Goal: Task Accomplishment & Management: Manage account settings

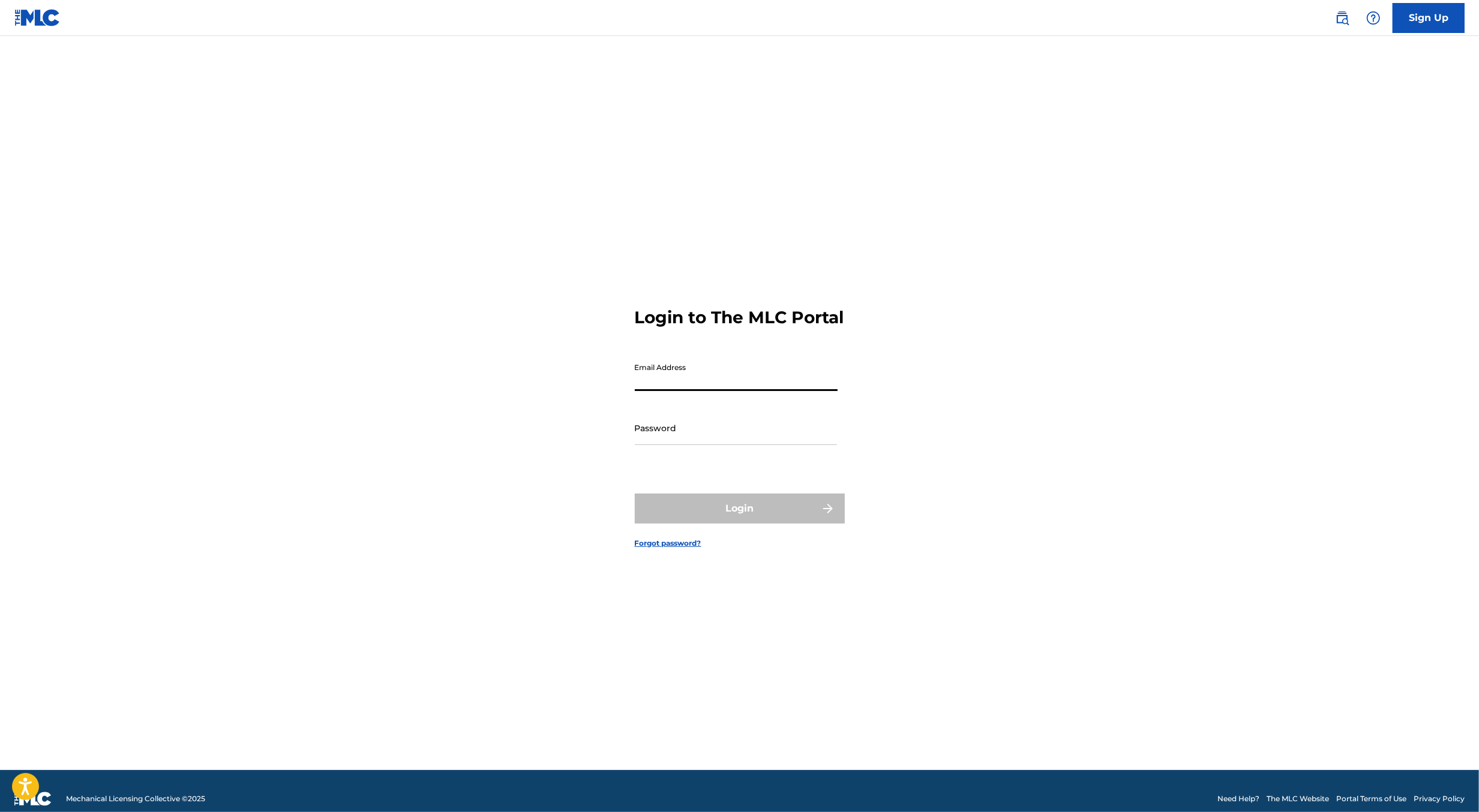
click at [720, 391] on input "Email Address" at bounding box center [736, 374] width 203 height 34
type input "[PERSON_NAME][EMAIL_ADDRESS][DOMAIN_NAME]"
click at [1269, 398] on main "Login to The MLC Portal Email Address [PERSON_NAME][EMAIL_ADDRESS][DOMAIN_NAME]…" at bounding box center [739, 403] width 1479 height 734
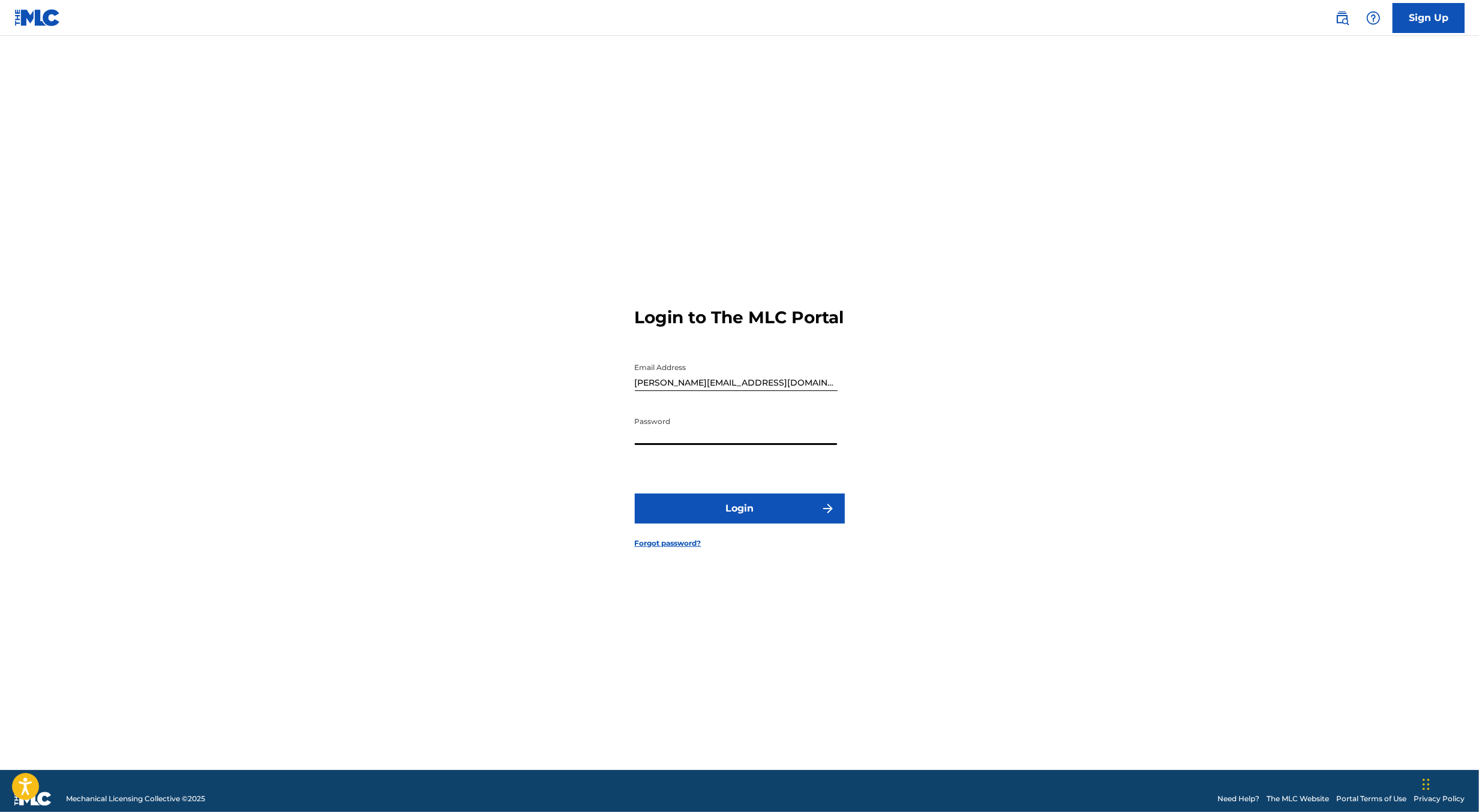
click at [743, 519] on button "Login" at bounding box center [740, 509] width 211 height 30
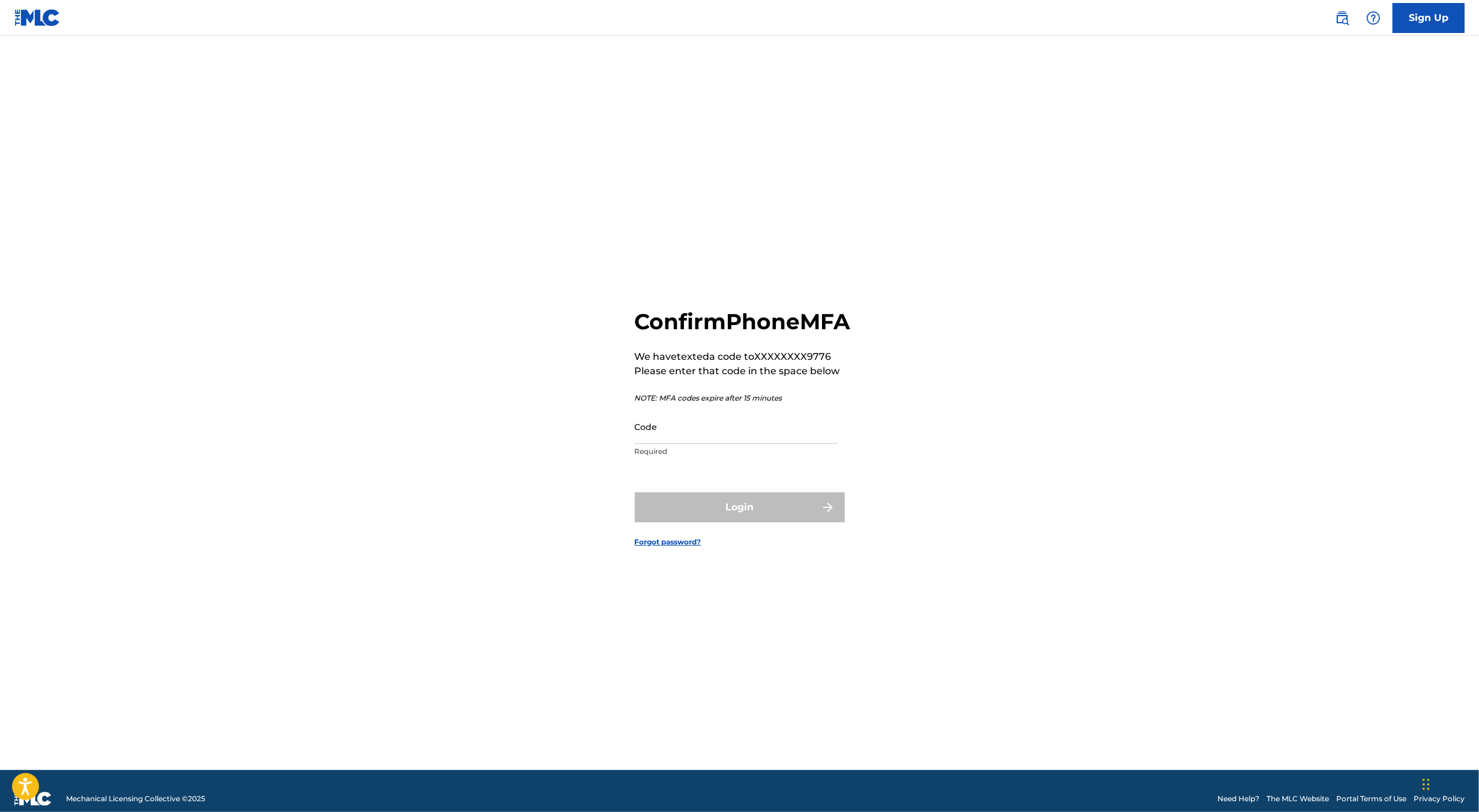
click at [668, 443] on input "Code" at bounding box center [736, 427] width 203 height 34
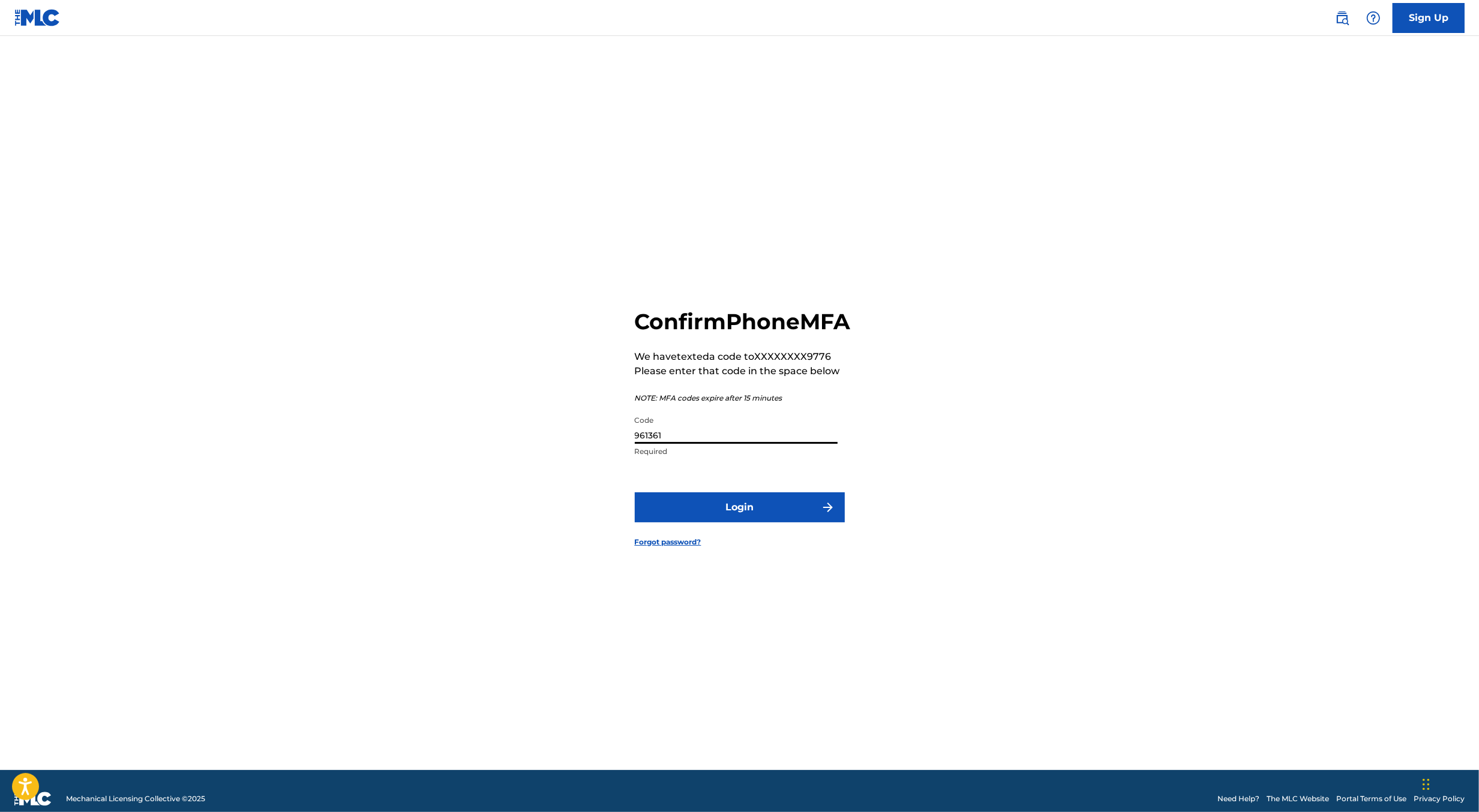
type input "961361"
click at [635, 492] on button "Login" at bounding box center [740, 507] width 211 height 30
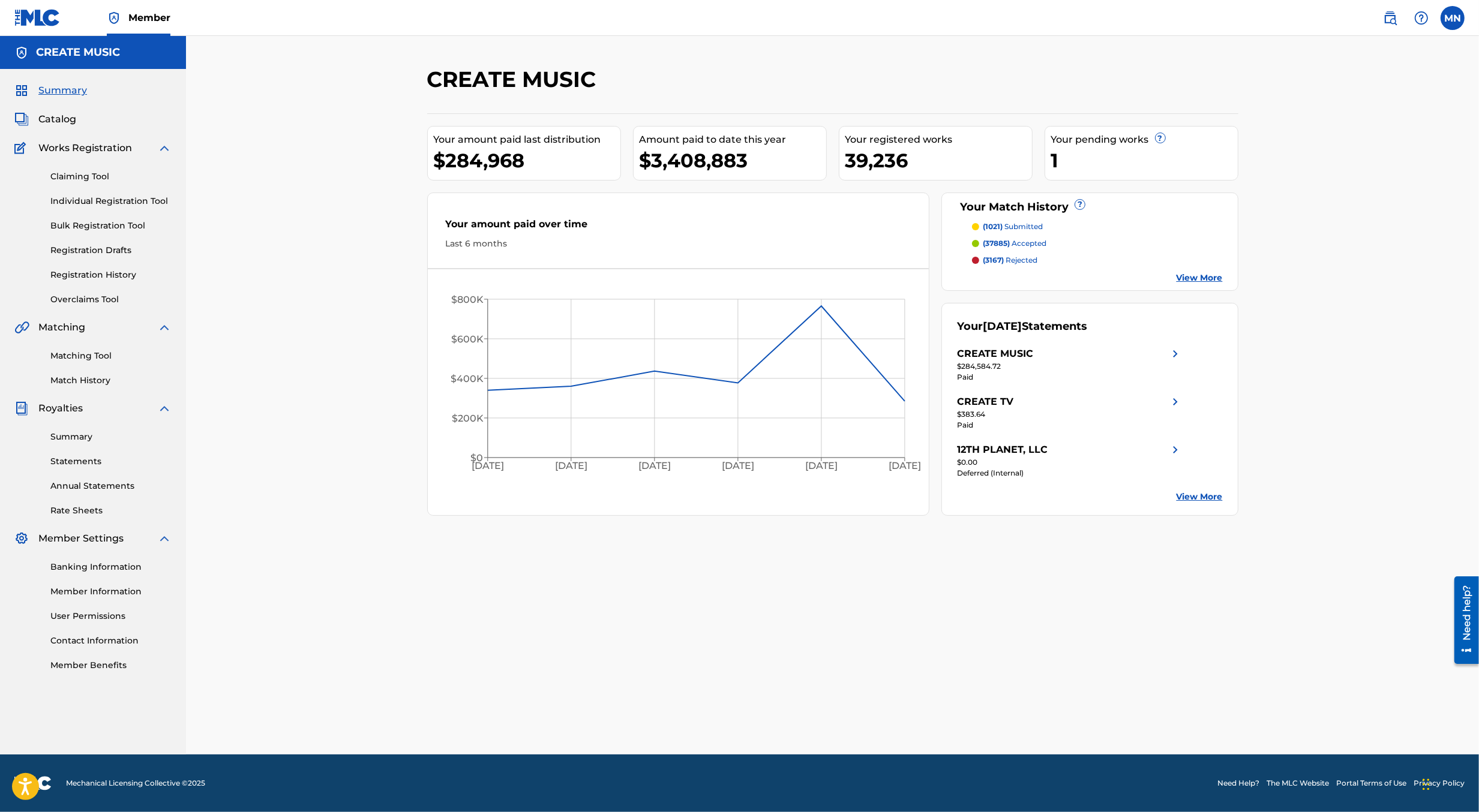
click at [1392, 20] on img at bounding box center [1390, 18] width 14 height 14
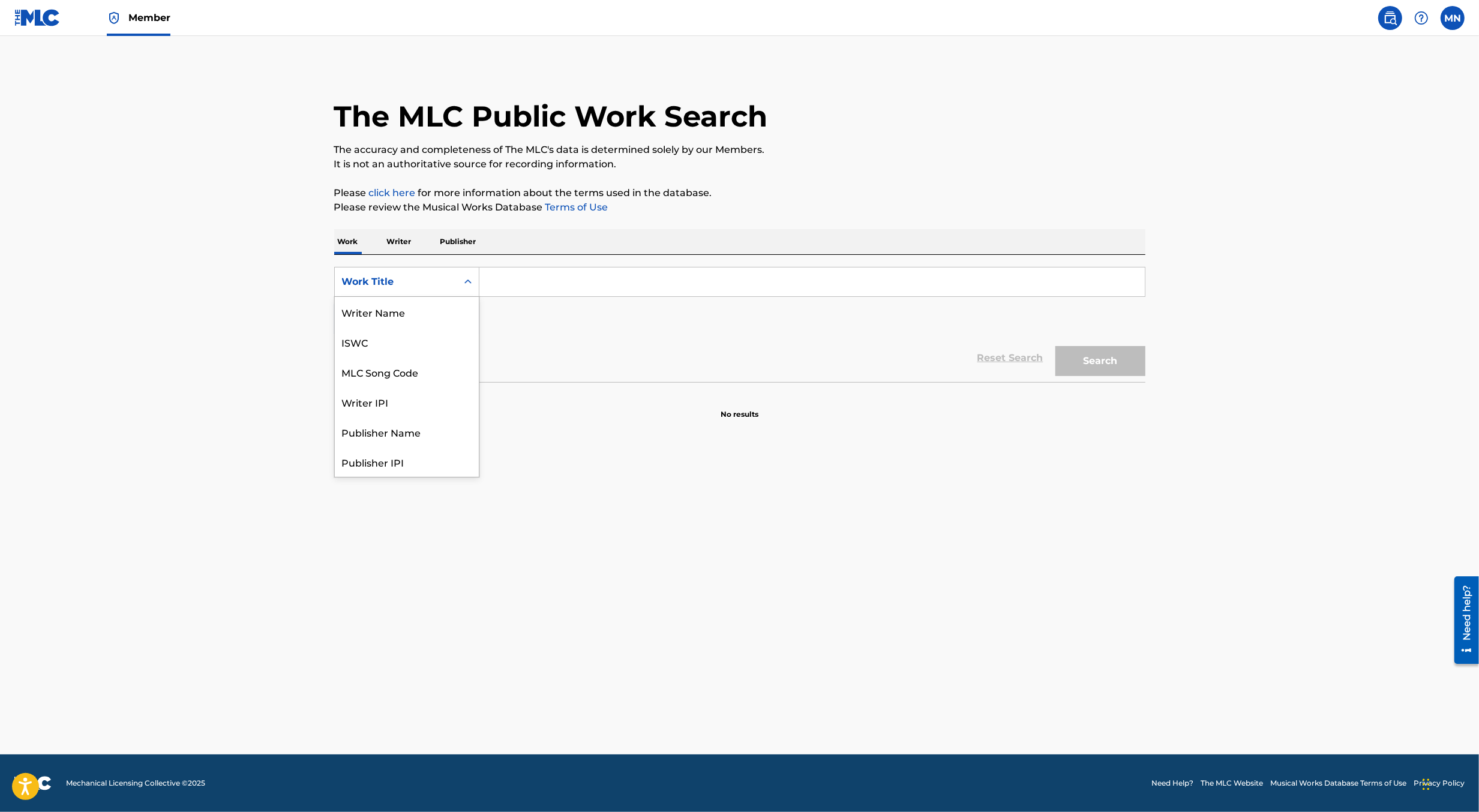
click at [421, 291] on div "Work Title" at bounding box center [397, 282] width 123 height 23
click at [421, 310] on div "MLC Song Code" at bounding box center [407, 312] width 144 height 30
click at [512, 274] on input "Search Form" at bounding box center [812, 282] width 666 height 29
paste input "FA68KZ"
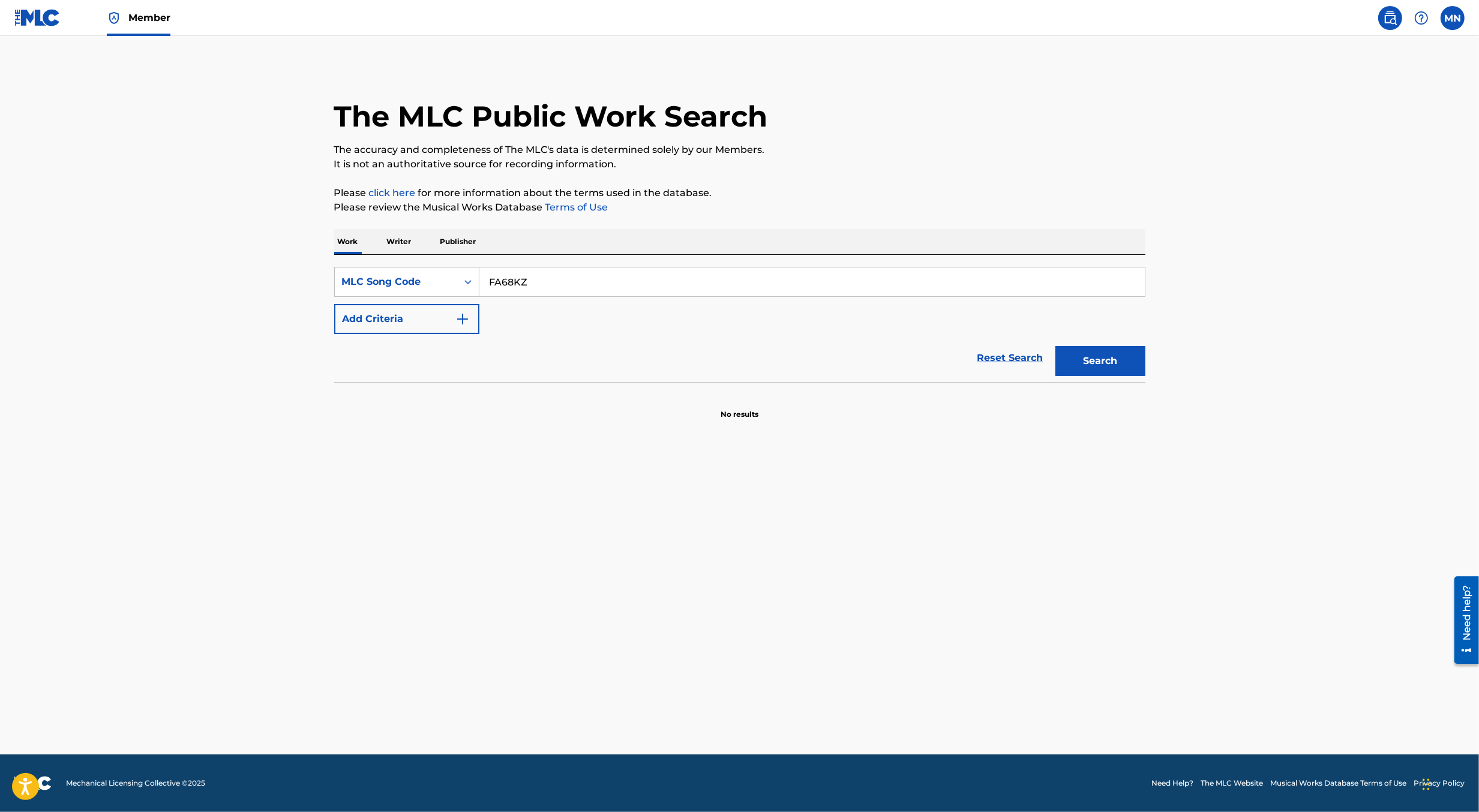
type input "FA68KZ"
click at [1055, 346] on button "Search" at bounding box center [1100, 360] width 90 height 30
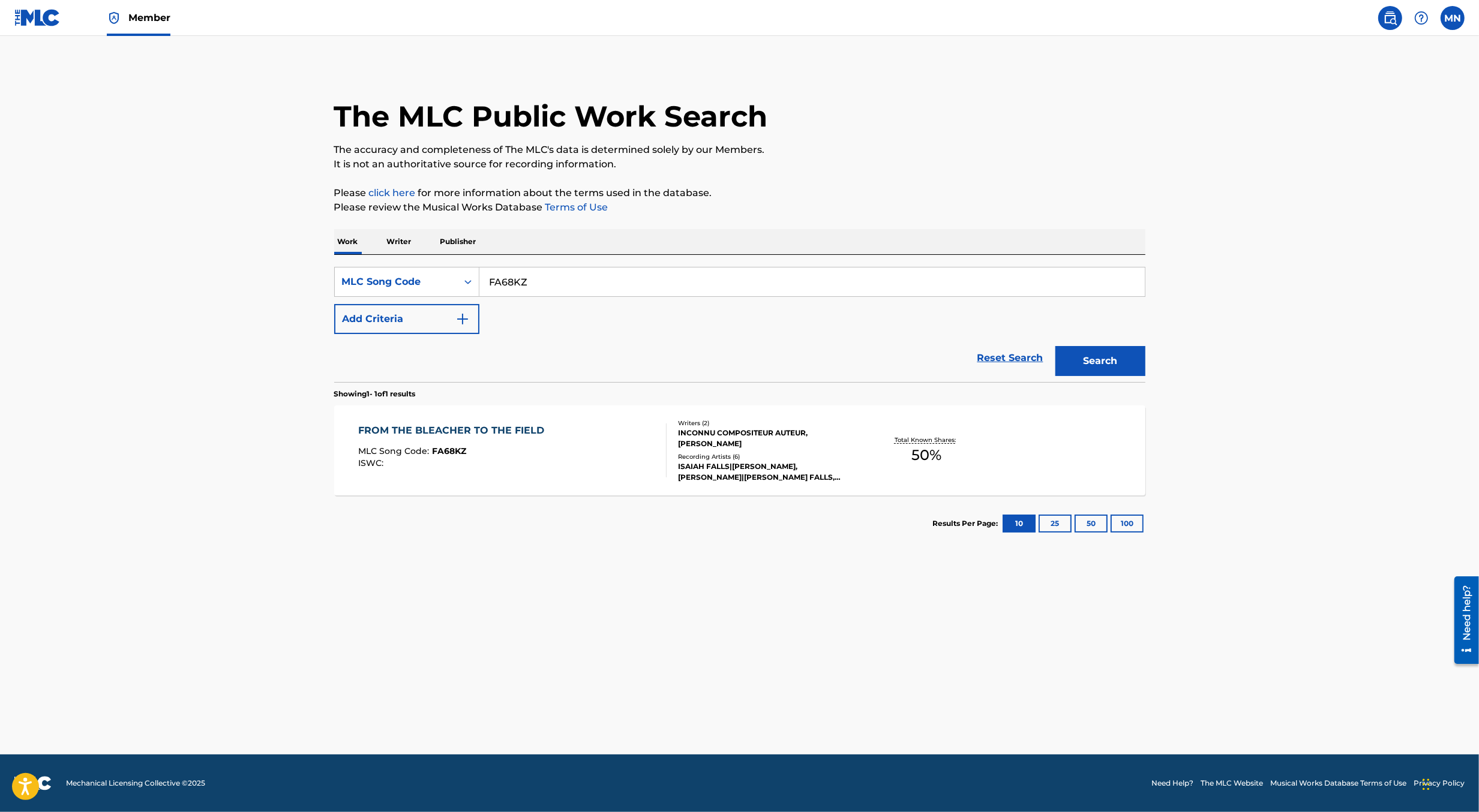
click at [523, 472] on div "FROM THE BLEACHER TO THE FIELD MLC Song Code : FA68KZ ISWC :" at bounding box center [454, 451] width 192 height 54
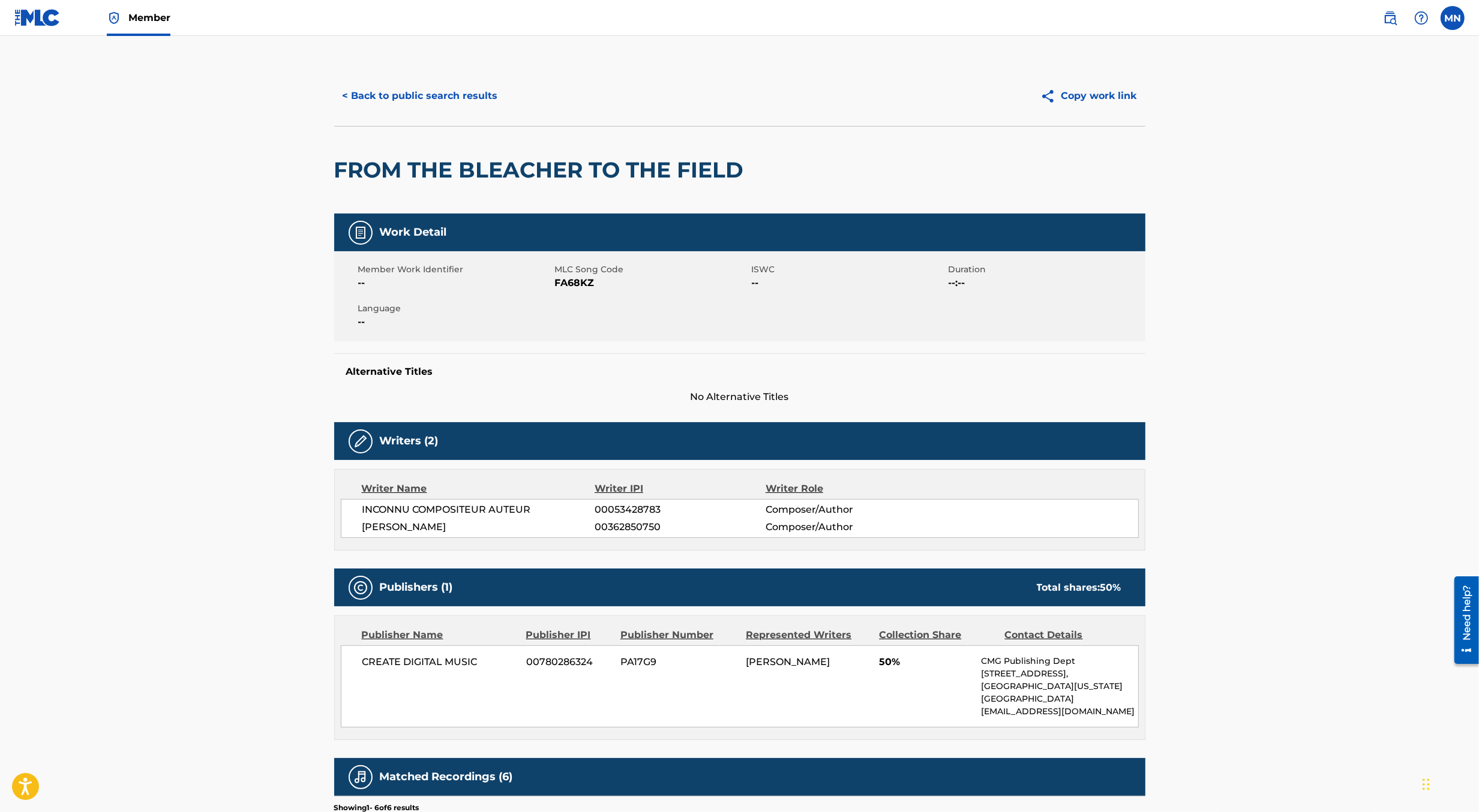
click at [478, 111] on div "< Back to public search results Copy work link" at bounding box center [740, 96] width 811 height 60
click at [468, 102] on button "< Back to public search results" at bounding box center [420, 96] width 173 height 30
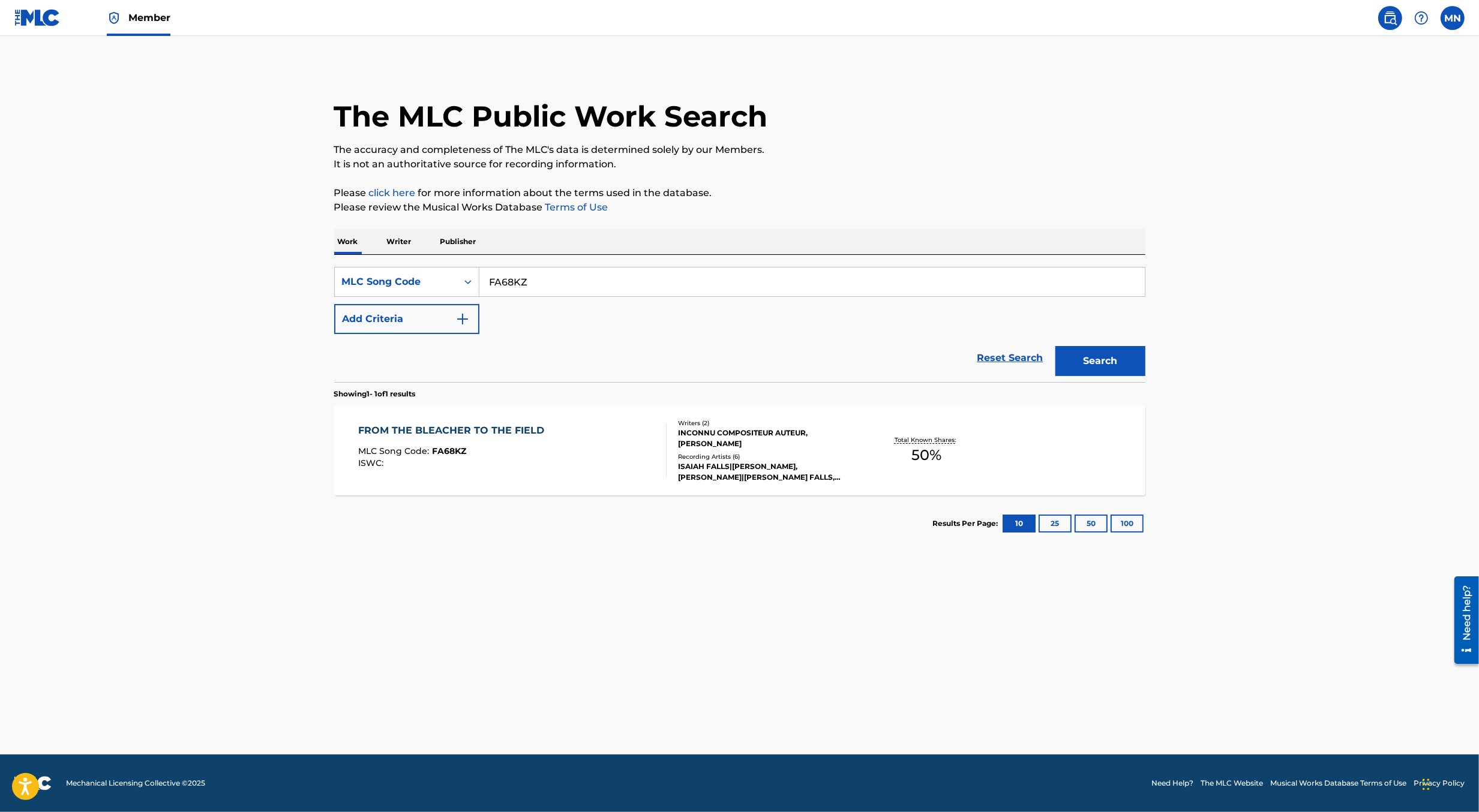
click at [548, 278] on input "FA68KZ" at bounding box center [812, 282] width 666 height 29
type input "v"
click at [1055, 346] on button "Search" at bounding box center [1100, 360] width 90 height 30
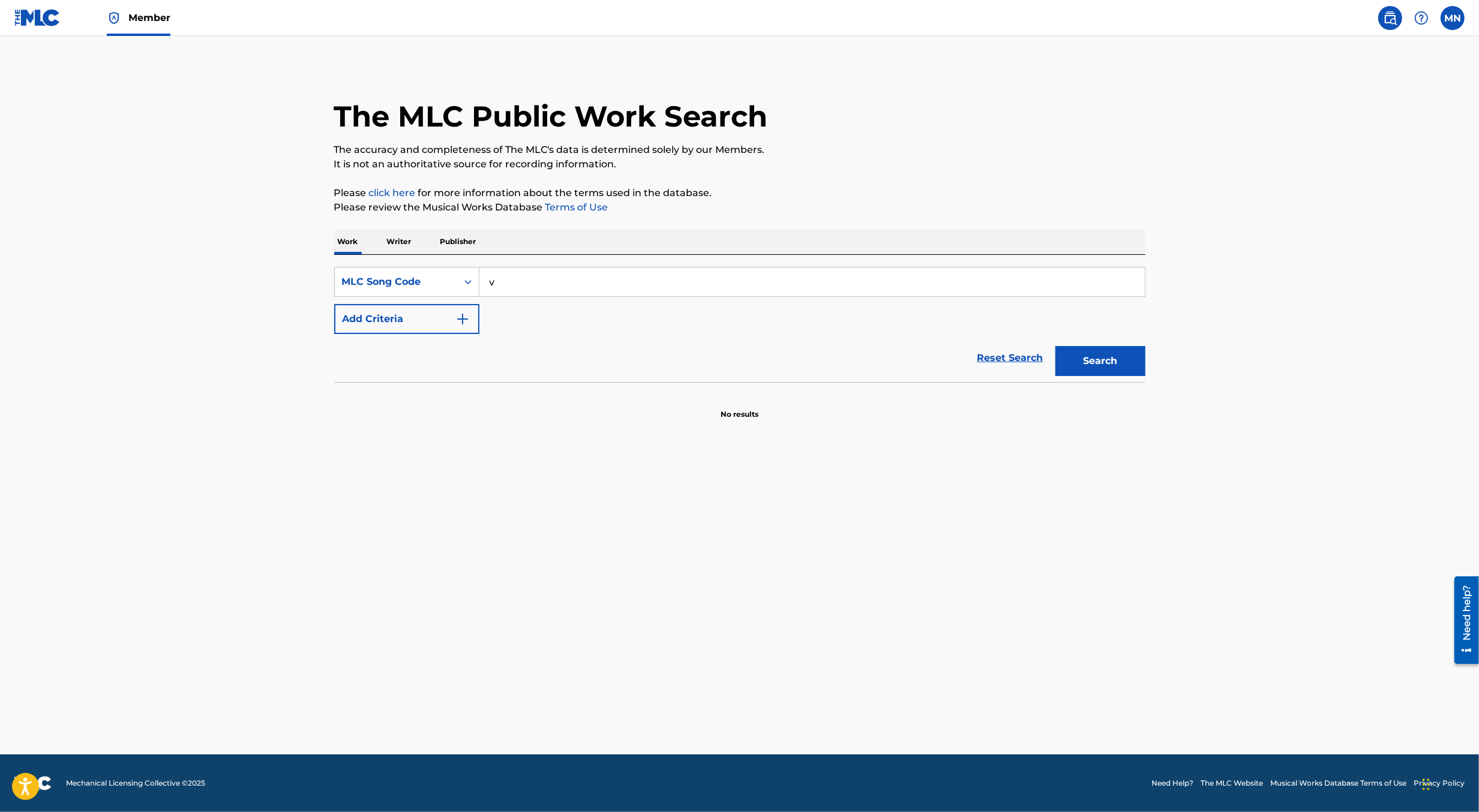
click at [548, 278] on input "v" at bounding box center [812, 282] width 666 height 29
paste input "MV253L"
type input "MV253L"
click at [1055, 346] on button "Search" at bounding box center [1100, 360] width 90 height 30
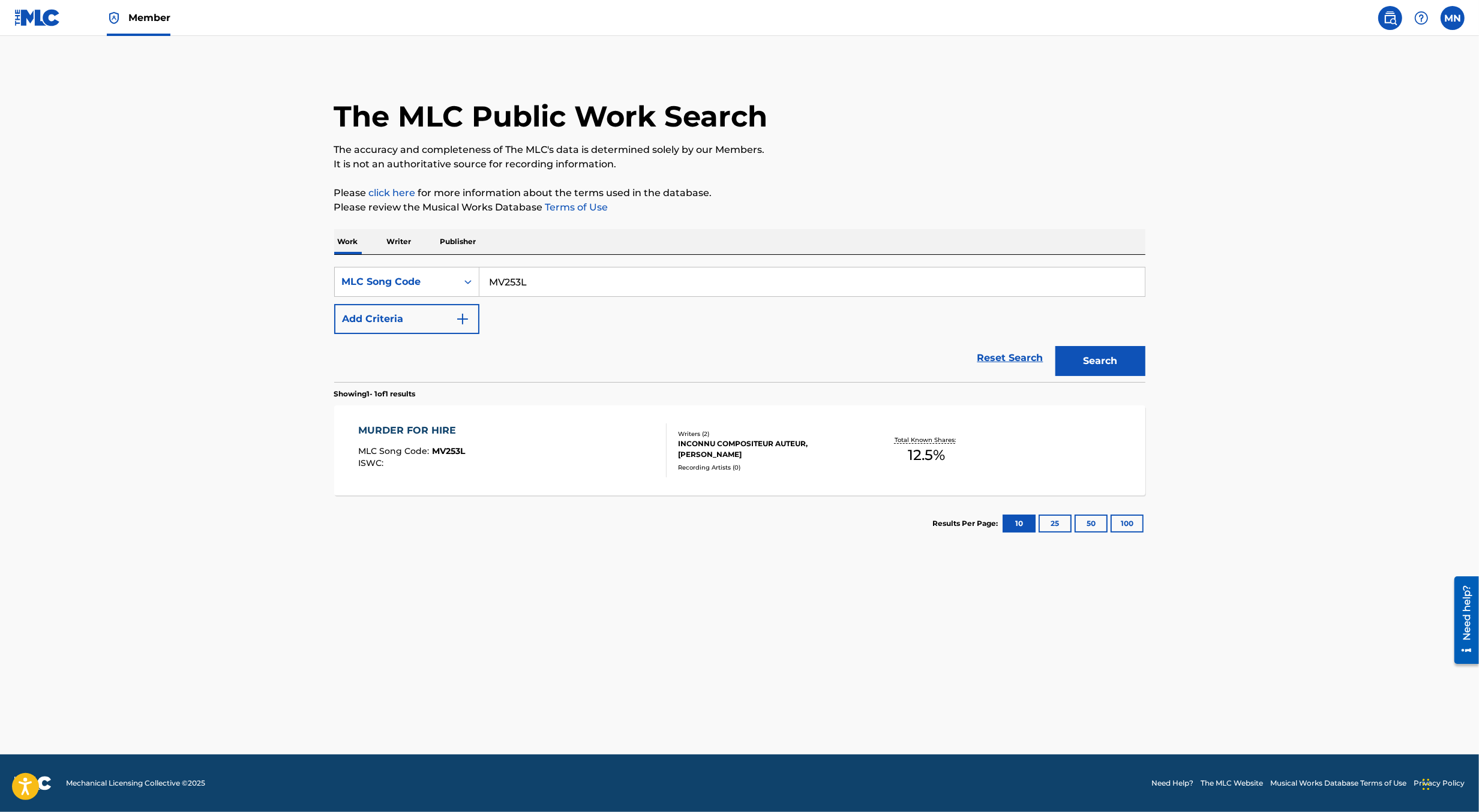
click at [538, 483] on div "MURDER FOR HIRE MLC Song Code : MV253L ISWC : Writers ( 2 ) INCONNU COMPOSITEUR…" at bounding box center [740, 451] width 811 height 90
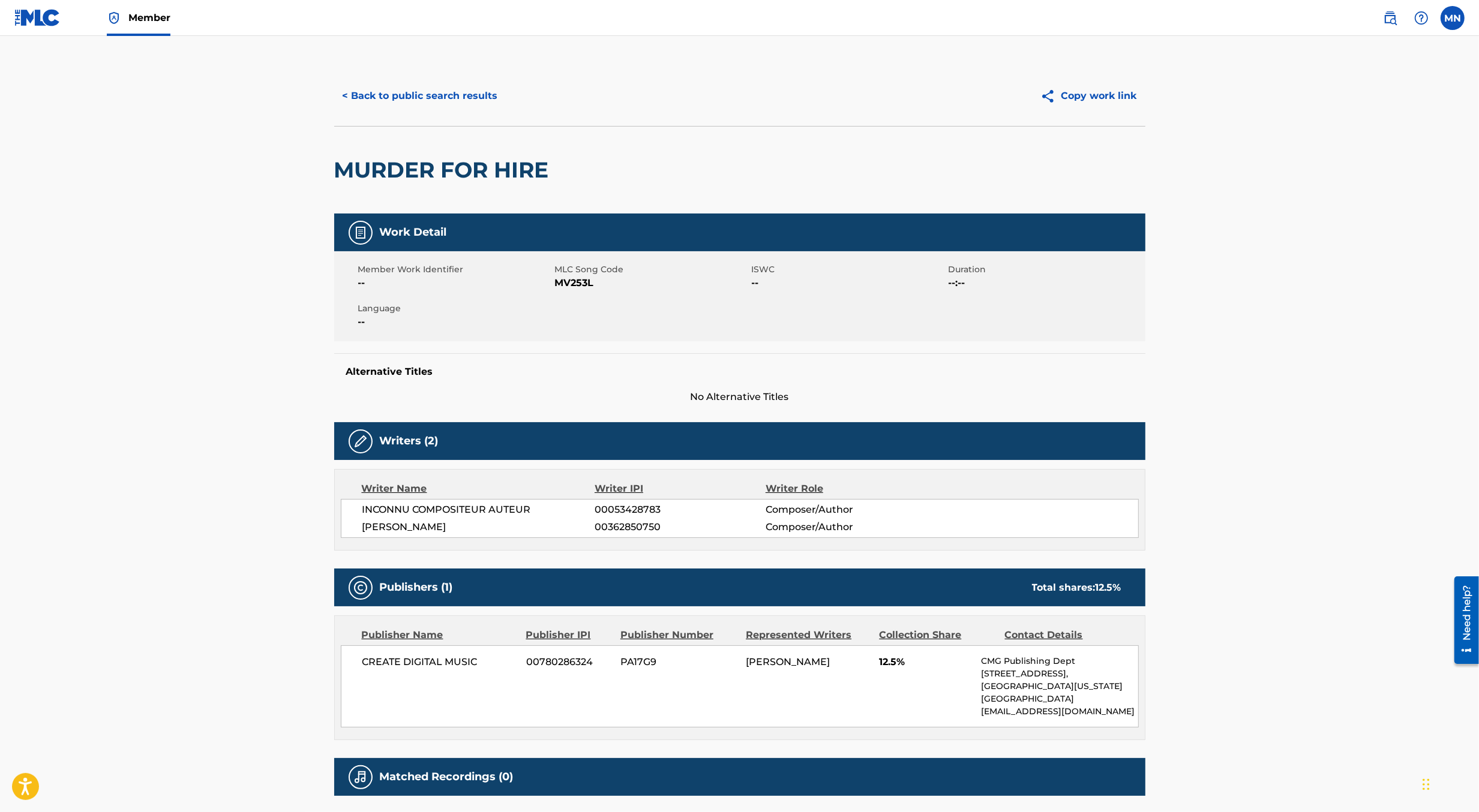
click at [463, 94] on button "< Back to public search results" at bounding box center [420, 96] width 173 height 30
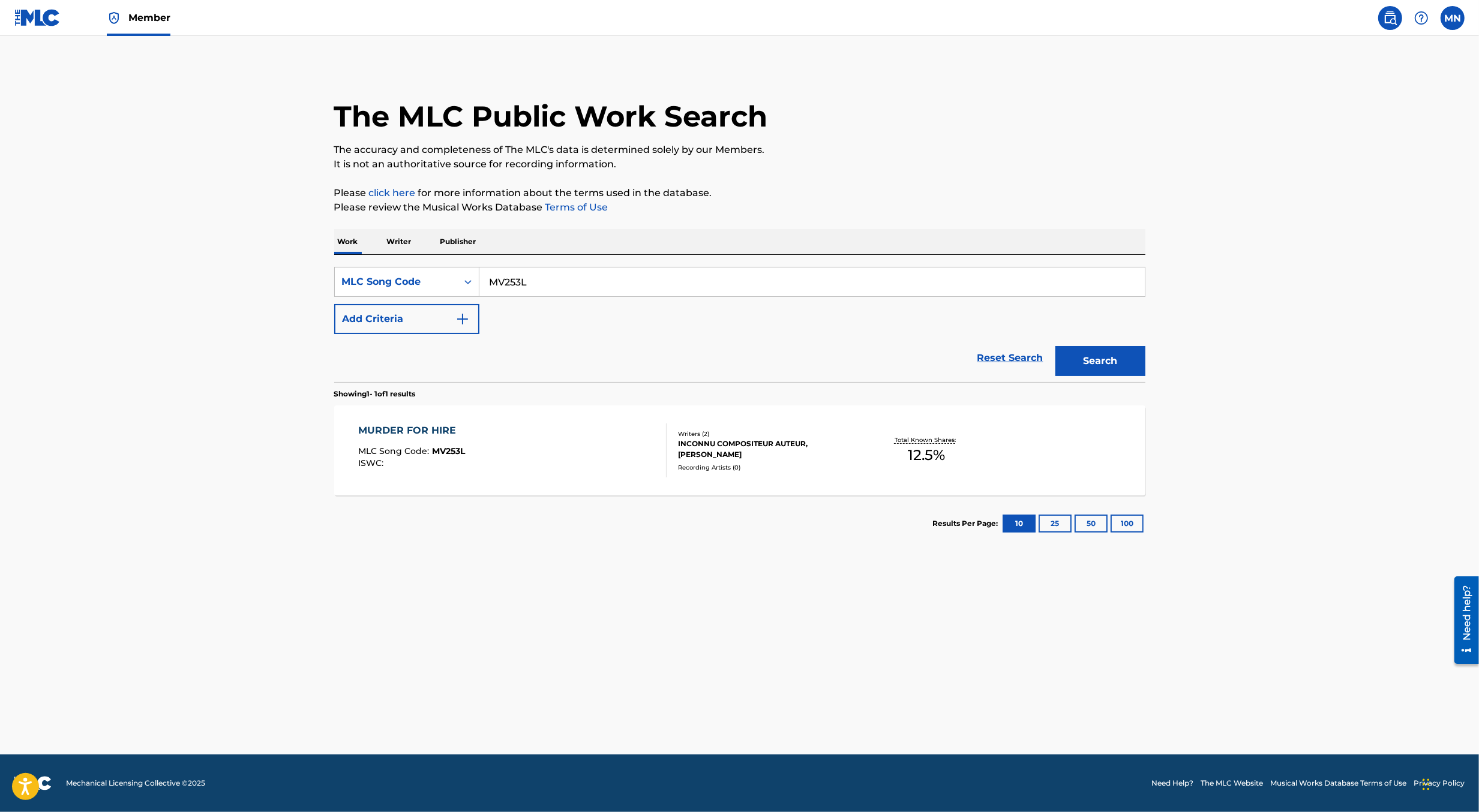
click at [588, 280] on input "MV253L" at bounding box center [812, 282] width 666 height 29
paste input "AW8K35"
type input "AW8K35"
click at [1055, 346] on button "Search" at bounding box center [1100, 360] width 90 height 30
click at [539, 443] on div "A SINNER LIKE ME MLC Song Code : AW8K35 ISWC :" at bounding box center [512, 451] width 308 height 54
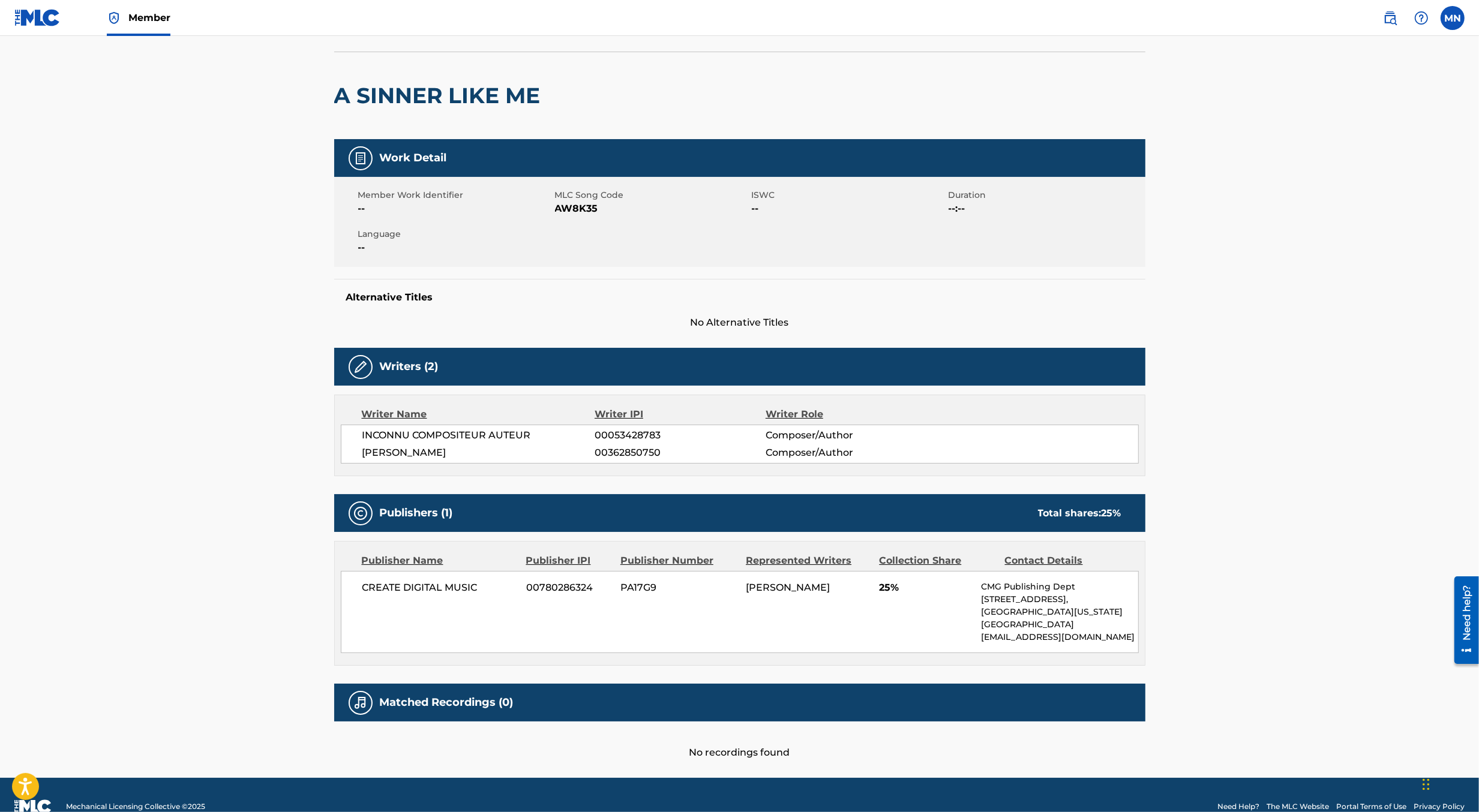
scroll to position [90, 0]
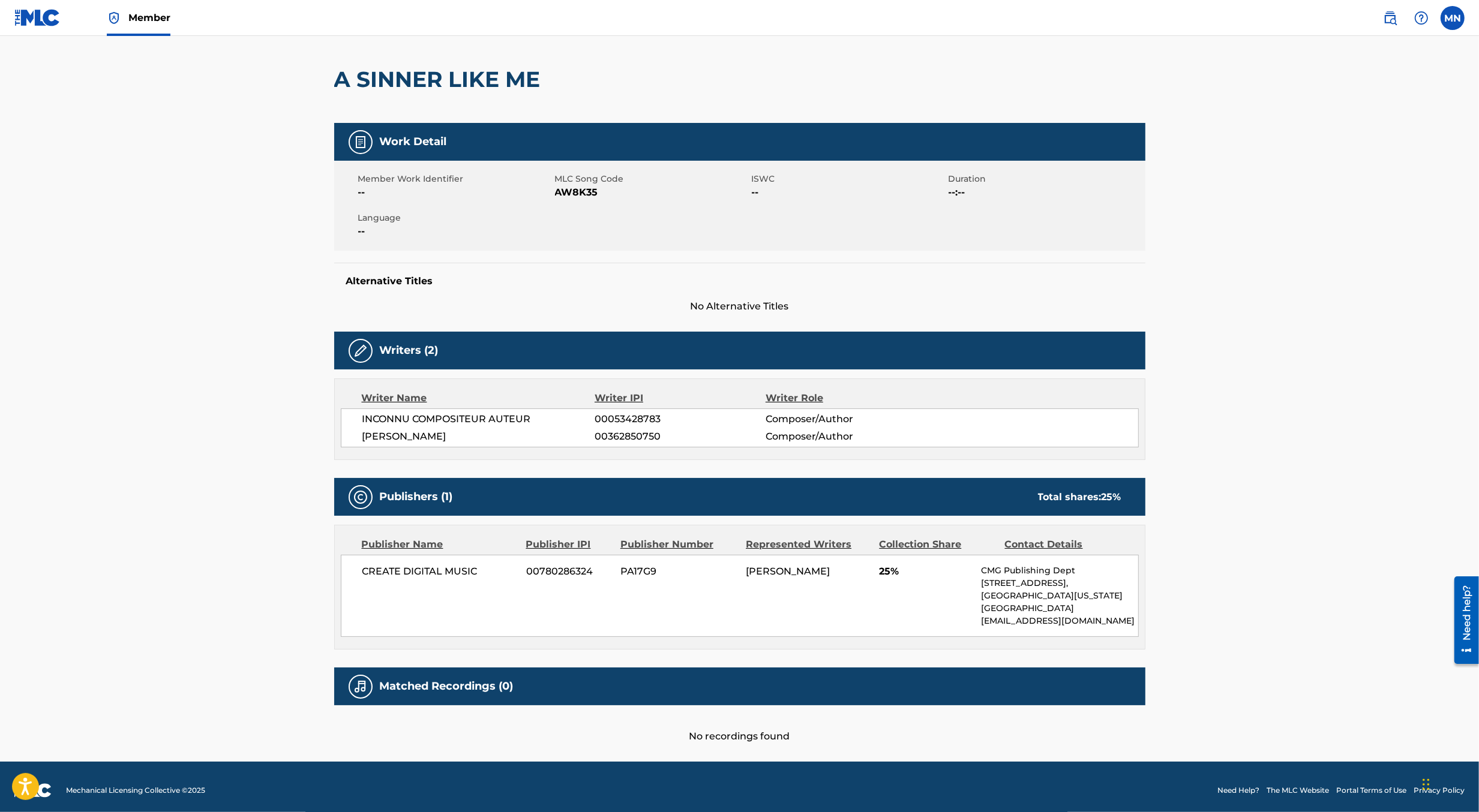
click at [500, 74] on h2 "A SINNER LIKE ME" at bounding box center [440, 79] width 212 height 27
click at [37, 26] on img at bounding box center [37, 17] width 46 height 17
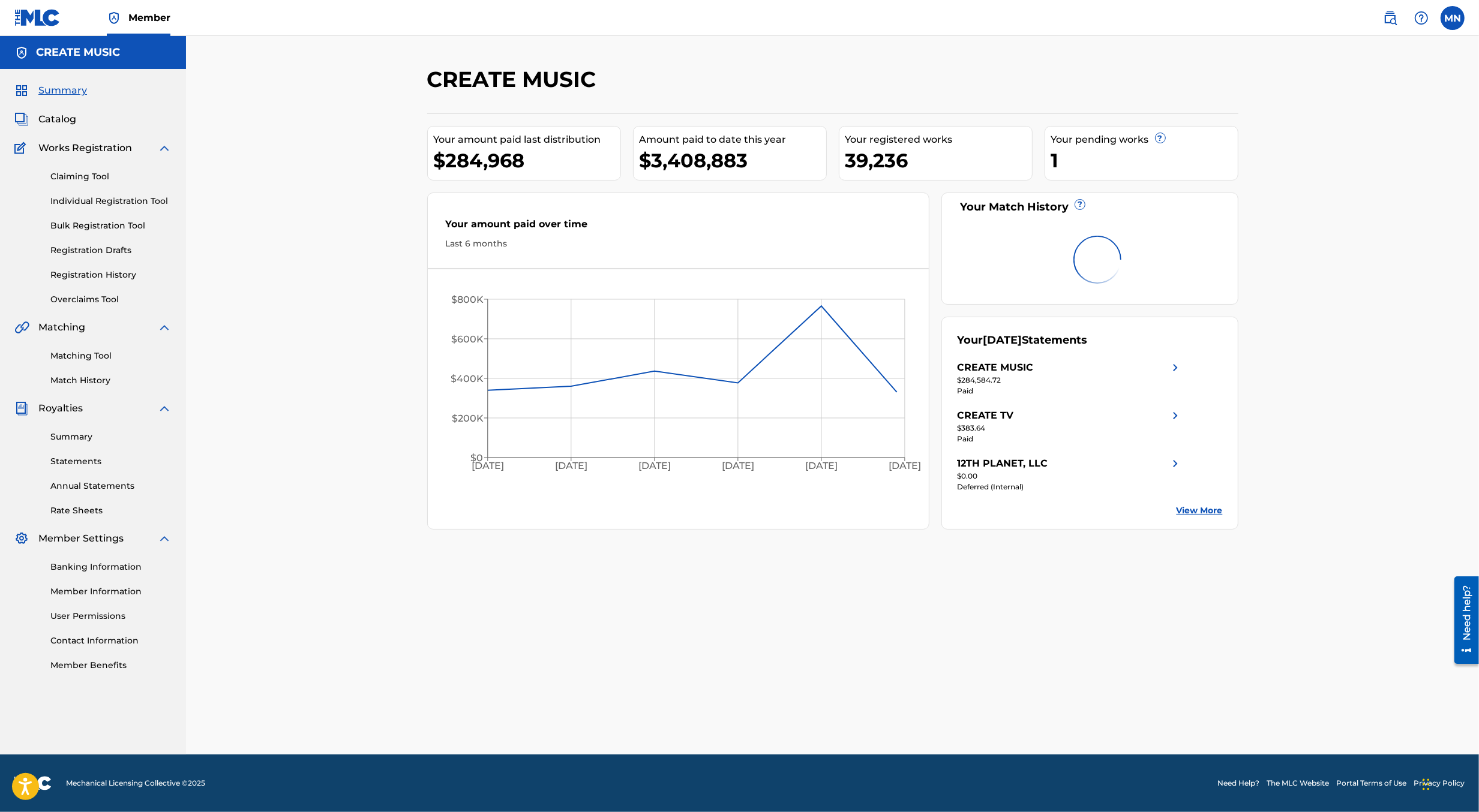
click at [87, 359] on link "Matching Tool" at bounding box center [111, 356] width 121 height 13
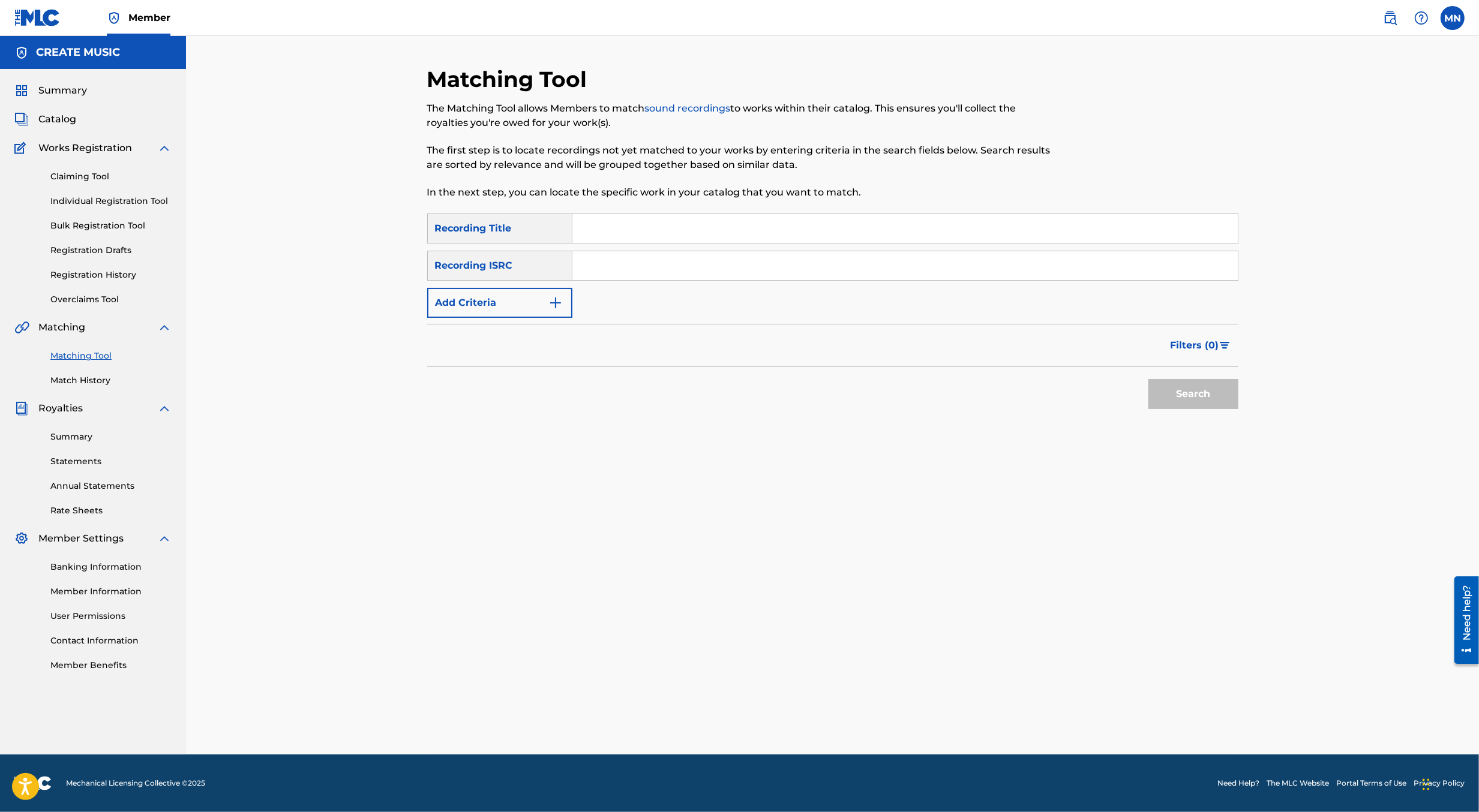
click at [659, 271] on input "Search Form" at bounding box center [905, 266] width 666 height 29
paste input "QZNJV2269041"
type input "QZNJV2269041"
click at [1148, 379] on button "Search" at bounding box center [1193, 394] width 90 height 30
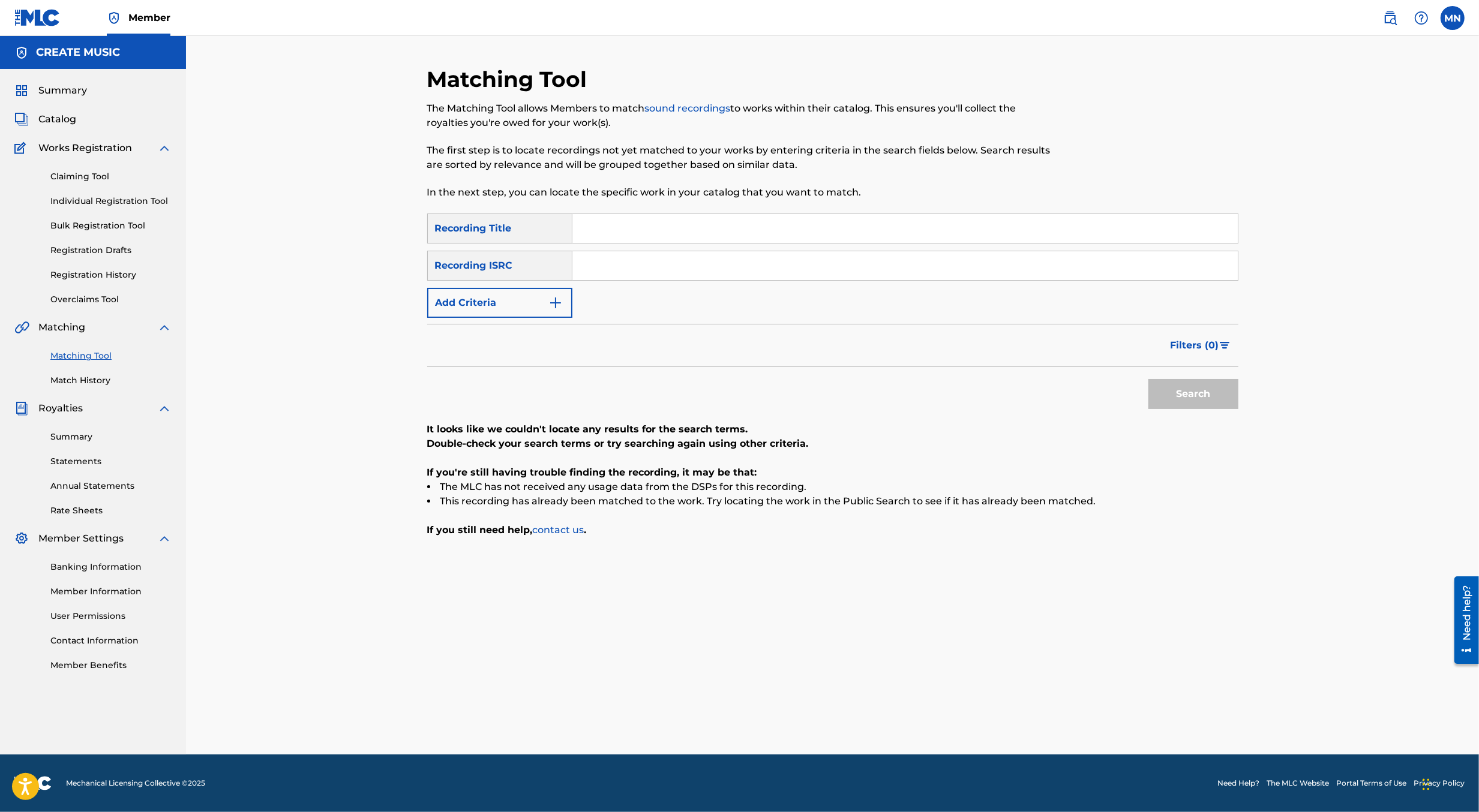
click at [613, 234] on input "Search Form" at bounding box center [905, 229] width 666 height 29
type input "a sinner like me"
click at [1148, 379] on button "Search" at bounding box center [1193, 394] width 90 height 30
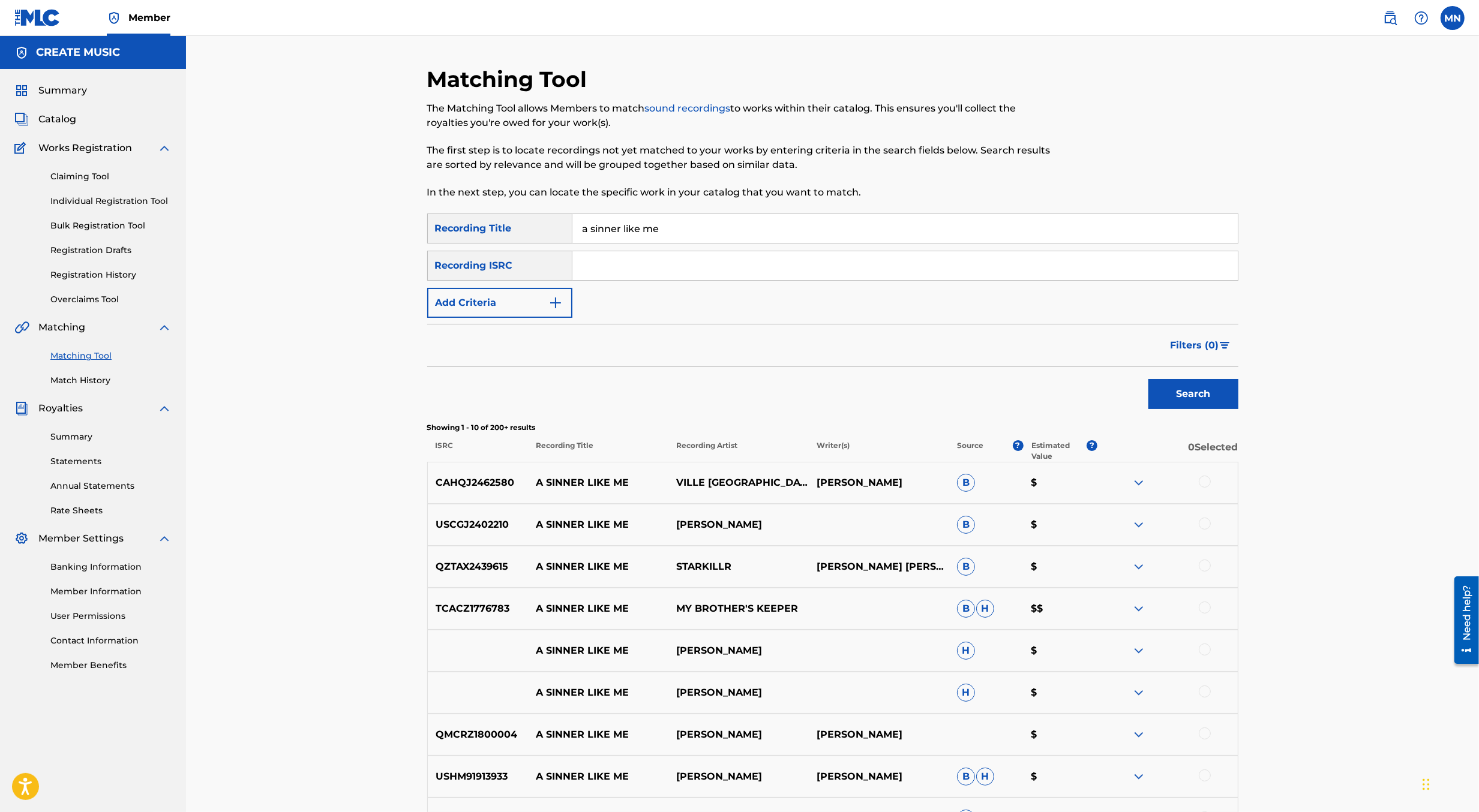
click at [494, 264] on div "Recording ISRC" at bounding box center [500, 266] width 145 height 30
click at [494, 296] on button "Add Criteria" at bounding box center [500, 303] width 145 height 30
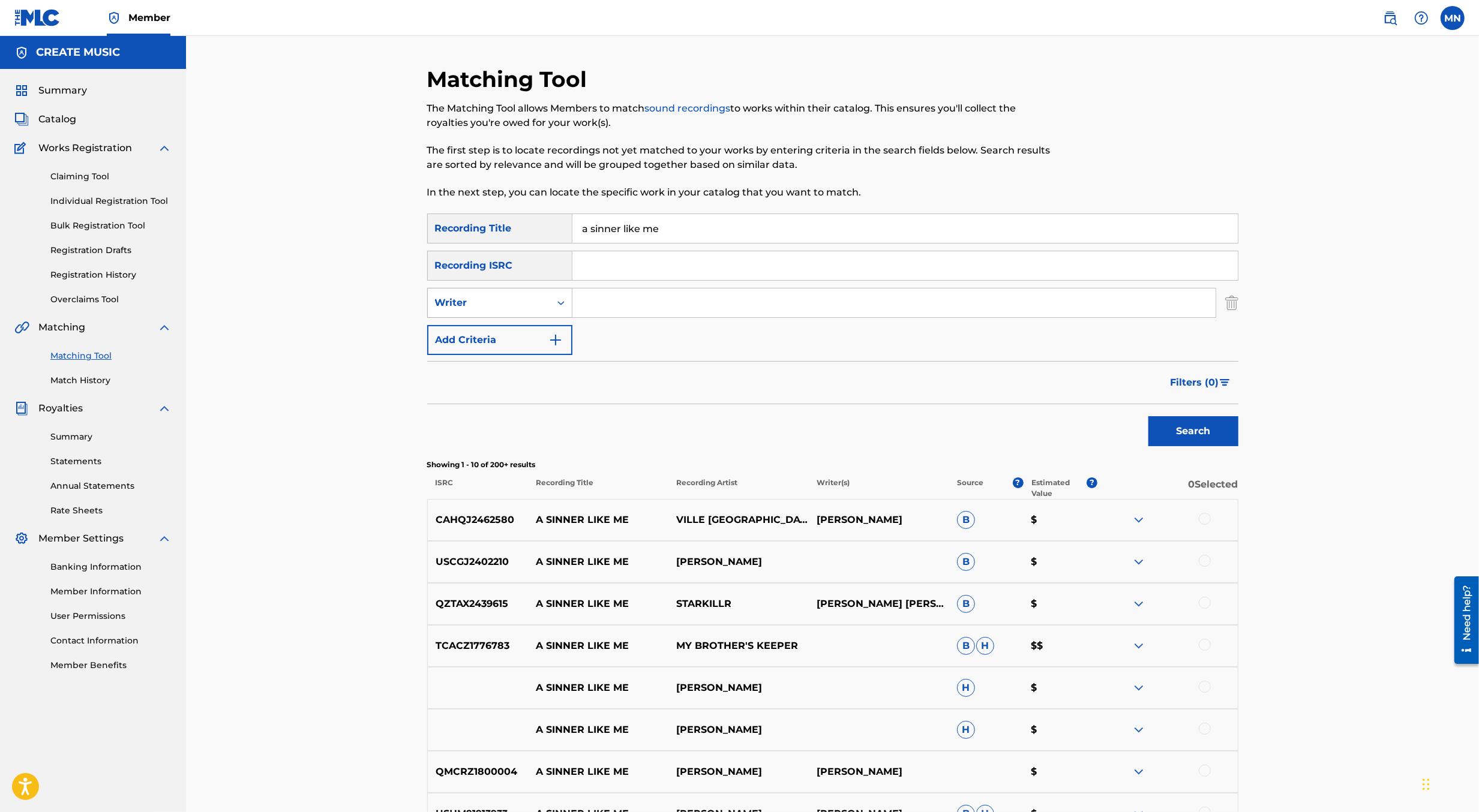
click at [492, 312] on div "Writer" at bounding box center [490, 303] width 123 height 23
click at [498, 331] on div "Recording Artist" at bounding box center [500, 332] width 144 height 30
click at [591, 309] on input "Search Form" at bounding box center [894, 303] width 643 height 29
paste input "[PERSON_NAME]"
type input "[PERSON_NAME]"
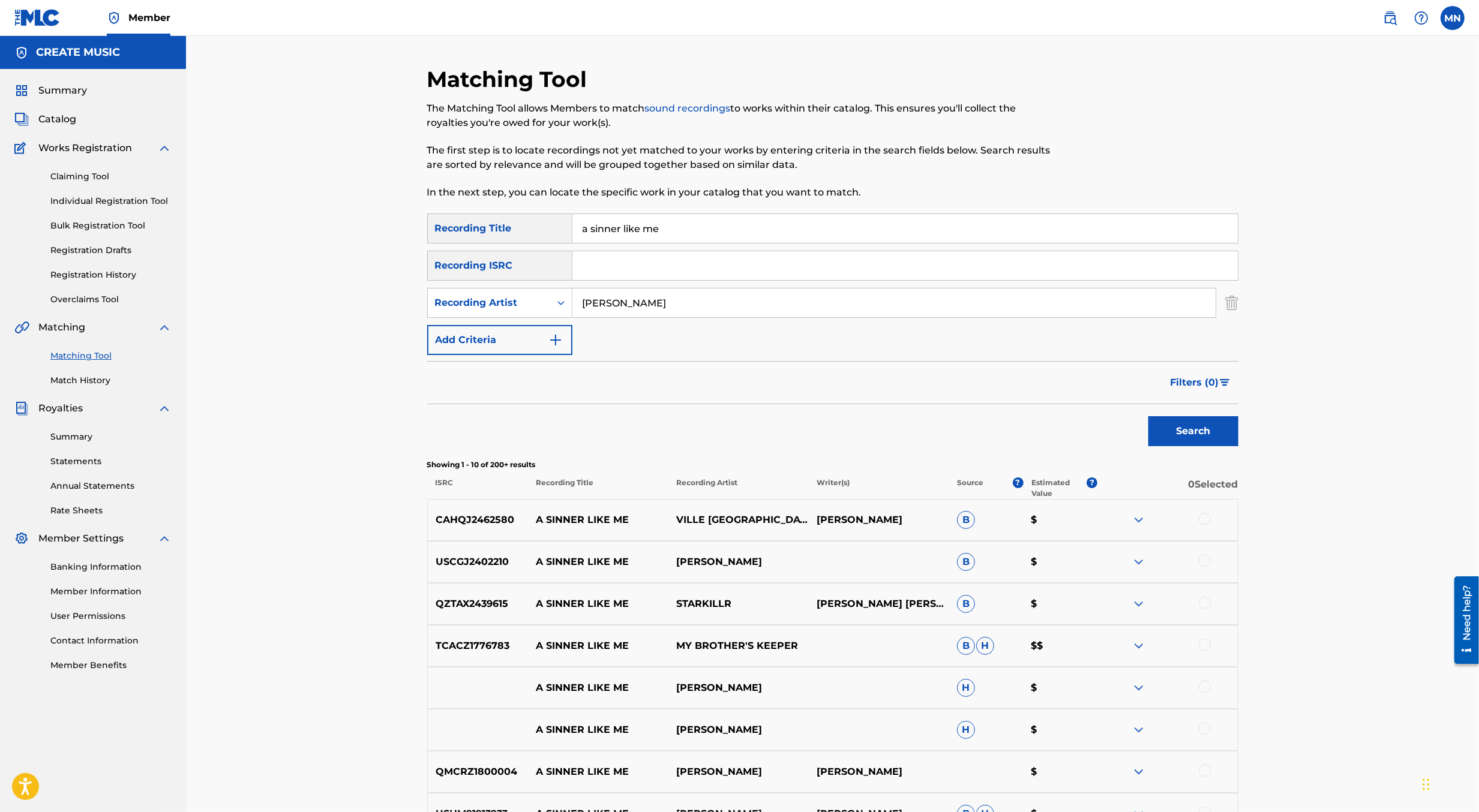
click at [1148, 416] on button "Search" at bounding box center [1193, 431] width 90 height 30
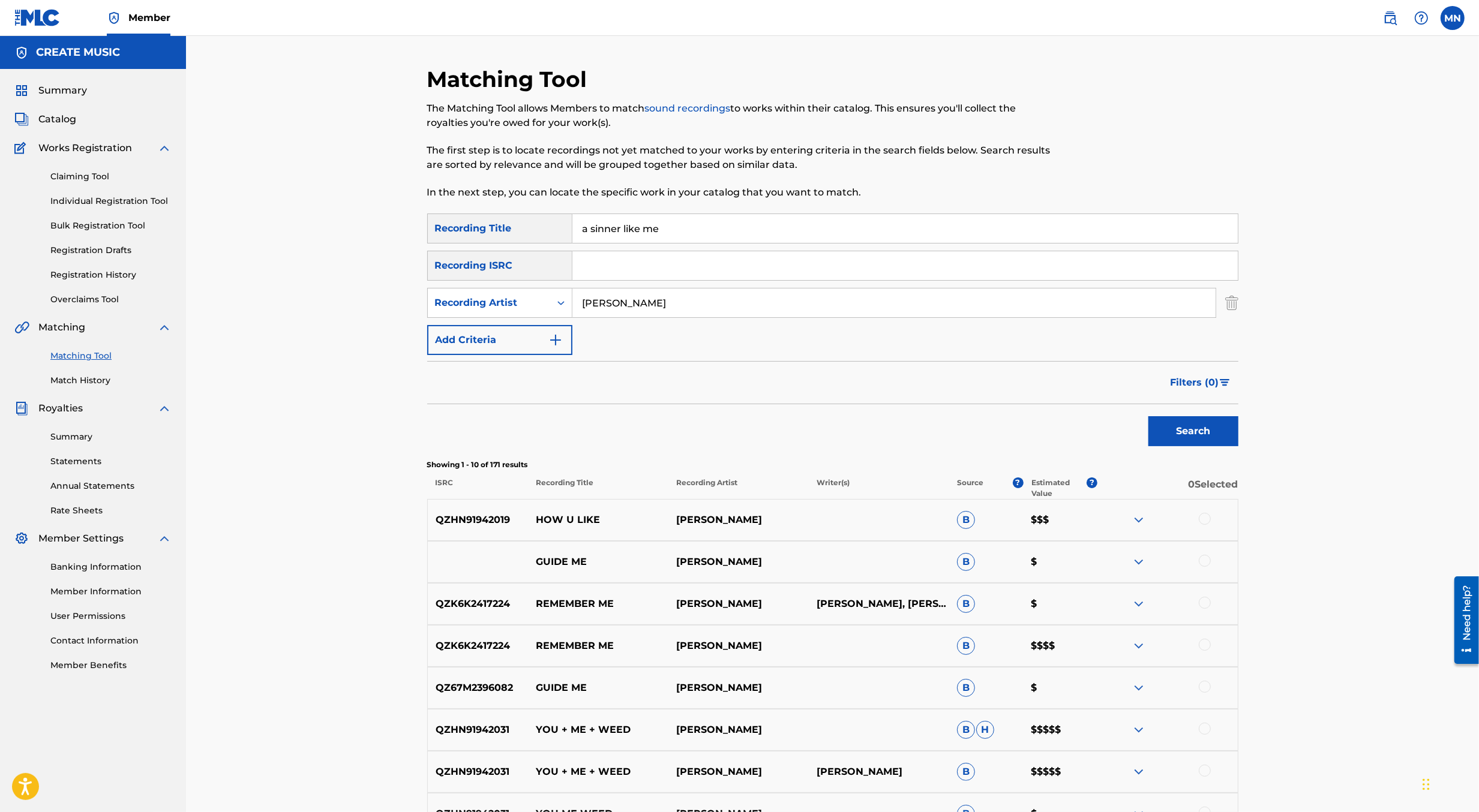
click at [1381, 18] on link at bounding box center [1390, 18] width 24 height 24
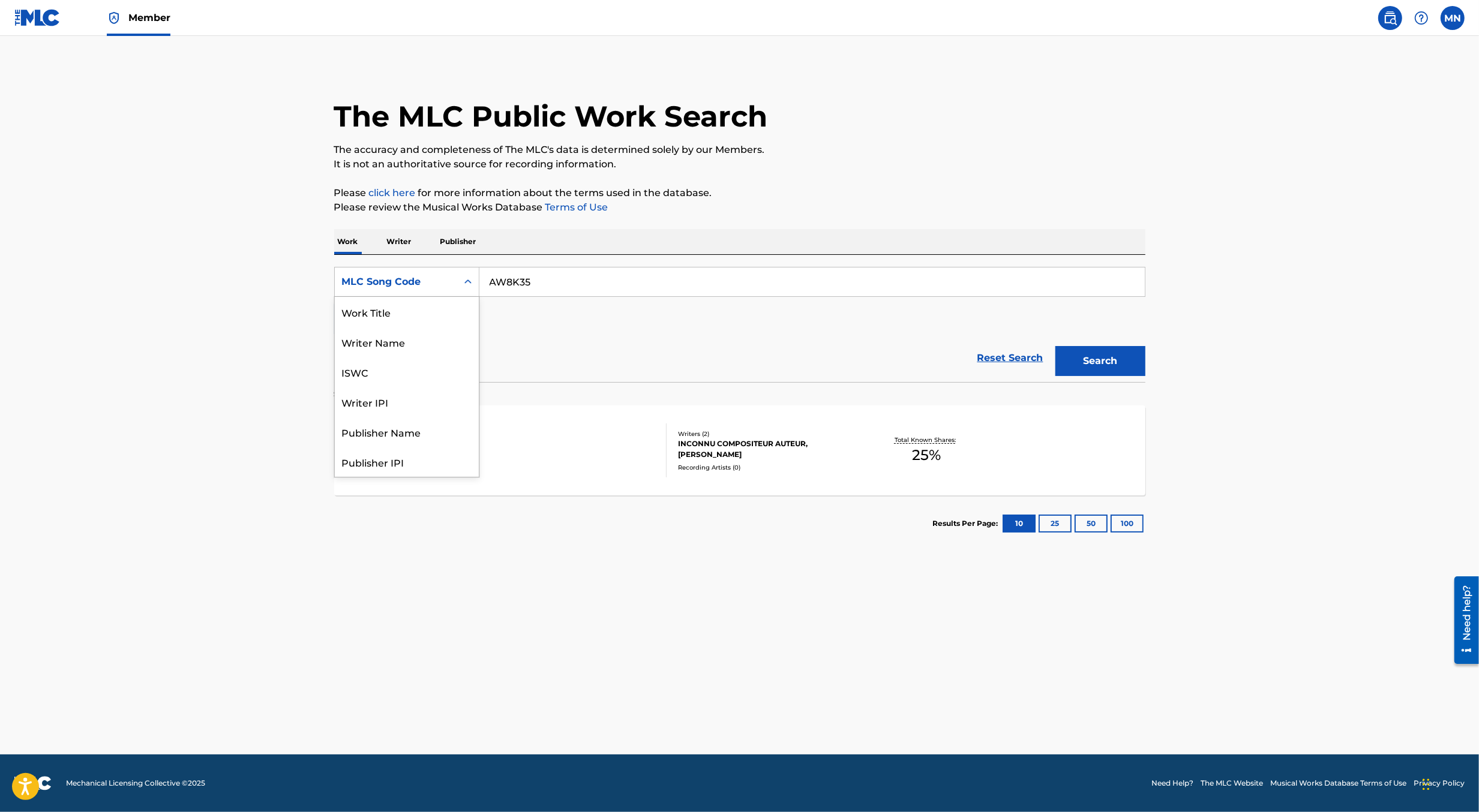
click at [421, 282] on div "MLC Song Code" at bounding box center [397, 282] width 108 height 14
click at [383, 313] on div "Work Title" at bounding box center [407, 312] width 144 height 30
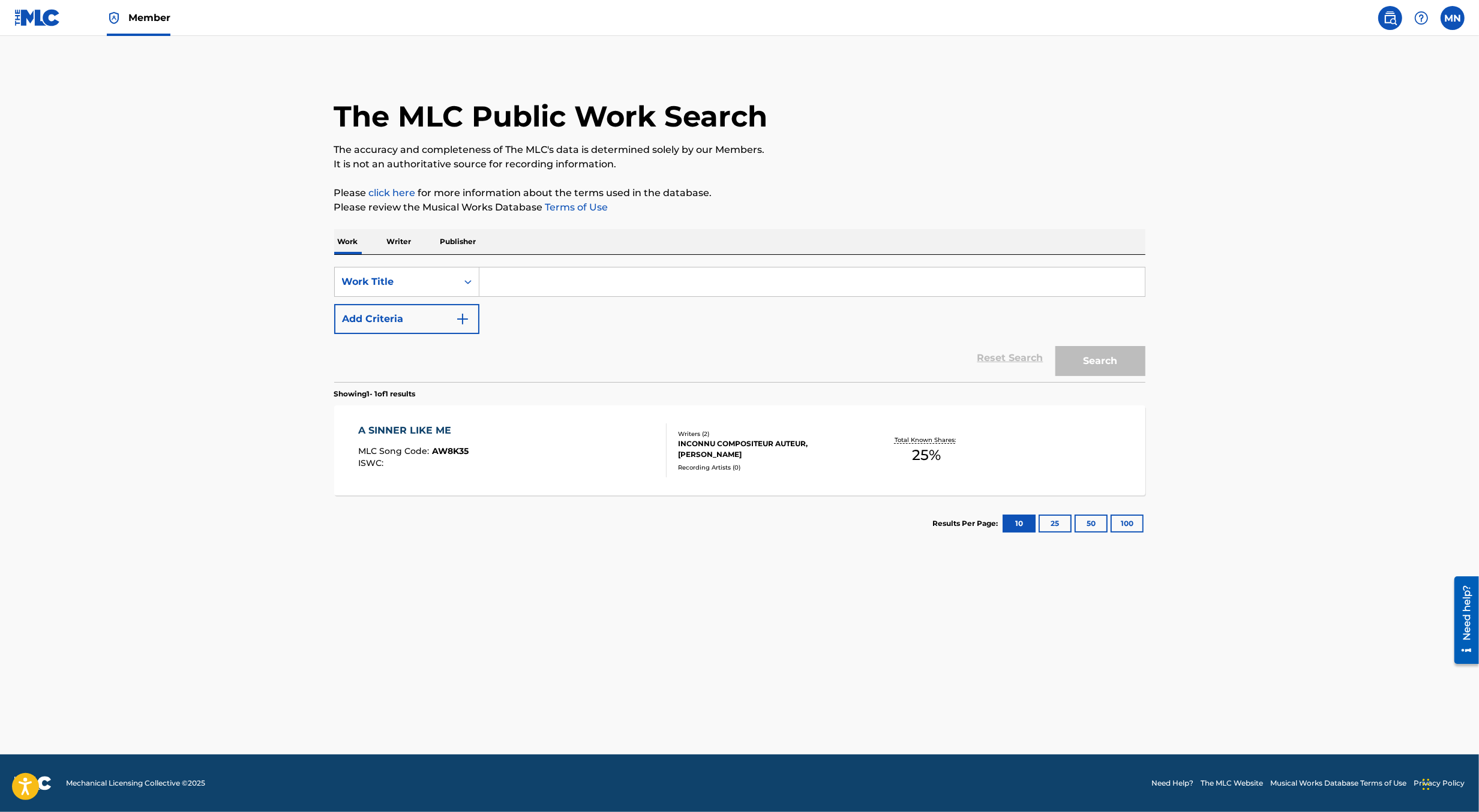
click at [538, 286] on input "Search Form" at bounding box center [812, 282] width 666 height 29
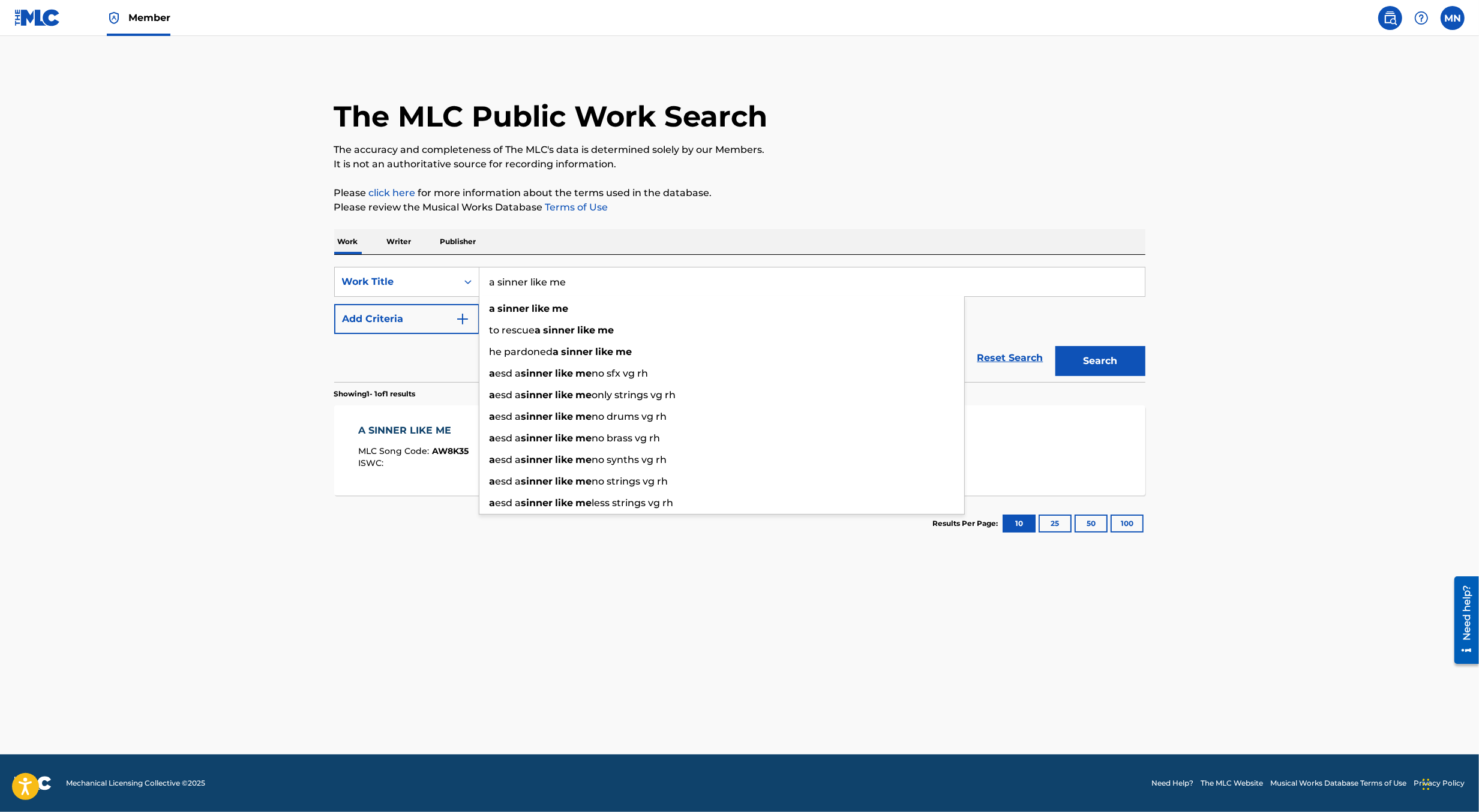
type input "a sinner like me"
click at [1055, 346] on button "Search" at bounding box center [1100, 360] width 90 height 30
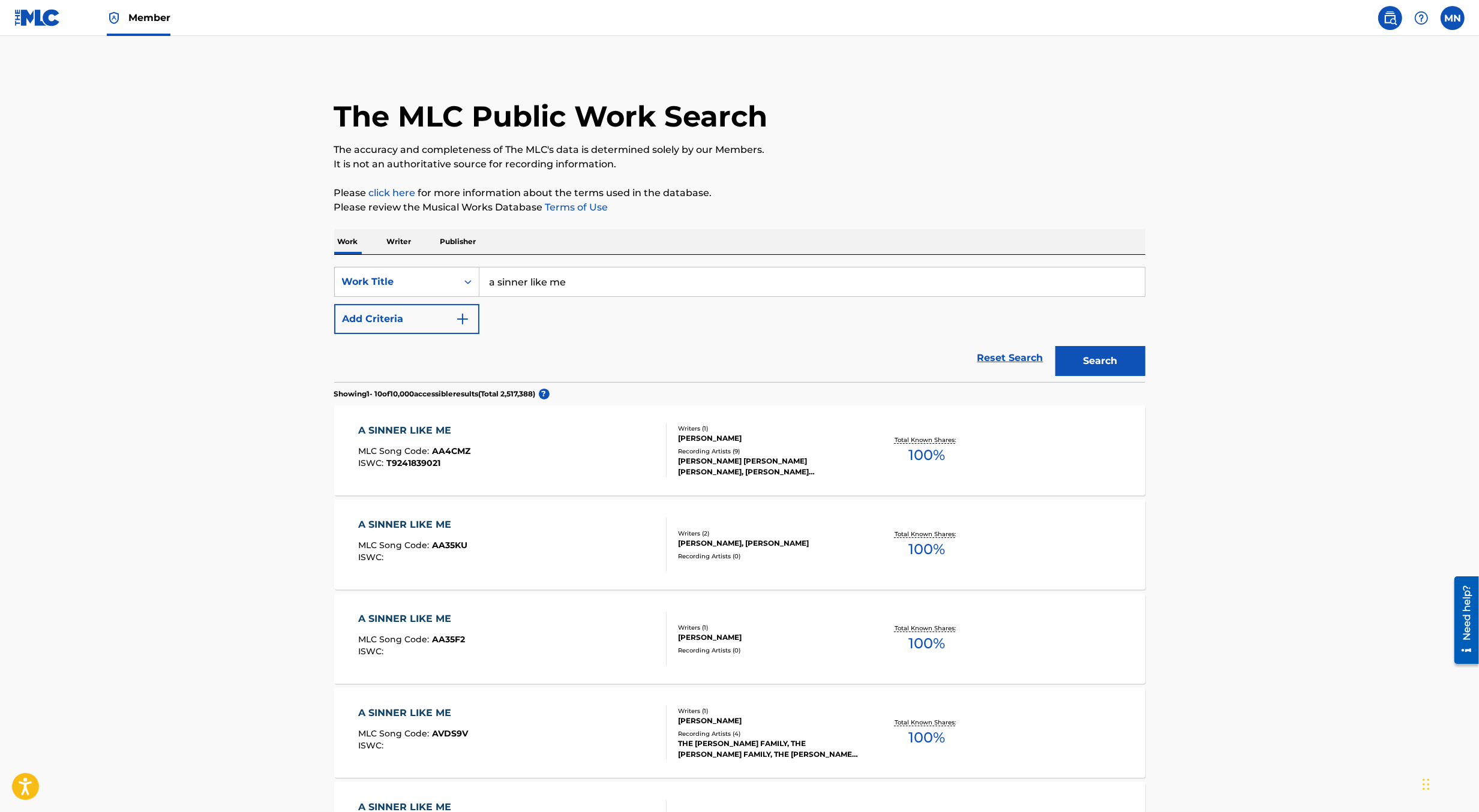
click at [426, 322] on button "Add Criteria" at bounding box center [407, 319] width 145 height 30
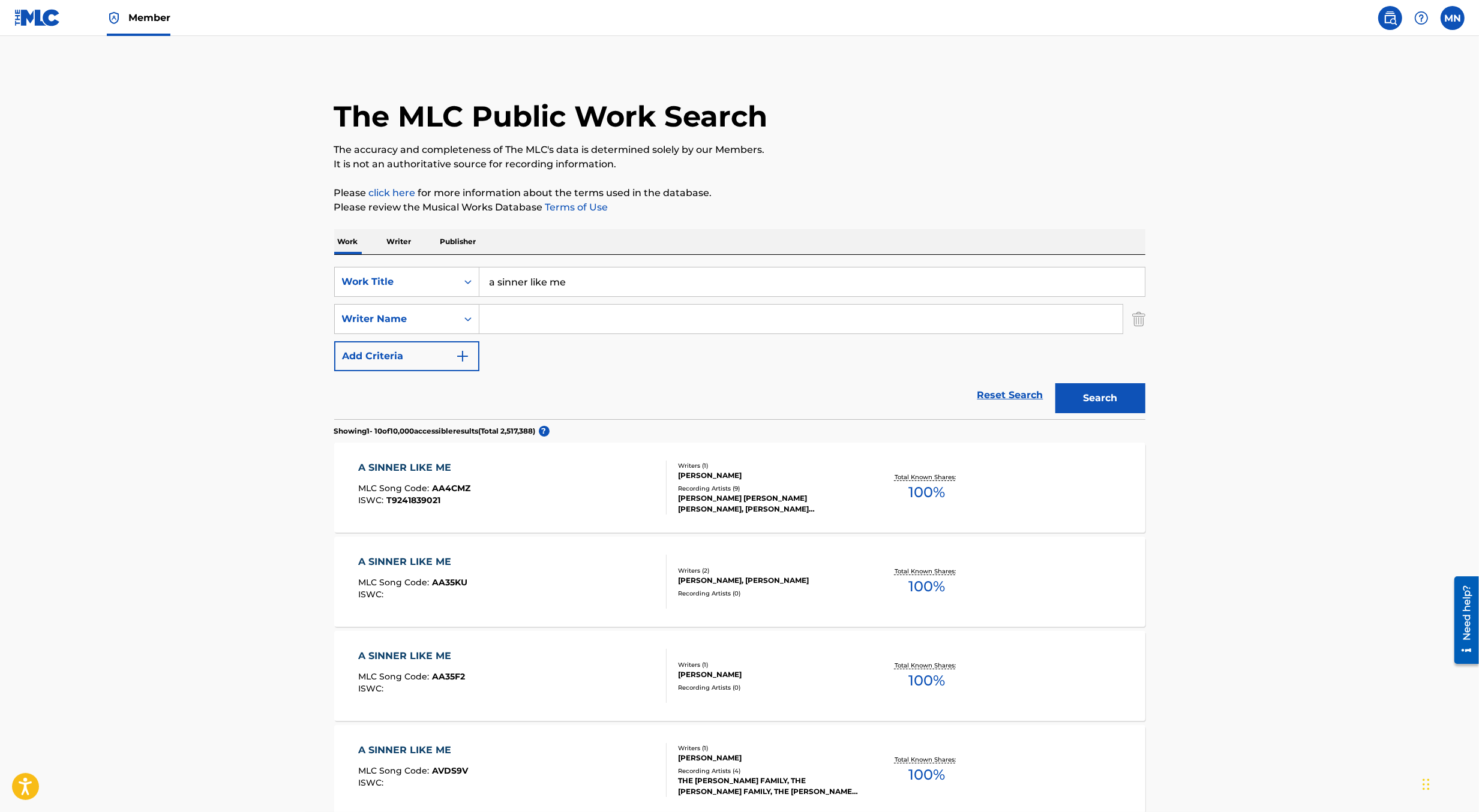
click at [510, 323] on input "Search Form" at bounding box center [801, 319] width 643 height 29
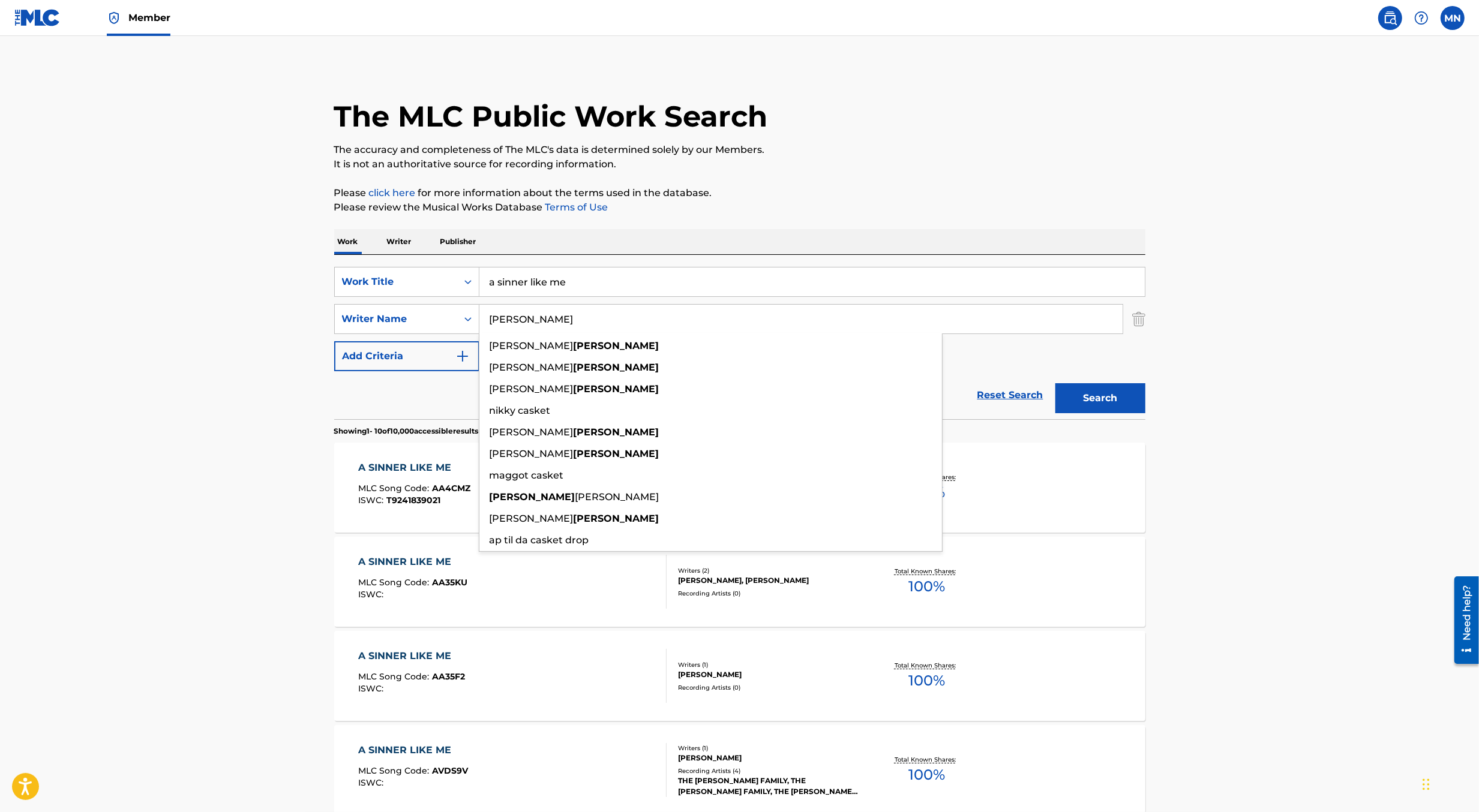
type input "[PERSON_NAME]"
click at [1055, 383] on button "Search" at bounding box center [1100, 397] width 90 height 30
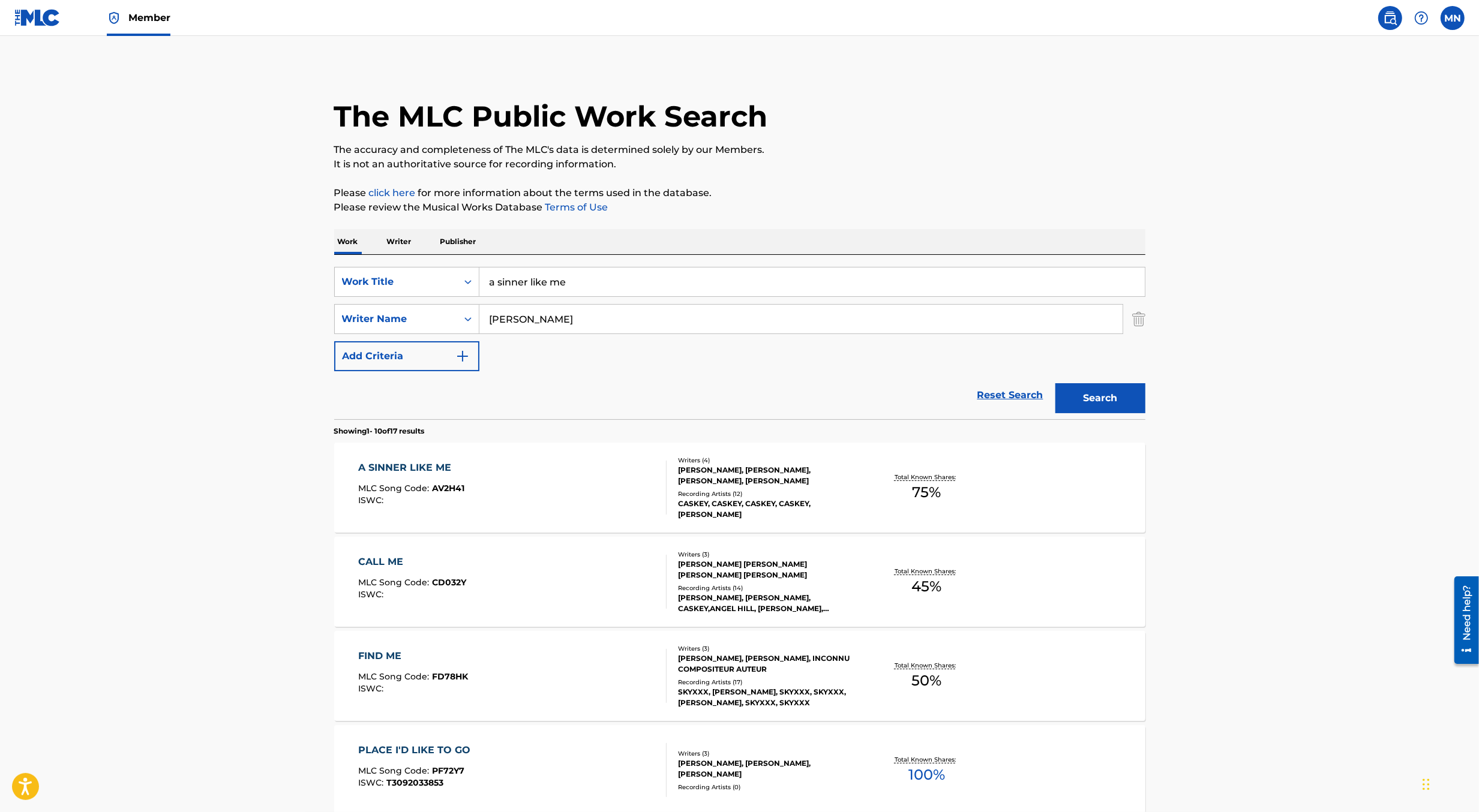
click at [580, 478] on div "A SINNER LIKE ME MLC Song Code : AV2H41 ISWC :" at bounding box center [512, 488] width 308 height 54
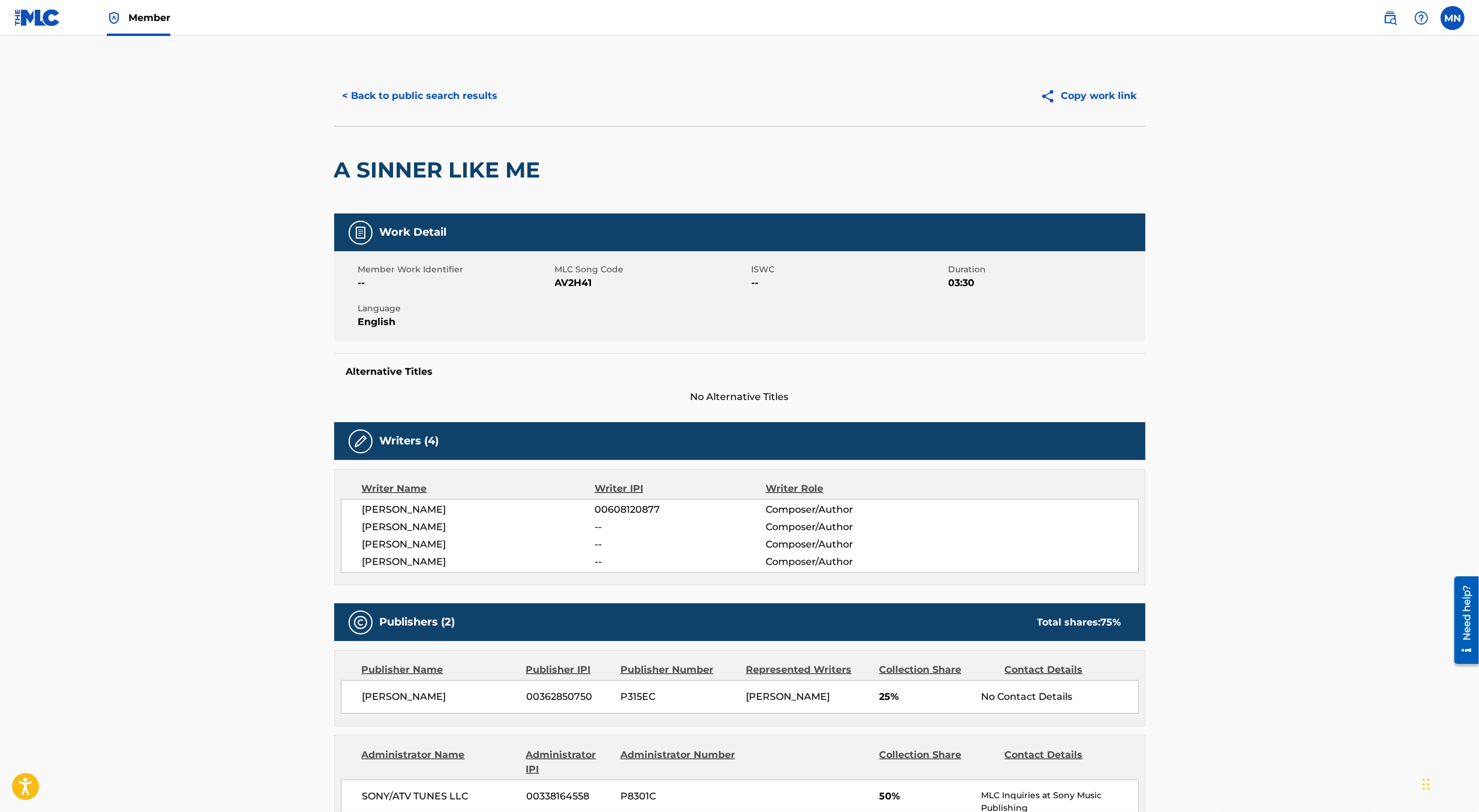
click at [573, 284] on span "AV2H41" at bounding box center [651, 284] width 194 height 14
copy span "AV2H41"
click at [40, 27] on link at bounding box center [37, 17] width 46 height 35
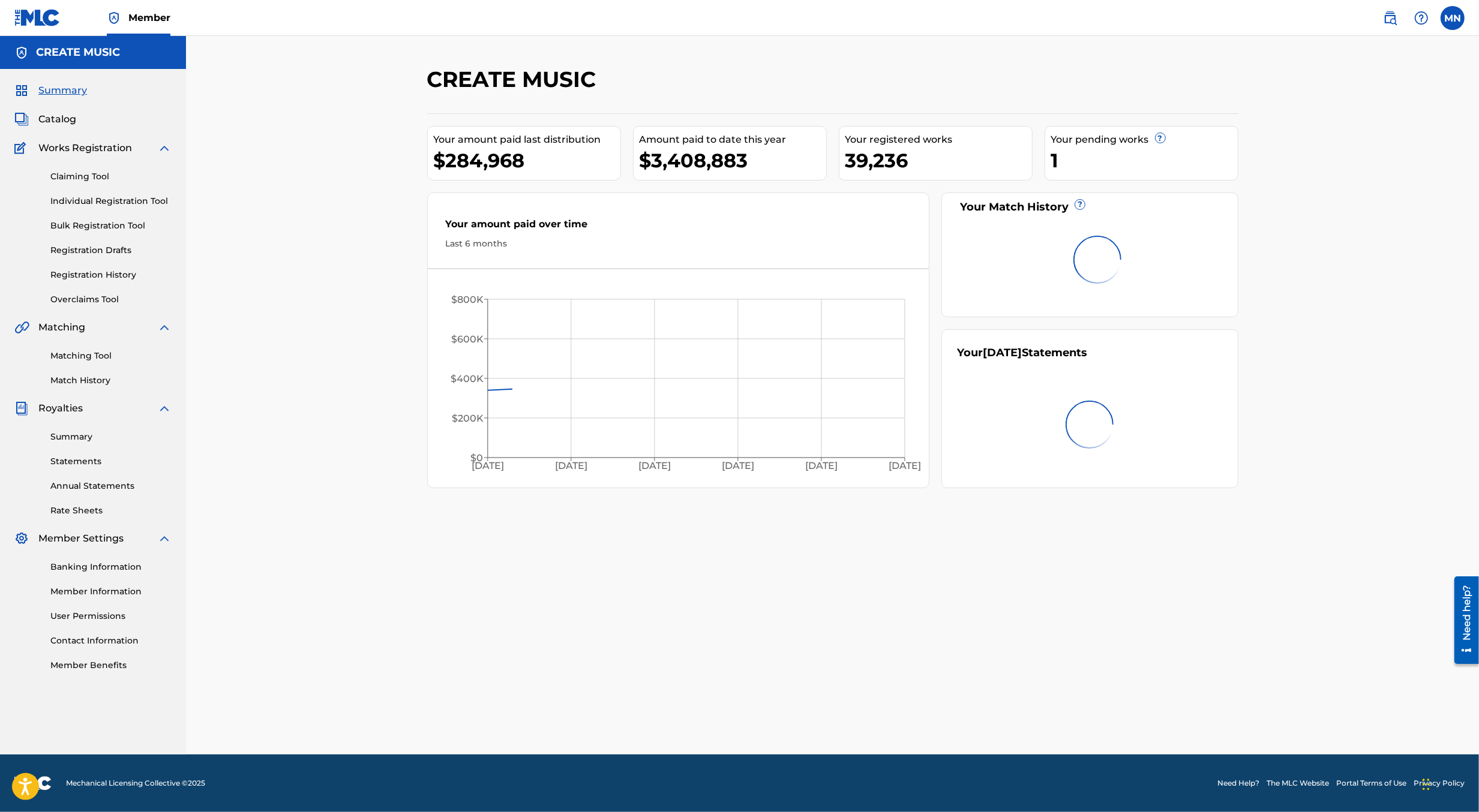
click at [74, 177] on link "Claiming Tool" at bounding box center [111, 177] width 121 height 13
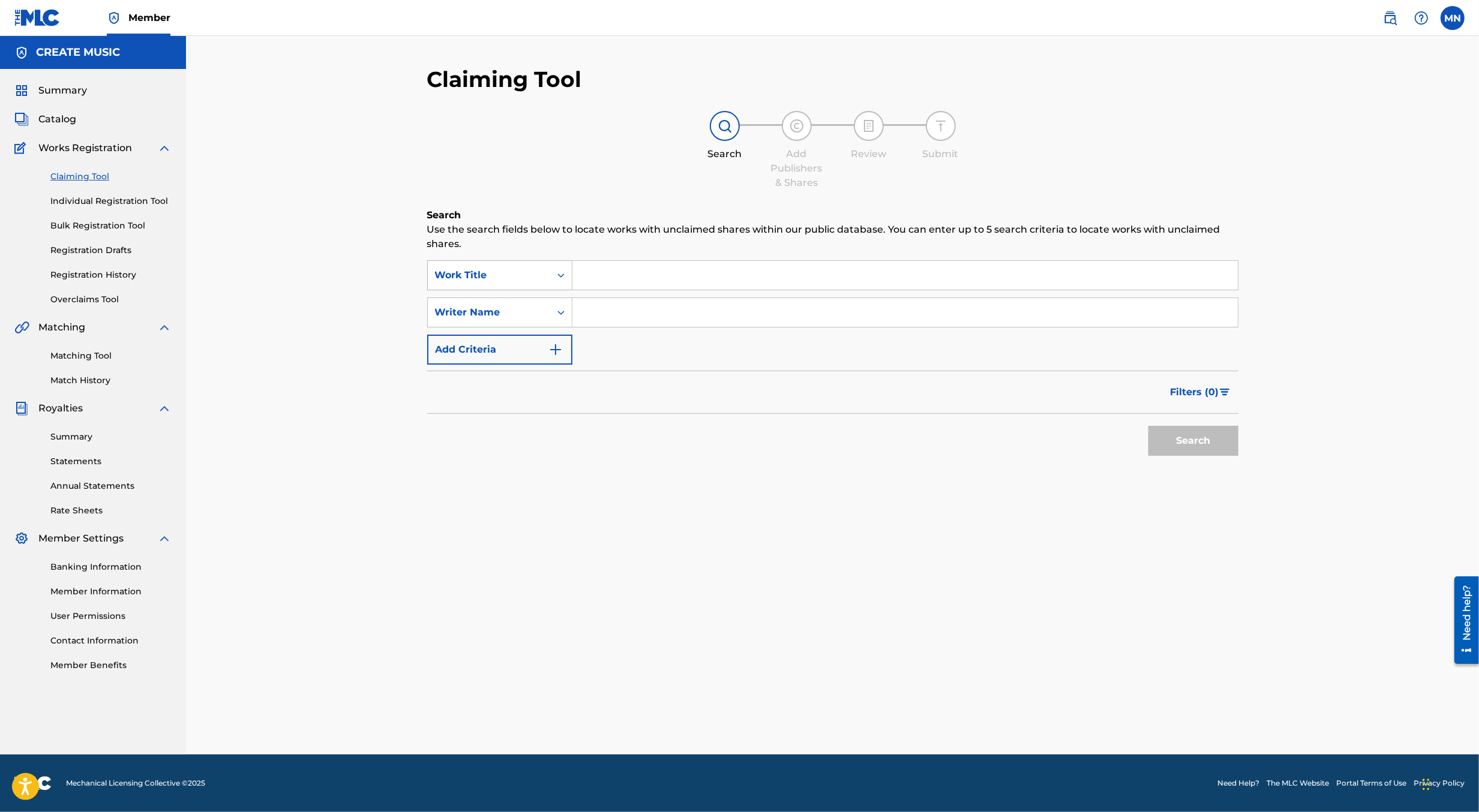
click at [505, 278] on div "Work Title" at bounding box center [490, 275] width 108 height 14
click at [509, 298] on div "MLC Song Code" at bounding box center [500, 305] width 144 height 30
click at [596, 272] on input "Search Form" at bounding box center [905, 275] width 666 height 29
paste input "AV2H41"
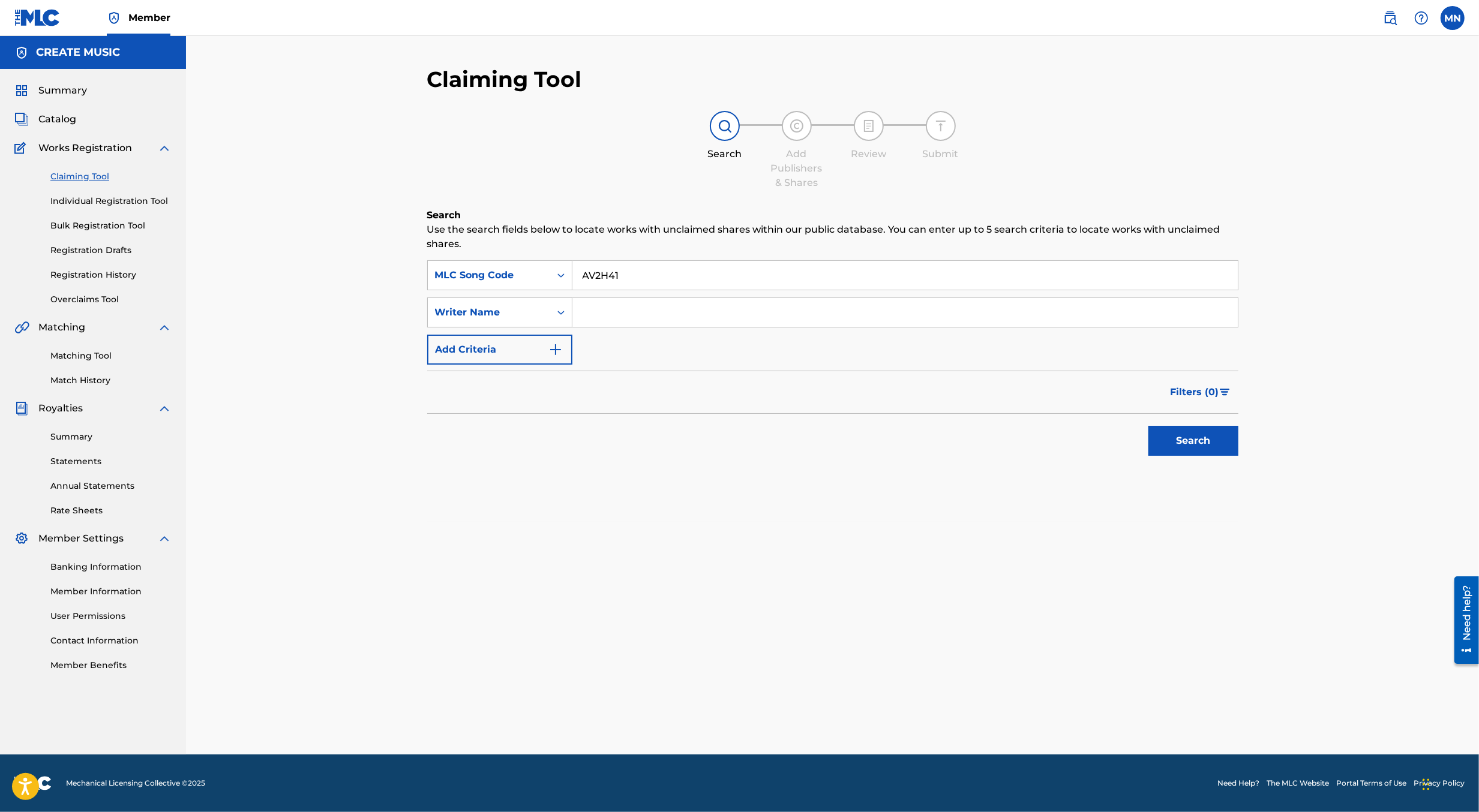
type input "AV2H41"
click at [1148, 426] on button "Search" at bounding box center [1193, 441] width 90 height 30
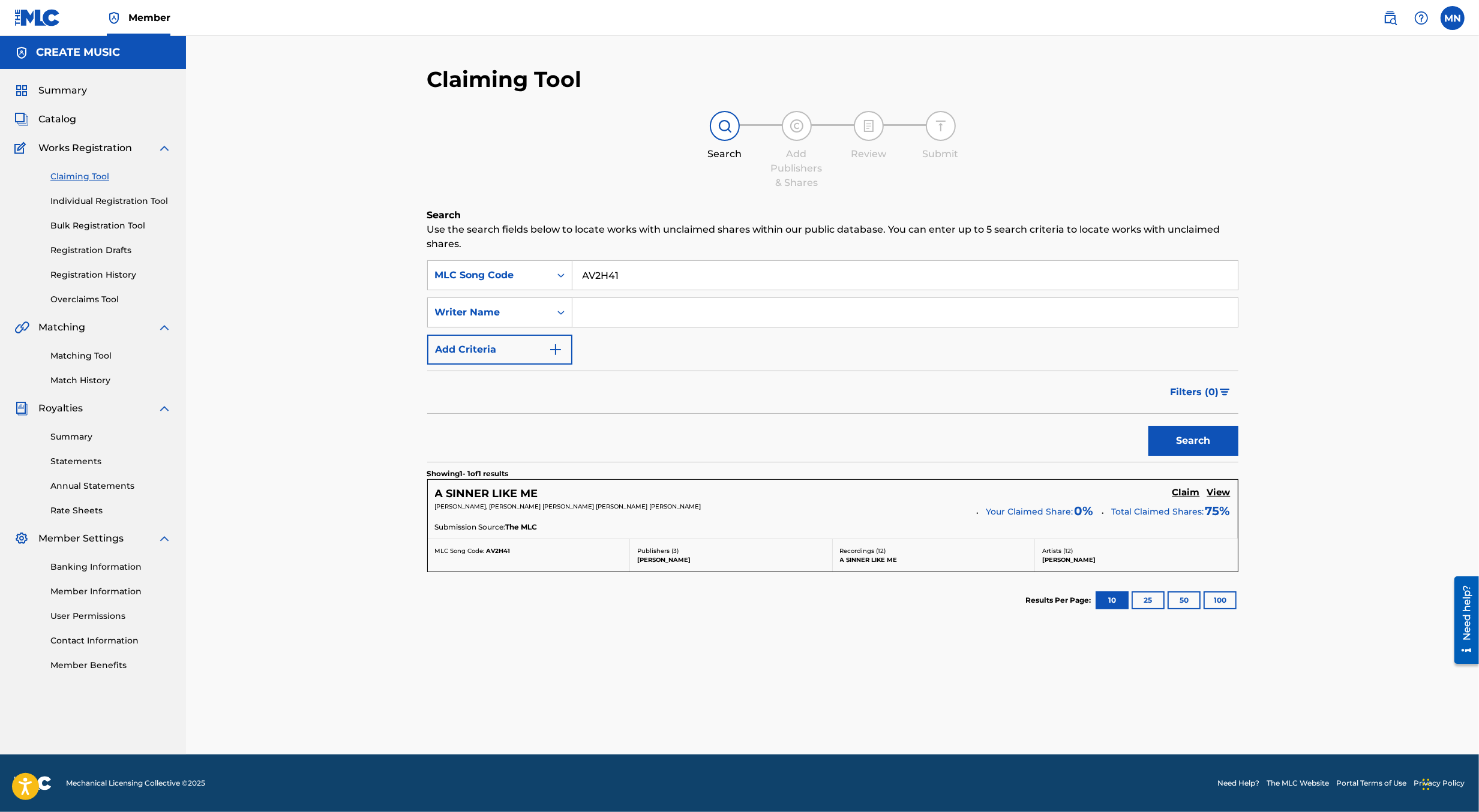
click at [1184, 490] on h5 "Claim" at bounding box center [1186, 492] width 28 height 12
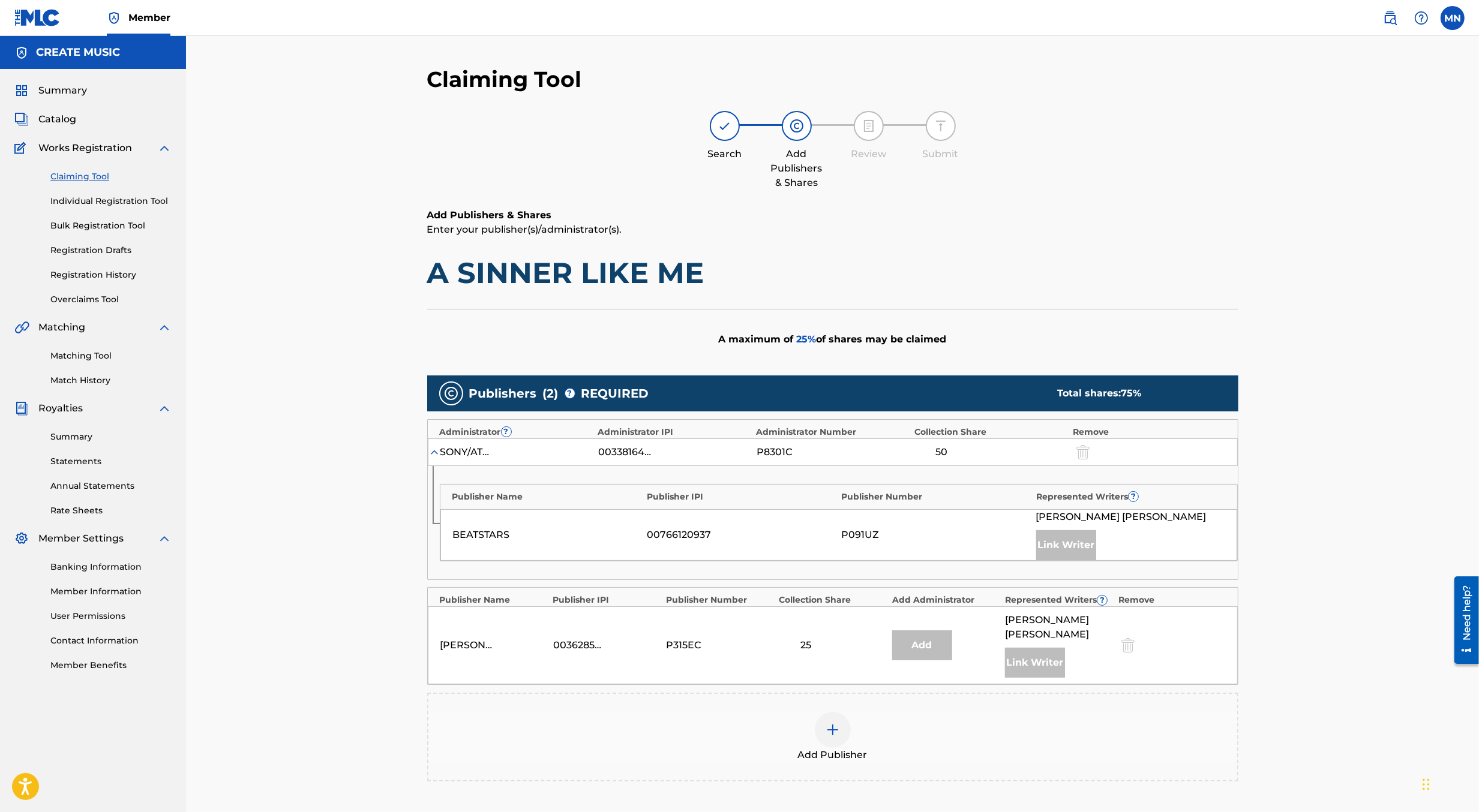
click at [819, 723] on div at bounding box center [833, 731] width 36 height 36
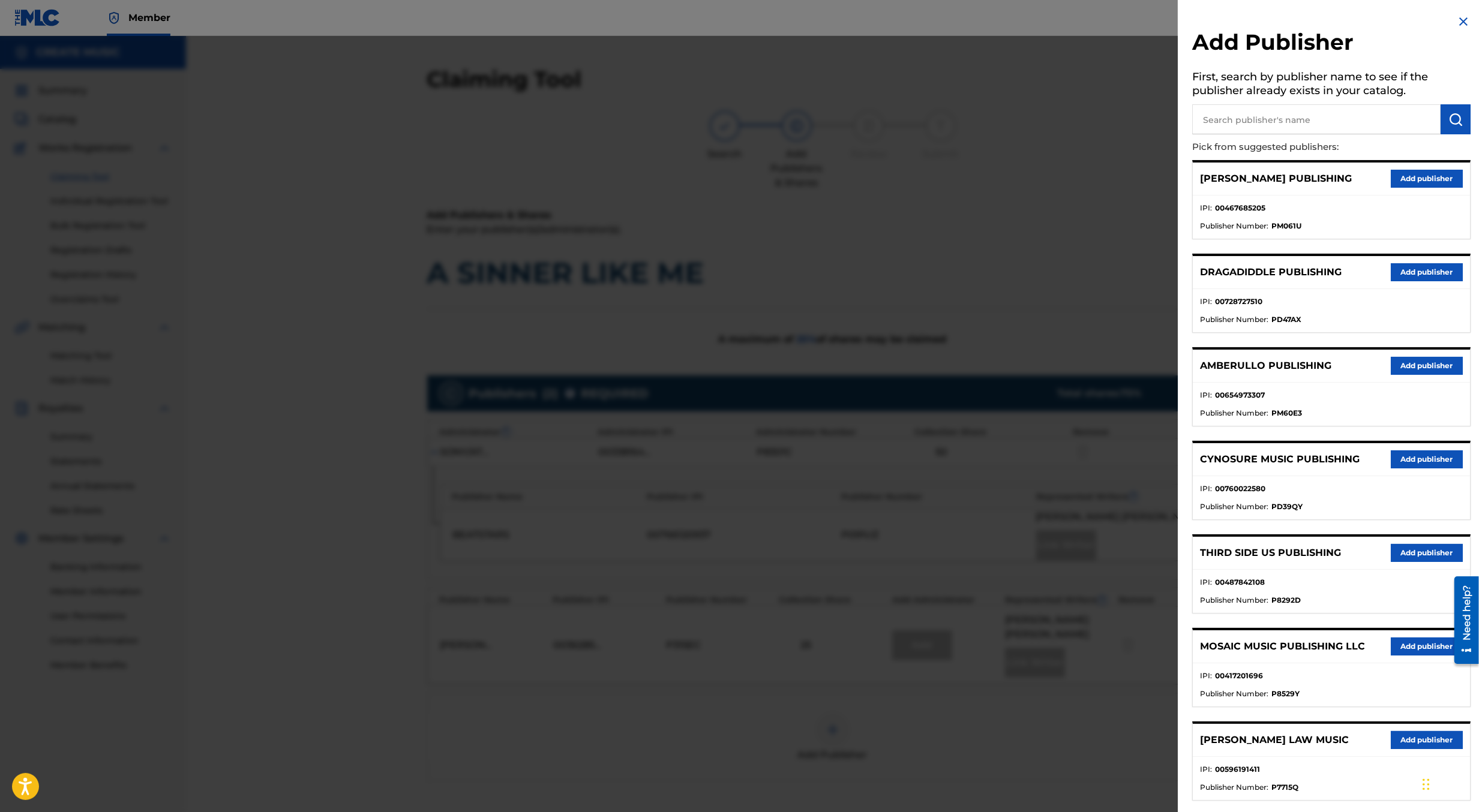
click at [1241, 120] on input "text" at bounding box center [1316, 119] width 248 height 30
type input "create d"
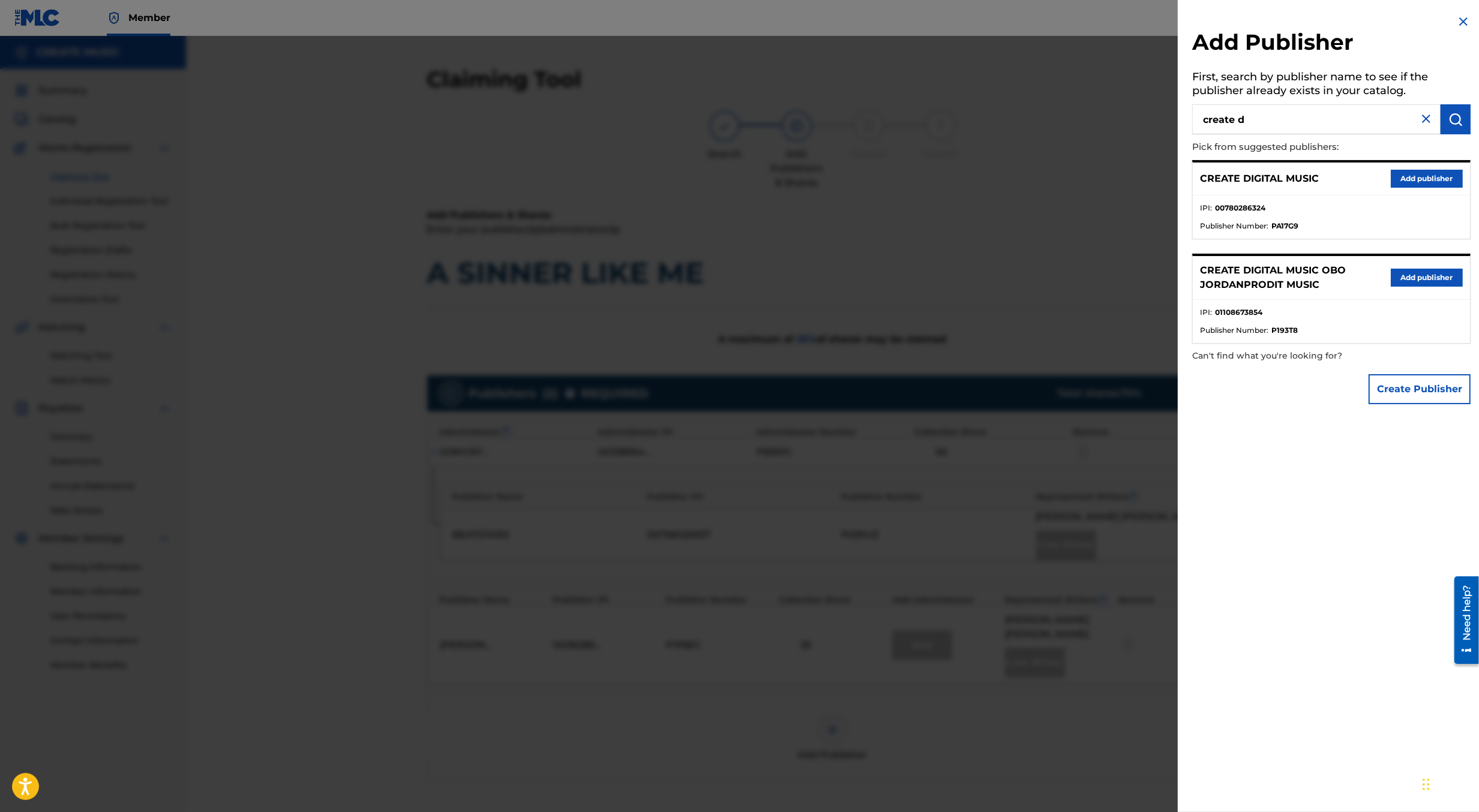
click at [1409, 177] on button "Add publisher" at bounding box center [1428, 179] width 72 height 18
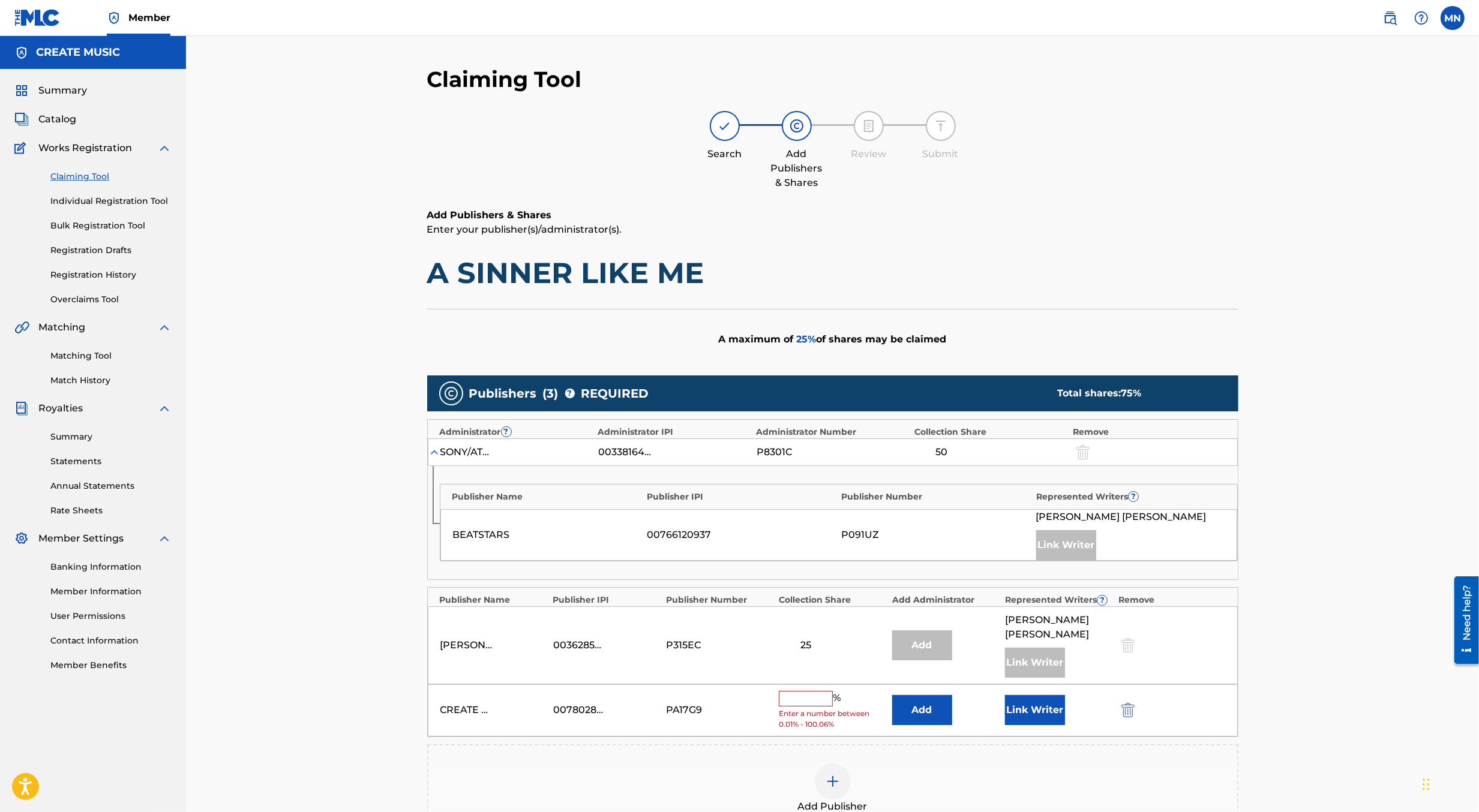
click at [821, 691] on input "text" at bounding box center [806, 698] width 54 height 15
type input "25"
click at [1053, 691] on button "Link Writer" at bounding box center [1035, 705] width 60 height 30
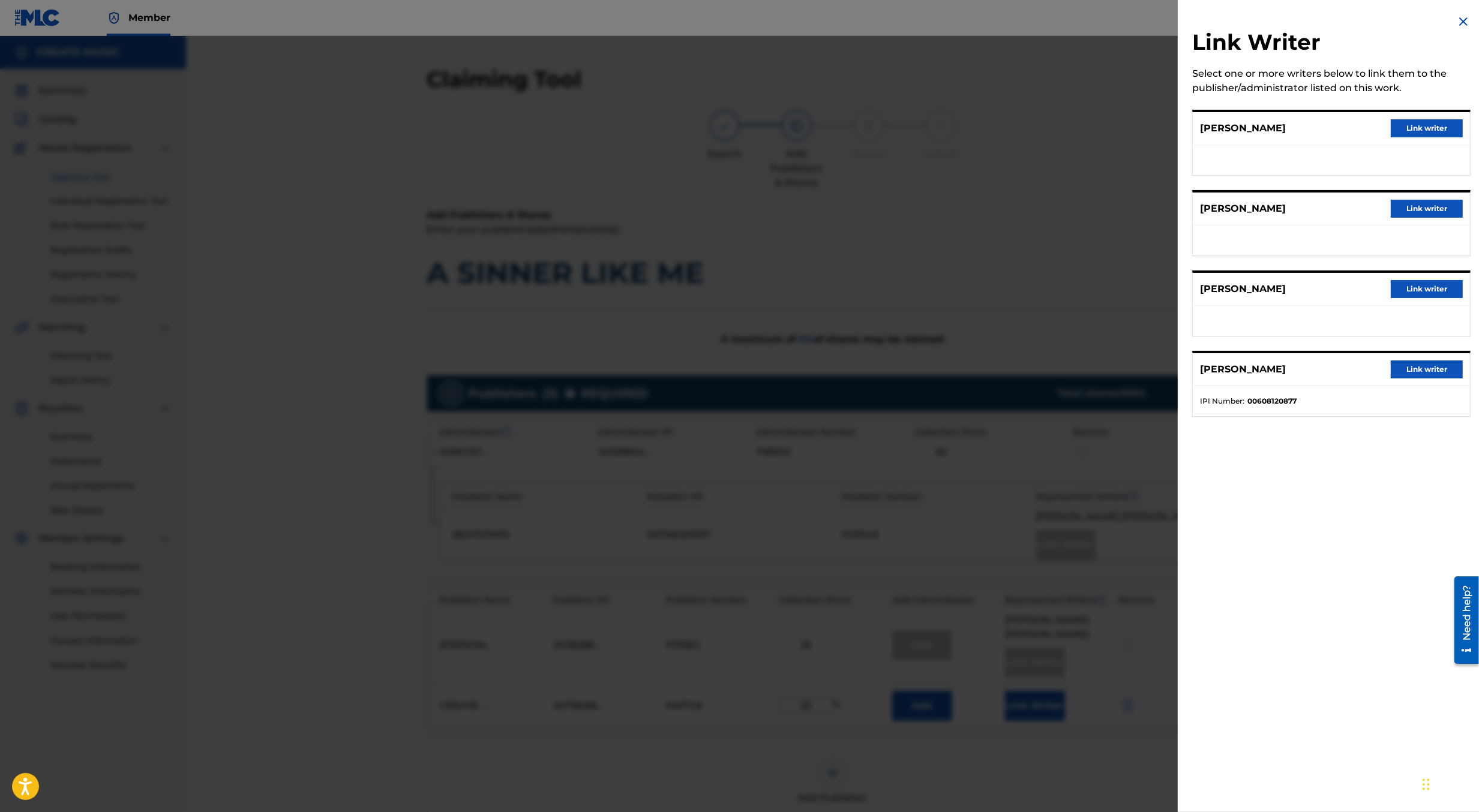
click at [1402, 280] on button "Link writer" at bounding box center [1428, 289] width 72 height 18
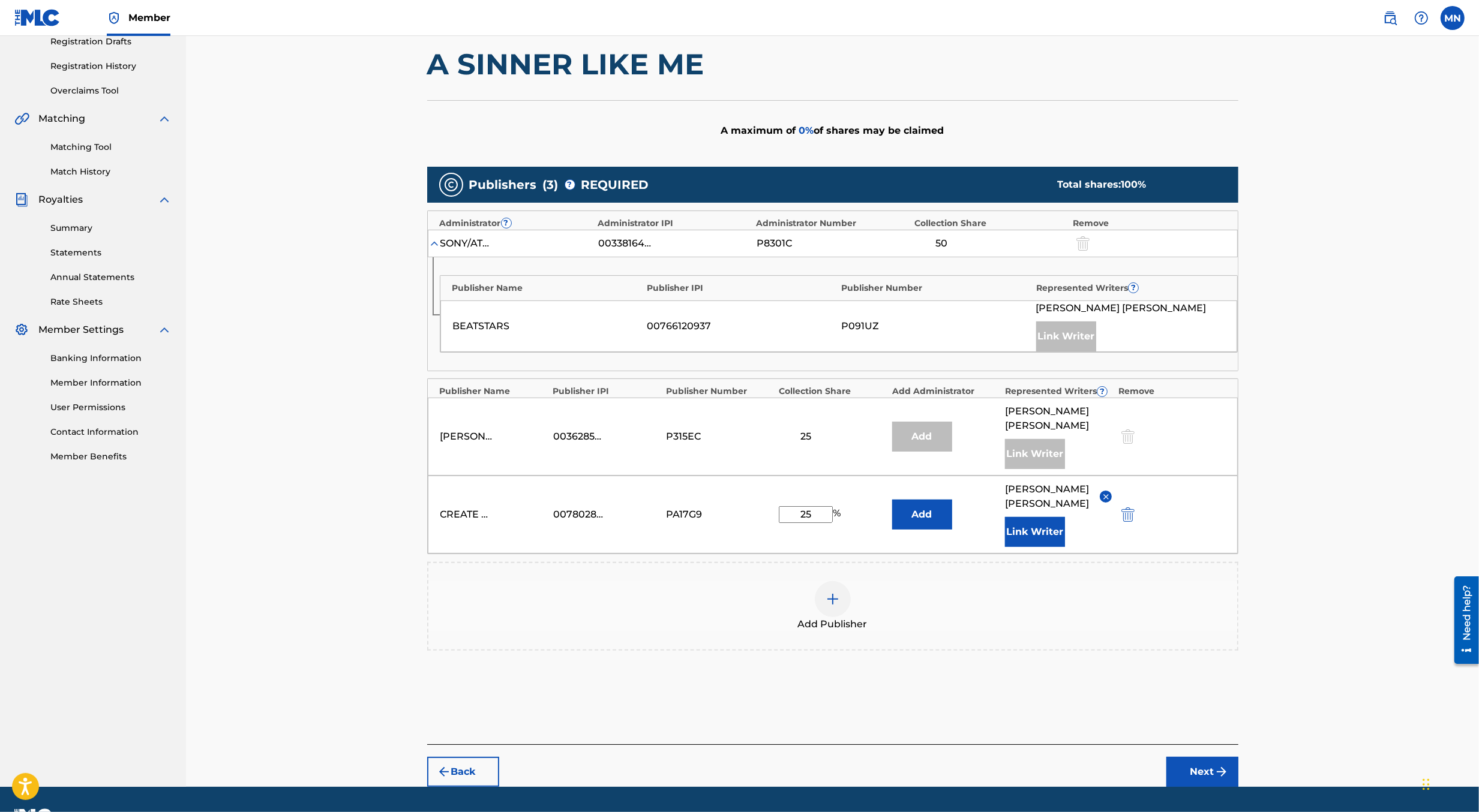
click at [1198, 757] on button "Next" at bounding box center [1203, 771] width 72 height 30
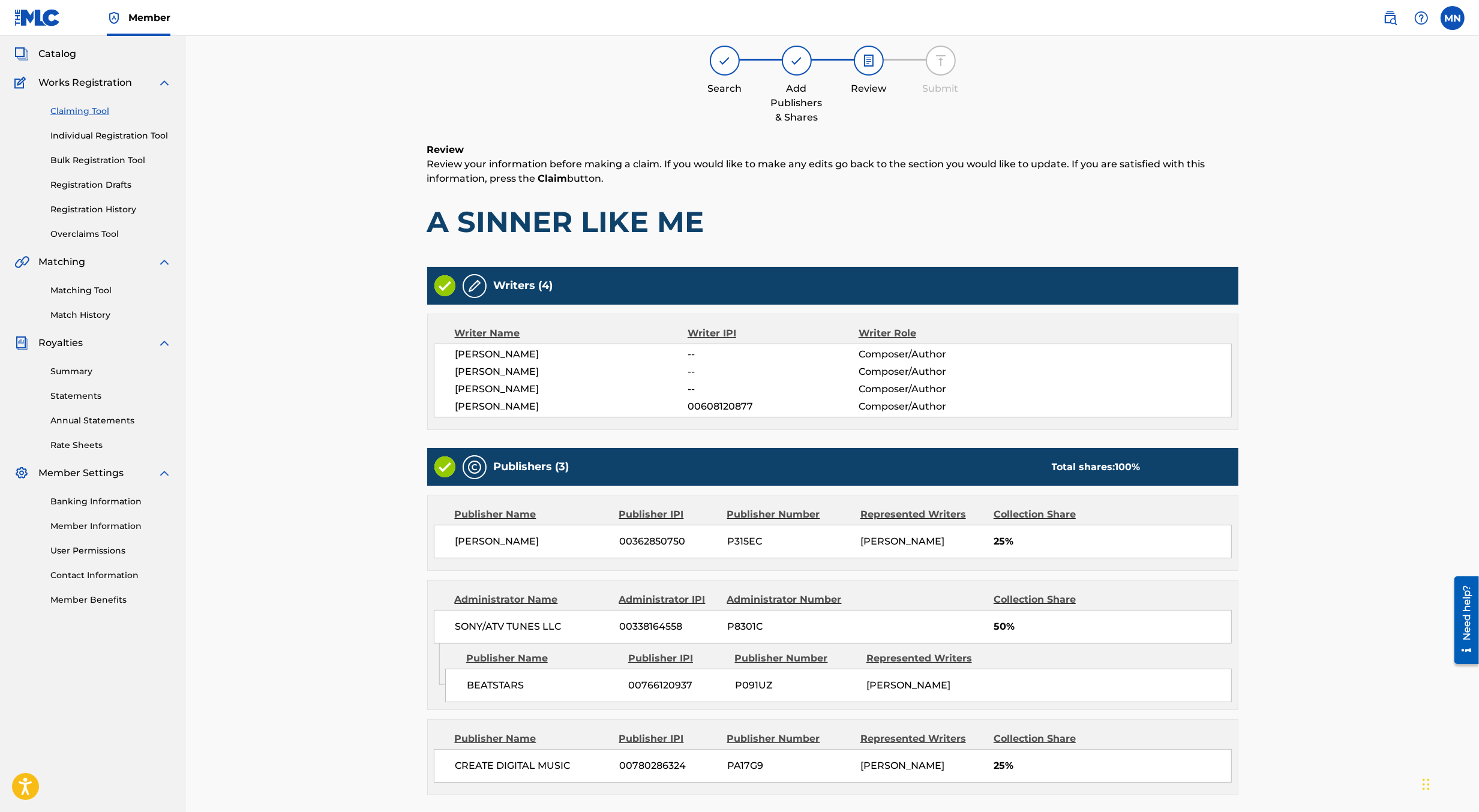
scroll to position [174, 0]
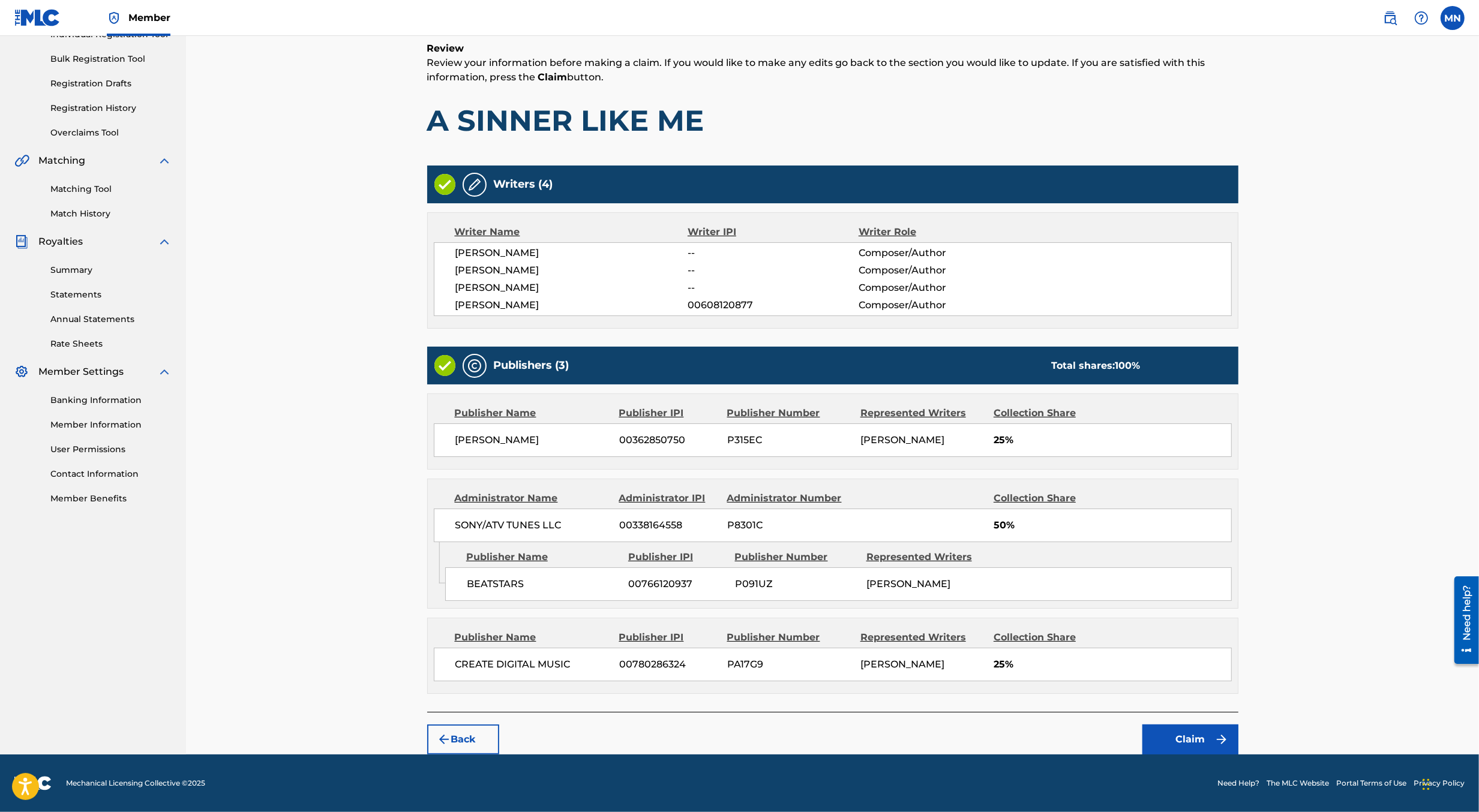
click at [1193, 735] on button "Claim" at bounding box center [1191, 739] width 96 height 30
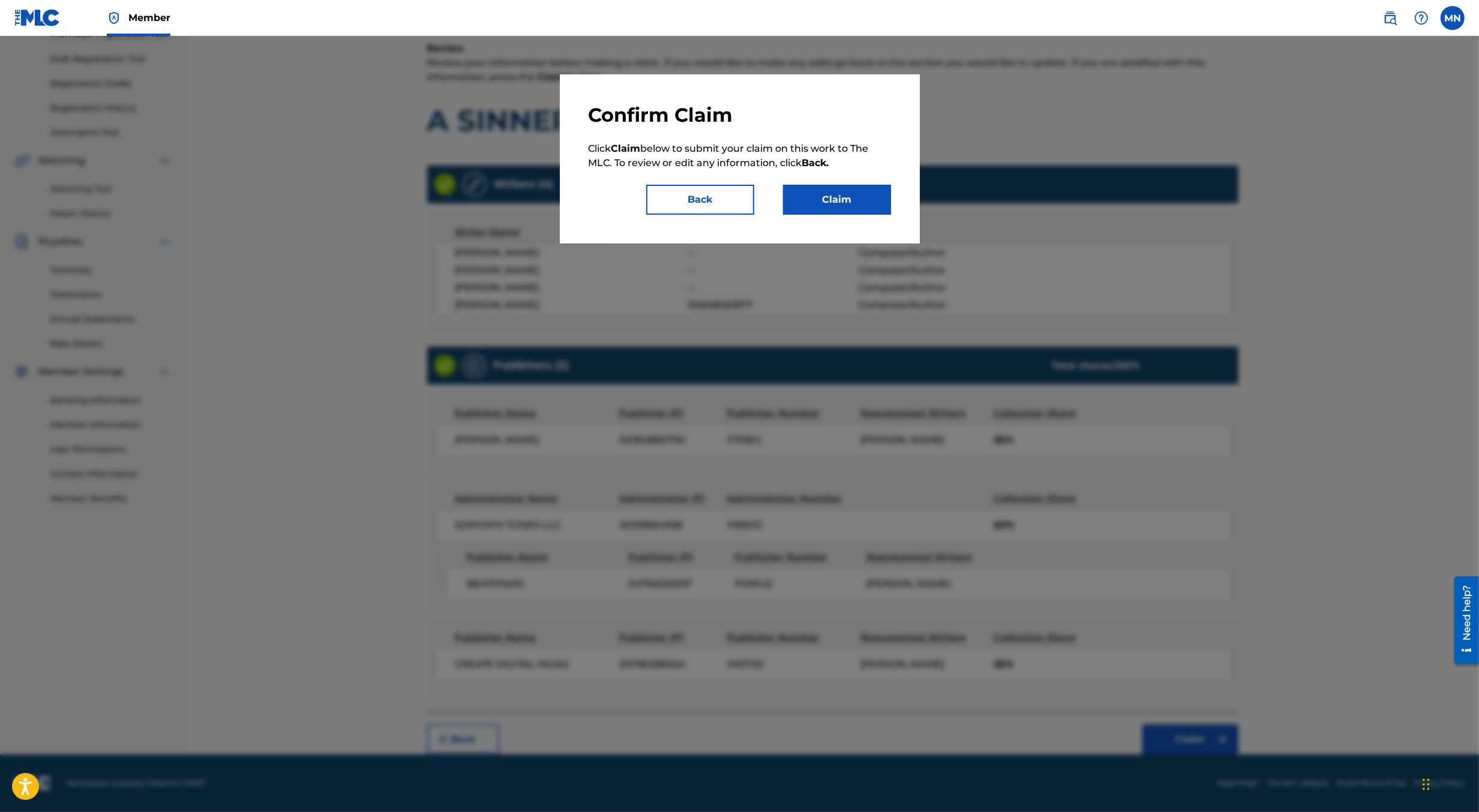
click at [833, 193] on button "Claim" at bounding box center [838, 200] width 108 height 30
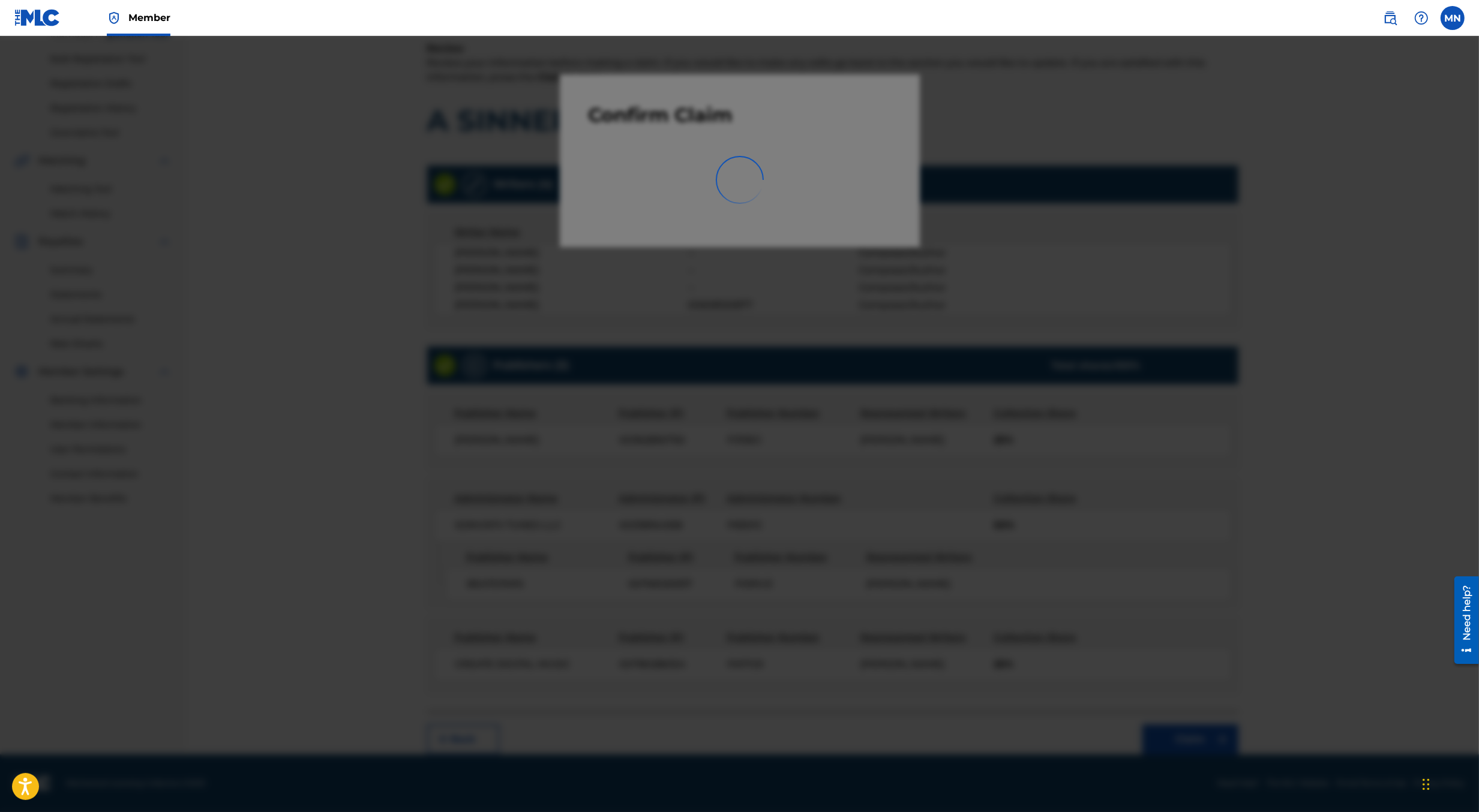
scroll to position [0, 0]
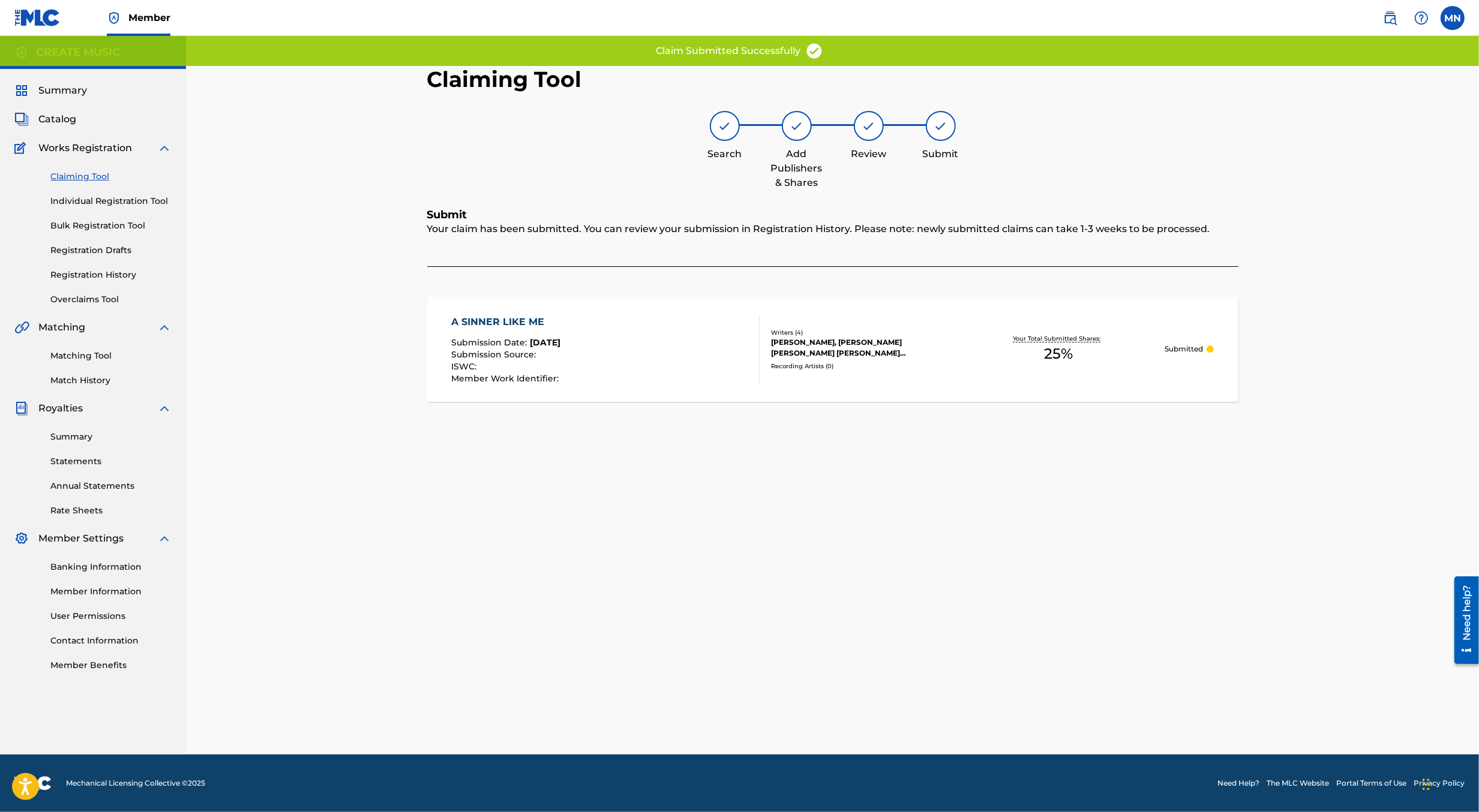
click at [750, 331] on div at bounding box center [754, 350] width 10 height 69
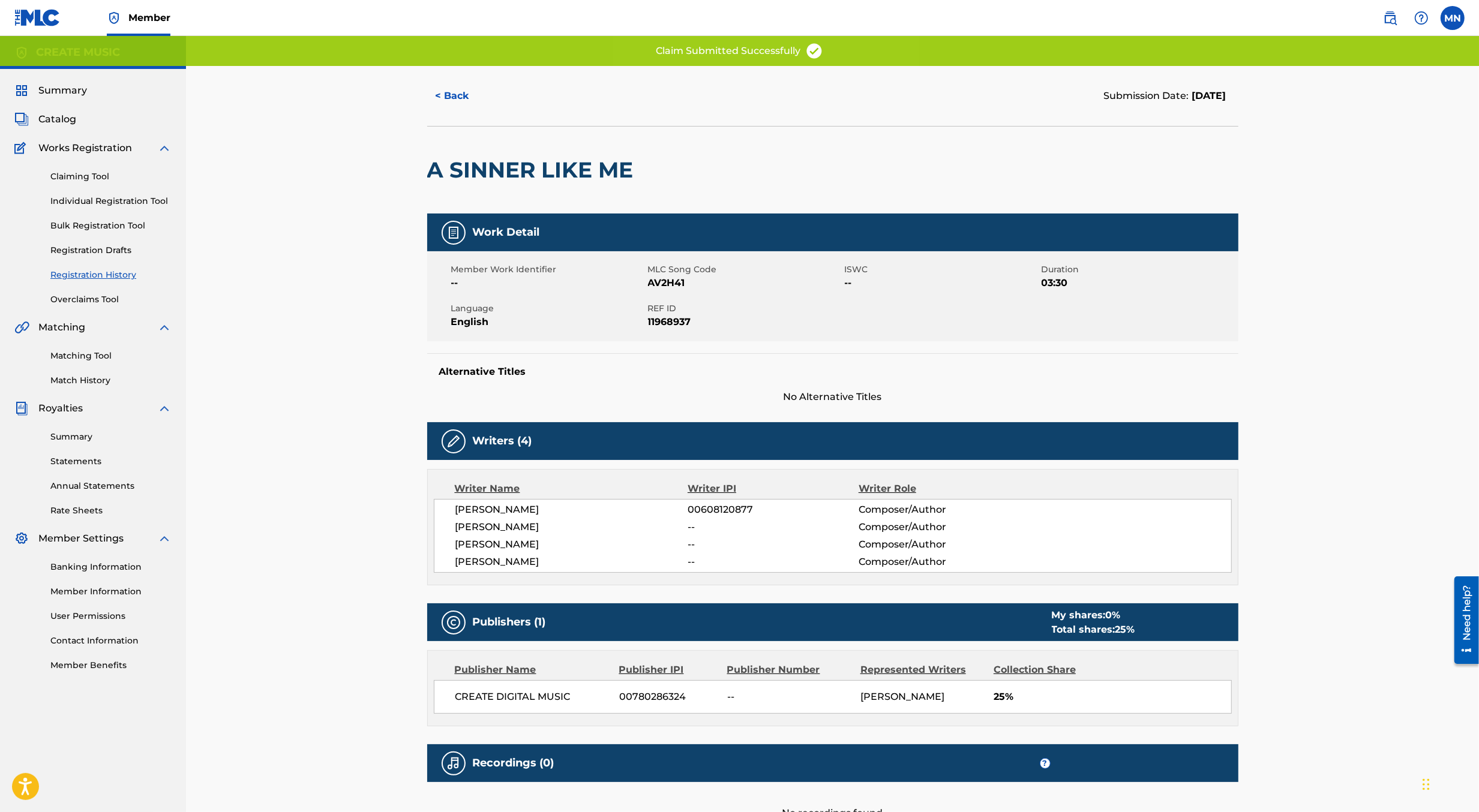
click at [666, 285] on span "AV2H41" at bounding box center [744, 284] width 194 height 14
copy span "AV2H41"
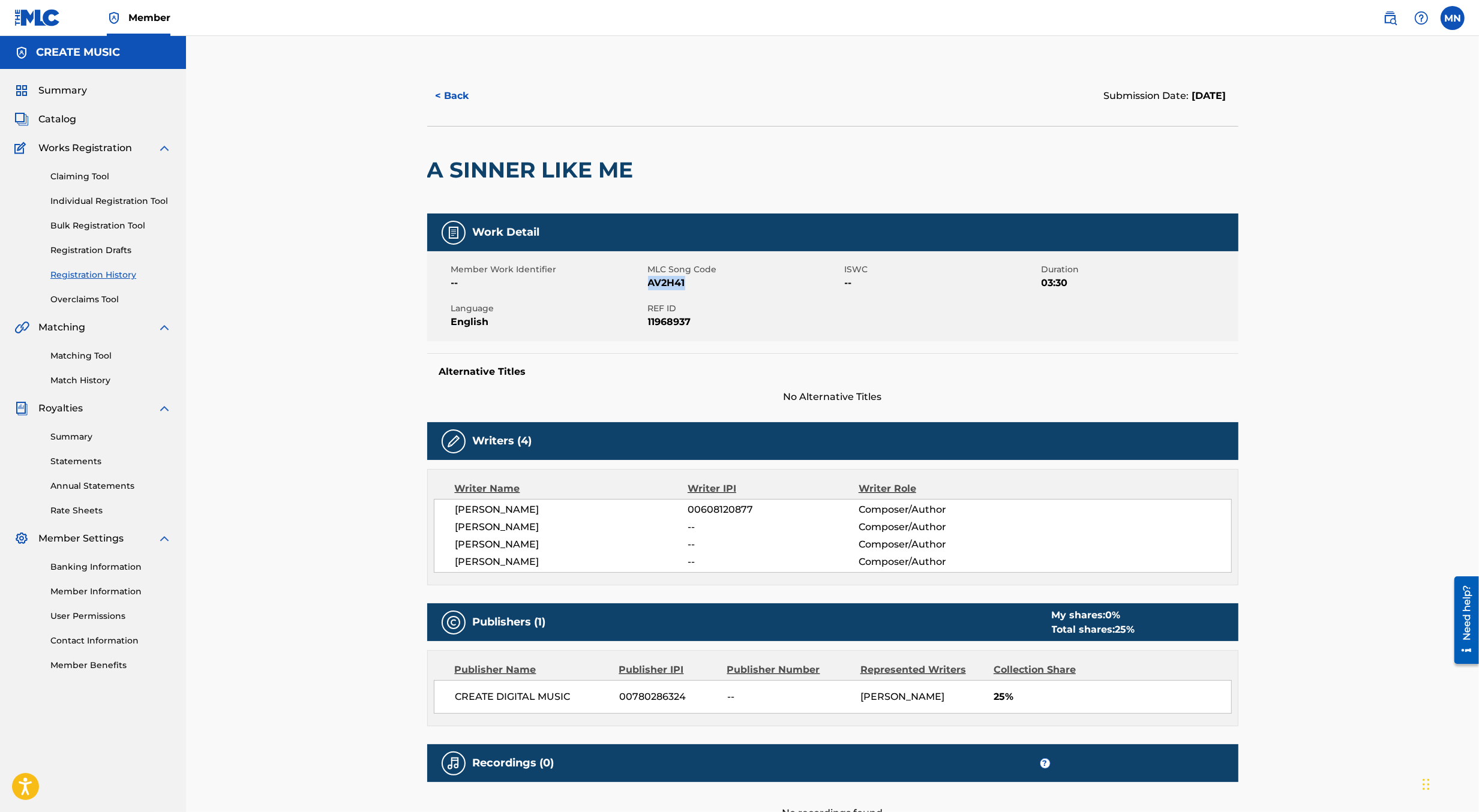
click at [1400, 17] on link at bounding box center [1390, 18] width 24 height 24
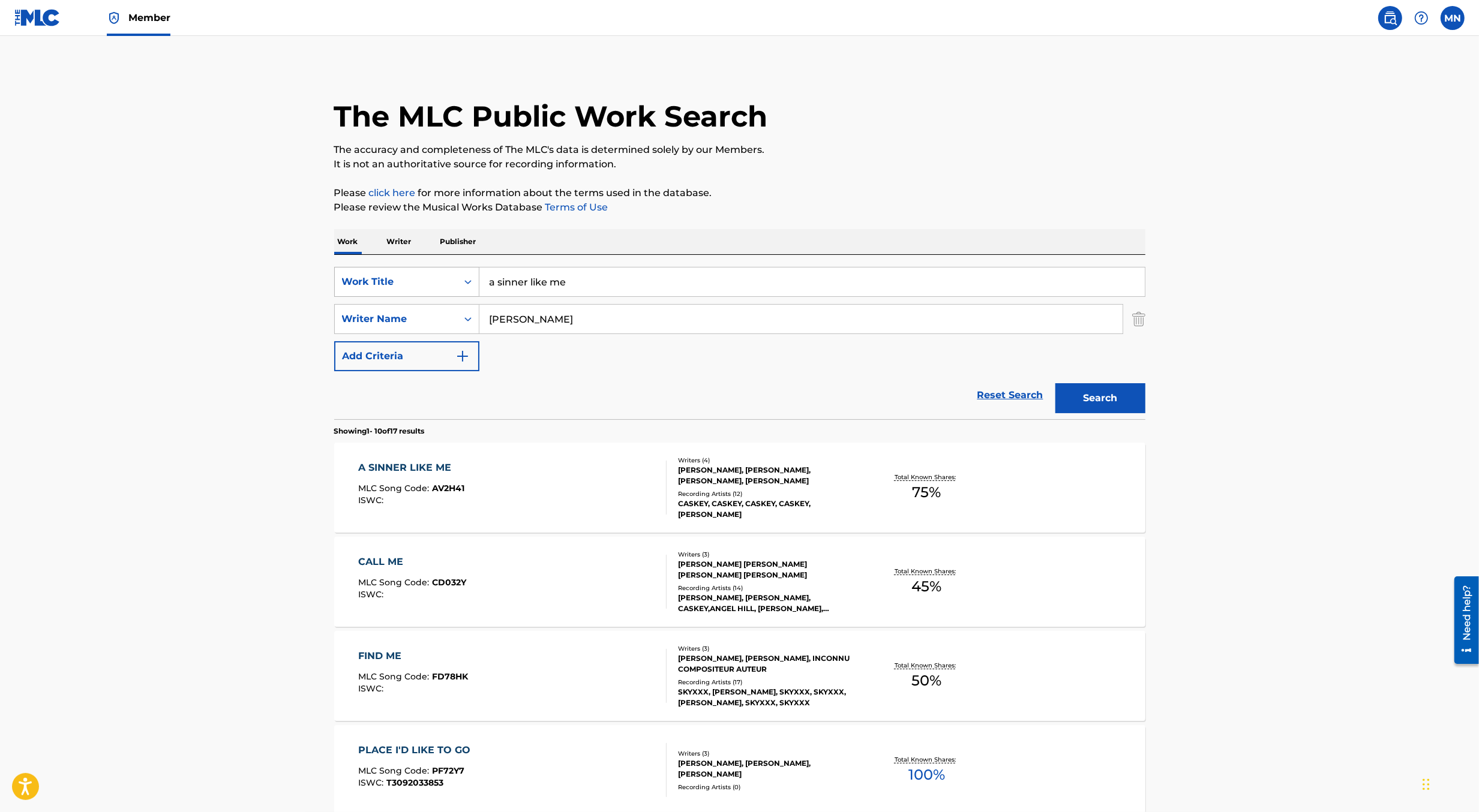
click at [460, 289] on div "Search Form" at bounding box center [468, 282] width 22 height 22
click at [459, 301] on div "MLC Song Code" at bounding box center [407, 312] width 144 height 30
click at [1138, 322] on img "Search Form" at bounding box center [1139, 319] width 14 height 30
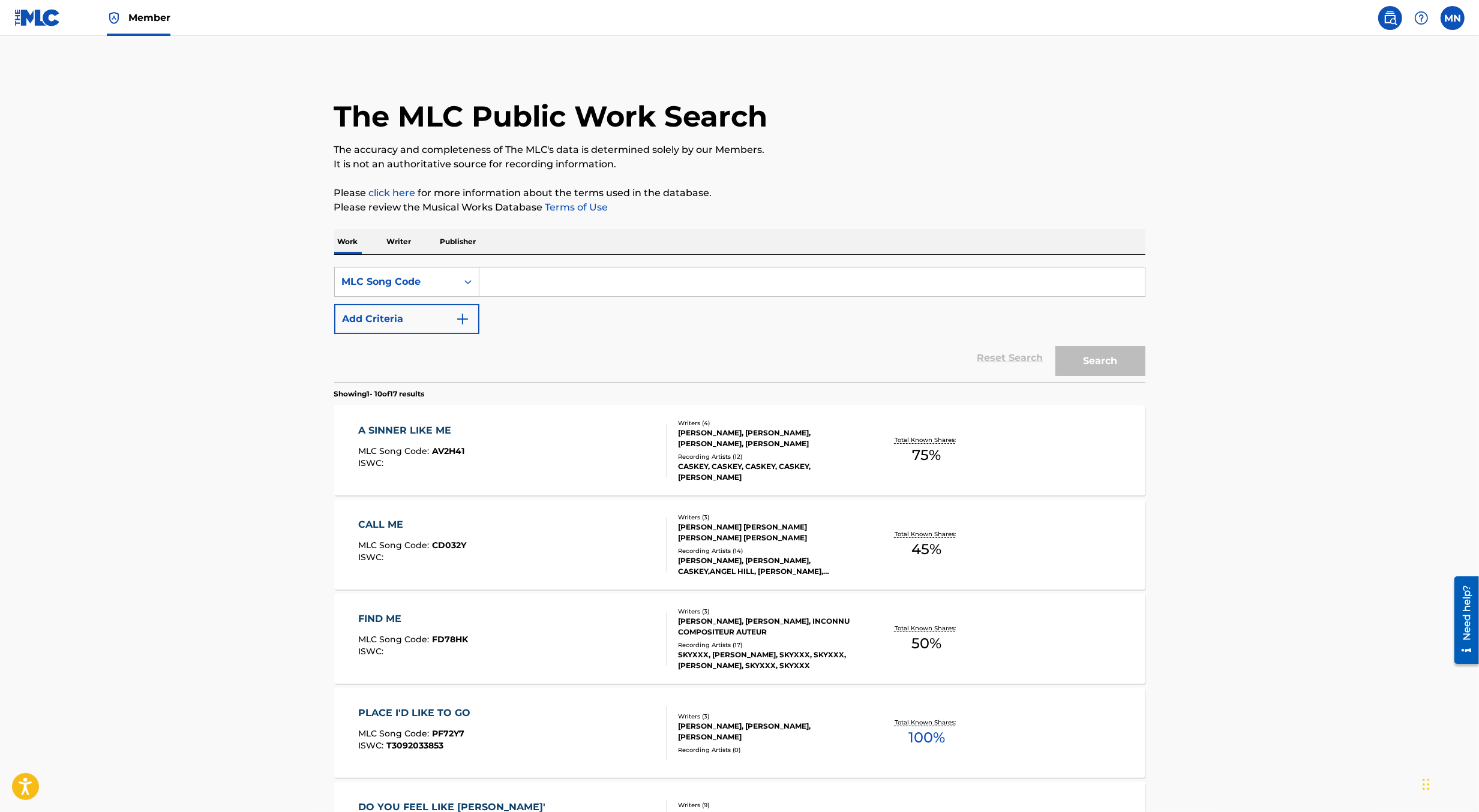
click at [947, 283] on input "Search Form" at bounding box center [812, 282] width 666 height 29
paste input ""MV17Z8; MS1S9G""
click at [556, 284] on input ""MV17Z8; MS1S9G"" at bounding box center [812, 282] width 666 height 29
type input "MV17Z8"
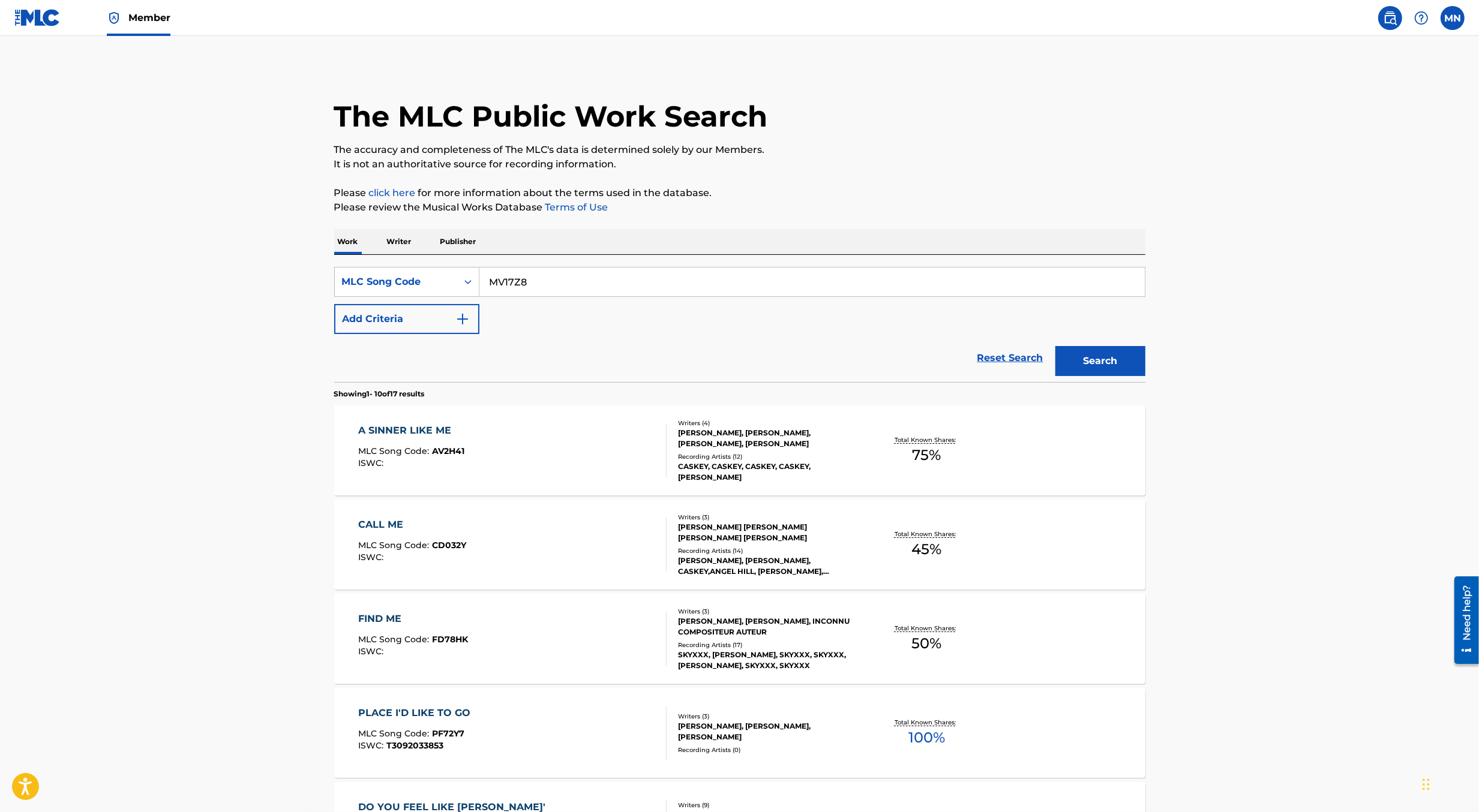
click at [1055, 346] on button "Search" at bounding box center [1100, 360] width 90 height 30
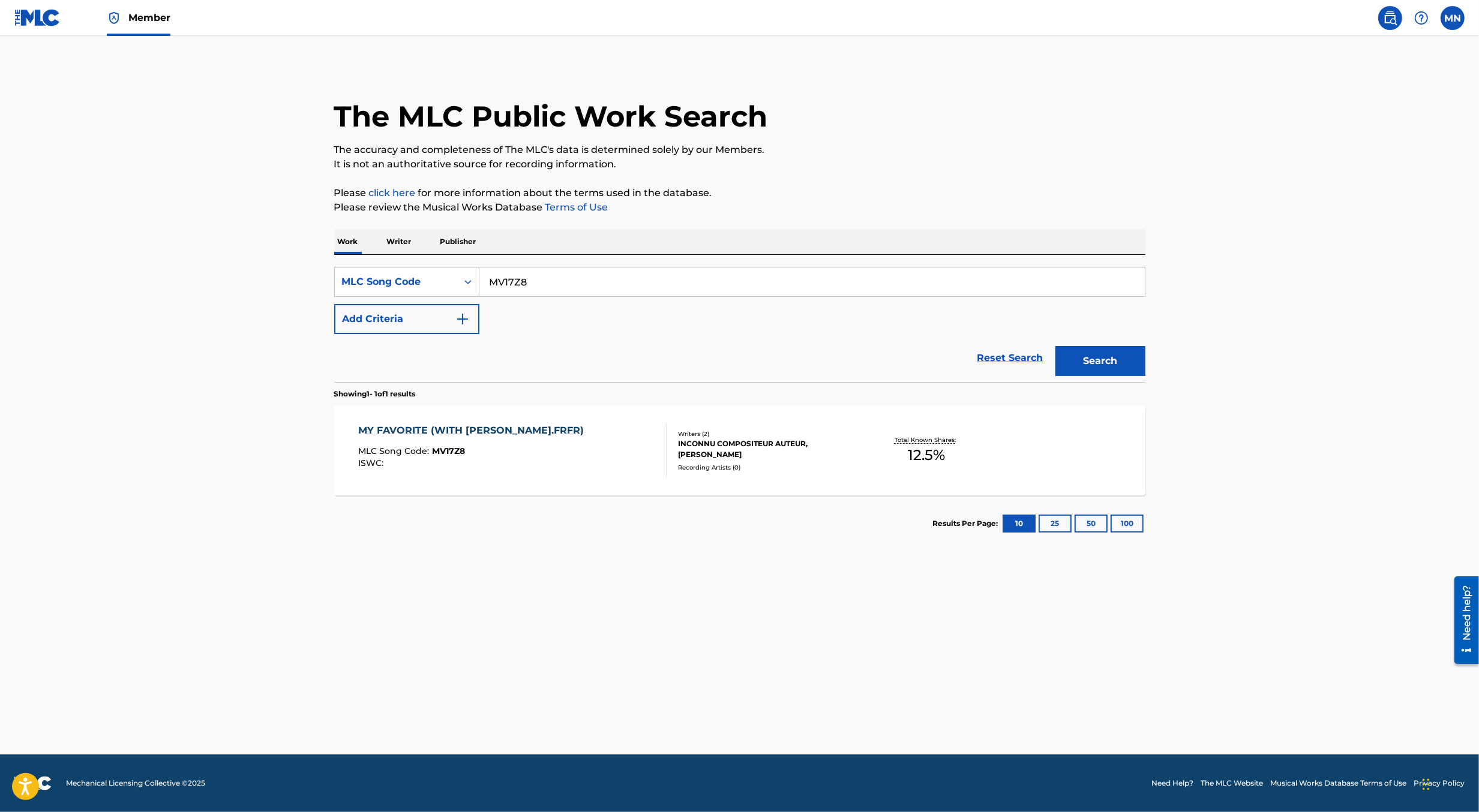
click at [548, 447] on div "MY FAVORITE (WITH [PERSON_NAME].FRFR) MLC Song Code : MV17Z8 ISWC :" at bounding box center [512, 451] width 308 height 54
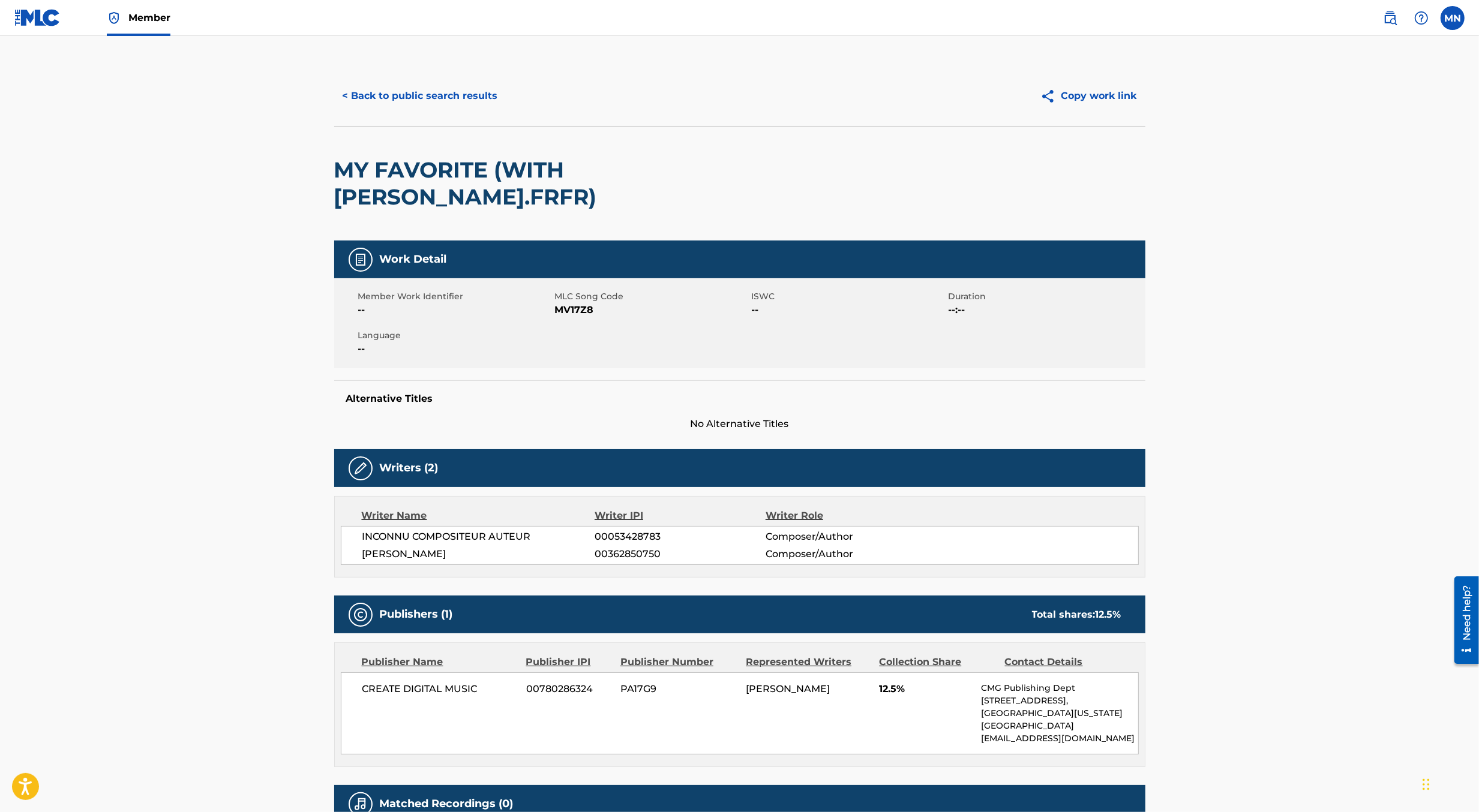
click at [481, 87] on button "< Back to public search results" at bounding box center [420, 96] width 173 height 30
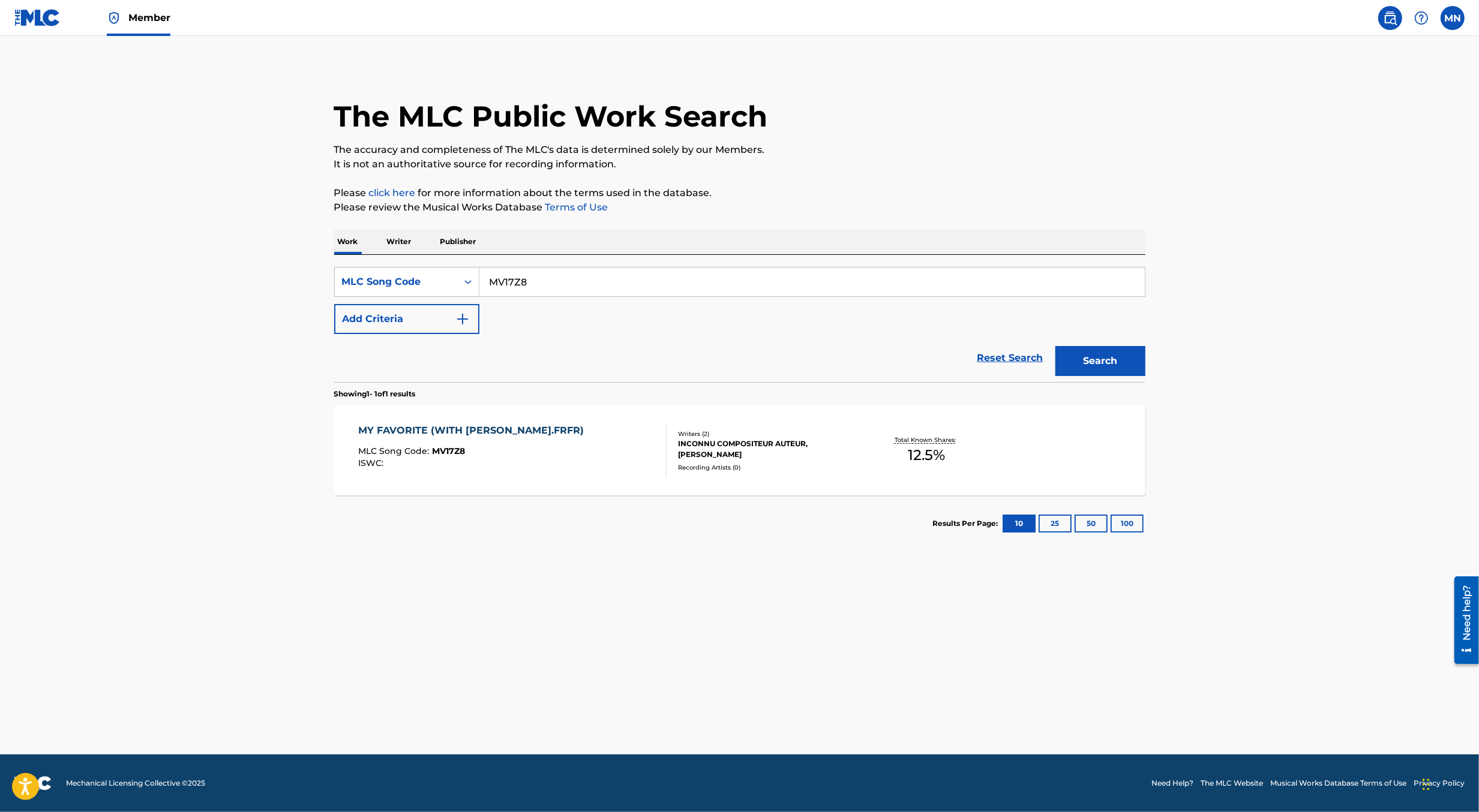
click at [542, 280] on input "MV17Z8" at bounding box center [812, 282] width 666 height 29
paste input "S1S9G"
type input "MS1S9G"
click at [1055, 346] on button "Search" at bounding box center [1100, 360] width 90 height 30
click at [557, 438] on div "MY FAVORITE MLC Song Code : MS1S9G ISWC :" at bounding box center [512, 451] width 308 height 54
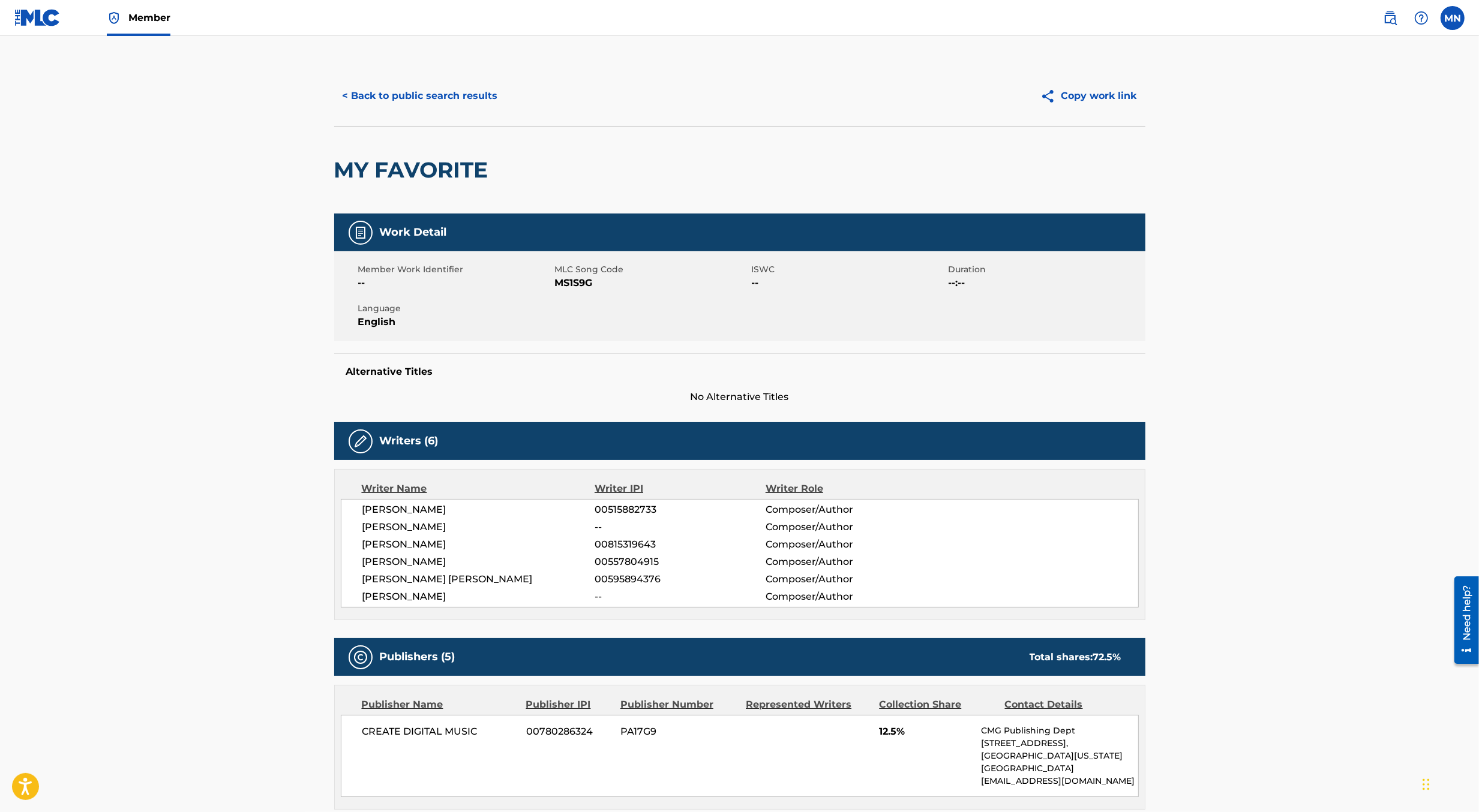
click at [1389, 19] on img at bounding box center [1390, 18] width 14 height 14
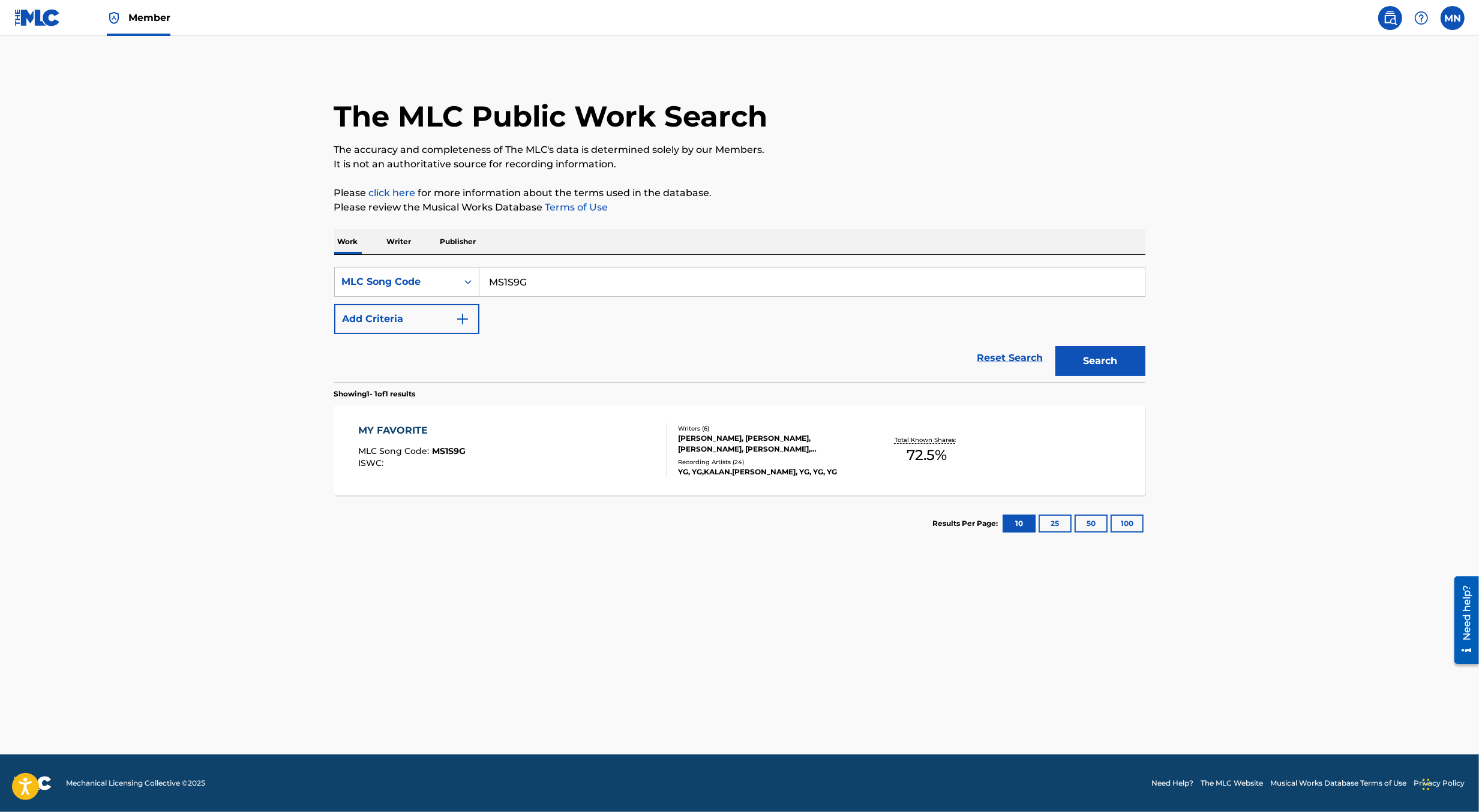
click at [585, 298] on div "SearchWithCriteria293b5b9e-947a-478d-bde1-b58680b550b1 MLC Song Code MS1S9G Add…" at bounding box center [740, 301] width 811 height 67
click at [555, 288] on input "MS1S9G" at bounding box center [812, 282] width 666 height 29
paste input "YP1I99"
type input "YP1I99"
click at [1055, 346] on button "Search" at bounding box center [1100, 360] width 90 height 30
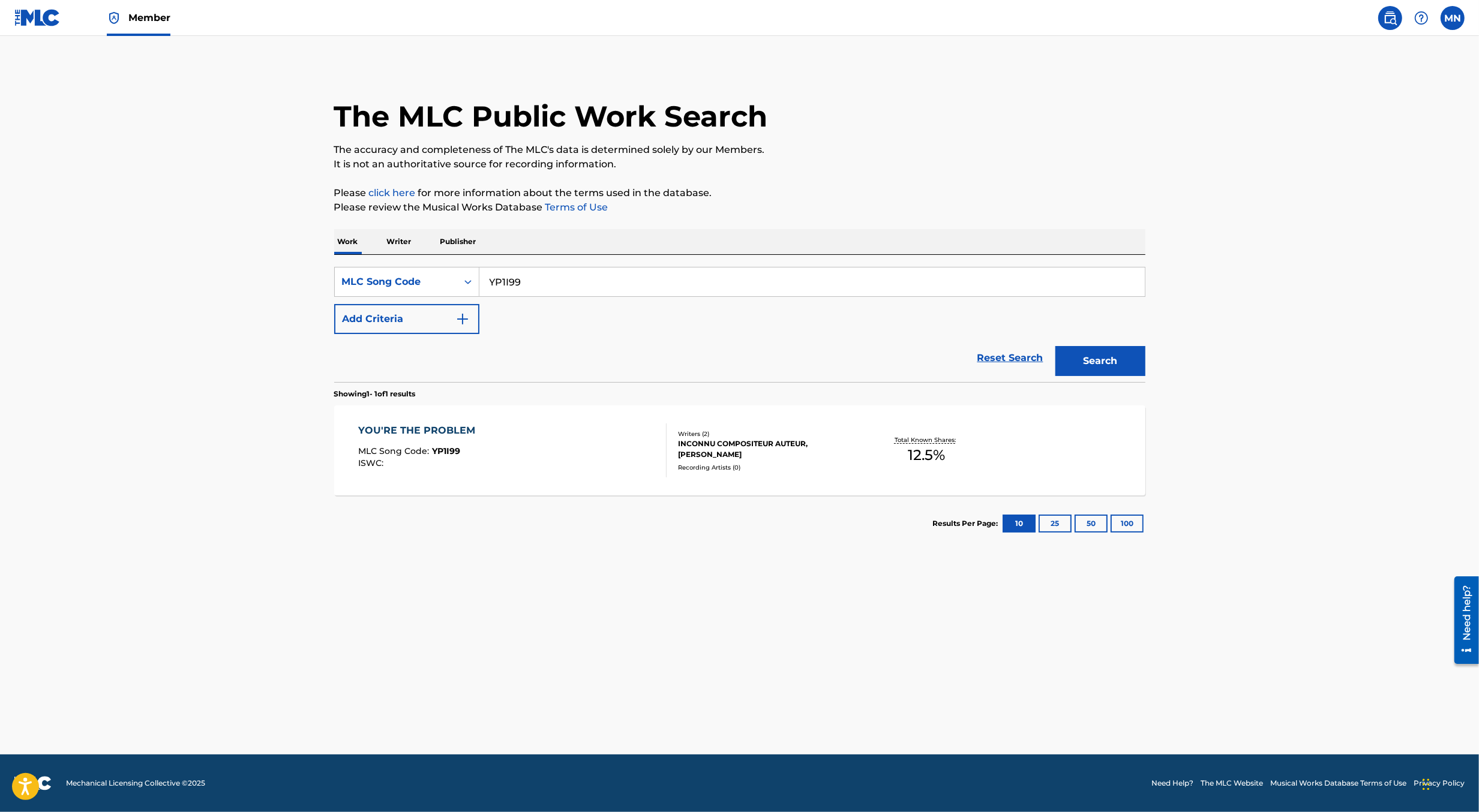
click at [548, 430] on div "YOU'RE THE PROBLEM MLC Song Code : YP1I99 ISWC :" at bounding box center [512, 451] width 308 height 54
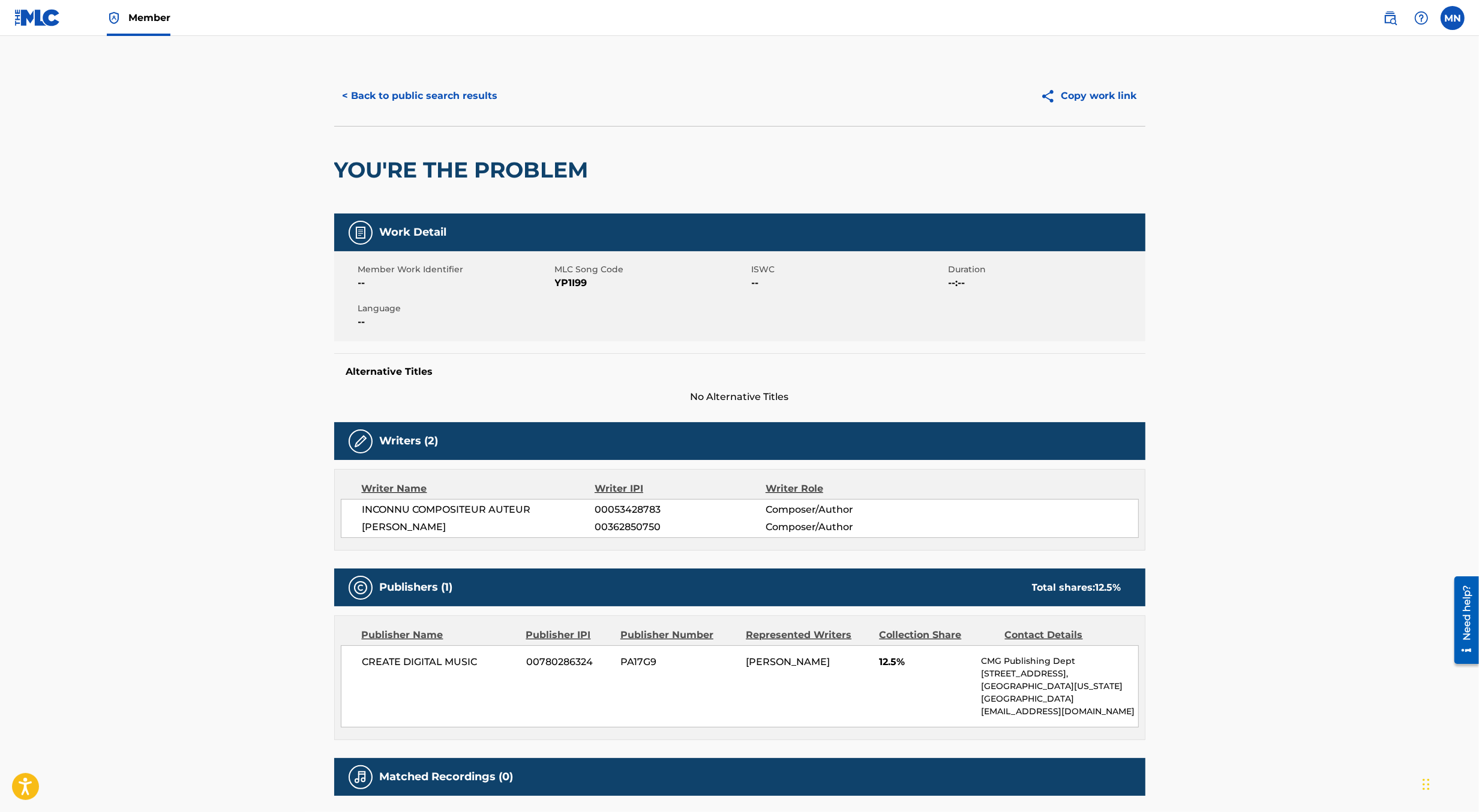
click at [459, 97] on button "< Back to public search results" at bounding box center [420, 96] width 173 height 30
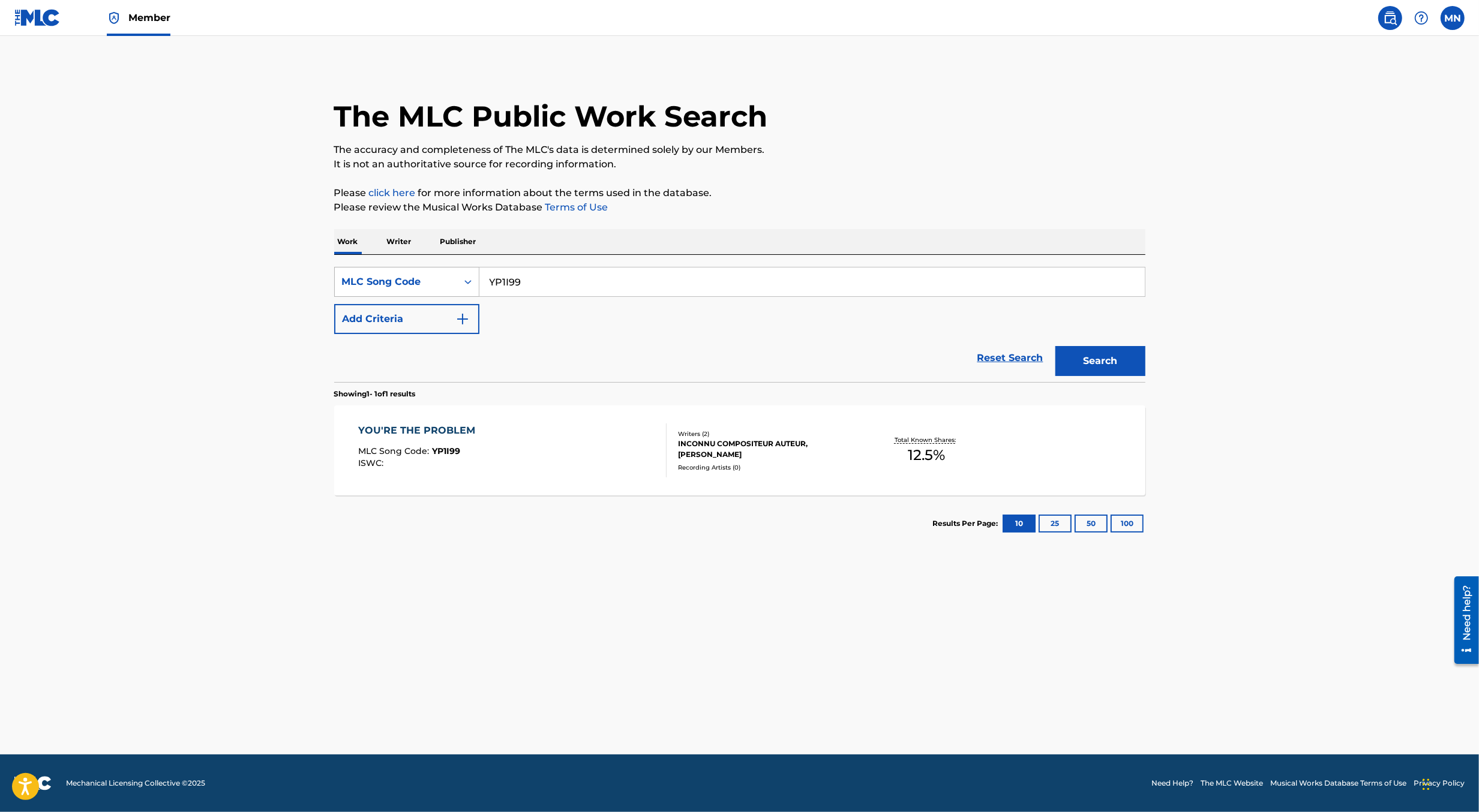
click at [443, 275] on div "MLC Song Code" at bounding box center [397, 282] width 108 height 14
click at [383, 319] on div "Work Title" at bounding box center [407, 312] width 144 height 30
click at [502, 285] on input "Search Form" at bounding box center [812, 282] width 666 height 29
paste input "YOU'RE THE PROBLEM"
type input "YOU'RE THE PROBLEM"
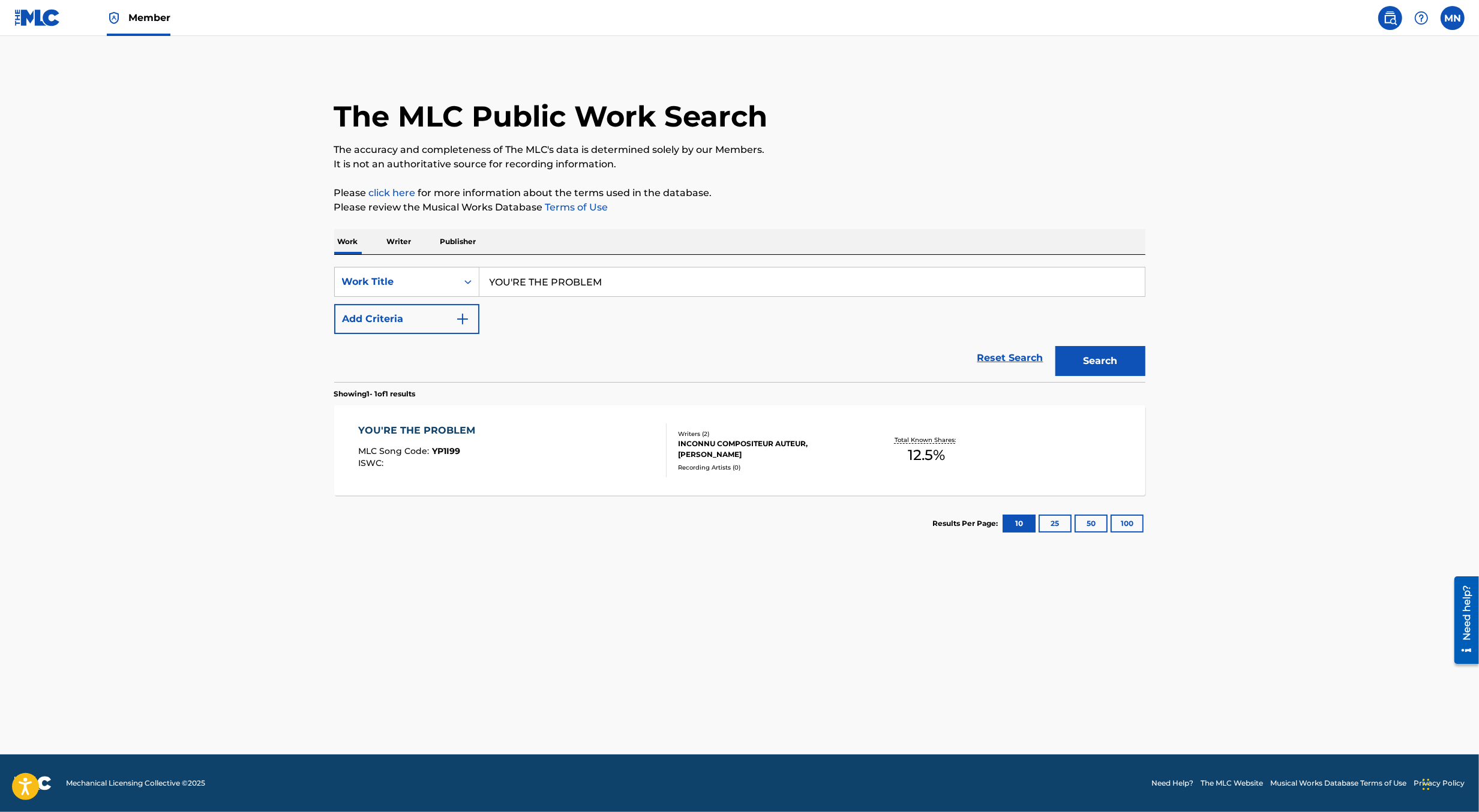
click at [442, 312] on button "Add Criteria" at bounding box center [407, 319] width 145 height 30
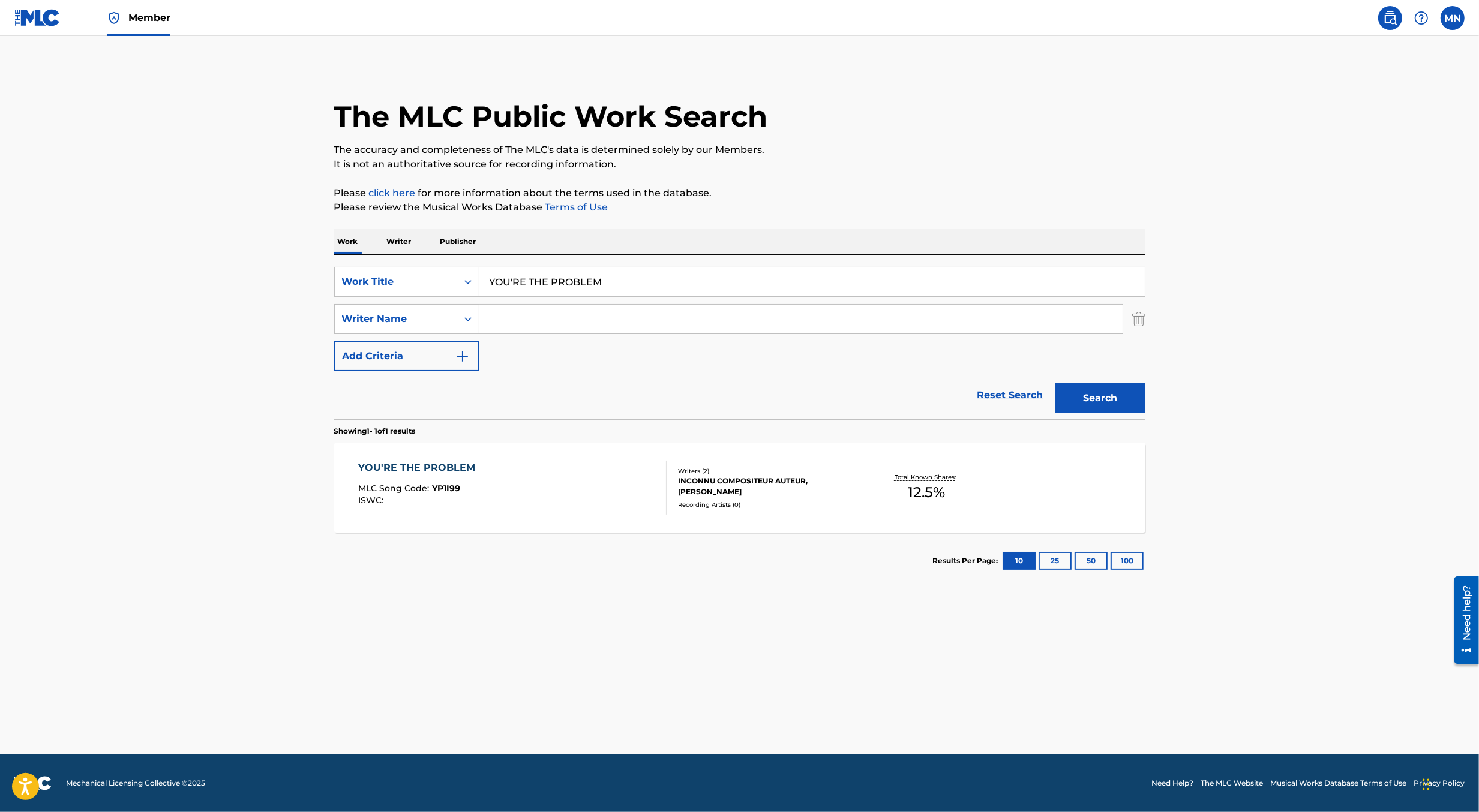
click at [511, 322] on input "Search Form" at bounding box center [801, 319] width 643 height 29
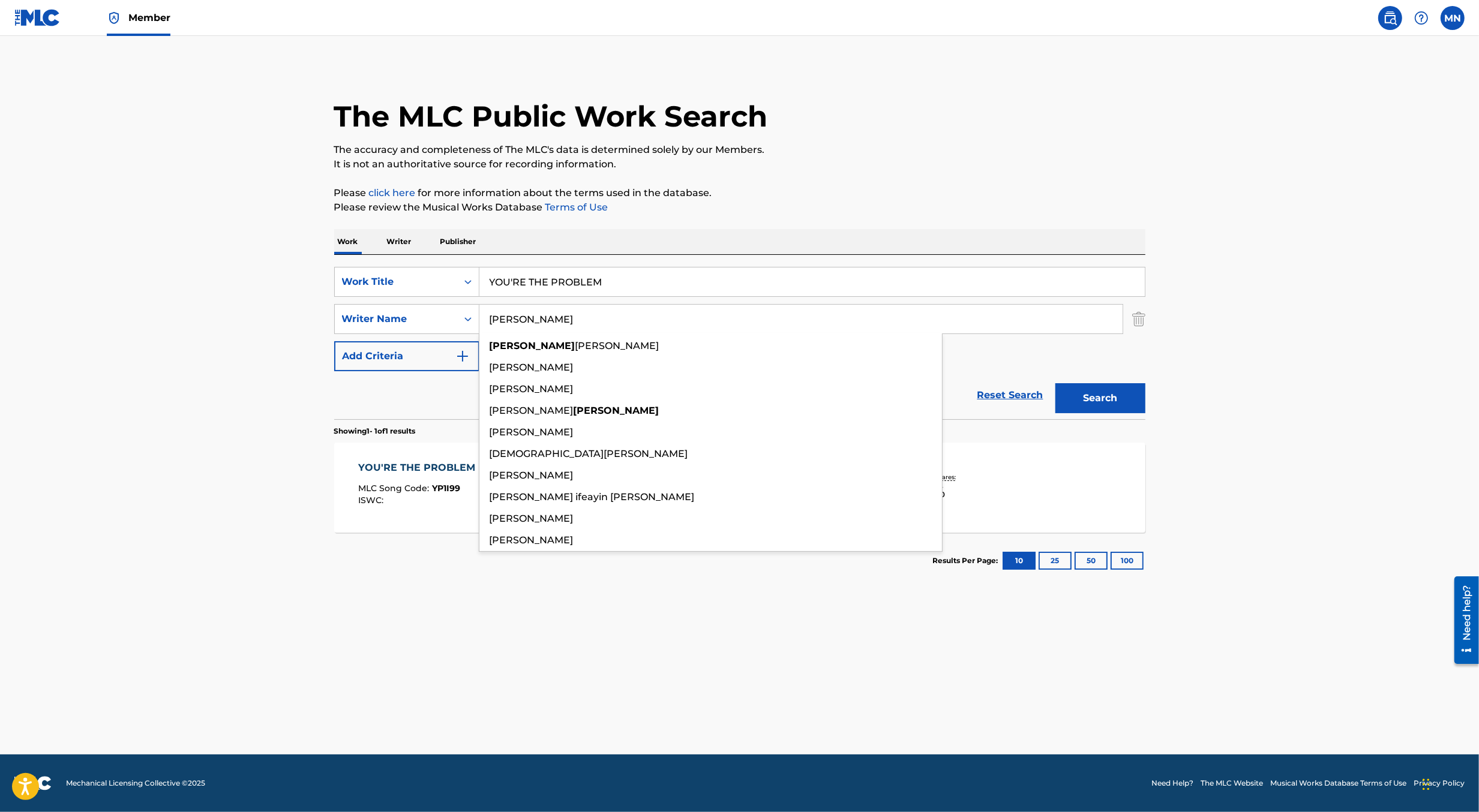
type input "[PERSON_NAME]"
click at [1055, 383] on button "Search" at bounding box center [1100, 397] width 90 height 30
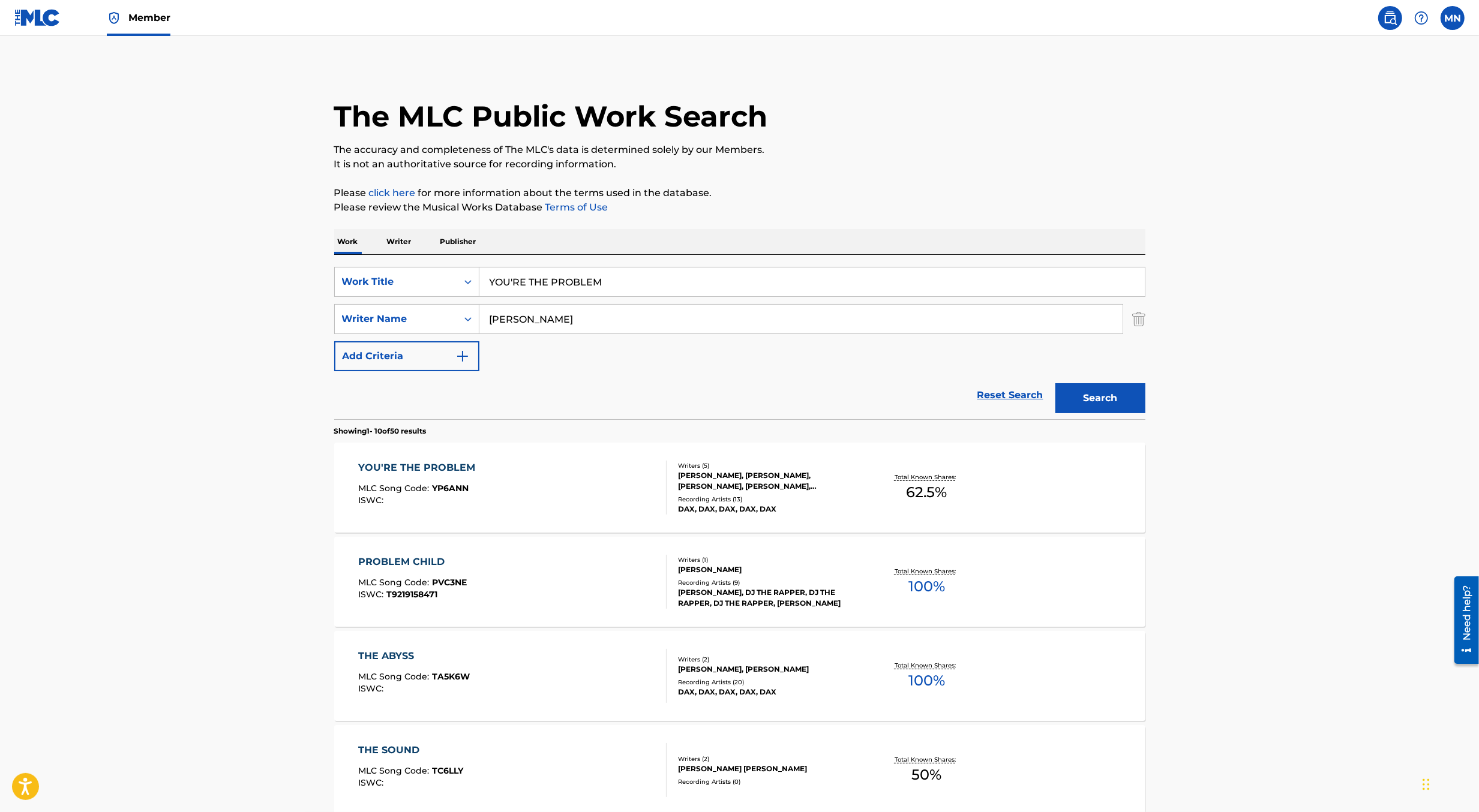
click at [560, 469] on div "YOU'RE THE PROBLEM MLC Song Code : YP6ANN ISWC :" at bounding box center [512, 488] width 308 height 54
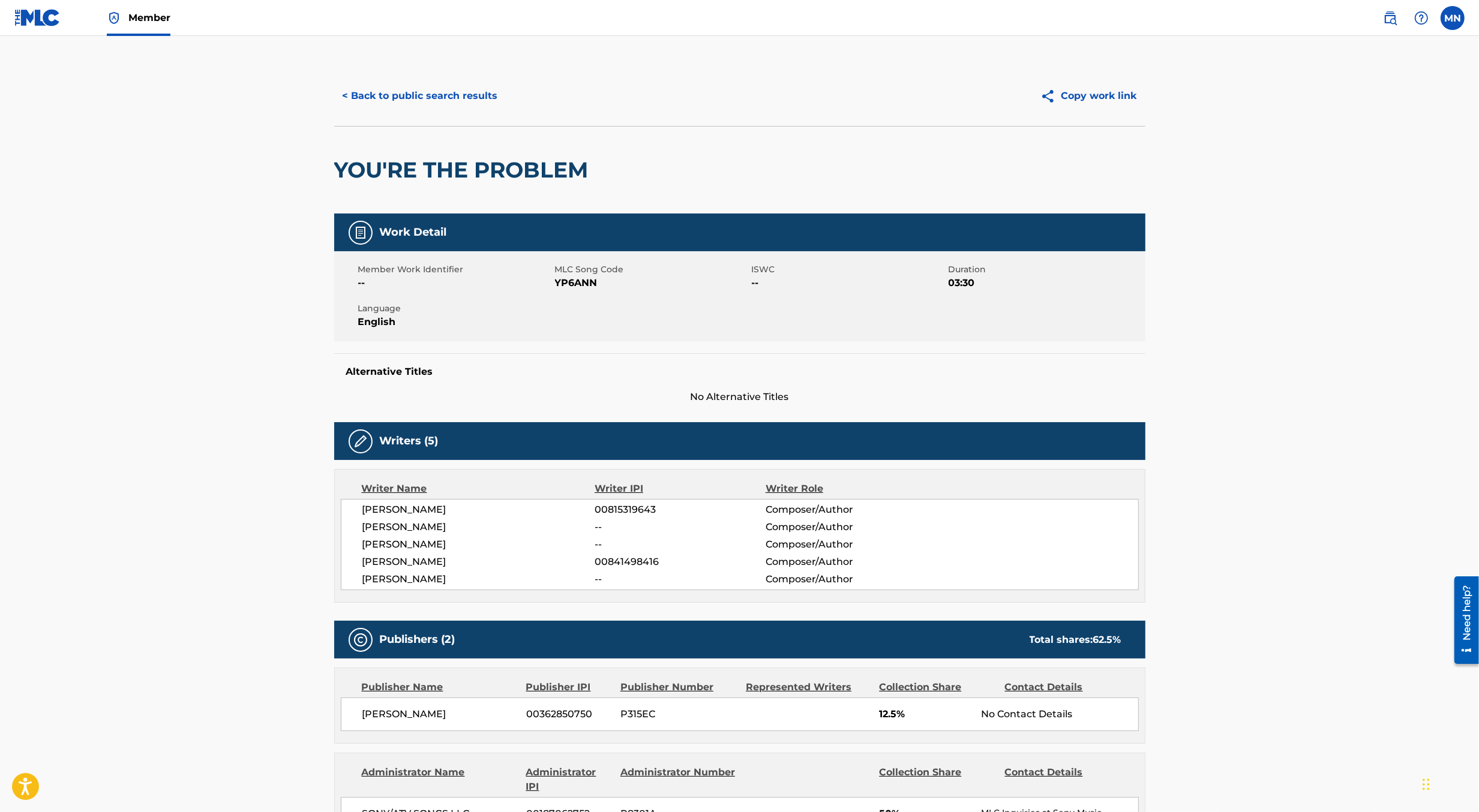
click at [580, 285] on span "YP6ANN" at bounding box center [651, 284] width 194 height 14
copy span "YP6ANN"
click at [41, 17] on img at bounding box center [37, 17] width 46 height 17
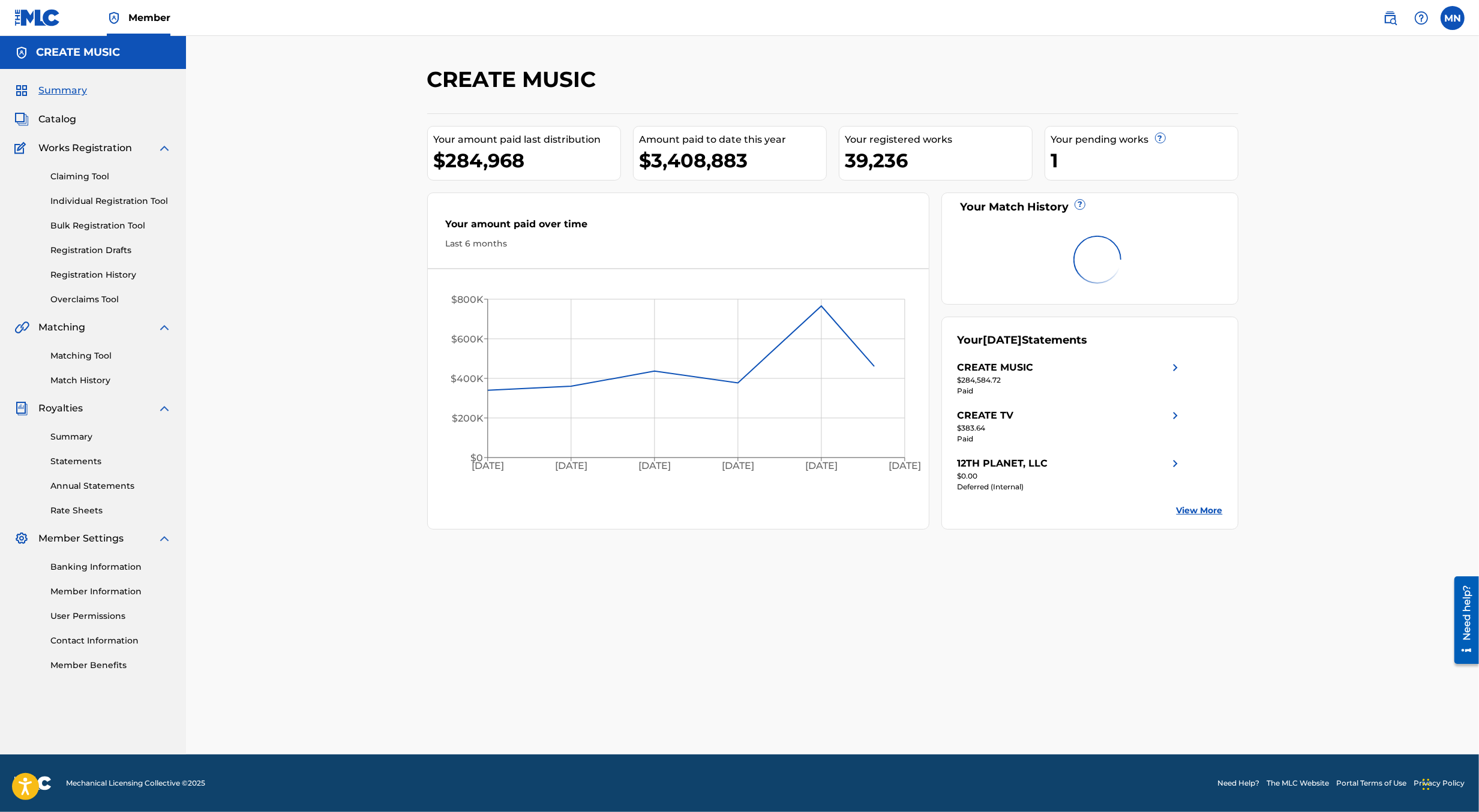
click at [74, 175] on link "Claiming Tool" at bounding box center [111, 177] width 121 height 13
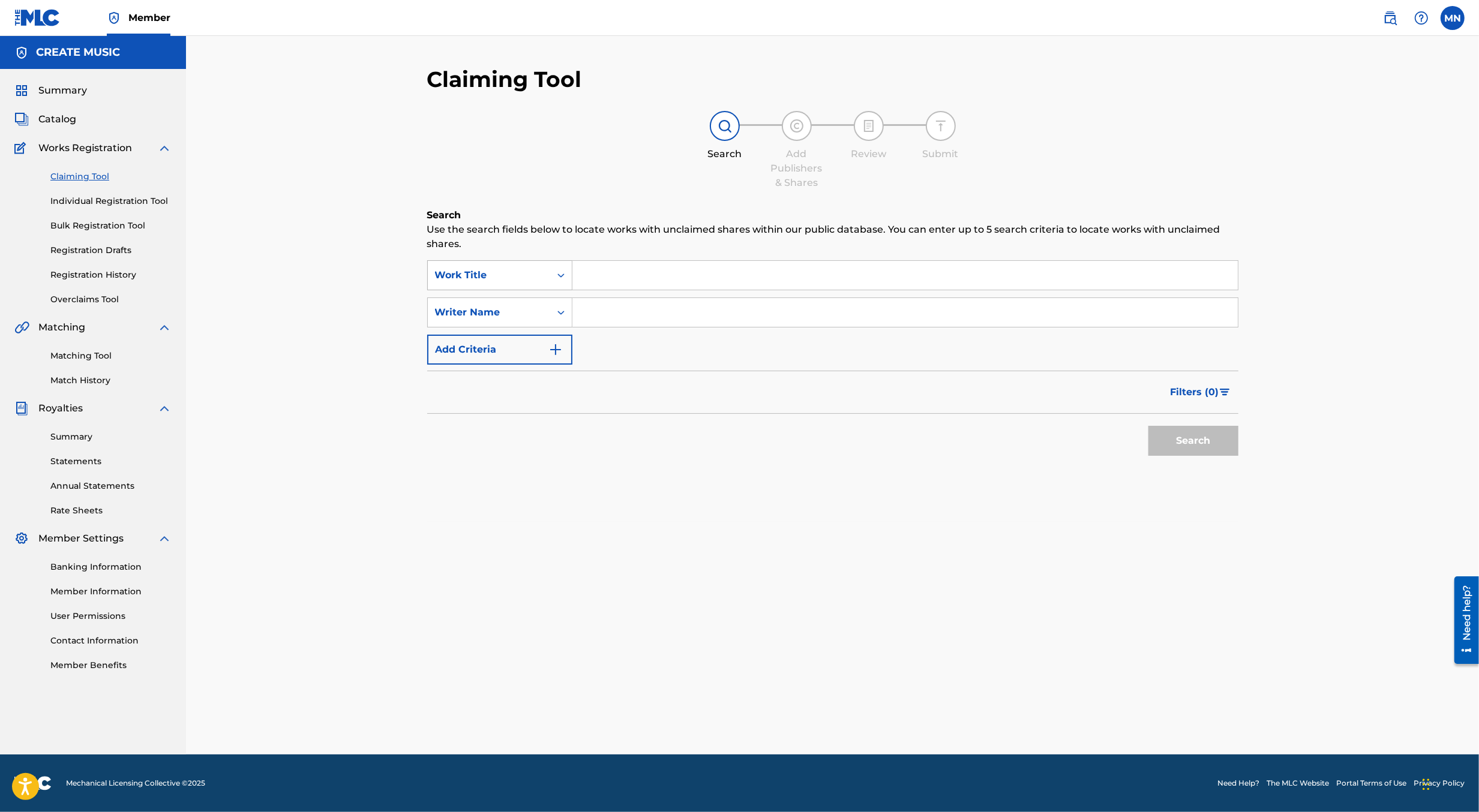
click at [476, 267] on div "Work Title" at bounding box center [490, 275] width 123 height 23
click at [494, 302] on div "MLC Song Code" at bounding box center [500, 305] width 144 height 30
click at [600, 284] on input "Search Form" at bounding box center [905, 275] width 666 height 29
paste input "YP6ANN"
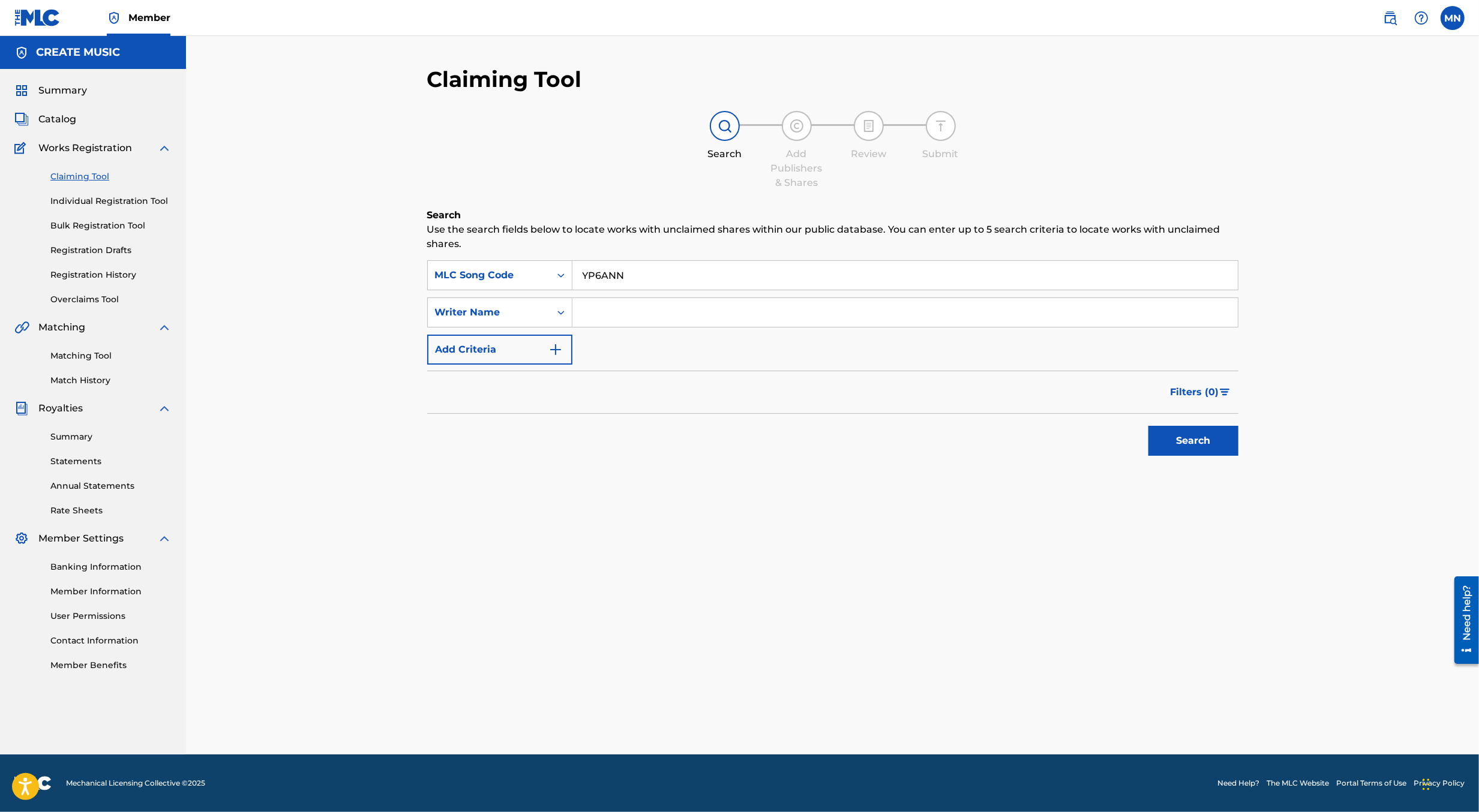
type input "YP6ANN"
click at [1148, 426] on button "Search" at bounding box center [1193, 441] width 90 height 30
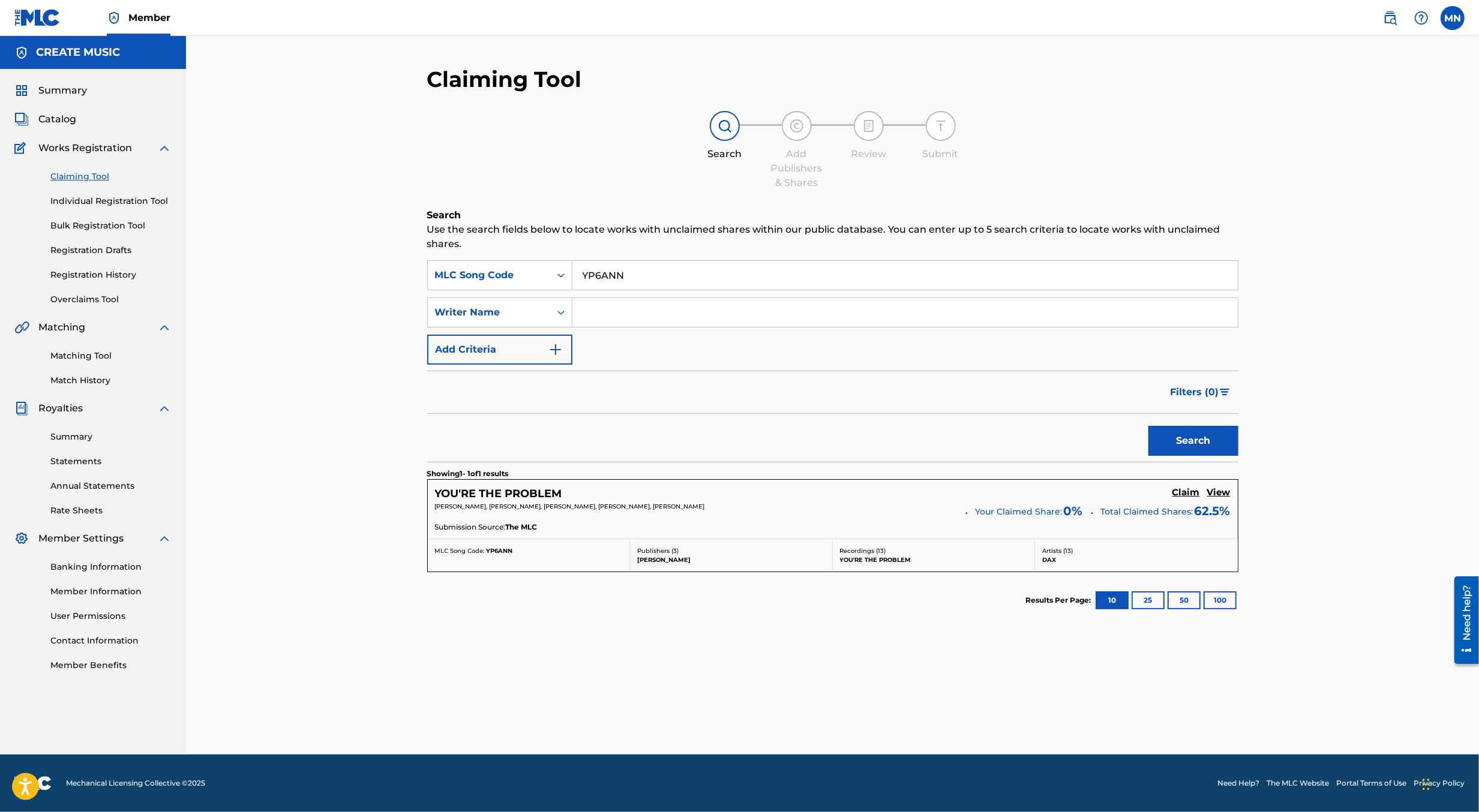
click at [1182, 490] on h5 "Claim" at bounding box center [1186, 492] width 28 height 12
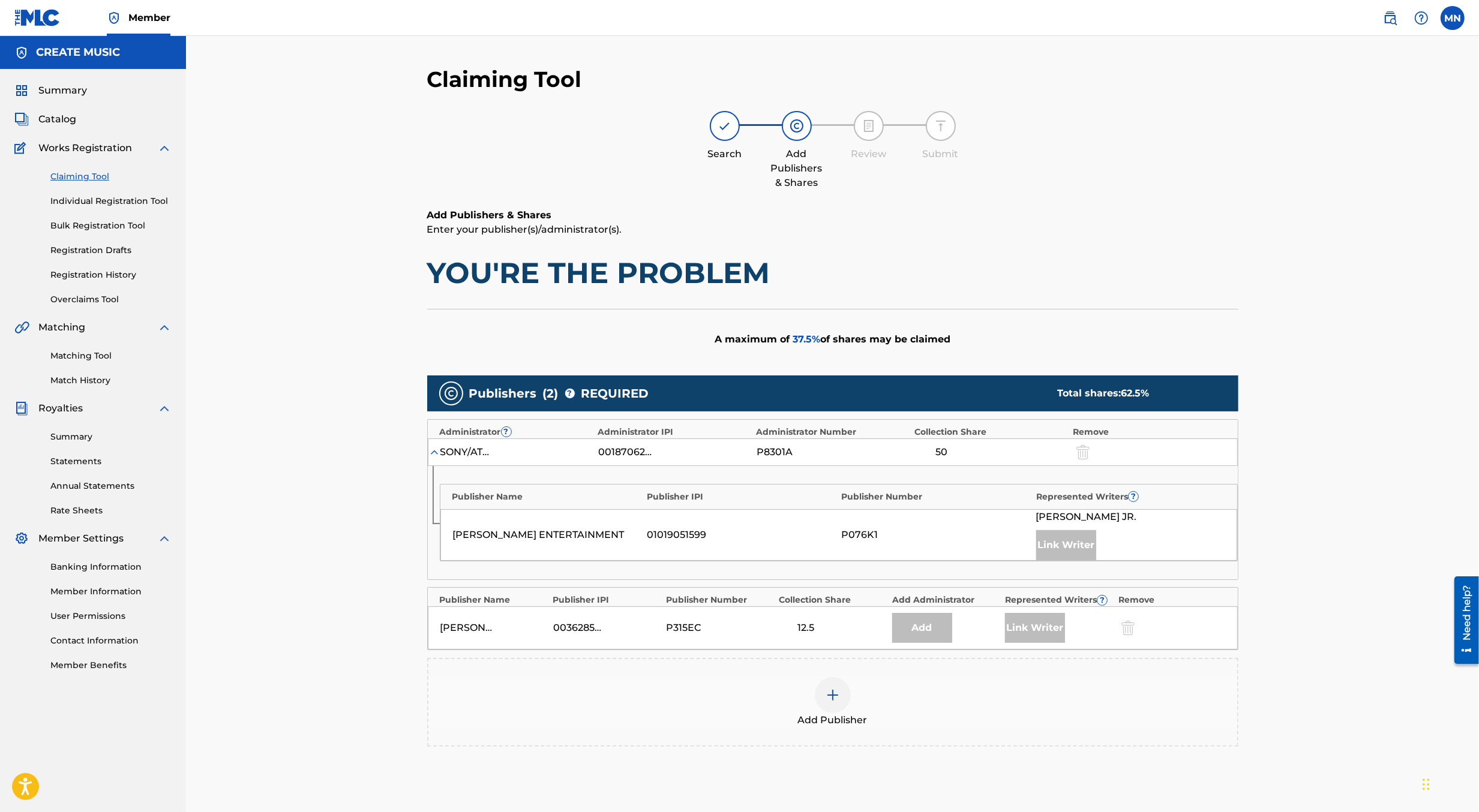
scroll to position [56, 0]
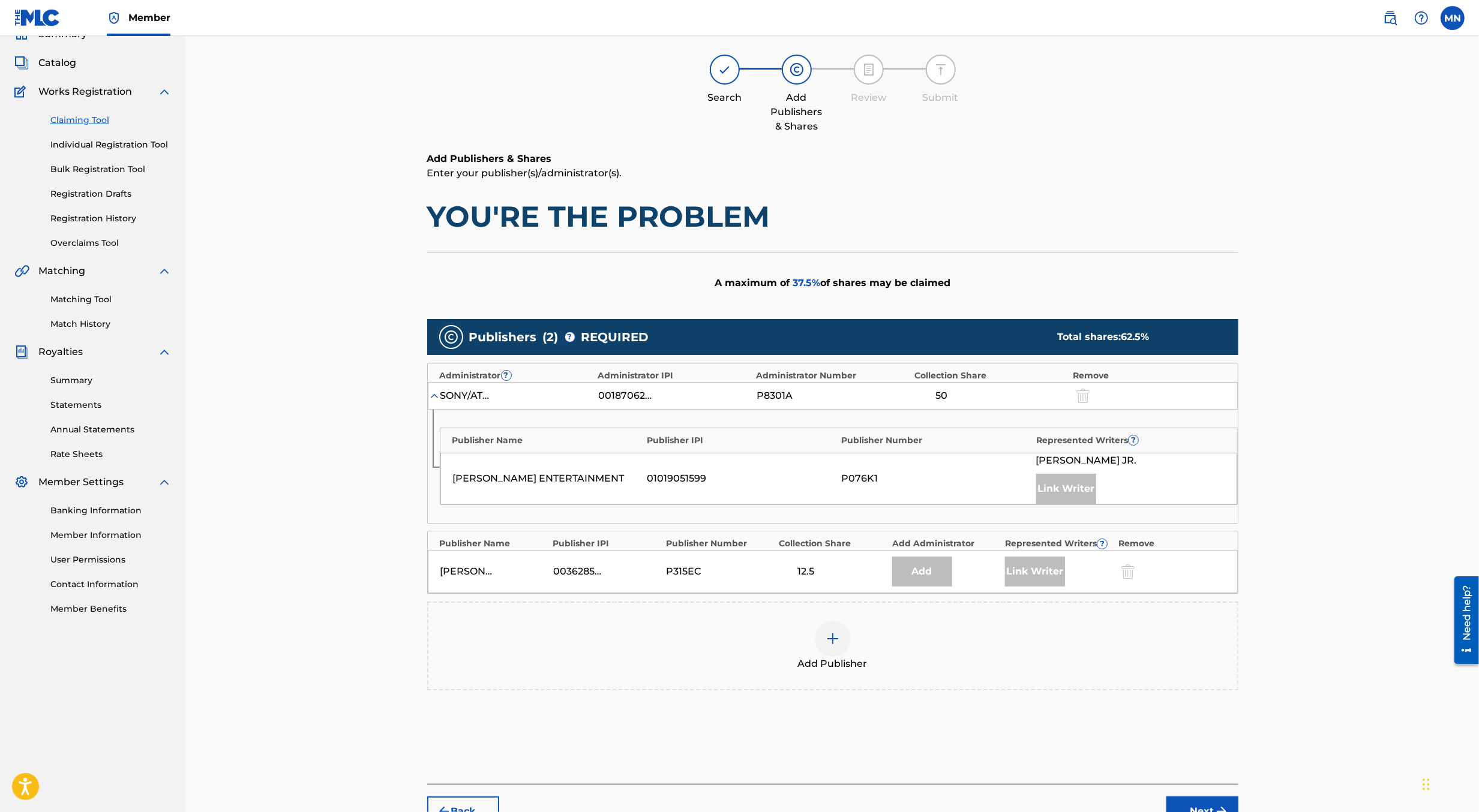
click at [844, 639] on div at bounding box center [833, 639] width 36 height 36
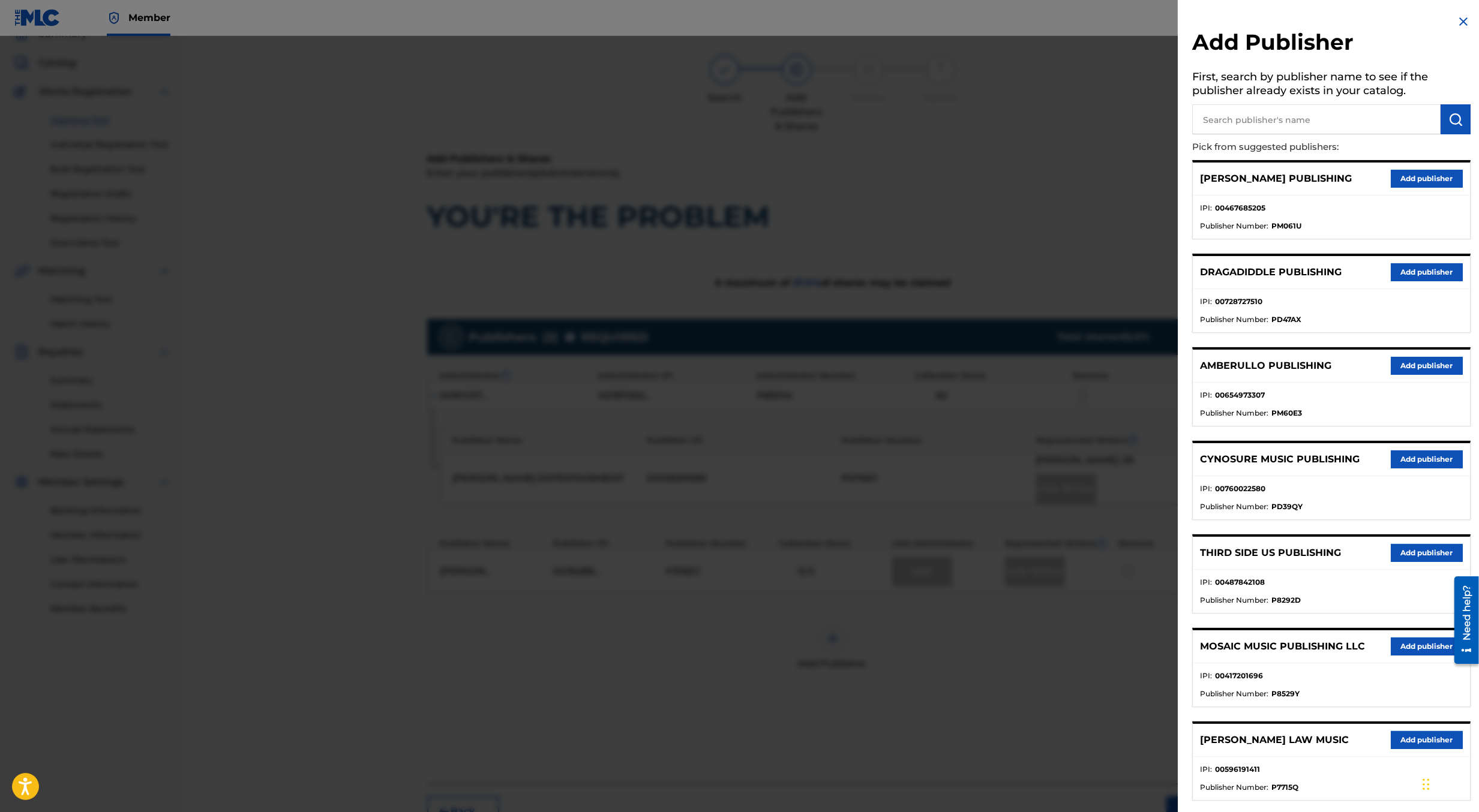
click at [1306, 123] on input "text" at bounding box center [1316, 119] width 248 height 30
type input "create d"
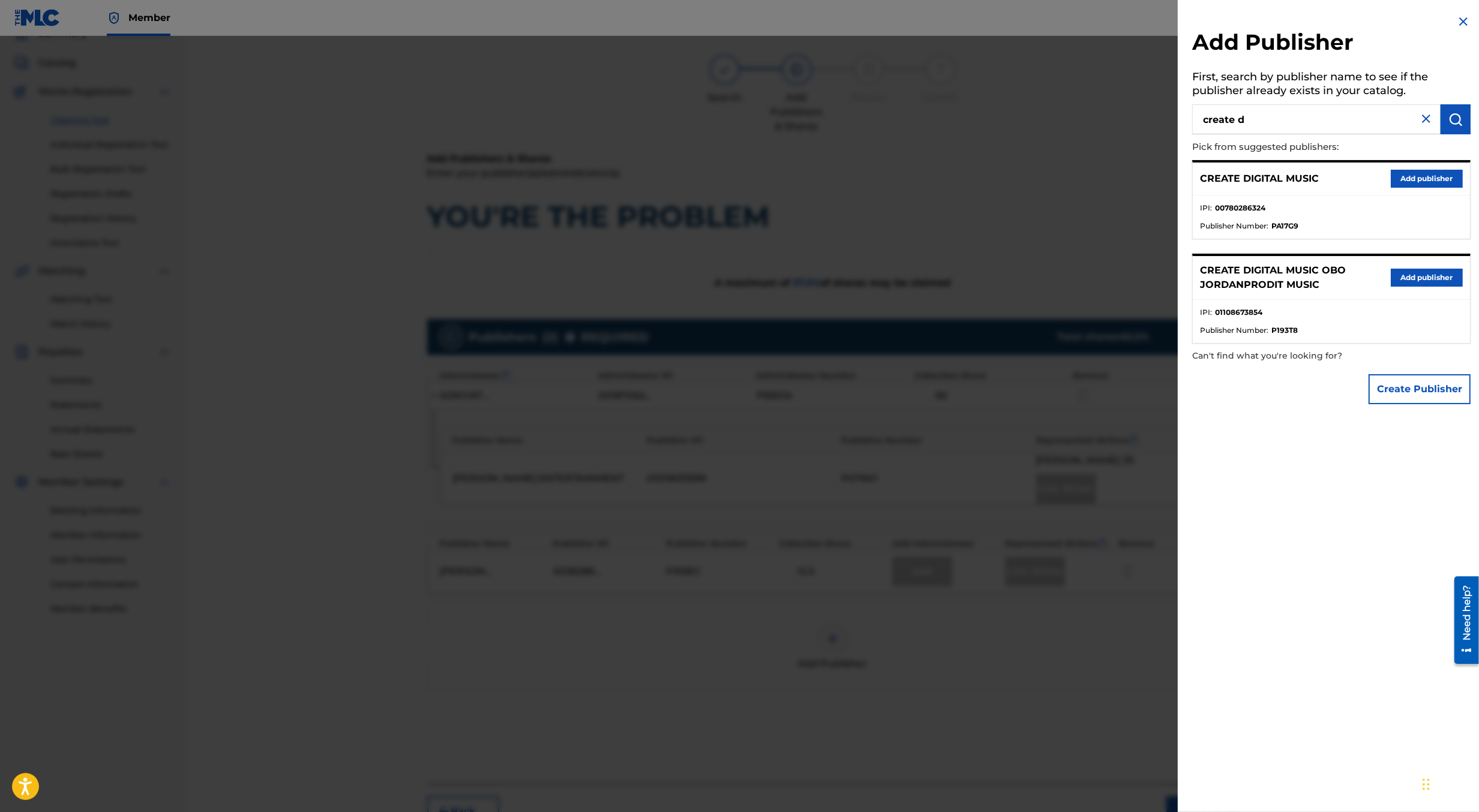
click at [1395, 183] on button "Add publisher" at bounding box center [1428, 179] width 72 height 18
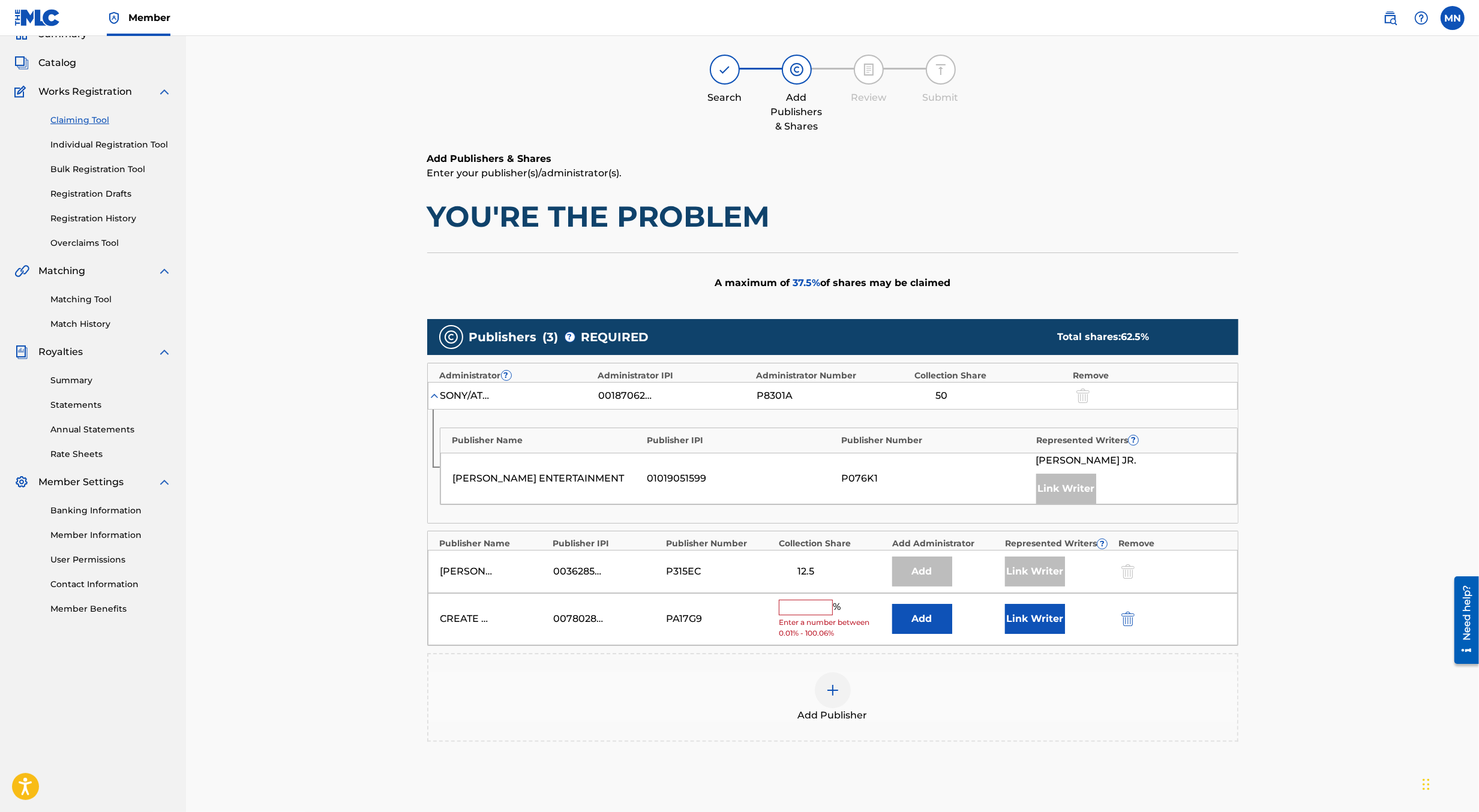
click at [820, 603] on input "text" at bounding box center [806, 607] width 54 height 15
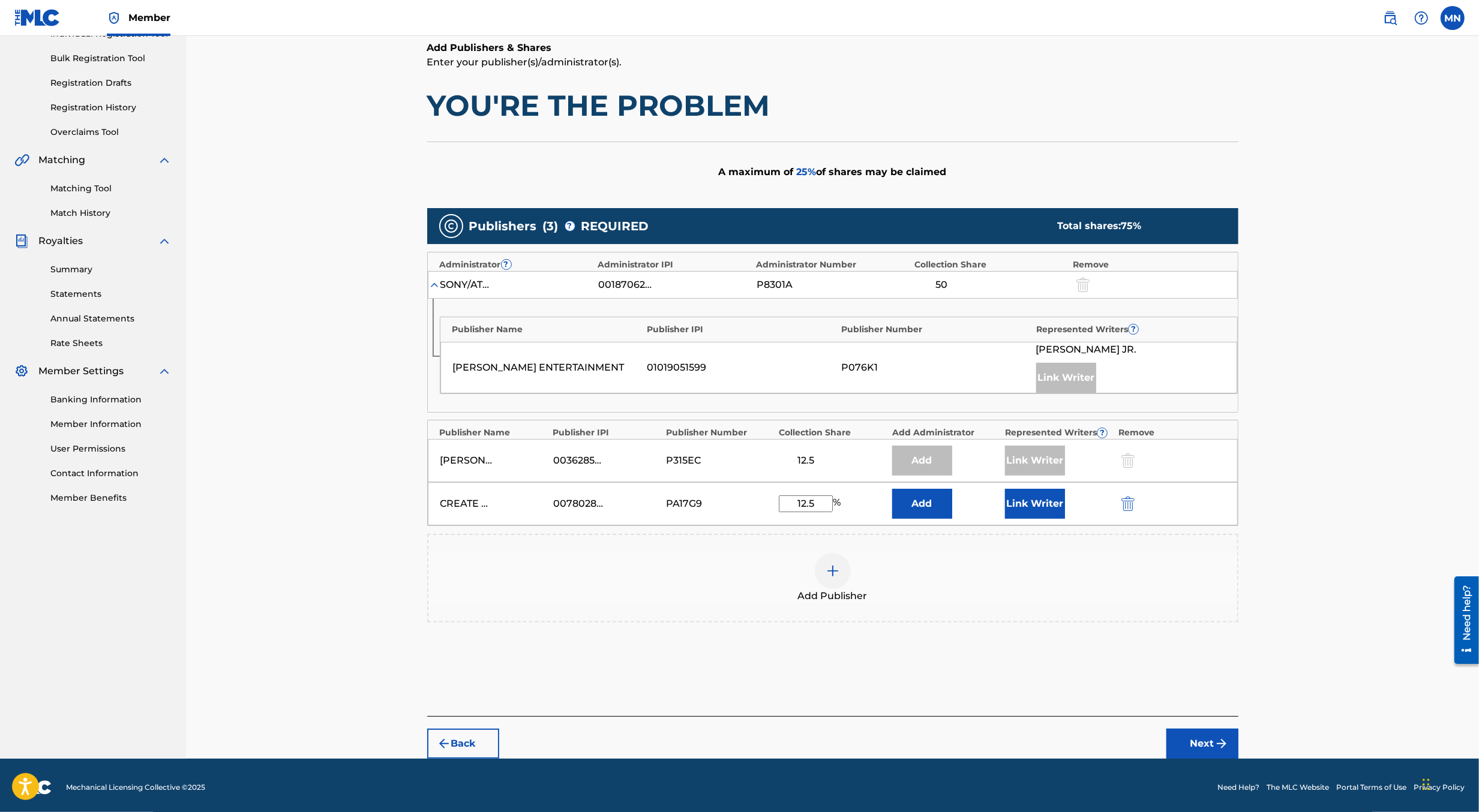
type input "12.5"
click at [1195, 746] on button "Next" at bounding box center [1203, 743] width 72 height 30
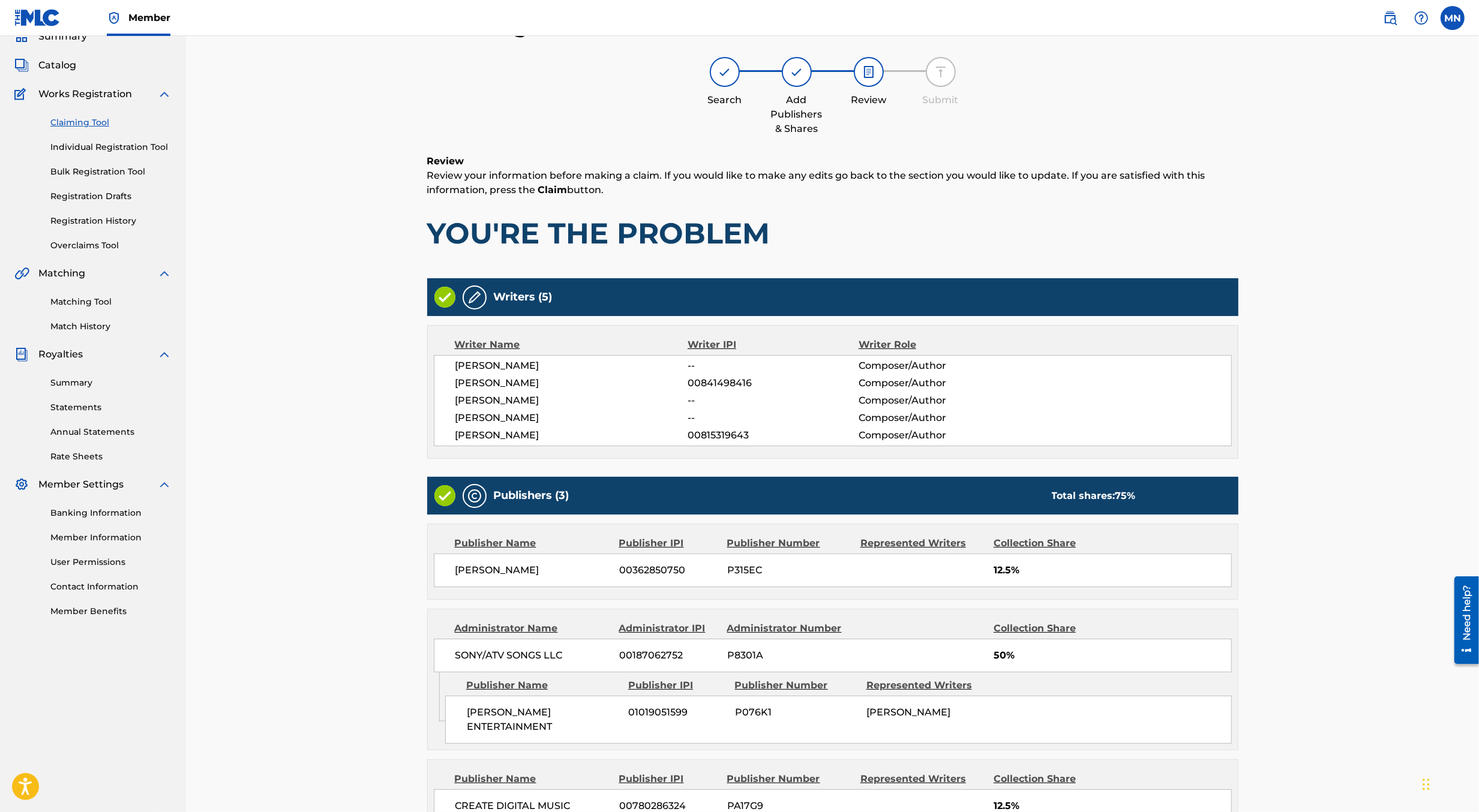
scroll to position [181, 0]
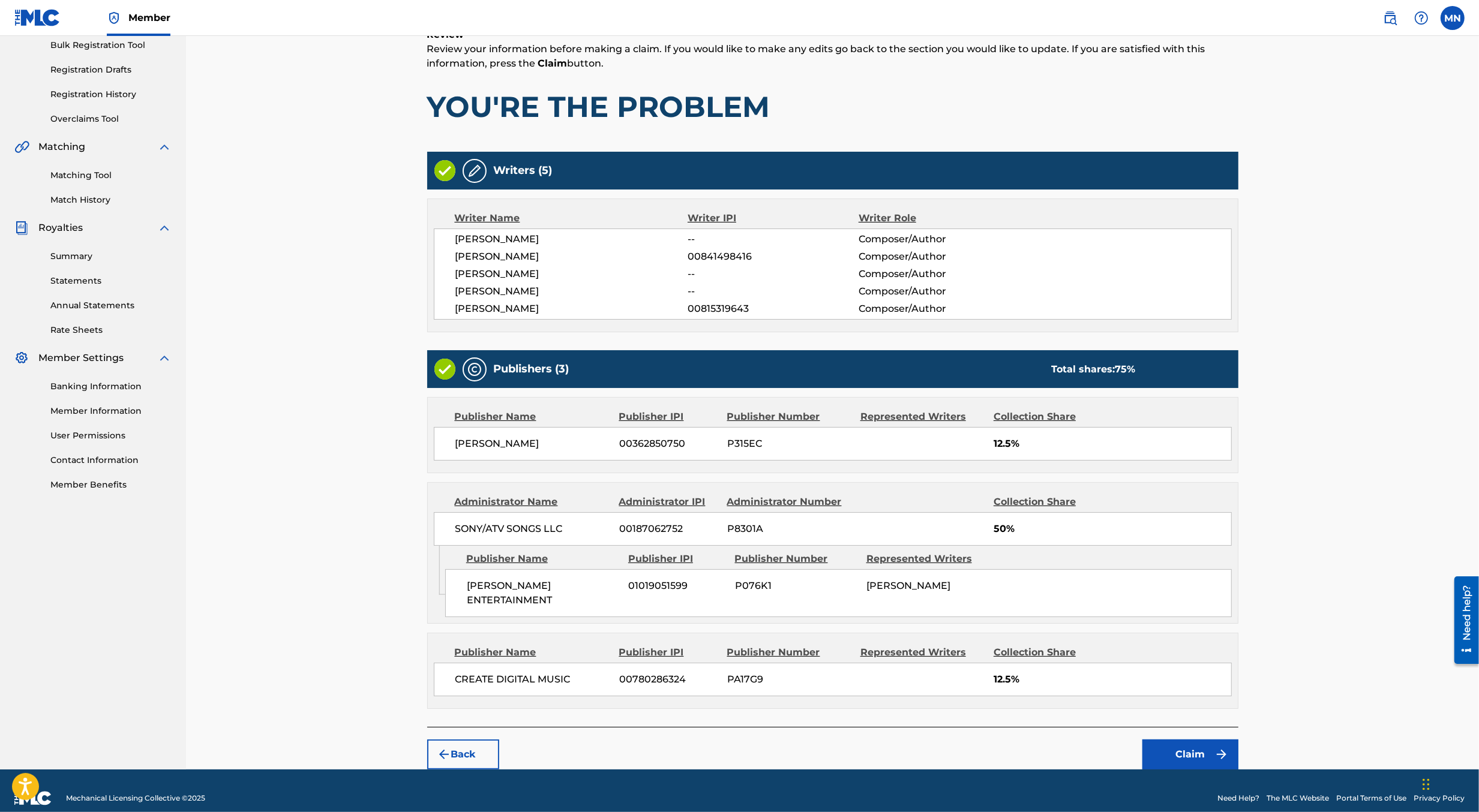
click at [1192, 745] on button "Claim" at bounding box center [1191, 754] width 96 height 30
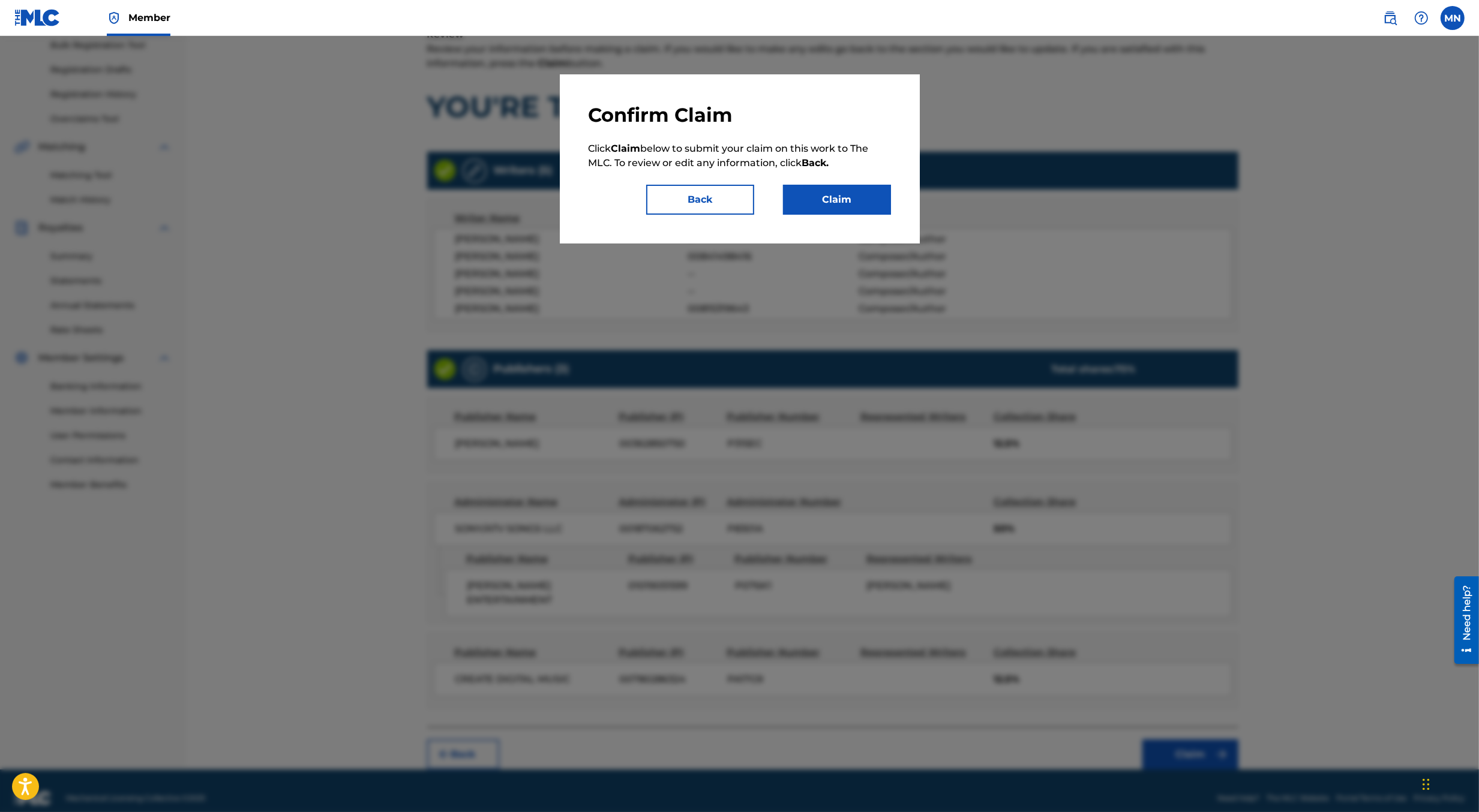
click at [837, 206] on button "Claim" at bounding box center [838, 200] width 108 height 30
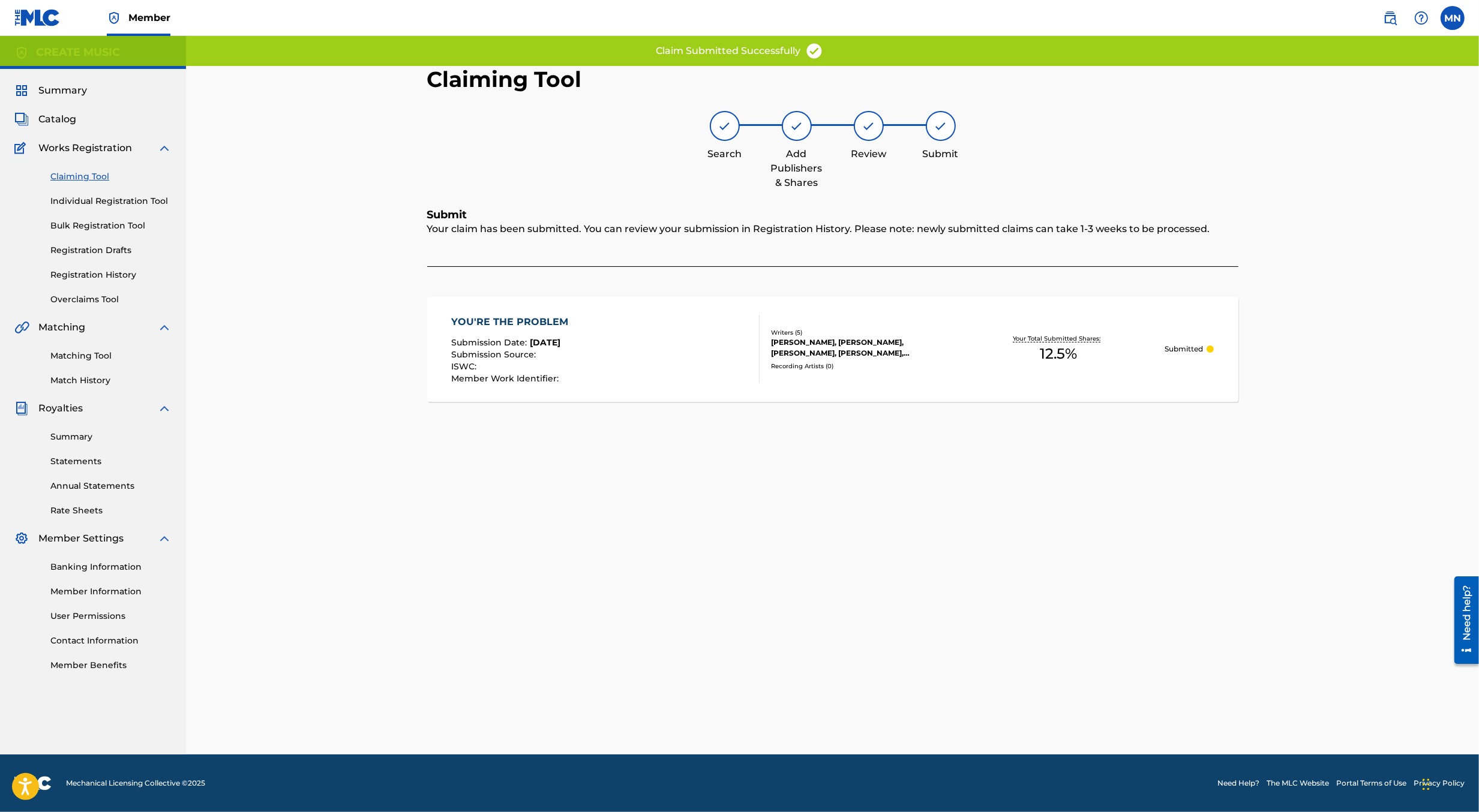
scroll to position [0, 0]
click at [553, 322] on div "YOU'RE THE PROBLEM" at bounding box center [513, 322] width 123 height 14
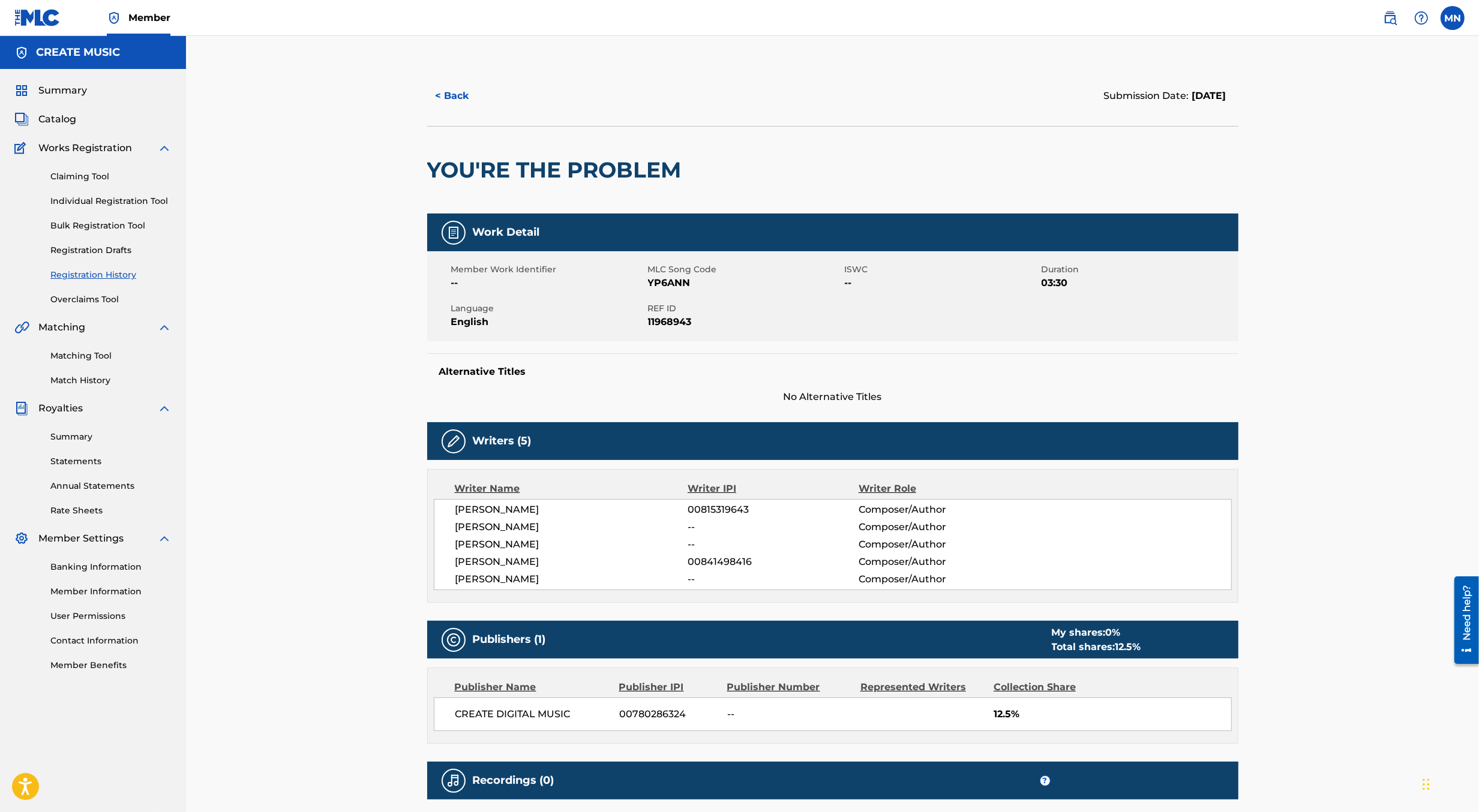
click at [669, 284] on span "YP6ANN" at bounding box center [744, 284] width 194 height 14
copy span "YP6ANN"
click at [663, 283] on span "YP6ANN" at bounding box center [744, 284] width 194 height 14
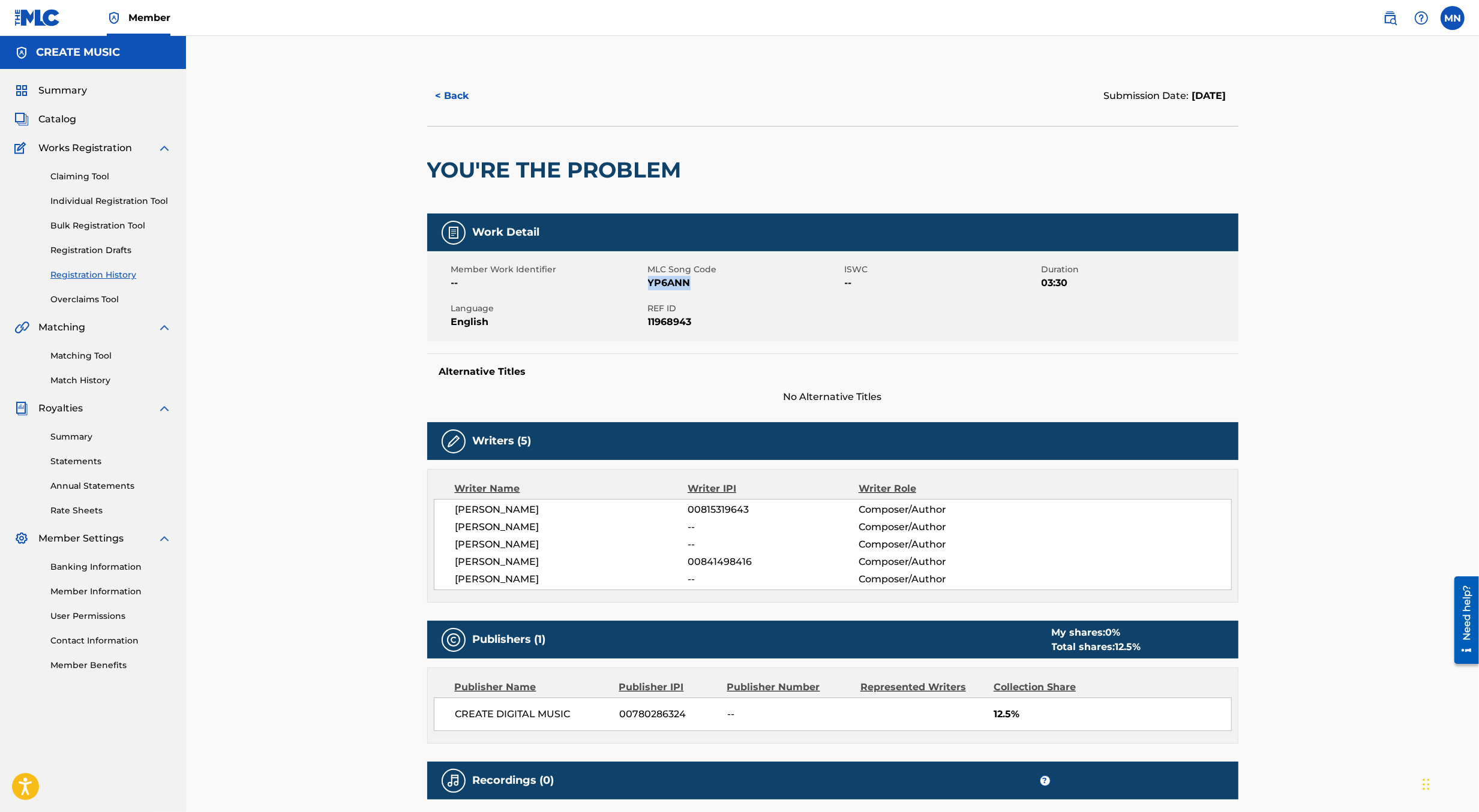
click at [1389, 17] on img at bounding box center [1390, 18] width 14 height 14
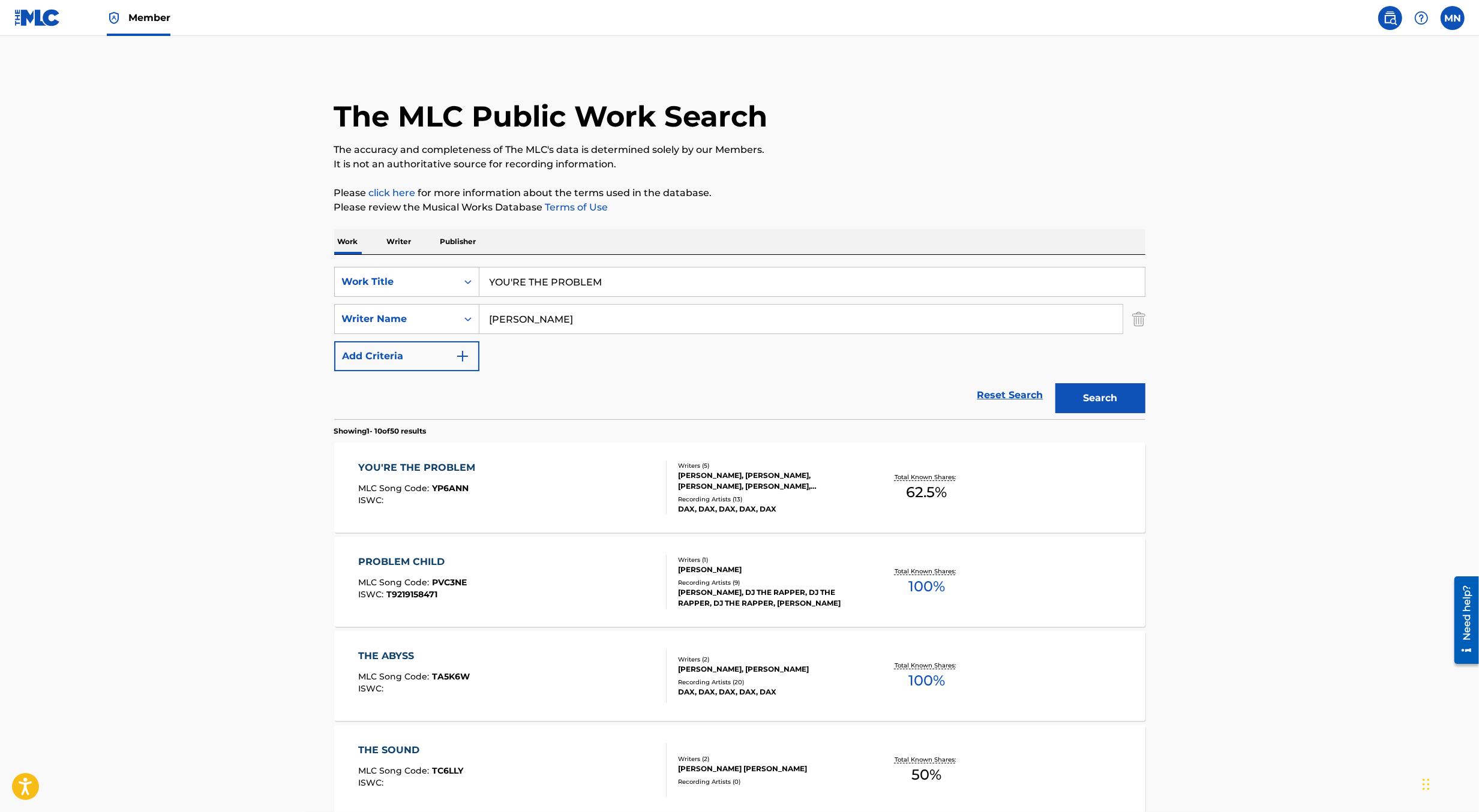
click at [602, 283] on input "YOU'RE THE PROBLEM" at bounding box center [812, 282] width 666 height 29
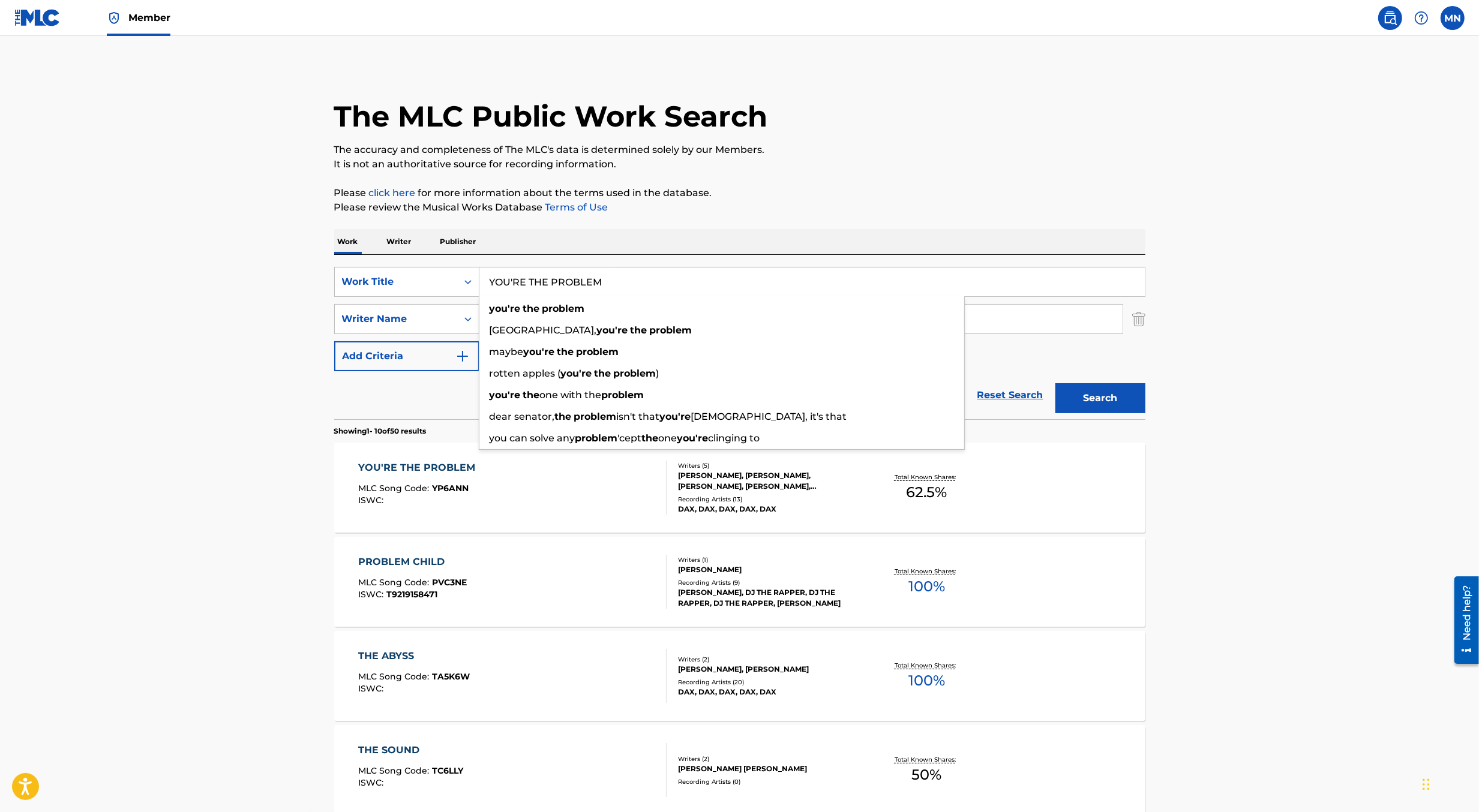
paste input "GARDEN OF EDEN"
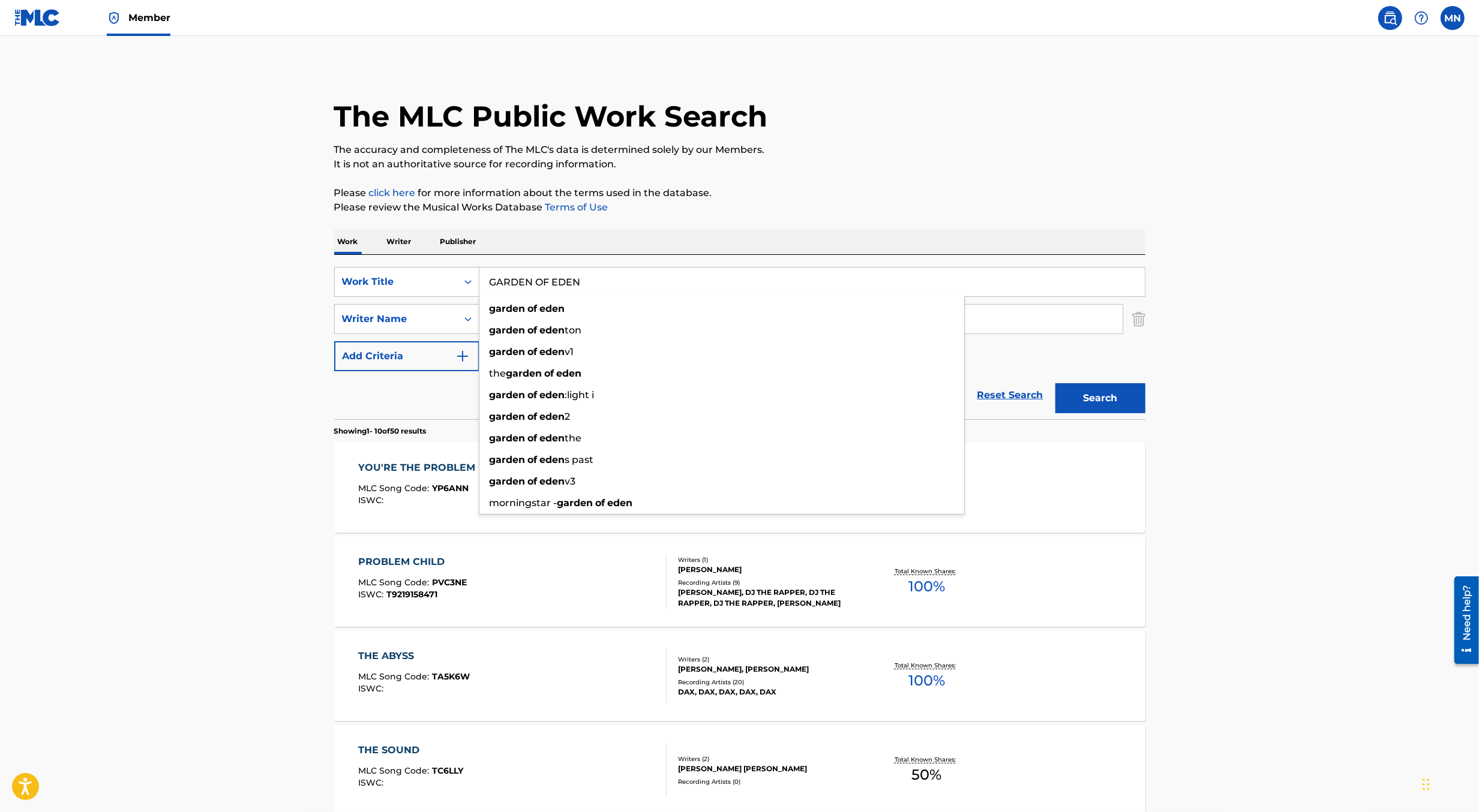
type input "GARDEN OF EDEN"
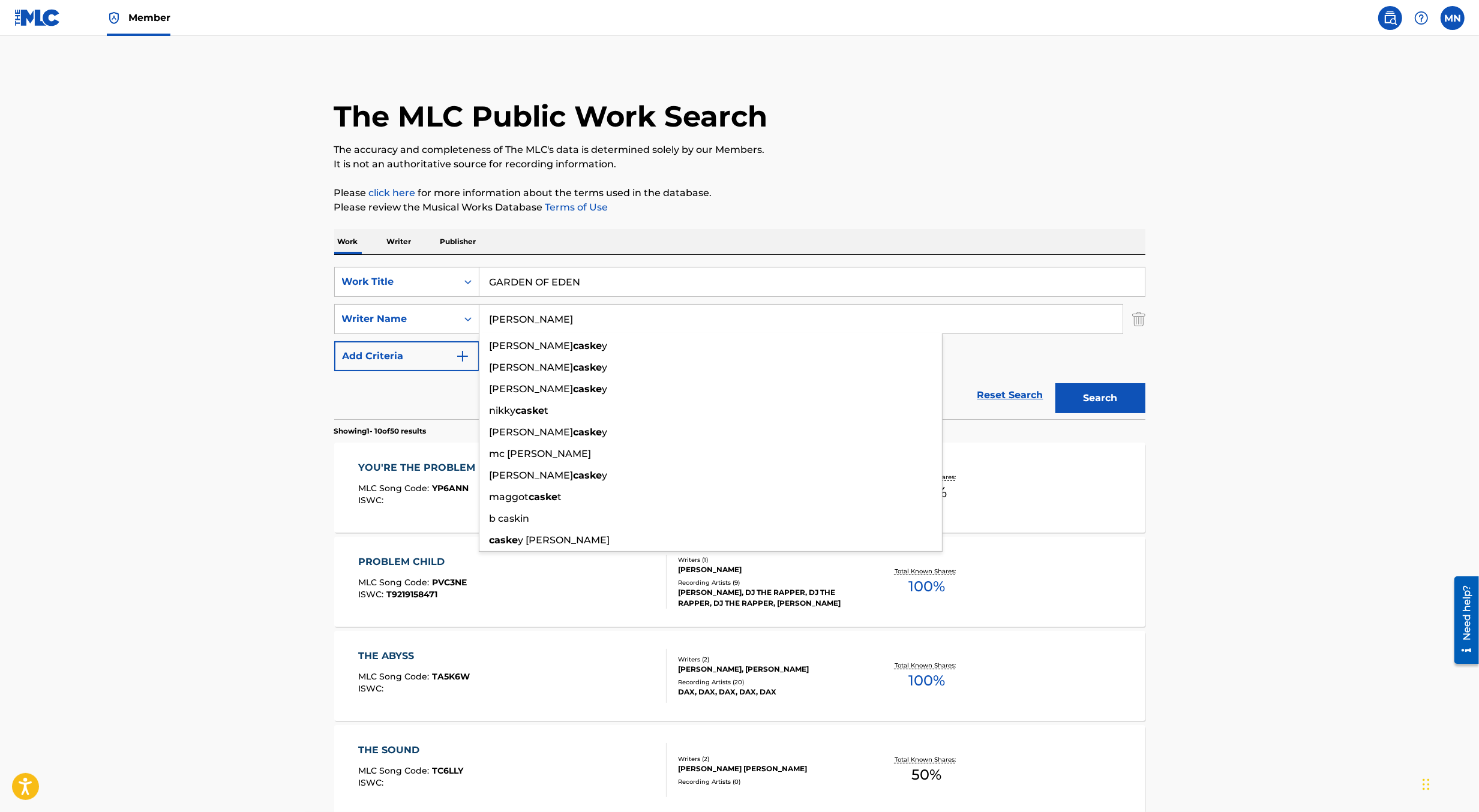
click at [1055, 383] on button "Search" at bounding box center [1100, 397] width 90 height 30
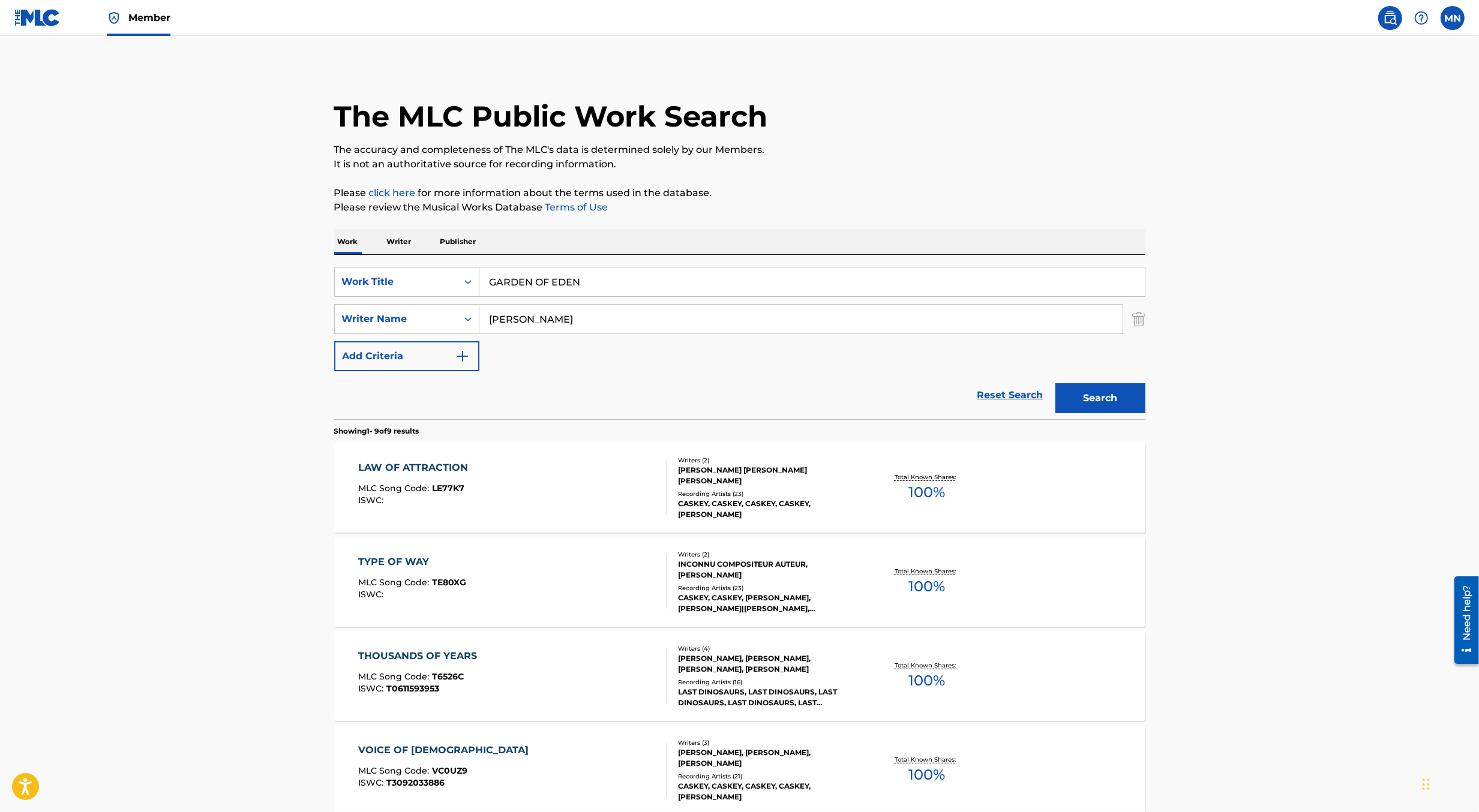
type input "[PERSON_NAME]"
click at [1055, 383] on button "Search" at bounding box center [1100, 397] width 90 height 30
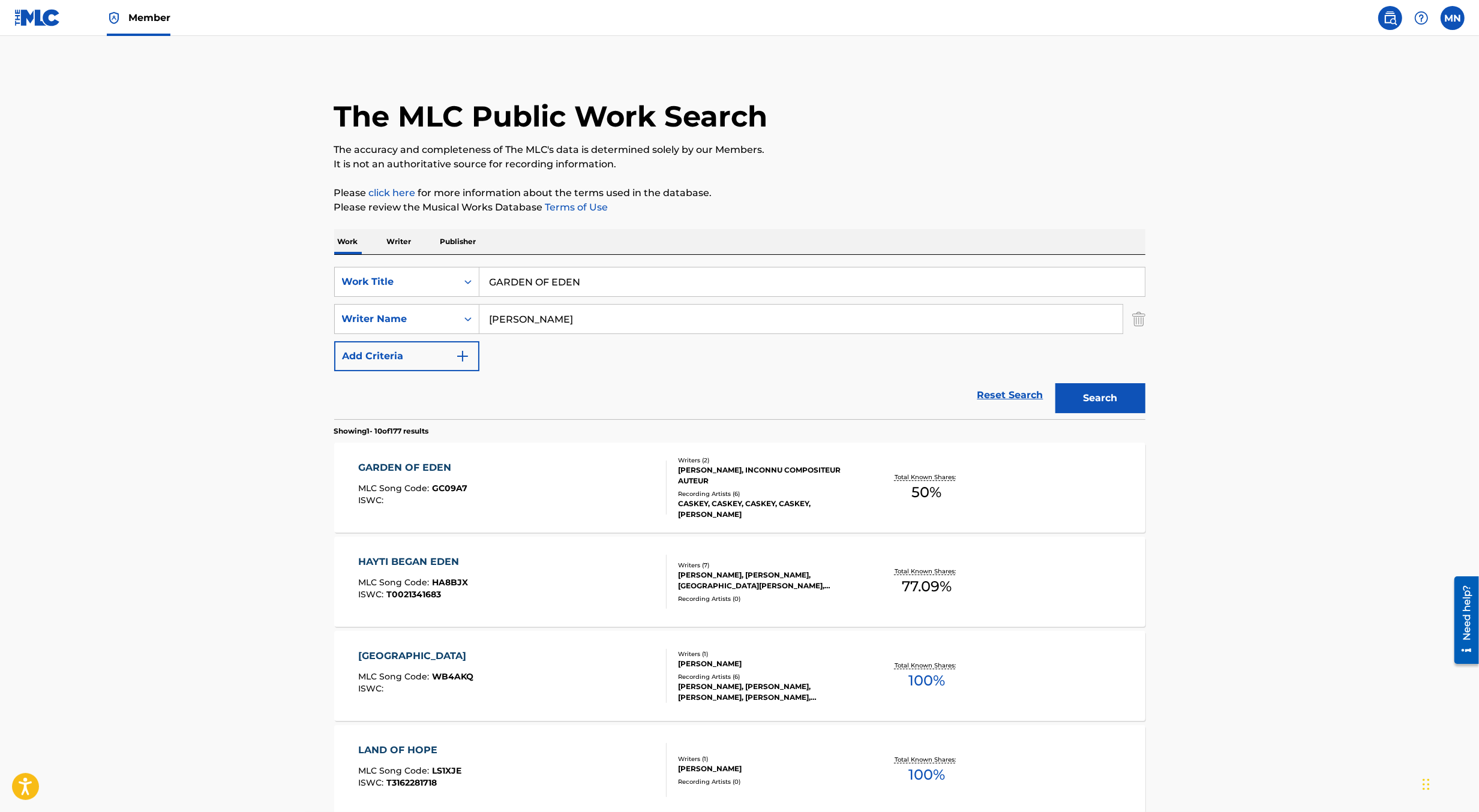
click at [530, 489] on div "GARDEN OF EDEN MLC Song Code : GC09A7 ISWC :" at bounding box center [512, 488] width 308 height 54
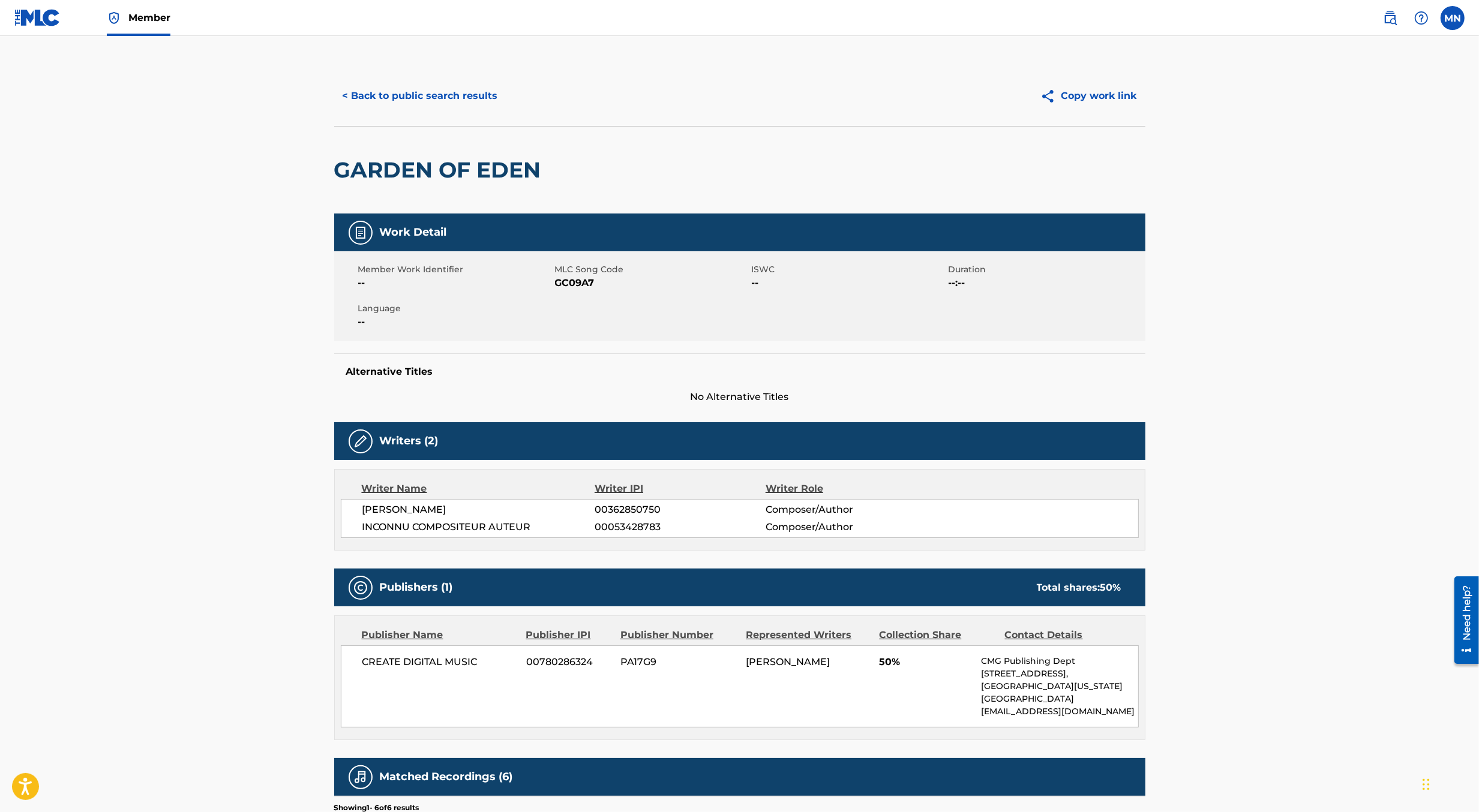
click at [1391, 28] on link at bounding box center [1390, 18] width 24 height 24
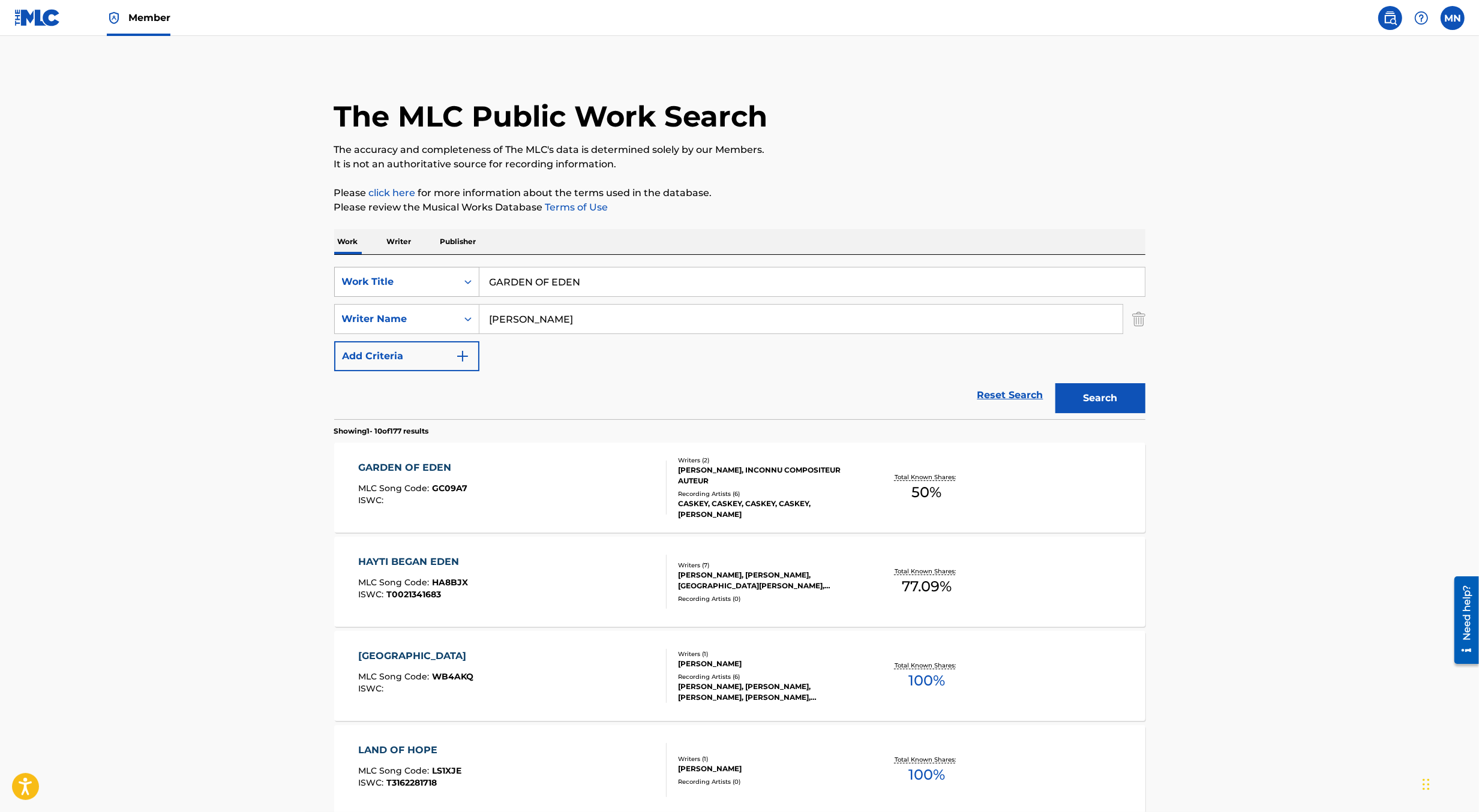
click at [430, 282] on div "Work Title" at bounding box center [397, 282] width 108 height 14
click at [427, 305] on div "MLC Song Code" at bounding box center [407, 312] width 144 height 30
click at [542, 291] on input "Search Form" at bounding box center [812, 282] width 666 height 29
paste input ""FC0FVA; FI2ADL""
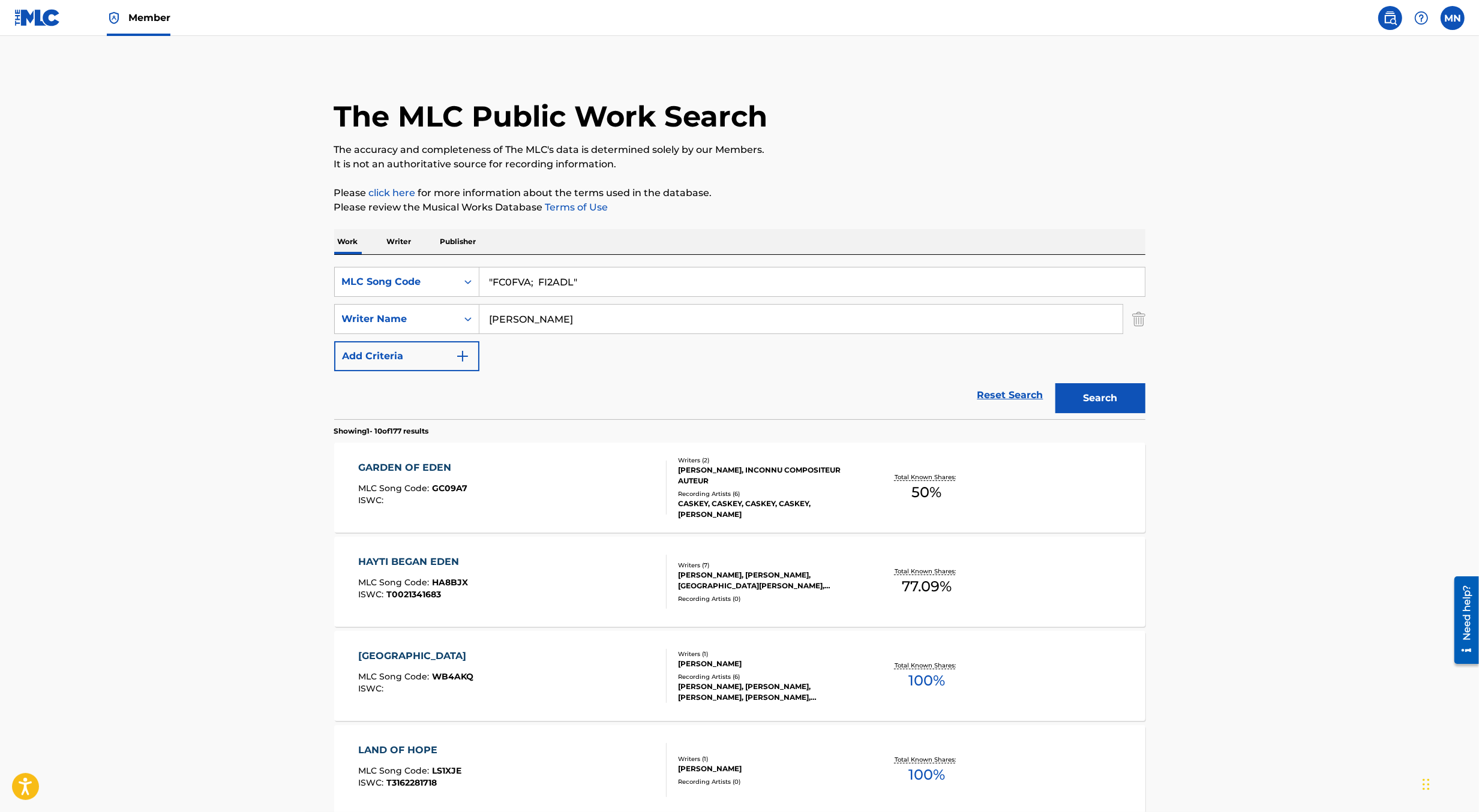
click at [548, 283] on input ""FC0FVA; FI2ADL"" at bounding box center [812, 282] width 666 height 29
type input "FC0FVA"
click at [1055, 383] on button "Search" at bounding box center [1100, 397] width 90 height 30
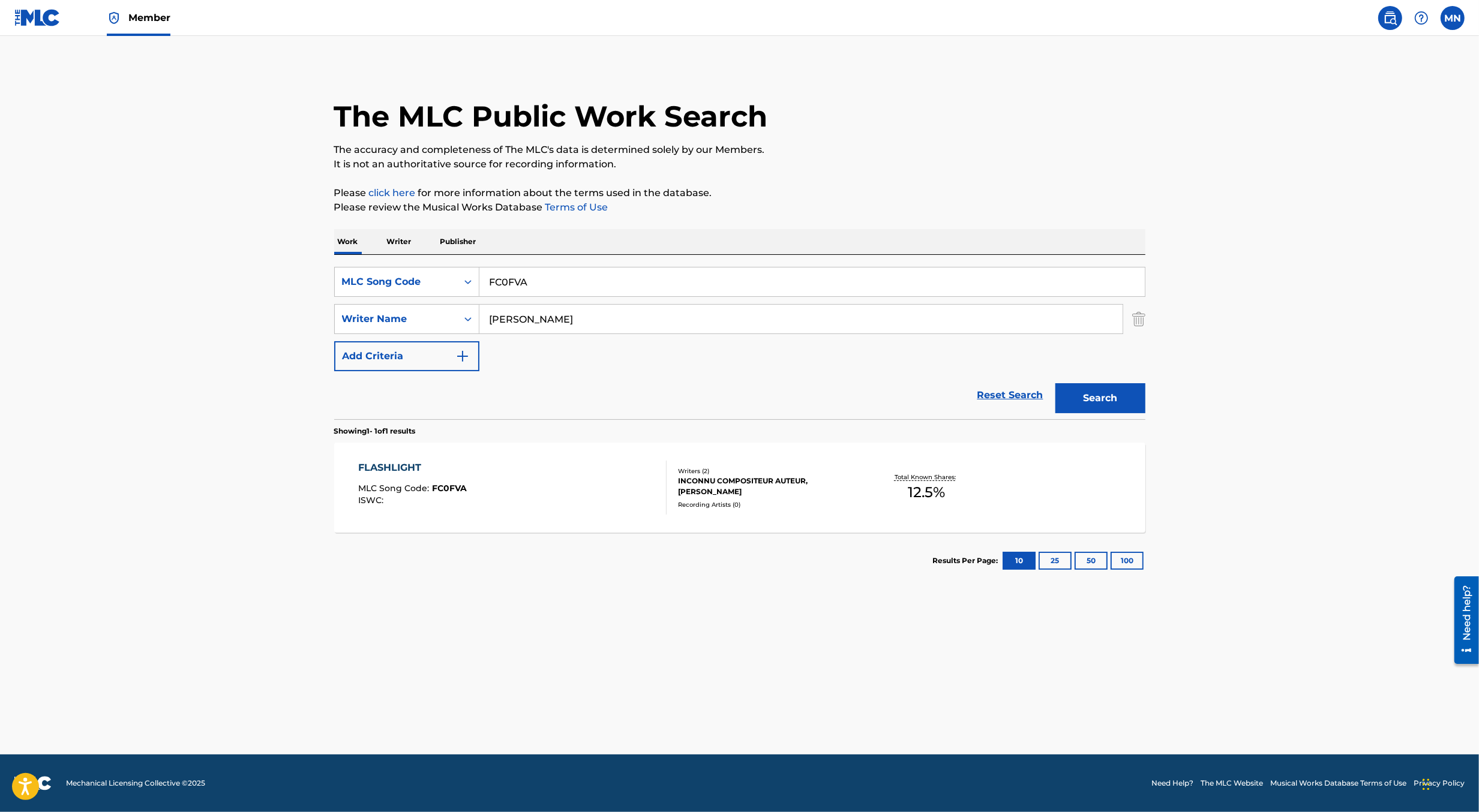
click at [516, 480] on div "FLASHLIGHT MLC Song Code : FC0FVA ISWC :" at bounding box center [512, 488] width 308 height 54
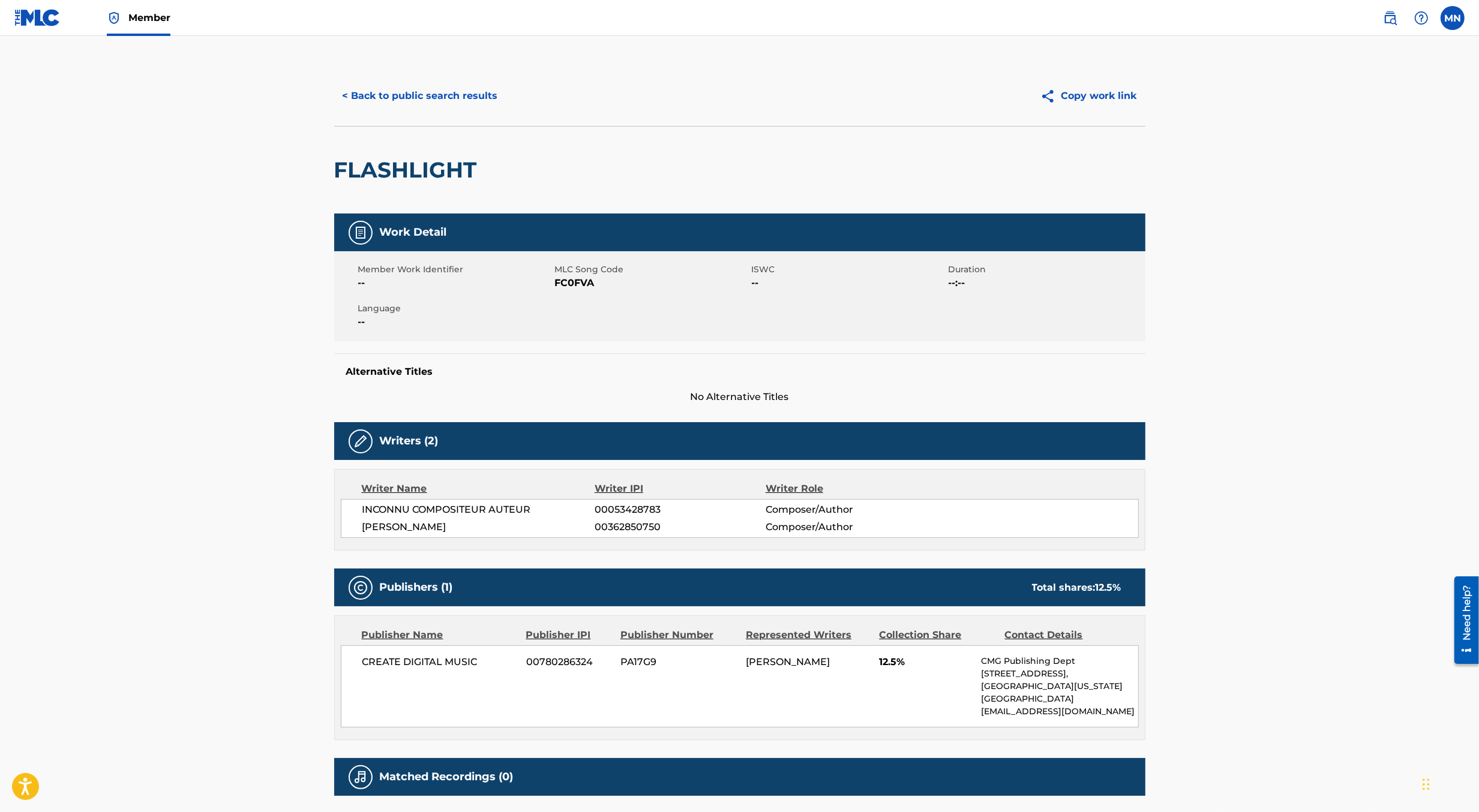
click at [461, 107] on button "< Back to public search results" at bounding box center [420, 96] width 173 height 30
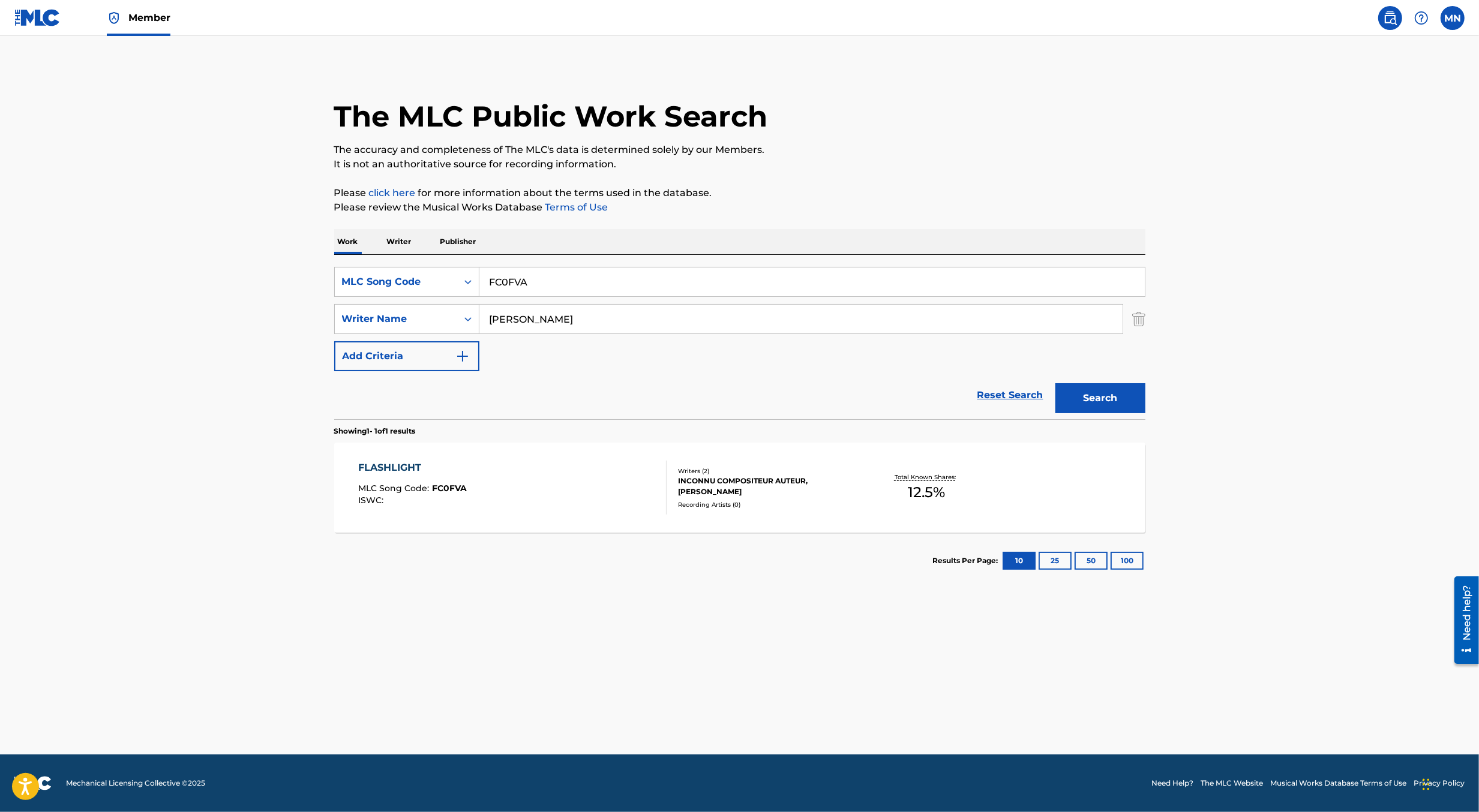
click at [557, 290] on input "FC0FVA" at bounding box center [812, 282] width 666 height 29
paste input "I2ADL"
type input "FI2ADL"
click at [1055, 383] on button "Search" at bounding box center [1100, 397] width 90 height 30
click at [549, 481] on div "FLASHLIGHT MLC Song Code : FI2ADL ISWC :" at bounding box center [512, 488] width 308 height 54
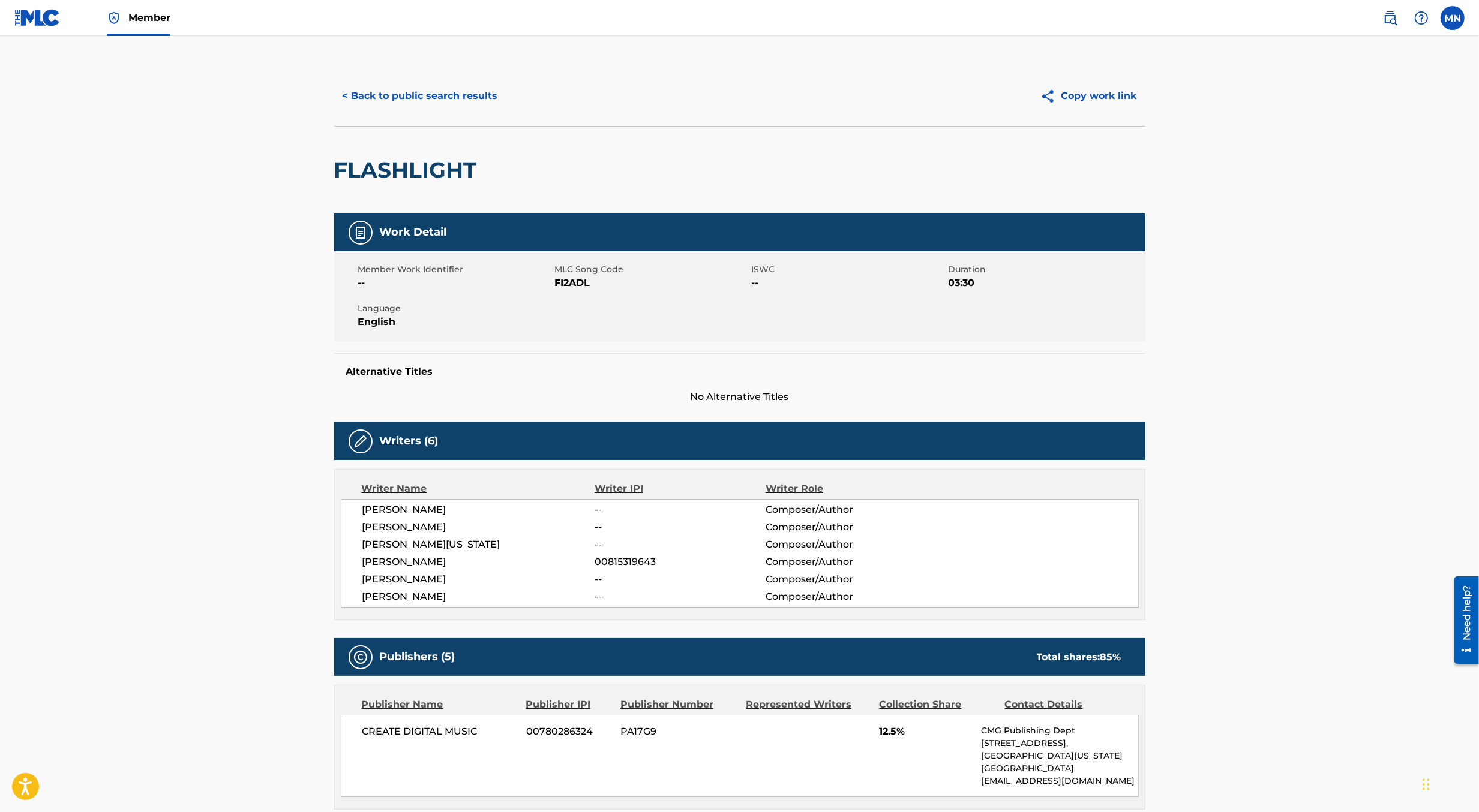
click at [431, 89] on button "< Back to public search results" at bounding box center [420, 96] width 173 height 30
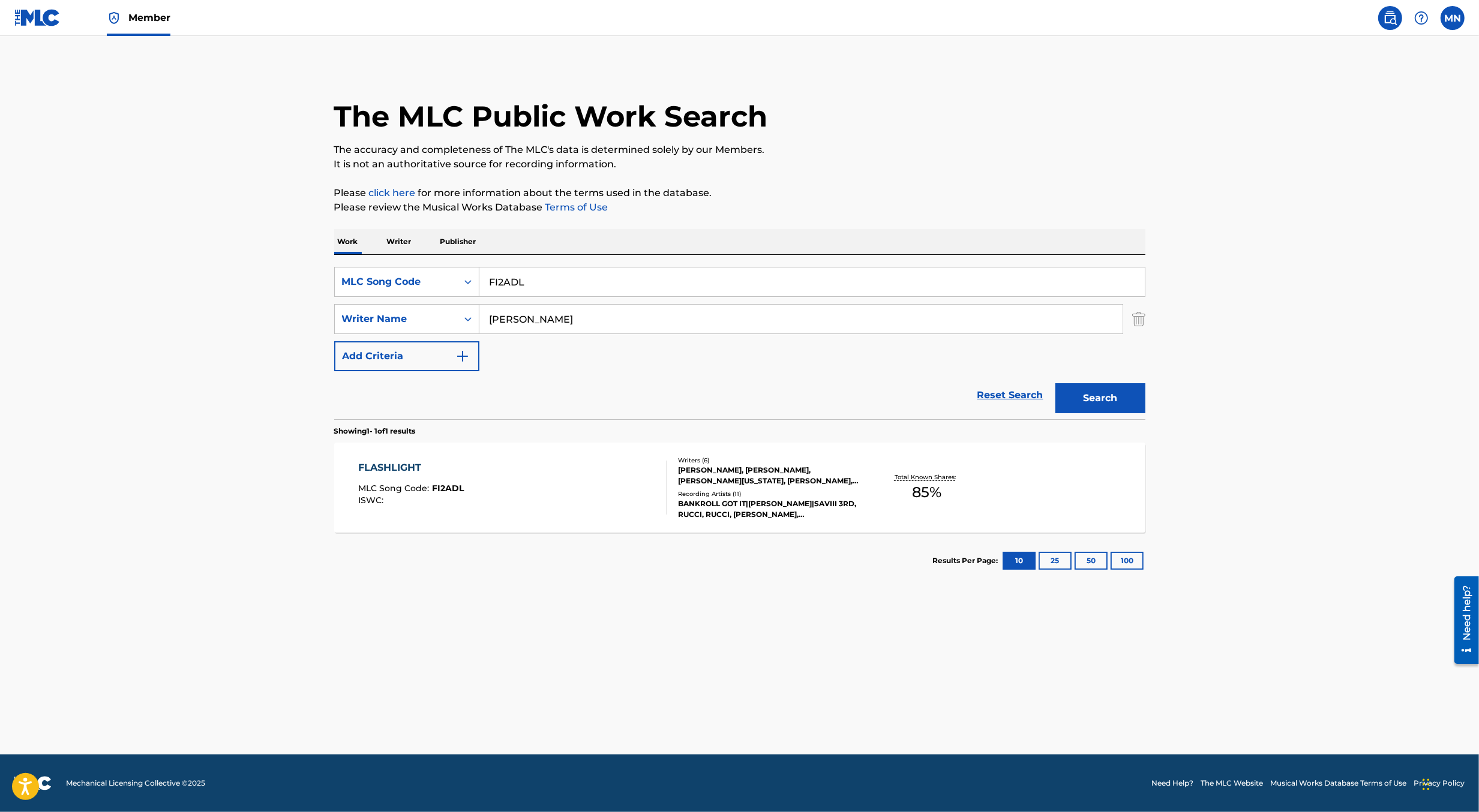
click at [679, 287] on input "FI2ADL" at bounding box center [812, 282] width 666 height 29
paste input "PN1WZ0"
click at [1055, 383] on button "Search" at bounding box center [1100, 397] width 90 height 30
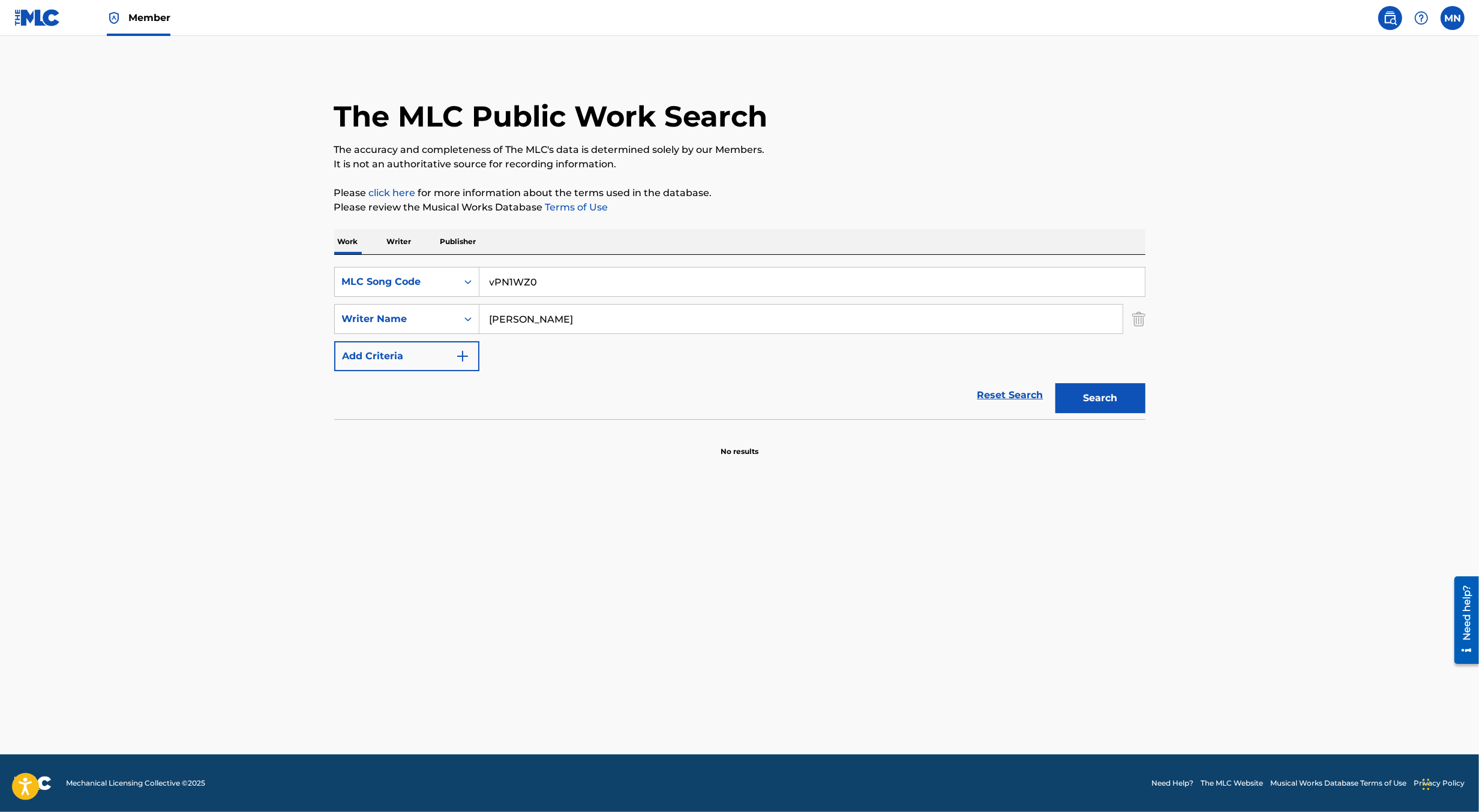
click at [679, 287] on input "vPN1WZ0" at bounding box center [812, 282] width 666 height 29
paste input "Search Form"
type input "PN1WZ0"
click at [1055, 383] on button "Search" at bounding box center [1100, 397] width 90 height 30
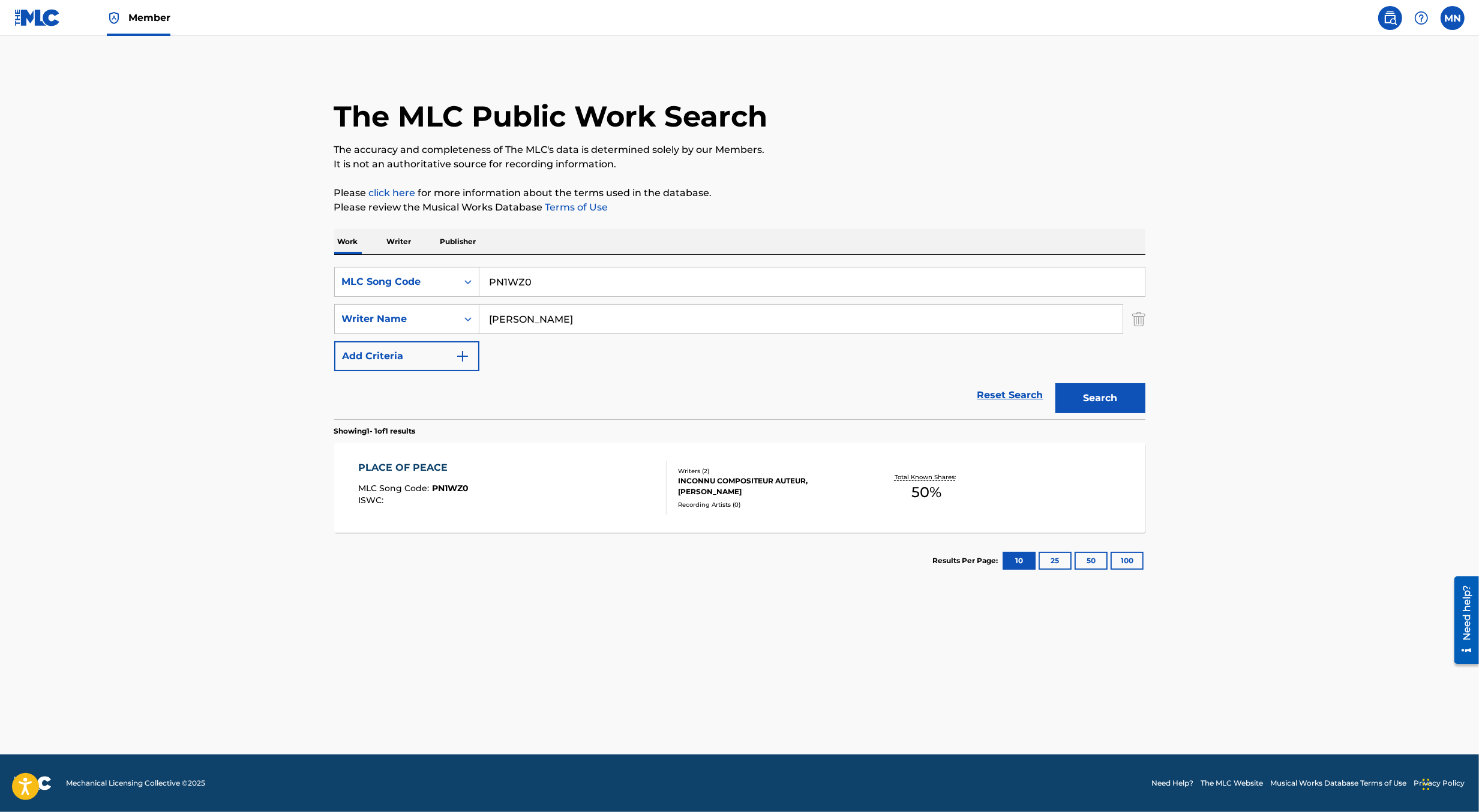
click at [1141, 321] on img "Search Form" at bounding box center [1139, 319] width 14 height 30
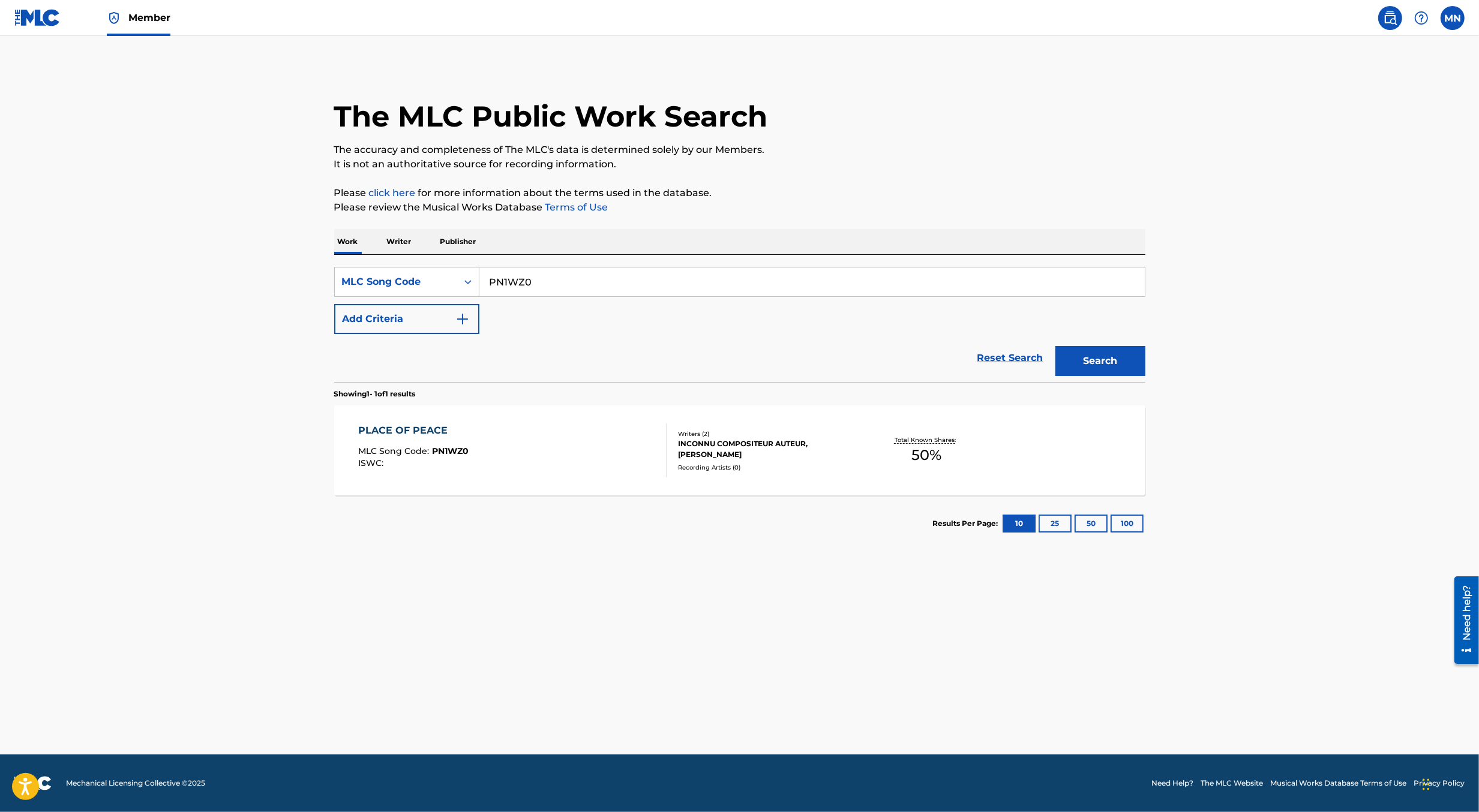
click at [870, 444] on div "Total Known Shares: 50 %" at bounding box center [926, 451] width 135 height 37
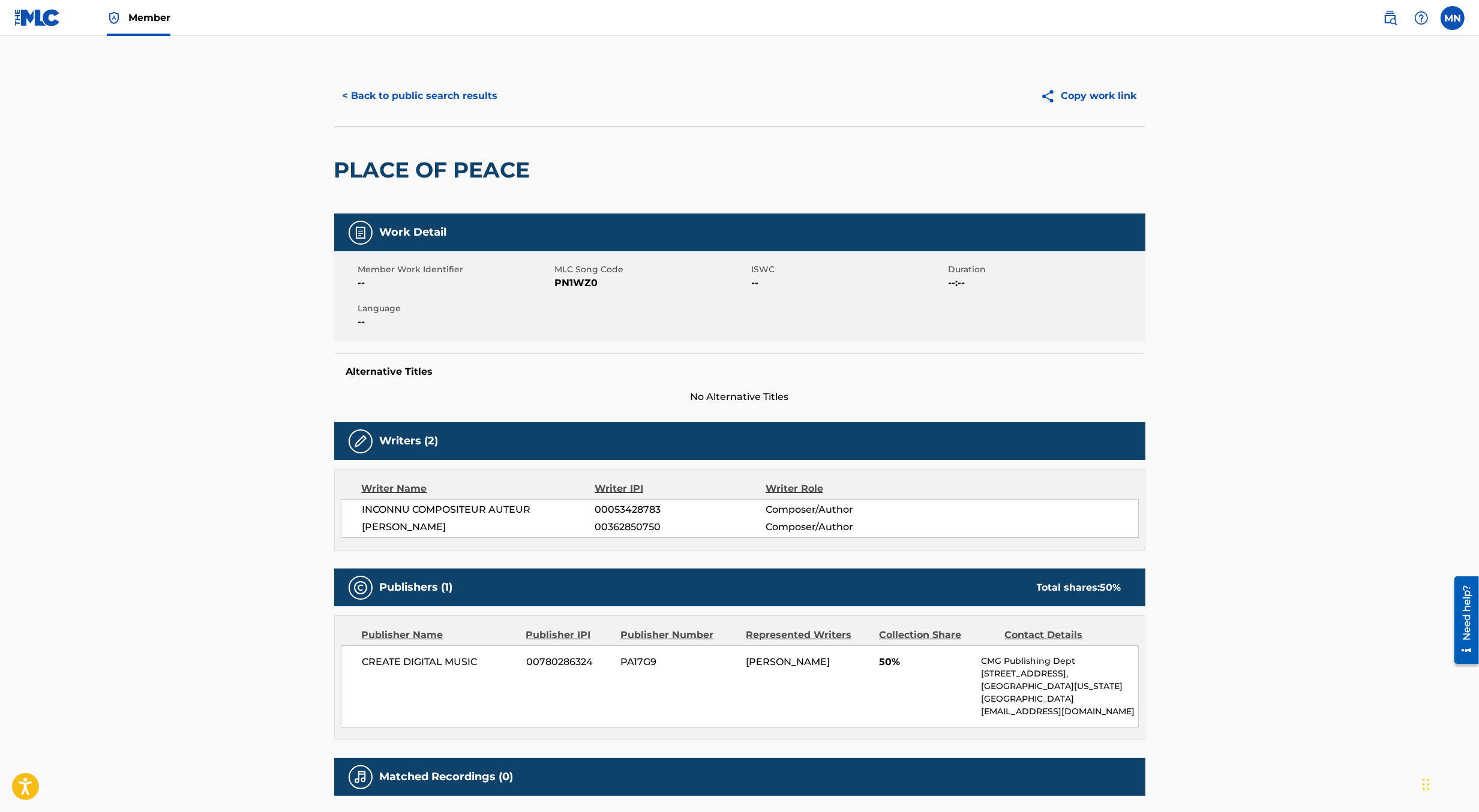
click at [413, 99] on button "< Back to public search results" at bounding box center [420, 96] width 173 height 30
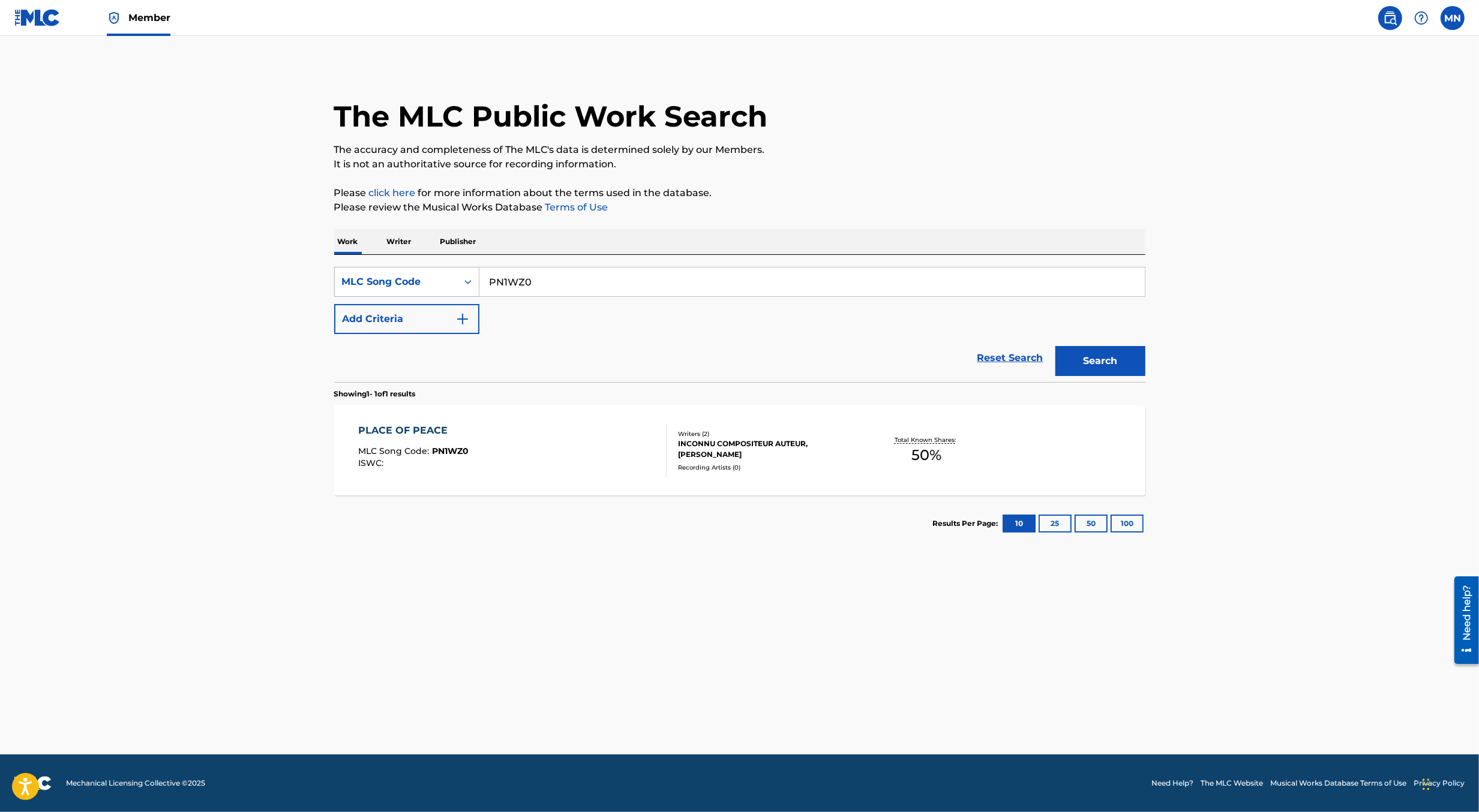
click at [441, 293] on div "MLC Song Code" at bounding box center [397, 282] width 123 height 23
click at [426, 313] on div "Work Title" at bounding box center [407, 312] width 144 height 30
click at [538, 286] on input "Search Form" at bounding box center [812, 282] width 666 height 29
paste input "PLACE OF PEACE"
type input "PLACE OF PEACE"
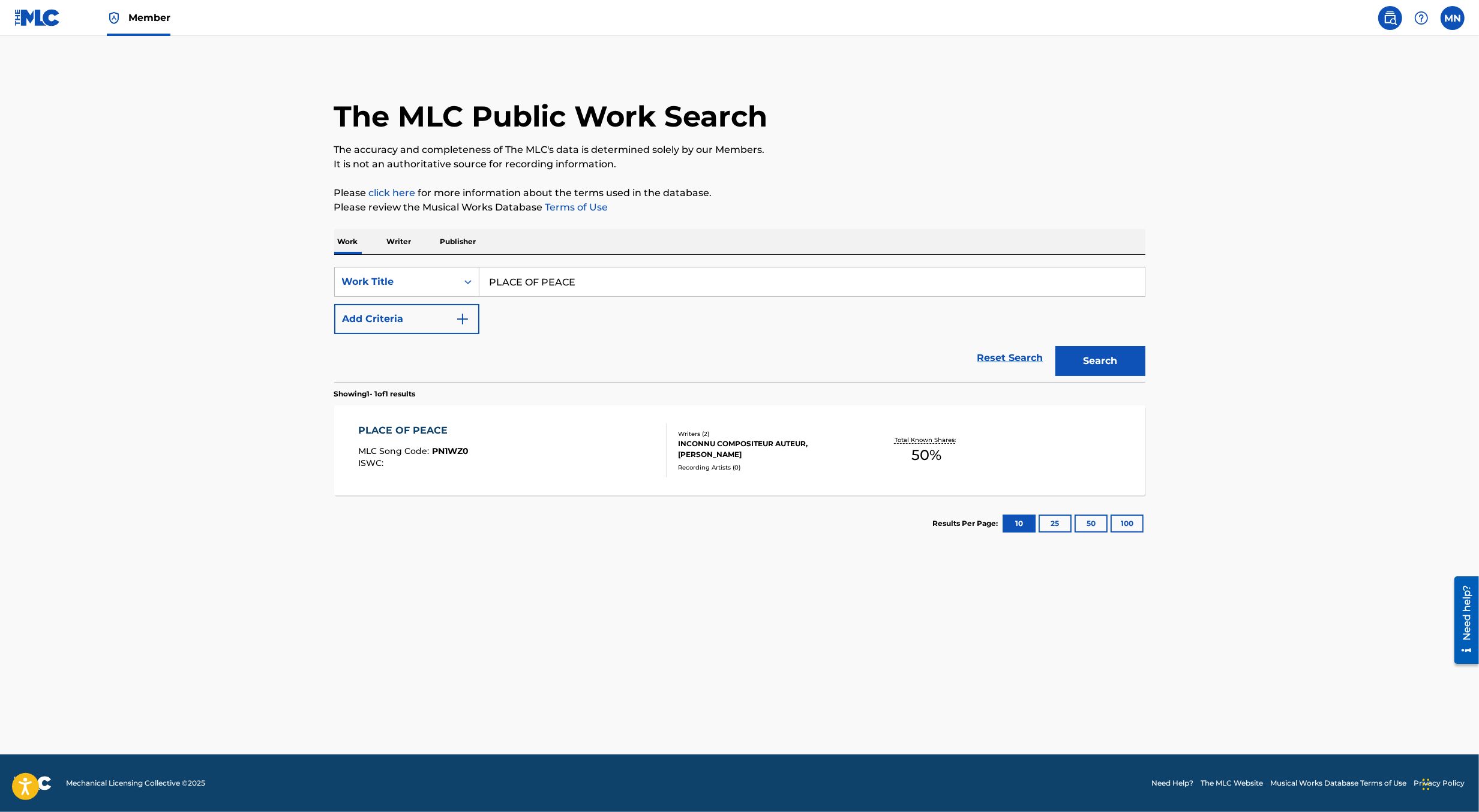
click at [450, 312] on button "Add Criteria" at bounding box center [407, 319] width 145 height 30
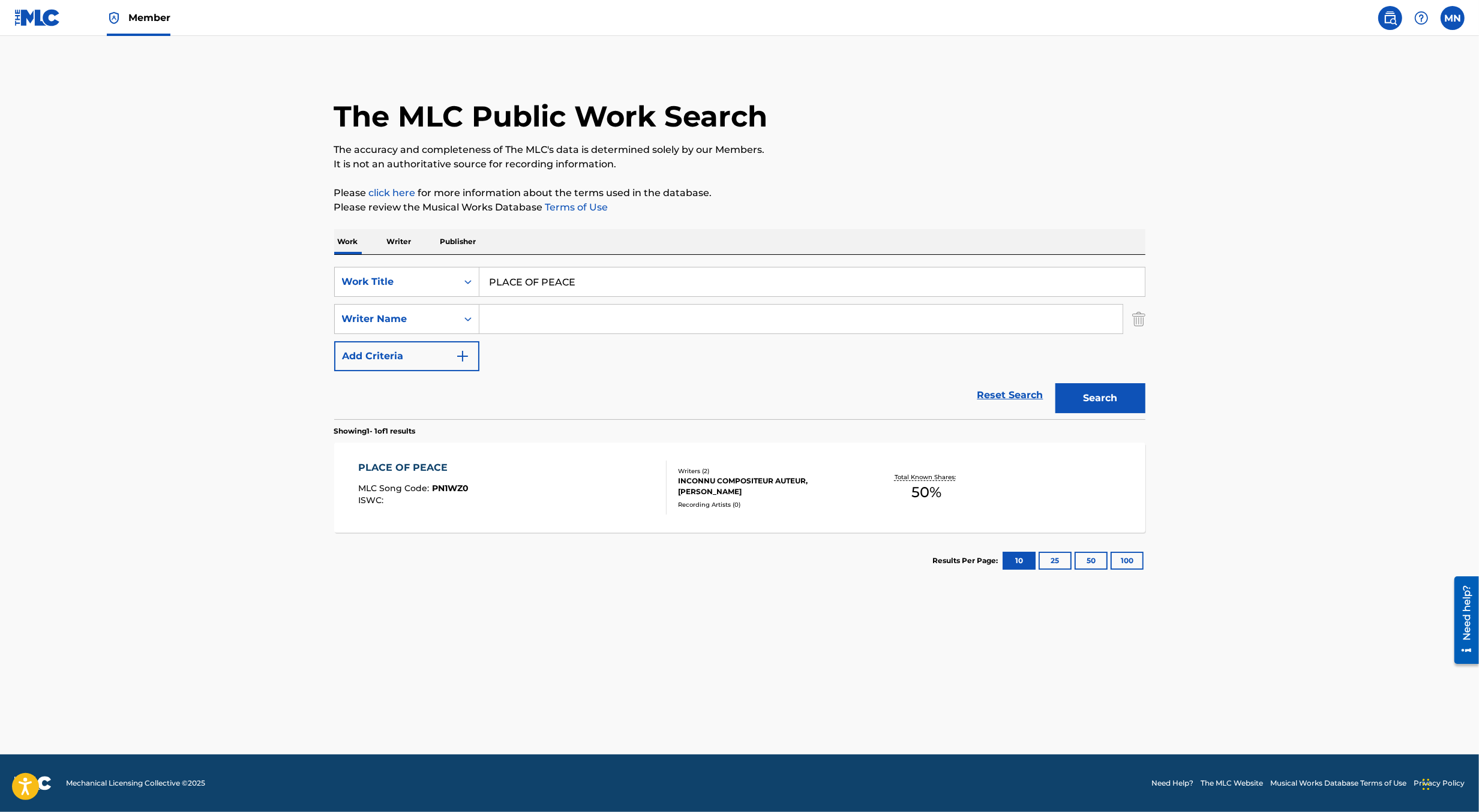
click at [518, 315] on input "Search Form" at bounding box center [801, 319] width 643 height 29
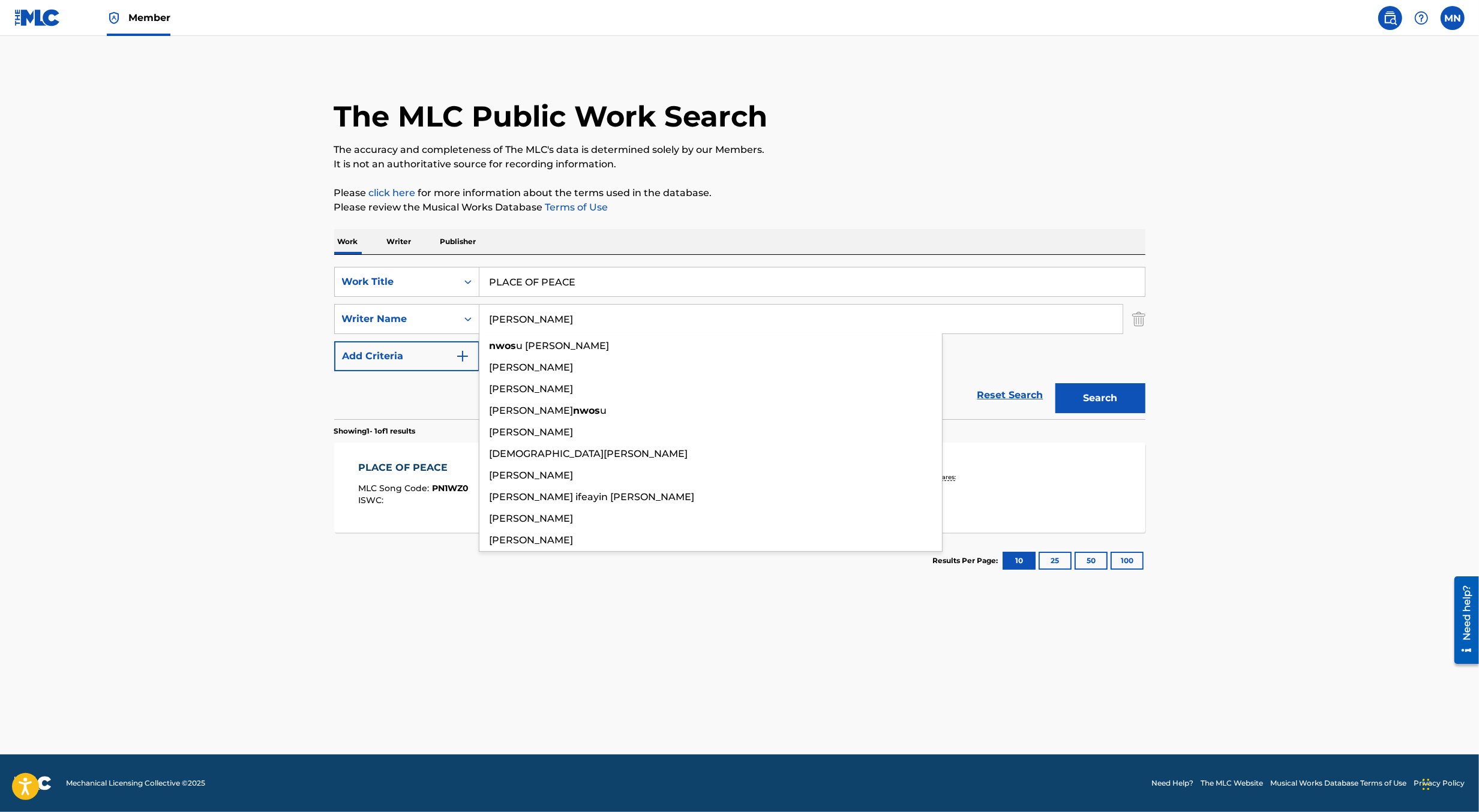
type input "[PERSON_NAME]"
click at [1055, 383] on button "Search" at bounding box center [1100, 397] width 90 height 30
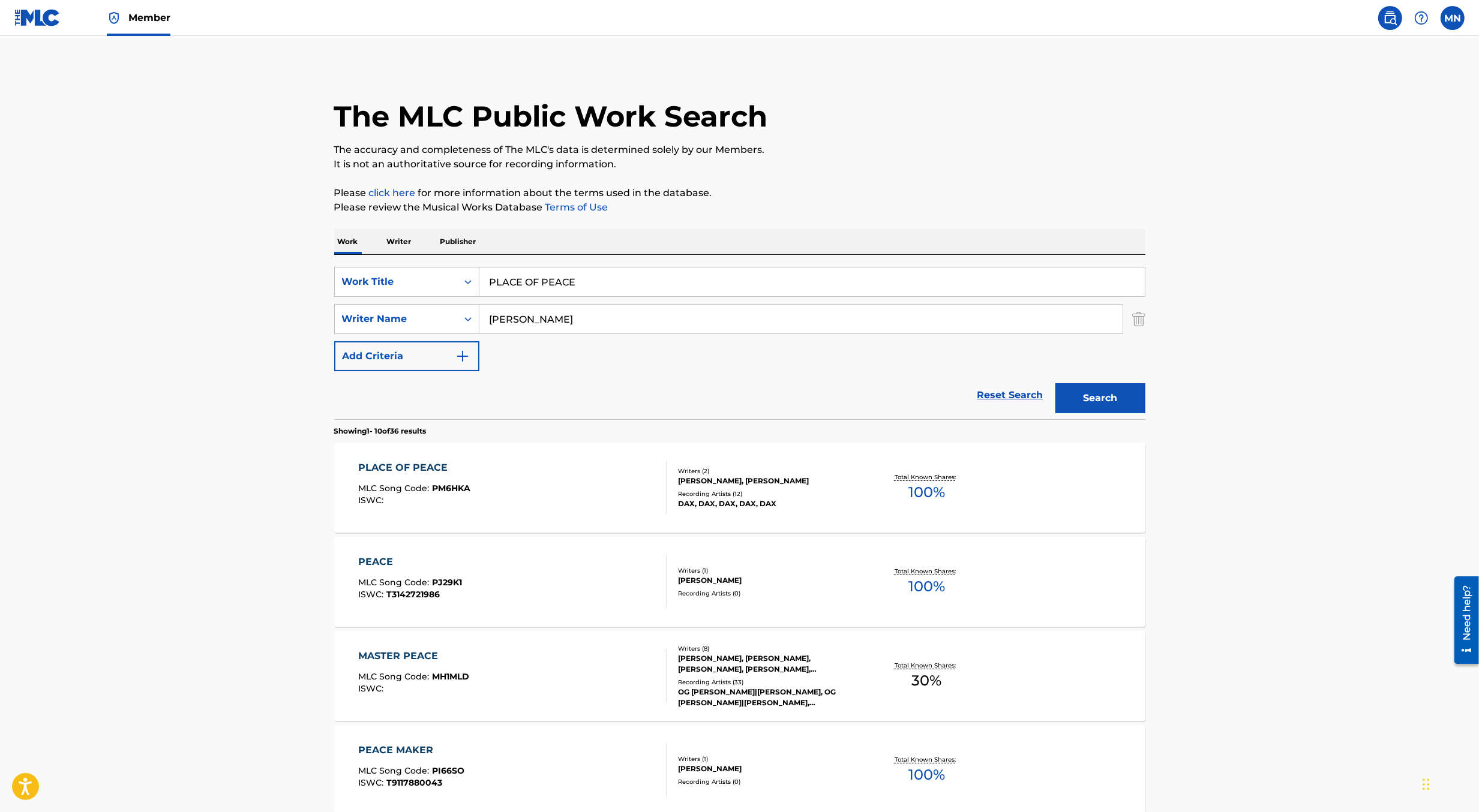
click at [293, 430] on main "The MLC Public Work Search The accuracy and completeness of The MLC's data is d…" at bounding box center [739, 742] width 1479 height 1413
click at [504, 479] on div "PLACE OF PEACE MLC Song Code : PM6HKA ISWC :" at bounding box center [512, 488] width 308 height 54
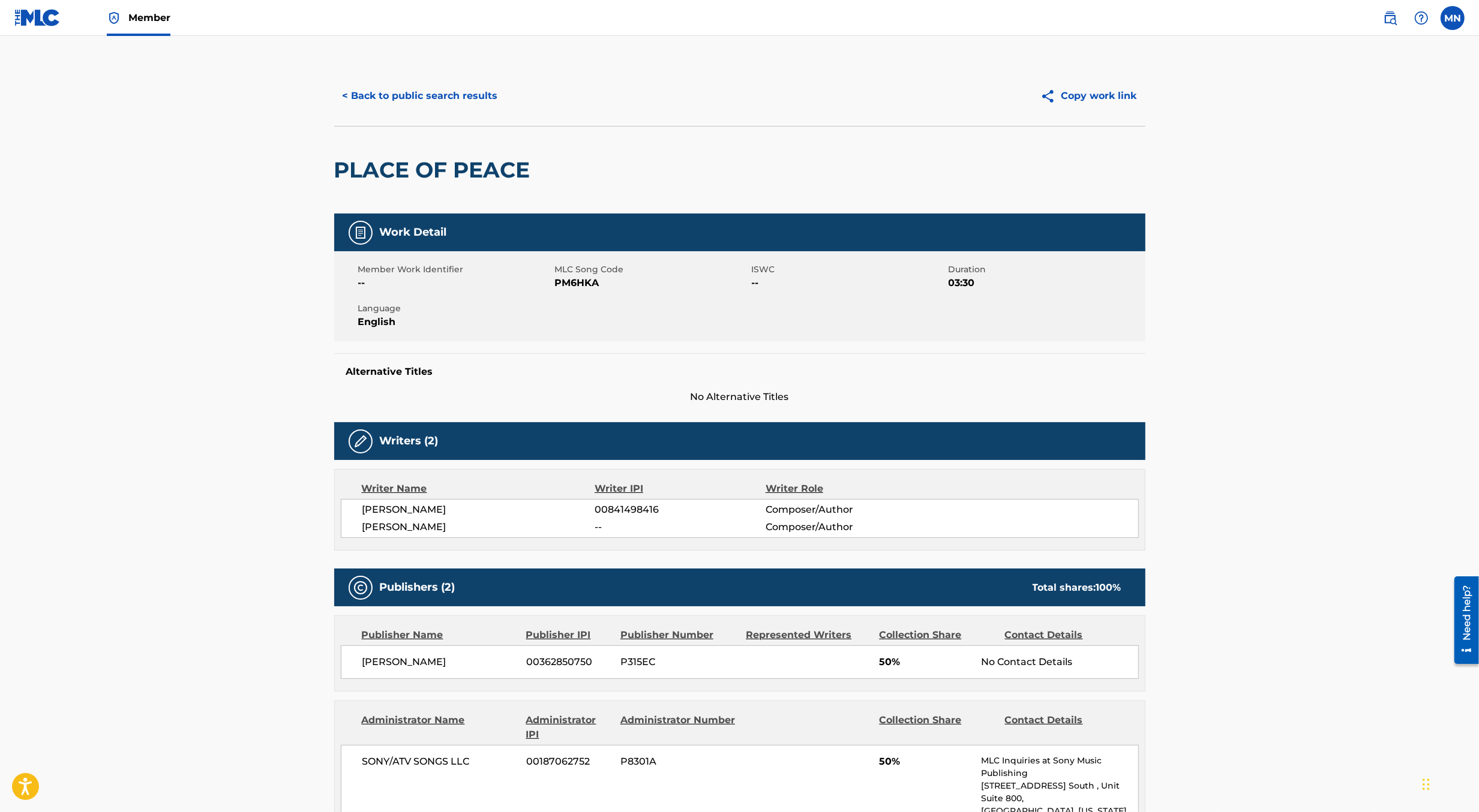
click at [578, 285] on span "PM6HKA" at bounding box center [651, 284] width 194 height 14
copy span "PM6HKA"
click at [471, 74] on div "< Back to public search results Copy work link" at bounding box center [740, 96] width 811 height 60
click at [463, 98] on button "< Back to public search results" at bounding box center [420, 96] width 173 height 30
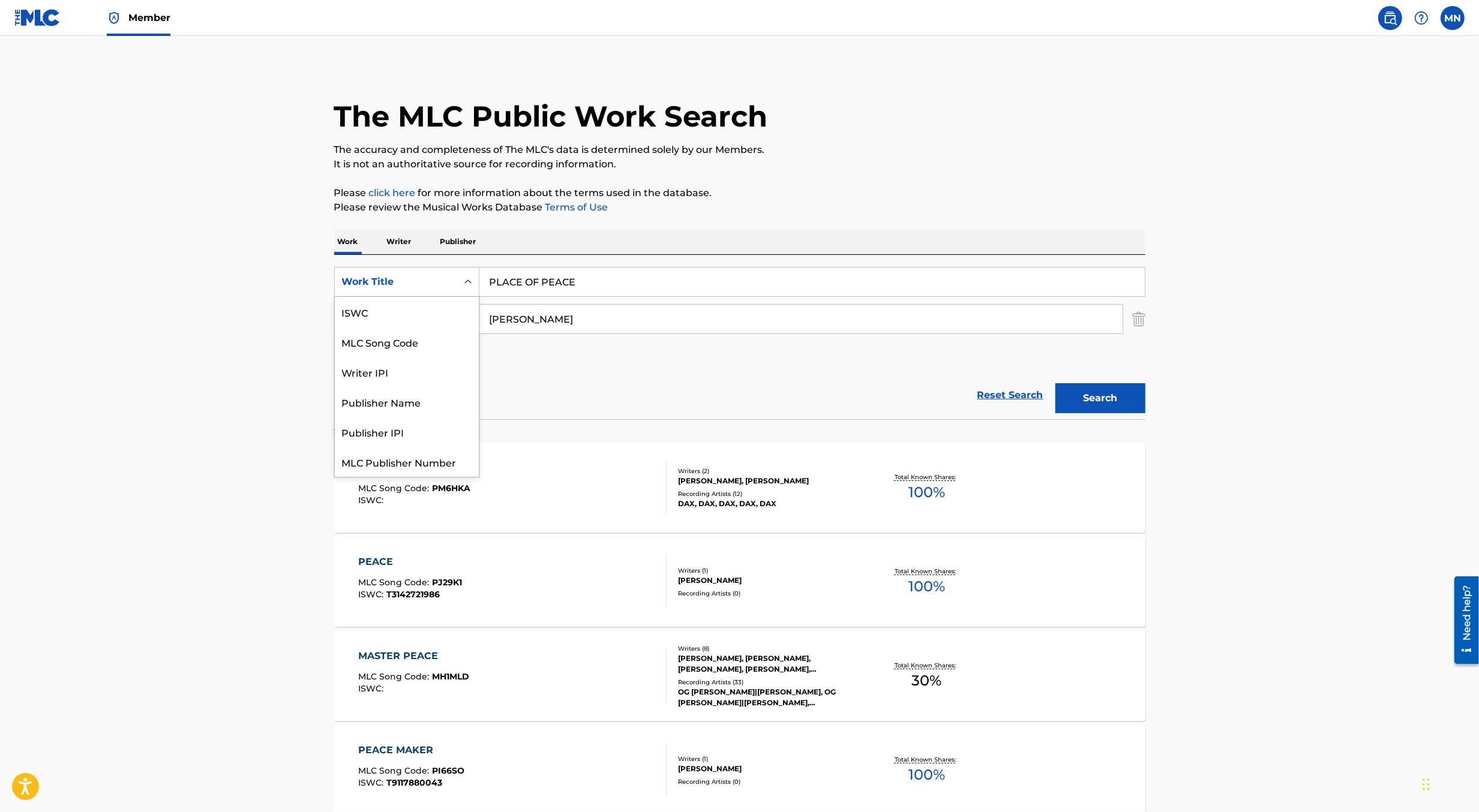
click at [435, 284] on div "Work Title" at bounding box center [397, 282] width 108 height 14
click at [441, 306] on div "MLC Song Code" at bounding box center [407, 312] width 144 height 30
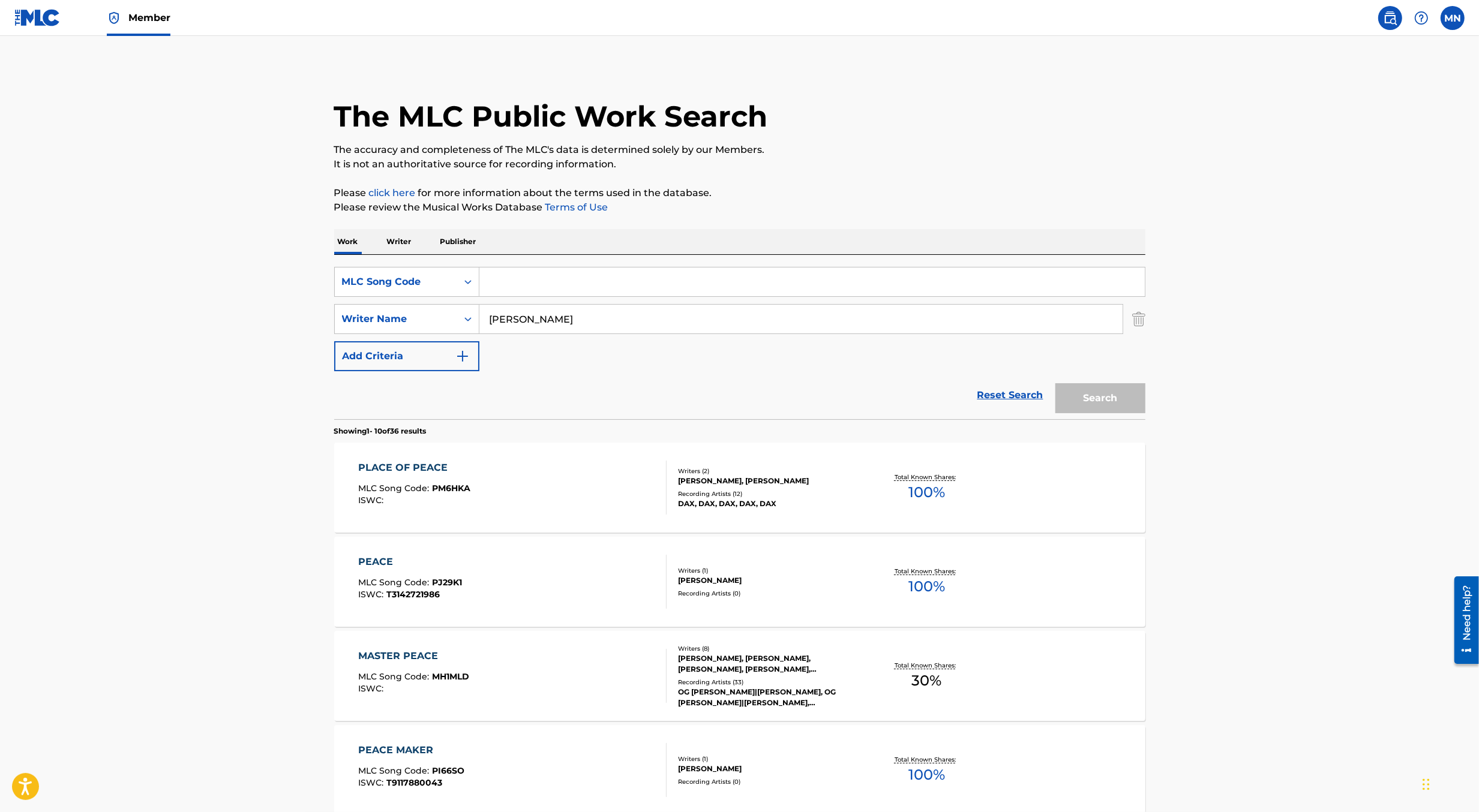
click at [519, 280] on input "Search Form" at bounding box center [812, 282] width 666 height 29
paste input "N97LO8"
type input "N97LO8"
click at [1141, 323] on img "Search Form" at bounding box center [1139, 319] width 14 height 30
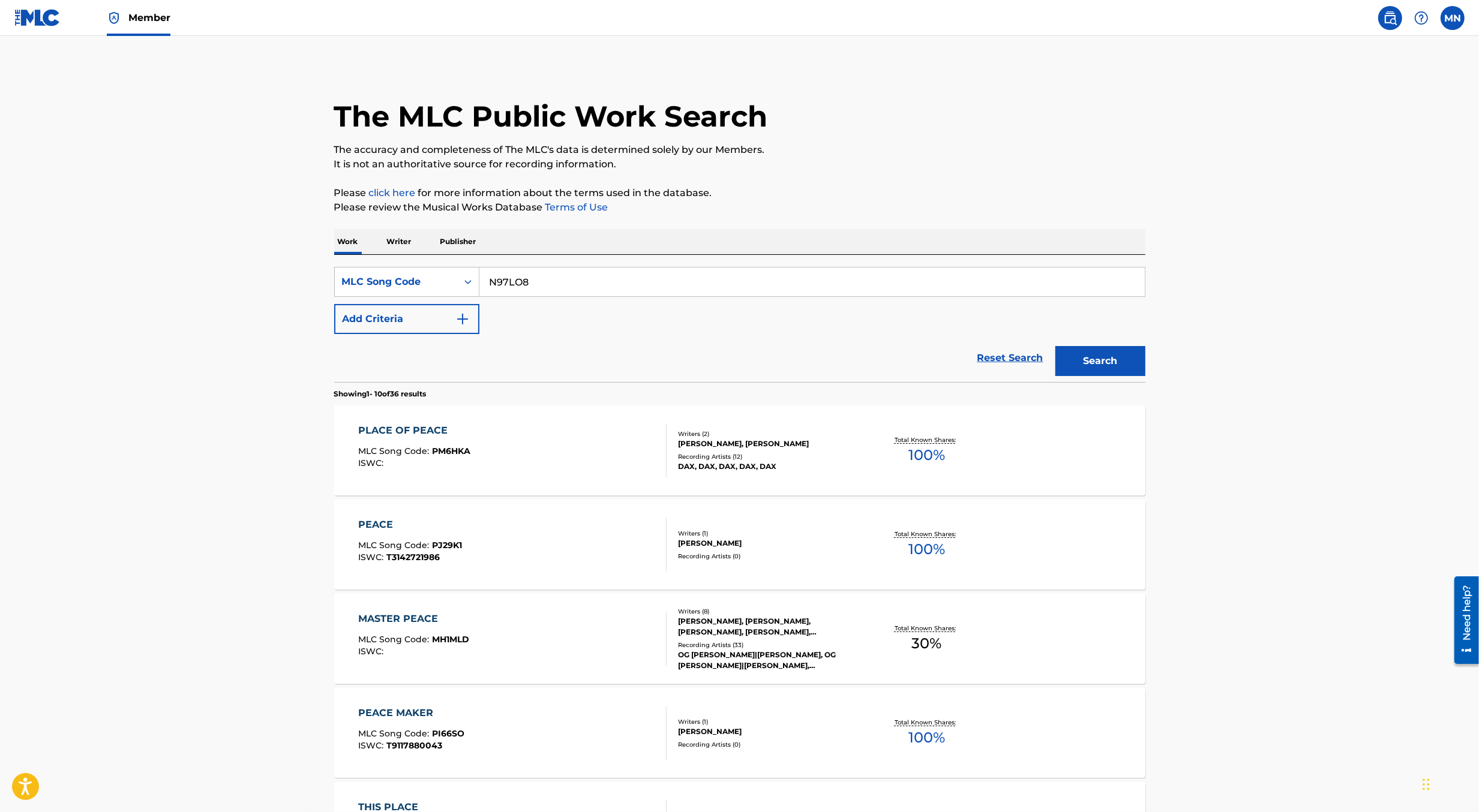
click at [1051, 284] on input "N97LO8" at bounding box center [812, 282] width 666 height 29
click at [1055, 346] on button "Search" at bounding box center [1100, 360] width 90 height 30
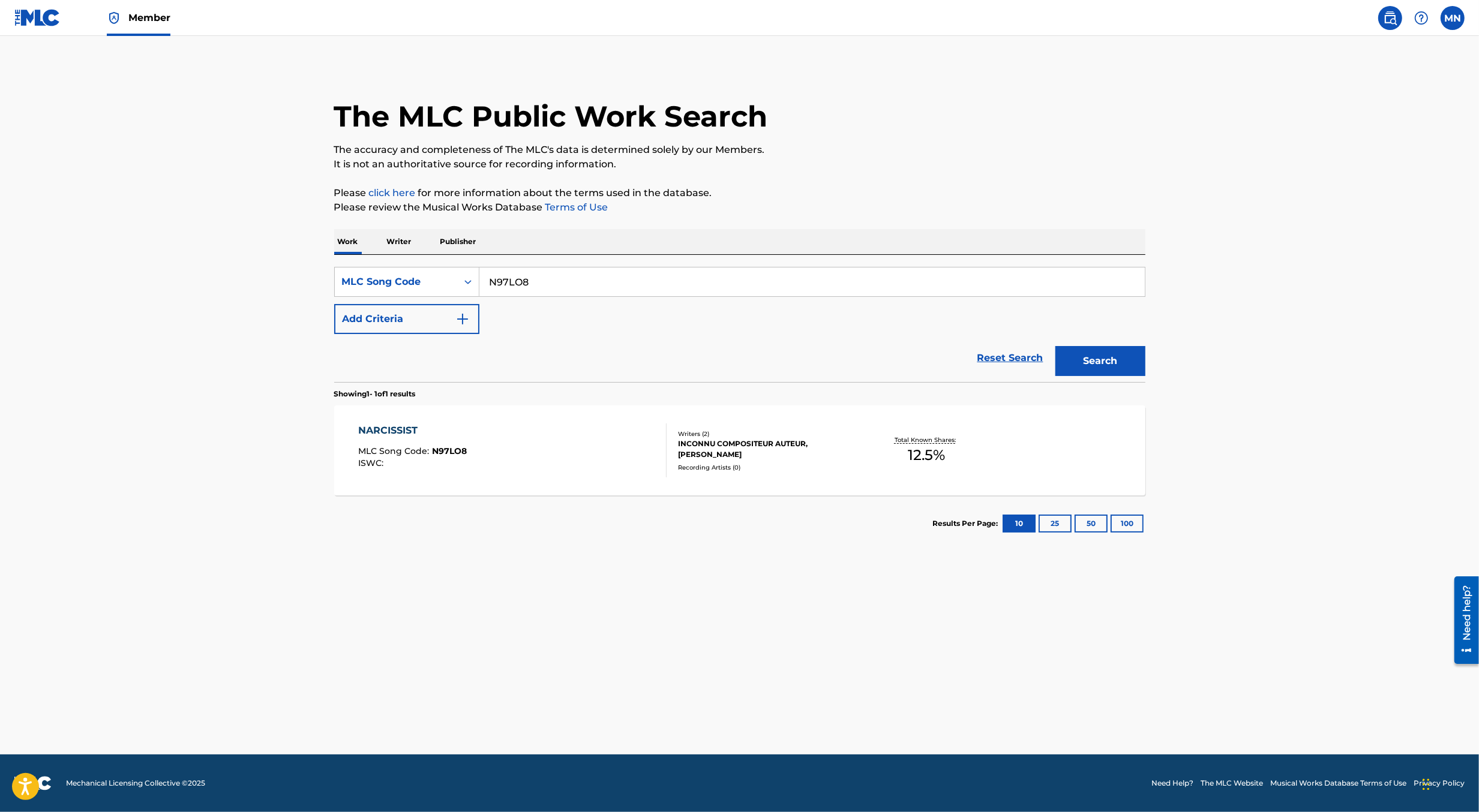
click at [826, 451] on div "INCONNU COMPOSITEUR AUTEUR, [PERSON_NAME]" at bounding box center [769, 450] width 182 height 22
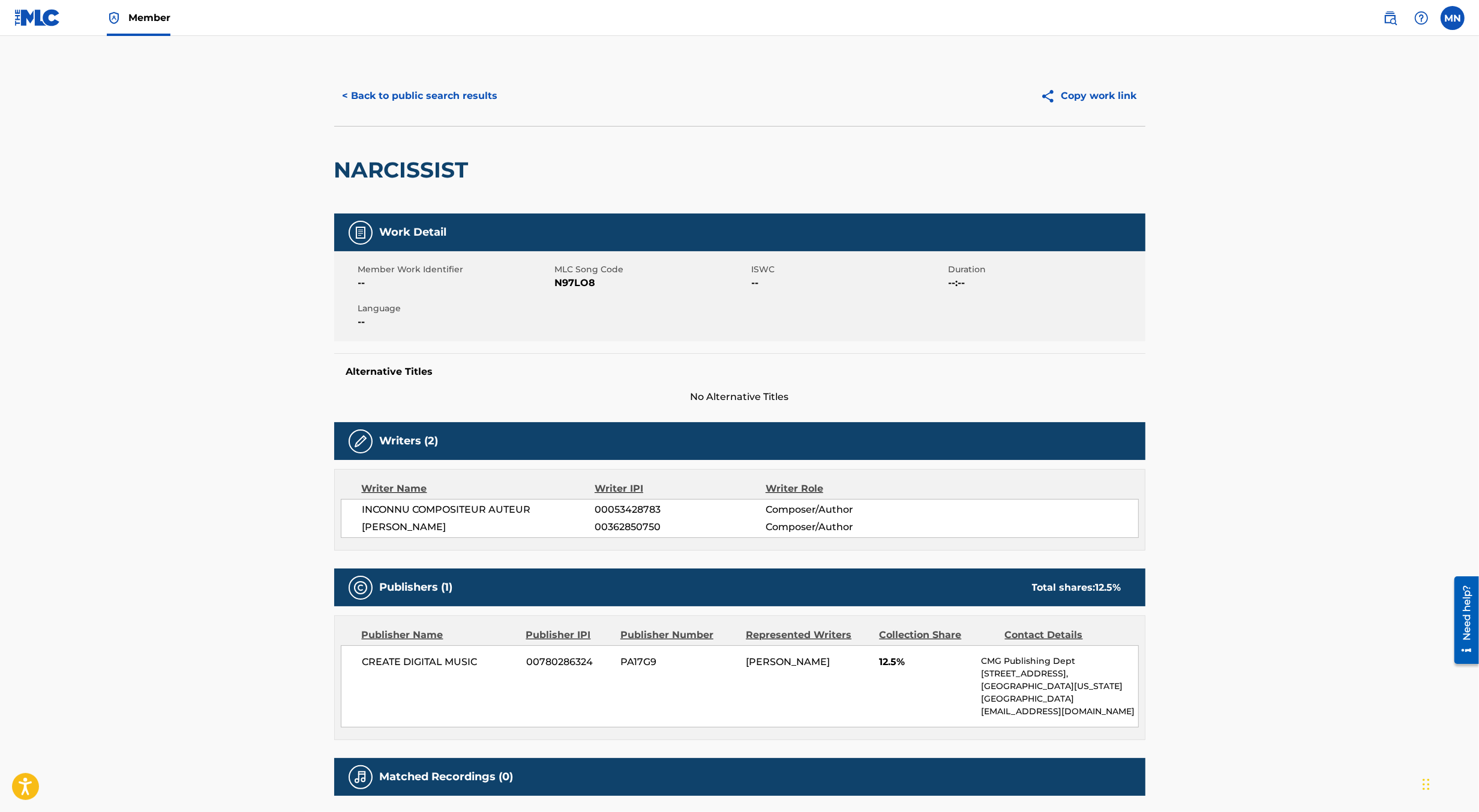
click at [418, 93] on button "< Back to public search results" at bounding box center [420, 96] width 173 height 30
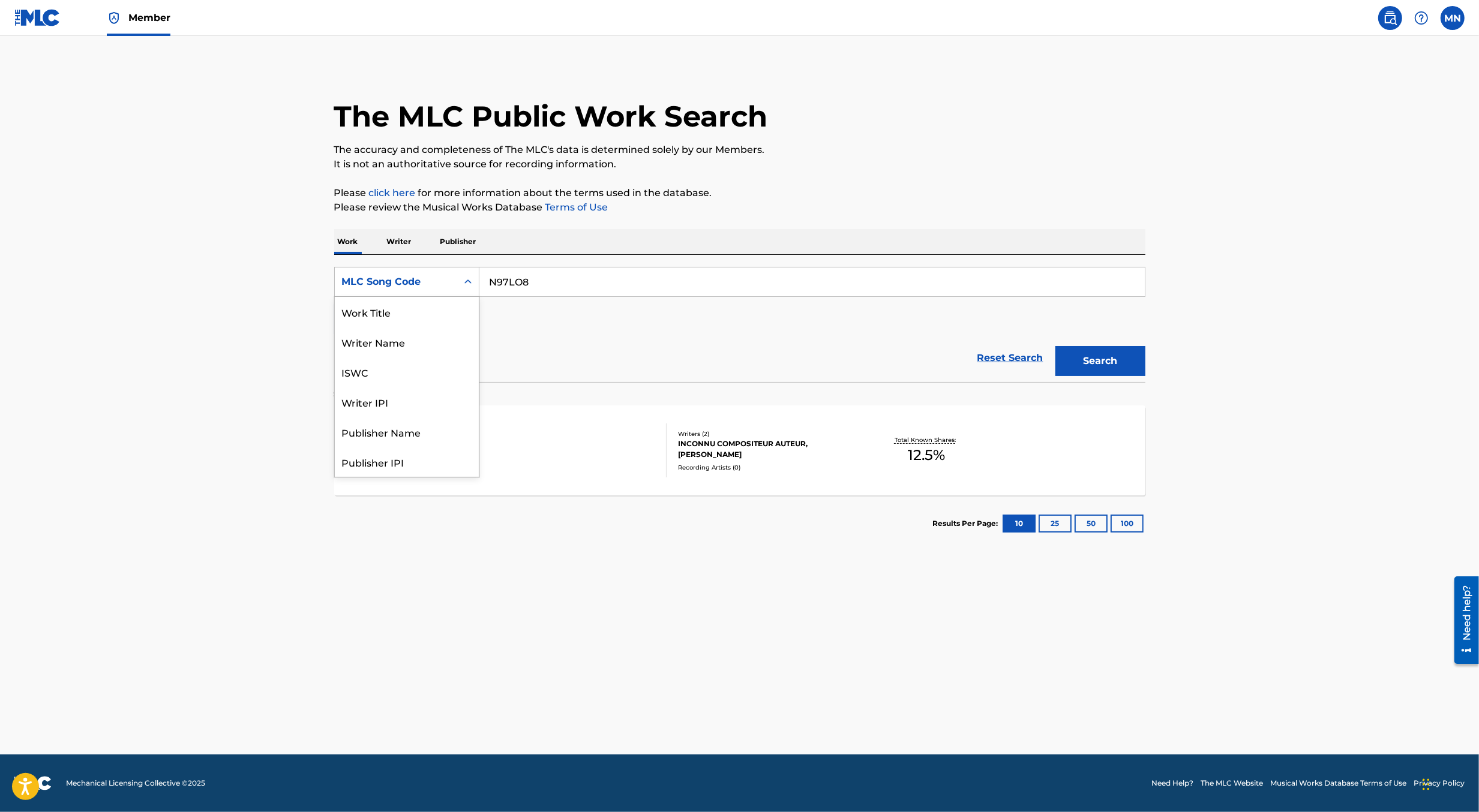
click at [418, 285] on div "MLC Song Code" at bounding box center [397, 282] width 108 height 14
click at [417, 313] on div "Work Title" at bounding box center [407, 312] width 144 height 30
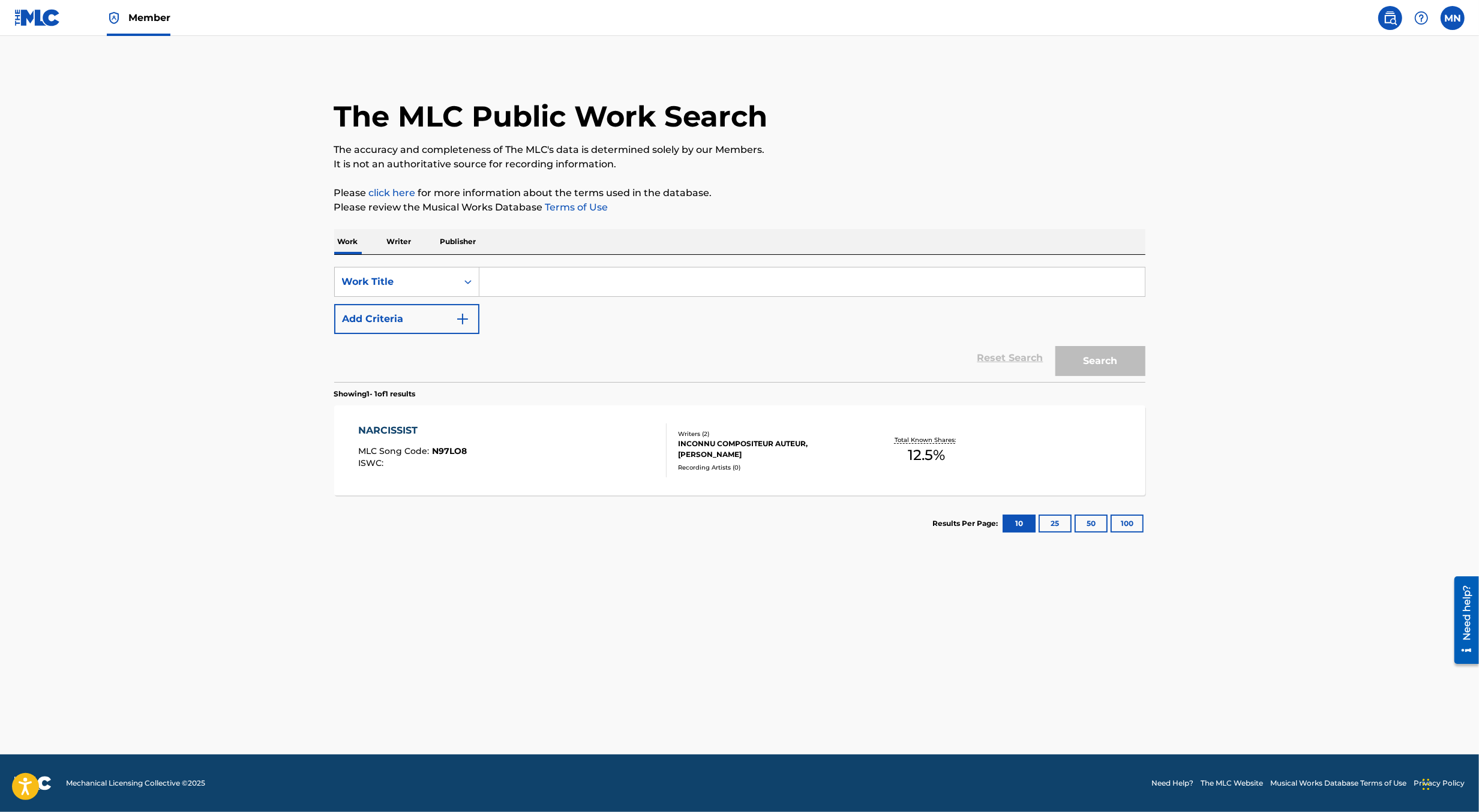
click at [508, 291] on input "Search Form" at bounding box center [812, 282] width 666 height 29
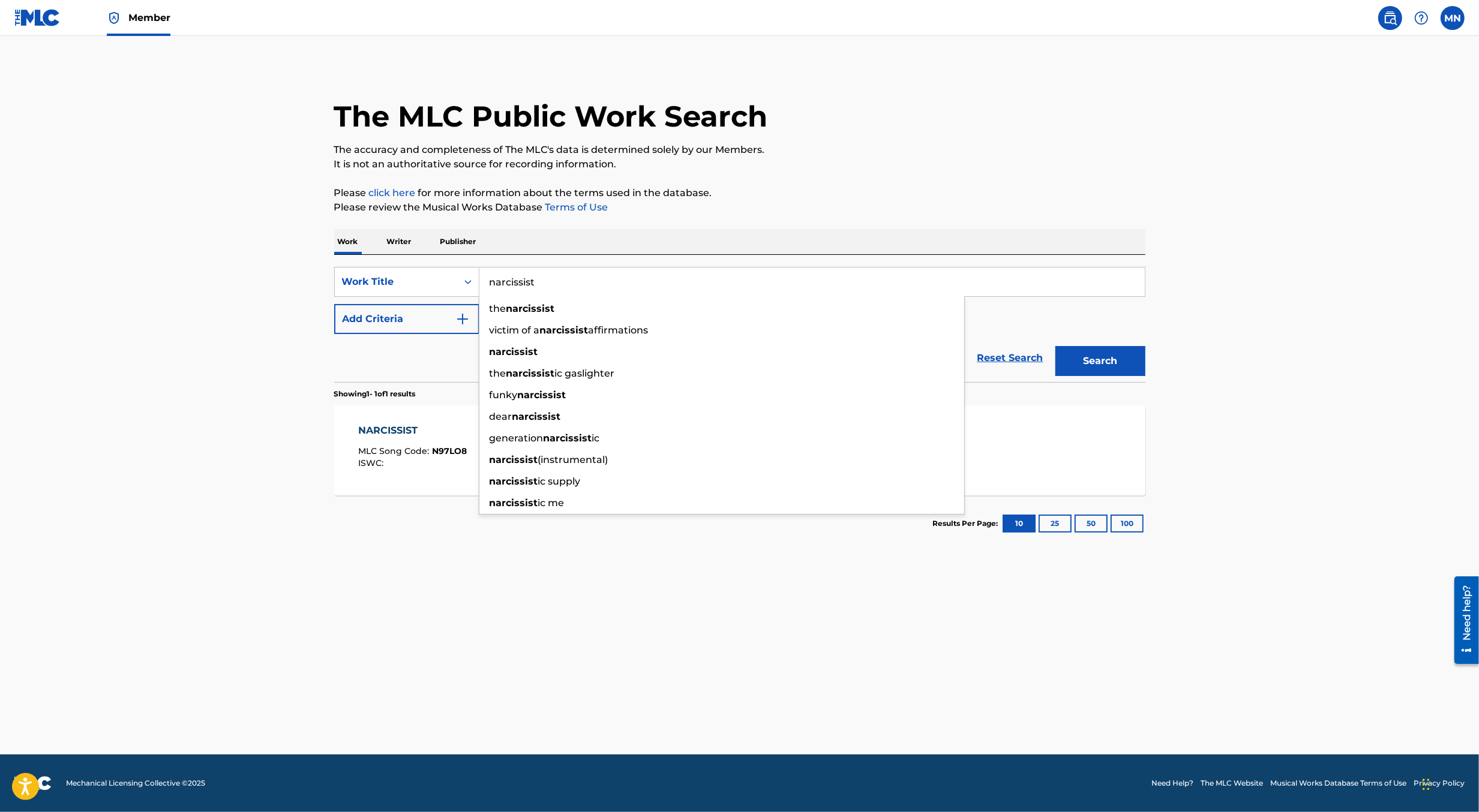
type input "narcissist"
click at [443, 322] on button "Add Criteria" at bounding box center [407, 319] width 145 height 30
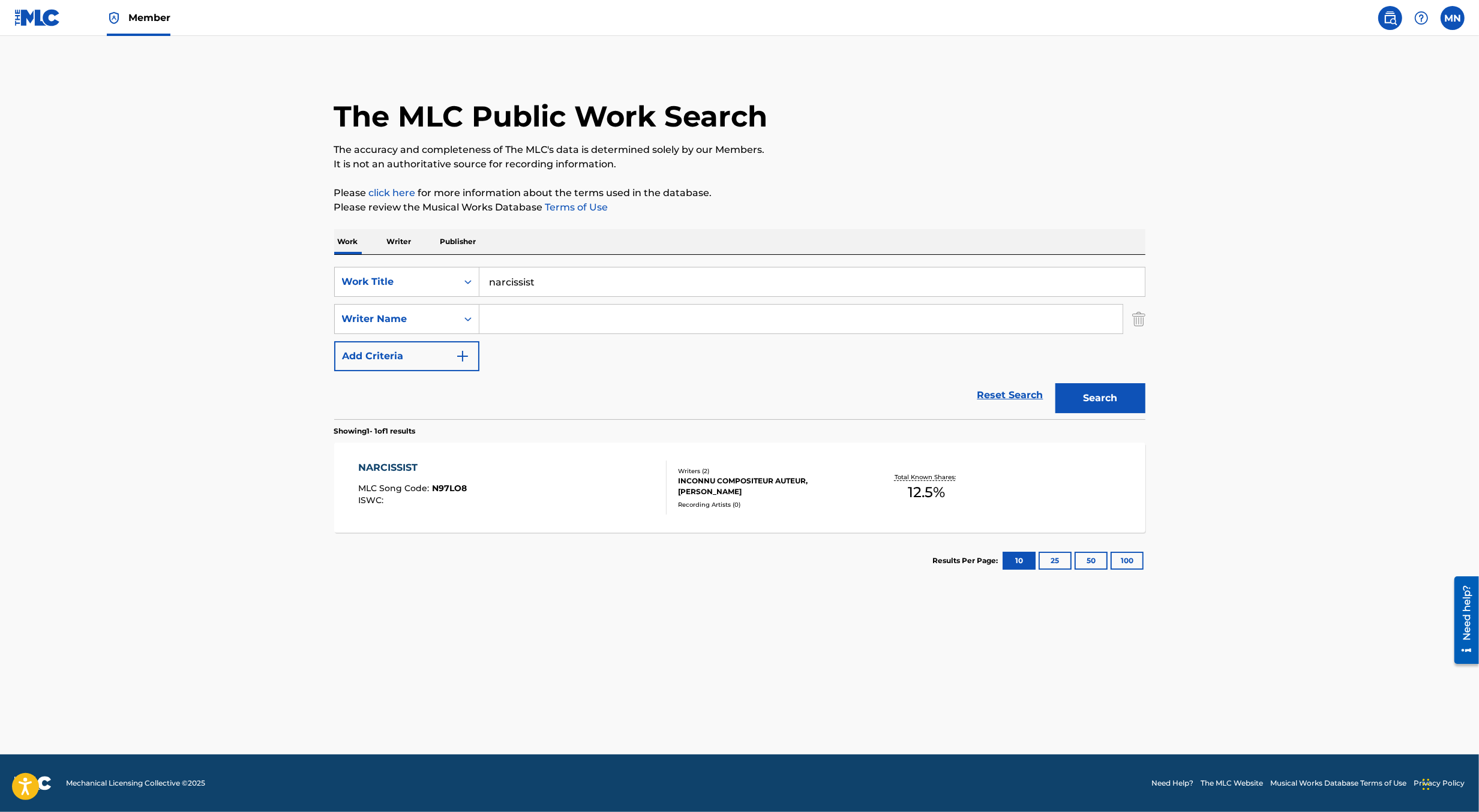
click at [529, 316] on input "Search Form" at bounding box center [801, 319] width 643 height 29
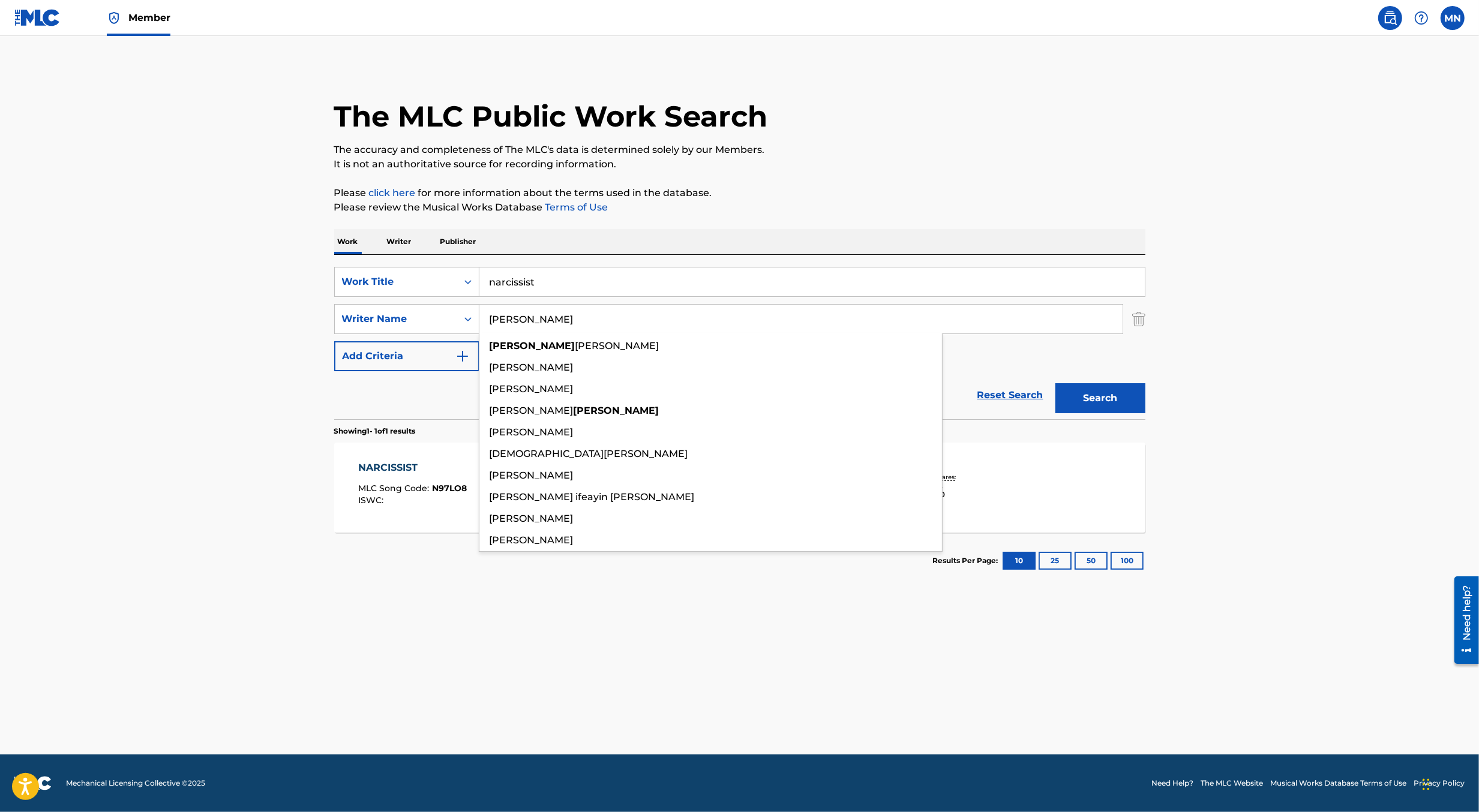
type input "[PERSON_NAME]"
click at [1055, 383] on button "Search" at bounding box center [1100, 397] width 90 height 30
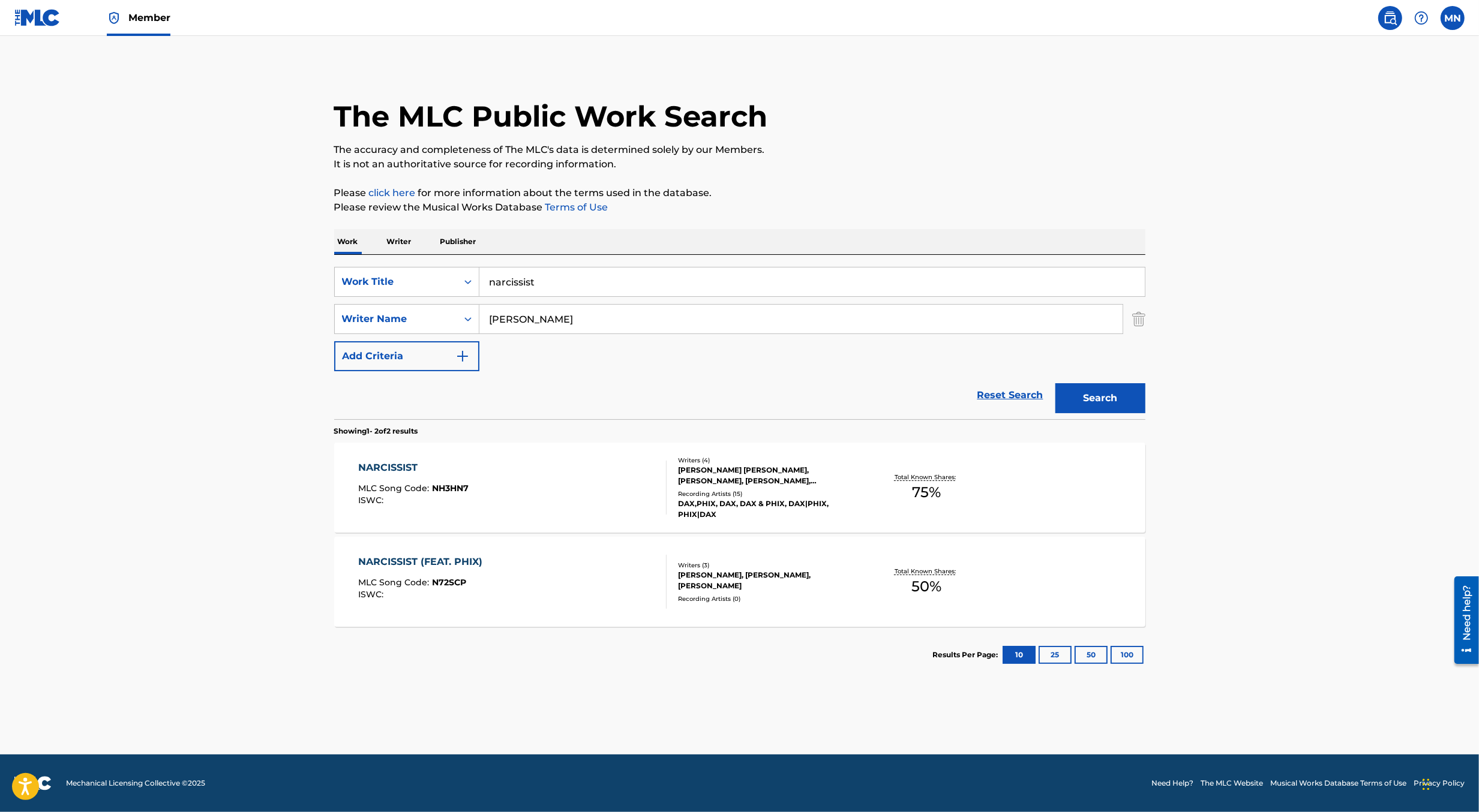
click at [557, 481] on div "NARCISSIST MLC Song Code : NH3HN7 ISWC :" at bounding box center [512, 488] width 308 height 54
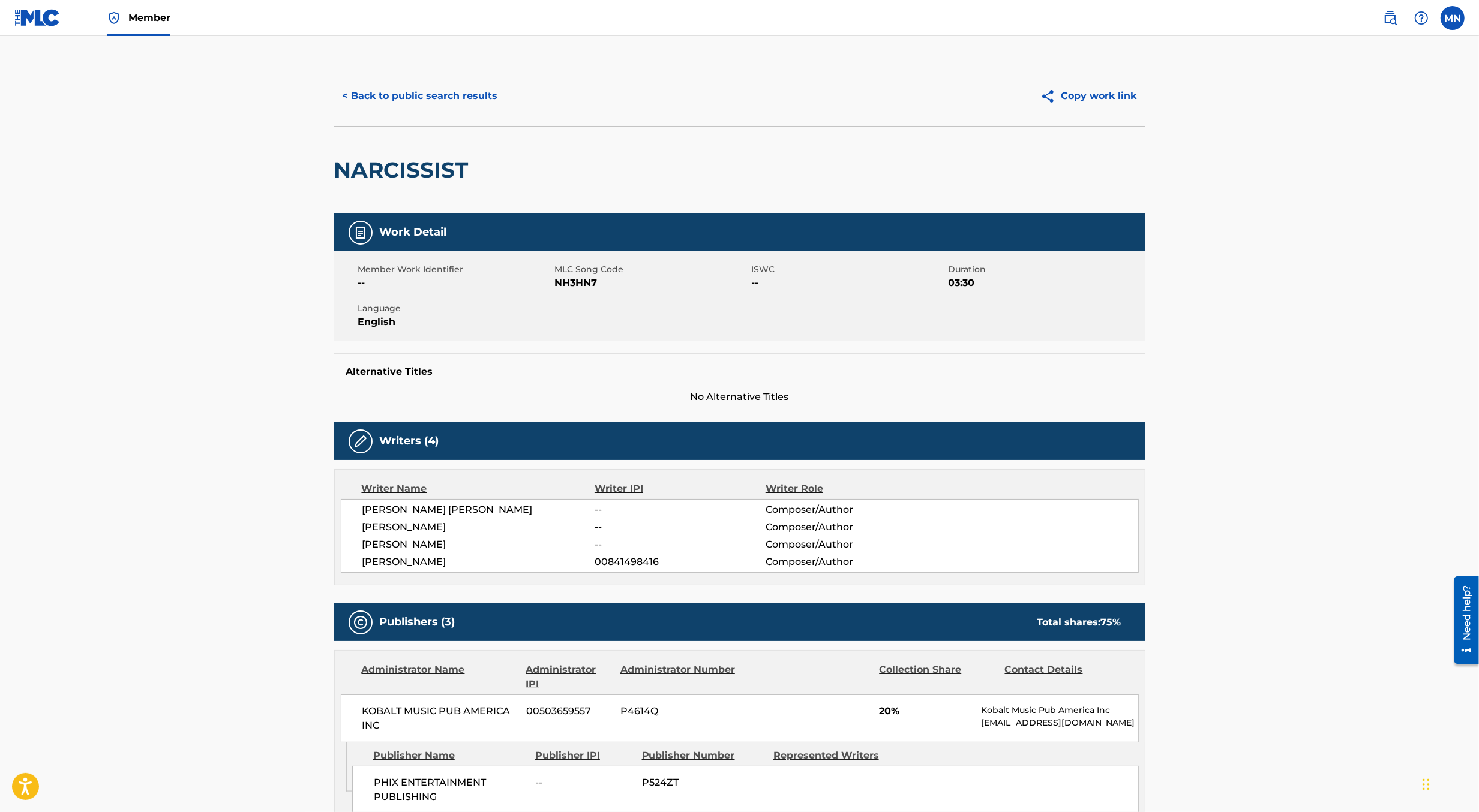
click at [578, 285] on span "NH3HN7" at bounding box center [651, 284] width 194 height 14
copy span "NH3HN7"
click at [32, 30] on link at bounding box center [37, 17] width 46 height 35
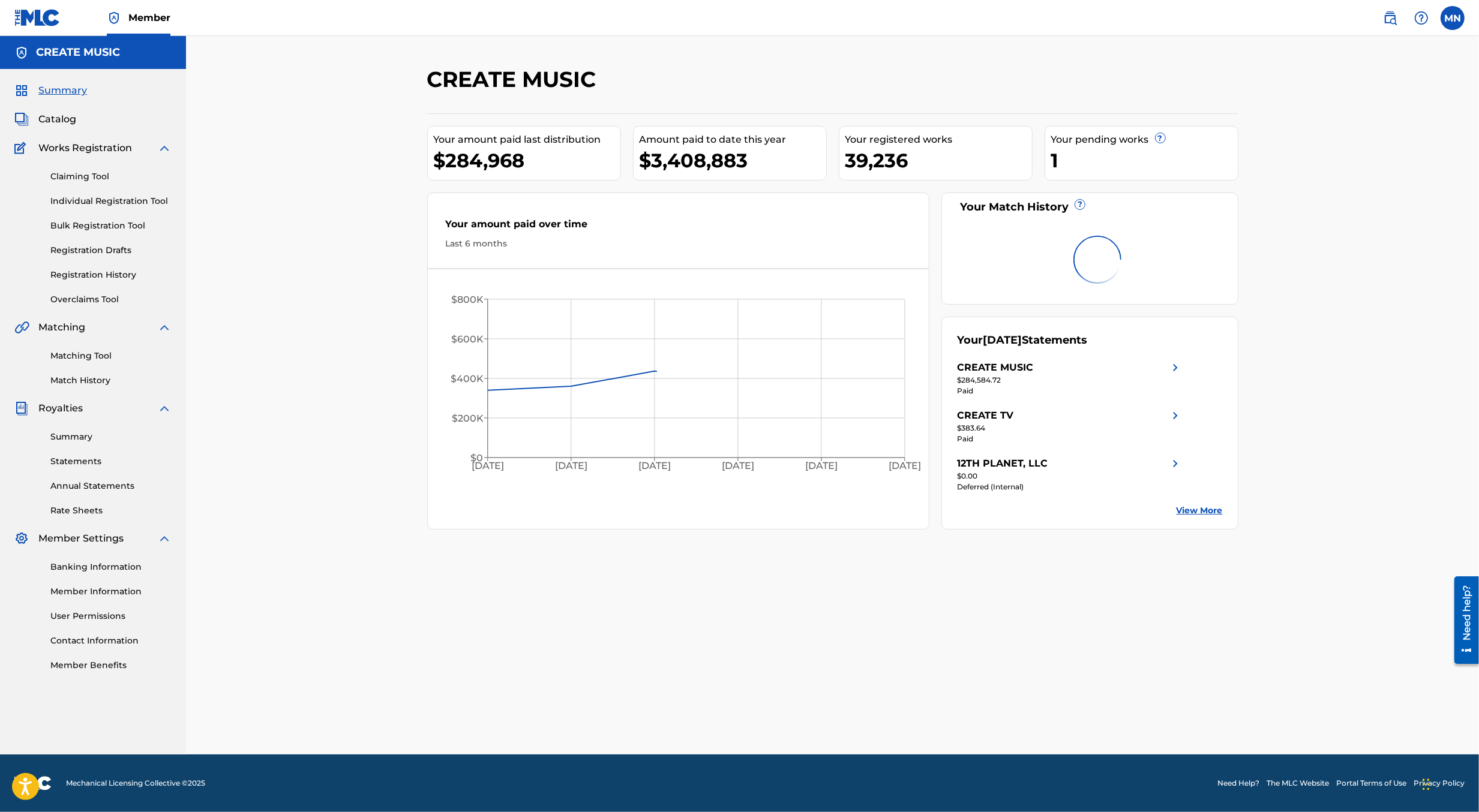
click at [65, 176] on link "Claiming Tool" at bounding box center [111, 177] width 121 height 13
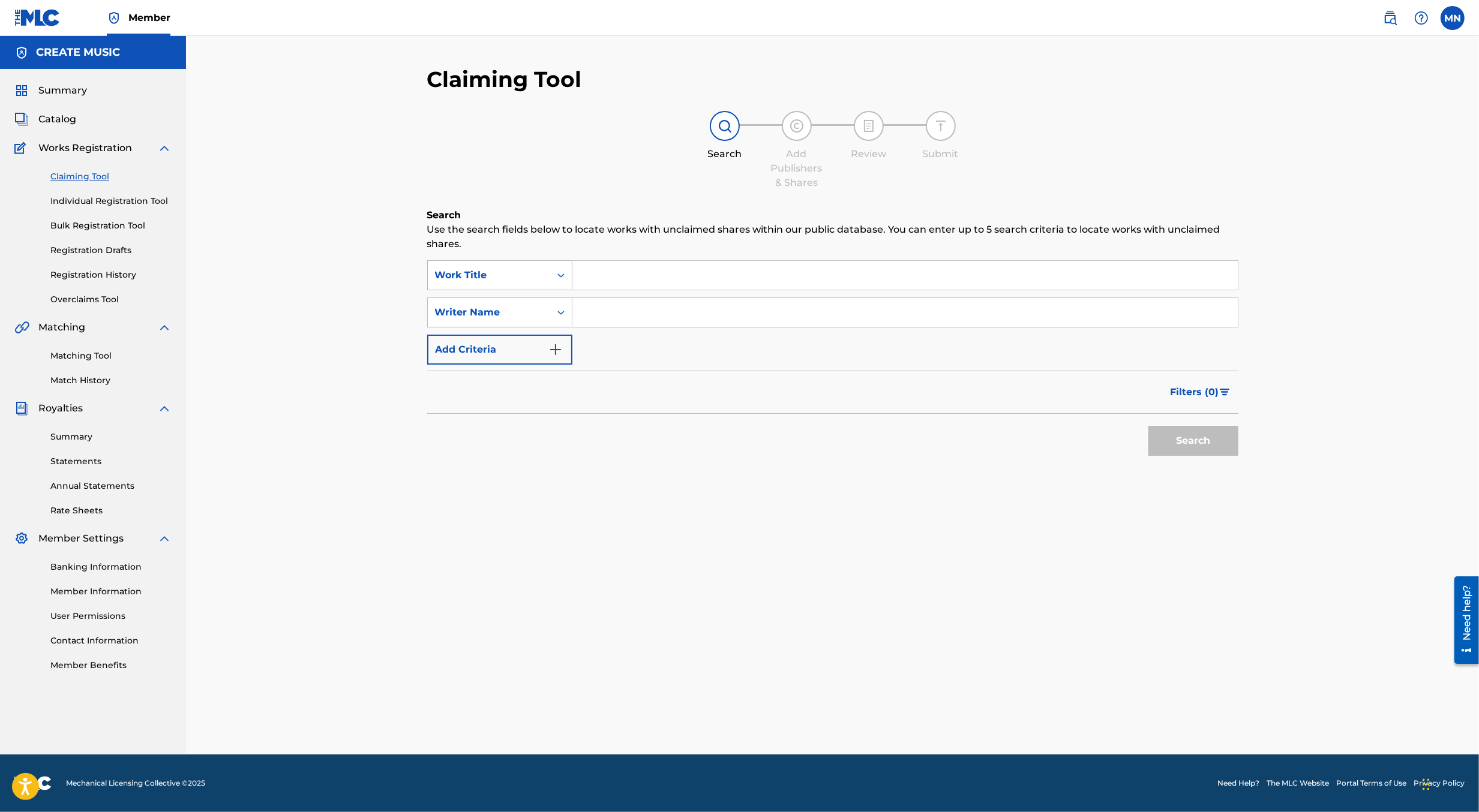
click at [547, 278] on div "Work Title" at bounding box center [490, 275] width 123 height 23
click at [545, 305] on div "MLC Song Code" at bounding box center [500, 305] width 144 height 30
click at [616, 280] on input "Search Form" at bounding box center [905, 275] width 666 height 29
paste input "NH3HN7"
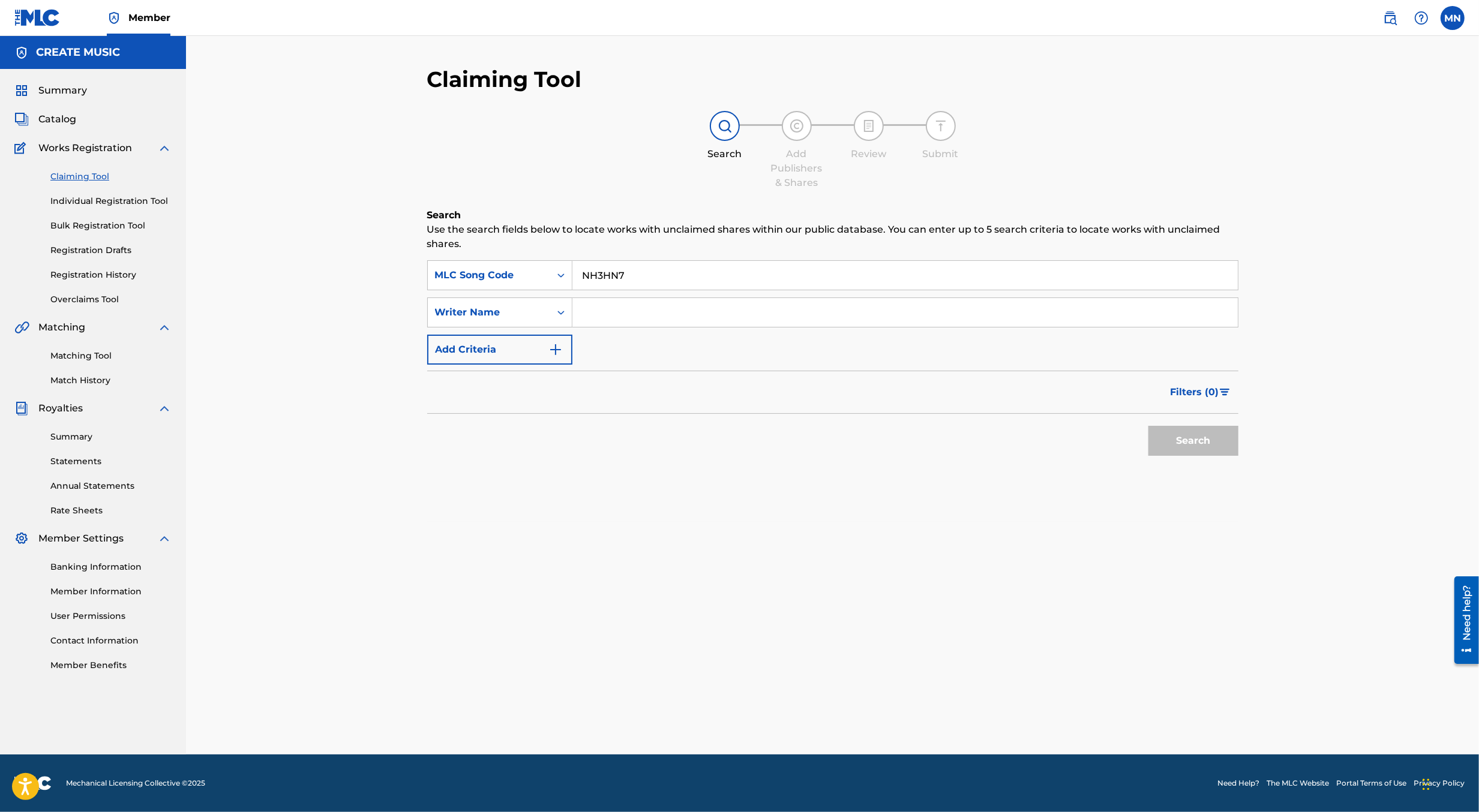
paste input "NH3HN7"
click at [1148, 426] on button "Search" at bounding box center [1193, 441] width 90 height 30
click at [616, 280] on input "NH3HN7NH3HN7" at bounding box center [905, 275] width 666 height 29
paste input "Search Form"
type input "NH3HN7"
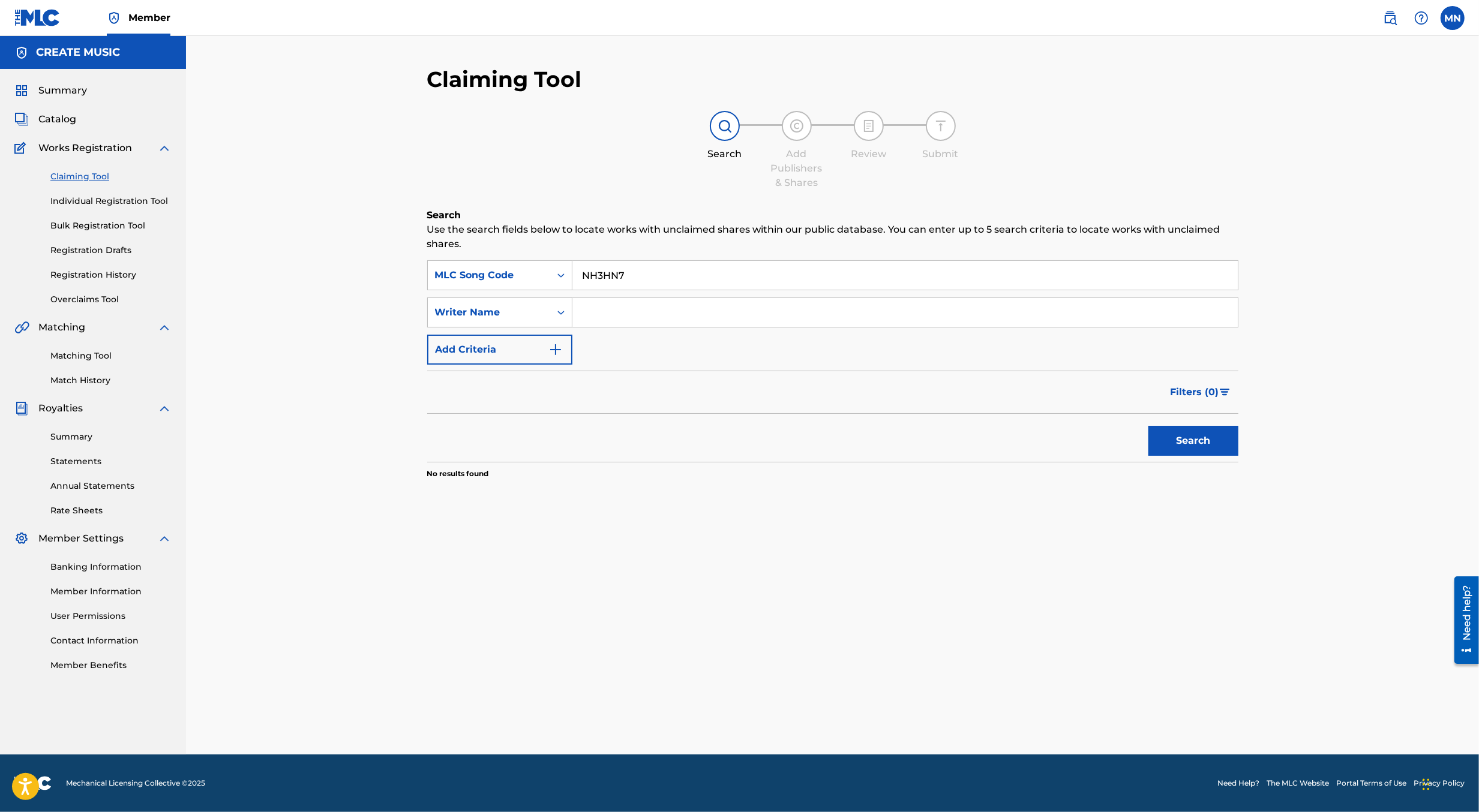
click at [1148, 426] on button "Search" at bounding box center [1193, 441] width 90 height 30
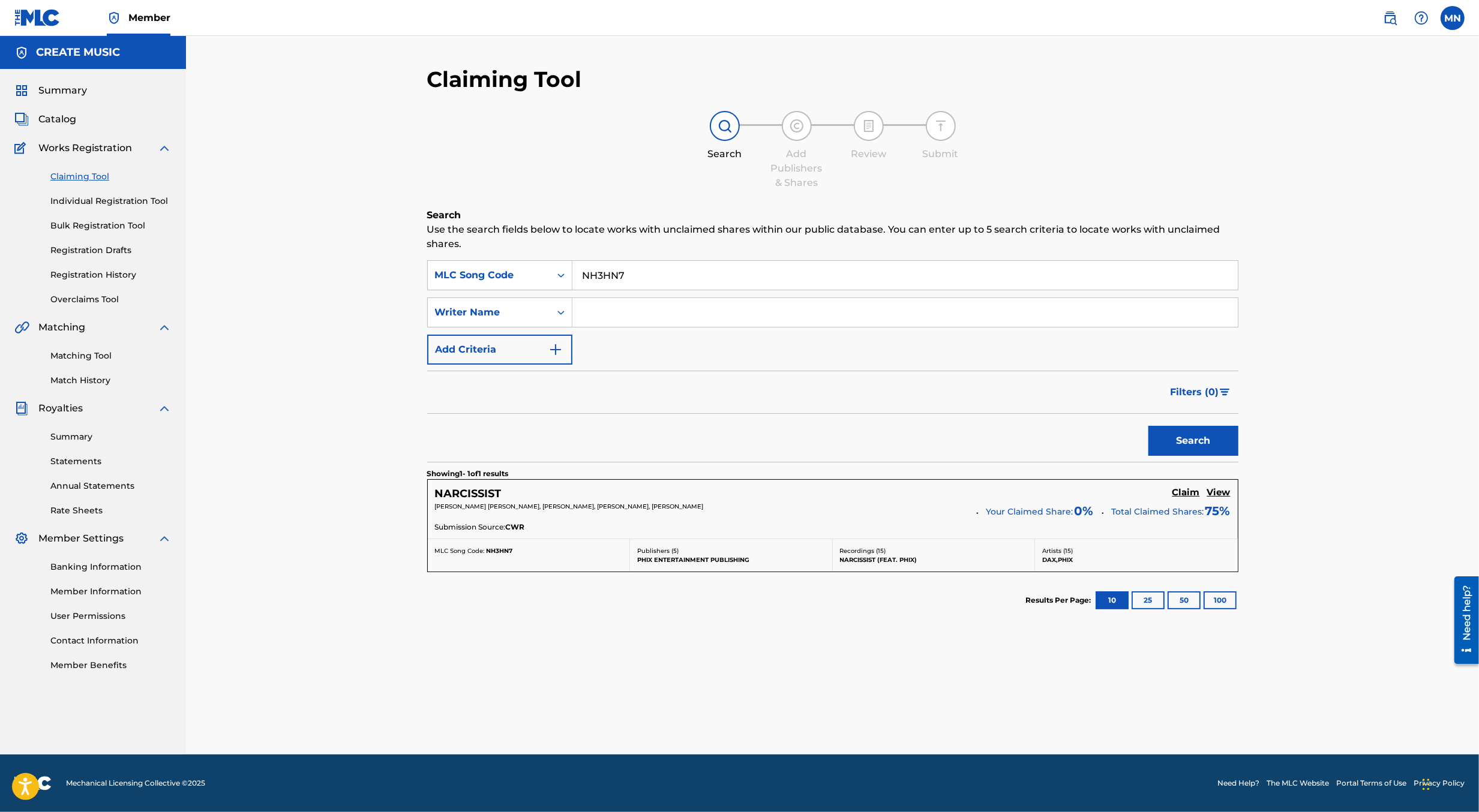
click at [1182, 492] on h5 "Claim" at bounding box center [1186, 492] width 28 height 12
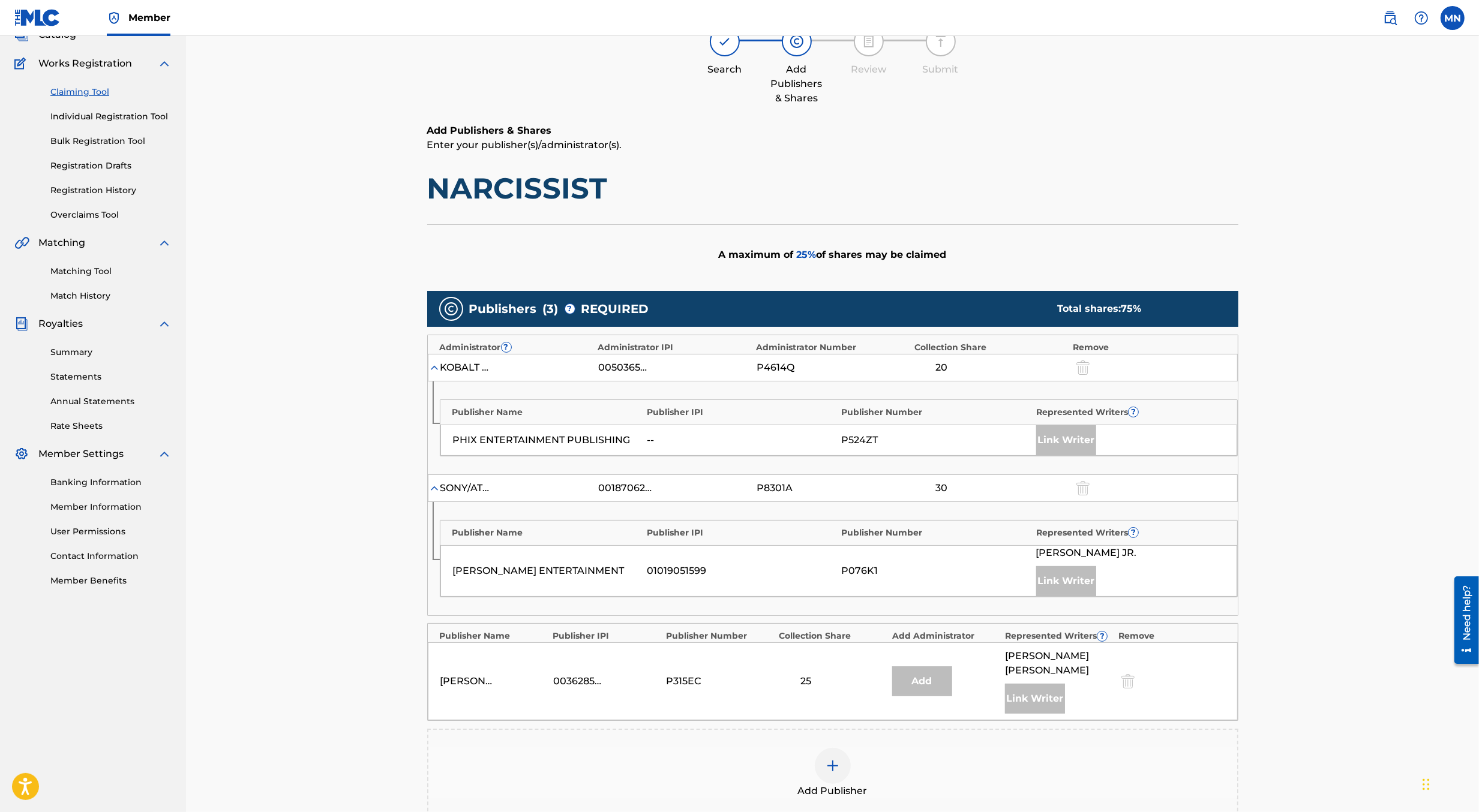
scroll to position [170, 0]
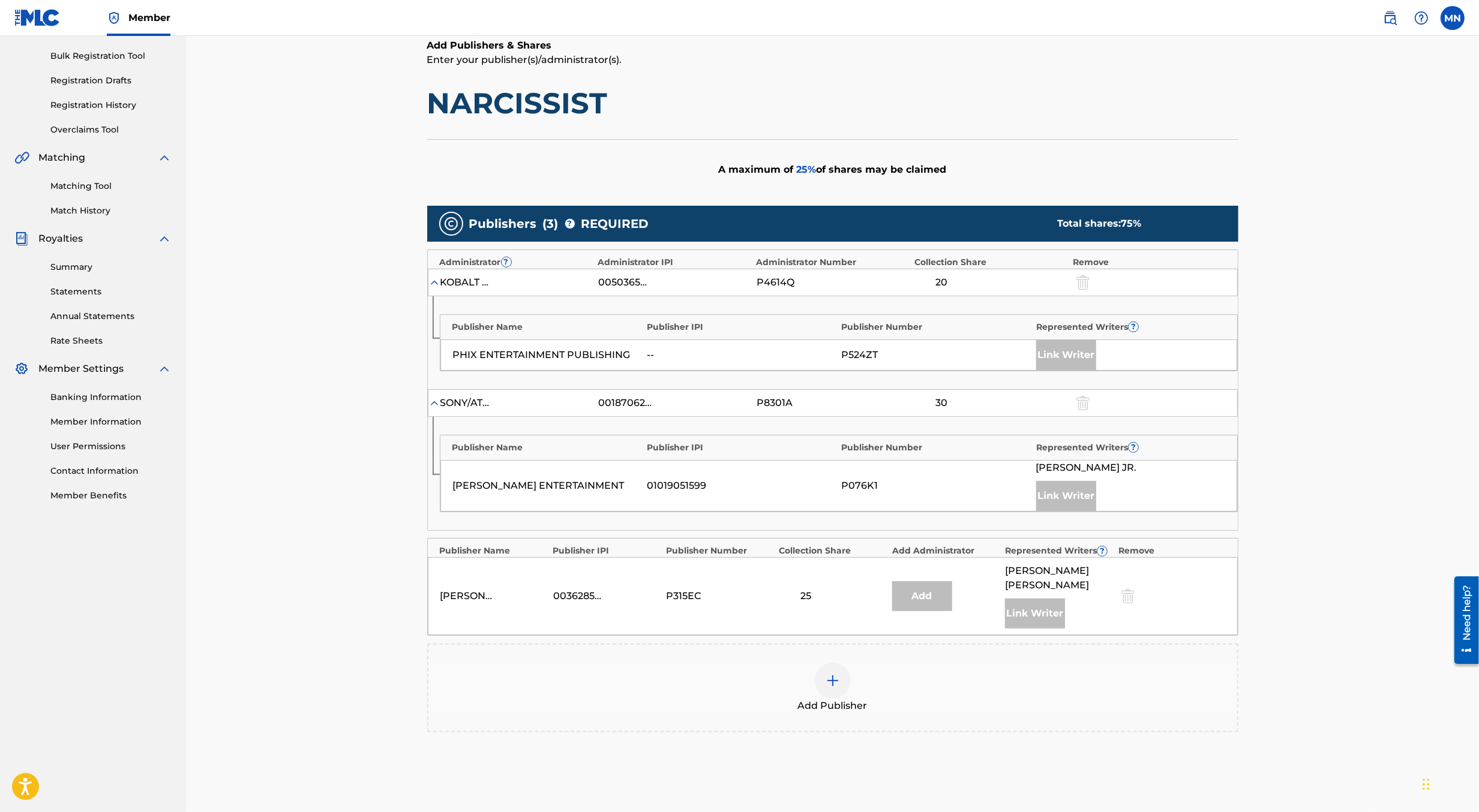
click at [826, 674] on img at bounding box center [833, 681] width 14 height 14
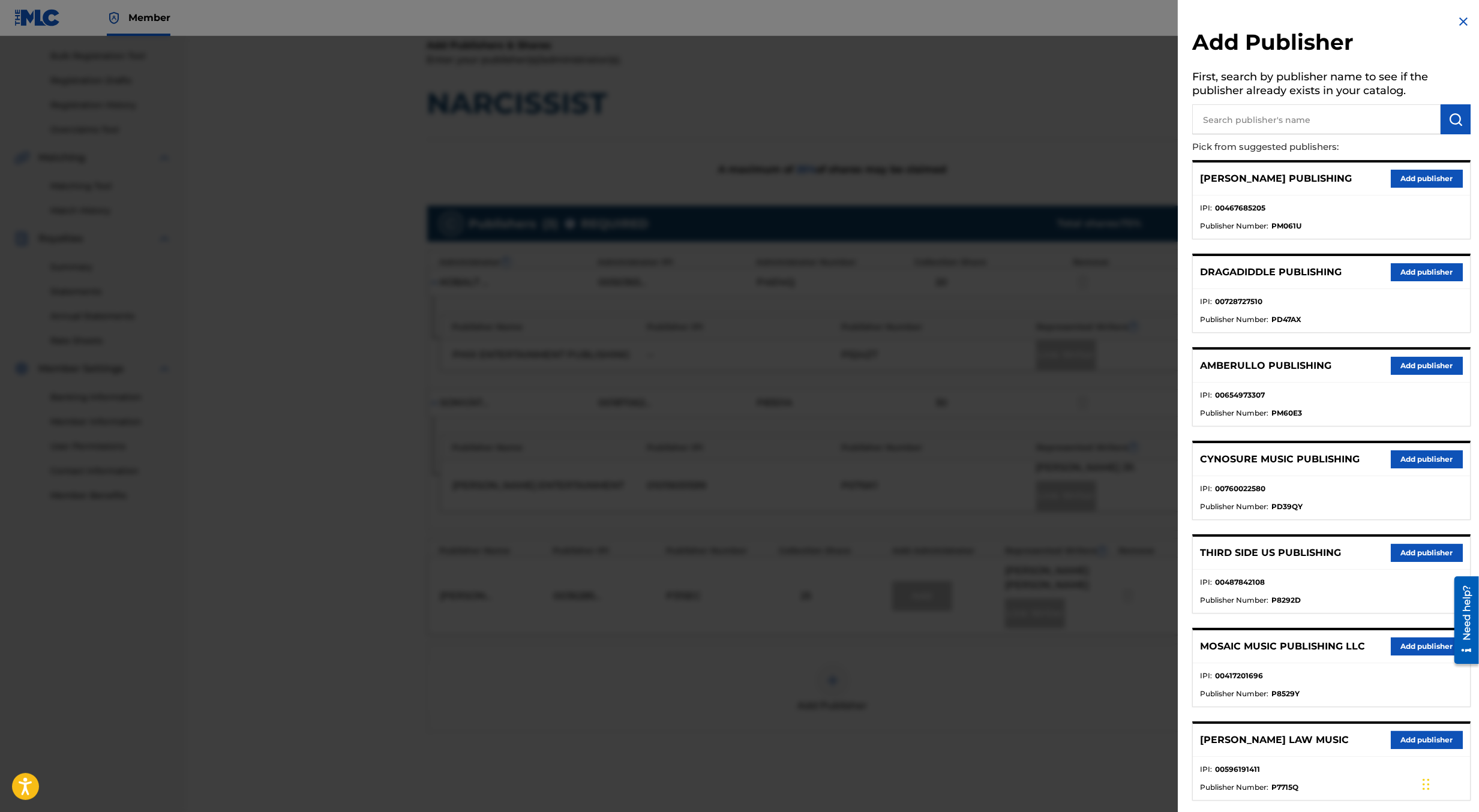
click at [1299, 126] on input "text" at bounding box center [1316, 119] width 248 height 30
type input "create d"
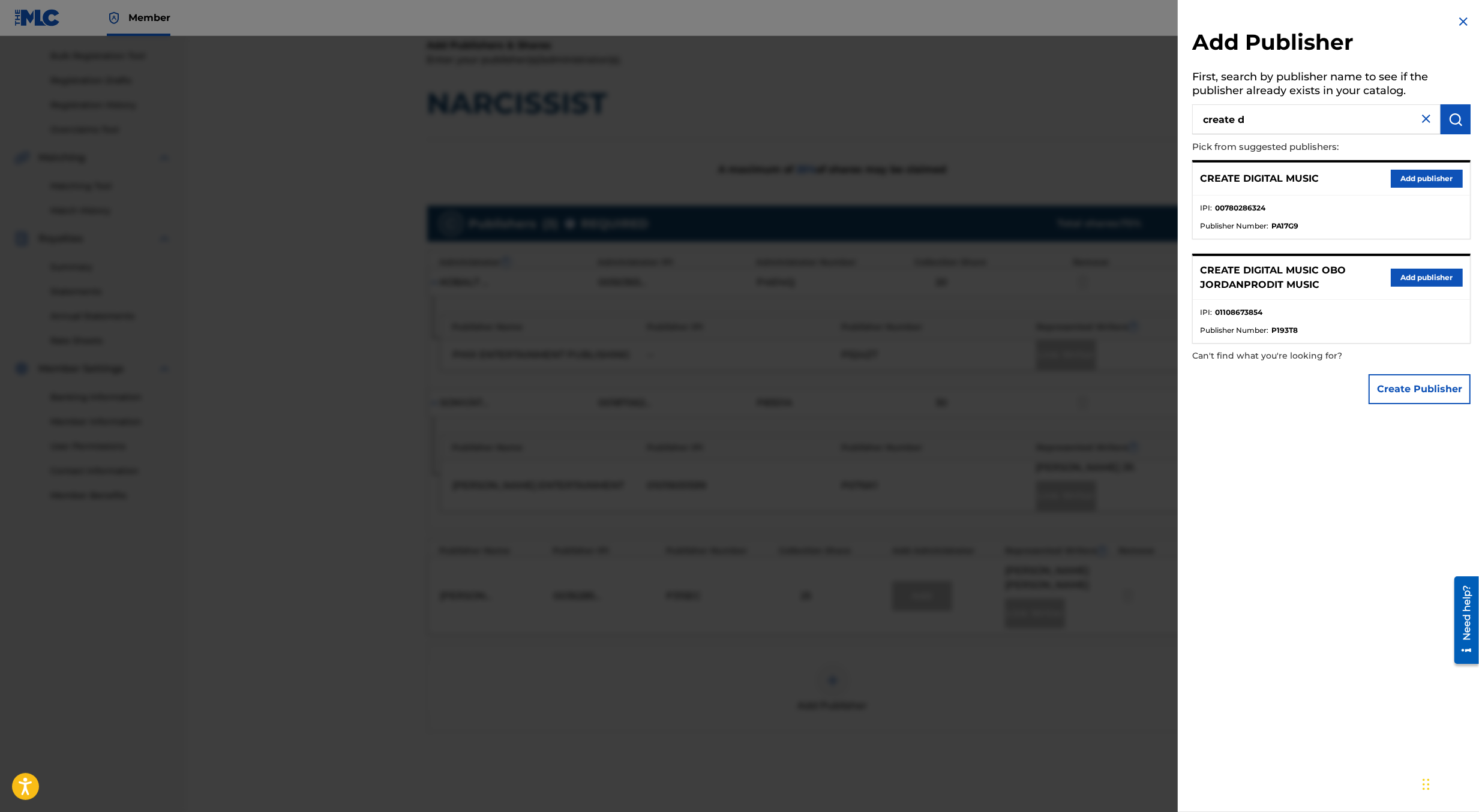
click at [1410, 178] on button "Add publisher" at bounding box center [1428, 179] width 72 height 18
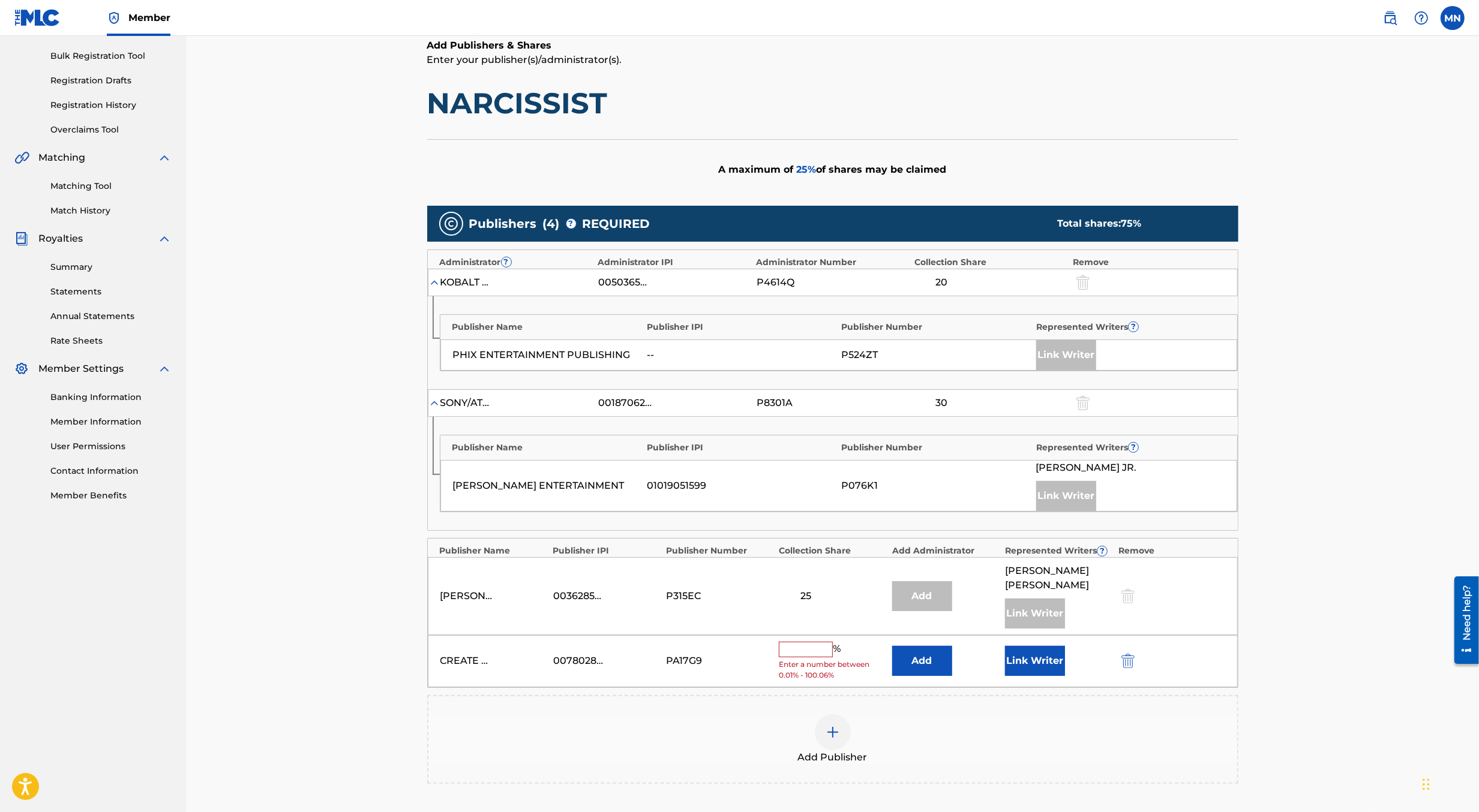
click at [809, 642] on input "text" at bounding box center [806, 649] width 54 height 15
type input "12.5"
click at [1047, 646] on button "Link Writer" at bounding box center [1035, 657] width 60 height 30
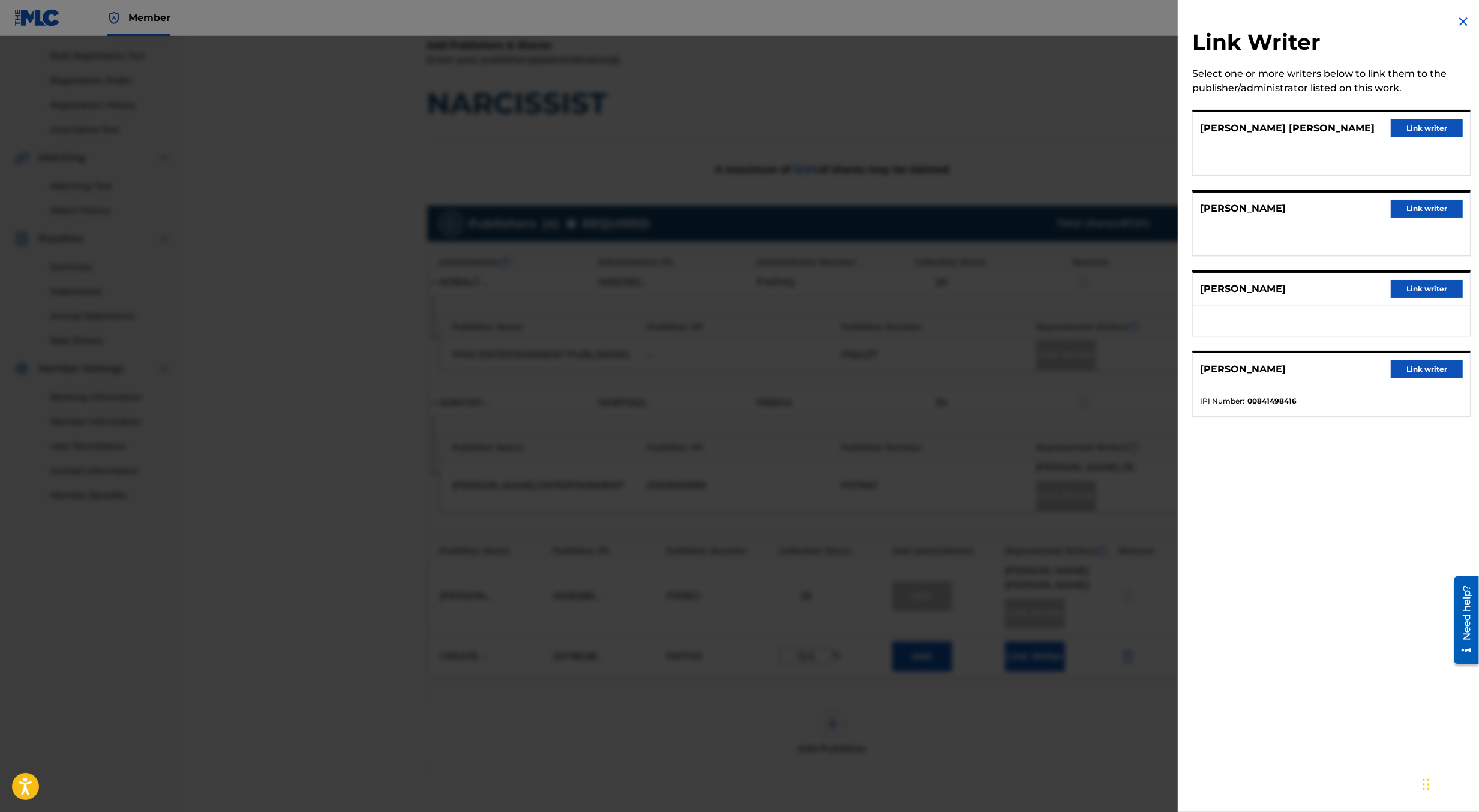
click at [1056, 421] on div at bounding box center [739, 442] width 1479 height 812
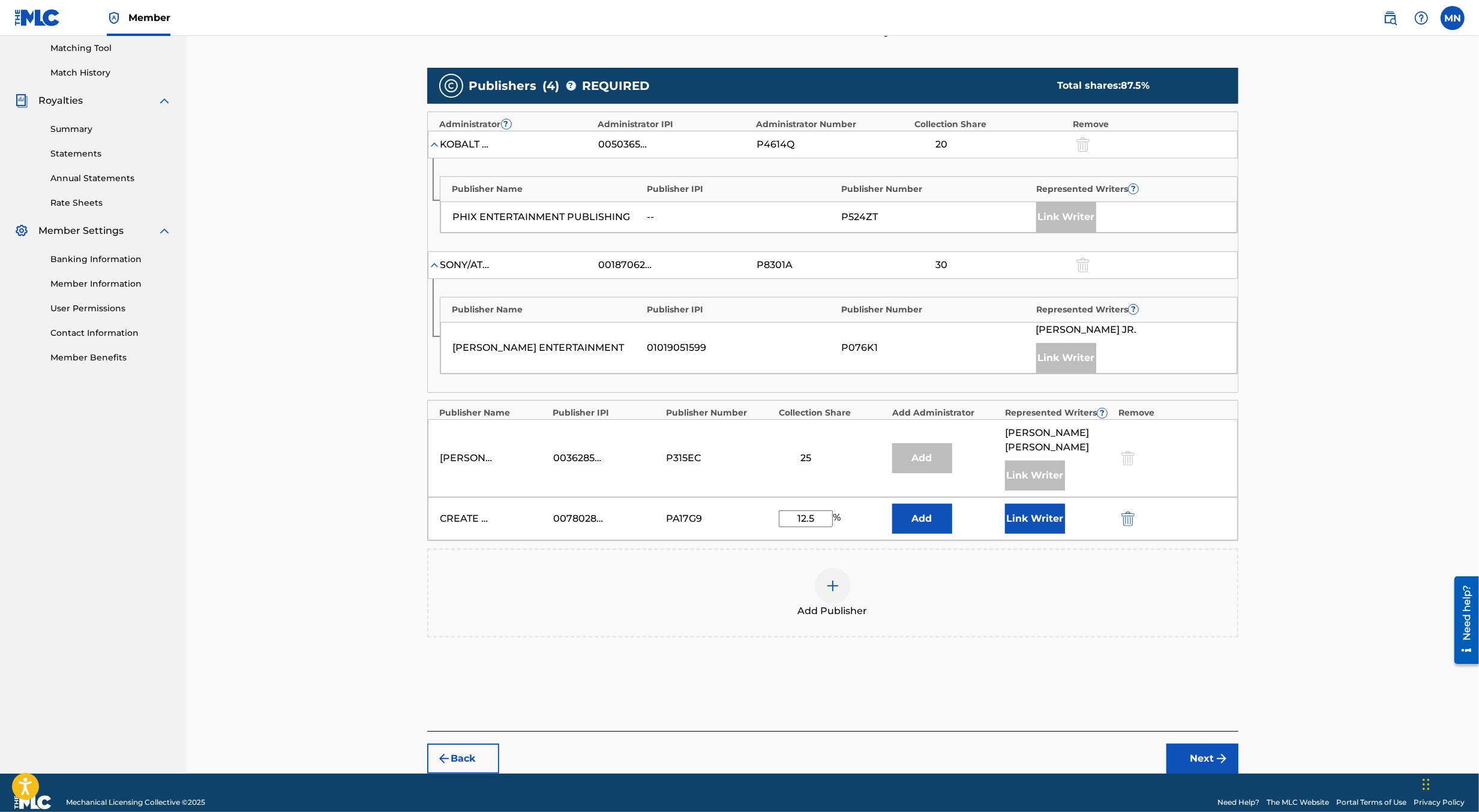
click at [1193, 744] on button "Next" at bounding box center [1203, 759] width 72 height 30
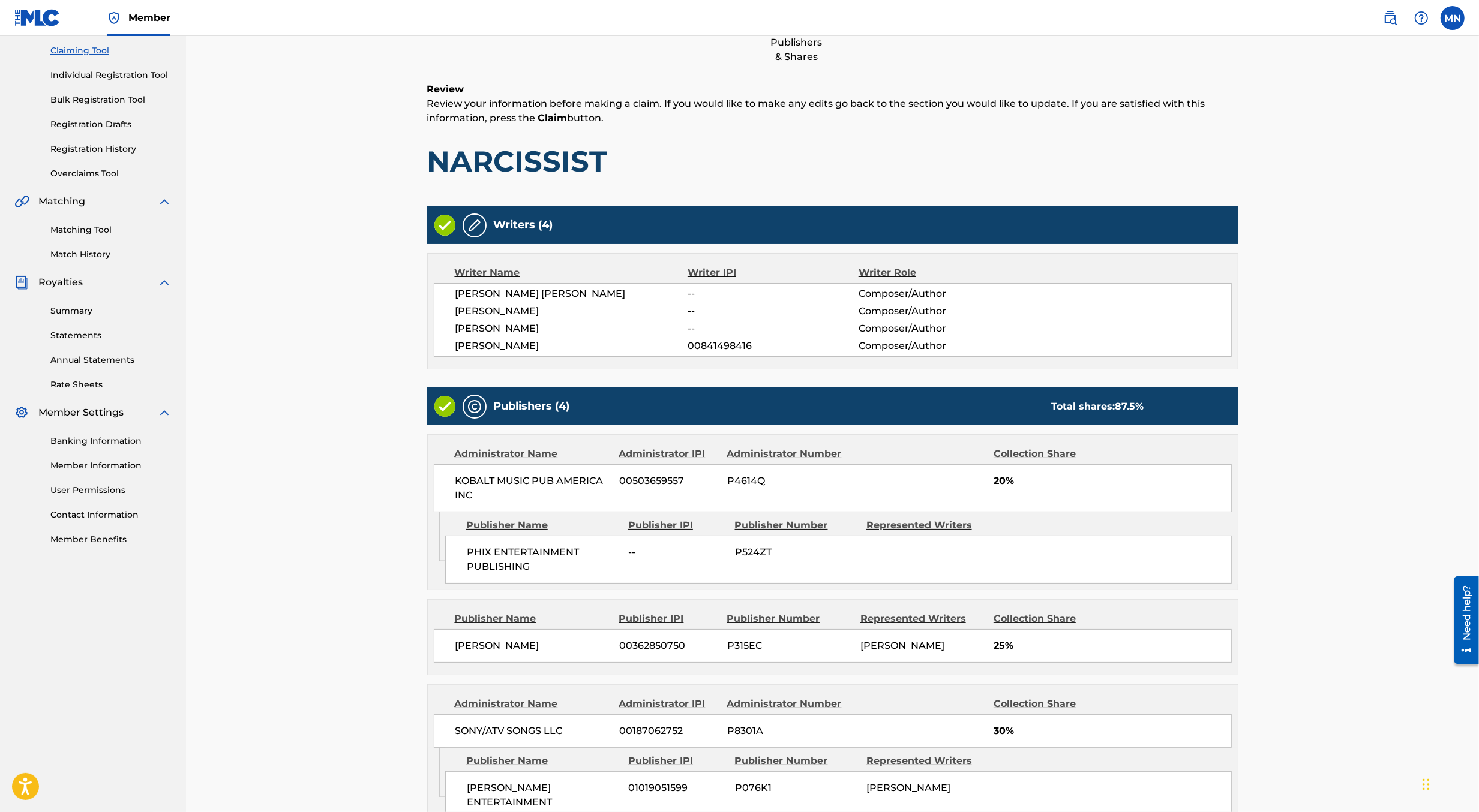
scroll to position [328, 0]
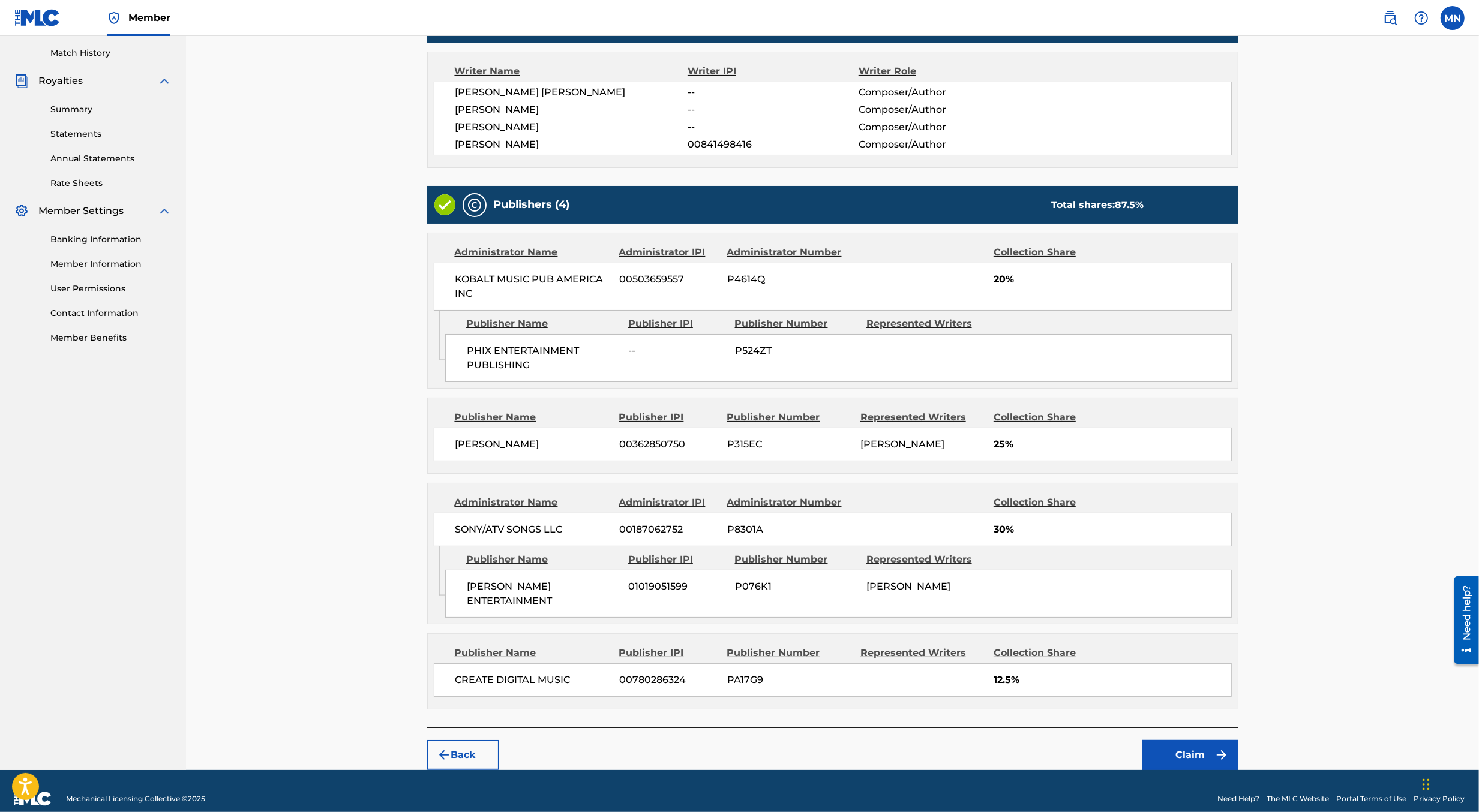
click at [1193, 741] on button "Claim" at bounding box center [1191, 755] width 96 height 30
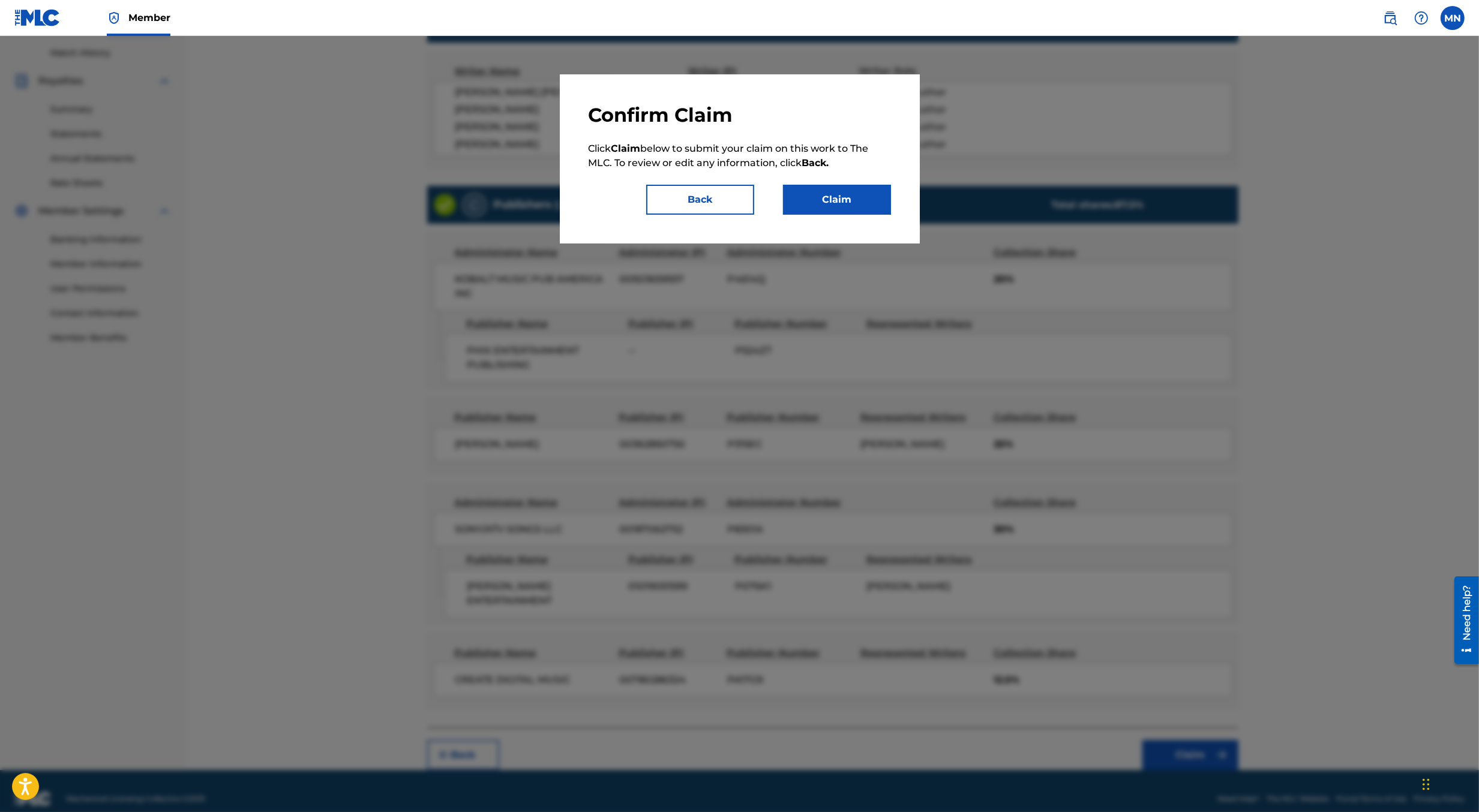
click at [844, 196] on button "Claim" at bounding box center [838, 200] width 108 height 30
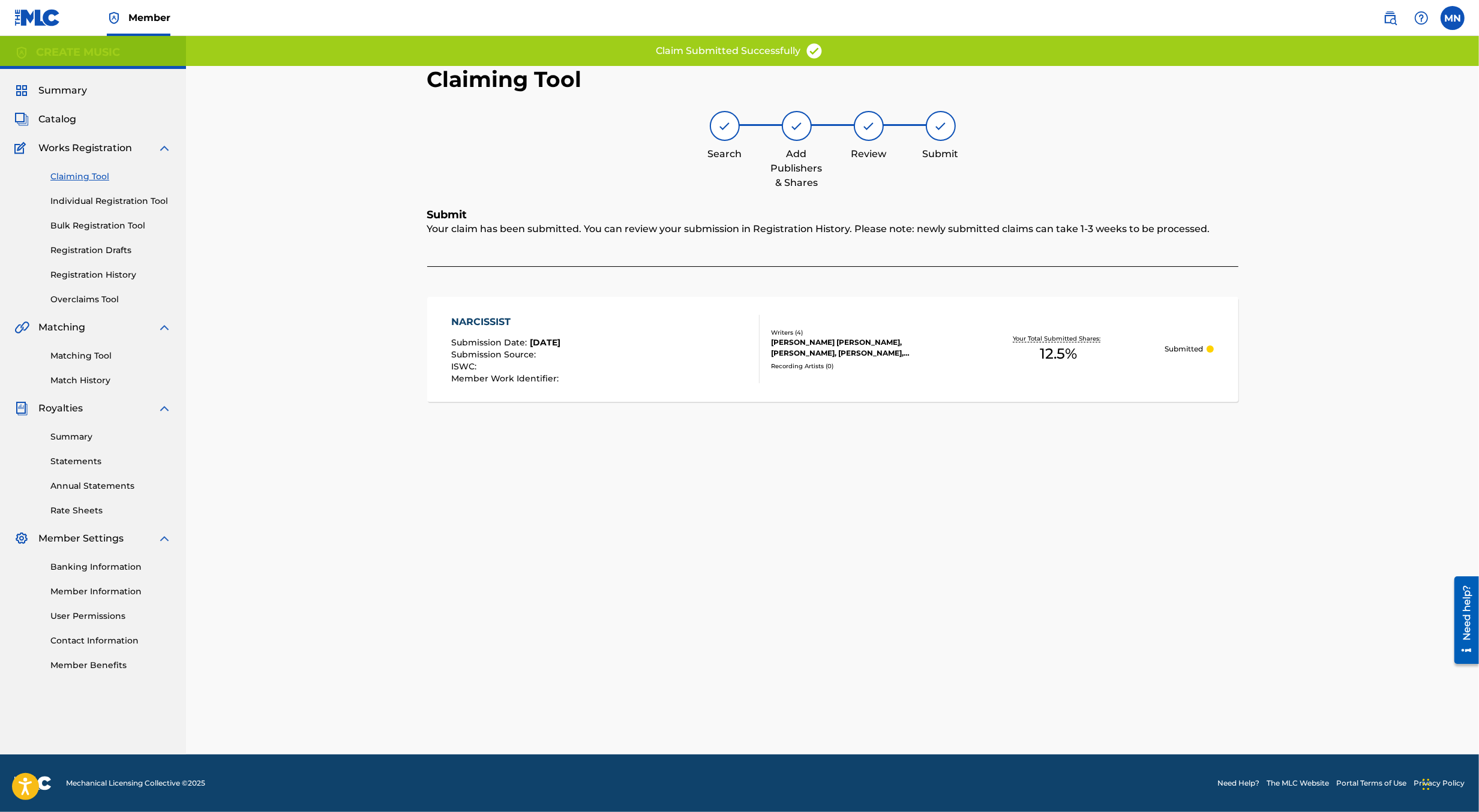
scroll to position [0, 0]
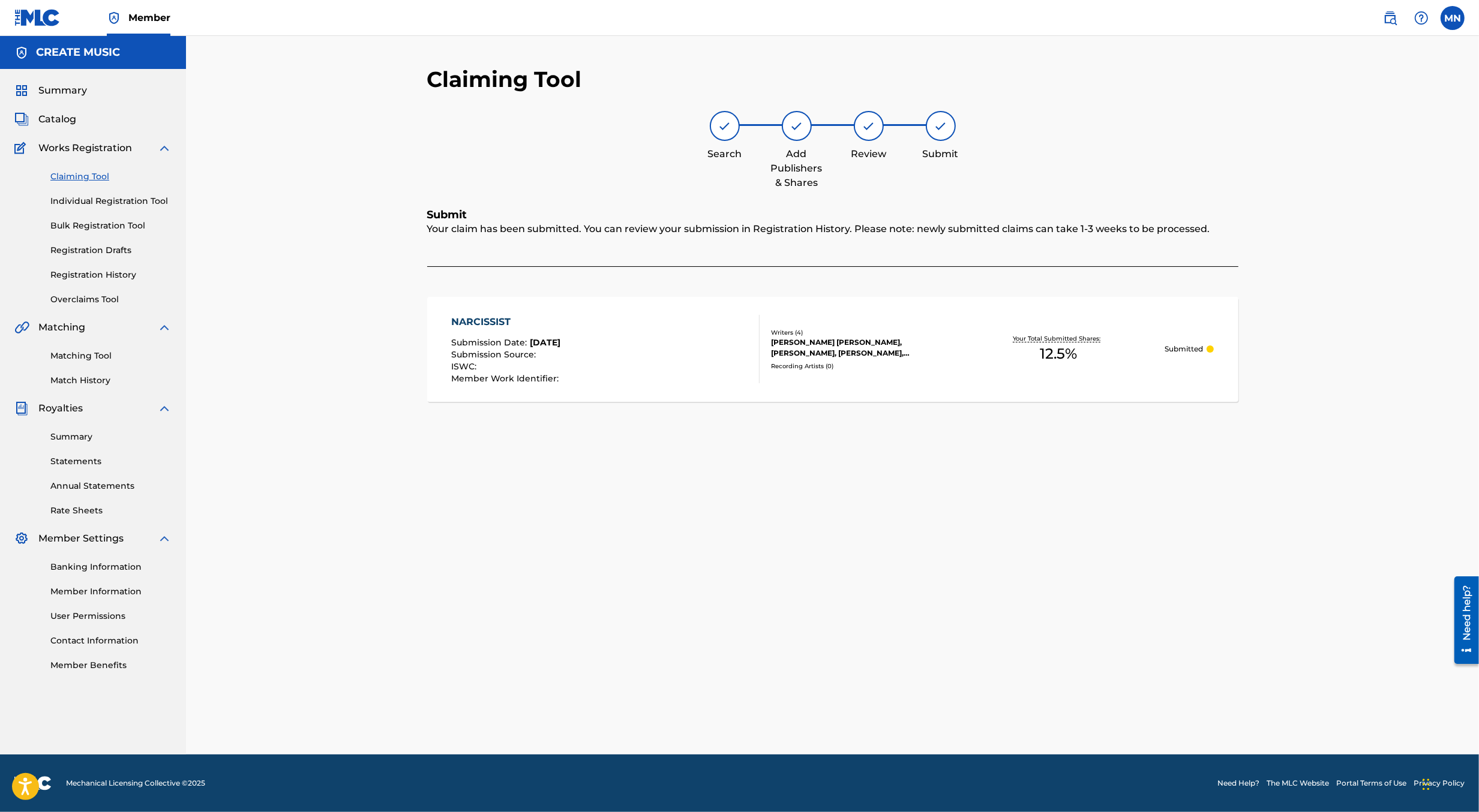
click at [1397, 27] on link at bounding box center [1390, 18] width 24 height 24
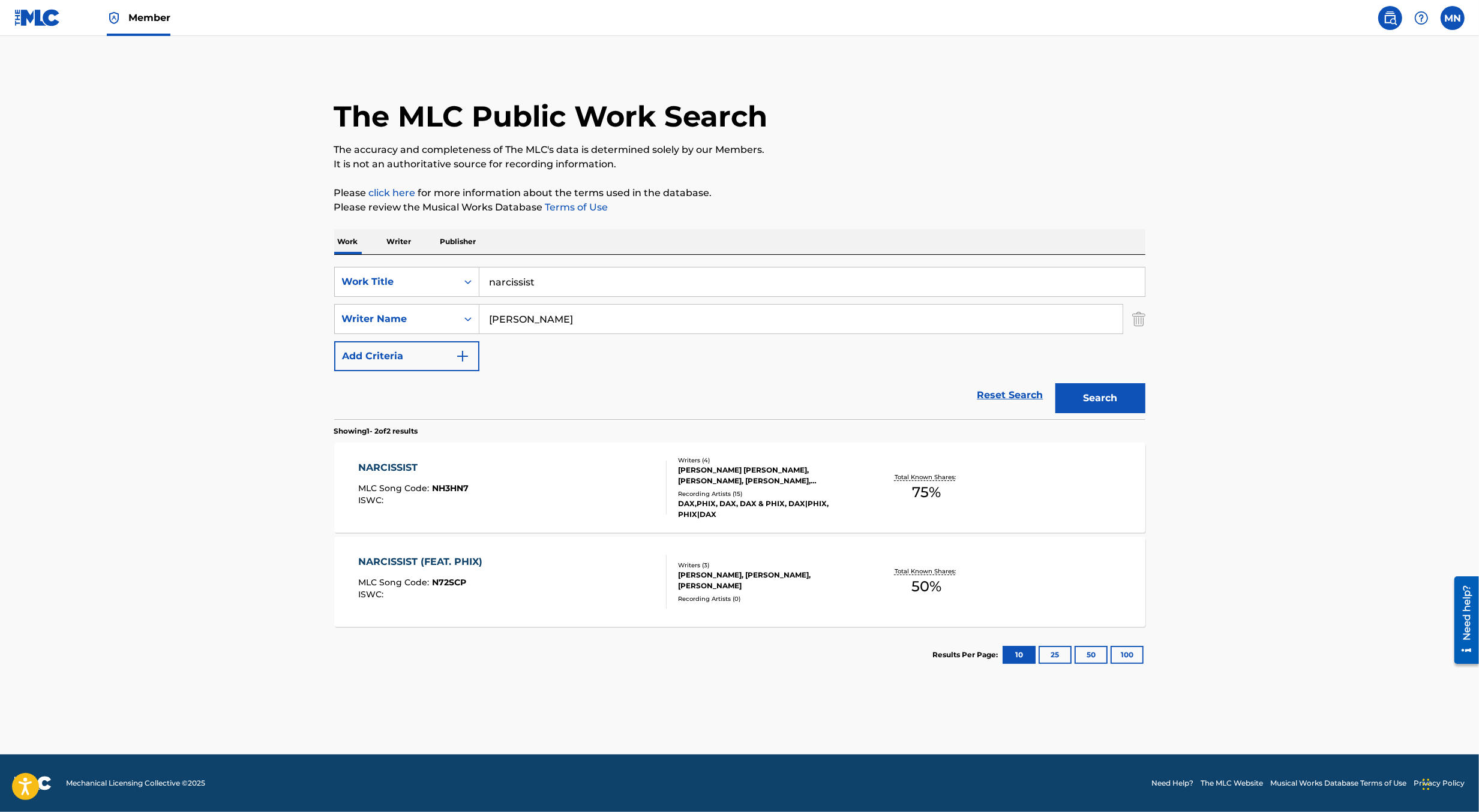
click at [662, 280] on input "narcissist" at bounding box center [812, 282] width 666 height 29
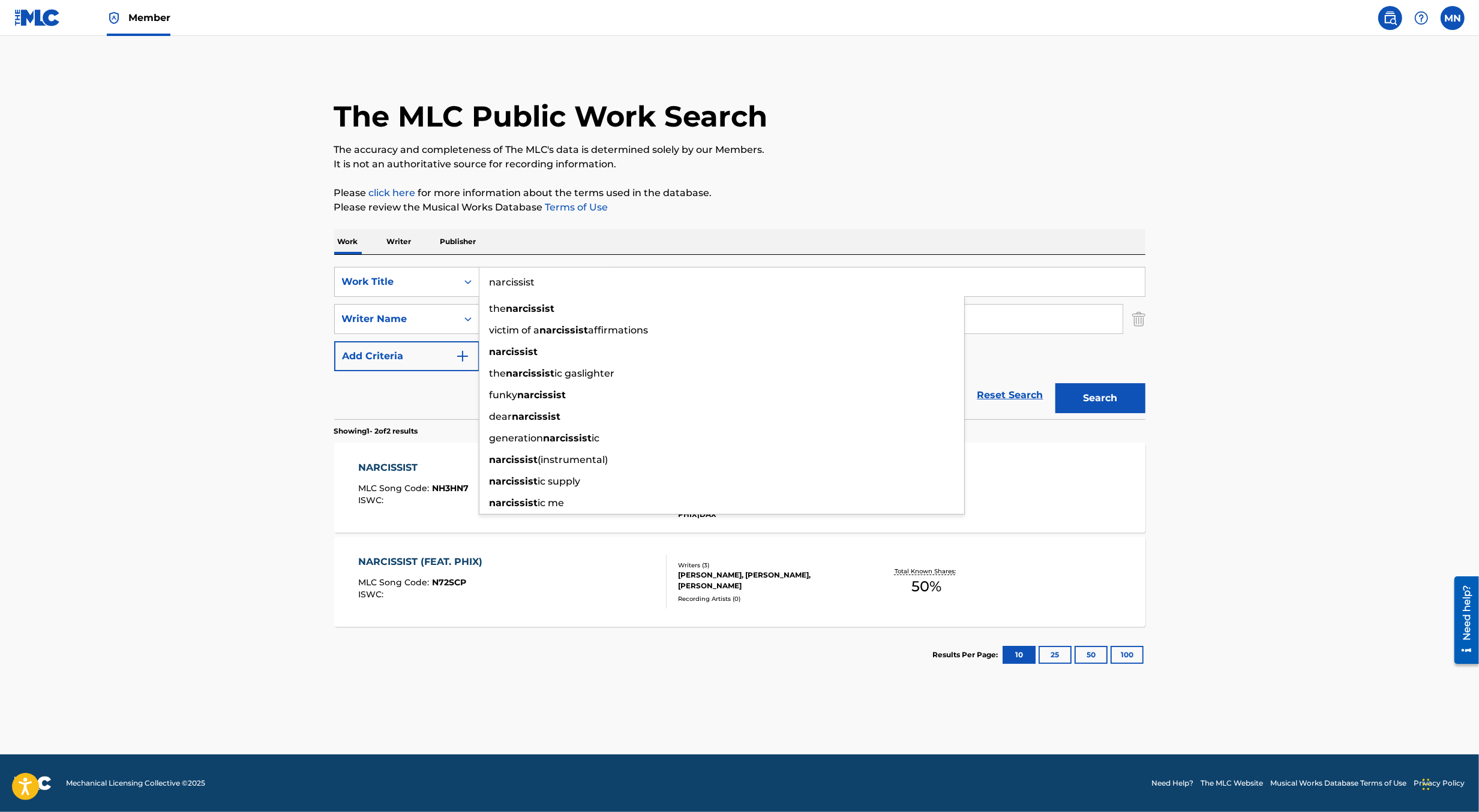
paste input "A REAL MAN"
type input "A REAL MAN"
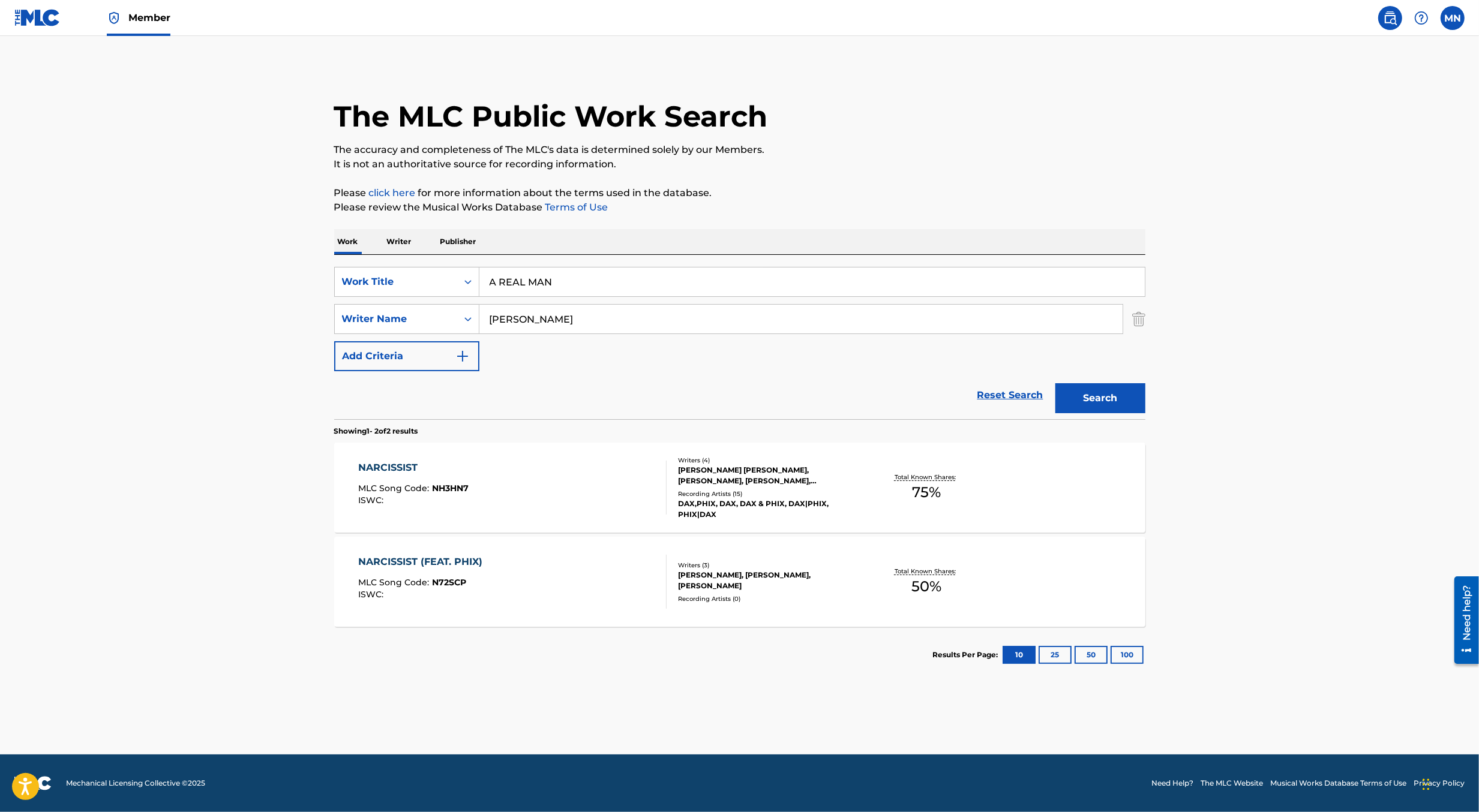
click at [1055, 383] on button "Search" at bounding box center [1100, 397] width 90 height 30
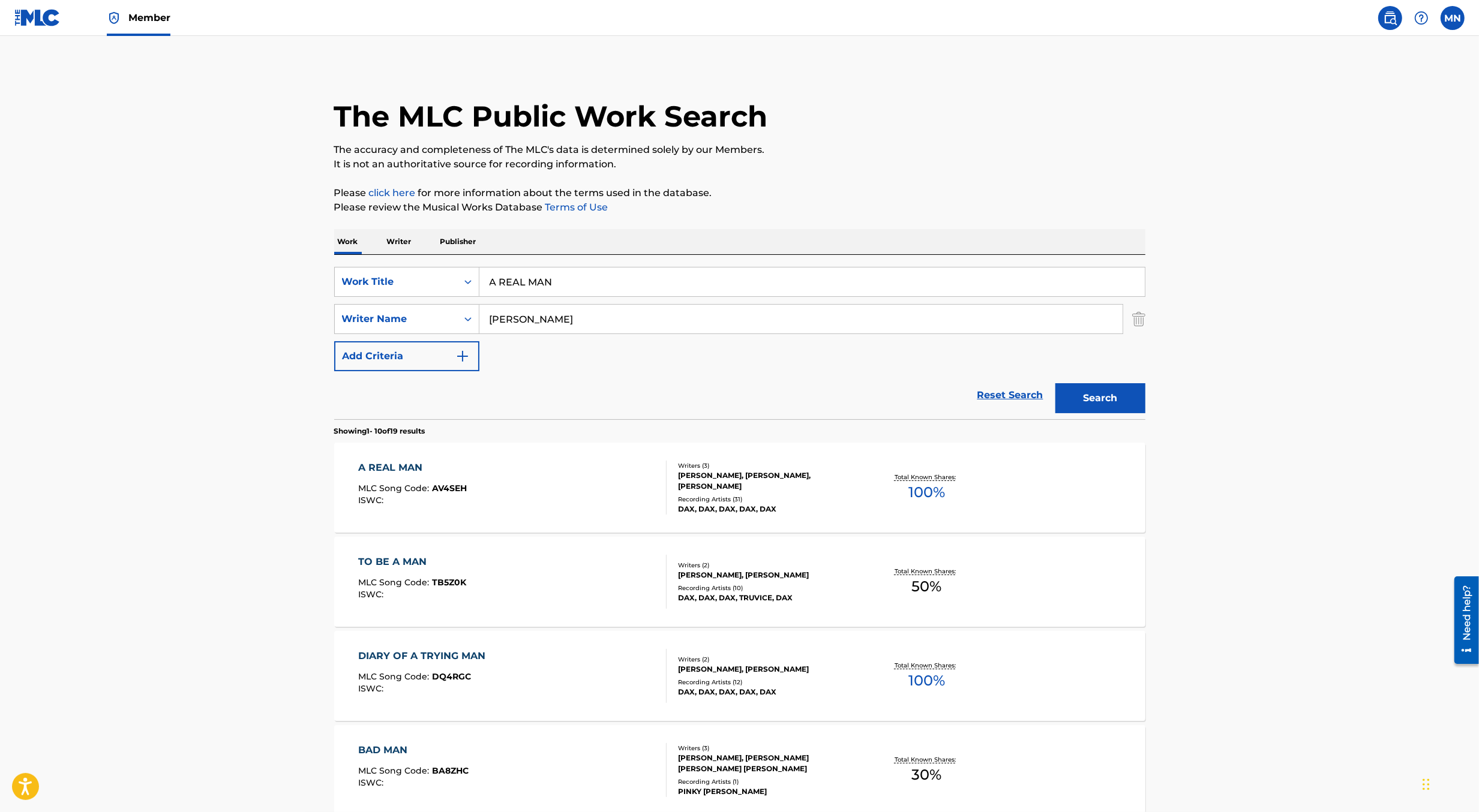
click at [293, 443] on main "The MLC Public Work Search The accuracy and completeness of The MLC's data is d…" at bounding box center [739, 742] width 1479 height 1413
click at [463, 501] on div "ISWC :" at bounding box center [413, 500] width 108 height 9
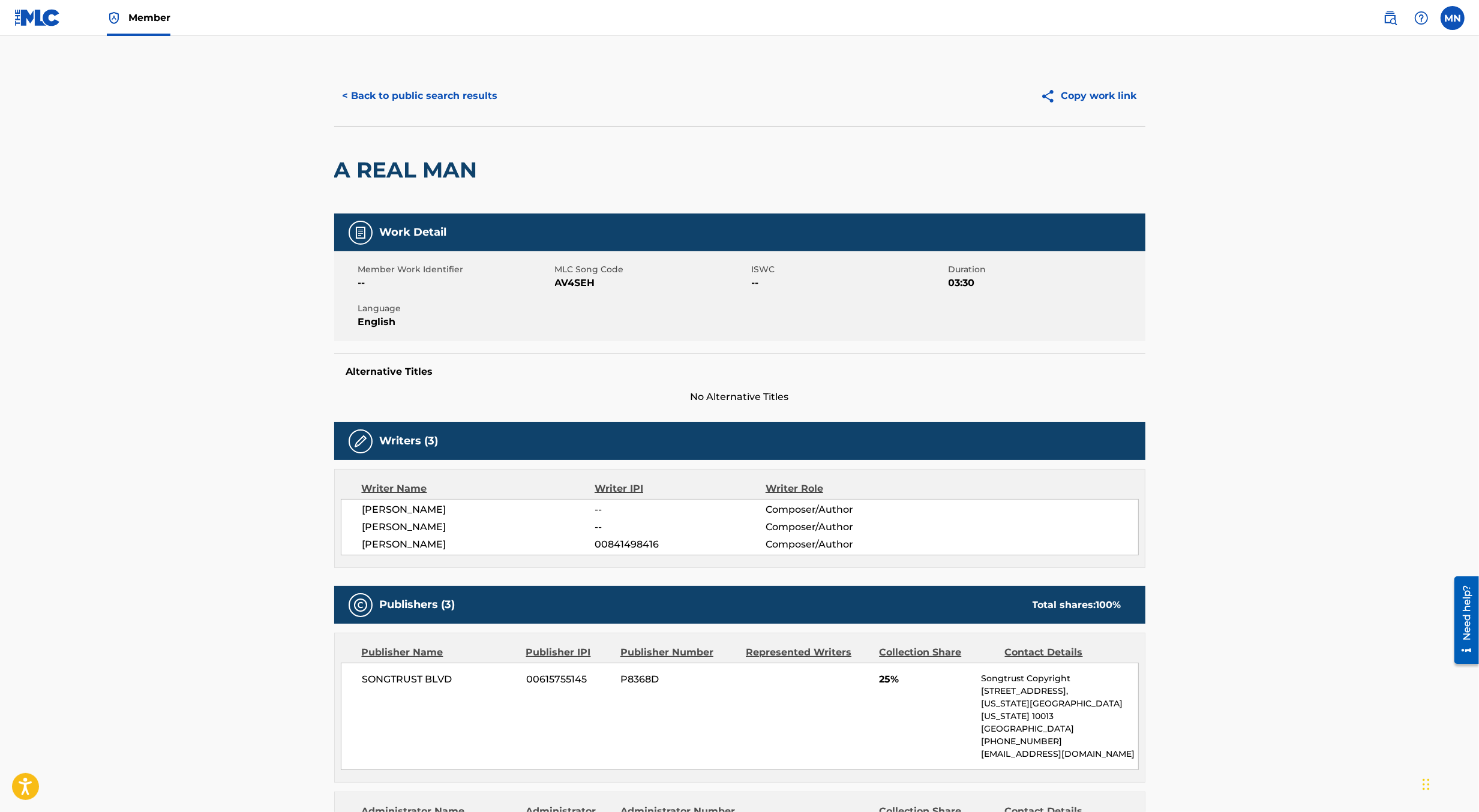
click at [582, 287] on span "AV4SEH" at bounding box center [651, 284] width 194 height 14
copy span "AV4SEH"
click at [1389, 21] on img at bounding box center [1390, 18] width 14 height 14
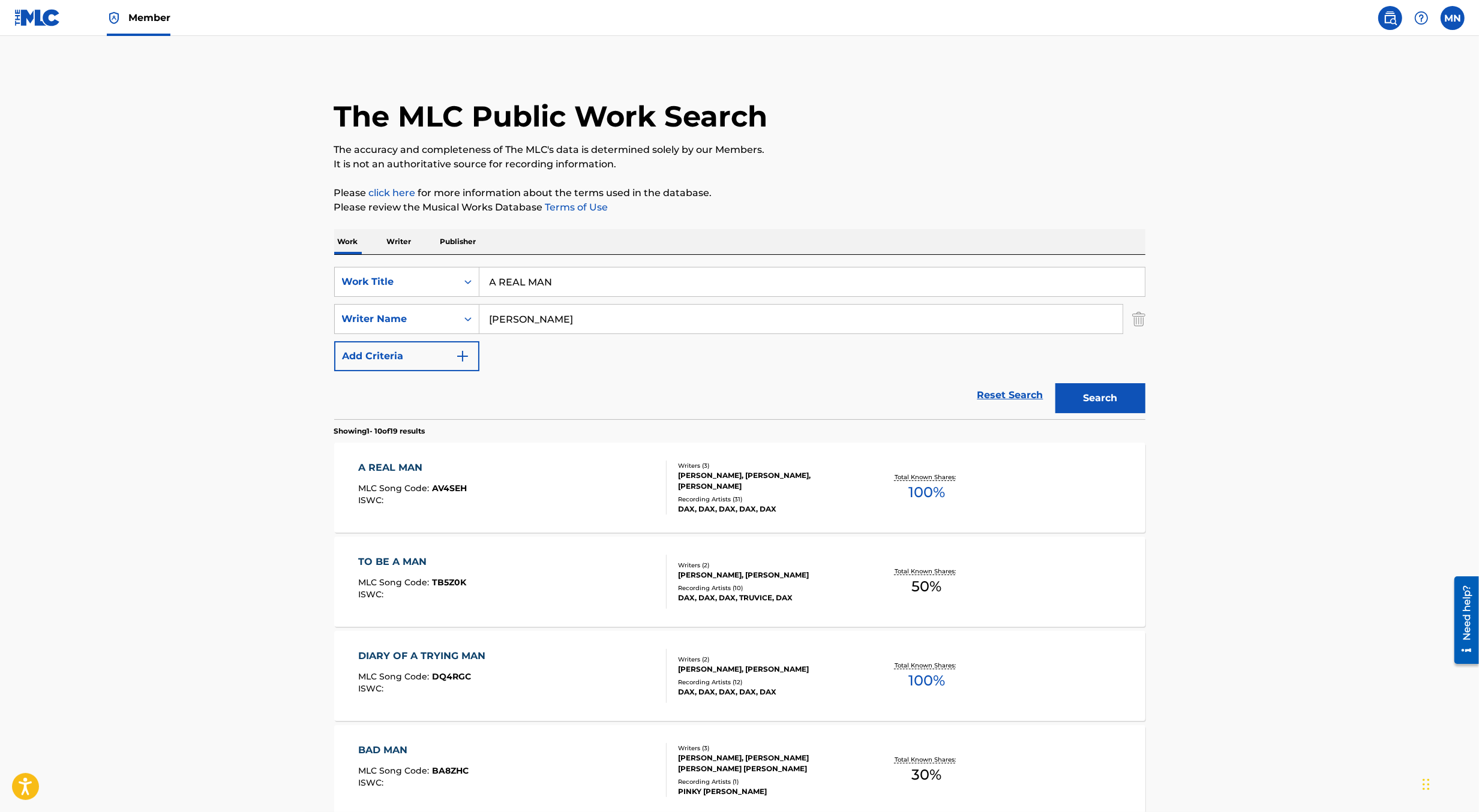
click at [615, 278] on input "A REAL MAN" at bounding box center [812, 282] width 666 height 29
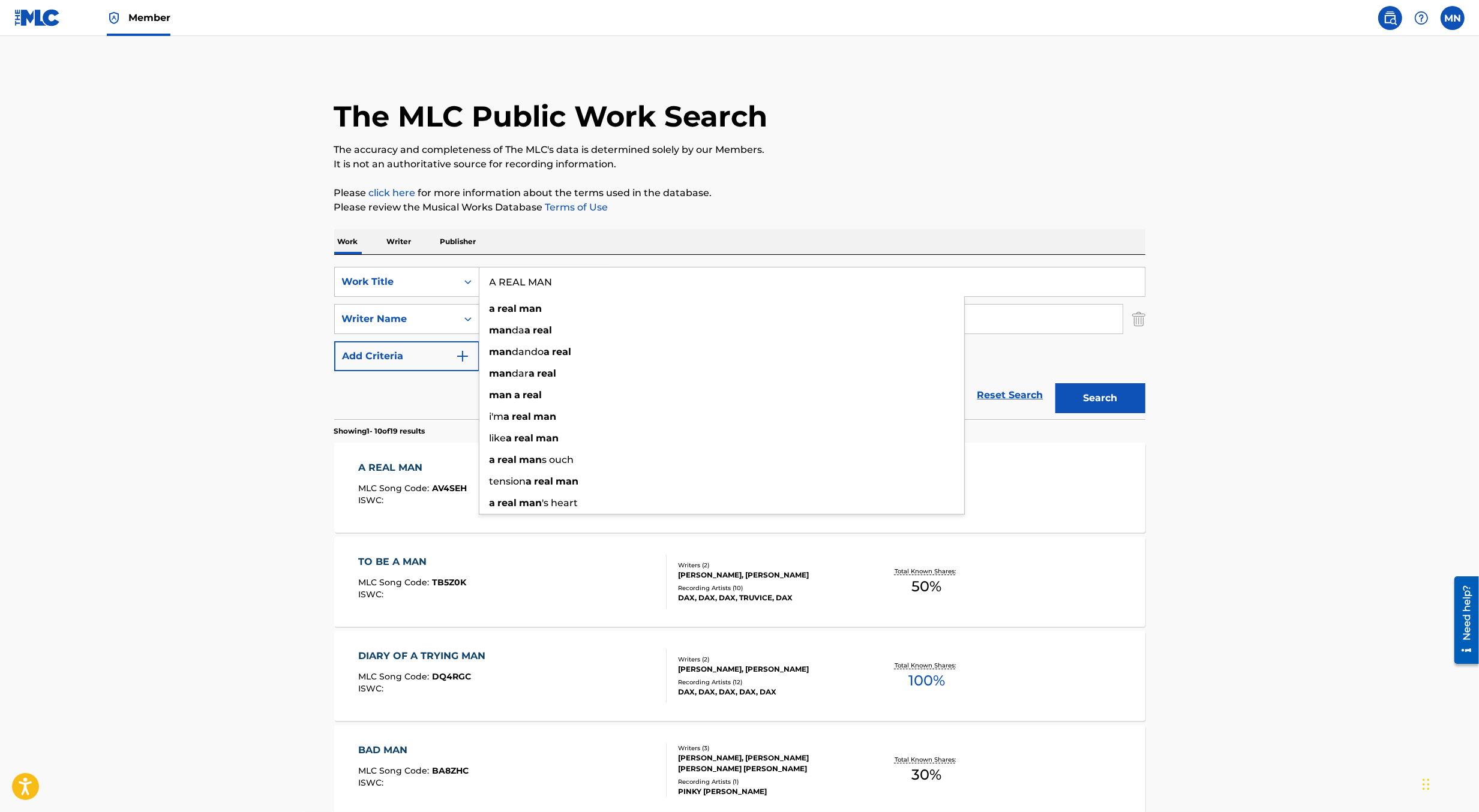
paste input "S659TI"
type input "S659TI"
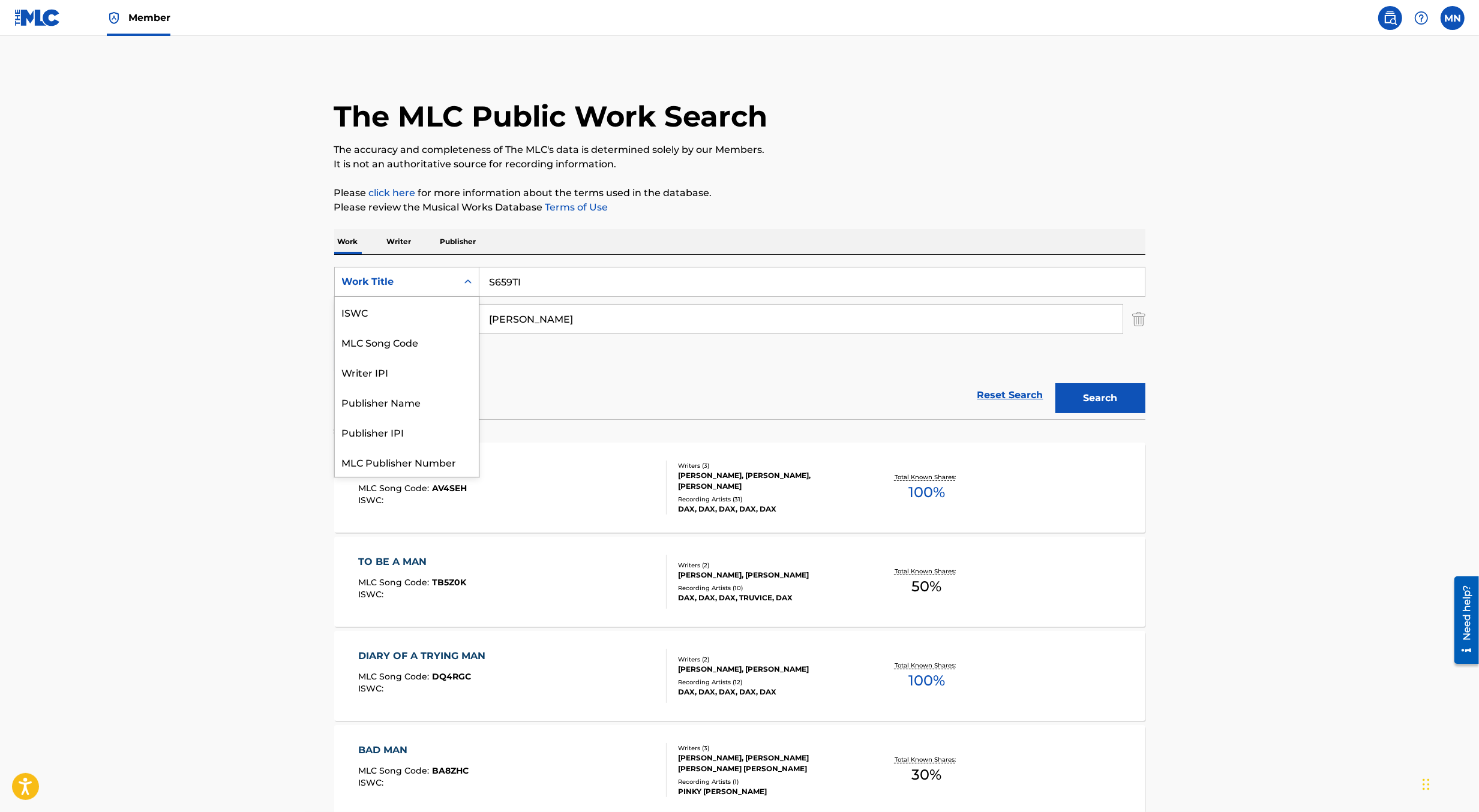
click at [445, 288] on div "Work Title" at bounding box center [397, 282] width 108 height 14
click at [443, 309] on div "MLC Song Code" at bounding box center [407, 312] width 144 height 30
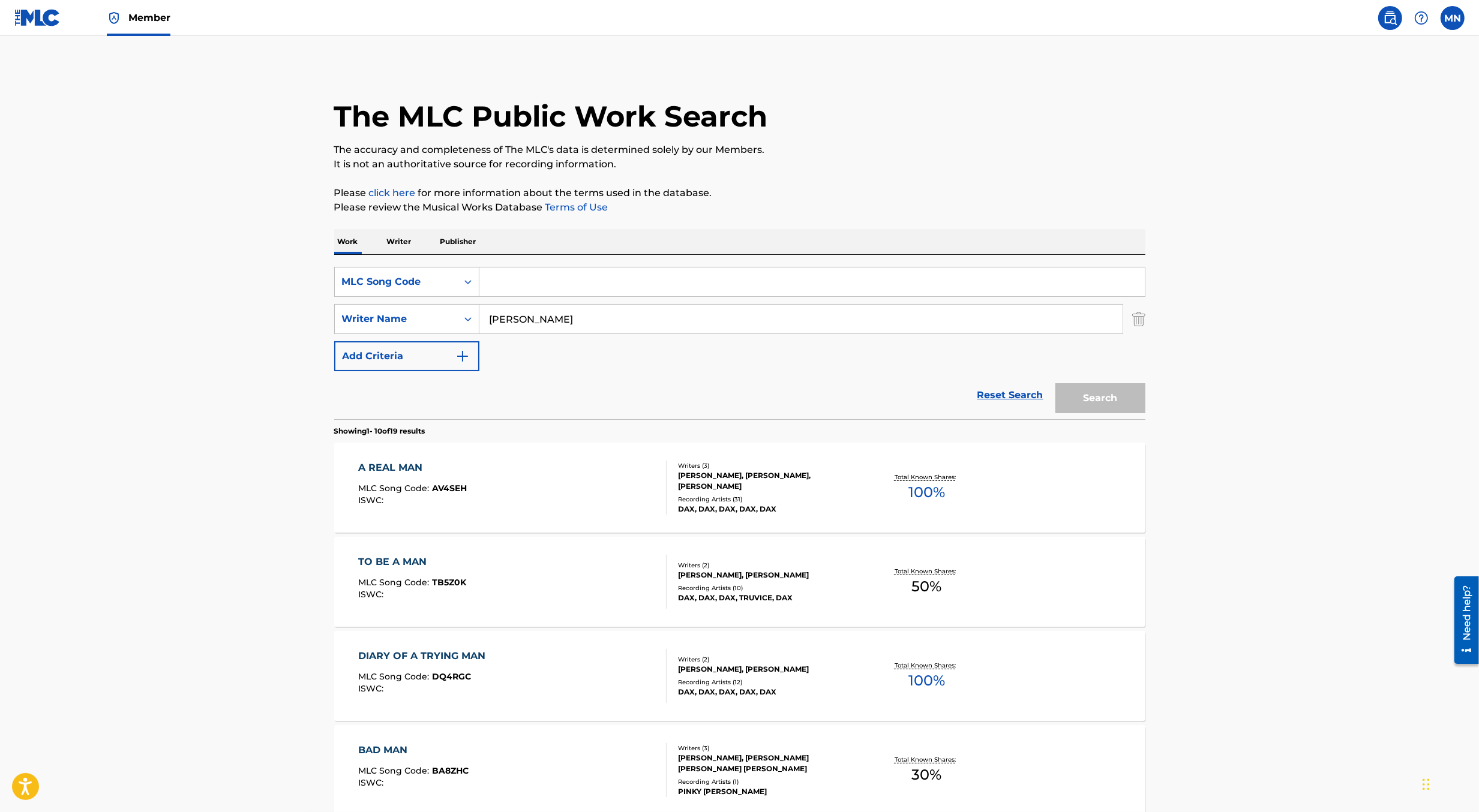
click at [558, 314] on input "[PERSON_NAME]" at bounding box center [801, 319] width 643 height 29
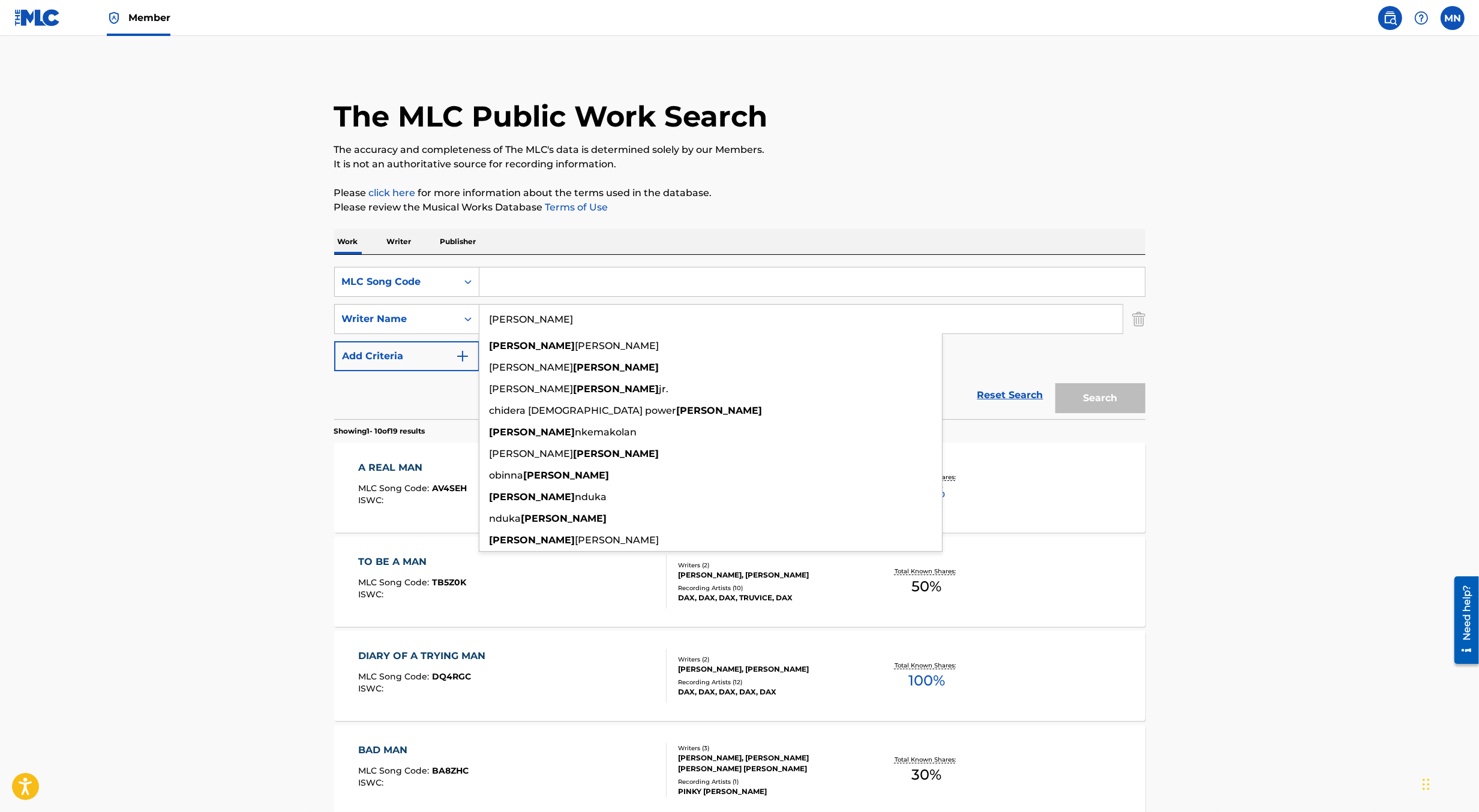
click at [1061, 289] on input "Search Form" at bounding box center [812, 282] width 666 height 29
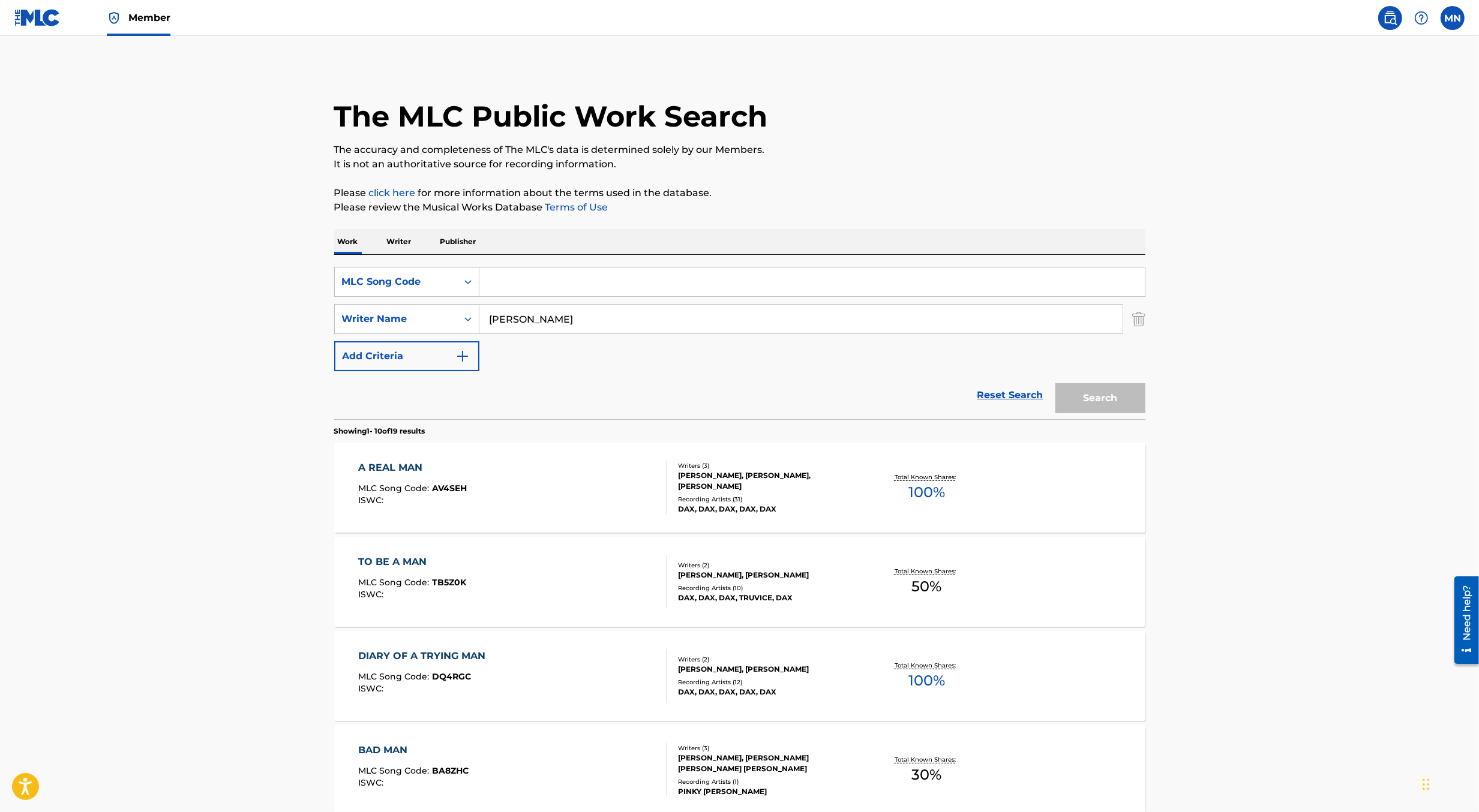
paste input "S659TI"
type input "S659TI"
click at [1139, 313] on img "Search Form" at bounding box center [1139, 319] width 14 height 30
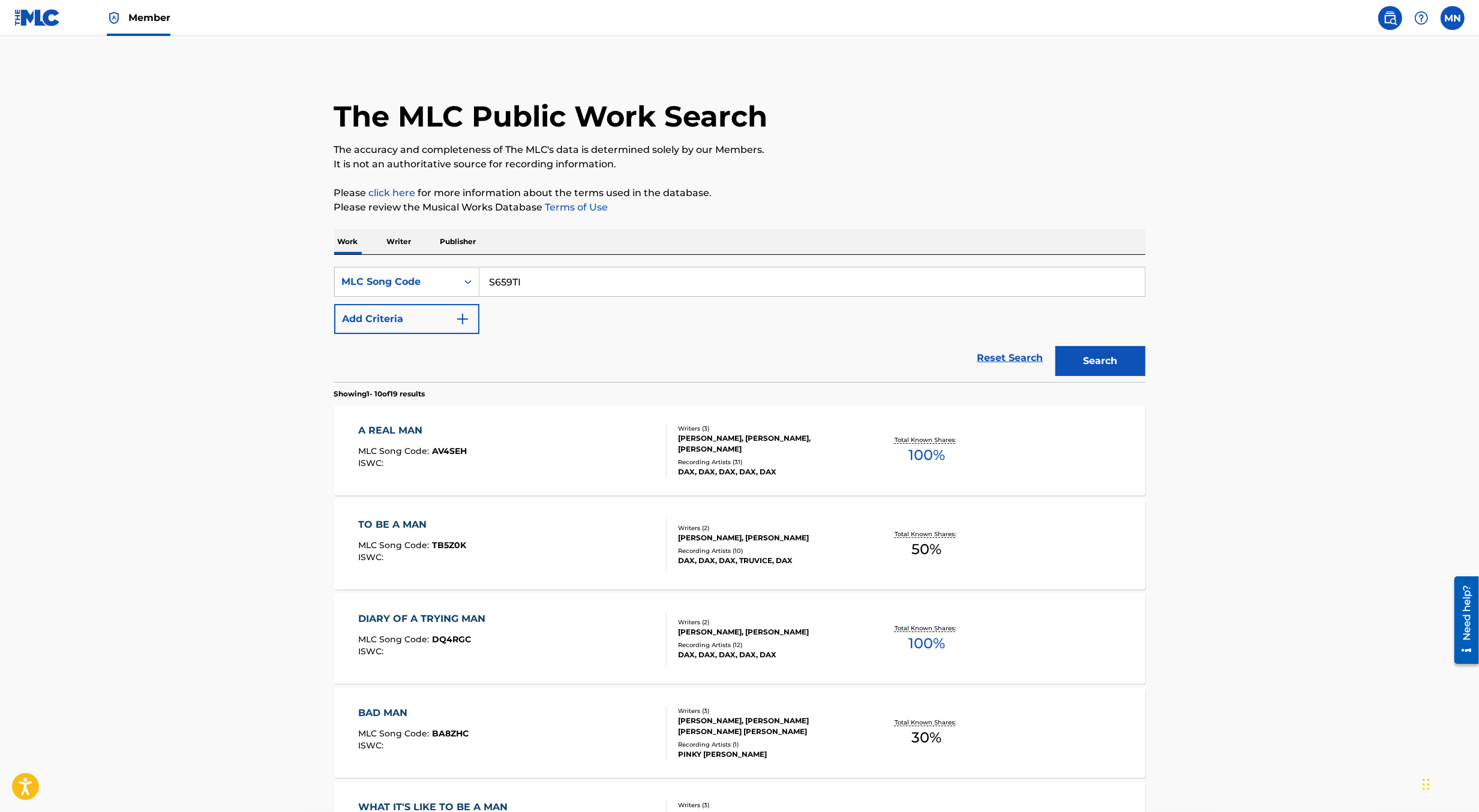
click at [1123, 375] on button "Search" at bounding box center [1100, 360] width 90 height 30
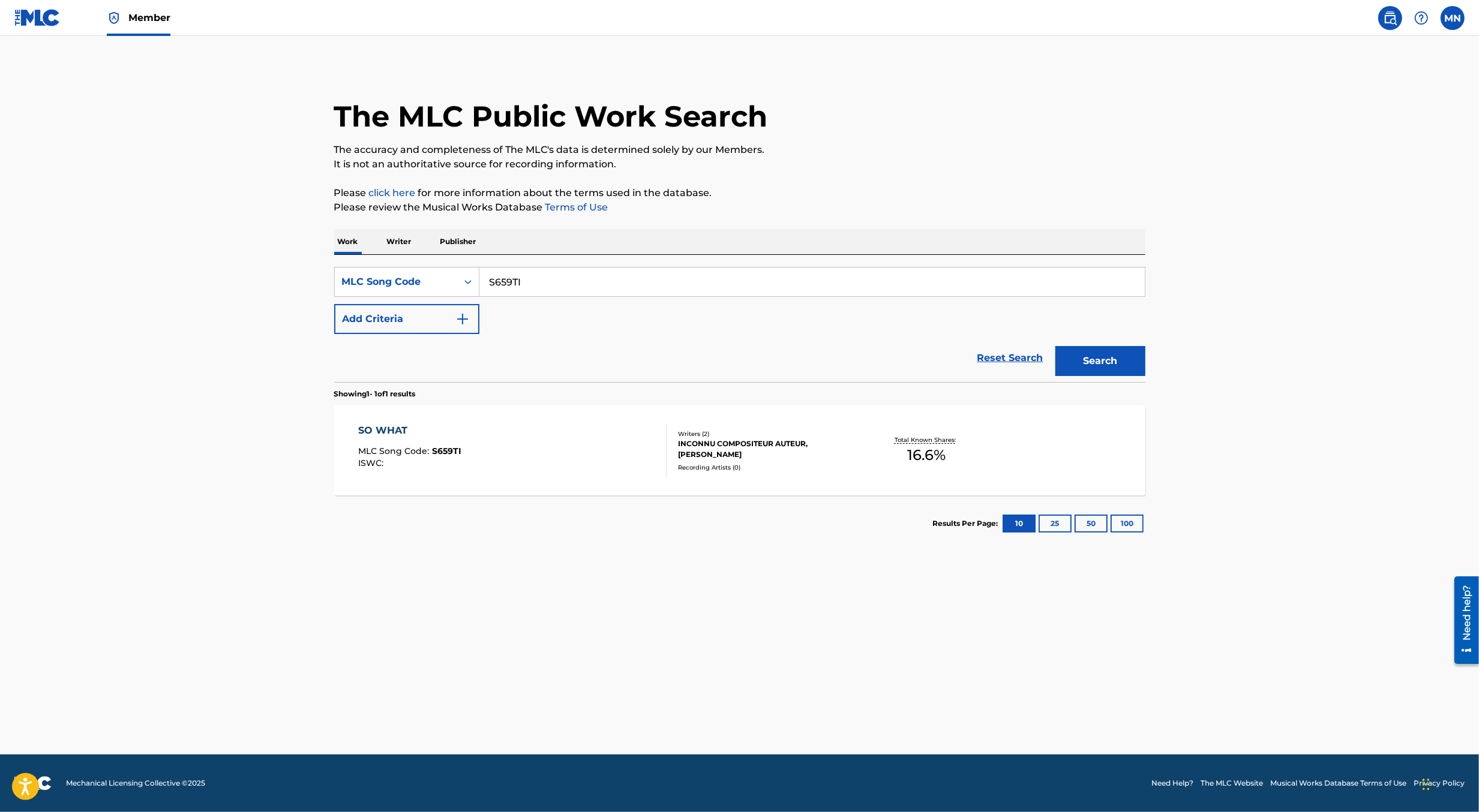
click at [838, 455] on div "INCONNU COMPOSITEUR AUTEUR, [PERSON_NAME]" at bounding box center [769, 450] width 182 height 22
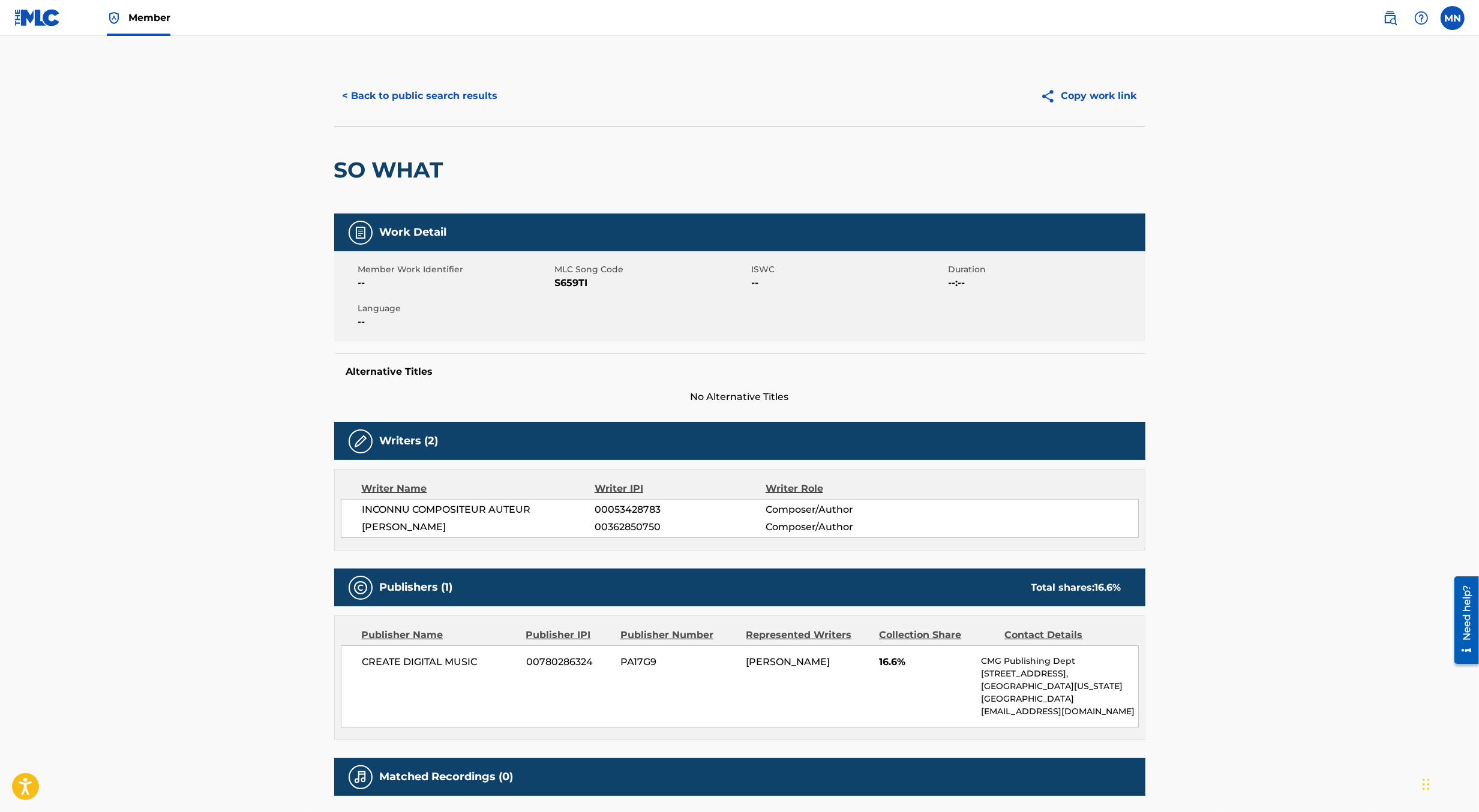
click at [448, 96] on button "< Back to public search results" at bounding box center [420, 96] width 173 height 30
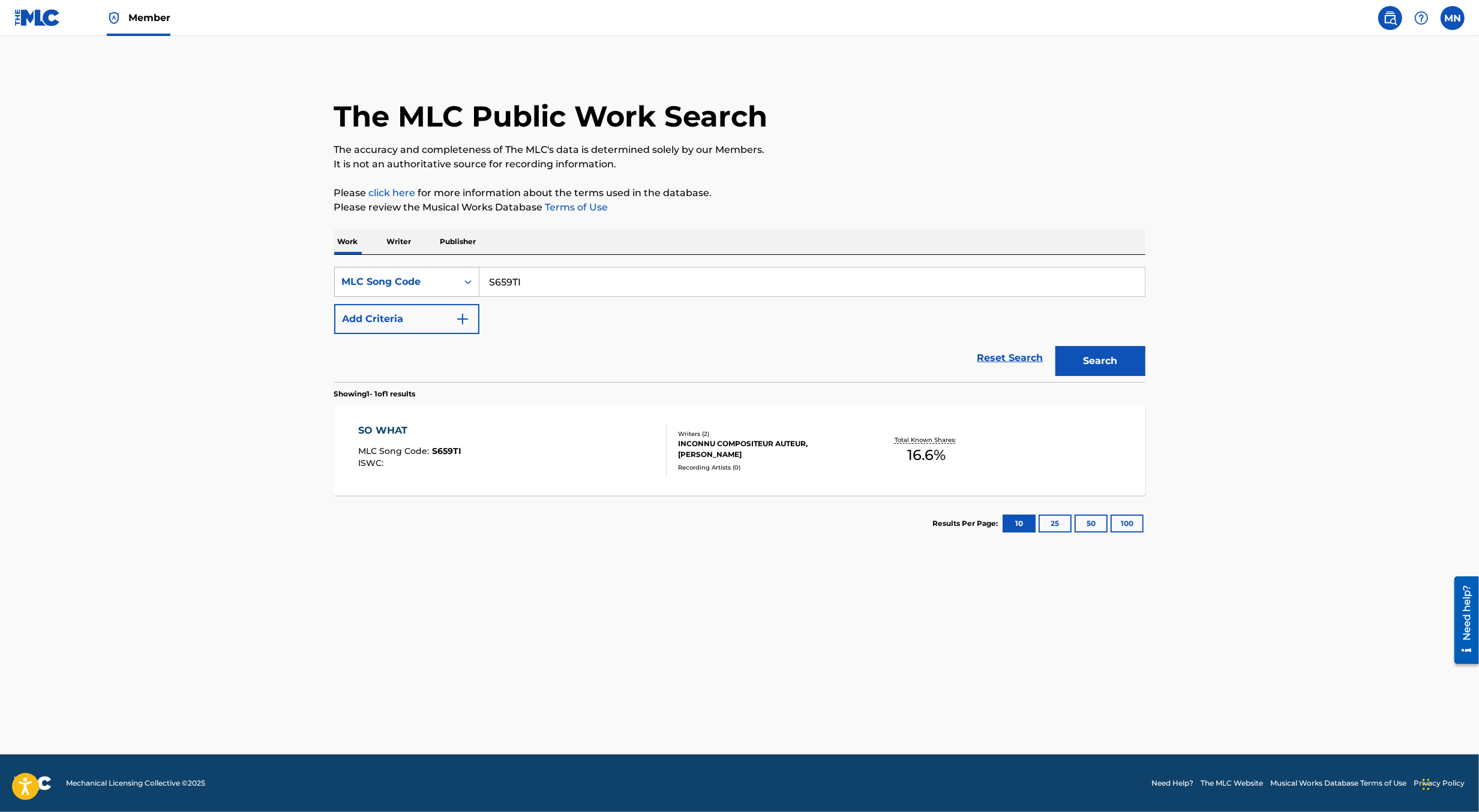
click at [450, 278] on div "MLC Song Code" at bounding box center [397, 282] width 108 height 14
click at [435, 317] on div "Work Title" at bounding box center [407, 312] width 144 height 30
click at [520, 292] on input "Search Form" at bounding box center [812, 282] width 666 height 29
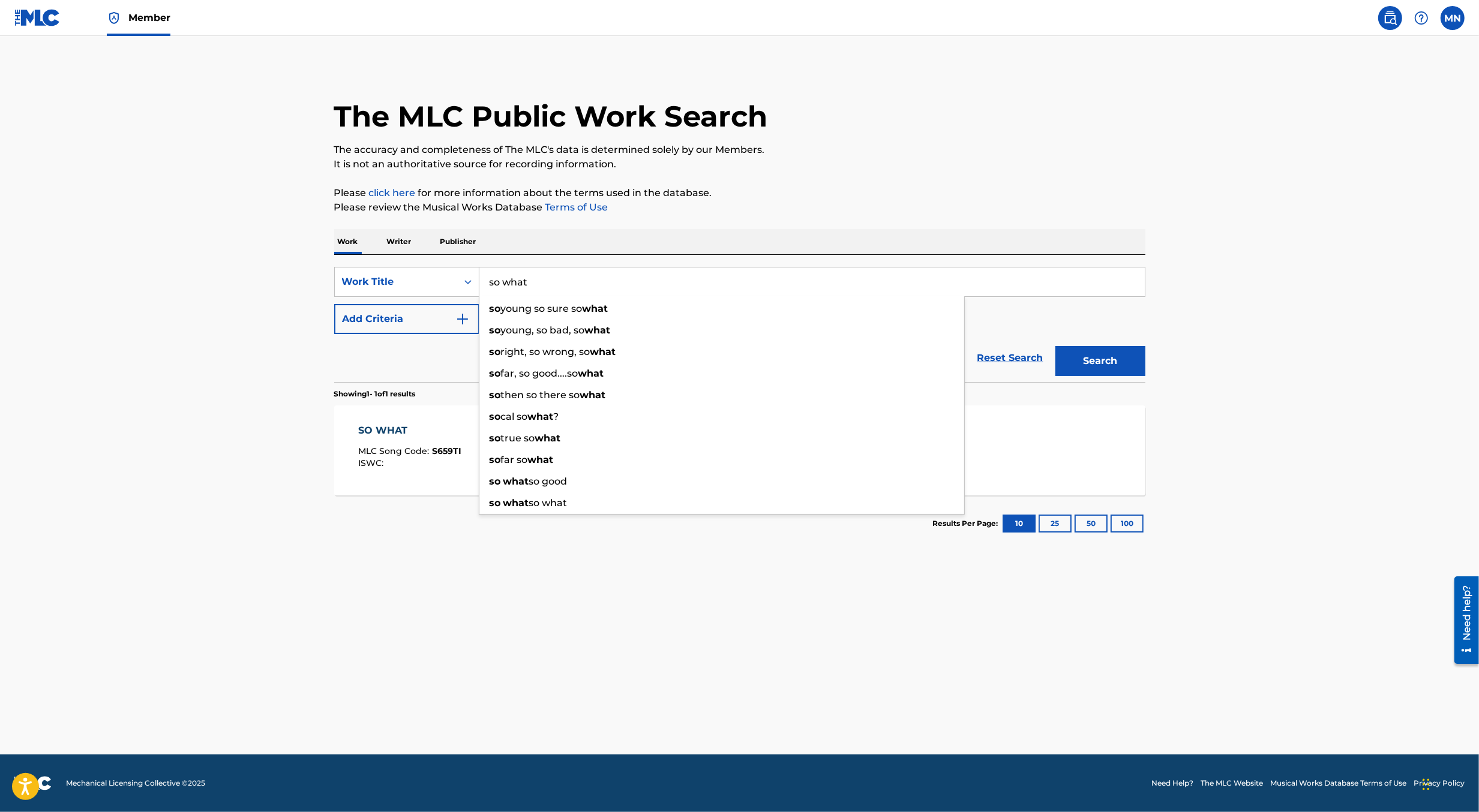
type input "so what"
click at [450, 324] on button "Add Criteria" at bounding box center [407, 319] width 145 height 30
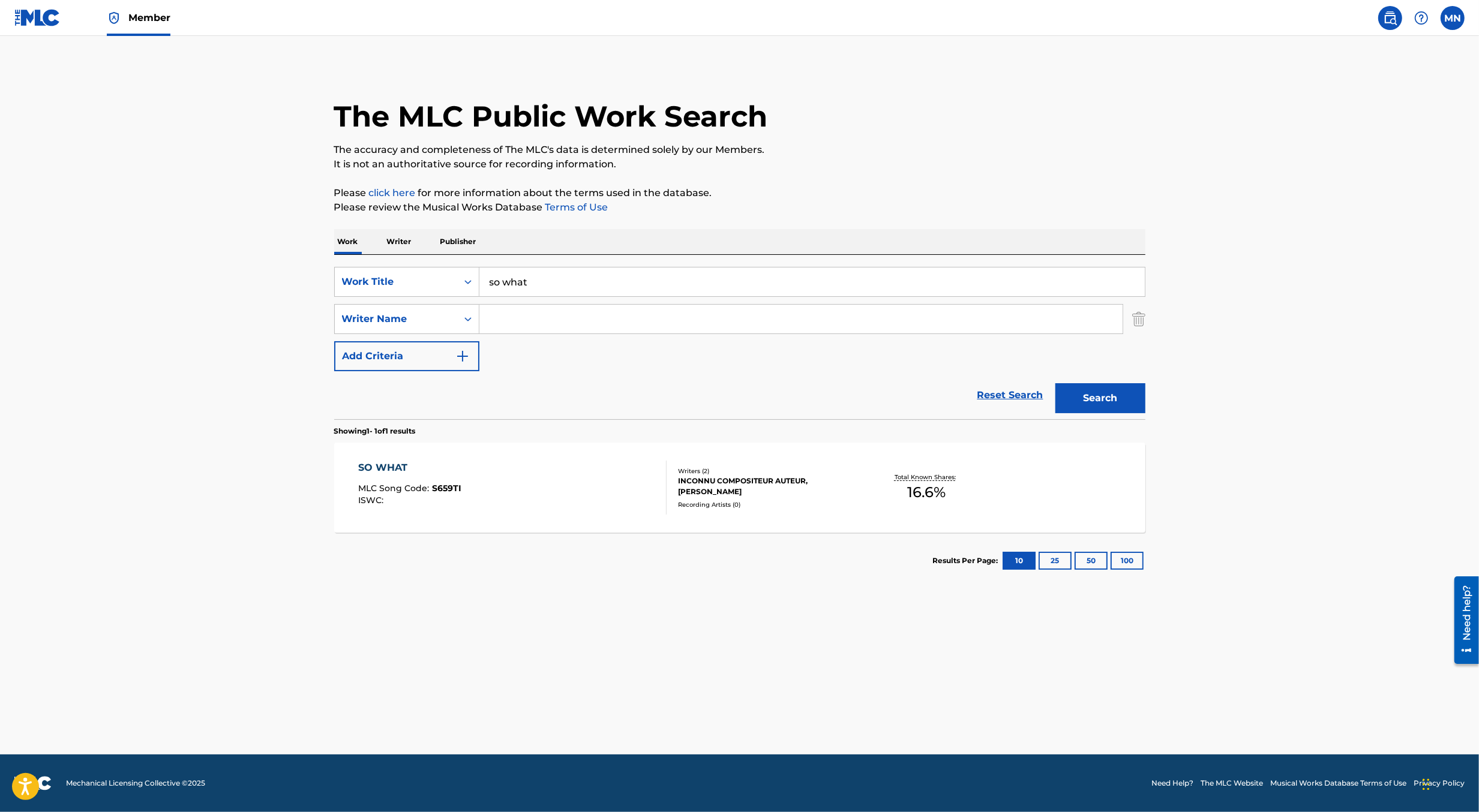
click at [276, 353] on main "The MLC Public Work Search The accuracy and completeness of The MLC's data is d…" at bounding box center [739, 396] width 1479 height 719
click at [529, 317] on input "Search Form" at bounding box center [801, 319] width 643 height 29
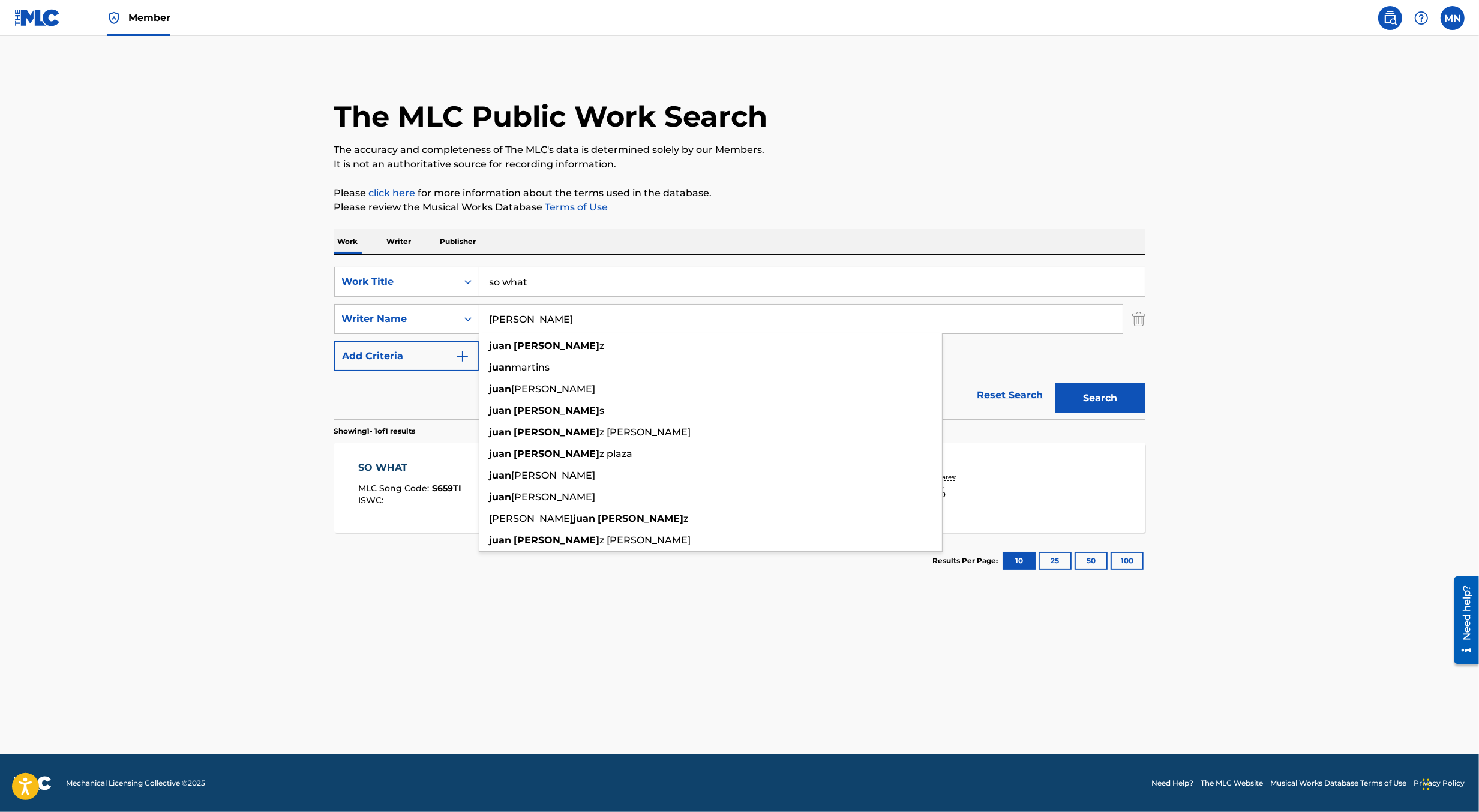
click at [1055, 383] on button "Search" at bounding box center [1100, 397] width 90 height 30
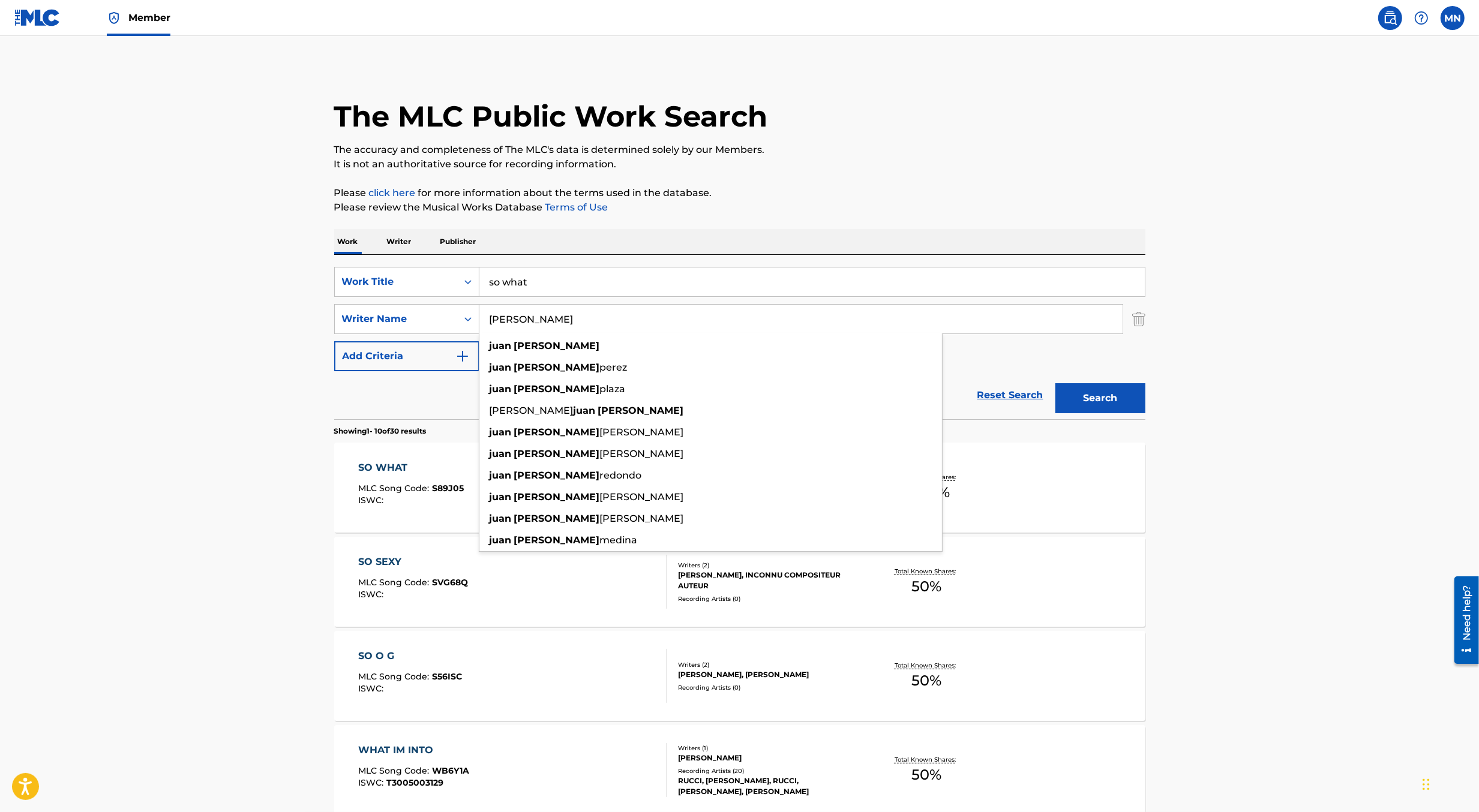
click at [188, 377] on main "The MLC Public Work Search The accuracy and completeness of The MLC's data is d…" at bounding box center [739, 742] width 1479 height 1413
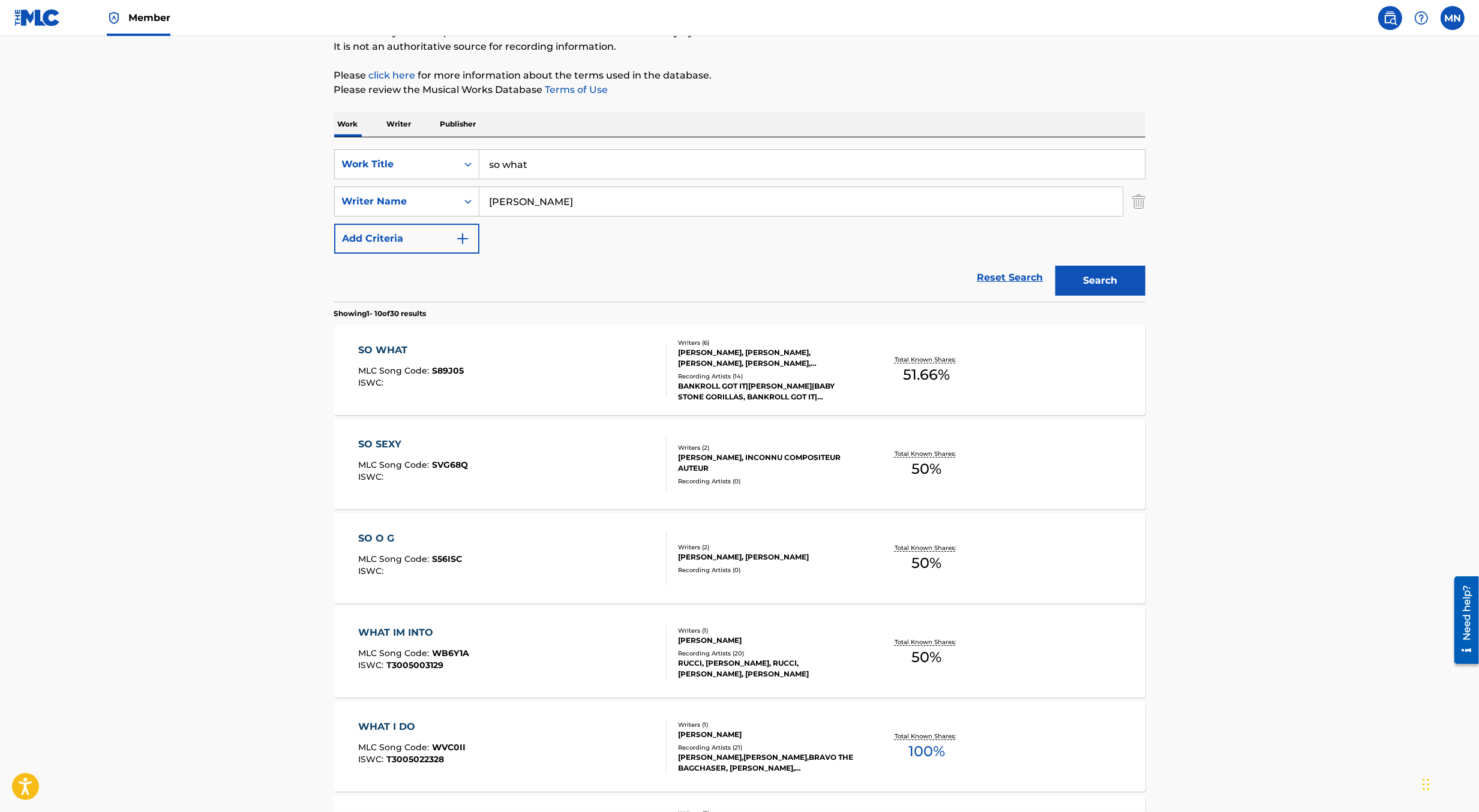
scroll to position [154, 0]
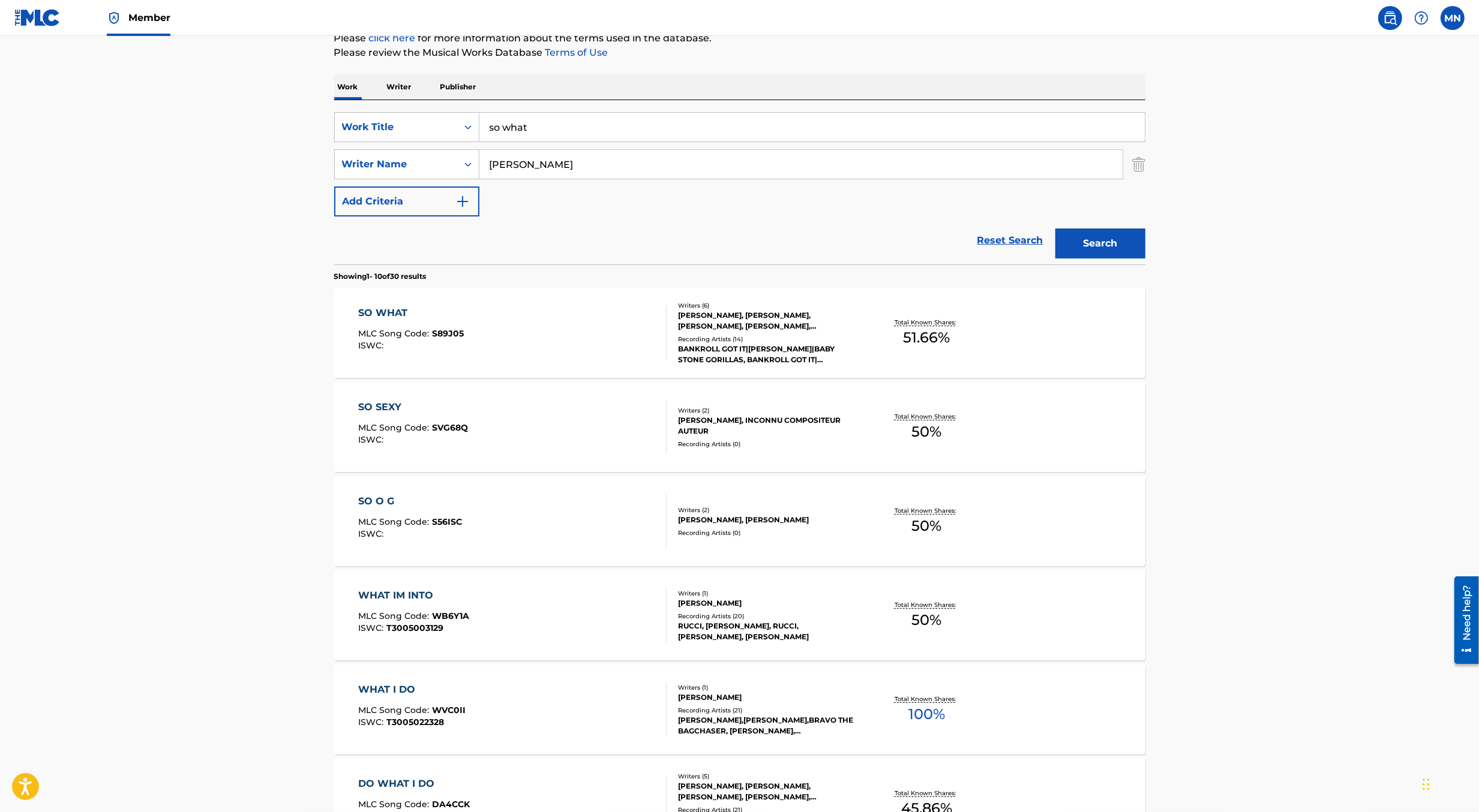
click at [496, 163] on input "[PERSON_NAME]" at bounding box center [801, 164] width 643 height 29
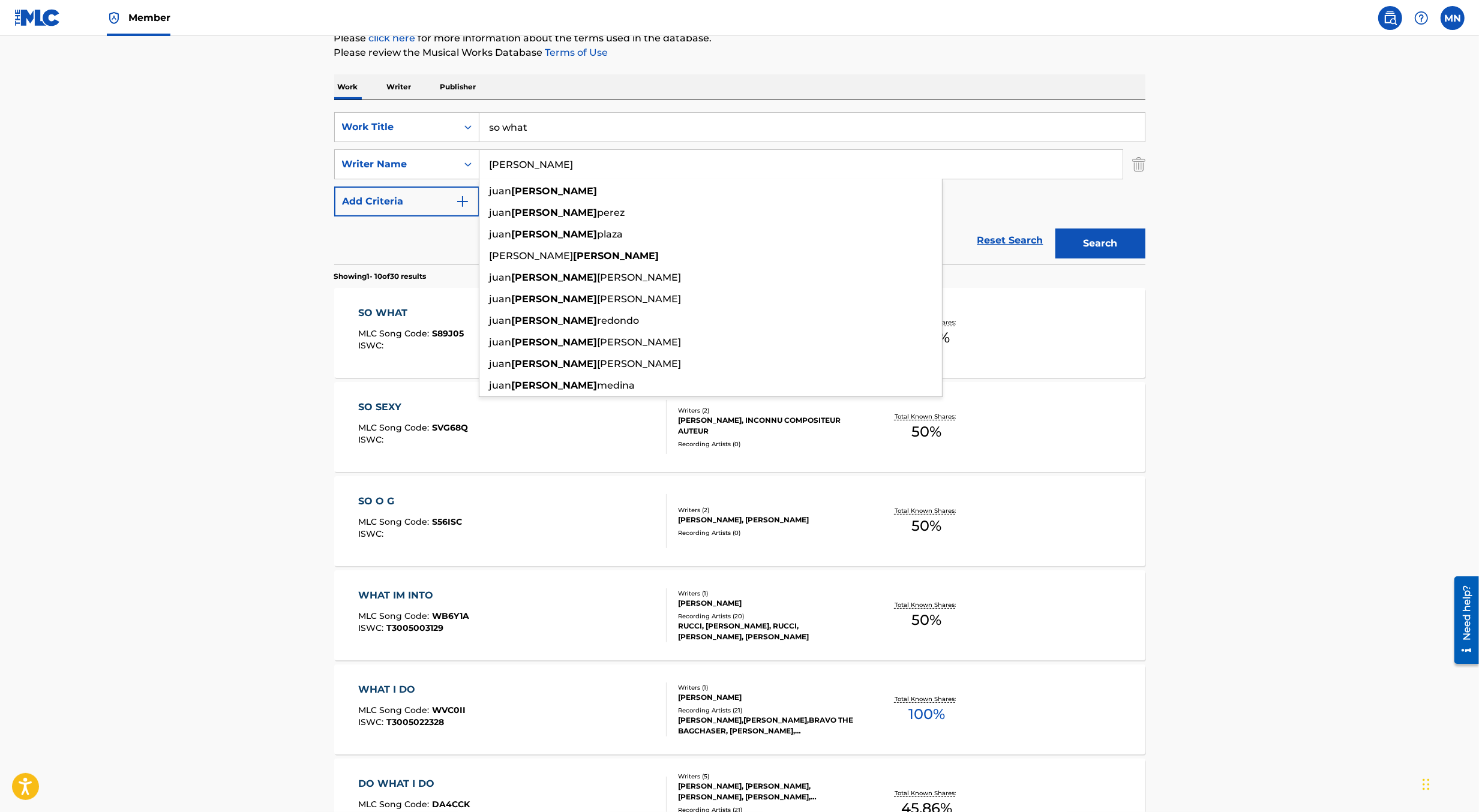
type input "[PERSON_NAME]"
click at [1055, 229] on button "Search" at bounding box center [1100, 243] width 90 height 30
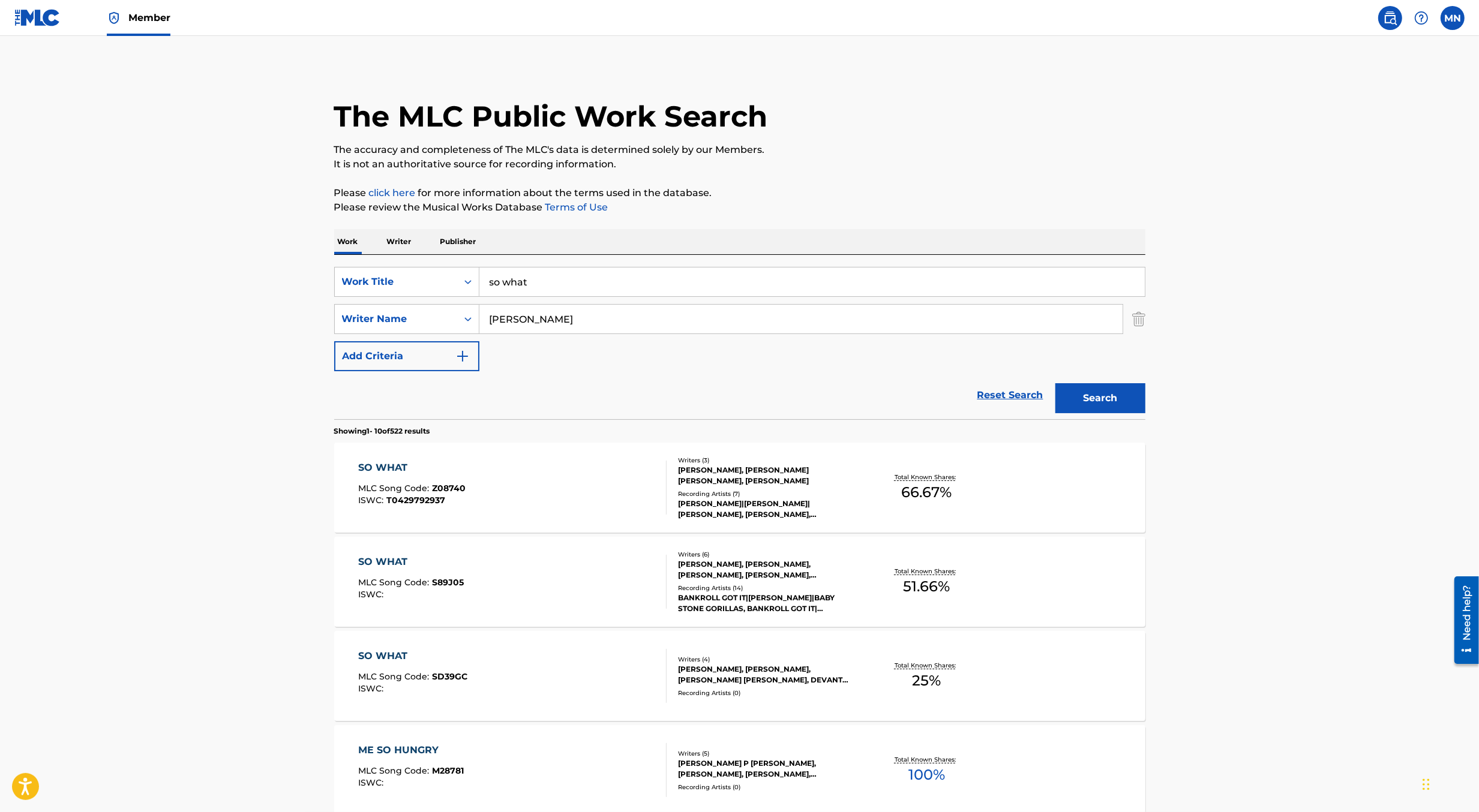
scroll to position [156, 0]
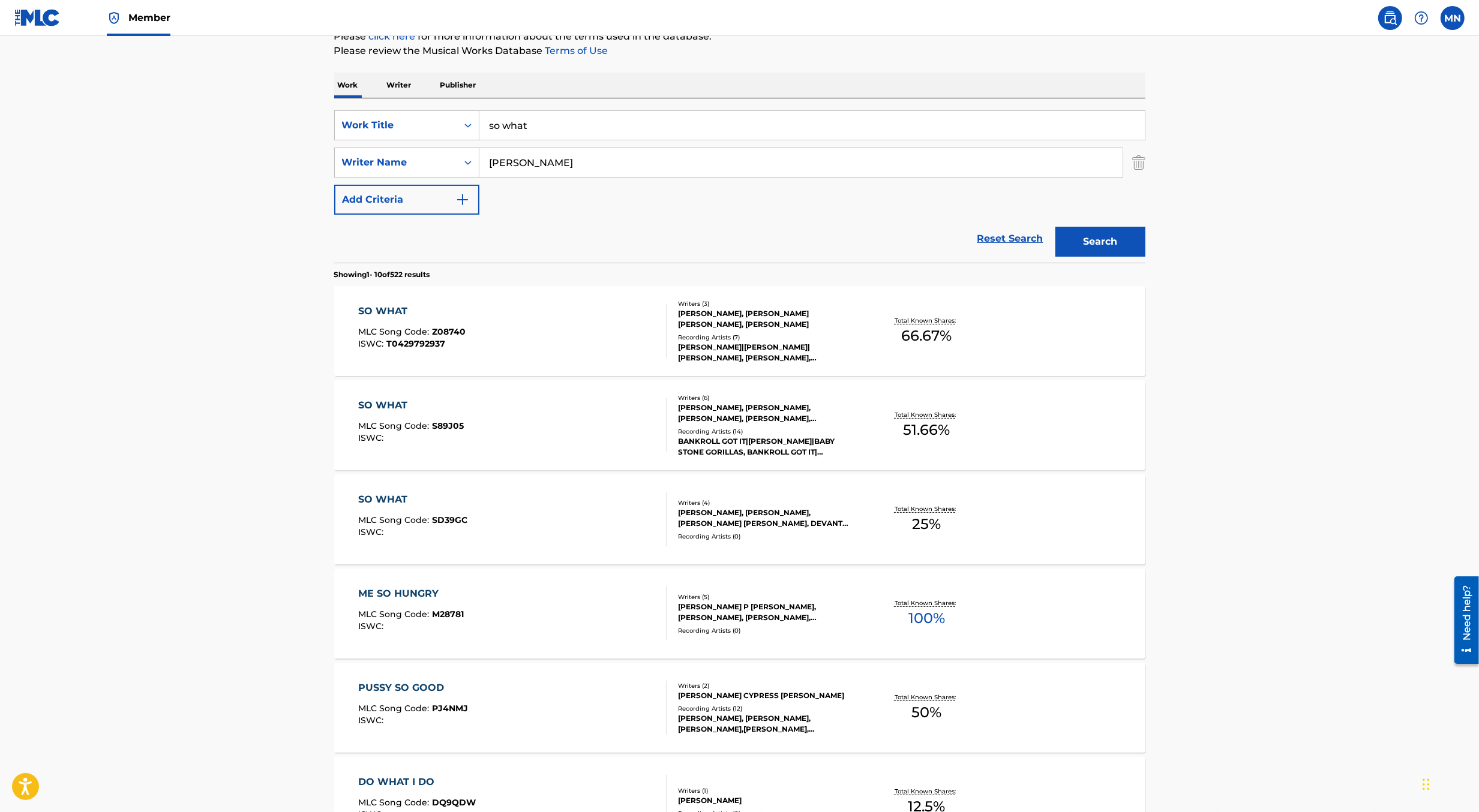
click at [525, 421] on div "SO WHAT MLC Song Code : S89J05 ISWC :" at bounding box center [512, 425] width 308 height 54
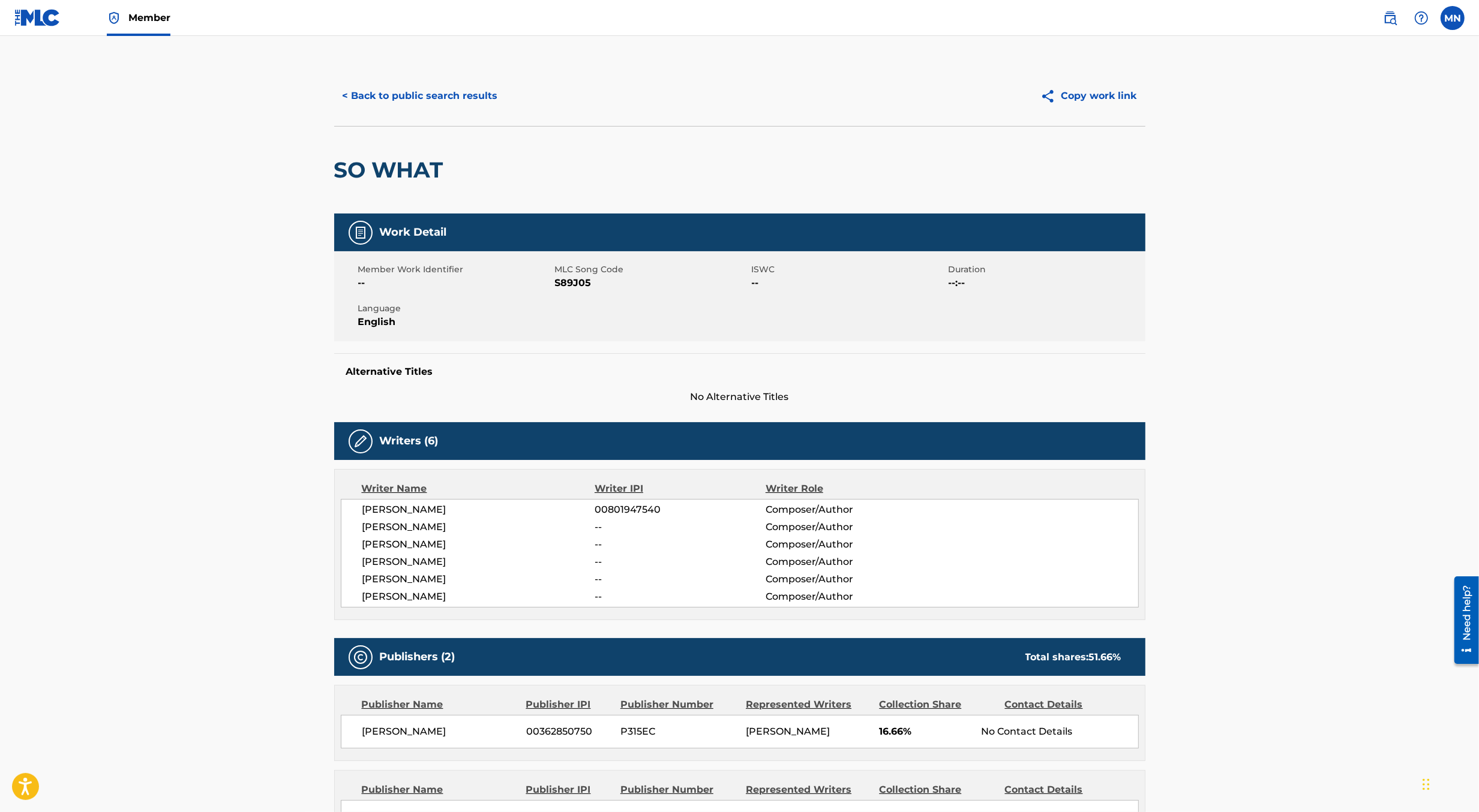
click at [571, 284] on span "S89J05" at bounding box center [651, 284] width 194 height 14
copy span "S89J05"
click at [39, 15] on img at bounding box center [37, 17] width 46 height 17
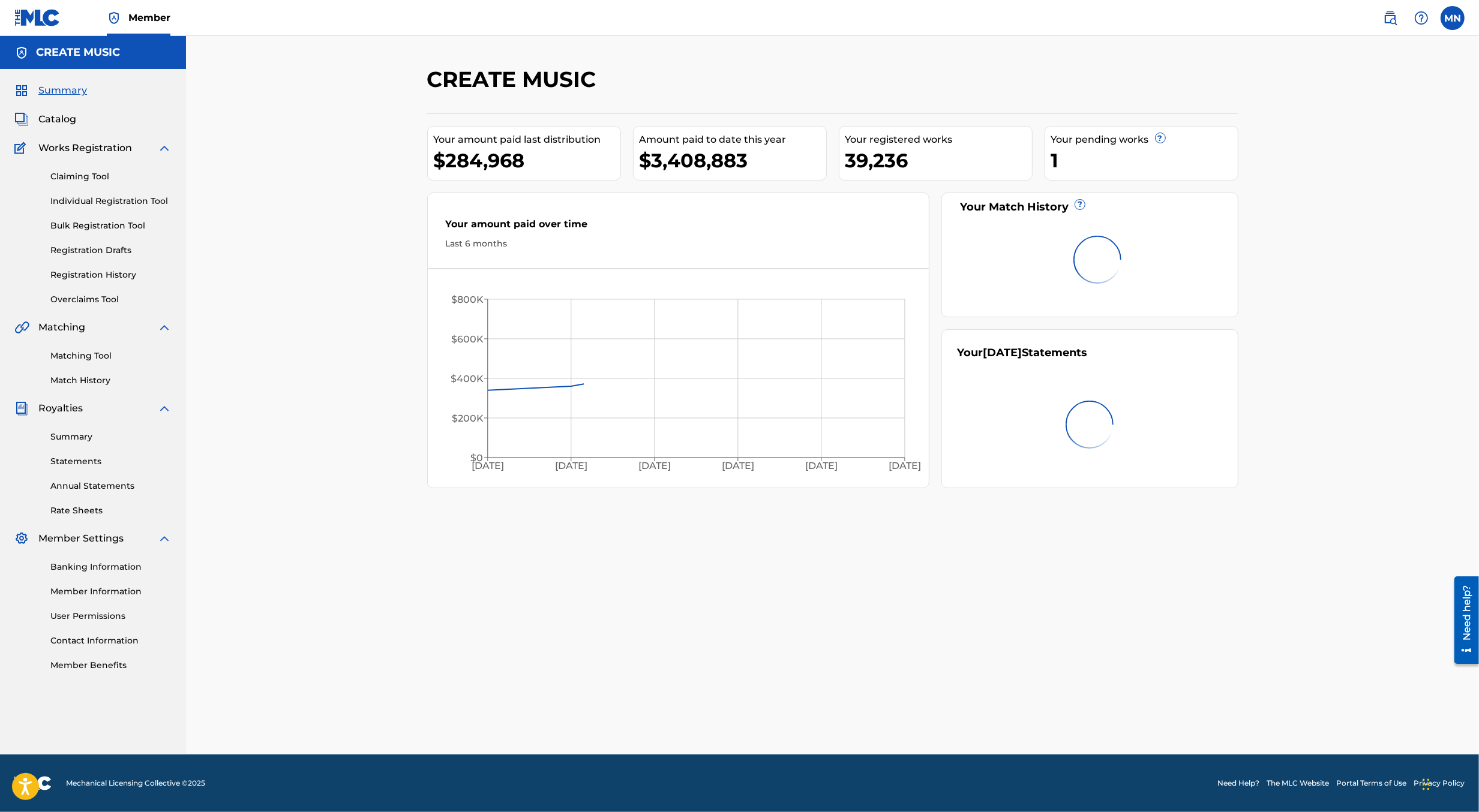
click at [61, 174] on link "Claiming Tool" at bounding box center [111, 177] width 121 height 13
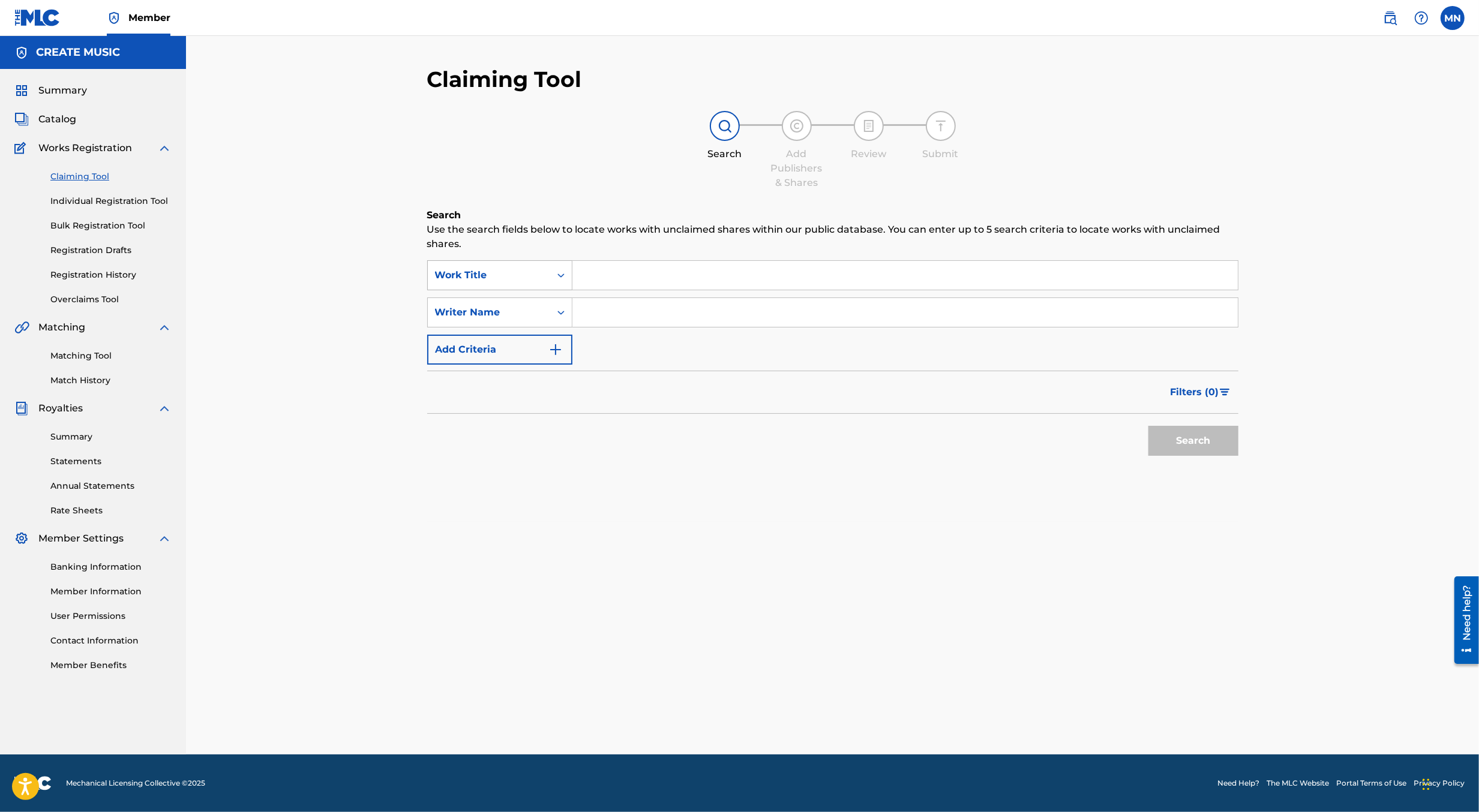
click at [488, 278] on div "Work Title" at bounding box center [490, 275] width 108 height 14
click at [498, 305] on div "MLC Song Code" at bounding box center [500, 305] width 144 height 30
click at [594, 276] on input "Search Form" at bounding box center [905, 275] width 666 height 29
paste input "S89J05"
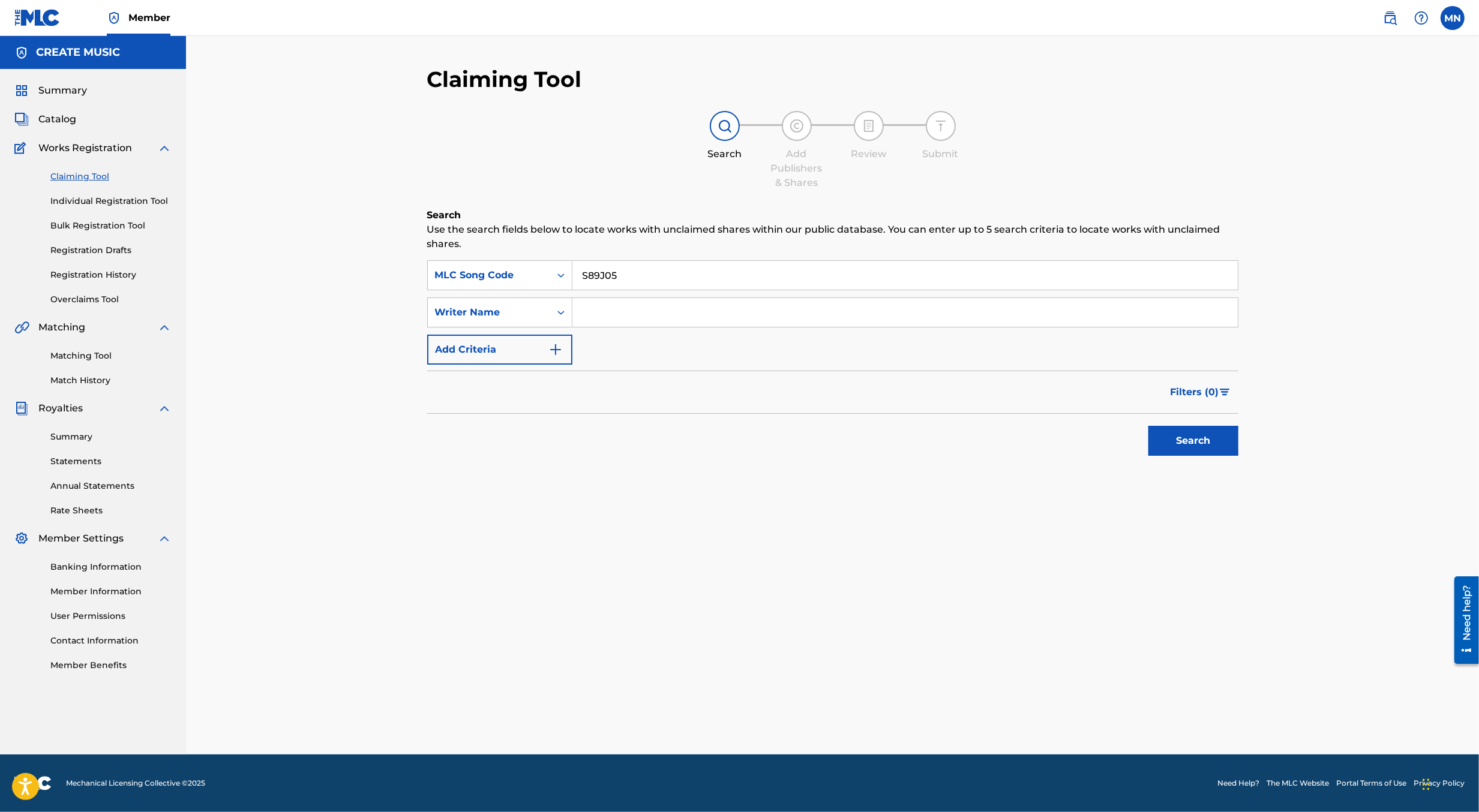
type input "S89J05"
click at [1148, 426] on button "Search" at bounding box center [1193, 441] width 90 height 30
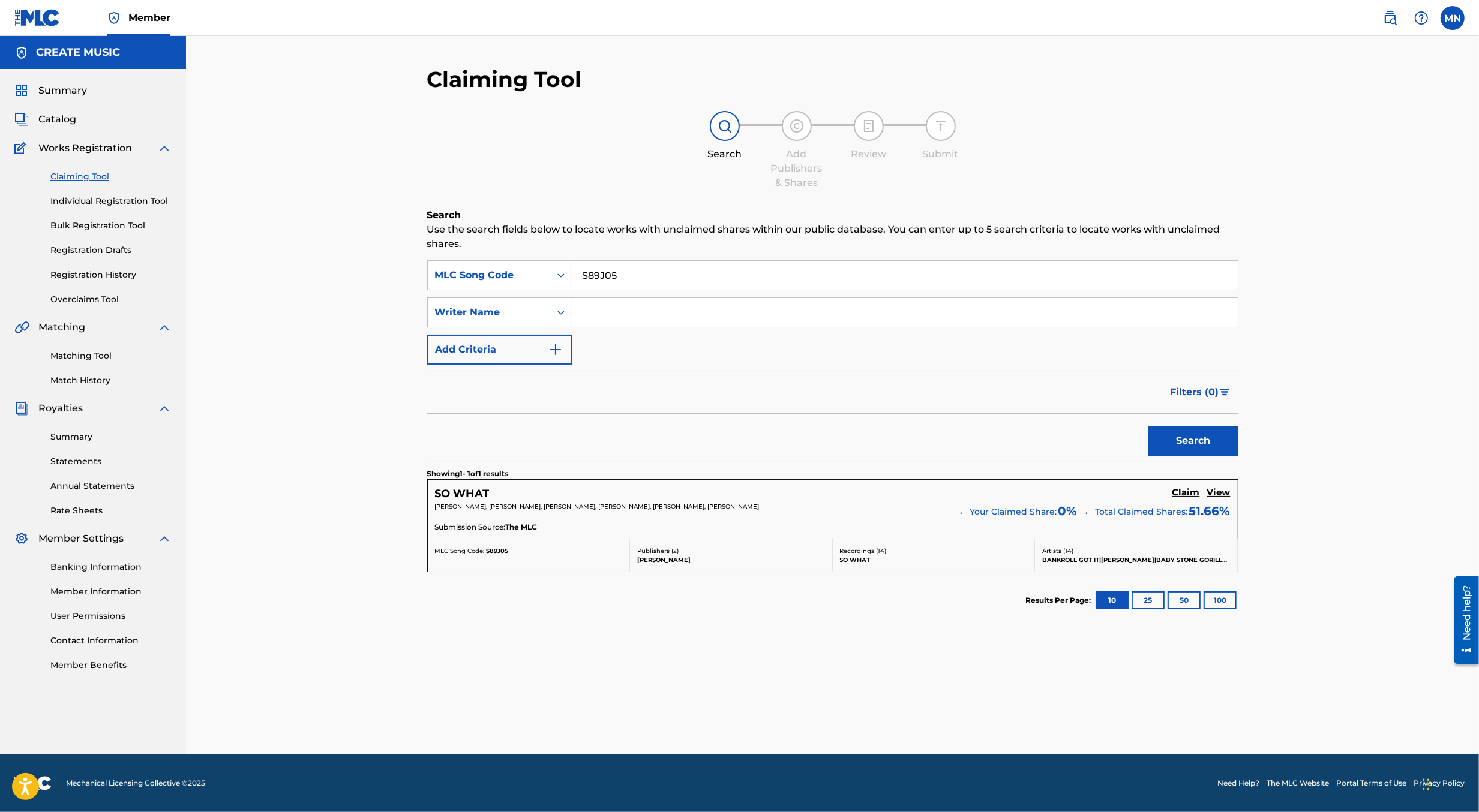
click at [1190, 494] on h5 "Claim" at bounding box center [1186, 492] width 28 height 12
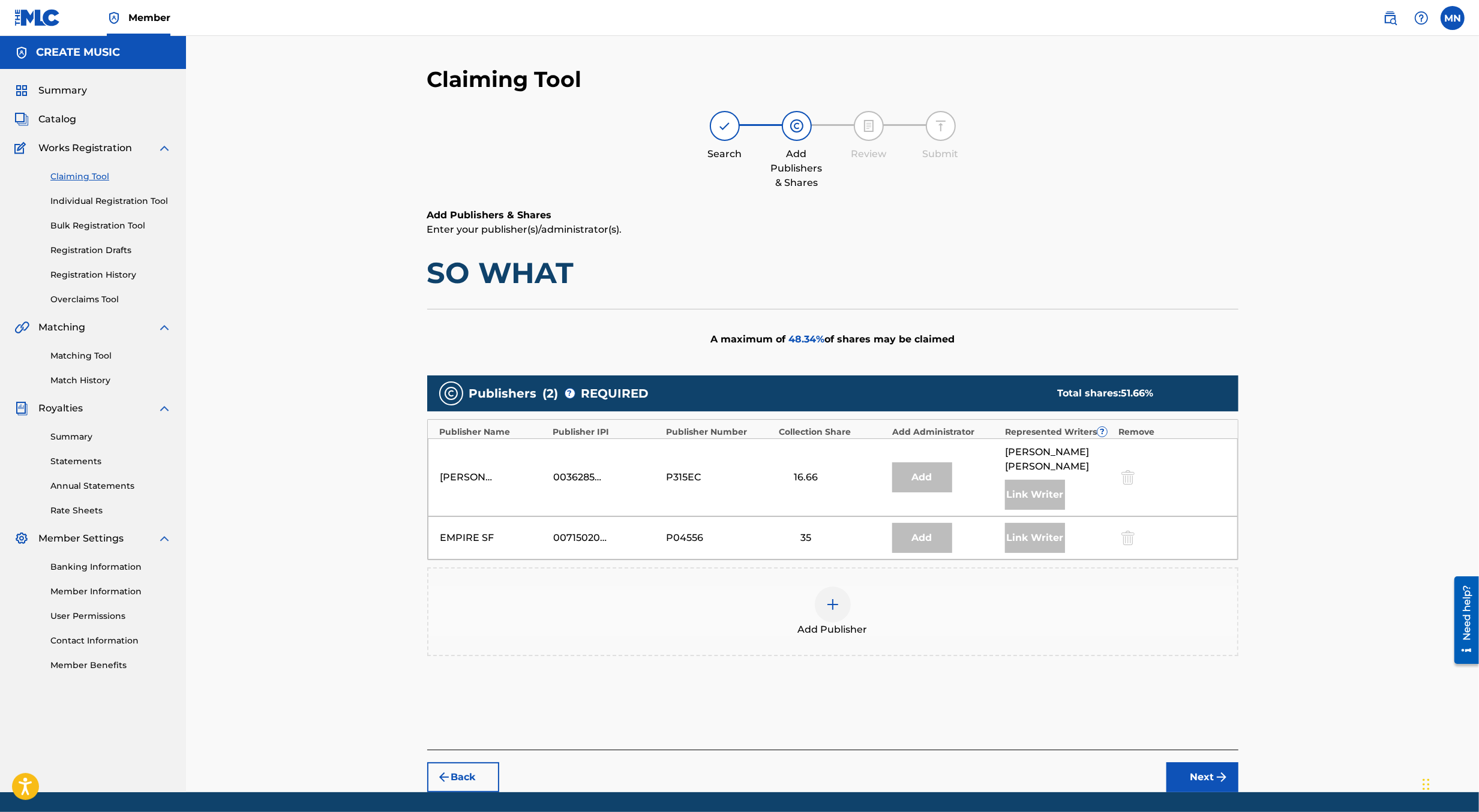
scroll to position [21, 0]
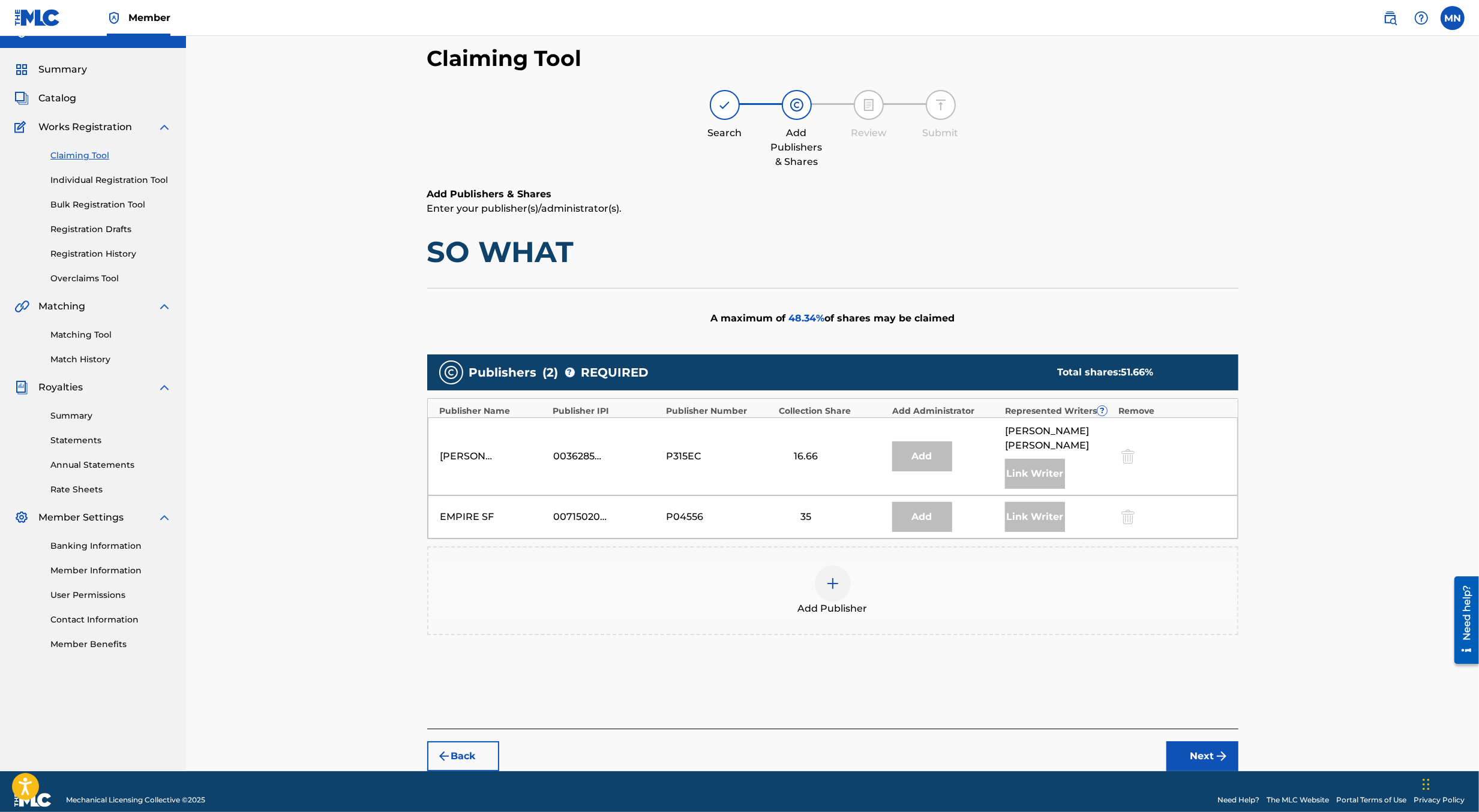
click at [859, 546] on div "Add Publisher" at bounding box center [833, 591] width 811 height 89
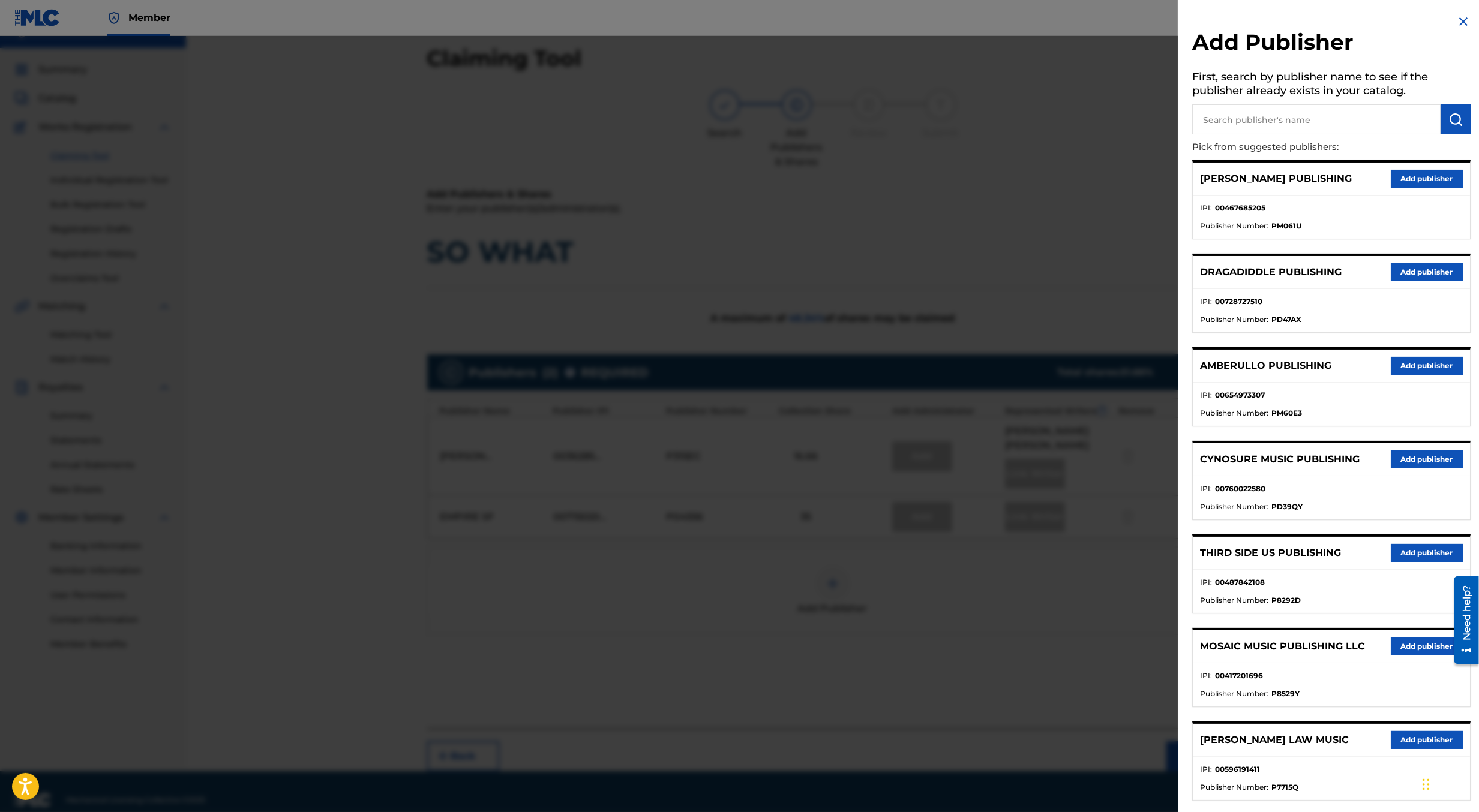
click at [1314, 123] on input "text" at bounding box center [1316, 119] width 248 height 30
type input "create d"
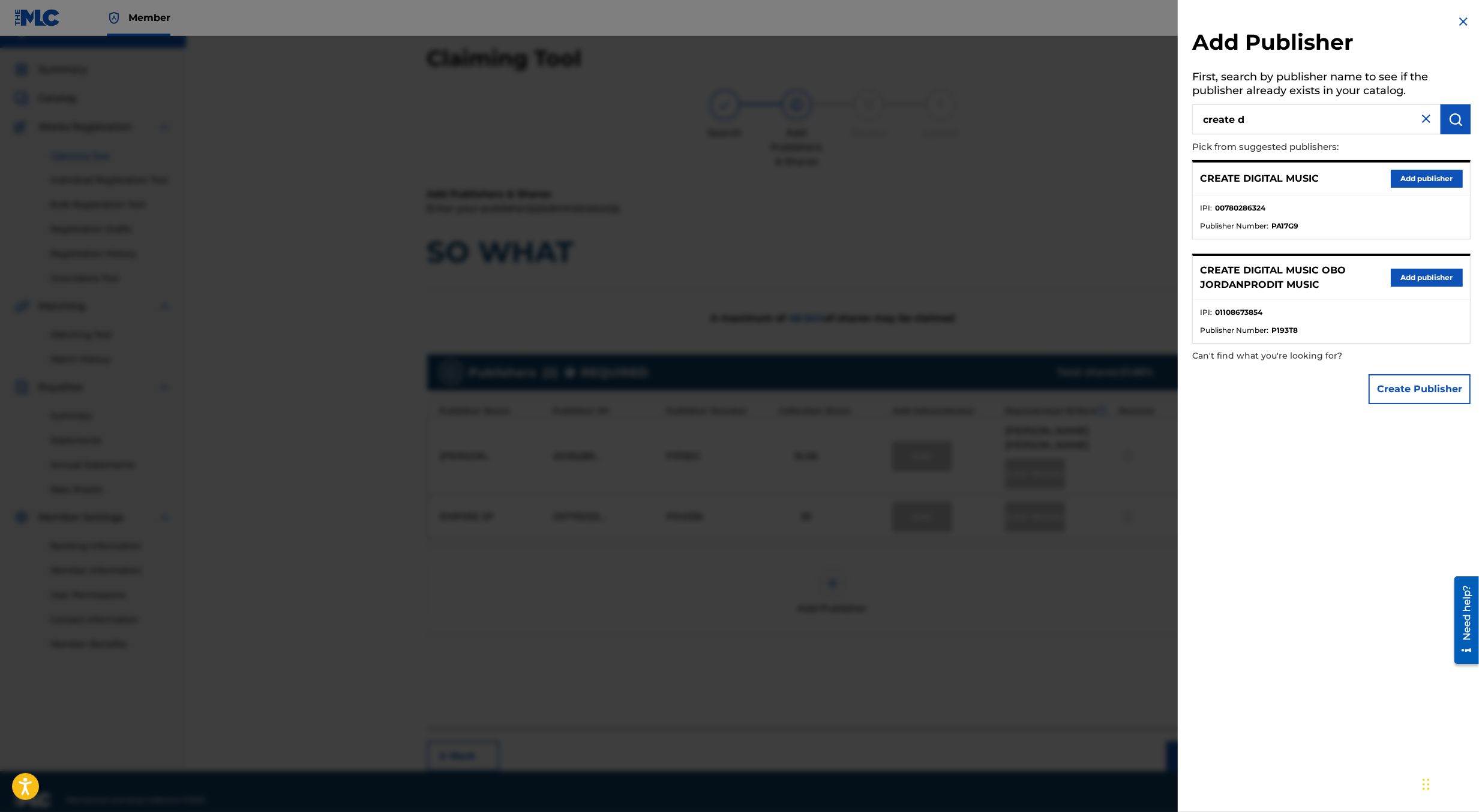
click at [1415, 178] on button "Add publisher" at bounding box center [1428, 179] width 72 height 18
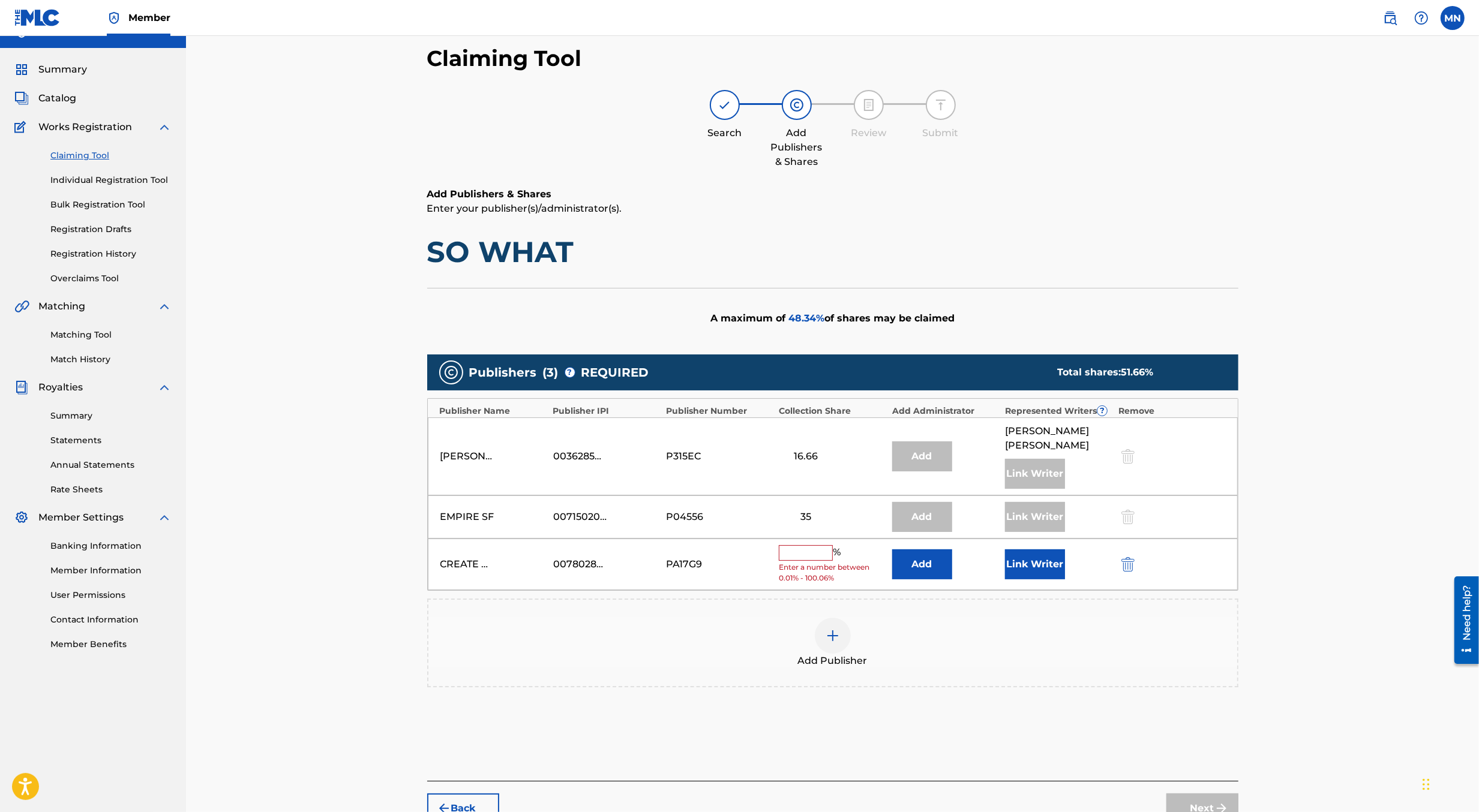
click at [807, 546] on input "text" at bounding box center [806, 553] width 54 height 15
type input "1"
type input "6"
type input "16.6"
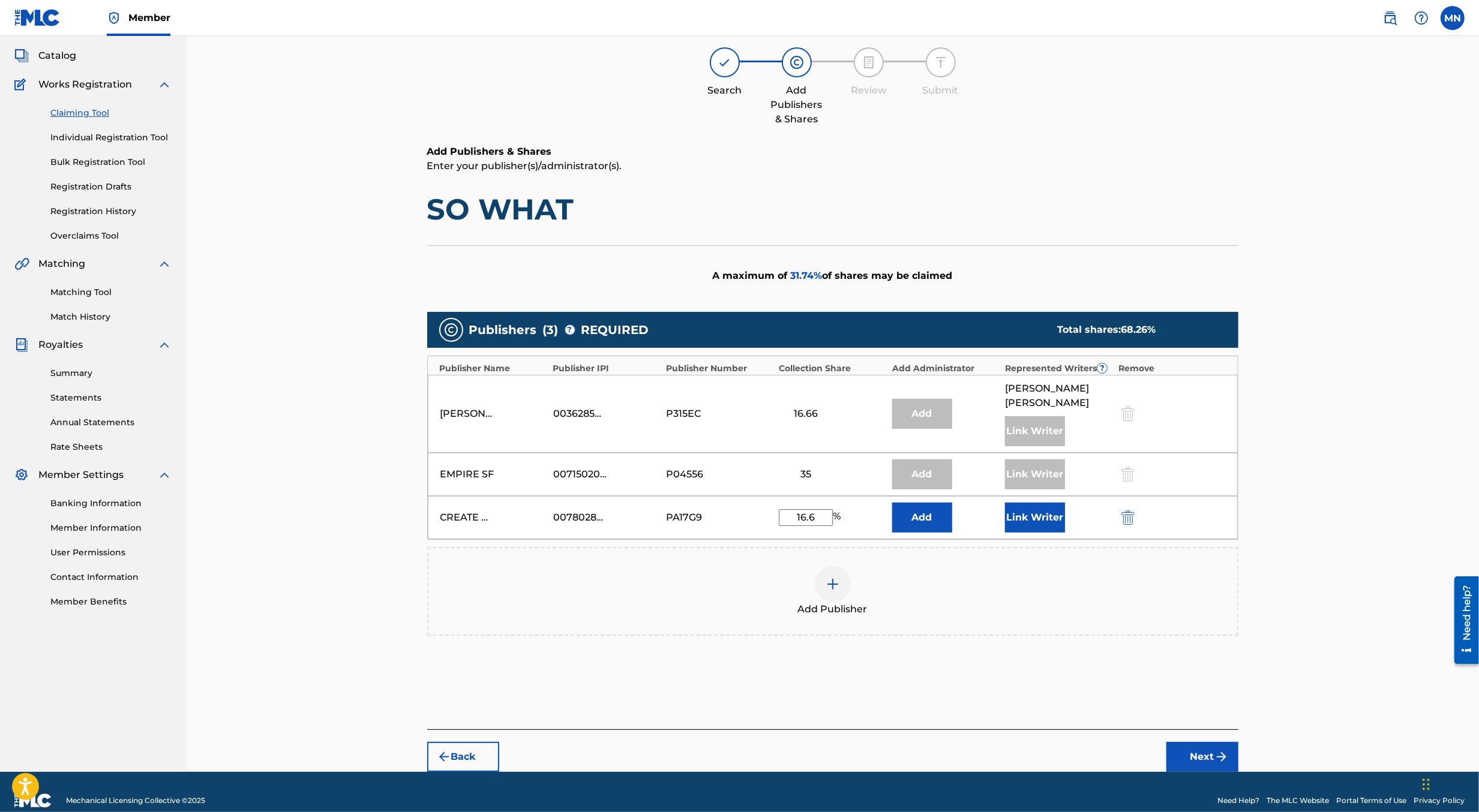
click at [1201, 742] on button "Next" at bounding box center [1203, 757] width 72 height 30
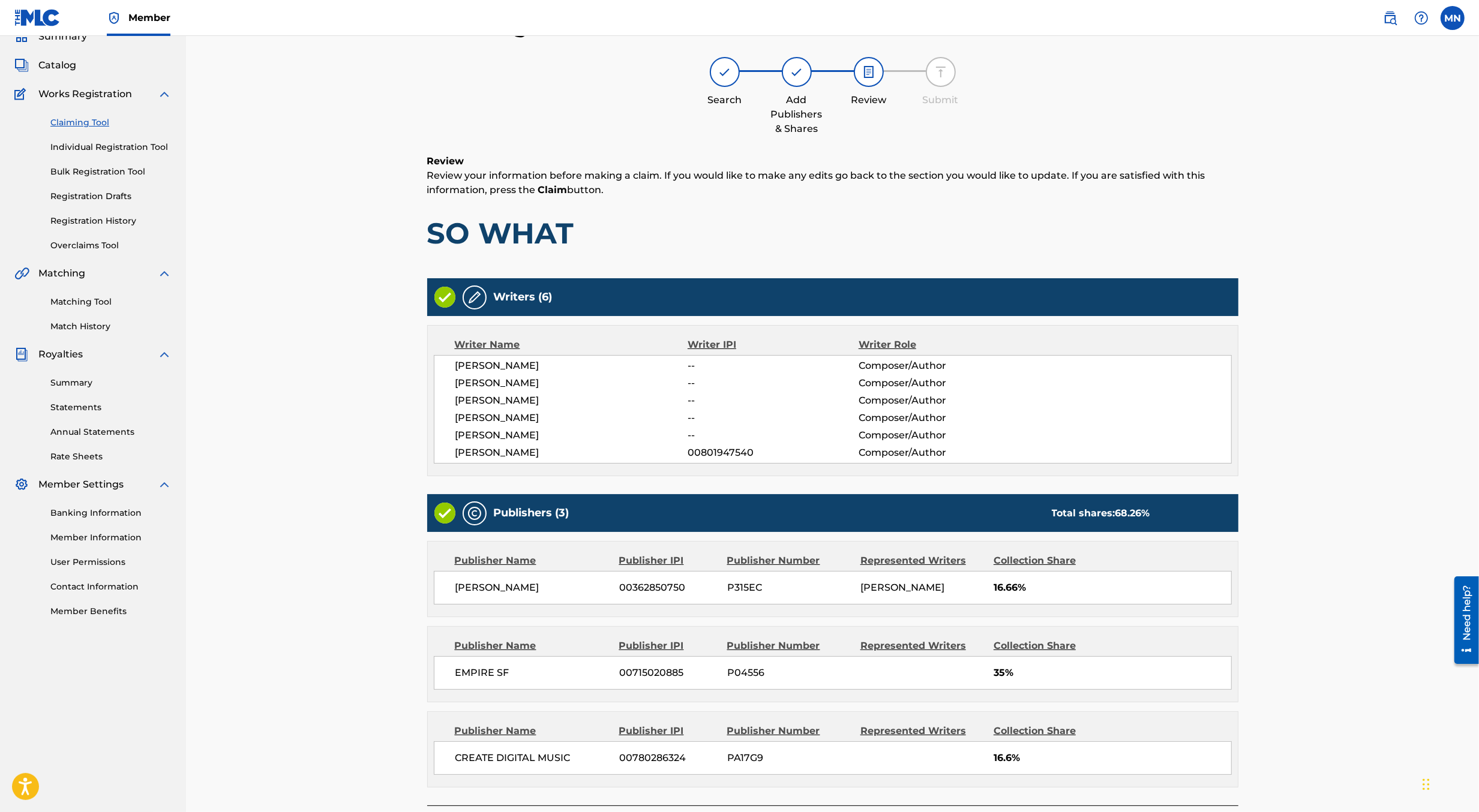
scroll to position [144, 0]
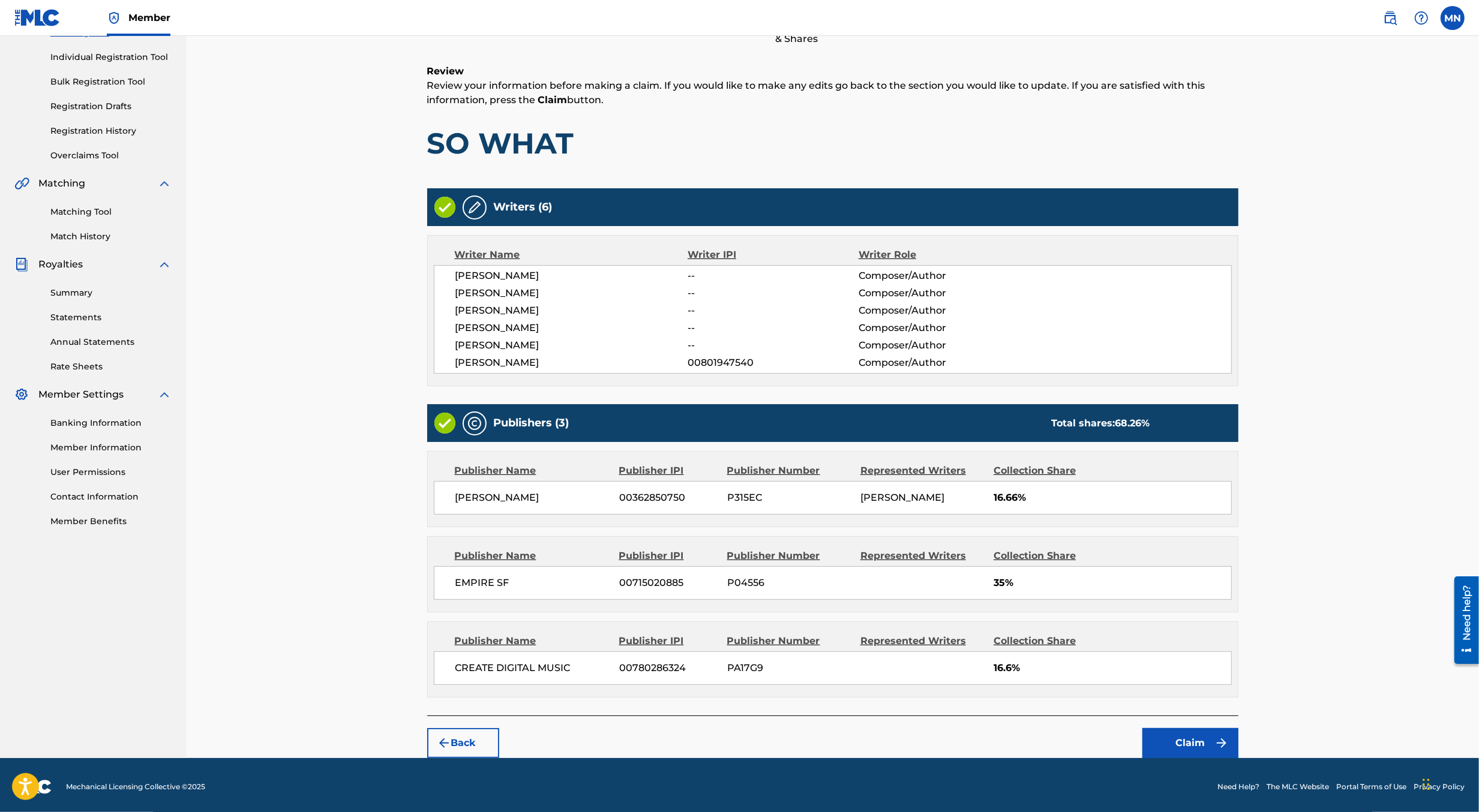
click at [1200, 746] on button "Claim" at bounding box center [1191, 742] width 96 height 30
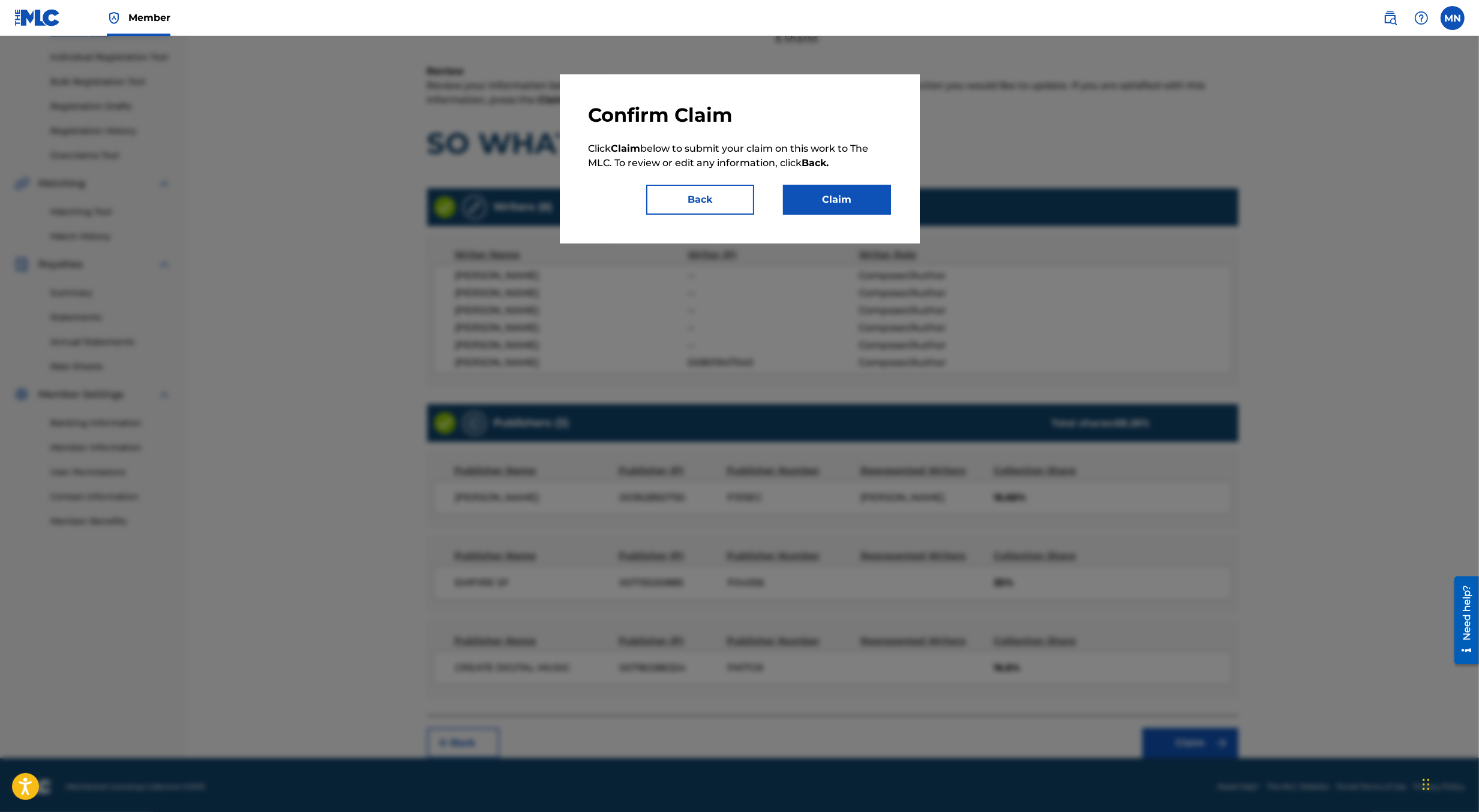
click at [837, 201] on button "Claim" at bounding box center [838, 200] width 108 height 30
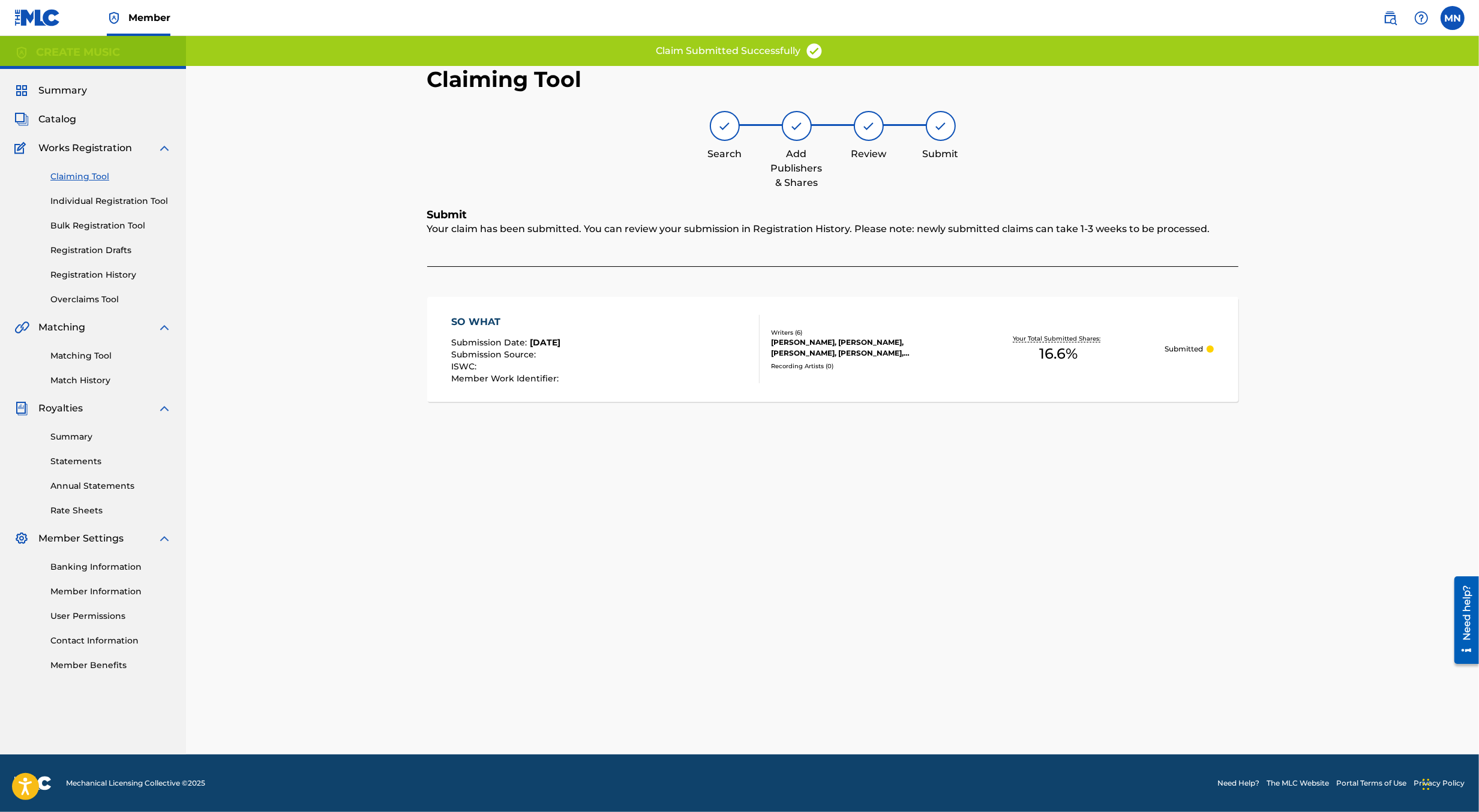
scroll to position [0, 0]
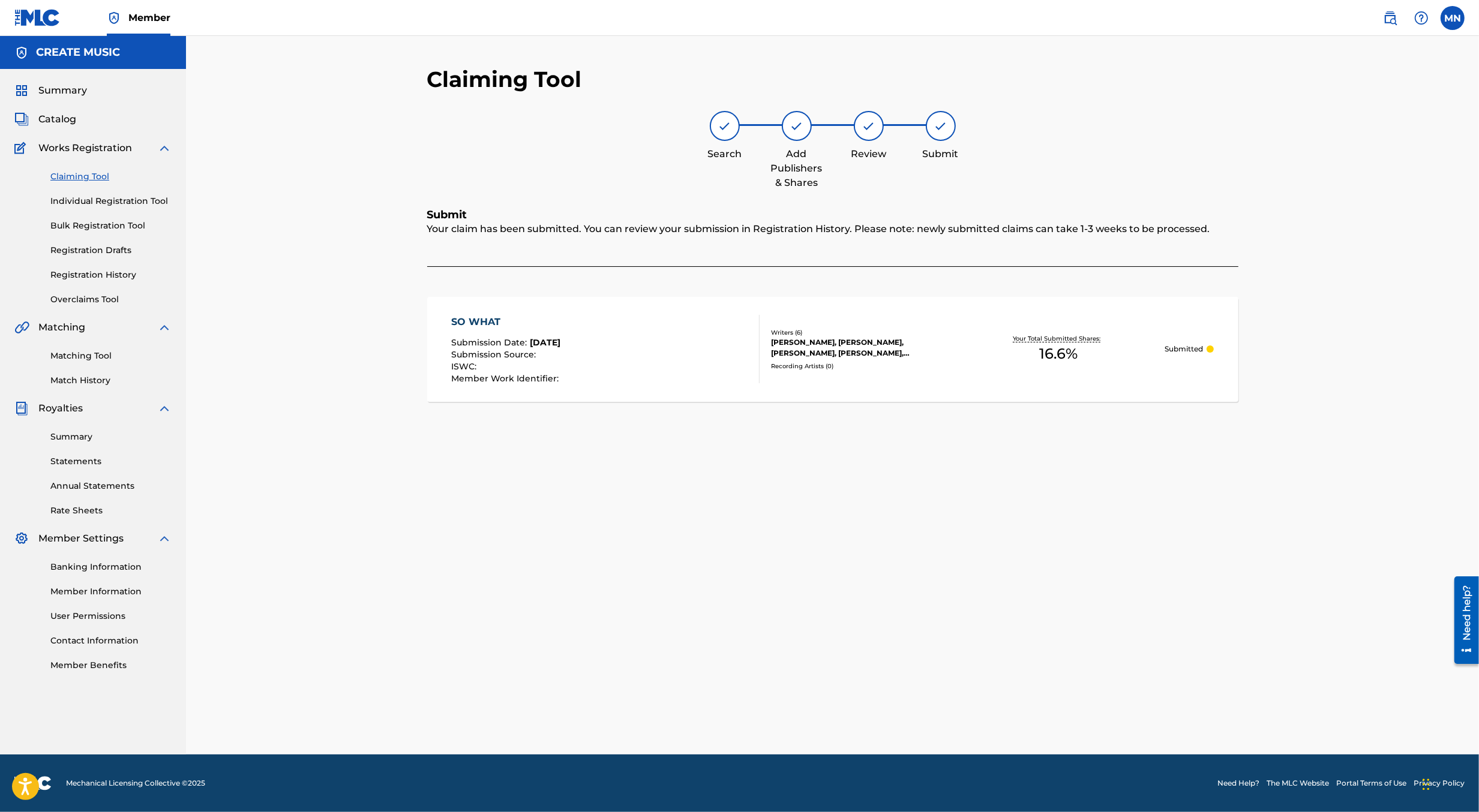
click at [1399, 21] on link at bounding box center [1390, 18] width 24 height 24
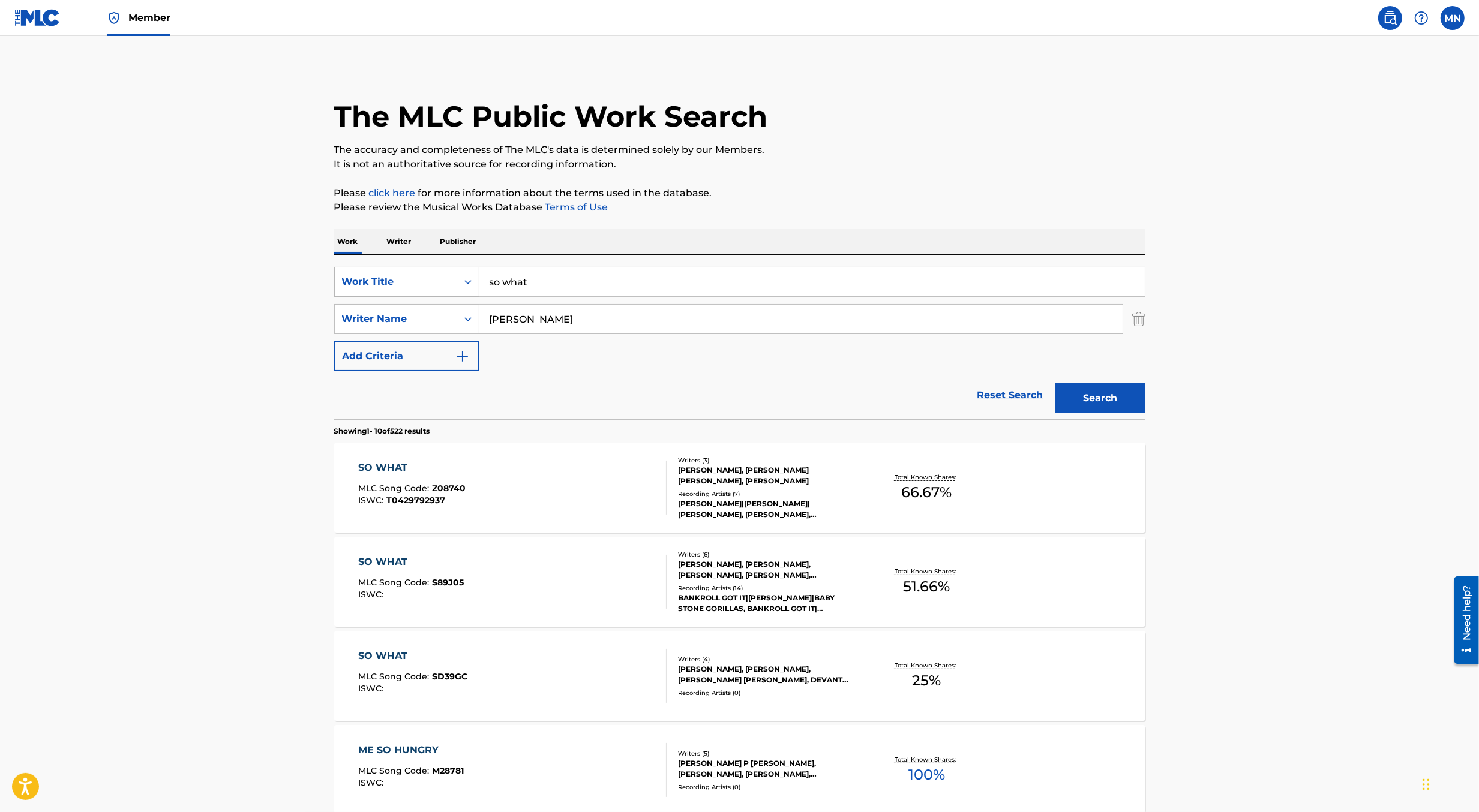
click at [432, 284] on div "Work Title" at bounding box center [397, 282] width 108 height 14
click at [434, 308] on div "MLC Song Code" at bounding box center [407, 312] width 144 height 30
click at [515, 293] on input "Search Form" at bounding box center [812, 282] width 666 height 29
paste input "I263GL"
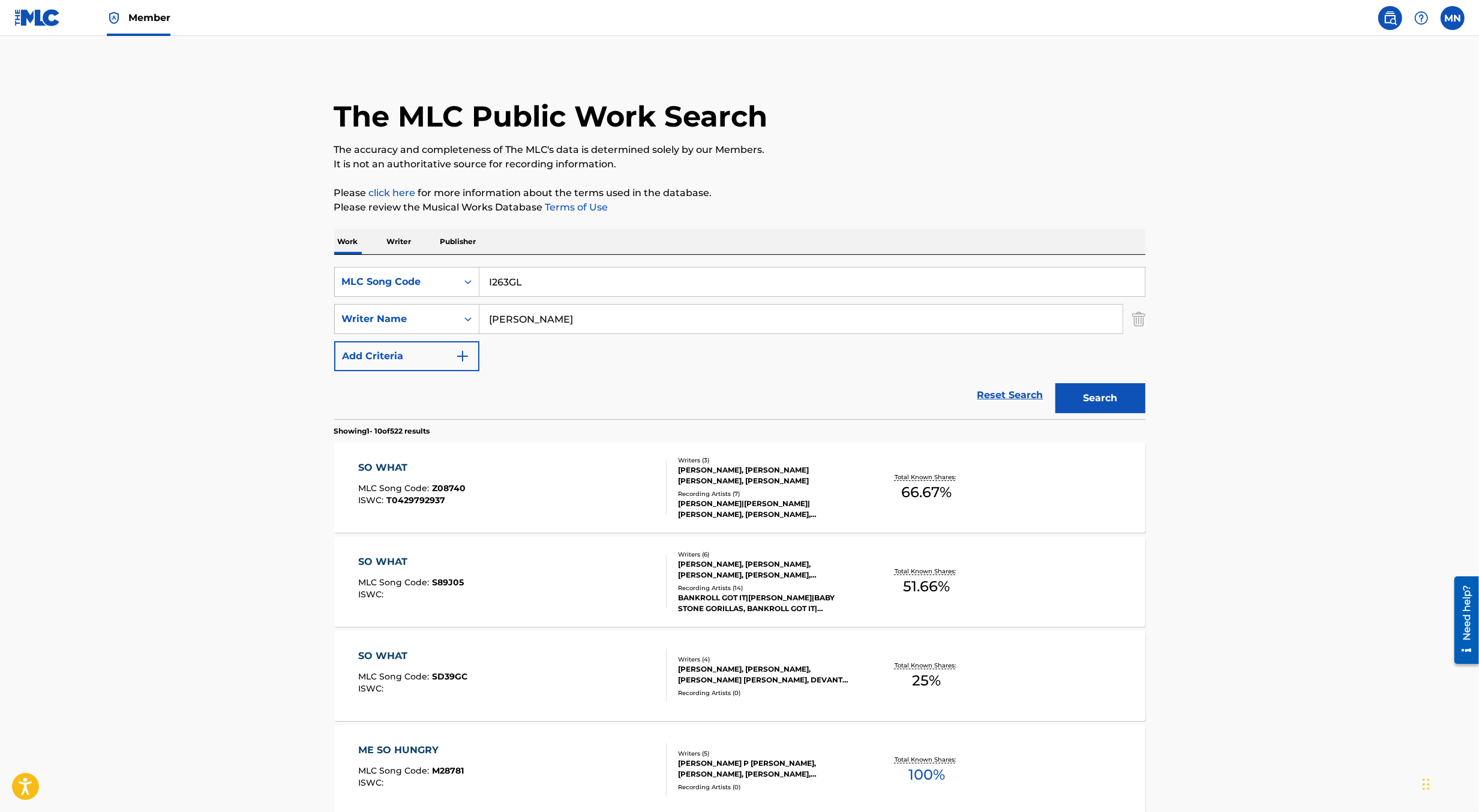
type input "I263GL"
click at [1142, 322] on img "Search Form" at bounding box center [1139, 319] width 14 height 30
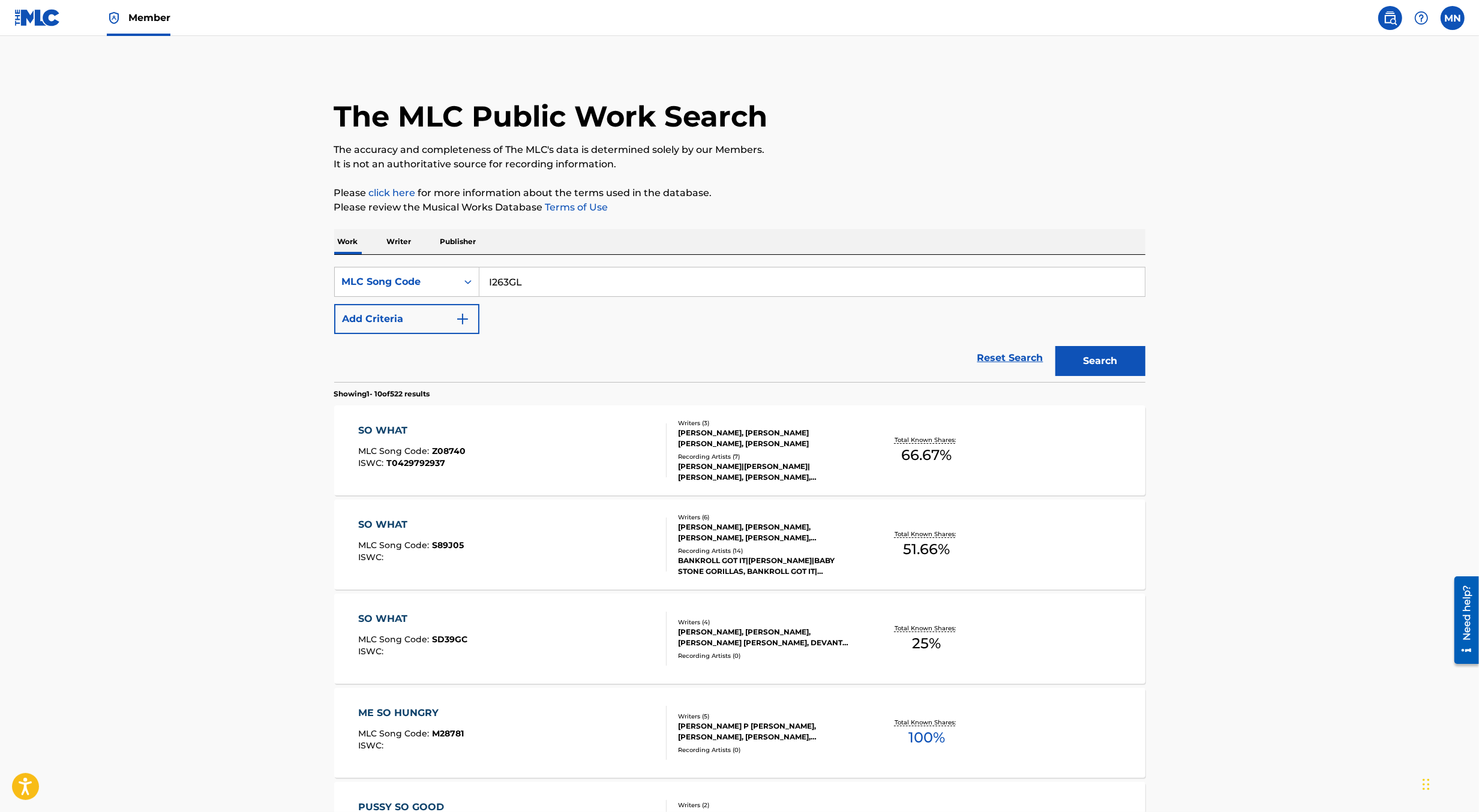
click at [1109, 360] on button "Search" at bounding box center [1100, 360] width 90 height 30
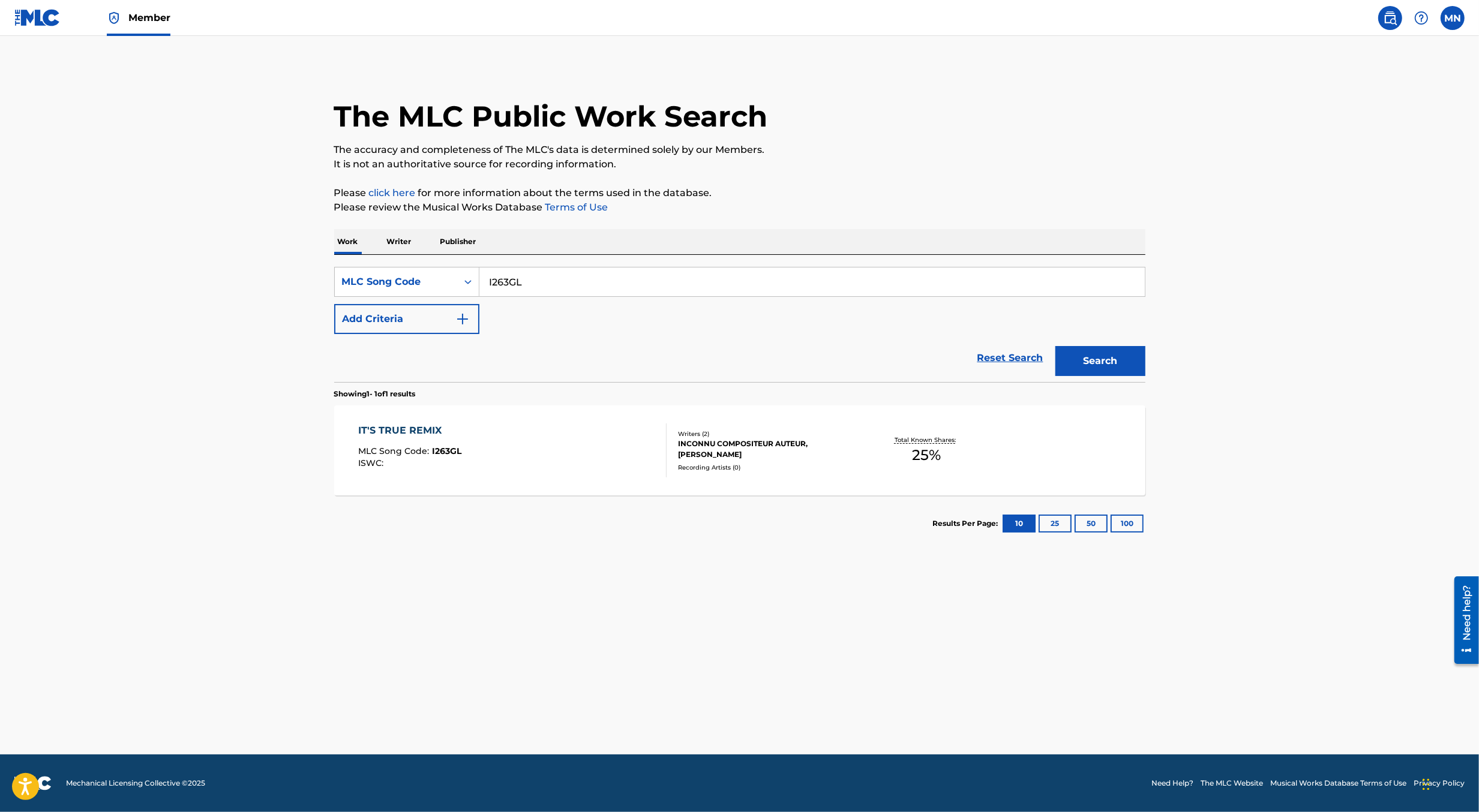
click at [655, 465] on div "IT'S TRUE REMIX MLC Song Code : I263GL ISWC :" at bounding box center [512, 451] width 308 height 54
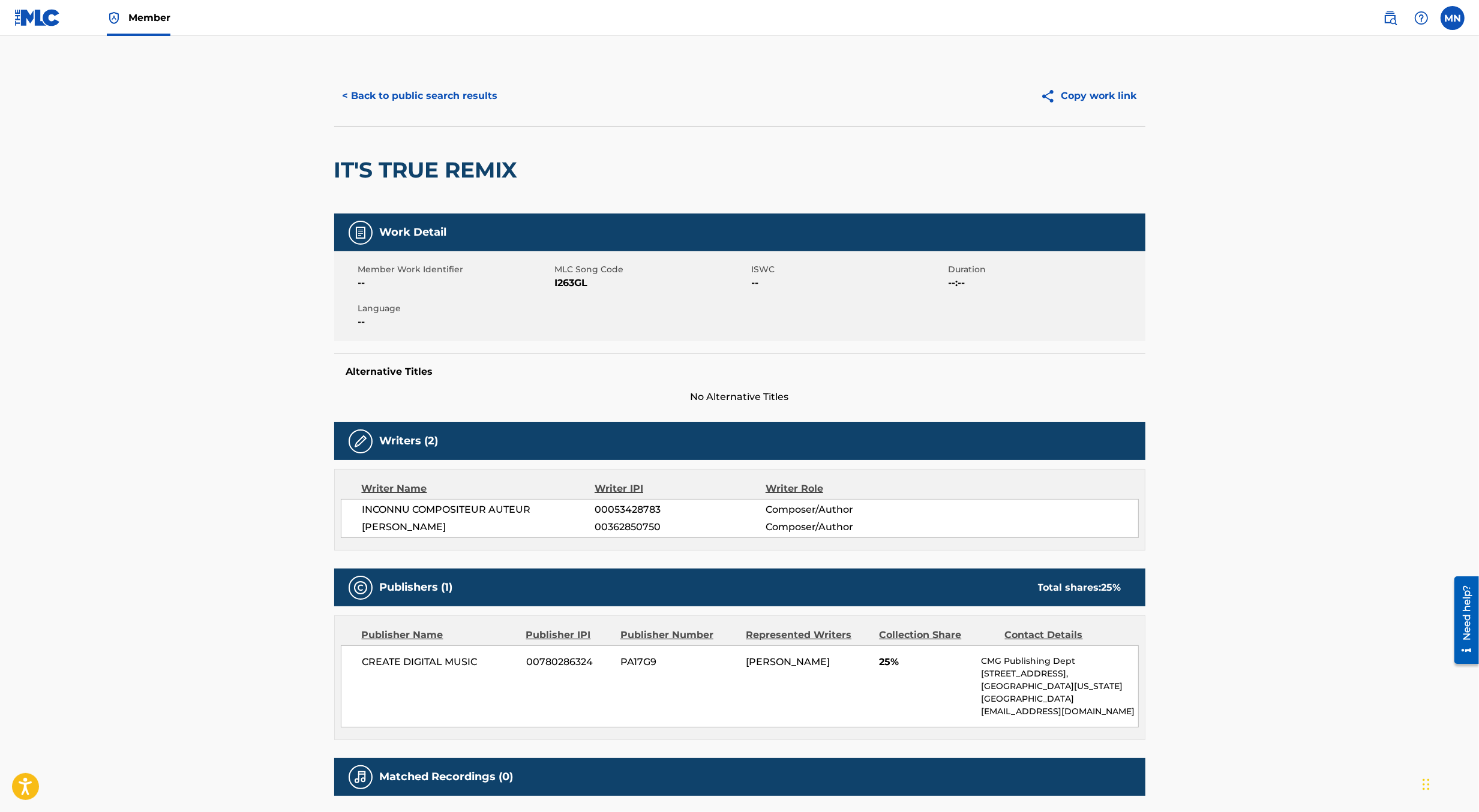
click at [455, 165] on h2 "IT'S TRUE REMIX" at bounding box center [429, 170] width 190 height 27
copy div "IT'S TRUE REMIX"
click at [434, 85] on button "< Back to public search results" at bounding box center [420, 96] width 173 height 30
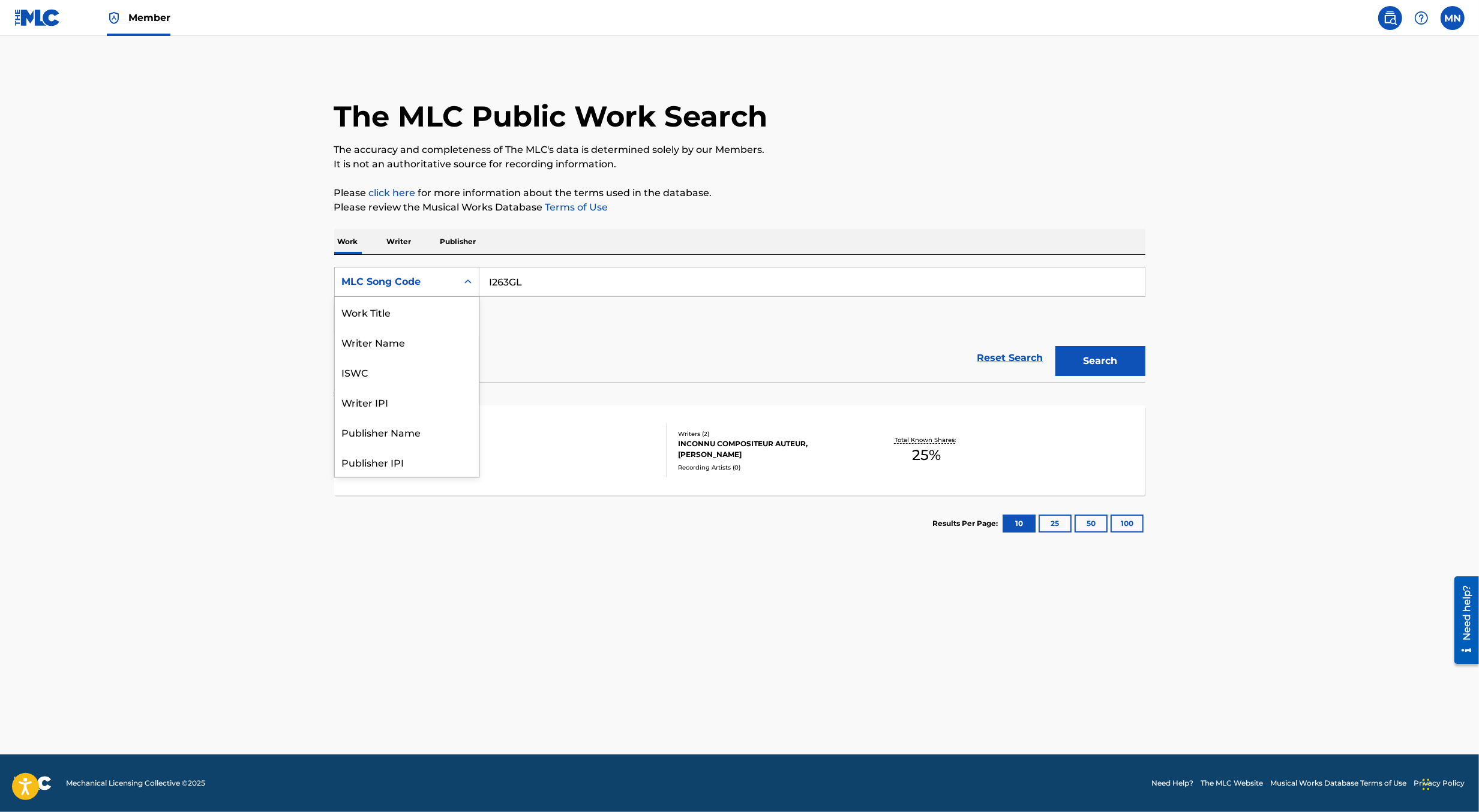
click at [433, 284] on div "MLC Song Code" at bounding box center [397, 282] width 108 height 14
click at [433, 308] on div "Work Title" at bounding box center [407, 312] width 144 height 30
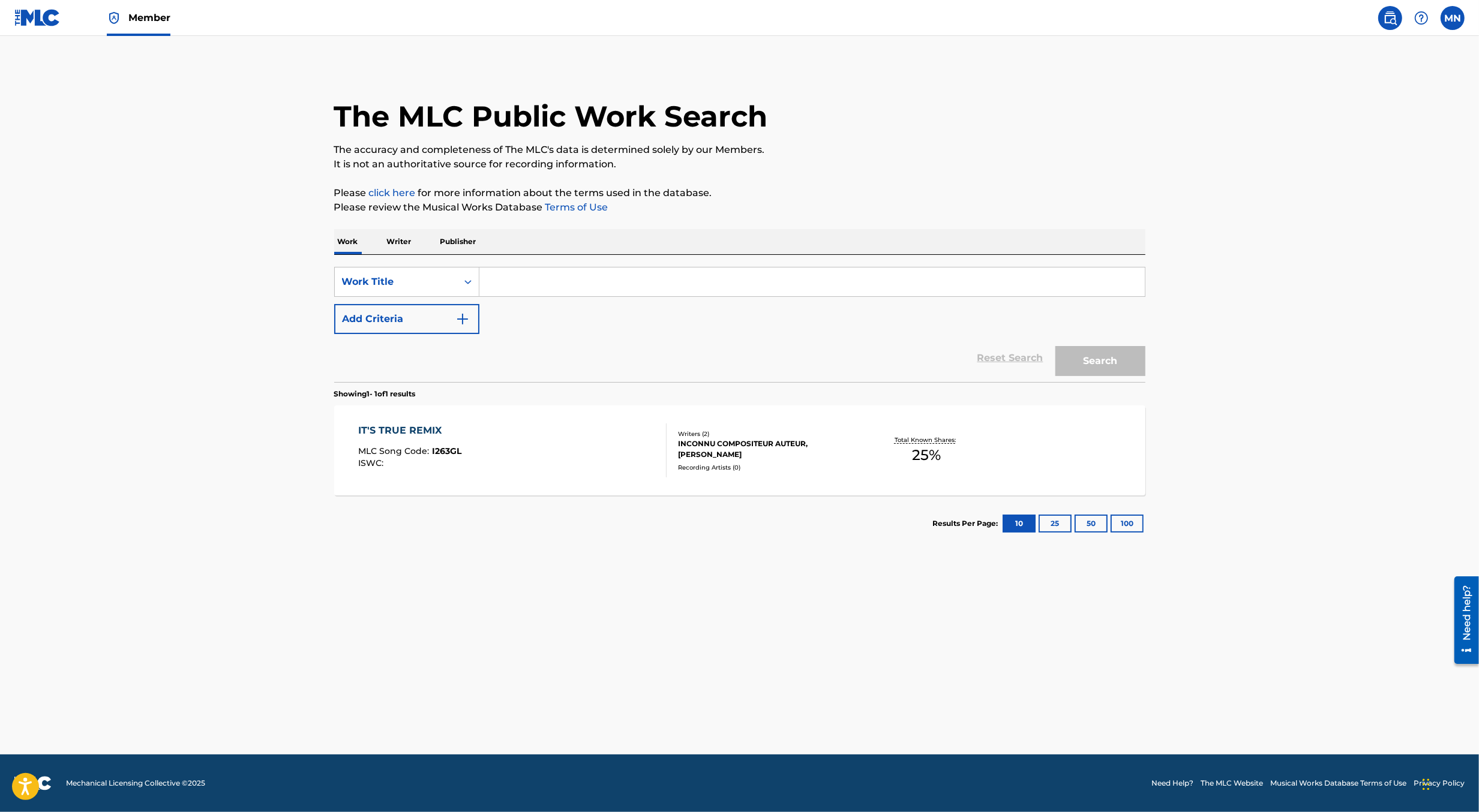
click at [500, 291] on input "Search Form" at bounding box center [812, 282] width 666 height 29
paste input "IT'S TRUE REMIX"
type input "IT'S TRUE REMIX"
click at [1055, 346] on button "Search" at bounding box center [1100, 360] width 90 height 30
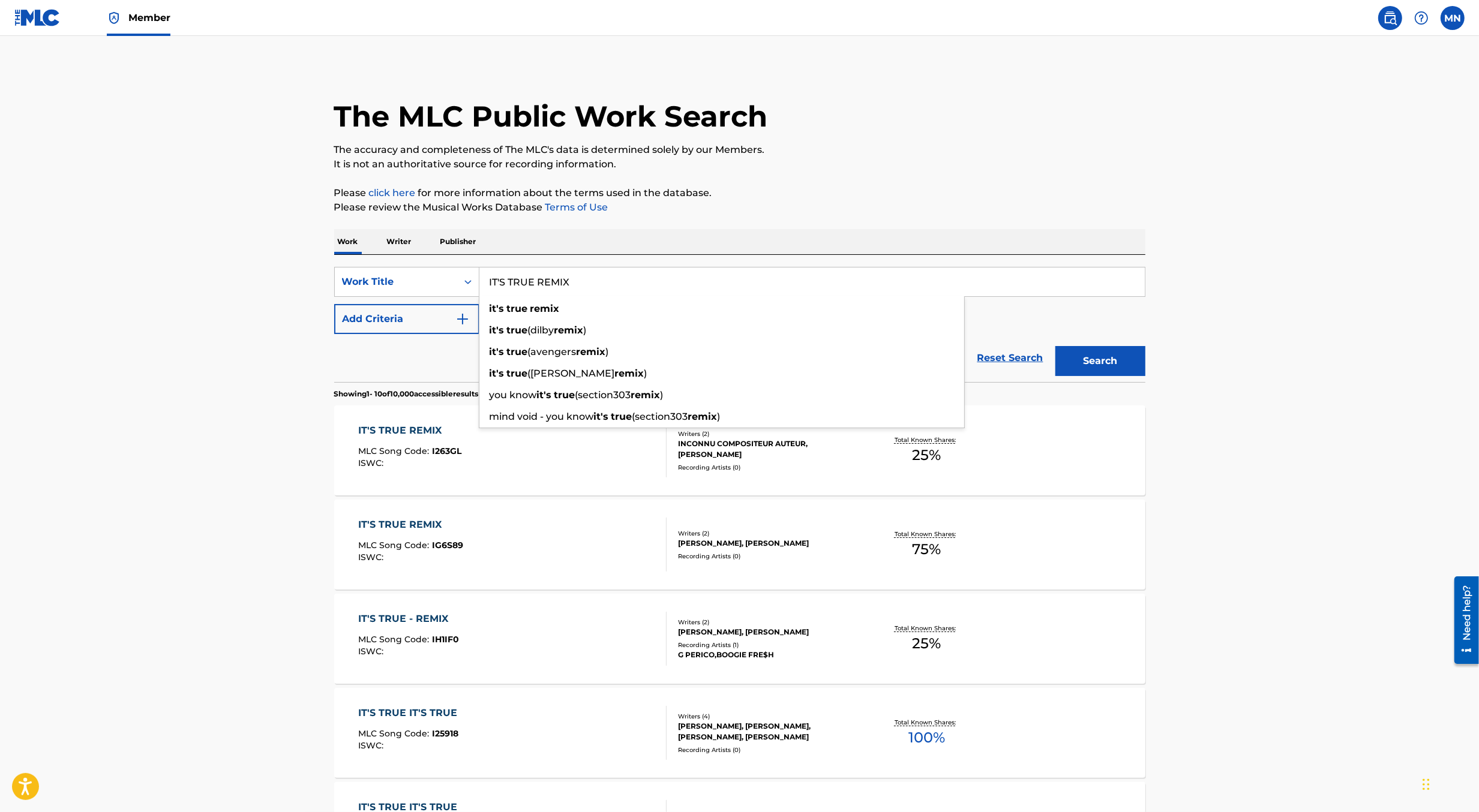
click at [260, 450] on main "The MLC Public Work Search The accuracy and completeness of The MLC's data is d…" at bounding box center [739, 723] width 1479 height 1376
click at [427, 462] on div "ISWC :" at bounding box center [410, 463] width 103 height 9
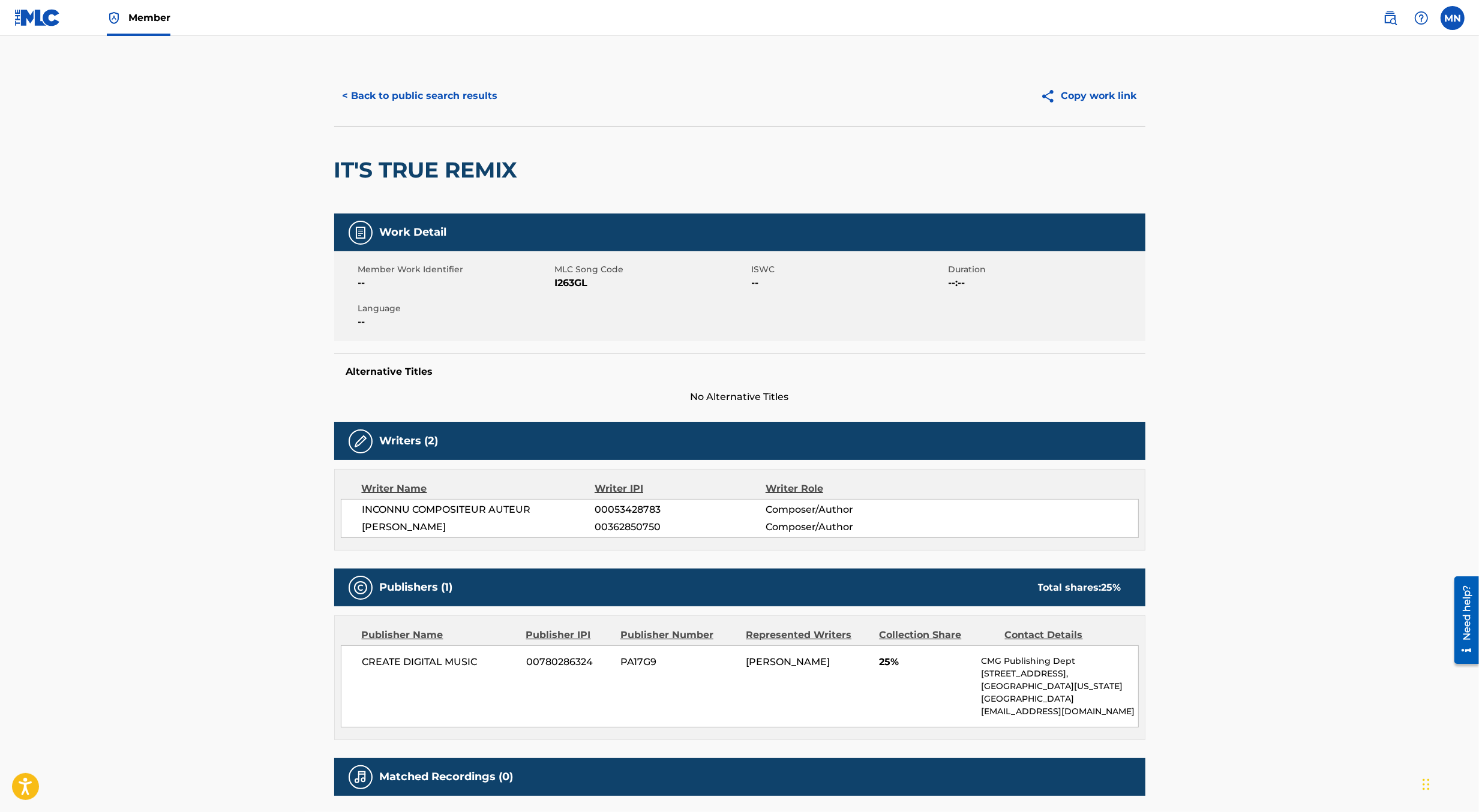
click at [399, 103] on button "< Back to public search results" at bounding box center [420, 96] width 173 height 30
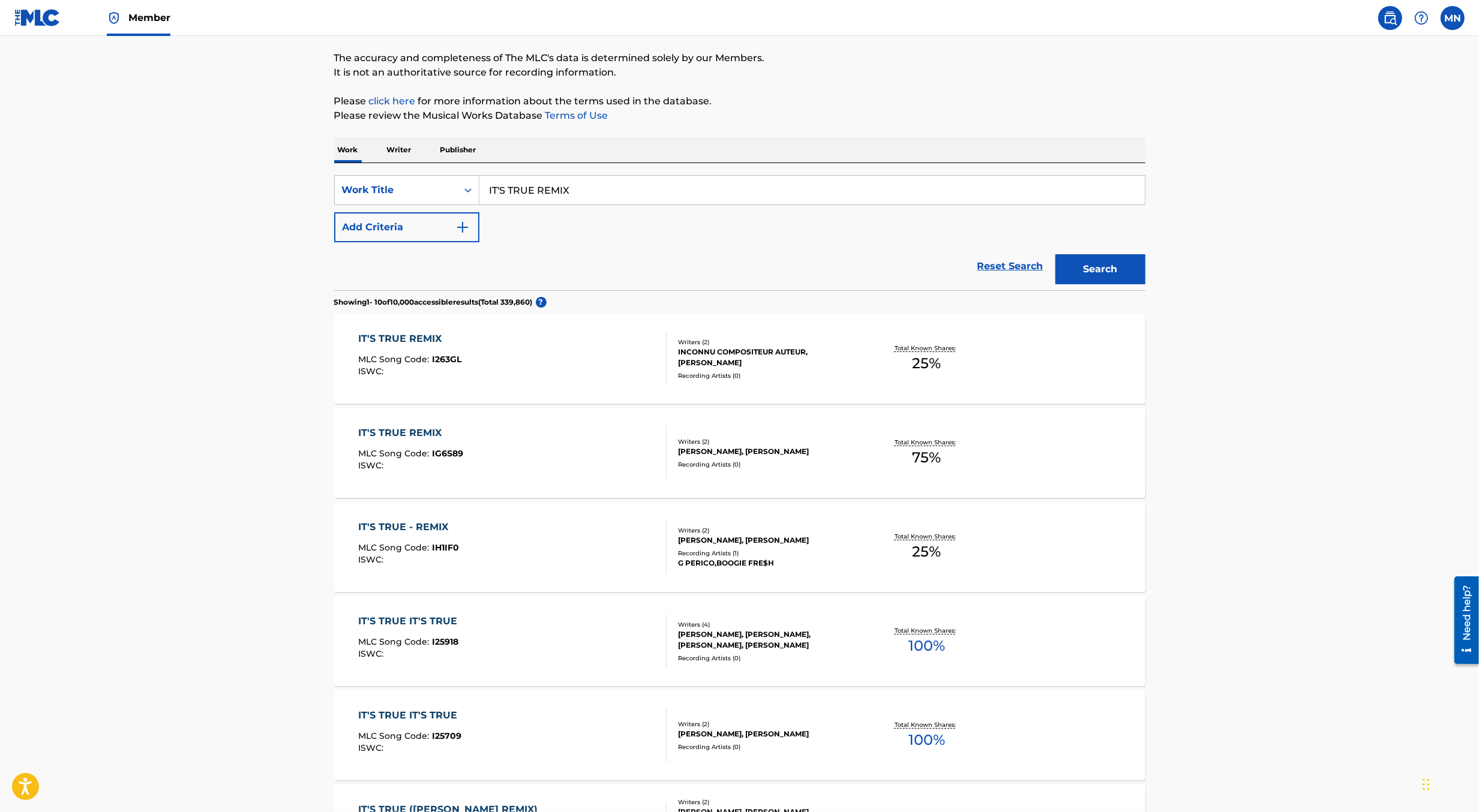
scroll to position [92, 0]
click at [475, 452] on div "IT'S TRUE REMIX MLC Song Code : IG6S89 ISWC :" at bounding box center [512, 453] width 308 height 54
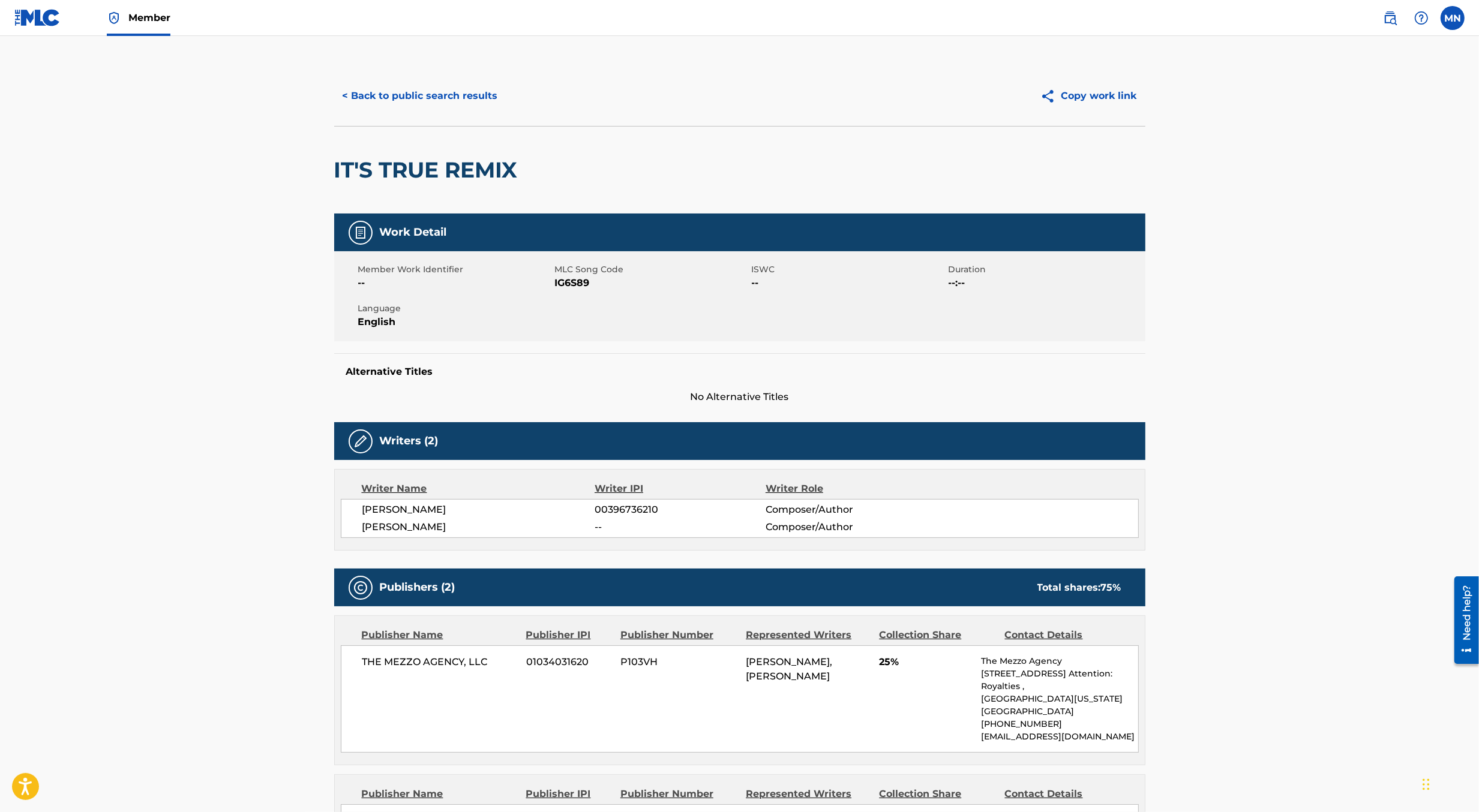
click at [23, 26] on img at bounding box center [37, 17] width 46 height 17
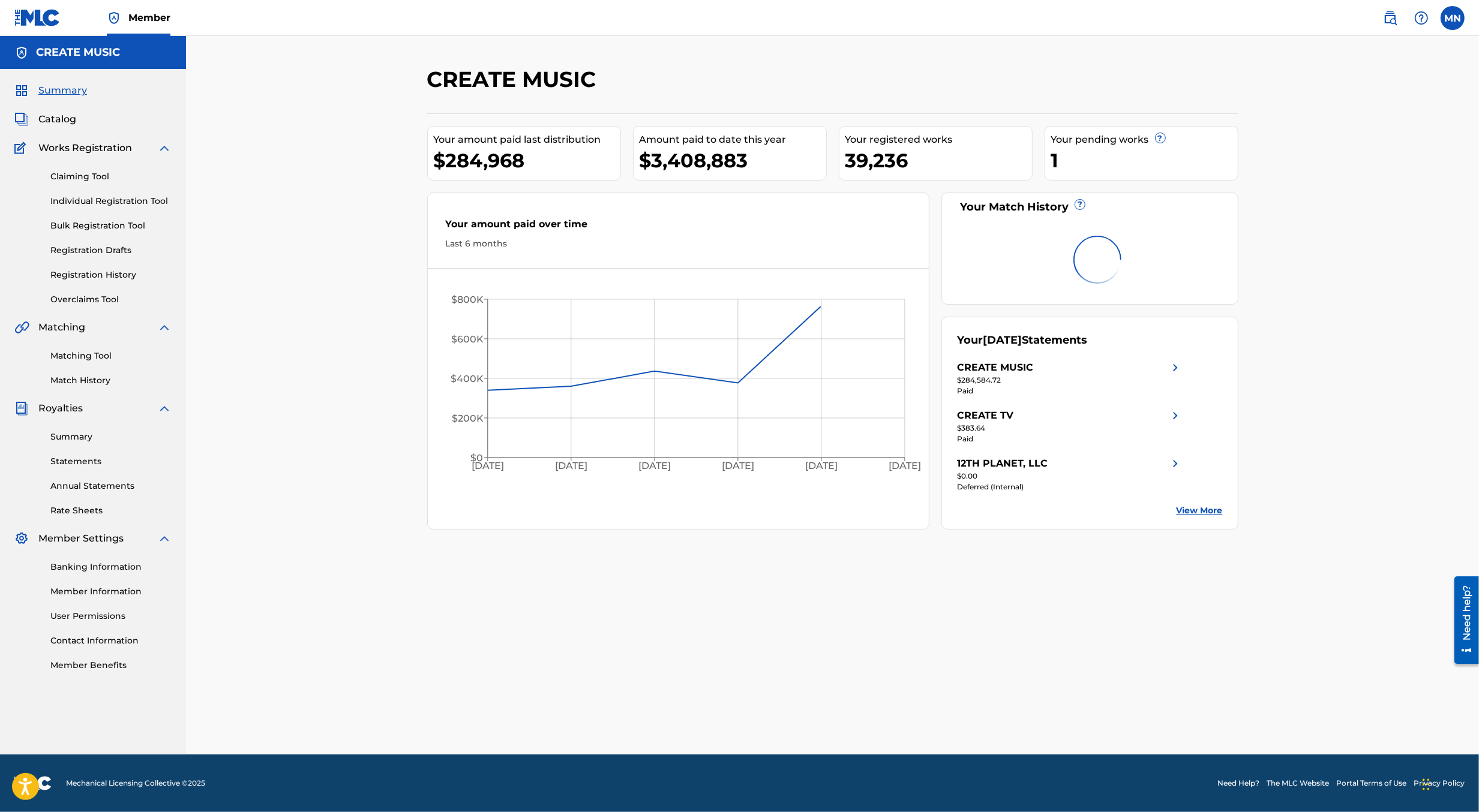
click at [71, 175] on link "Claiming Tool" at bounding box center [111, 177] width 121 height 13
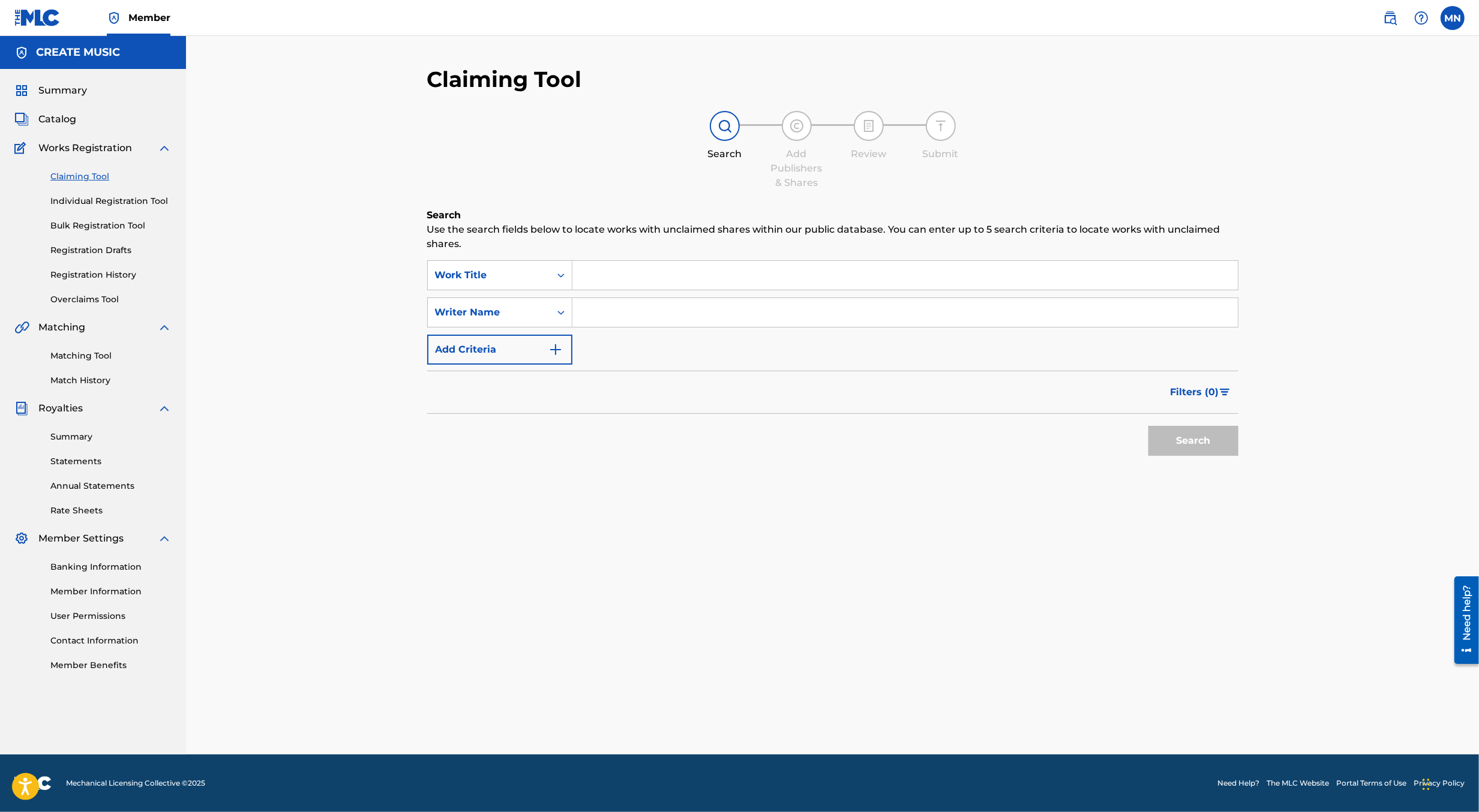
click at [78, 353] on link "Matching Tool" at bounding box center [111, 356] width 121 height 13
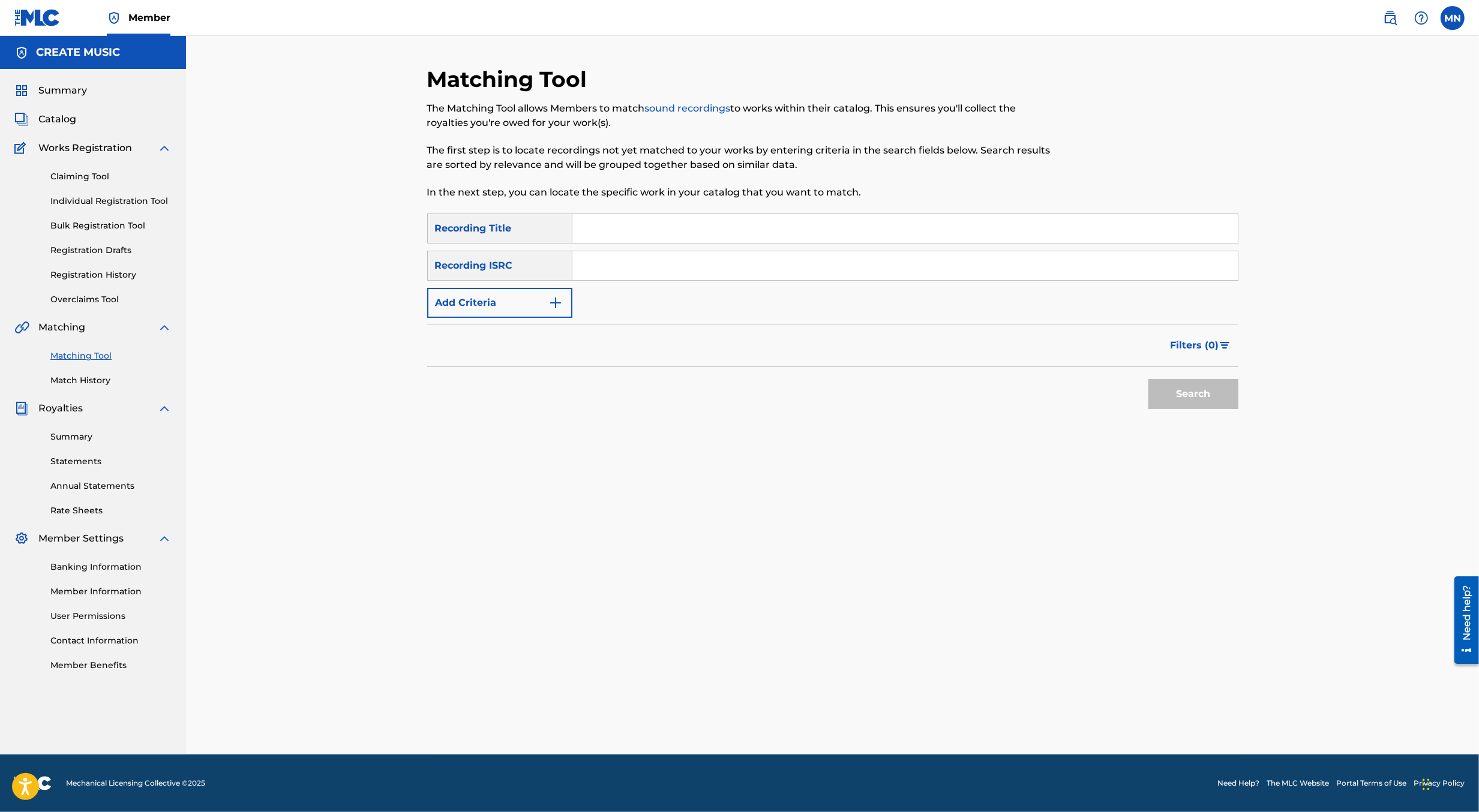
click at [625, 276] on input "Search Form" at bounding box center [905, 266] width 666 height 29
paste input "USUYG1398894"
type input "USUYG1398894"
click at [1148, 379] on button "Search" at bounding box center [1193, 394] width 90 height 30
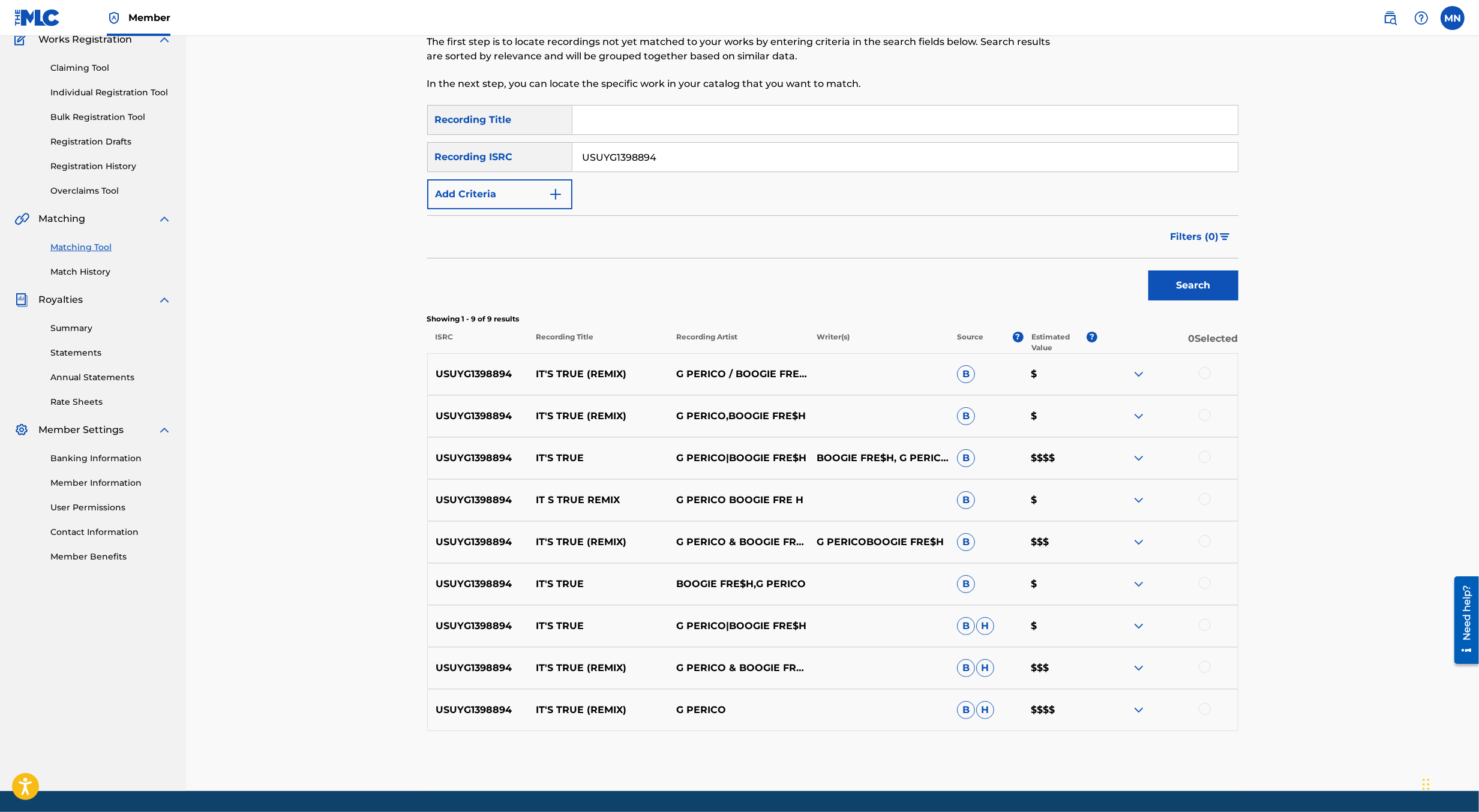
scroll to position [144, 0]
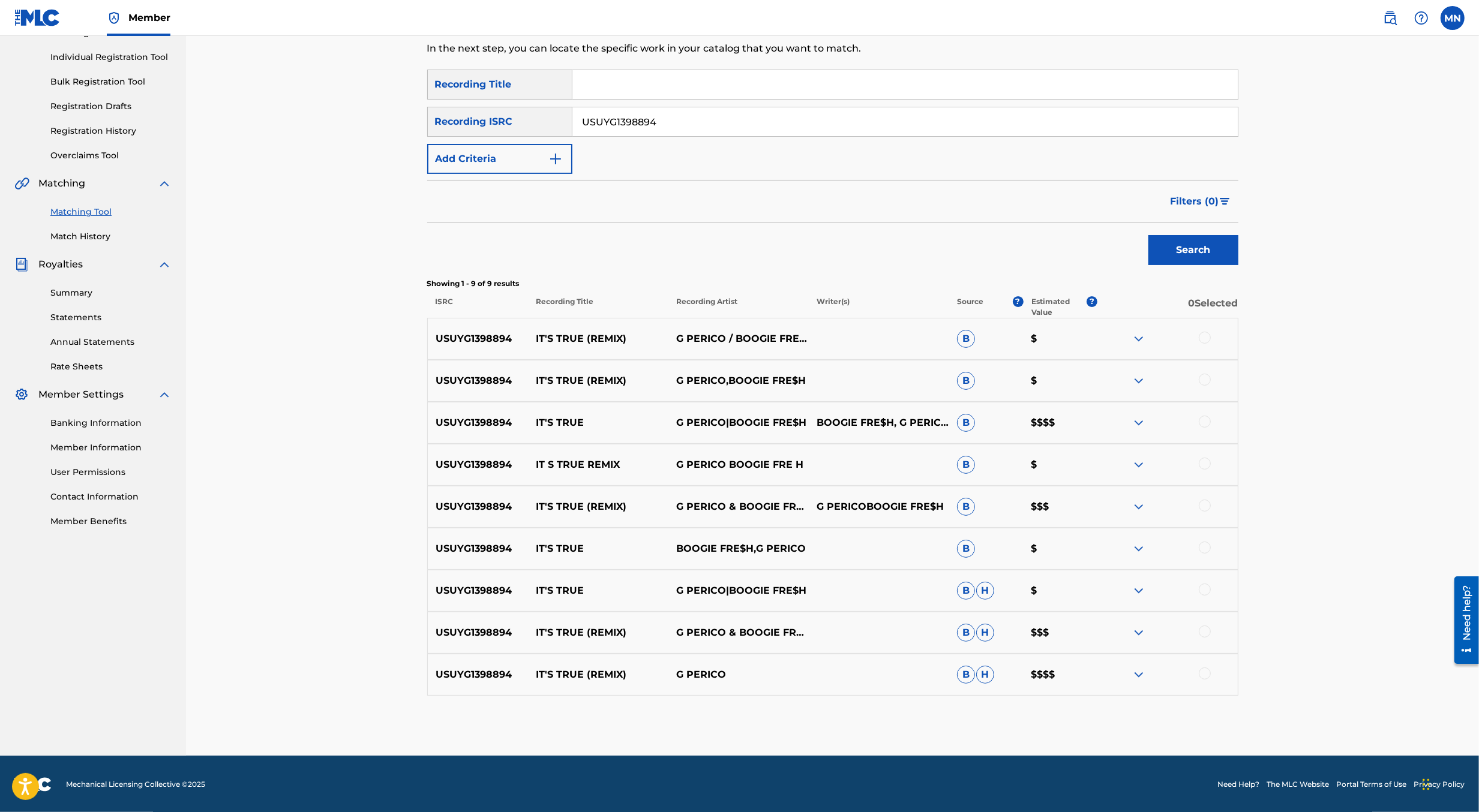
click at [1204, 336] on div at bounding box center [1204, 337] width 12 height 12
click at [1204, 386] on div at bounding box center [1167, 381] width 140 height 14
click at [1204, 380] on div at bounding box center [1204, 379] width 12 height 12
click at [1204, 425] on div at bounding box center [1204, 421] width 12 height 12
click at [1205, 461] on div at bounding box center [1204, 463] width 12 height 12
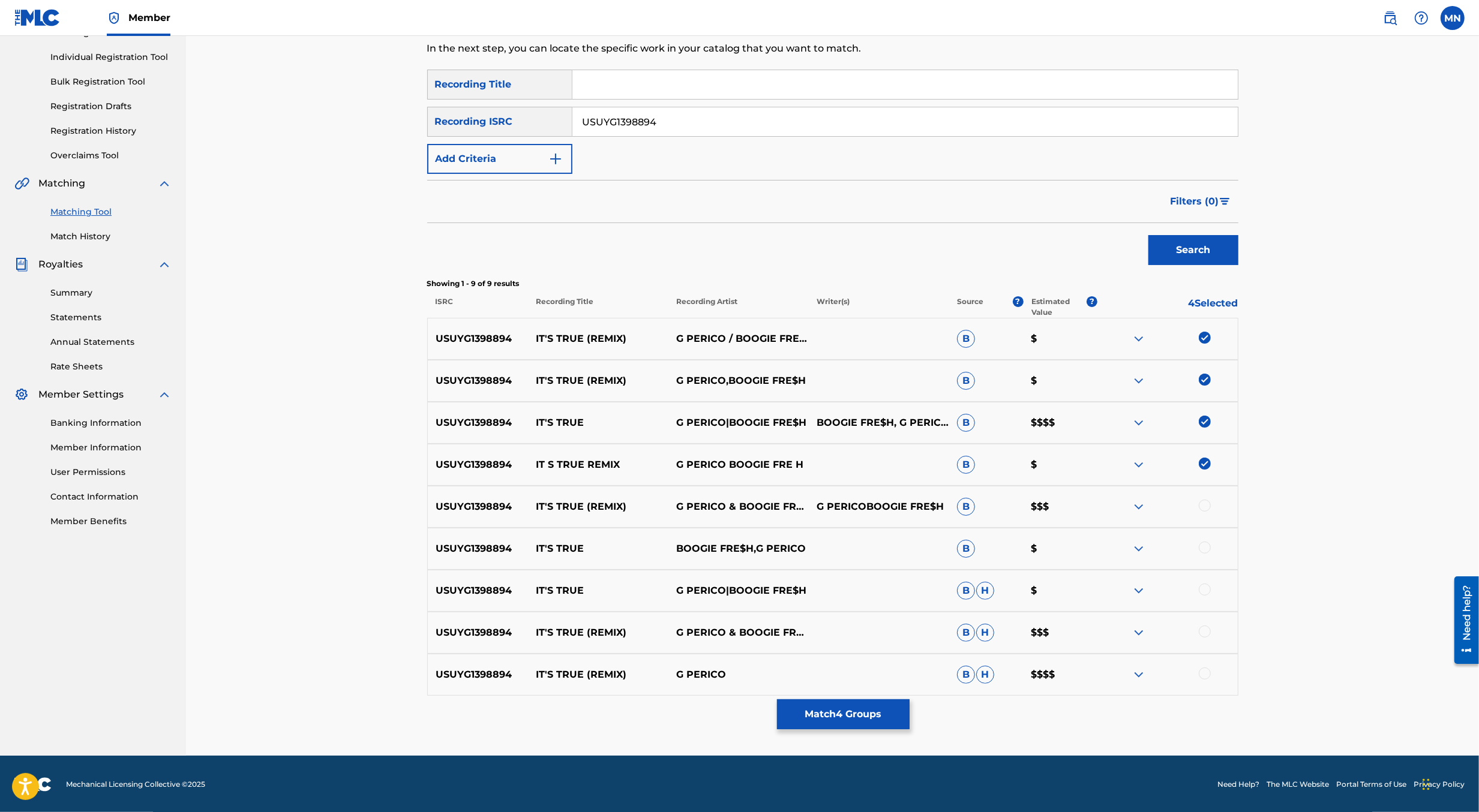
click at [1205, 507] on div at bounding box center [1204, 505] width 12 height 12
click at [1204, 547] on div at bounding box center [1204, 547] width 12 height 12
click at [1204, 589] on div at bounding box center [1204, 589] width 12 height 12
click at [1206, 630] on div at bounding box center [1204, 631] width 12 height 12
click at [1206, 667] on div at bounding box center [1204, 673] width 12 height 12
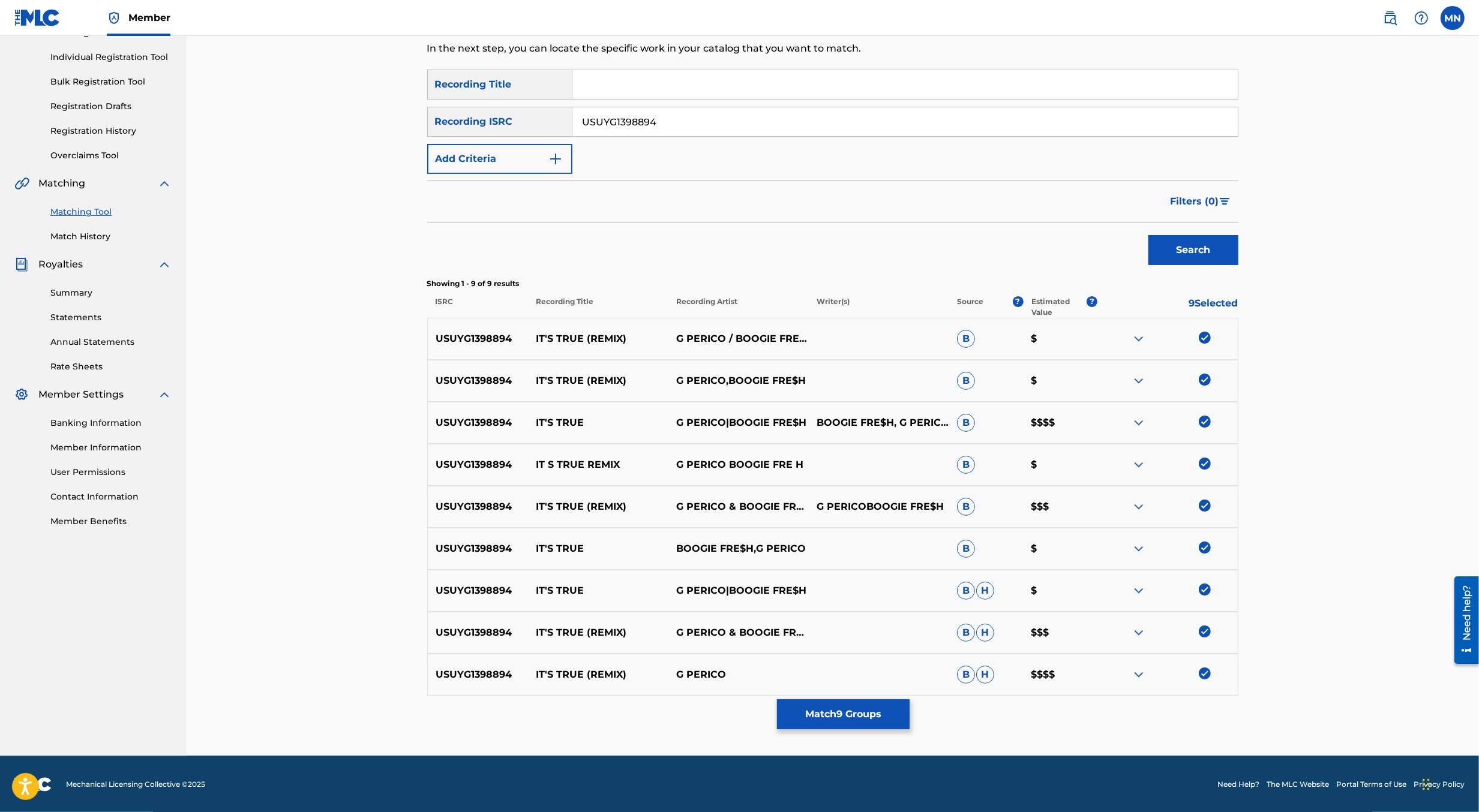
click at [853, 714] on button "Match 9 Groups" at bounding box center [843, 714] width 133 height 30
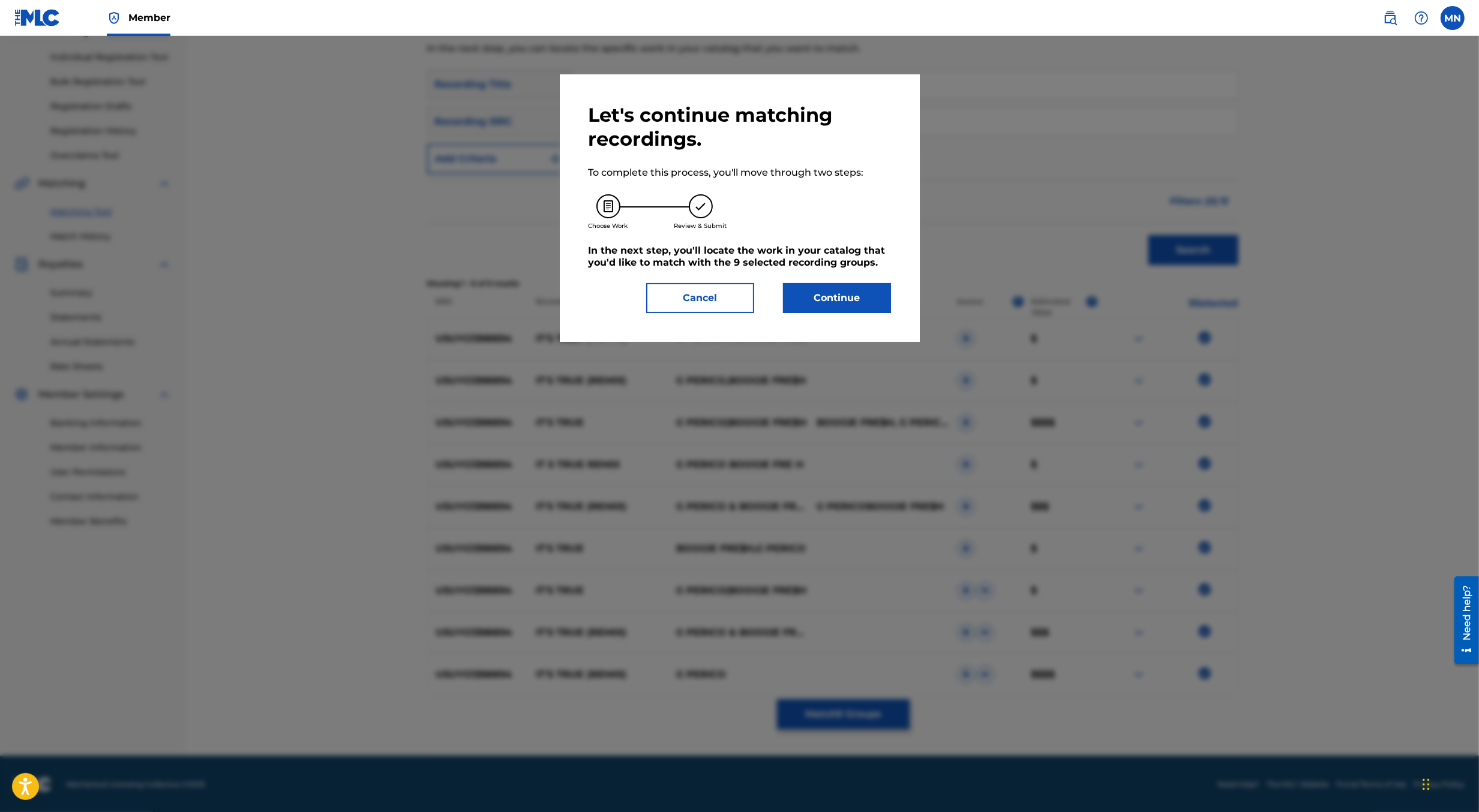
click at [847, 298] on button "Continue" at bounding box center [838, 298] width 108 height 30
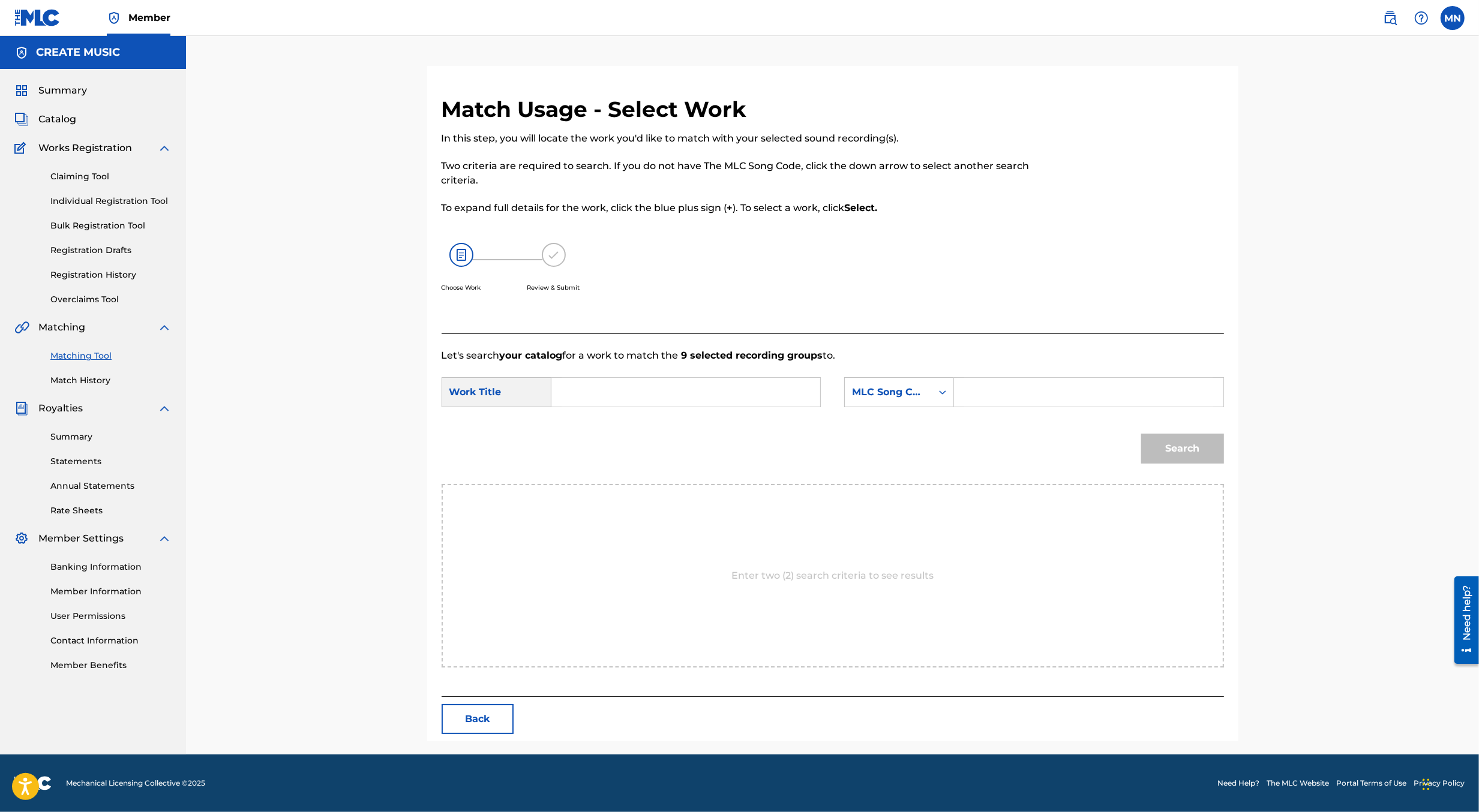
scroll to position [0, 0]
click at [591, 392] on input "Search Form" at bounding box center [686, 393] width 248 height 29
type input "it's"
paste input "I263GL"
type input "I263GL"
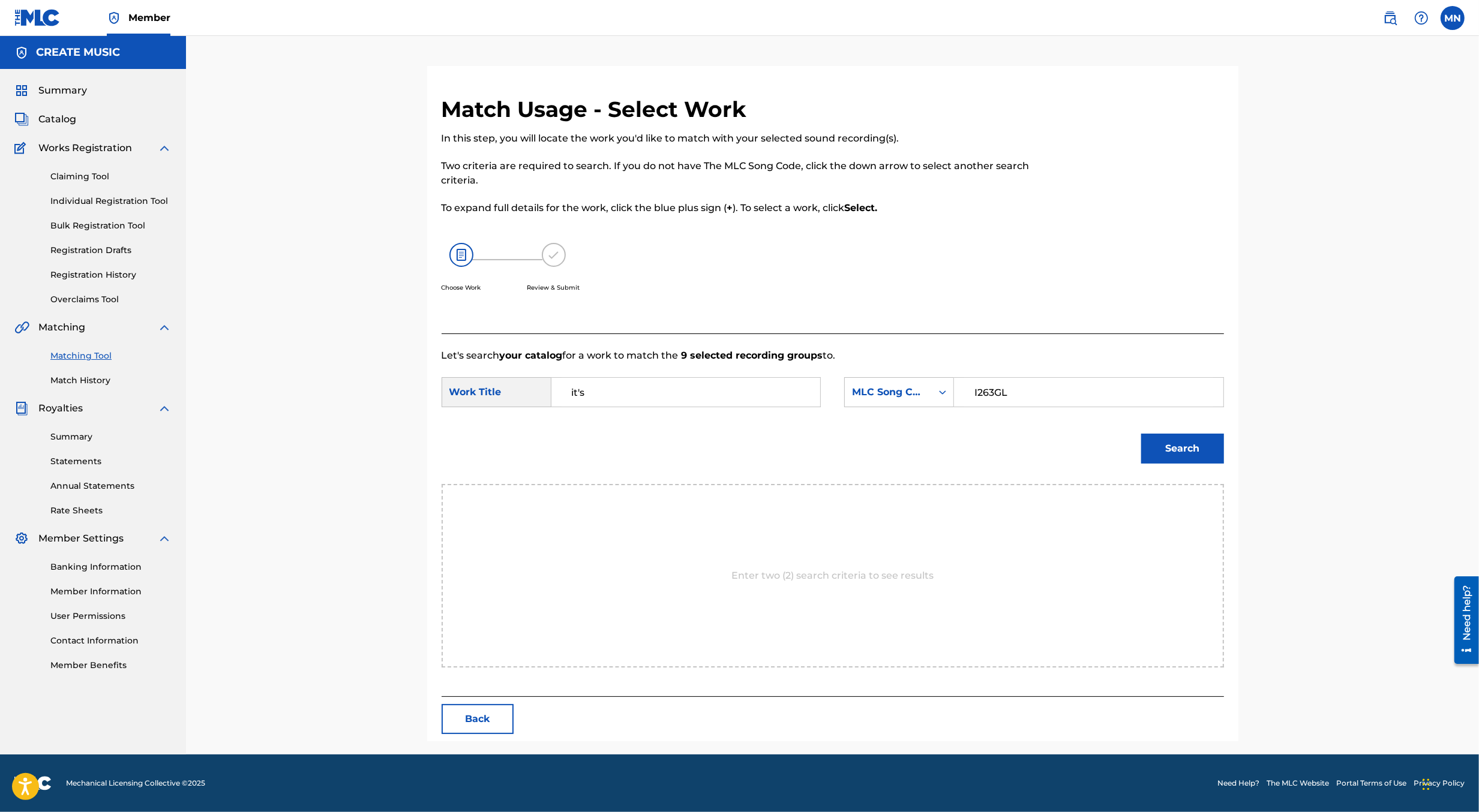
click at [1141, 434] on button "Search" at bounding box center [1183, 448] width 83 height 30
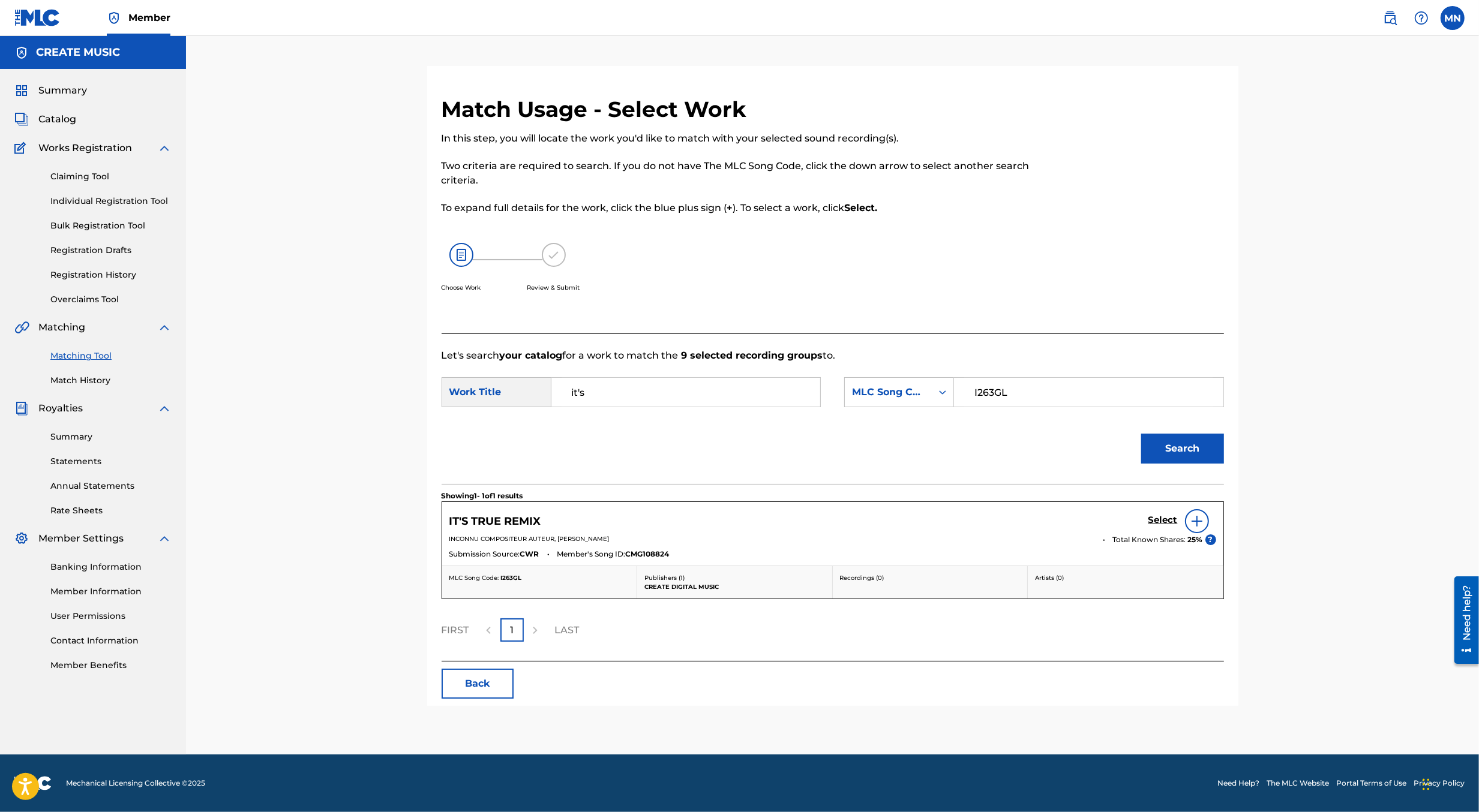
click at [1168, 527] on div "Select" at bounding box center [1182, 521] width 68 height 24
click at [1162, 520] on h5 "Select" at bounding box center [1163, 520] width 30 height 12
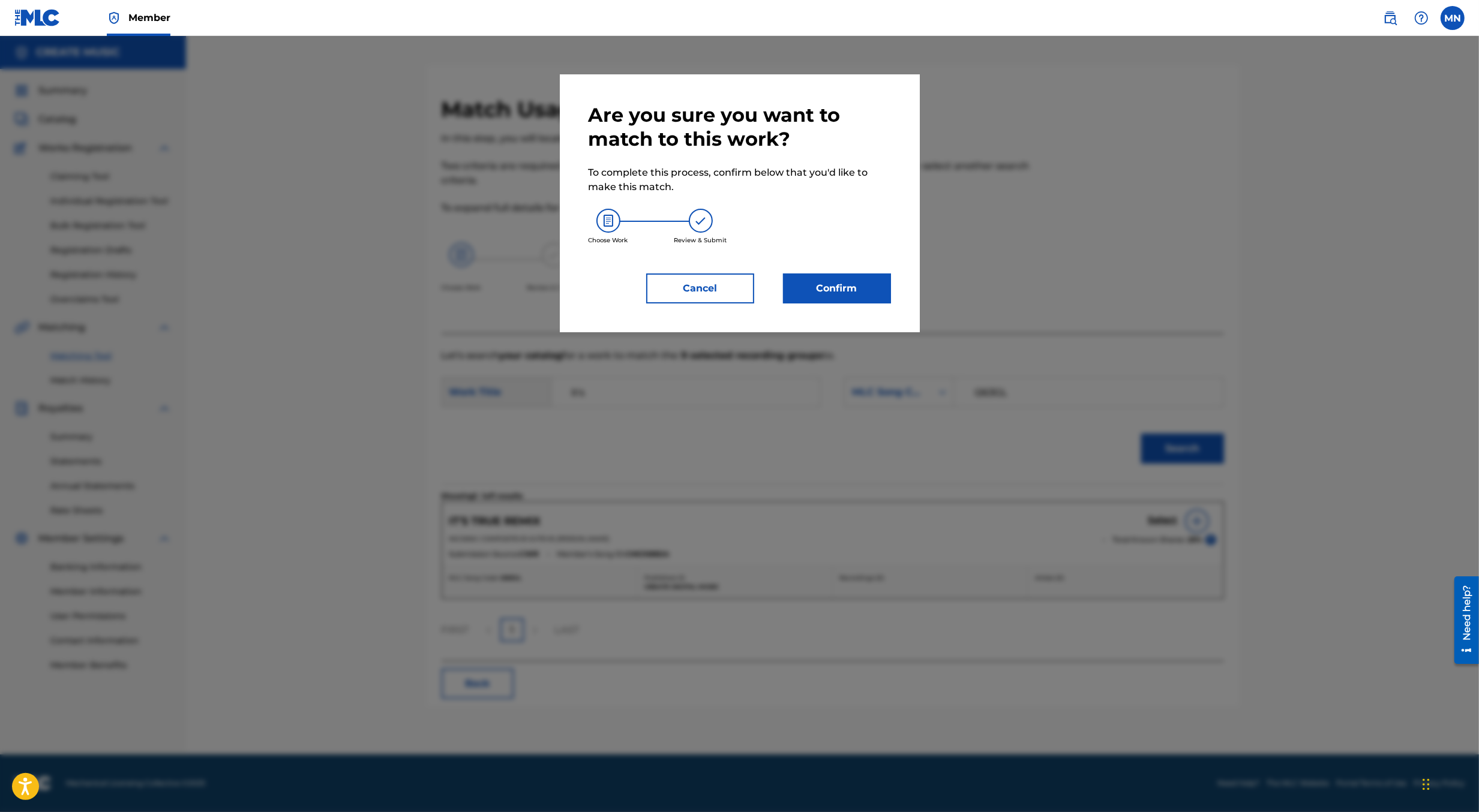
click at [839, 285] on button "Confirm" at bounding box center [838, 288] width 108 height 30
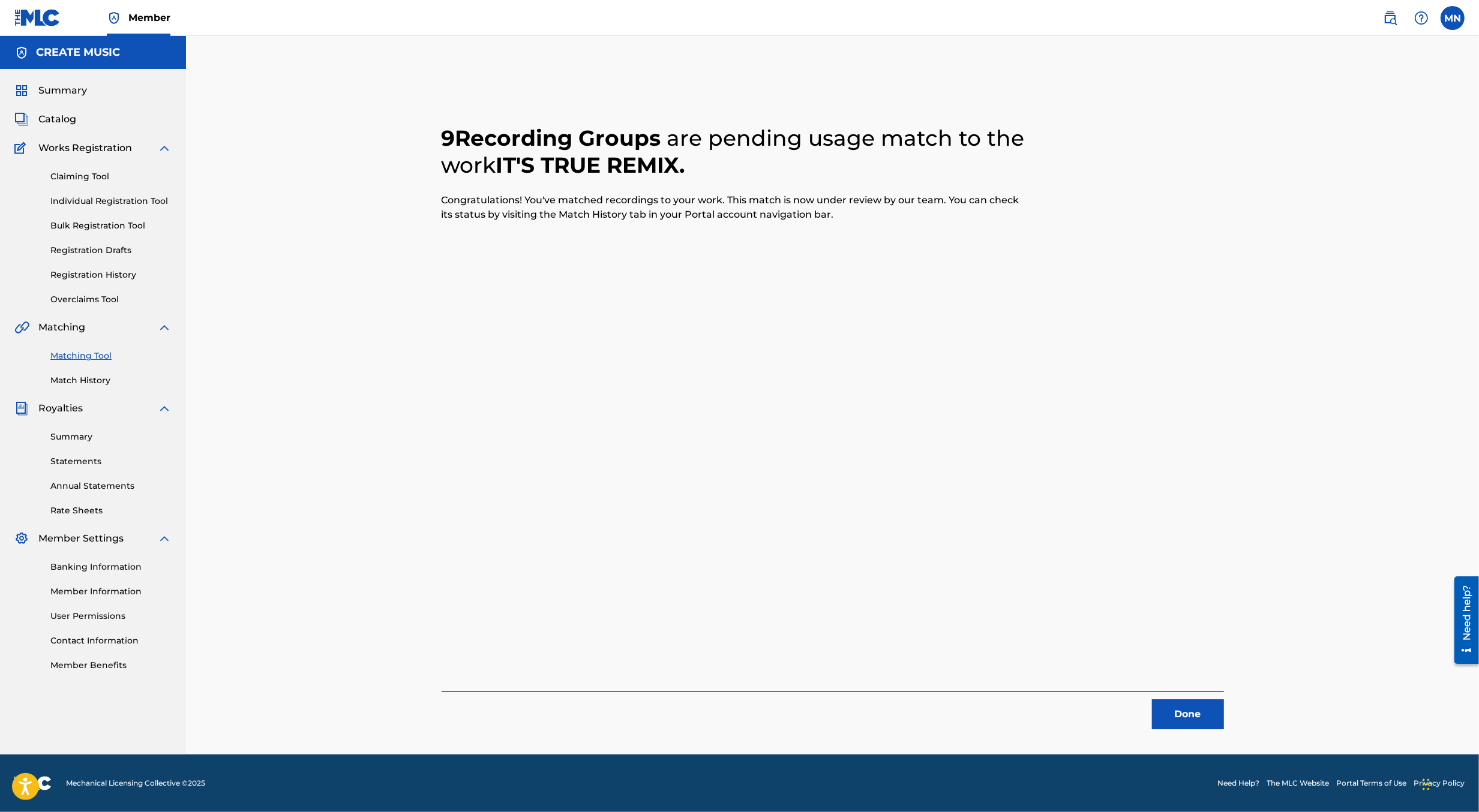
click at [1390, 14] on img at bounding box center [1390, 18] width 14 height 14
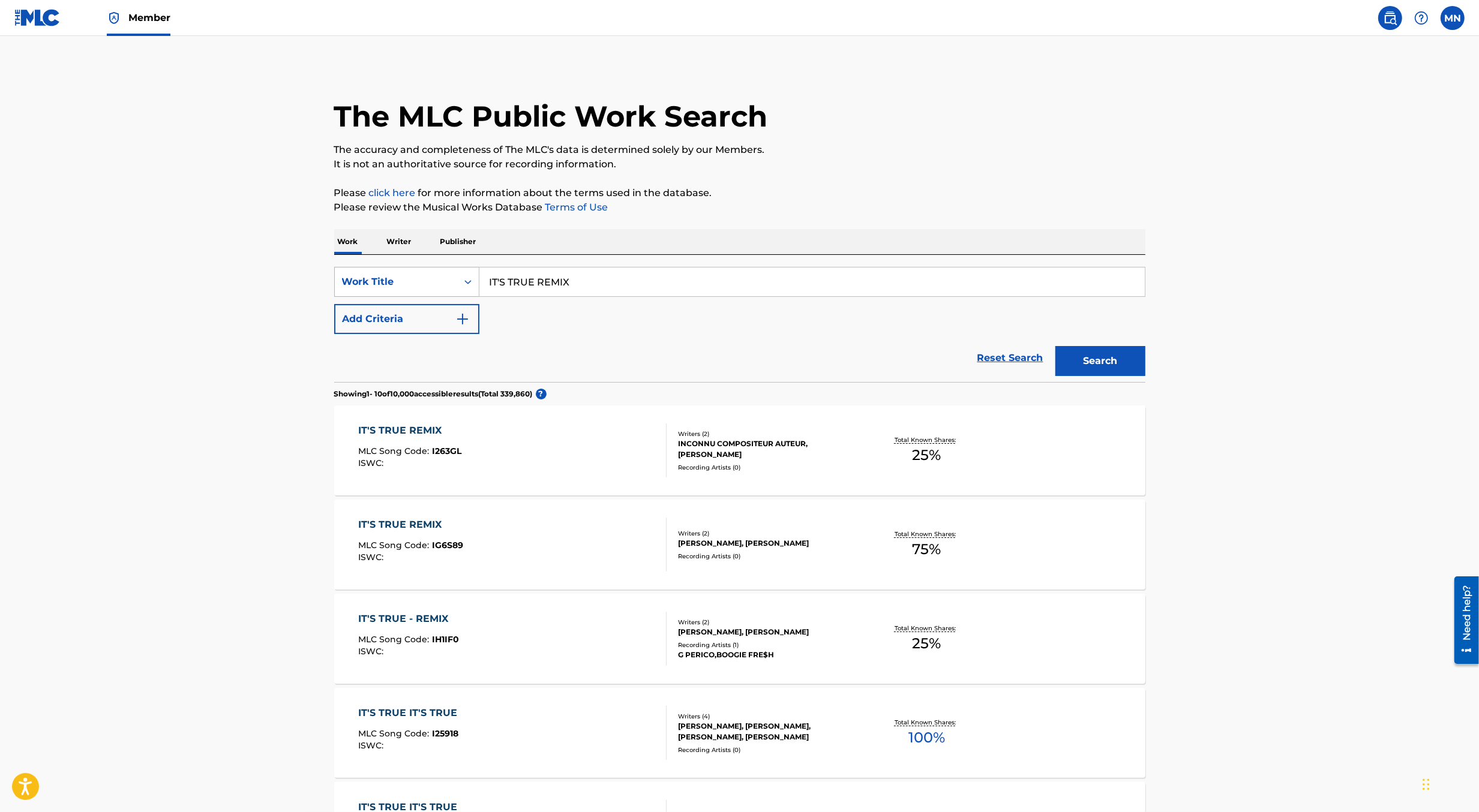
click at [465, 286] on icon "Search Form" at bounding box center [468, 282] width 12 height 12
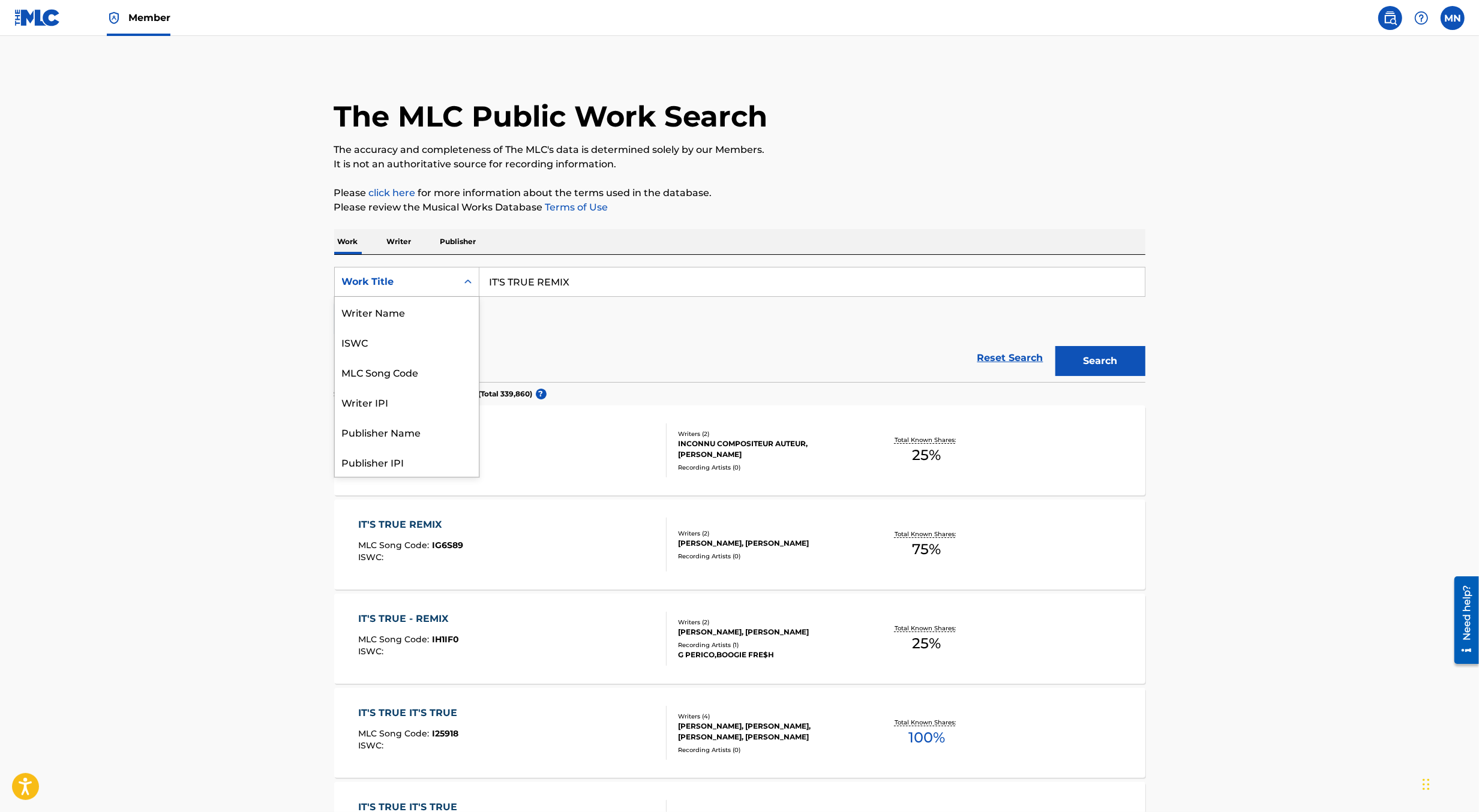
scroll to position [60, 0]
click at [451, 301] on div "MLC Song Code" at bounding box center [407, 312] width 144 height 30
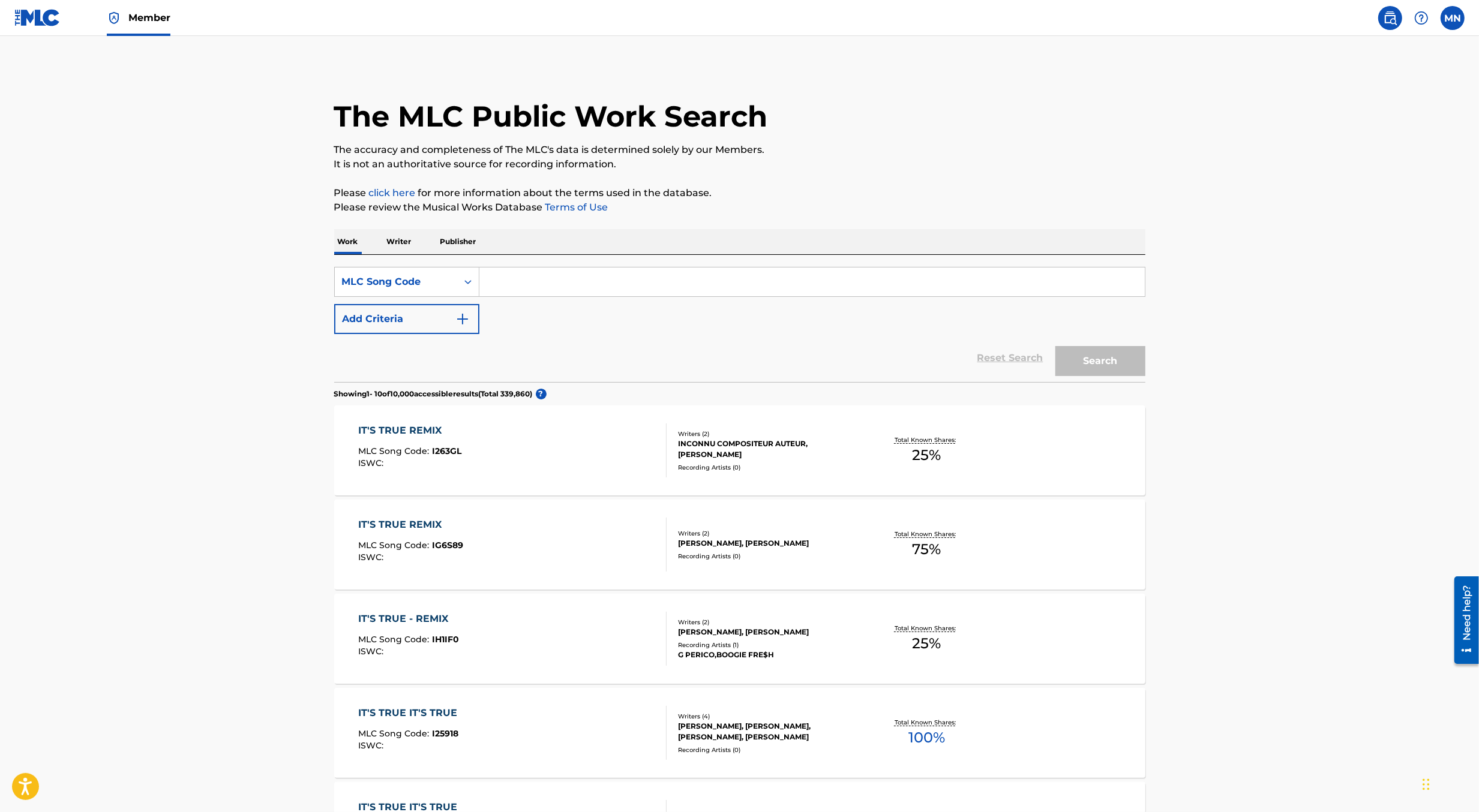
click at [514, 282] on input "Search Form" at bounding box center [812, 282] width 666 height 29
paste input "CK52BS"
type input "CK52BS"
click at [1055, 346] on button "Search" at bounding box center [1100, 360] width 90 height 30
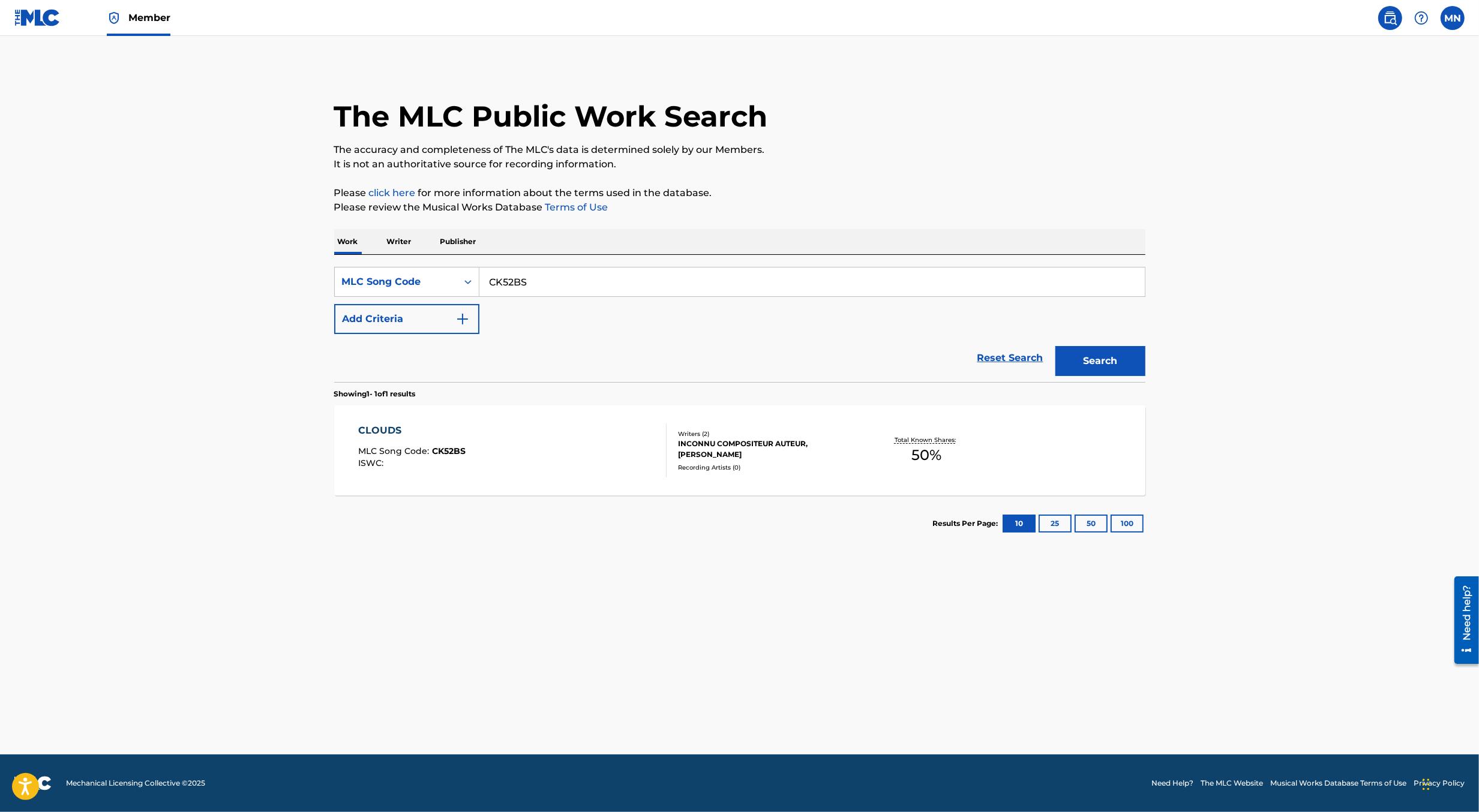
click at [512, 454] on div "CLOUDS MLC Song Code : CK52BS ISWC :" at bounding box center [512, 451] width 308 height 54
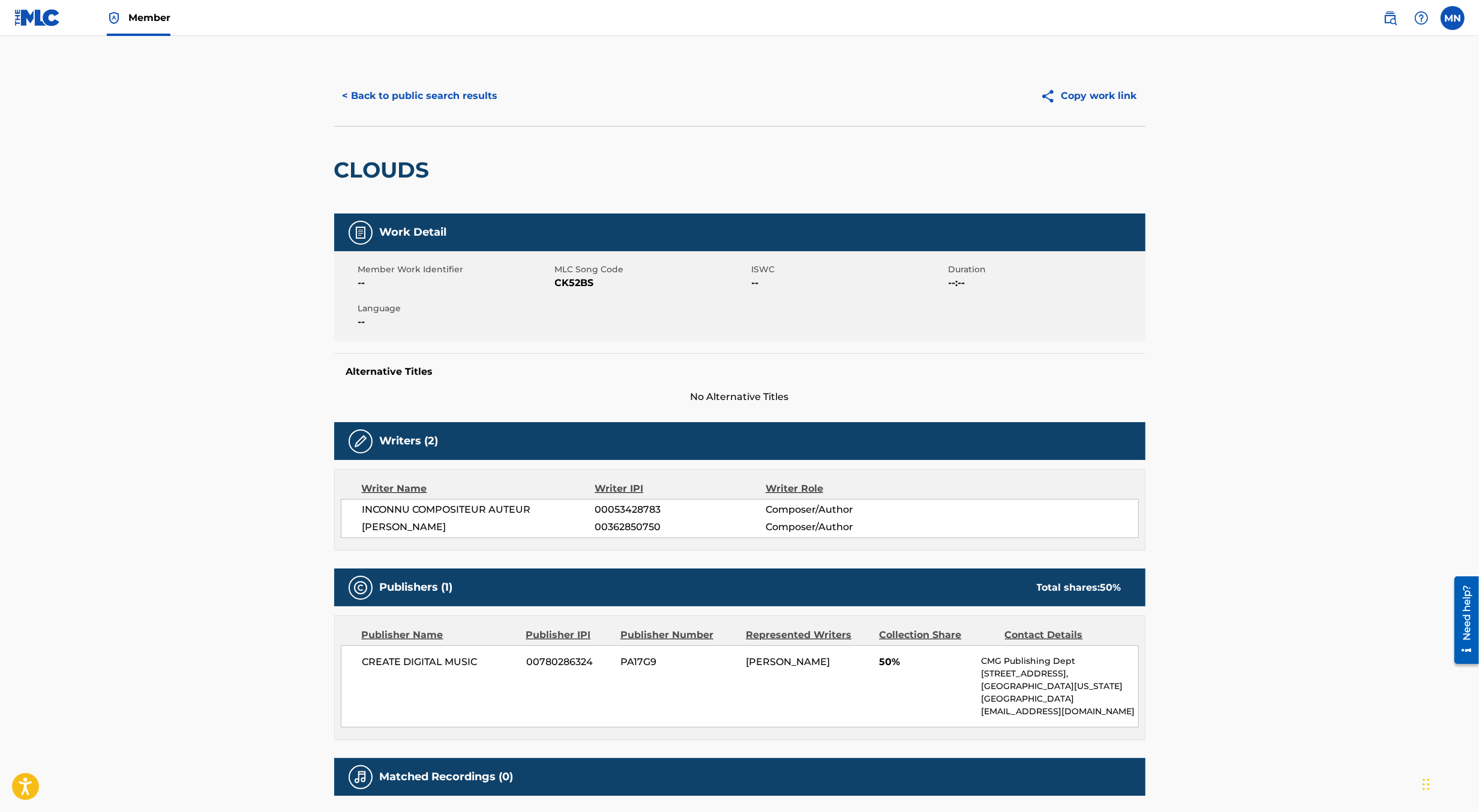
click at [408, 101] on button "< Back to public search results" at bounding box center [420, 96] width 173 height 30
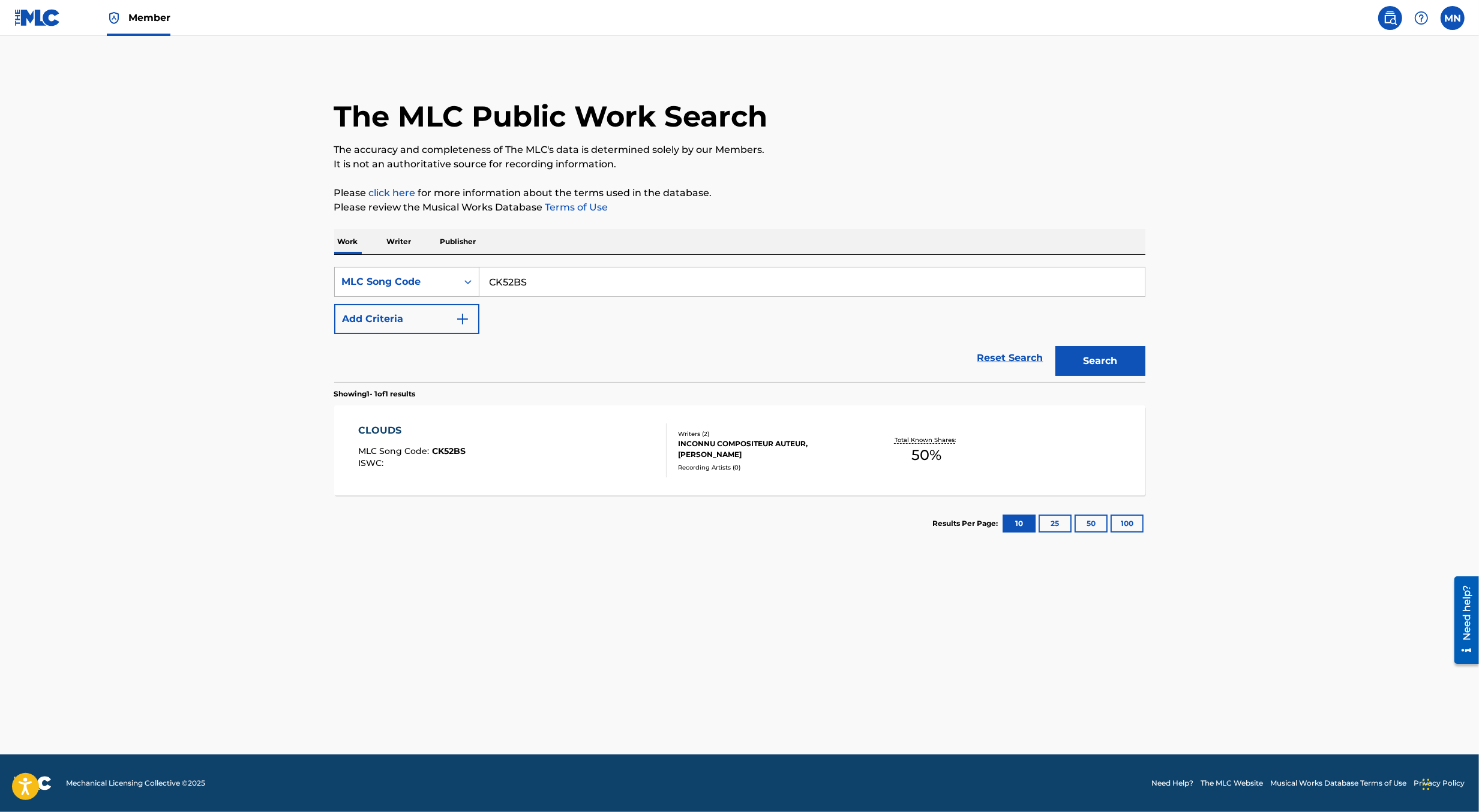
click at [454, 282] on div "MLC Song Code" at bounding box center [397, 282] width 123 height 23
click at [447, 299] on div "Work Title" at bounding box center [407, 312] width 144 height 30
click at [531, 275] on input "Search Form" at bounding box center [812, 282] width 666 height 29
paste input "CK52BS"
click at [449, 322] on button "Add Criteria" at bounding box center [407, 319] width 145 height 30
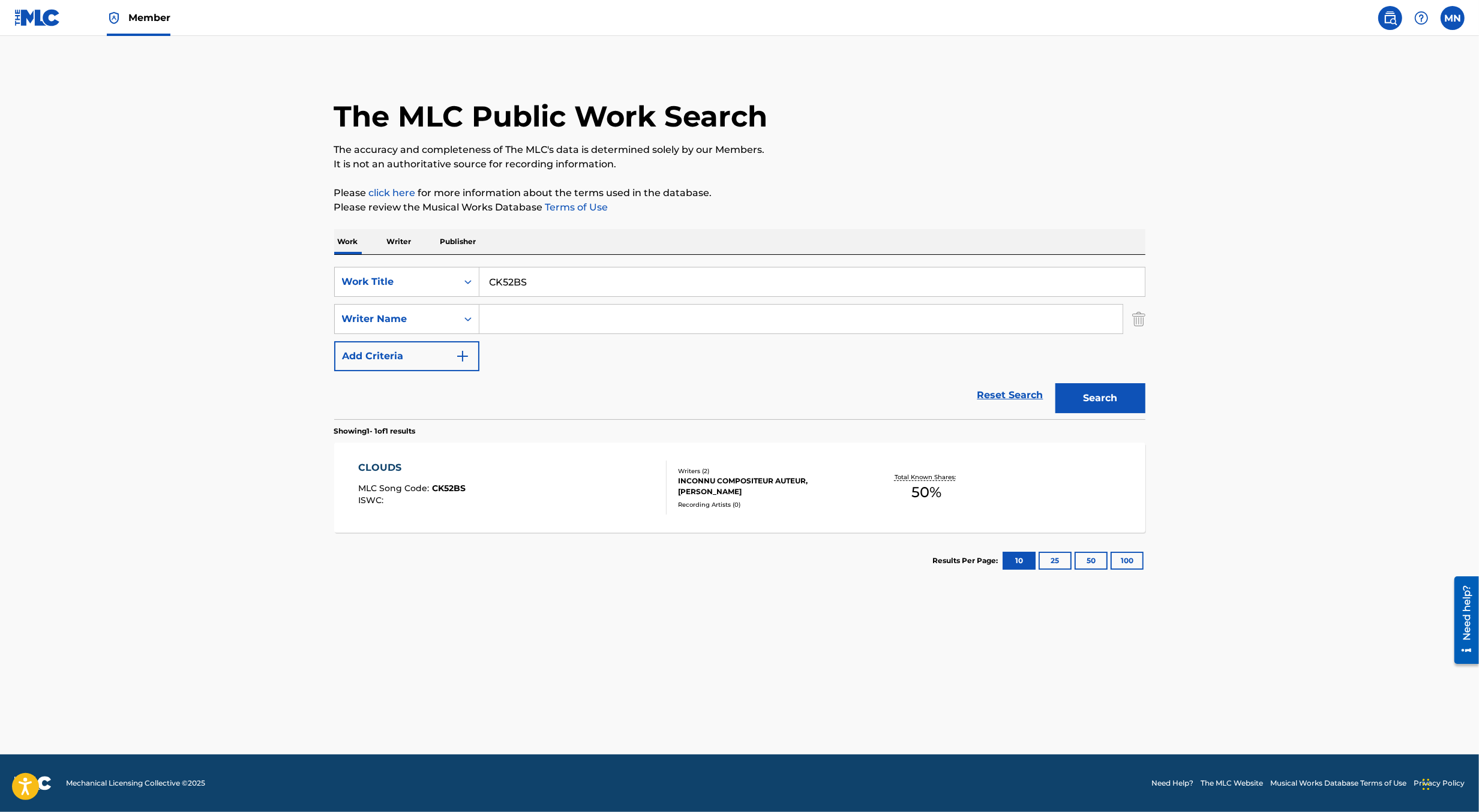
click at [498, 287] on input "CK52BS" at bounding box center [812, 282] width 666 height 29
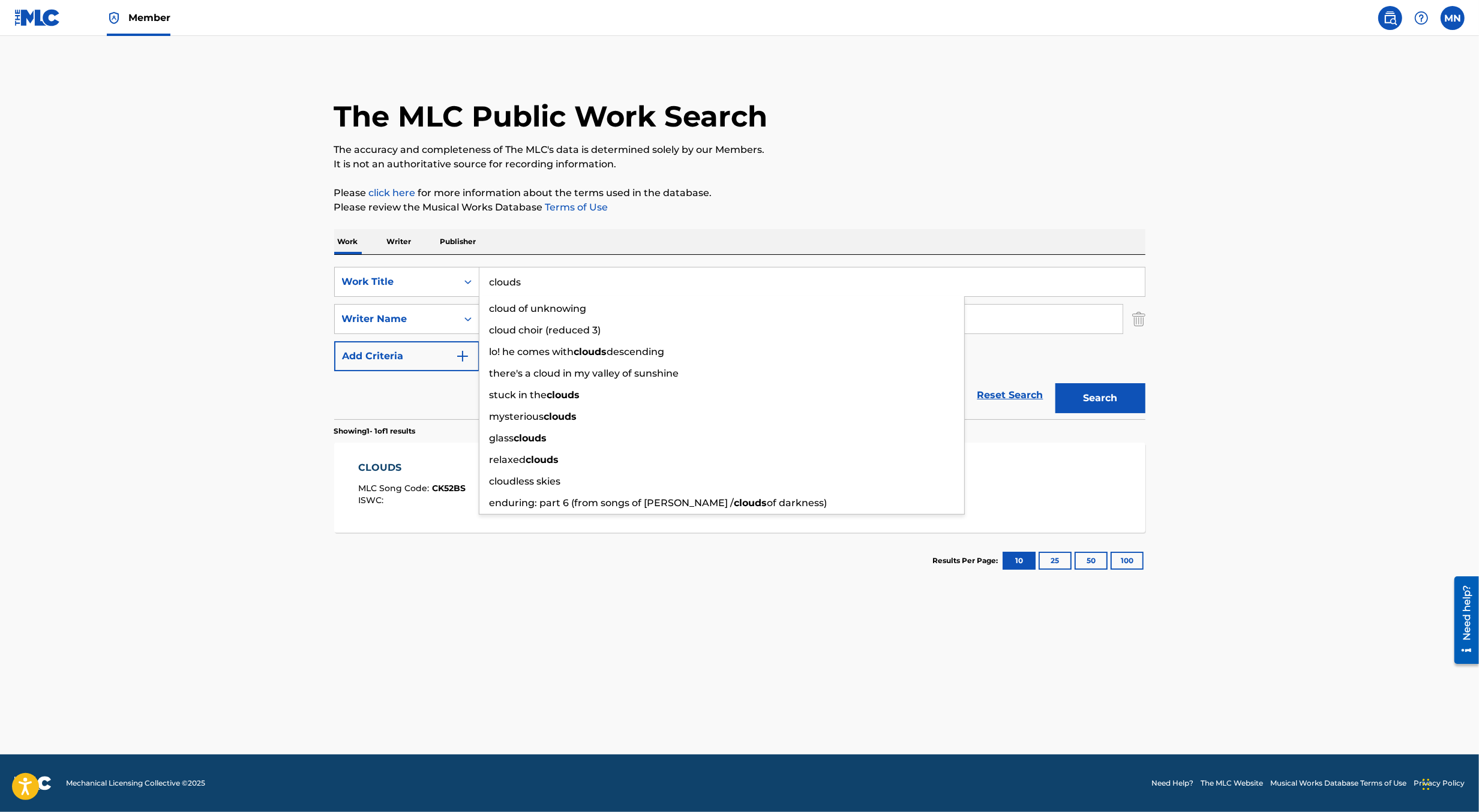
type input "clouds"
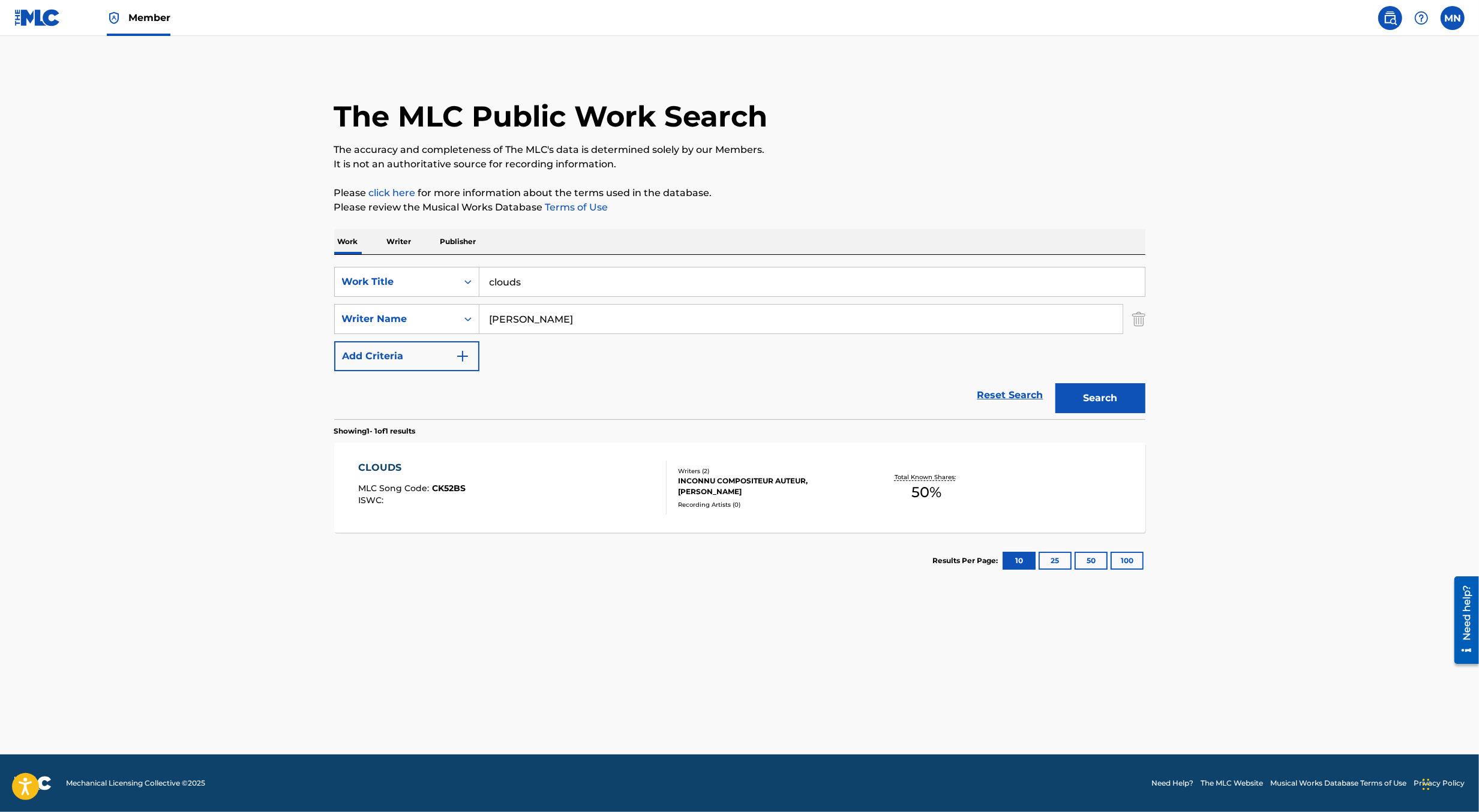
type input "[PERSON_NAME]"
click at [1055, 383] on button "Search" at bounding box center [1100, 397] width 90 height 30
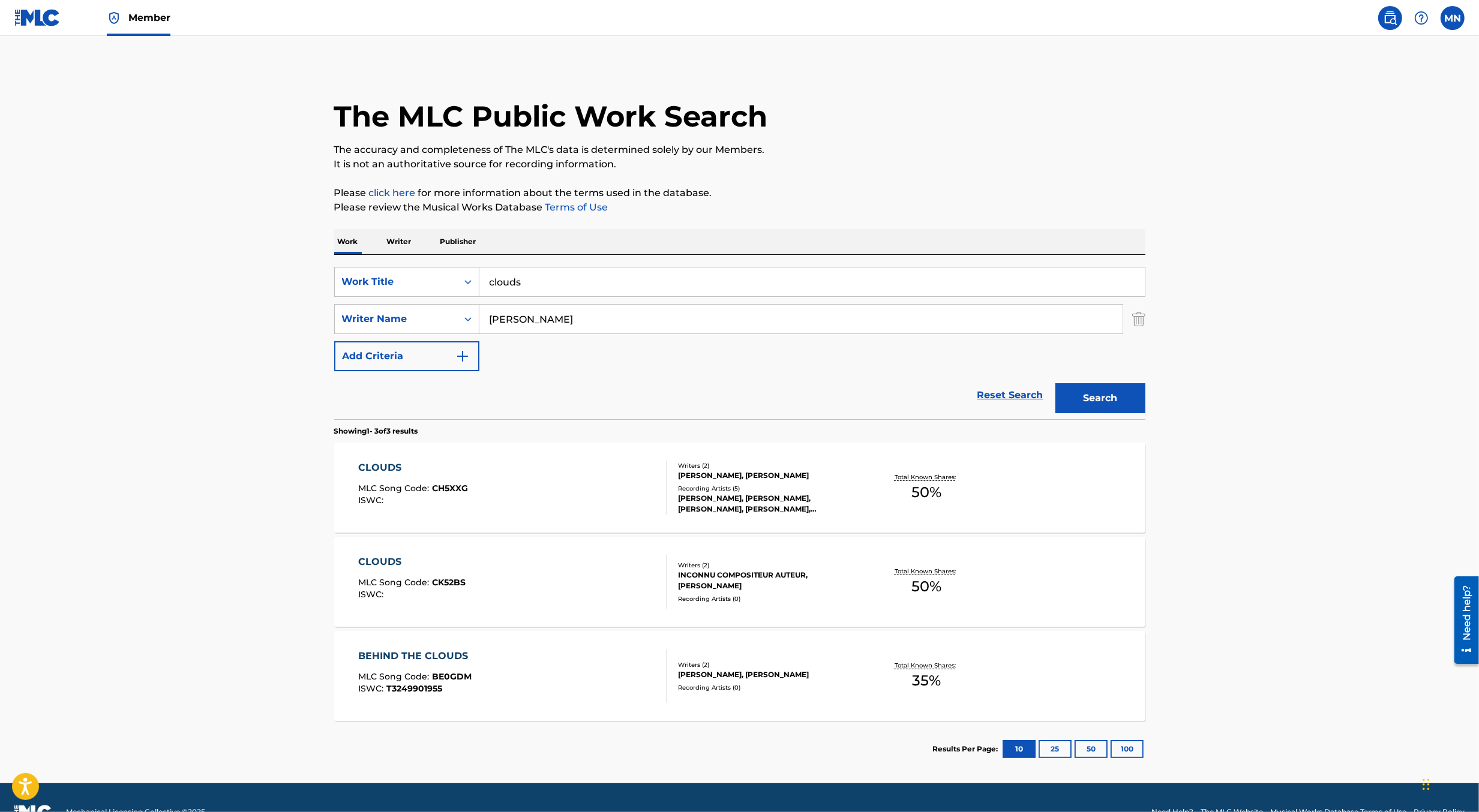
click at [558, 560] on div "CLOUDS MLC Song Code : CK52BS ISWC :" at bounding box center [512, 582] width 308 height 54
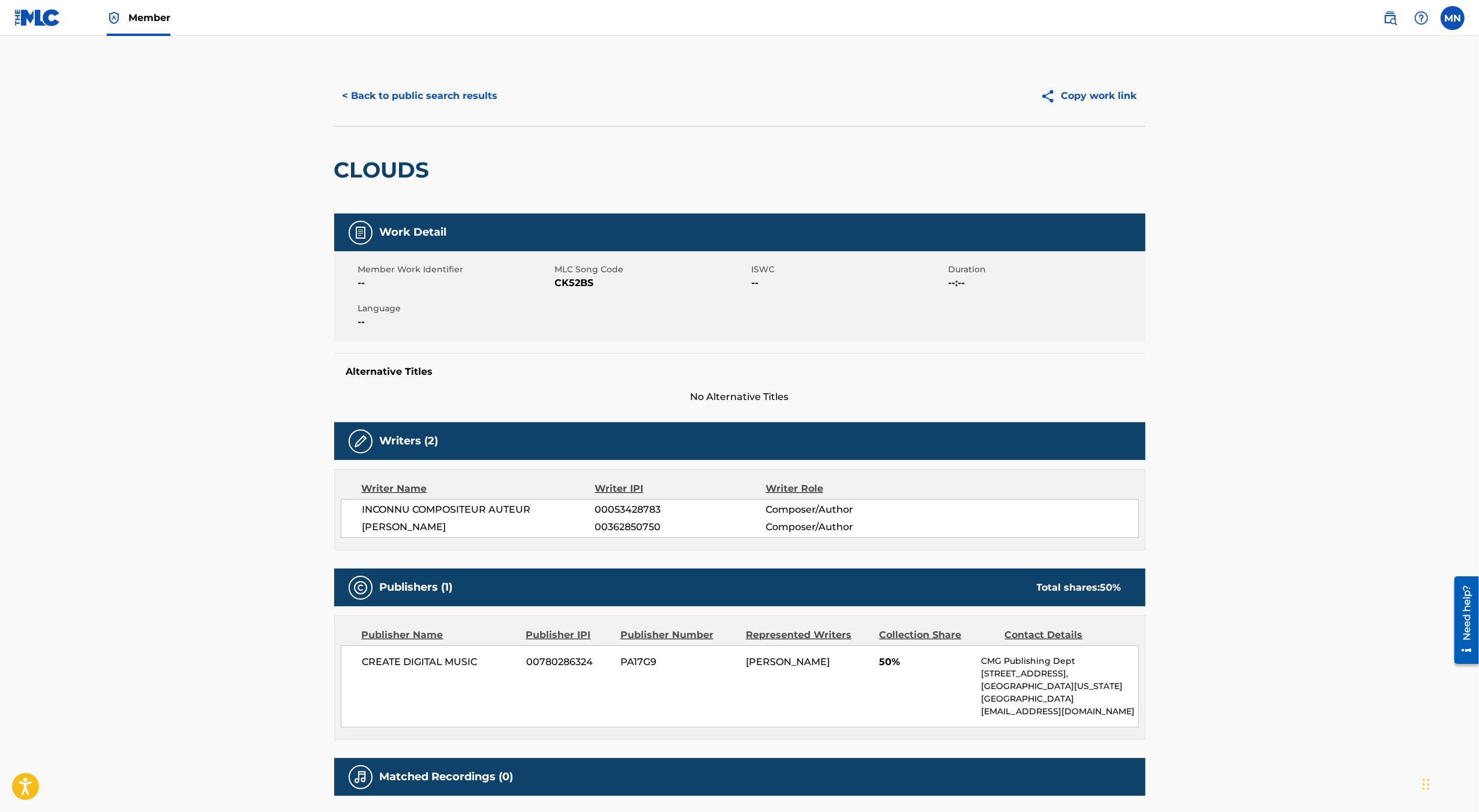
click at [443, 98] on button "< Back to public search results" at bounding box center [420, 96] width 173 height 30
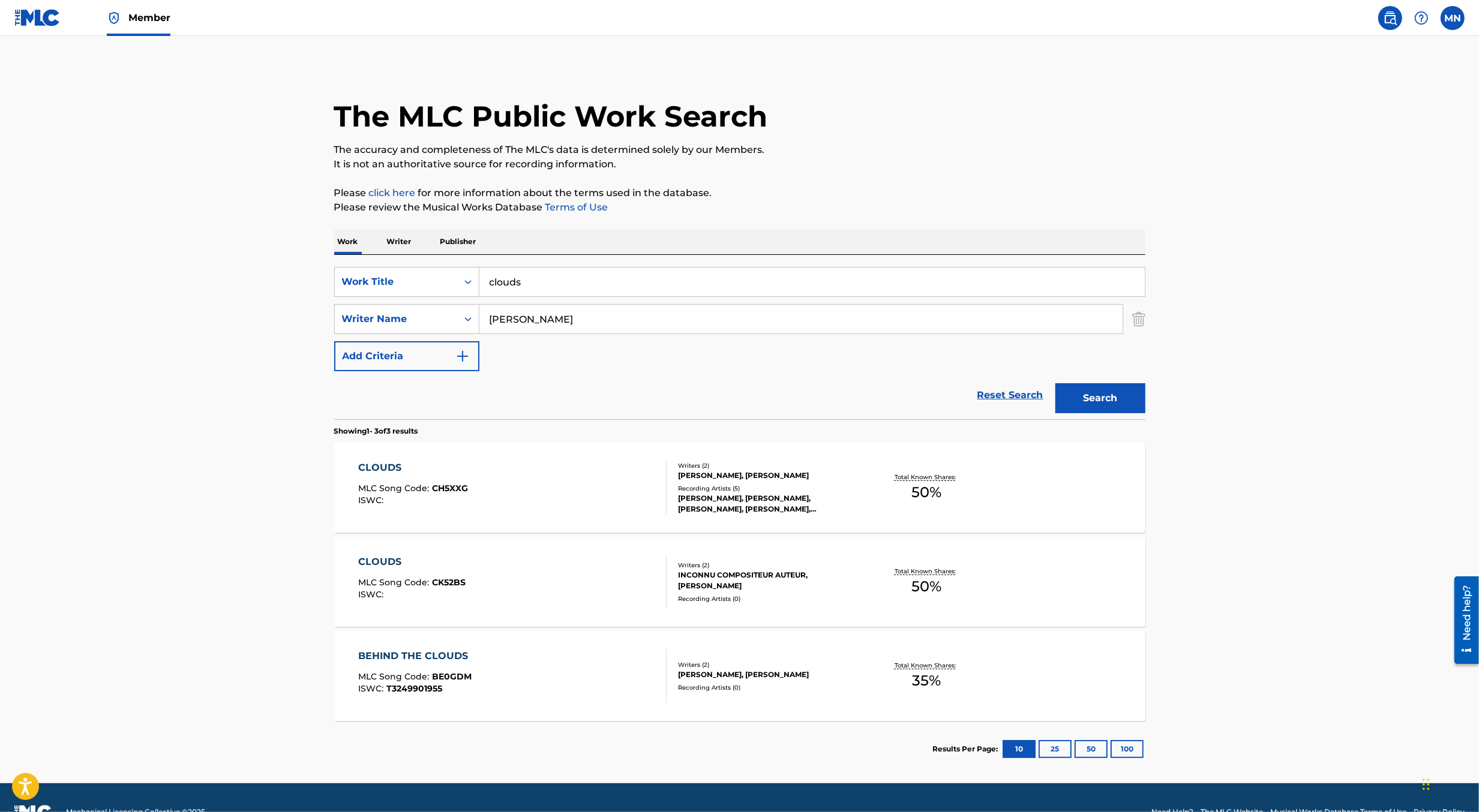
click at [526, 470] on div "CLOUDS MLC Song Code : CH5XXG ISWC :" at bounding box center [512, 488] width 308 height 54
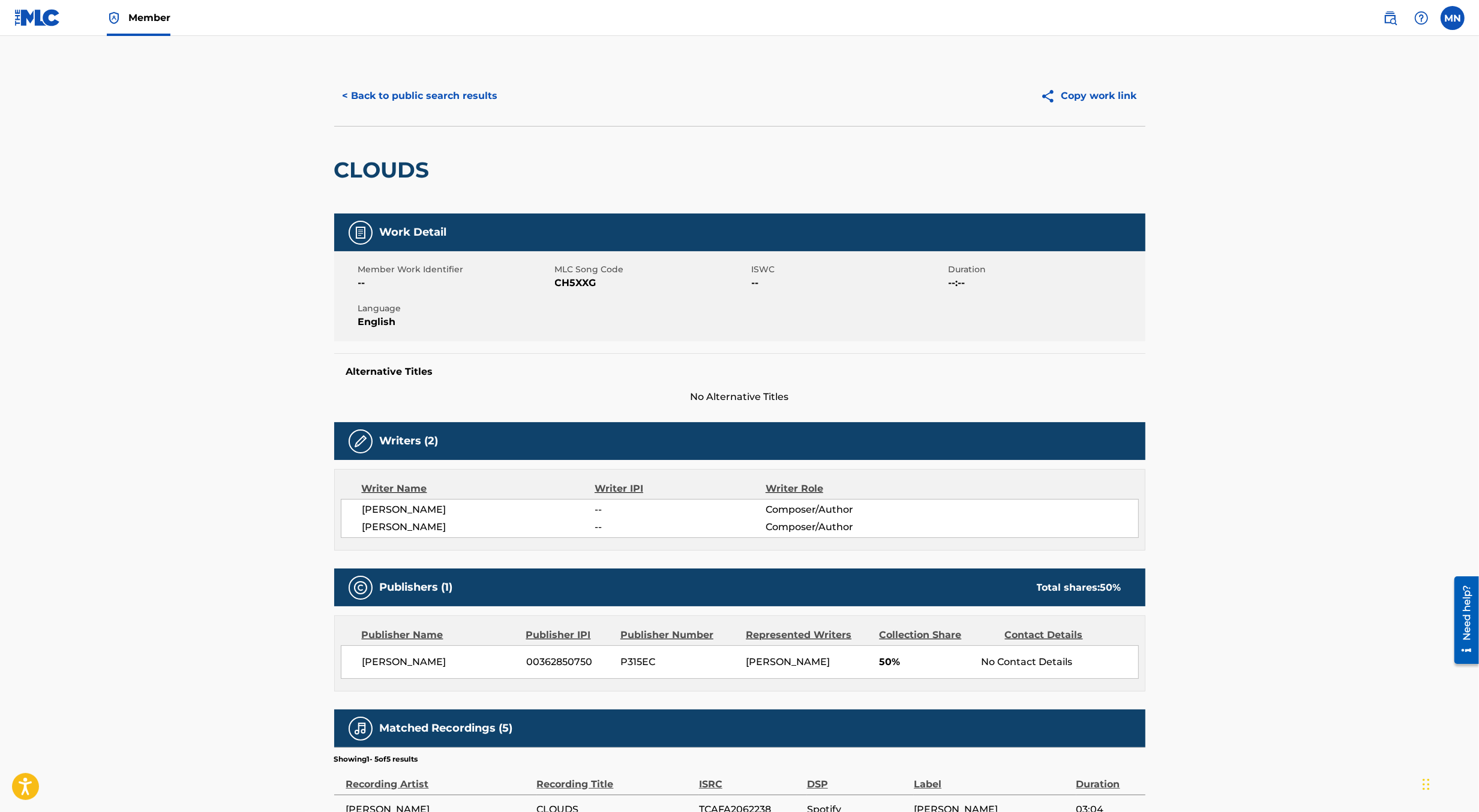
click at [569, 283] on span "CH5XXG" at bounding box center [651, 284] width 194 height 14
copy span "CH5XXG"
click at [31, 23] on img at bounding box center [37, 17] width 46 height 17
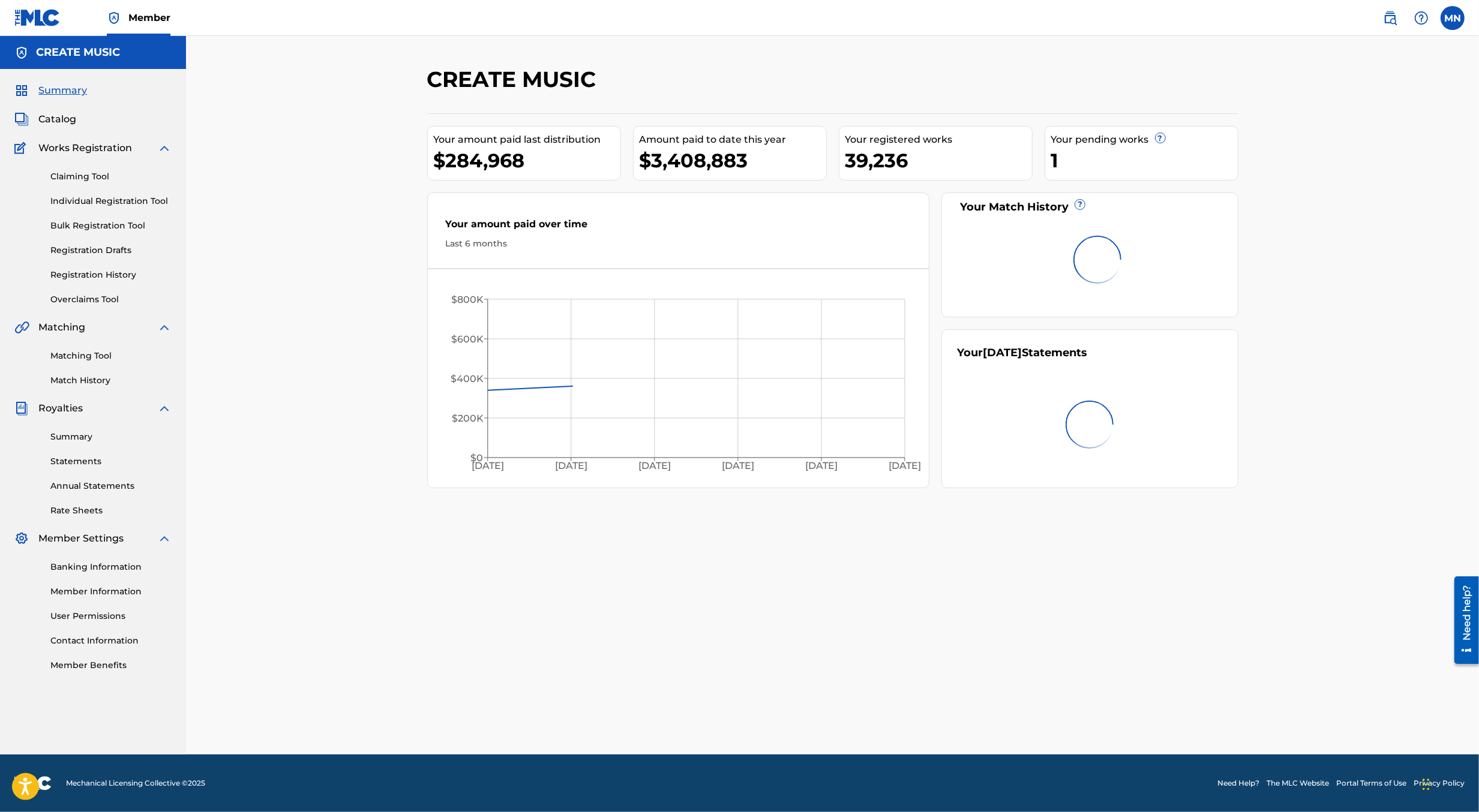
click at [64, 176] on link "Claiming Tool" at bounding box center [111, 177] width 121 height 13
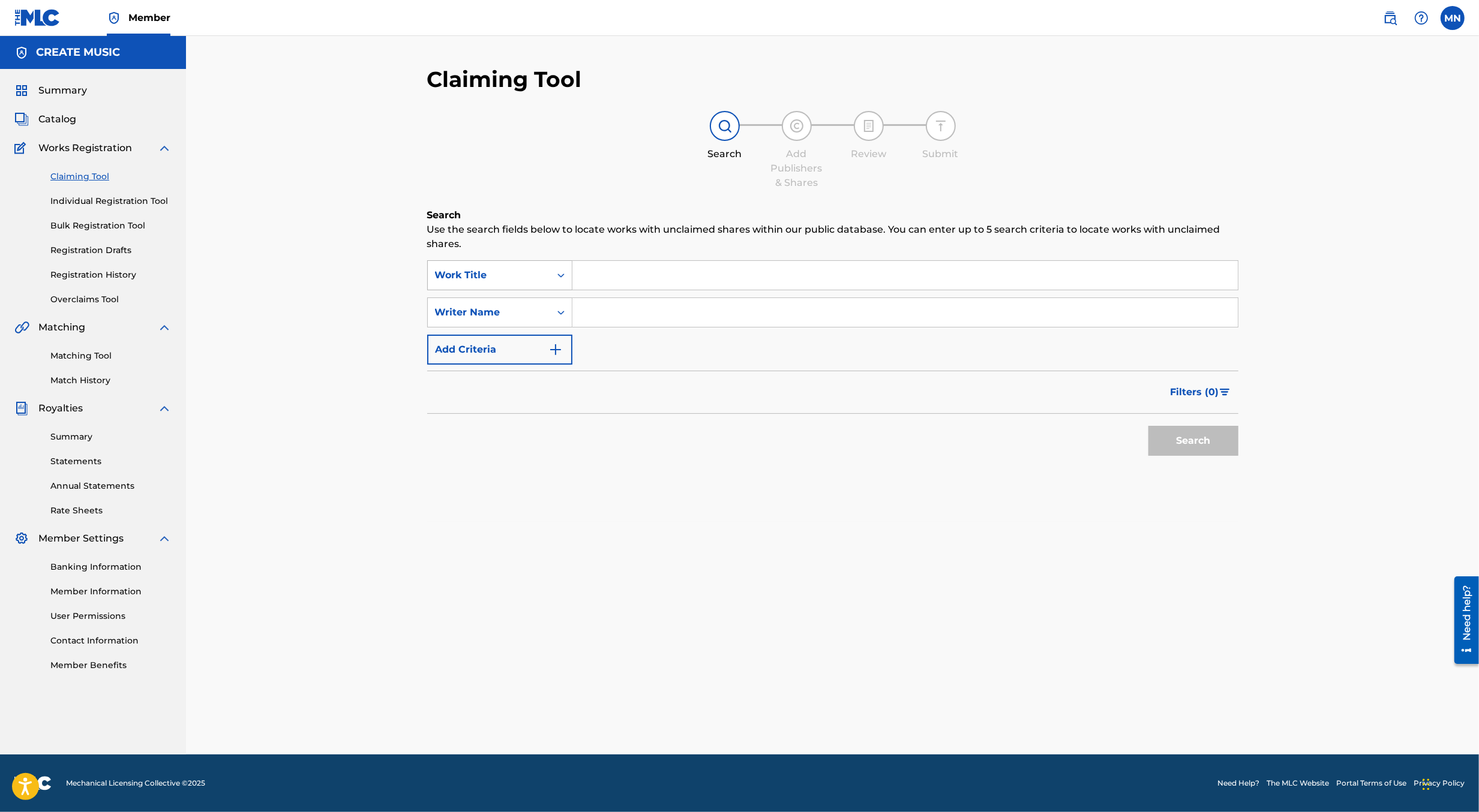
click at [511, 273] on div "Work Title" at bounding box center [490, 275] width 108 height 14
click at [515, 291] on div "MLC Song Code" at bounding box center [500, 305] width 144 height 30
click at [594, 264] on input "Search Form" at bounding box center [905, 275] width 666 height 29
paste input "CH5XXG"
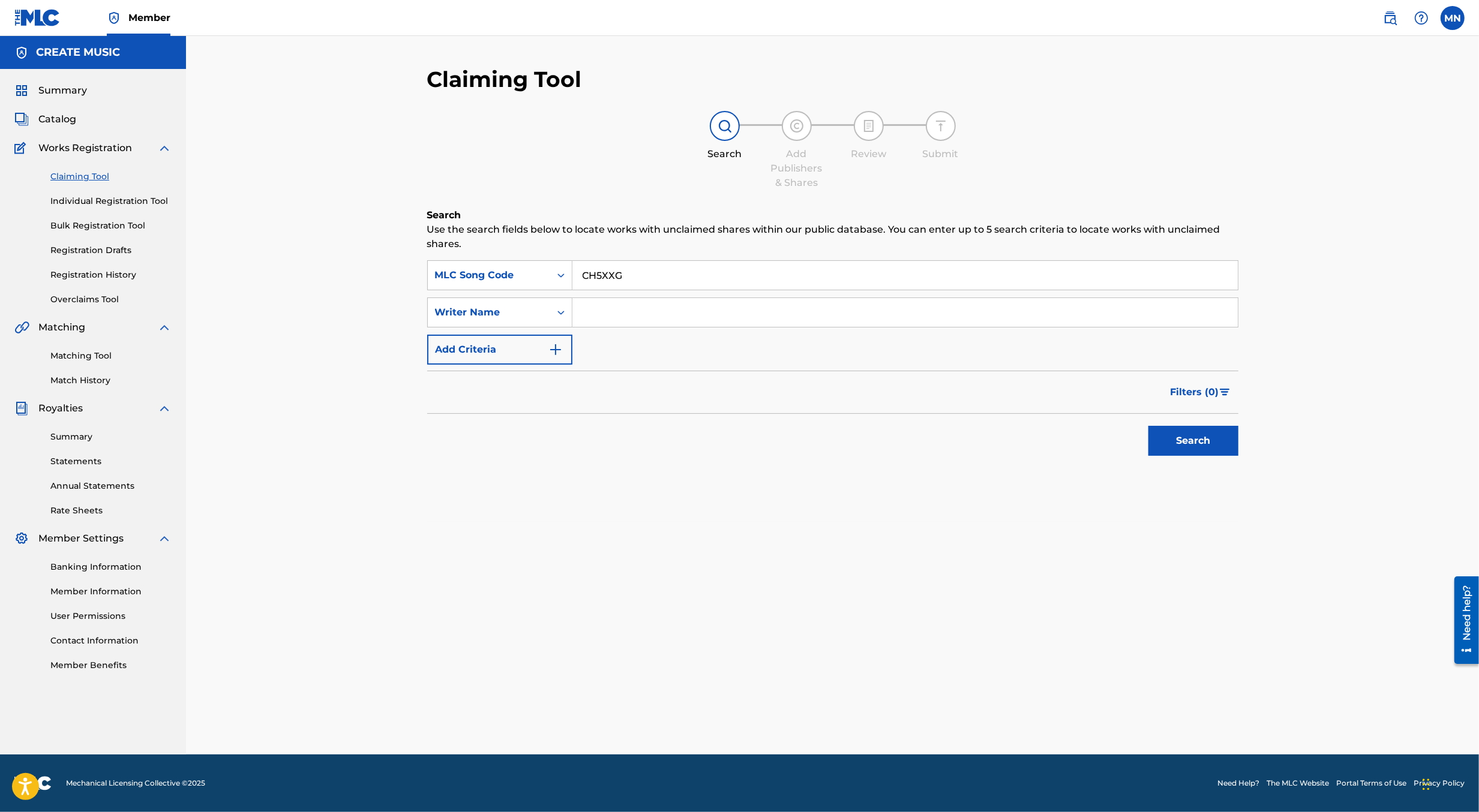
type input "CH5XXG"
click at [1148, 426] on button "Search" at bounding box center [1193, 441] width 90 height 30
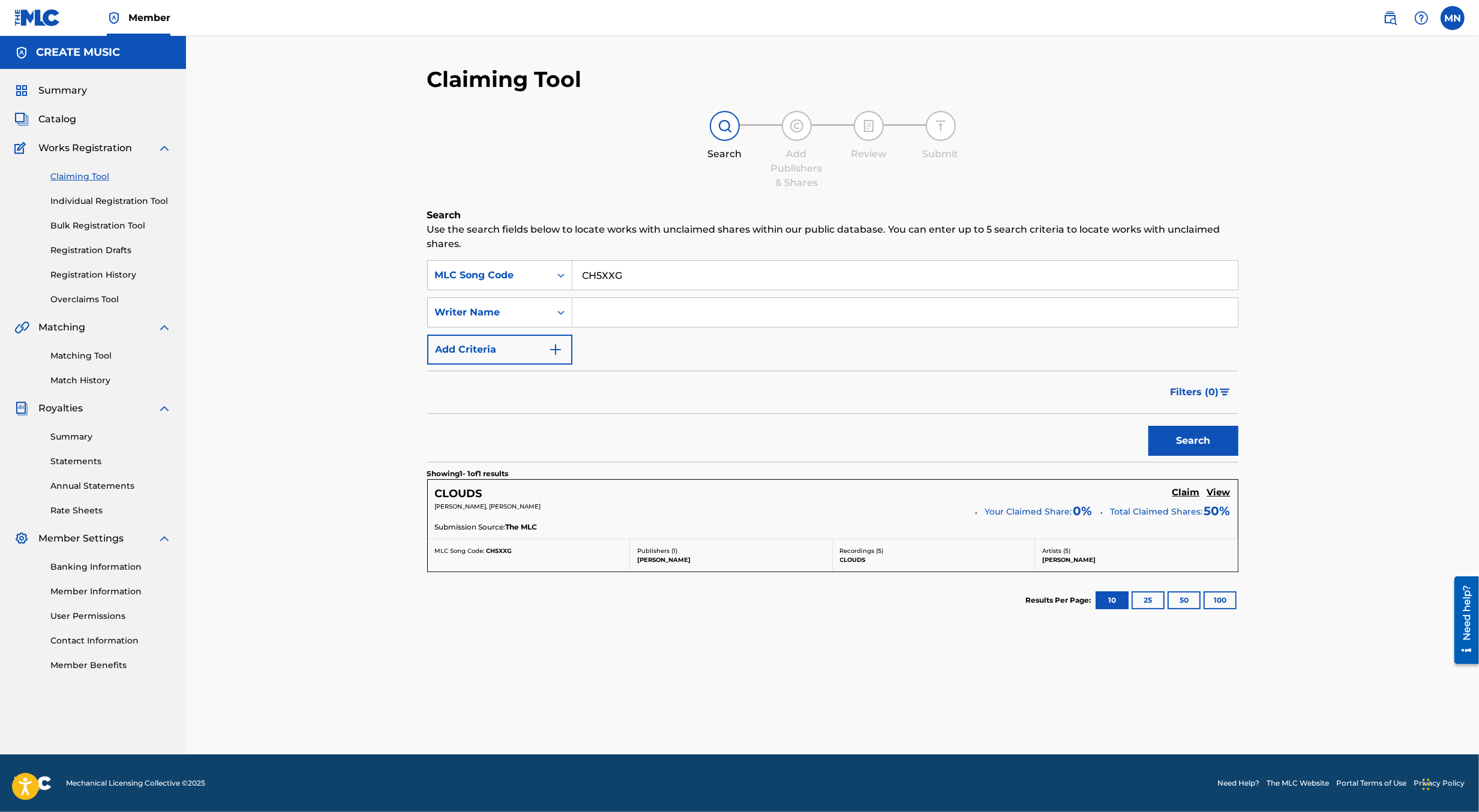
click at [1191, 498] on link "Claim" at bounding box center [1186, 493] width 28 height 14
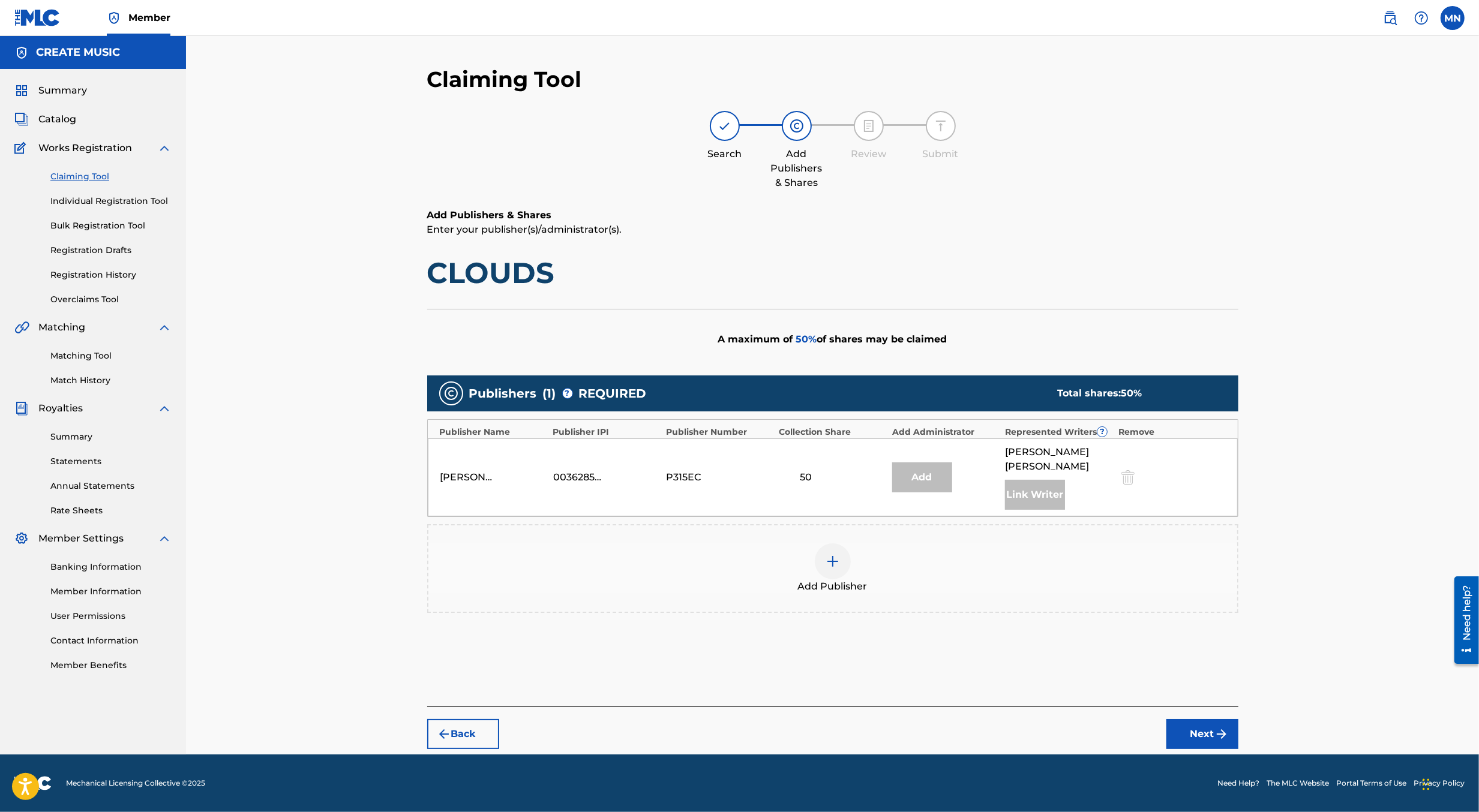
click at [831, 578] on div "Add Publisher" at bounding box center [833, 569] width 811 height 89
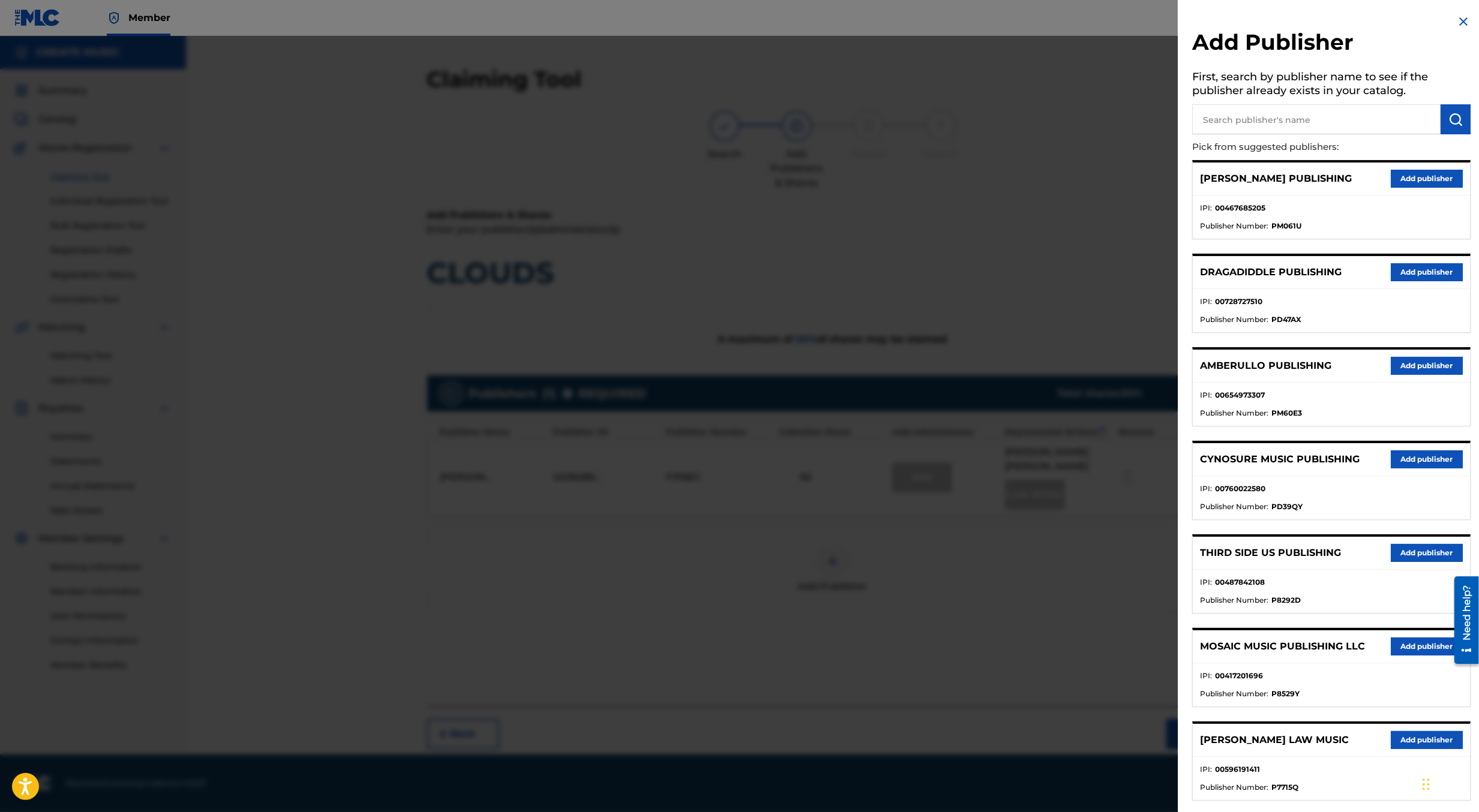
click at [1274, 121] on input "text" at bounding box center [1316, 119] width 248 height 30
type input "create d"
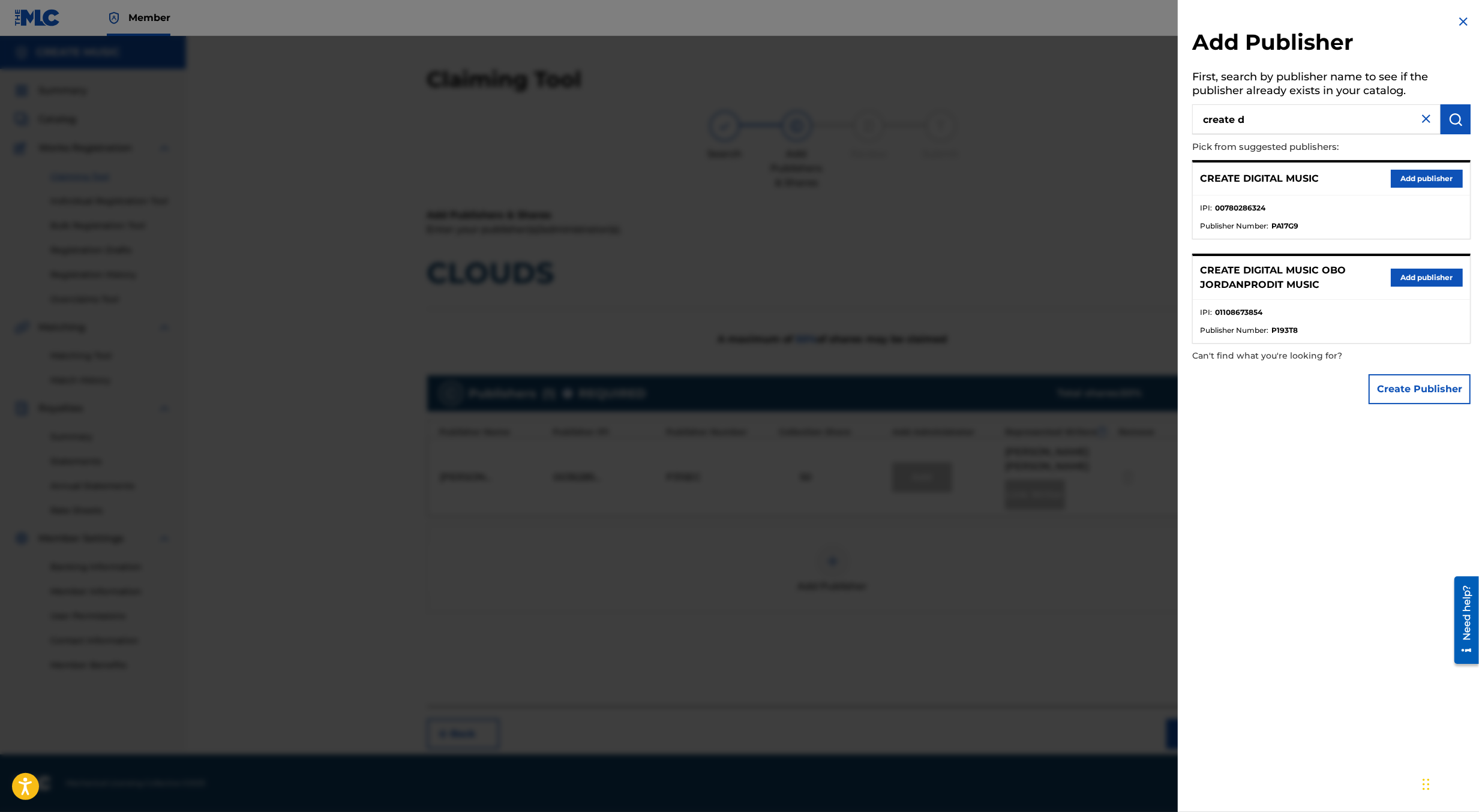
click at [1401, 181] on button "Add publisher" at bounding box center [1428, 179] width 72 height 18
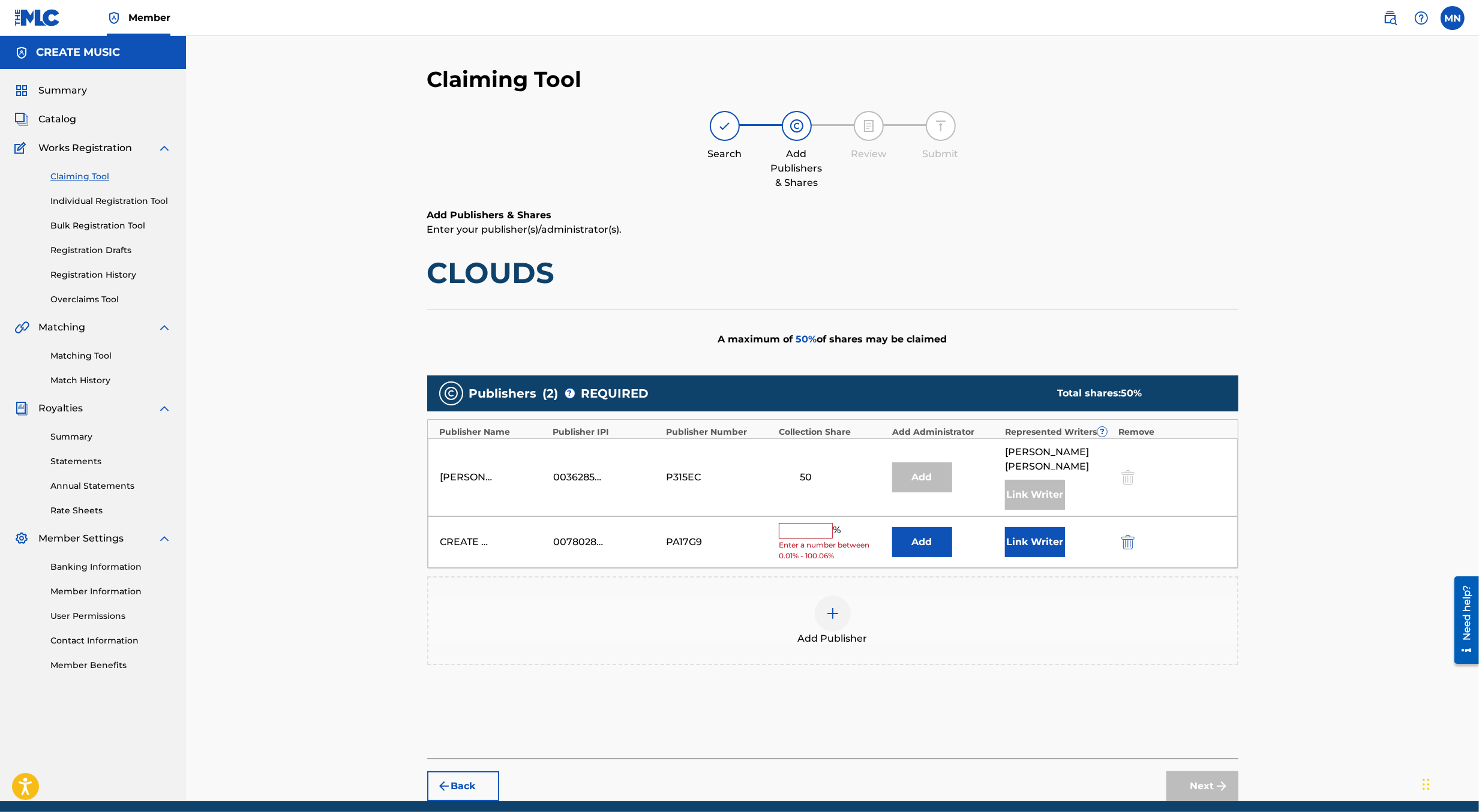
click at [820, 523] on input "text" at bounding box center [806, 530] width 54 height 15
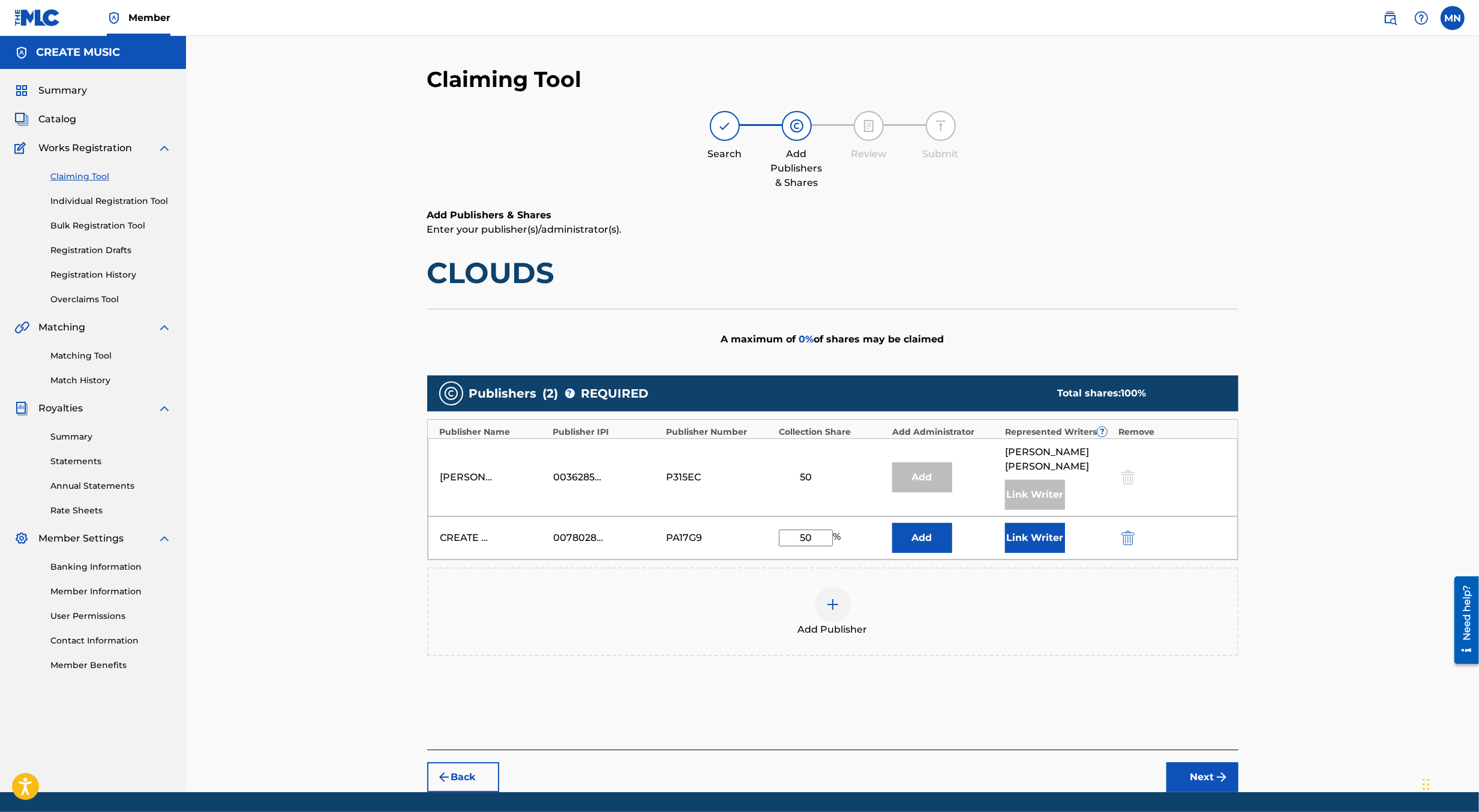
type input "50"
click at [1191, 762] on button "Next" at bounding box center [1203, 777] width 72 height 30
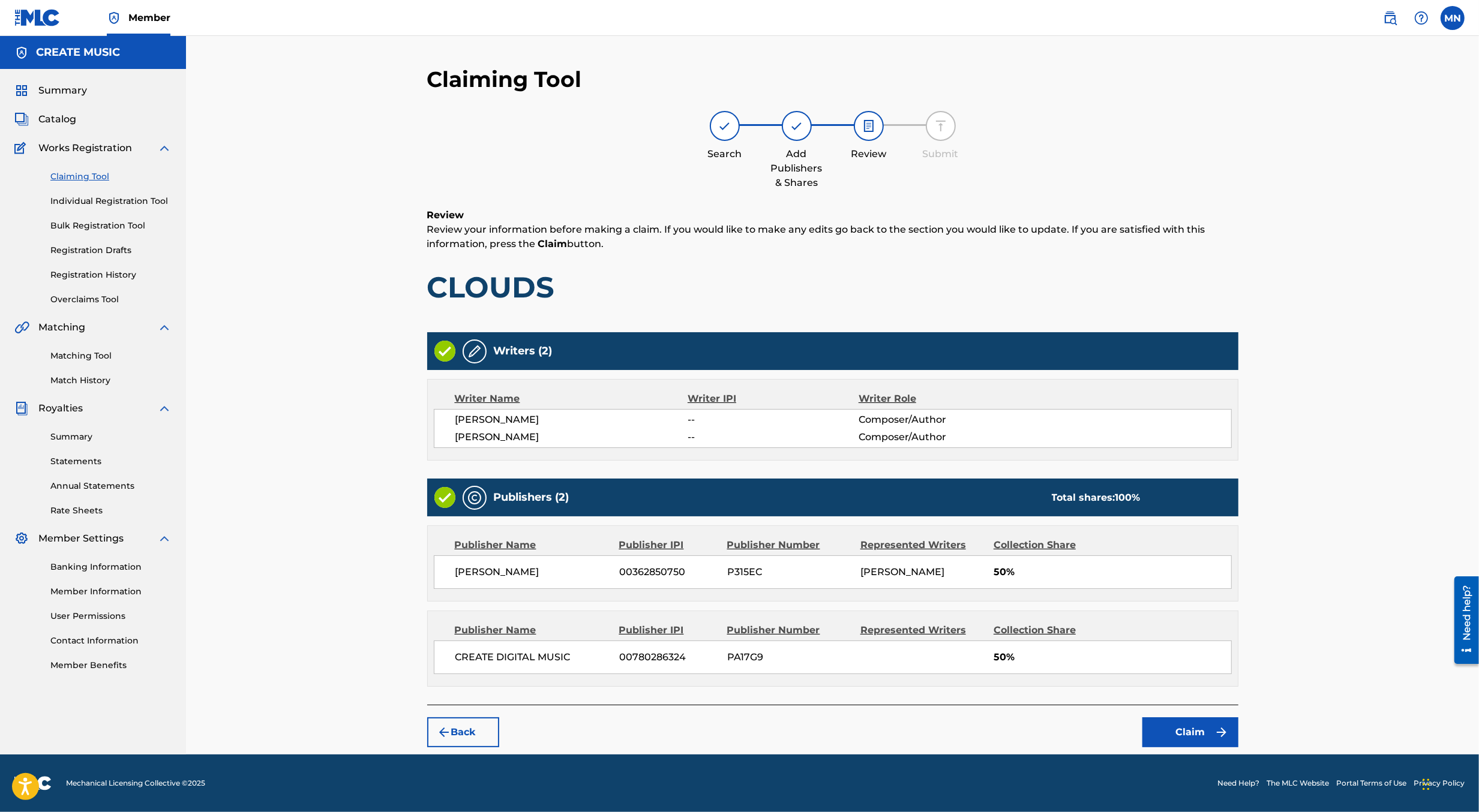
click at [1182, 734] on button "Claim" at bounding box center [1191, 732] width 96 height 30
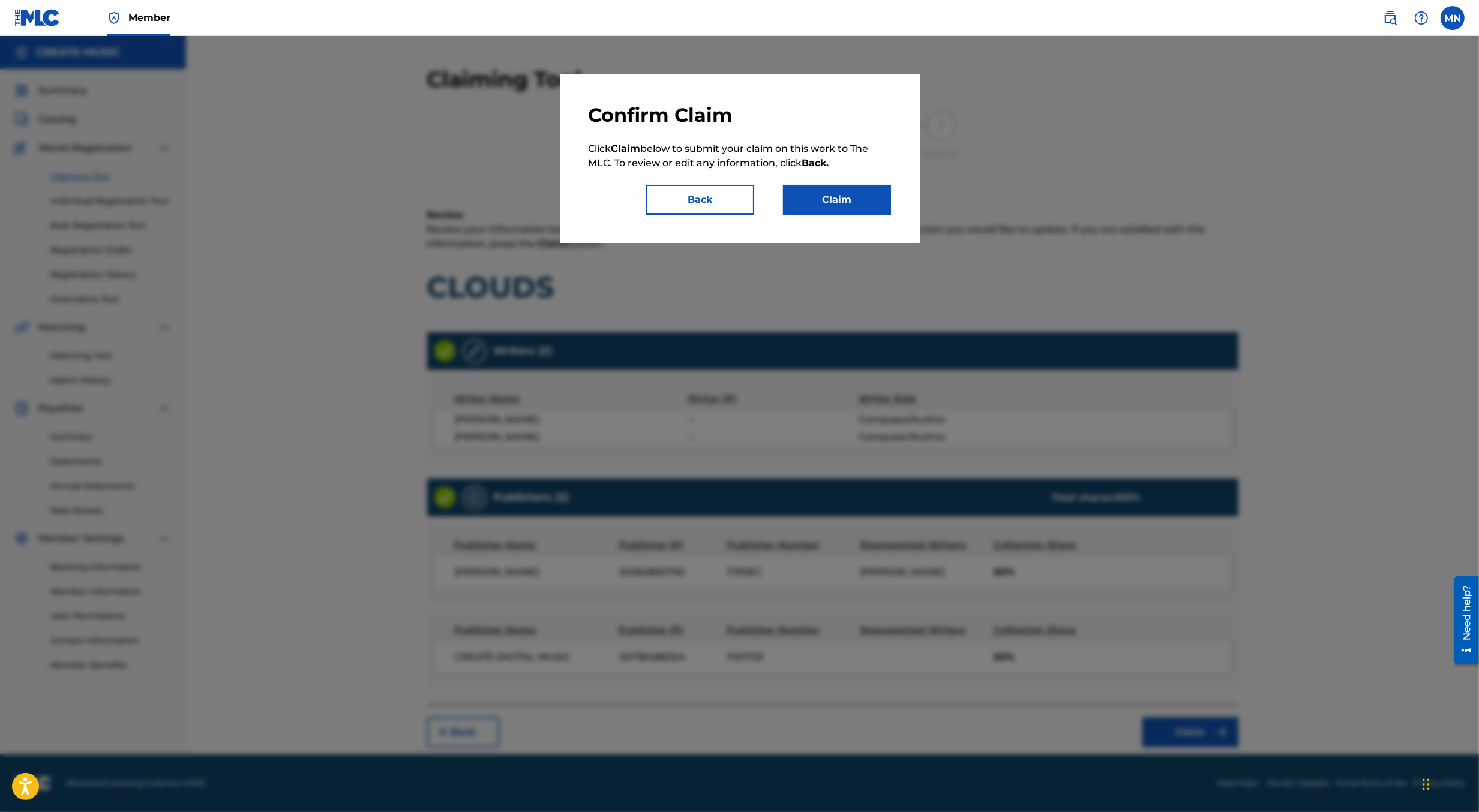
click at [821, 198] on button "Claim" at bounding box center [838, 200] width 108 height 30
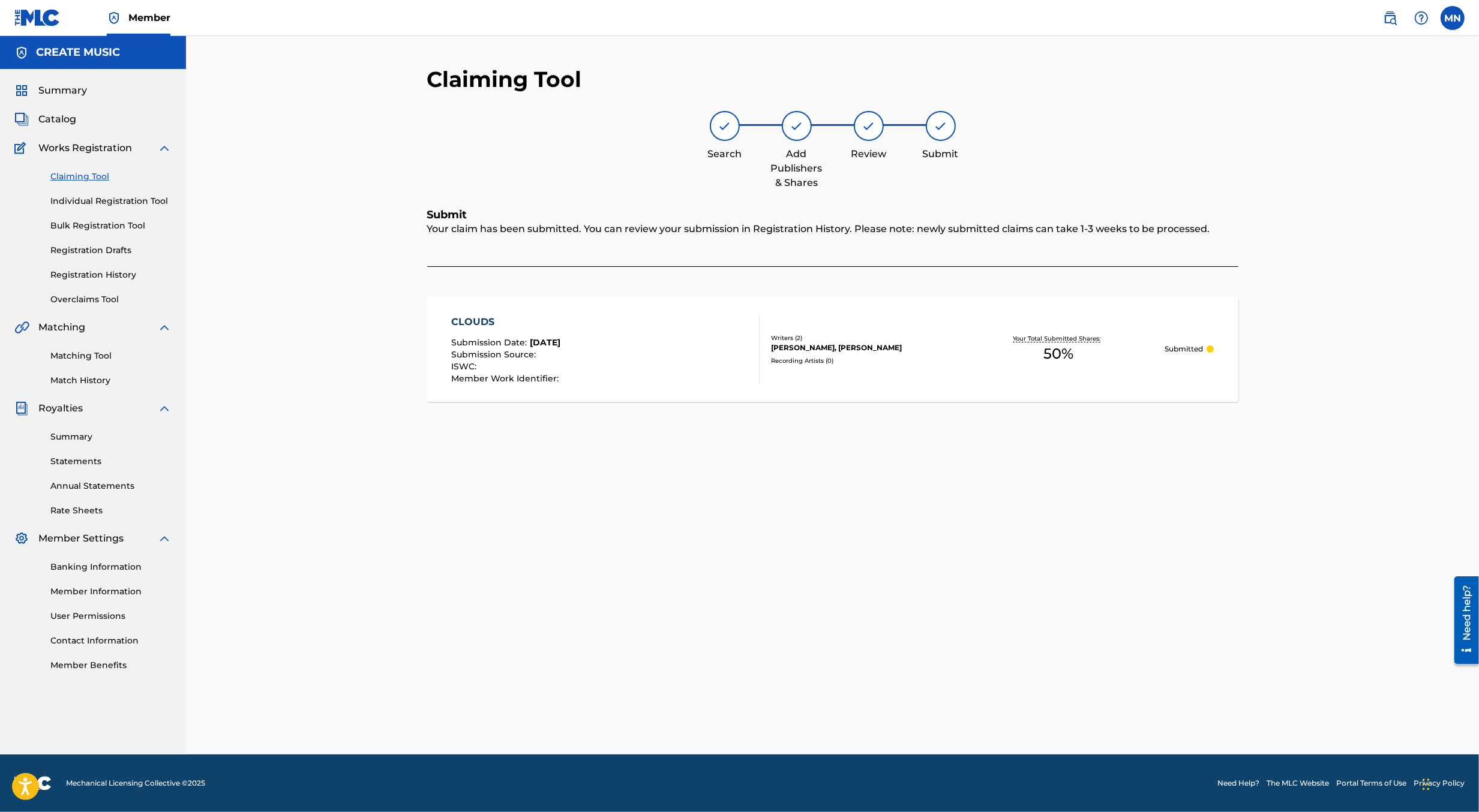
click at [87, 359] on link "Matching Tool" at bounding box center [111, 356] width 121 height 13
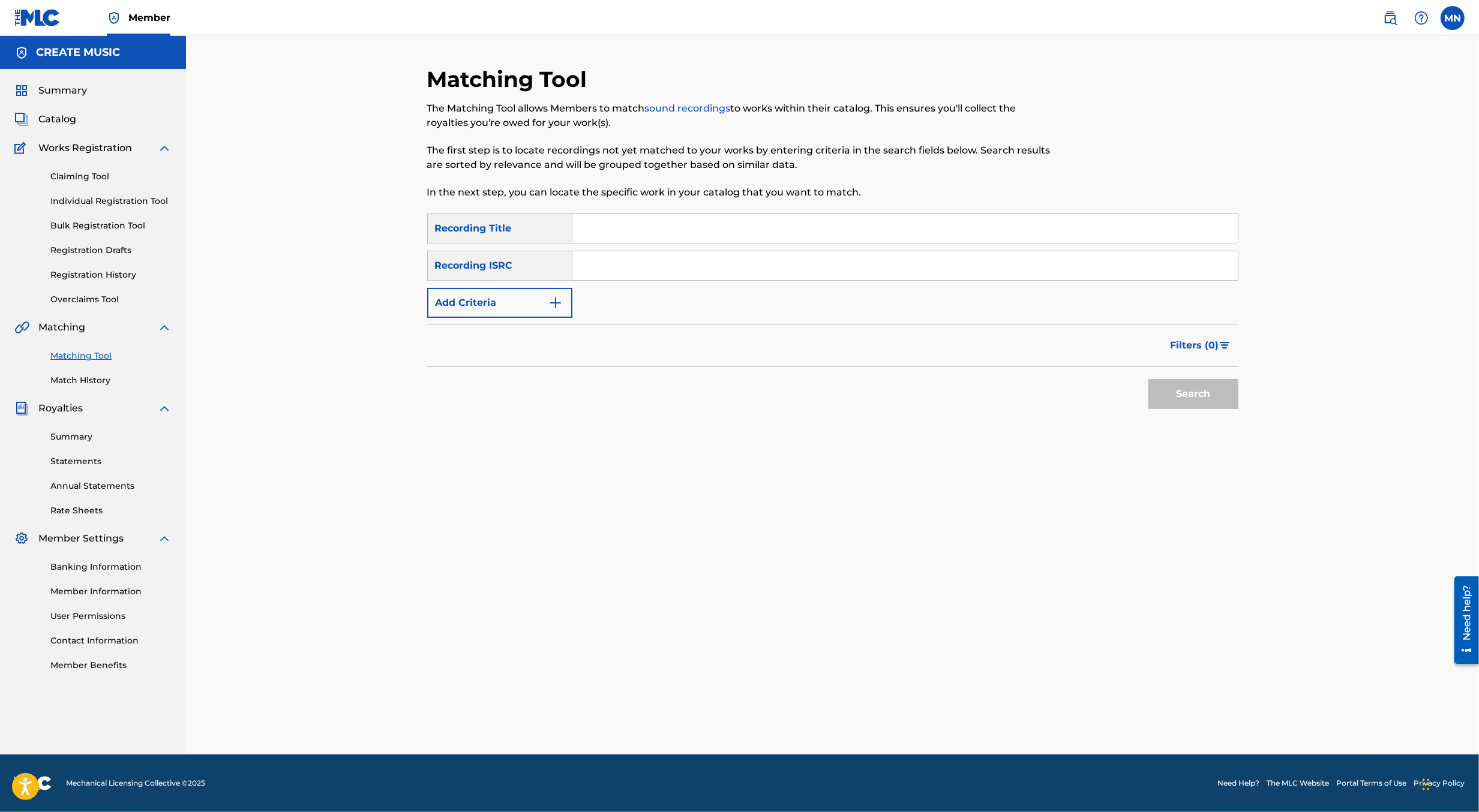
click at [630, 266] on input "Search Form" at bounding box center [905, 266] width 666 height 29
paste input "TCAFA2062238"
type input "TCAFA2062238"
click at [1148, 379] on button "Search" at bounding box center [1193, 394] width 90 height 30
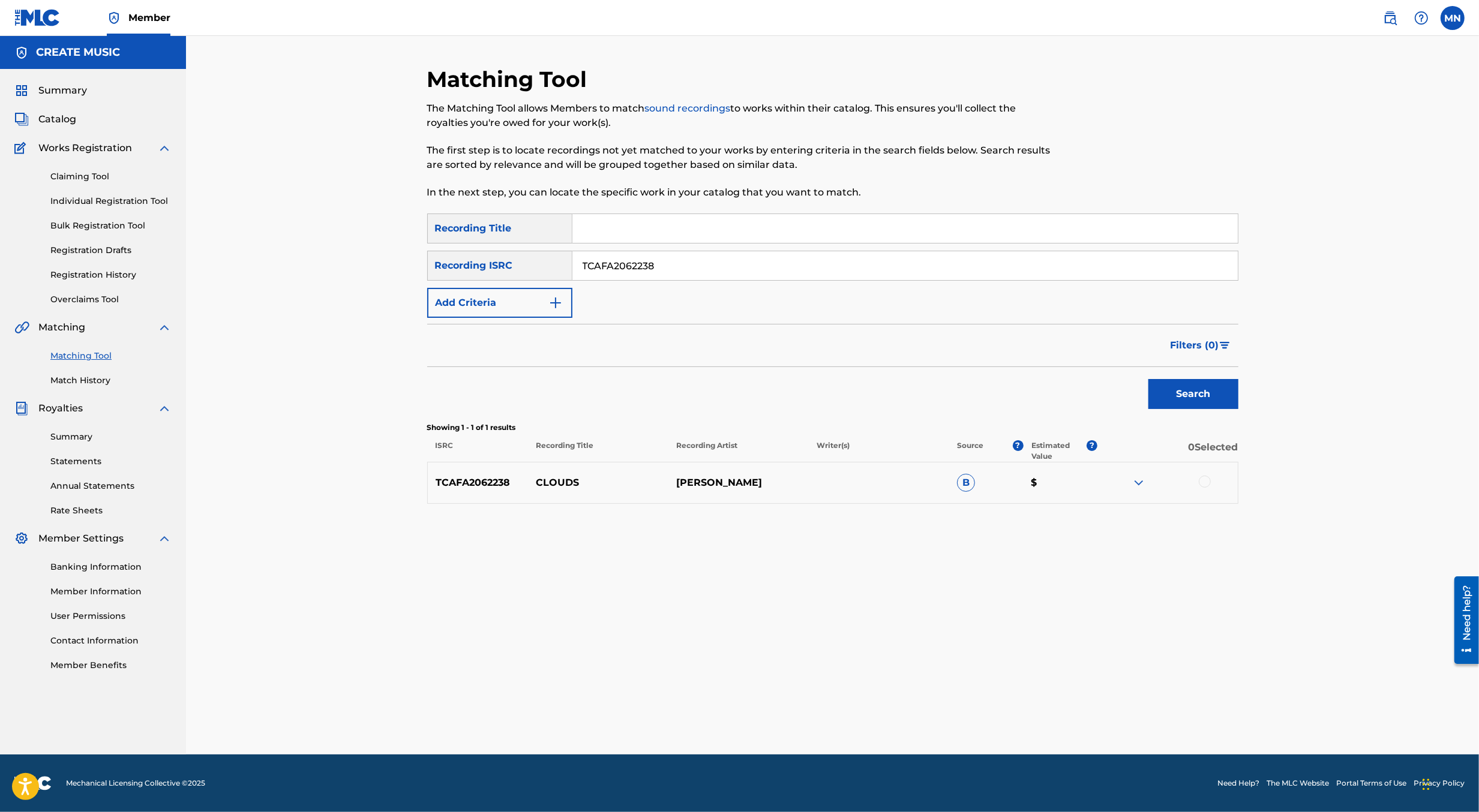
click at [725, 483] on p "[PERSON_NAME]" at bounding box center [738, 483] width 140 height 14
click at [536, 306] on button "Add Criteria" at bounding box center [500, 303] width 145 height 30
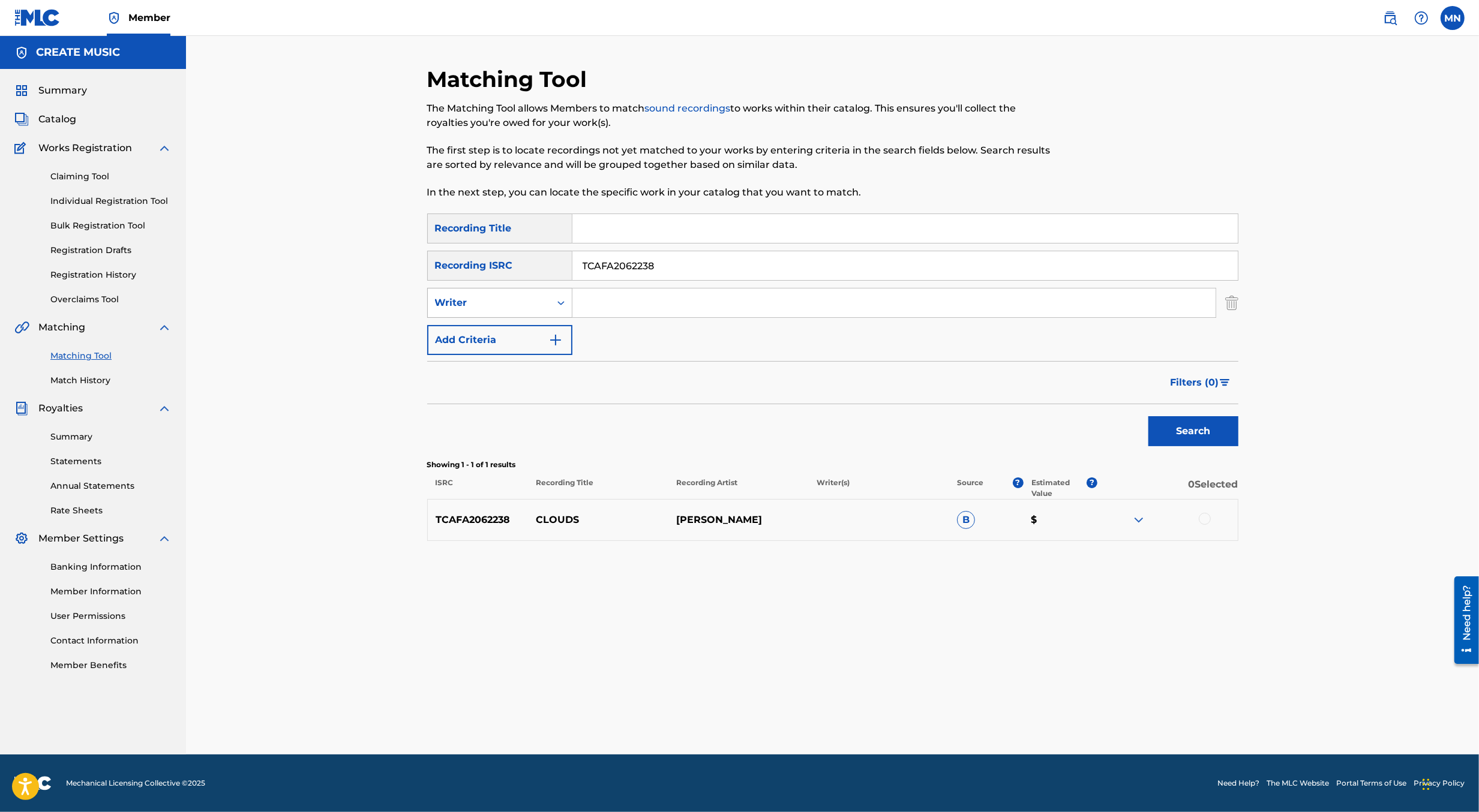
click at [525, 305] on div "Writer" at bounding box center [490, 303] width 108 height 14
click at [526, 324] on div "Recording Artist" at bounding box center [500, 332] width 144 height 30
click at [1204, 518] on div at bounding box center [1204, 518] width 12 height 12
click at [740, 296] on input "Search Form" at bounding box center [894, 303] width 643 height 29
paste input "[PERSON_NAME]"
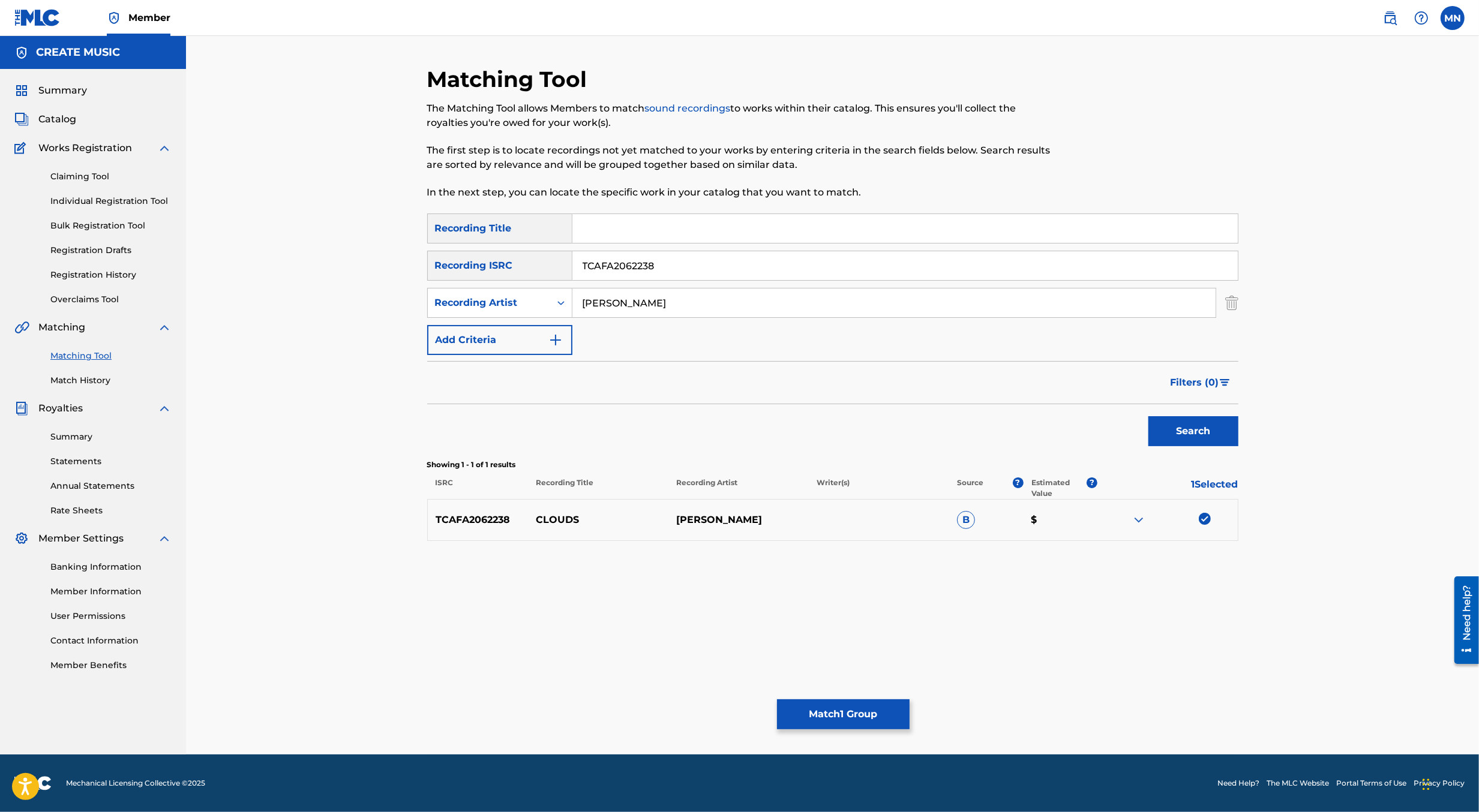
type input "[PERSON_NAME]"
click at [671, 271] on input "TCAFA2062238" at bounding box center [905, 266] width 666 height 29
click at [622, 219] on input "Search Form" at bounding box center [905, 229] width 666 height 29
type input "clouds"
click at [1148, 416] on button "Search" at bounding box center [1193, 431] width 90 height 30
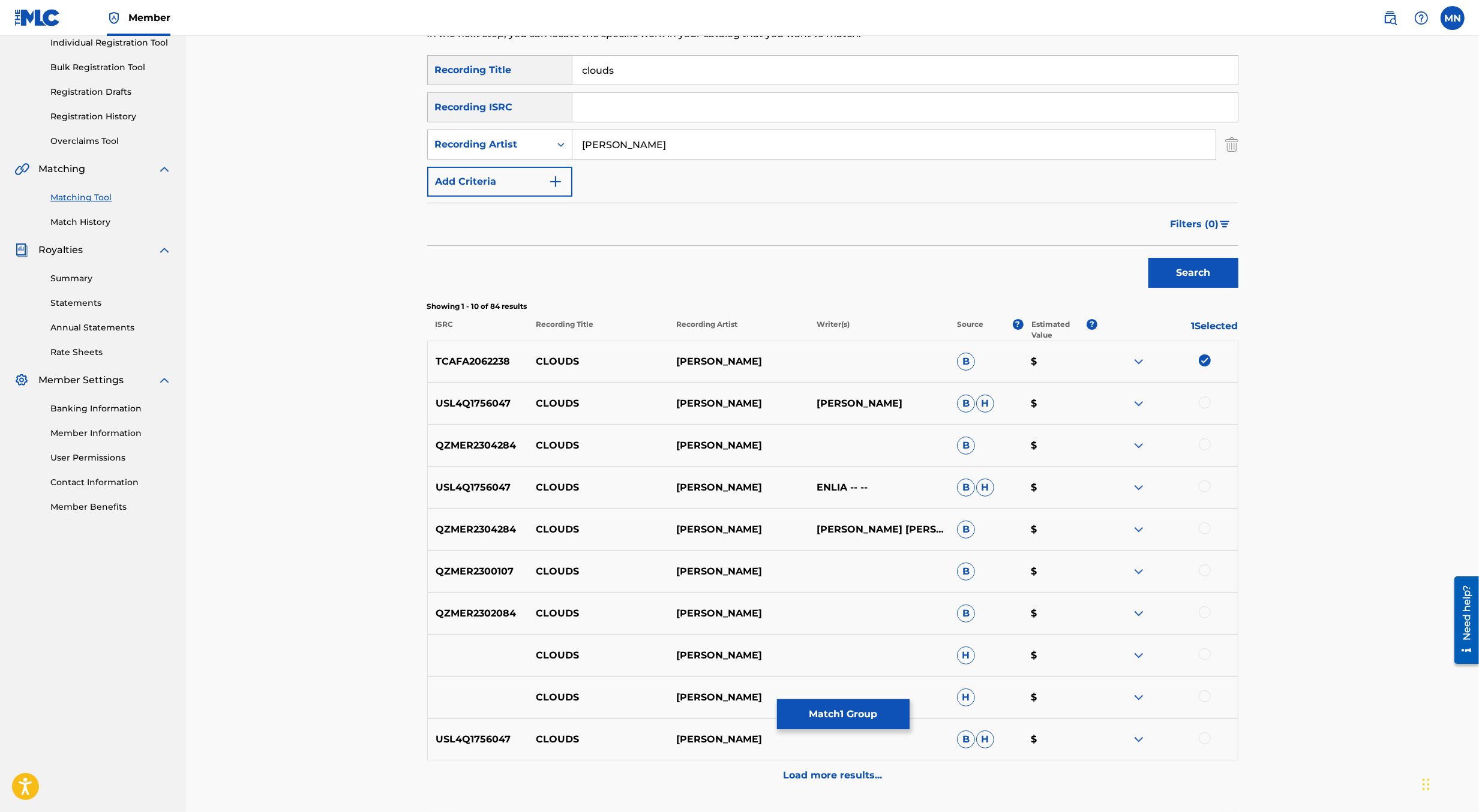
scroll to position [174, 0]
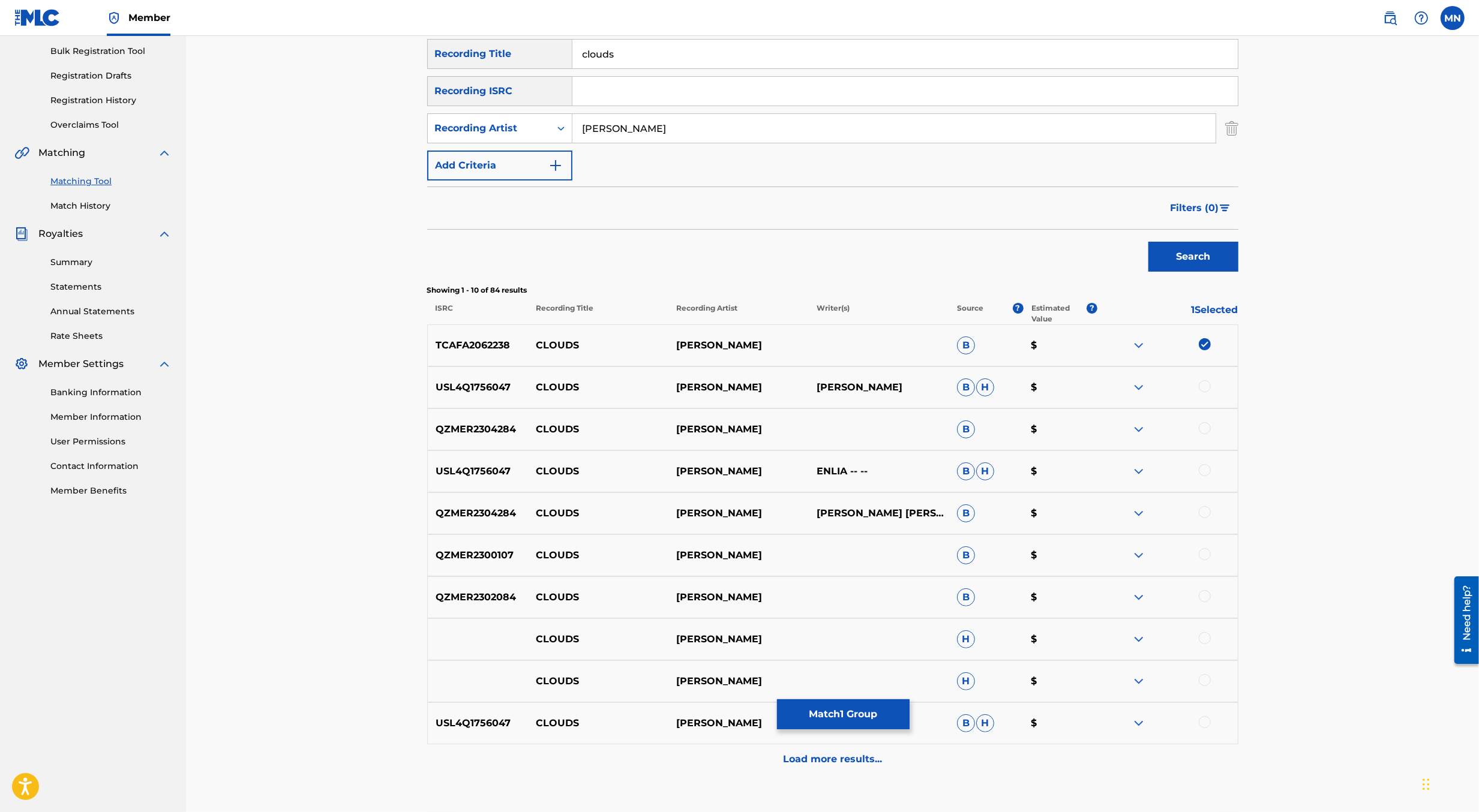
click at [853, 706] on button "Match 1 Group" at bounding box center [843, 714] width 133 height 30
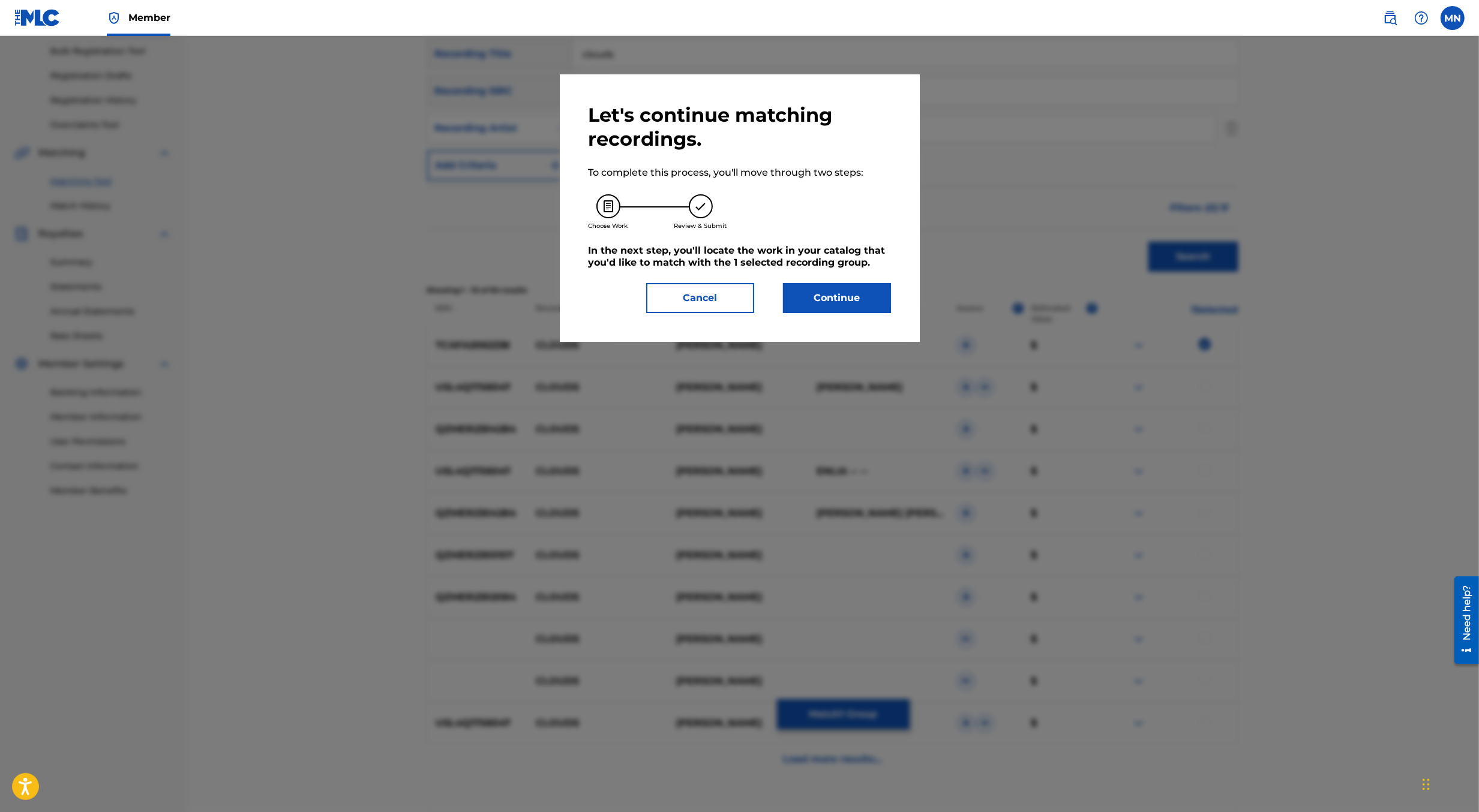
click at [822, 299] on button "Continue" at bounding box center [838, 298] width 108 height 30
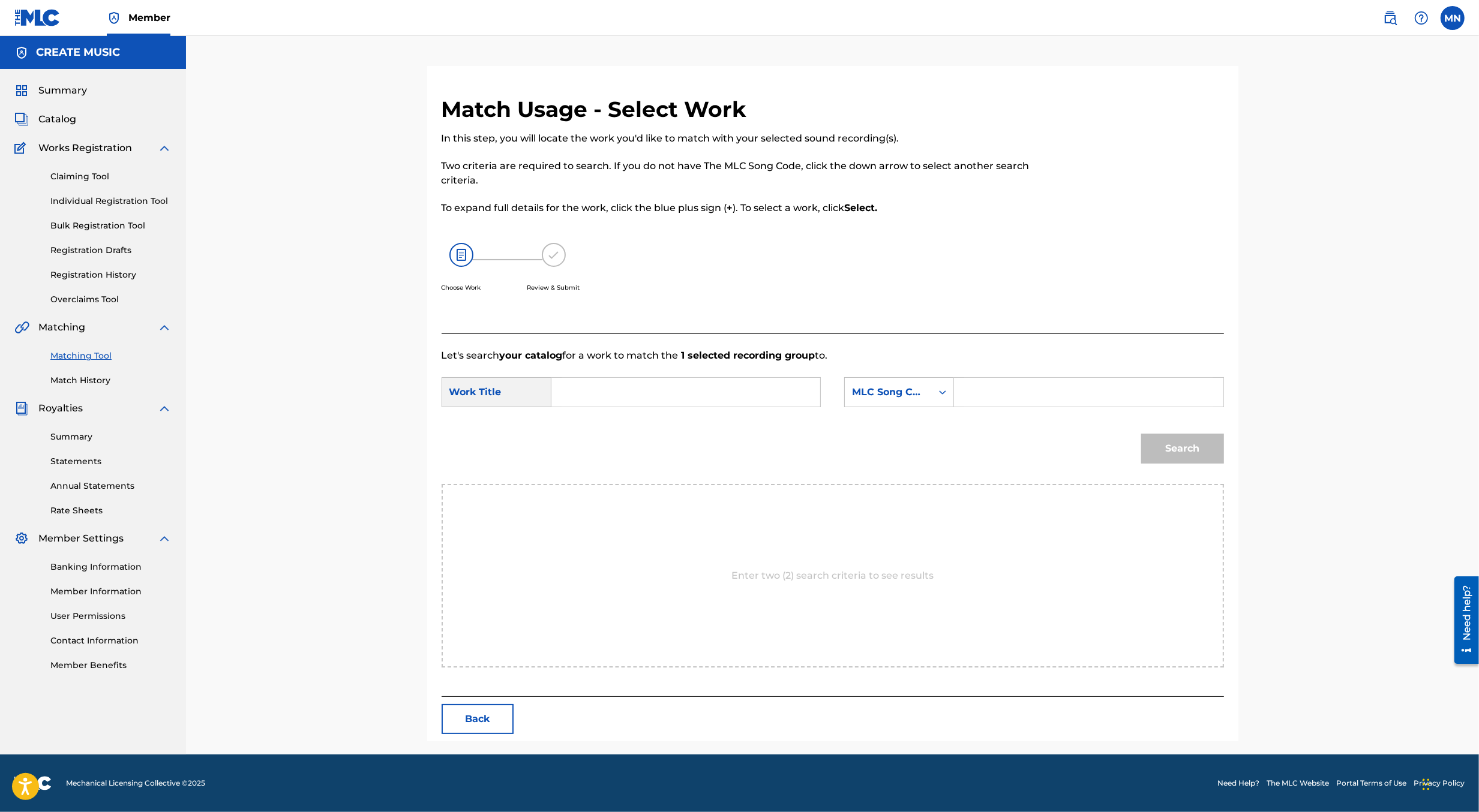
scroll to position [0, 0]
click at [576, 383] on input "Search Form" at bounding box center [686, 393] width 248 height 29
type input ","
type input "clouds"
paste input "CK52BS"
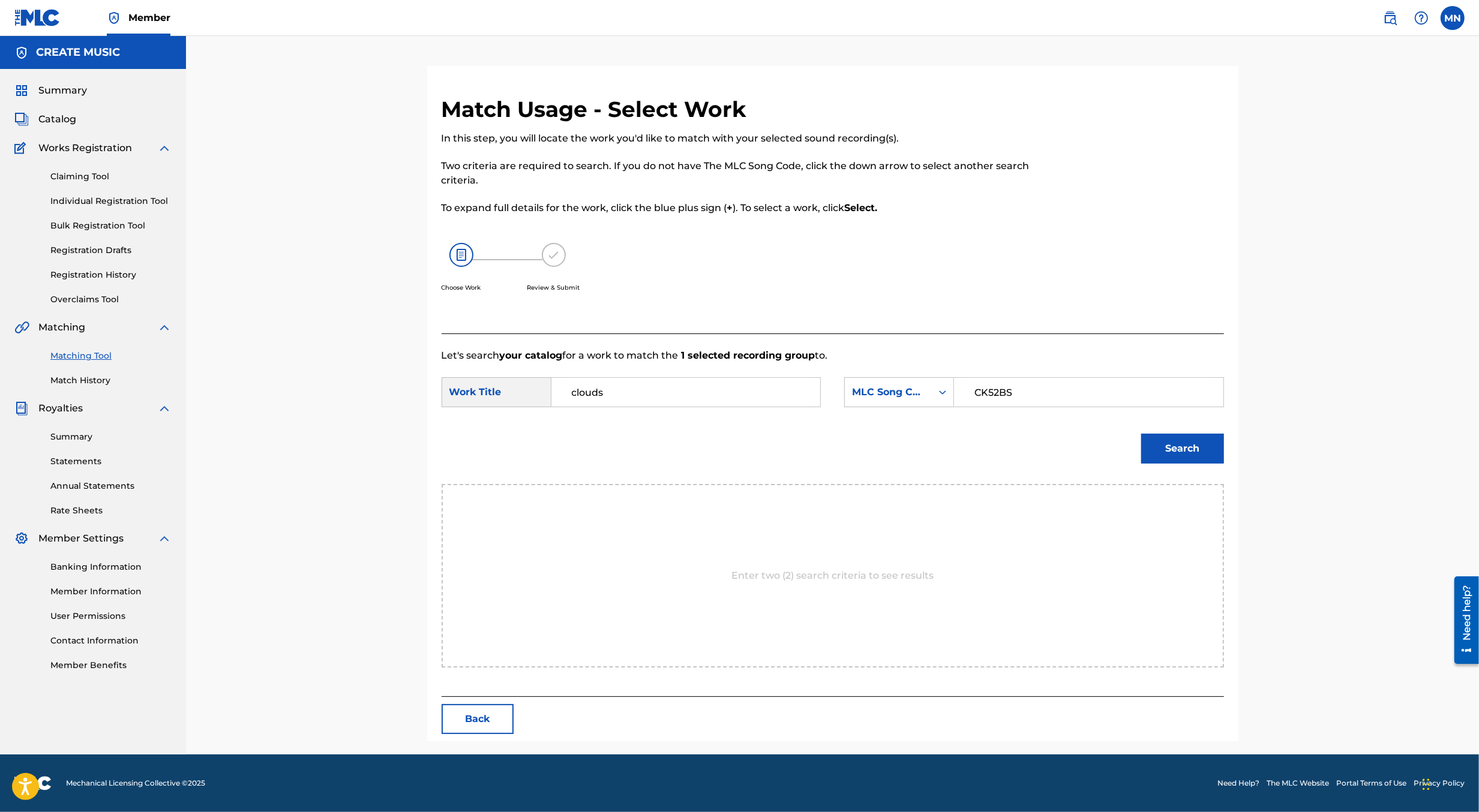
type input "CK52BS"
click at [1141, 434] on button "Search" at bounding box center [1183, 448] width 83 height 30
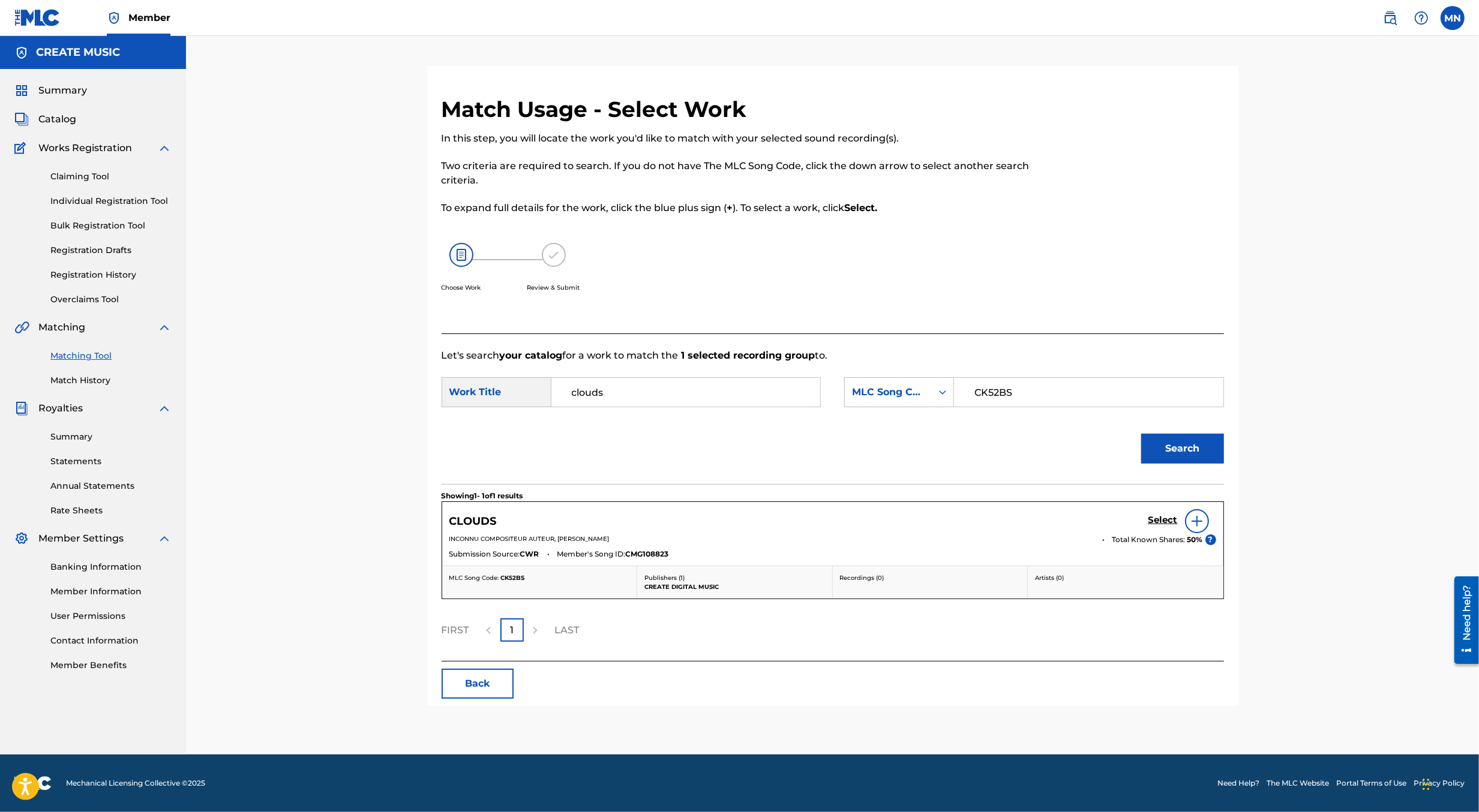
click at [1158, 514] on div "Select" at bounding box center [1182, 521] width 68 height 24
click at [1168, 519] on h5 "Select" at bounding box center [1163, 520] width 30 height 12
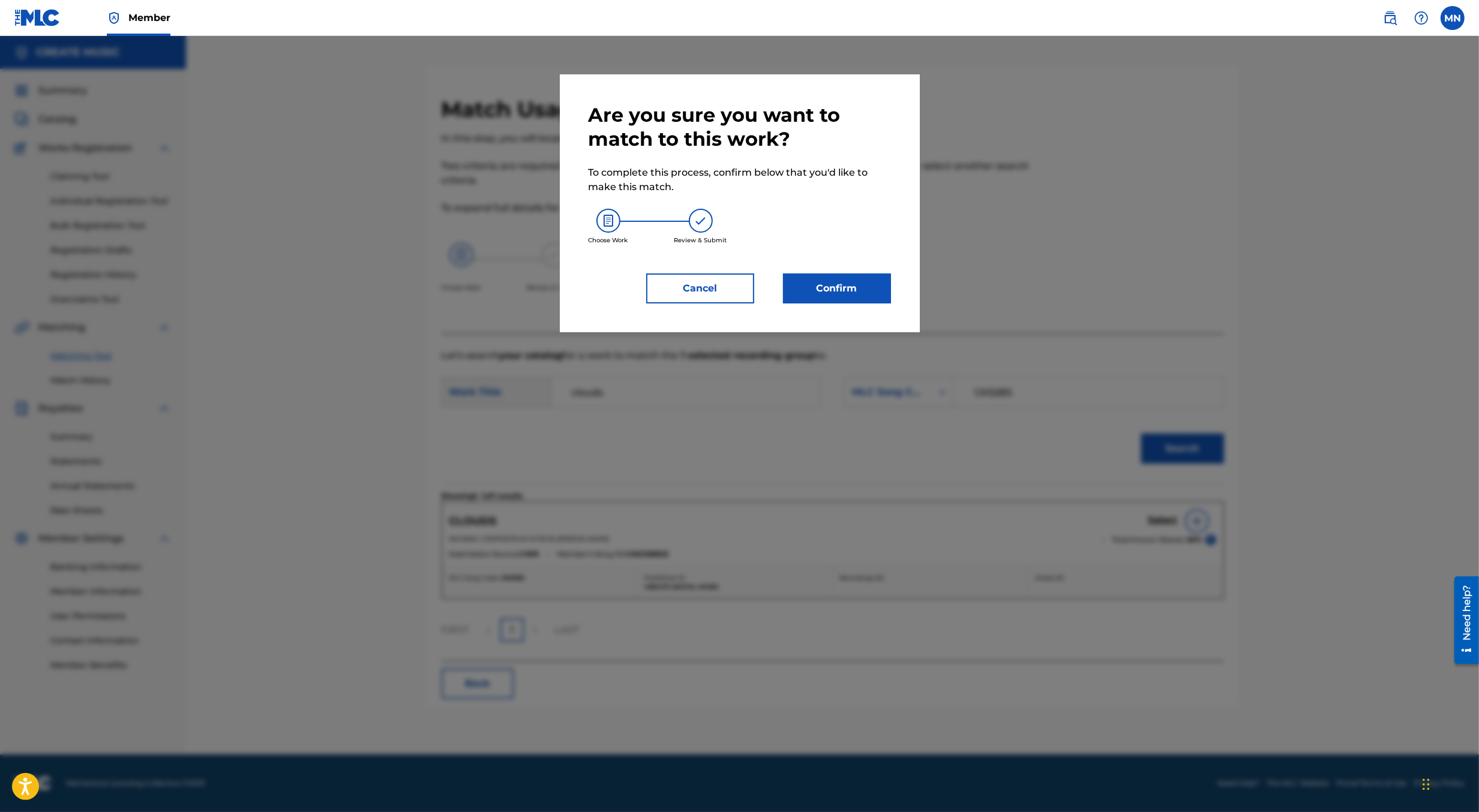
click at [858, 281] on button "Confirm" at bounding box center [838, 288] width 108 height 30
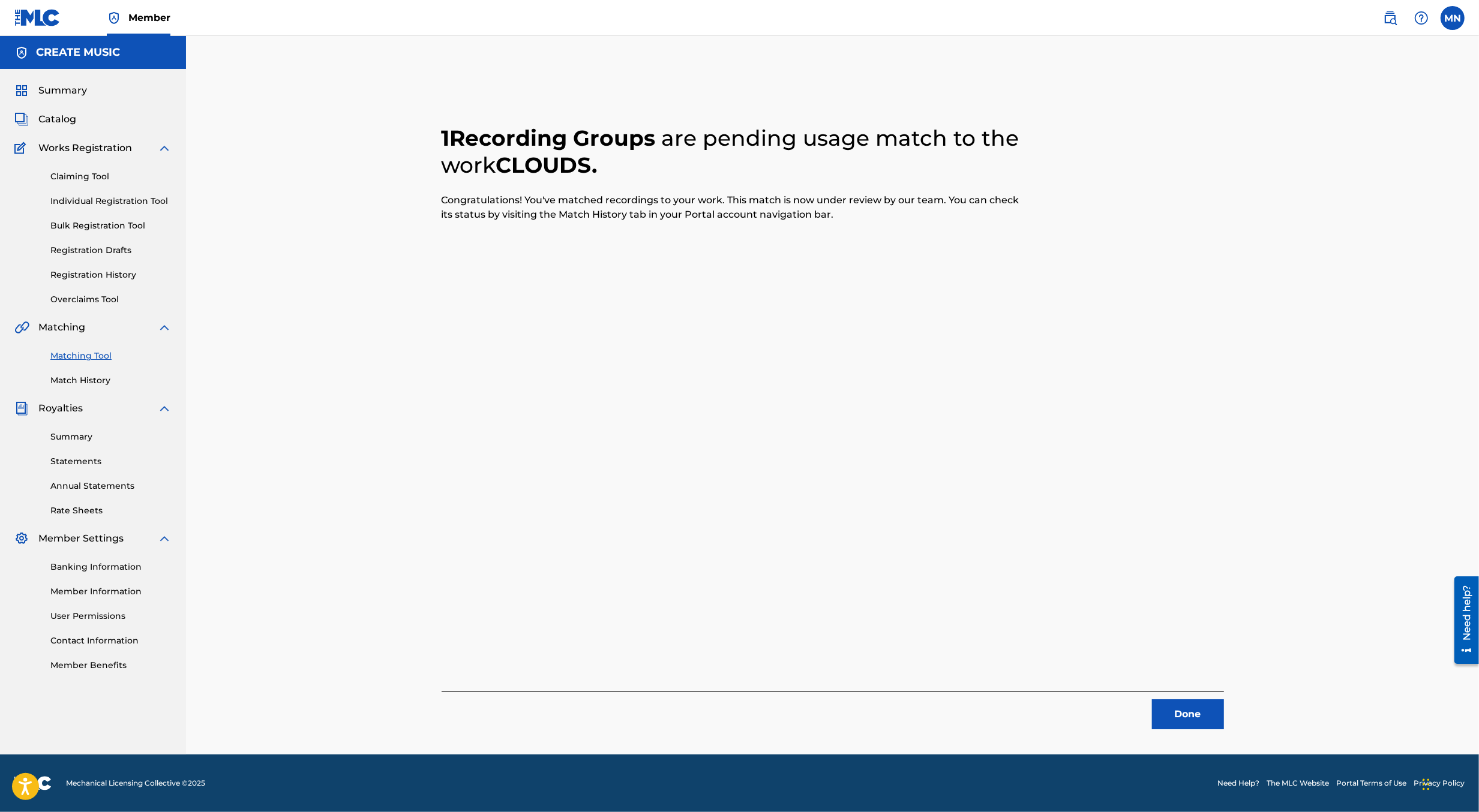
click at [1389, 24] on img at bounding box center [1390, 18] width 14 height 14
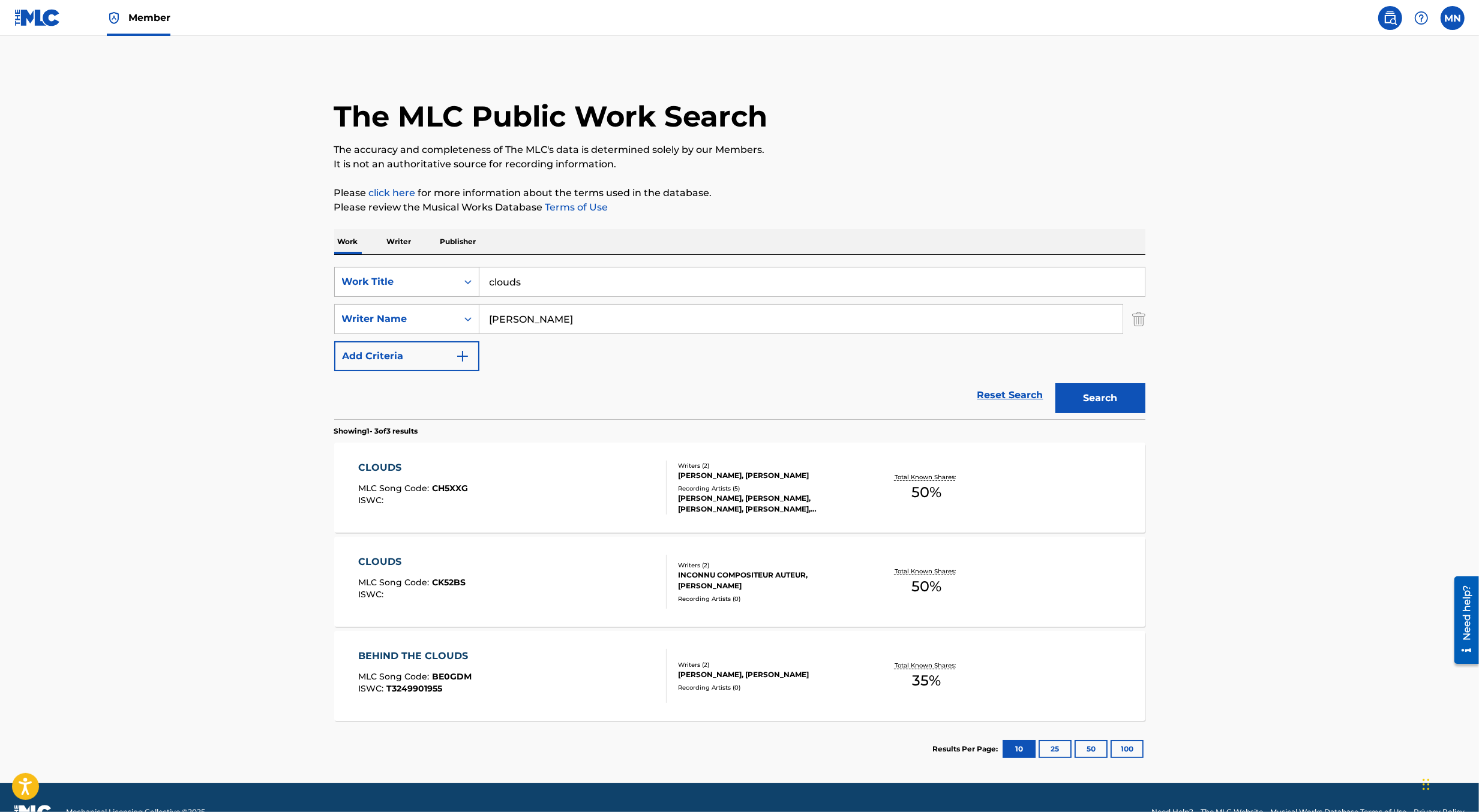
click at [426, 292] on div "Work Title" at bounding box center [397, 282] width 123 height 23
click at [426, 309] on div "MLC Song Code" at bounding box center [407, 312] width 144 height 30
click at [525, 284] on input "Search Form" at bounding box center [812, 282] width 666 height 29
paste input "HQ5JKV"
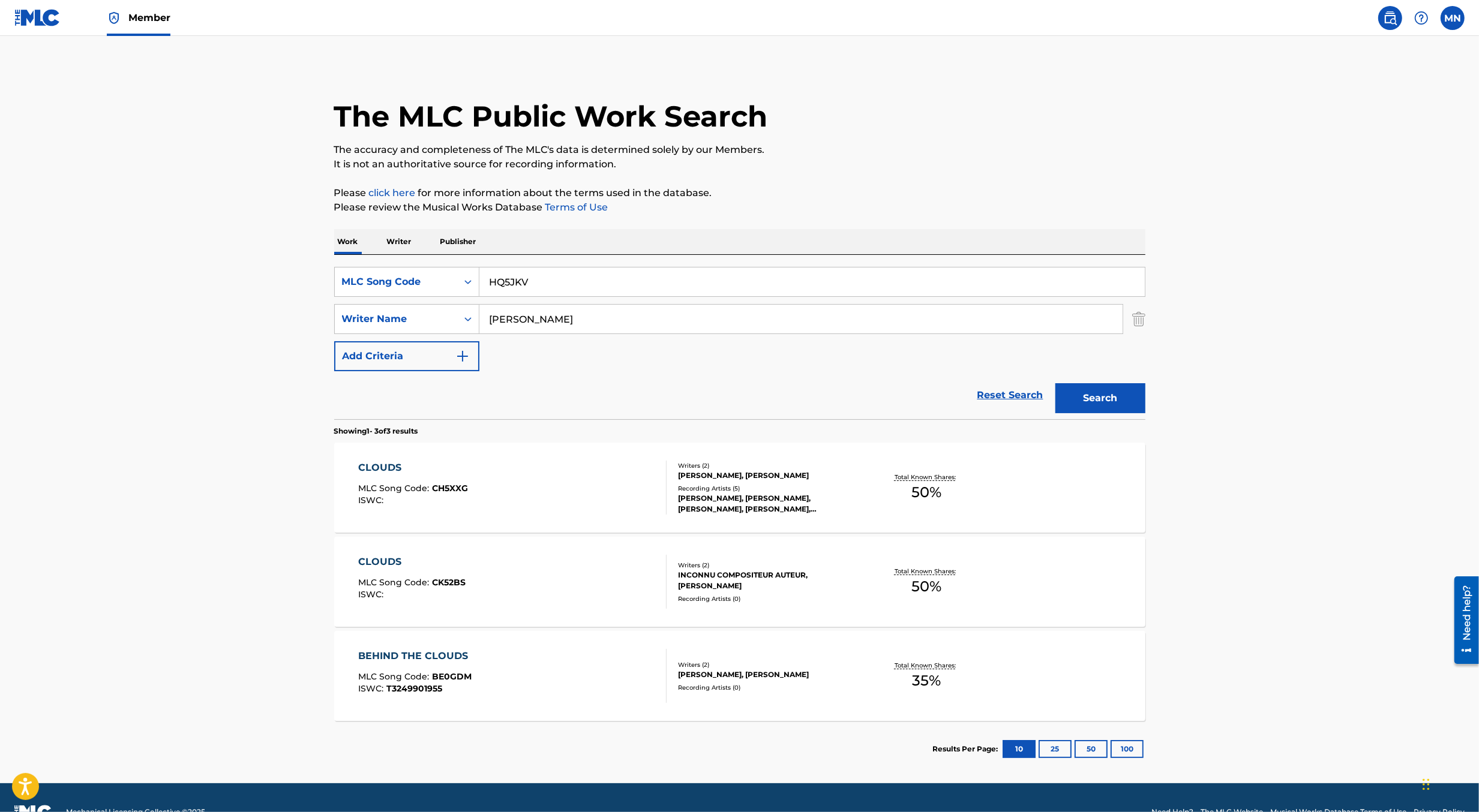
type input "HQ5JKV"
click at [1055, 383] on button "Search" at bounding box center [1100, 397] width 90 height 30
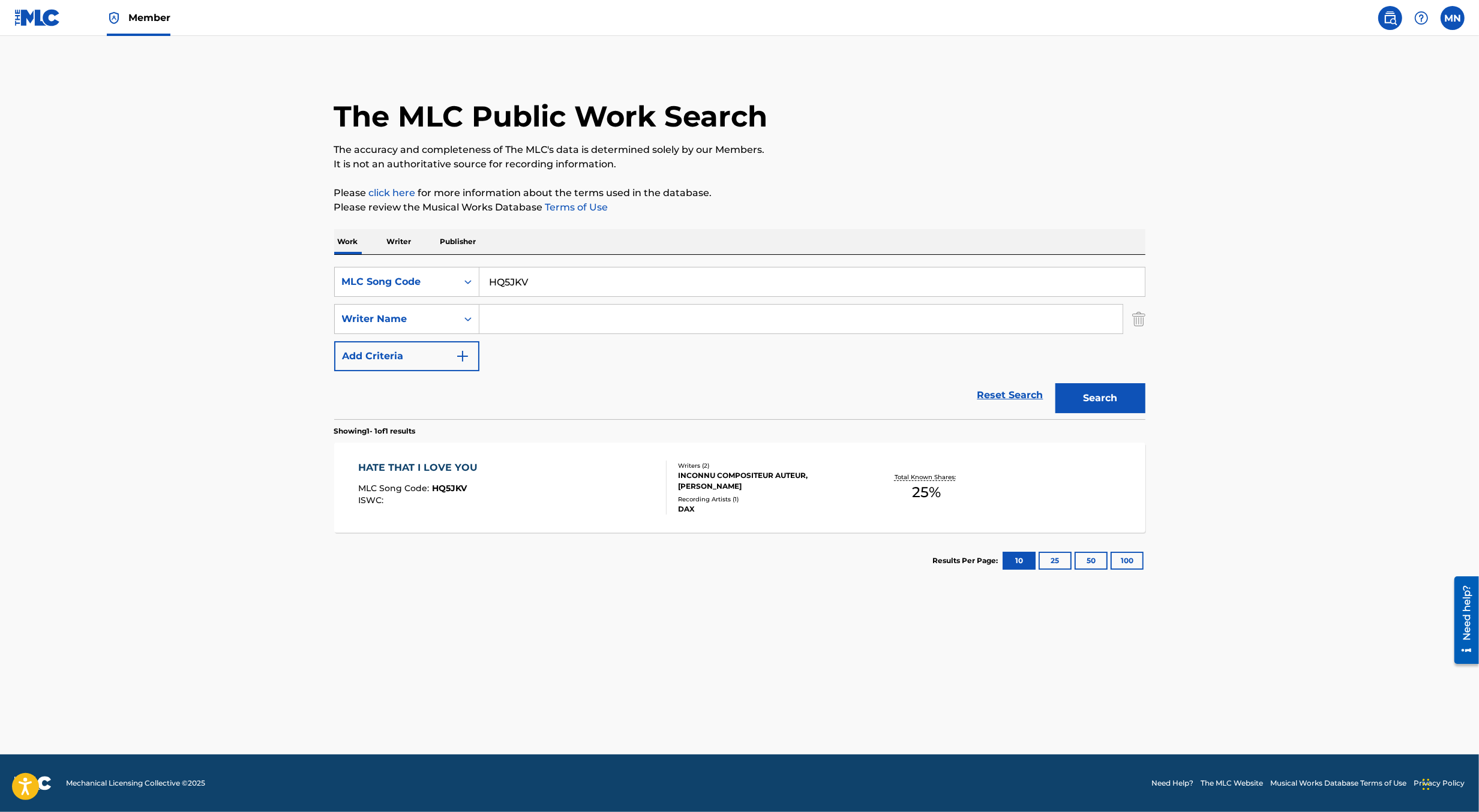
click at [805, 478] on div "INCONNU COMPOSITEUR AUTEUR, [PERSON_NAME]" at bounding box center [769, 481] width 182 height 22
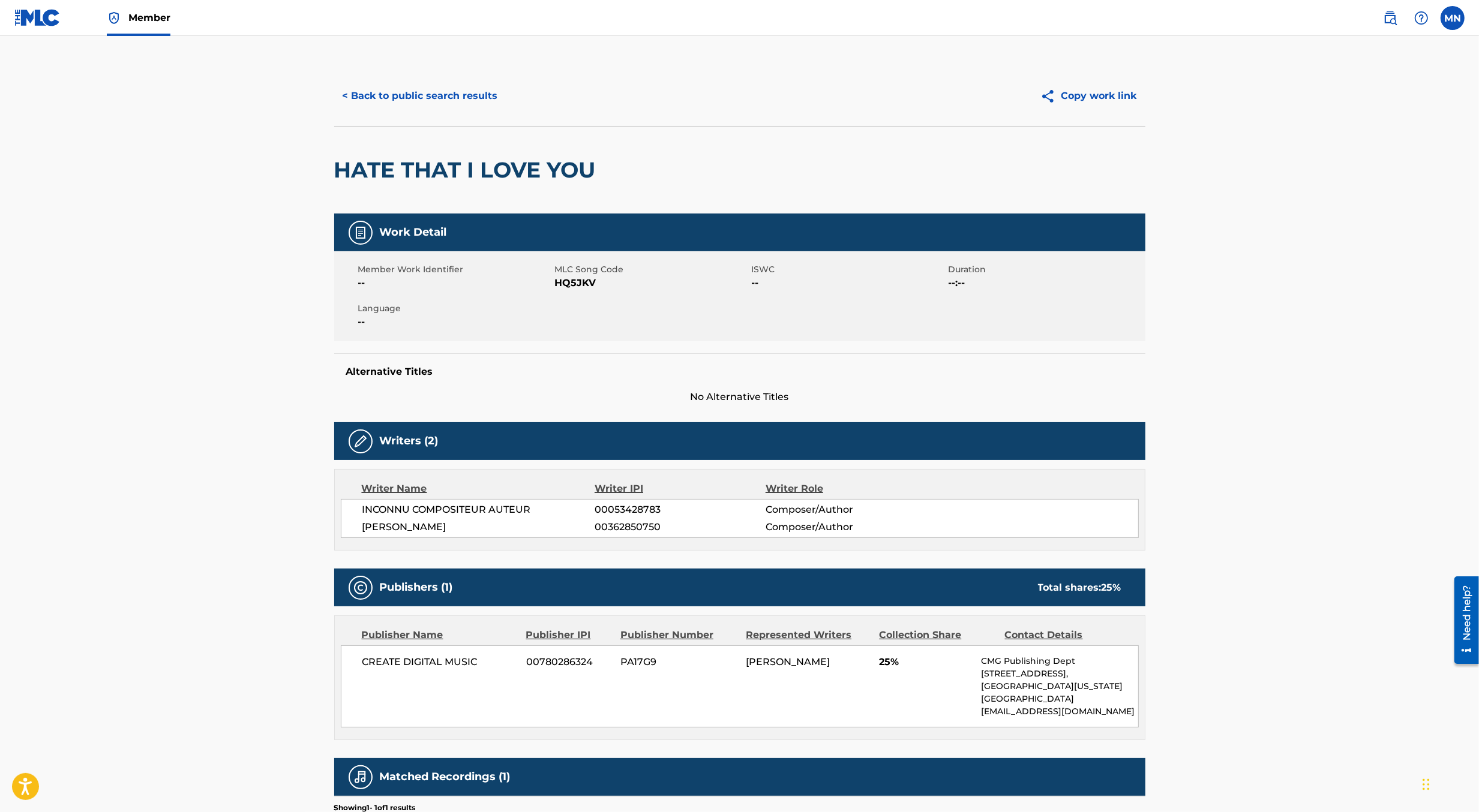
click at [479, 187] on div "HATE THAT I LOVE YOU" at bounding box center [468, 170] width 267 height 87
click at [464, 165] on h2 "HATE THAT I LOVE YOU" at bounding box center [468, 170] width 267 height 27
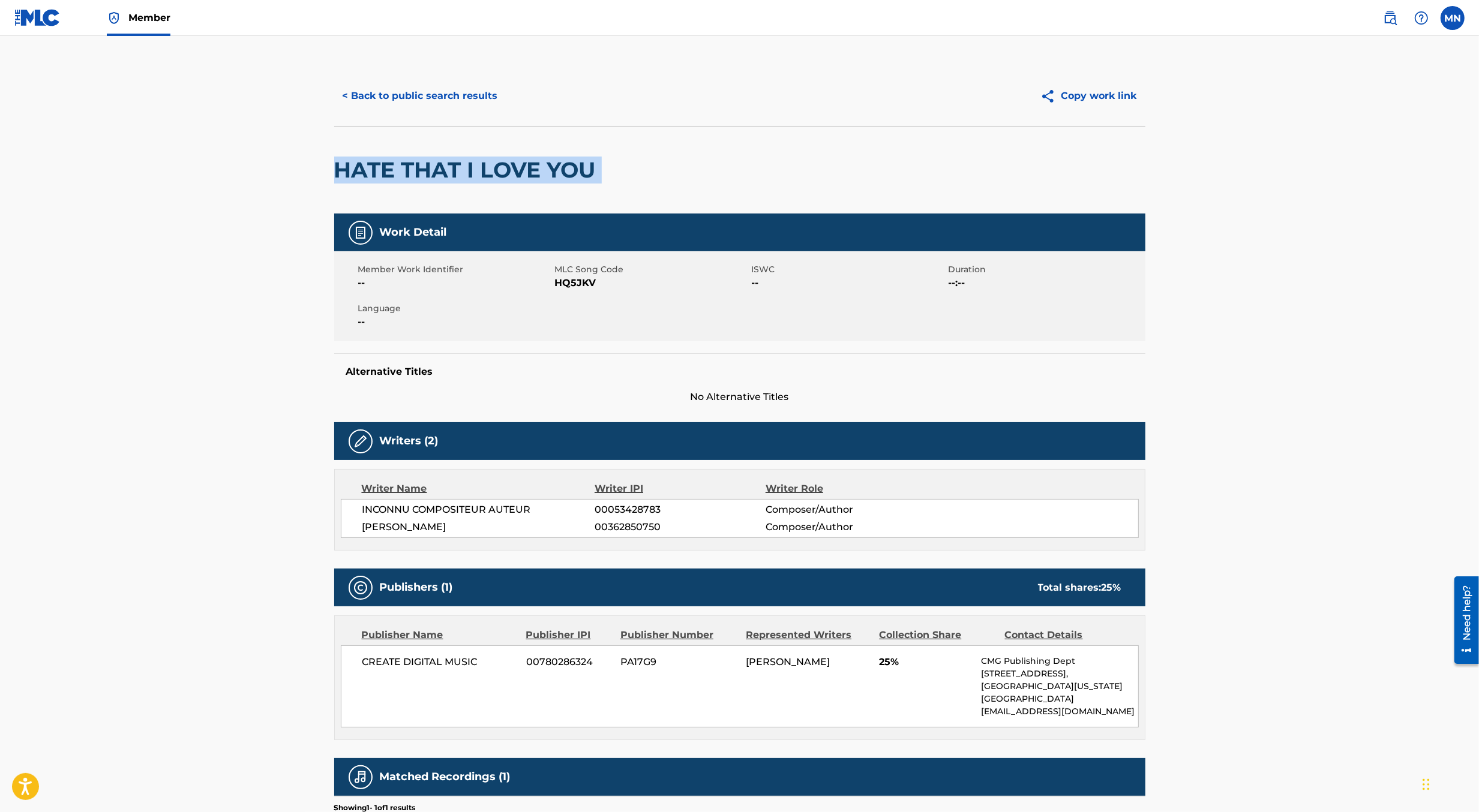
click at [437, 91] on button "< Back to public search results" at bounding box center [420, 96] width 173 height 30
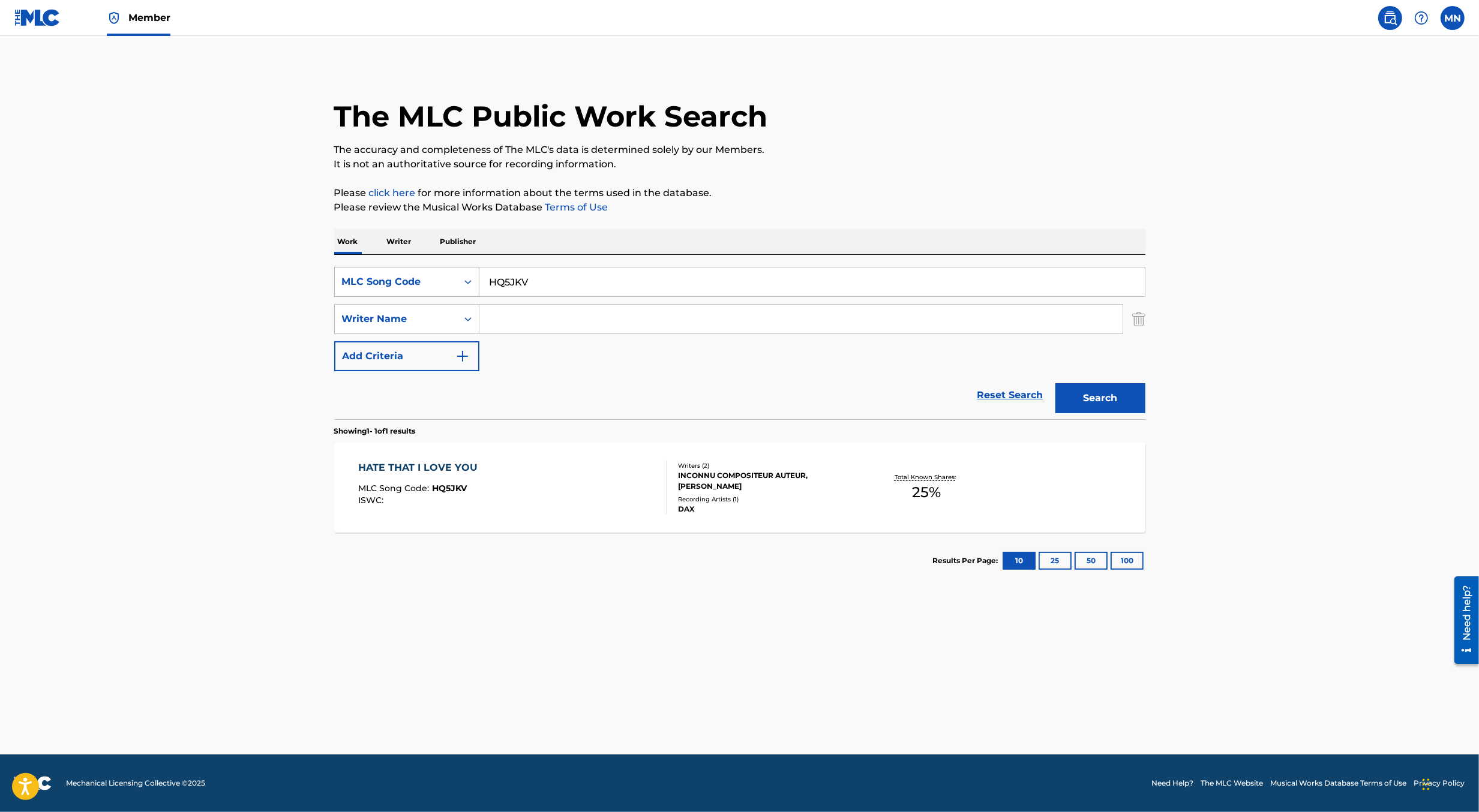
click at [436, 280] on div "MLC Song Code" at bounding box center [397, 282] width 108 height 14
click at [429, 312] on div "Work Title" at bounding box center [407, 312] width 144 height 30
click at [518, 284] on input "Search Form" at bounding box center [812, 282] width 666 height 29
paste input "HATE THAT I LOVE YOU"
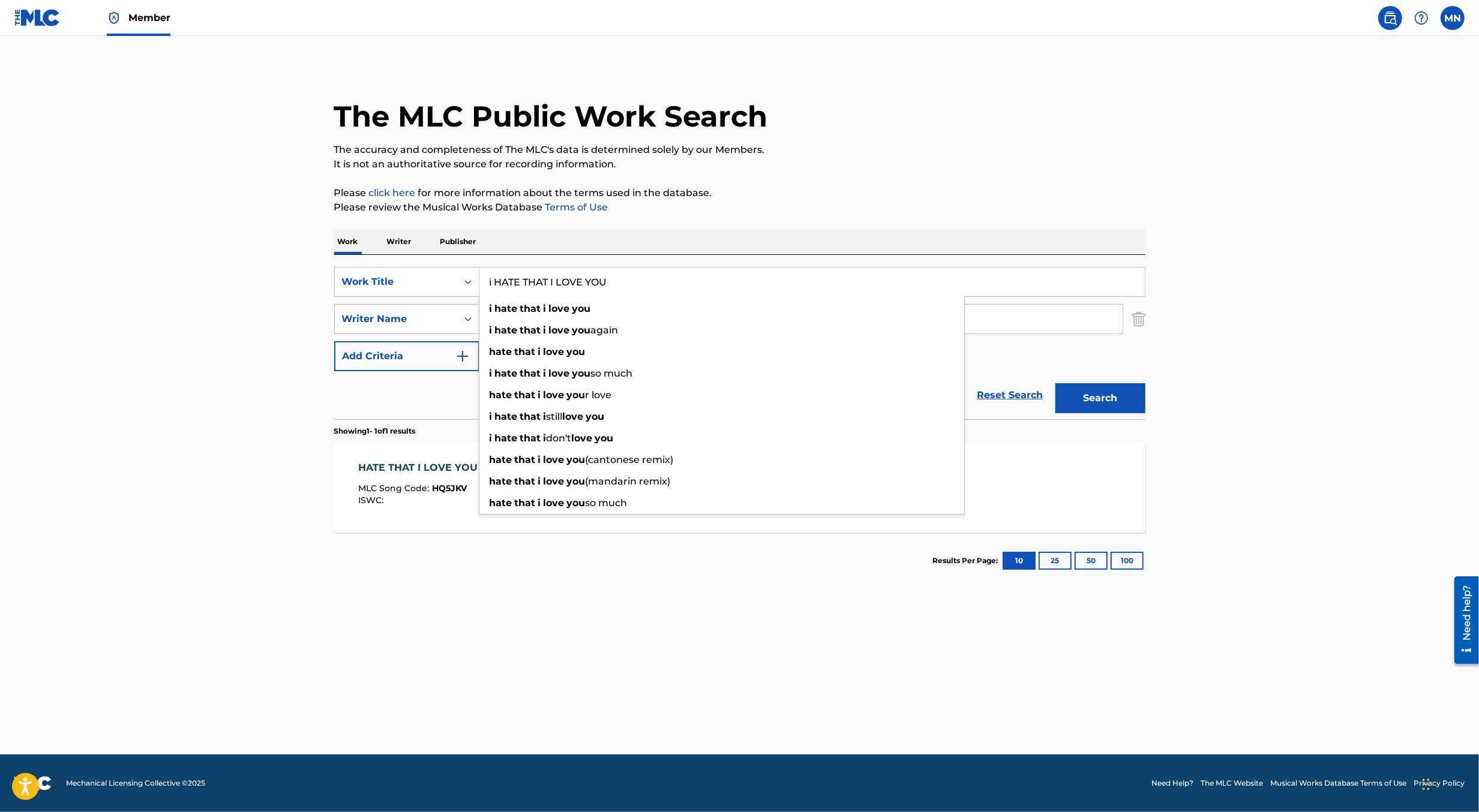
type input "i HATE THAT I LOVE YOU"
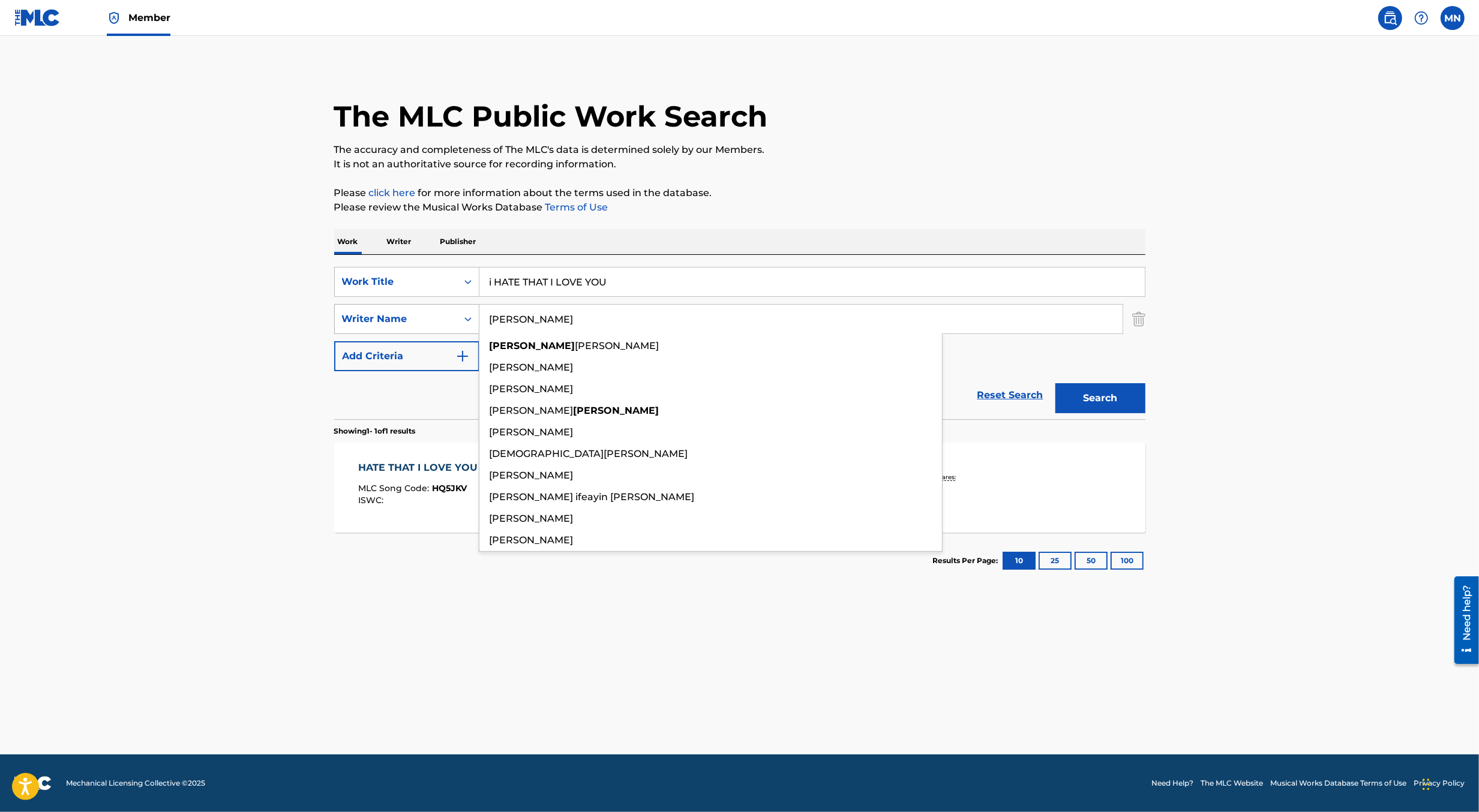
type input "[PERSON_NAME]"
click at [1055, 383] on button "Search" at bounding box center [1100, 397] width 90 height 30
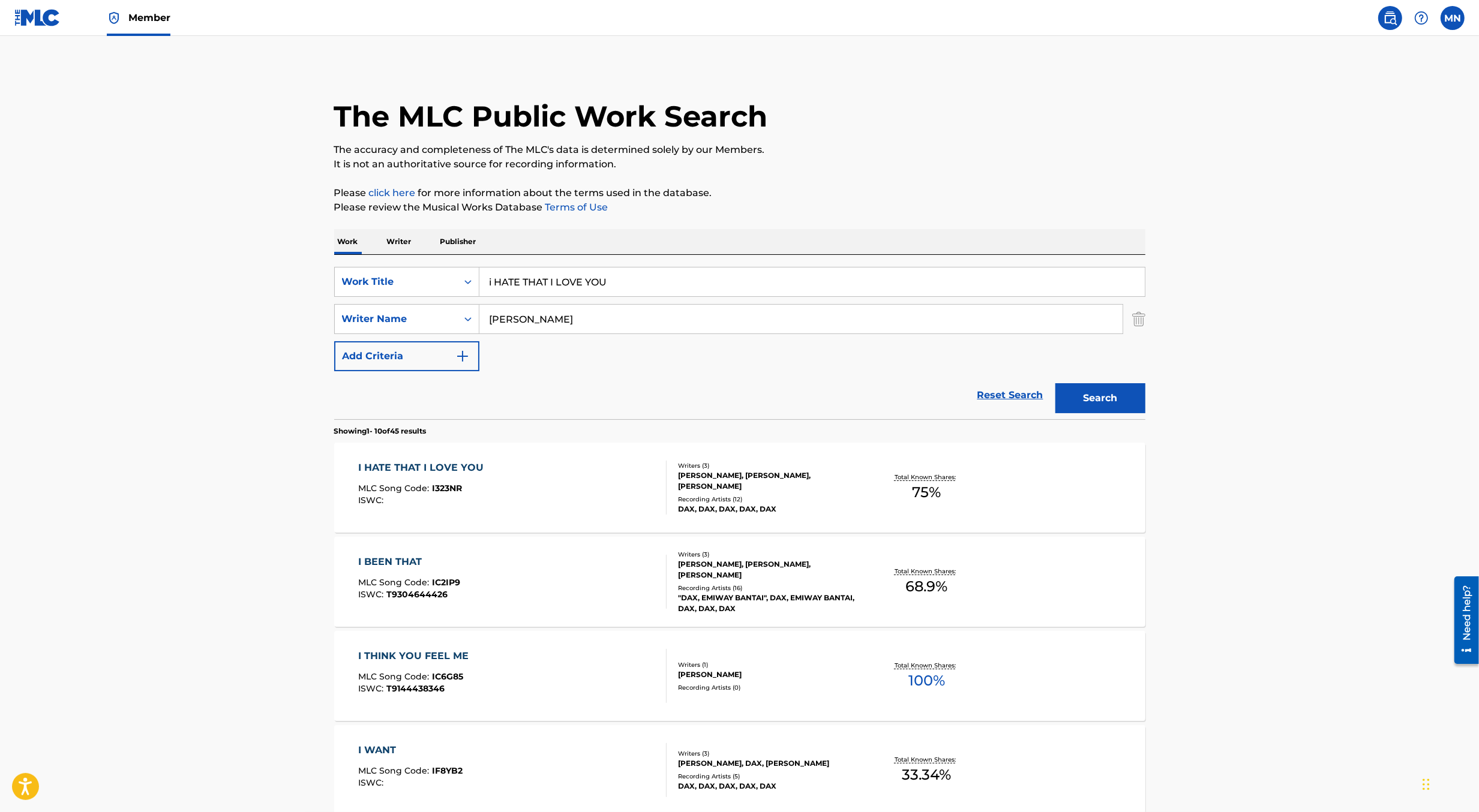
click at [584, 459] on div "I HATE THAT I LOVE YOU MLC Song Code : I323NR ISWC : Writers ( 3 ) [PERSON_NAME…" at bounding box center [740, 488] width 811 height 90
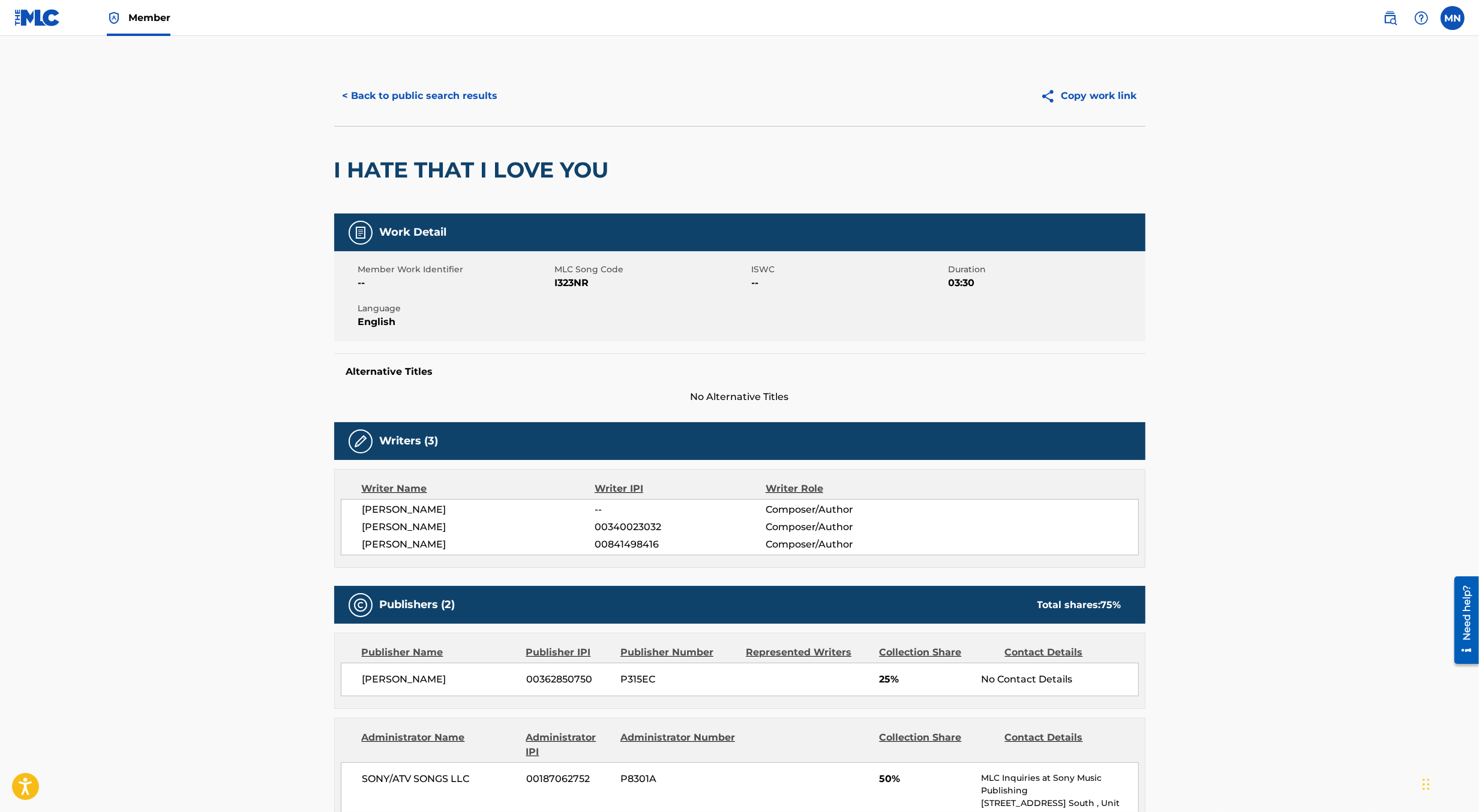
click at [564, 283] on span "I323NR" at bounding box center [651, 284] width 194 height 14
click at [30, 10] on img at bounding box center [37, 17] width 46 height 17
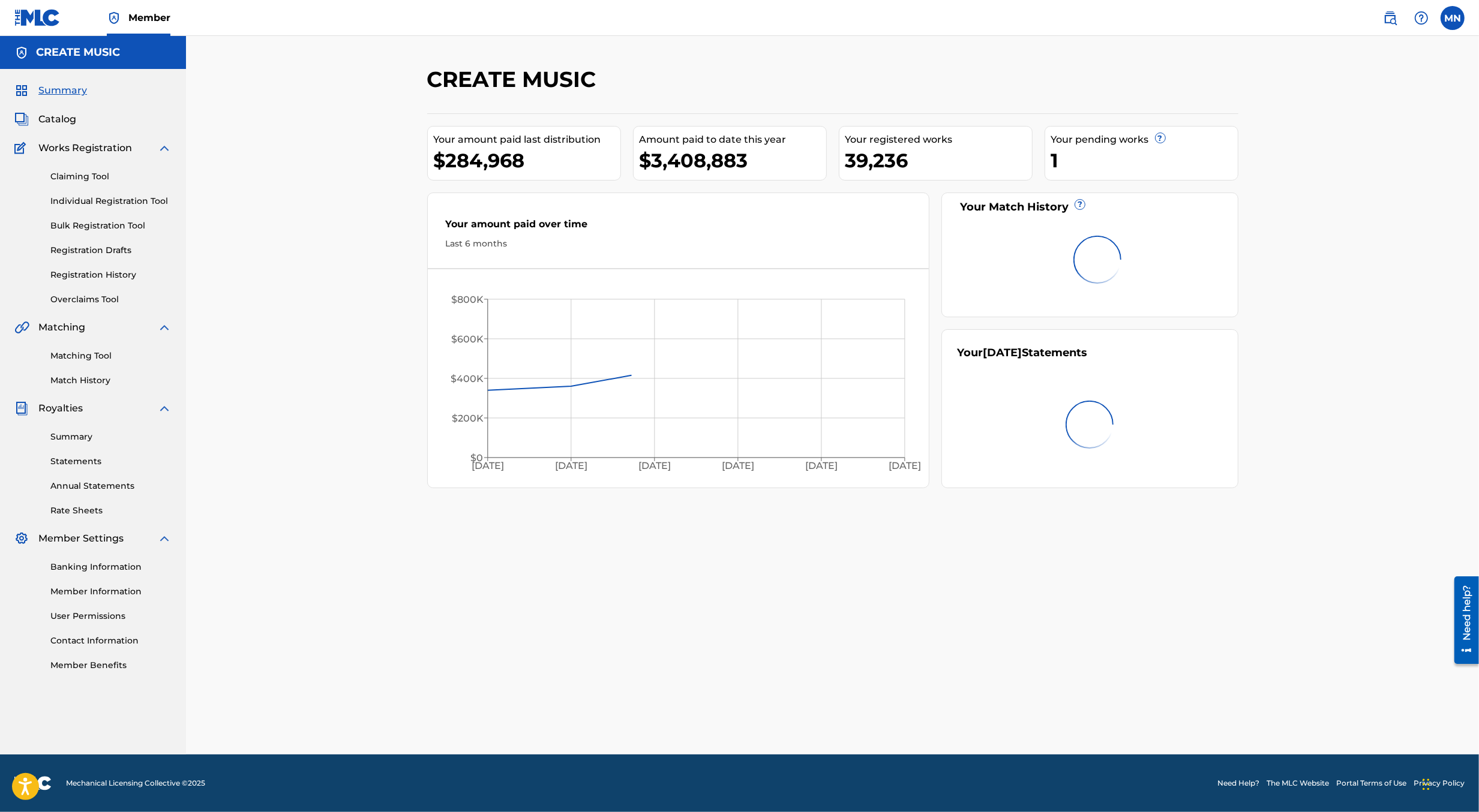
click at [64, 179] on link "Claiming Tool" at bounding box center [111, 177] width 121 height 13
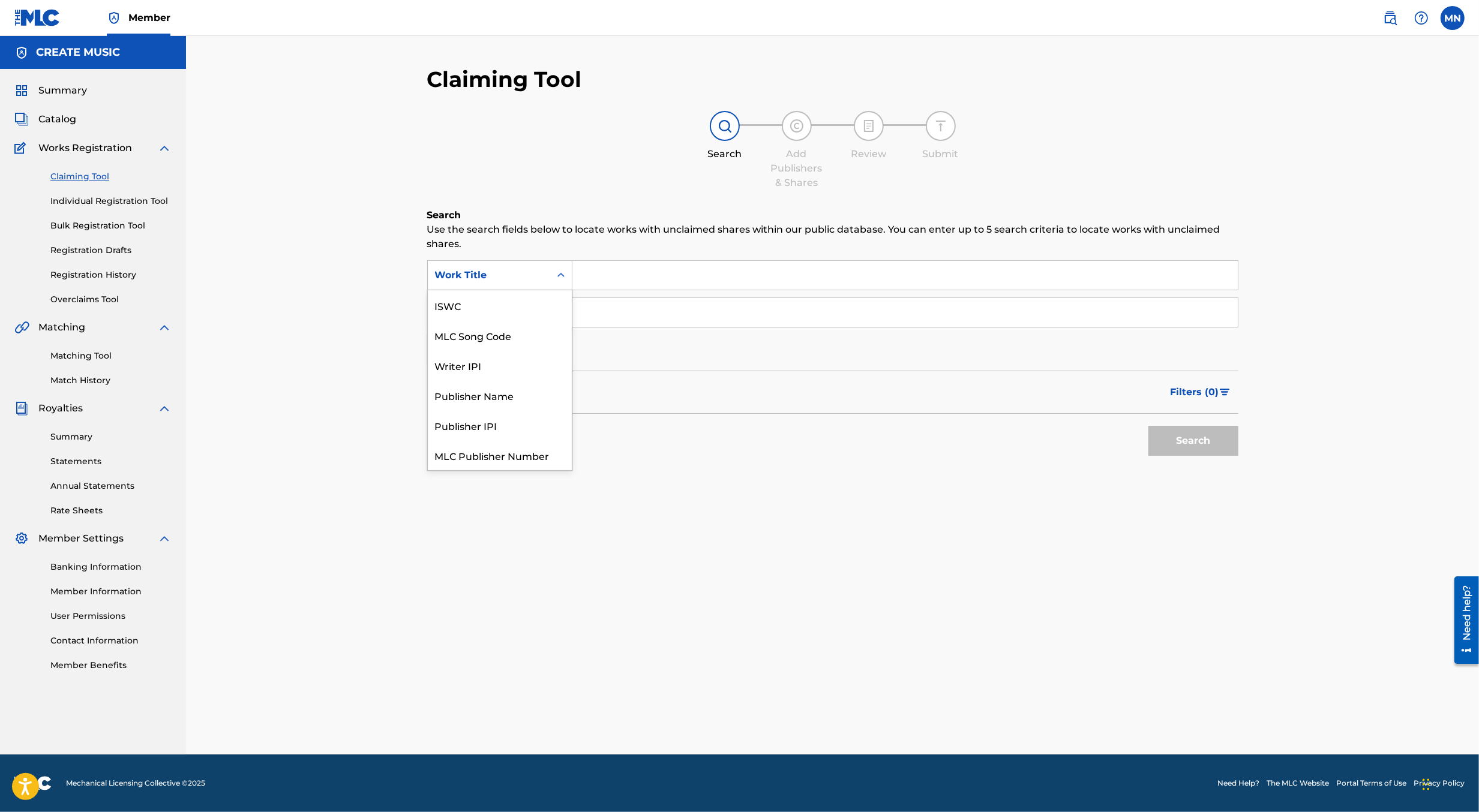
click at [513, 275] on div "Work Title" at bounding box center [490, 275] width 108 height 14
click at [521, 305] on div "MLC Song Code" at bounding box center [500, 305] width 144 height 30
click at [611, 274] on input "Search Form" at bounding box center [905, 275] width 666 height 29
paste input "I323NR"
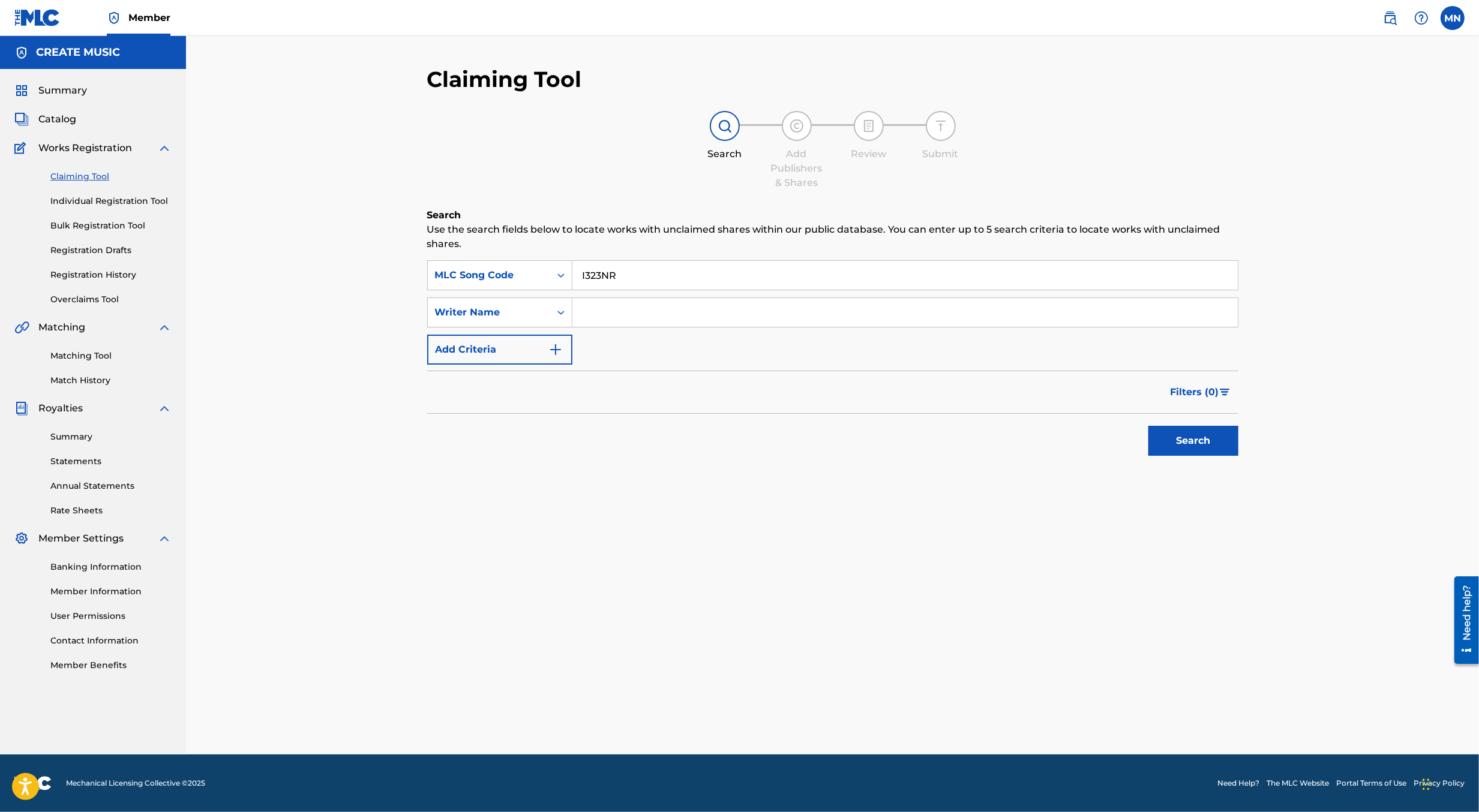
type input "I323NR"
click at [1148, 426] on button "Search" at bounding box center [1193, 441] width 90 height 30
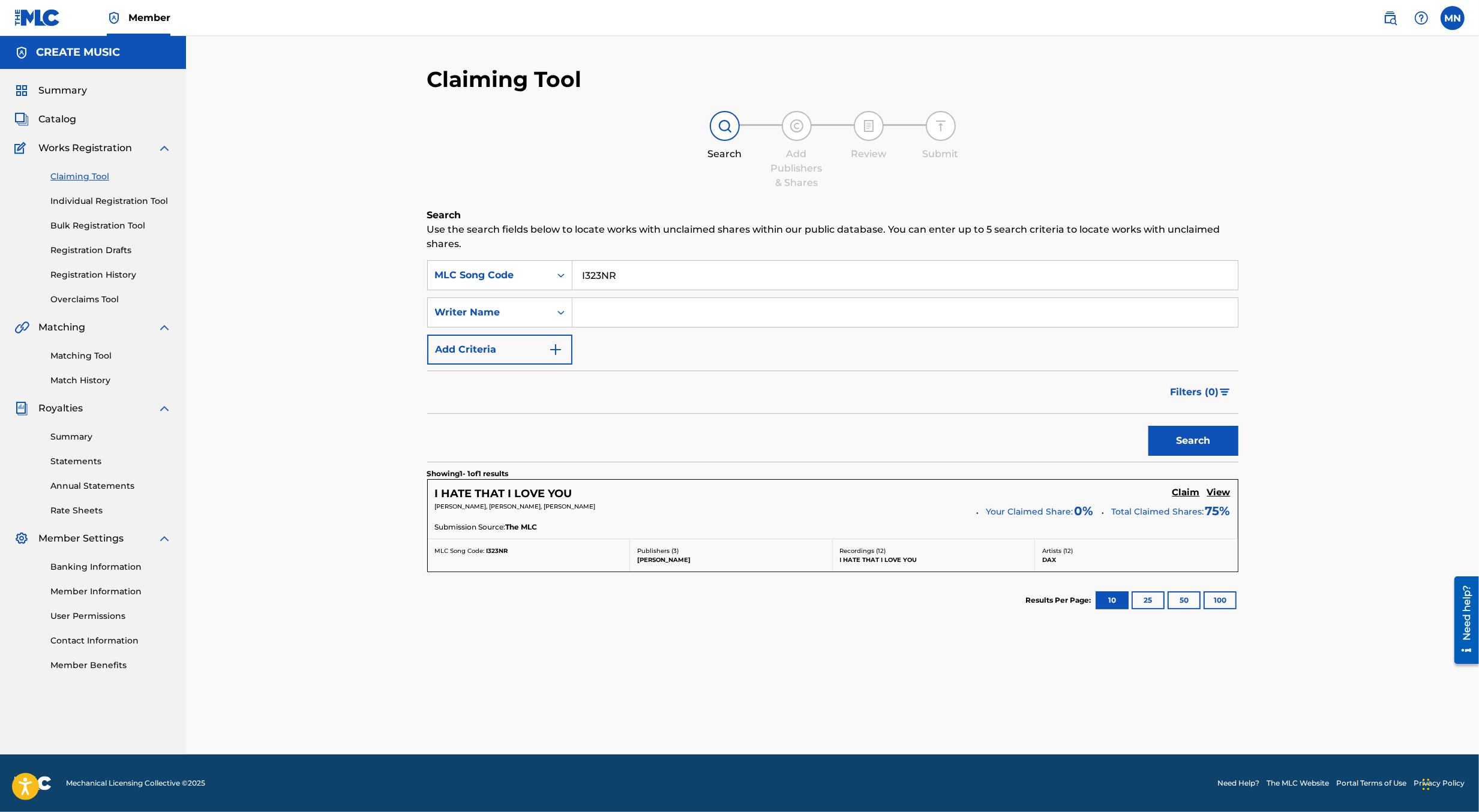
click at [1188, 490] on h5 "Claim" at bounding box center [1186, 492] width 28 height 12
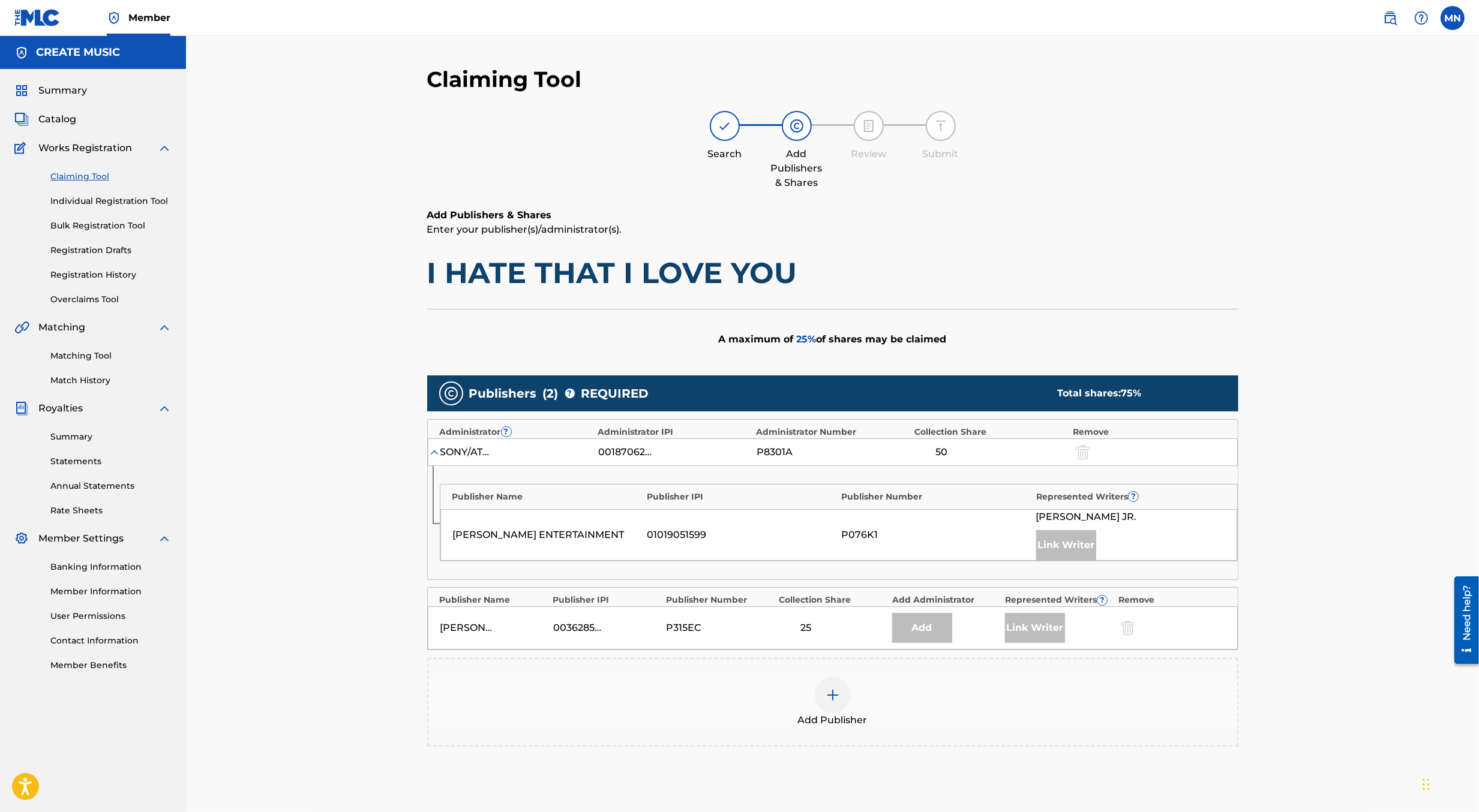
click at [852, 693] on div "Add Publisher" at bounding box center [832, 703] width 809 height 51
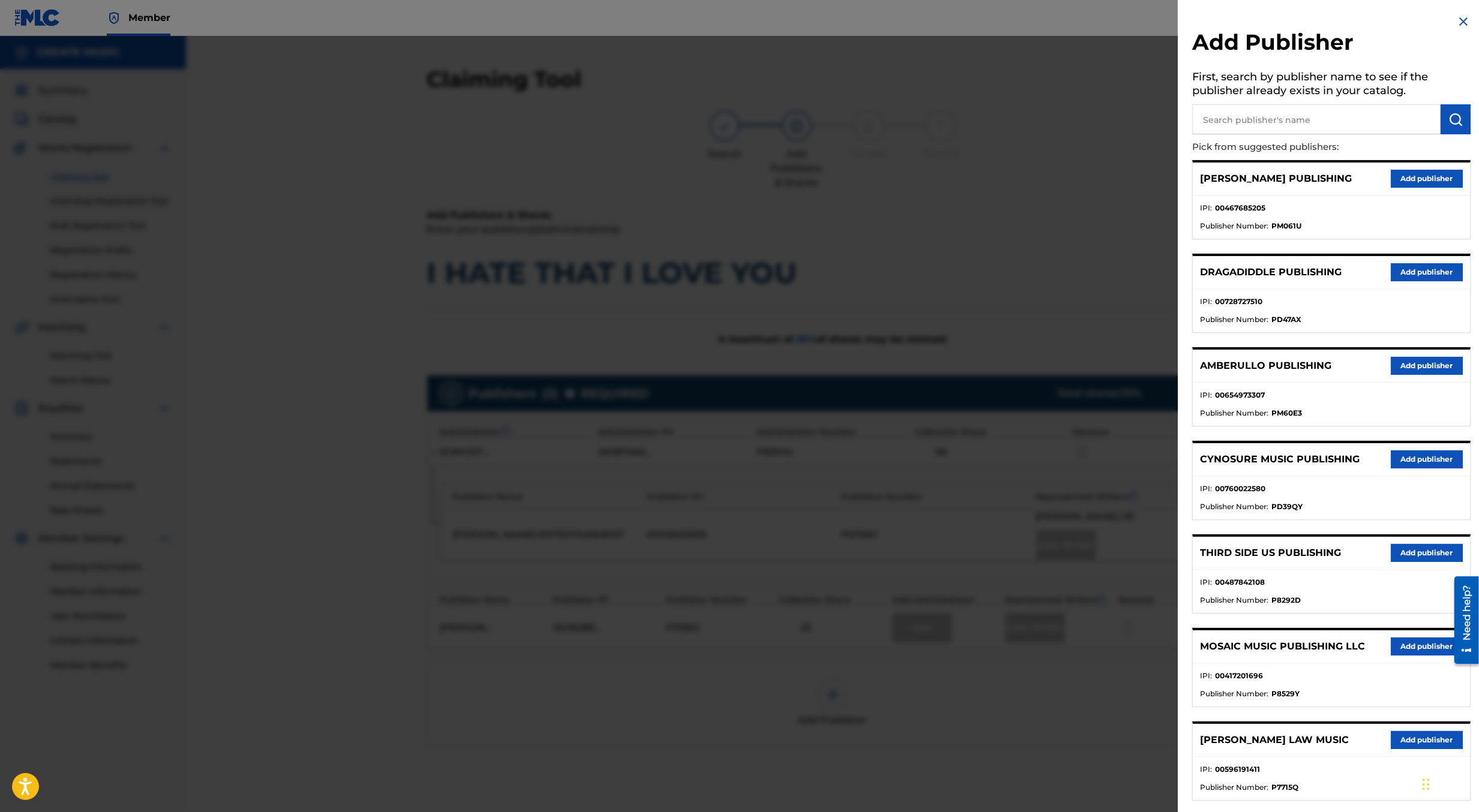
click at [1268, 110] on input "text" at bounding box center [1316, 119] width 248 height 30
type input "create d"
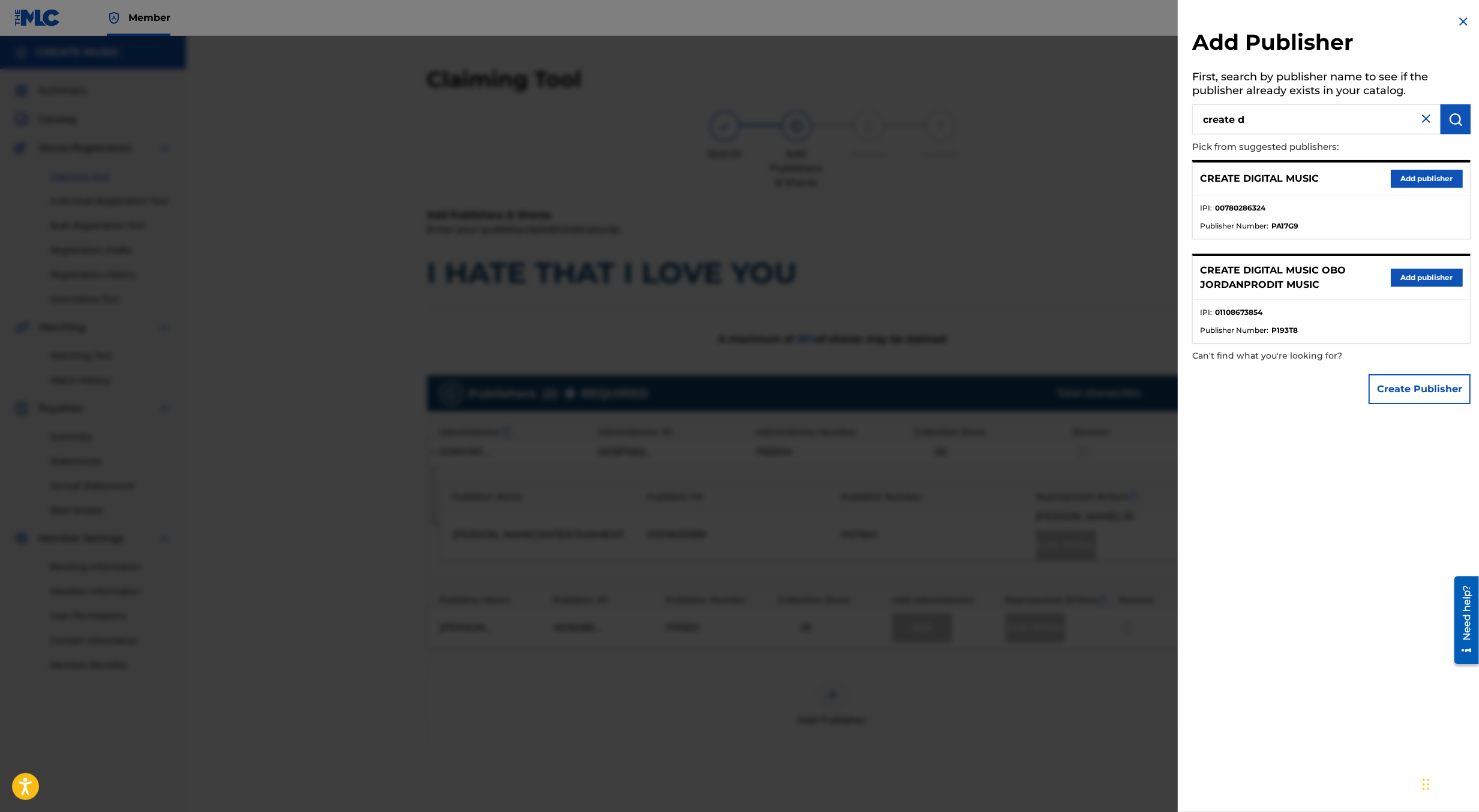
click at [1395, 174] on button "Add publisher" at bounding box center [1428, 179] width 72 height 18
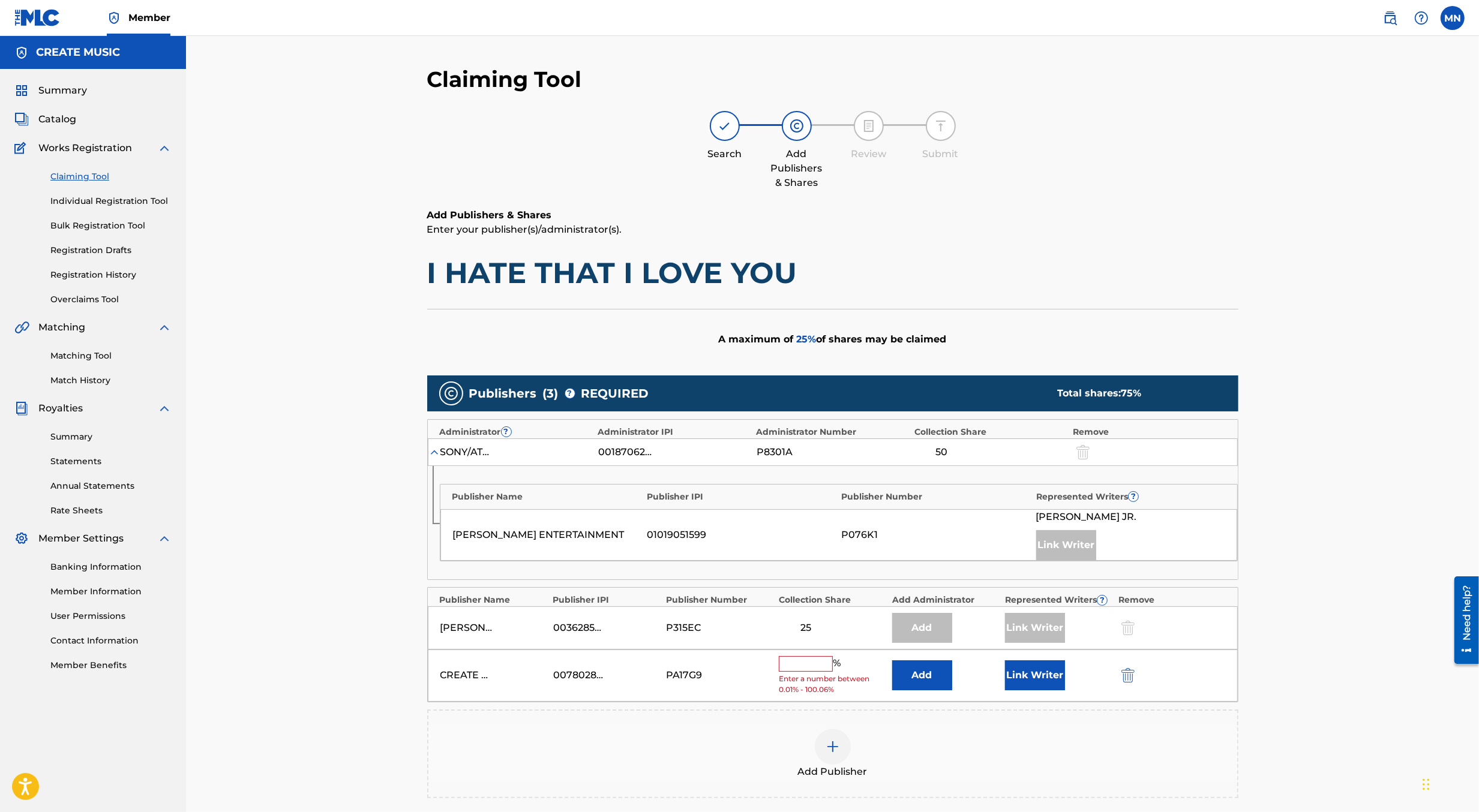
click at [819, 662] on input "text" at bounding box center [806, 664] width 54 height 15
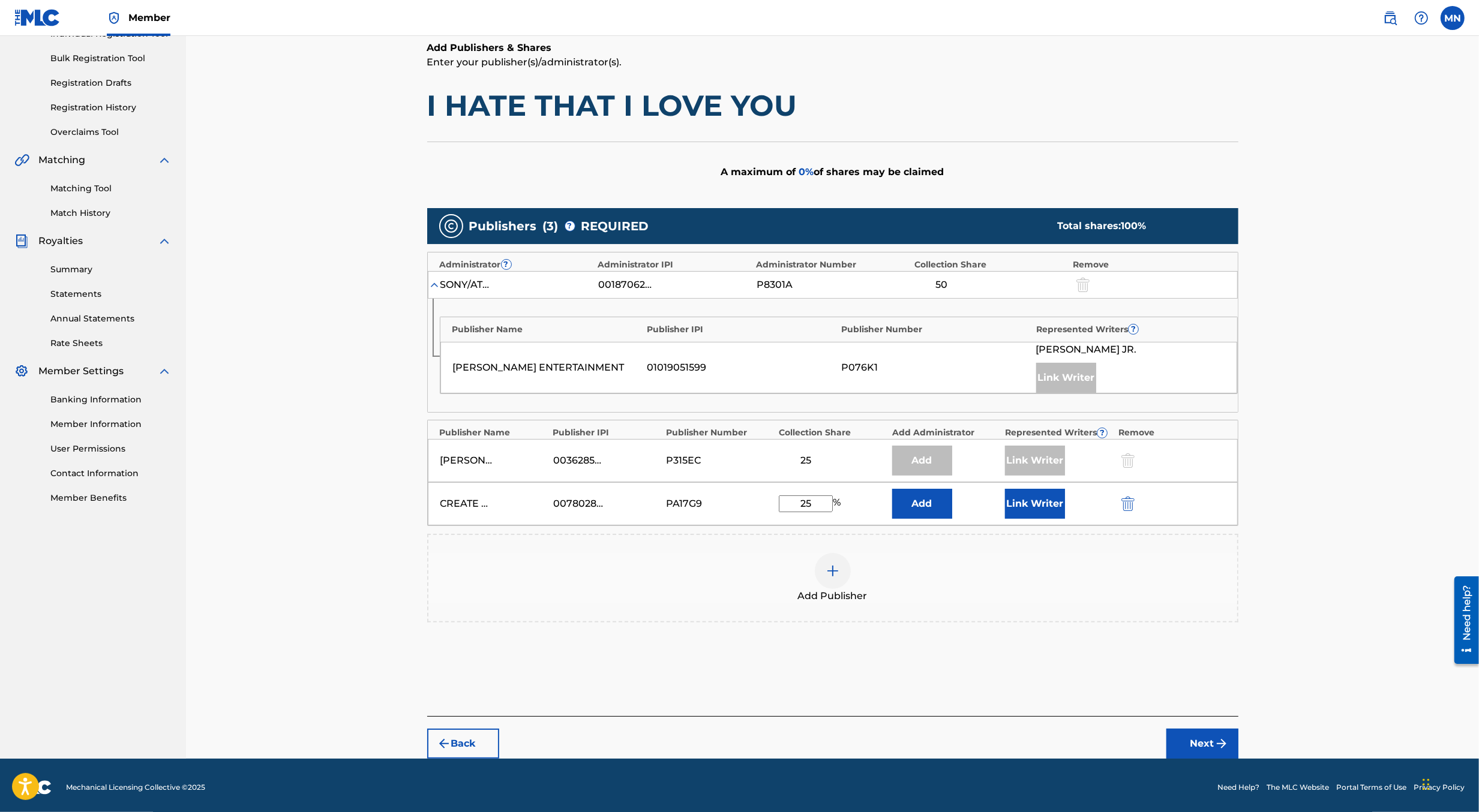
type input "25"
click at [1185, 733] on button "Next" at bounding box center [1203, 743] width 72 height 30
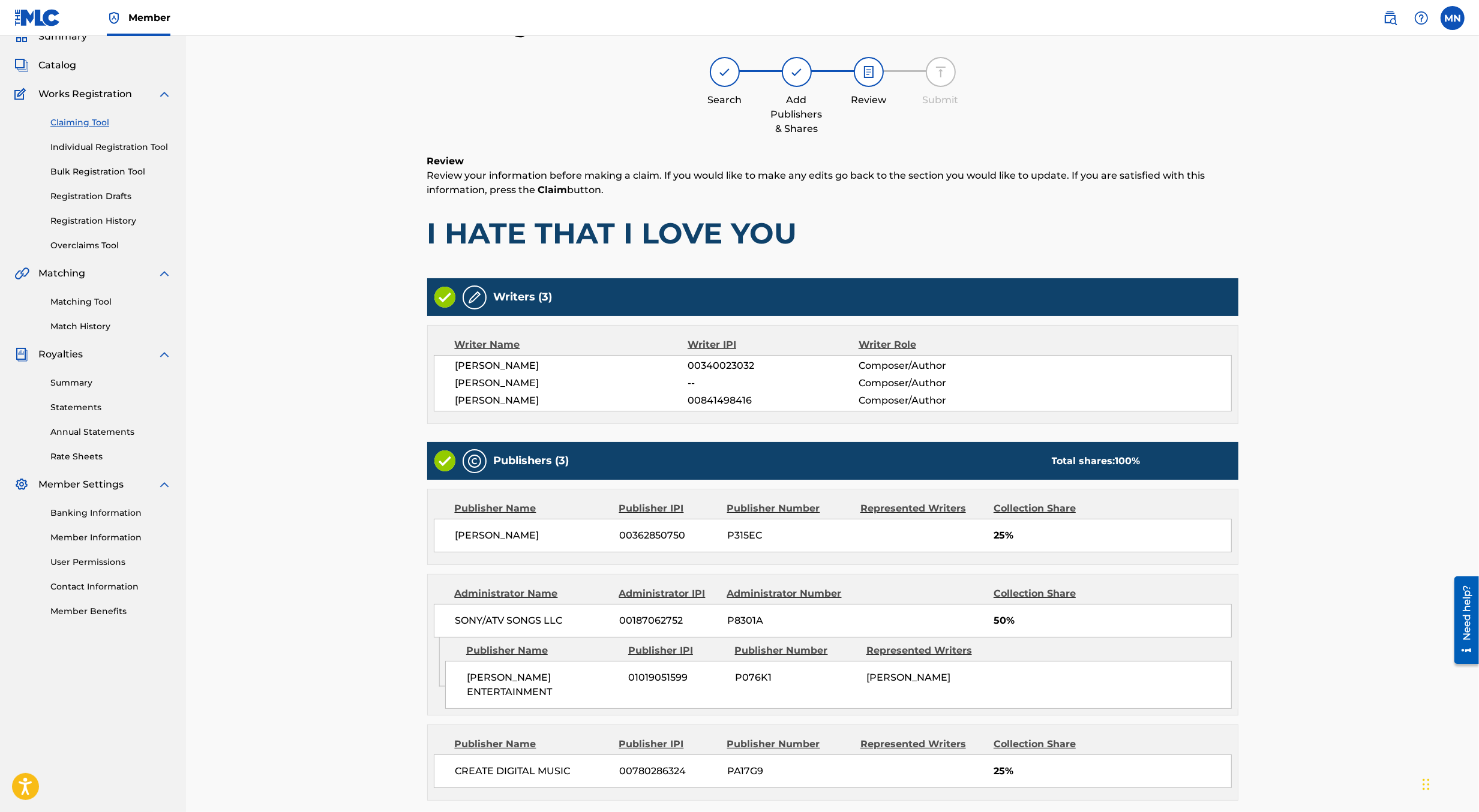
scroll to position [145, 0]
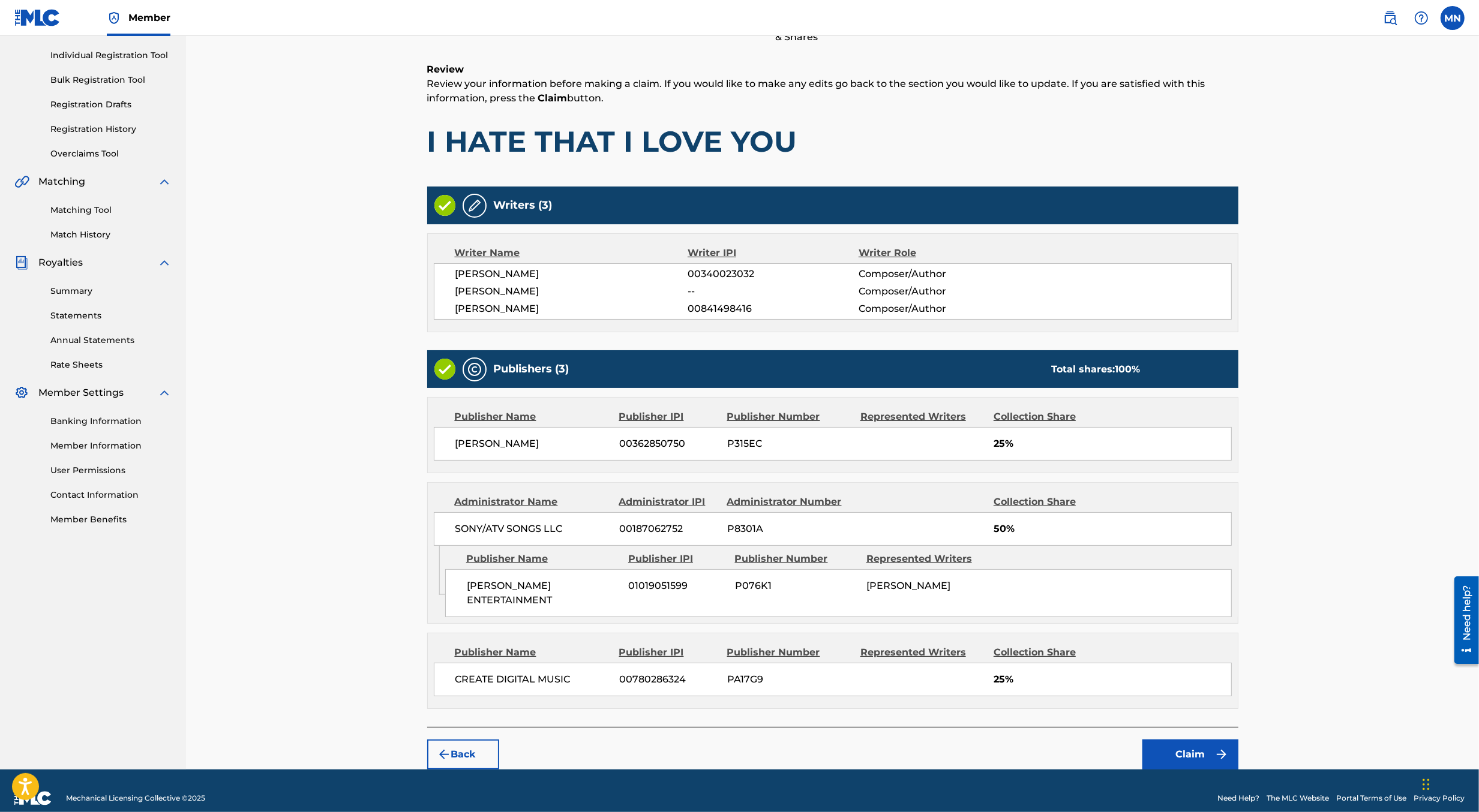
click at [1185, 740] on button "Claim" at bounding box center [1191, 754] width 96 height 30
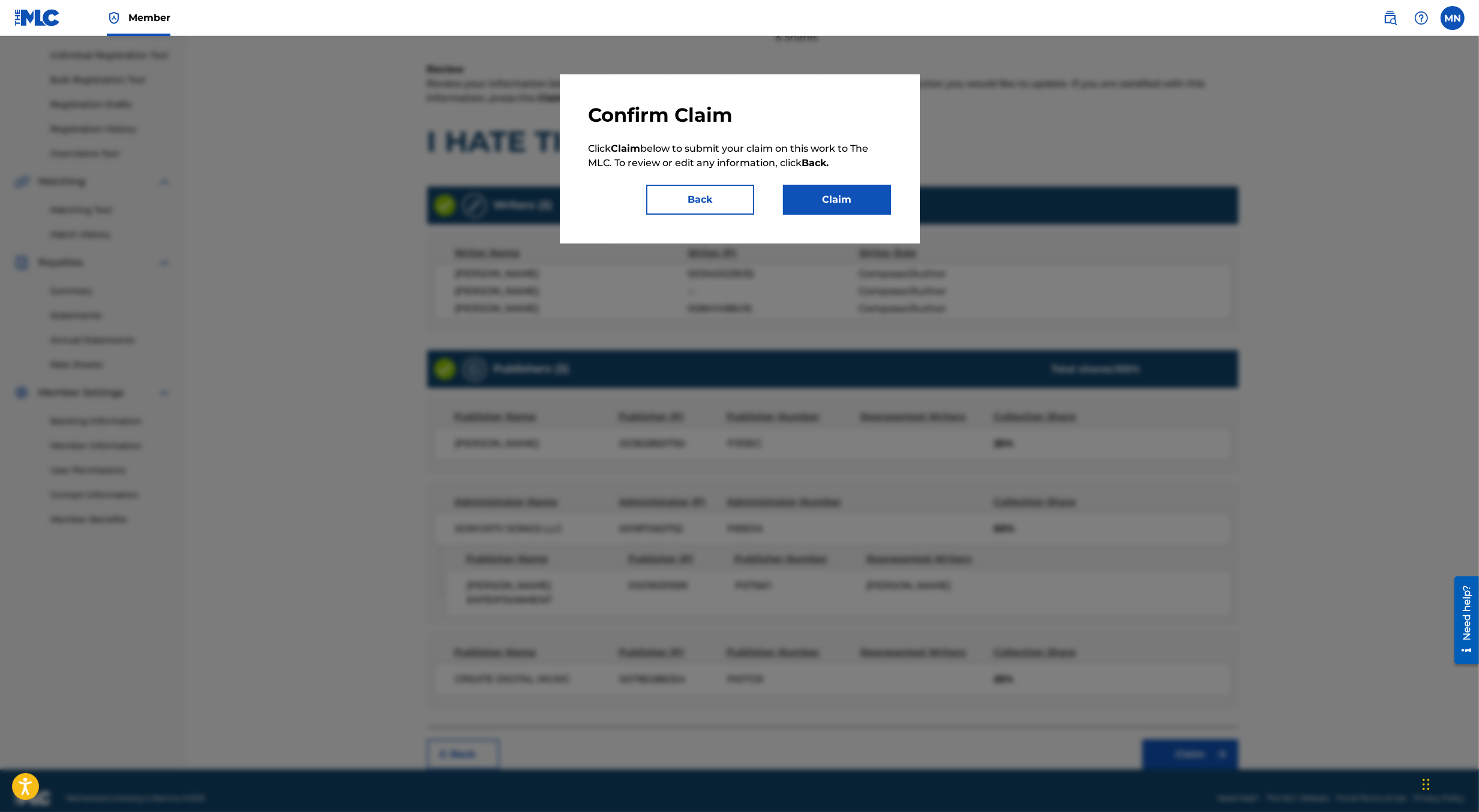
click at [829, 192] on button "Claim" at bounding box center [838, 200] width 108 height 30
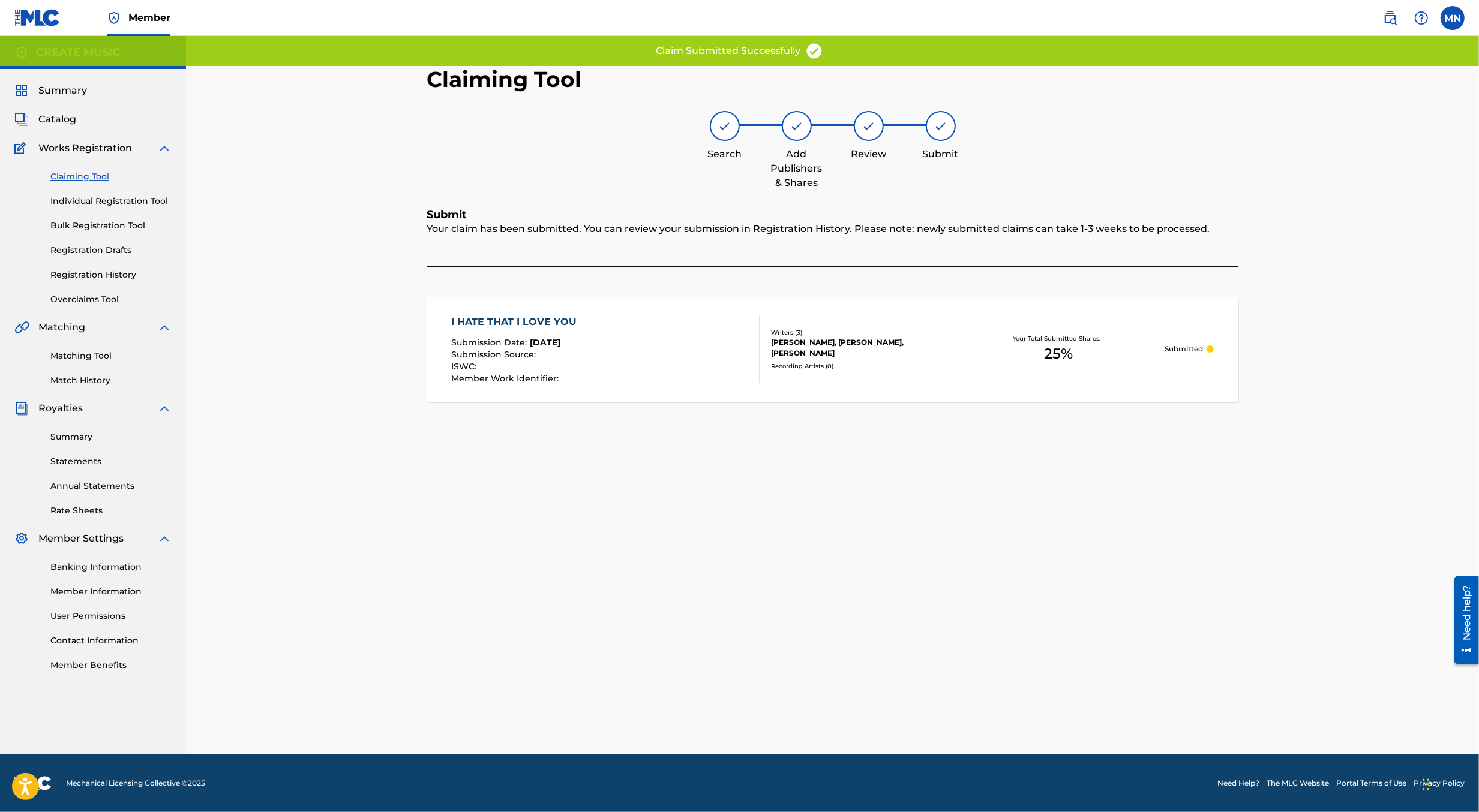
scroll to position [0, 0]
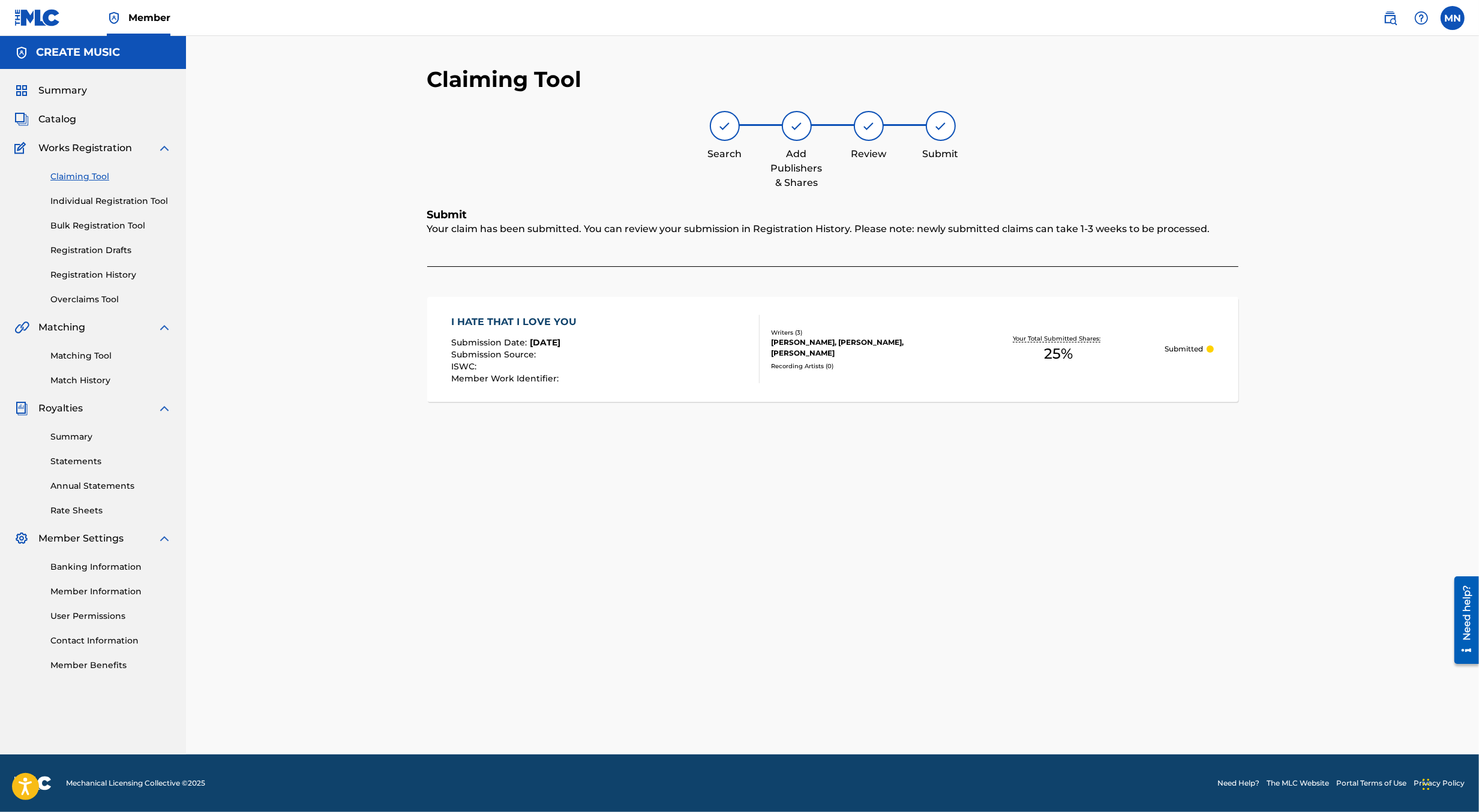
click at [1391, 19] on img at bounding box center [1390, 18] width 14 height 14
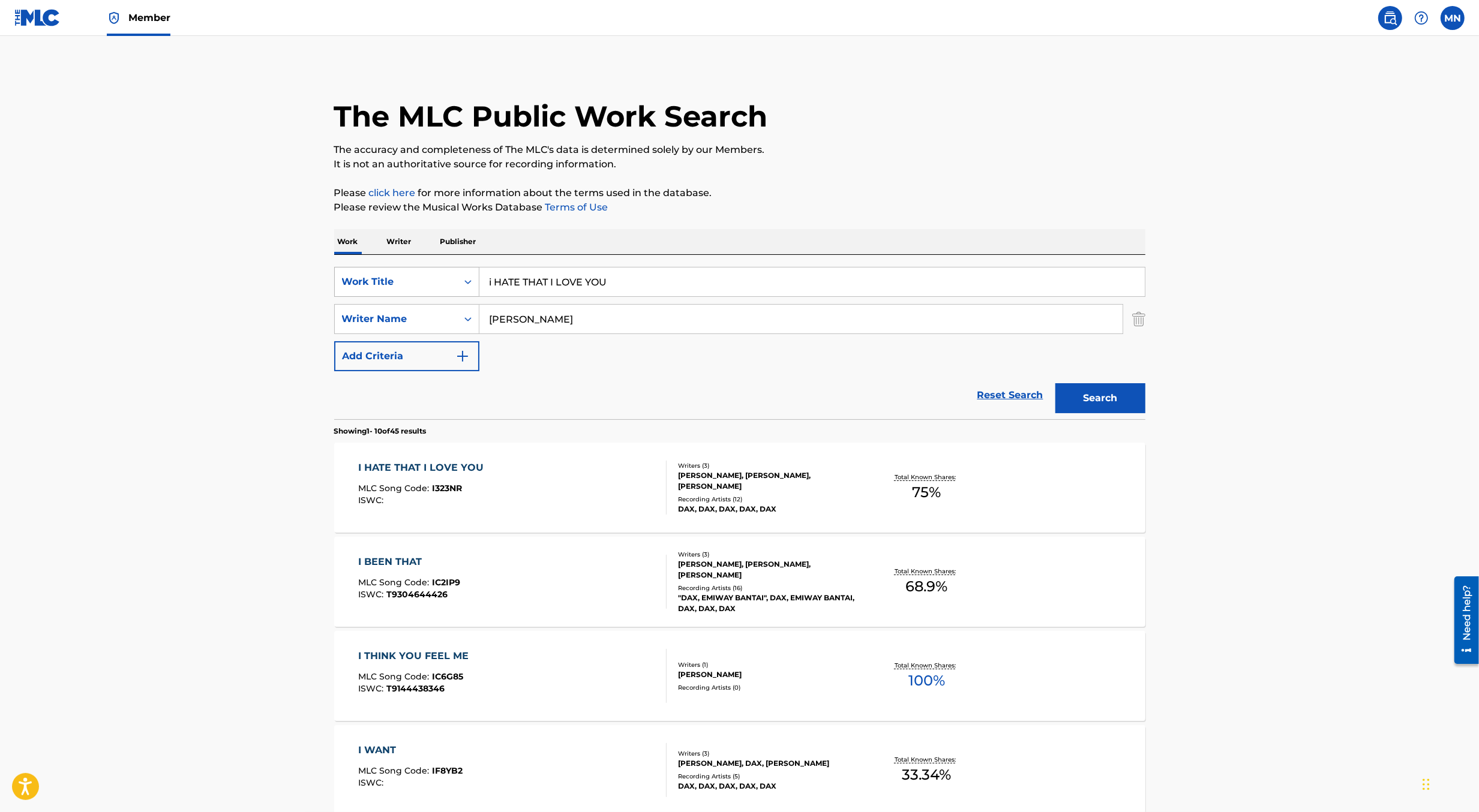
click at [432, 290] on div "Work Title" at bounding box center [397, 282] width 123 height 23
click at [435, 306] on div "MLC Song Code" at bounding box center [407, 312] width 144 height 30
click at [518, 292] on input "Search Form" at bounding box center [812, 282] width 666 height 29
paste input "HQ5CKC"
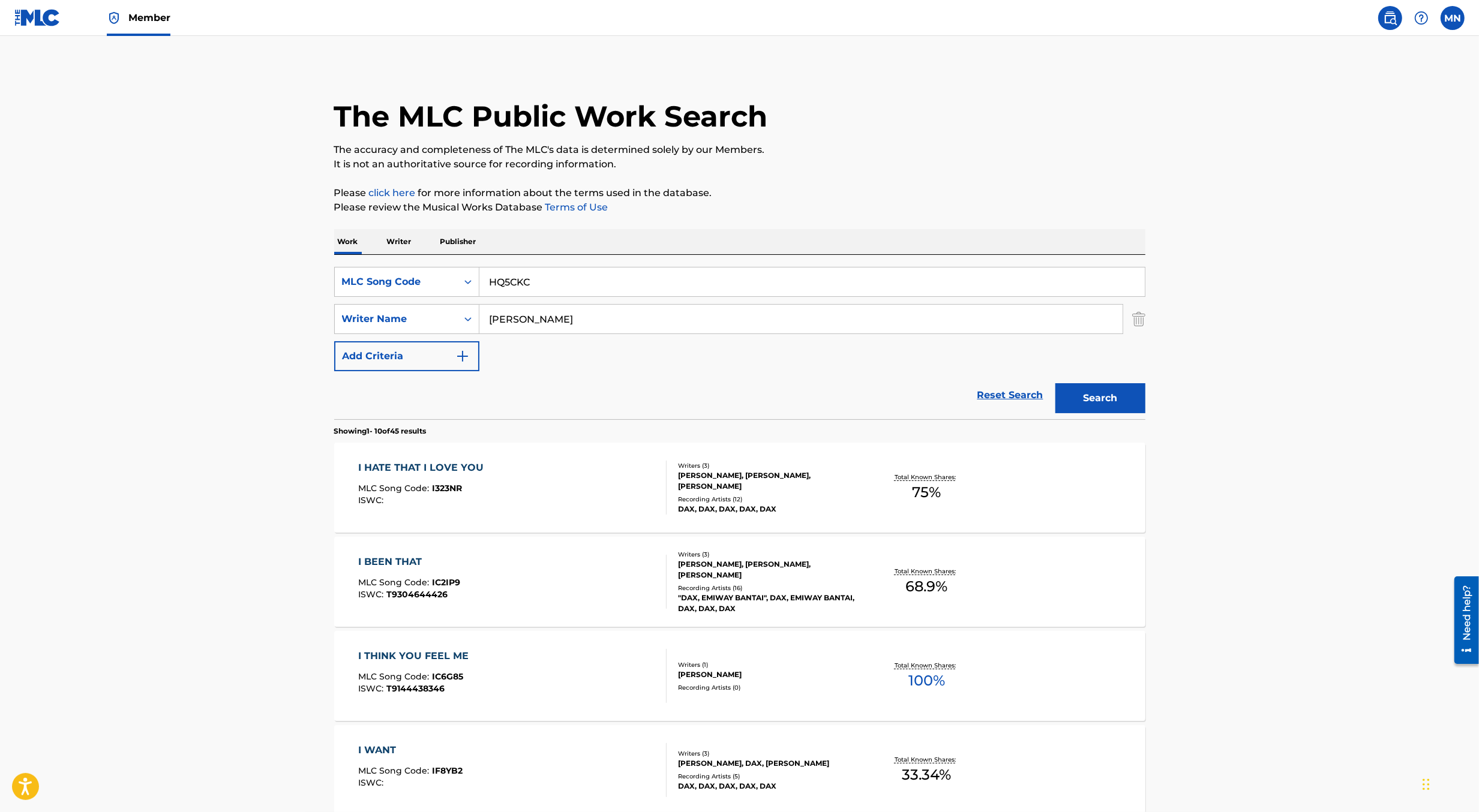
type input "HQ5CKC"
click at [1149, 322] on div "The MLC Public Work Search The accuracy and completeness of The MLC's data is d…" at bounding box center [740, 754] width 840 height 1377
click at [1142, 322] on img "Search Form" at bounding box center [1139, 319] width 14 height 30
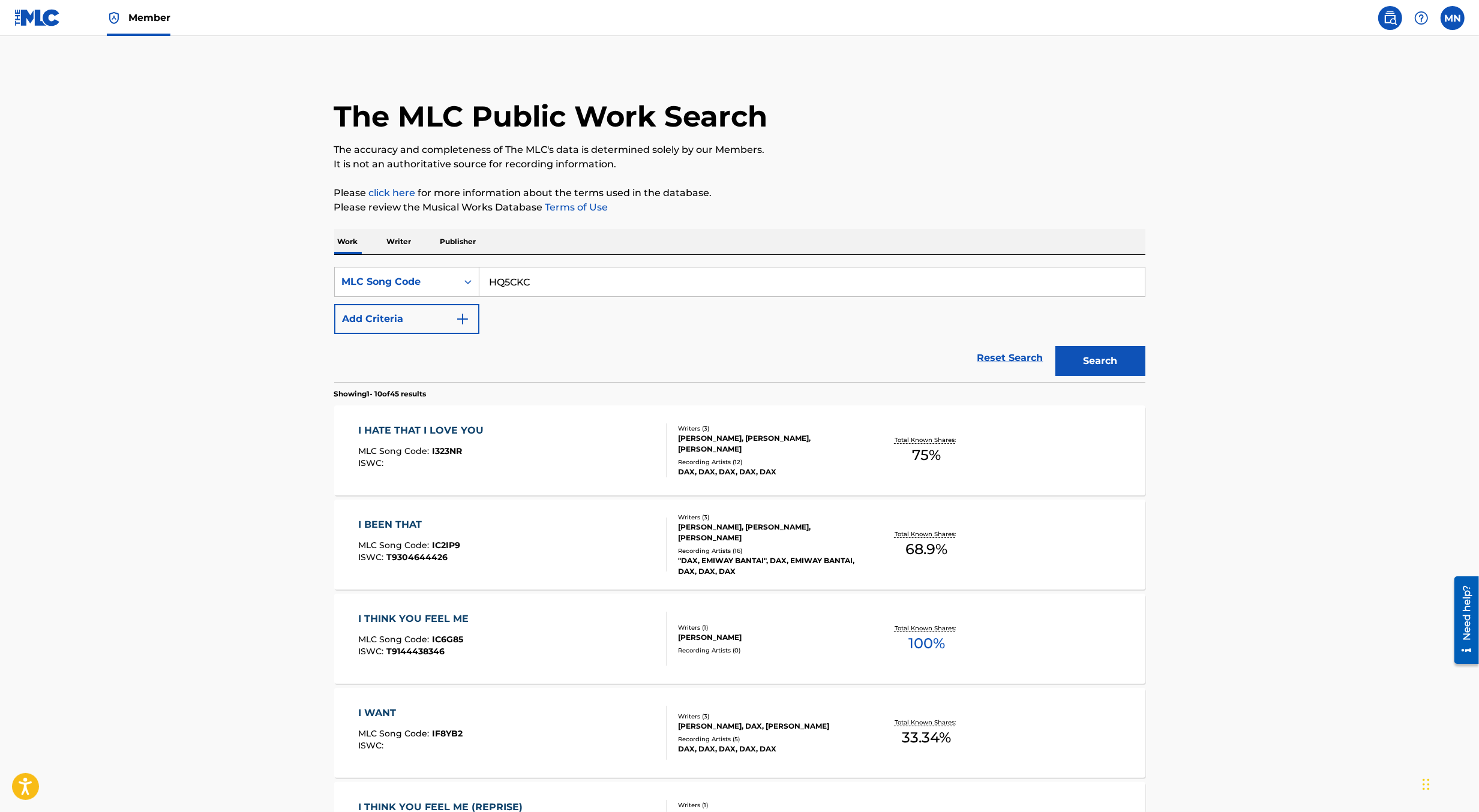
click at [1137, 381] on div "Search" at bounding box center [1098, 358] width 96 height 48
click at [1124, 362] on button "Search" at bounding box center [1100, 360] width 90 height 30
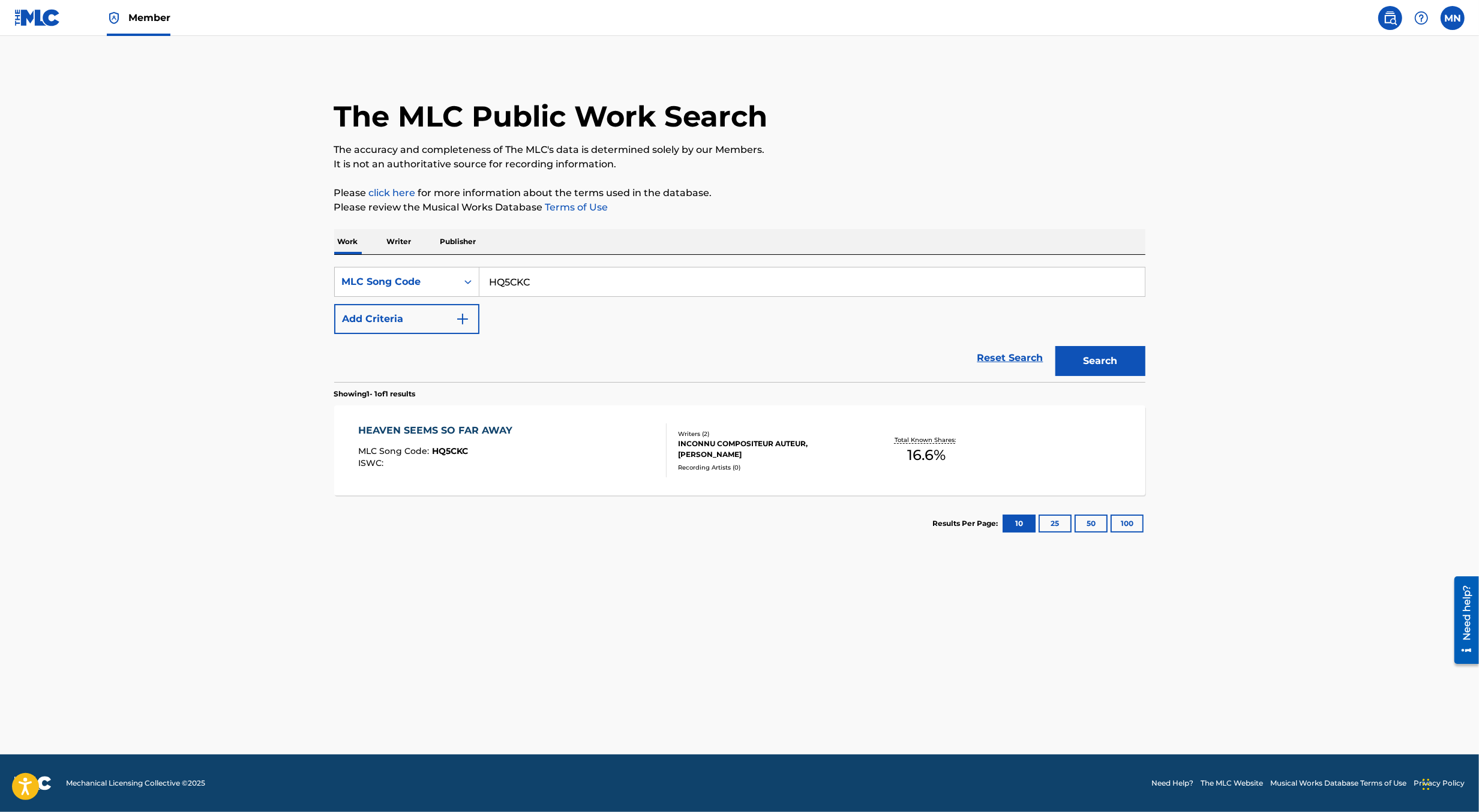
click at [807, 453] on div "INCONNU COMPOSITEUR AUTEUR, [PERSON_NAME]" at bounding box center [769, 450] width 182 height 22
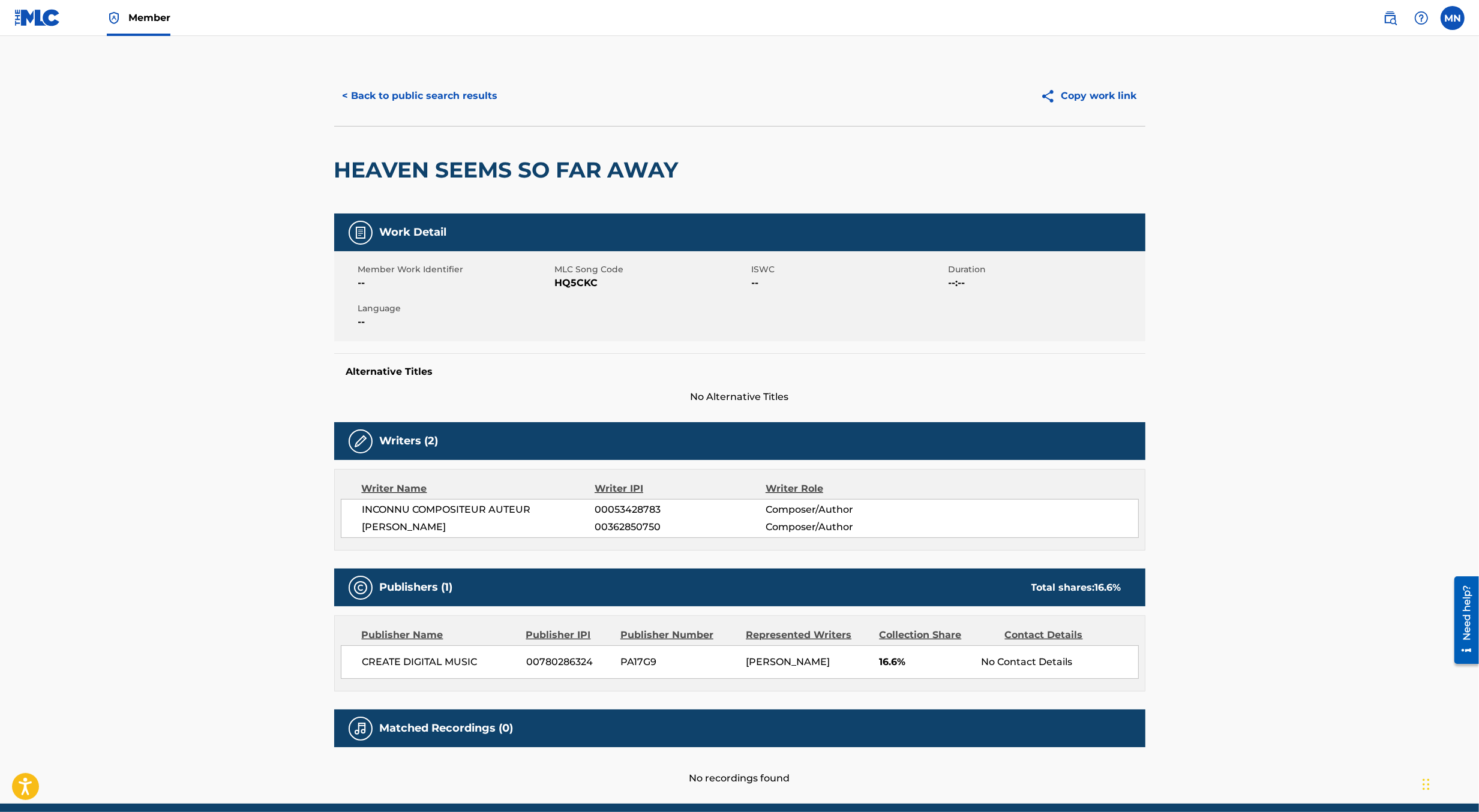
click at [527, 165] on h2 "HEAVEN SEEMS SO FAR AWAY" at bounding box center [510, 170] width 351 height 27
click at [448, 105] on button "< Back to public search results" at bounding box center [420, 96] width 173 height 30
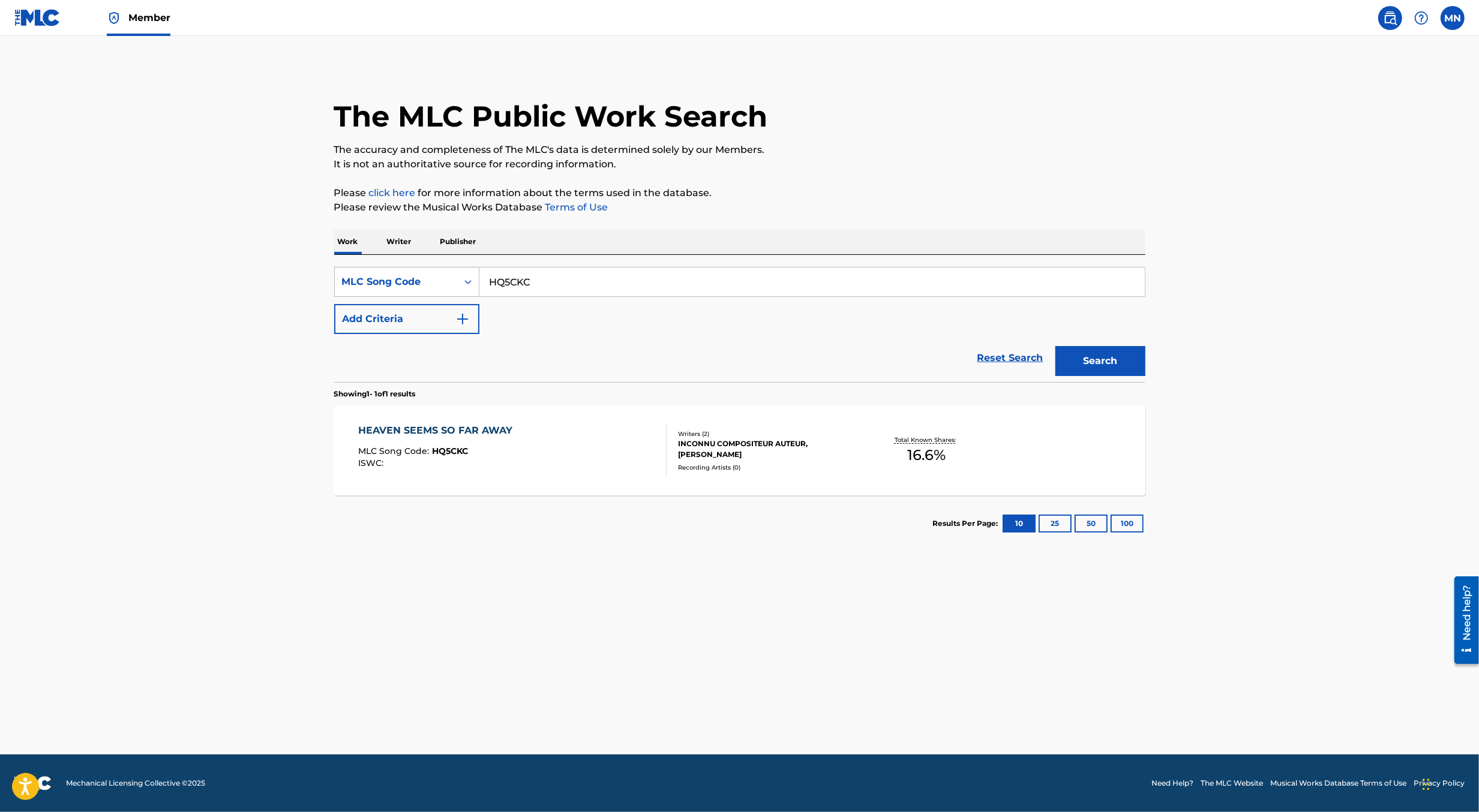
click at [428, 267] on div "MLC Song Code" at bounding box center [407, 282] width 145 height 30
click at [424, 299] on div "Work Title" at bounding box center [407, 312] width 144 height 30
click at [524, 284] on input "Search Form" at bounding box center [812, 282] width 666 height 29
paste input "HEAVEN SEEMS SO FAR AWAY"
type input "HEAVEN SEEMS SO FAR AWAY"
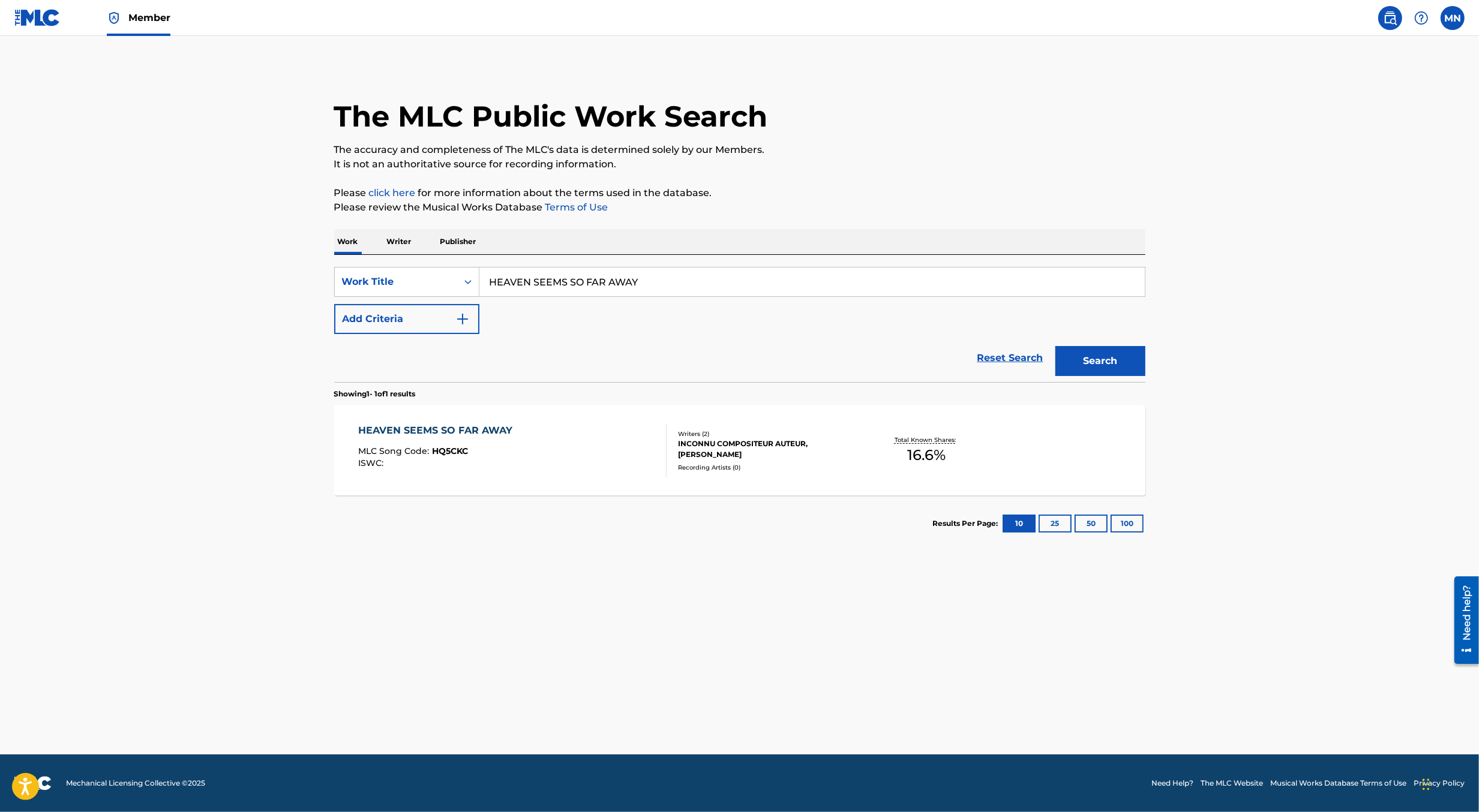
click at [1055, 346] on button "Search" at bounding box center [1100, 360] width 90 height 30
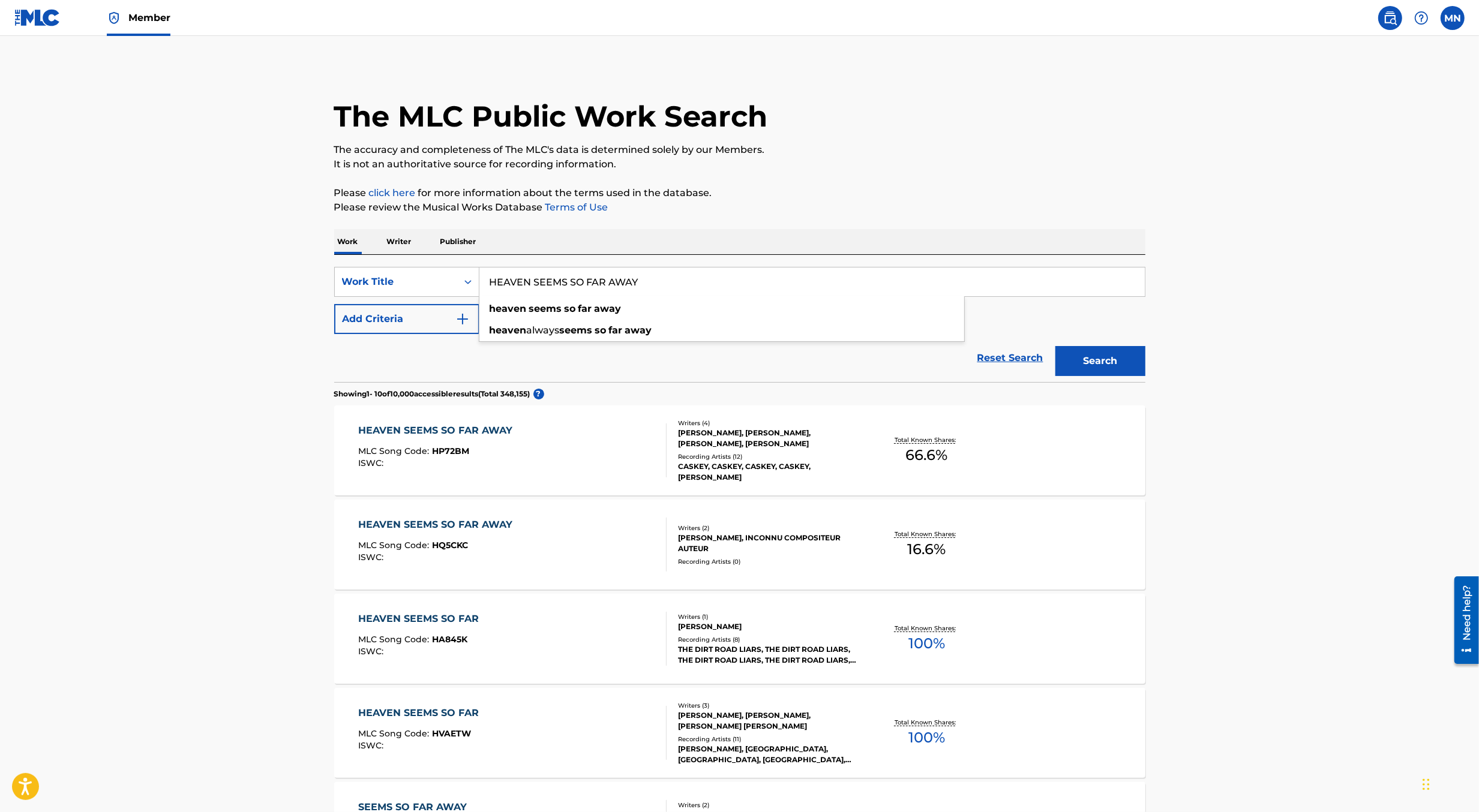
click at [209, 486] on main "The MLC Public Work Search The accuracy and completeness of The MLC's data is d…" at bounding box center [739, 723] width 1479 height 1376
click at [439, 467] on div "ISWC :" at bounding box center [438, 463] width 160 height 9
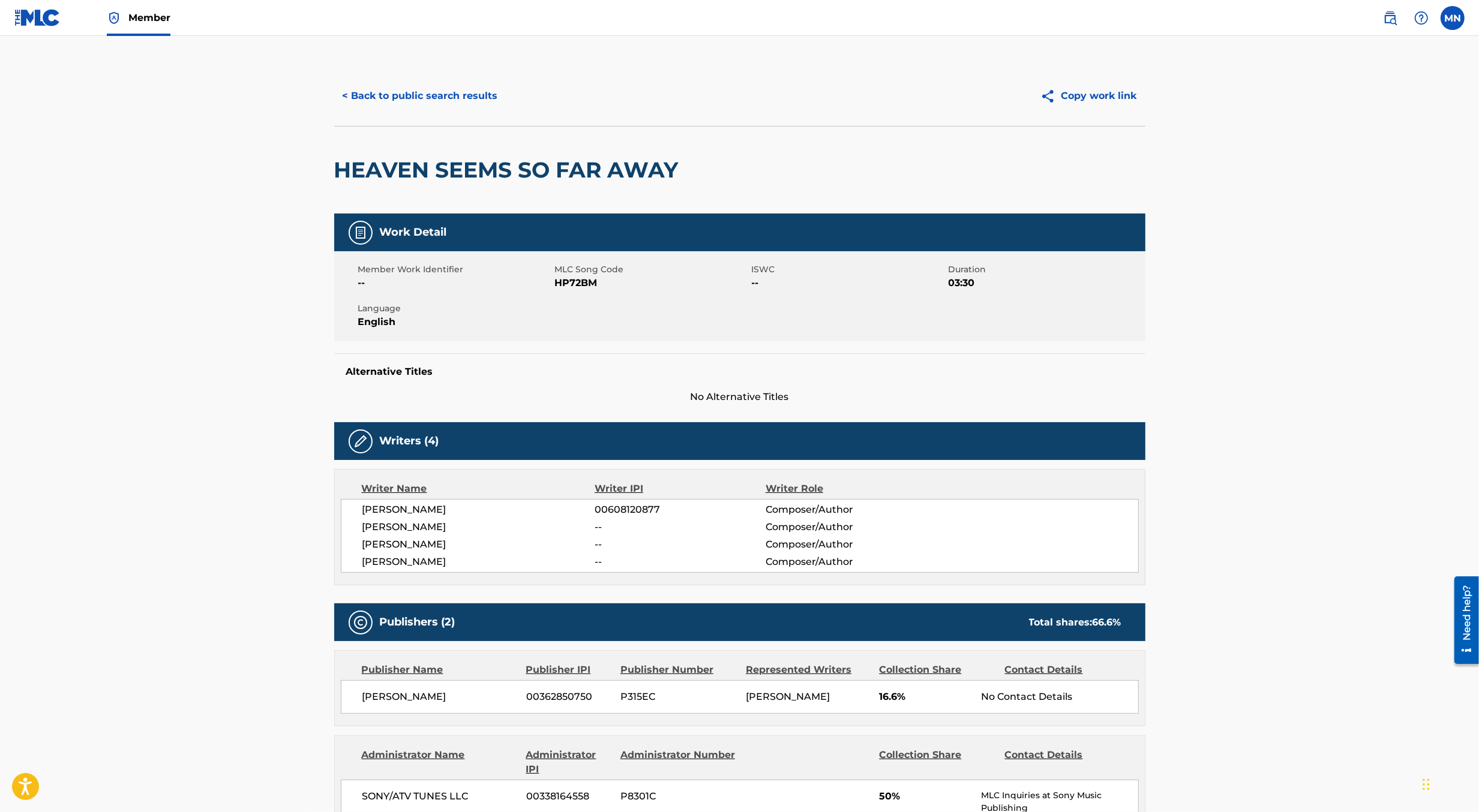
click at [575, 278] on span "HP72BM" at bounding box center [651, 284] width 194 height 14
click at [582, 283] on span "HP72BM" at bounding box center [651, 284] width 194 height 14
click at [38, 20] on img at bounding box center [37, 17] width 46 height 17
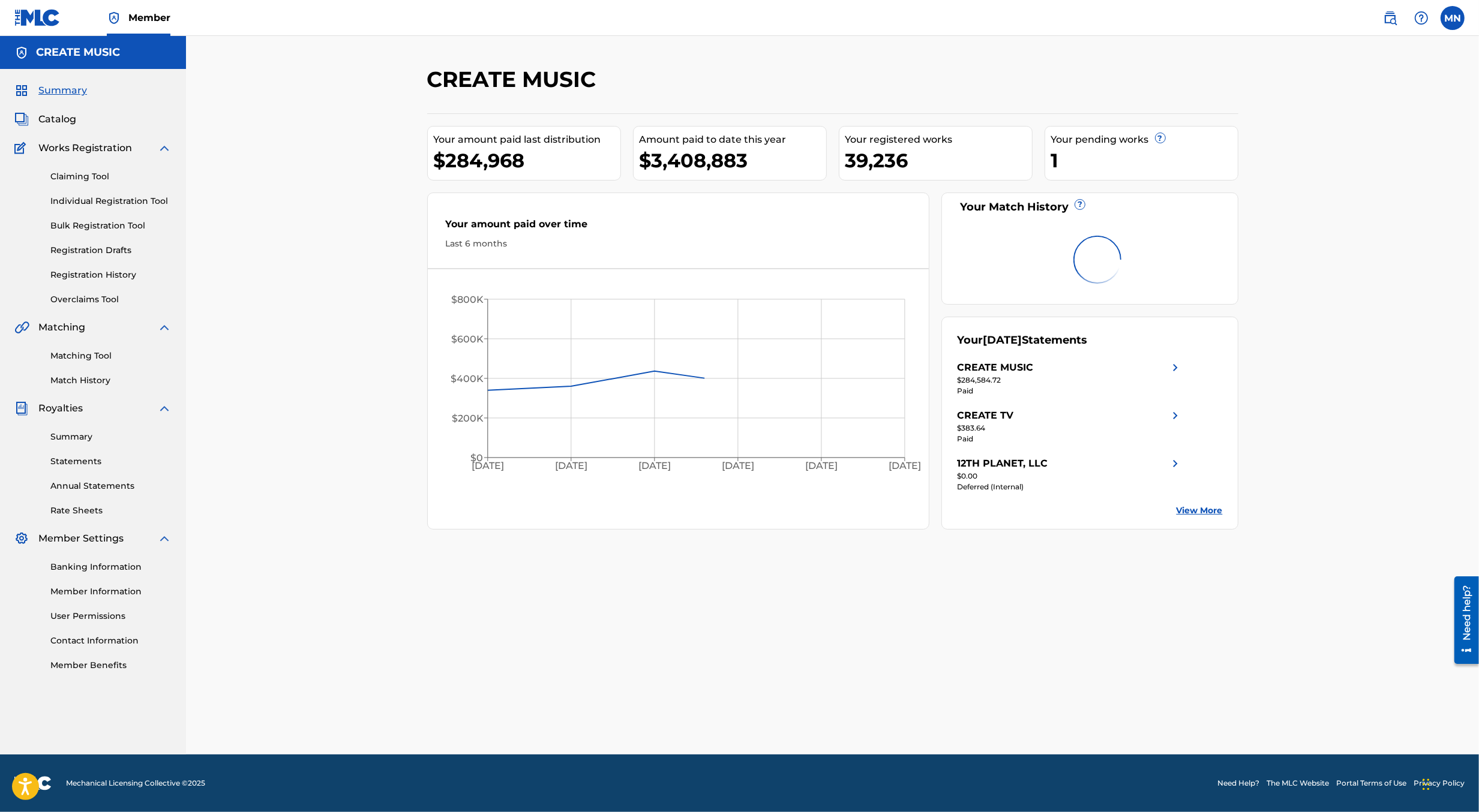
click at [95, 175] on link "Claiming Tool" at bounding box center [111, 177] width 121 height 13
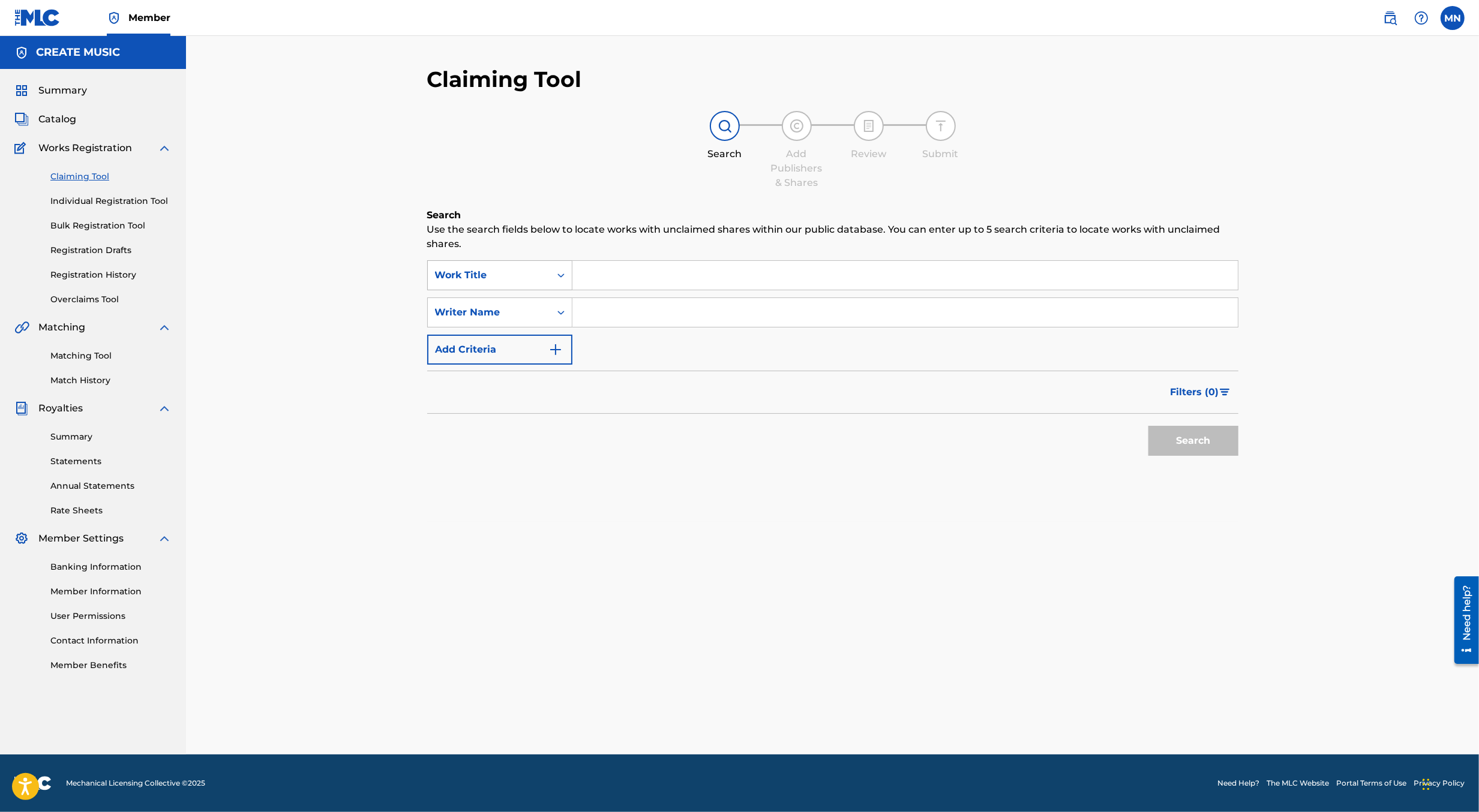
click at [510, 279] on div "Work Title" at bounding box center [490, 275] width 108 height 14
click at [512, 298] on div "MLC Song Code" at bounding box center [500, 305] width 144 height 30
click at [610, 276] on input "Search Form" at bounding box center [905, 275] width 666 height 29
paste input "HP72BM"
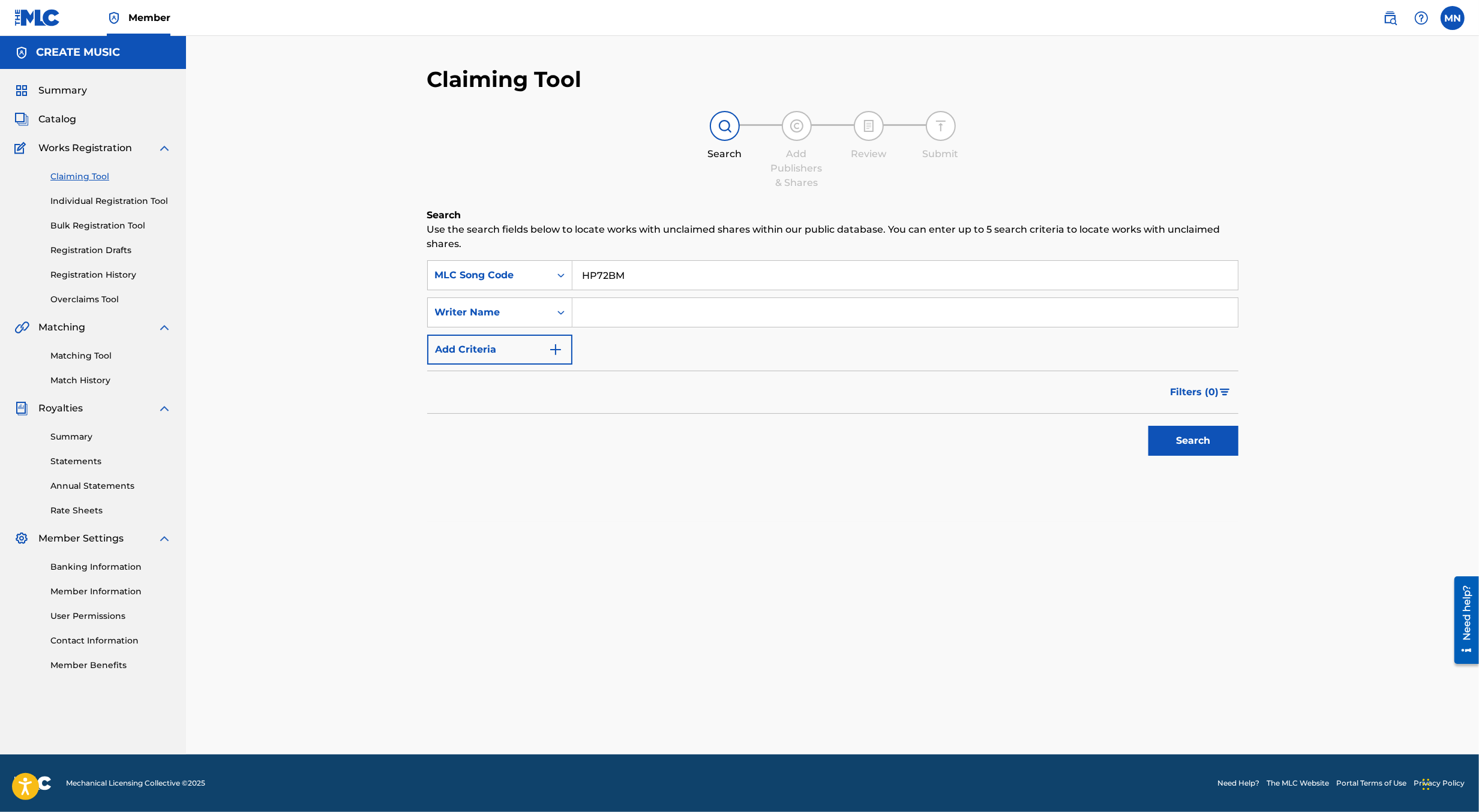
type input "HP72BM"
click at [1148, 426] on button "Search" at bounding box center [1193, 441] width 90 height 30
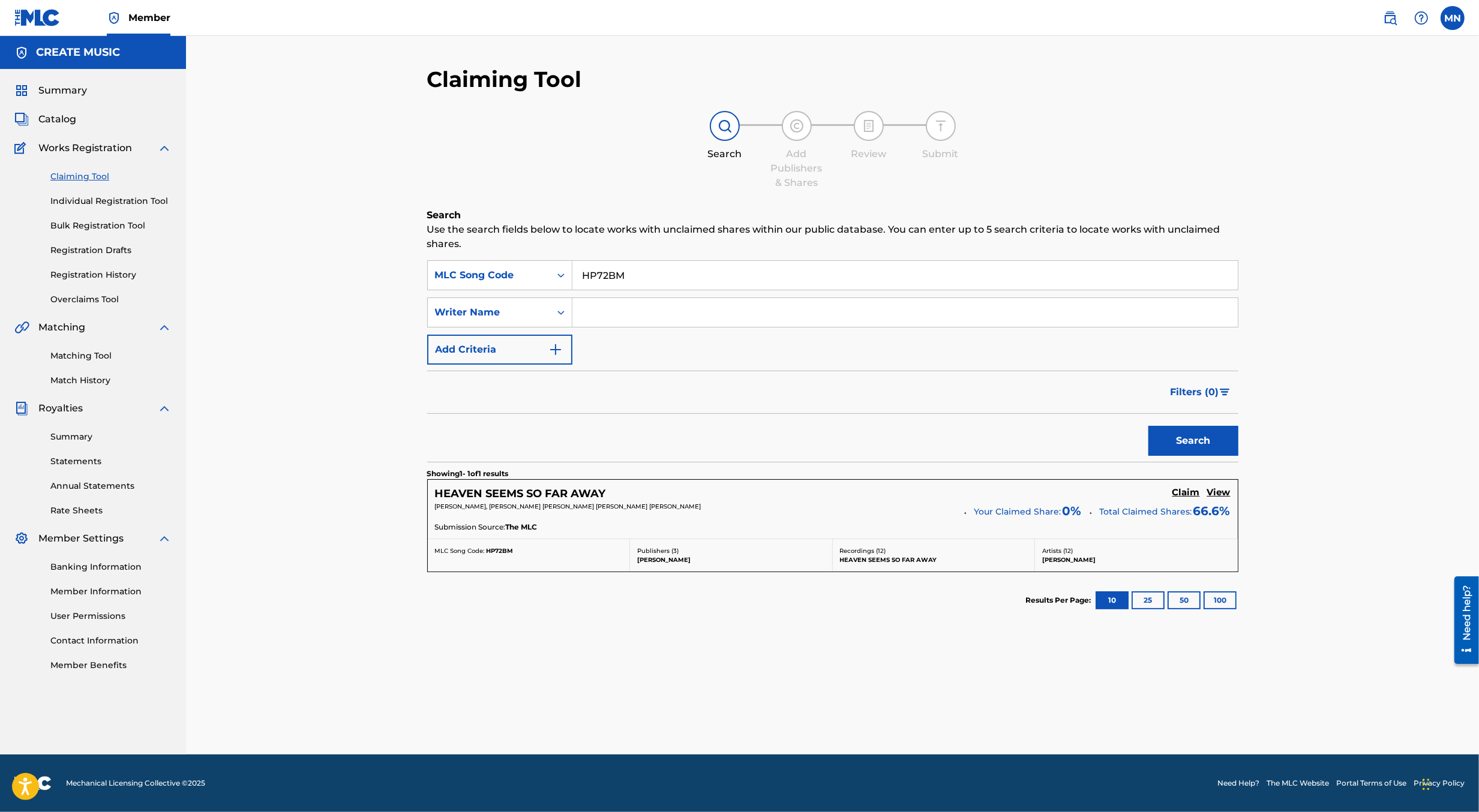
click at [1181, 492] on h5 "Claim" at bounding box center [1186, 492] width 28 height 12
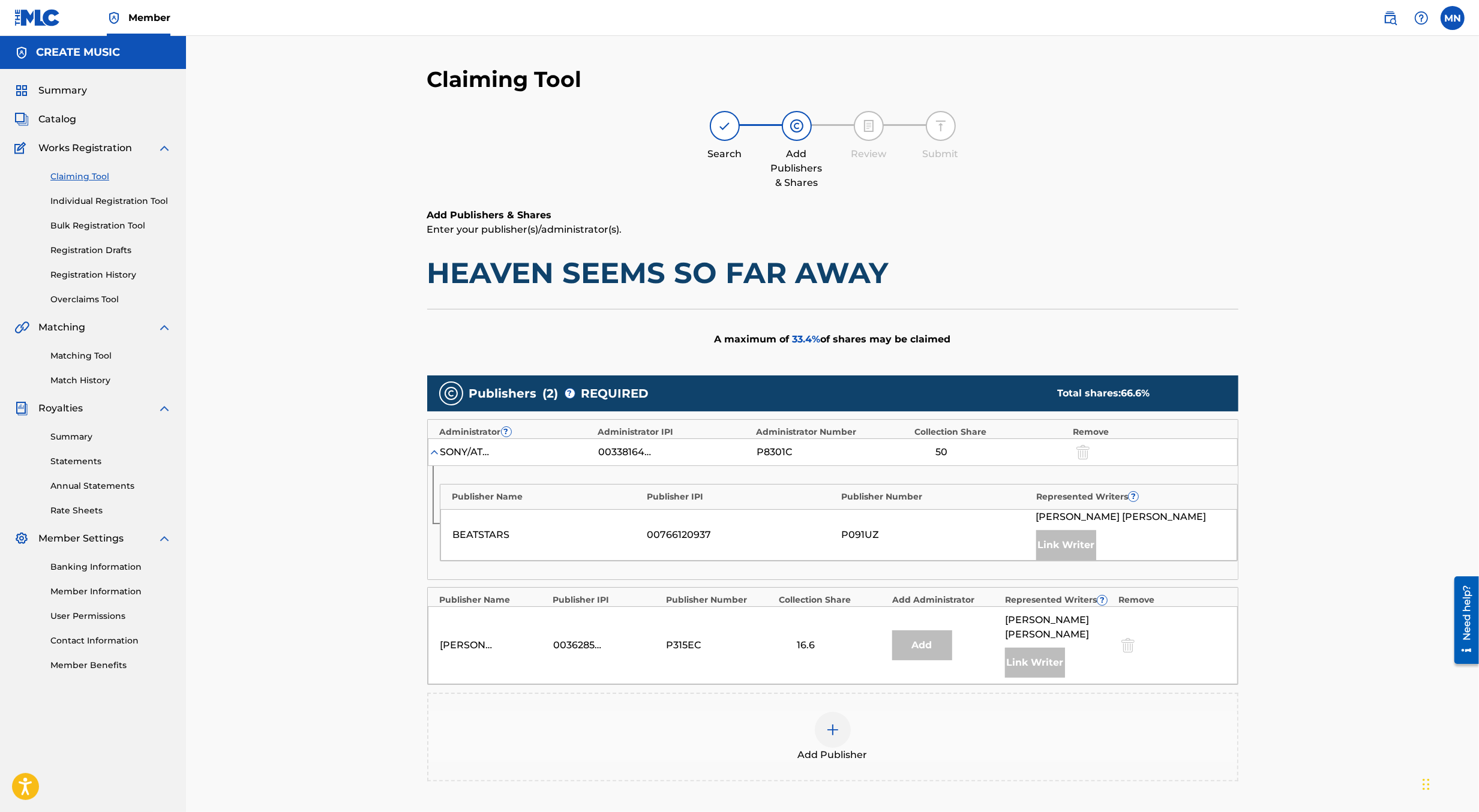
click at [822, 713] on div at bounding box center [833, 731] width 36 height 36
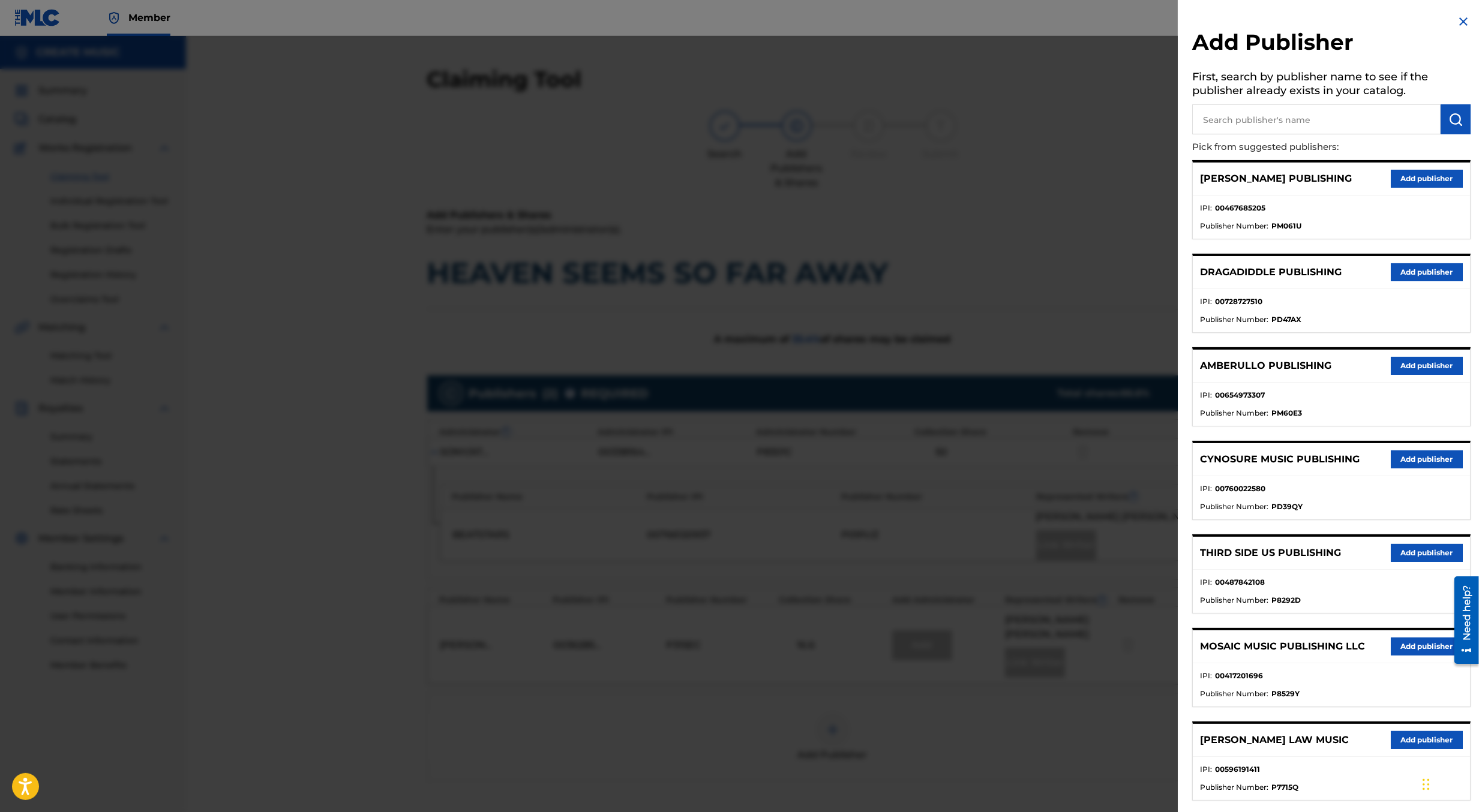
click at [1317, 127] on input "text" at bounding box center [1316, 119] width 248 height 30
type input "create d"
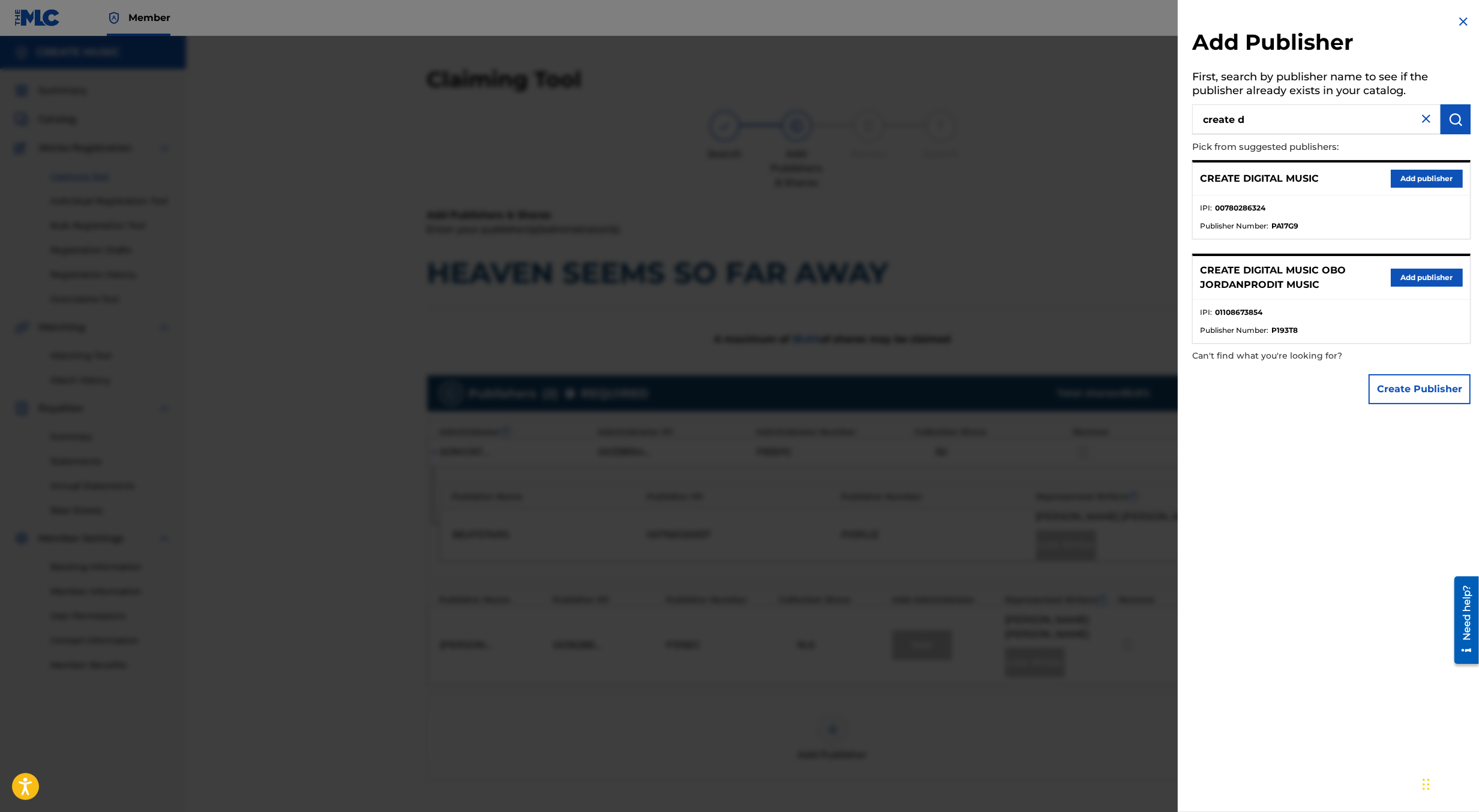
click at [1419, 176] on button "Add publisher" at bounding box center [1428, 179] width 72 height 18
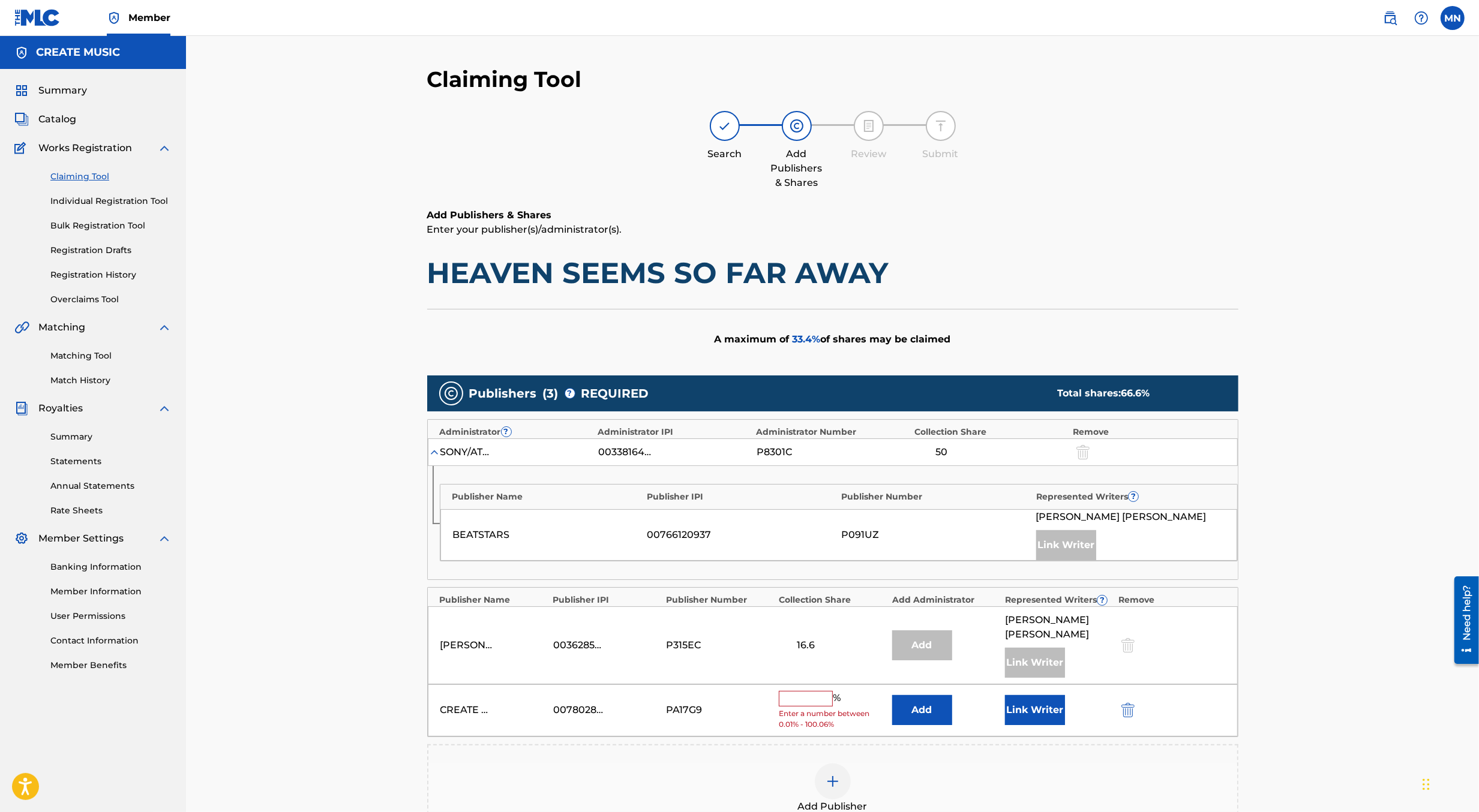
click at [815, 691] on input "text" at bounding box center [806, 698] width 54 height 15
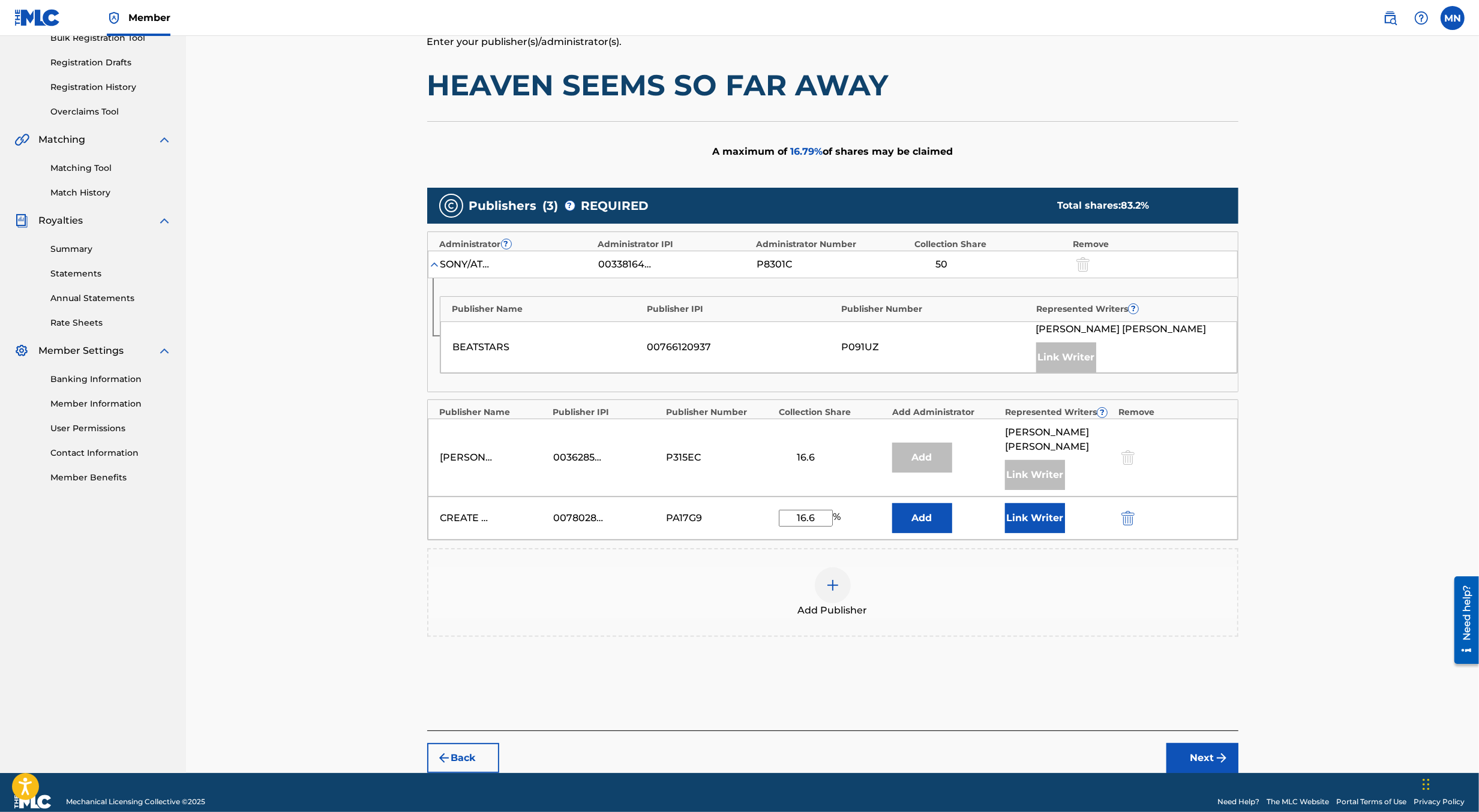
type input "16.6"
click at [1178, 743] on button "Next" at bounding box center [1203, 758] width 72 height 30
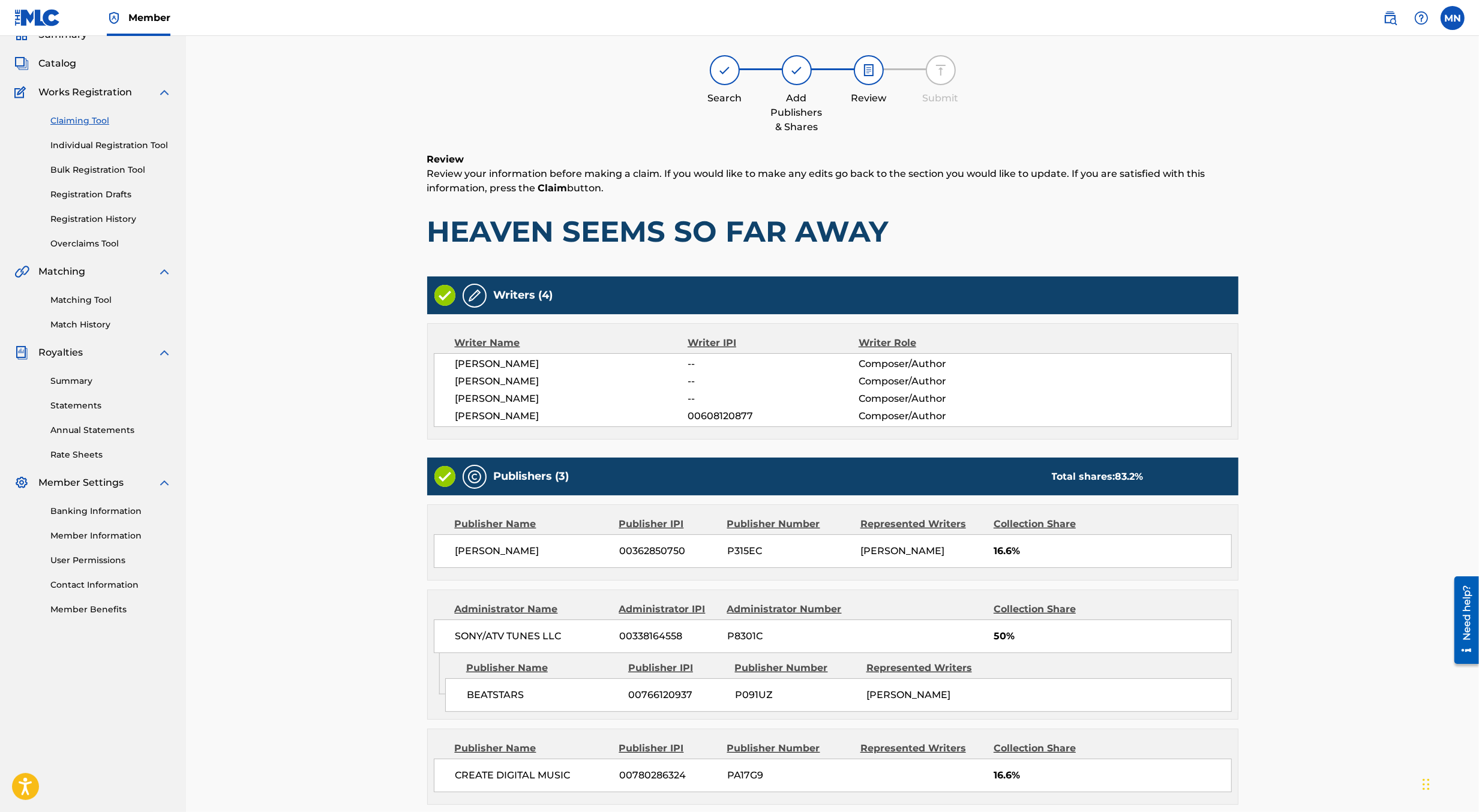
scroll to position [174, 0]
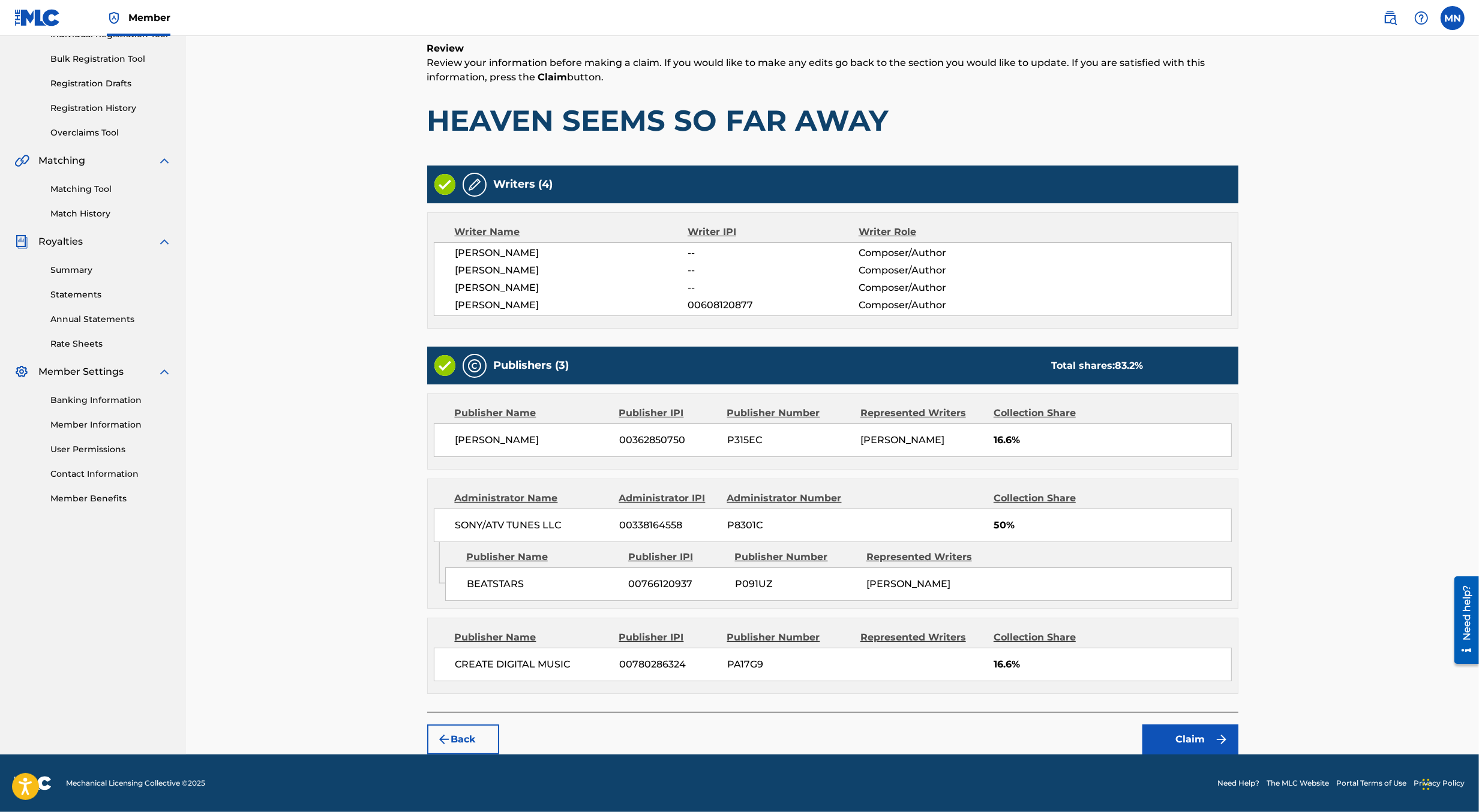
click at [1178, 739] on button "Claim" at bounding box center [1191, 739] width 96 height 30
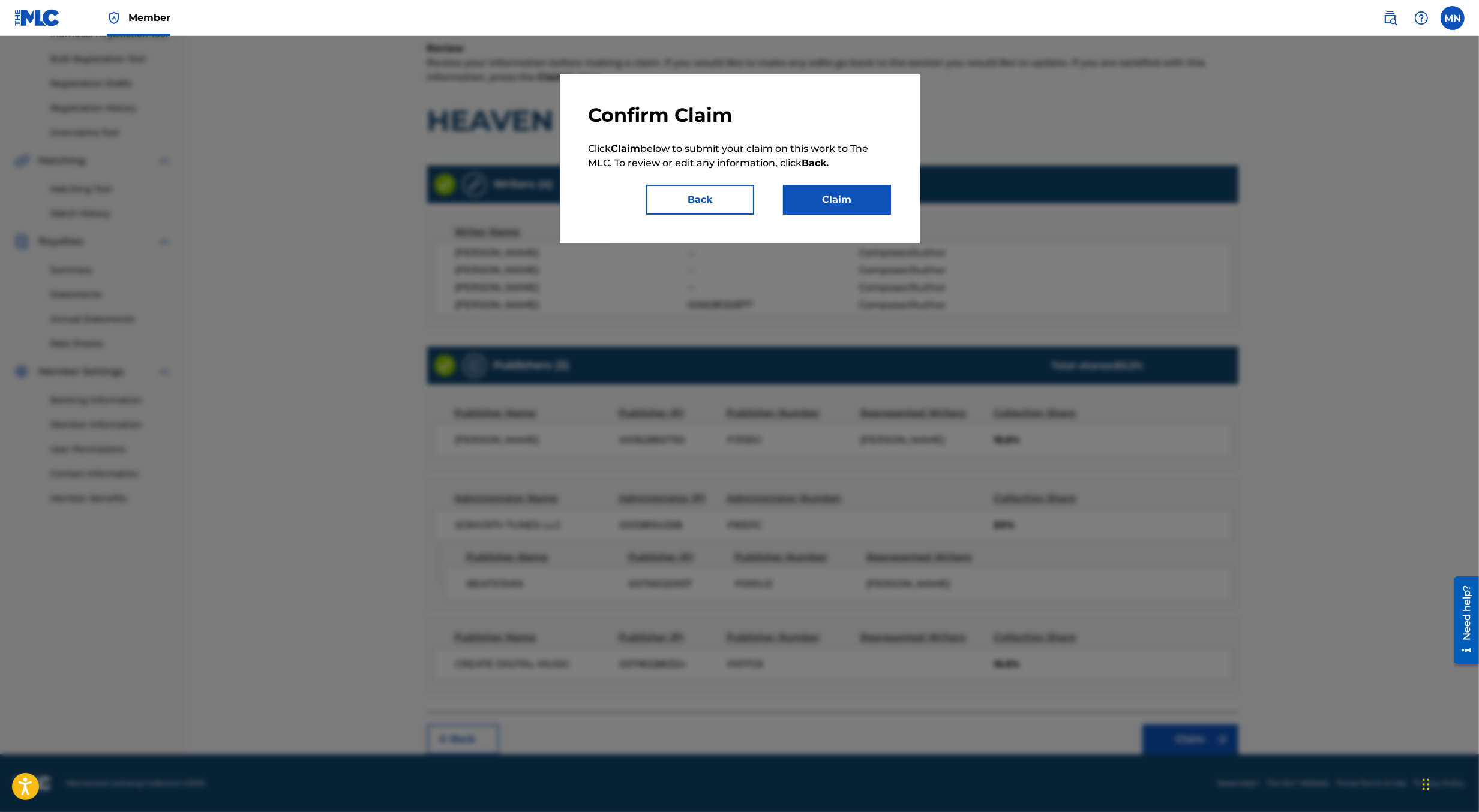
click at [850, 198] on button "Claim" at bounding box center [838, 200] width 108 height 30
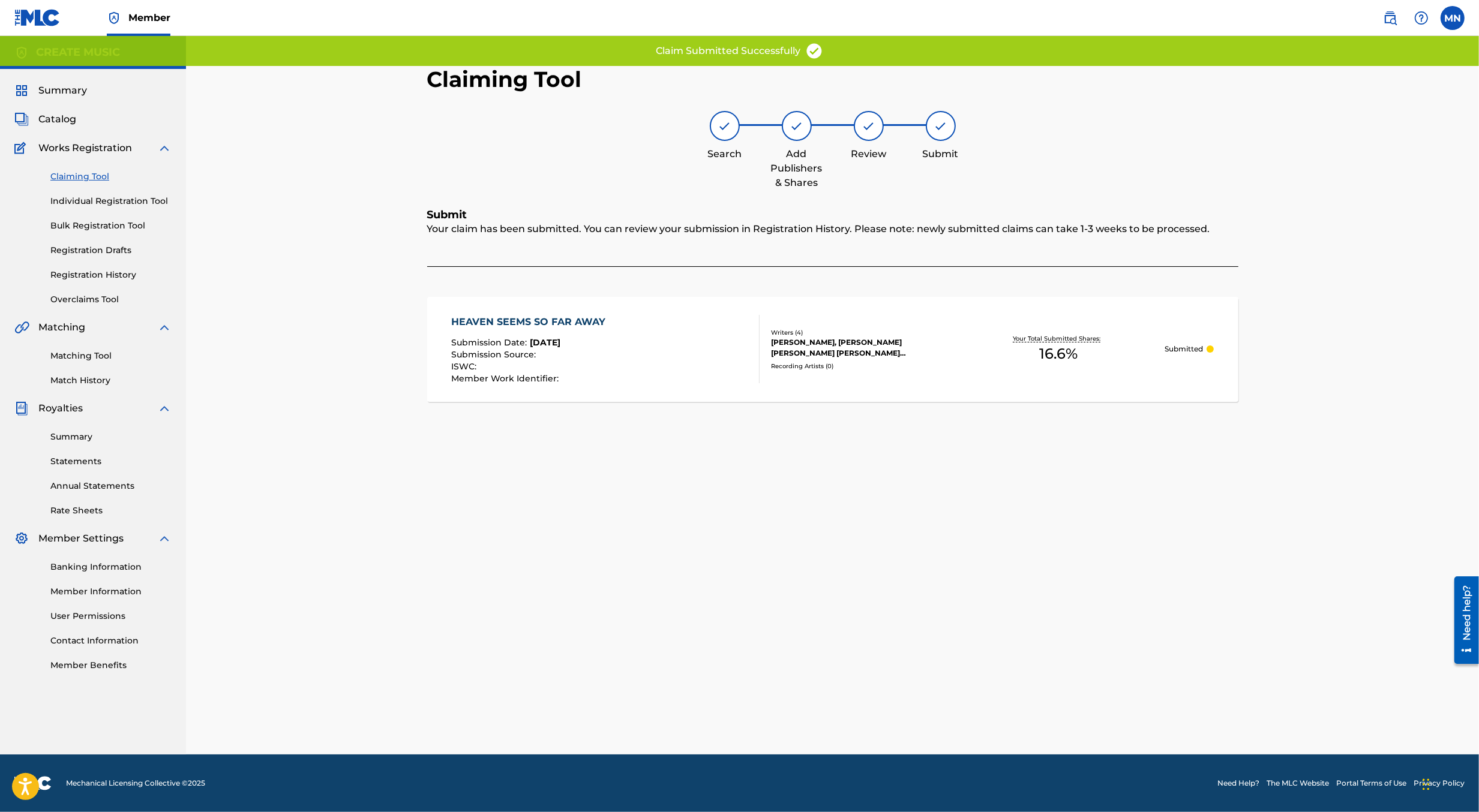
scroll to position [0, 0]
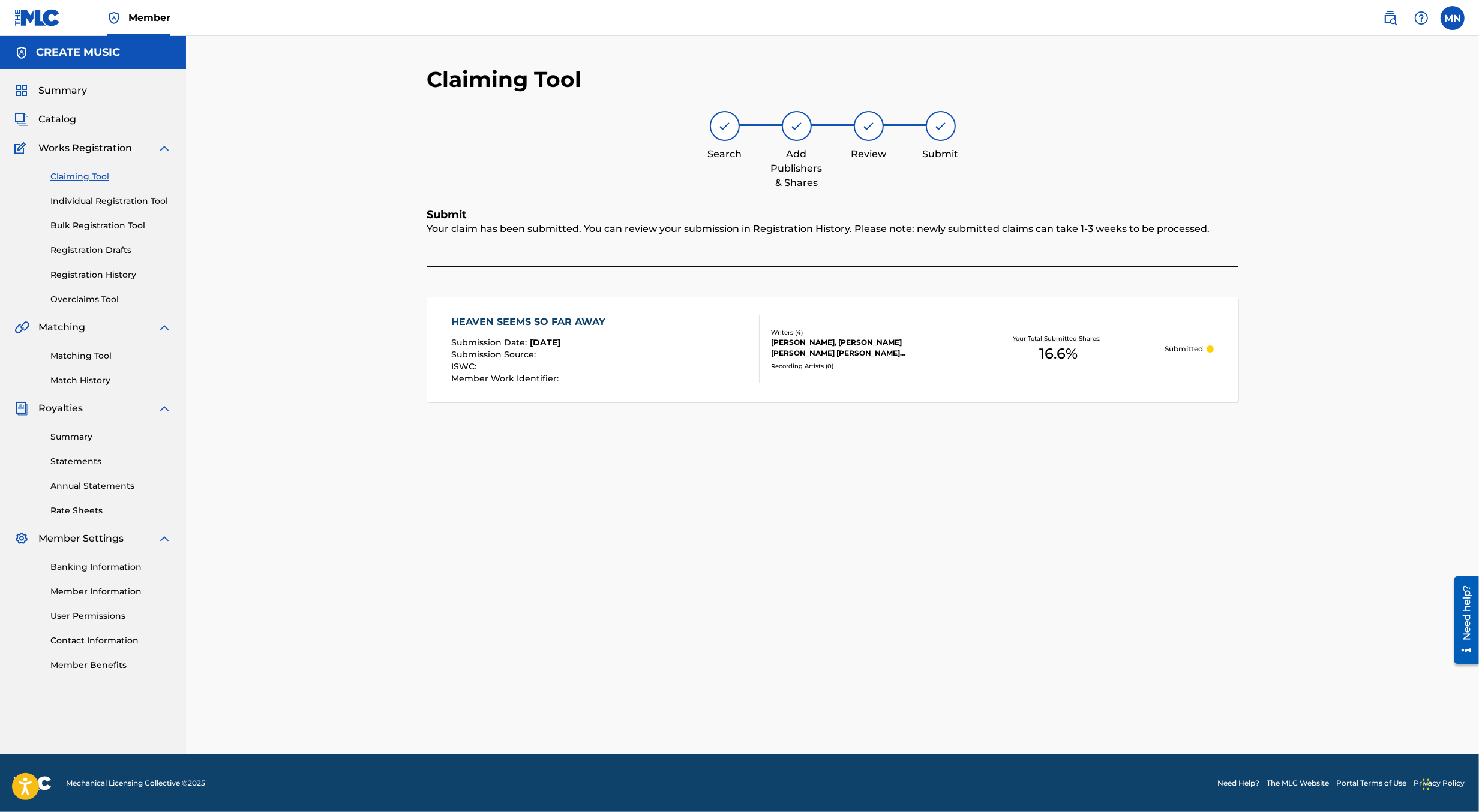
click at [1390, 16] on img at bounding box center [1390, 18] width 14 height 14
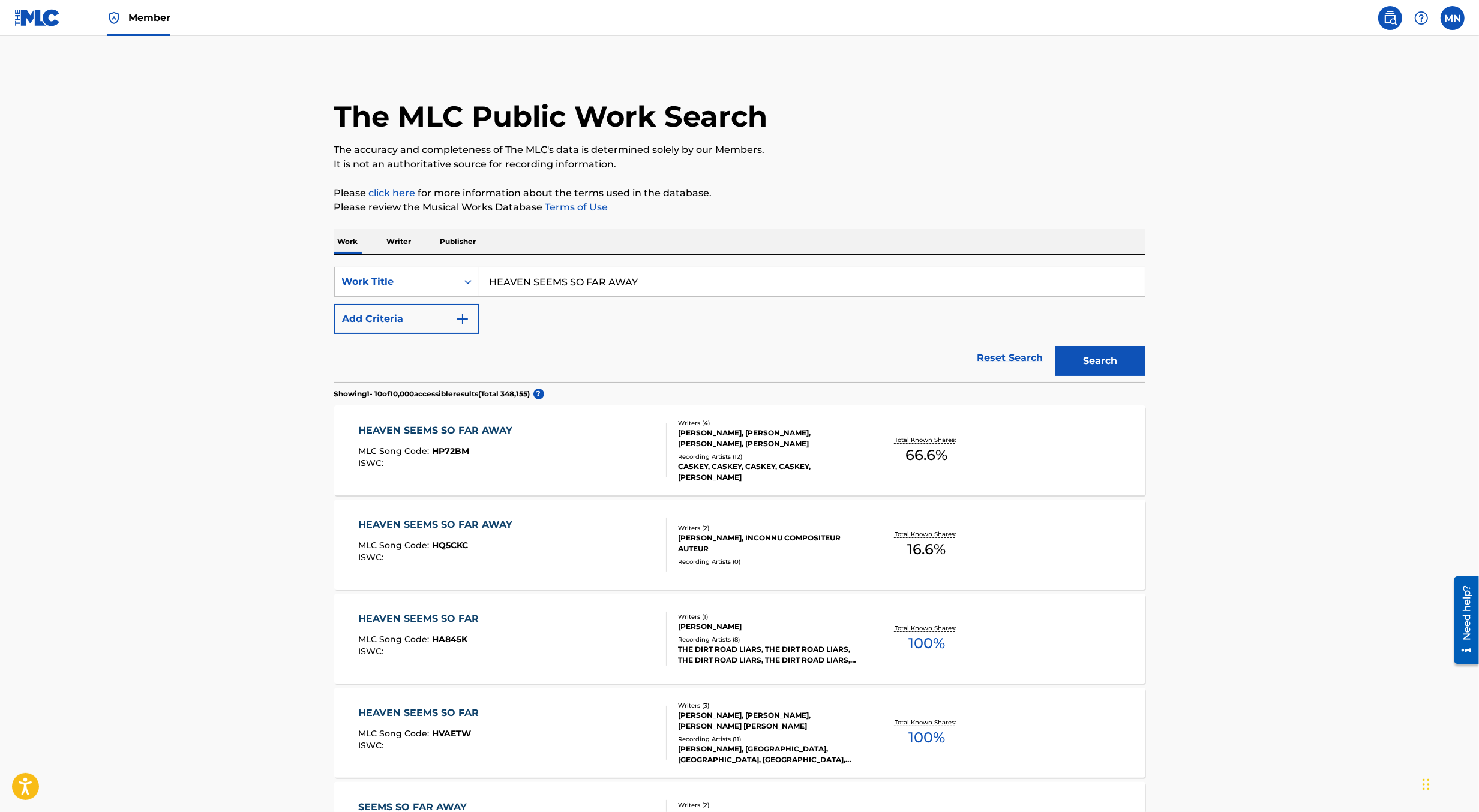
click at [655, 285] on input "HEAVEN SEEMS SO FAR AWAY" at bounding box center [812, 282] width 666 height 29
paste input "Y SOFIA"
type input "HEY [PERSON_NAME]"
click at [1055, 346] on button "Search" at bounding box center [1100, 360] width 90 height 30
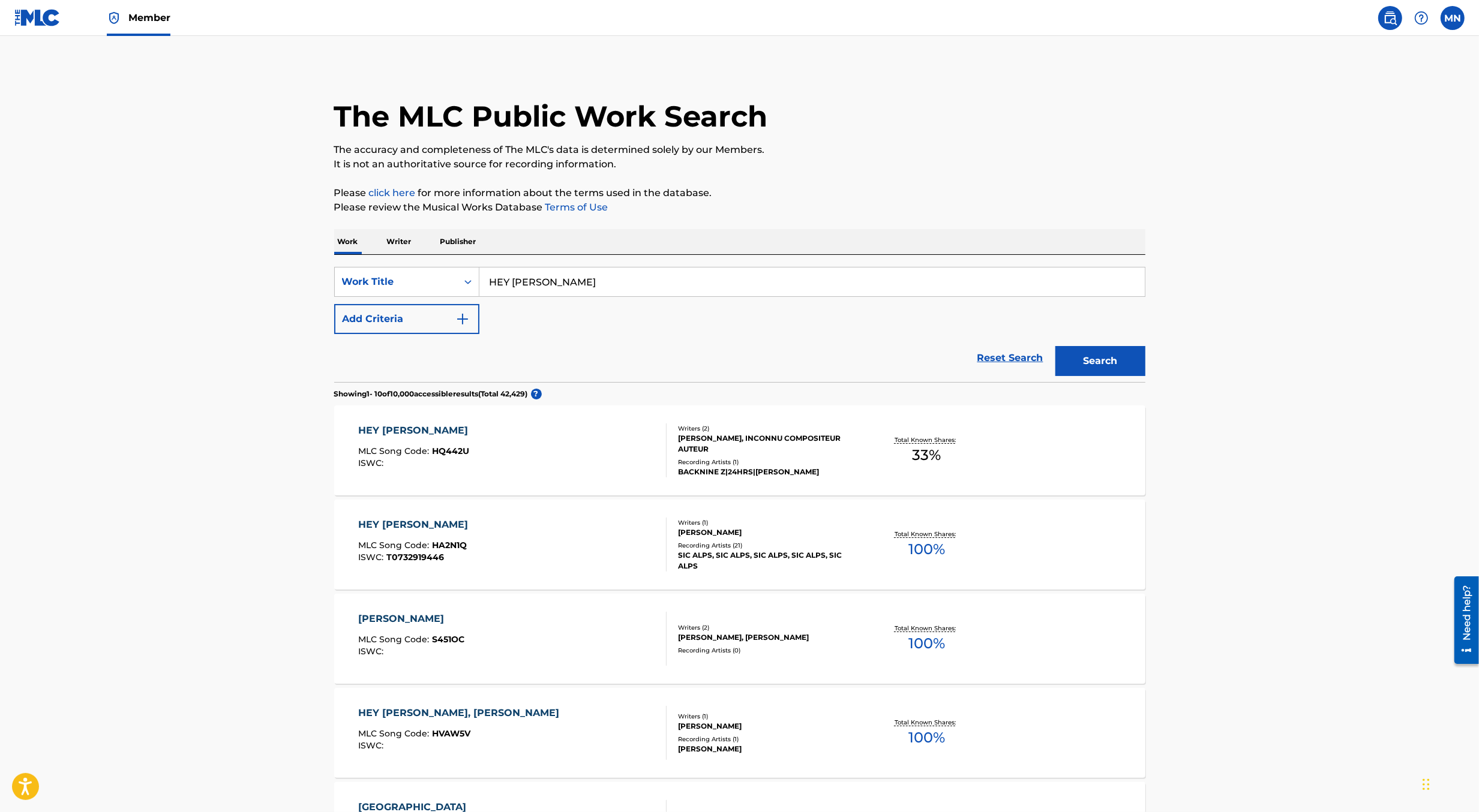
click at [592, 470] on div "HEY [PERSON_NAME] MLC Song Code : HQ442U ISWC :" at bounding box center [512, 451] width 308 height 54
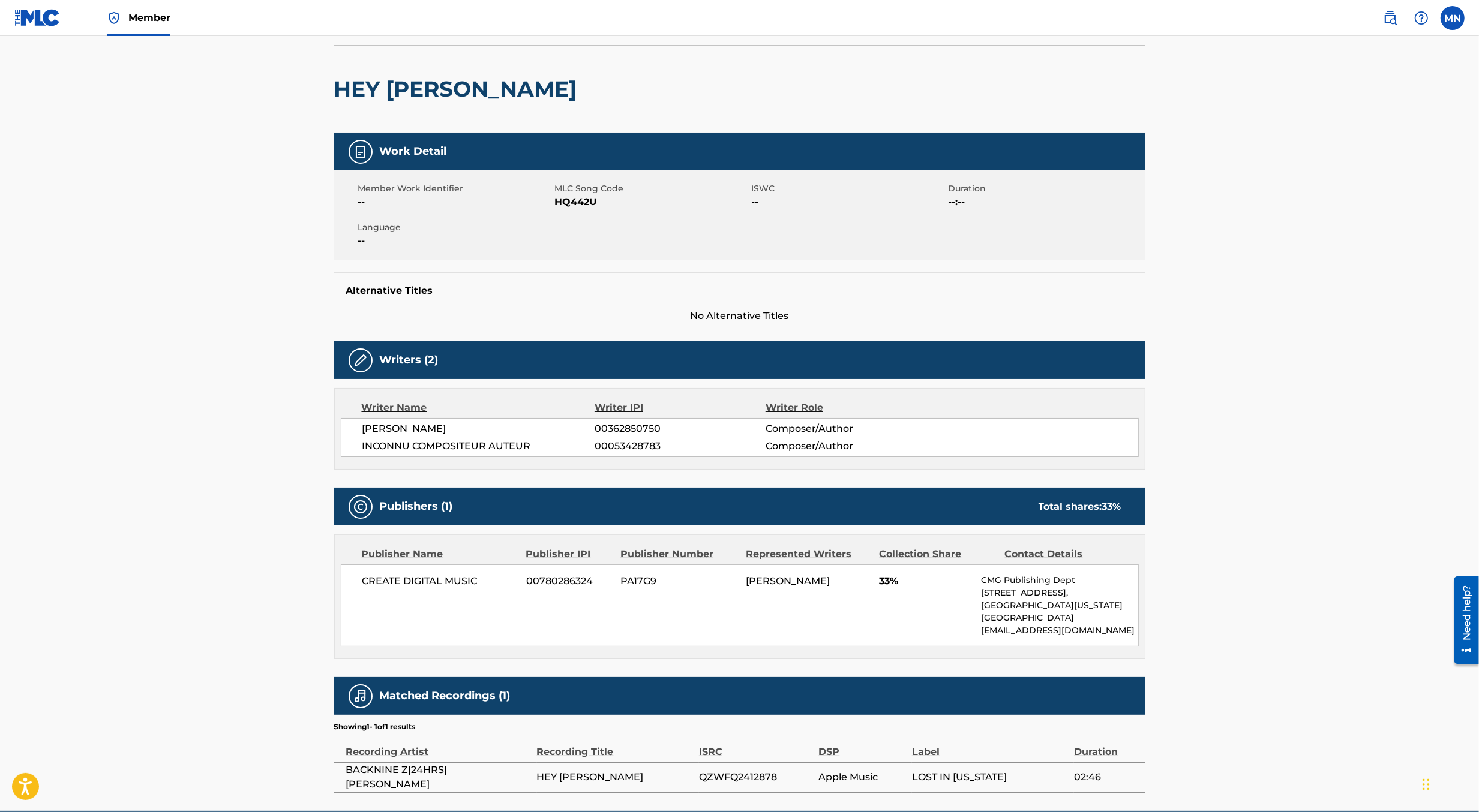
scroll to position [135, 0]
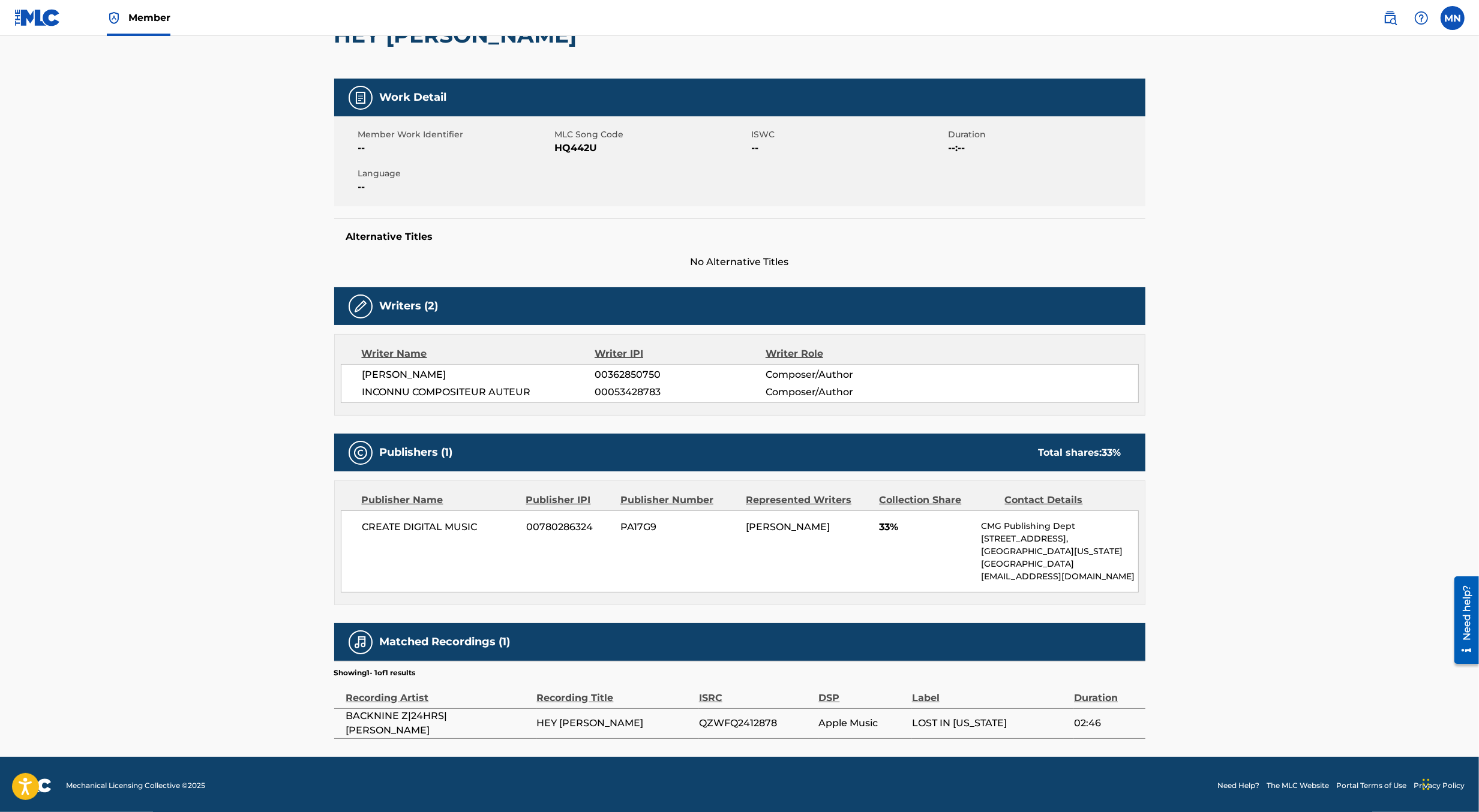
click at [25, 31] on link at bounding box center [37, 17] width 46 height 35
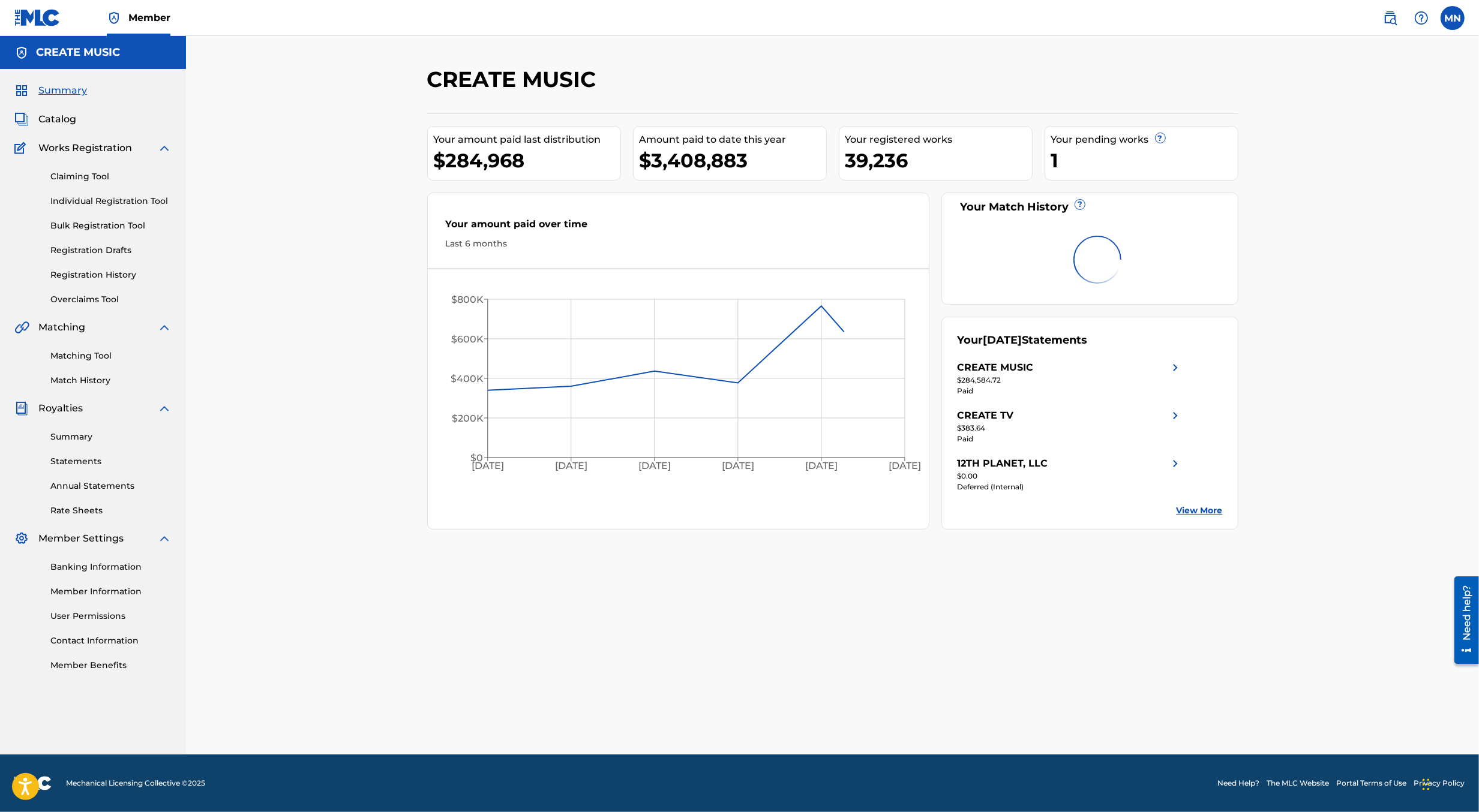
click at [80, 359] on link "Matching Tool" at bounding box center [111, 356] width 121 height 13
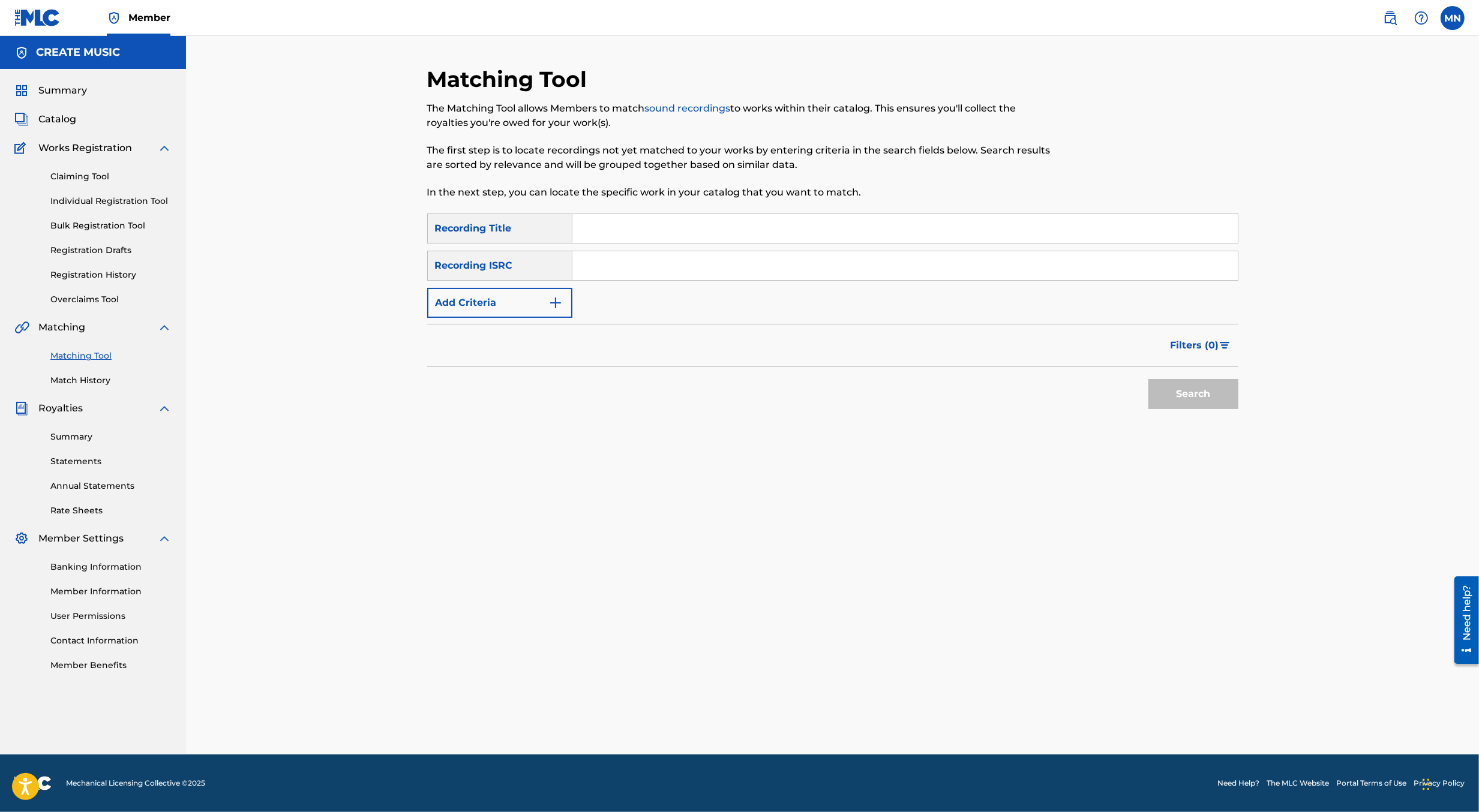
click at [712, 262] on input "Search Form" at bounding box center [905, 266] width 666 height 29
paste input "QZWFQ2412878"
type input "QZWFQ2412878"
click at [1148, 379] on button "Search" at bounding box center [1193, 394] width 90 height 30
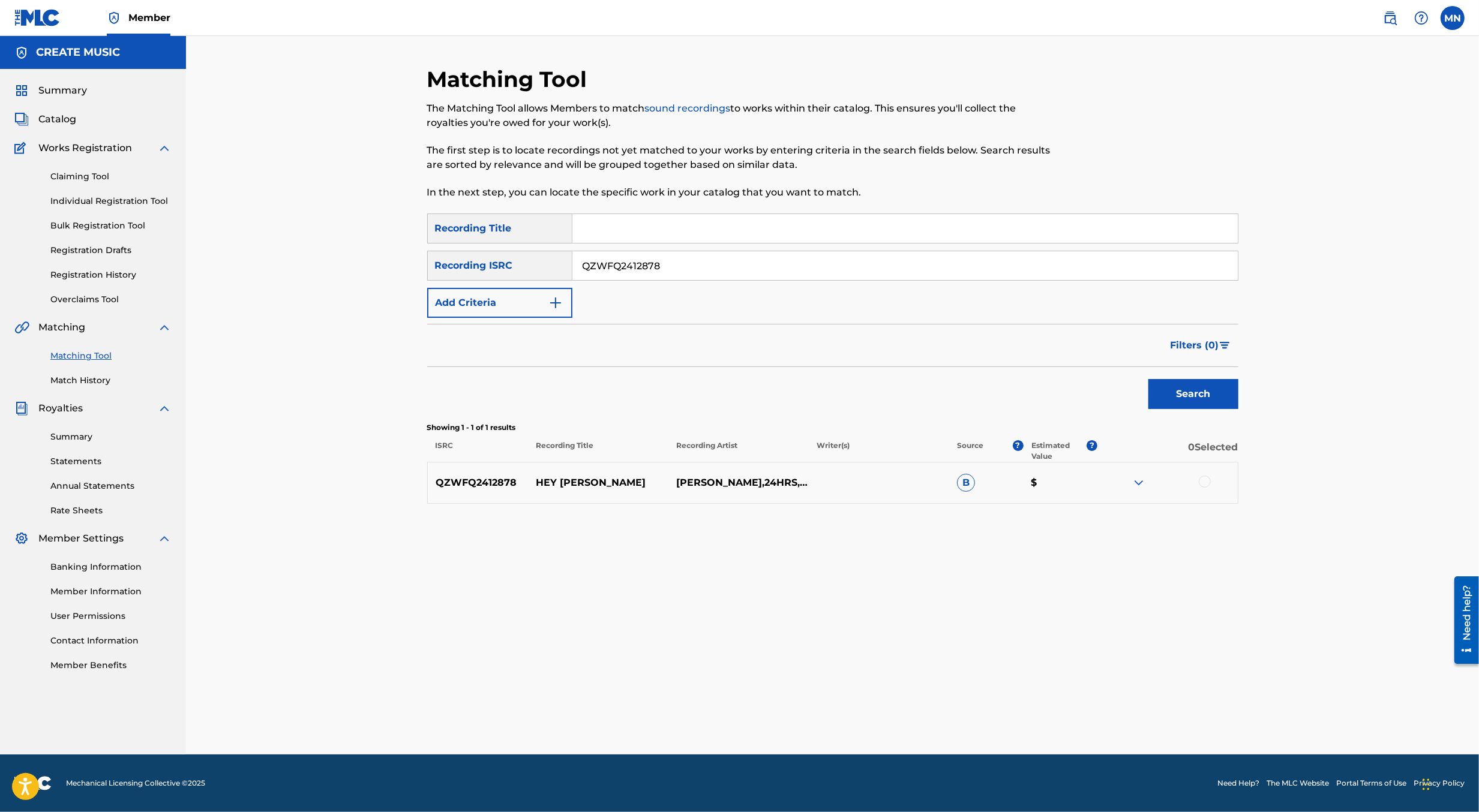
click at [1202, 480] on div at bounding box center [1204, 481] width 12 height 12
click at [652, 231] on input "Search Form" at bounding box center [905, 229] width 666 height 29
type input "hey [PERSON_NAME]"
click at [529, 311] on button "Add Criteria" at bounding box center [500, 303] width 145 height 30
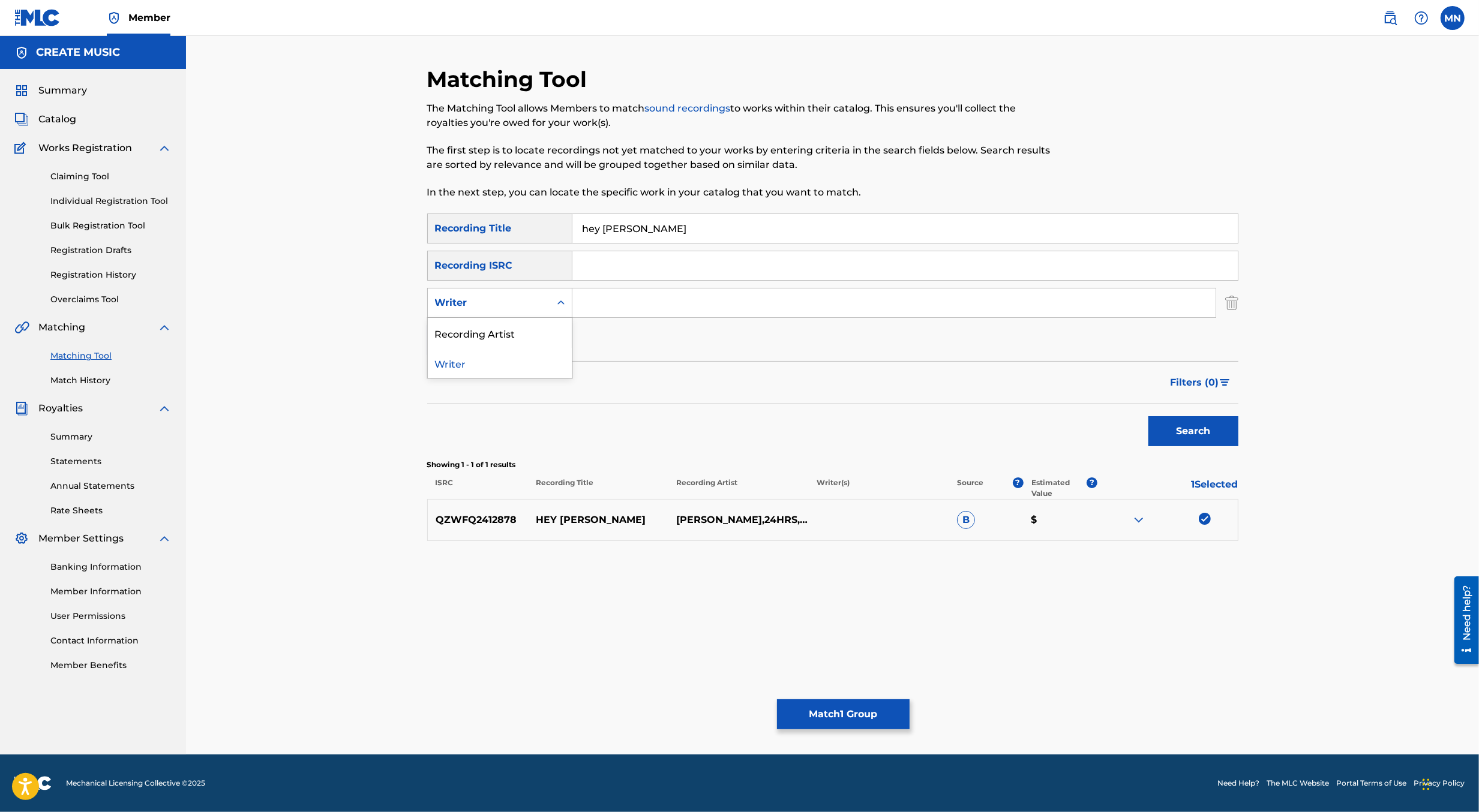
click at [553, 306] on div "Search Form" at bounding box center [561, 303] width 22 height 22
click at [544, 332] on div "Recording Artist" at bounding box center [500, 332] width 144 height 30
click at [604, 303] on input "Search Form" at bounding box center [894, 303] width 643 height 29
type input "[PERSON_NAME]"
click at [1148, 416] on button "Search" at bounding box center [1193, 431] width 90 height 30
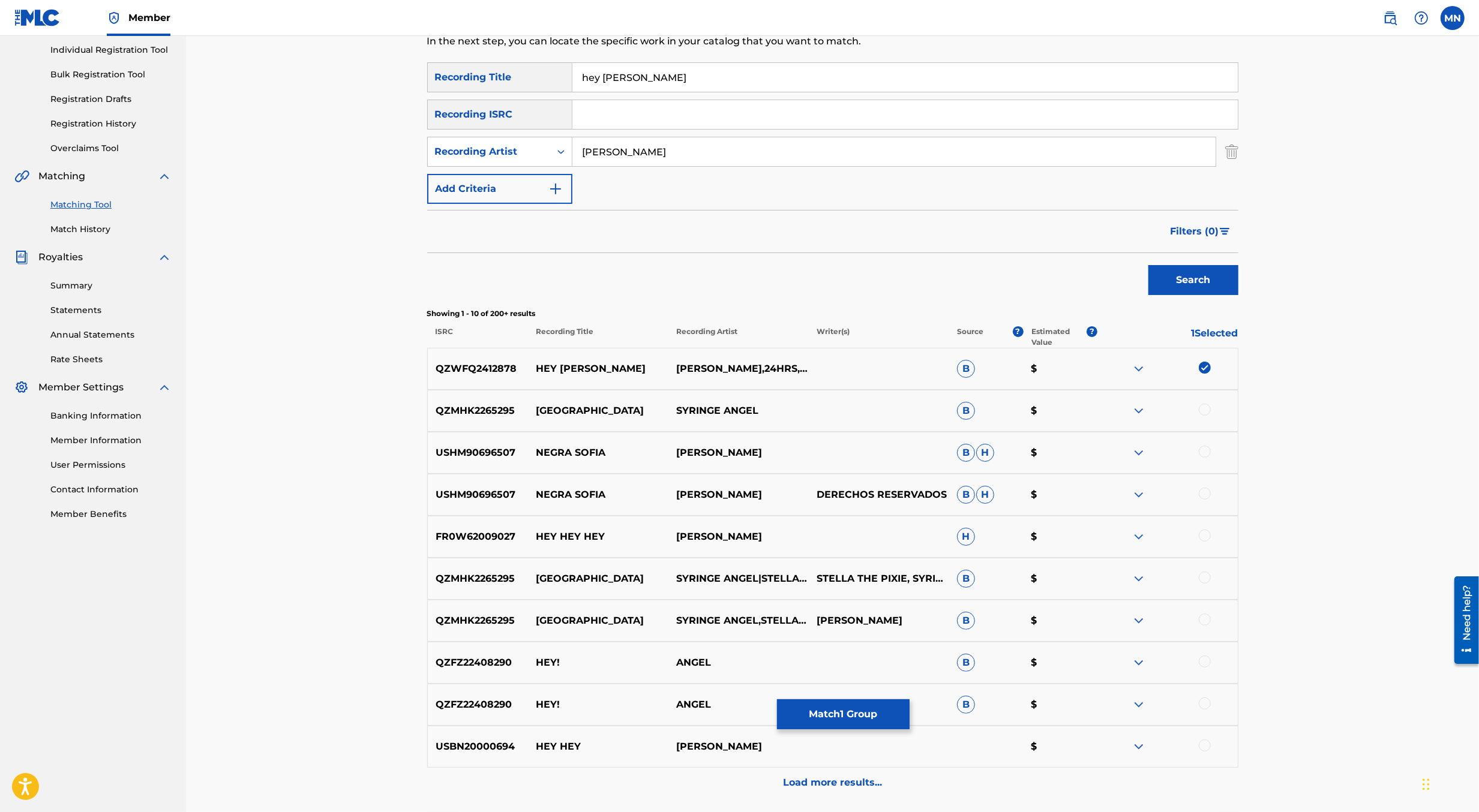
scroll to position [156, 0]
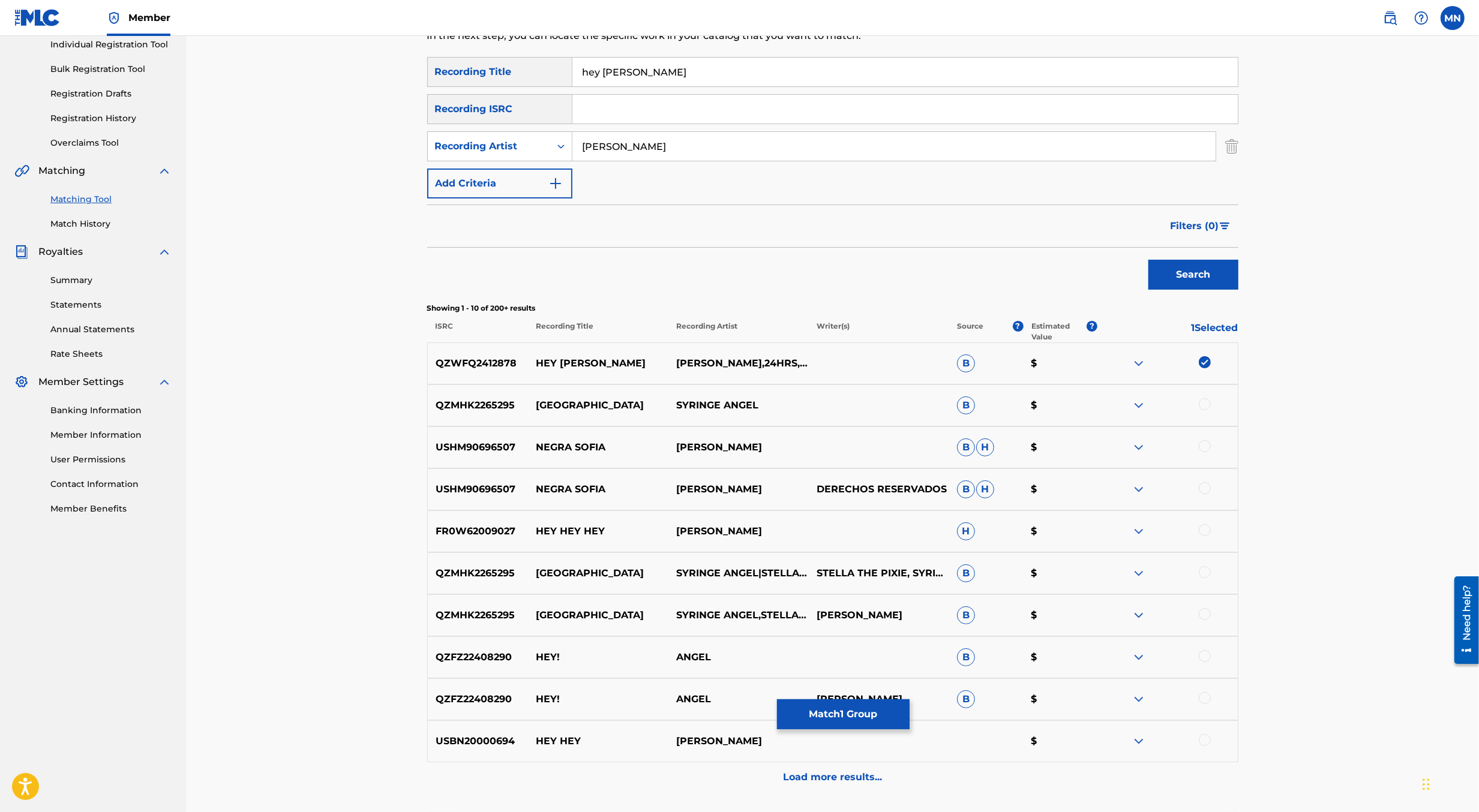
click at [841, 727] on button "Match 1 Group" at bounding box center [843, 714] width 133 height 30
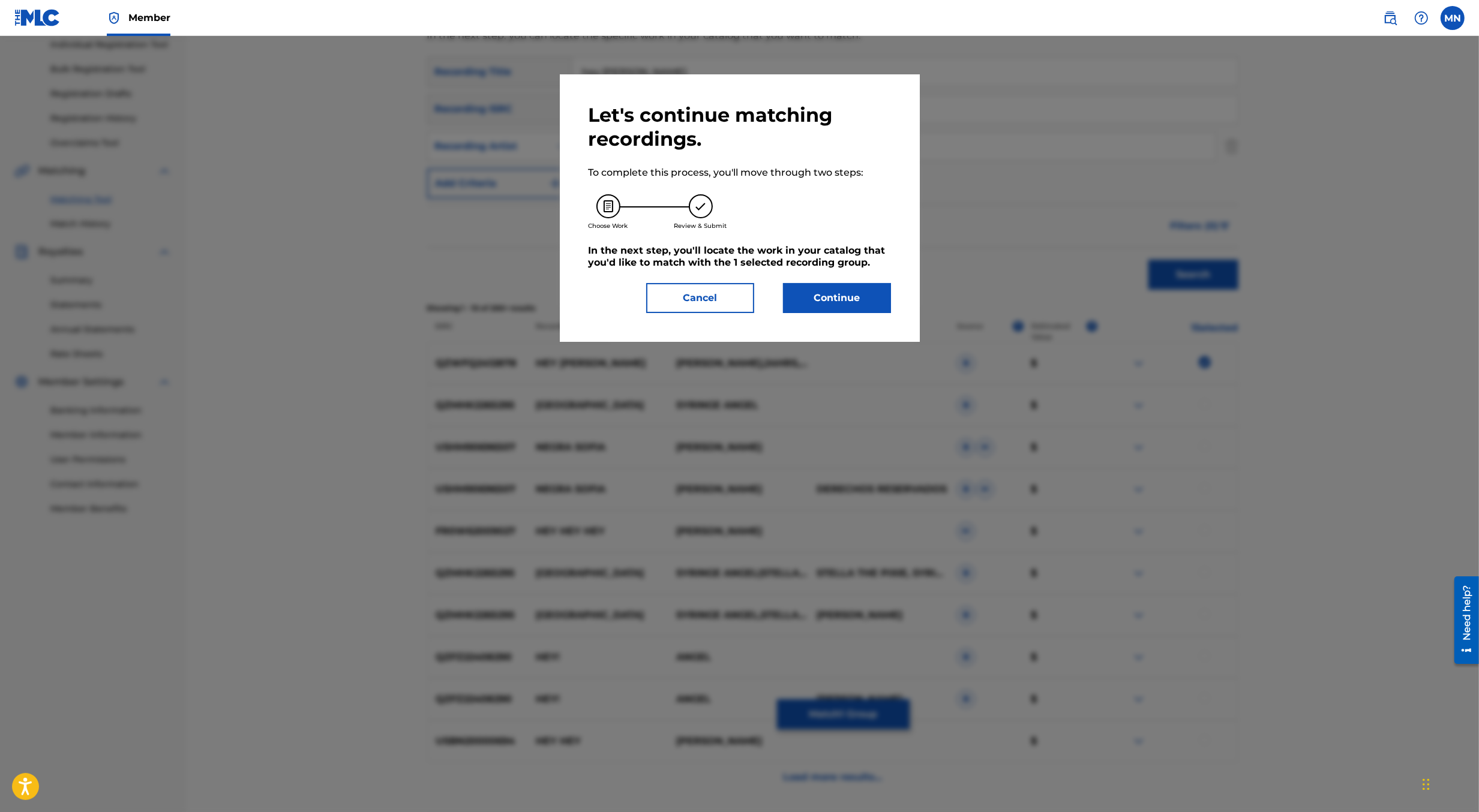
click at [830, 304] on button "Continue" at bounding box center [838, 298] width 108 height 30
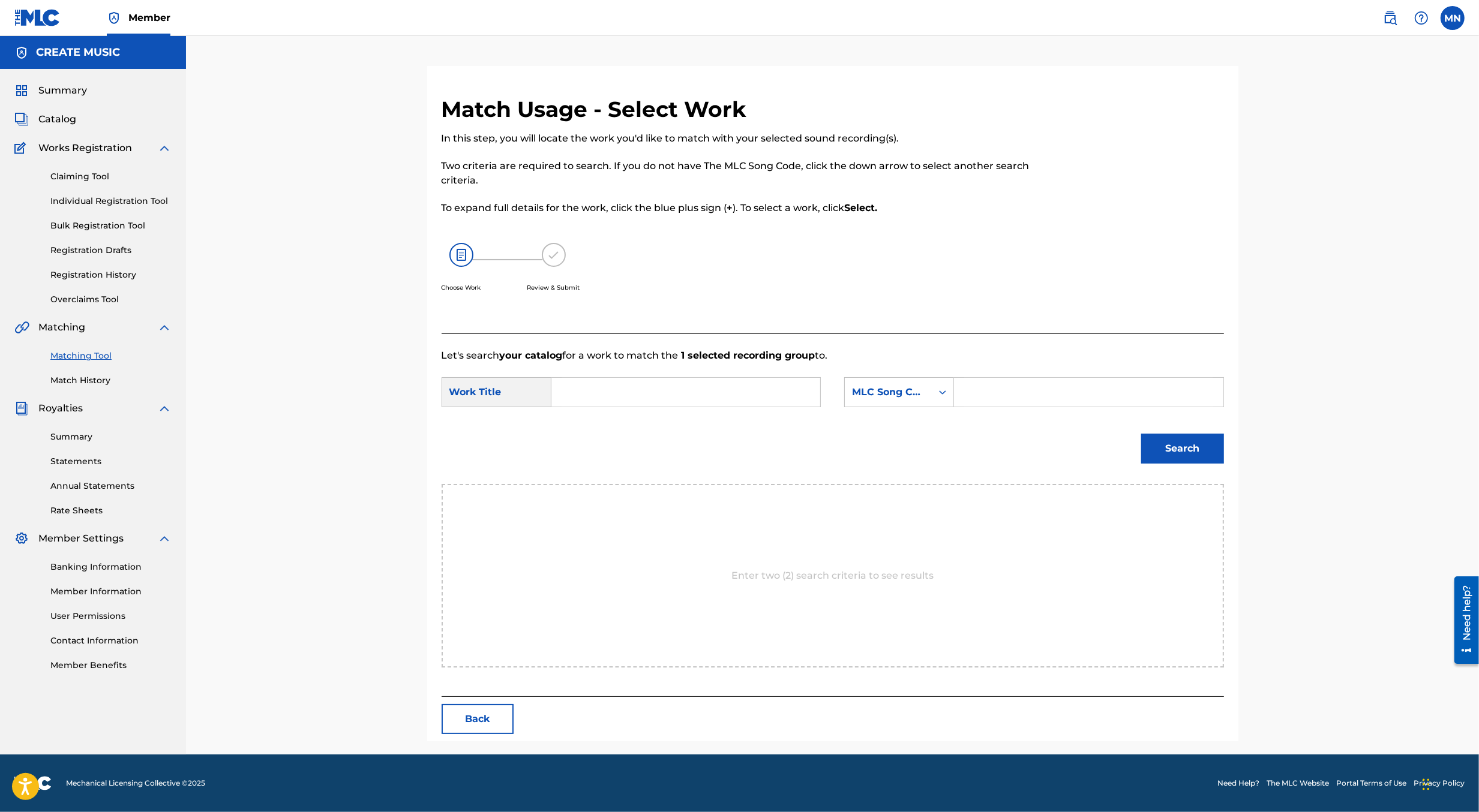
scroll to position [0, 0]
click at [604, 387] on input "Search Form" at bounding box center [686, 393] width 248 height 29
type input "hey"
paste input "HQ442U"
type input "HQ442U"
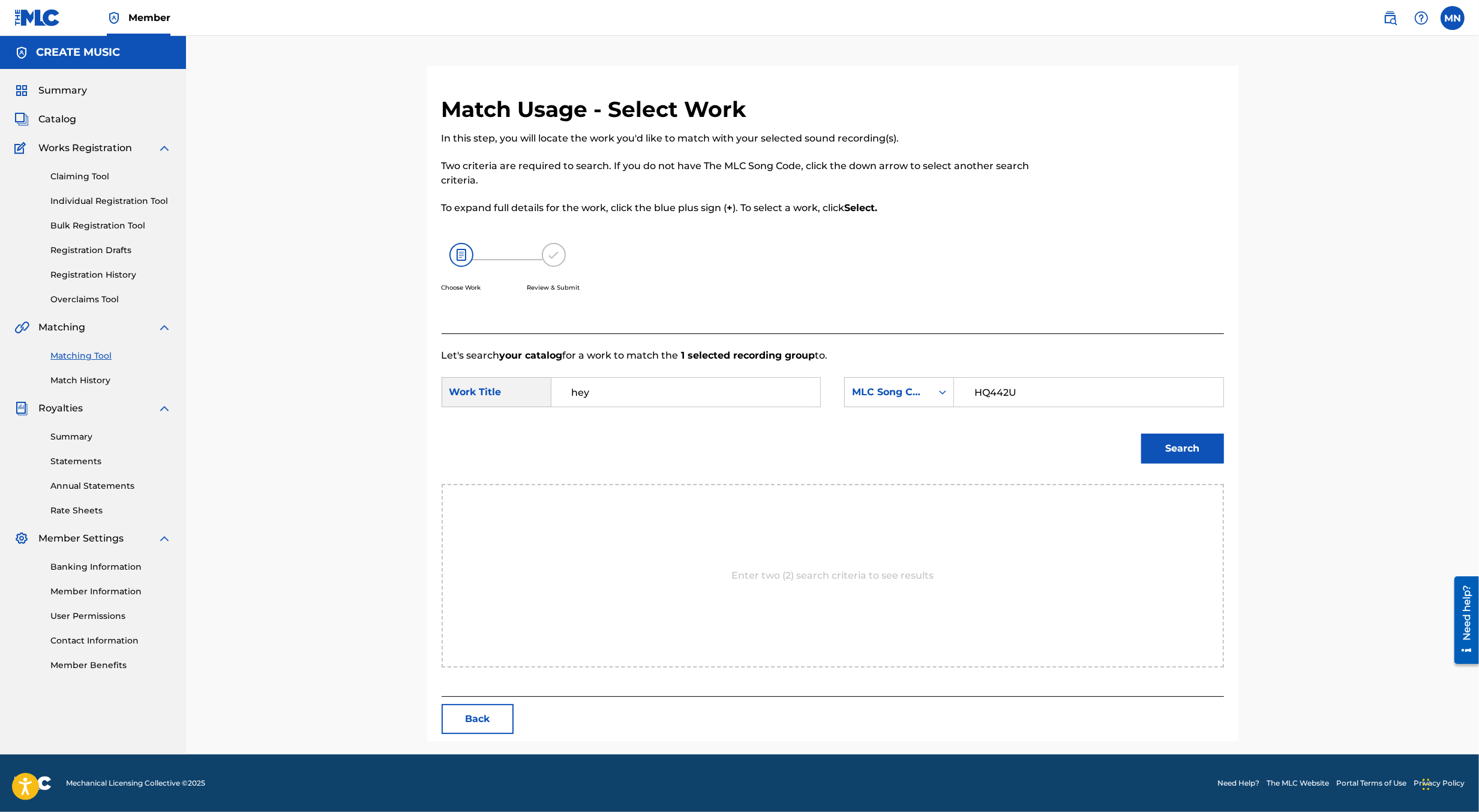
click at [1141, 434] on button "Search" at bounding box center [1183, 448] width 83 height 30
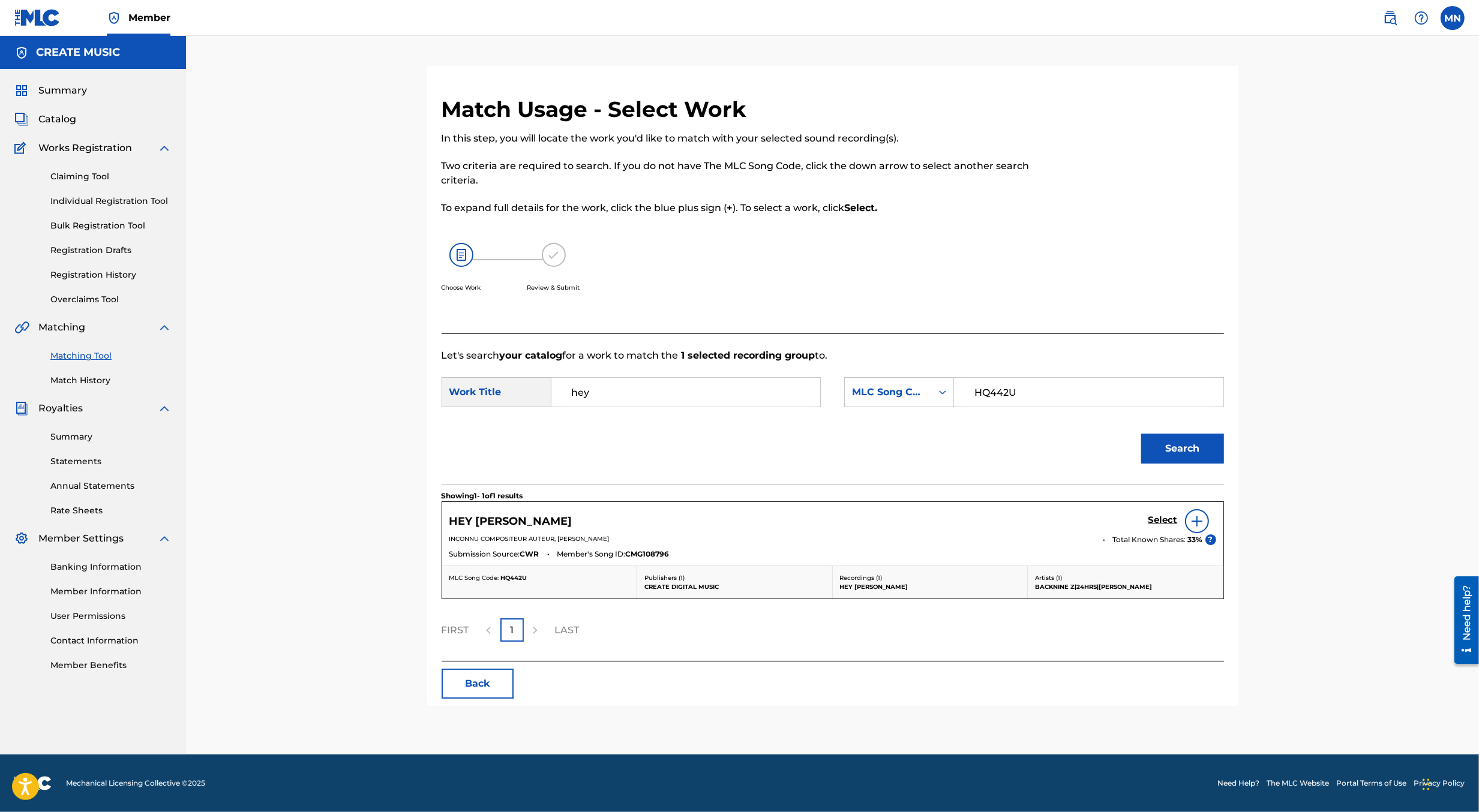
click at [1163, 518] on h5 "Select" at bounding box center [1163, 520] width 30 height 12
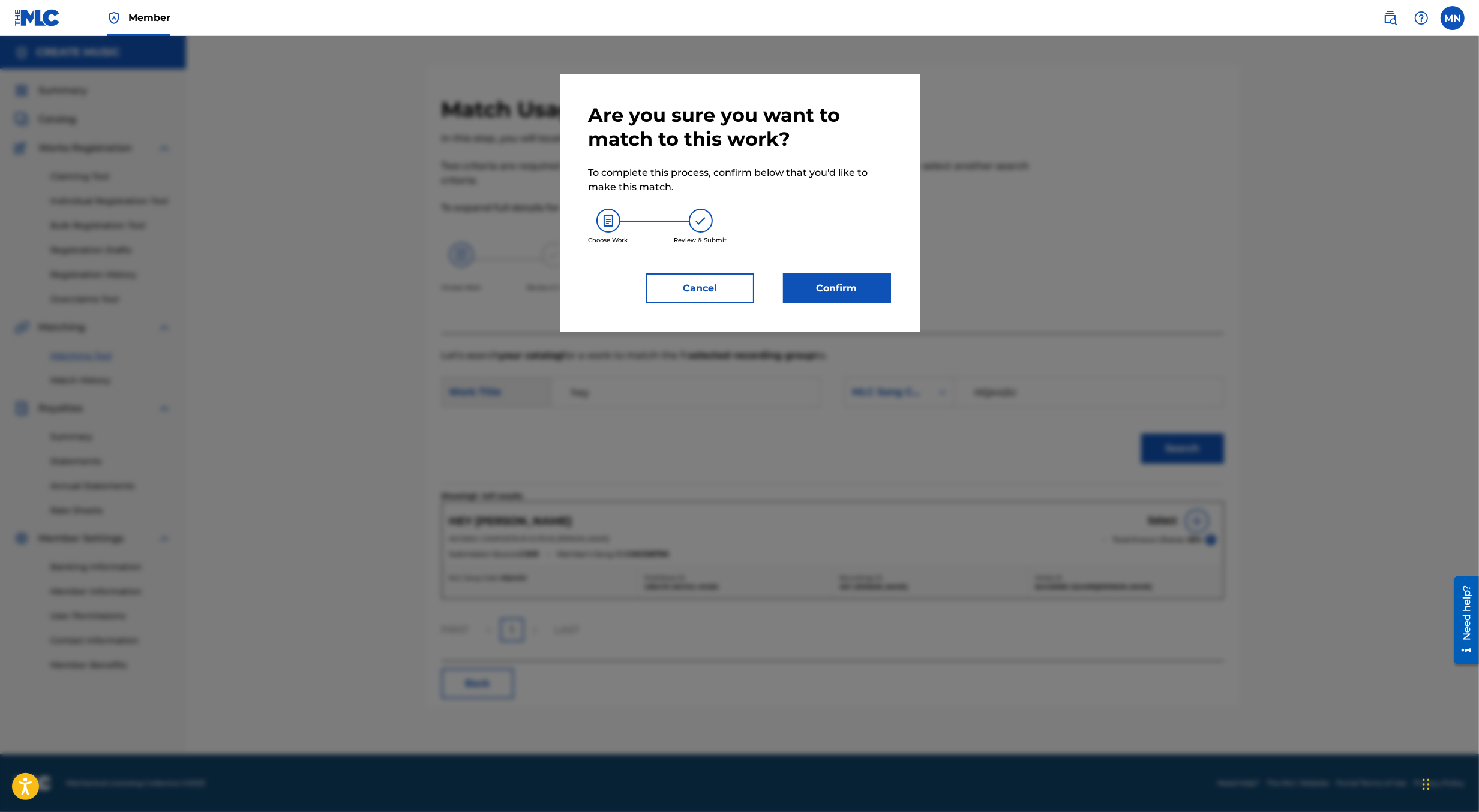
click at [863, 275] on button "Confirm" at bounding box center [838, 288] width 108 height 30
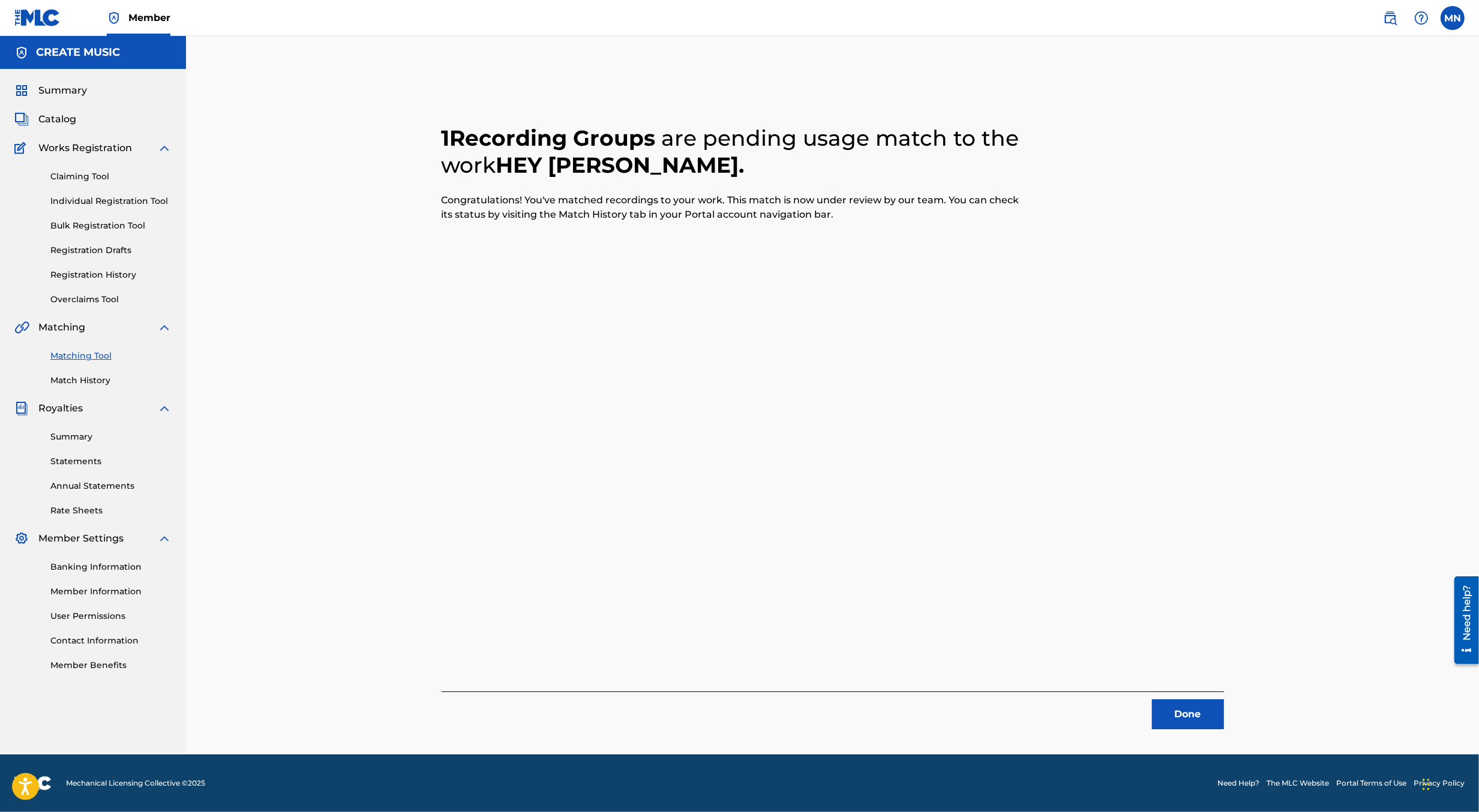
click at [1400, 19] on link at bounding box center [1390, 18] width 24 height 24
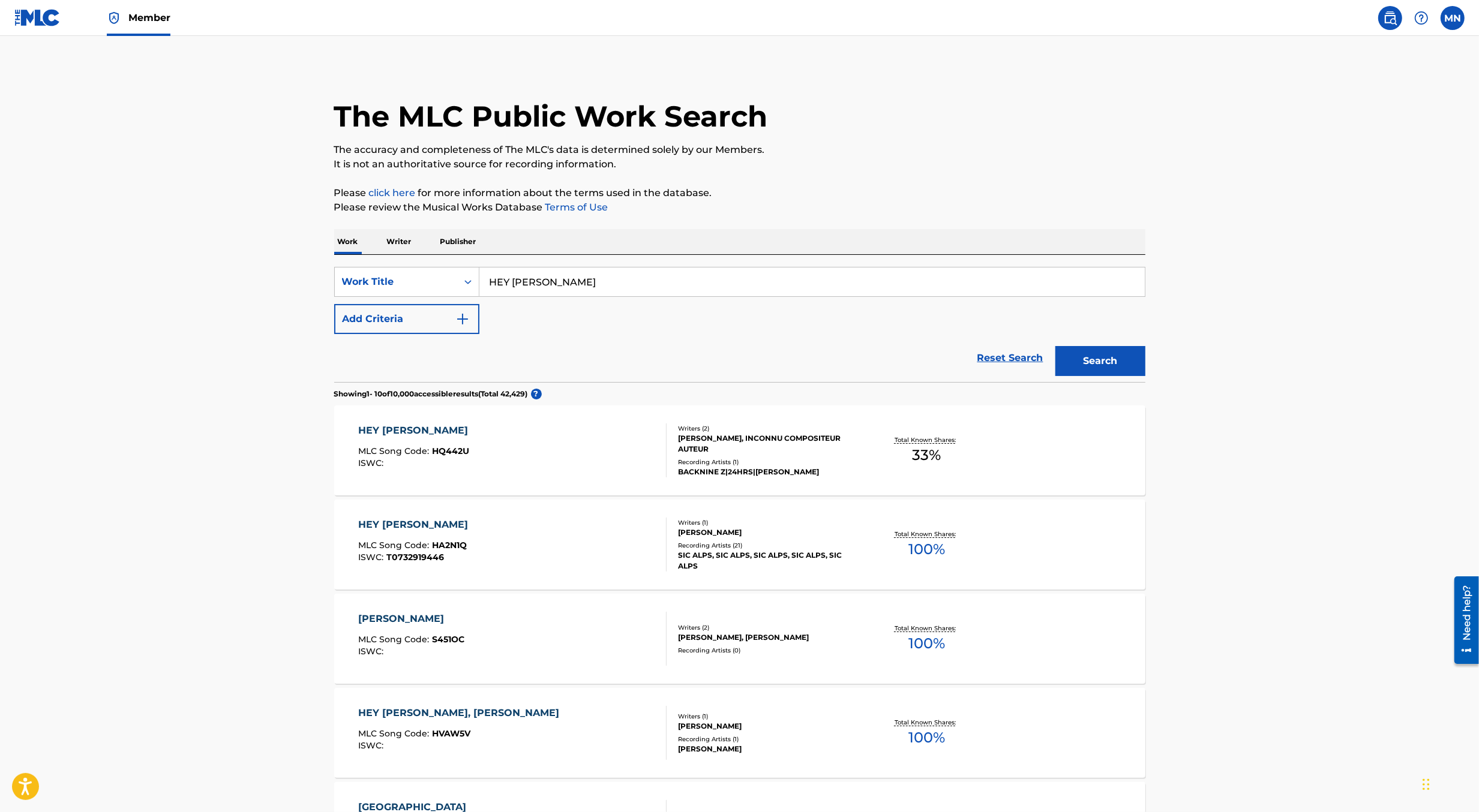
click at [602, 293] on input "HEY [PERSON_NAME]" at bounding box center [812, 282] width 666 height 29
paste input "I STILL MISS YOU [PERSON_NAME]"
click at [436, 313] on button "Add Criteria" at bounding box center [407, 319] width 145 height 30
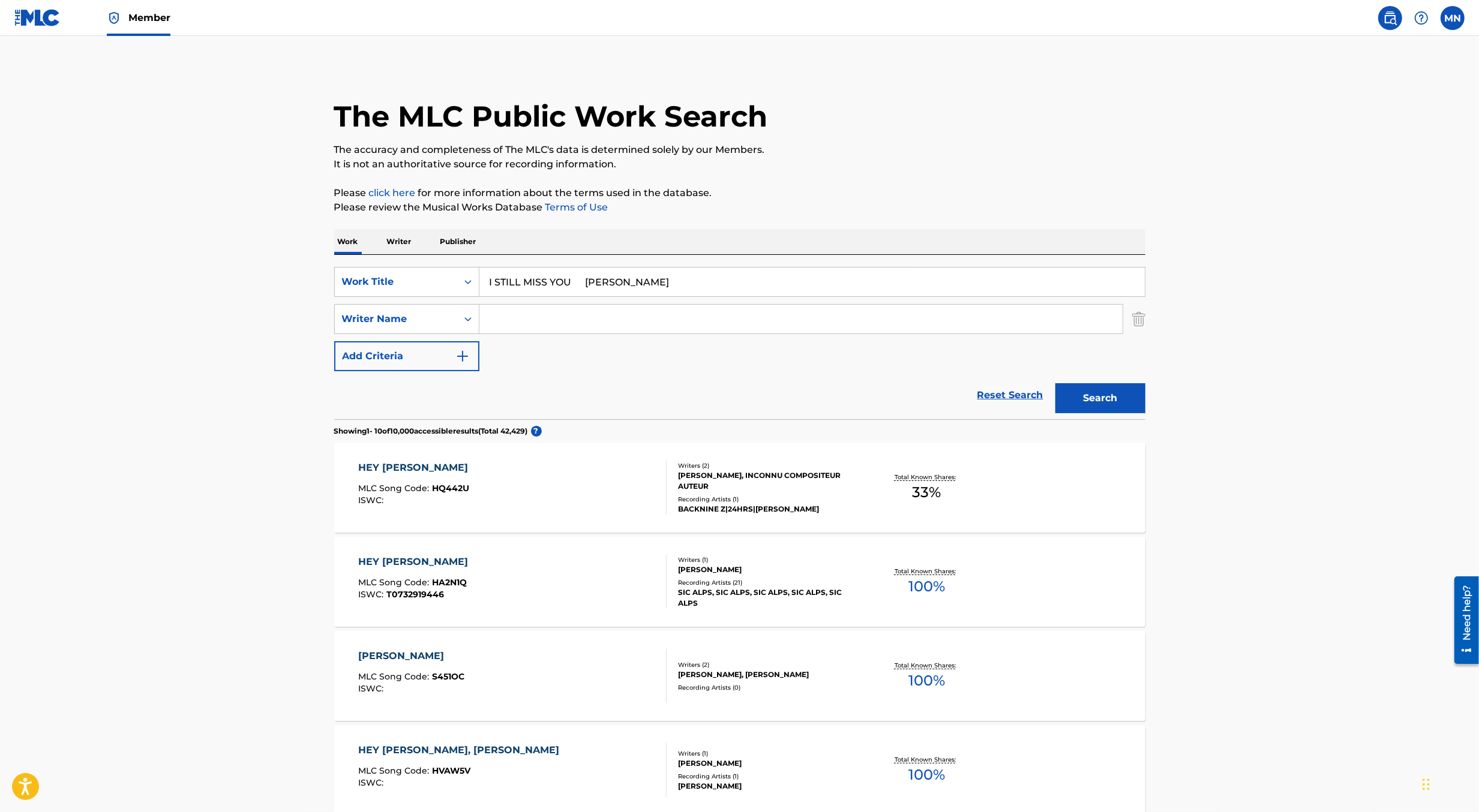
click at [612, 282] on input "I STILL MISS YOU [PERSON_NAME]" at bounding box center [812, 282] width 666 height 29
paste input "[PERSON_NAME]"
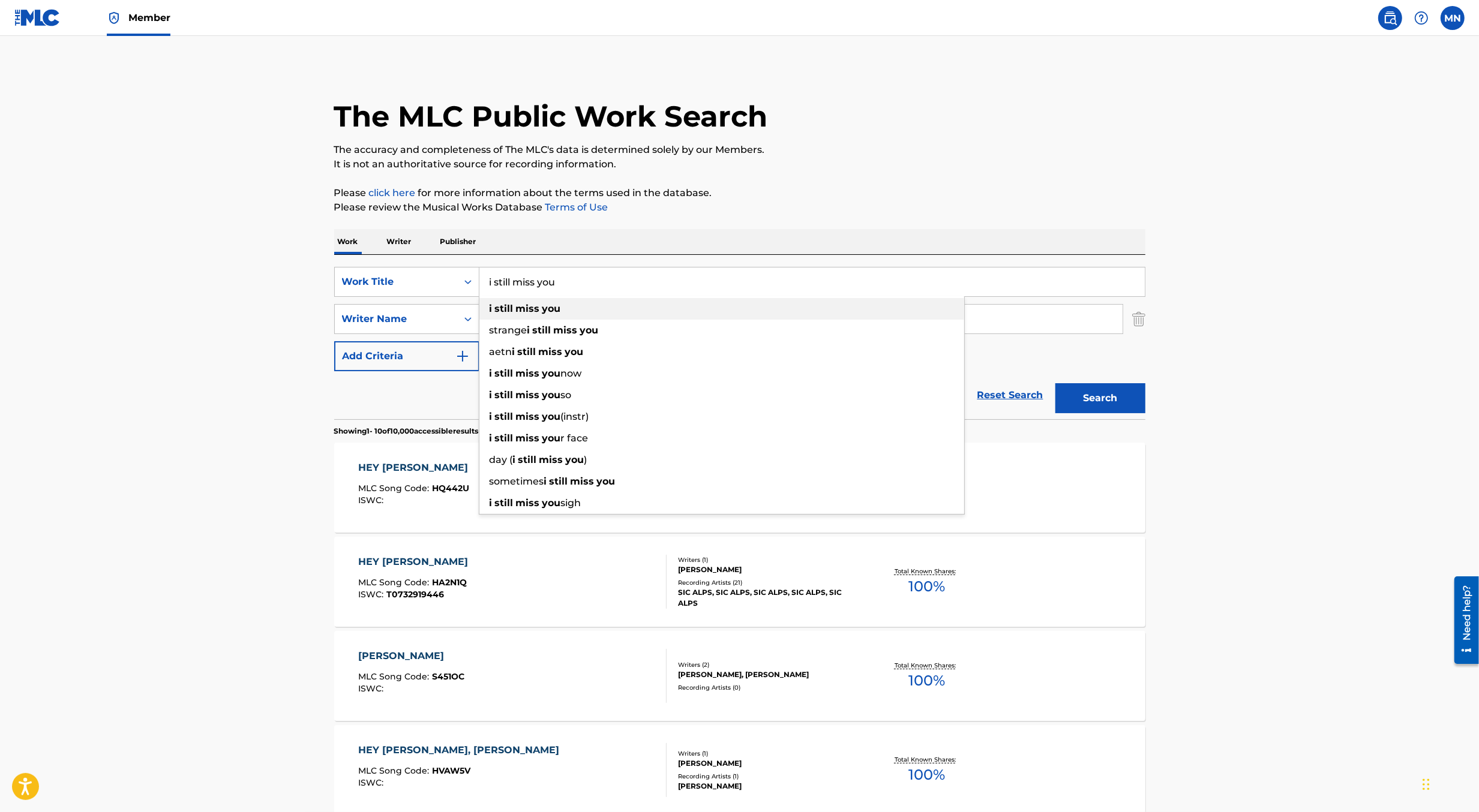
click at [530, 320] on div "strange i still miss you" at bounding box center [722, 331] width 485 height 22
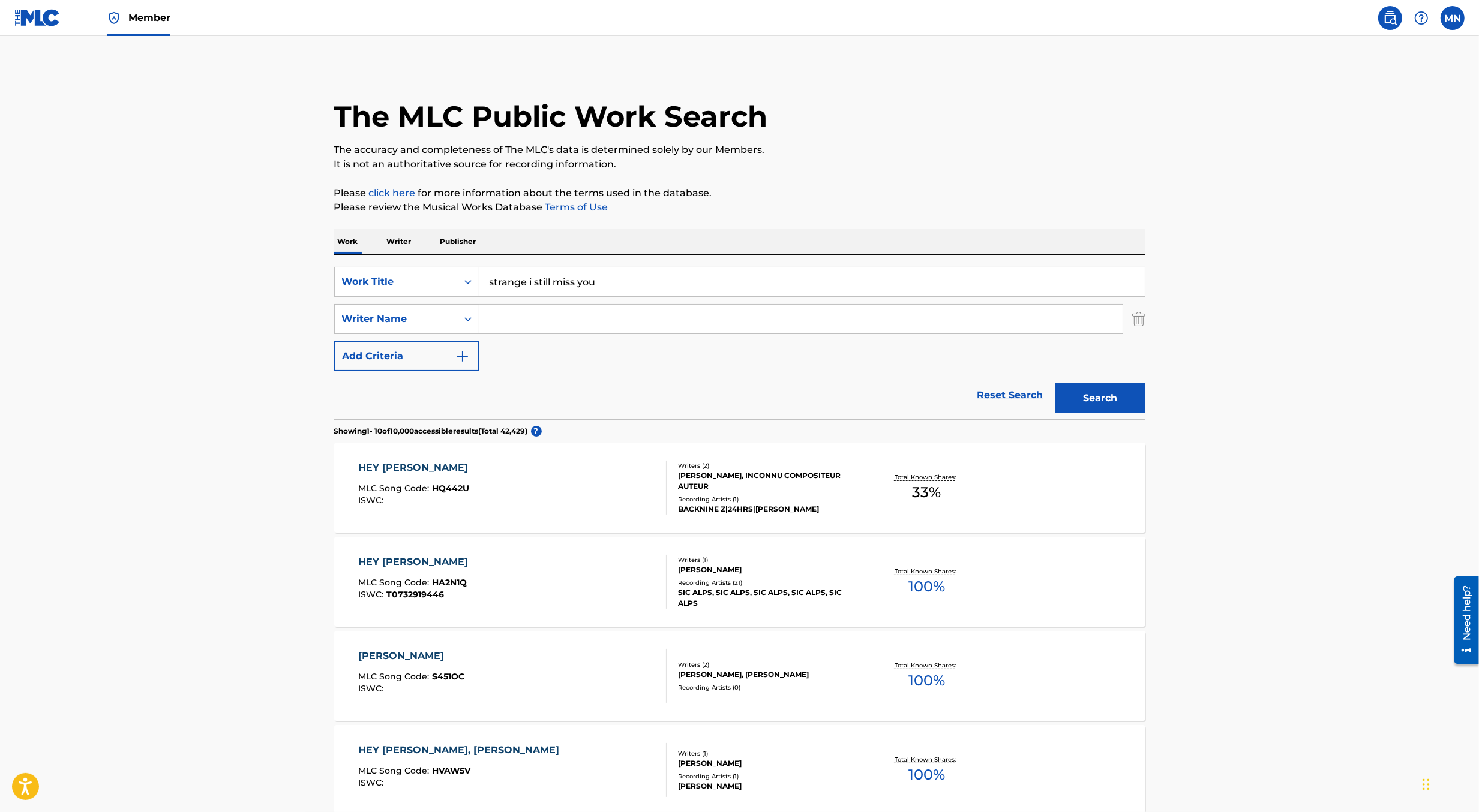
paste input "[PERSON_NAME]"
type input "CASKEYCASKEY"
click at [510, 319] on input "Search Form" at bounding box center [801, 319] width 643 height 29
type input "v"
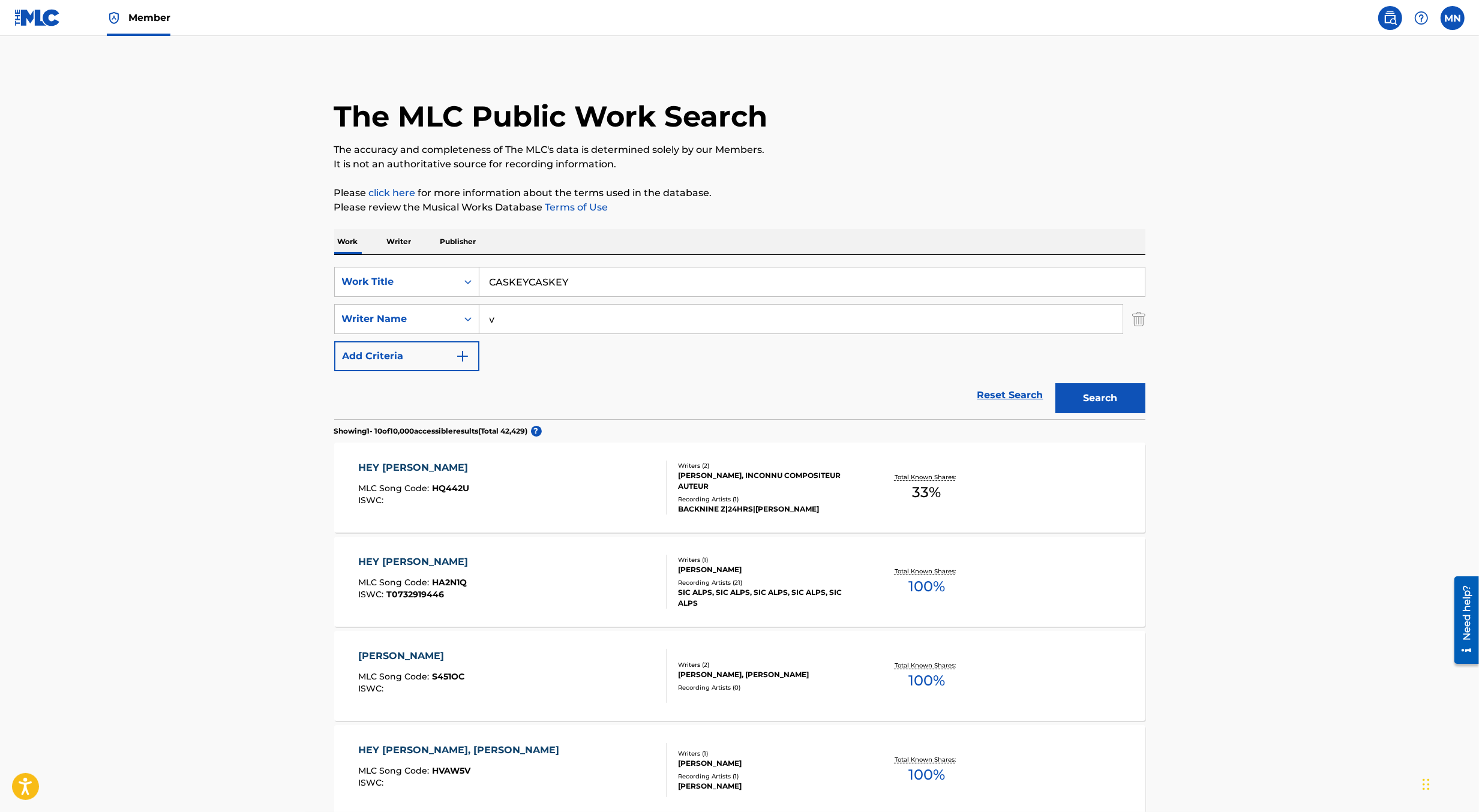
click at [507, 284] on input "CASKEYCASKEY" at bounding box center [812, 282] width 666 height 29
click at [545, 285] on input "CASKEYCASKEY" at bounding box center [812, 282] width 666 height 29
type input "v"
paste input "I STILL MISS YOU [PERSON_NAME]"
click at [619, 282] on input "I STILL MISS YOU [PERSON_NAME]" at bounding box center [812, 282] width 666 height 29
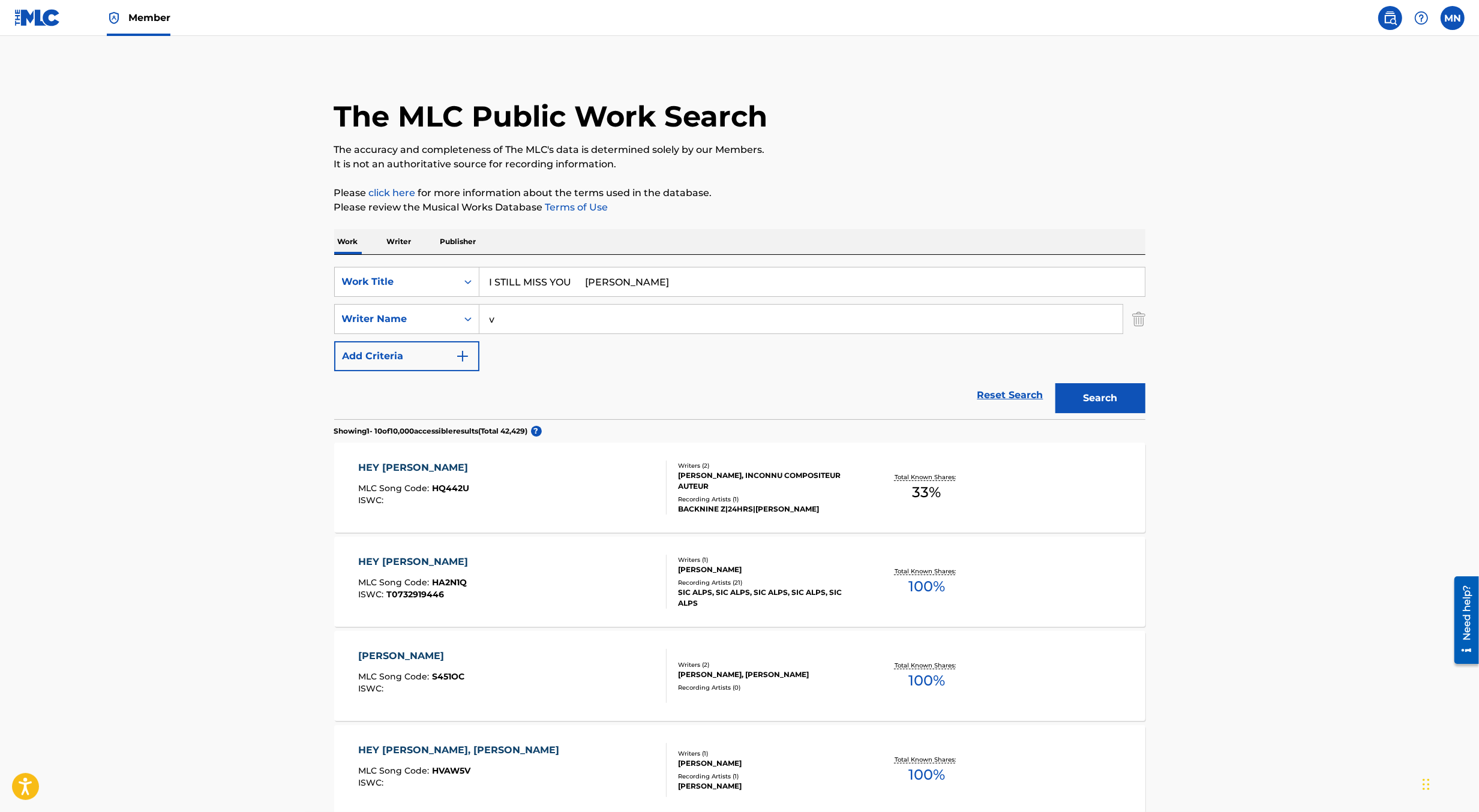
click at [619, 282] on input "I STILL MISS YOU [PERSON_NAME]" at bounding box center [812, 282] width 666 height 29
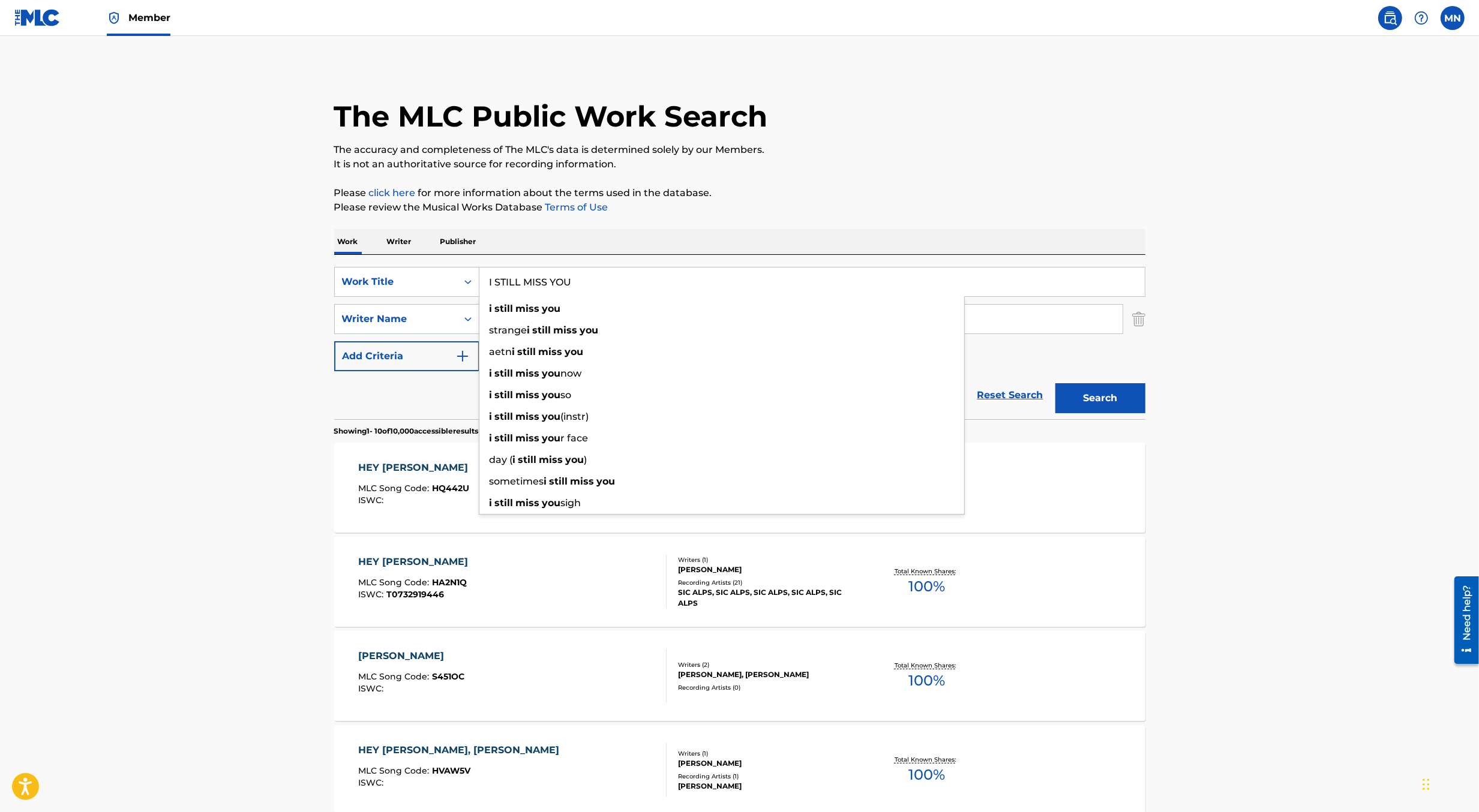
type input "I STILL MISS YOU"
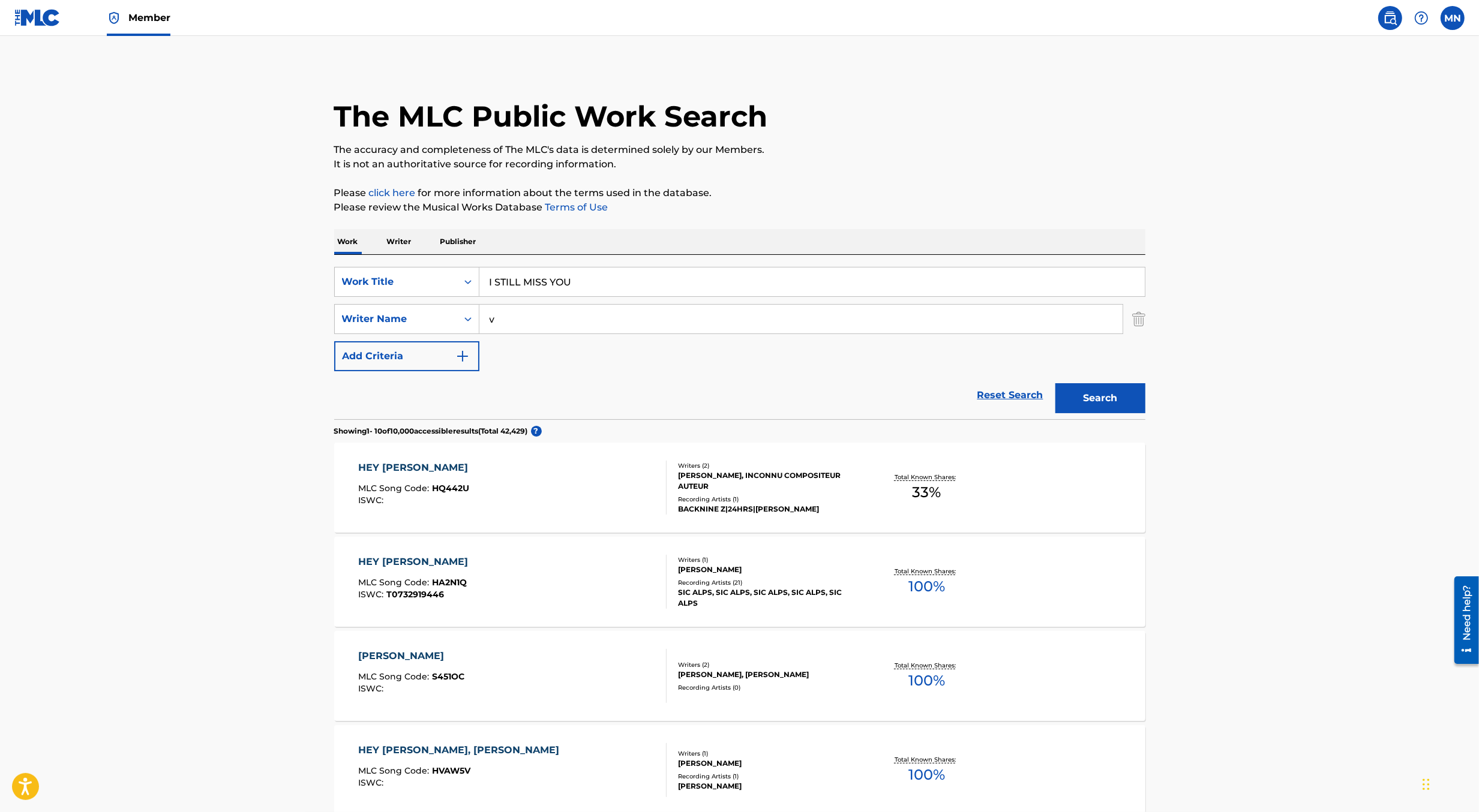
paste input "[PERSON_NAME]"
type input "[PERSON_NAME]"
click at [1055, 383] on button "Search" at bounding box center [1100, 397] width 90 height 30
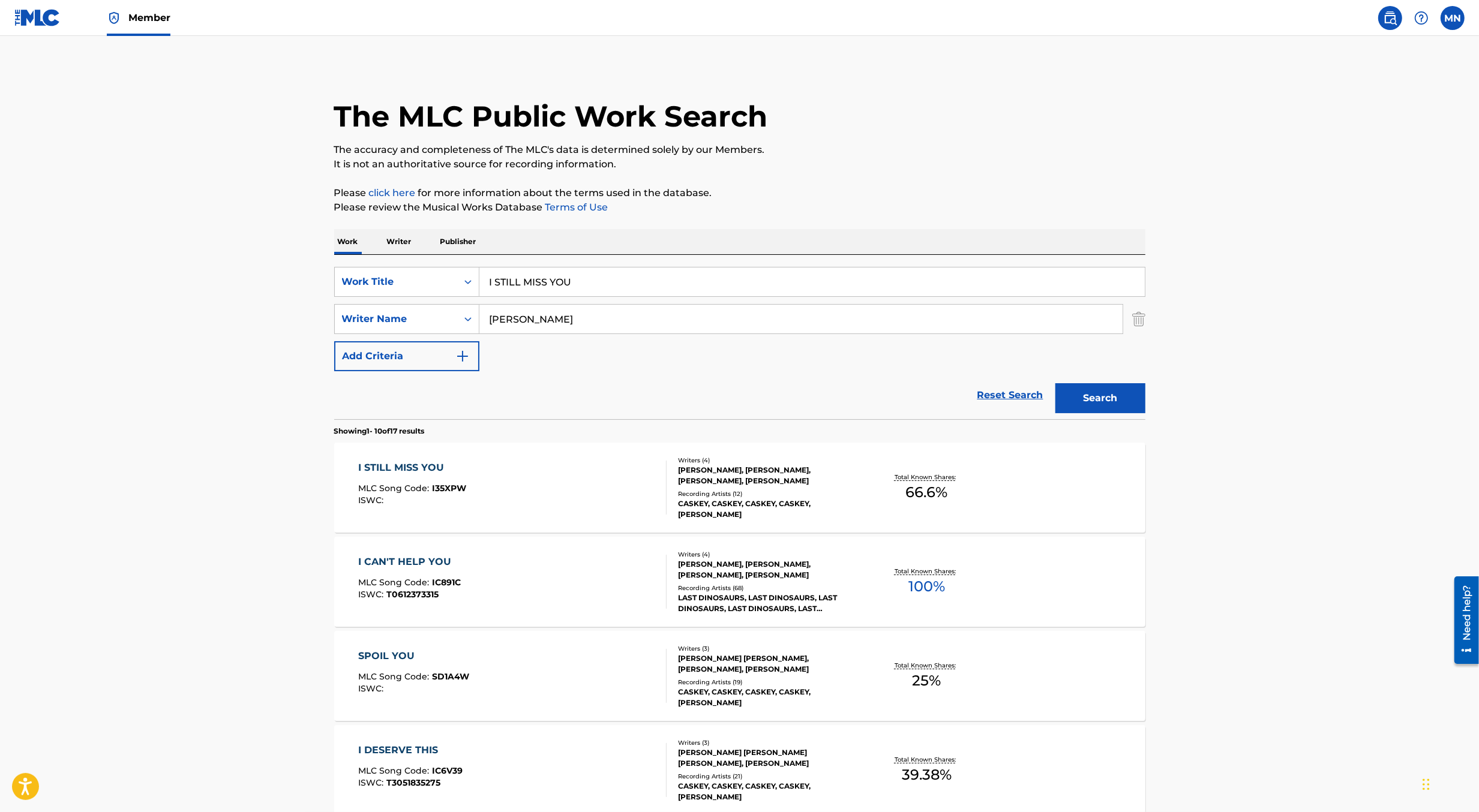
click at [543, 493] on div "I STILL MISS YOU MLC Song Code : I35XPW ISWC :" at bounding box center [512, 488] width 308 height 54
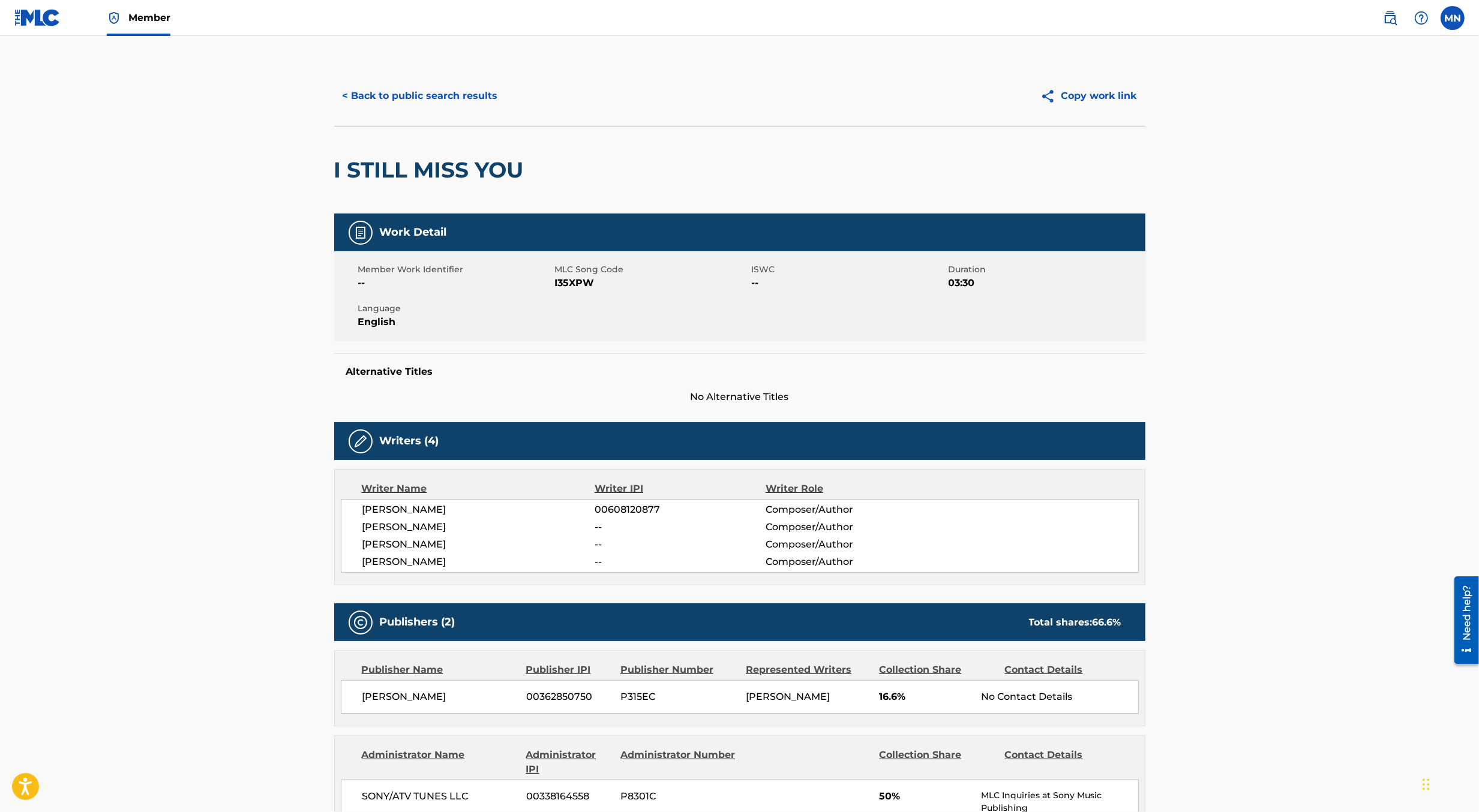
click at [567, 278] on span "I35XPW" at bounding box center [651, 284] width 194 height 14
click at [41, 14] on img at bounding box center [37, 17] width 46 height 17
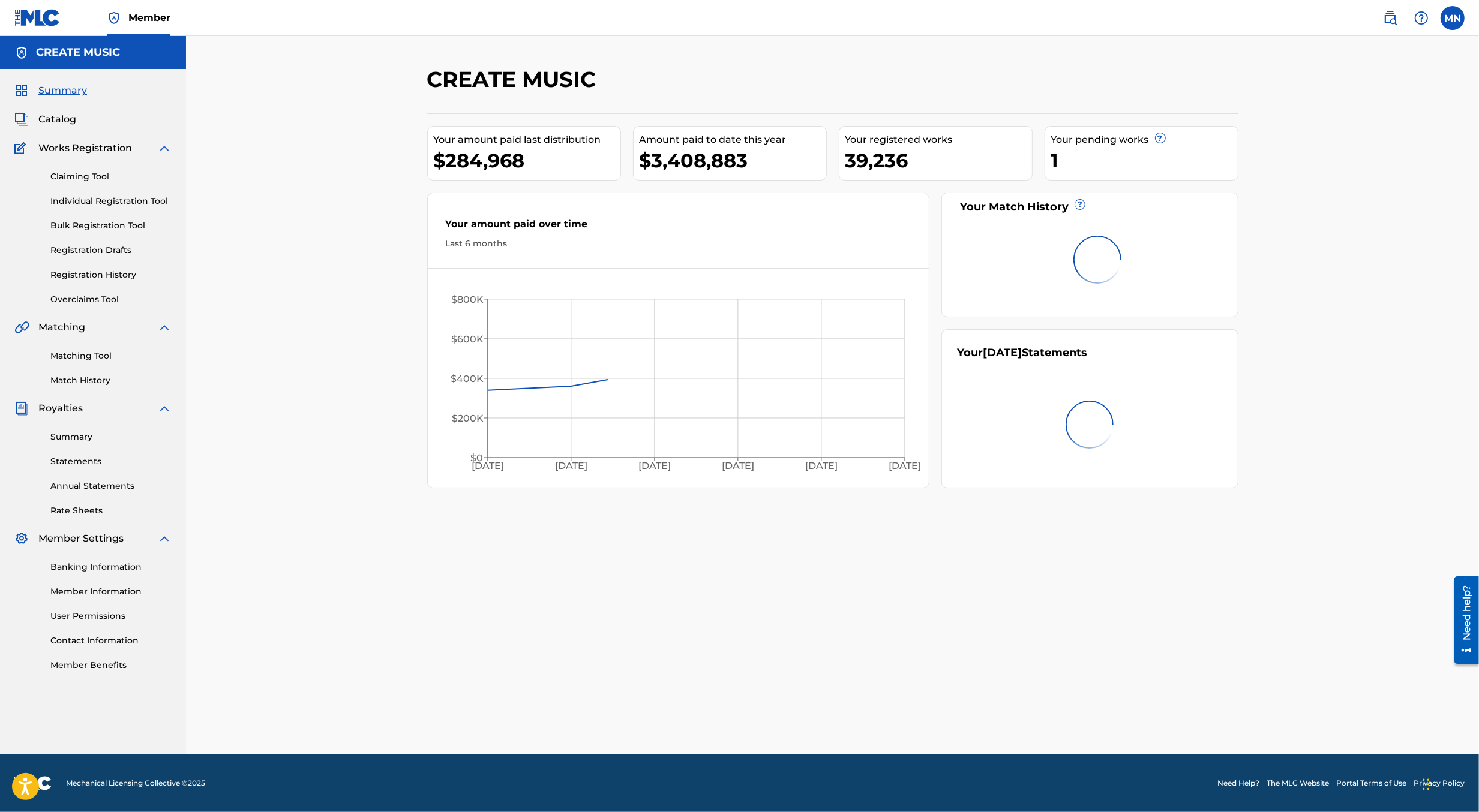
click at [64, 173] on link "Claiming Tool" at bounding box center [111, 177] width 121 height 13
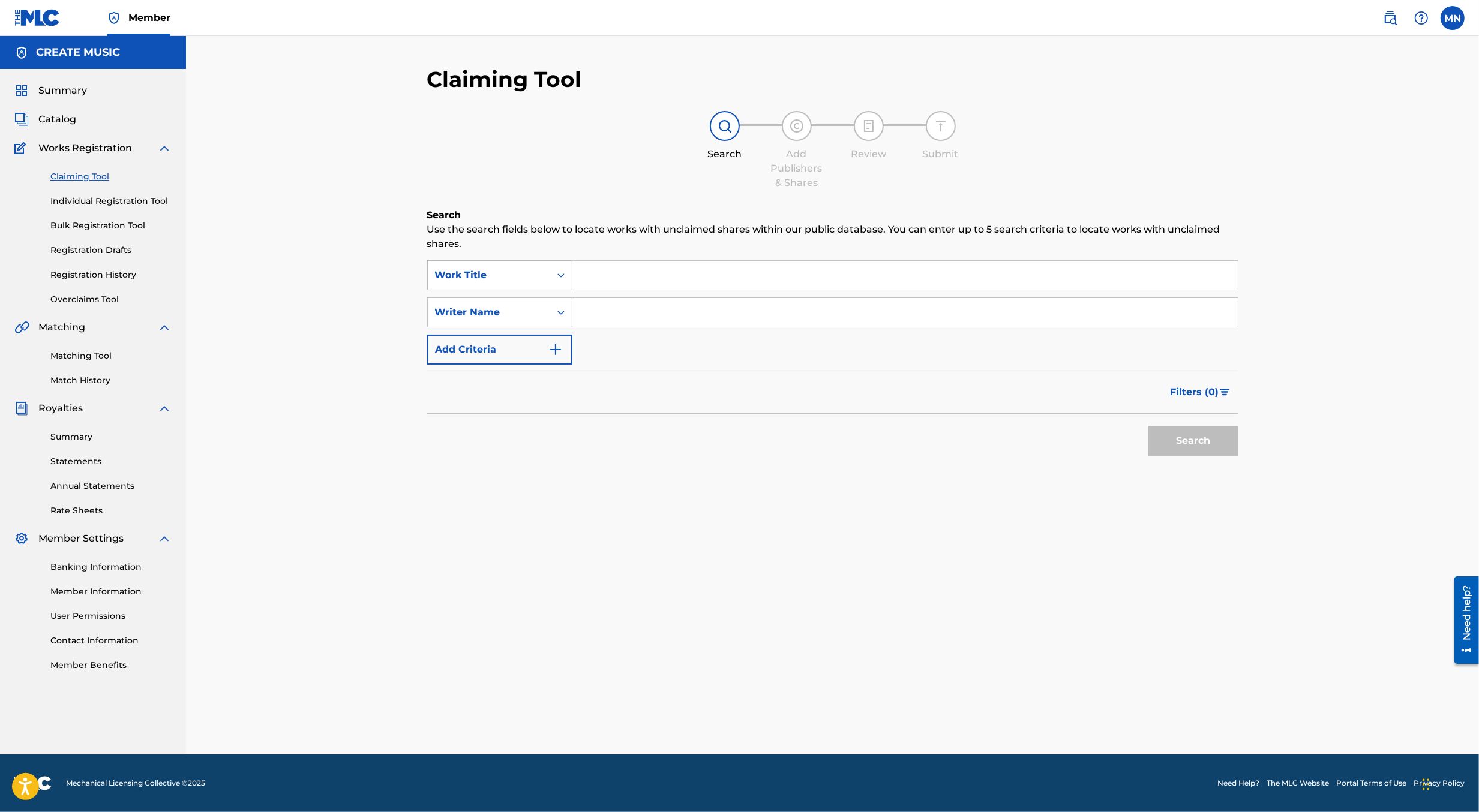
click at [503, 275] on div "Work Title" at bounding box center [490, 275] width 108 height 14
click at [509, 298] on div "MLC Song Code" at bounding box center [500, 305] width 144 height 30
click at [605, 277] on input "Search Form" at bounding box center [905, 275] width 666 height 29
paste input "I35XPW"
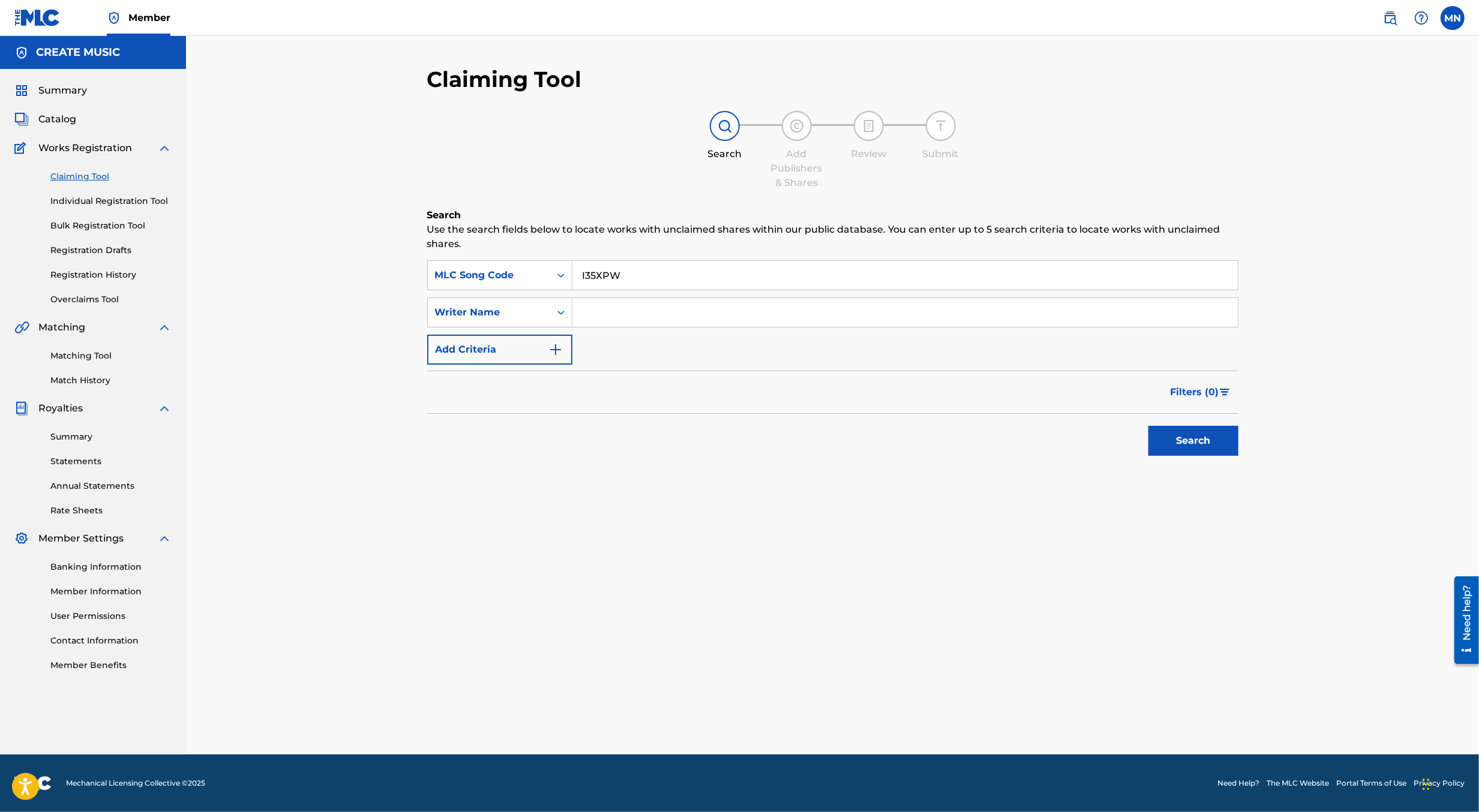
type input "I35XPW"
click at [1148, 426] on button "Search" at bounding box center [1193, 441] width 90 height 30
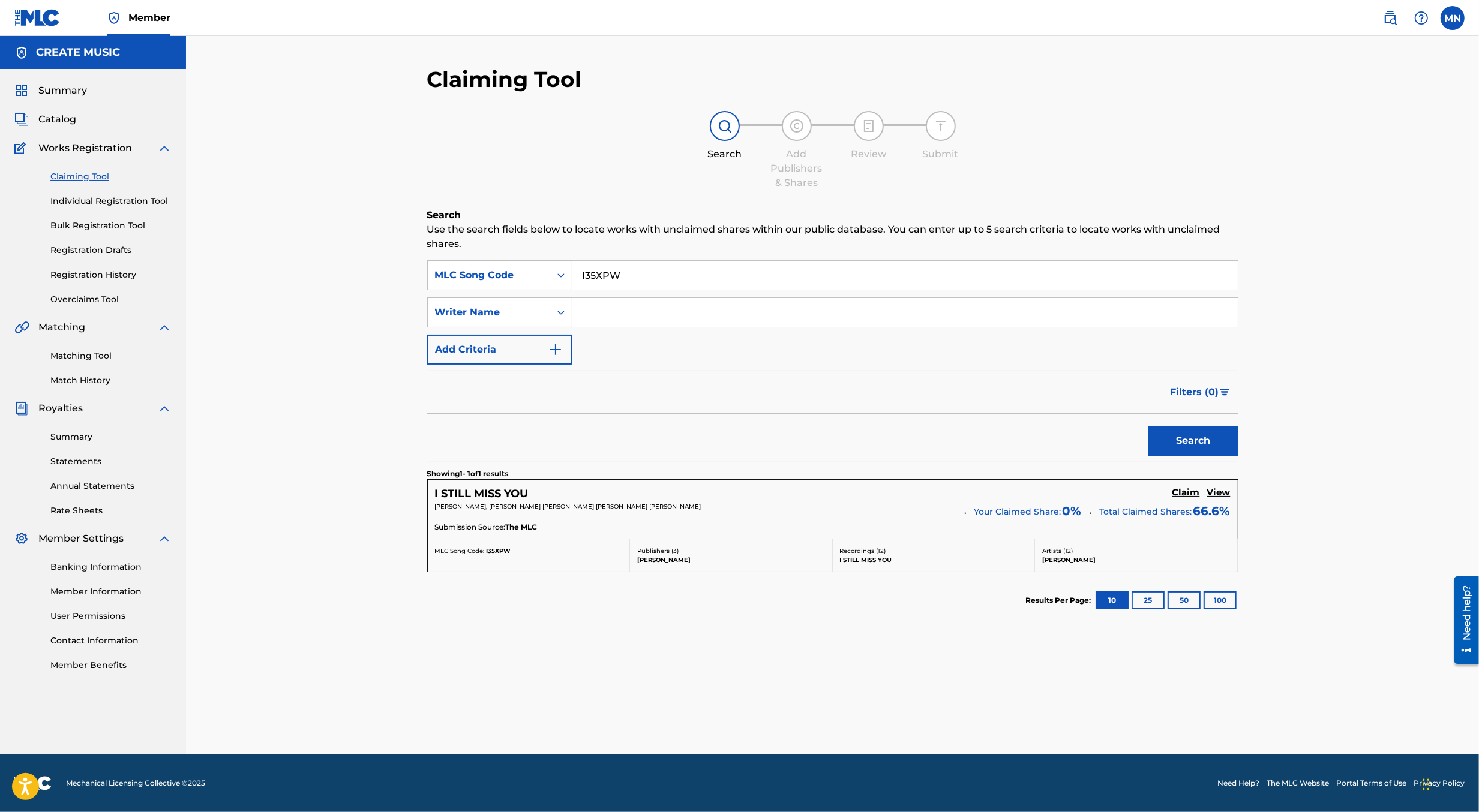
click at [1181, 496] on h5 "Claim" at bounding box center [1186, 492] width 28 height 12
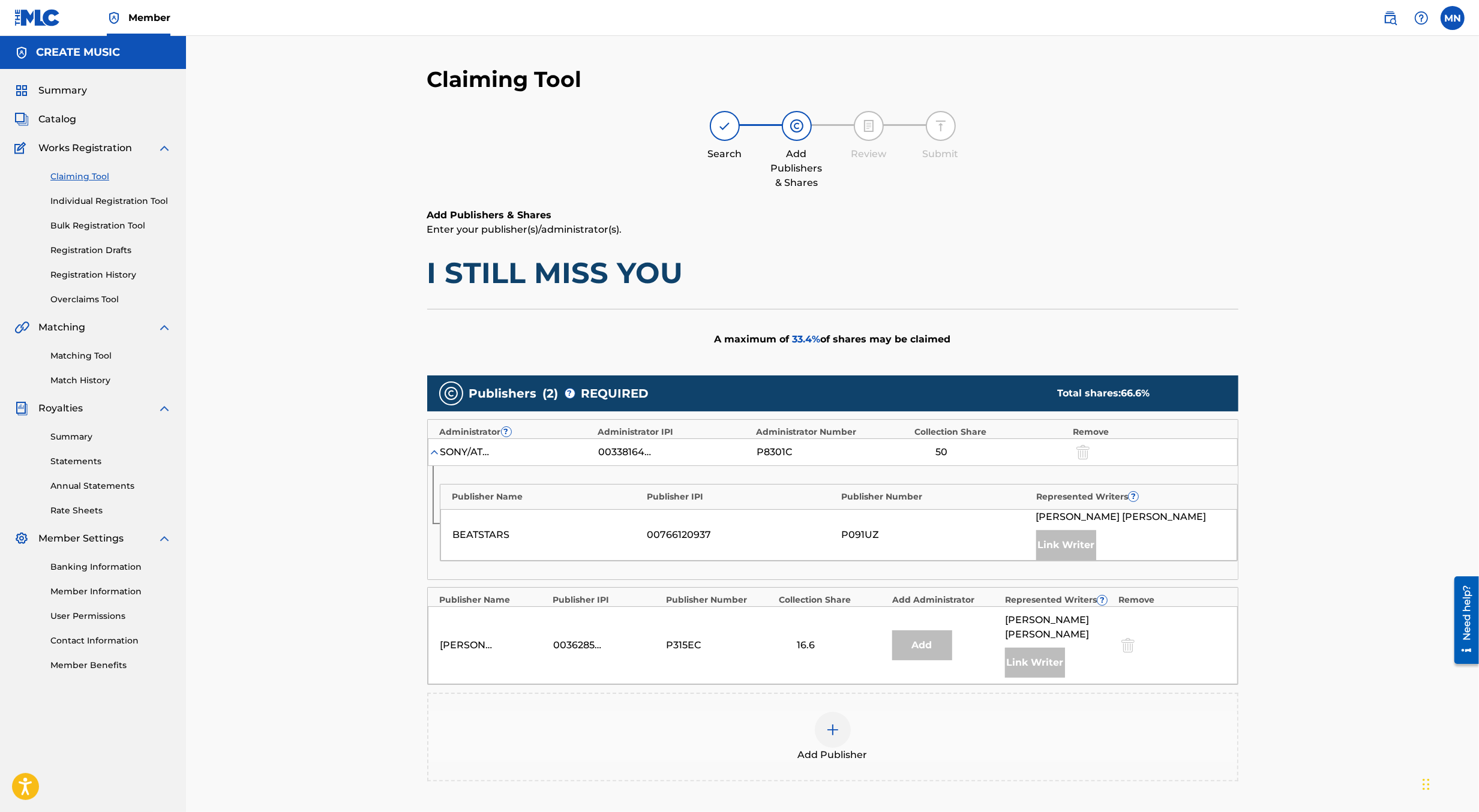
click at [823, 728] on div at bounding box center [833, 731] width 36 height 36
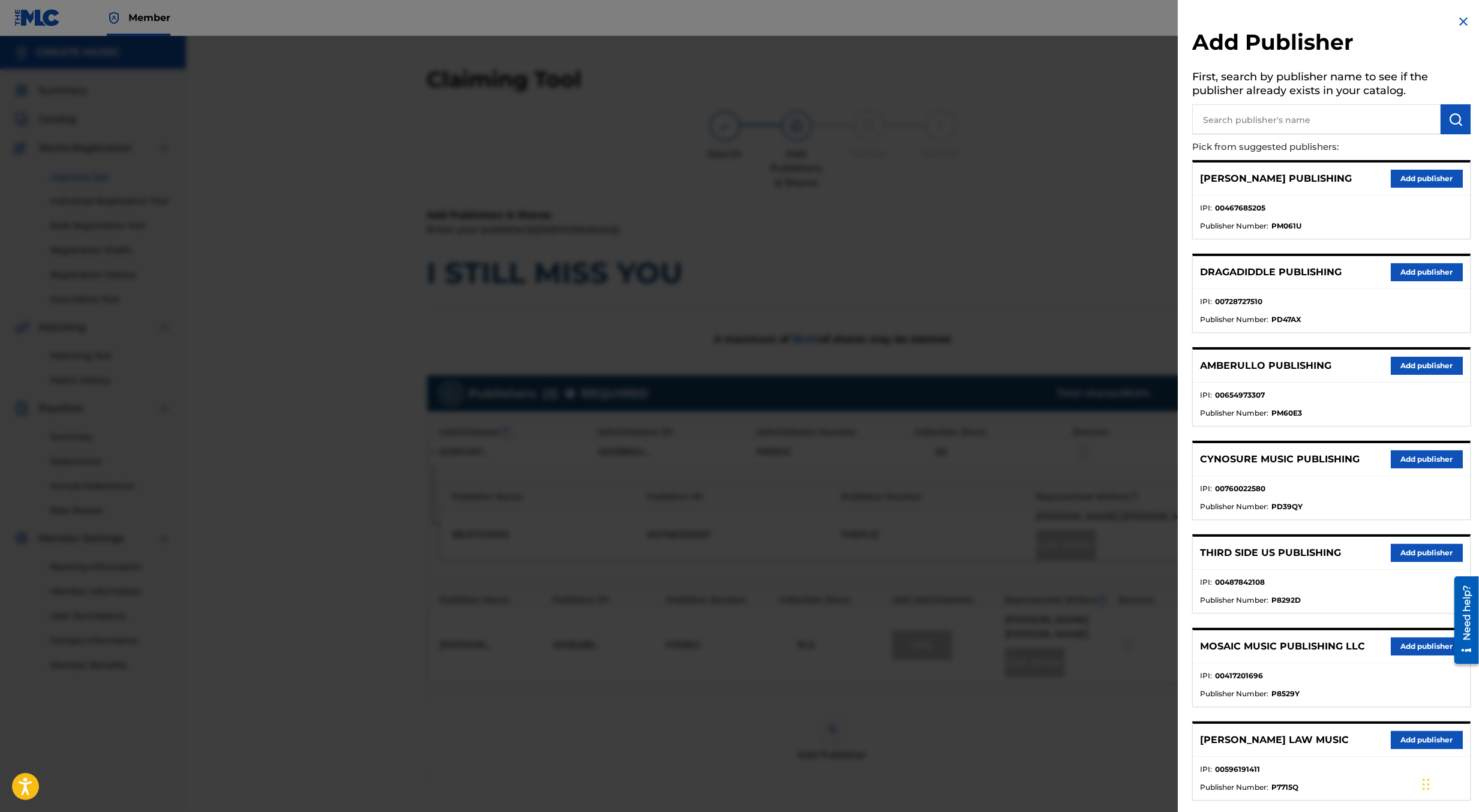
click at [1236, 123] on input "text" at bounding box center [1316, 119] width 248 height 30
type input "create d"
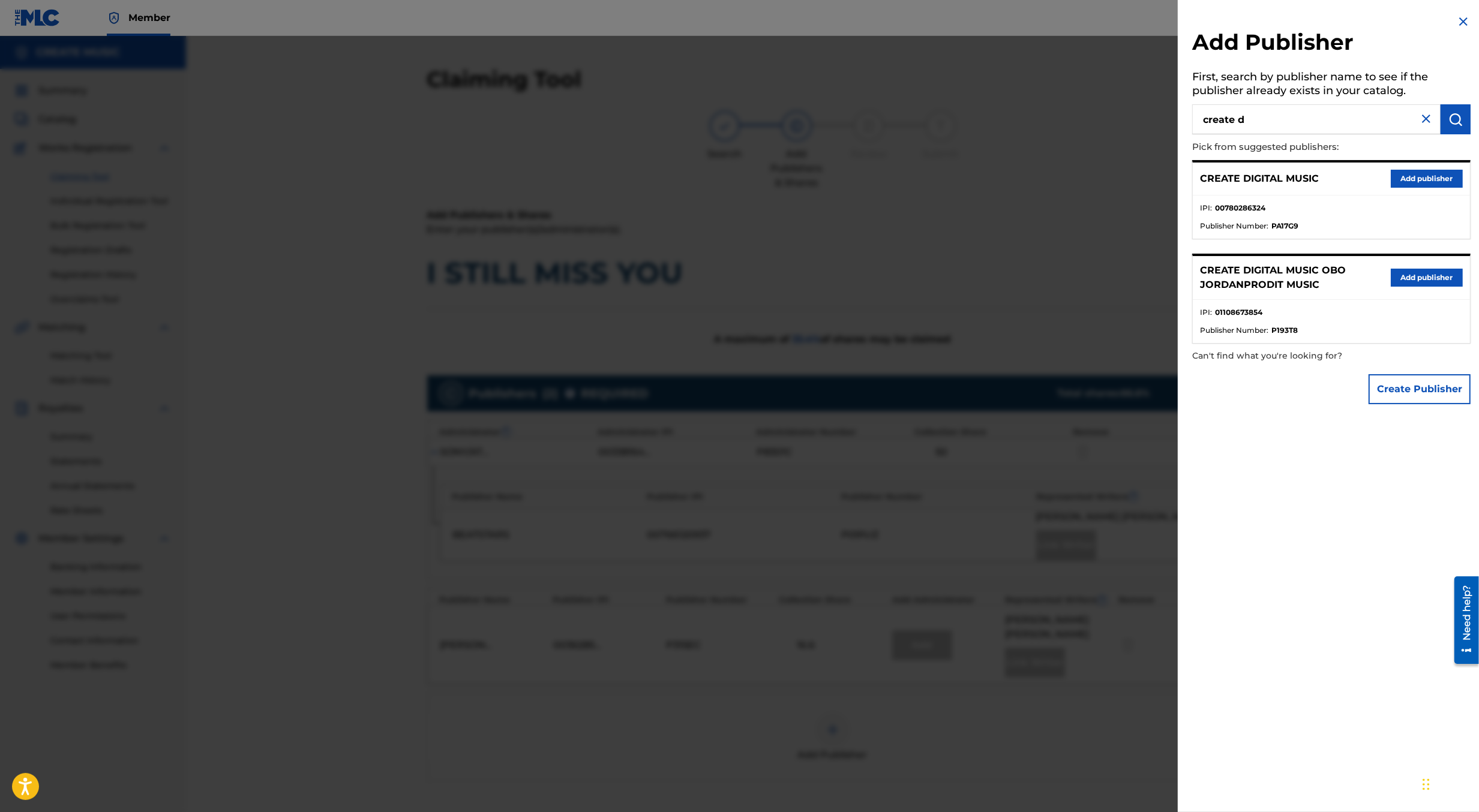
click at [1406, 180] on button "Add publisher" at bounding box center [1428, 179] width 72 height 18
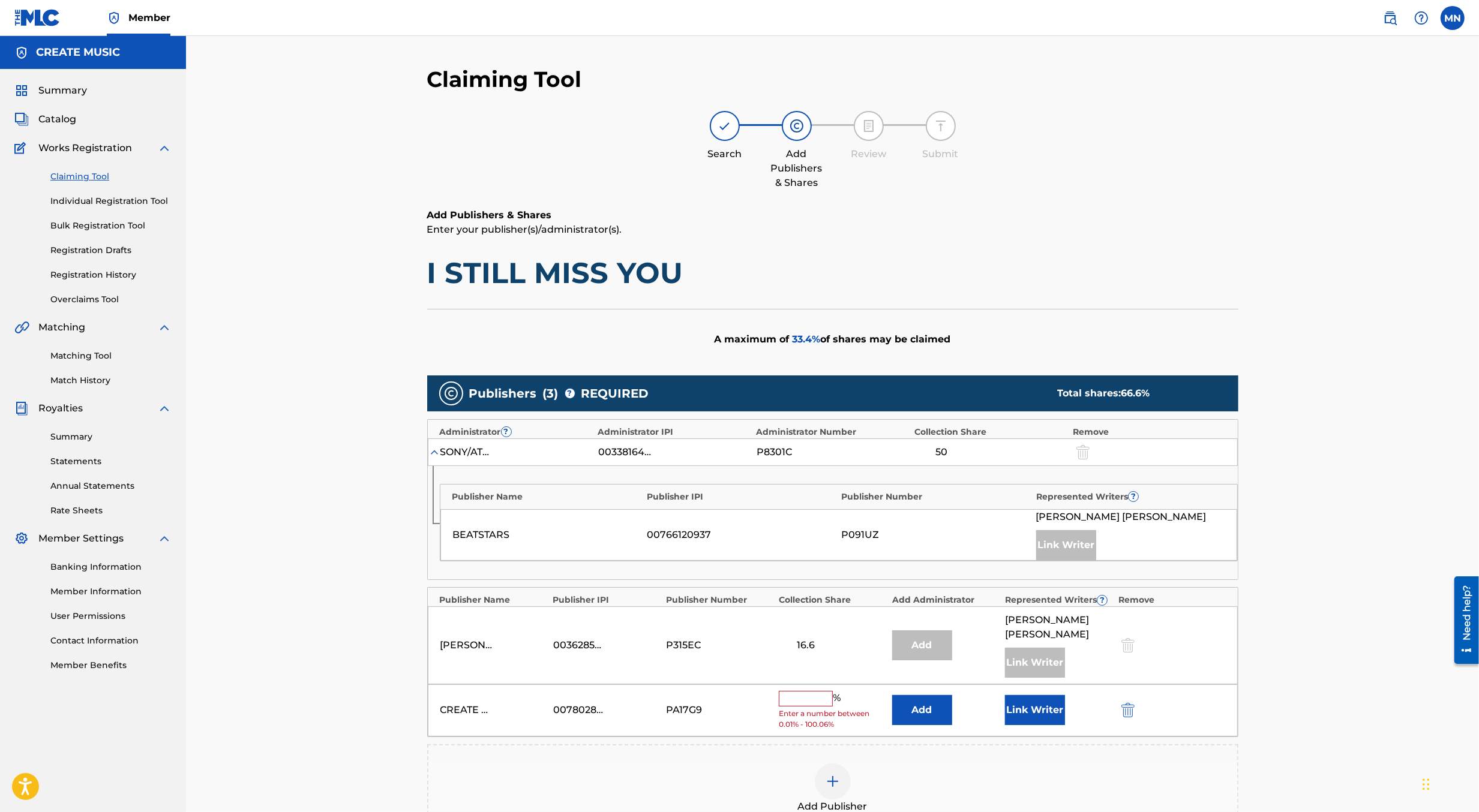
click at [791, 691] on input "text" at bounding box center [806, 698] width 54 height 15
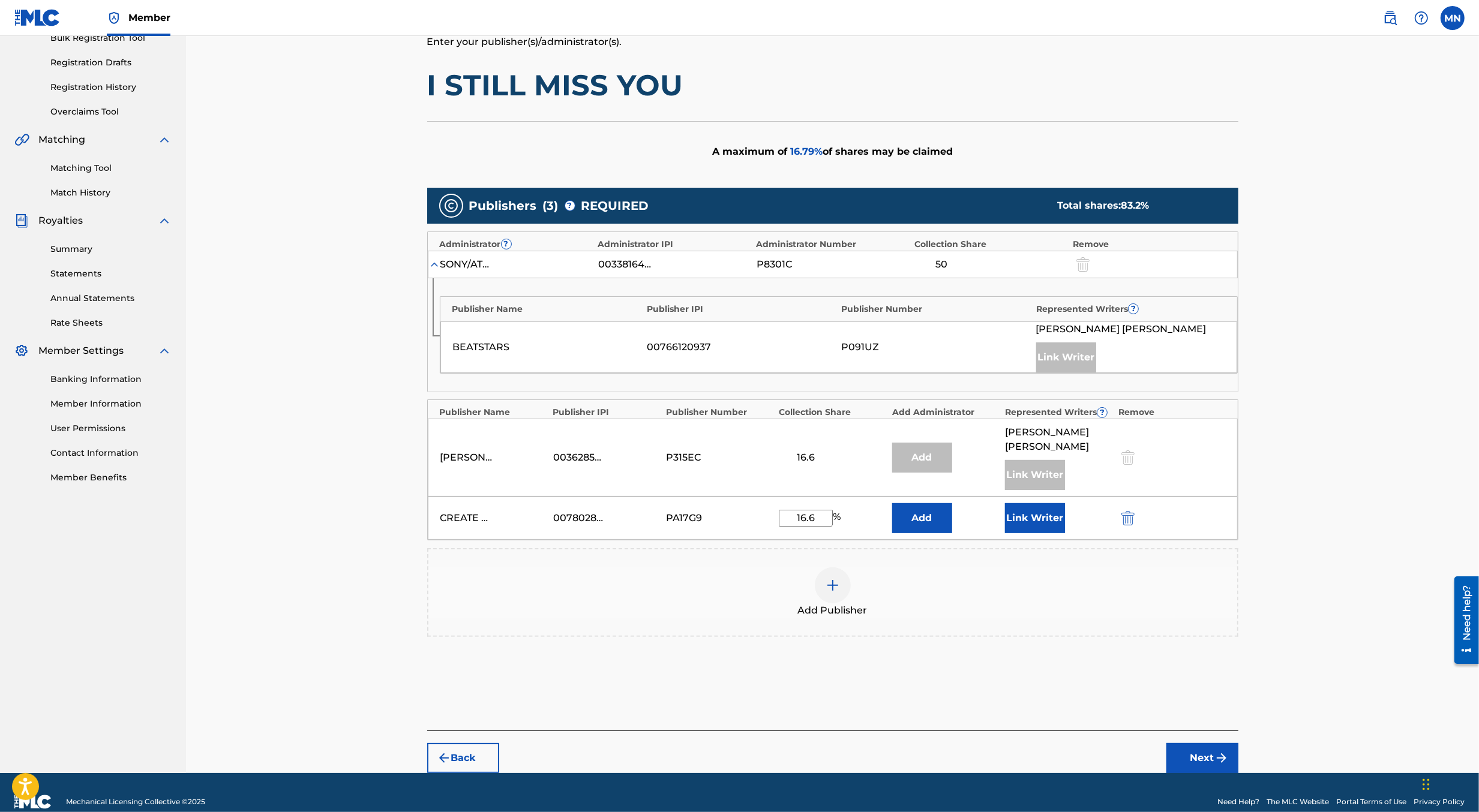
type input "16.6"
click at [1204, 743] on button "Next" at bounding box center [1203, 758] width 72 height 30
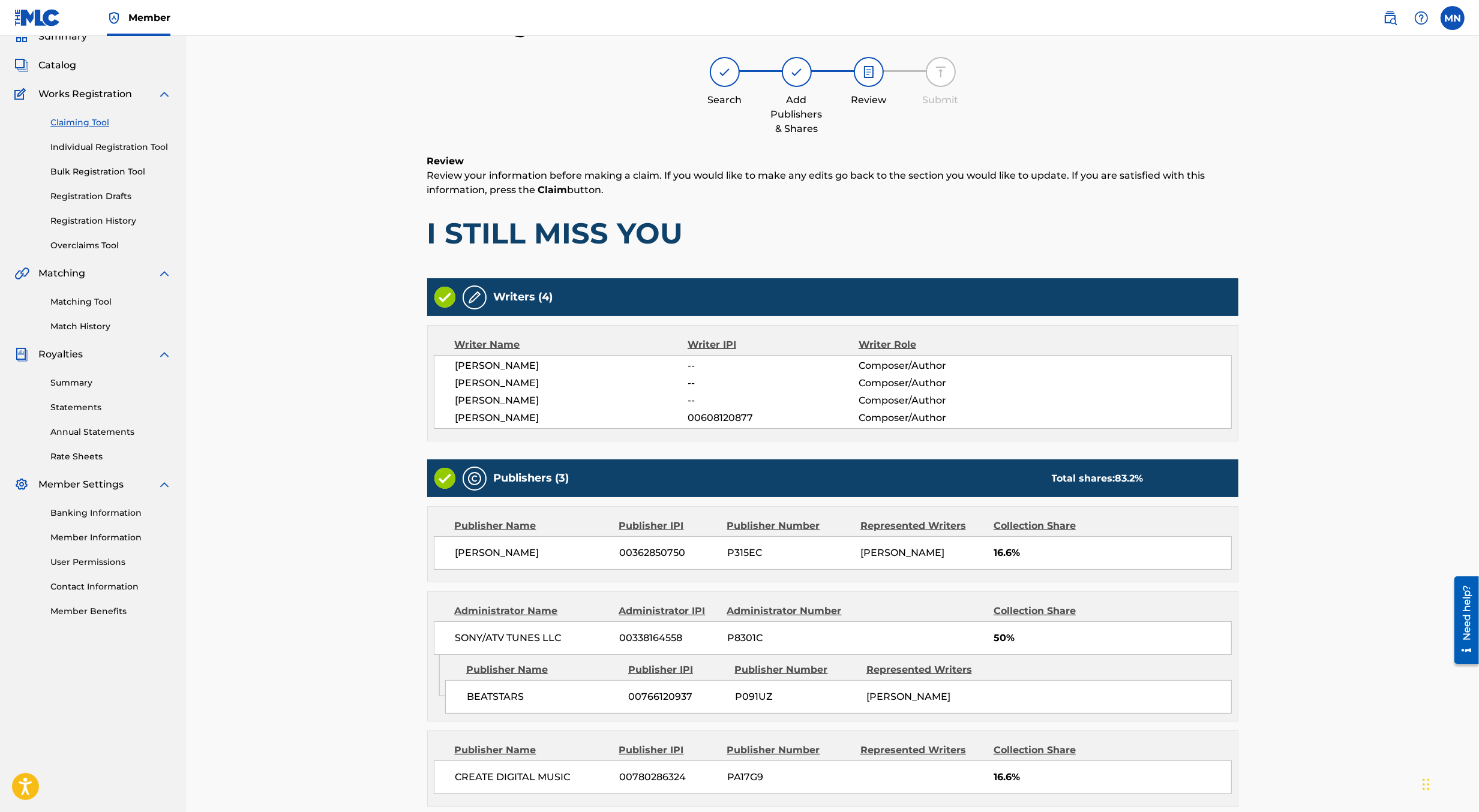
scroll to position [174, 0]
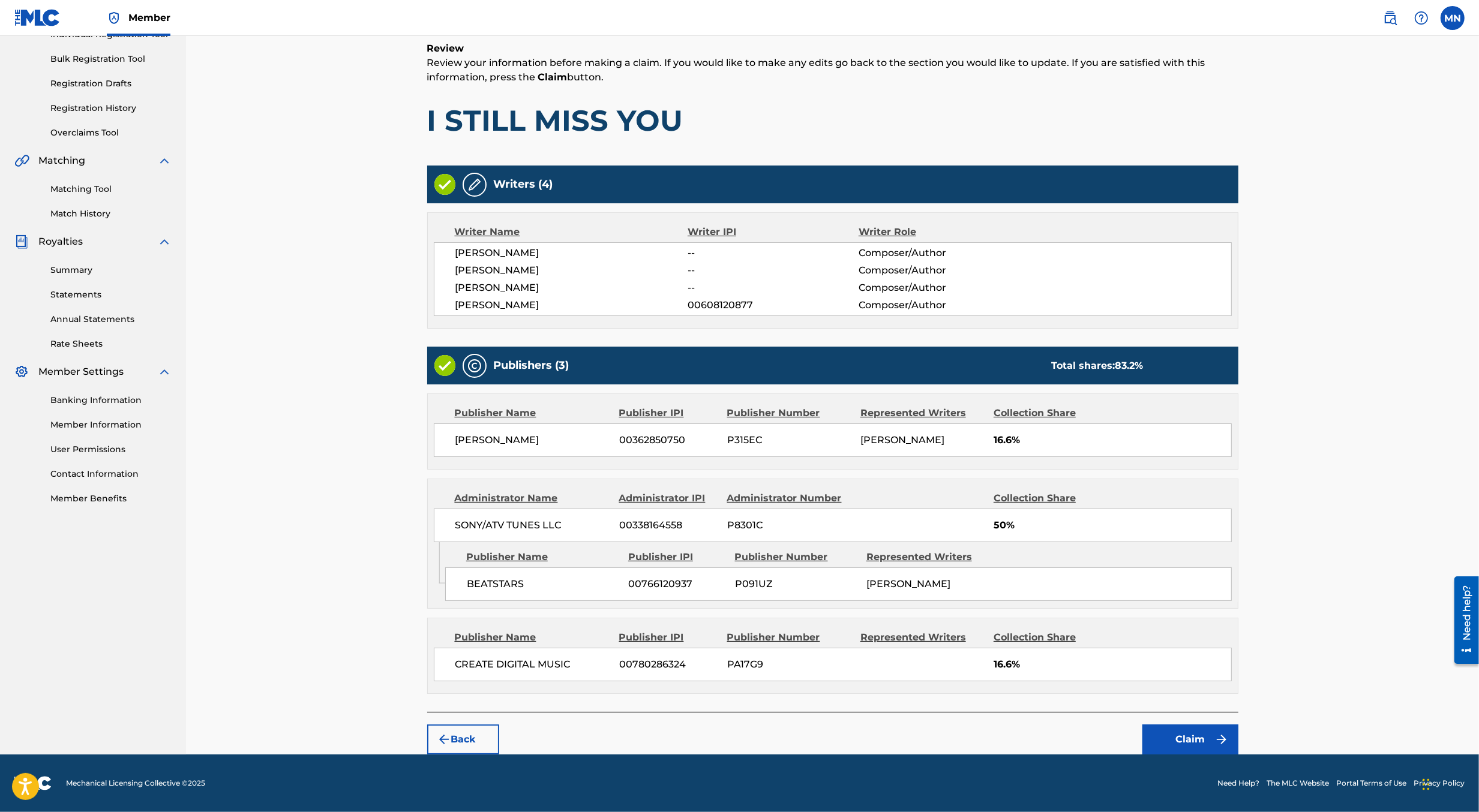
click at [1204, 738] on button "Claim" at bounding box center [1191, 739] width 96 height 30
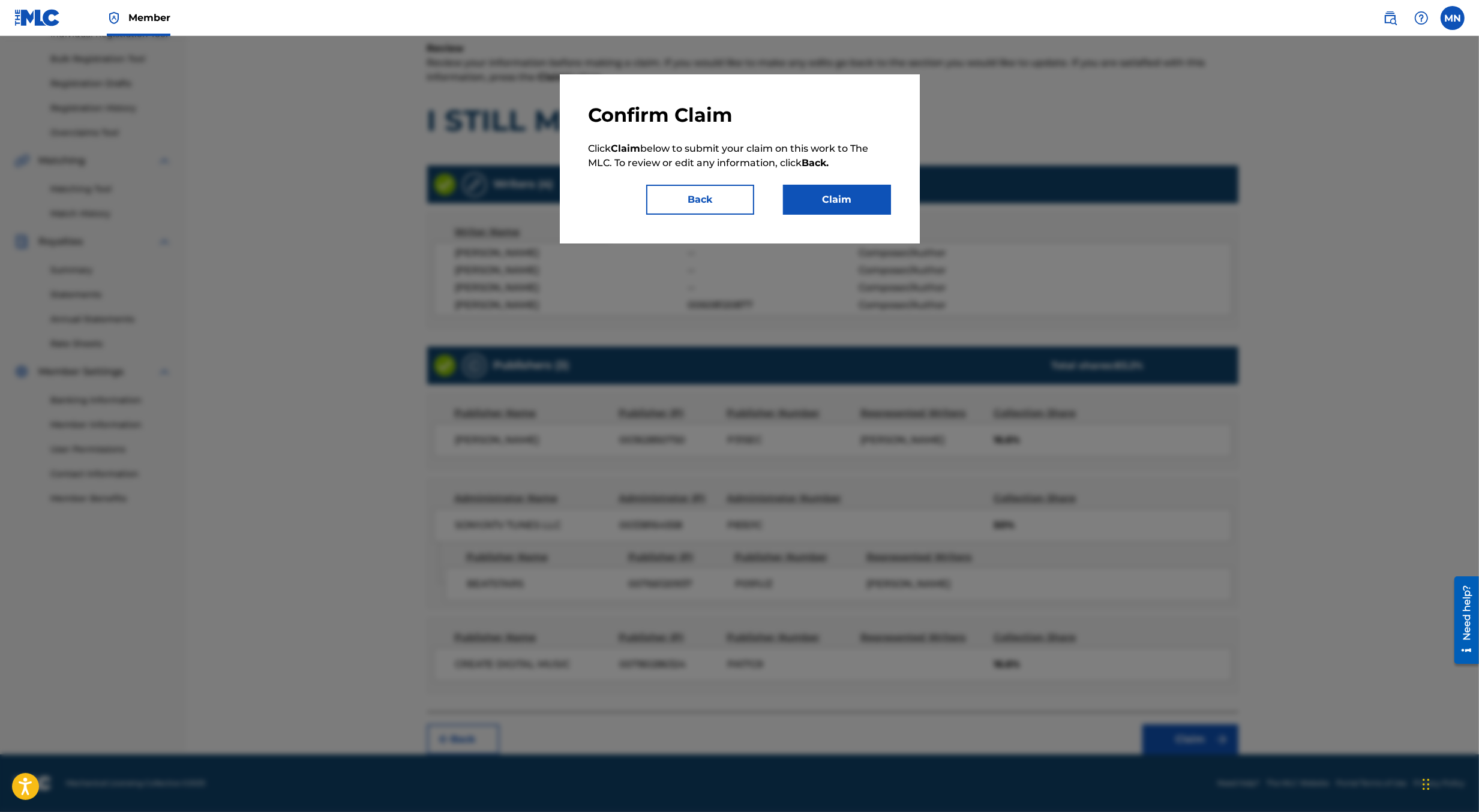
click at [822, 201] on button "Claim" at bounding box center [838, 200] width 108 height 30
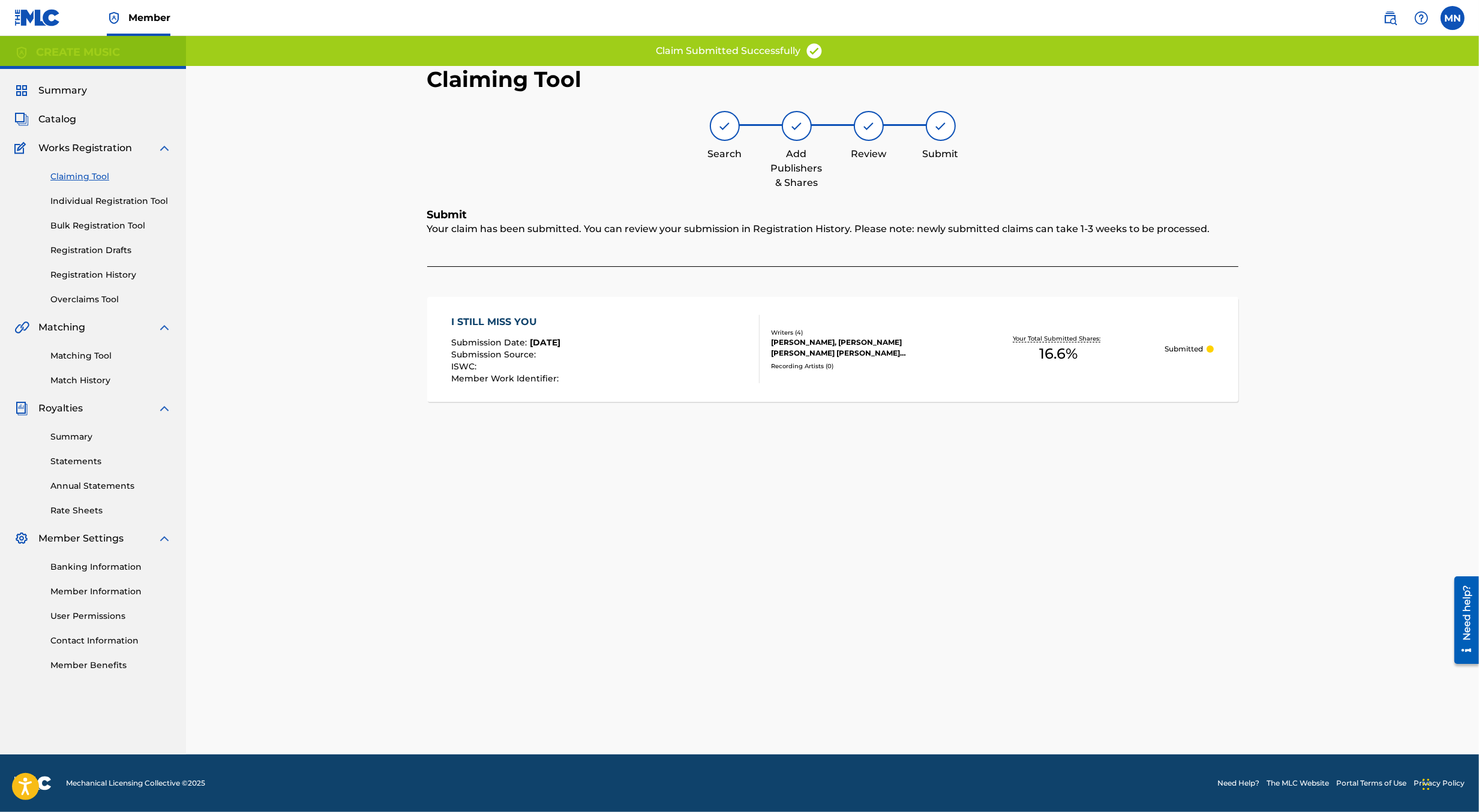
scroll to position [0, 0]
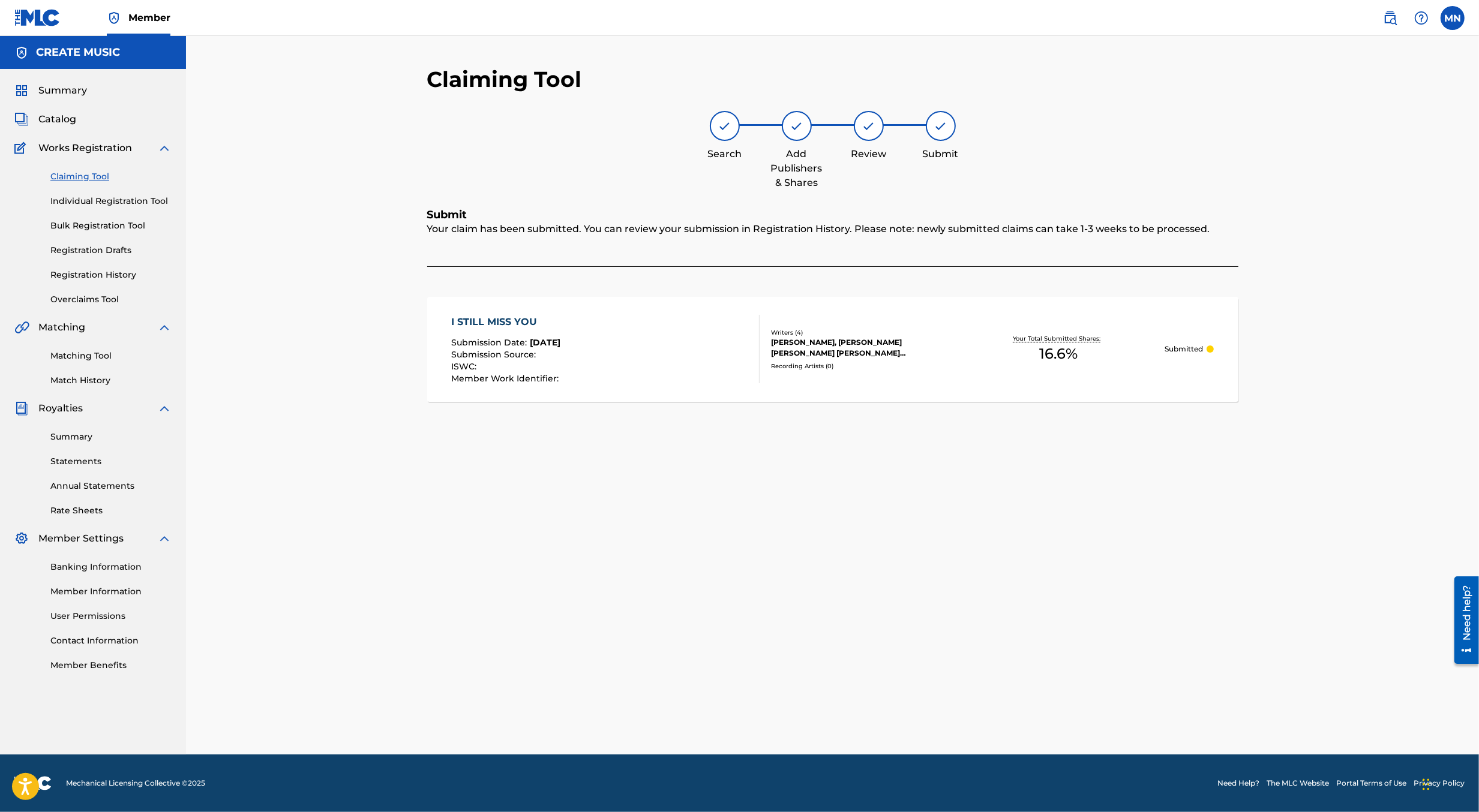
click at [1388, 15] on img at bounding box center [1390, 18] width 14 height 14
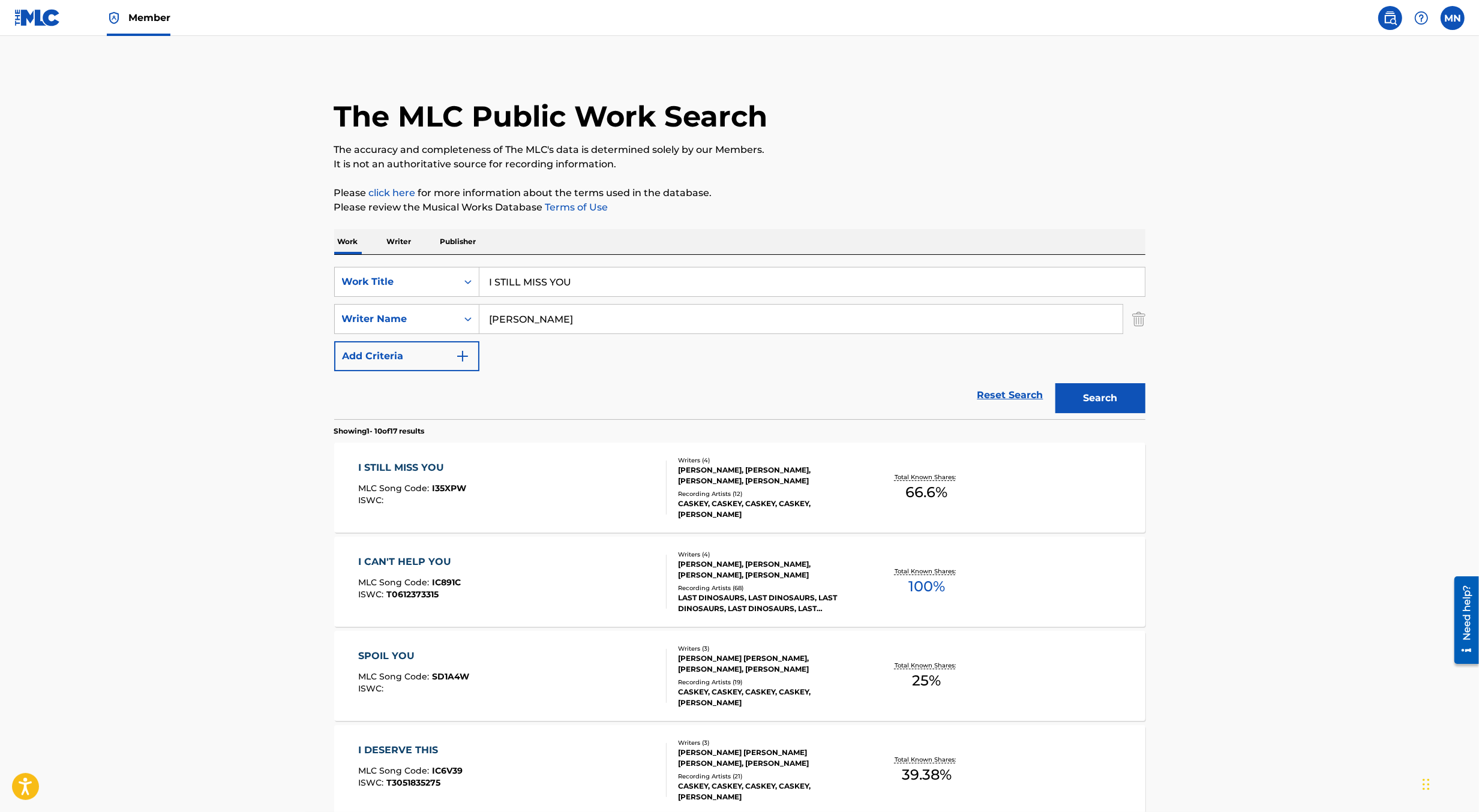
click at [642, 281] on input "I STILL MISS YOU" at bounding box center [812, 282] width 666 height 29
paste input "LAMBO SEASON [PERSON_NAME]"
click at [584, 285] on input "LAMBO SEASON [PERSON_NAME]" at bounding box center [812, 282] width 666 height 29
type input "LAMBO SEASON"
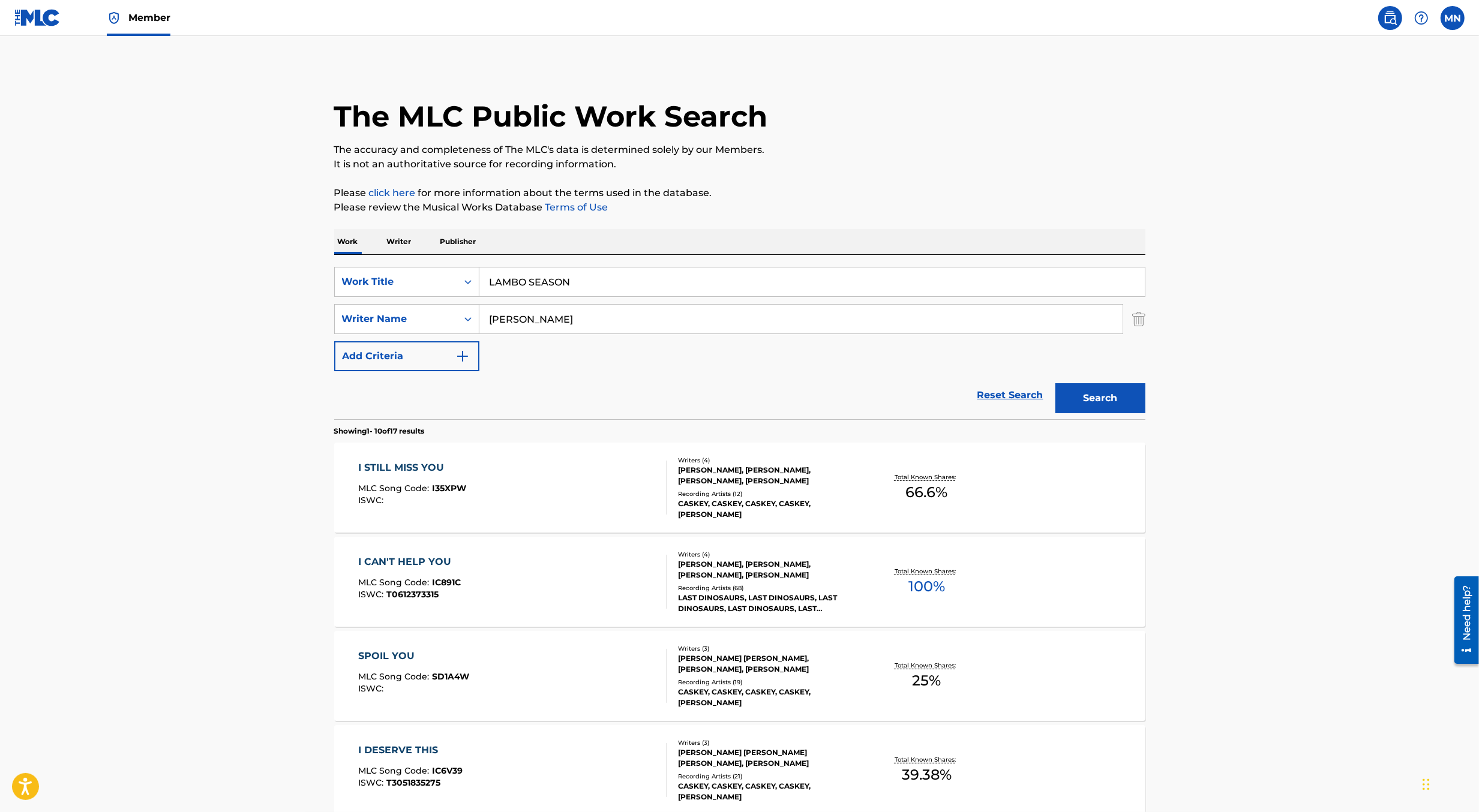
click at [1055, 383] on button "Search" at bounding box center [1100, 397] width 90 height 30
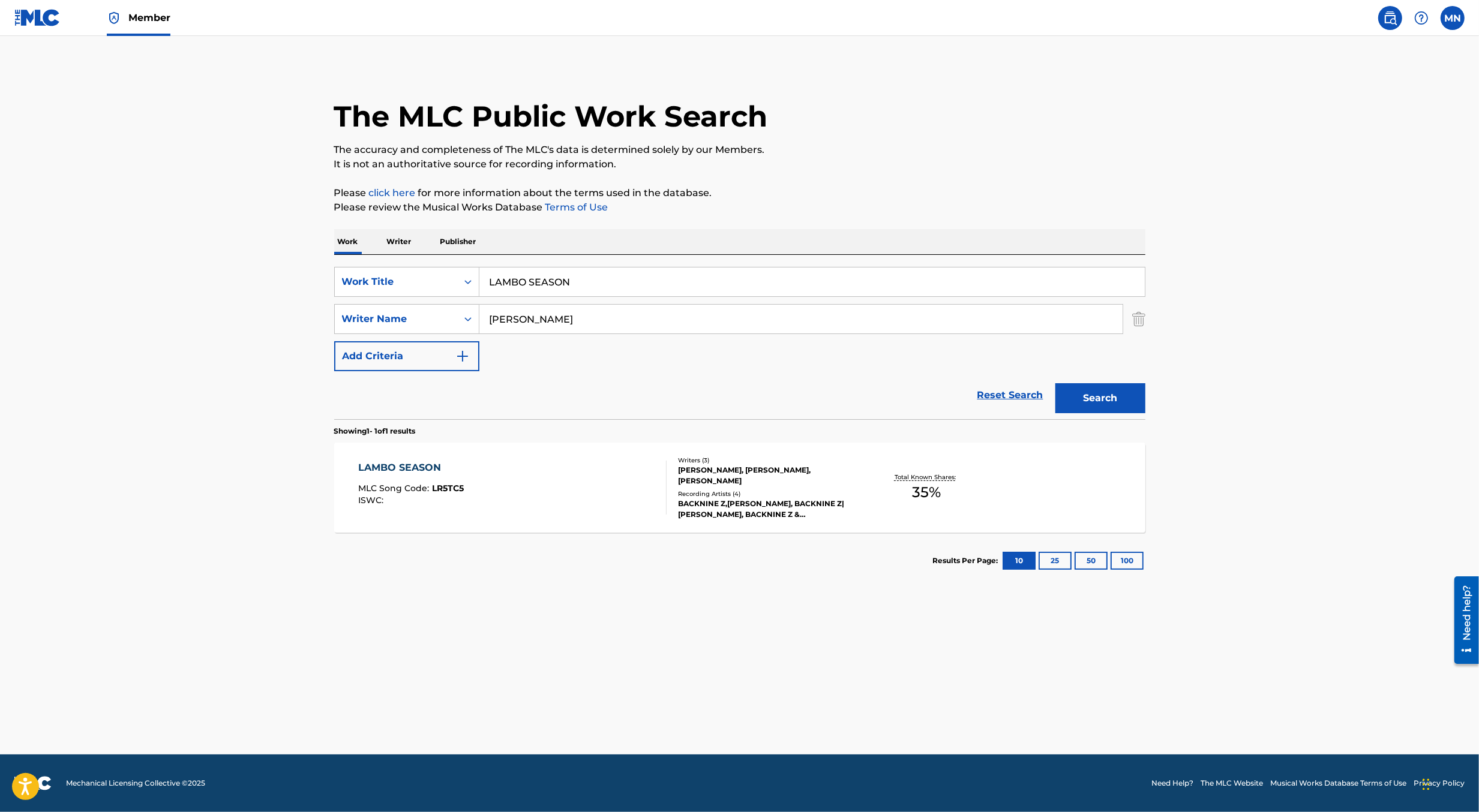
click at [567, 500] on div "LAMBO SEASON MLC Song Code : LR5TC5 ISWC :" at bounding box center [512, 488] width 308 height 54
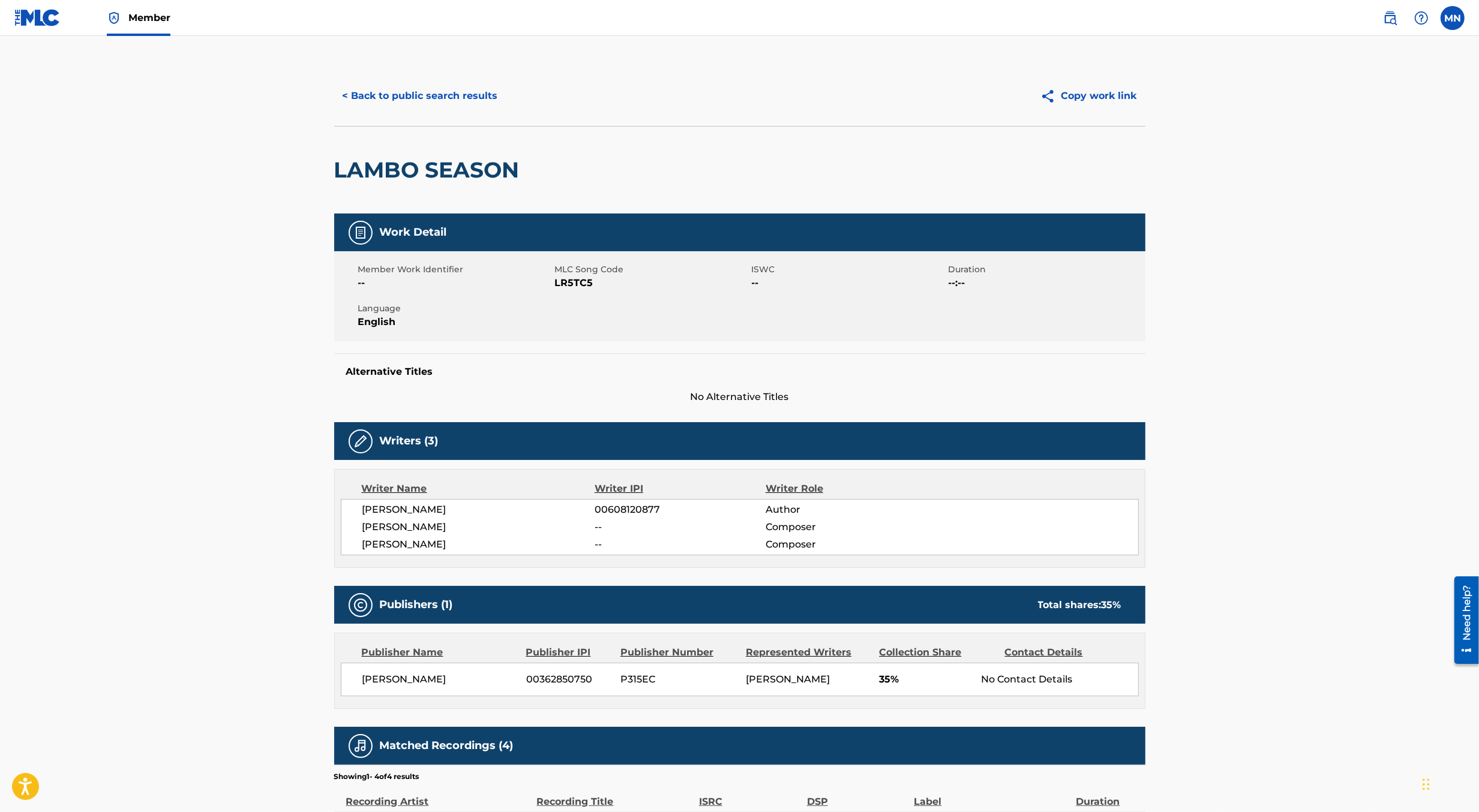
click at [566, 285] on span "LR5TC5" at bounding box center [651, 284] width 194 height 14
click at [50, 18] on img at bounding box center [37, 17] width 46 height 17
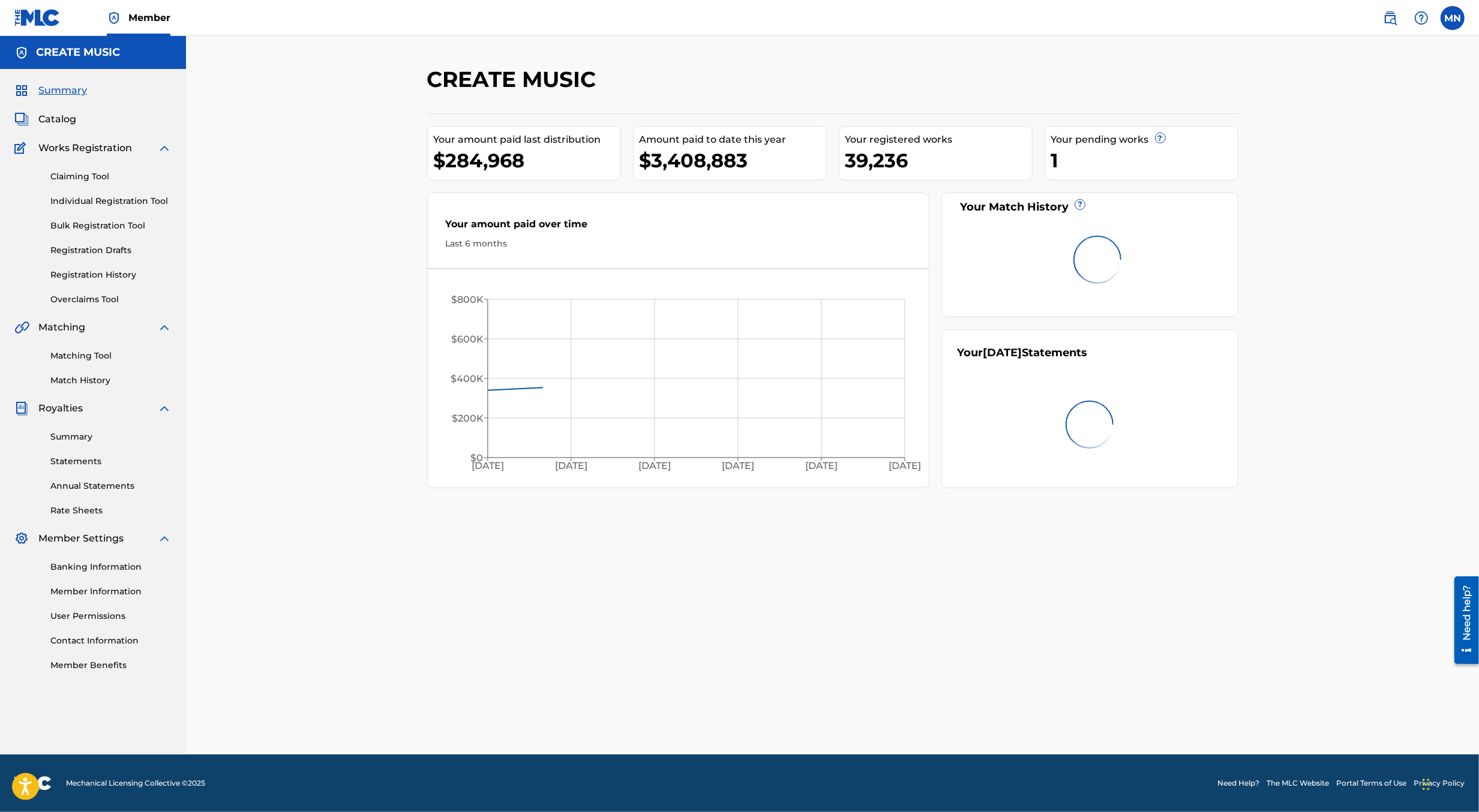
click at [85, 173] on link "Claiming Tool" at bounding box center [111, 177] width 121 height 13
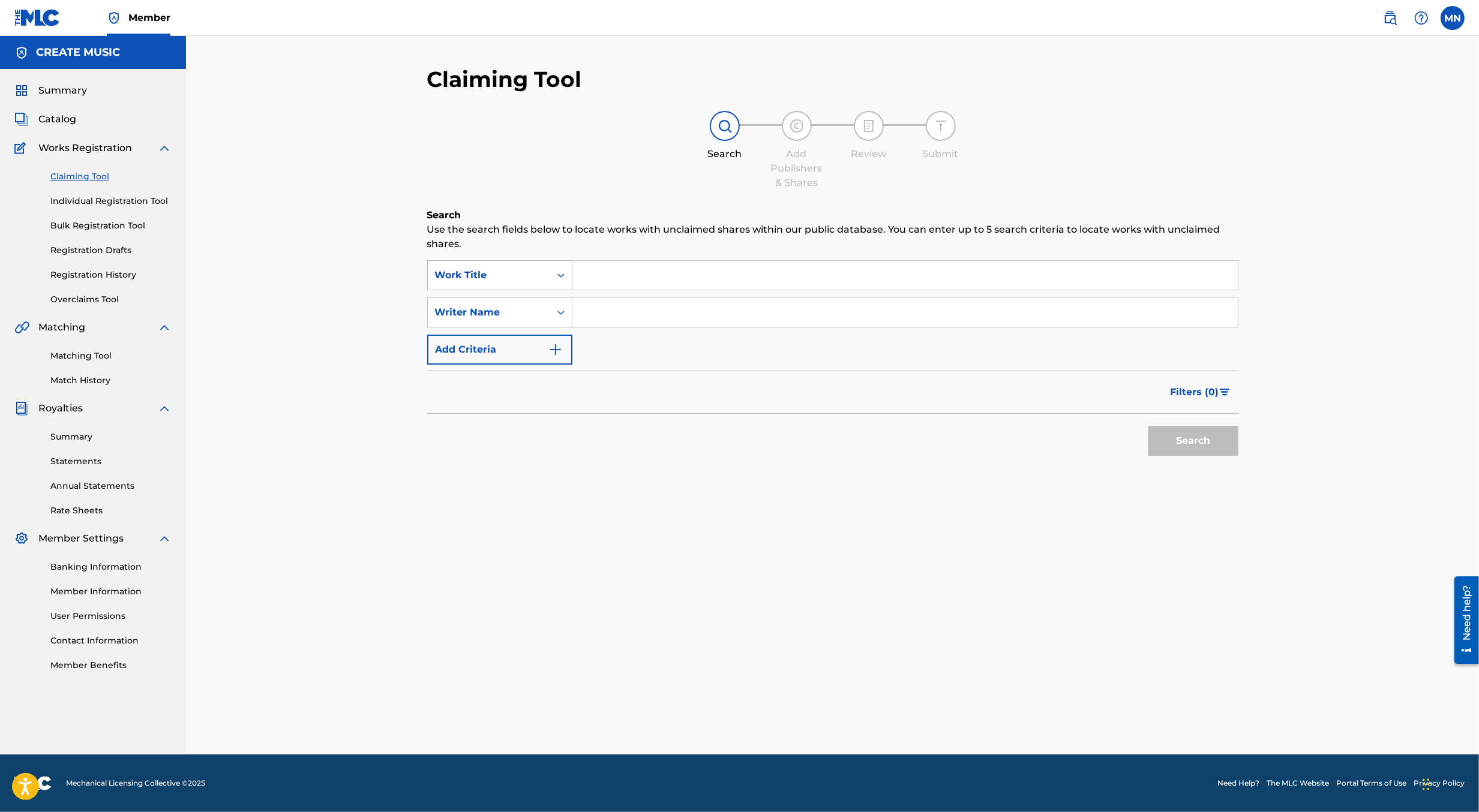
click at [530, 278] on div "Work Title" at bounding box center [490, 275] width 108 height 14
click at [532, 302] on div "MLC Song Code" at bounding box center [500, 305] width 144 height 30
click at [603, 275] on input "Search Form" at bounding box center [905, 275] width 666 height 29
paste input "LR5TC5"
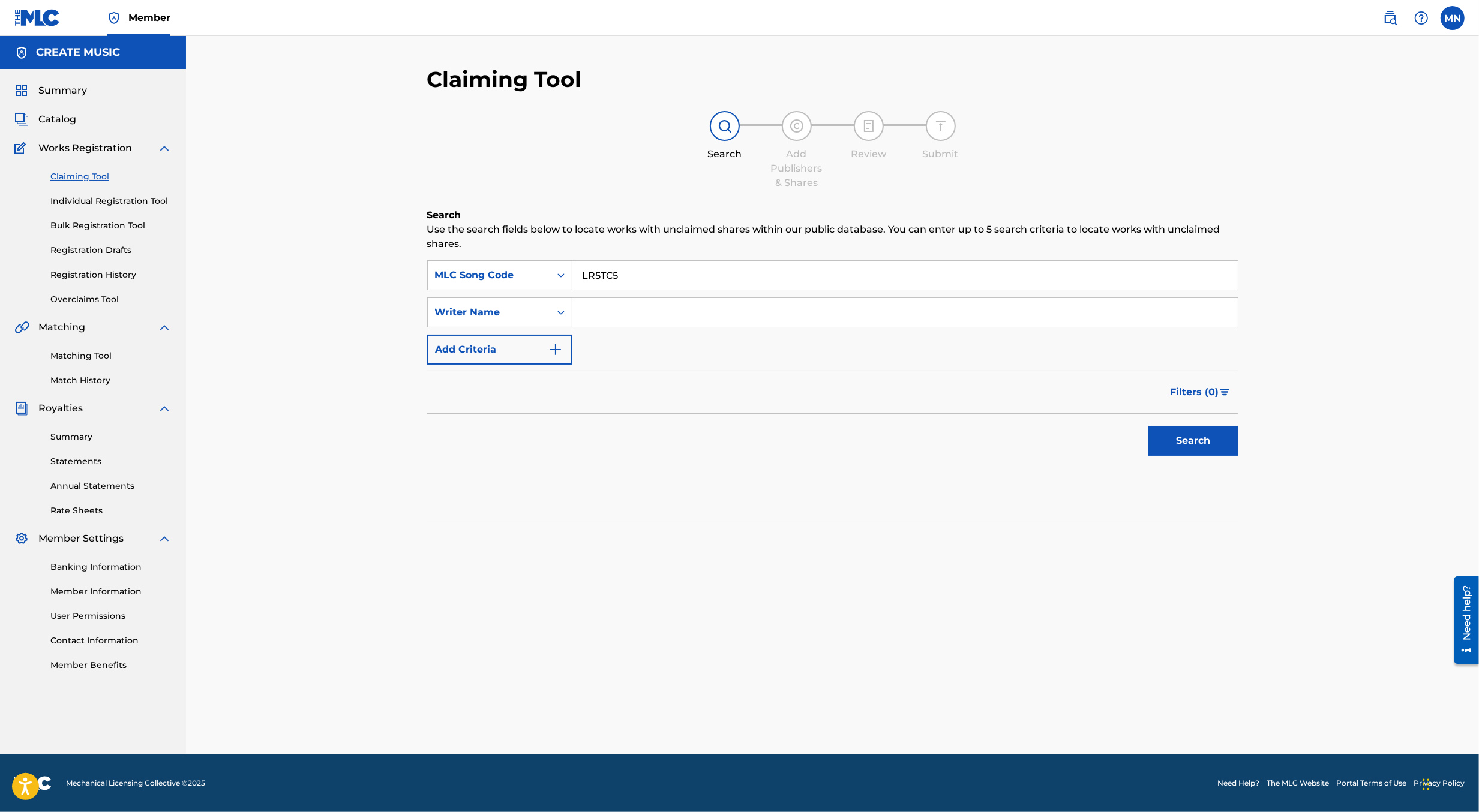
type input "LR5TC5"
click at [1148, 426] on button "Search" at bounding box center [1193, 441] width 90 height 30
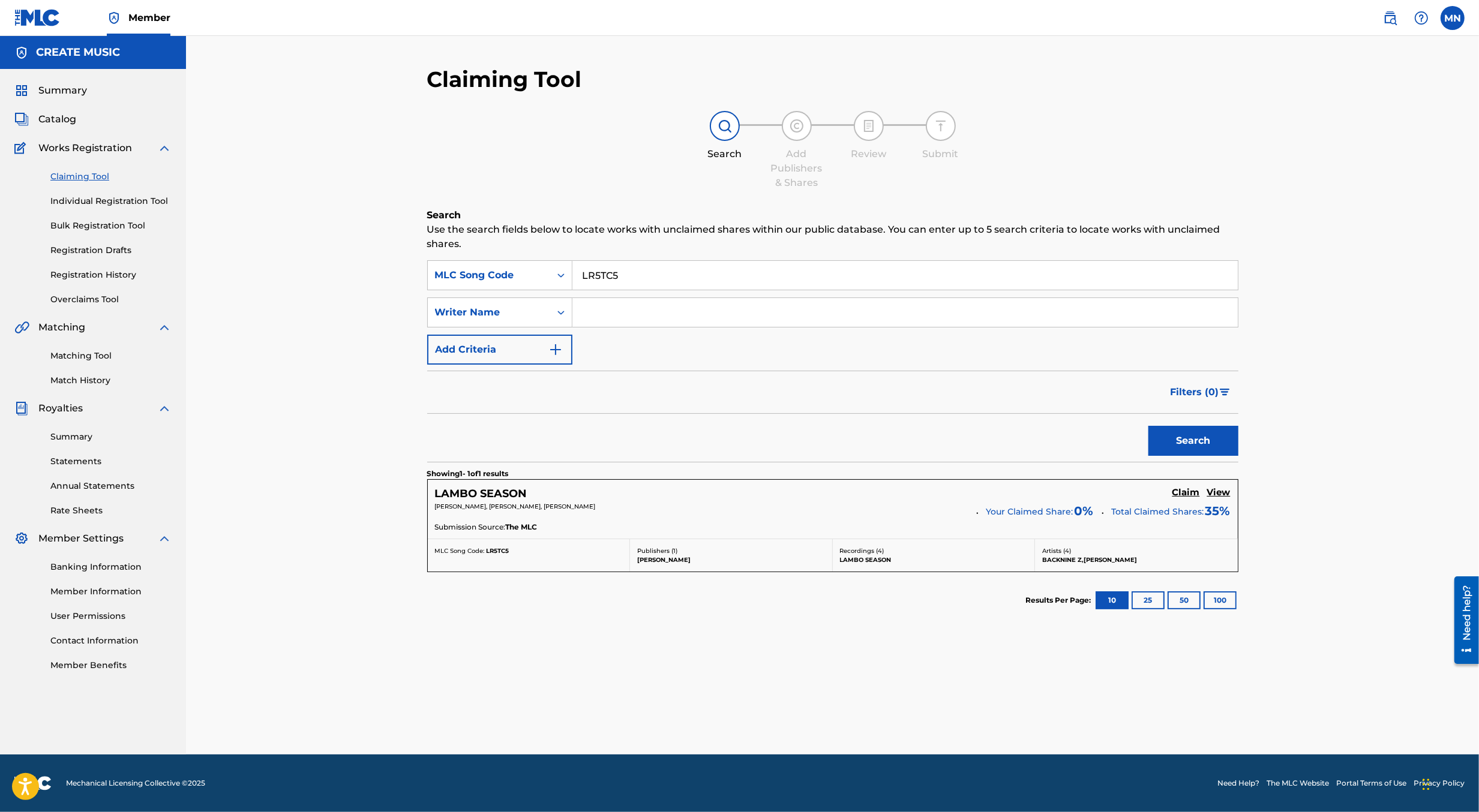
click at [1182, 490] on h5 "Claim" at bounding box center [1186, 492] width 28 height 12
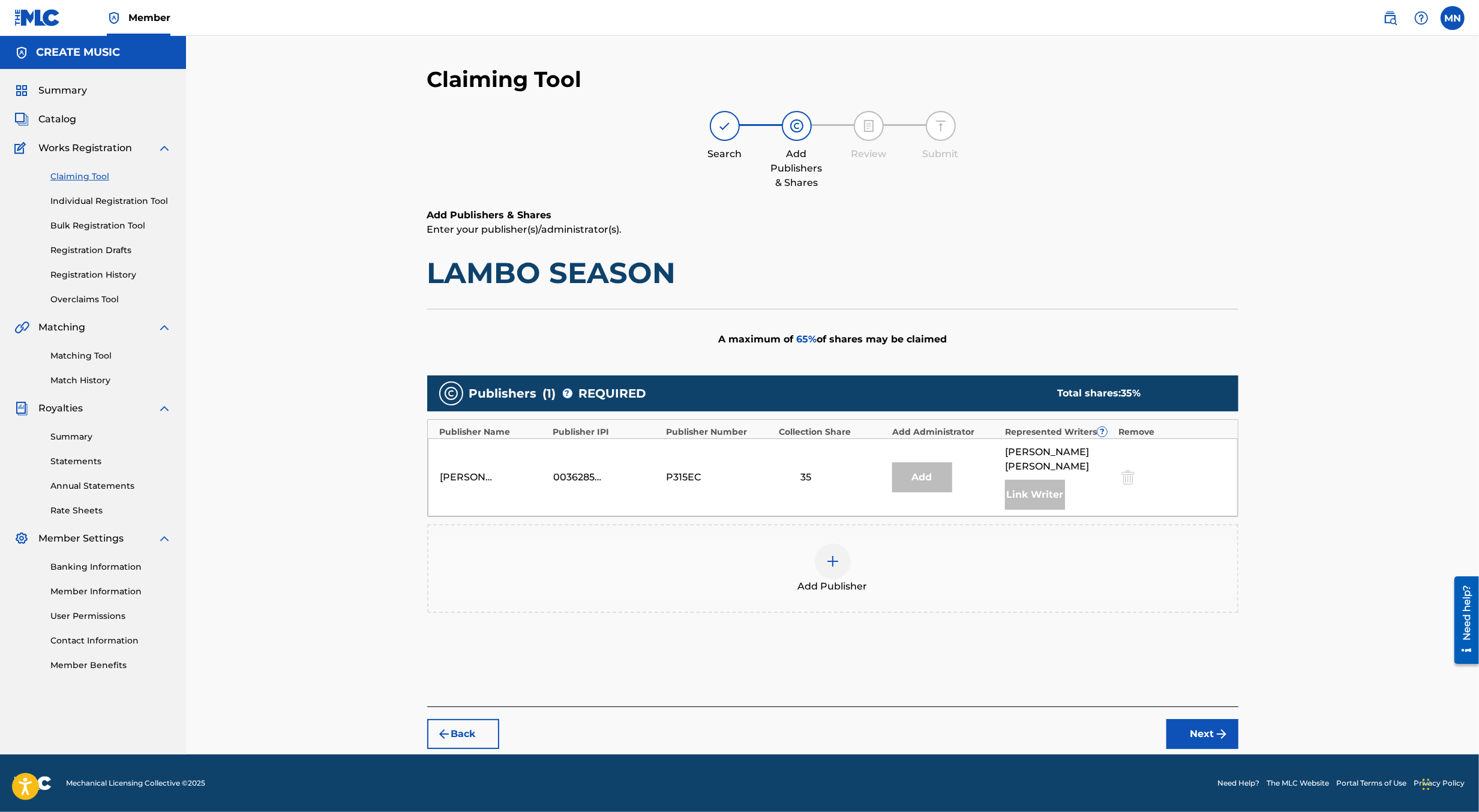
click at [818, 555] on div at bounding box center [833, 562] width 36 height 36
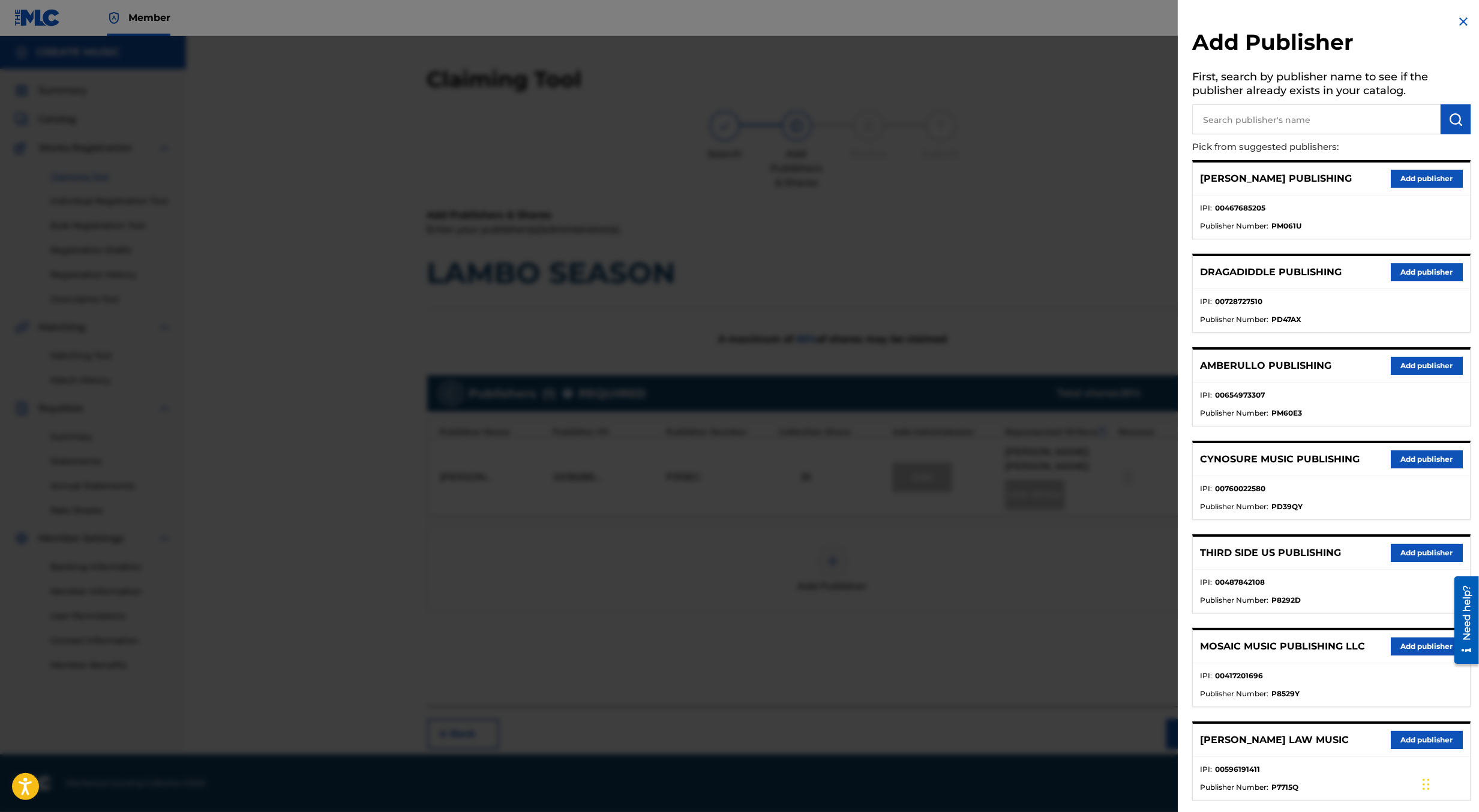
click at [1310, 132] on input "text" at bounding box center [1316, 119] width 248 height 30
type input "create d"
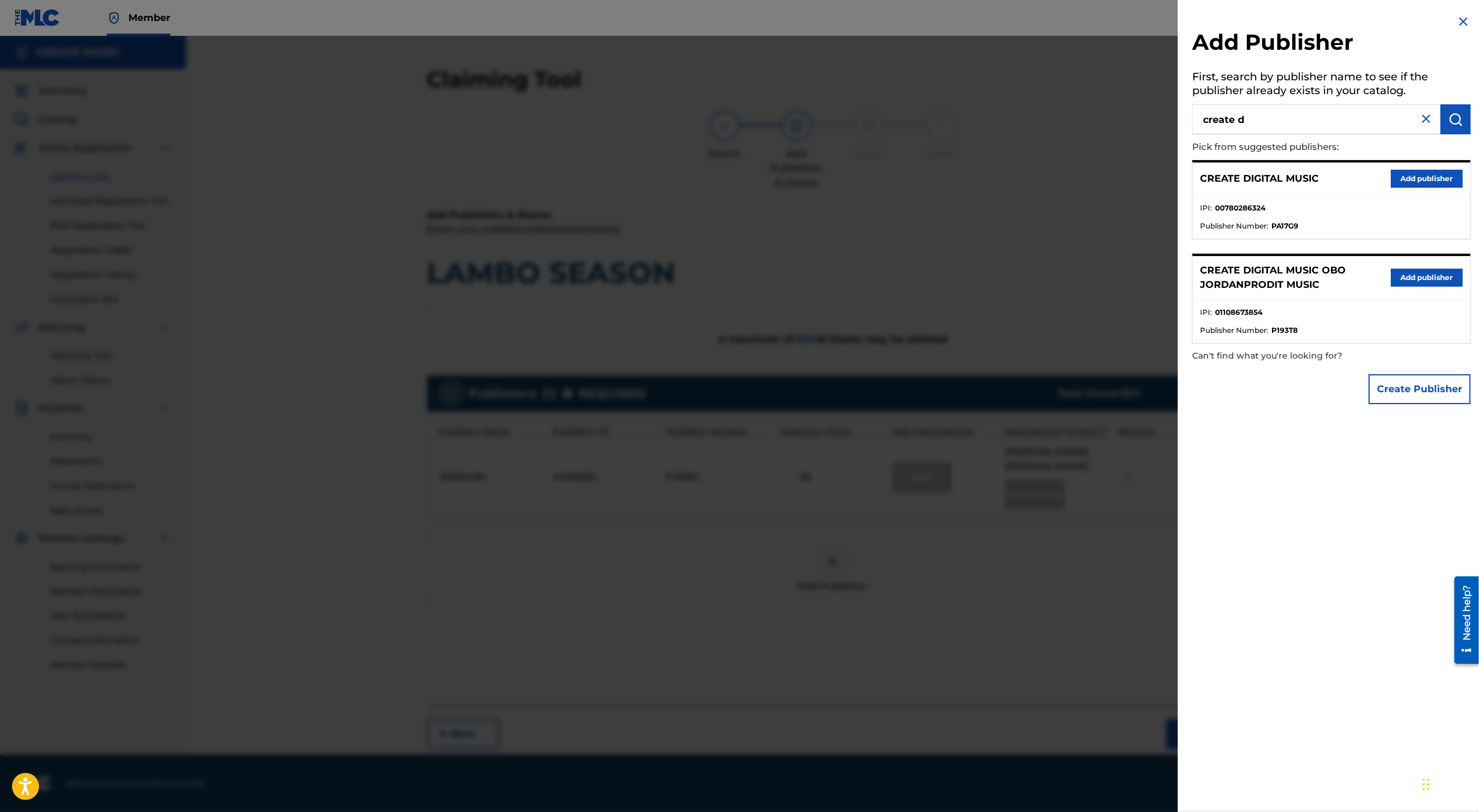
click at [1400, 178] on button "Add publisher" at bounding box center [1428, 179] width 72 height 18
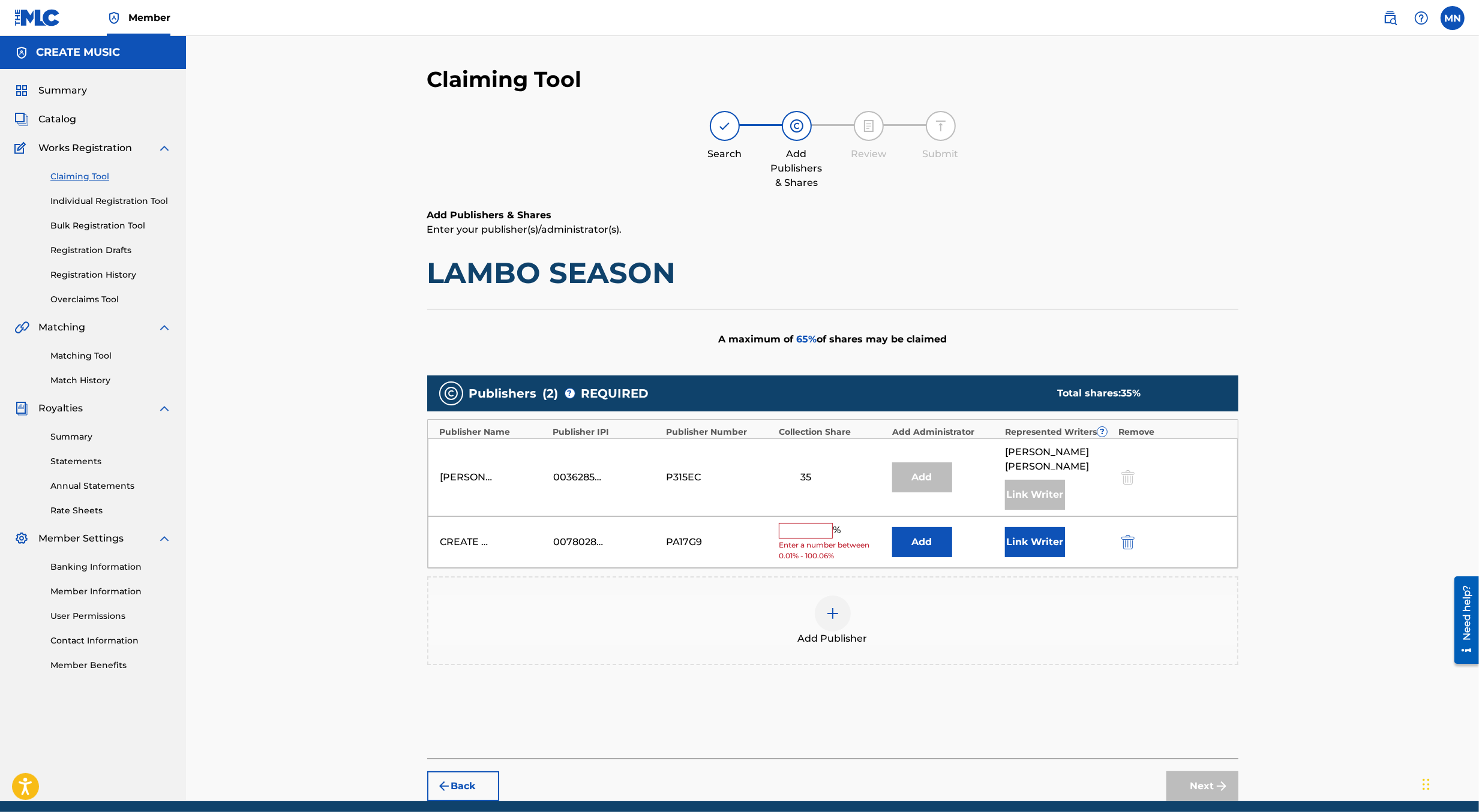
click at [800, 523] on input "text" at bounding box center [806, 530] width 54 height 15
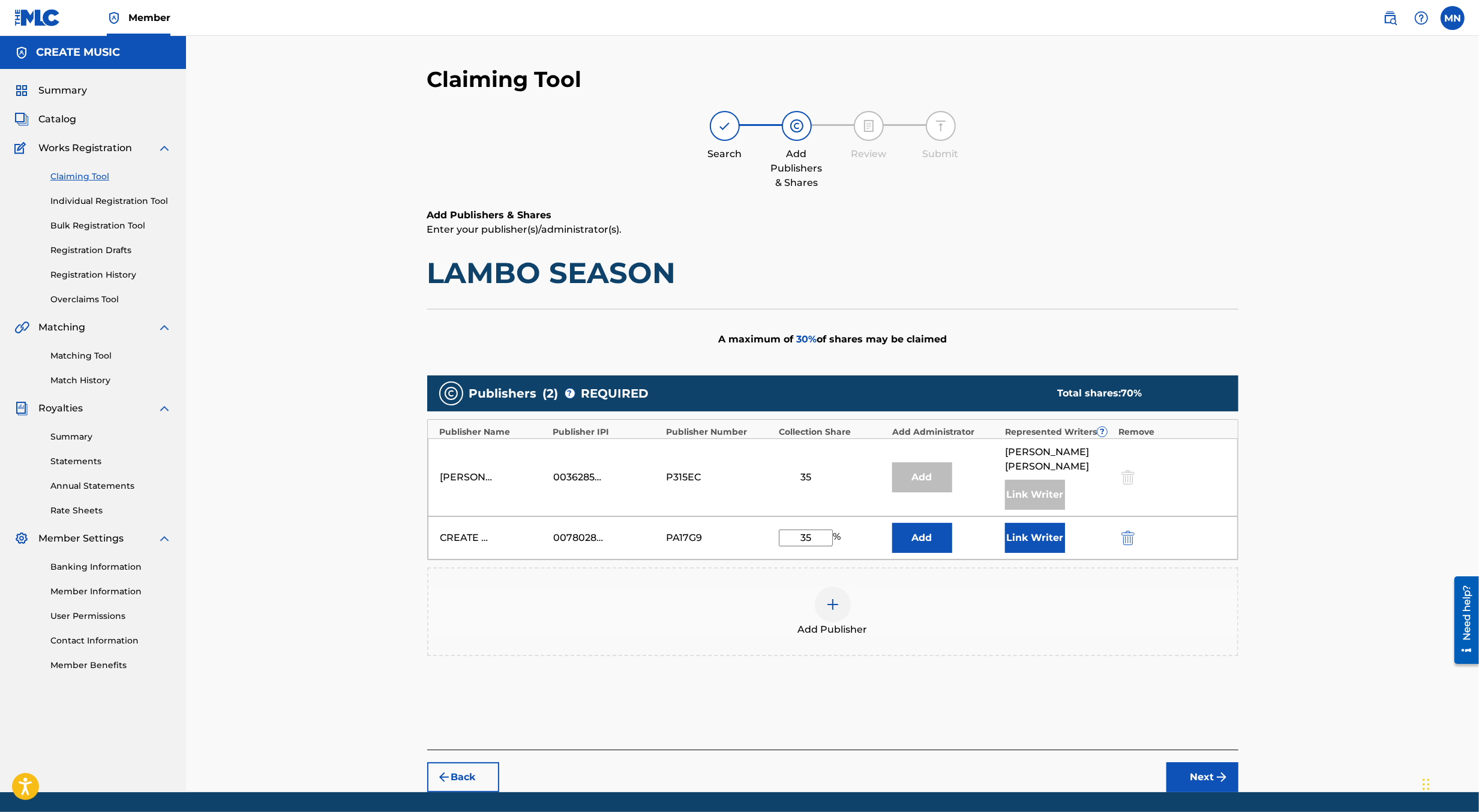
type input "35"
click at [1031, 611] on div "Add Publisher" at bounding box center [832, 612] width 809 height 51
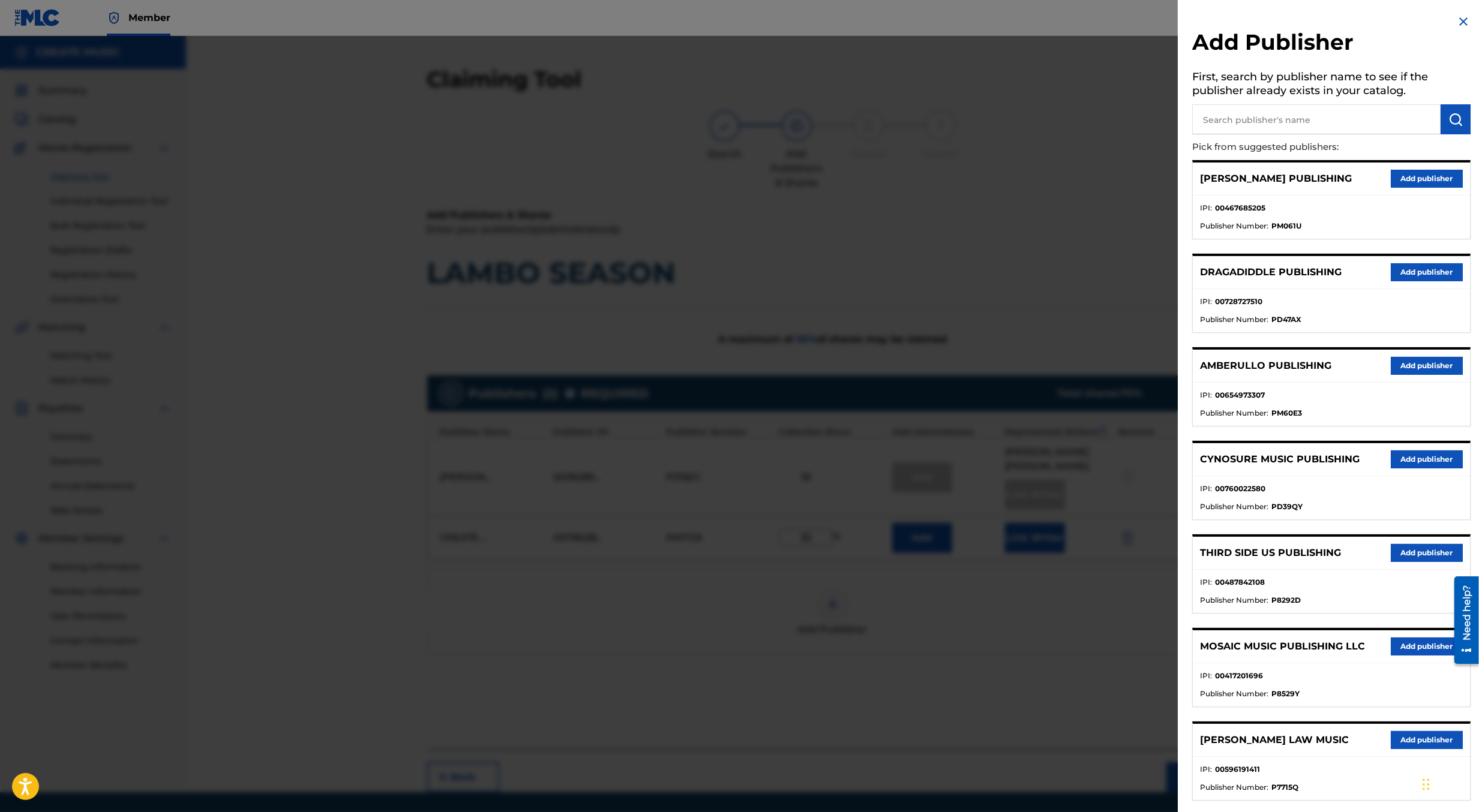
click at [1113, 679] on div at bounding box center [739, 442] width 1479 height 812
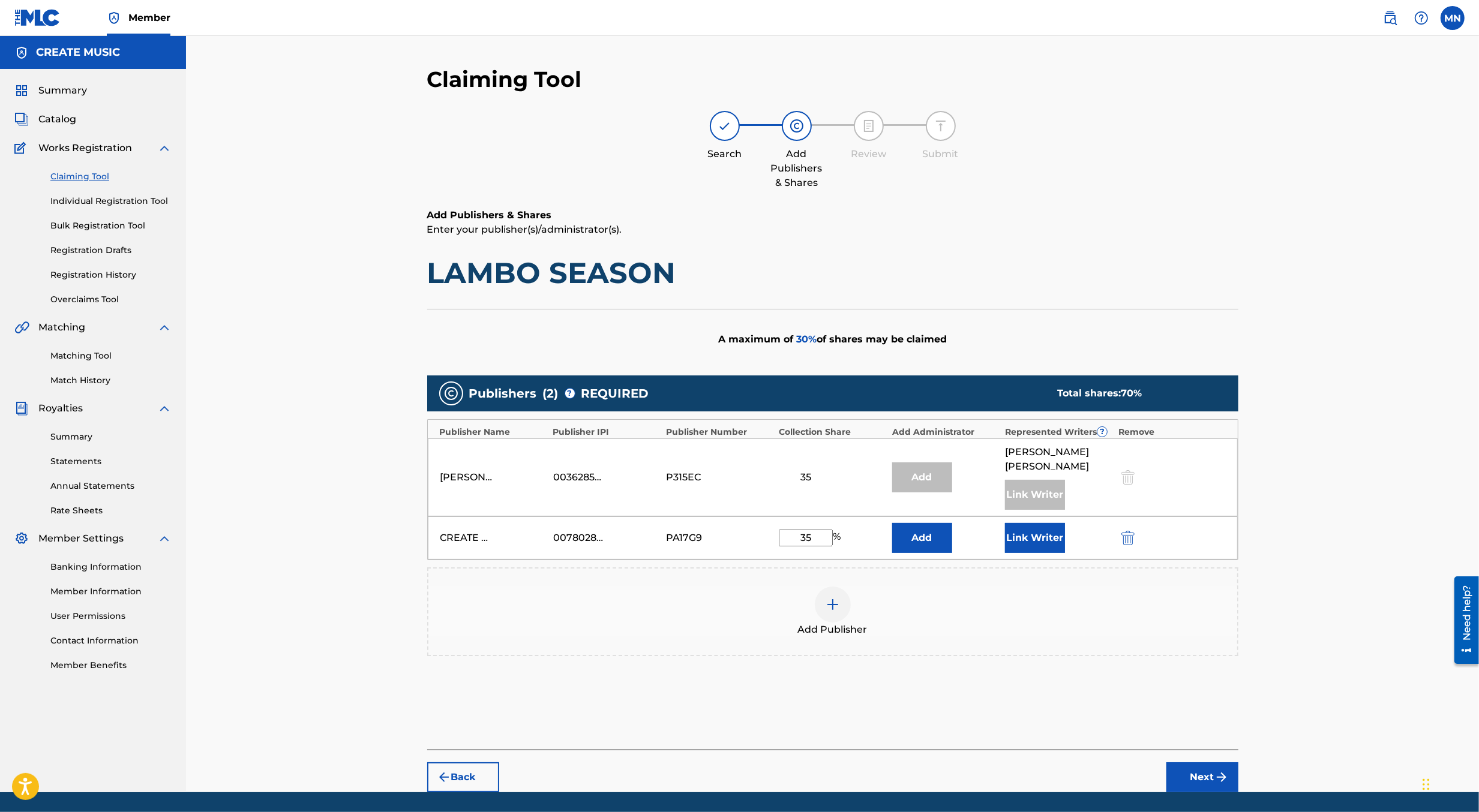
click at [1195, 762] on button "Next" at bounding box center [1203, 777] width 72 height 30
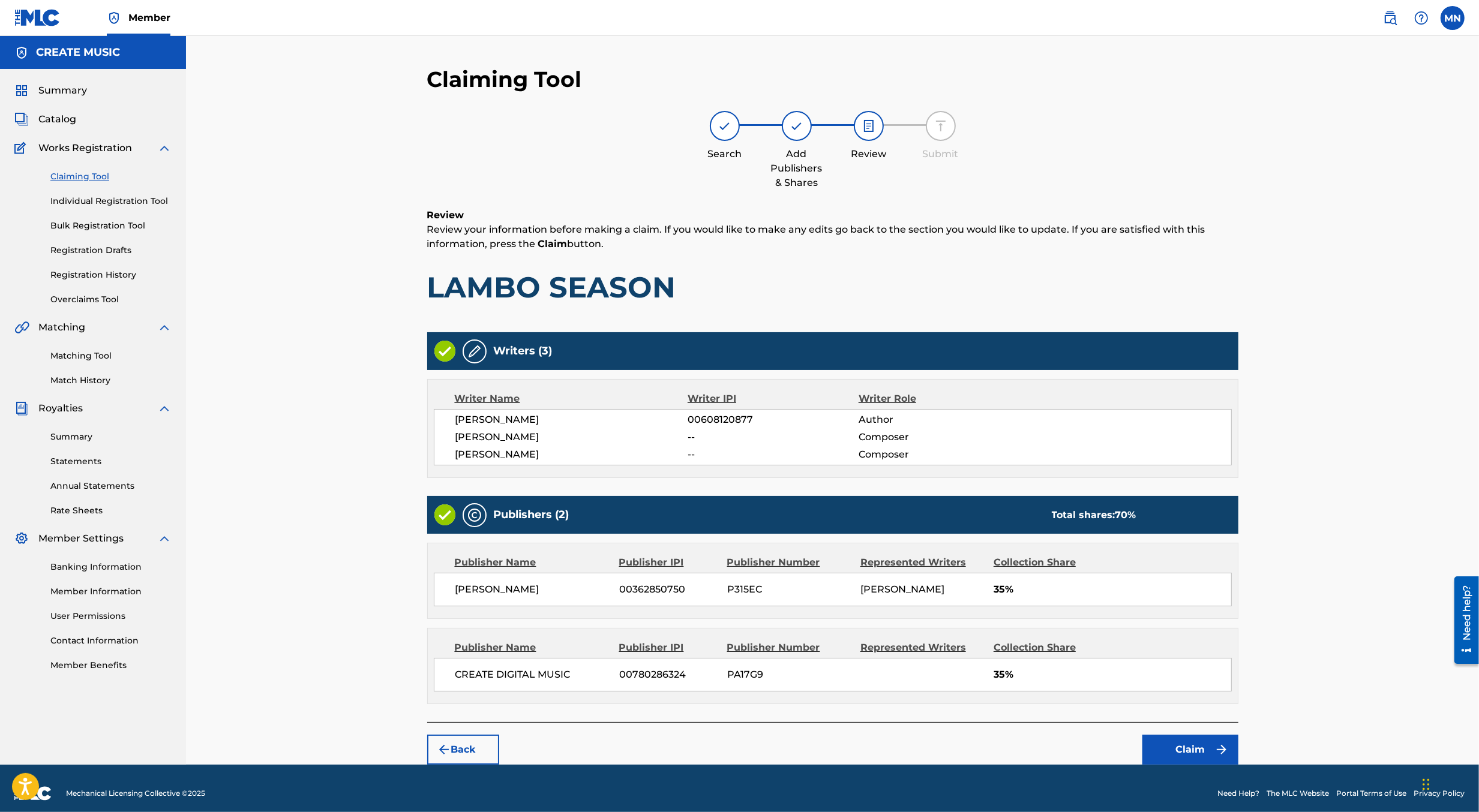
scroll to position [7, 0]
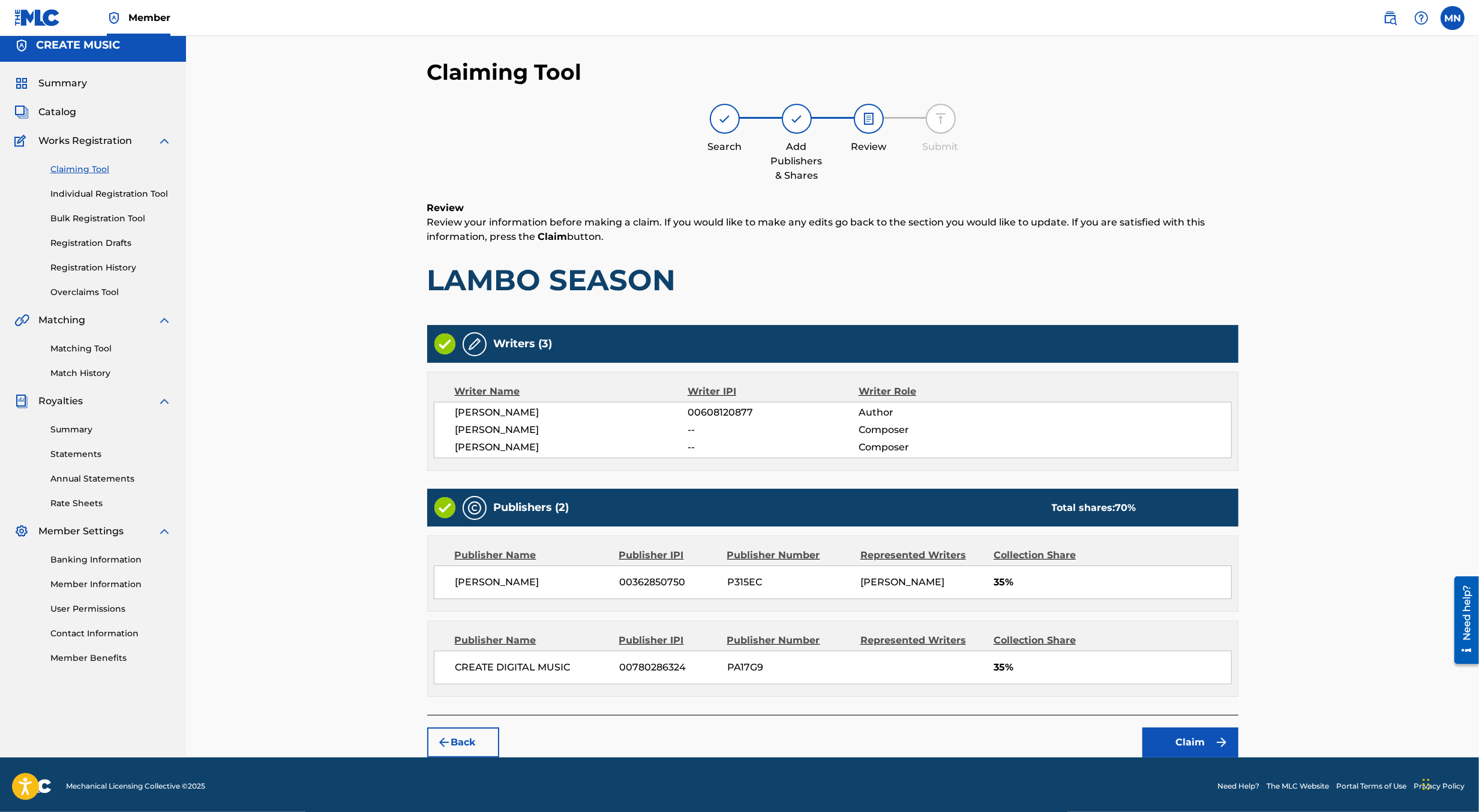
click at [1195, 760] on footer "Mechanical Licensing Collective © 2025 Need Help? The MLC Website Portal Terms …" at bounding box center [739, 787] width 1479 height 58
click at [1183, 742] on button "Claim" at bounding box center [1191, 742] width 96 height 30
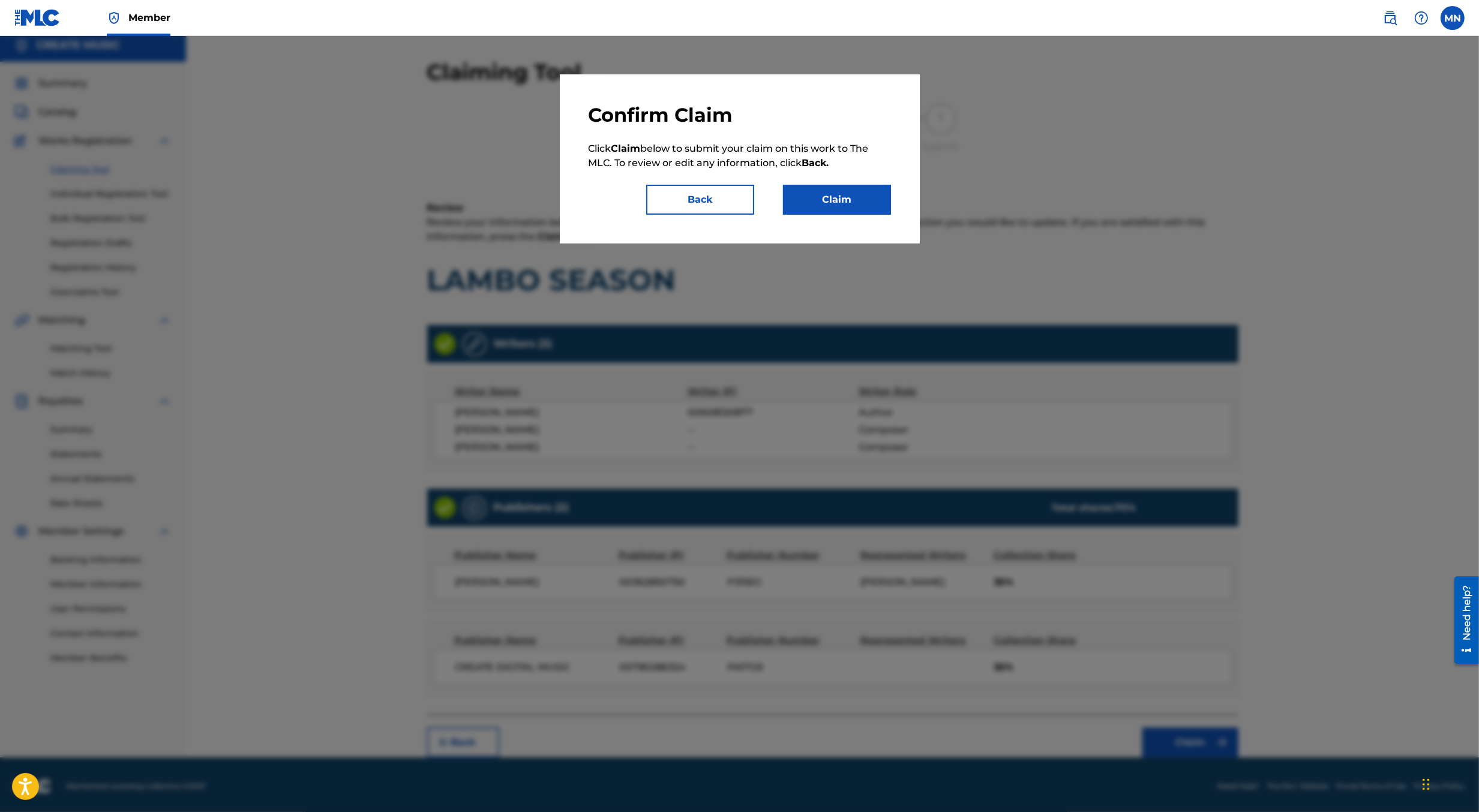
click at [832, 195] on button "Claim" at bounding box center [838, 200] width 108 height 30
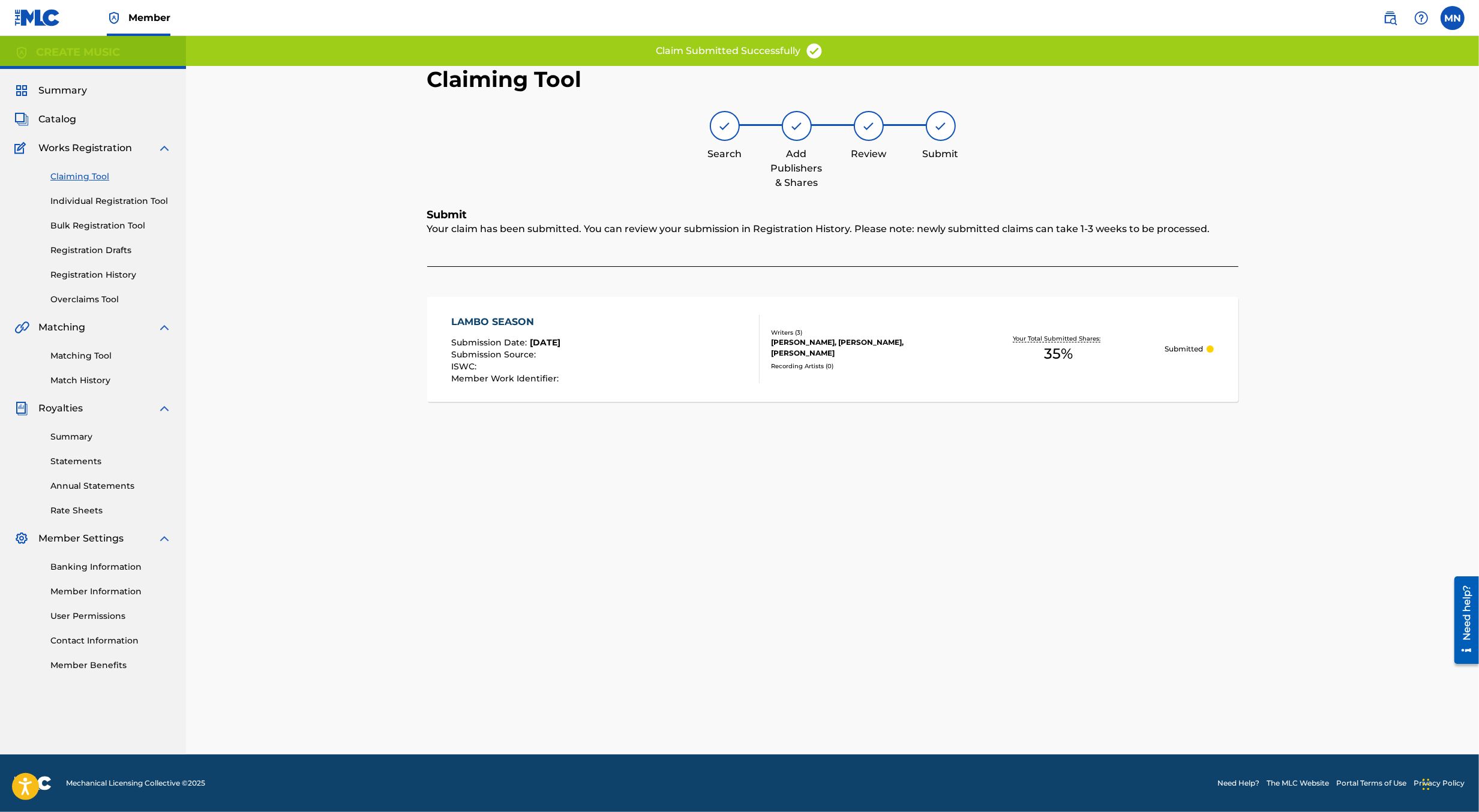
scroll to position [0, 0]
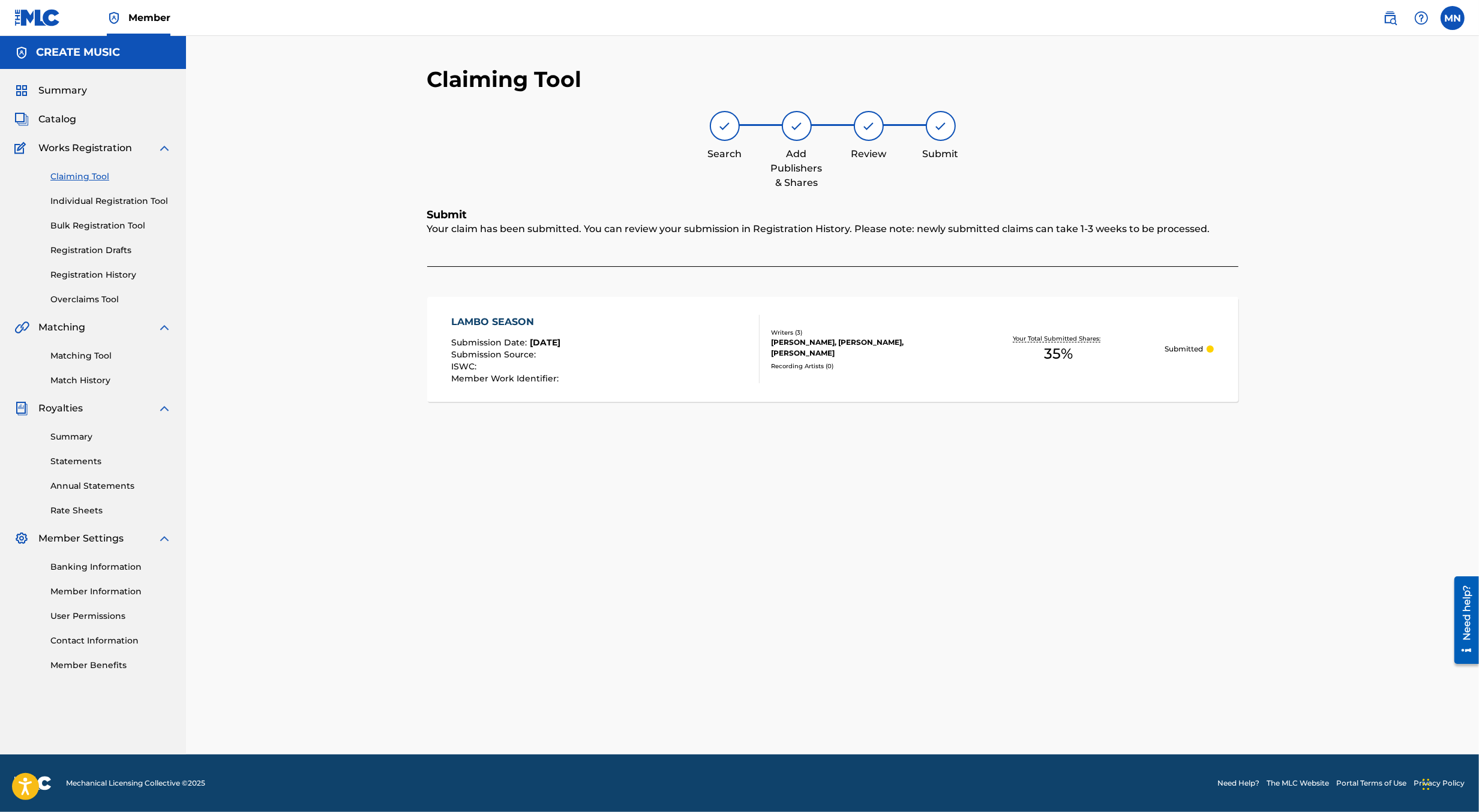
click at [1389, 16] on img at bounding box center [1390, 18] width 14 height 14
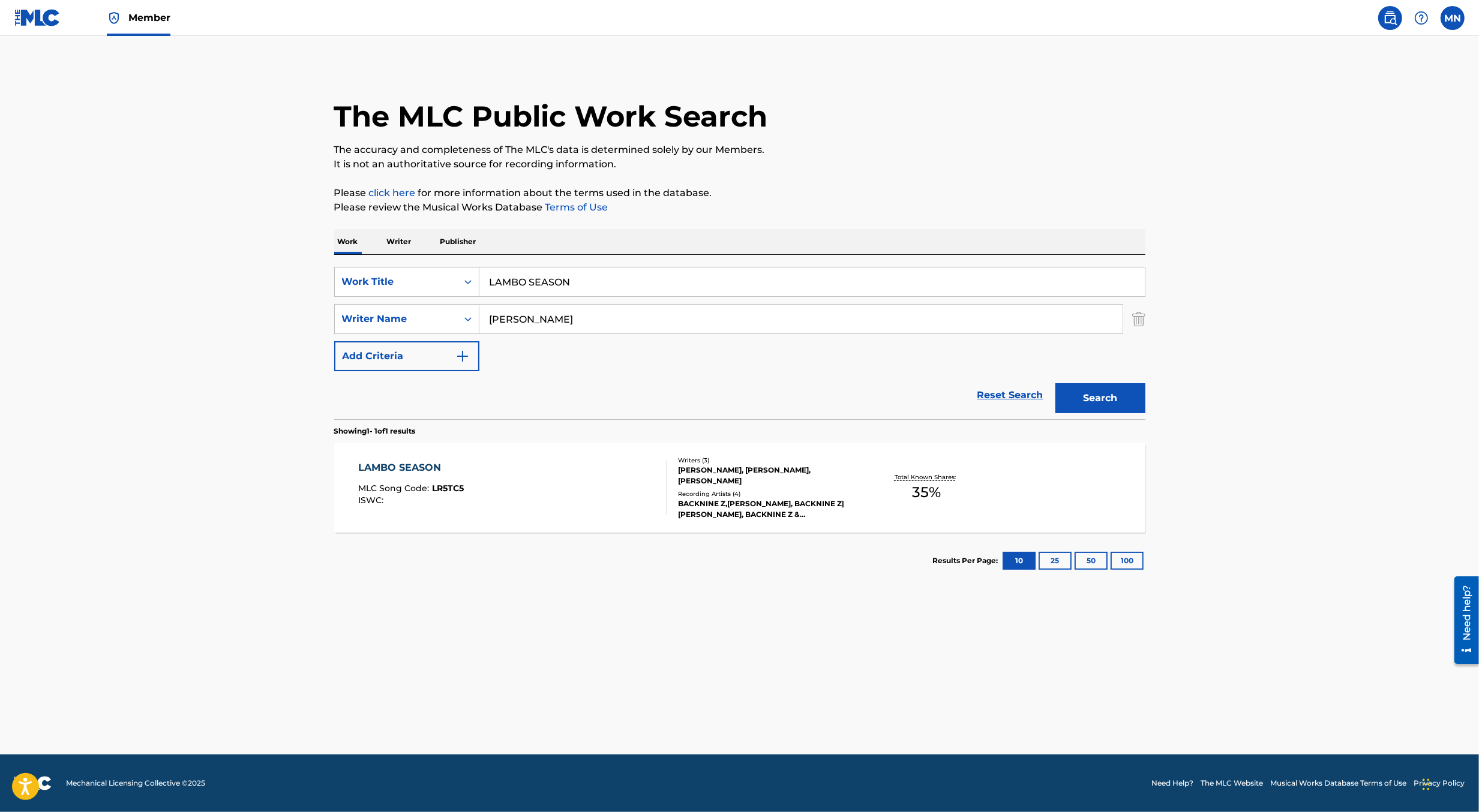
click at [716, 278] on input "LAMBO SEASON" at bounding box center [812, 282] width 666 height 29
paste input "FROM THE BLEACHER TO THE FIELD"
type input "FROM THE BLEACHER TO THE FIELD"
click at [1055, 383] on button "Search" at bounding box center [1100, 397] width 90 height 30
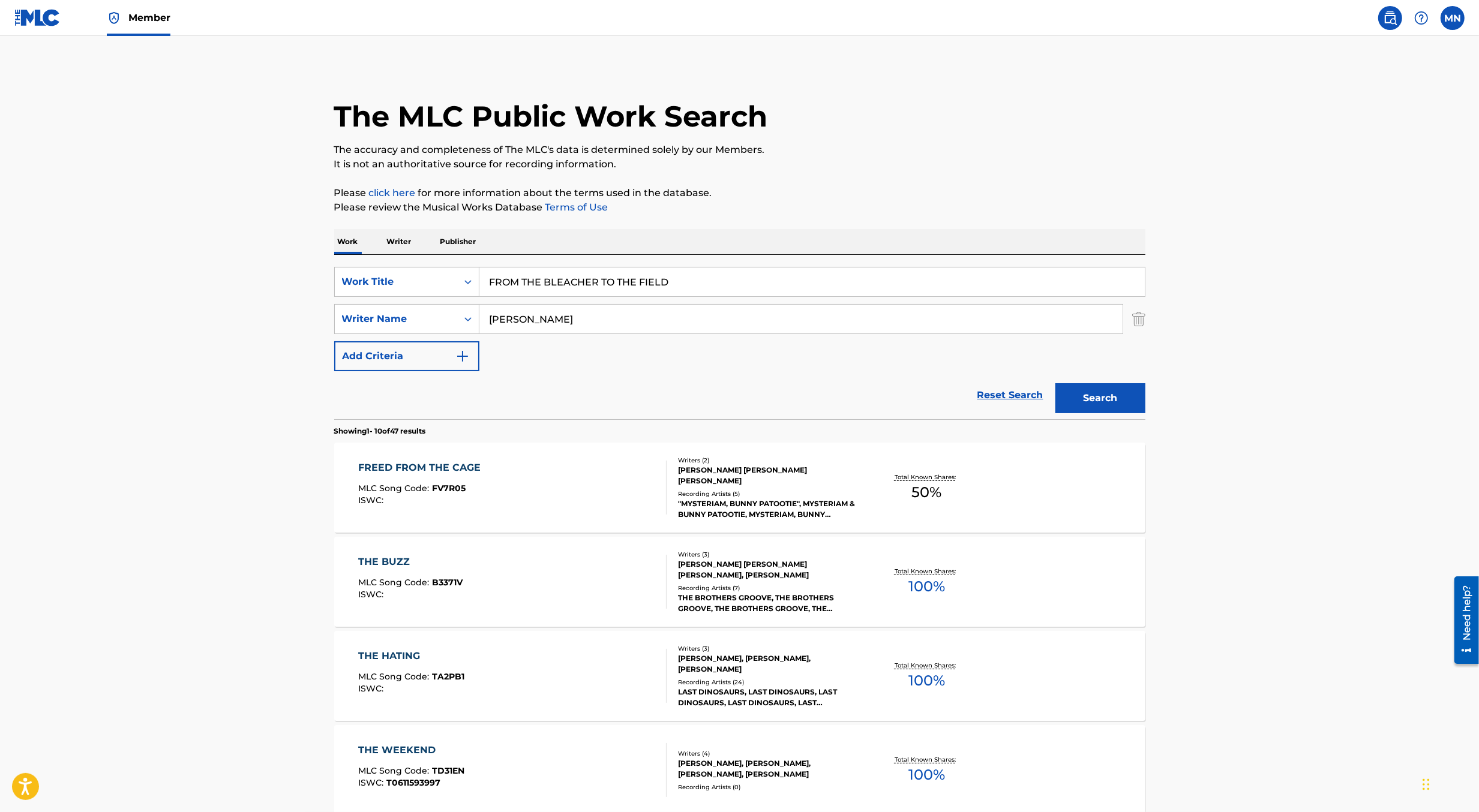
click at [193, 524] on main "The MLC Public Work Search The accuracy and completeness of The MLC's data is d…" at bounding box center [739, 742] width 1479 height 1413
click at [555, 322] on input "[PERSON_NAME]" at bounding box center [801, 319] width 643 height 29
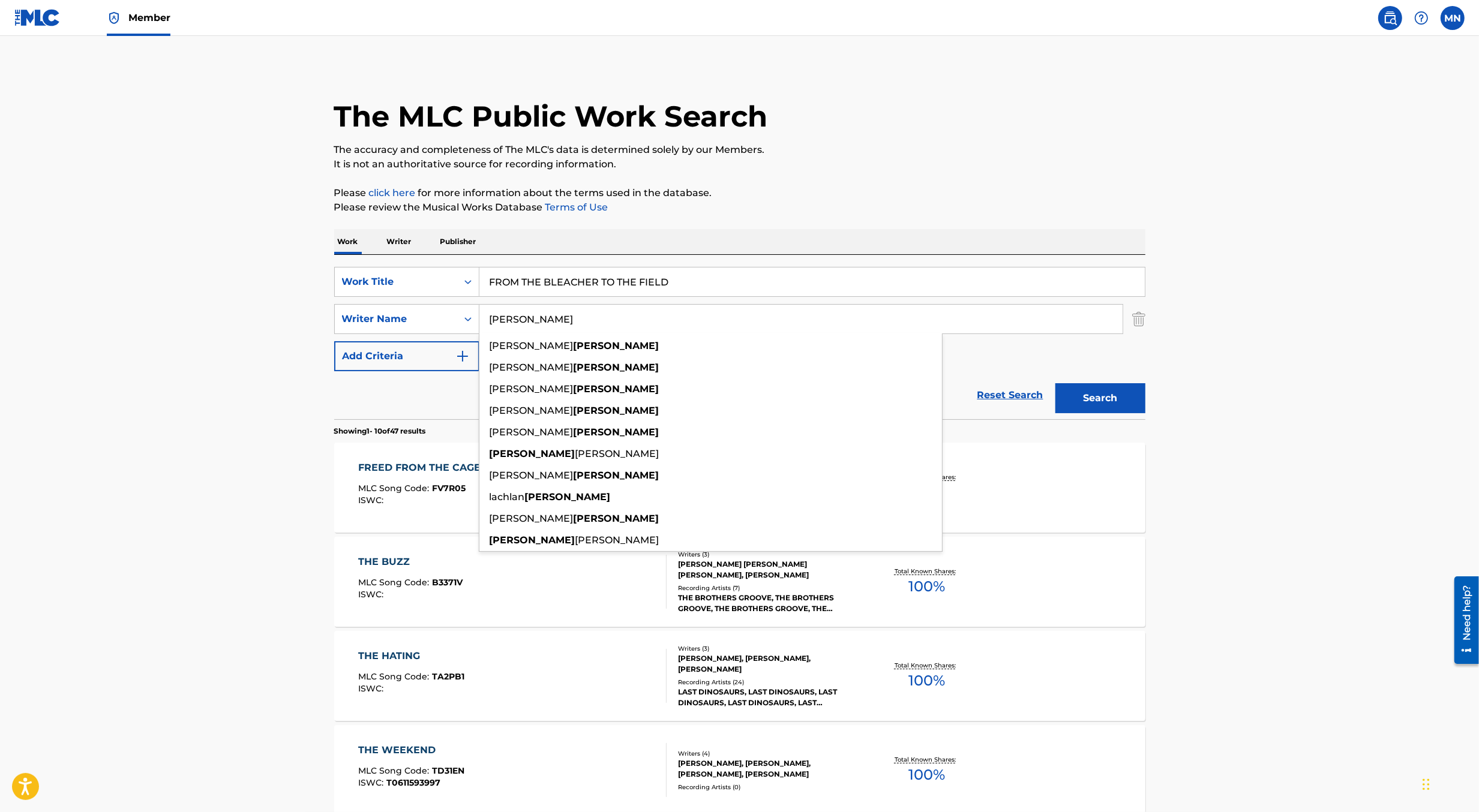
click at [1055, 383] on button "Search" at bounding box center [1100, 397] width 90 height 30
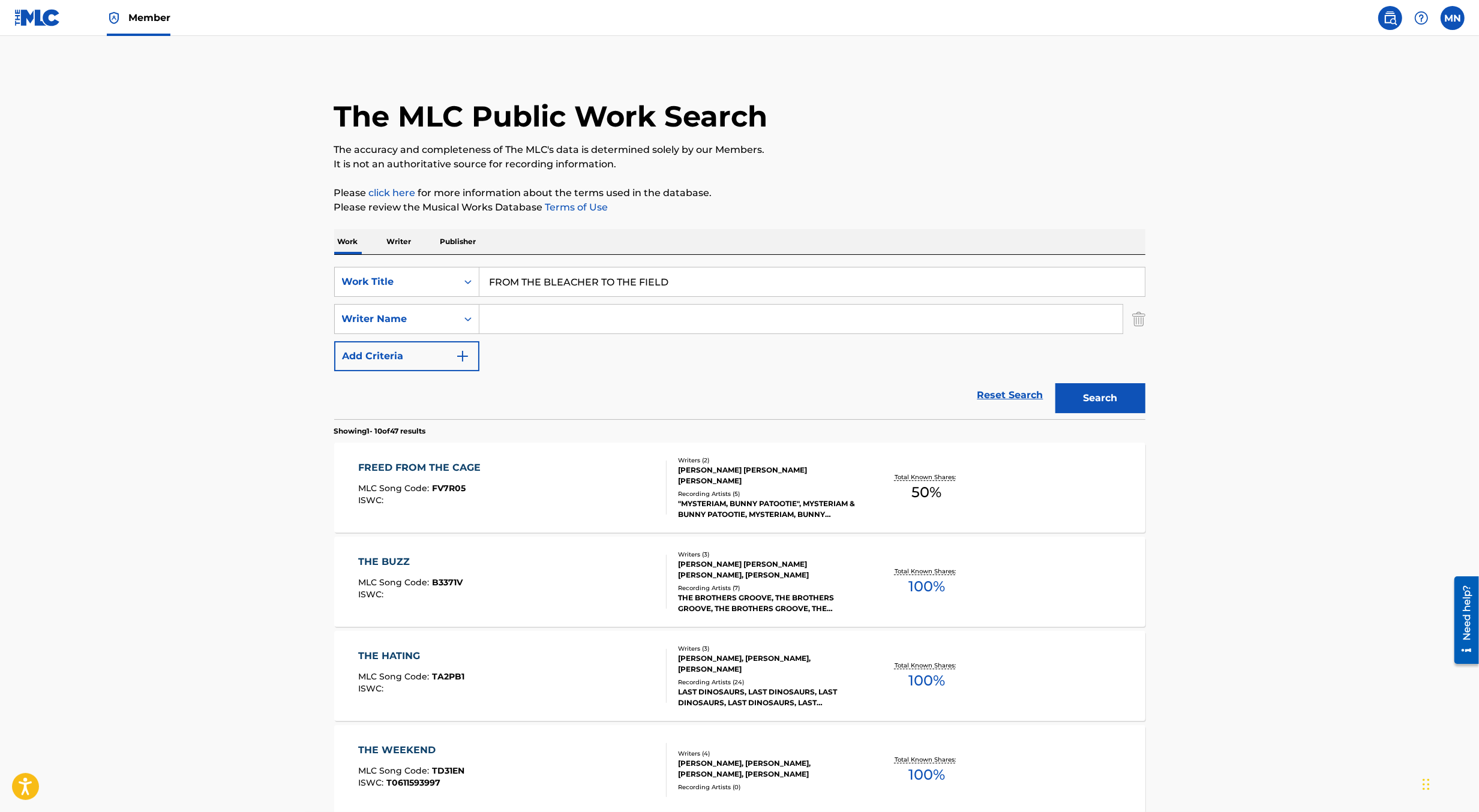
click at [1055, 383] on button "Search" at bounding box center [1100, 397] width 90 height 30
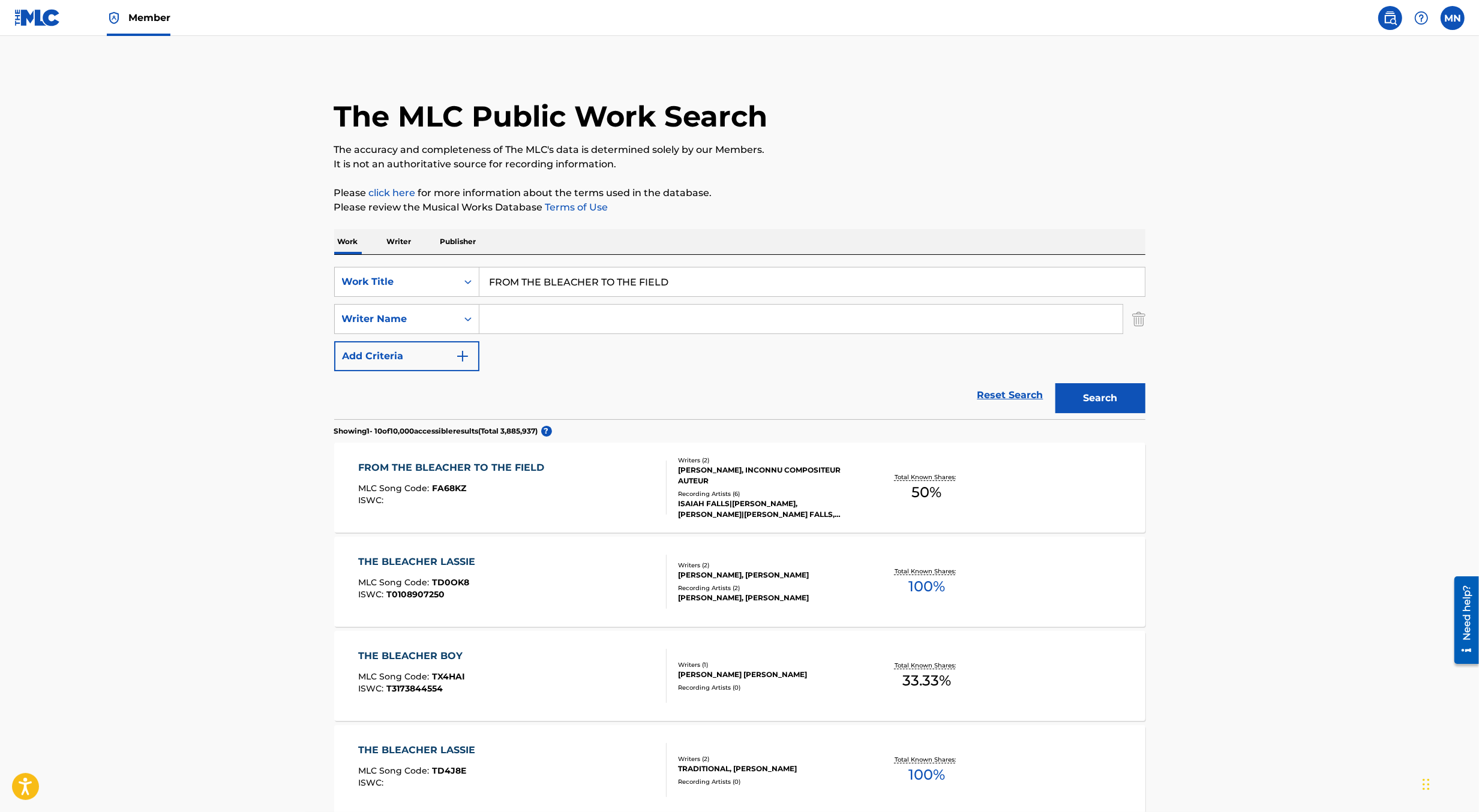
click at [577, 507] on div "FROM THE BLEACHER TO THE FIELD MLC Song Code : FA68KZ ISWC :" at bounding box center [512, 488] width 308 height 54
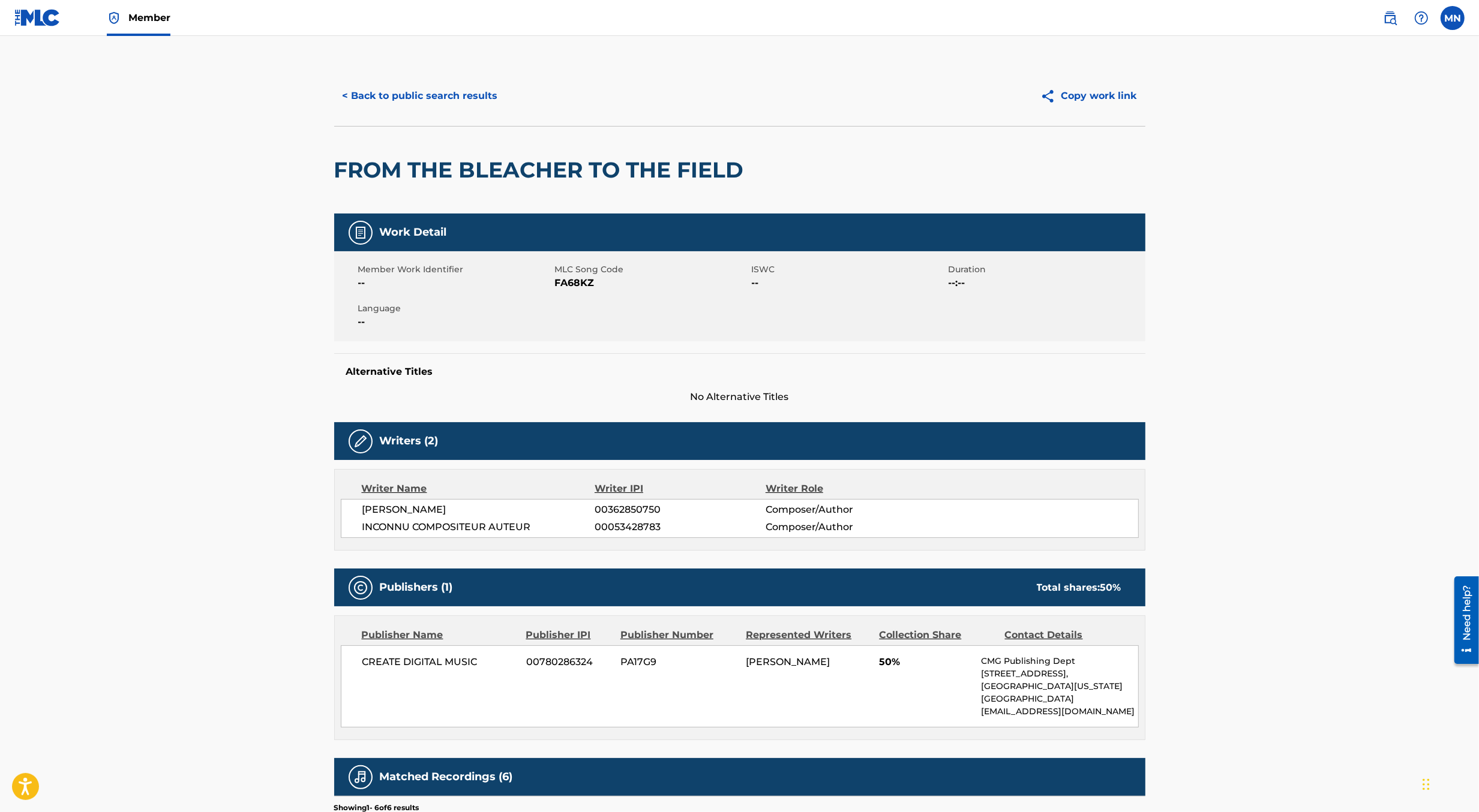
click at [450, 98] on button "< Back to public search results" at bounding box center [420, 96] width 173 height 30
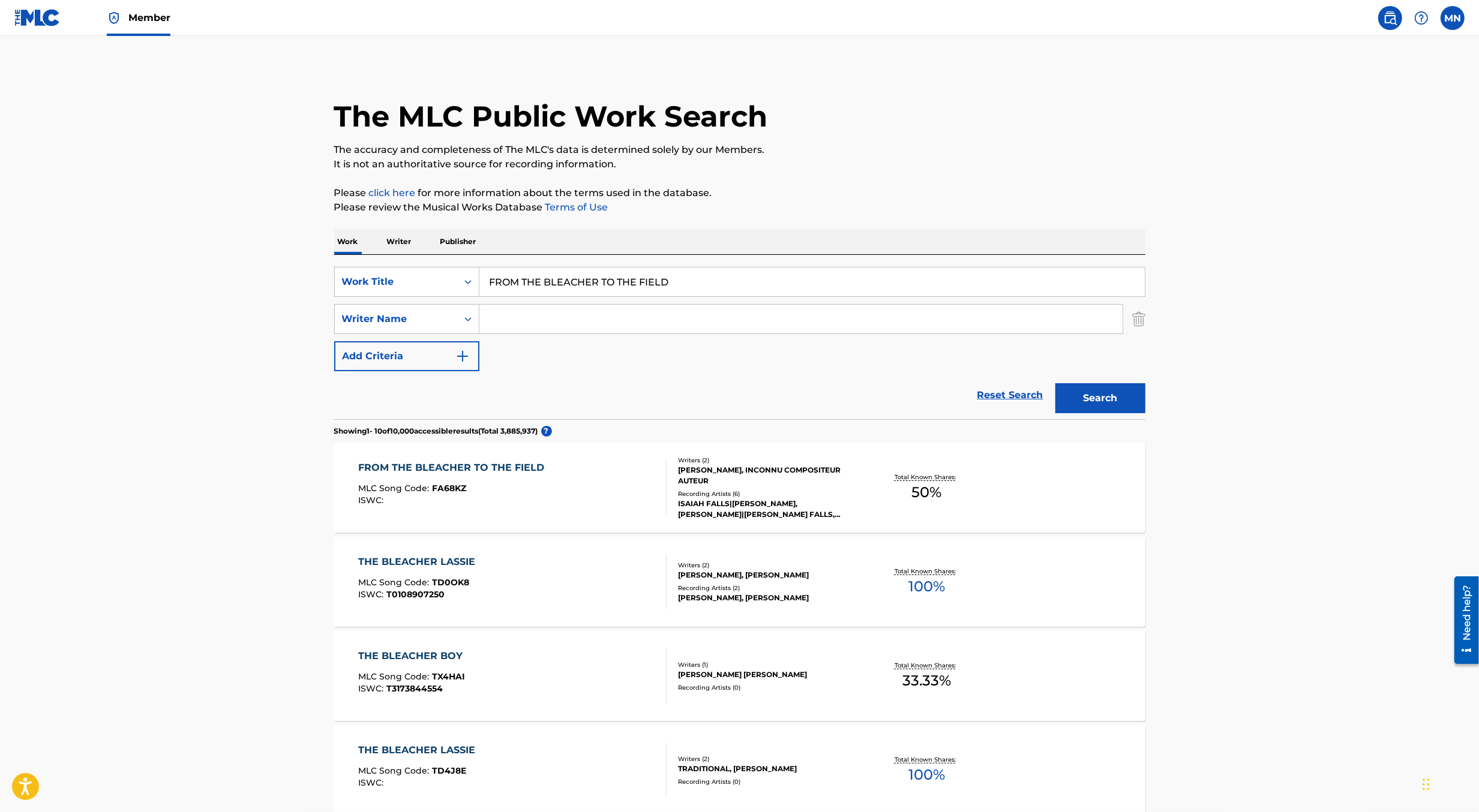
click at [565, 282] on input "FROM THE BLEACHER TO THE FIELD" at bounding box center [812, 282] width 666 height 29
click at [566, 282] on input "FROM THE BLEACHER TO THE FIELD" at bounding box center [812, 282] width 666 height 29
paste input "MURDER FOR HIRE"
type input "MURDER FOR HIRE"
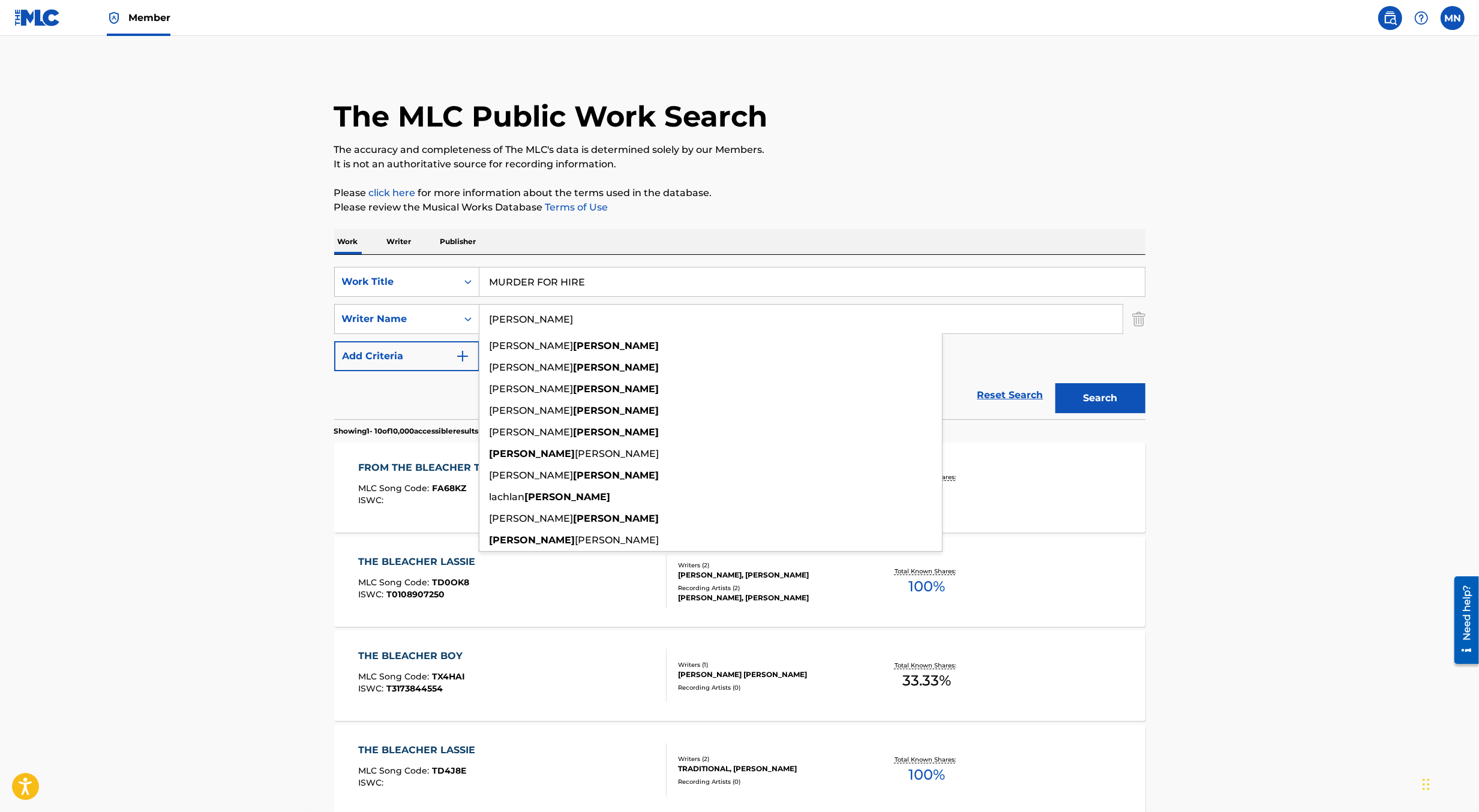
type input "[PERSON_NAME]"
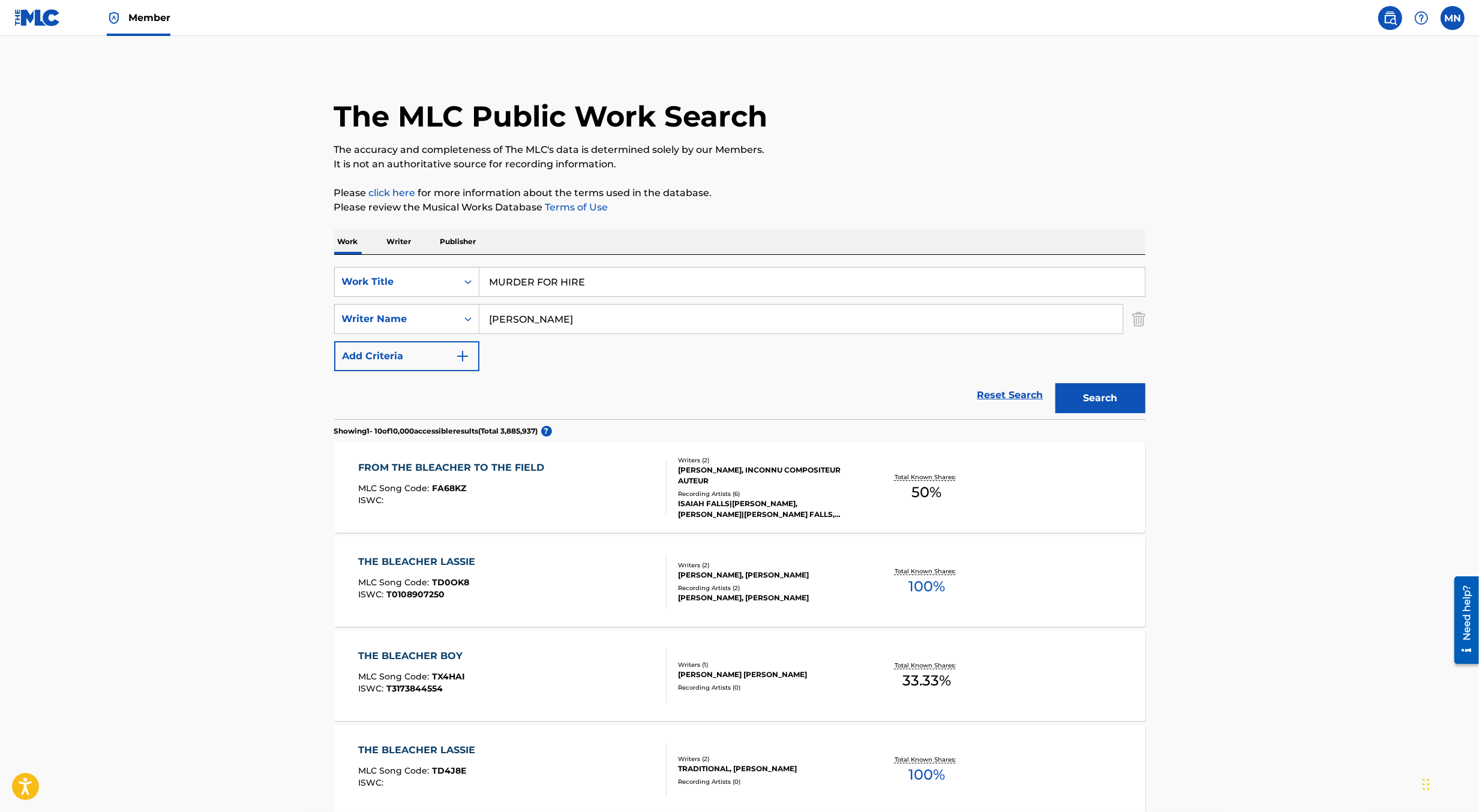
click at [334, 341] on button "Add Criteria" at bounding box center [407, 356] width 145 height 30
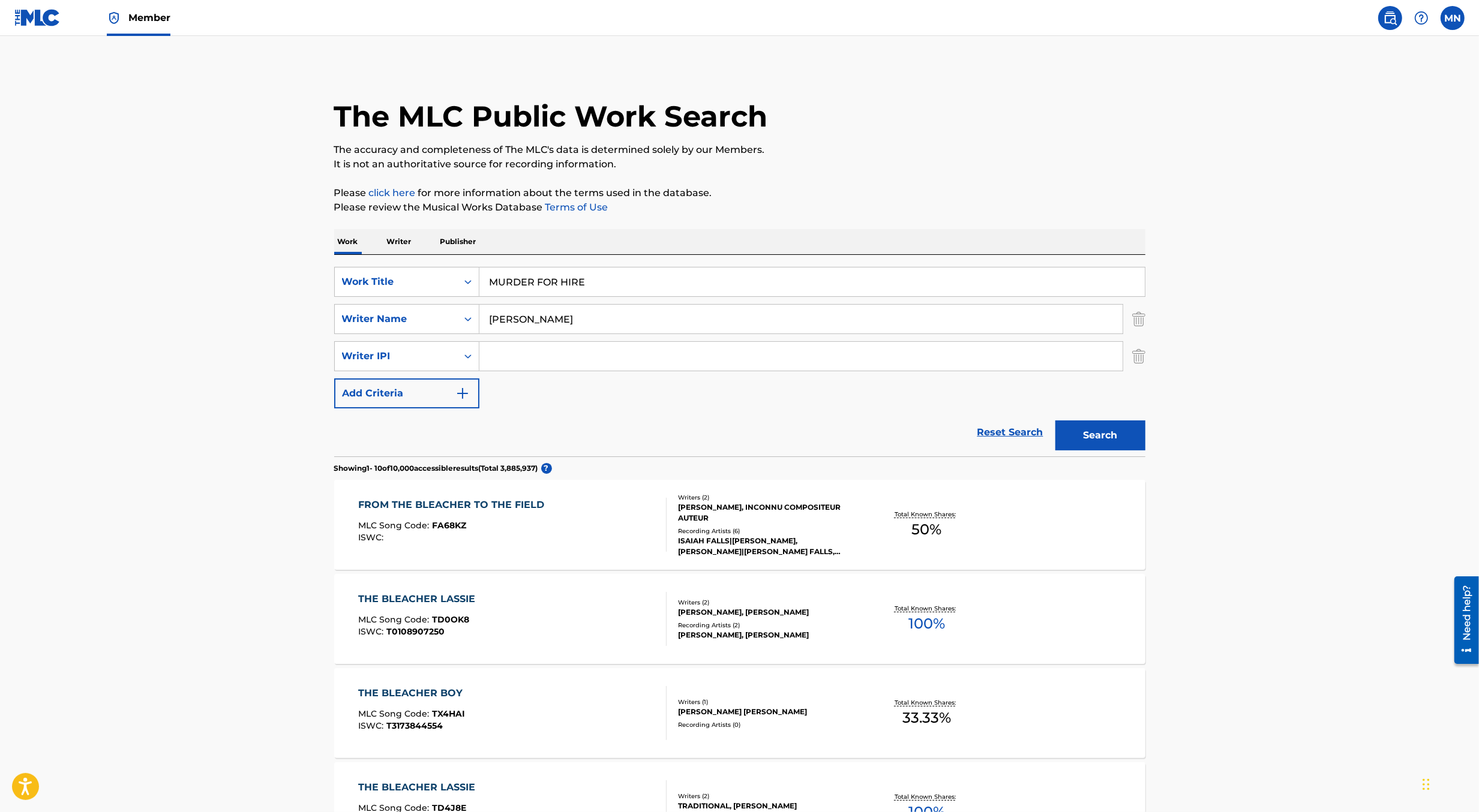
click at [1097, 437] on button "Search" at bounding box center [1100, 435] width 90 height 30
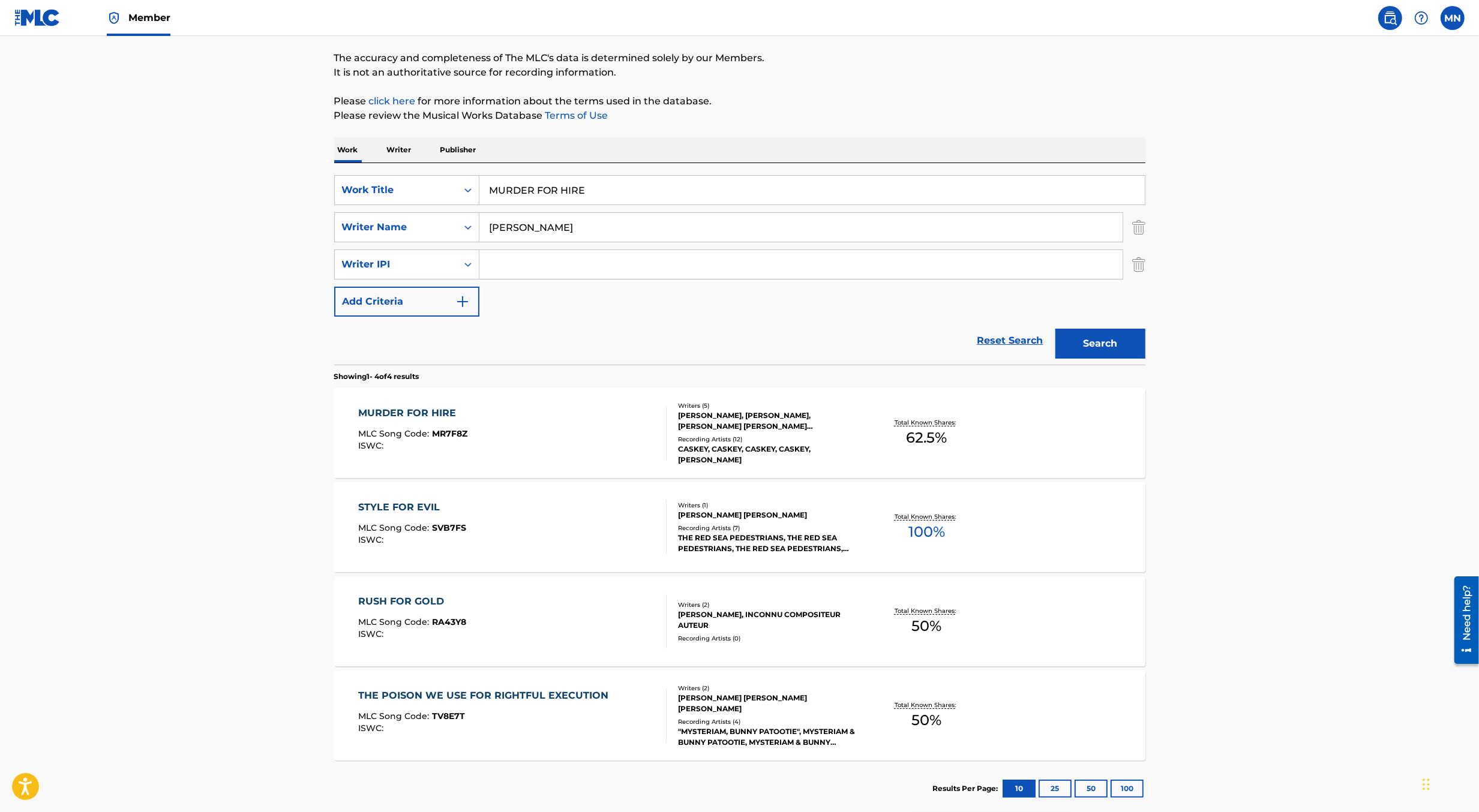
scroll to position [123, 0]
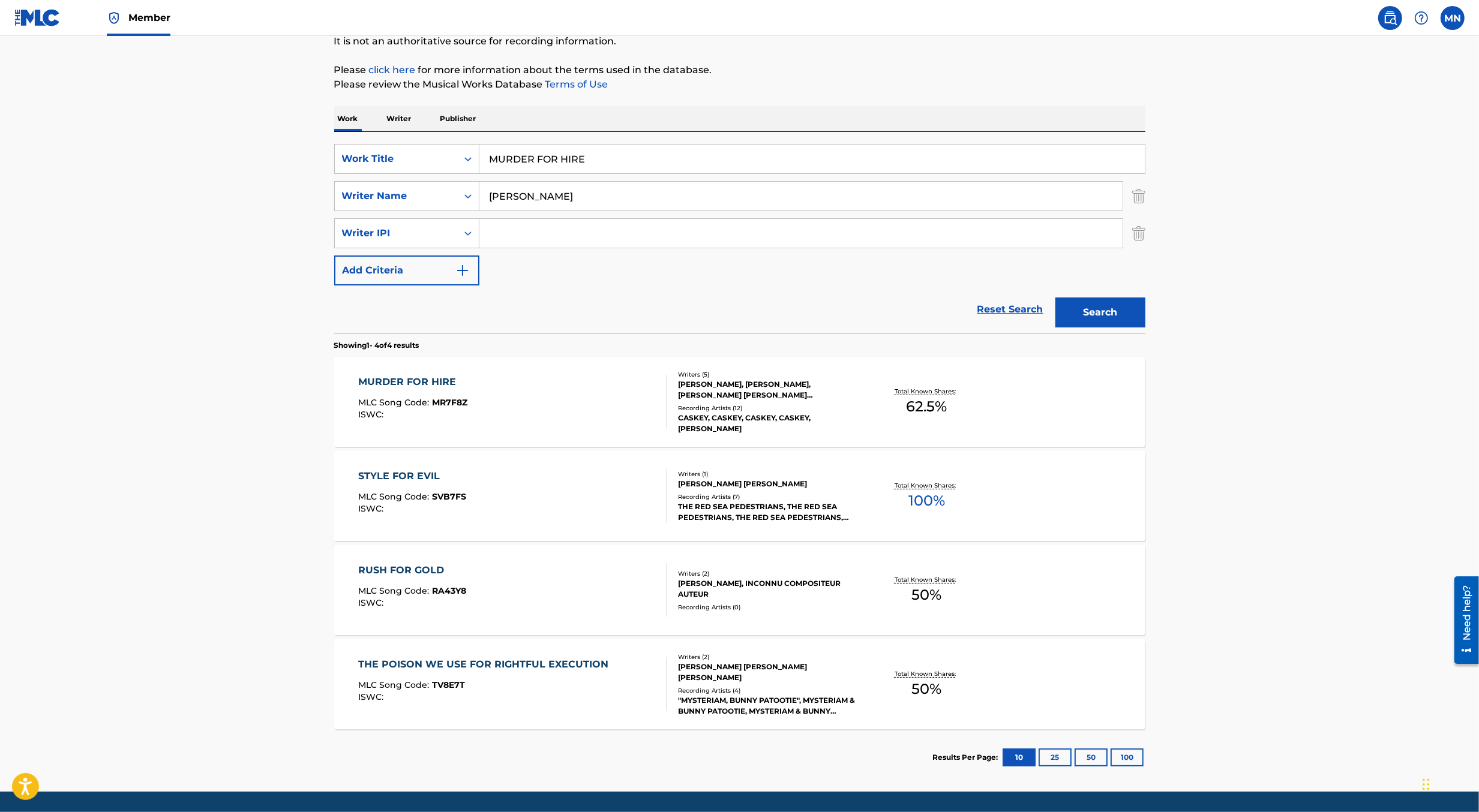
click at [616, 409] on div "MURDER FOR HIRE MLC Song Code : MR7F8Z ISWC :" at bounding box center [512, 402] width 308 height 54
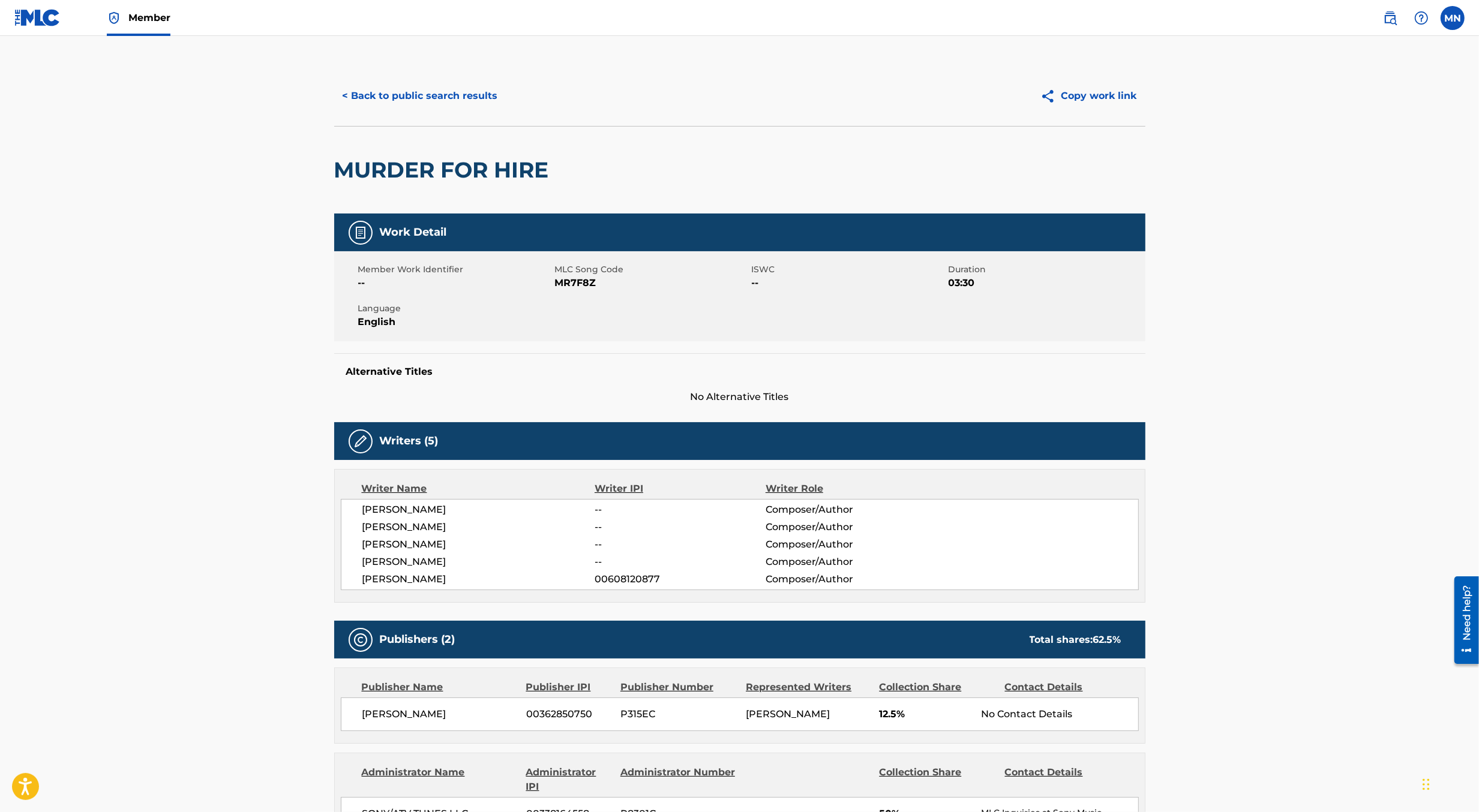
click at [578, 285] on span "MR7F8Z" at bounding box center [651, 284] width 194 height 14
click at [576, 281] on span "MR7F8Z" at bounding box center [651, 284] width 194 height 14
click at [51, 31] on link at bounding box center [37, 17] width 46 height 35
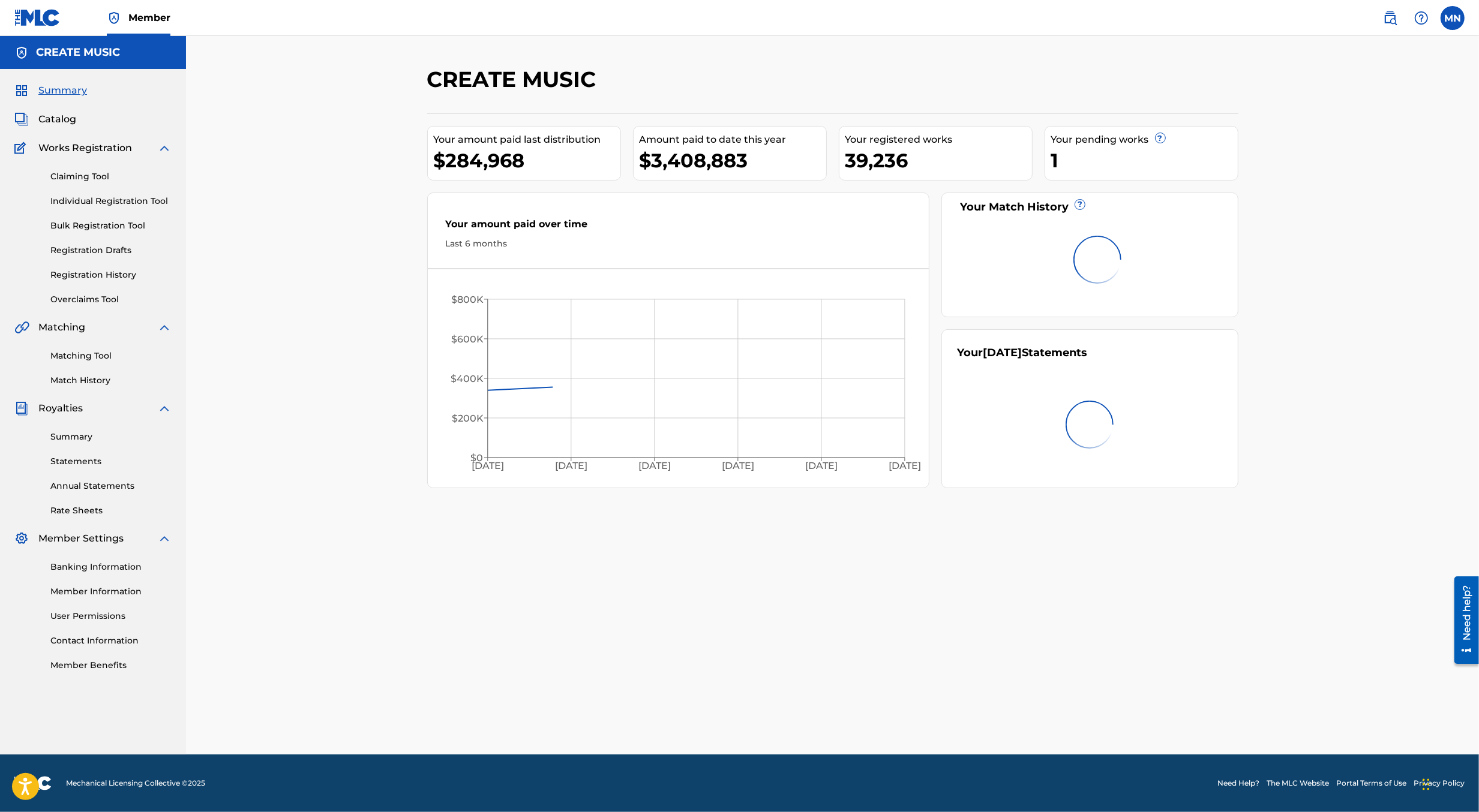
click at [71, 177] on link "Claiming Tool" at bounding box center [111, 177] width 121 height 13
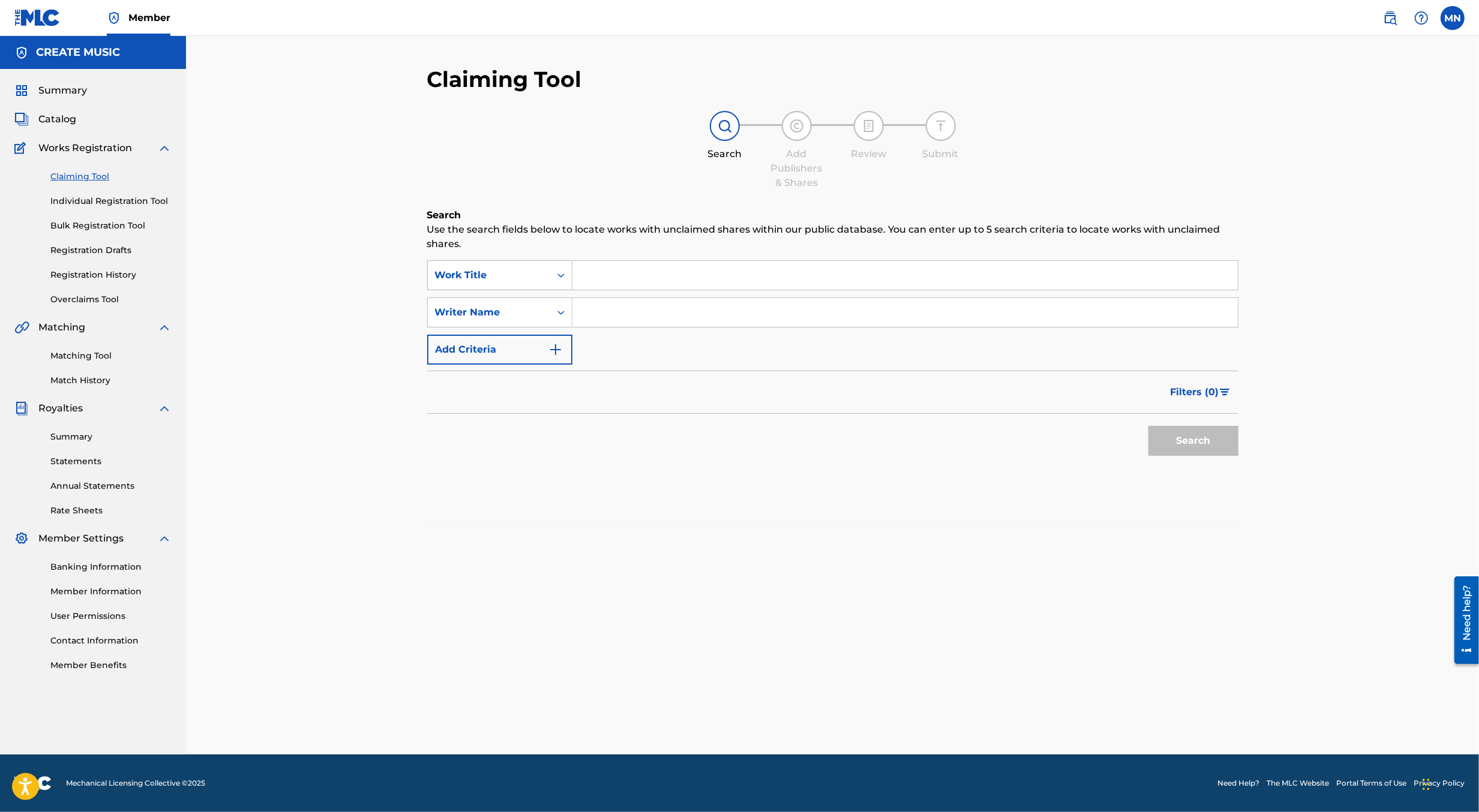
click at [464, 276] on div "Work Title" at bounding box center [490, 275] width 108 height 14
click at [484, 308] on div "MLC Song Code" at bounding box center [500, 305] width 144 height 30
click at [587, 291] on div "SearchWithCriteria2ade5255-7348-46ba-9c18-ceee704e4dd0 MLC Song Code SearchWith…" at bounding box center [833, 313] width 811 height 105
click at [587, 272] on input "Search Form" at bounding box center [905, 275] width 666 height 29
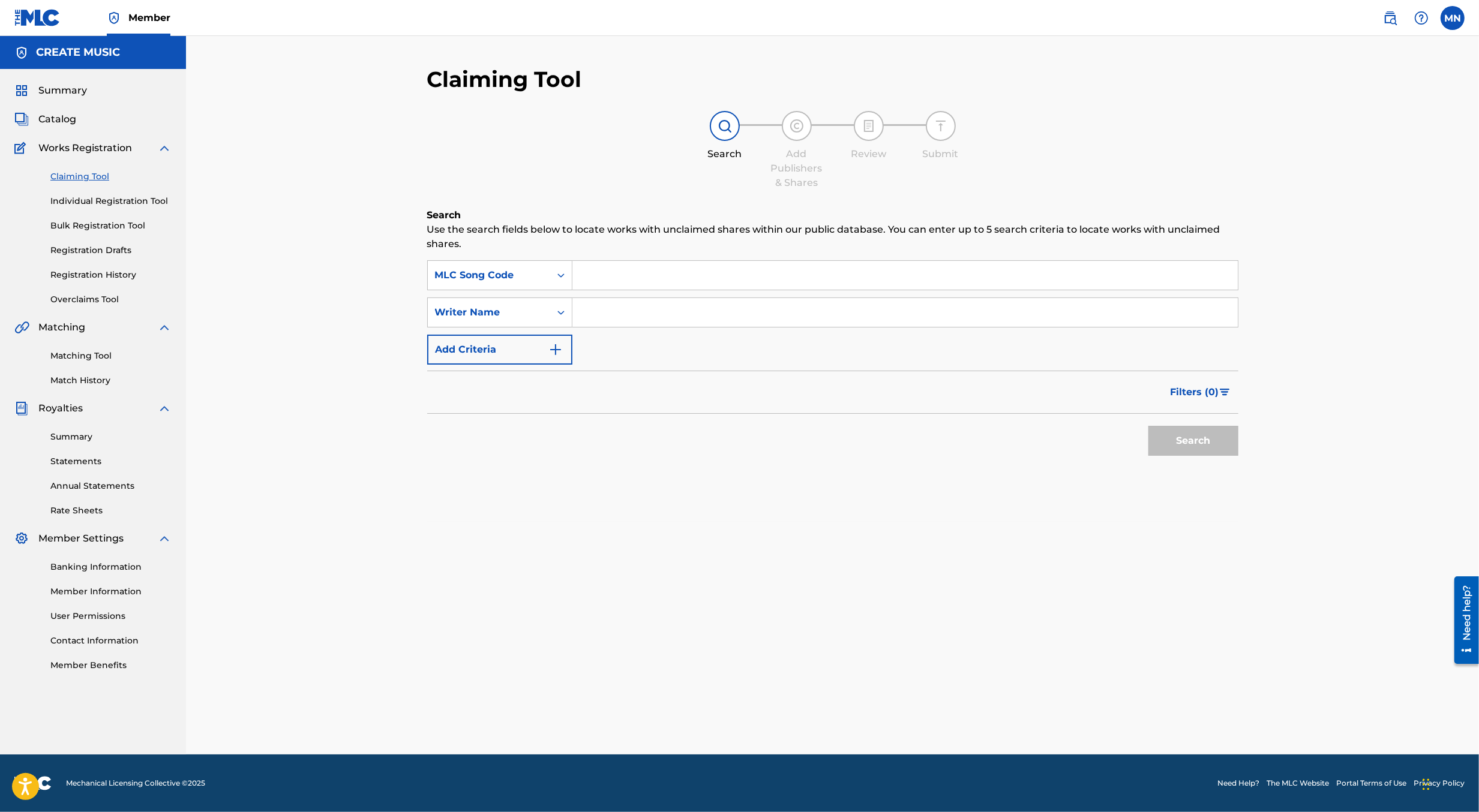
paste input "MR7F8Z"
type input "MR7F8Z"
click at [1148, 426] on button "Search" at bounding box center [1193, 441] width 90 height 30
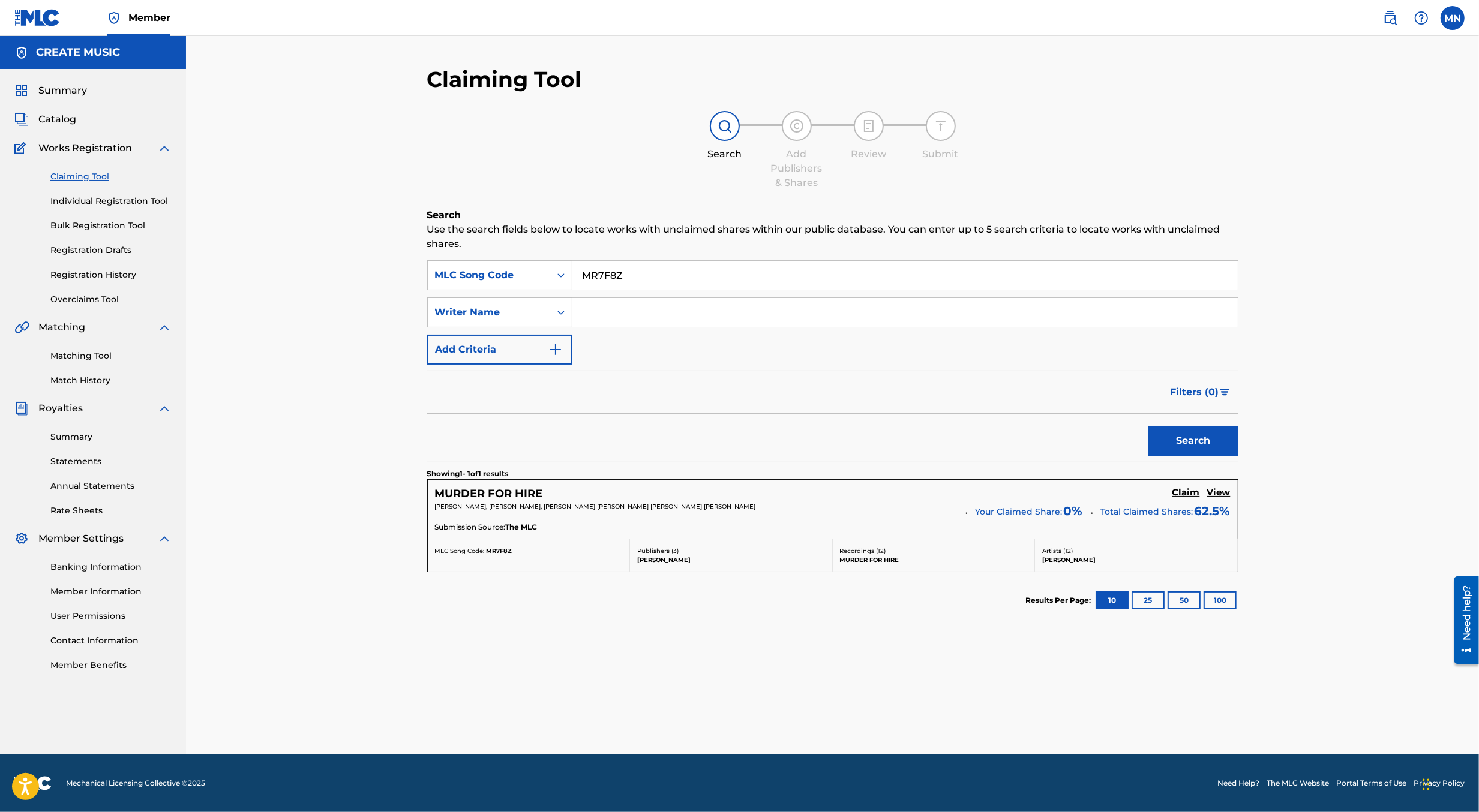
click at [1184, 492] on h5 "Claim" at bounding box center [1186, 492] width 28 height 12
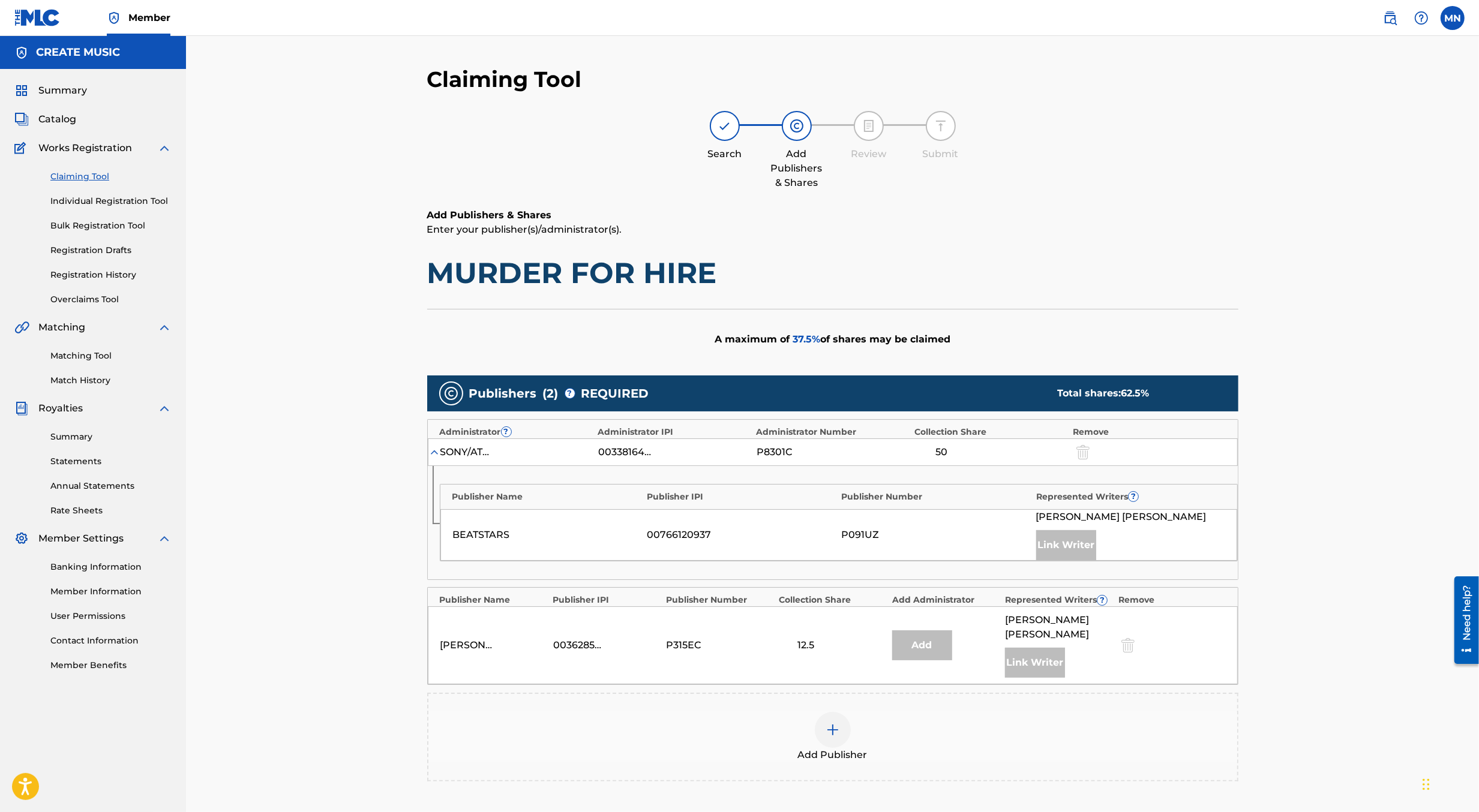
click at [830, 723] on img at bounding box center [833, 730] width 14 height 14
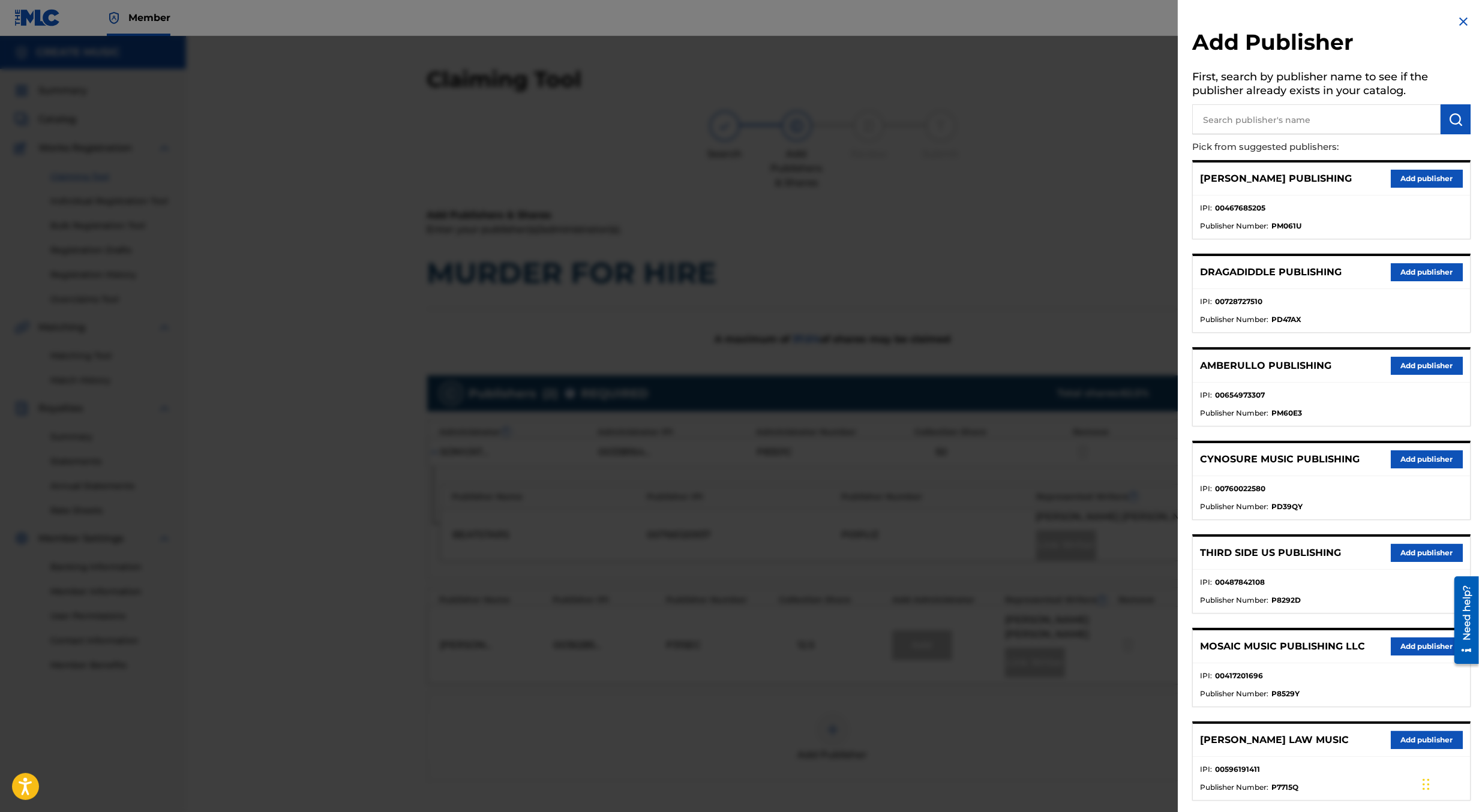
click at [1267, 117] on input "text" at bounding box center [1316, 119] width 248 height 30
type input "create d"
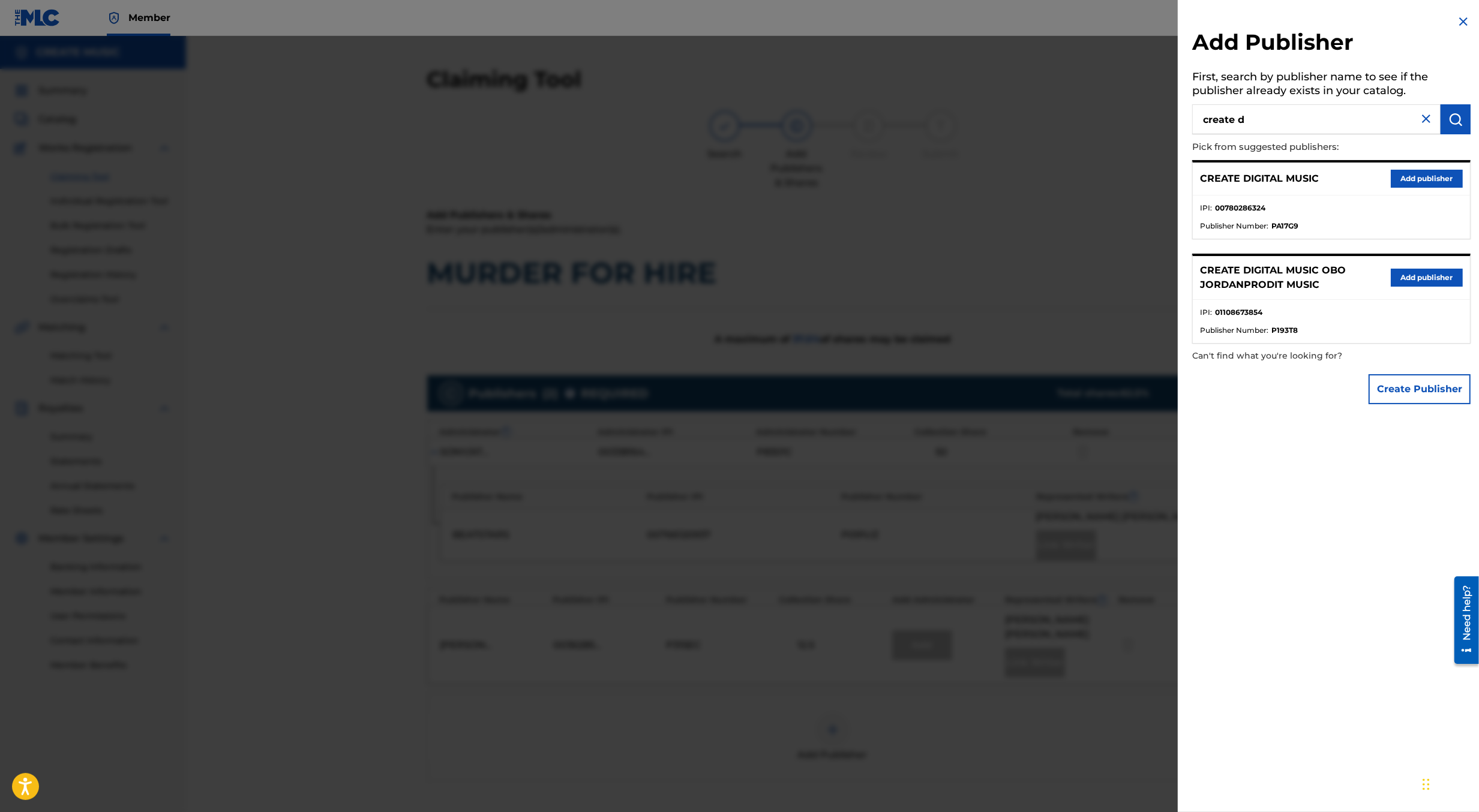
click at [1399, 173] on button "Add publisher" at bounding box center [1428, 179] width 72 height 18
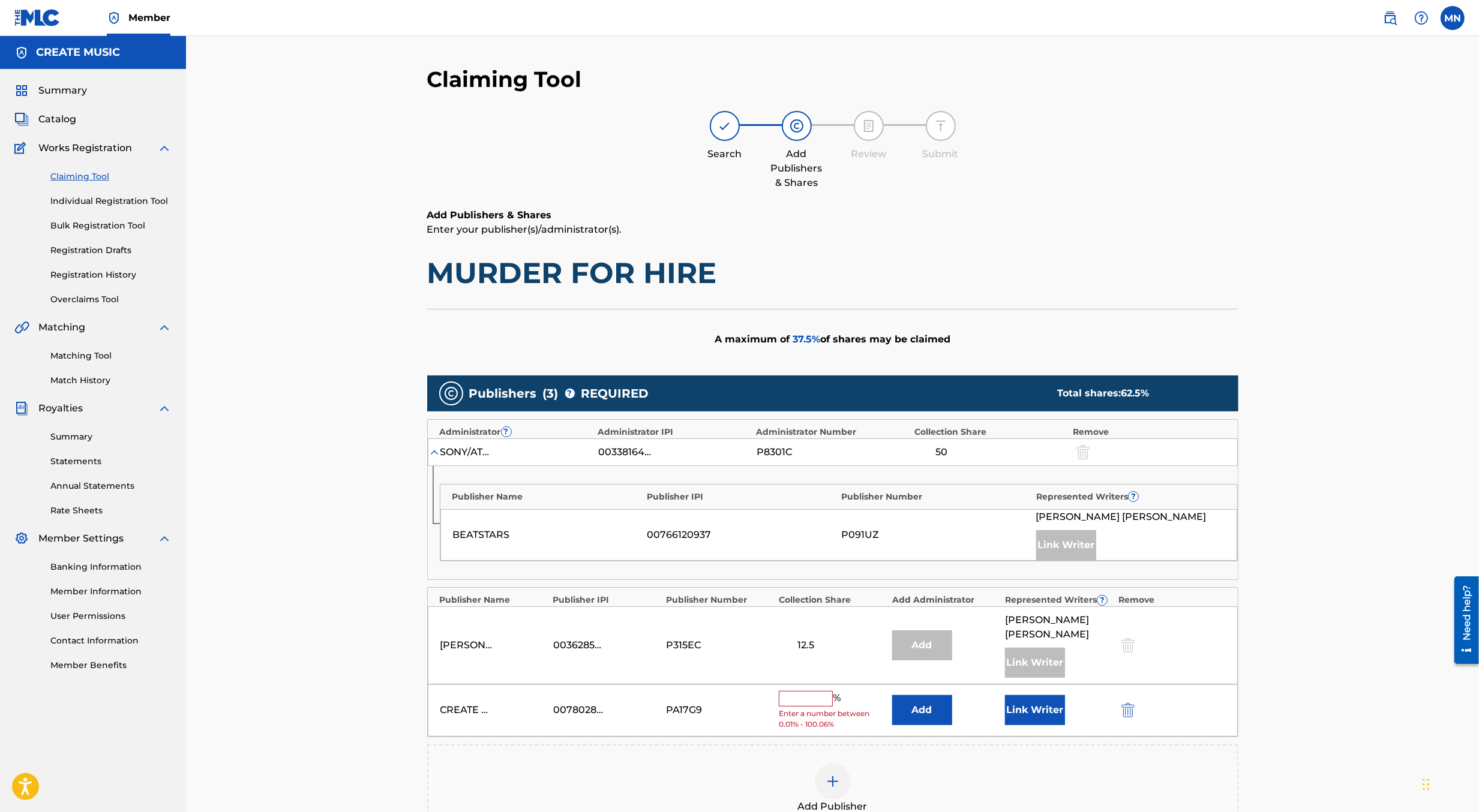
click at [814, 691] on input "text" at bounding box center [806, 698] width 54 height 15
type input "12.5"
click at [1022, 691] on button "Link Writer" at bounding box center [1035, 705] width 60 height 30
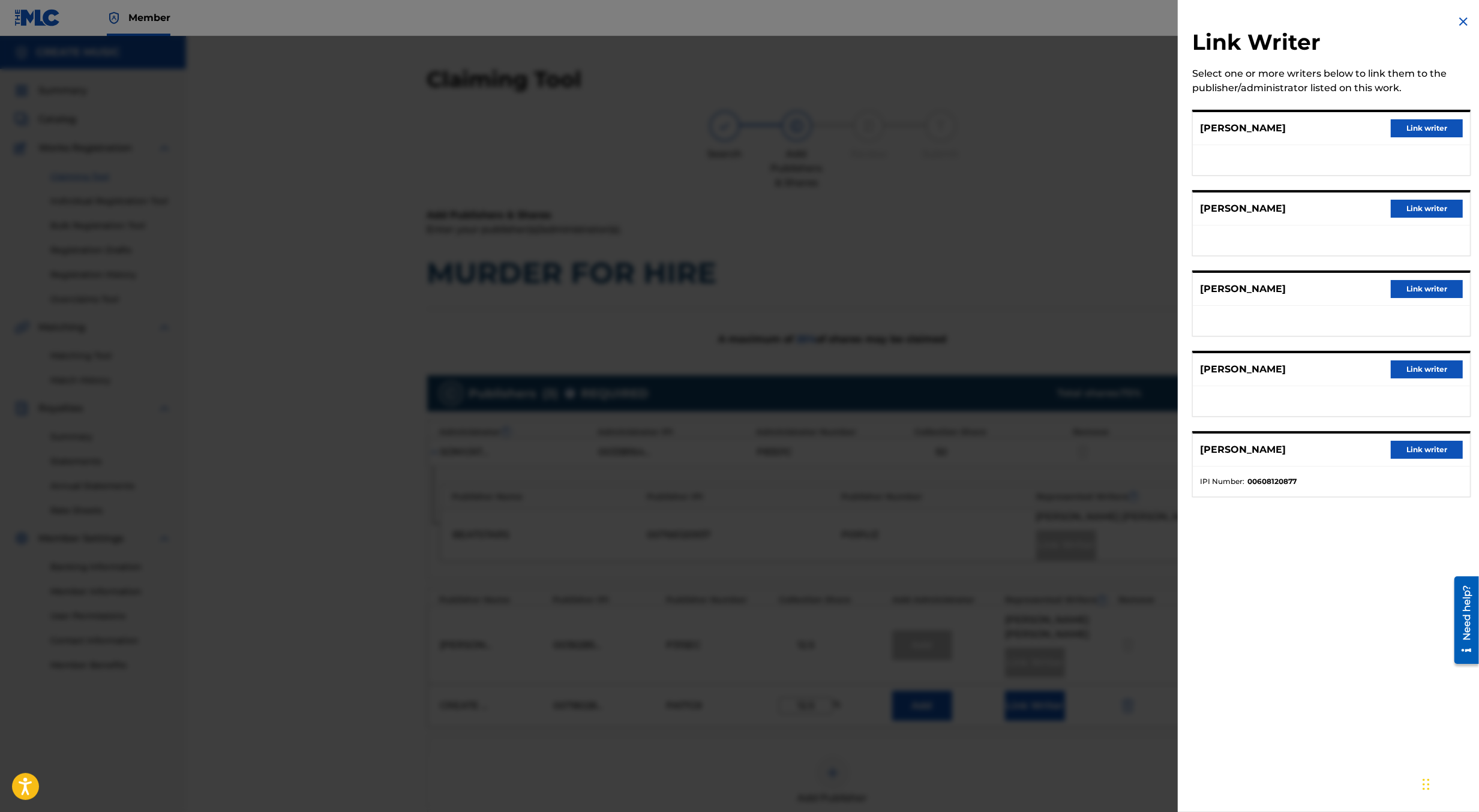
click at [1014, 330] on div at bounding box center [739, 442] width 1479 height 812
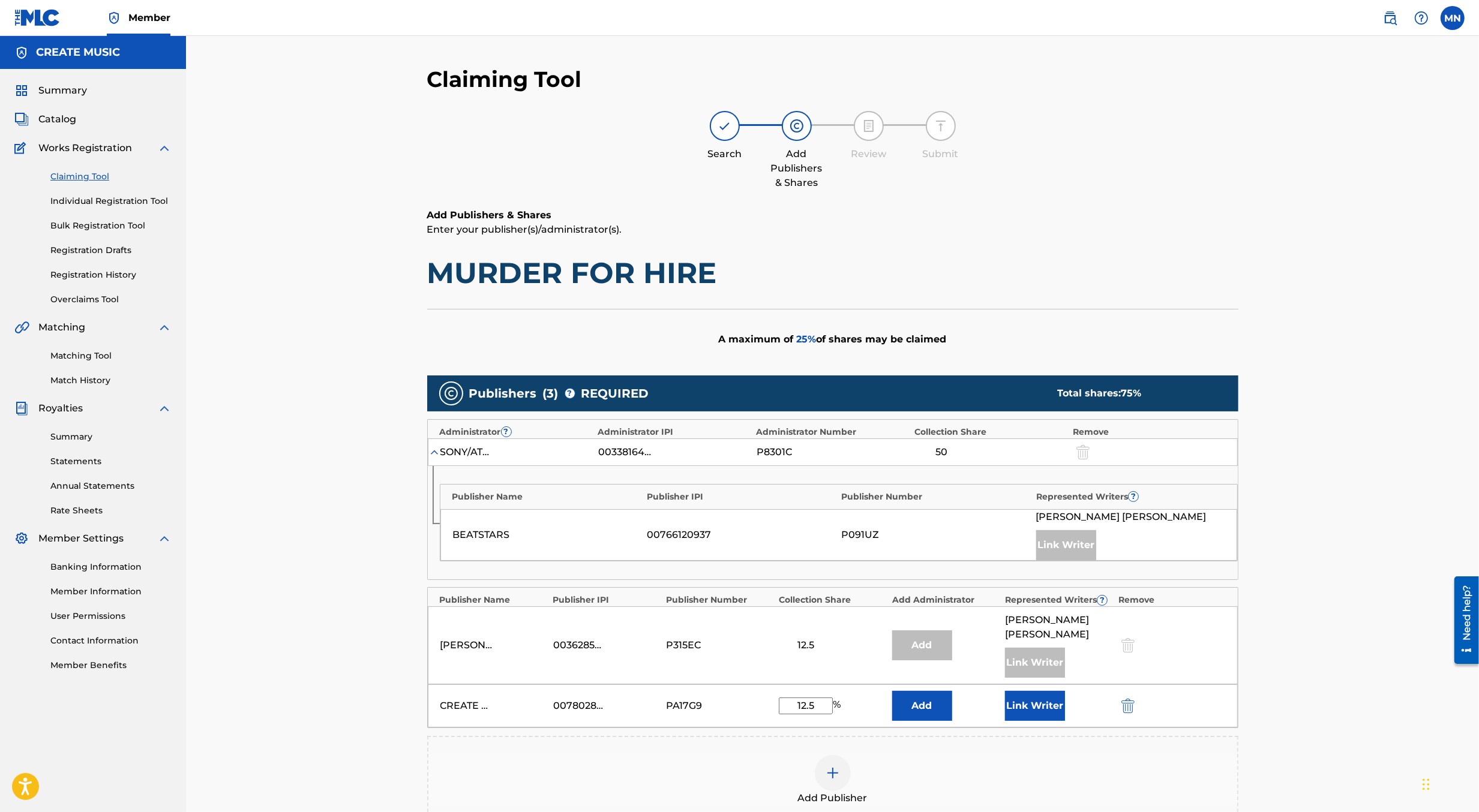
scroll to position [188, 0]
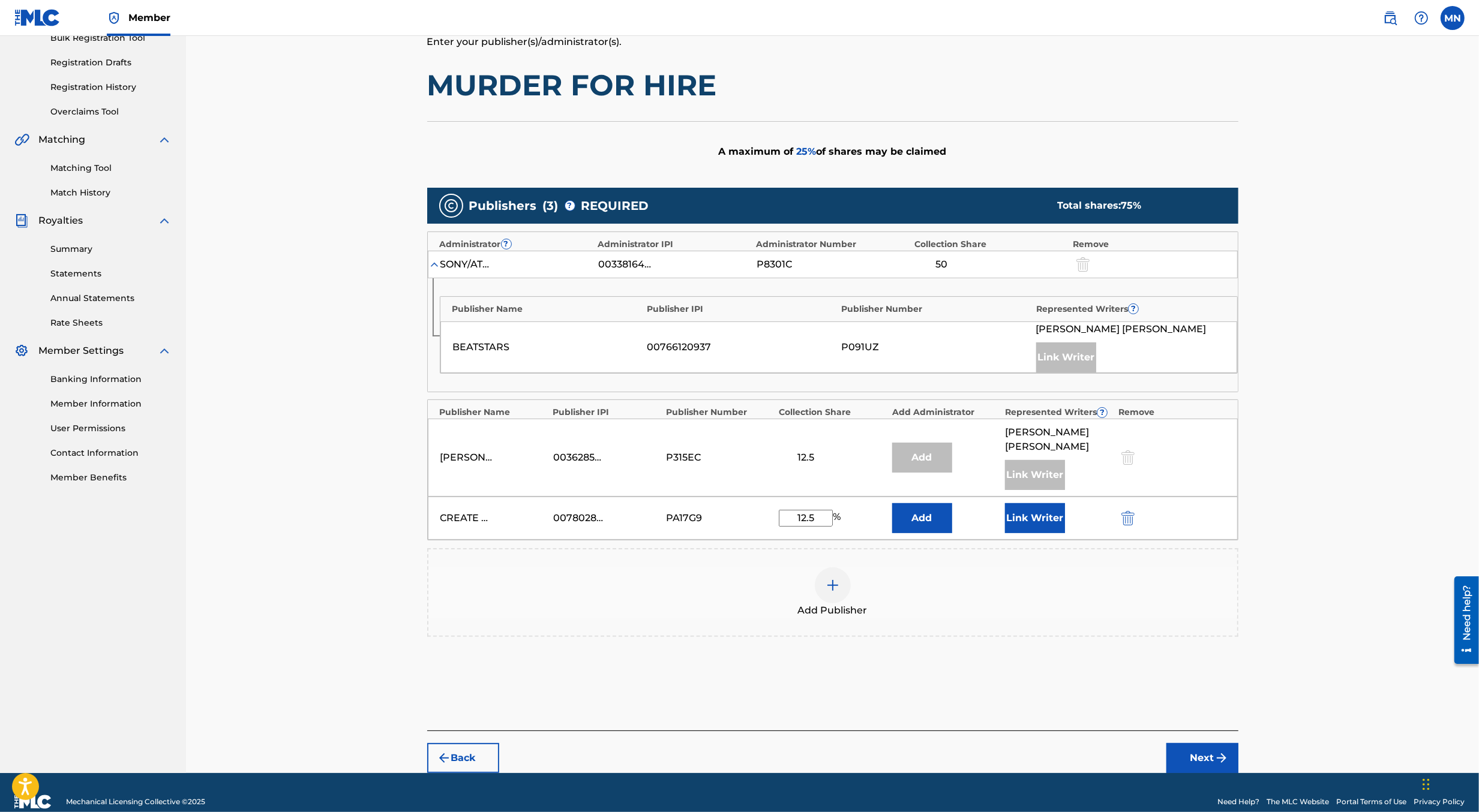
click at [1193, 743] on button "Next" at bounding box center [1203, 758] width 72 height 30
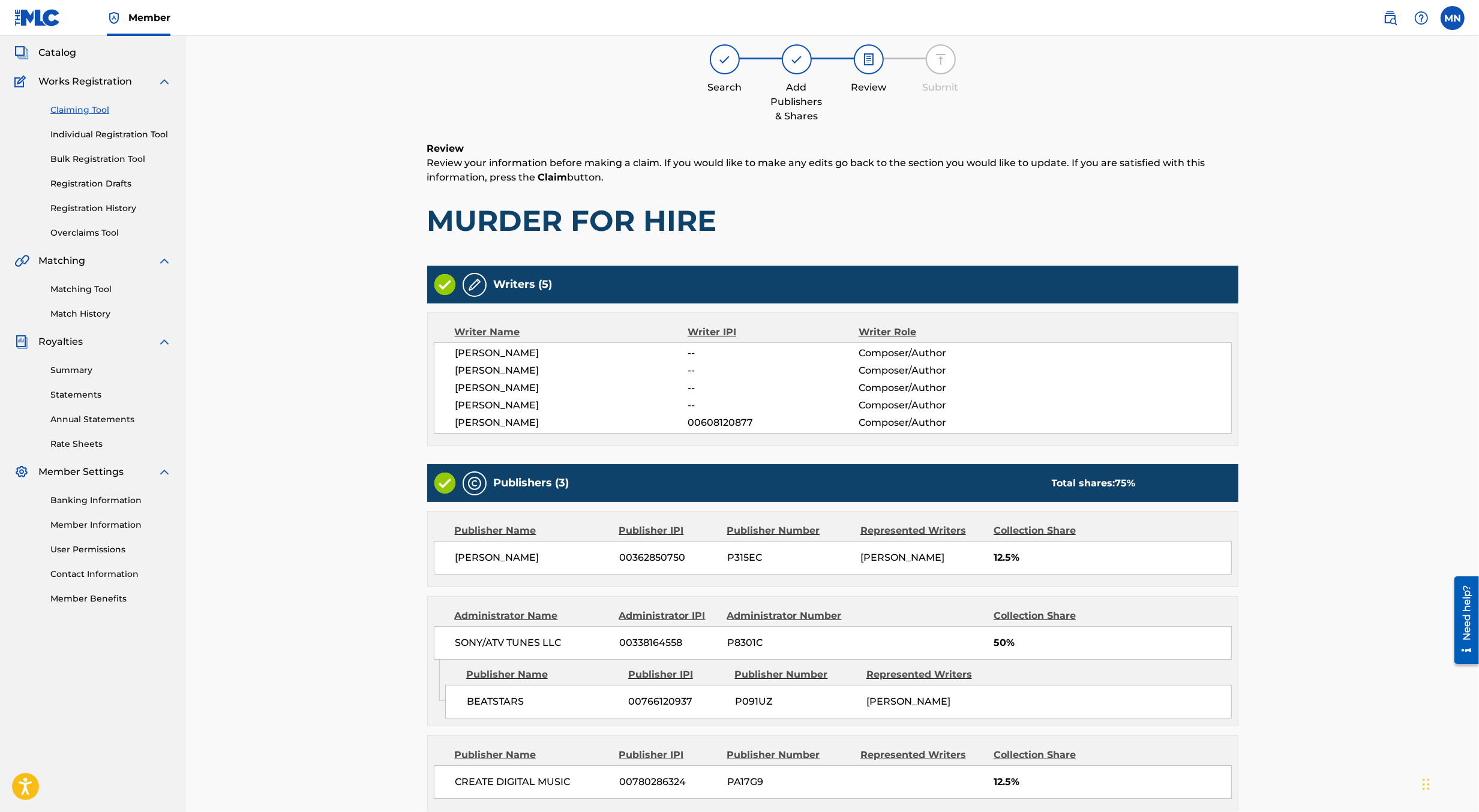
scroll to position [192, 0]
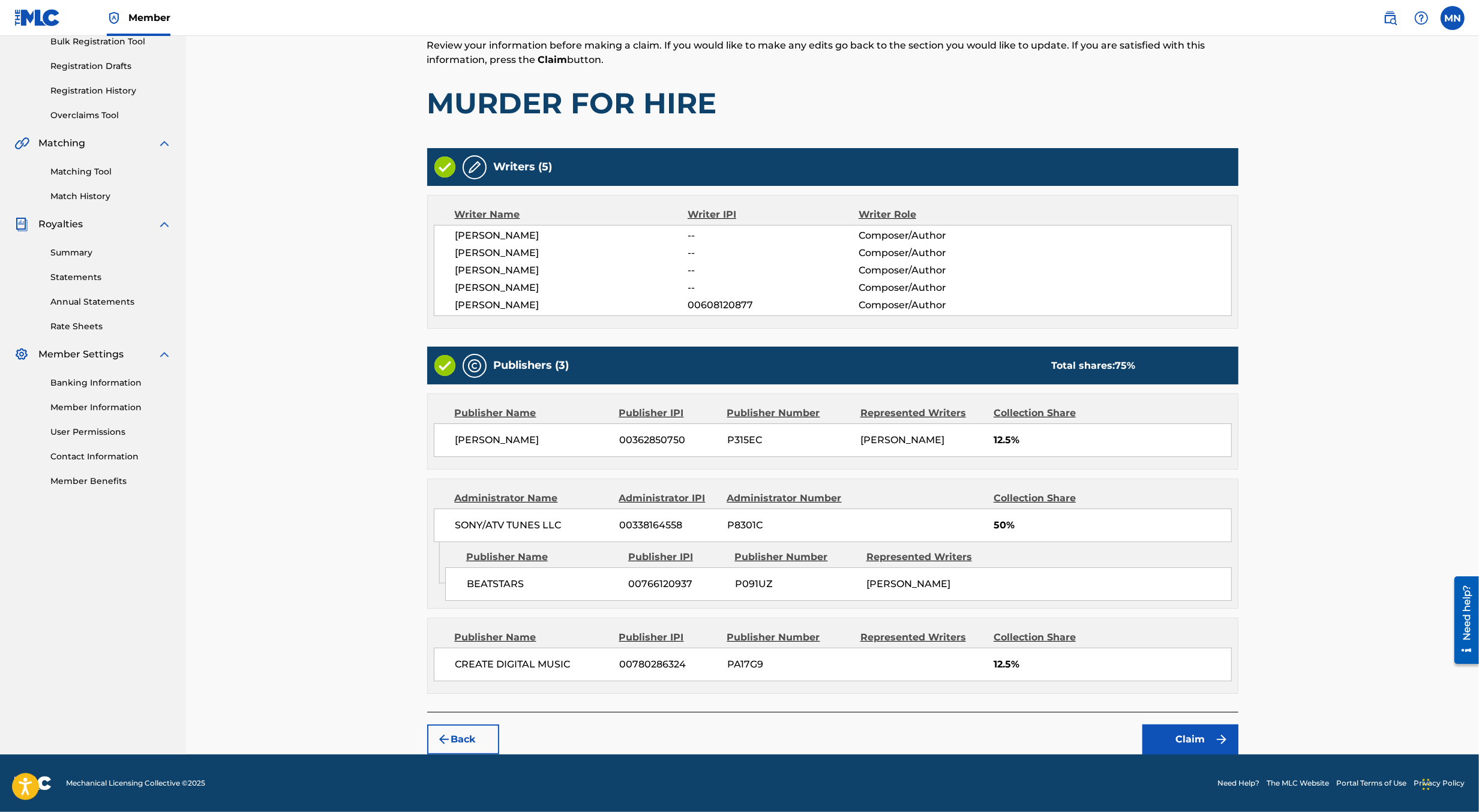
click at [1193, 738] on button "Claim" at bounding box center [1191, 739] width 96 height 30
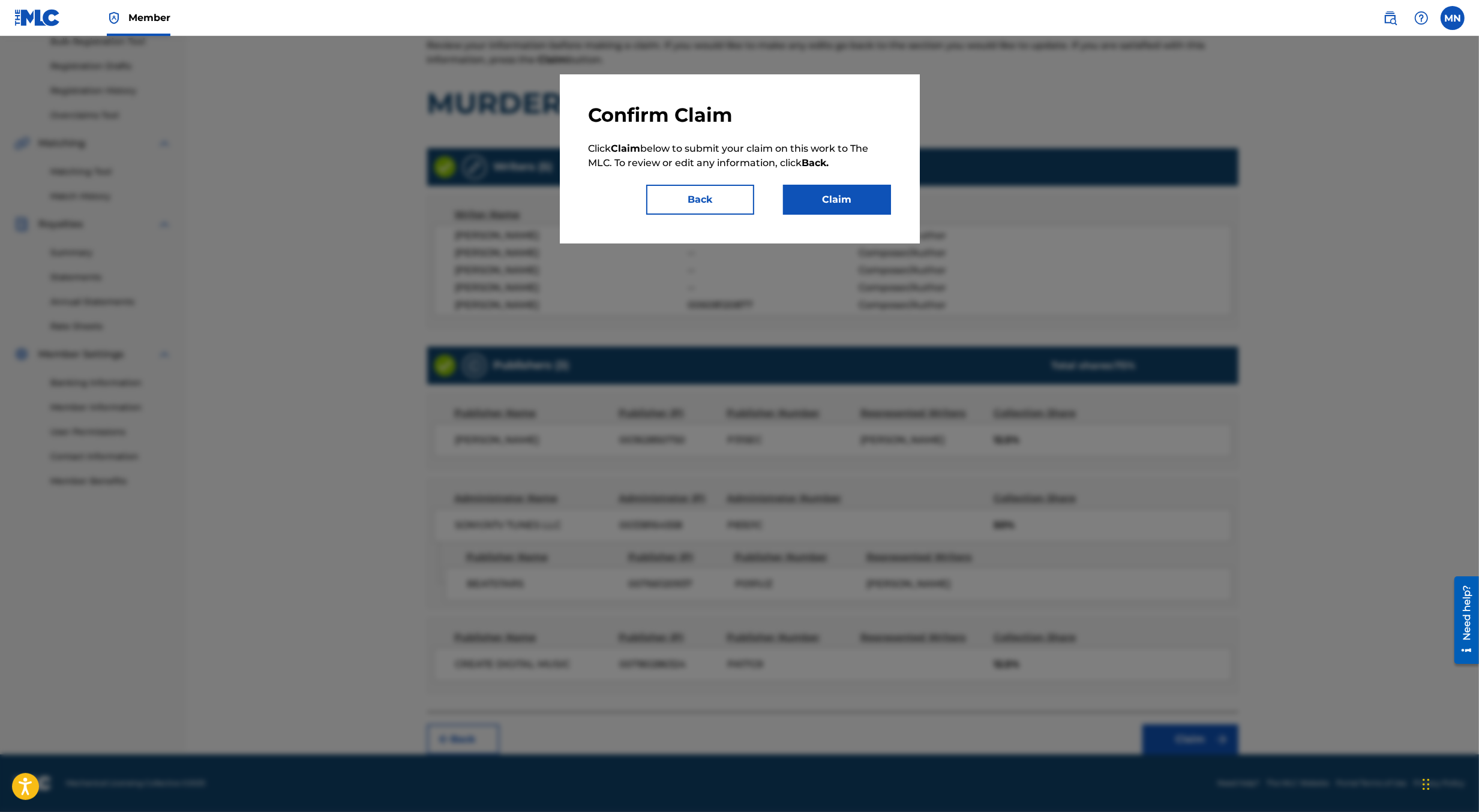
click at [828, 198] on button "Claim" at bounding box center [838, 200] width 108 height 30
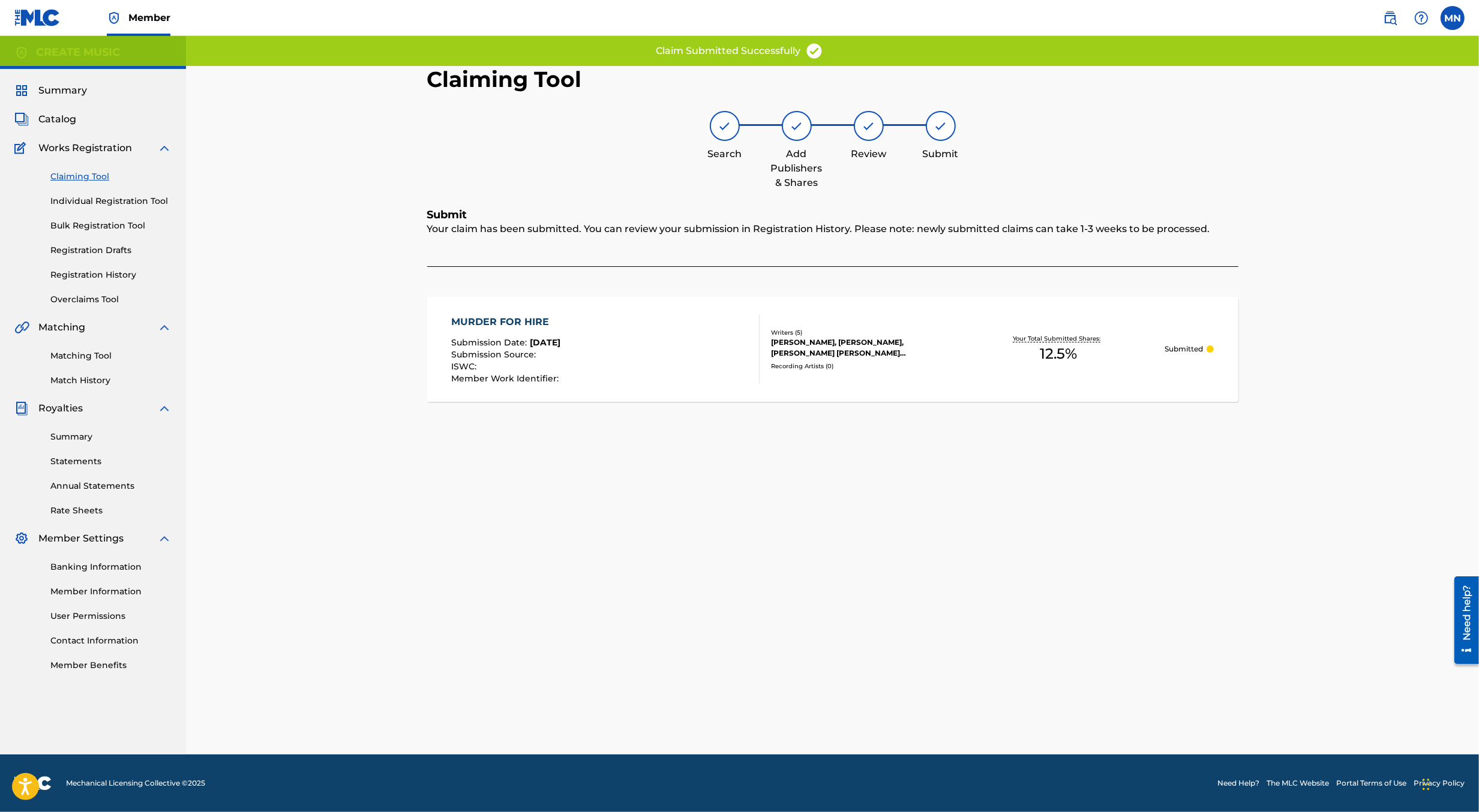
scroll to position [0, 0]
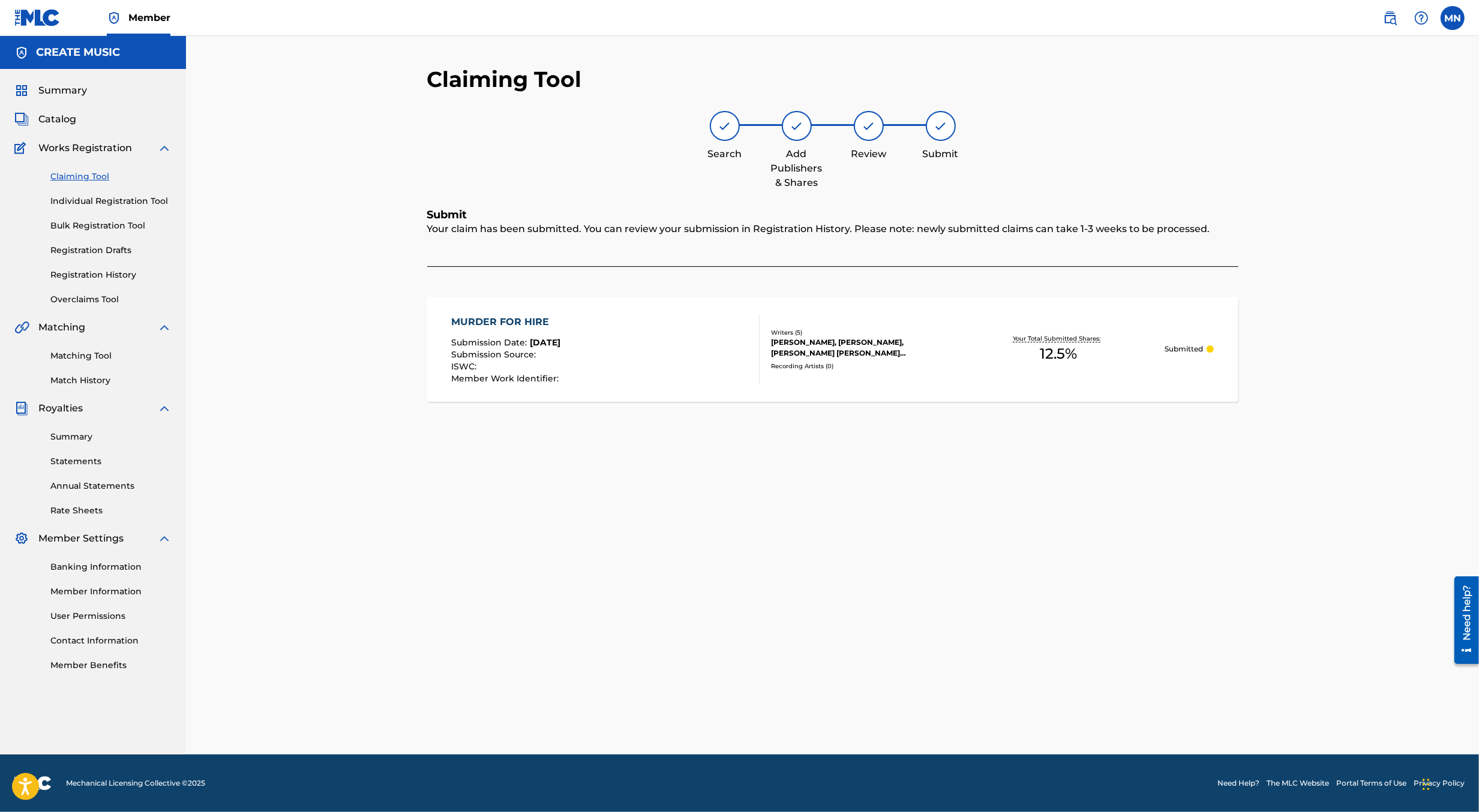
click at [1399, 19] on link at bounding box center [1390, 18] width 24 height 24
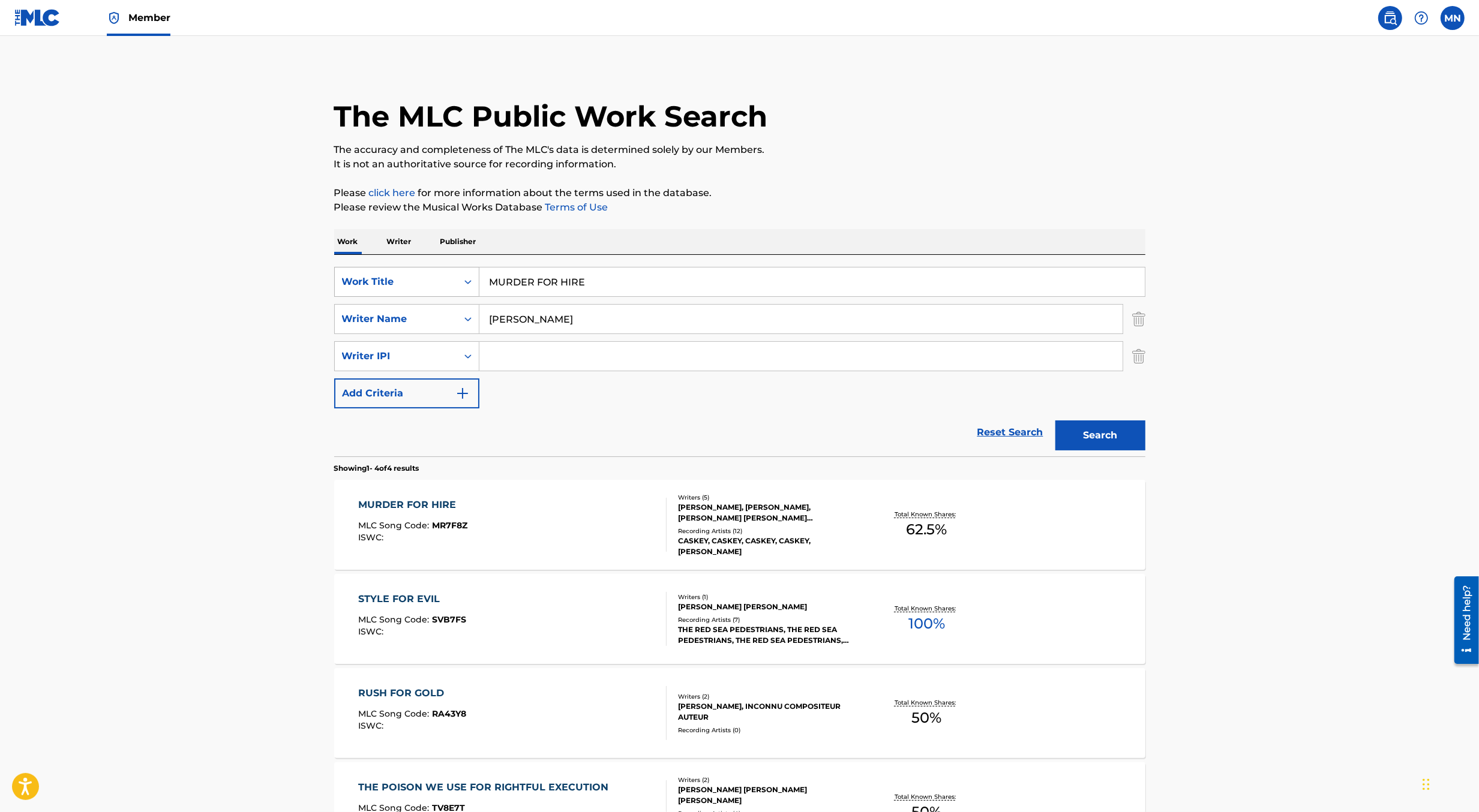
click at [466, 280] on icon "Search Form" at bounding box center [468, 282] width 12 height 12
click at [443, 306] on div "ISWC" at bounding box center [407, 312] width 144 height 30
click at [452, 288] on div "ISWC" at bounding box center [397, 282] width 123 height 23
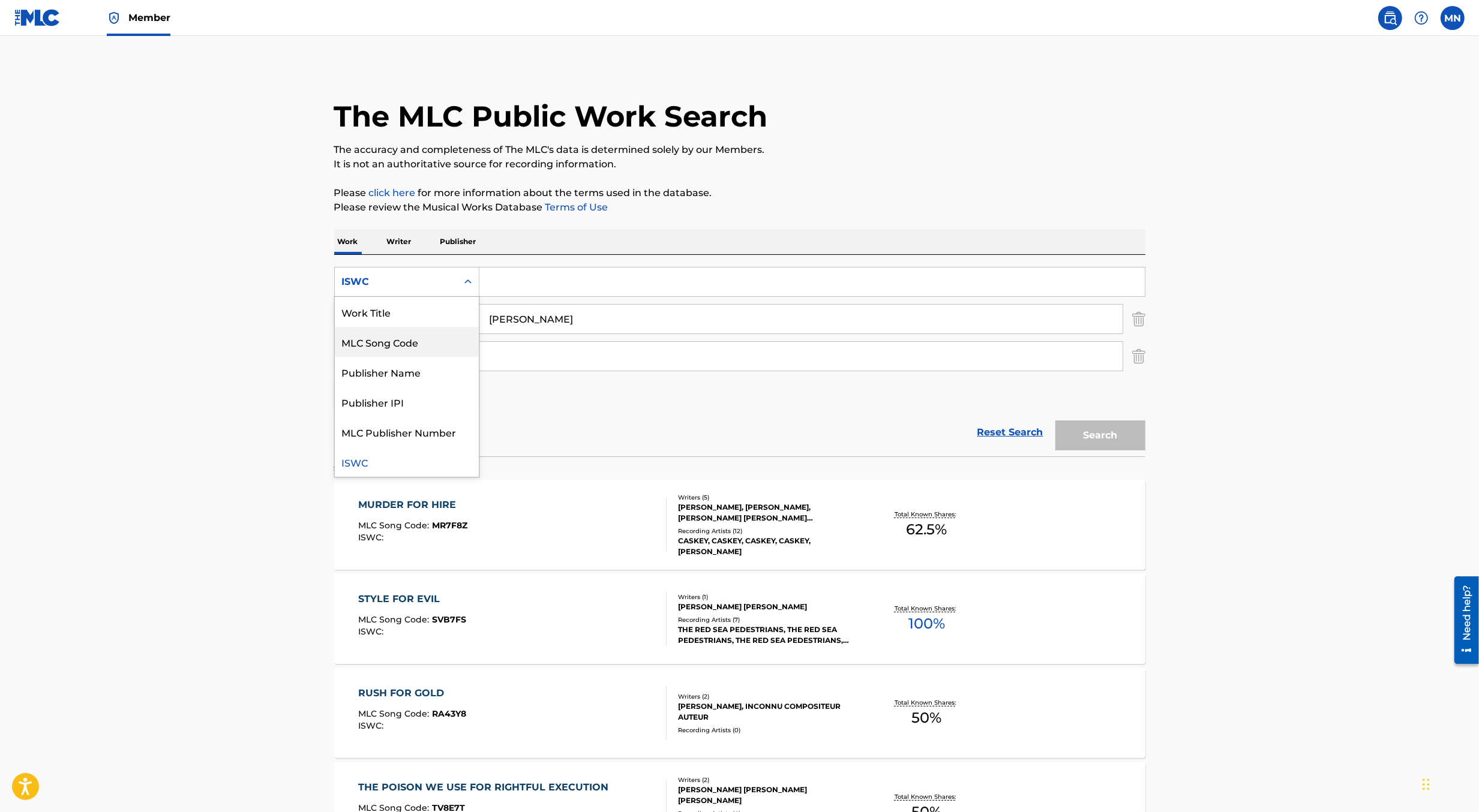
click at [424, 336] on div "MLC Song Code" at bounding box center [407, 341] width 144 height 30
click at [511, 297] on div "SearchWithCriteriafb27cb77-db19-478f-a347-2da11b654c56 MLC Song Code SearchWith…" at bounding box center [740, 338] width 811 height 142
click at [523, 285] on input "Search Form" at bounding box center [812, 282] width 666 height 29
type input "v"
paste input "LS7LVF"
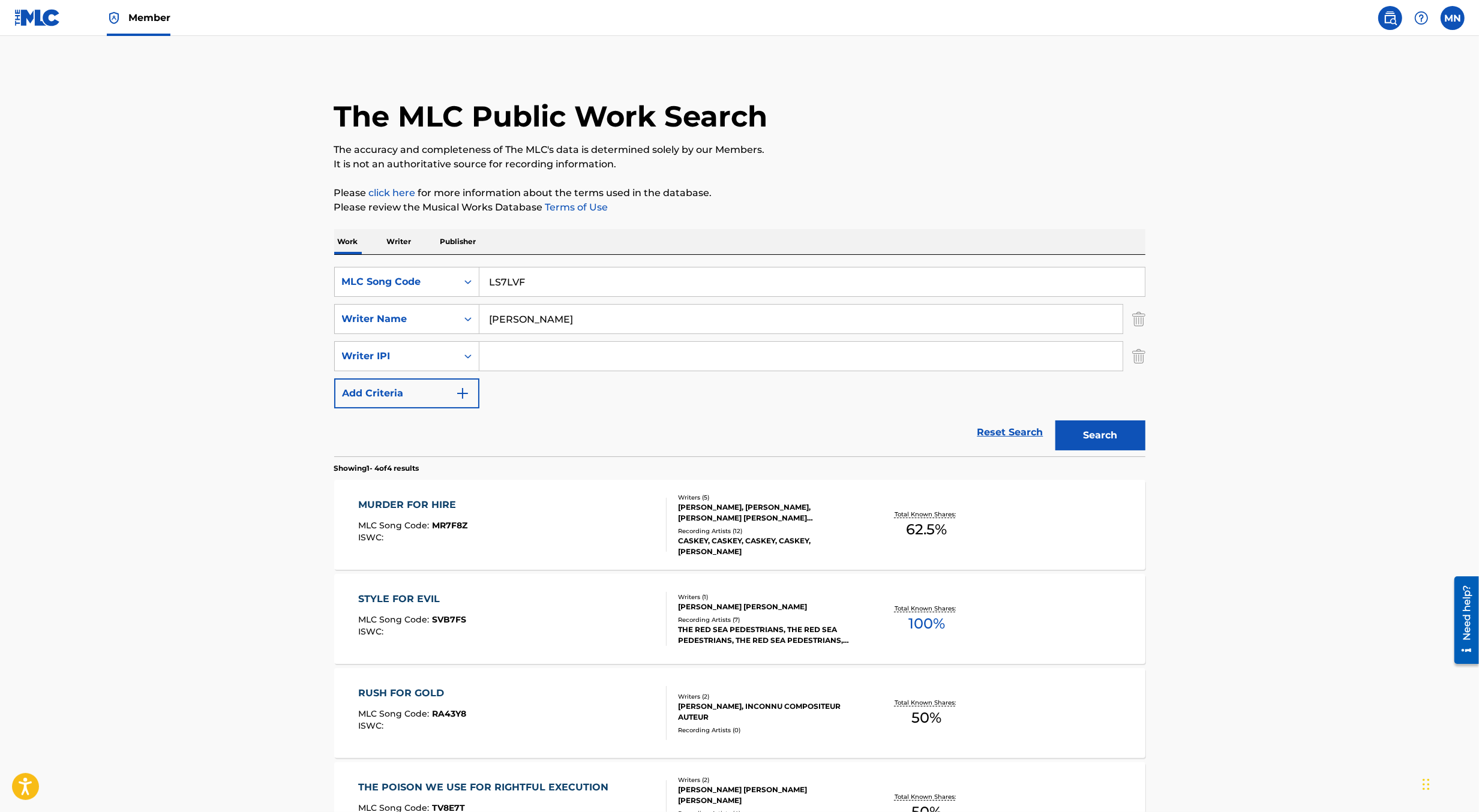
type input "LS7LVF"
click at [1138, 357] on img "Search Form" at bounding box center [1139, 356] width 14 height 30
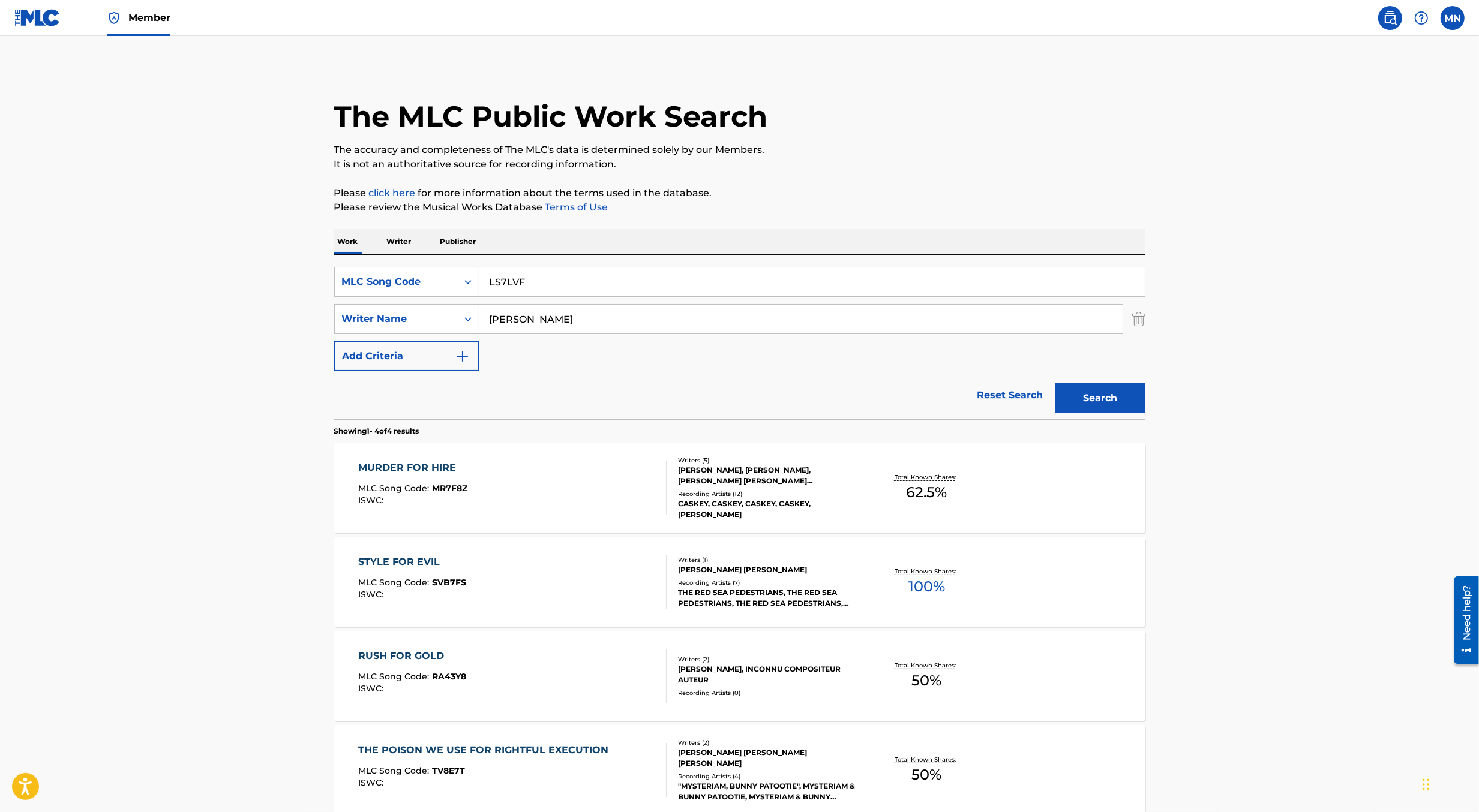
click at [1138, 315] on img "Search Form" at bounding box center [1139, 319] width 14 height 30
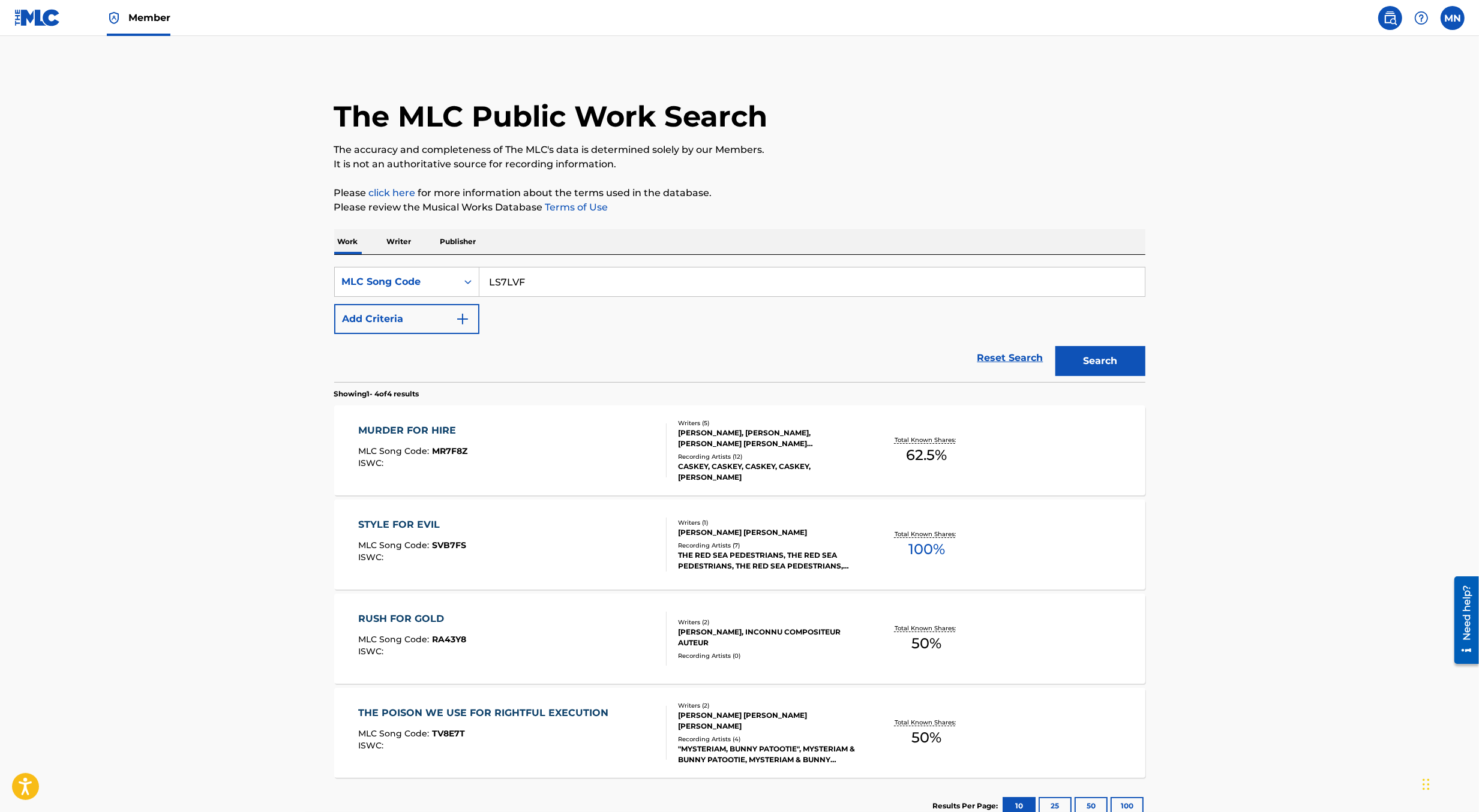
click at [1121, 351] on button "Search" at bounding box center [1100, 360] width 90 height 30
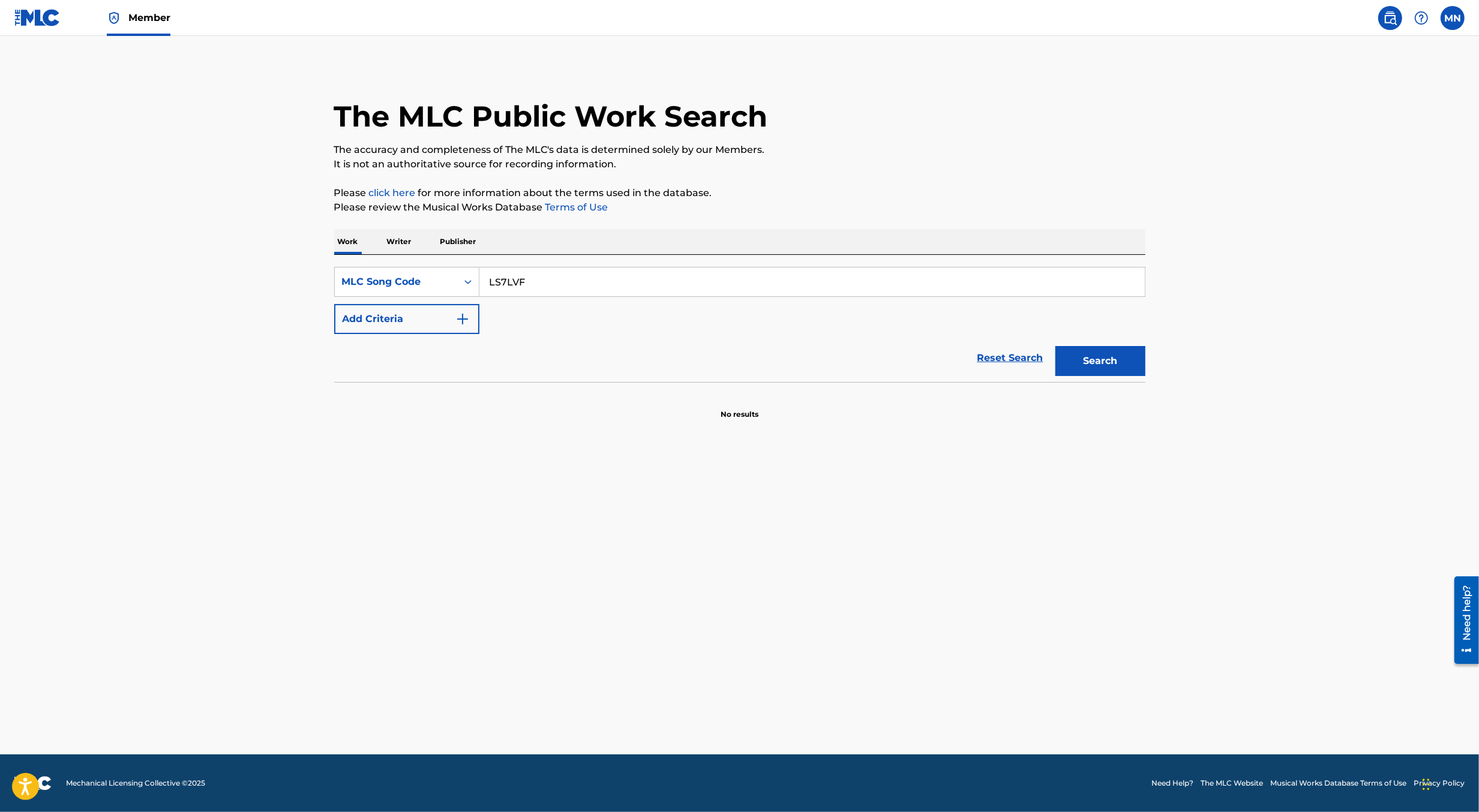
click at [596, 285] on input "LS7LVF" at bounding box center [812, 282] width 666 height 29
click at [1055, 346] on button "Search" at bounding box center [1100, 360] width 90 height 30
click at [460, 289] on div "Search Form" at bounding box center [468, 282] width 22 height 22
click at [445, 312] on div "Work Title" at bounding box center [407, 312] width 144 height 30
click at [532, 278] on input "Search Form" at bounding box center [812, 282] width 666 height 29
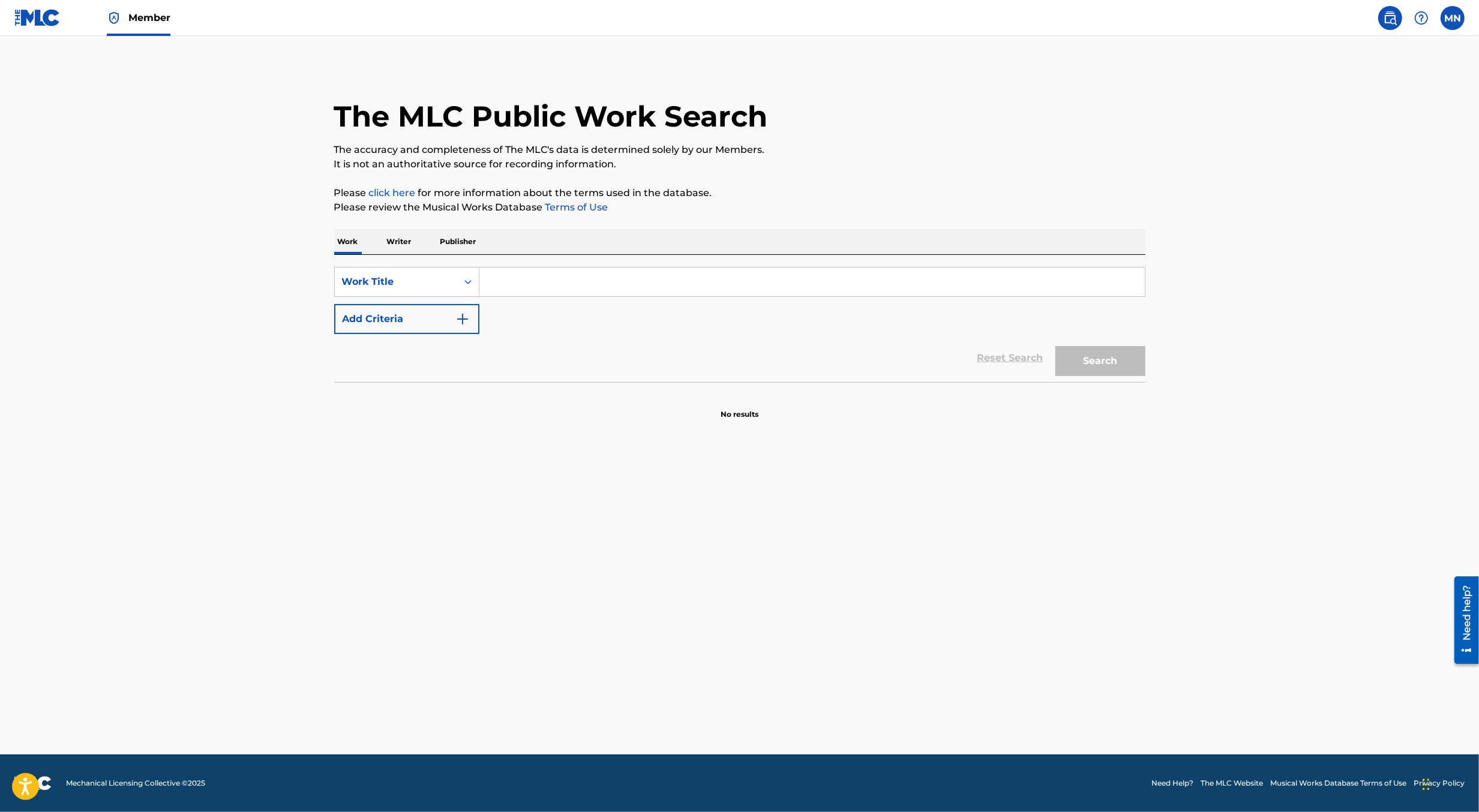
paste input "LEAVE THIS PARTY"
type input "LEAVE THIS PARTY"
click at [450, 317] on button "Add Criteria" at bounding box center [407, 319] width 145 height 30
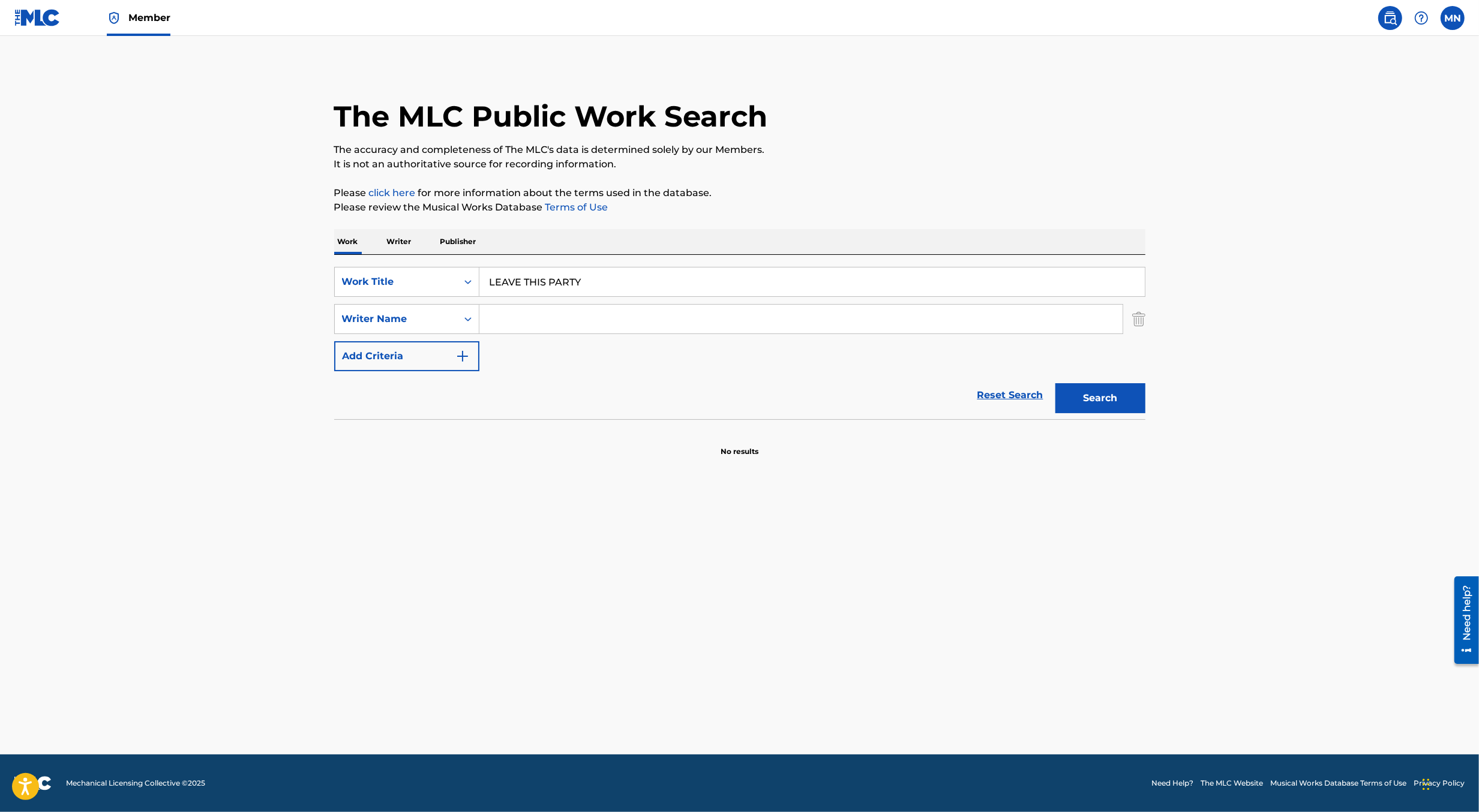
click at [503, 321] on input "Search Form" at bounding box center [801, 319] width 643 height 29
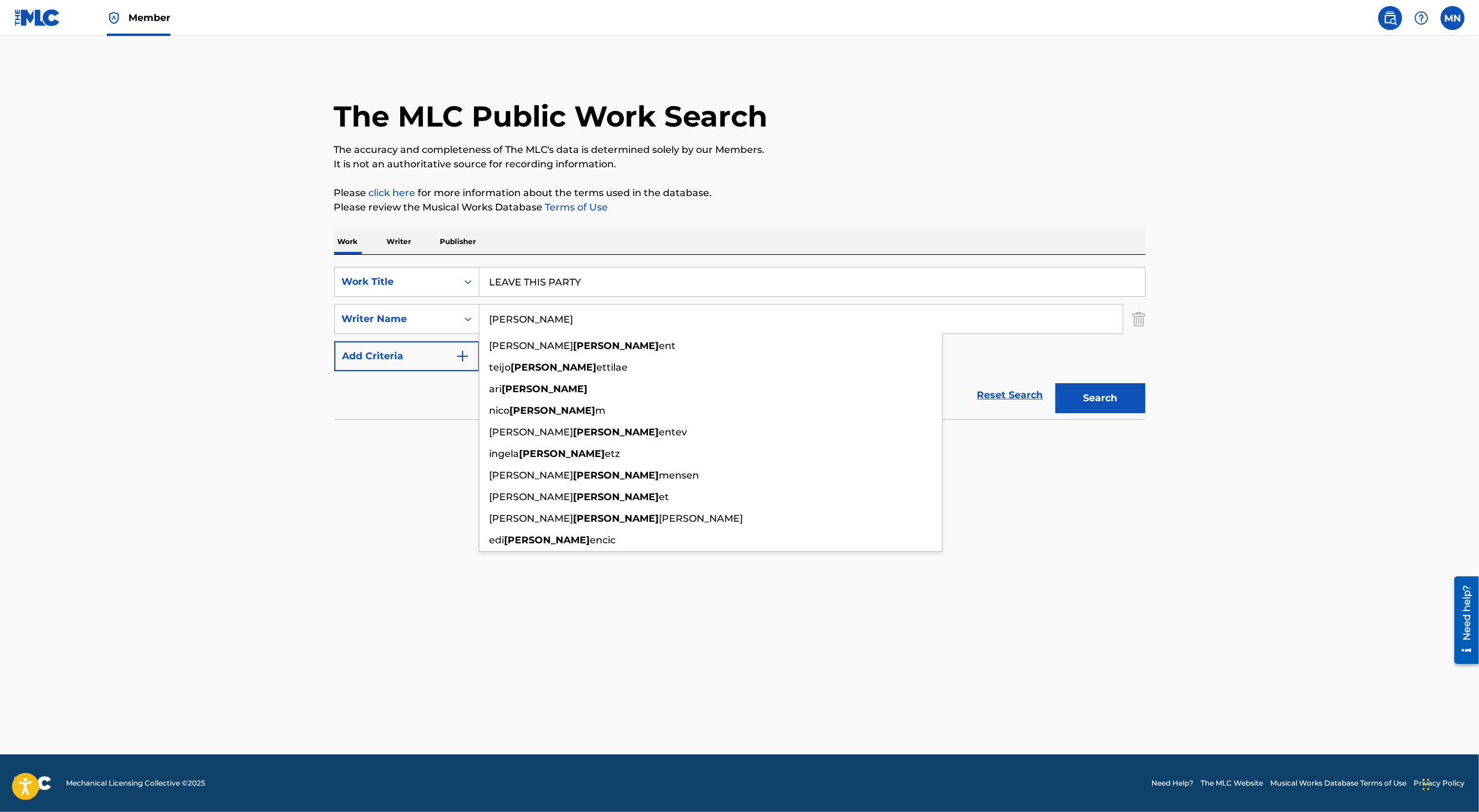
type input "[PERSON_NAME]"
click at [1055, 383] on button "Search" at bounding box center [1100, 397] width 90 height 30
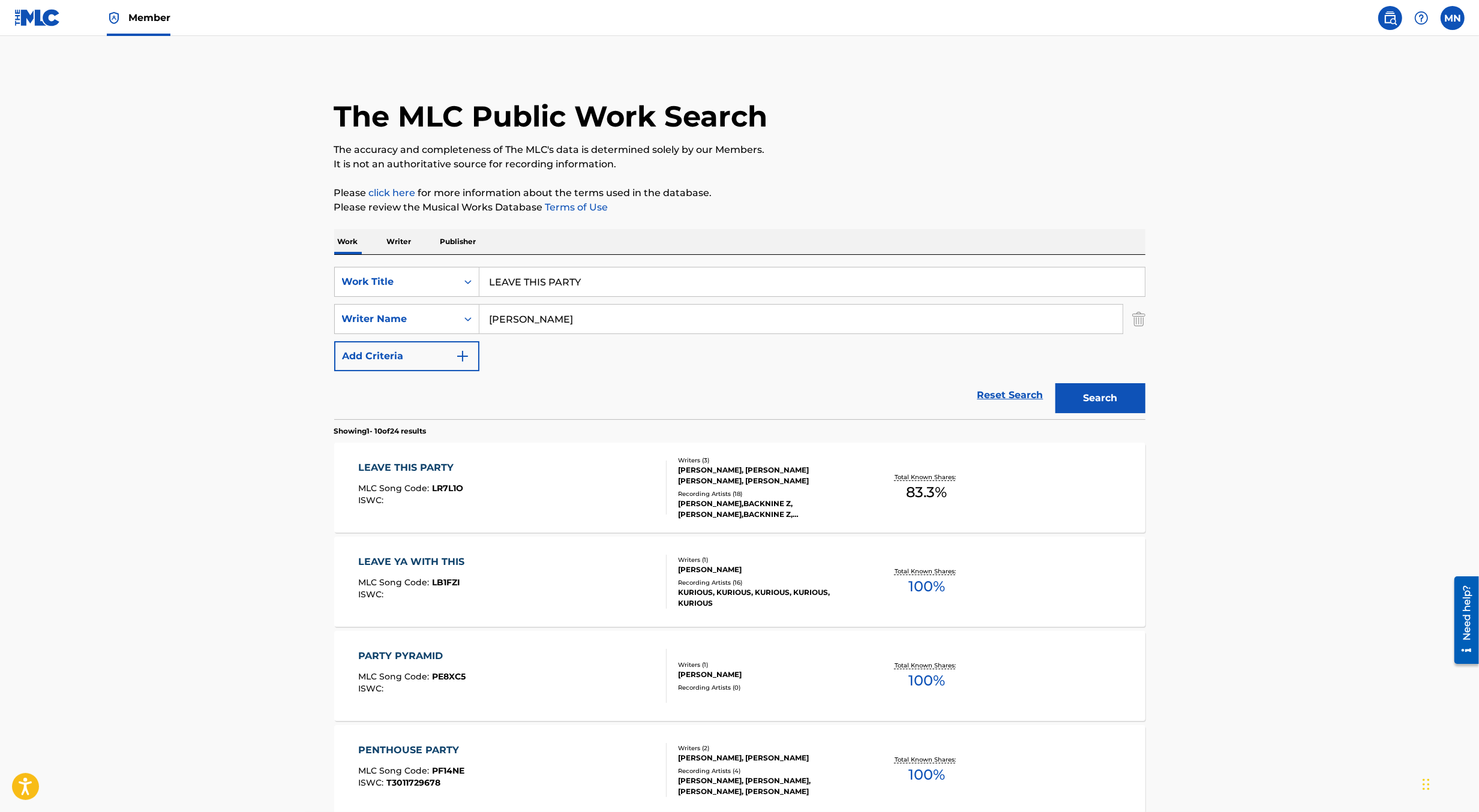
click at [619, 485] on div "LEAVE THIS PARTY MLC Song Code : LR7L1O ISWC :" at bounding box center [512, 488] width 308 height 54
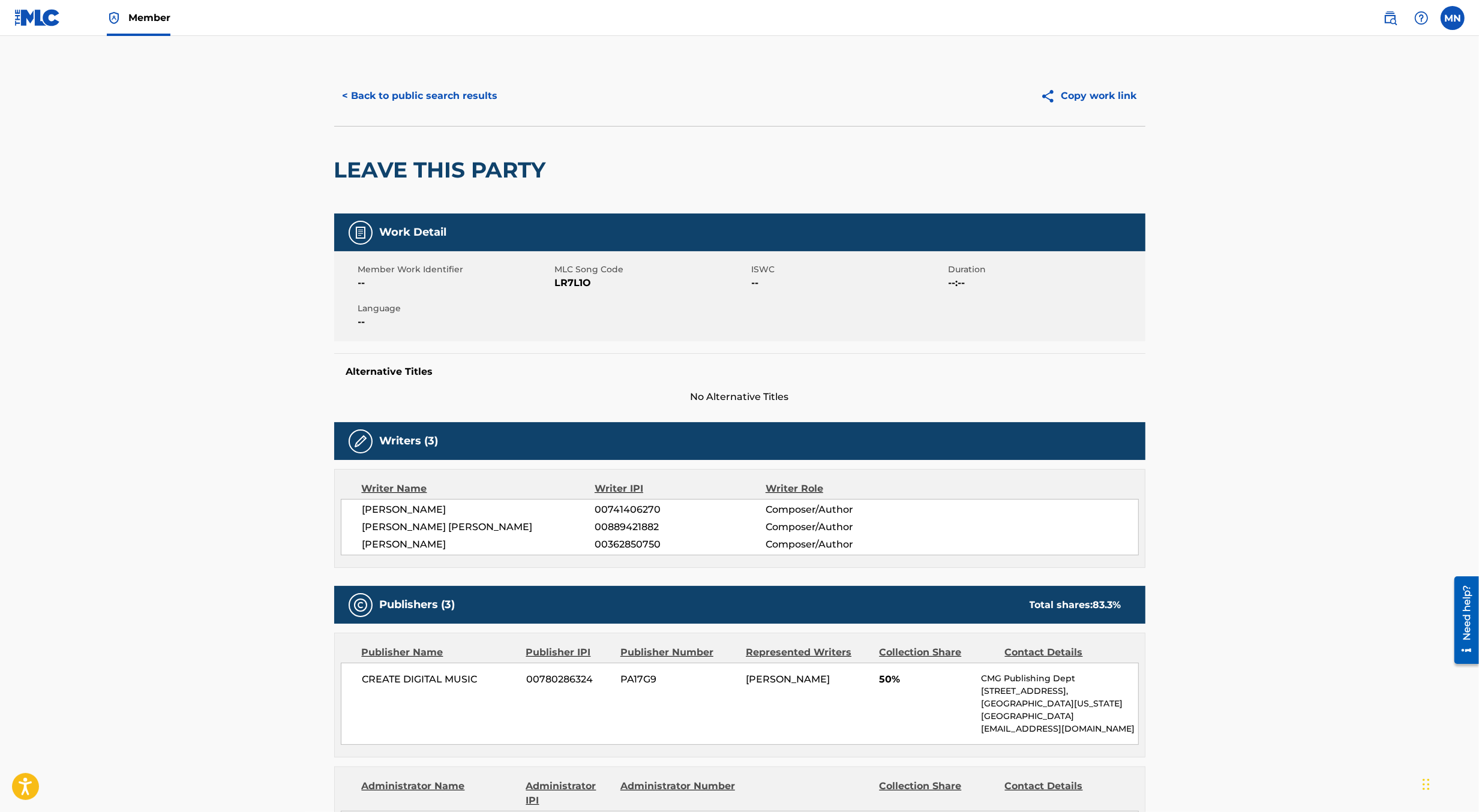
click at [576, 285] on span "LR7L1O" at bounding box center [651, 284] width 194 height 14
click at [572, 286] on span "LR7L1O" at bounding box center [651, 284] width 194 height 14
click at [442, 99] on button "< Back to public search results" at bounding box center [420, 96] width 173 height 30
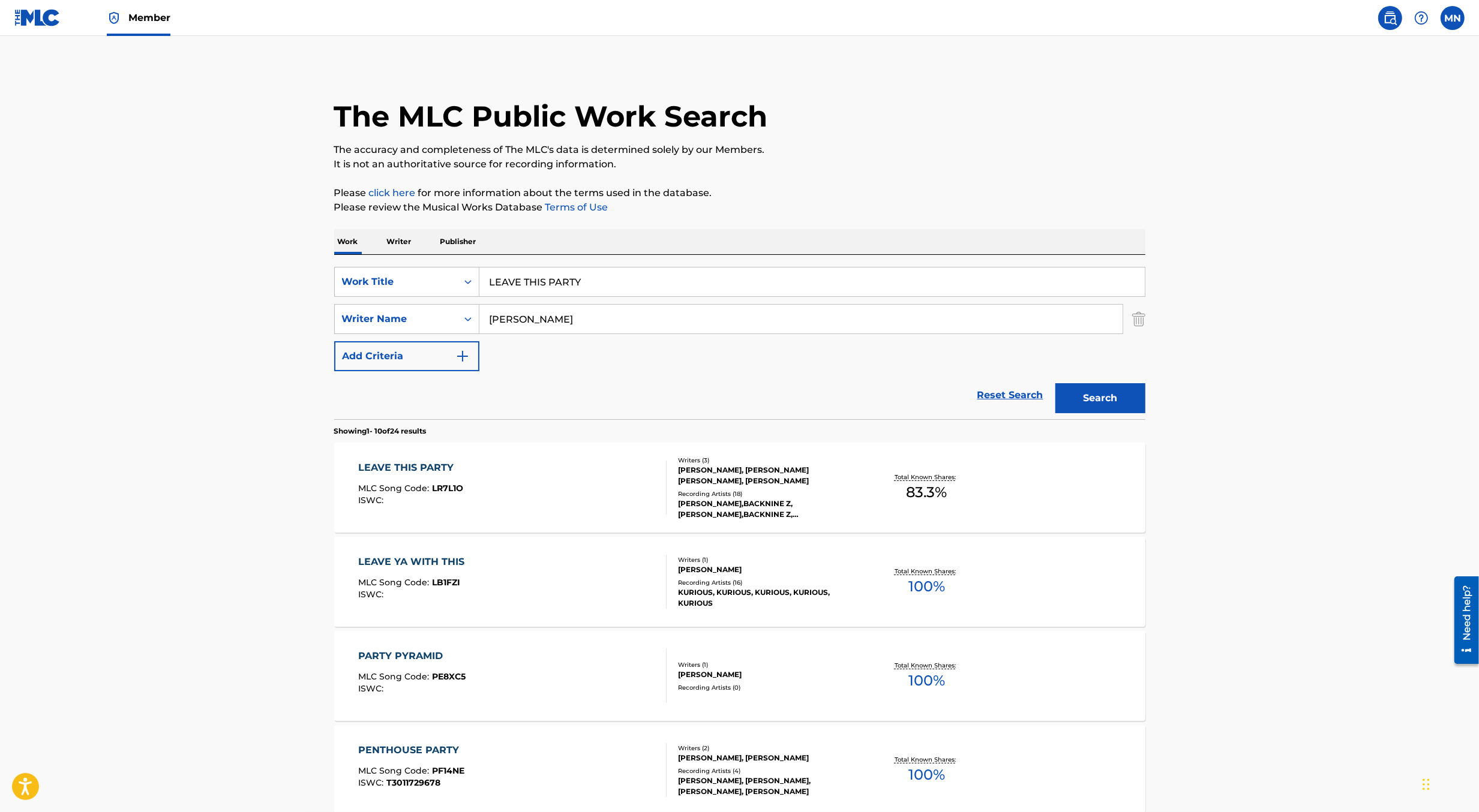
click at [600, 290] on input "LEAVE THIS PARTY" at bounding box center [812, 282] width 666 height 29
paste input "OFF MY MIND CASKE"
click at [601, 285] on input "OFF MY MIND [PERSON_NAME]" at bounding box center [812, 282] width 666 height 29
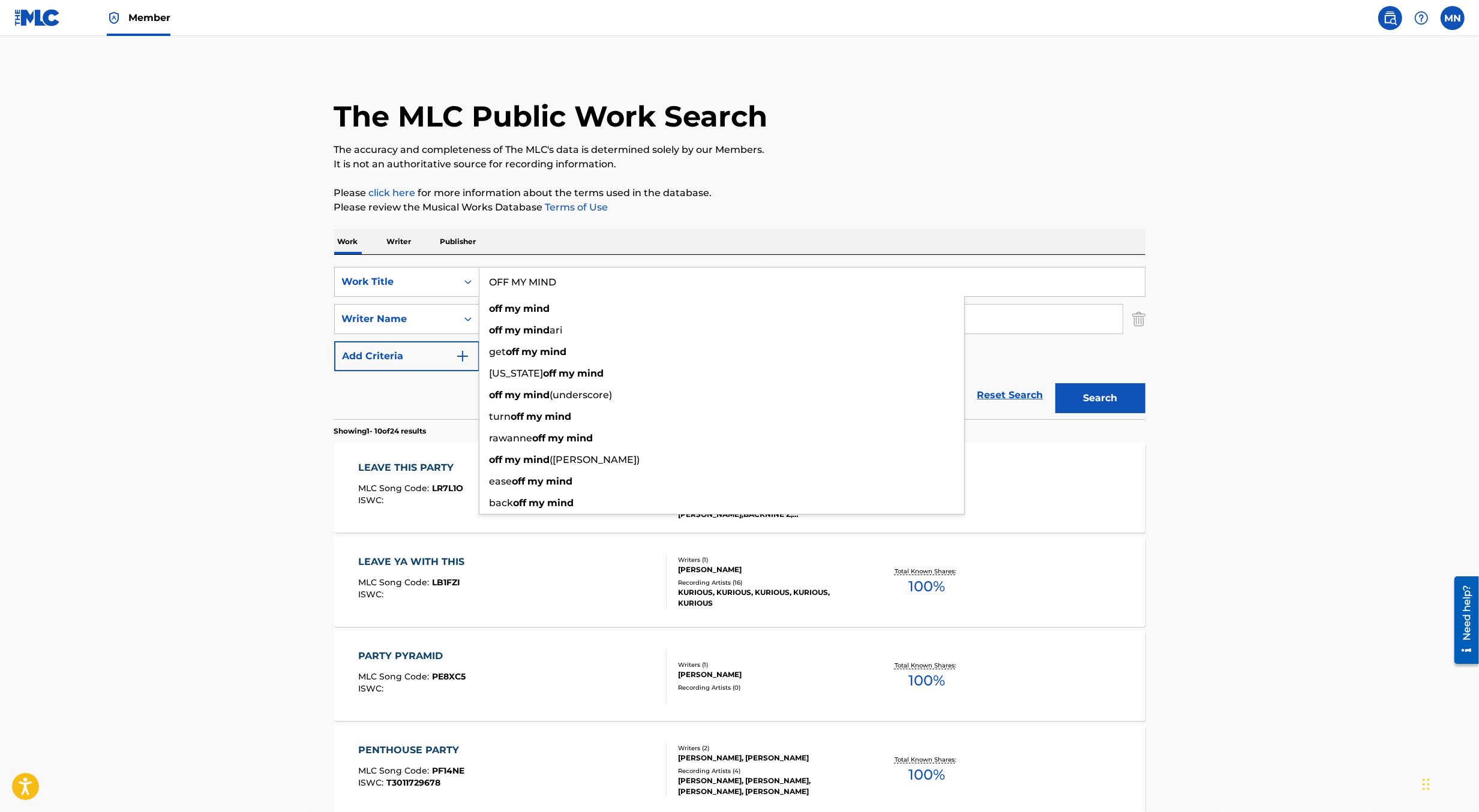
type input "OFF MY MIND"
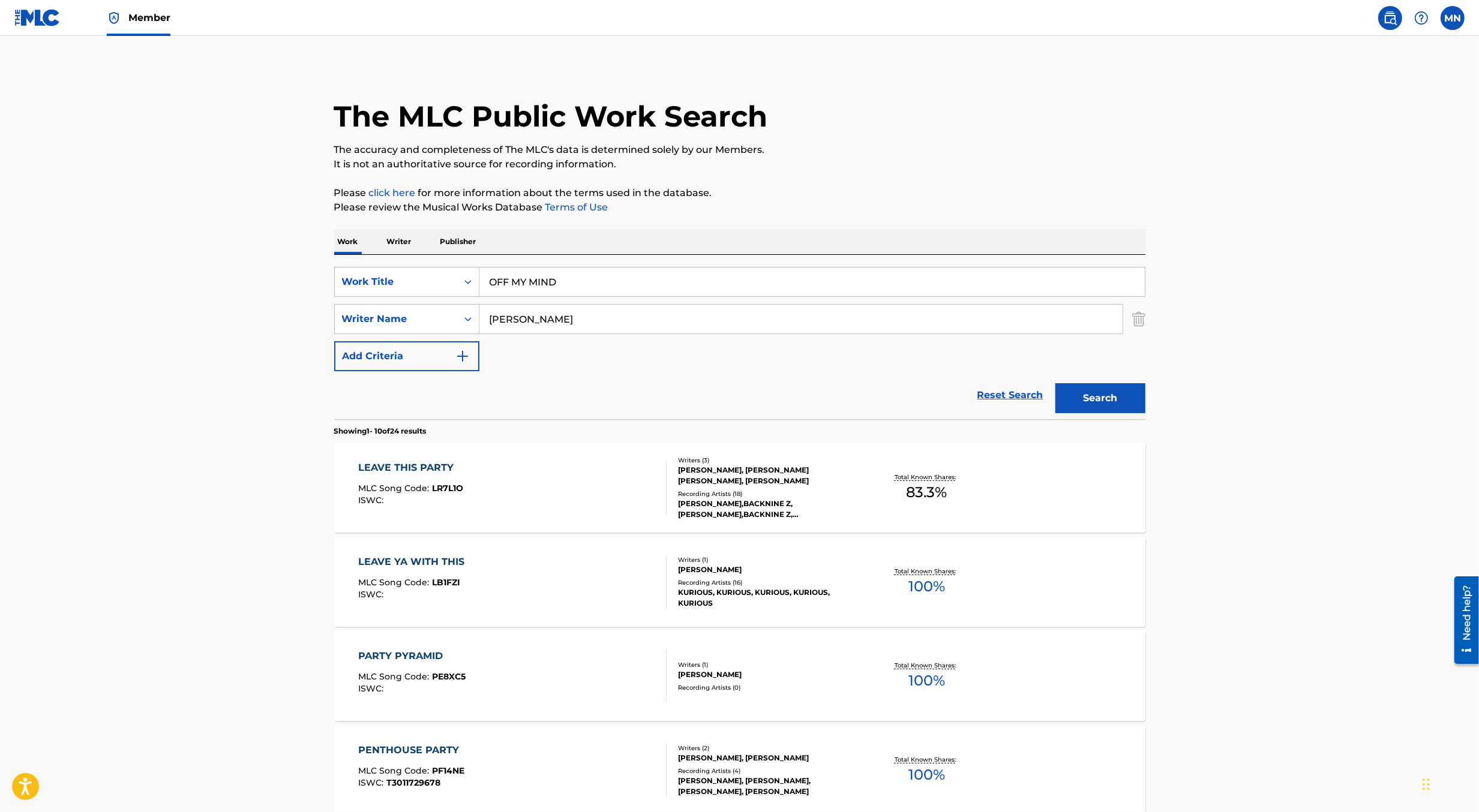
paste input "[PERSON_NAME]"
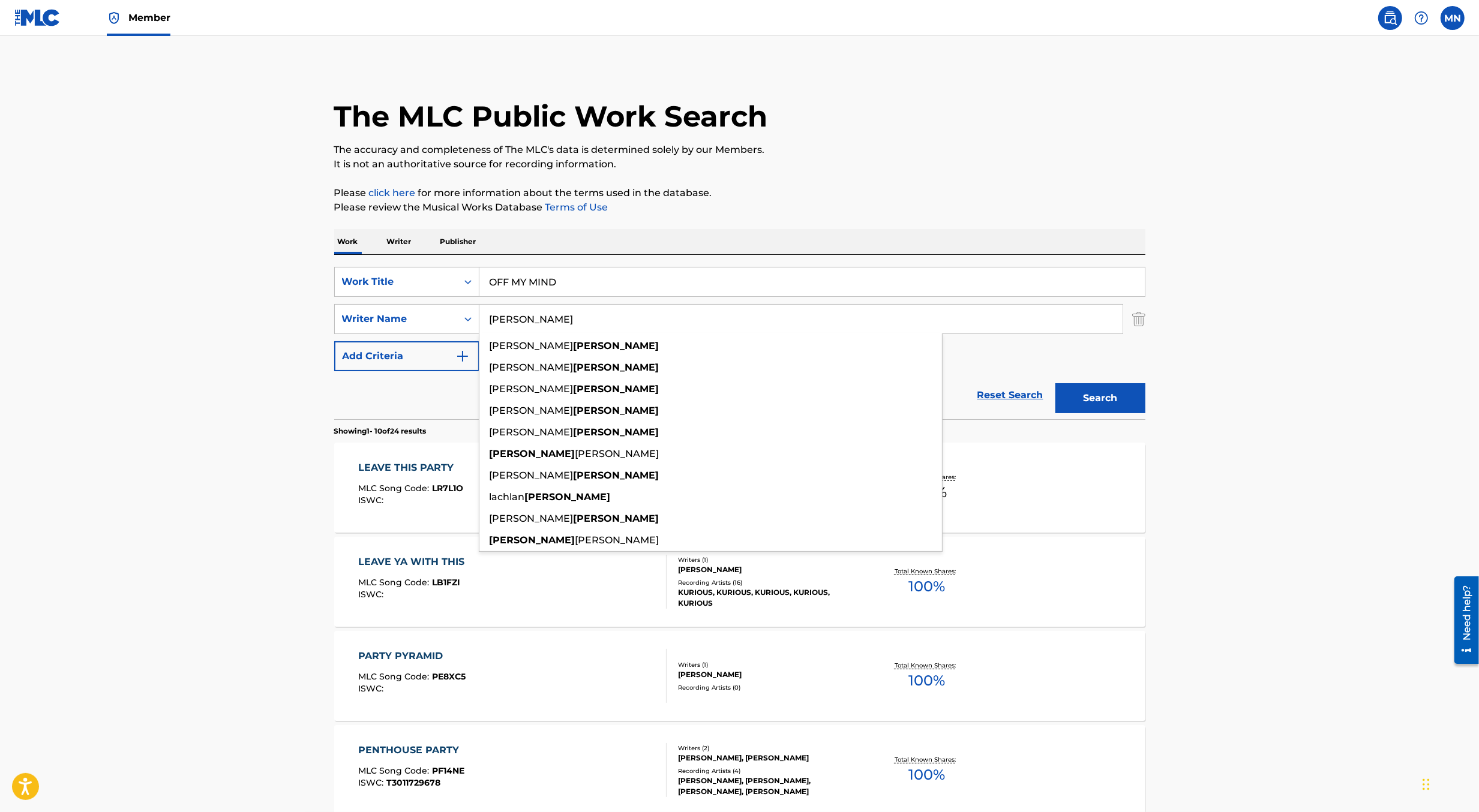
type input "[PERSON_NAME]"
click at [1055, 383] on button "Search" at bounding box center [1100, 397] width 90 height 30
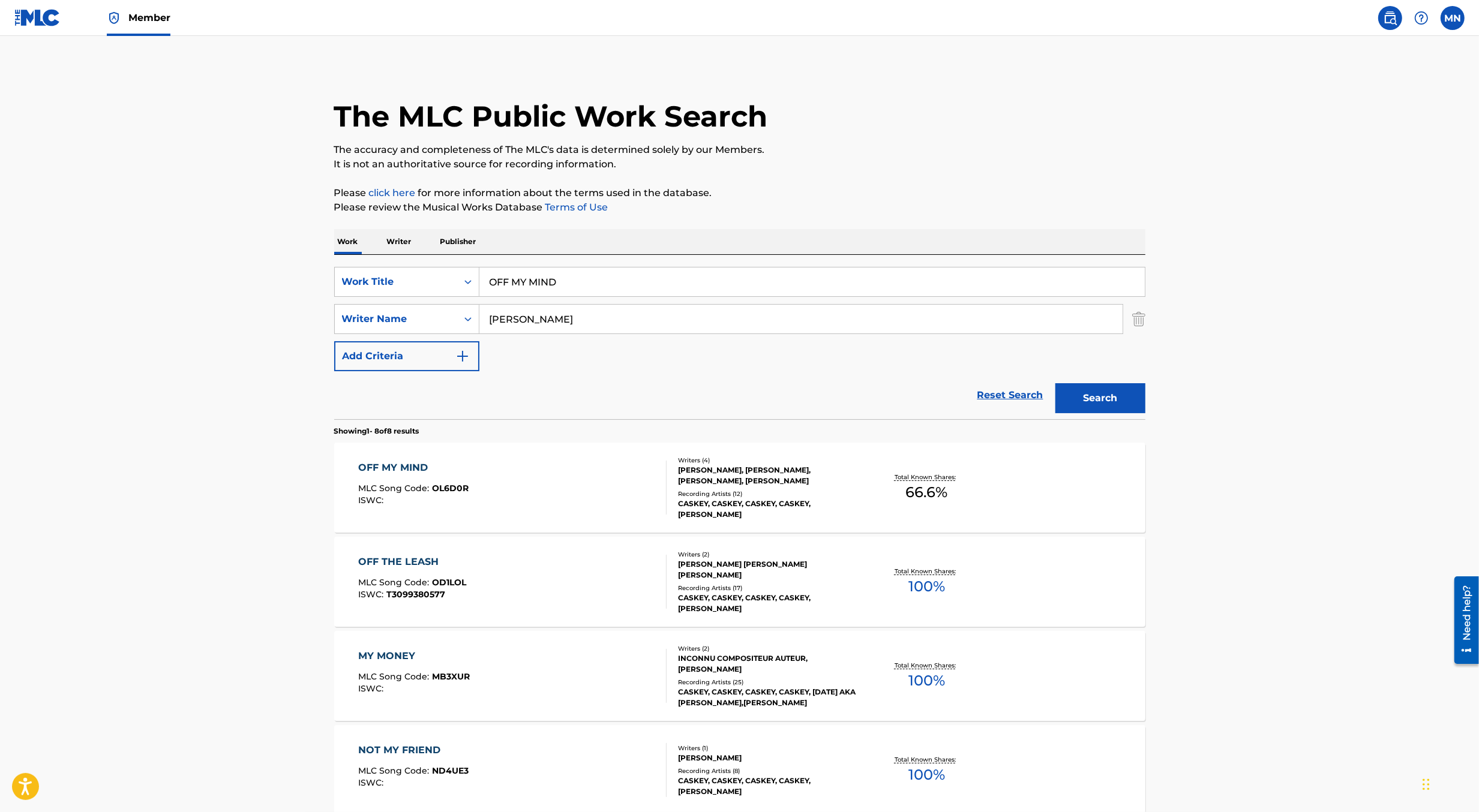
click at [508, 473] on div "OFF MY MIND MLC Song Code : OL6D0R ISWC :" at bounding box center [512, 488] width 308 height 54
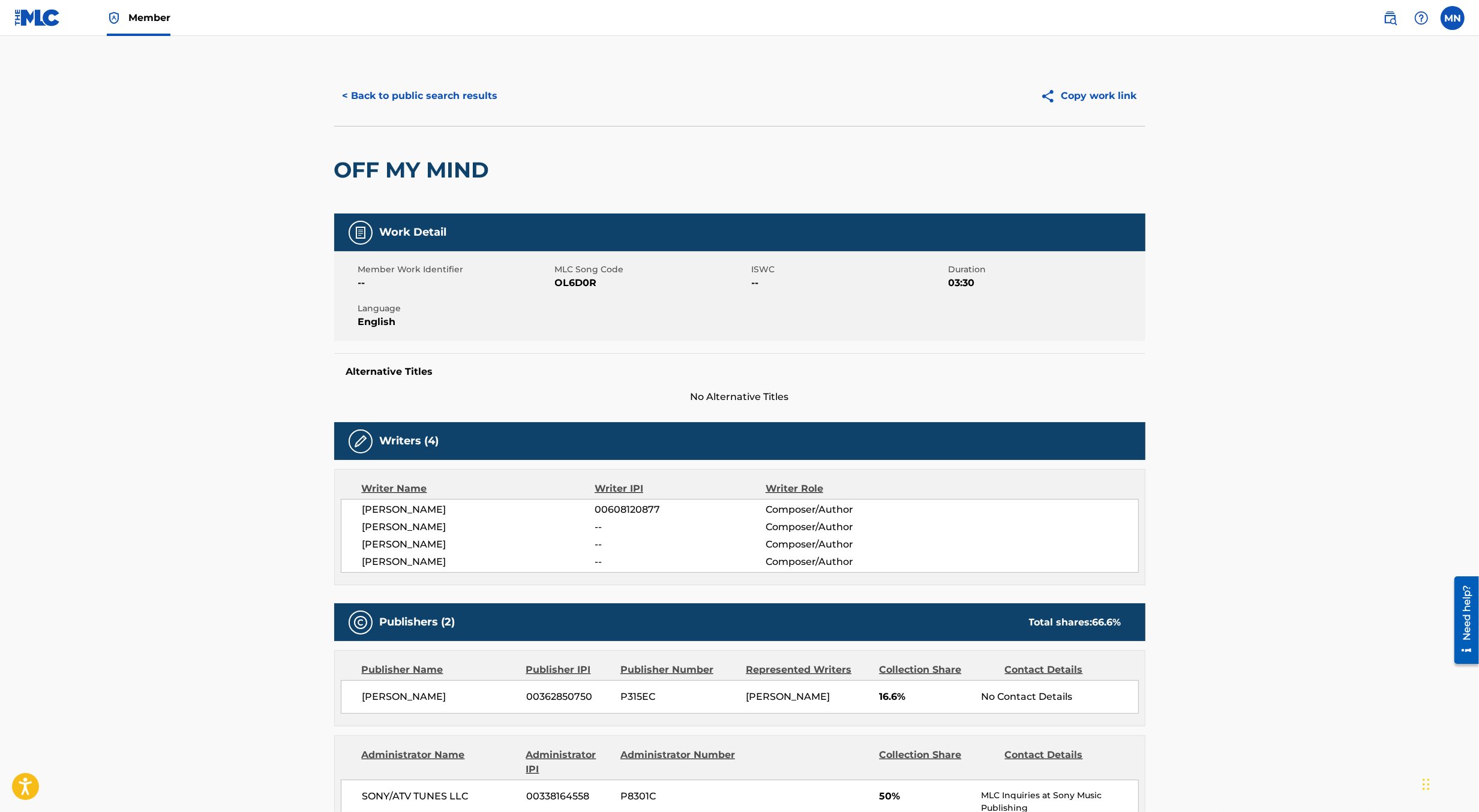
click at [574, 280] on span "OL6D0R" at bounding box center [651, 284] width 194 height 14
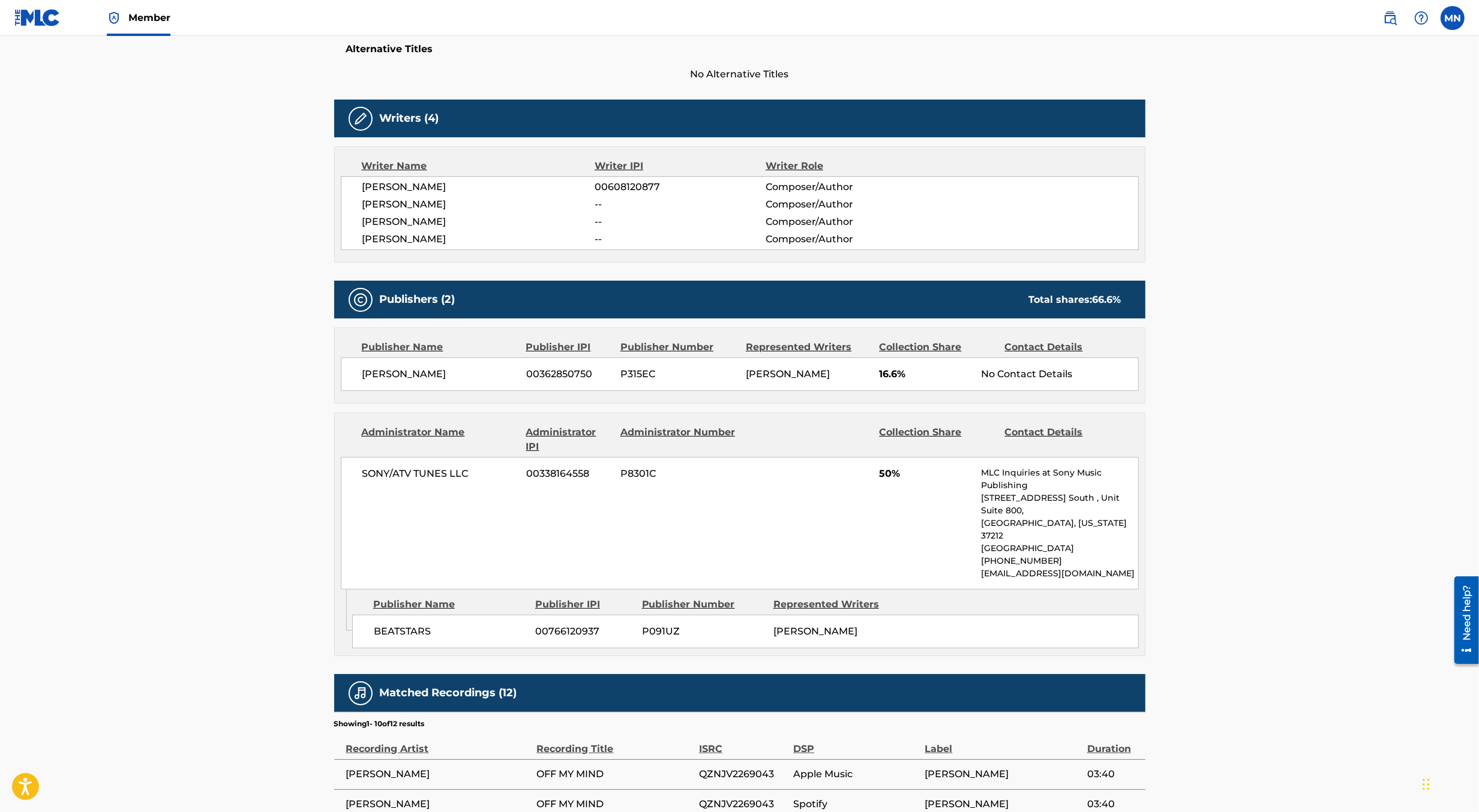
scroll to position [335, 0]
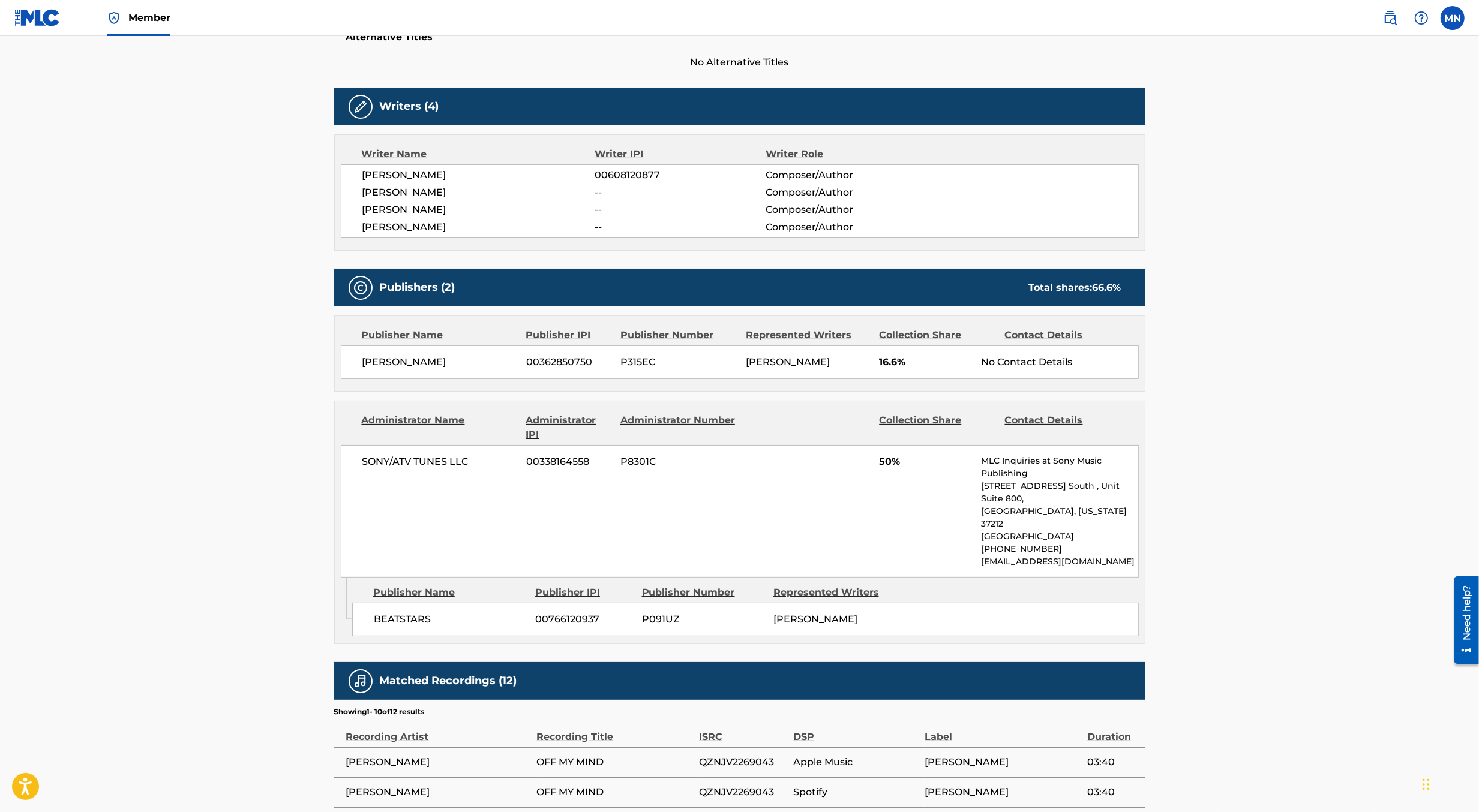
click at [73, 28] on div "Member" at bounding box center [92, 17] width 156 height 35
click at [41, 25] on img at bounding box center [37, 17] width 46 height 17
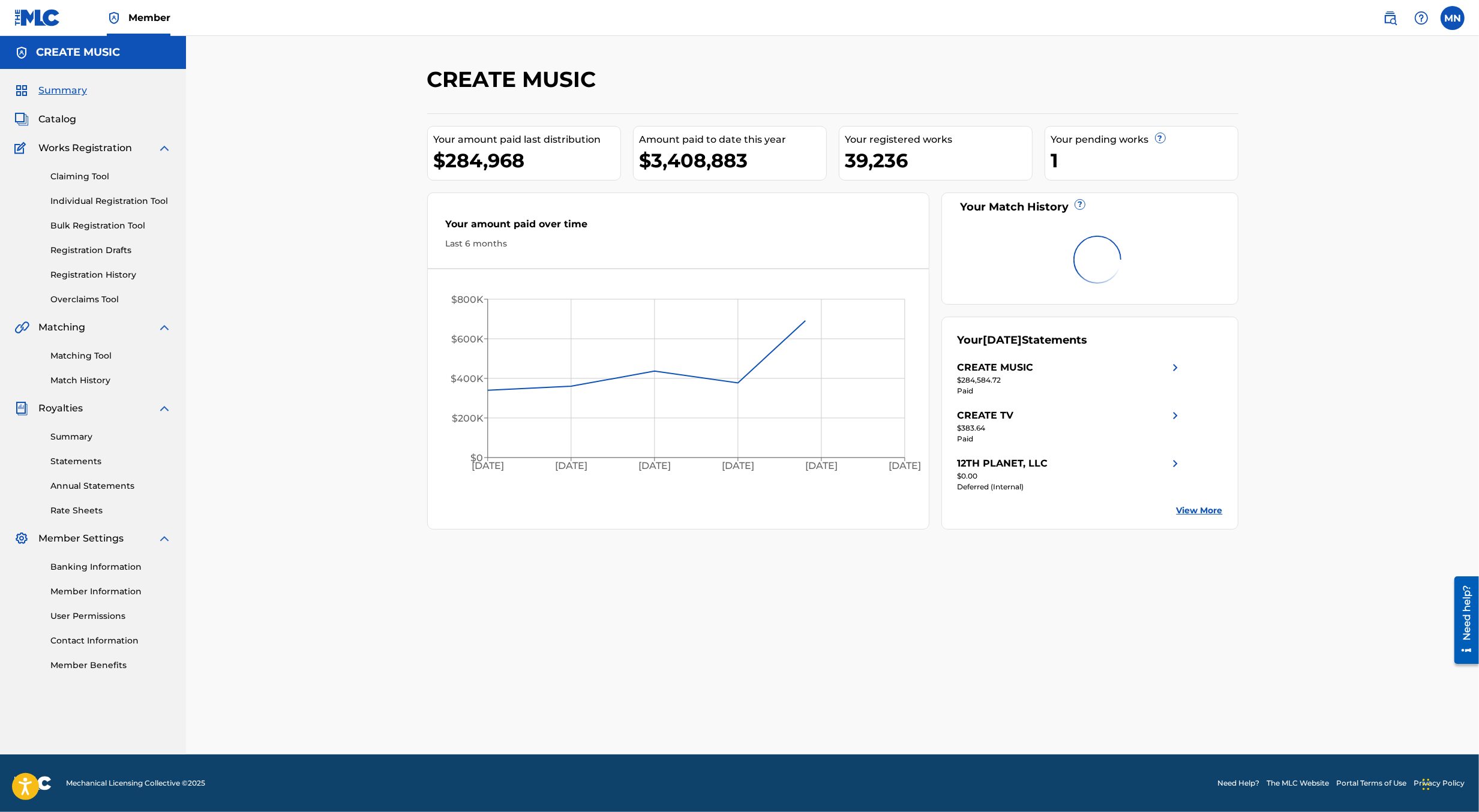
click at [70, 173] on link "Claiming Tool" at bounding box center [111, 177] width 121 height 13
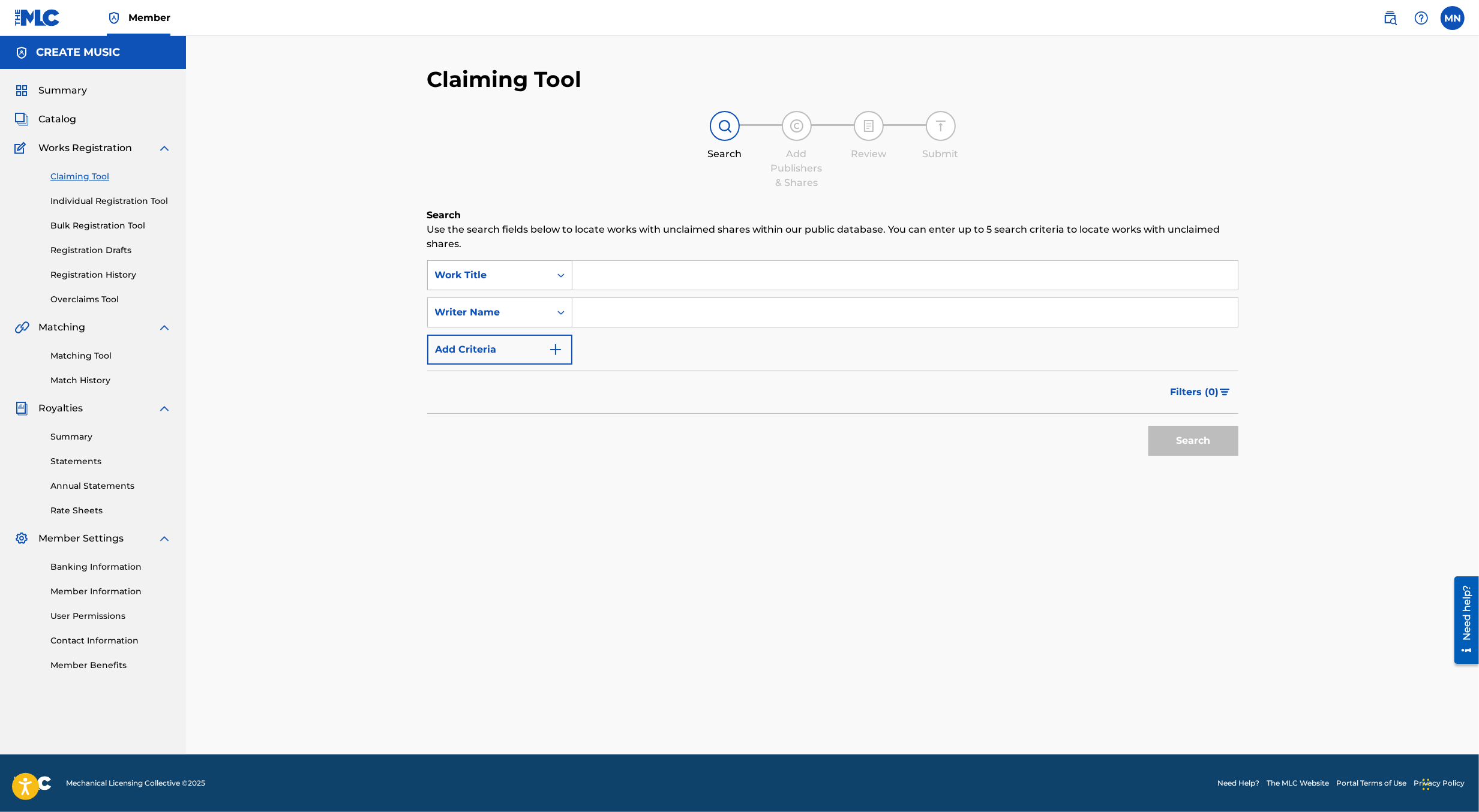
click at [536, 284] on div "Work Title" at bounding box center [490, 275] width 123 height 23
click at [522, 303] on div "MLC Song Code" at bounding box center [500, 305] width 144 height 30
click at [603, 280] on input "Search Form" at bounding box center [905, 275] width 666 height 29
paste input "OL6D0R"
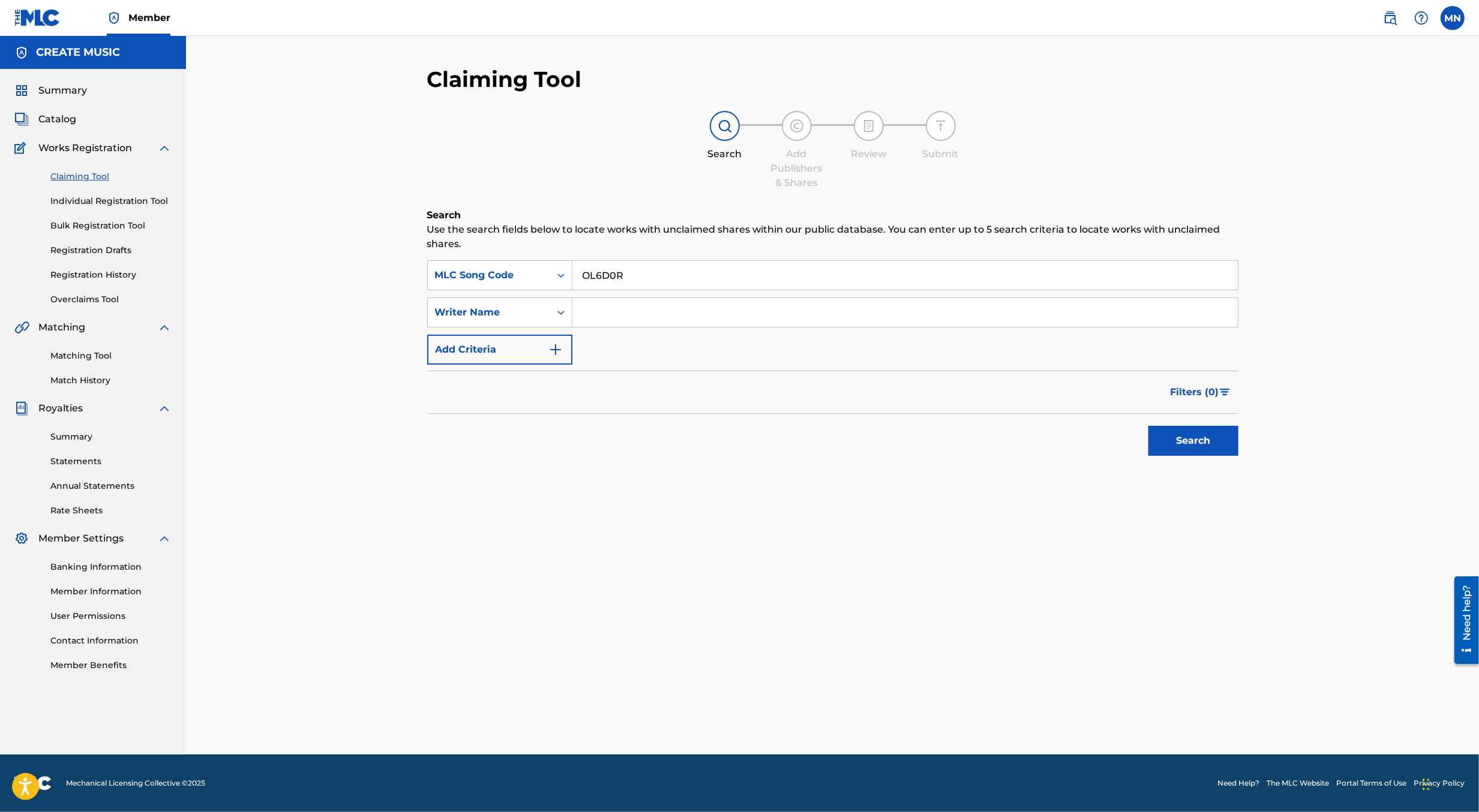
type input "OL6D0R"
click at [1148, 426] on button "Search" at bounding box center [1193, 441] width 90 height 30
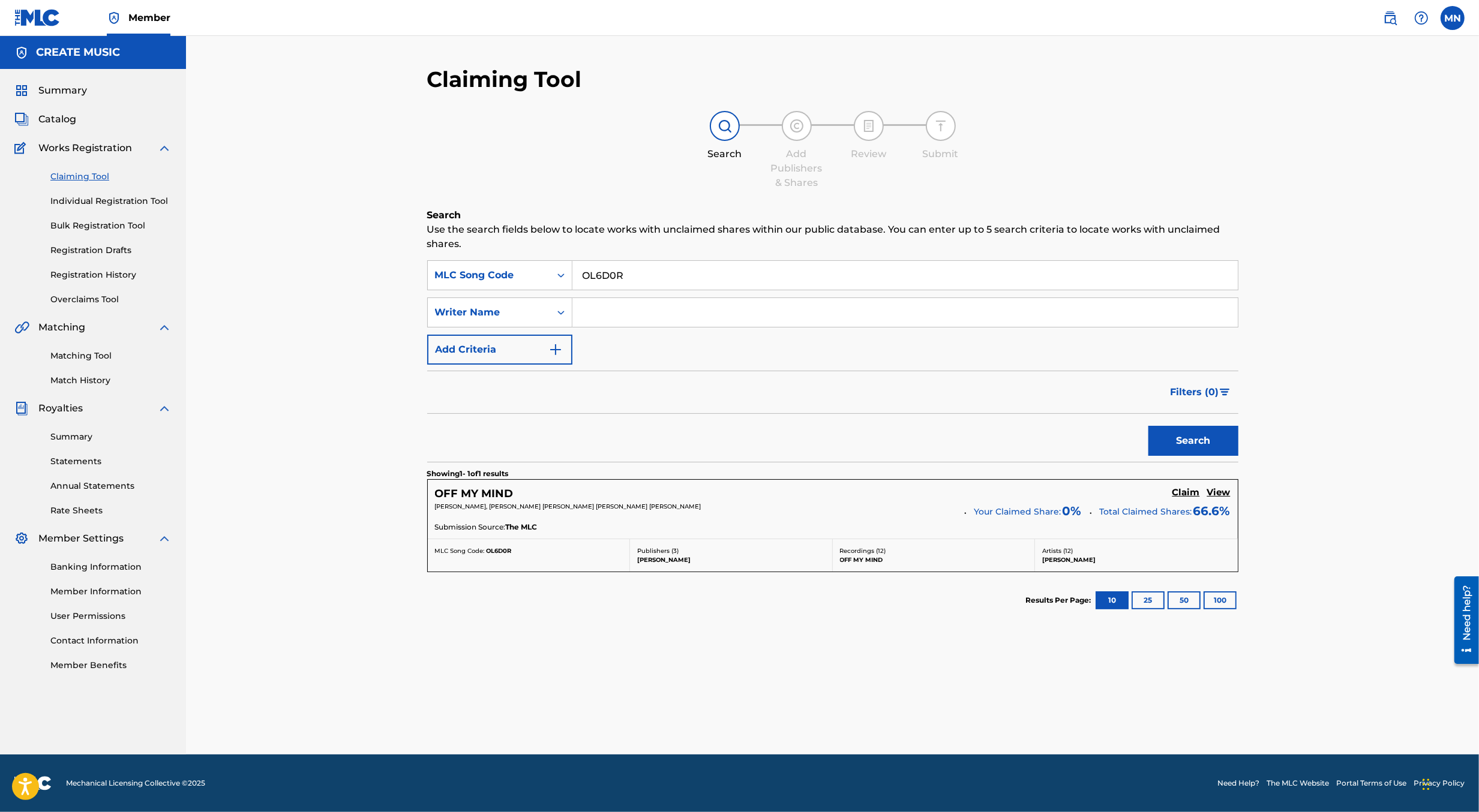
click at [1174, 492] on h5 "Claim" at bounding box center [1186, 492] width 28 height 12
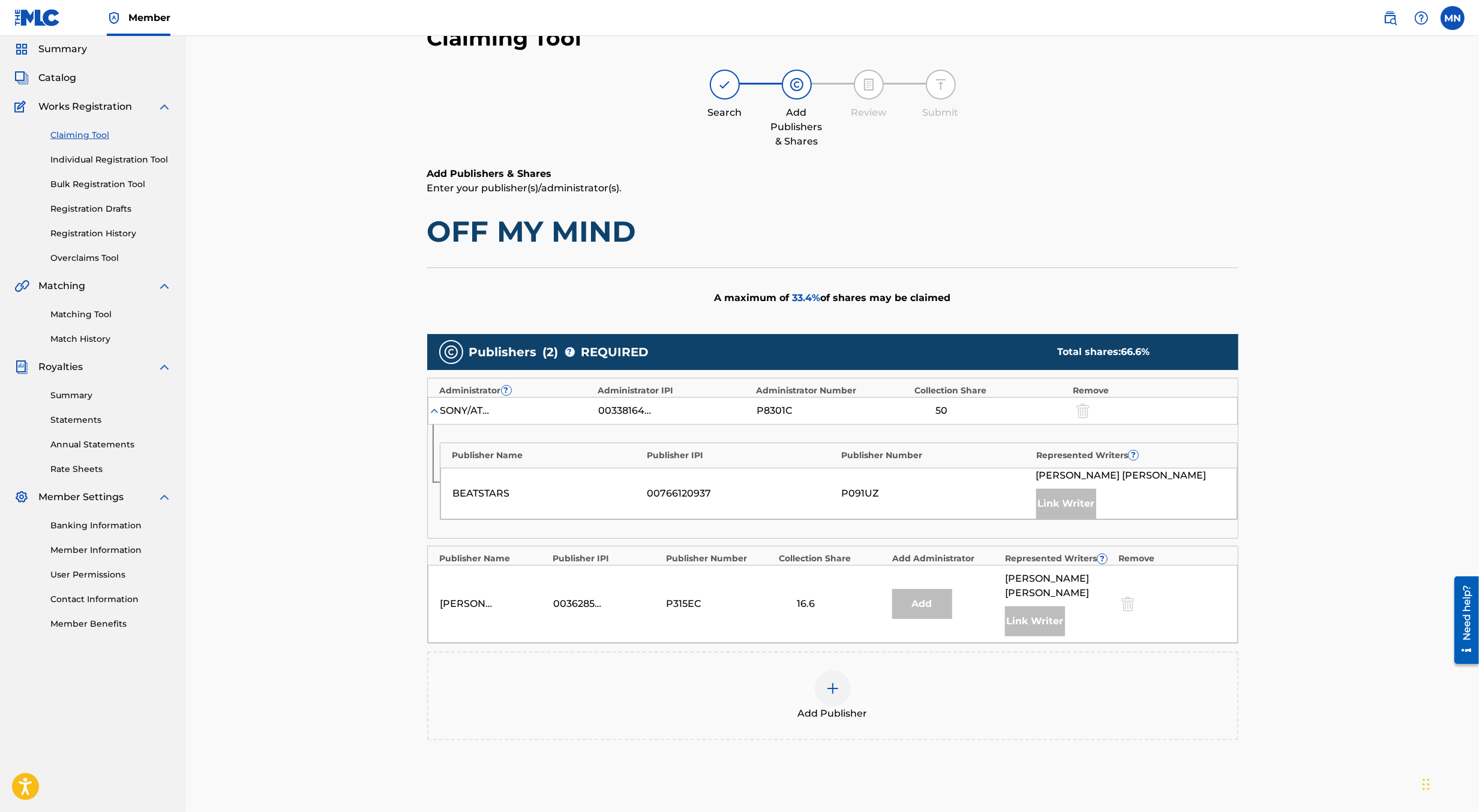
scroll to position [74, 0]
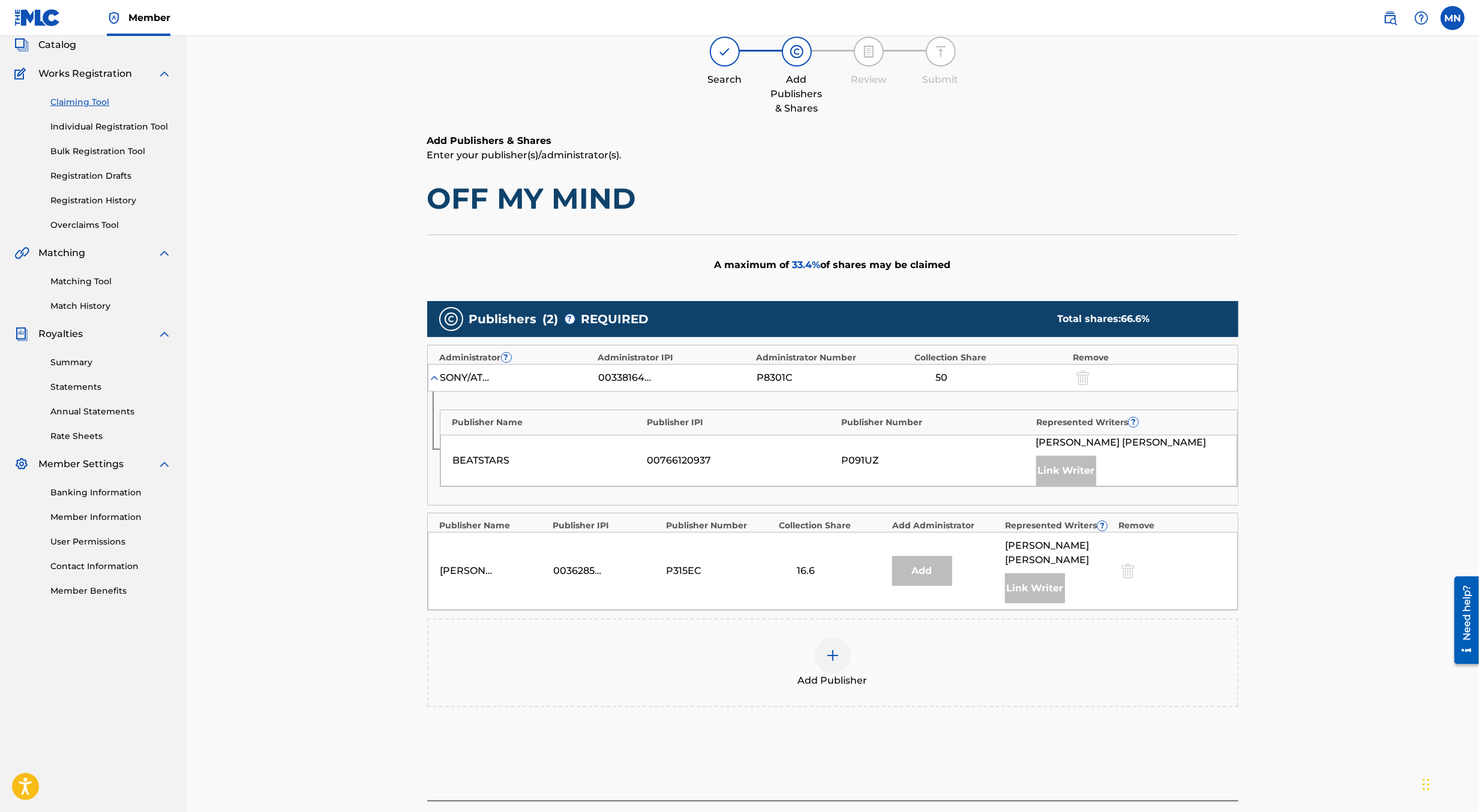
click at [831, 674] on span "Add Publisher" at bounding box center [833, 681] width 70 height 14
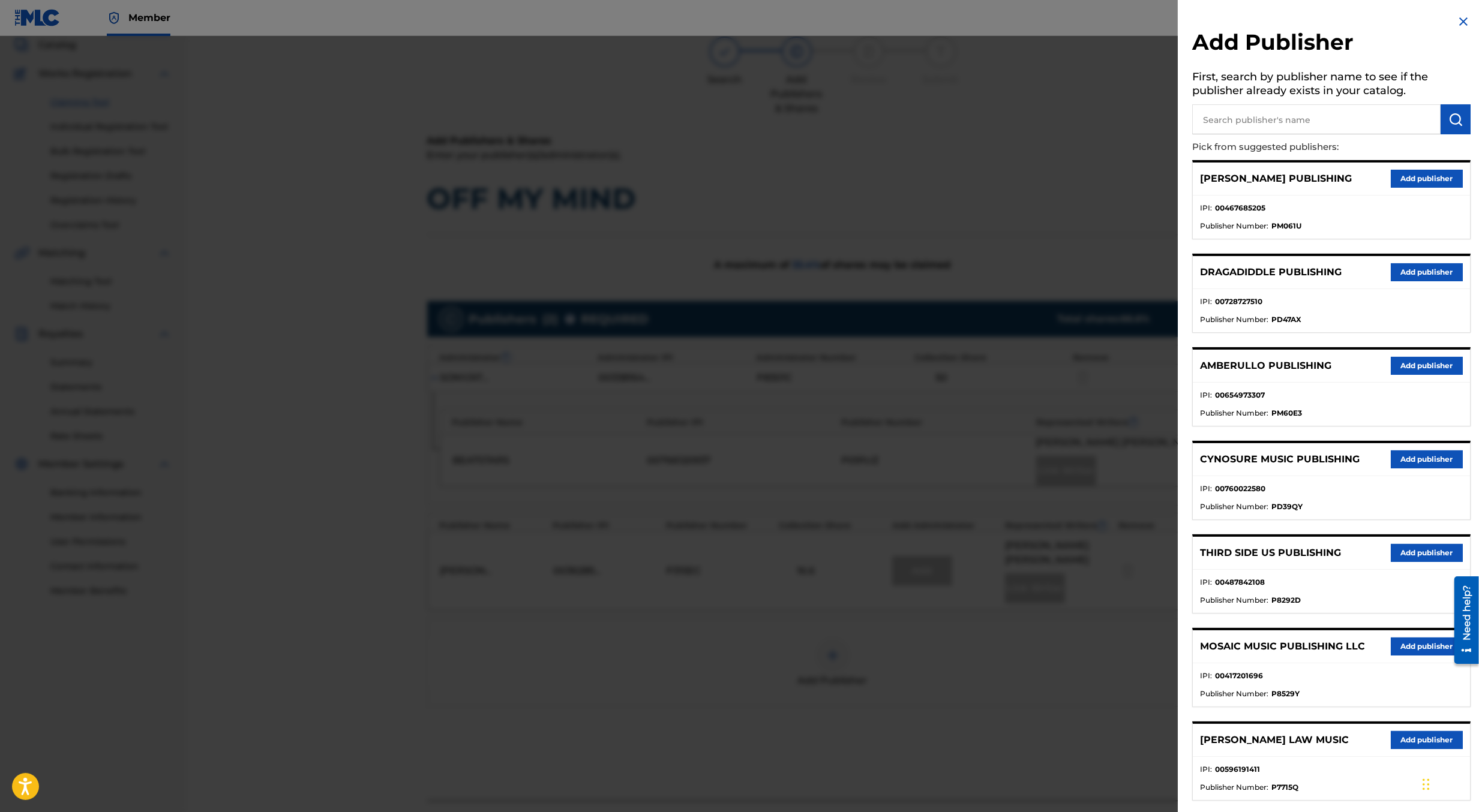
click at [1263, 121] on input "text" at bounding box center [1316, 119] width 248 height 30
type input "create d"
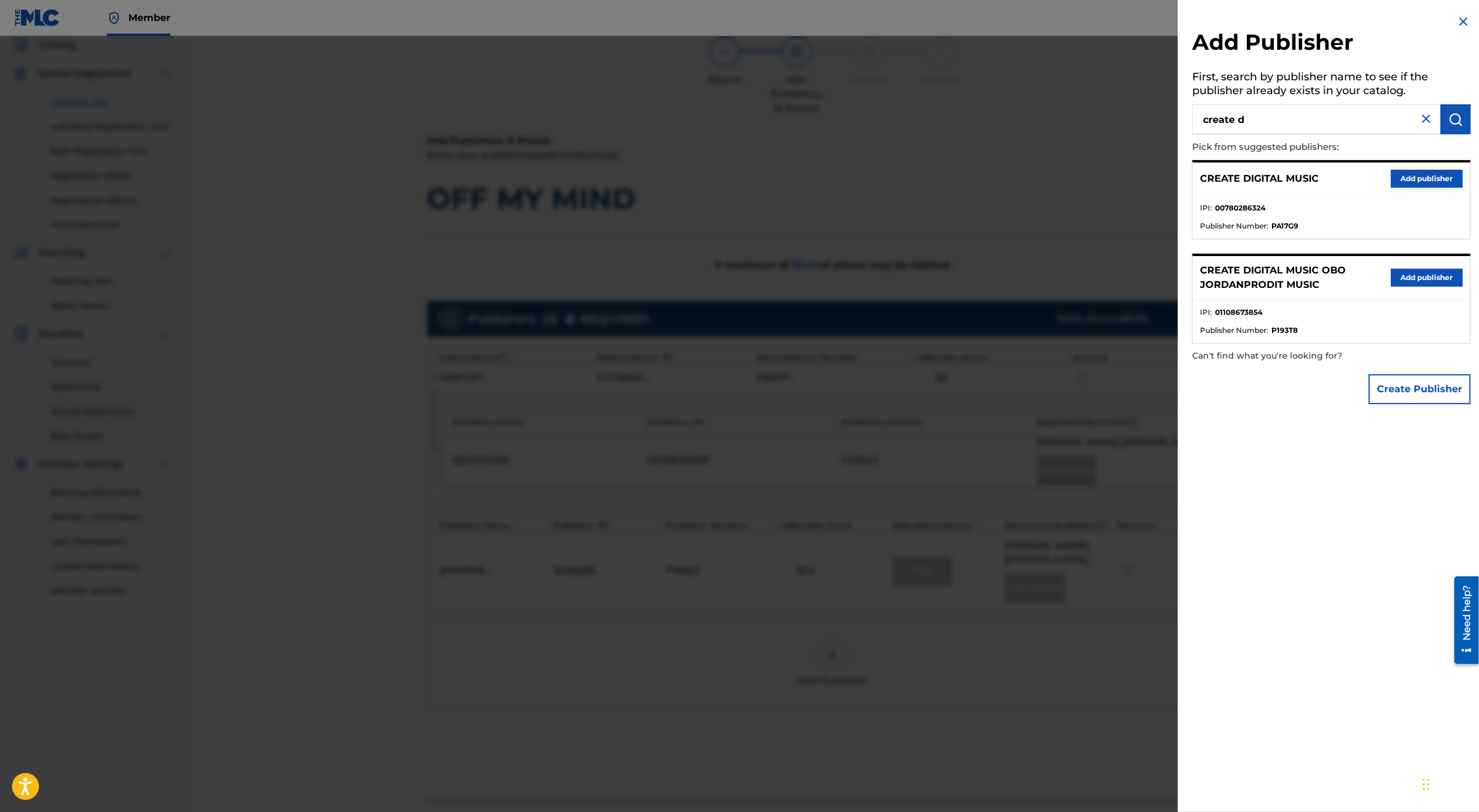
click at [1428, 180] on button "Add publisher" at bounding box center [1428, 179] width 72 height 18
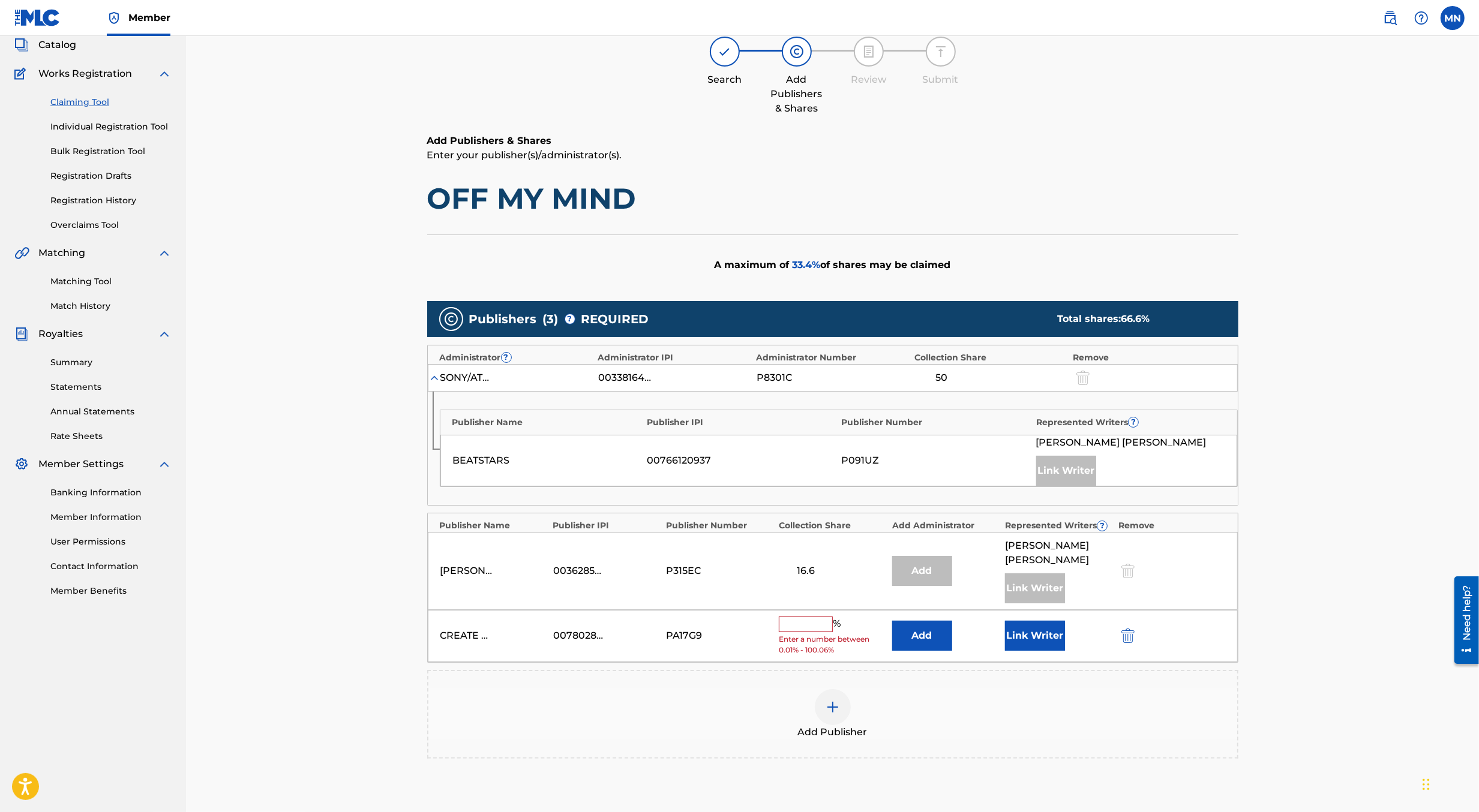
click at [808, 617] on input "text" at bounding box center [806, 624] width 54 height 15
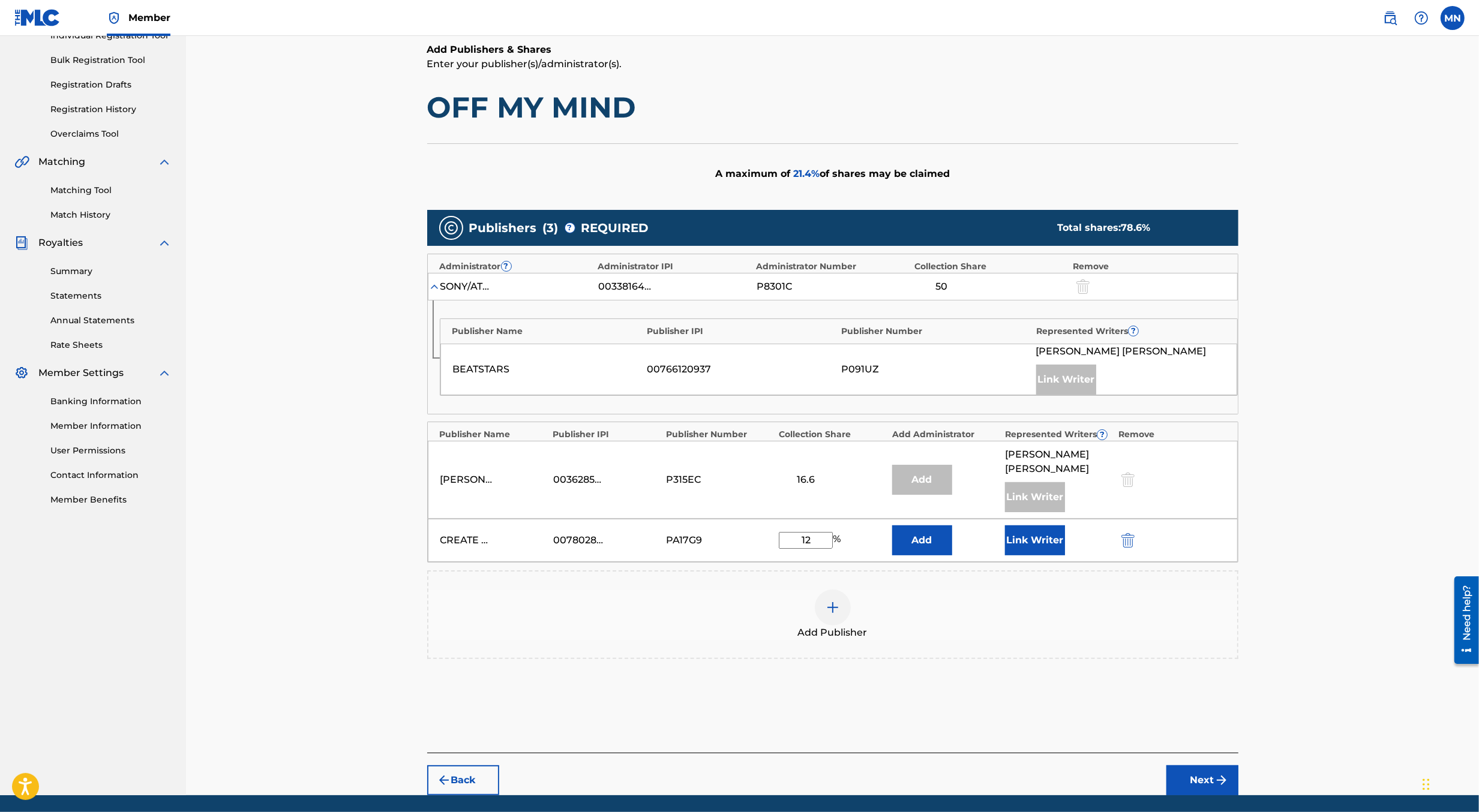
scroll to position [169, 0]
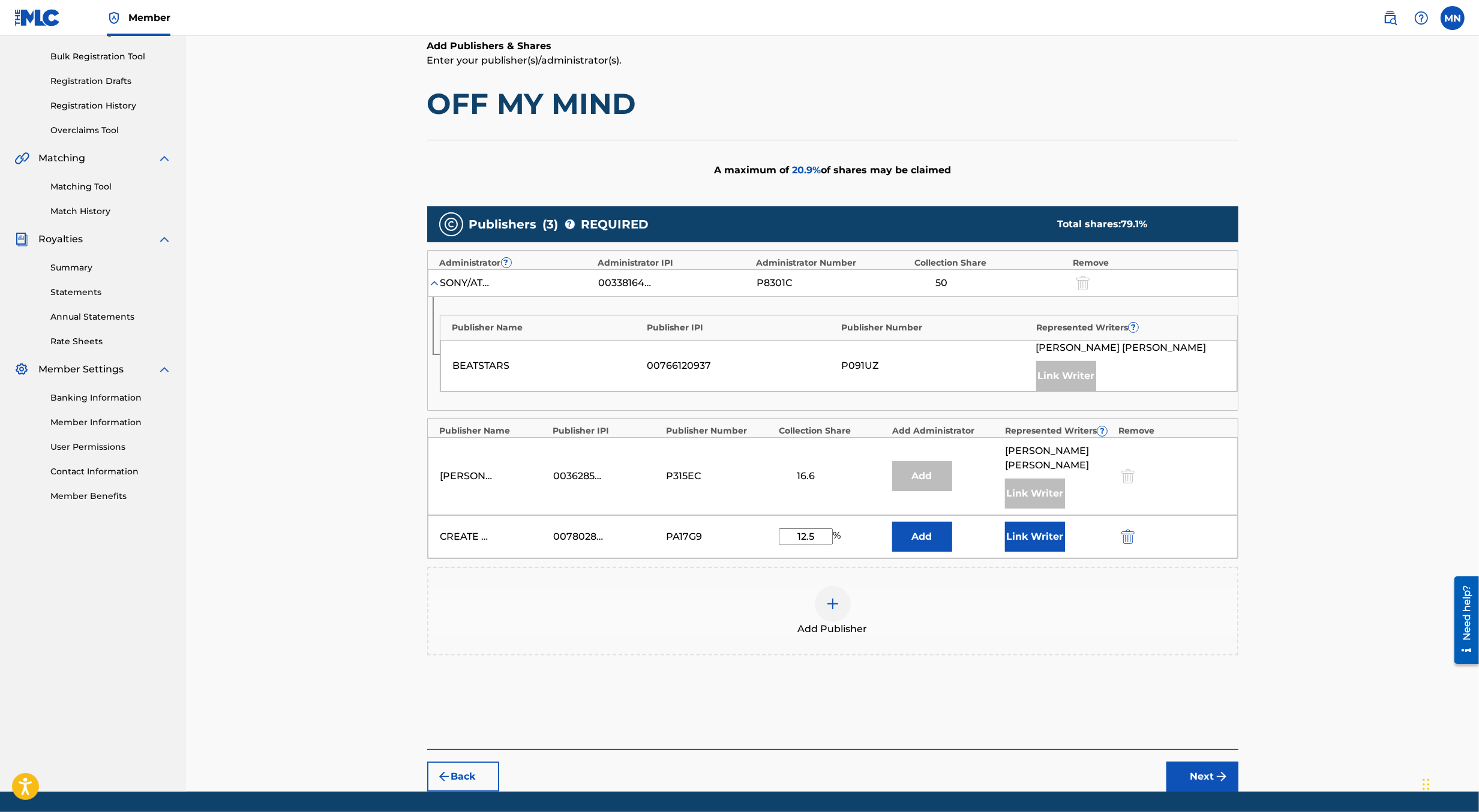
type input "12.5"
click at [1203, 762] on button "Next" at bounding box center [1203, 777] width 72 height 30
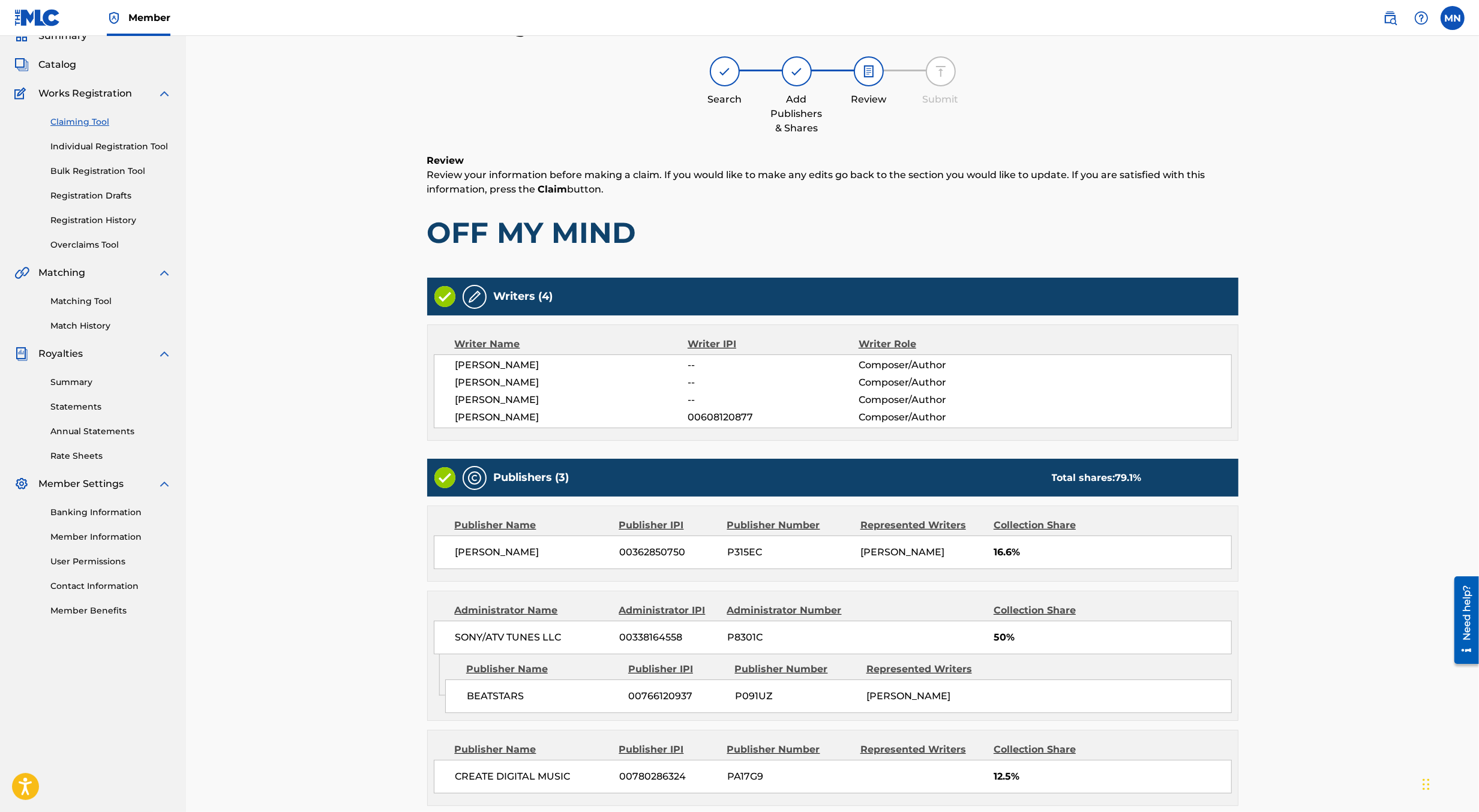
scroll to position [174, 0]
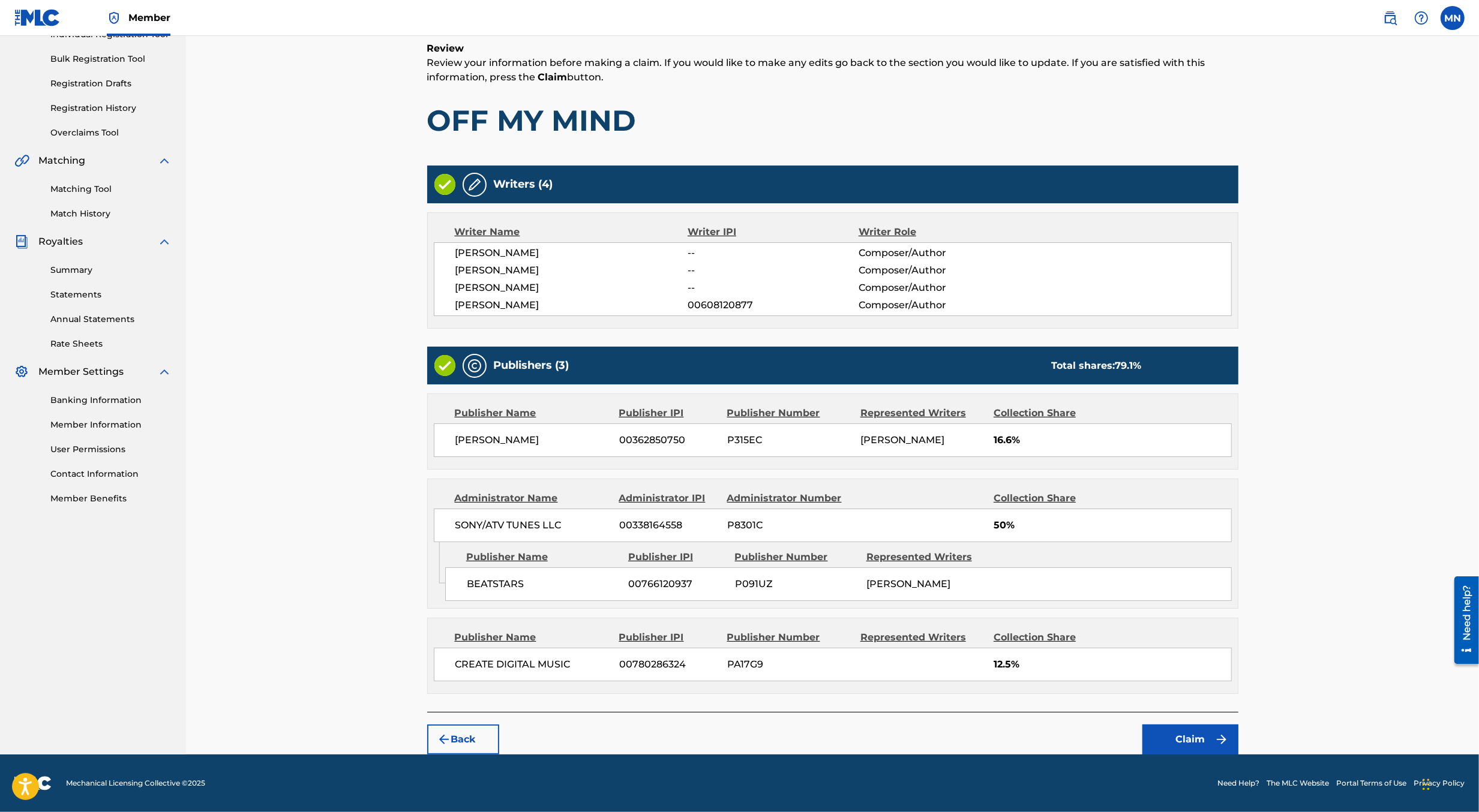
click at [1201, 746] on button "Claim" at bounding box center [1191, 739] width 96 height 30
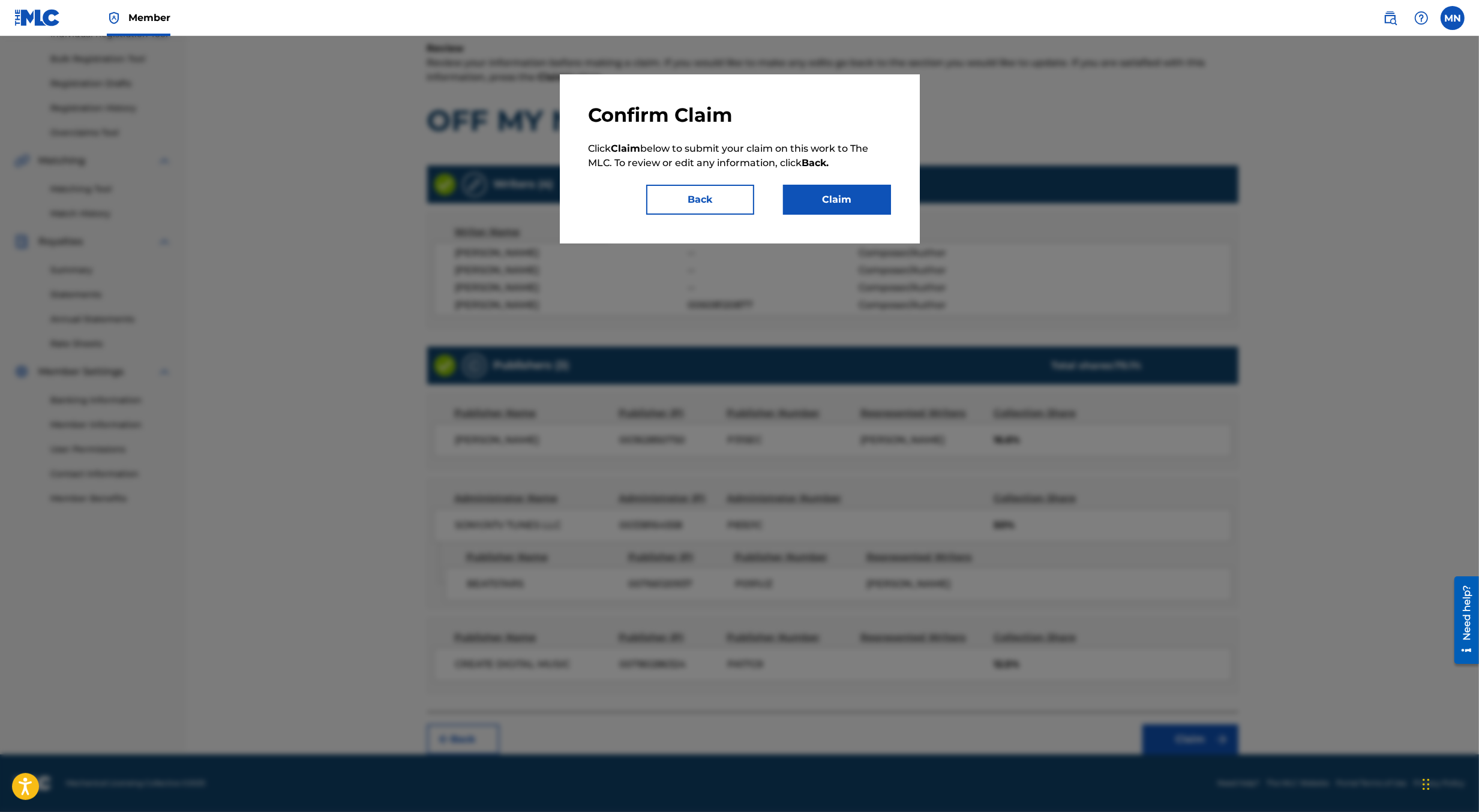
click at [858, 201] on button "Claim" at bounding box center [838, 200] width 108 height 30
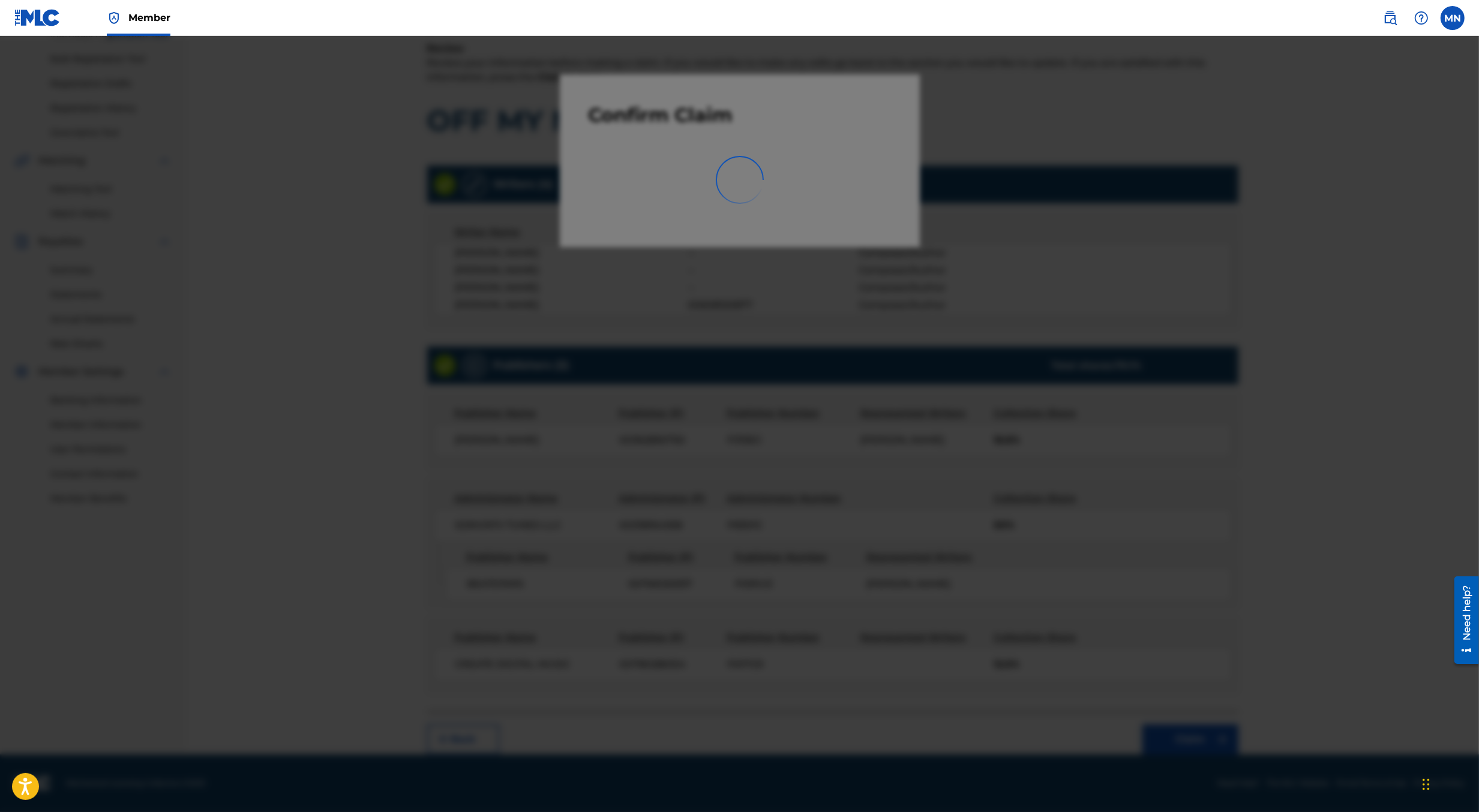
scroll to position [0, 0]
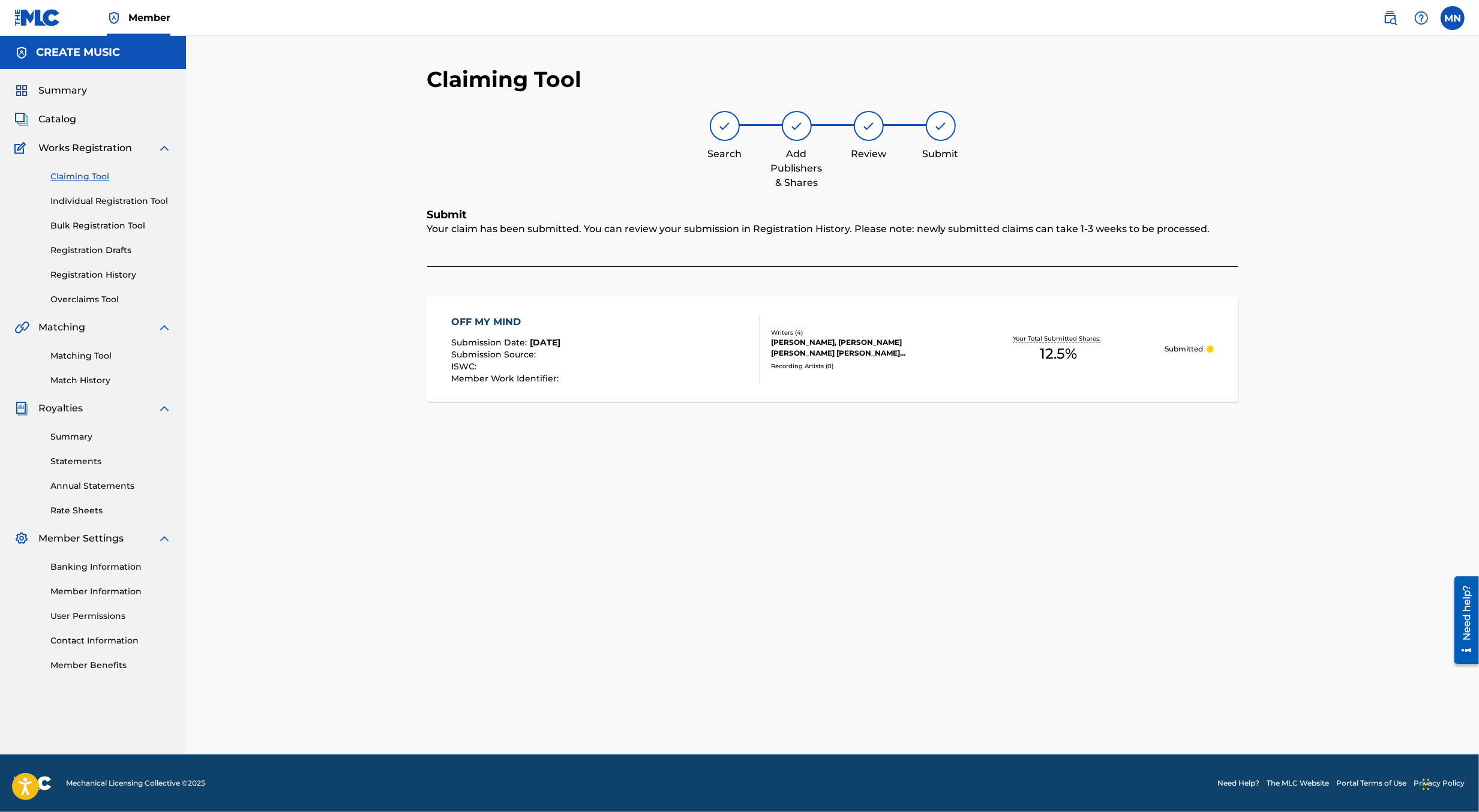
click at [1393, 18] on img at bounding box center [1390, 18] width 14 height 14
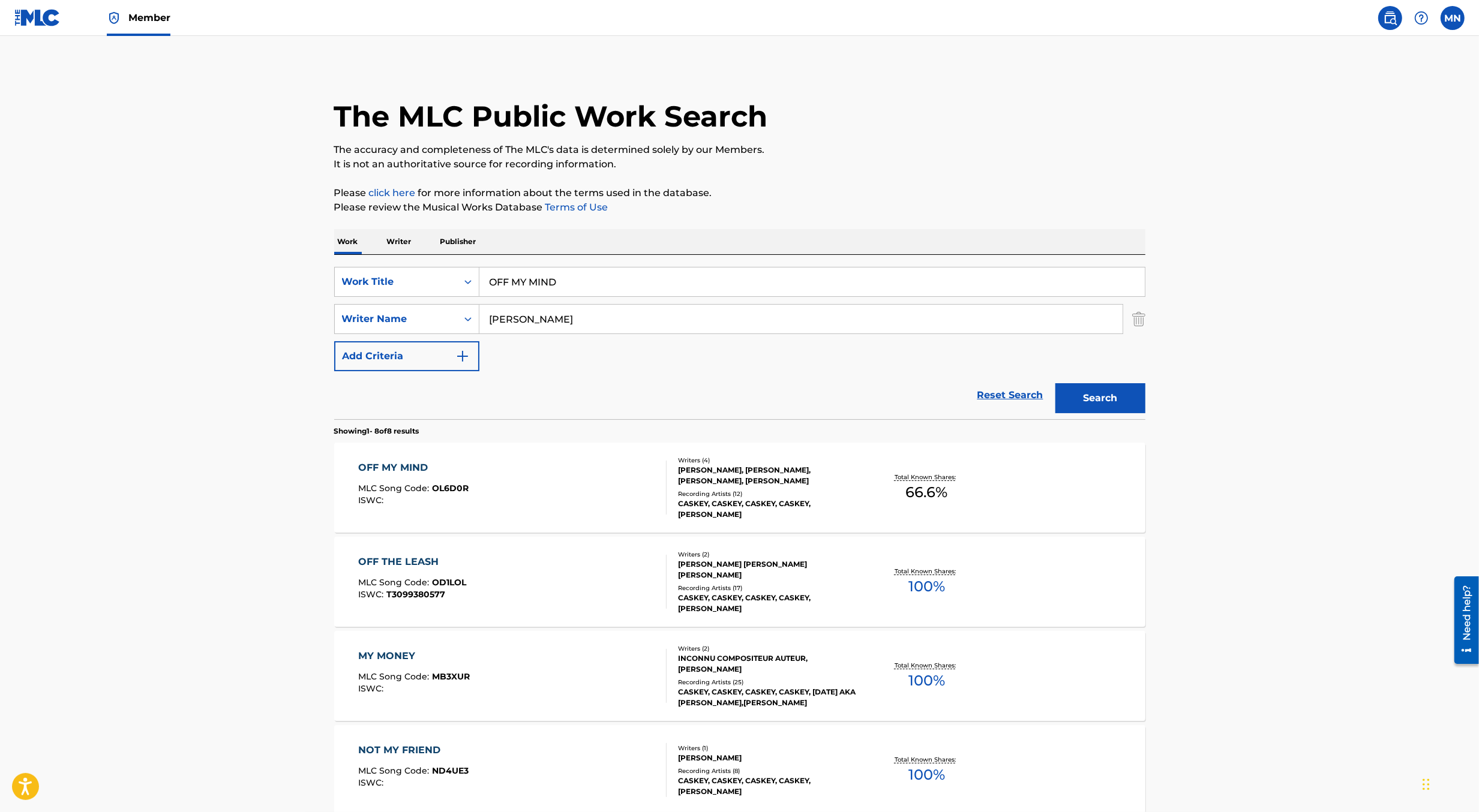
click at [589, 292] on input "OFF MY MIND" at bounding box center [812, 282] width 666 height 29
paste input "ROCK BOTTOM [PERSON_NAME]"
click at [585, 284] on input "ROCK BOTTOM [PERSON_NAME]" at bounding box center [812, 282] width 666 height 29
type input "ROCK BOTTOM"
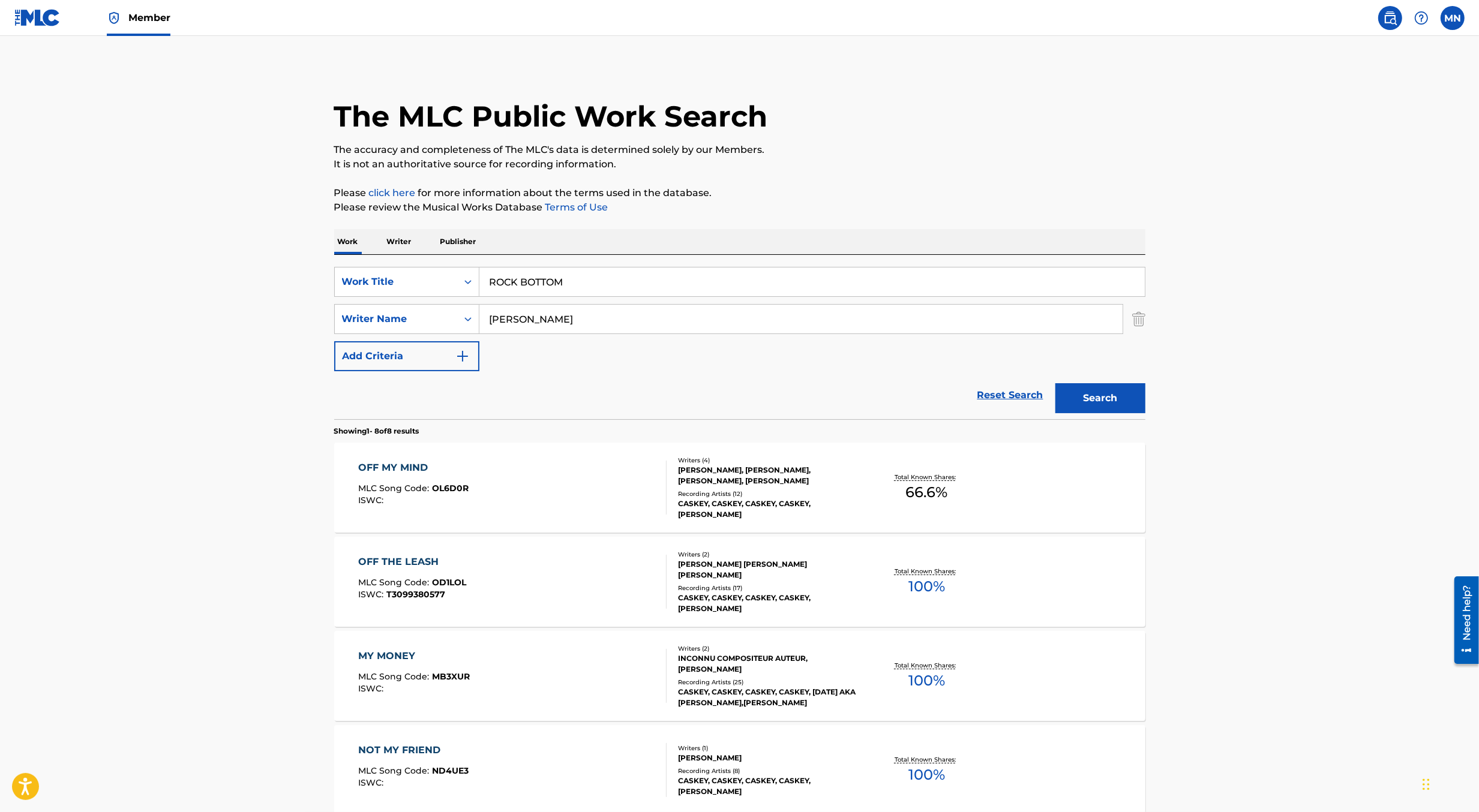
paste input "Search Form"
click at [553, 313] on input "[PERSON_NAME]" at bounding box center [801, 319] width 643 height 29
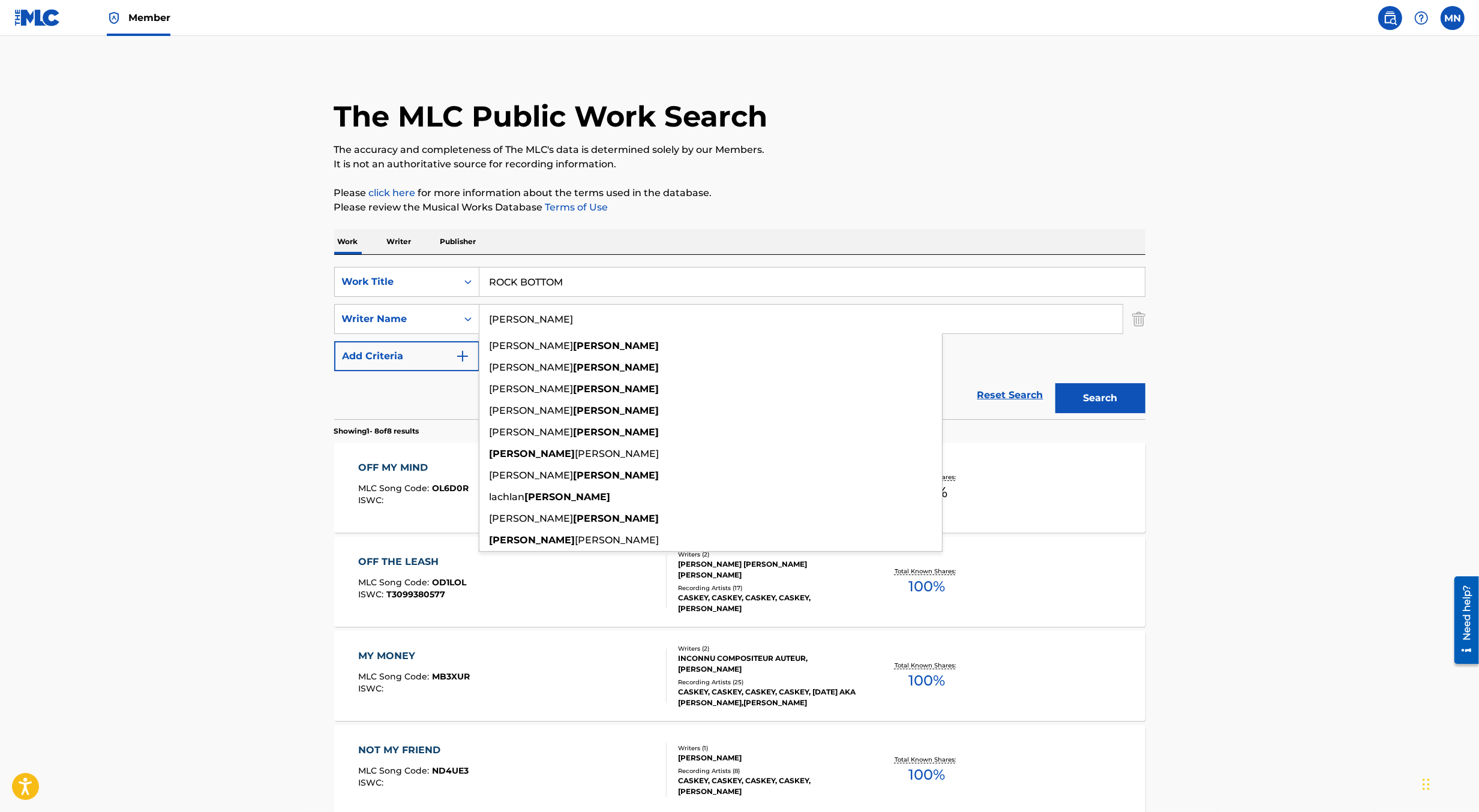
click at [1055, 383] on button "Search" at bounding box center [1100, 397] width 90 height 30
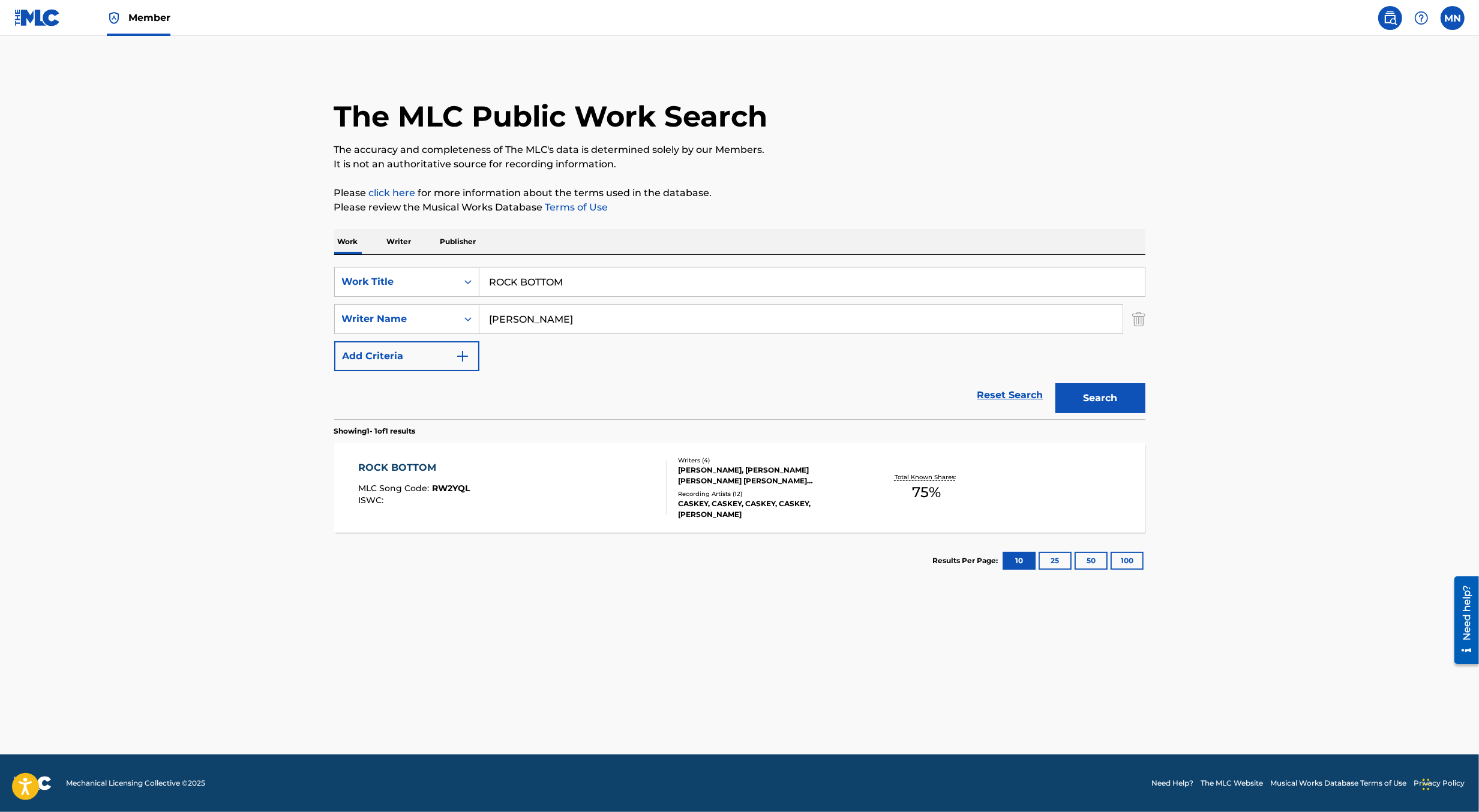
click at [542, 488] on div "ROCK BOTTOM MLC Song Code : RW2YQL ISWC :" at bounding box center [512, 488] width 308 height 54
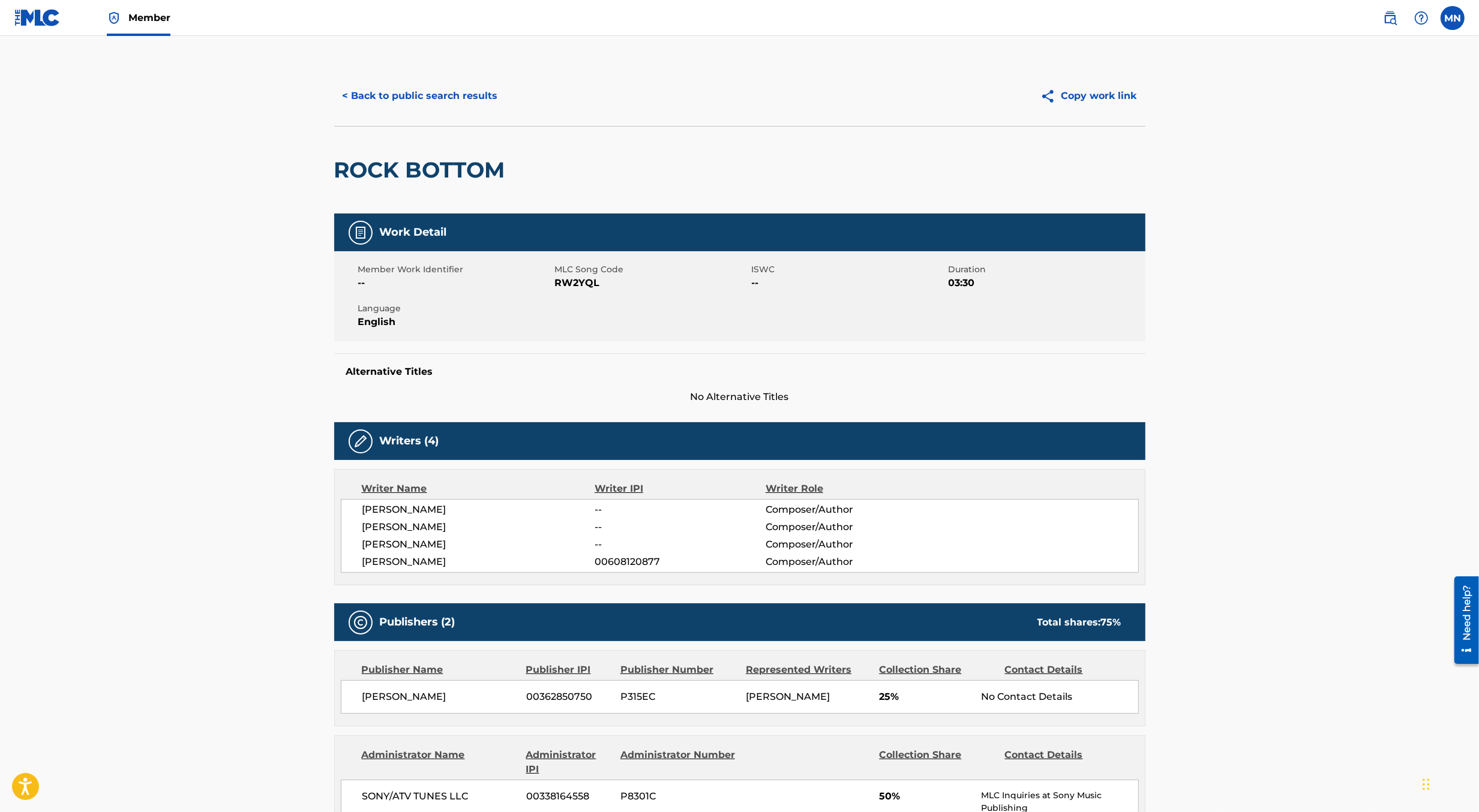
click at [574, 285] on span "RW2YQL" at bounding box center [651, 284] width 194 height 14
click at [38, 27] on link at bounding box center [37, 17] width 46 height 35
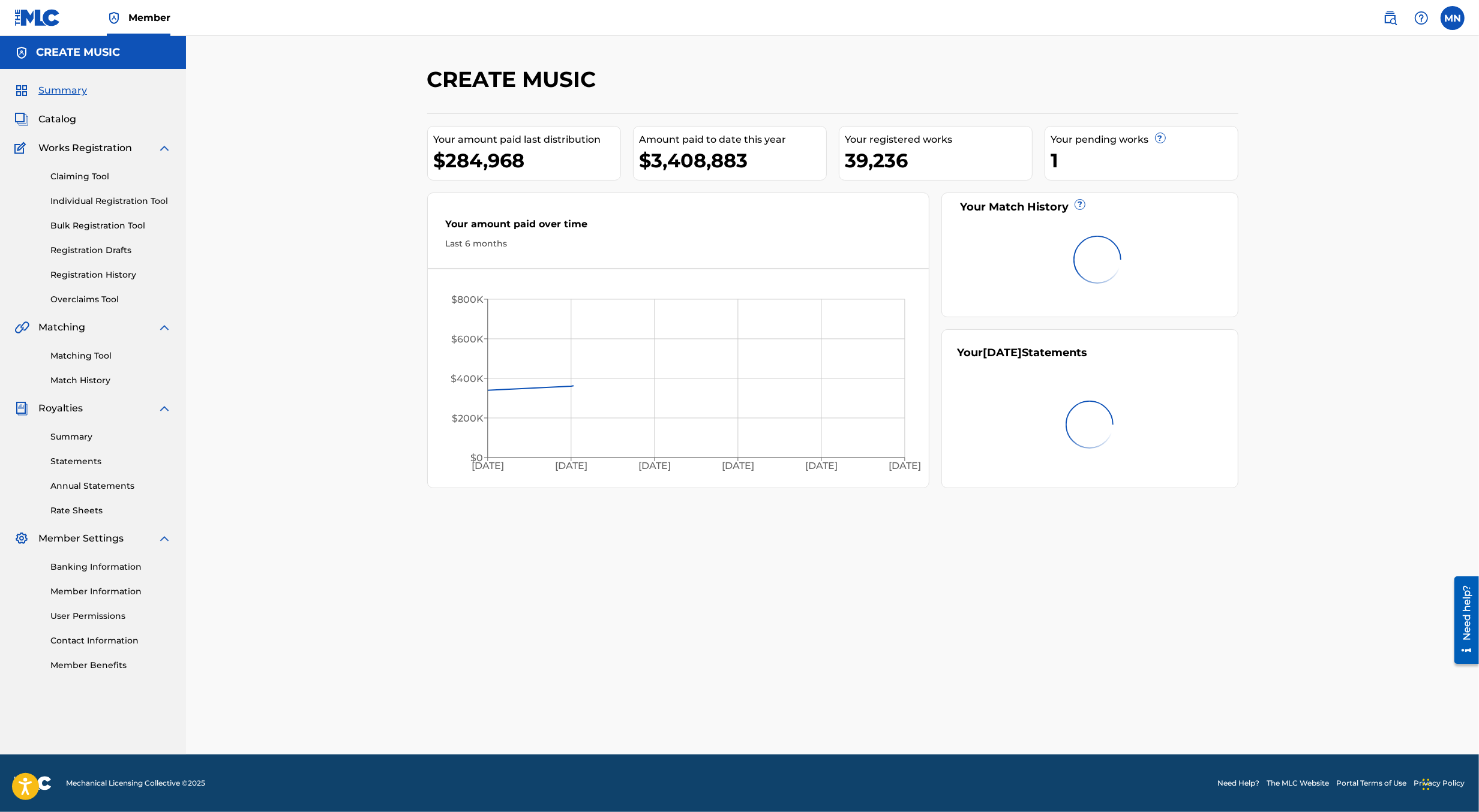
click at [62, 172] on link "Claiming Tool" at bounding box center [111, 177] width 121 height 13
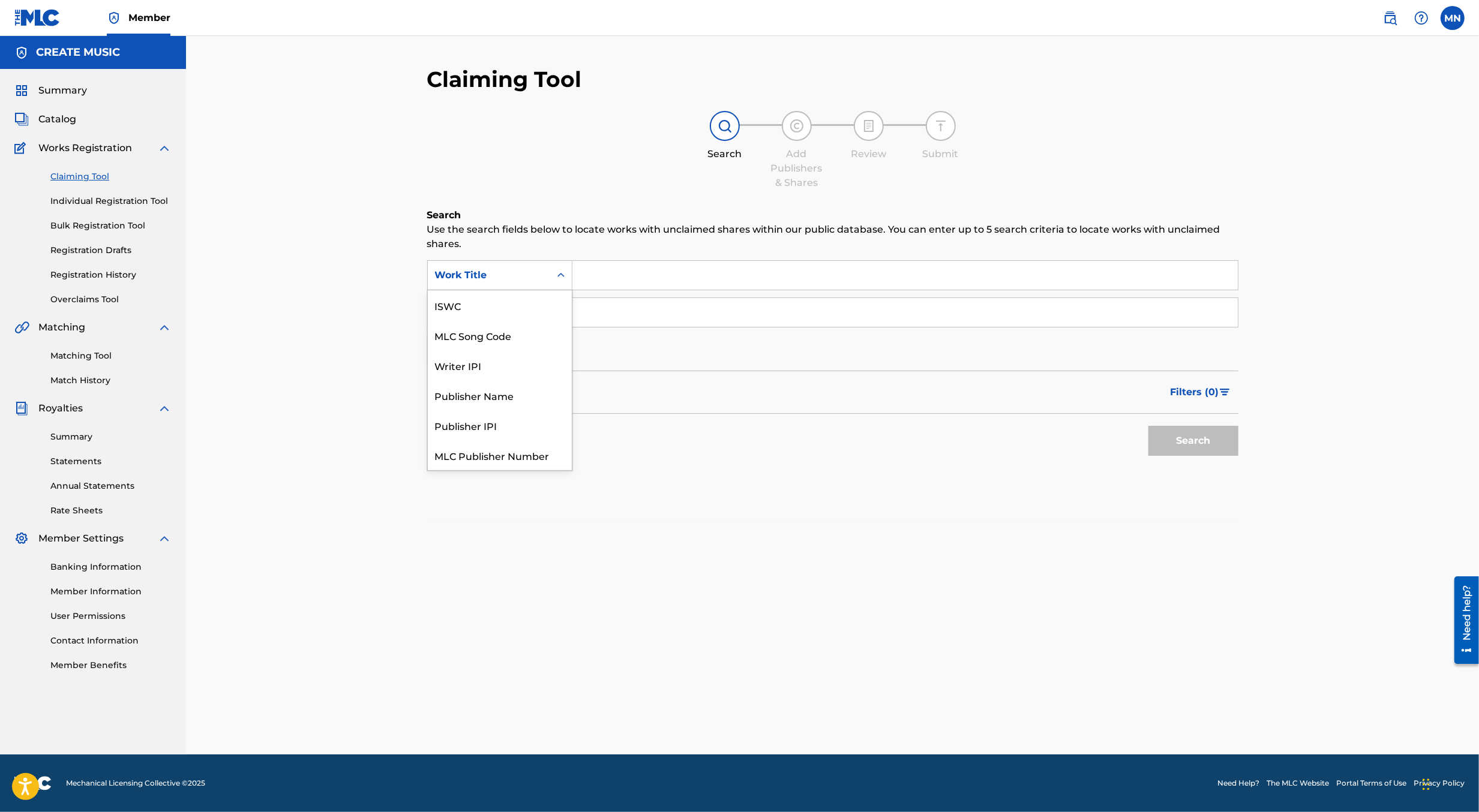
click at [520, 282] on div "Work Title" at bounding box center [490, 275] width 108 height 14
click at [525, 312] on div "MLC Song Code" at bounding box center [500, 305] width 144 height 30
click at [604, 279] on input "Search Form" at bounding box center [905, 275] width 666 height 29
paste input "RW2YQL"
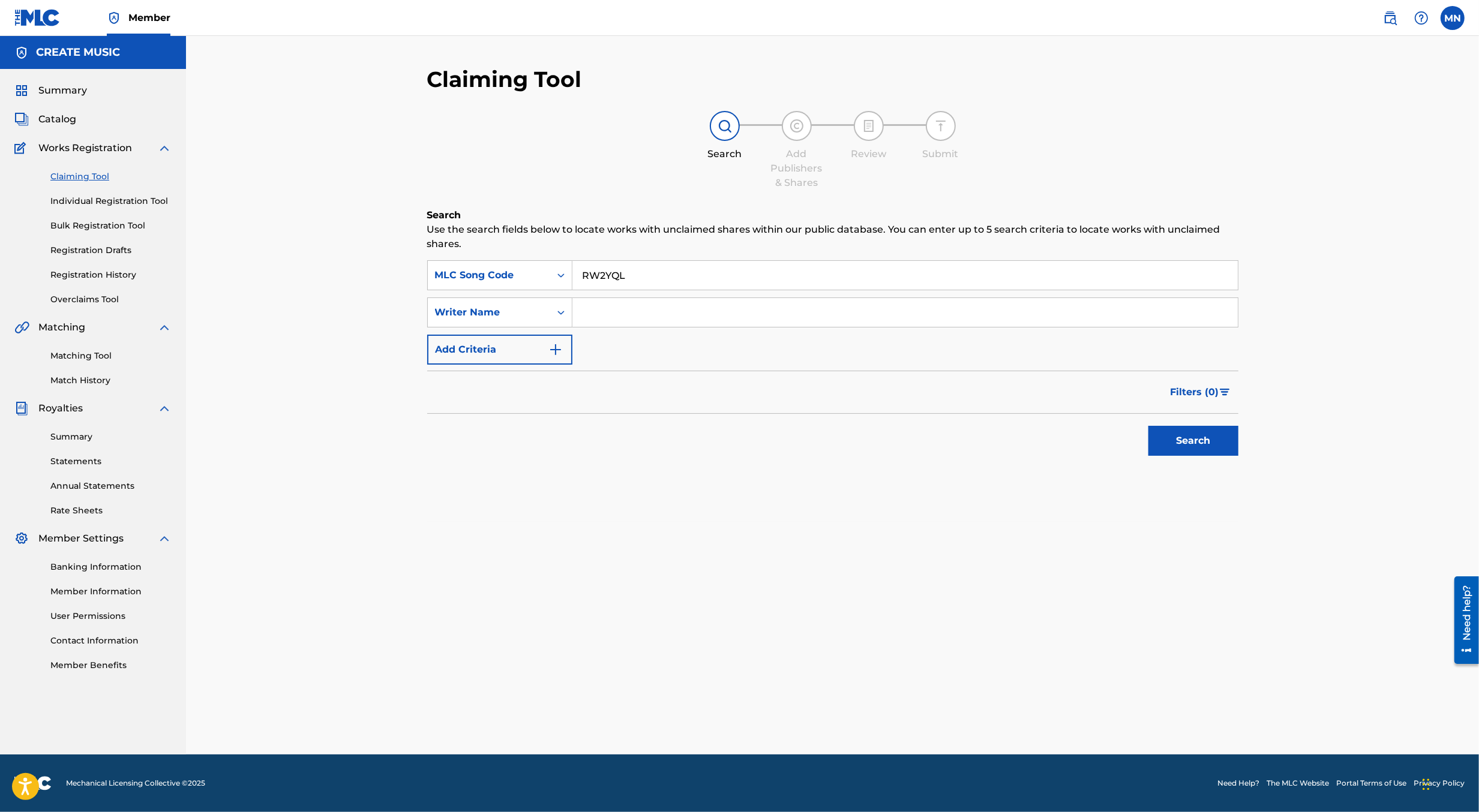
type input "RW2YQL"
click at [1148, 426] on button "Search" at bounding box center [1193, 441] width 90 height 30
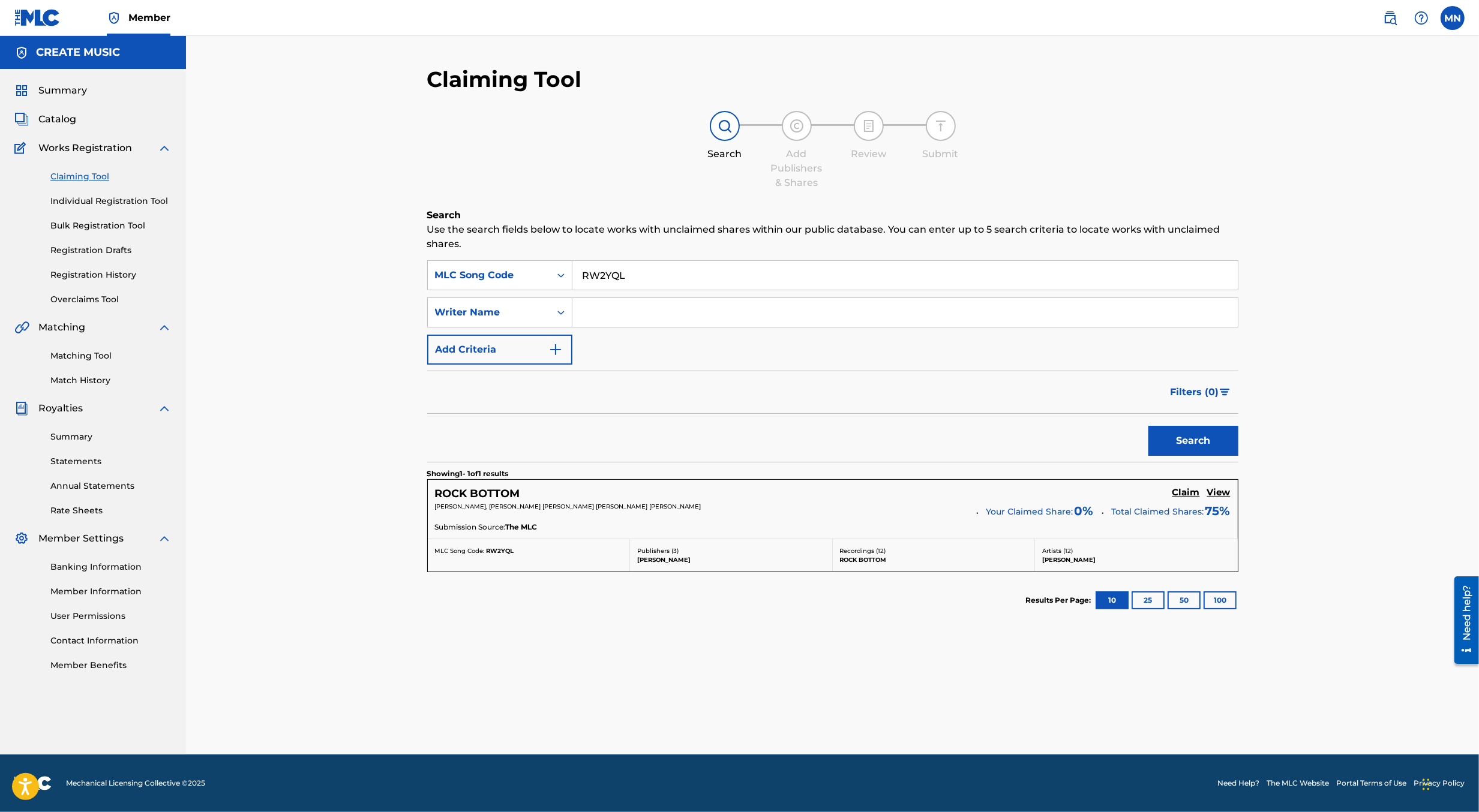
click at [1186, 487] on h5 "Claim" at bounding box center [1186, 492] width 28 height 12
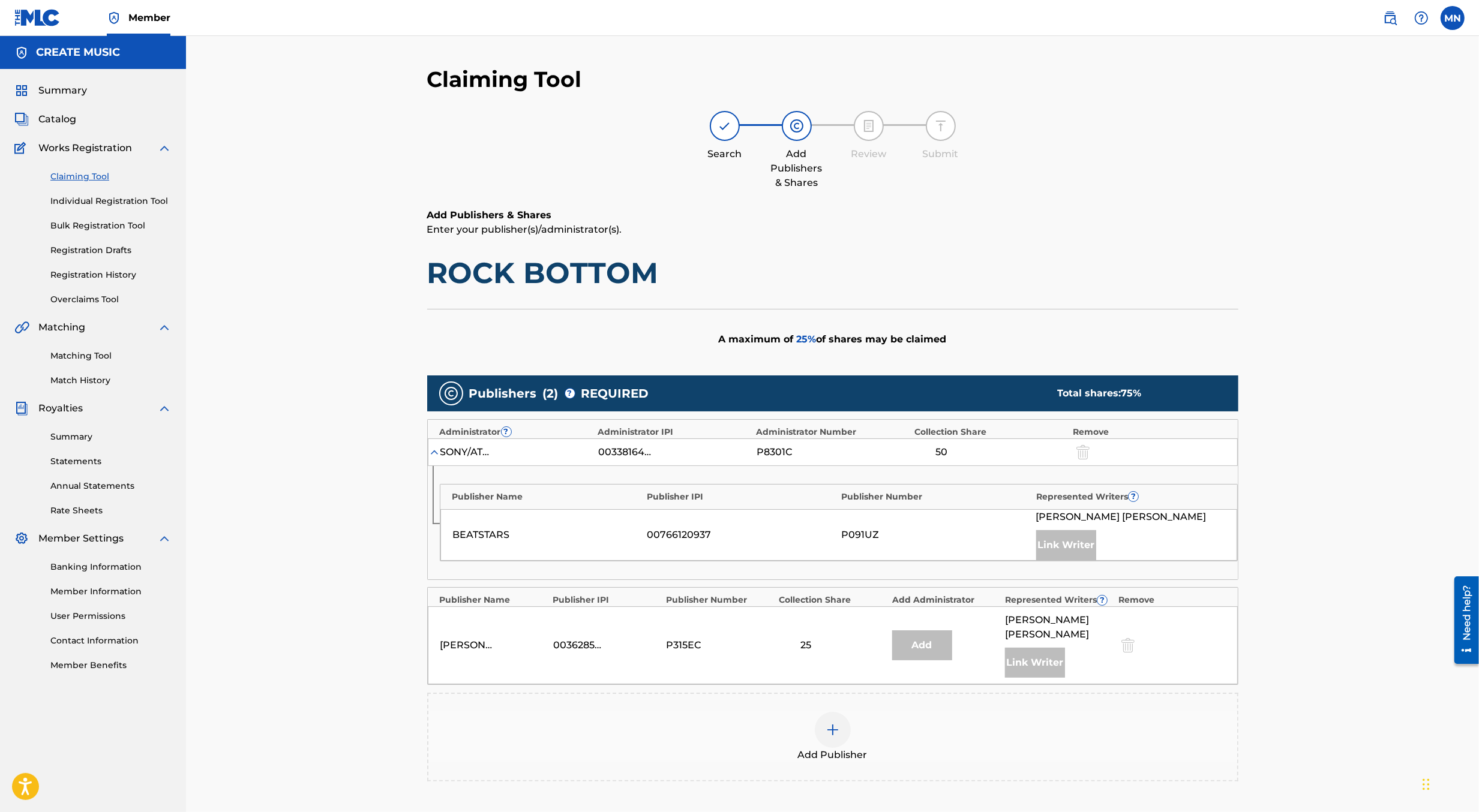
click at [843, 720] on div at bounding box center [833, 731] width 36 height 36
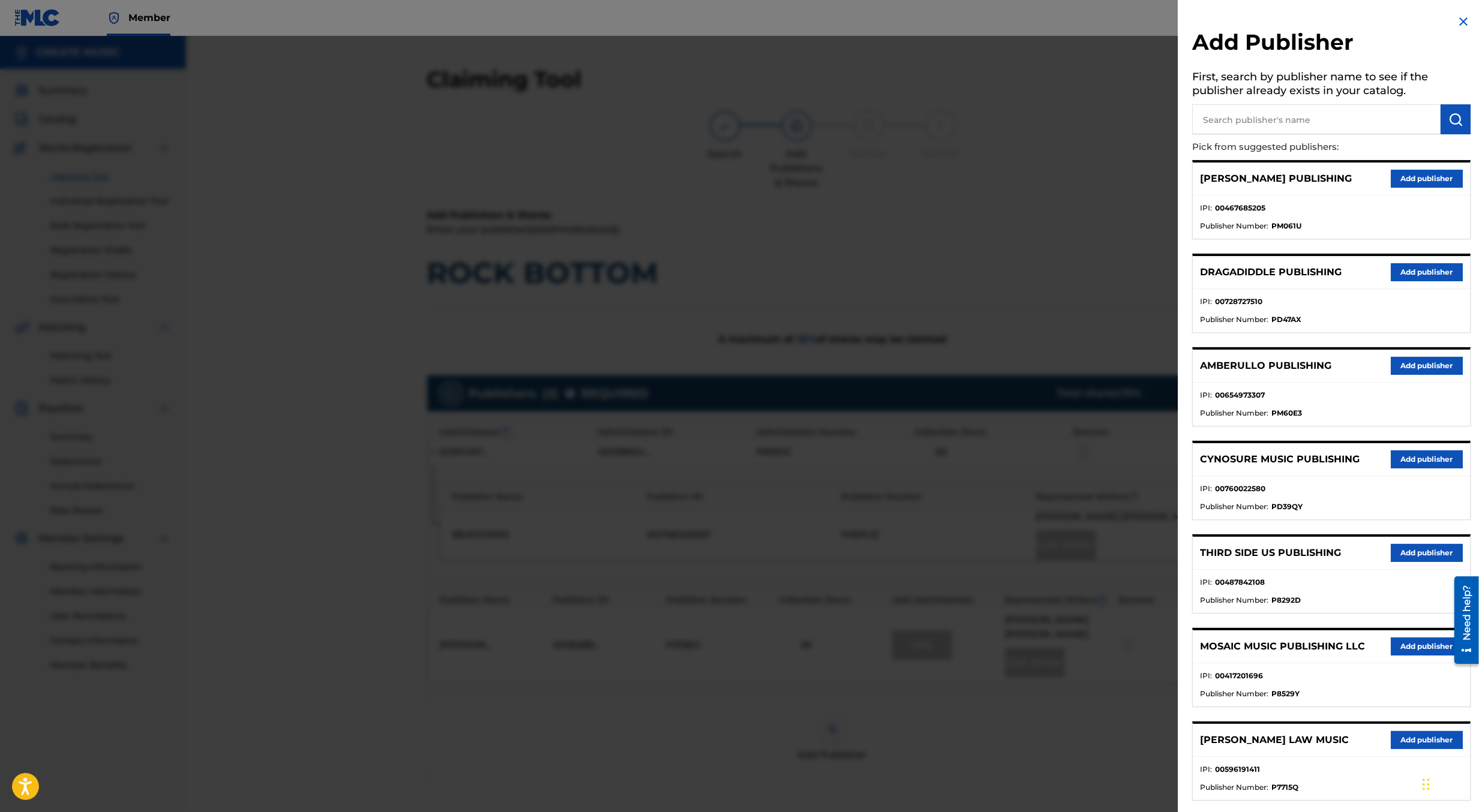
click at [1314, 118] on input "text" at bounding box center [1316, 119] width 248 height 30
type input "create d"
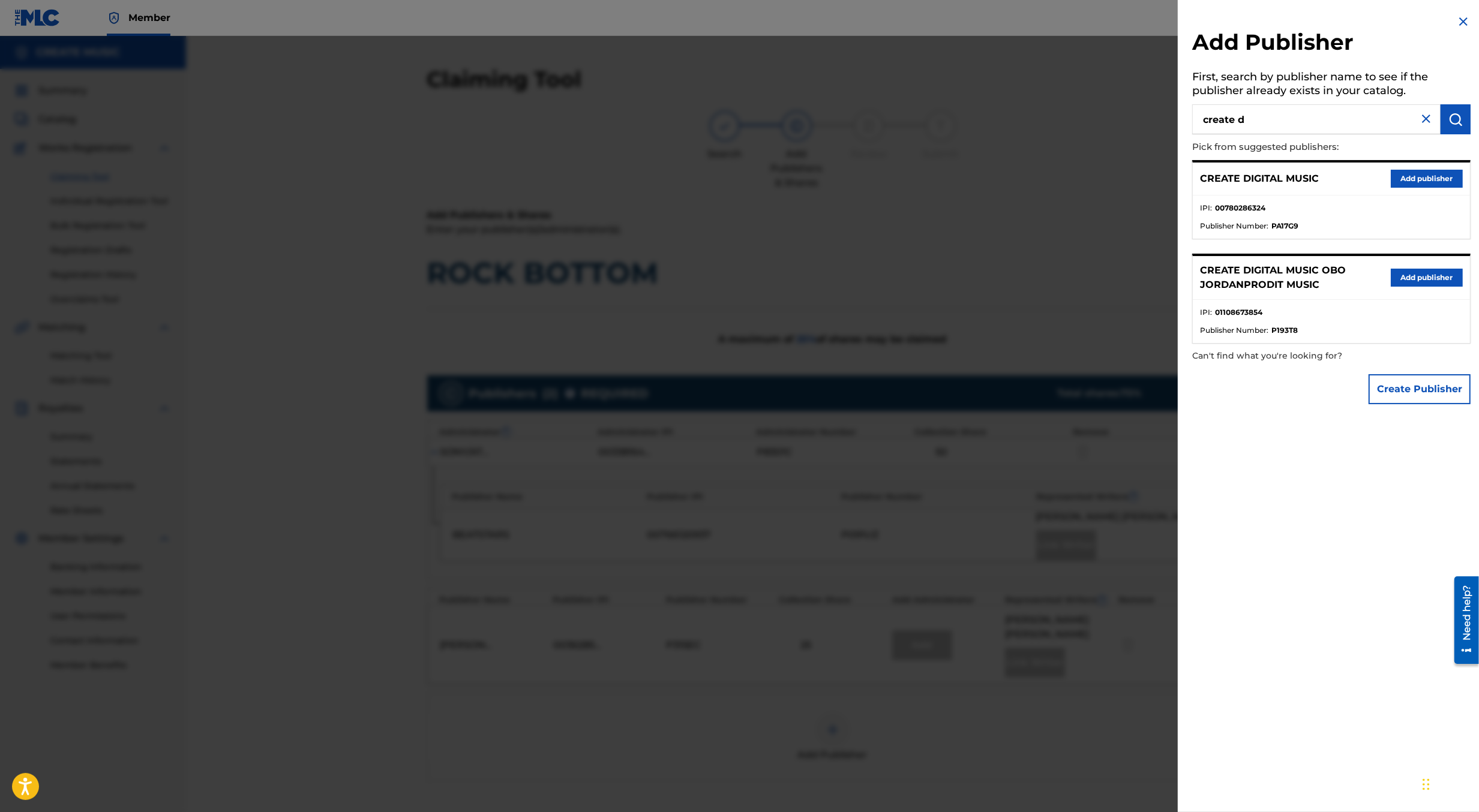
click at [1411, 176] on button "Add publisher" at bounding box center [1428, 179] width 72 height 18
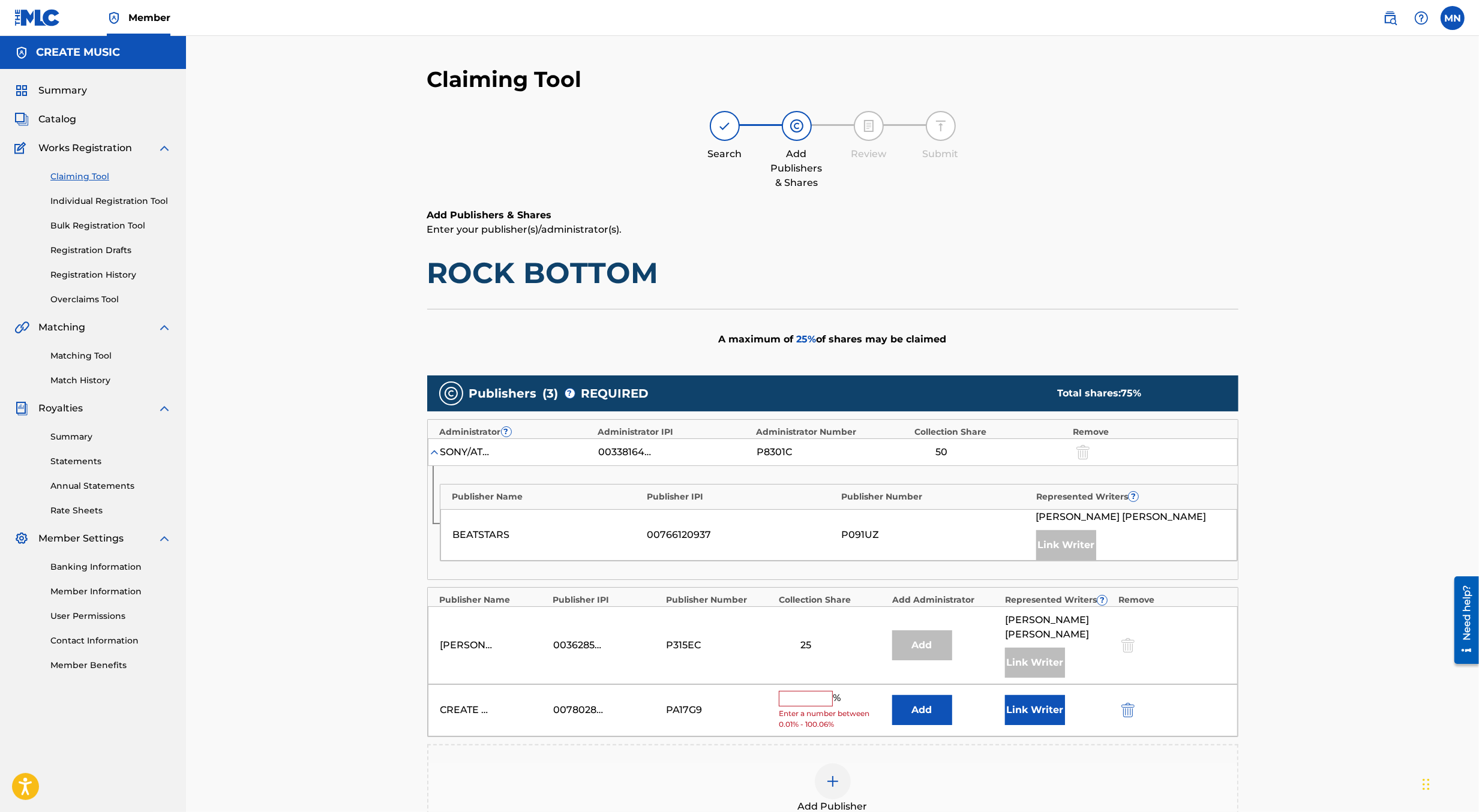
click at [823, 691] on input "text" at bounding box center [806, 698] width 54 height 15
type input "25"
click at [1013, 692] on button "Link Writer" at bounding box center [1035, 705] width 60 height 30
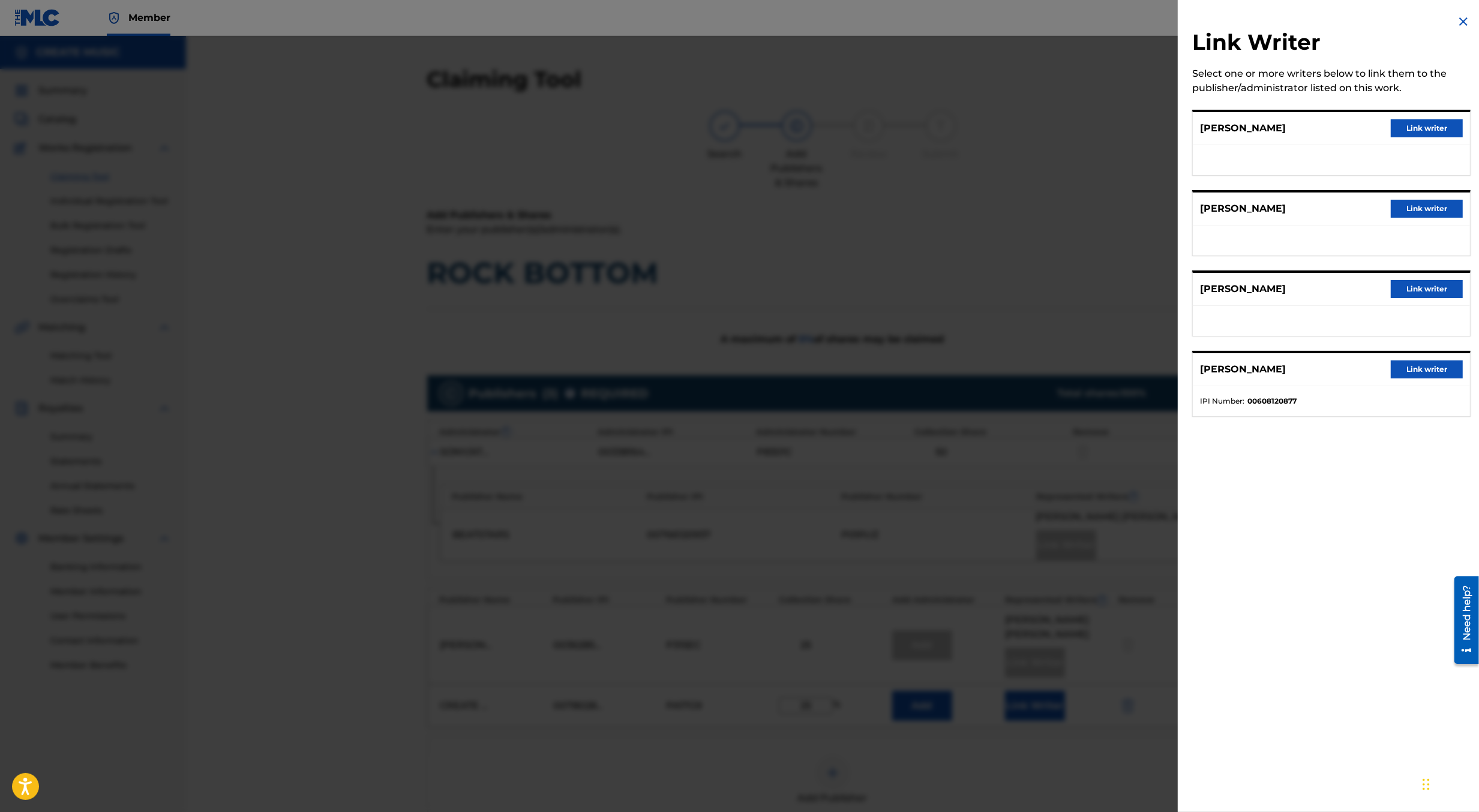
click at [1084, 298] on div at bounding box center [739, 442] width 1479 height 812
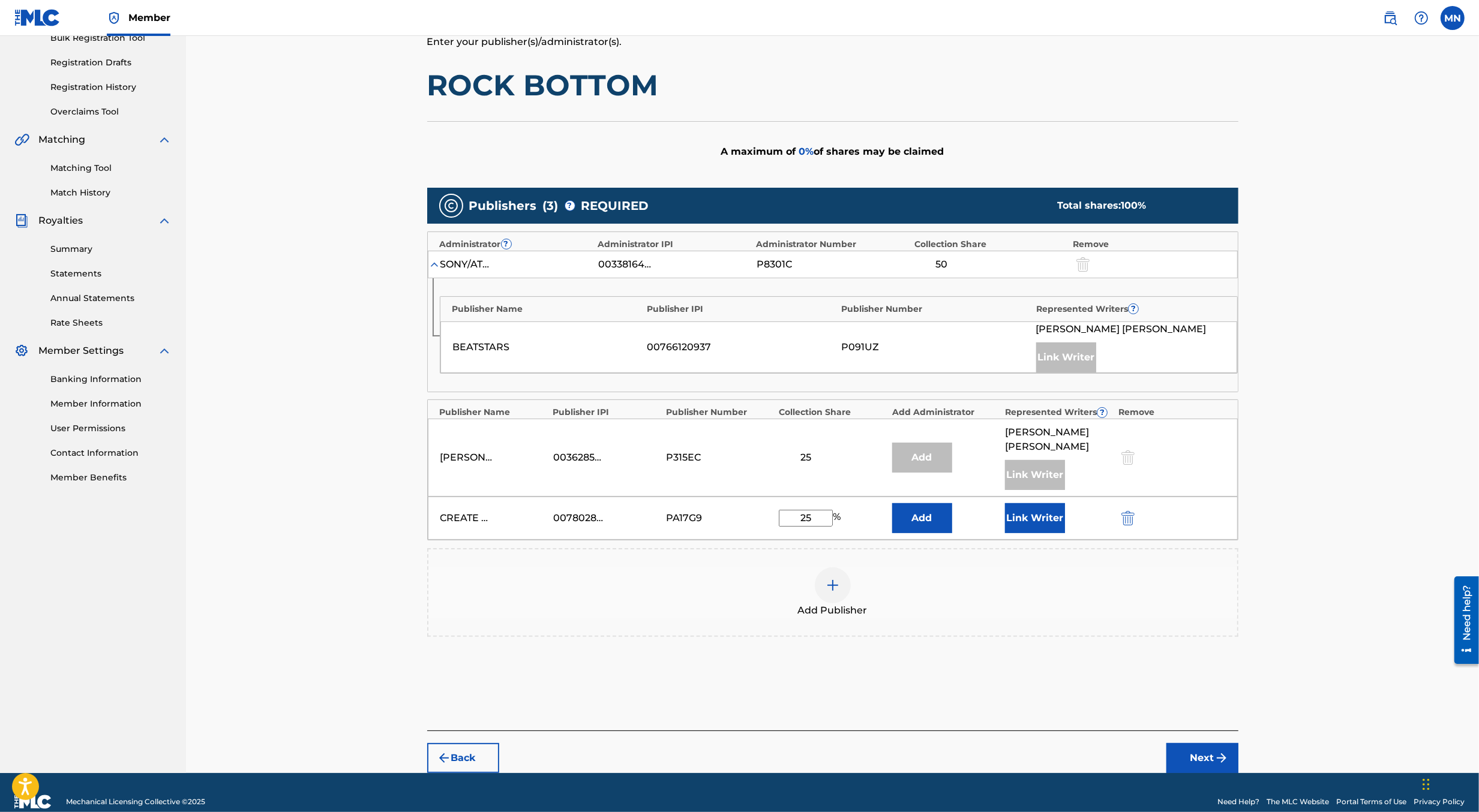
click at [1205, 743] on button "Next" at bounding box center [1203, 758] width 72 height 30
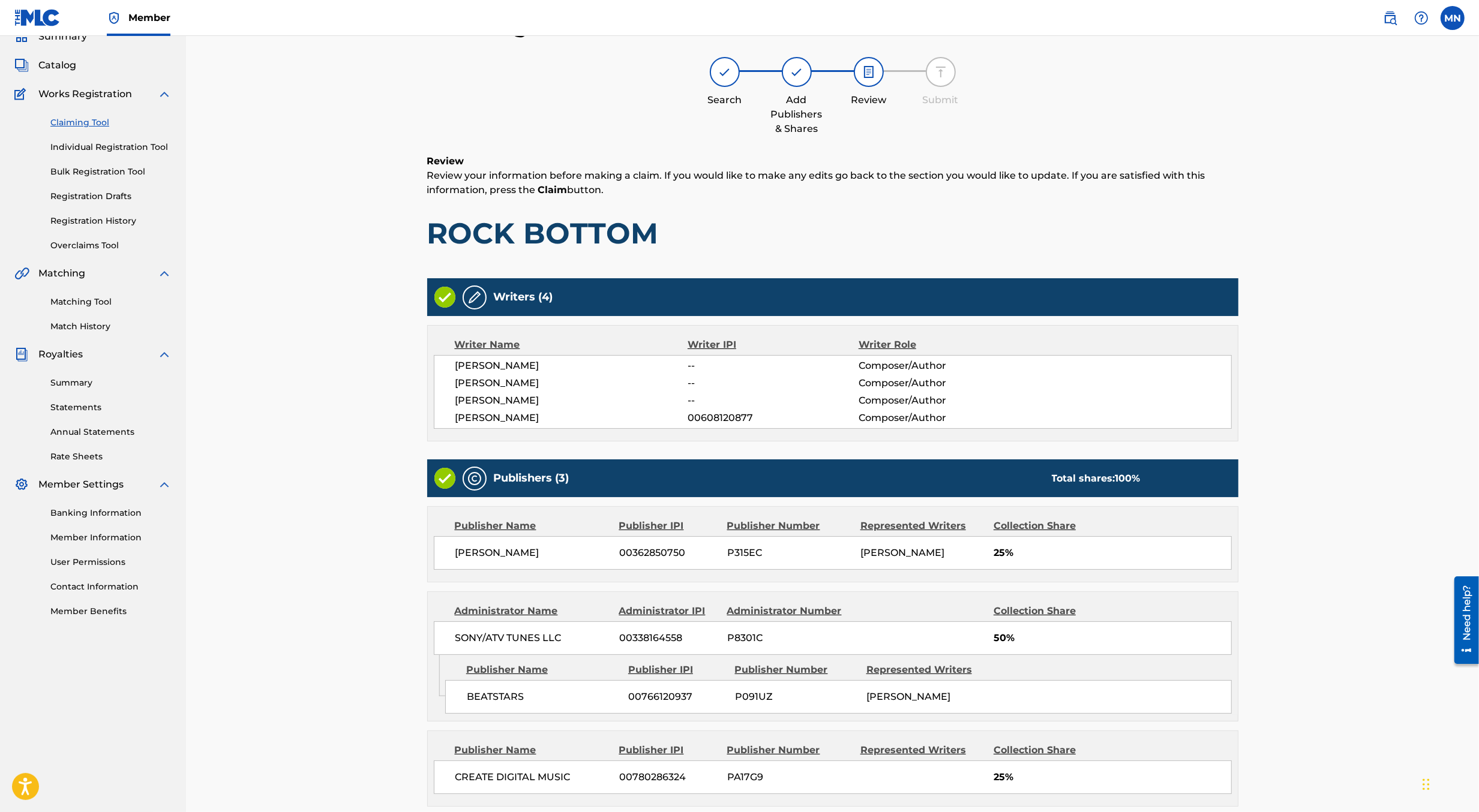
scroll to position [174, 0]
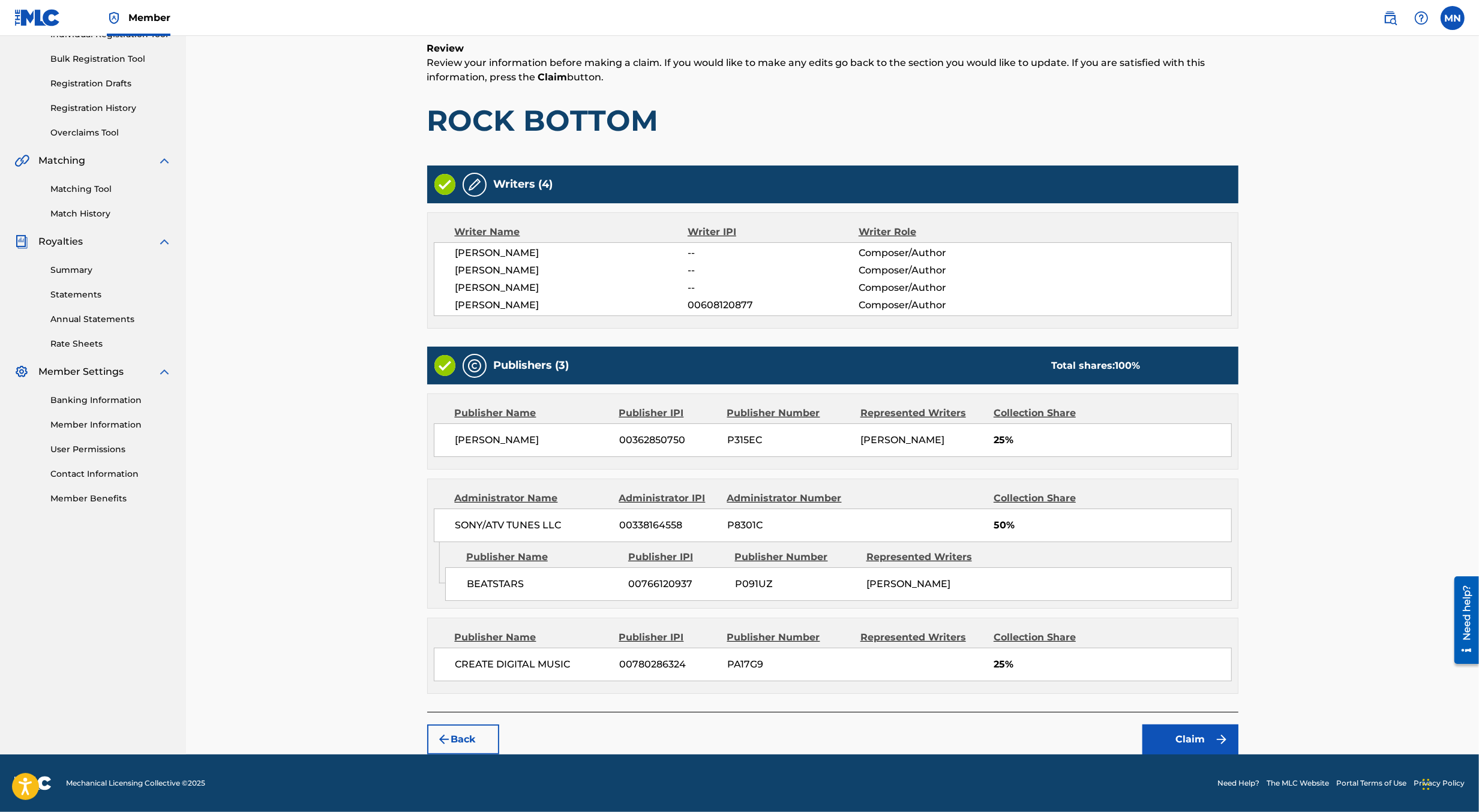
click at [1205, 737] on button "Claim" at bounding box center [1191, 739] width 96 height 30
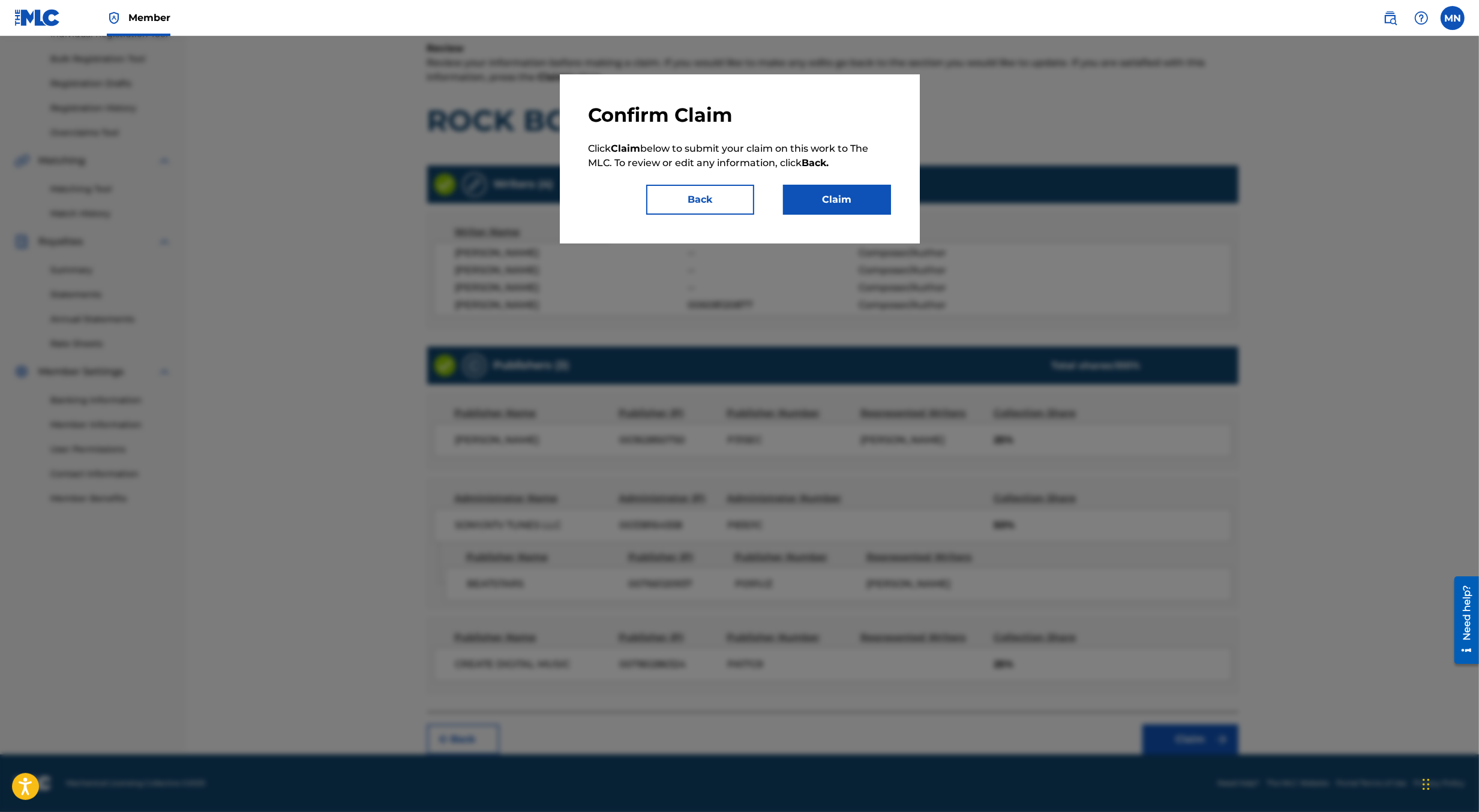
click at [838, 192] on button "Claim" at bounding box center [838, 200] width 108 height 30
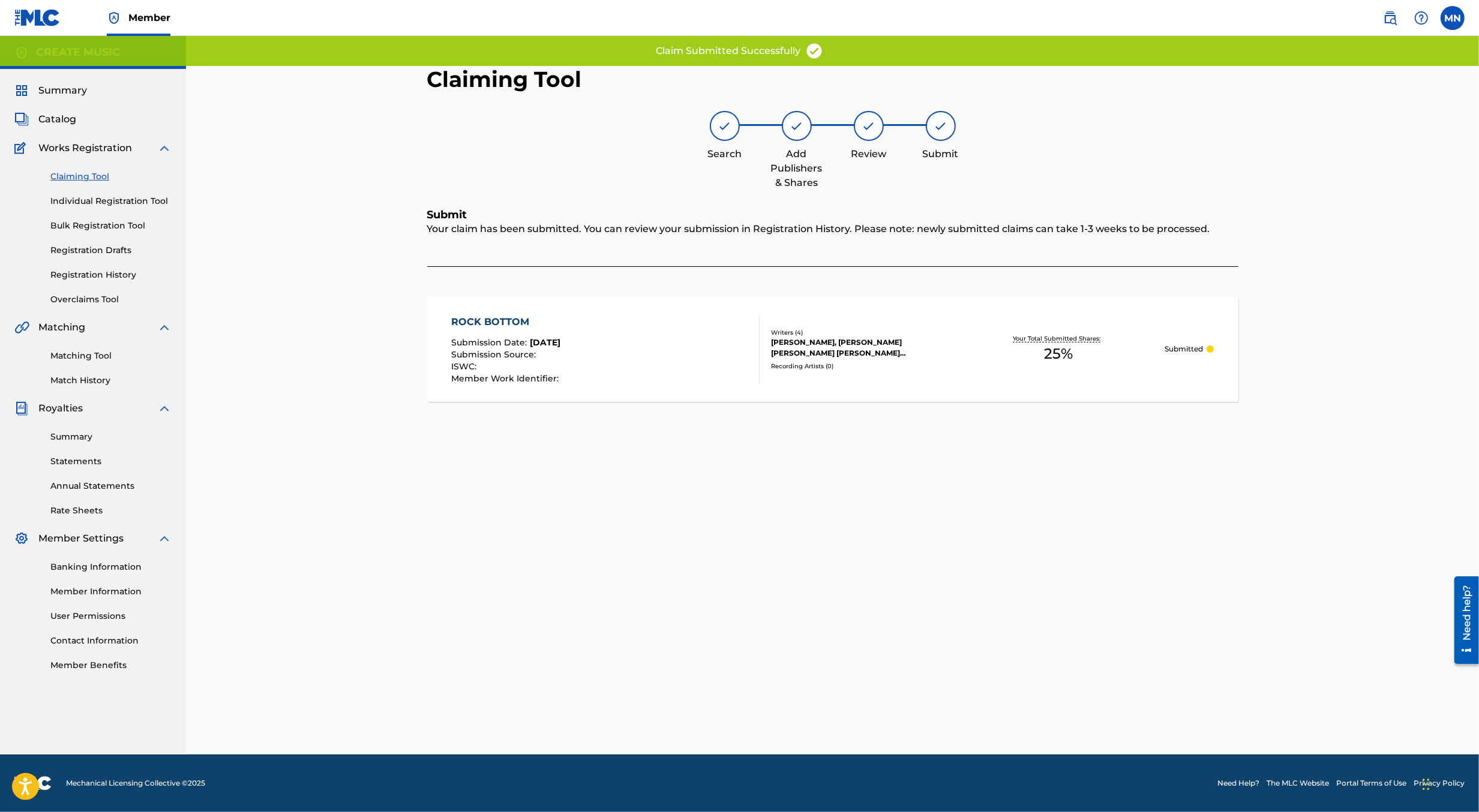
scroll to position [0, 0]
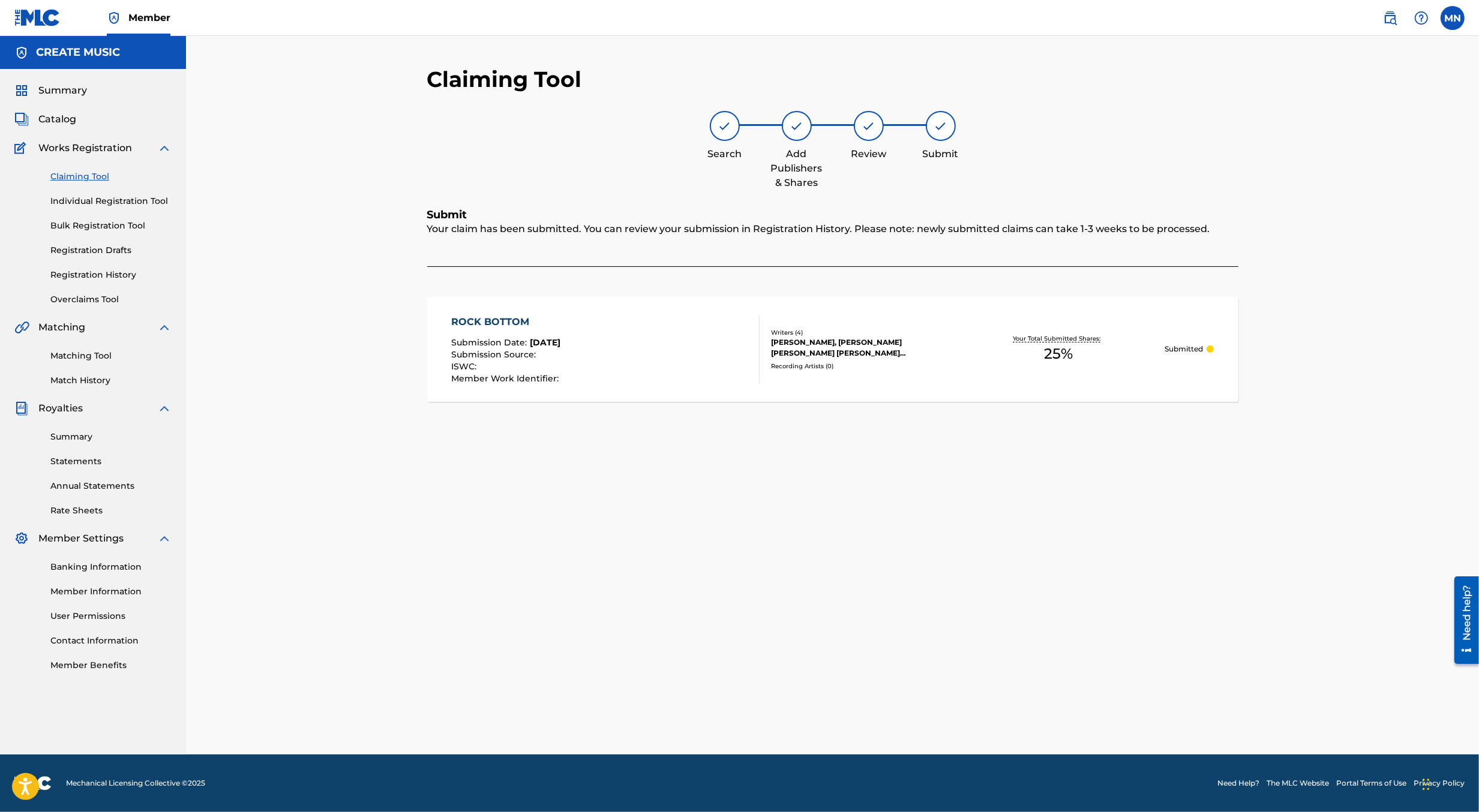
click at [1391, 22] on img at bounding box center [1390, 18] width 14 height 14
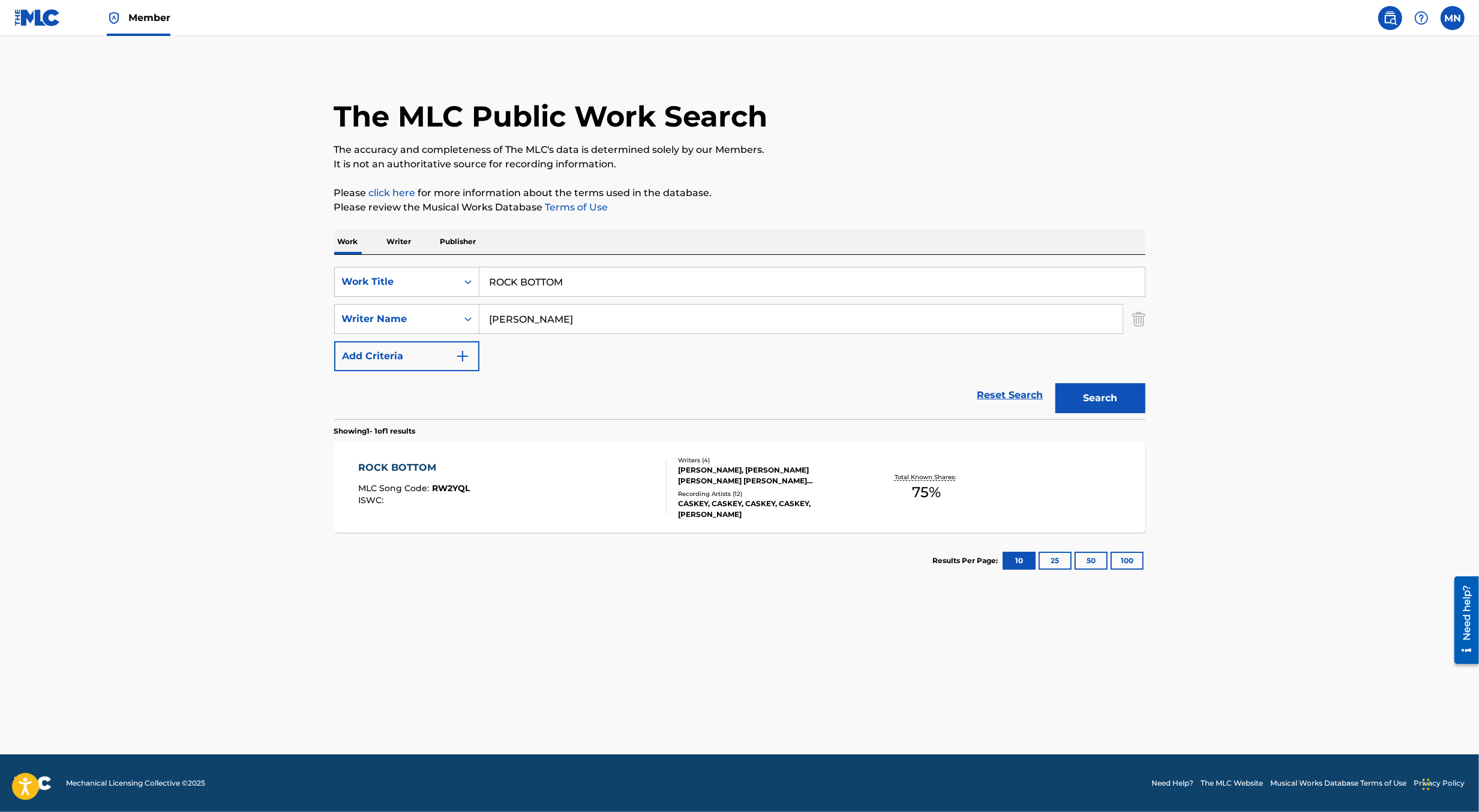
click at [678, 285] on input "ROCK BOTTOM" at bounding box center [812, 282] width 666 height 29
paste input "SERENITY PRAYER [PERSON_NAME]"
click at [603, 282] on input "SERENITY PRAYER [PERSON_NAME]" at bounding box center [812, 282] width 666 height 29
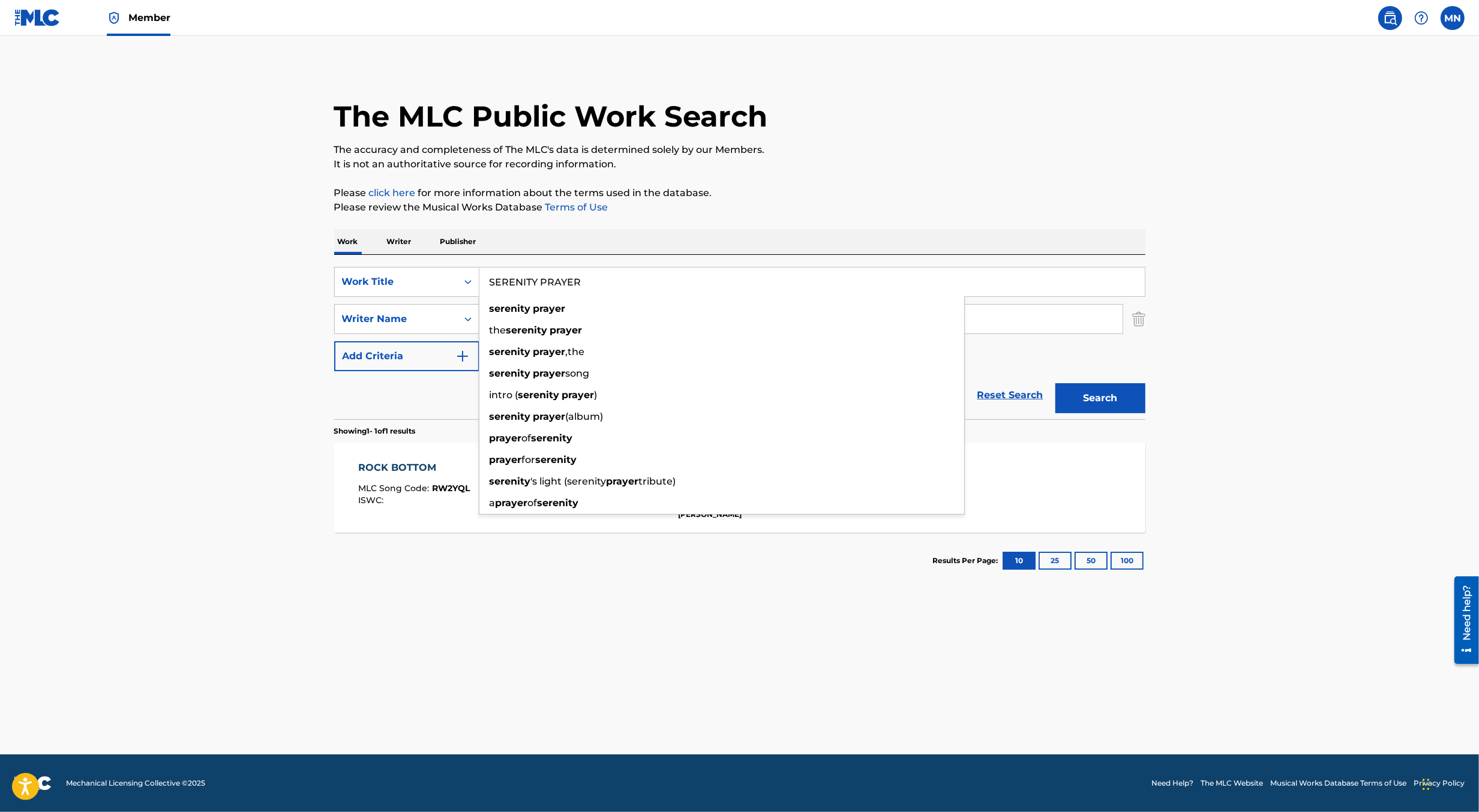
type input "SERENITY PRAYER"
click at [1055, 383] on button "Search" at bounding box center [1100, 397] width 90 height 30
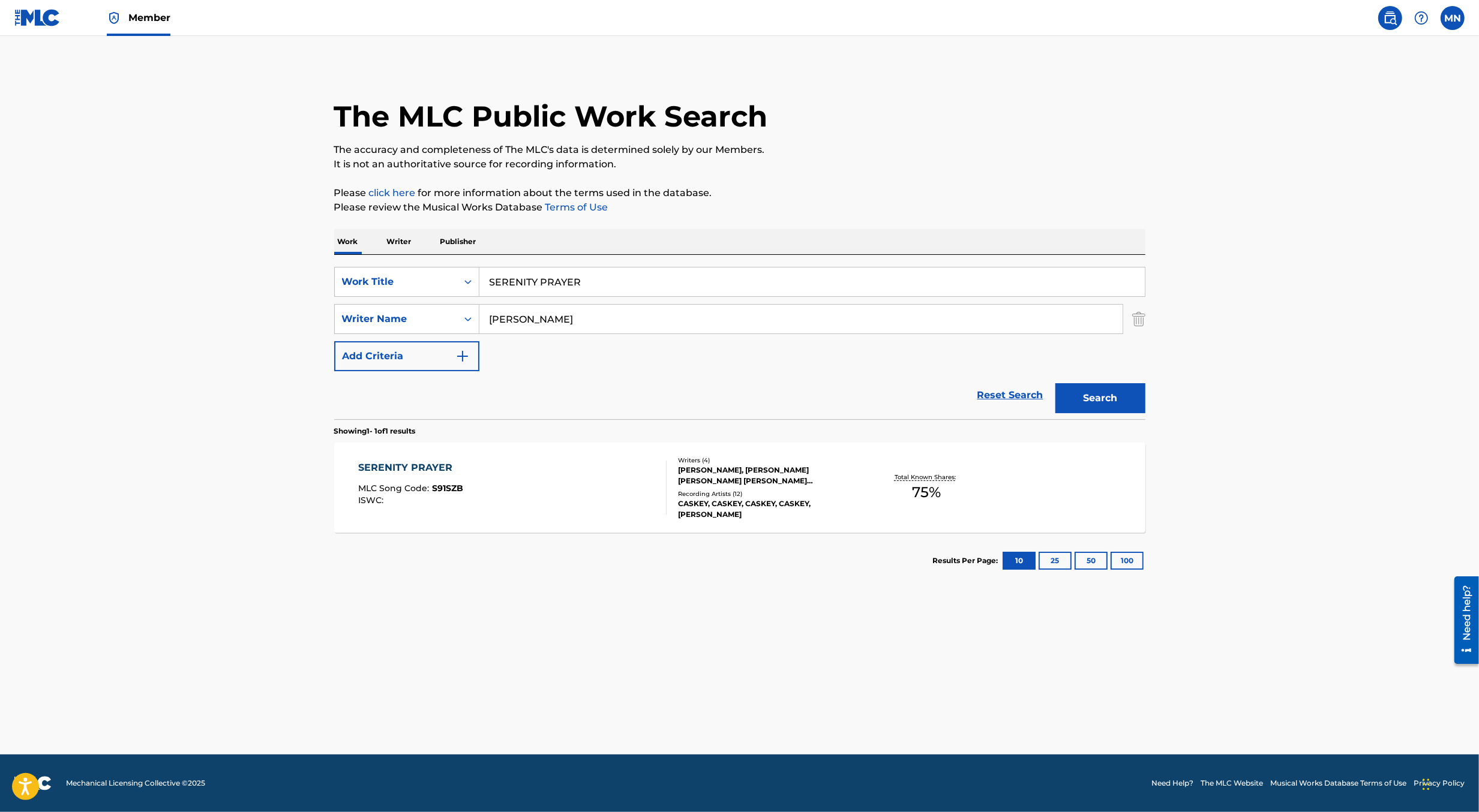
click at [560, 471] on div "SERENITY PRAYER MLC Song Code : S91SZB ISWC :" at bounding box center [512, 488] width 308 height 54
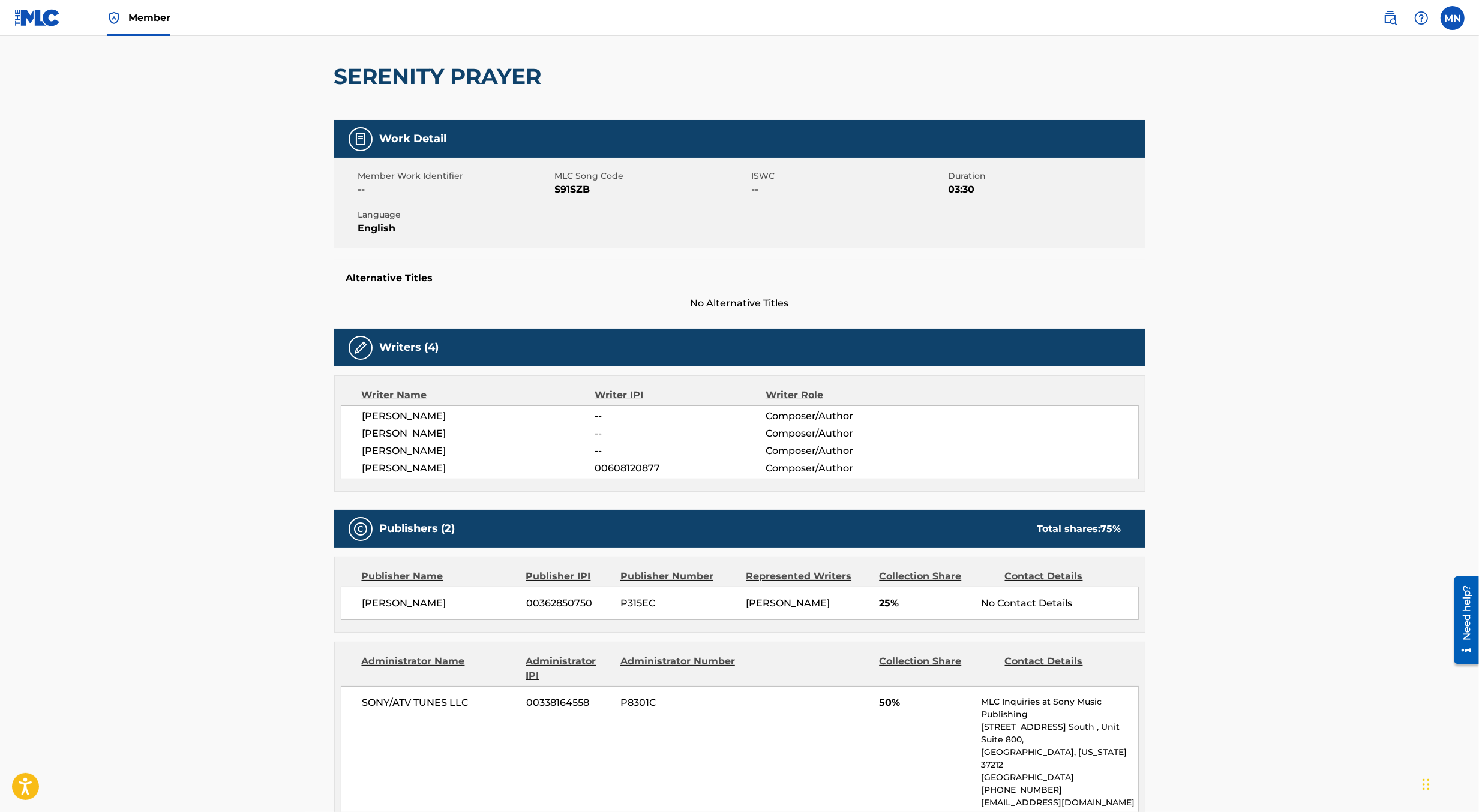
scroll to position [18, 0]
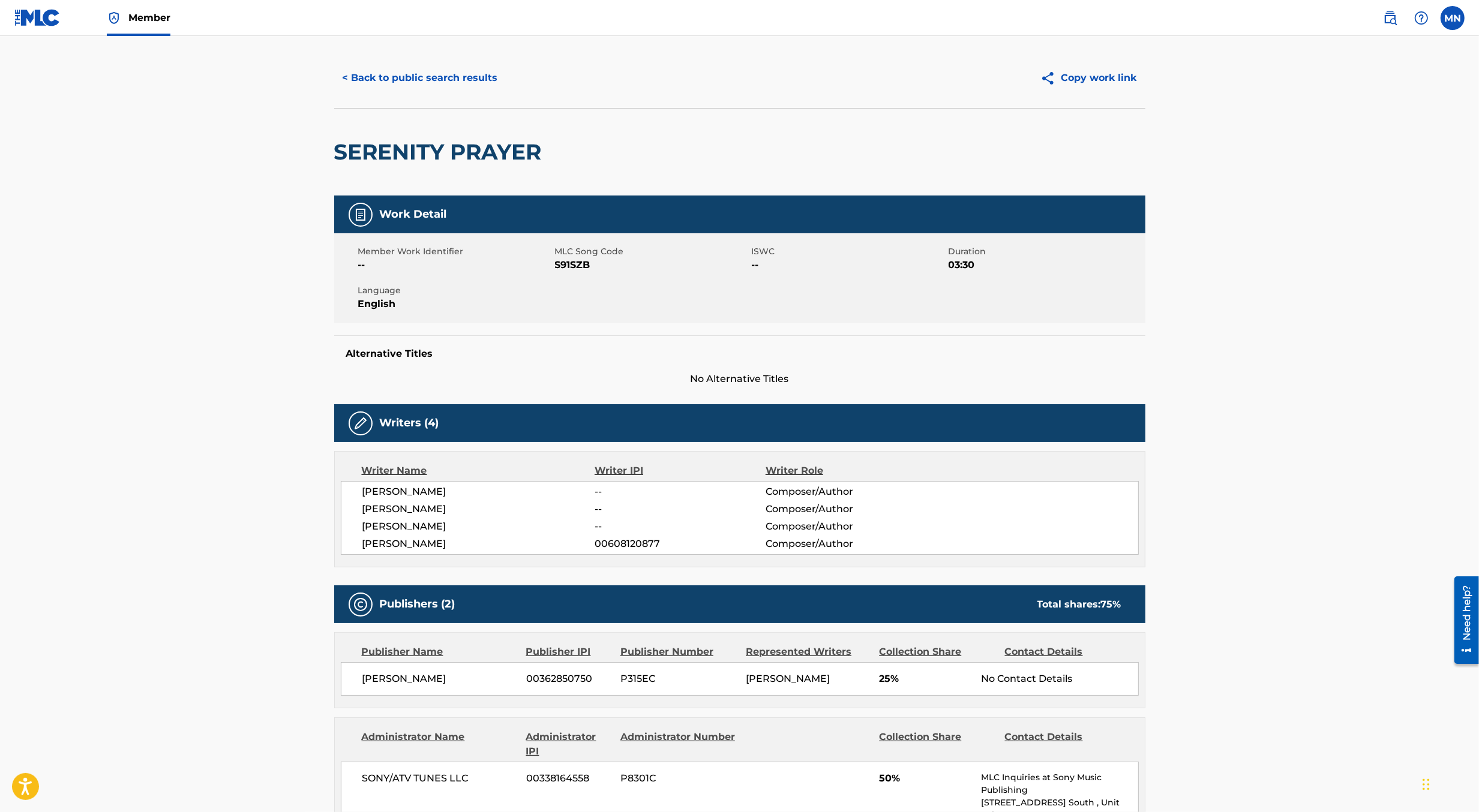
click at [576, 267] on span "S91SZB" at bounding box center [651, 266] width 194 height 14
click at [1399, 14] on link at bounding box center [1390, 18] width 24 height 24
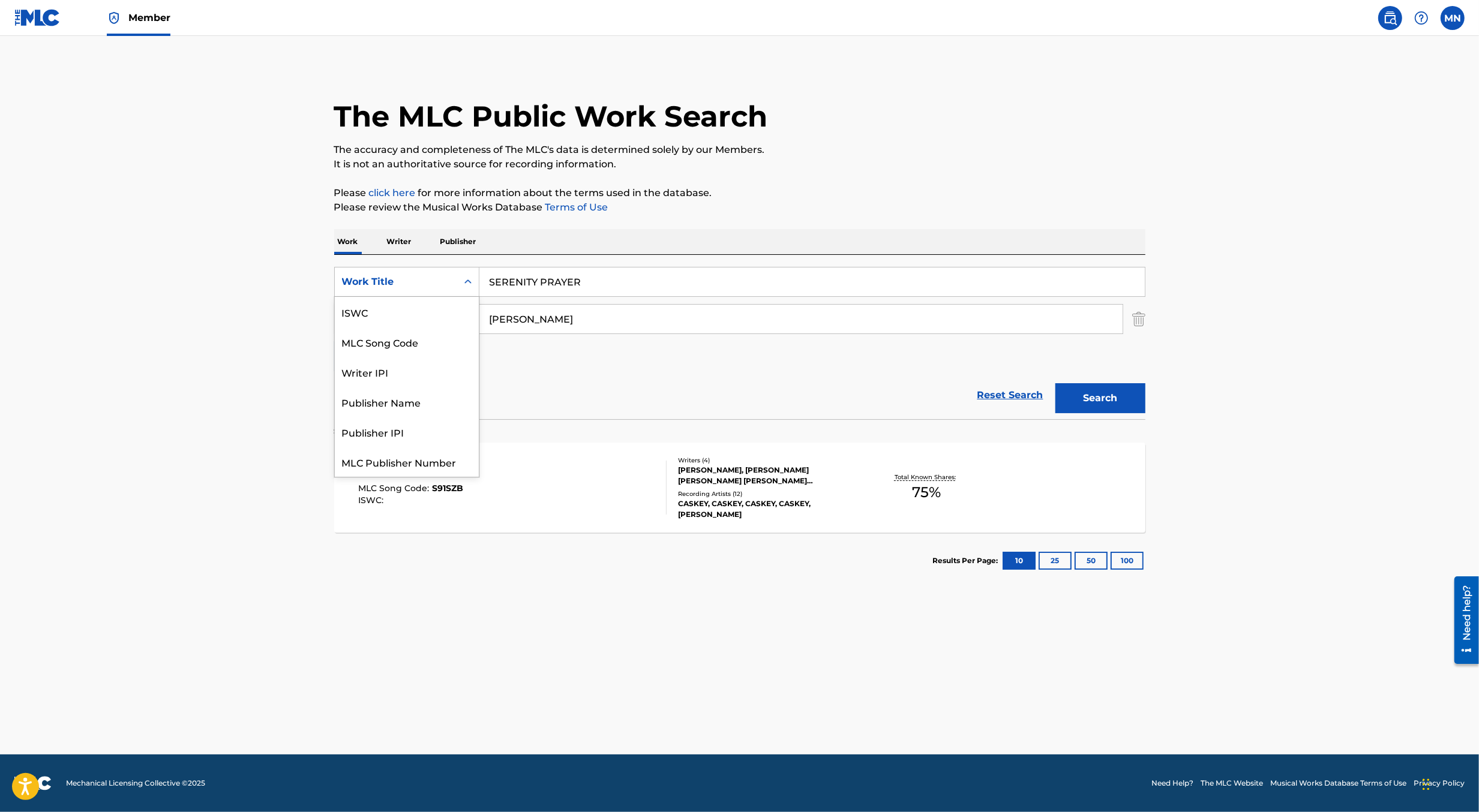
click at [459, 295] on div "Search Form" at bounding box center [468, 282] width 22 height 29
click at [42, 21] on img at bounding box center [37, 17] width 46 height 17
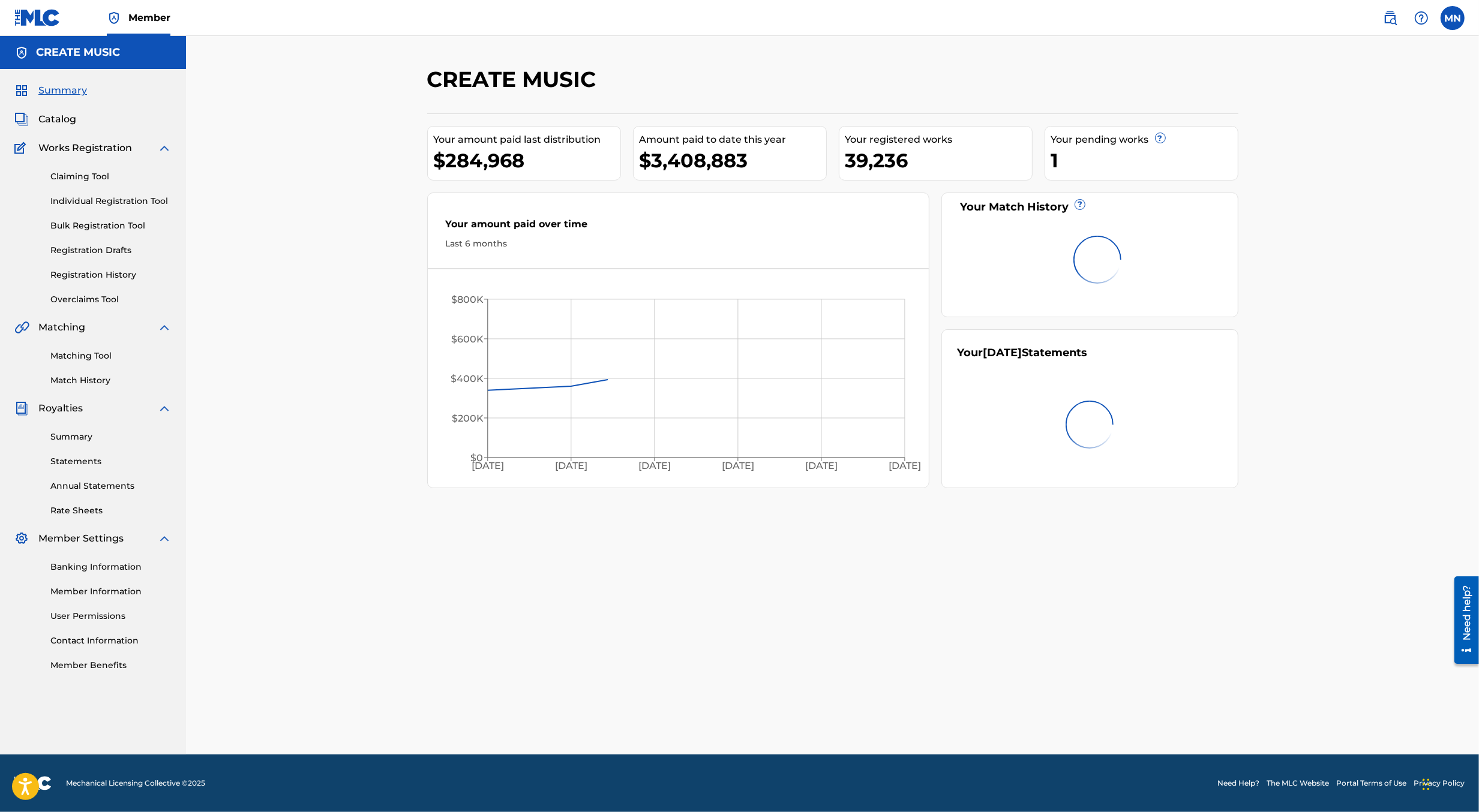
click at [61, 182] on link "Claiming Tool" at bounding box center [111, 177] width 121 height 13
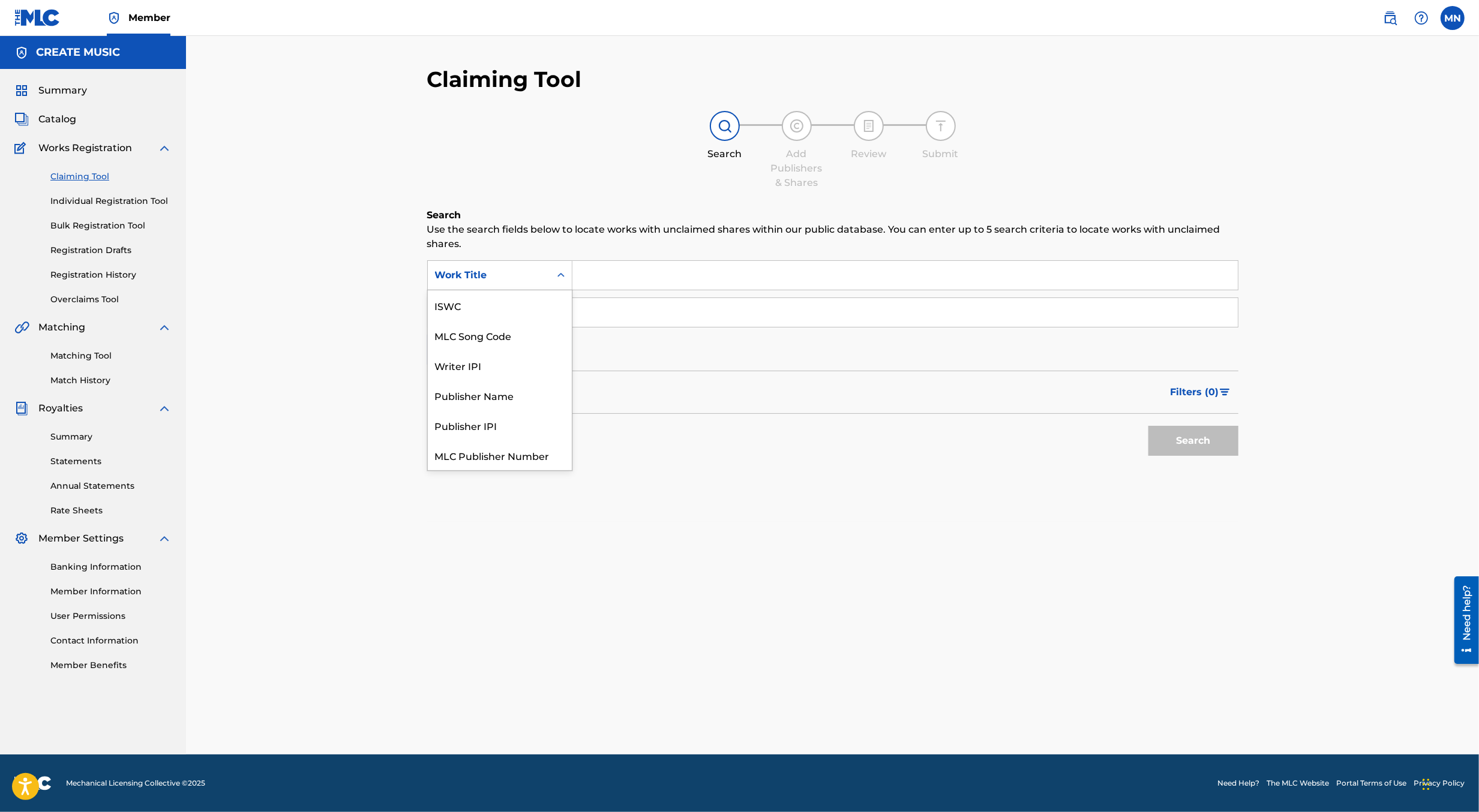
click at [453, 268] on div "Work Title" at bounding box center [490, 275] width 108 height 14
click at [484, 309] on div "MLC Song Code" at bounding box center [500, 305] width 144 height 30
click at [613, 282] on input "Search Form" at bounding box center [905, 275] width 666 height 29
paste input "S91SZB"
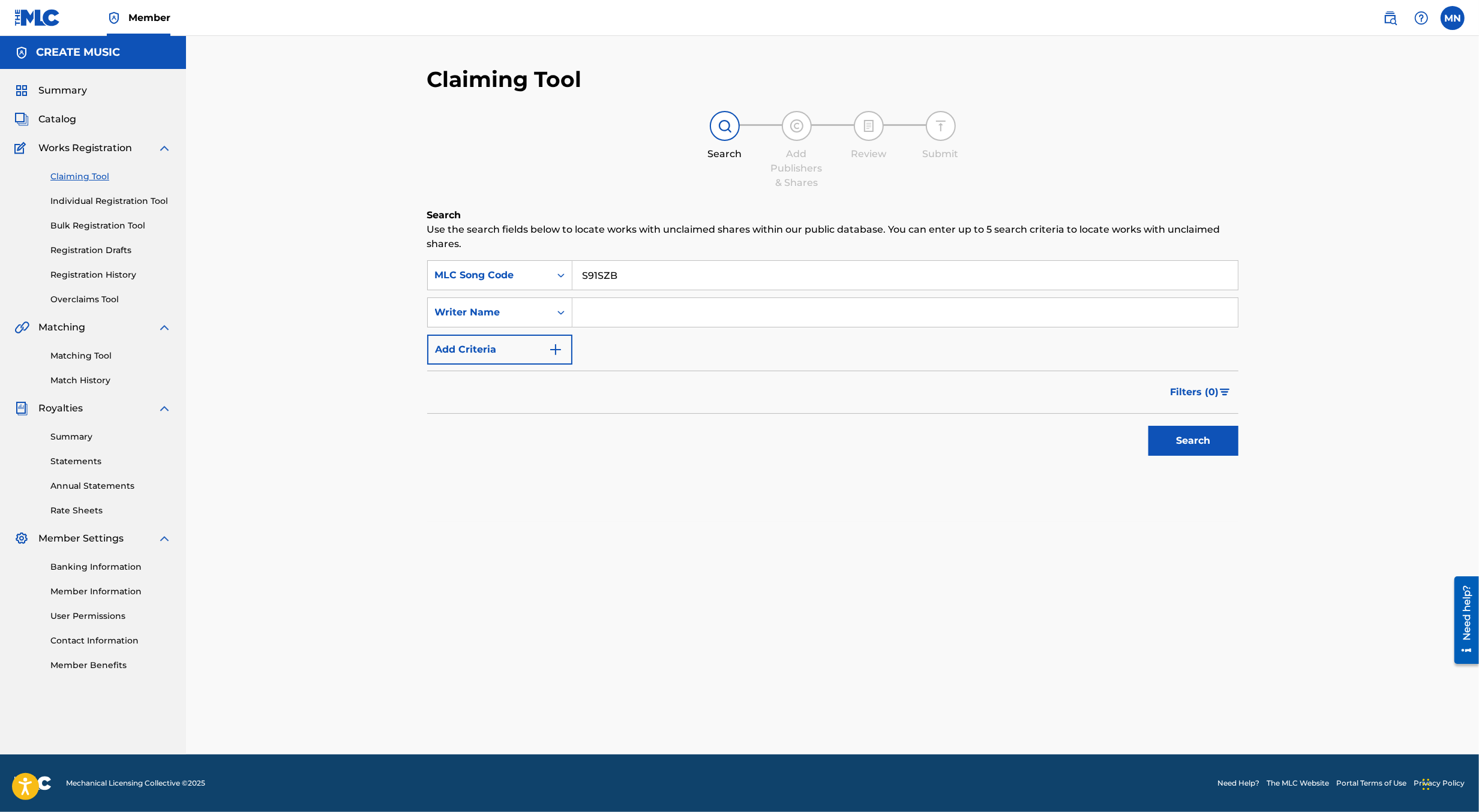
type input "S91SZB"
click at [1148, 426] on button "Search" at bounding box center [1193, 441] width 90 height 30
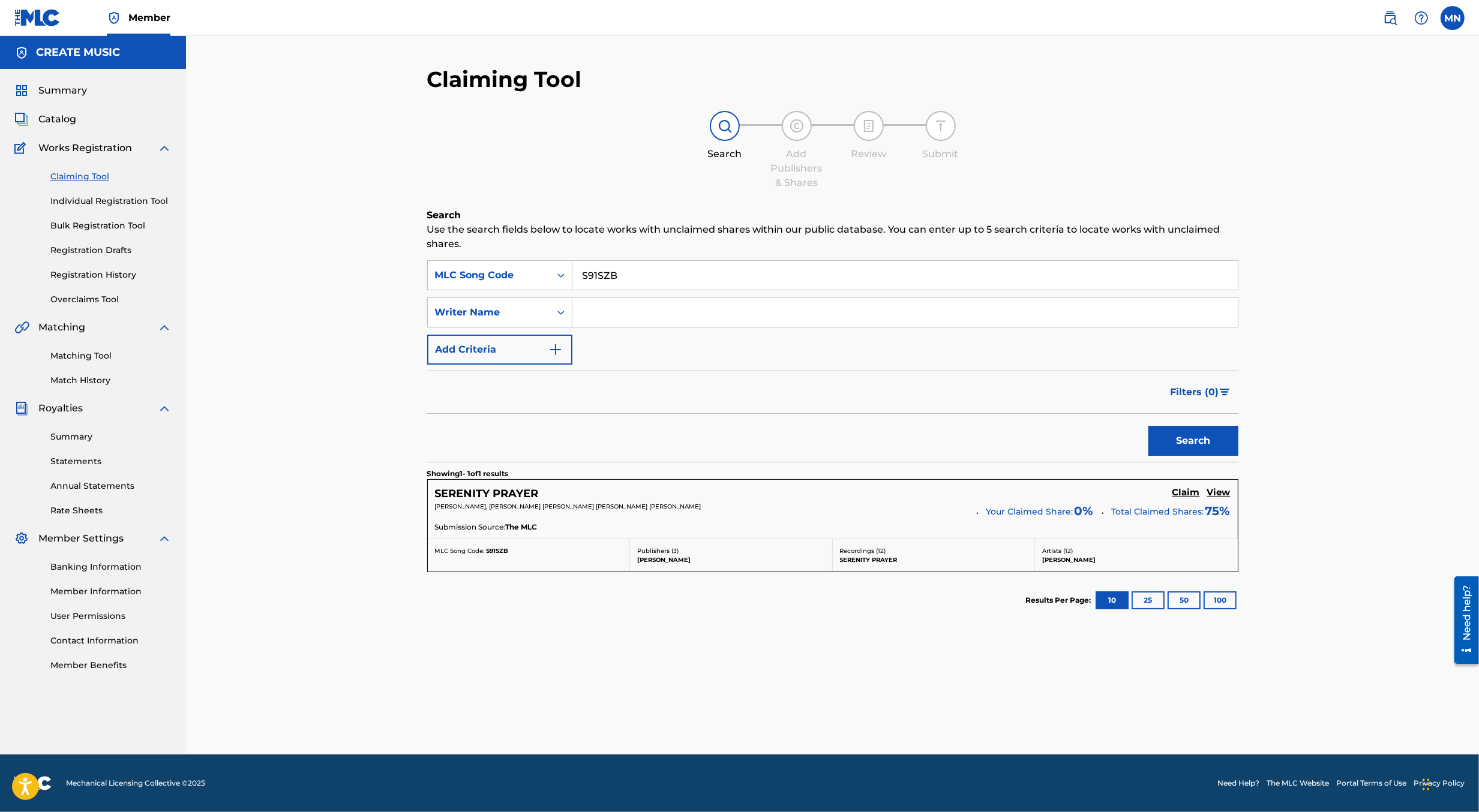
click at [1186, 488] on h5 "Claim" at bounding box center [1186, 492] width 28 height 12
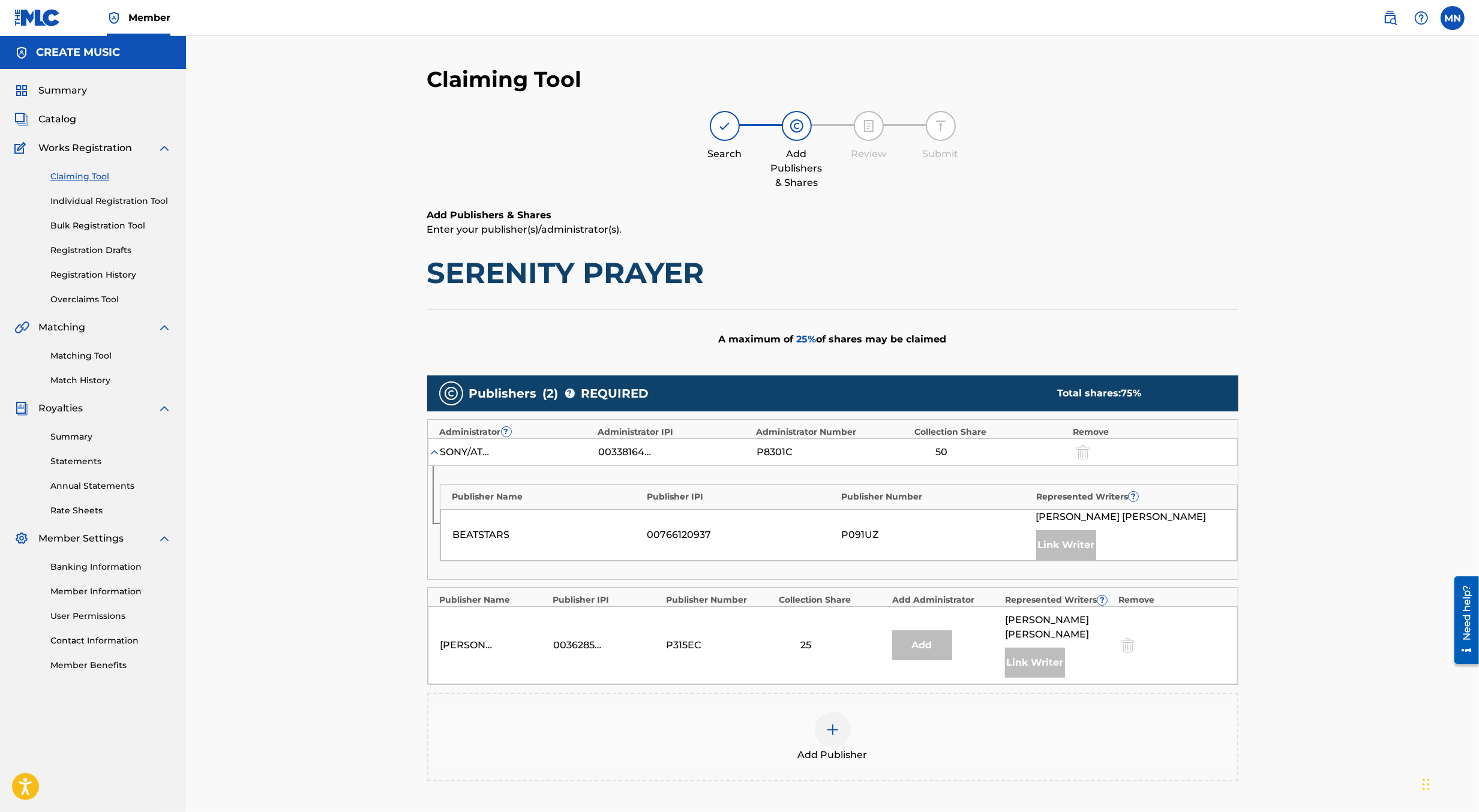
click at [828, 713] on div at bounding box center [833, 731] width 36 height 36
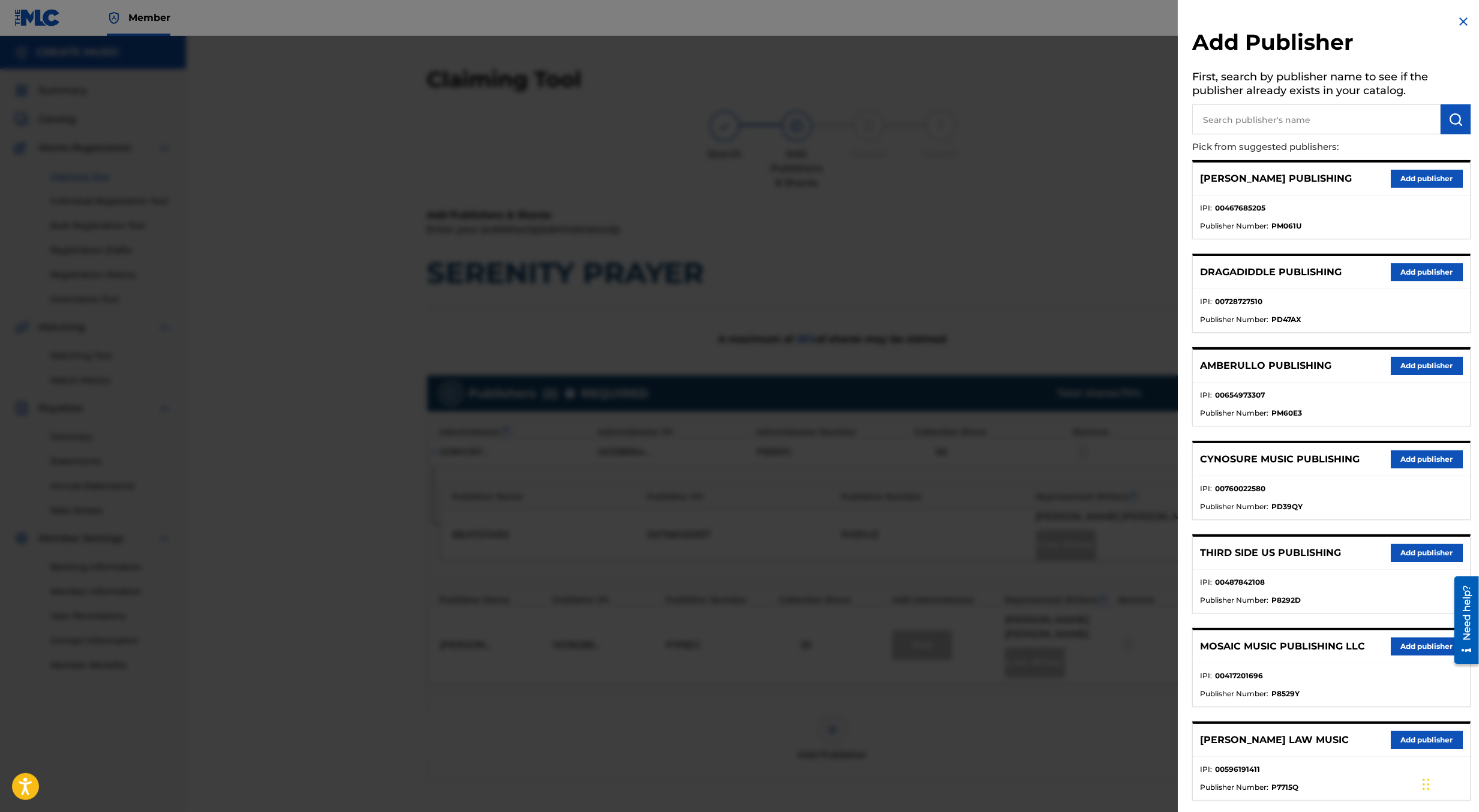
click at [1255, 108] on input "text" at bounding box center [1316, 119] width 248 height 30
type input "create d"
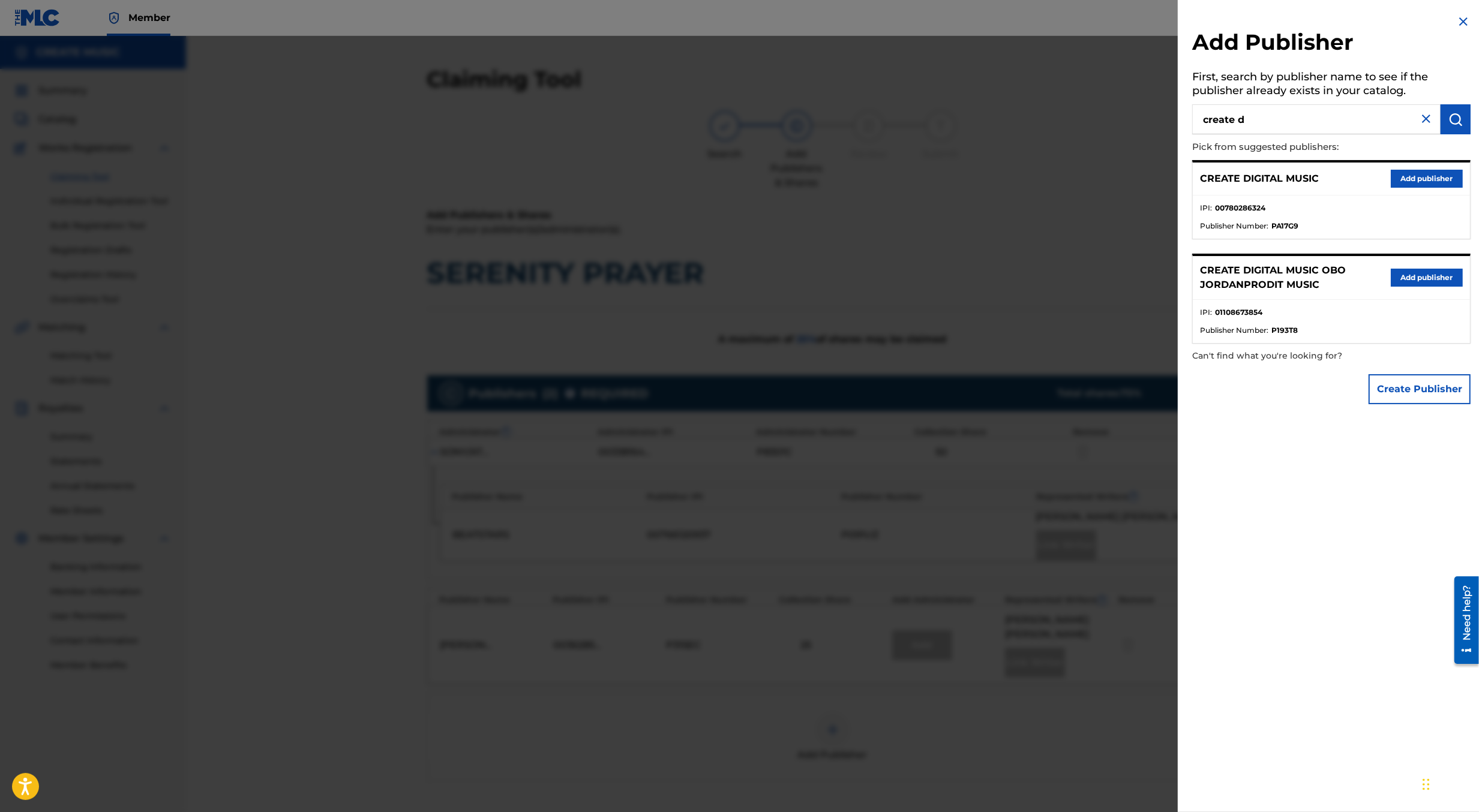
click at [1435, 182] on button "Add publisher" at bounding box center [1428, 179] width 72 height 18
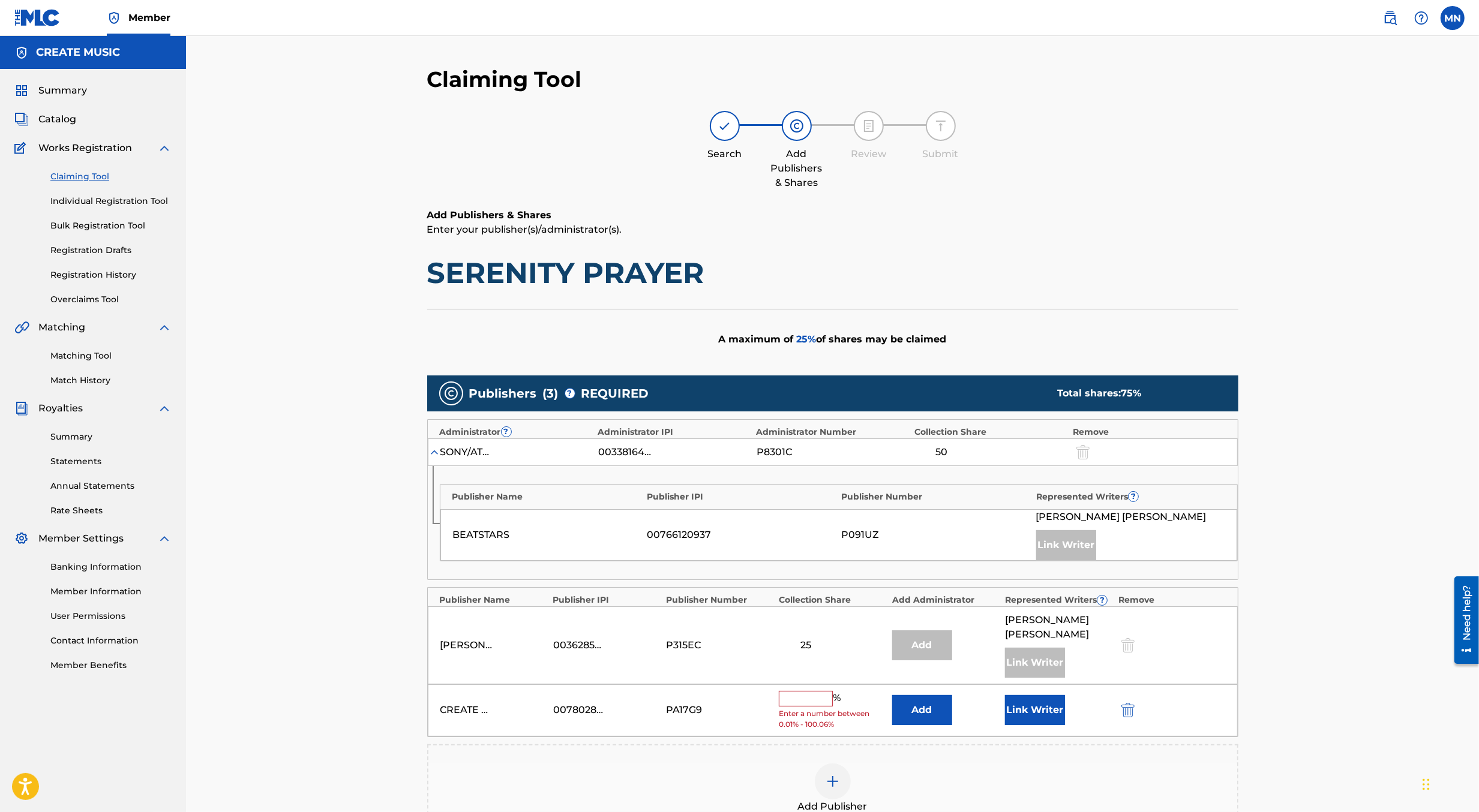
click at [802, 695] on input "text" at bounding box center [806, 698] width 54 height 15
type input "16.6"
click at [1080, 739] on div "Add Publisher" at bounding box center [833, 780] width 811 height 89
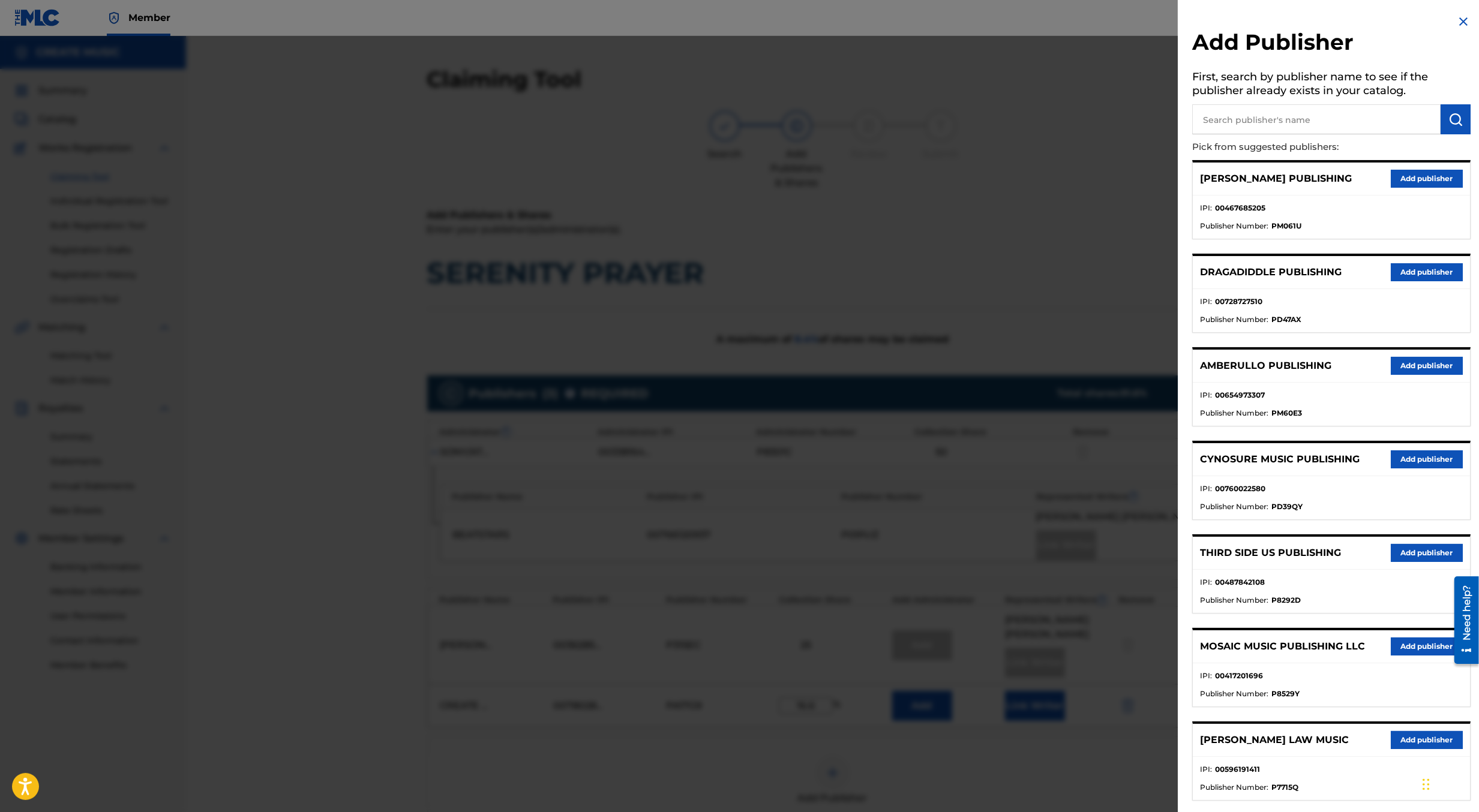
click at [1064, 453] on div at bounding box center [739, 442] width 1479 height 812
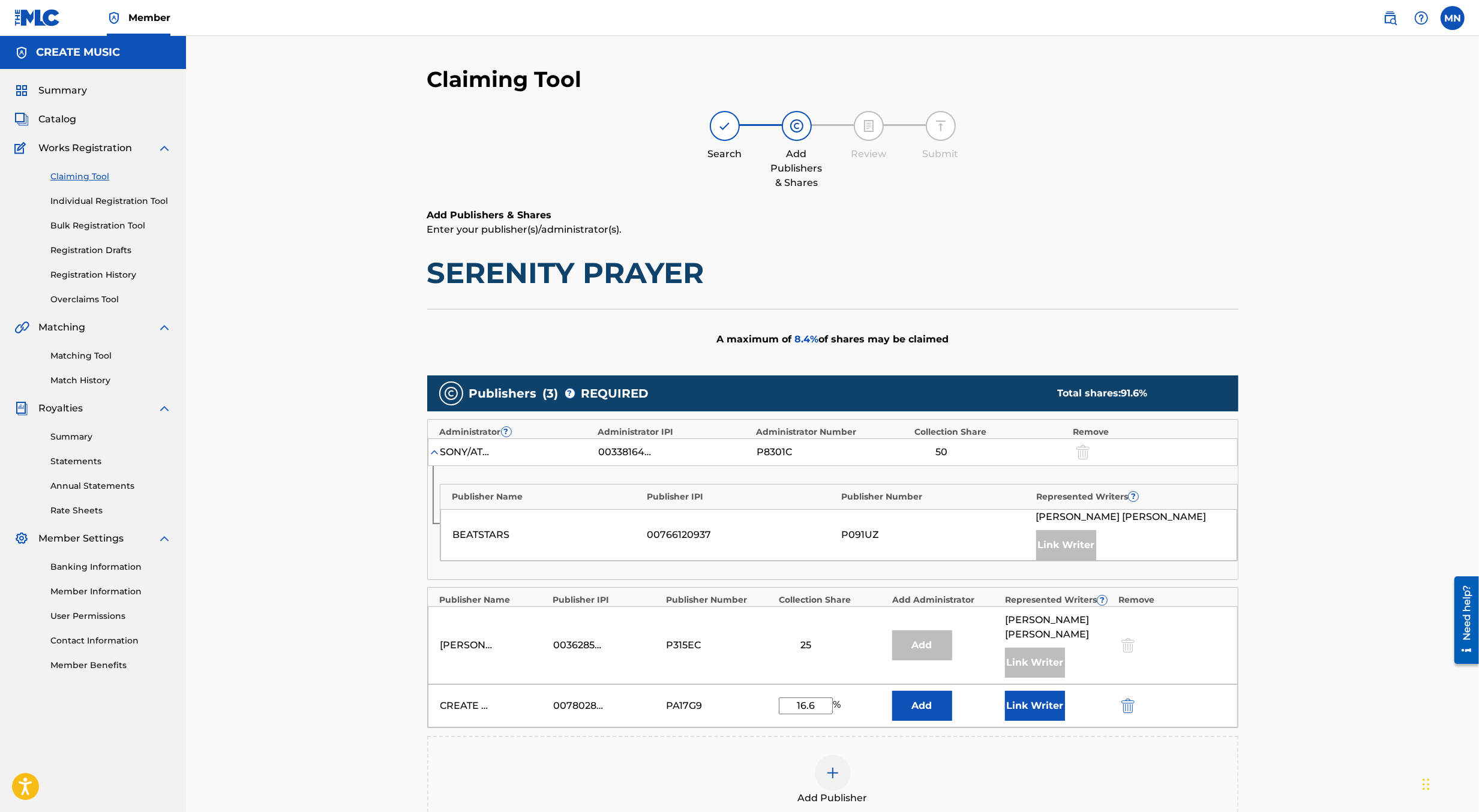
scroll to position [202, 0]
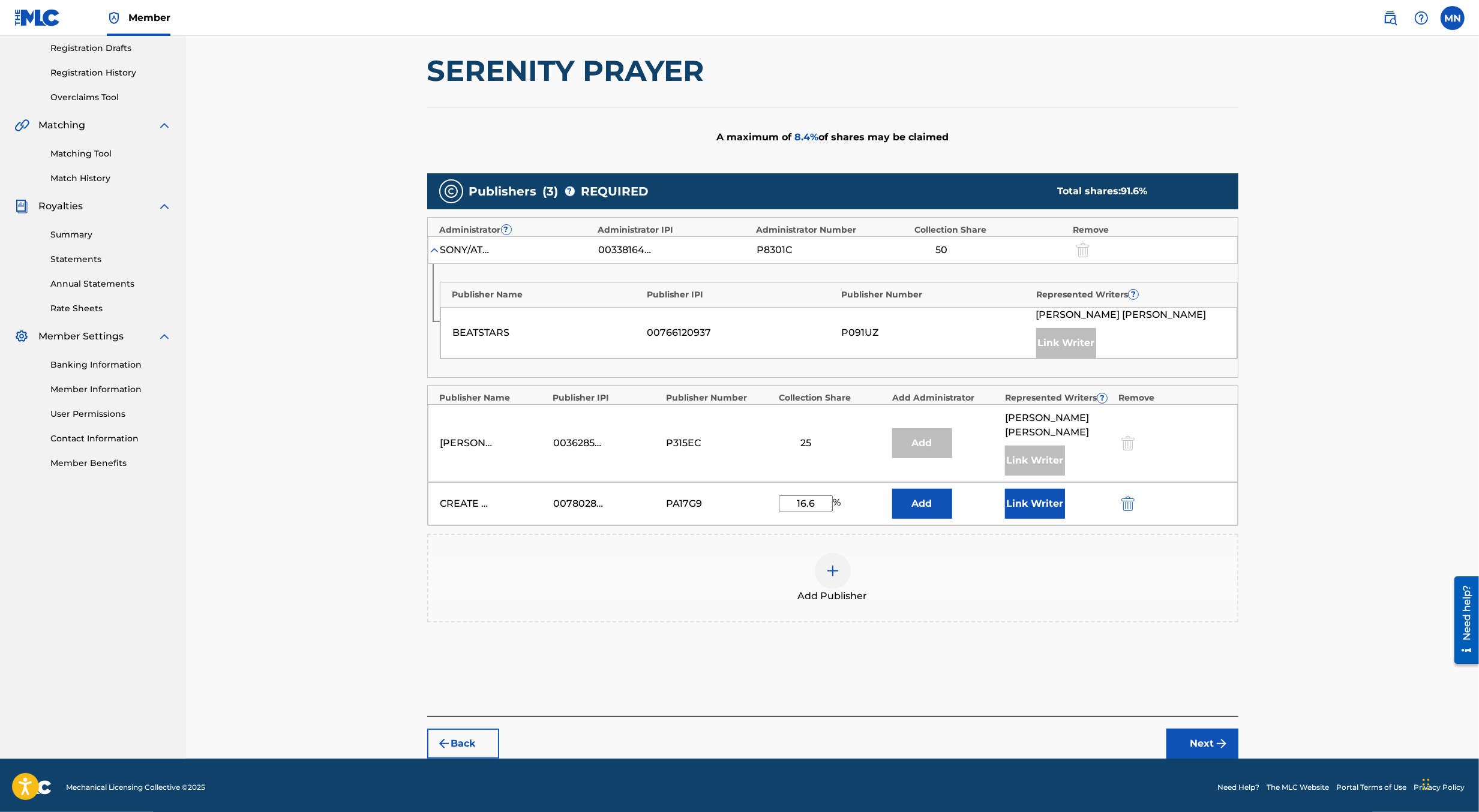
click at [1190, 748] on button "Next" at bounding box center [1203, 743] width 72 height 30
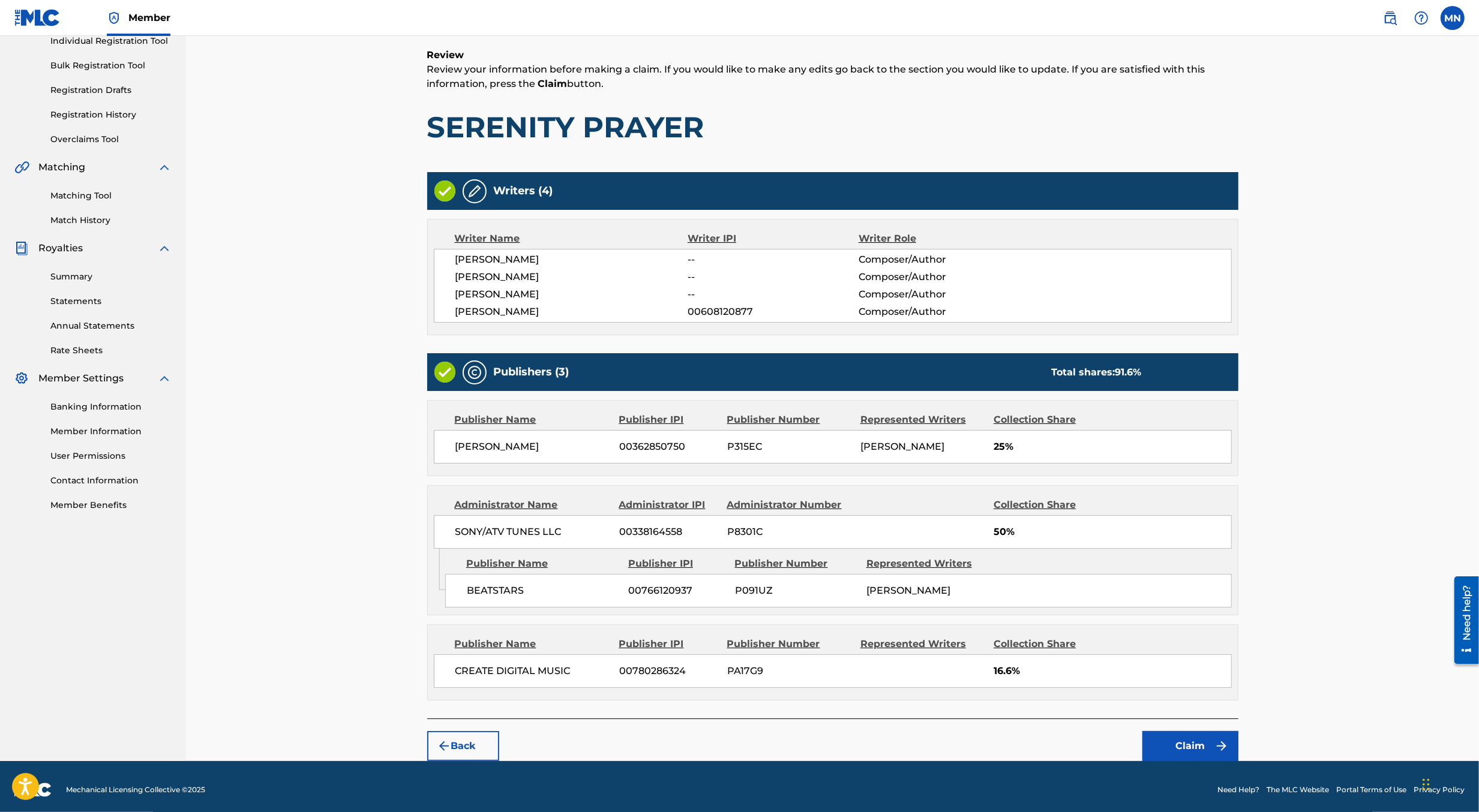
scroll to position [189, 0]
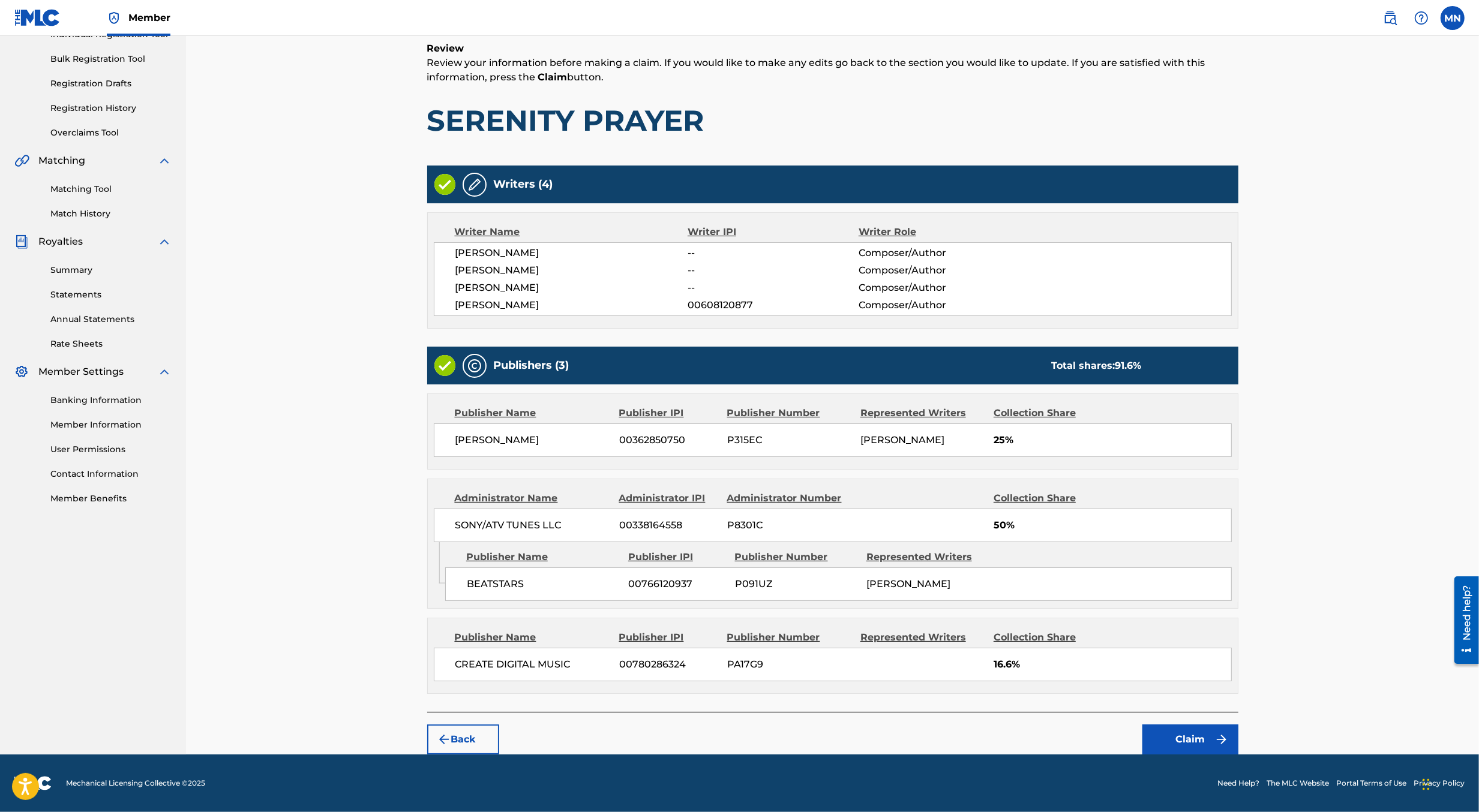
click at [1193, 744] on button "Claim" at bounding box center [1191, 739] width 96 height 30
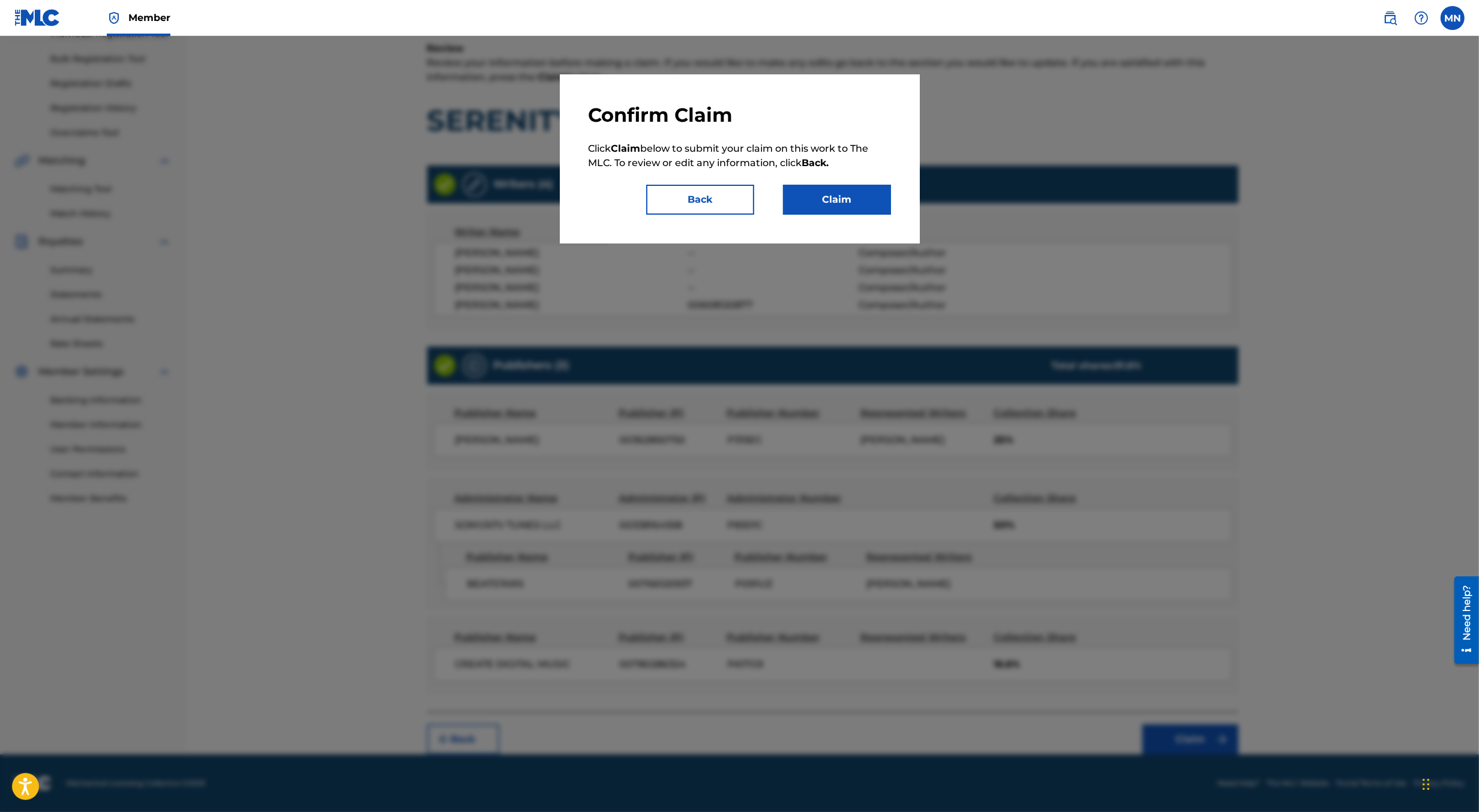
click at [842, 203] on button "Claim" at bounding box center [838, 200] width 108 height 30
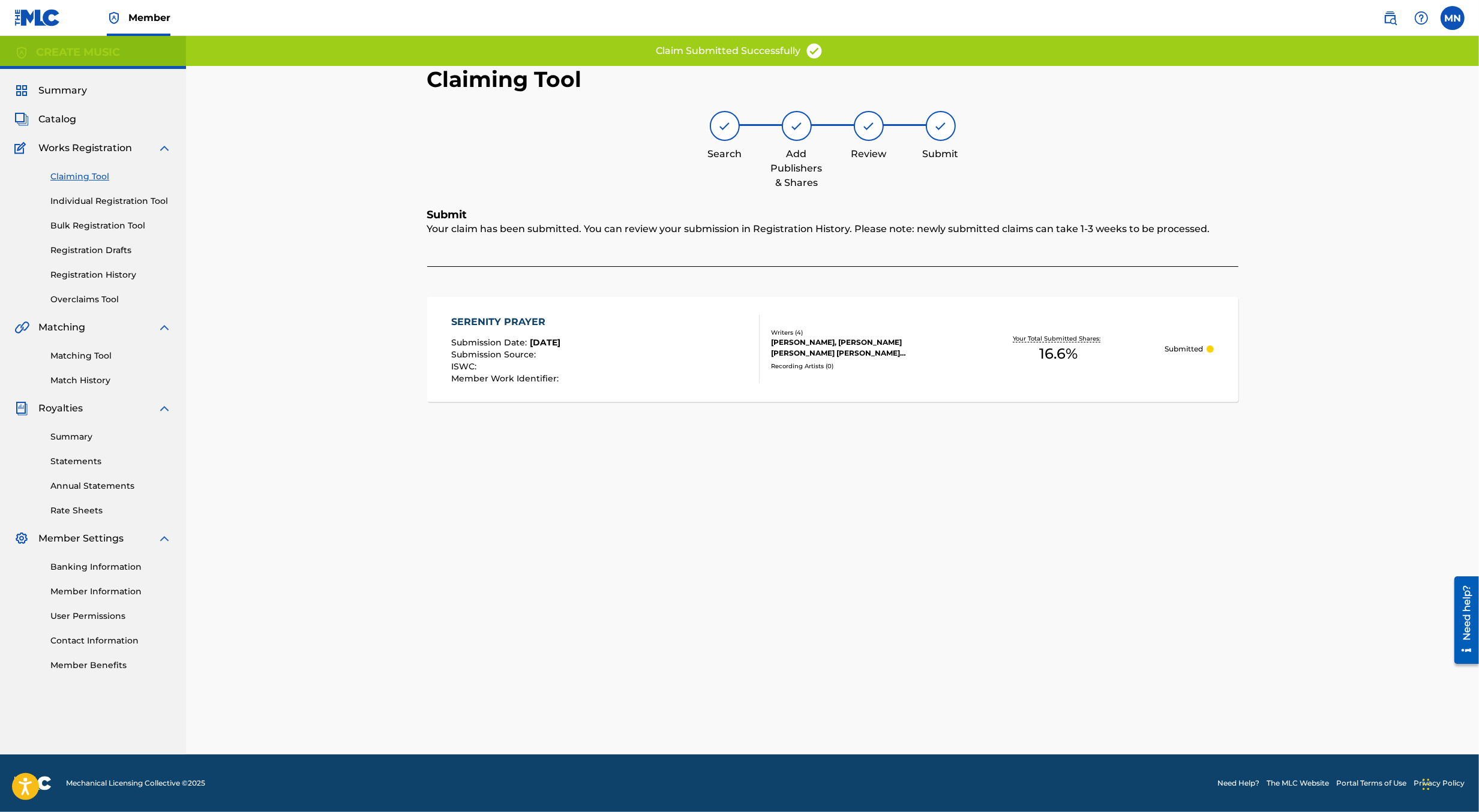
scroll to position [0, 0]
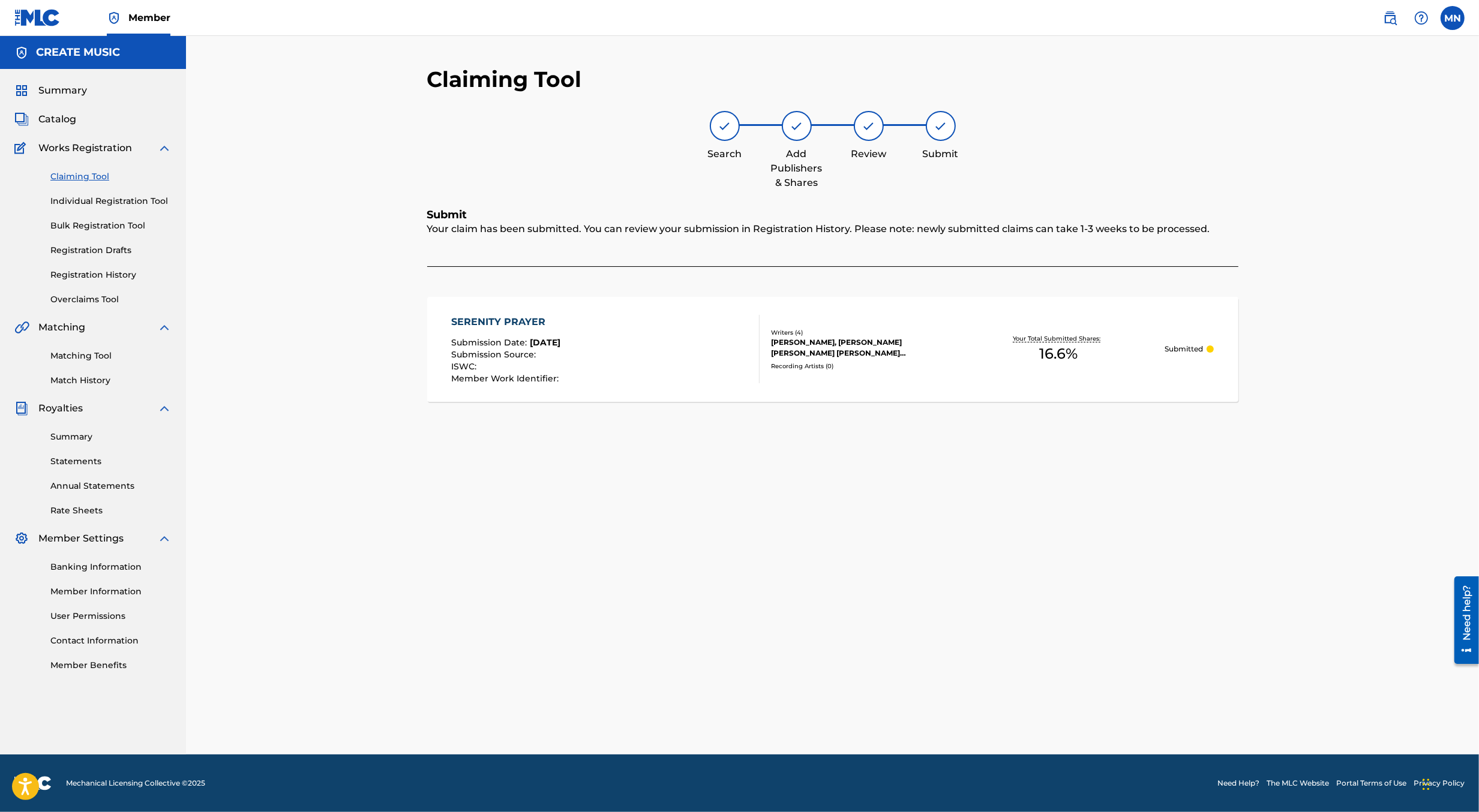
click at [1391, 21] on img at bounding box center [1390, 18] width 14 height 14
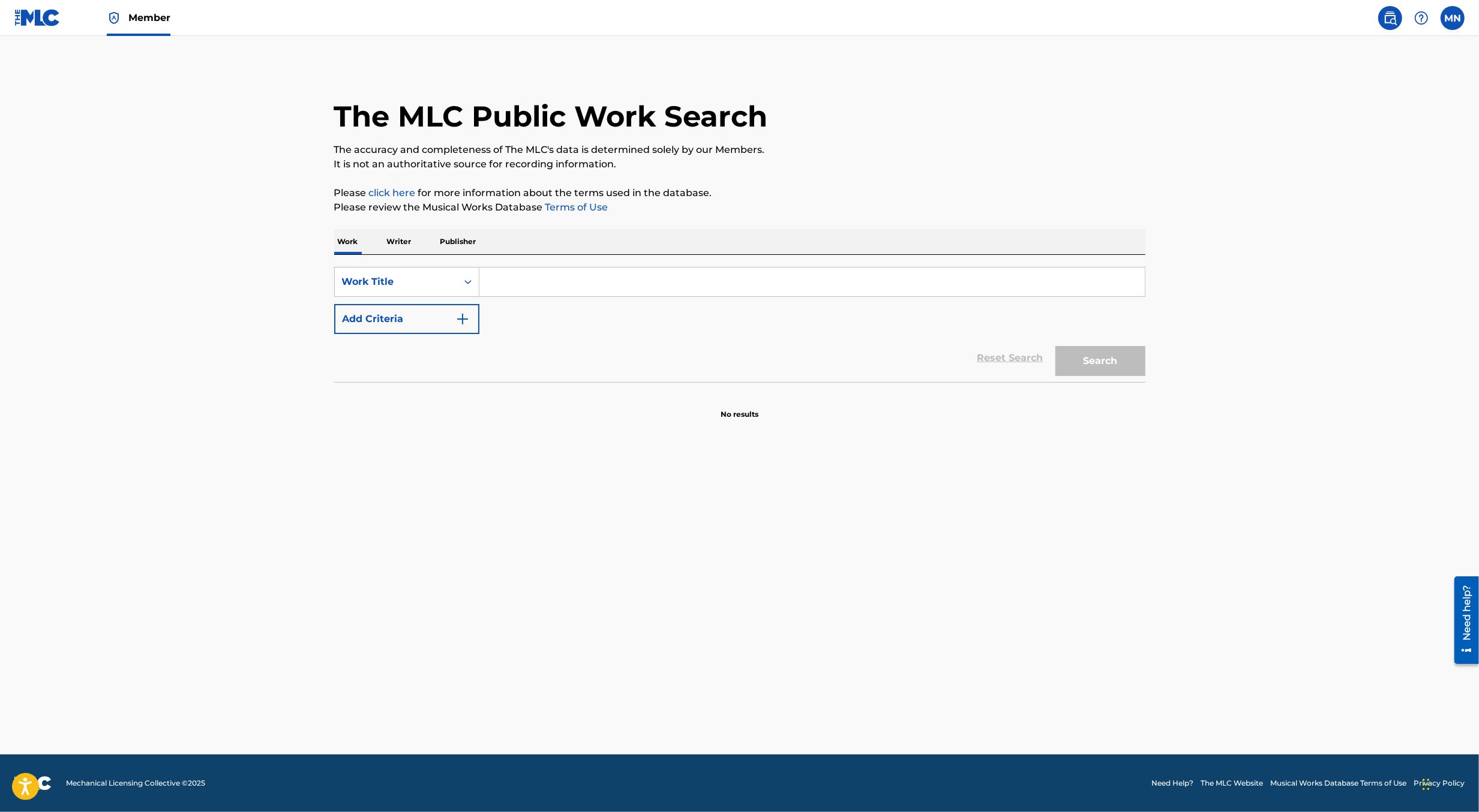
click at [616, 276] on input "Search Form" at bounding box center [812, 282] width 666 height 29
paste input "THINGS I COULD HAVE SAID [PERSON_NAME]"
click at [465, 312] on img "Search Form" at bounding box center [463, 319] width 14 height 14
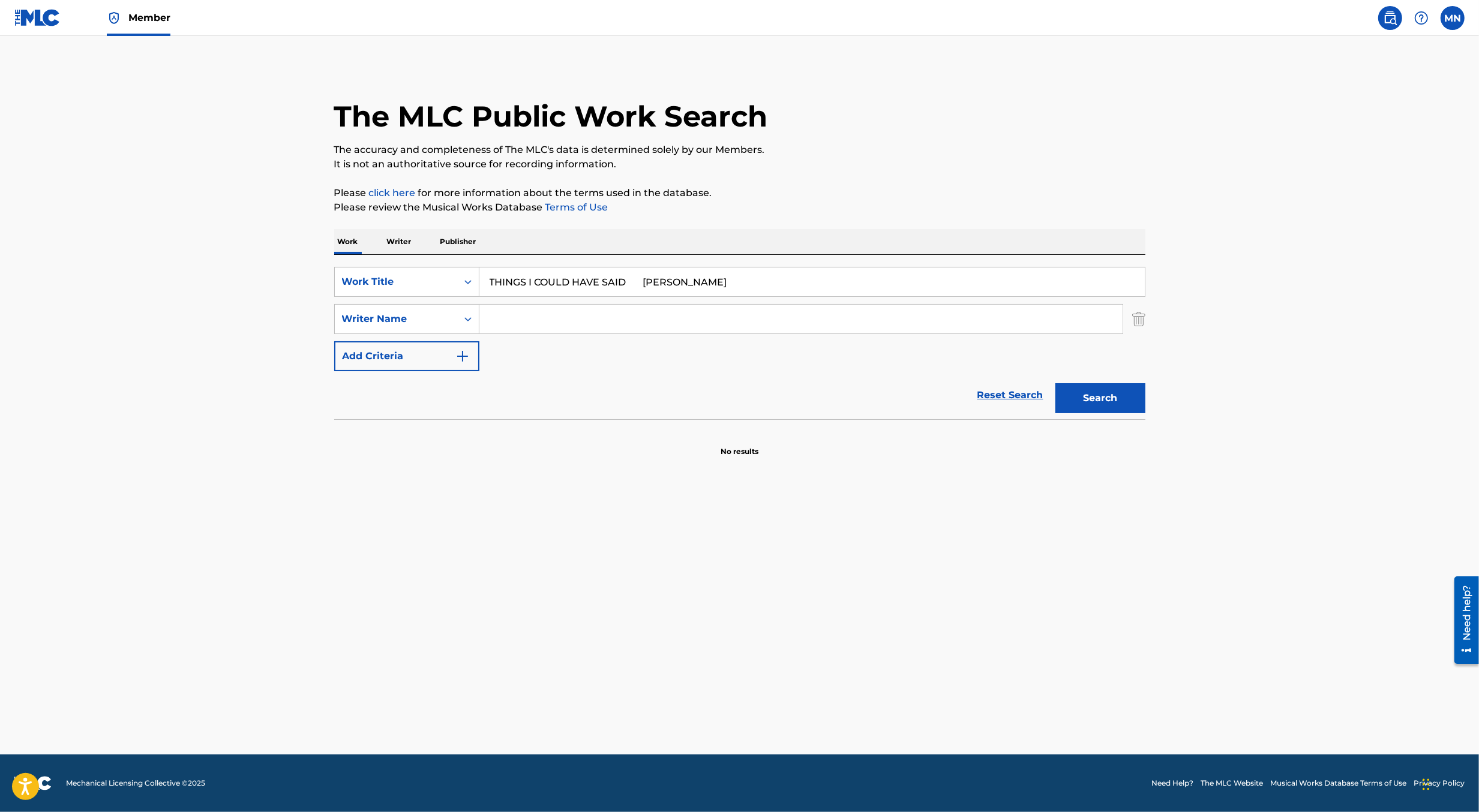
click at [650, 285] on input "THINGS I COULD HAVE SAID [PERSON_NAME]" at bounding box center [812, 282] width 666 height 29
click at [593, 309] on strong "said" at bounding box center [597, 308] width 21 height 12
type input "things i could have said"
click at [590, 327] on input "Search Form" at bounding box center [801, 319] width 643 height 29
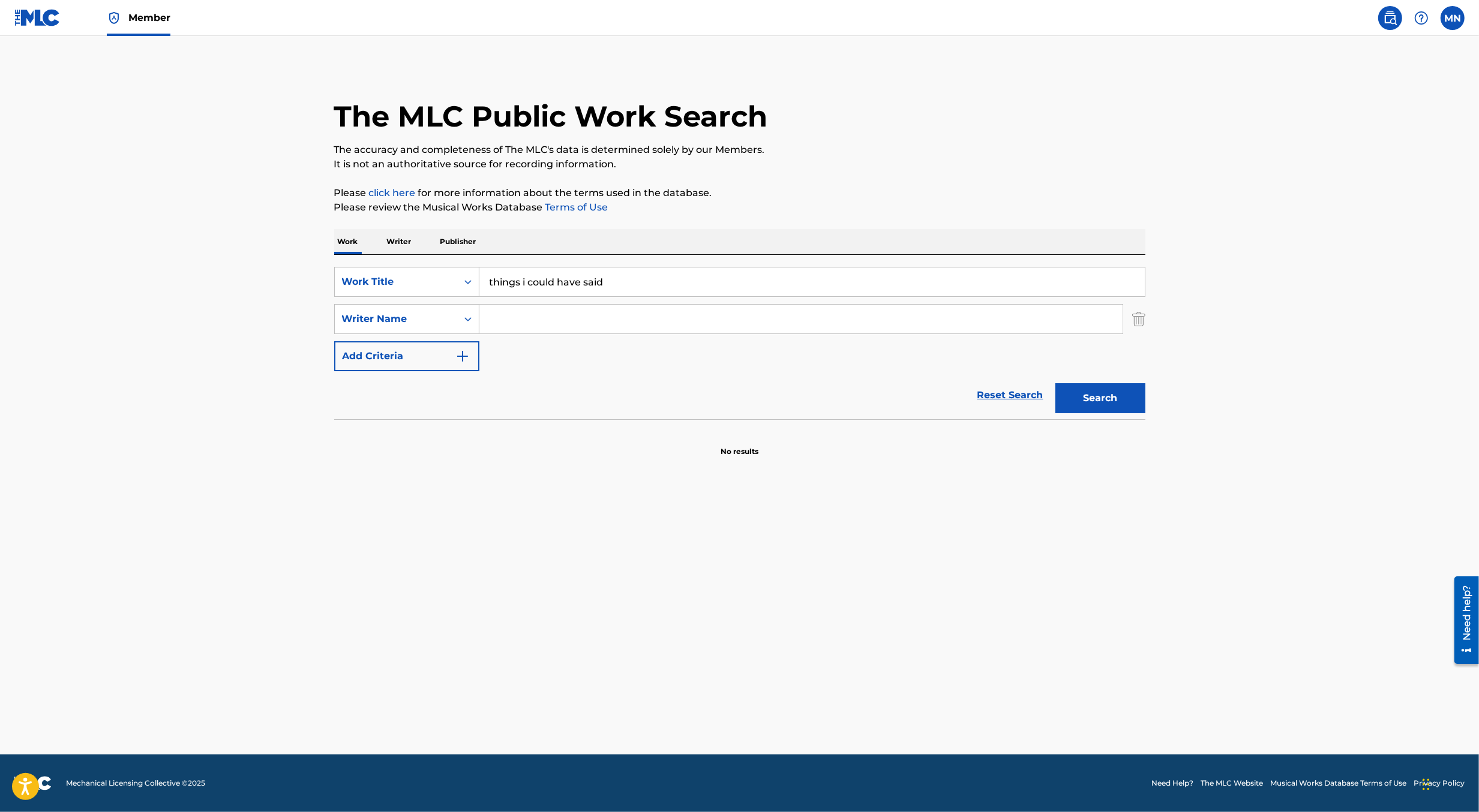
paste input "[PERSON_NAME]"
type input "[PERSON_NAME]"
click at [1055, 383] on button "Search" at bounding box center [1100, 397] width 90 height 30
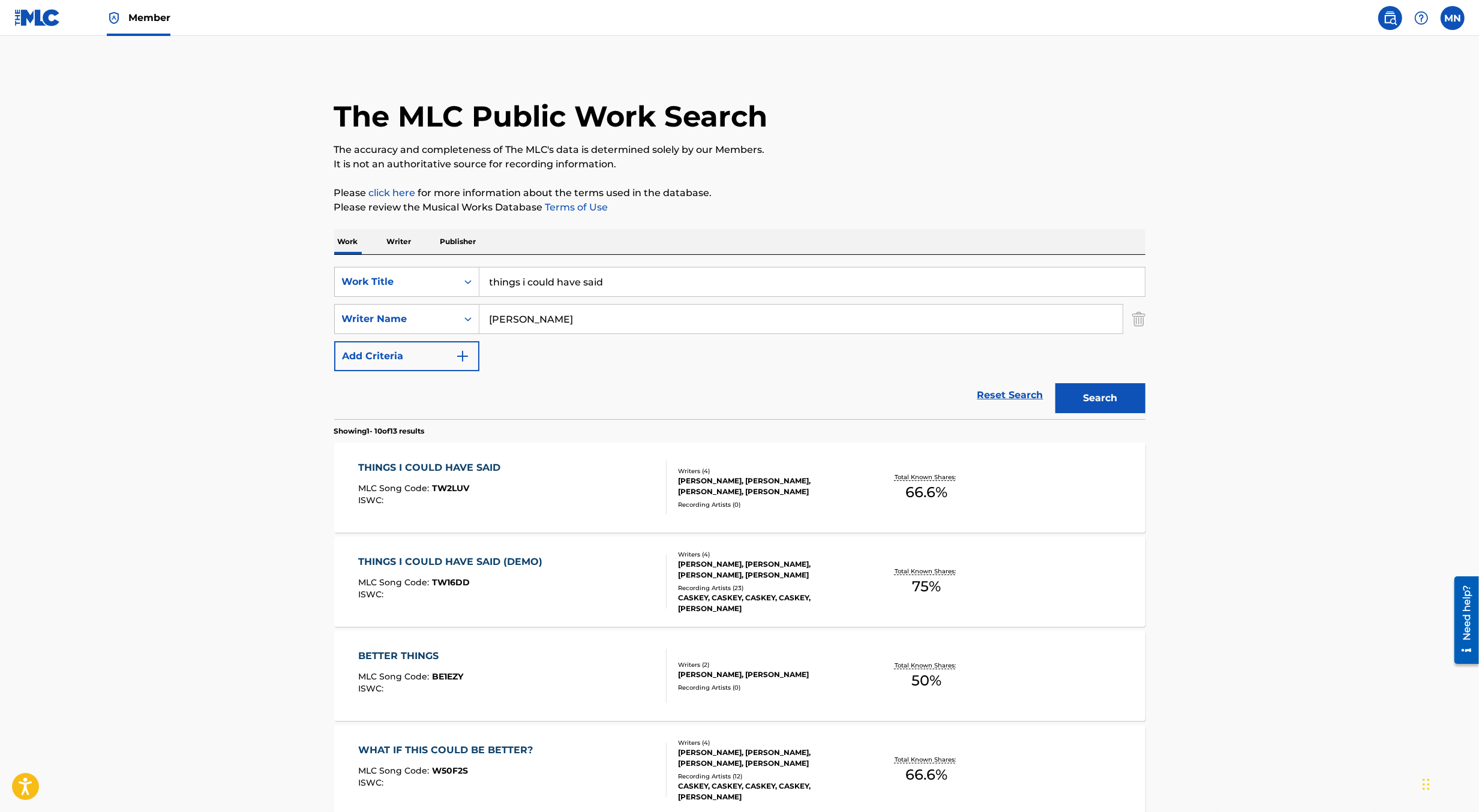
click at [608, 478] on div "THINGS I COULD HAVE SAID MLC Song Code : TW2LUV ISWC :" at bounding box center [512, 488] width 308 height 54
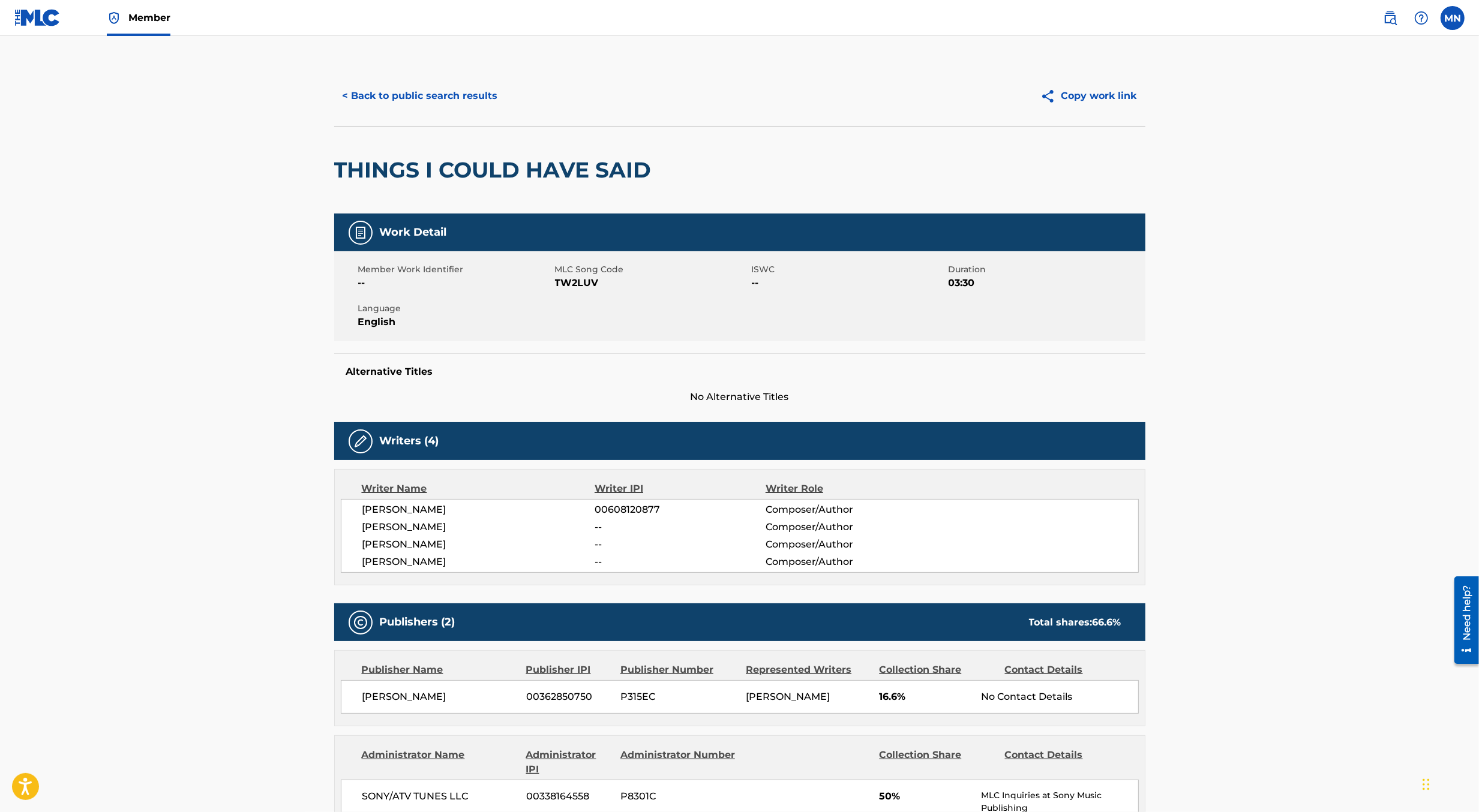
click at [589, 284] on span "TW2LUV" at bounding box center [651, 284] width 194 height 14
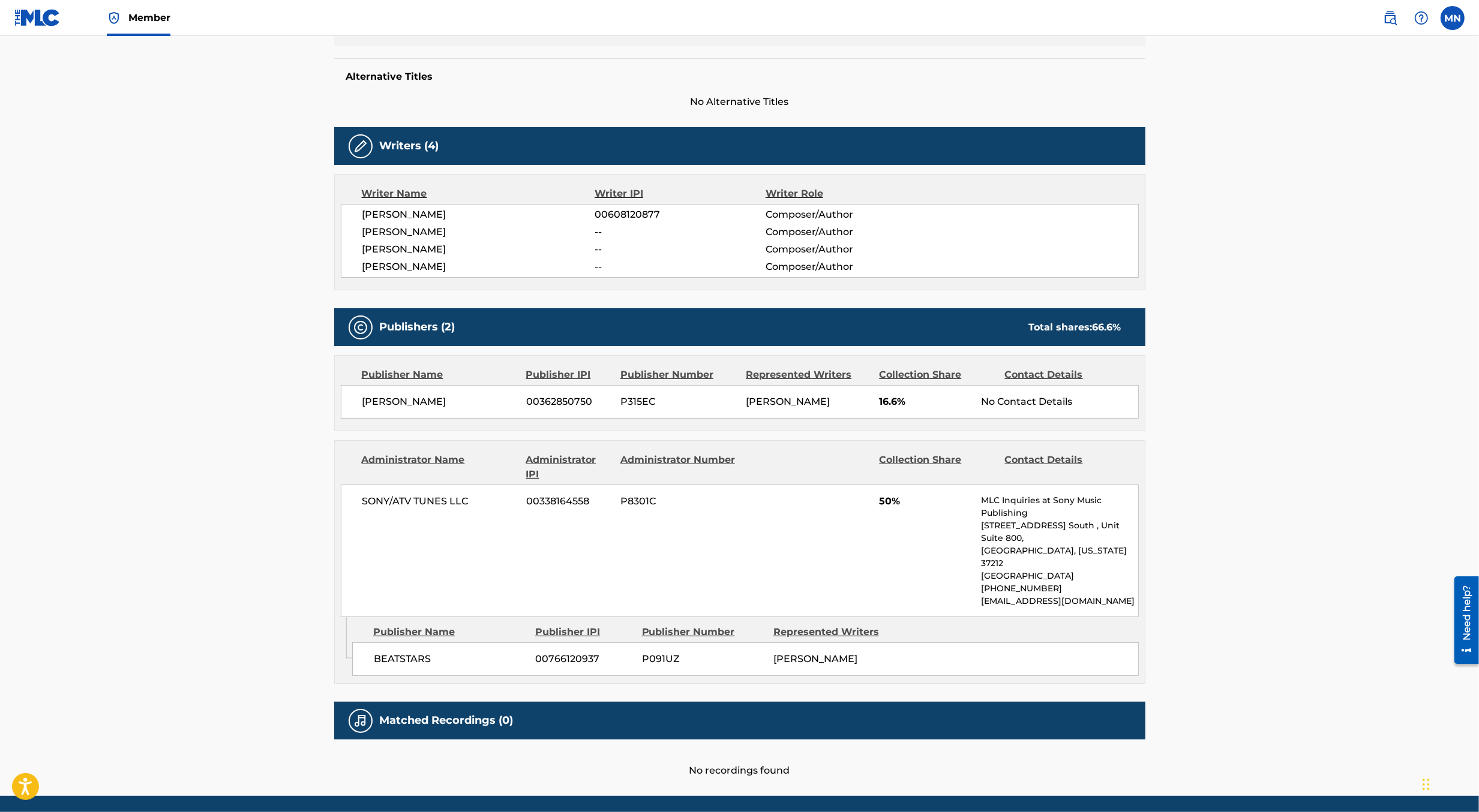
scroll to position [295, 0]
click at [39, 16] on img at bounding box center [37, 17] width 46 height 17
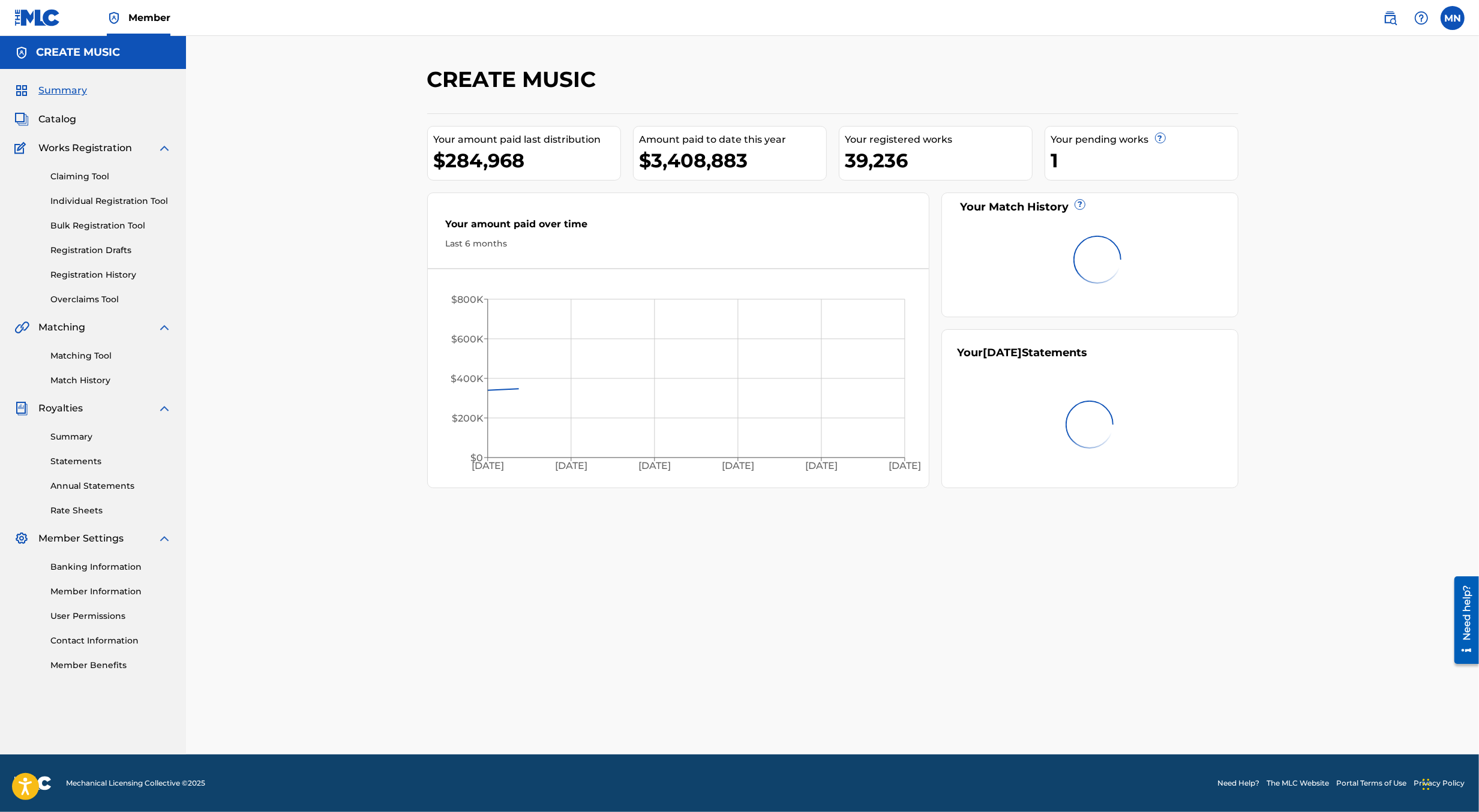
click at [89, 173] on link "Claiming Tool" at bounding box center [111, 177] width 121 height 13
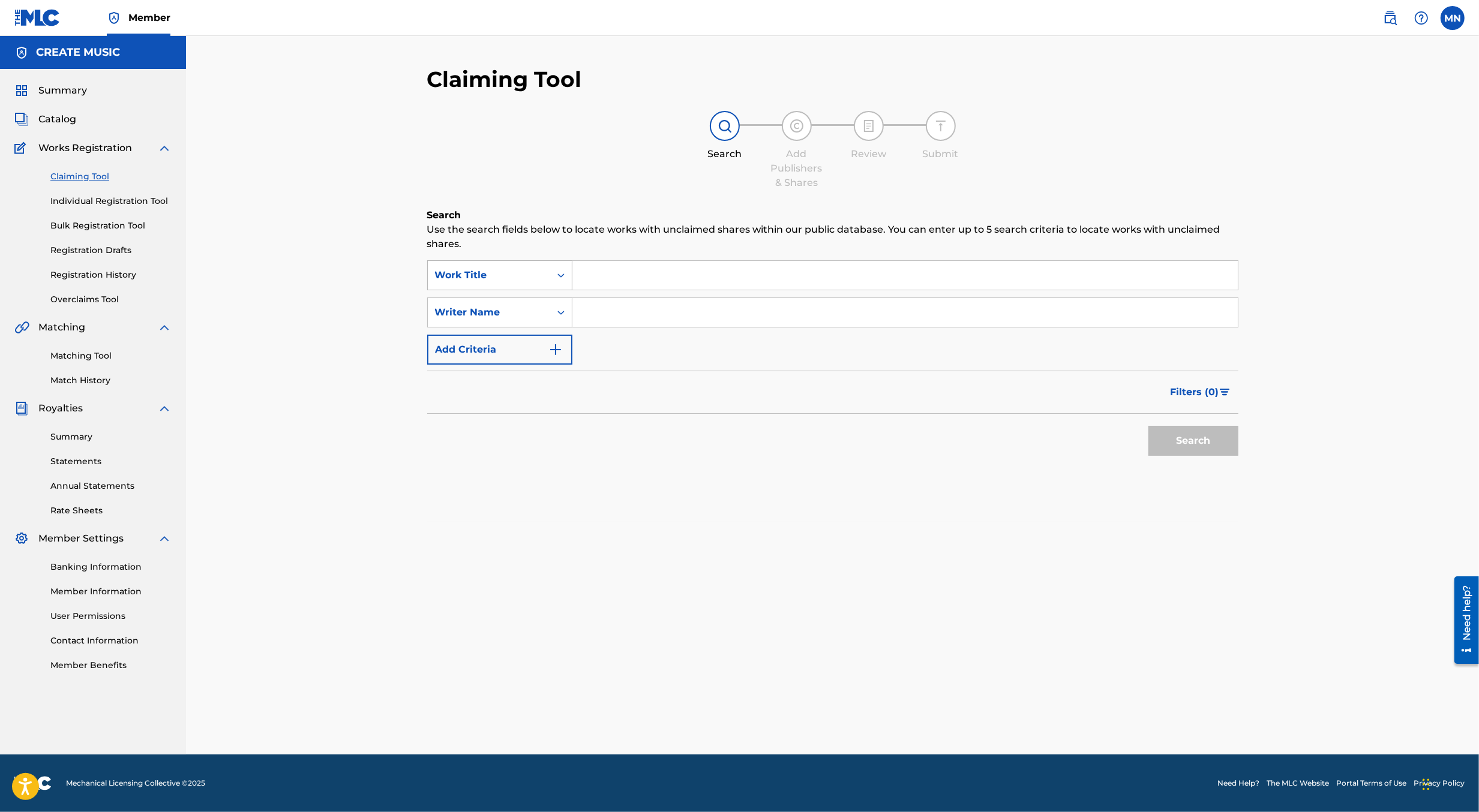
click at [534, 276] on div "Work Title" at bounding box center [490, 275] width 108 height 14
click at [534, 313] on div "MLC Song Code" at bounding box center [500, 305] width 144 height 30
click at [604, 284] on input "Search Form" at bounding box center [905, 275] width 666 height 29
paste input "TW2LUV"
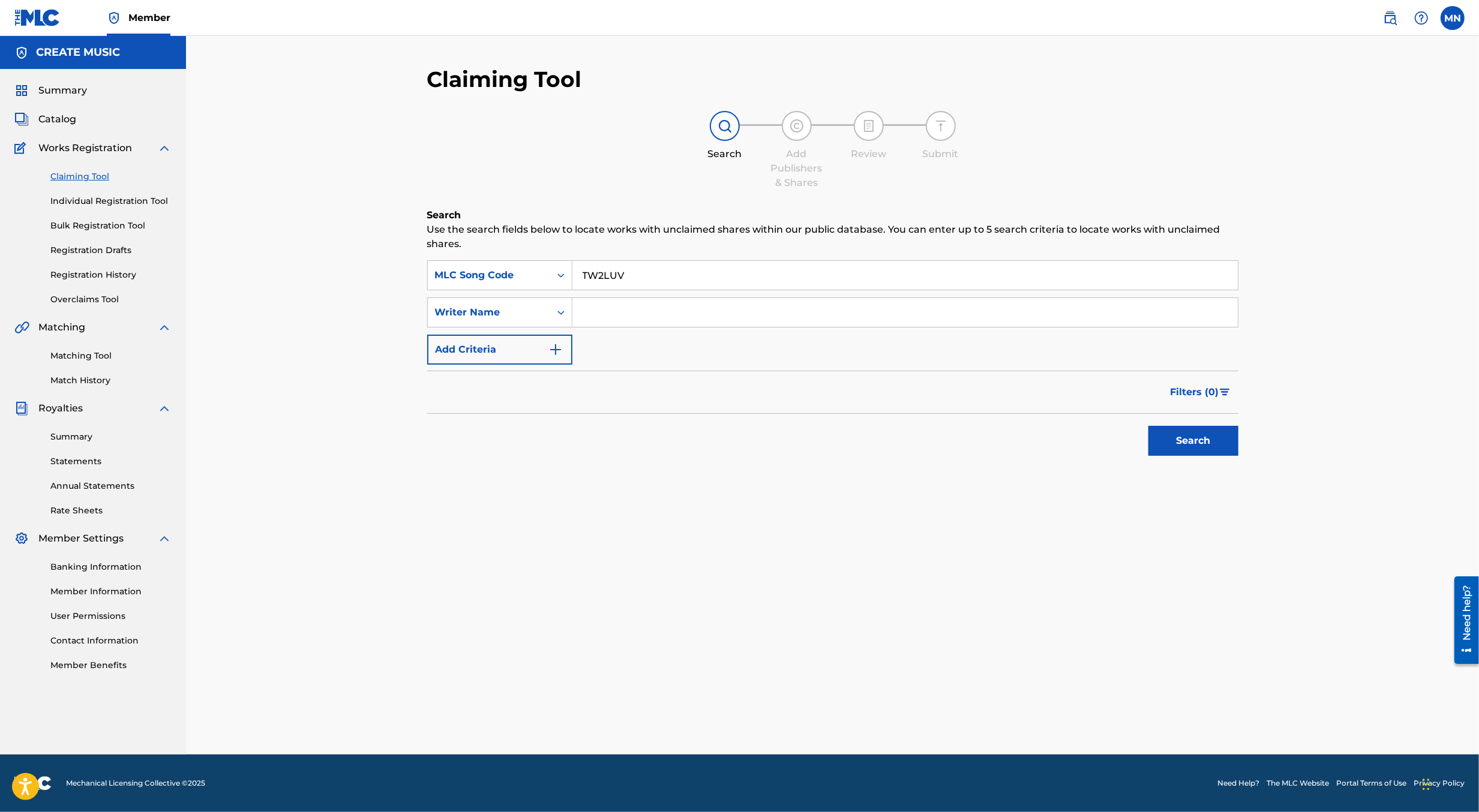
type input "TW2LUV"
click at [1148, 426] on button "Search" at bounding box center [1193, 441] width 90 height 30
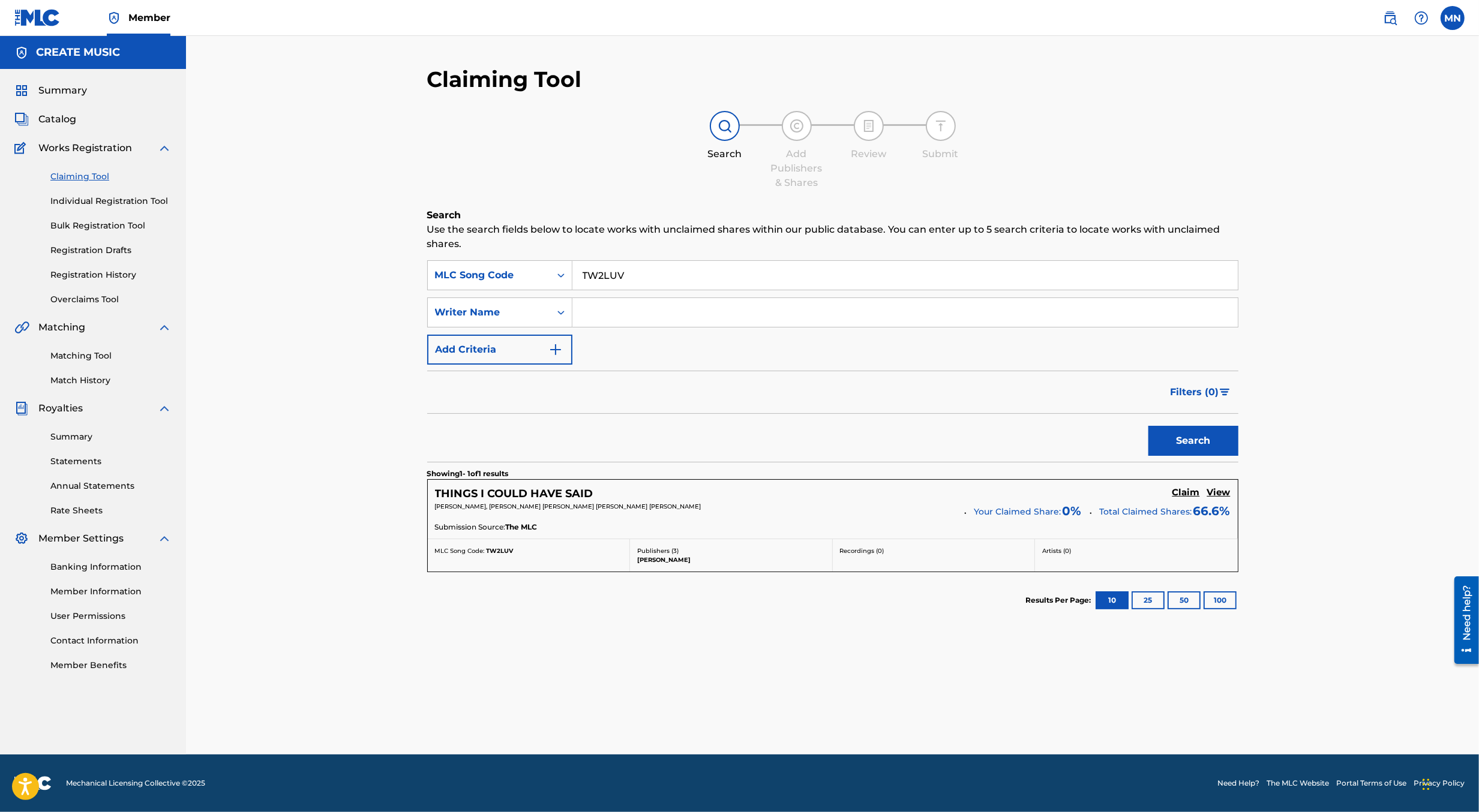
click at [1177, 495] on h5 "Claim" at bounding box center [1186, 492] width 28 height 12
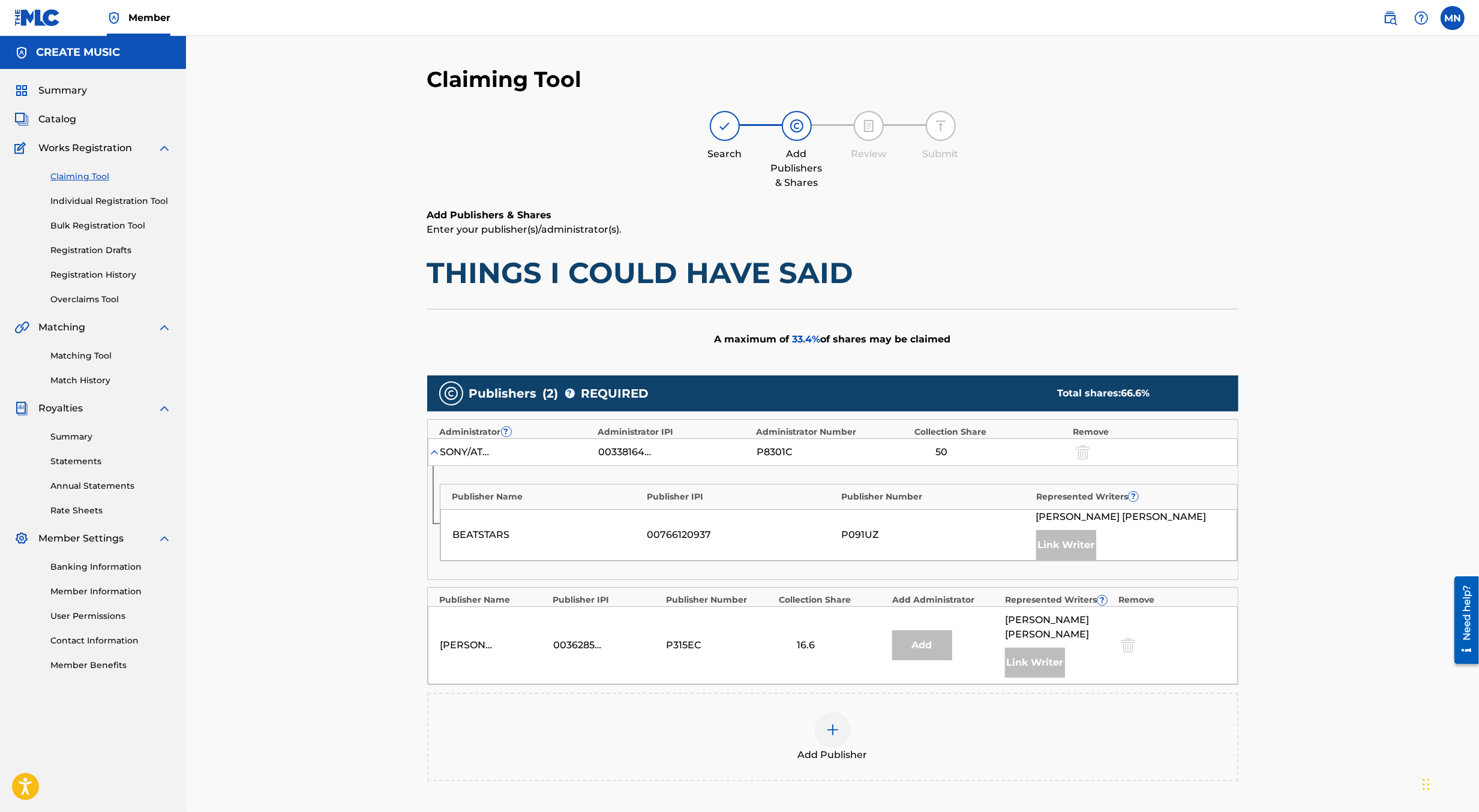
click at [826, 723] on img at bounding box center [833, 730] width 14 height 14
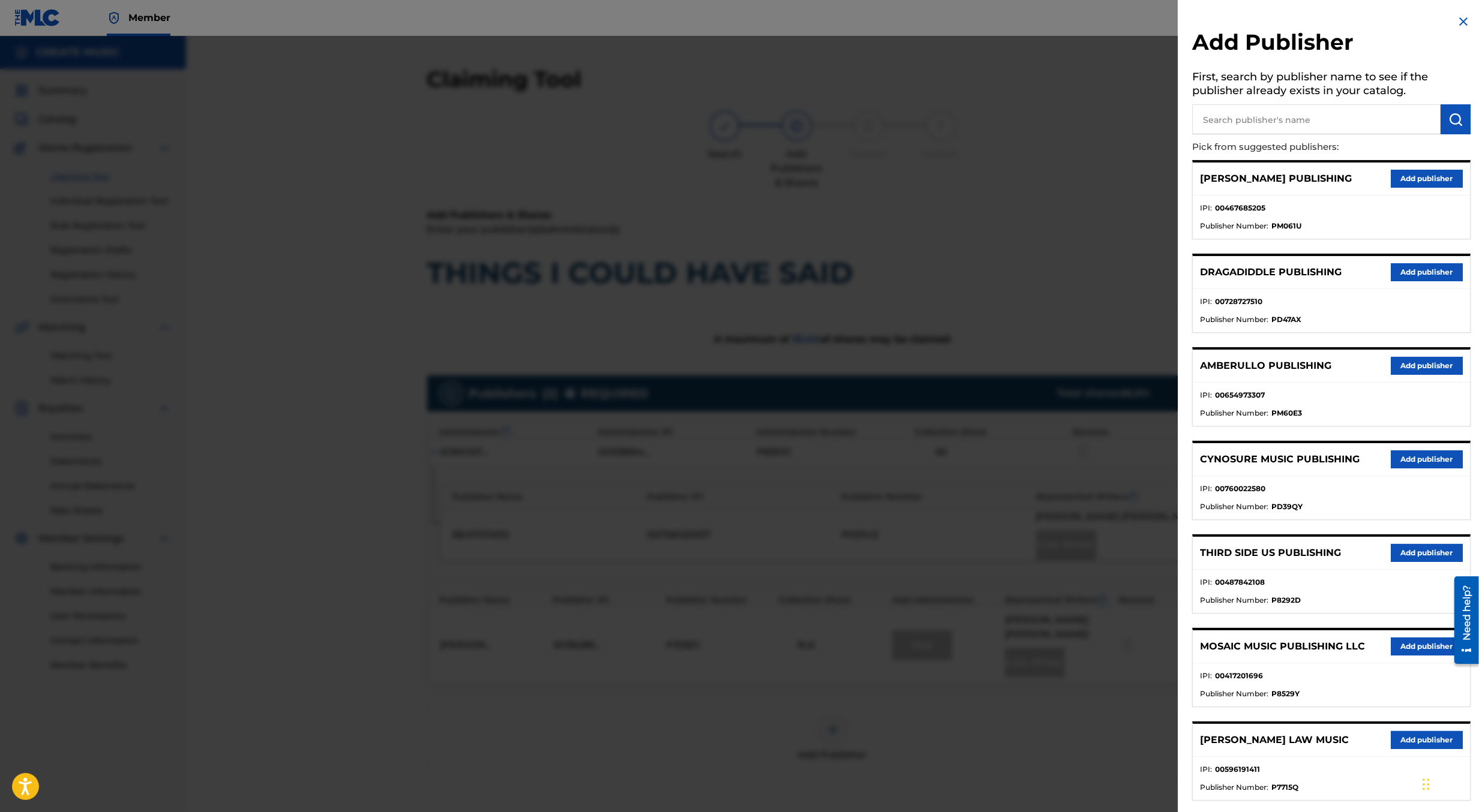
click at [1255, 122] on input "text" at bounding box center [1316, 119] width 248 height 30
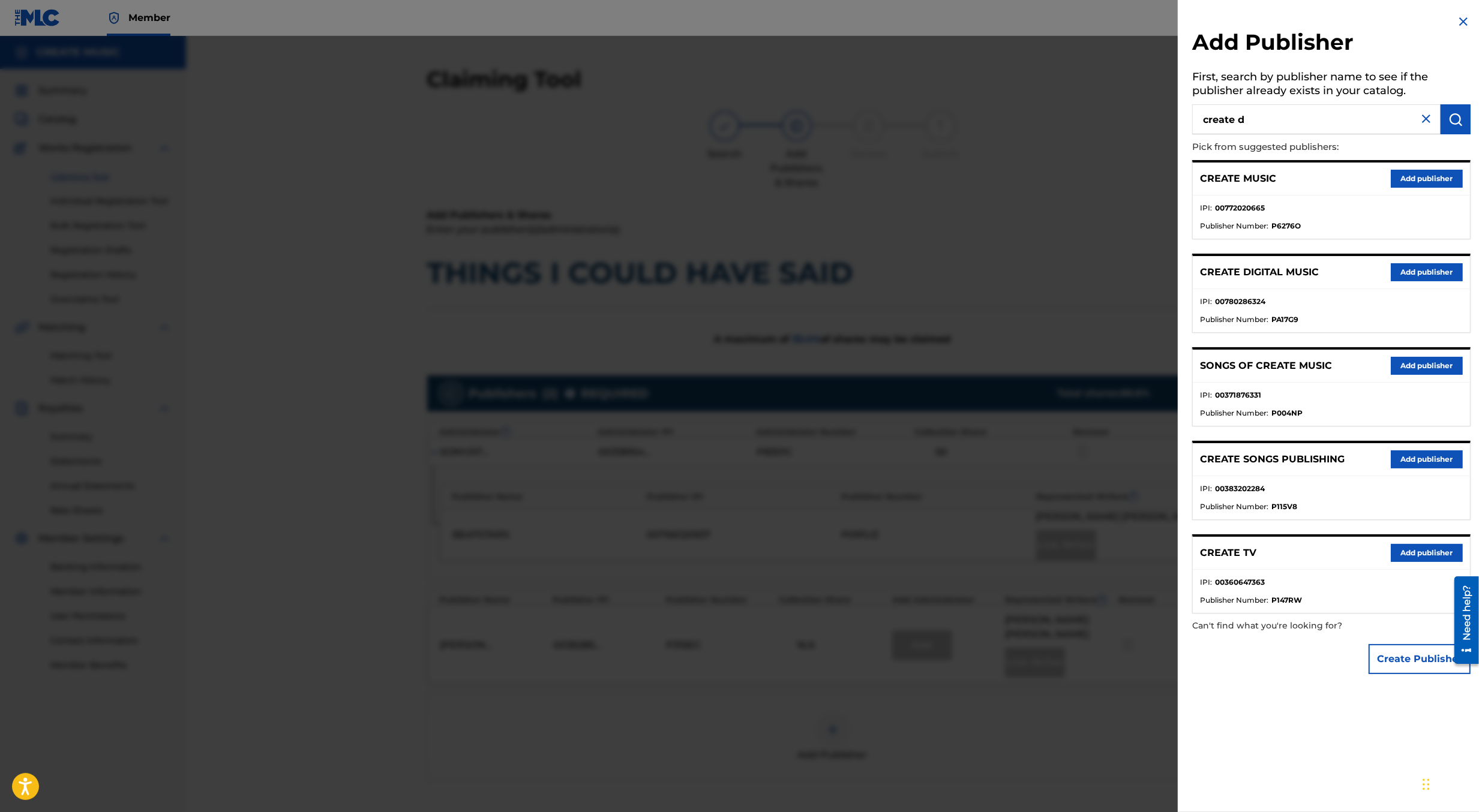
type input "create d"
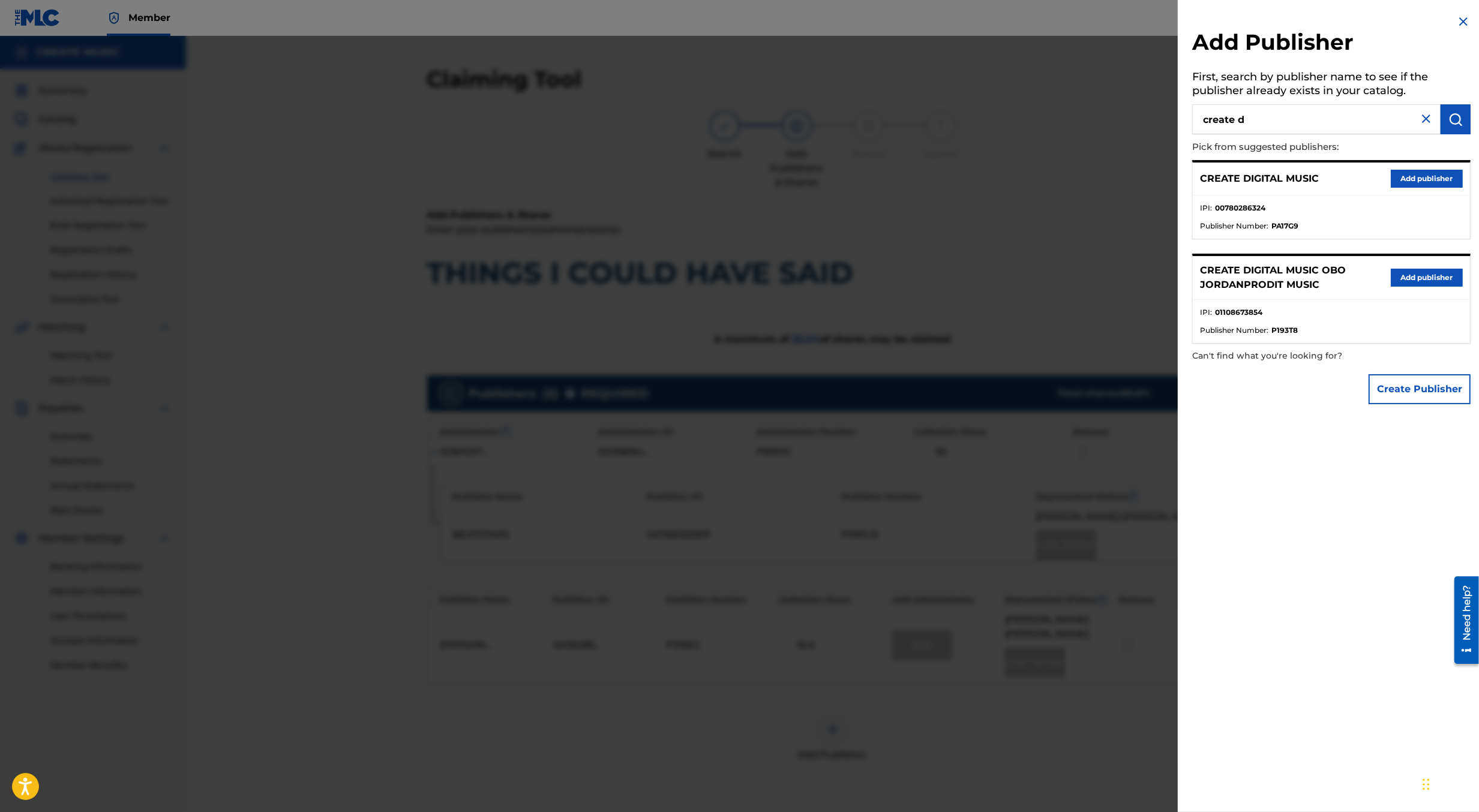
click at [1411, 176] on button "Add publisher" at bounding box center [1428, 179] width 72 height 18
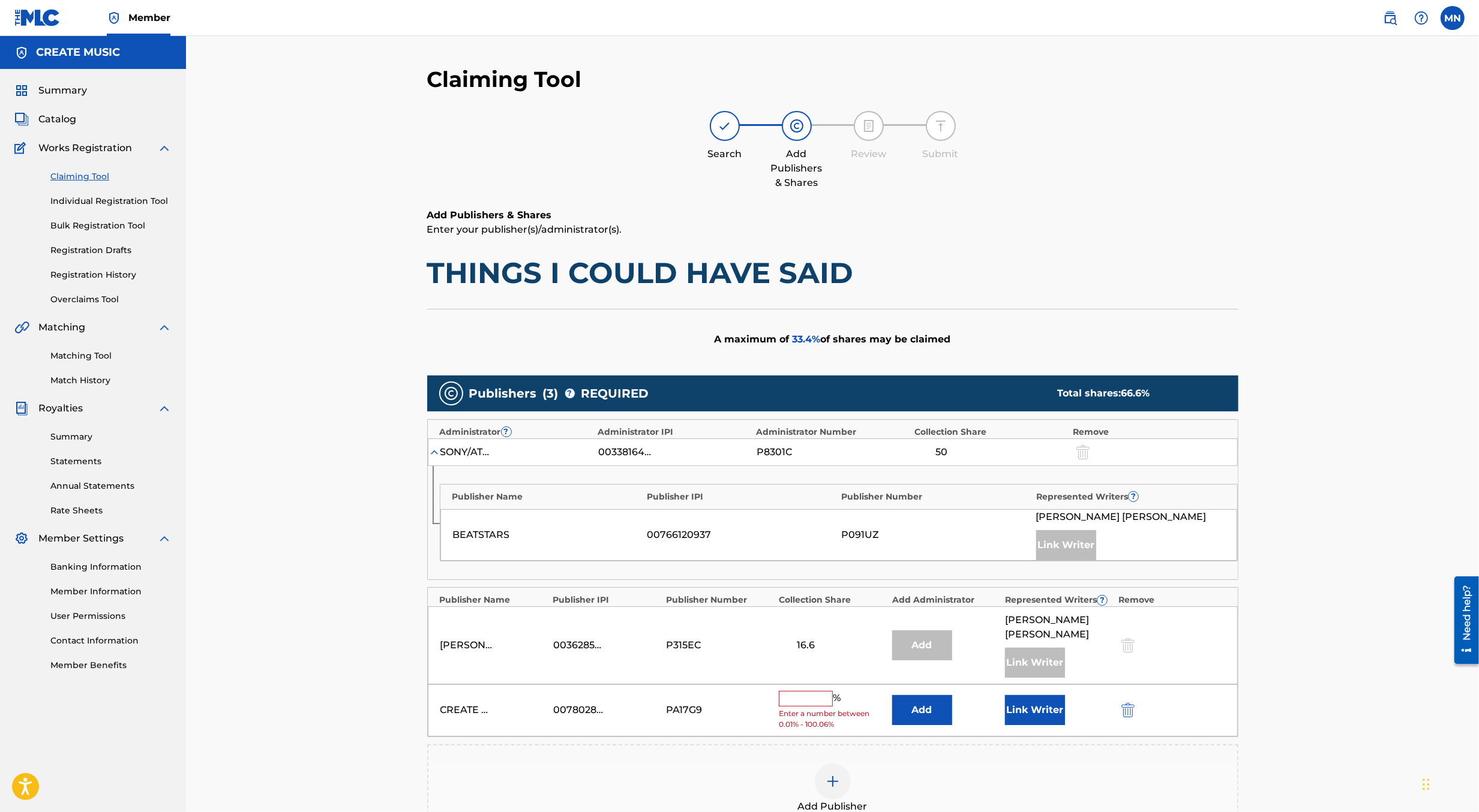
click at [800, 691] on input "text" at bounding box center [806, 698] width 54 height 15
type input "16.6"
click at [1358, 650] on div "Claiming Tool Search Add Publishers & Shares Review Submit Add Publishers & Sha…" at bounding box center [833, 499] width 1294 height 925
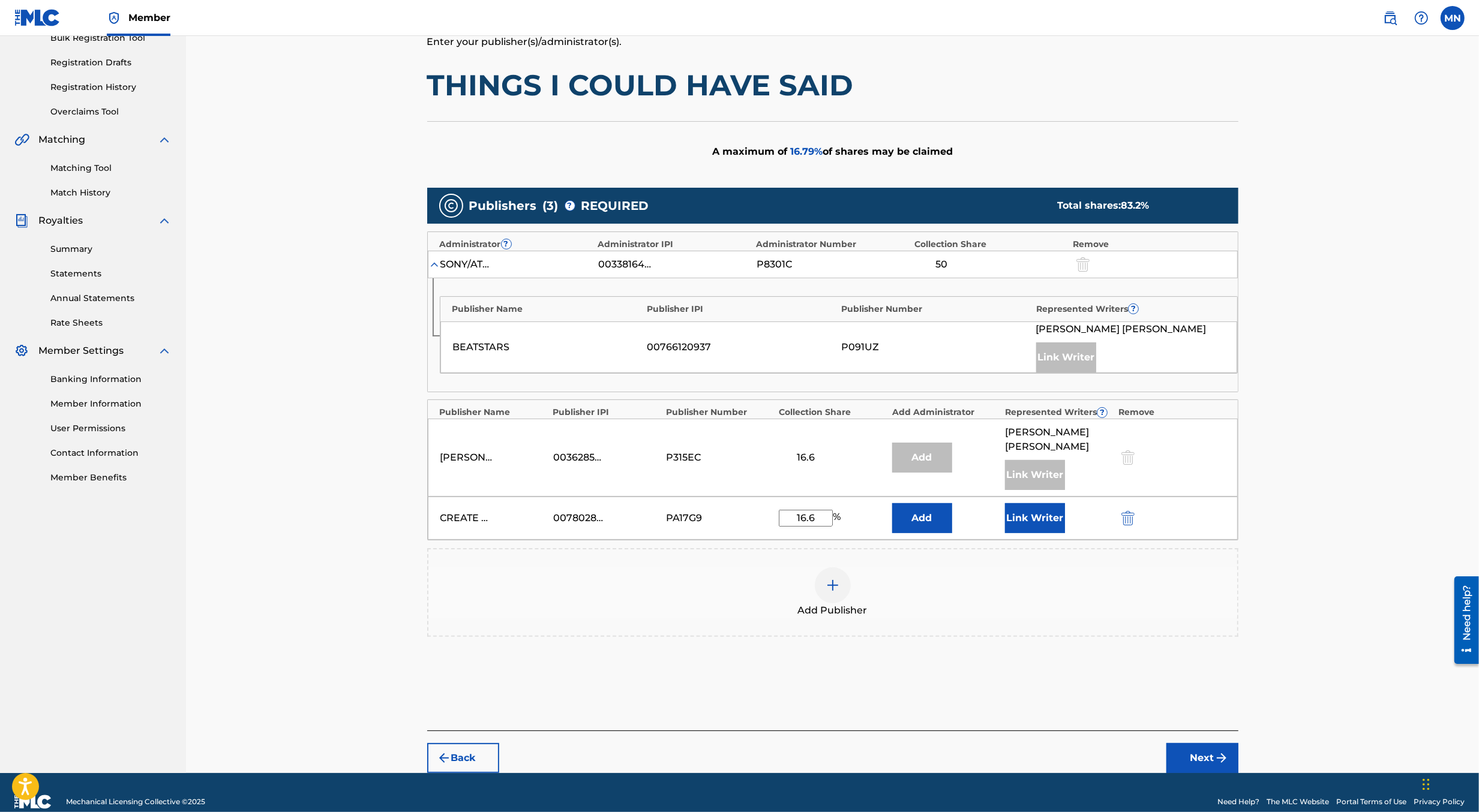
click at [1203, 743] on button "Next" at bounding box center [1203, 758] width 72 height 30
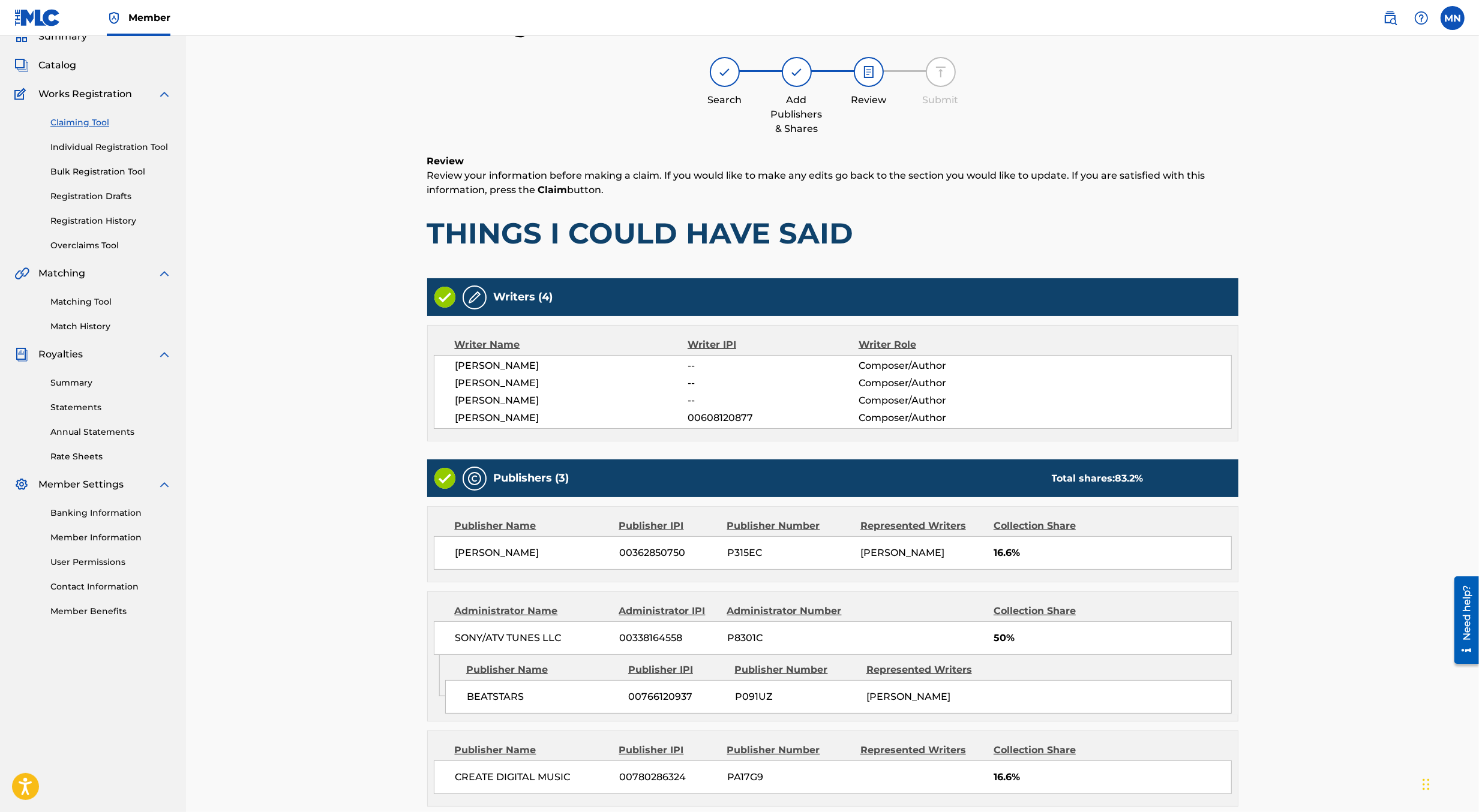
scroll to position [174, 0]
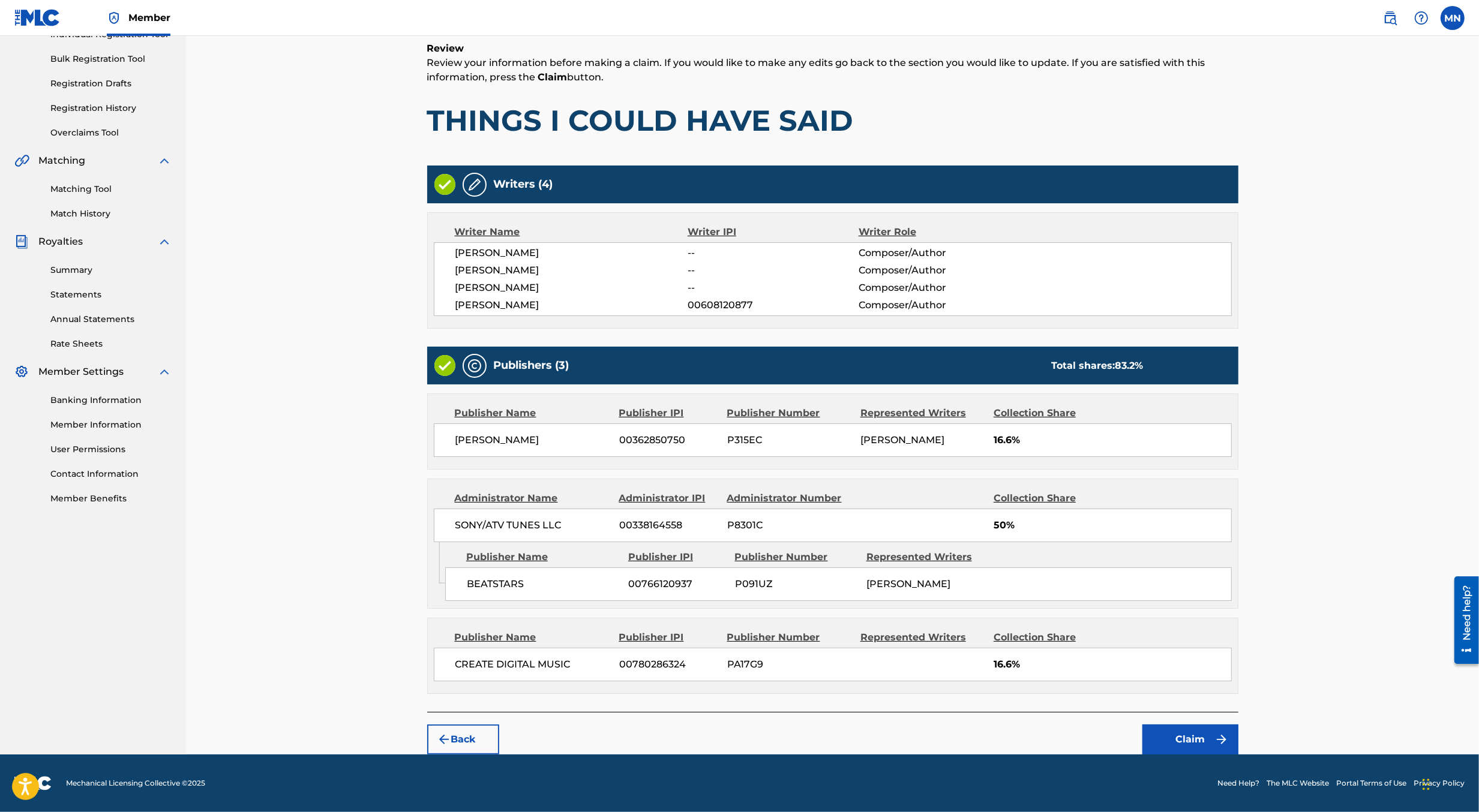
click at [1198, 730] on button "Claim" at bounding box center [1191, 739] width 96 height 30
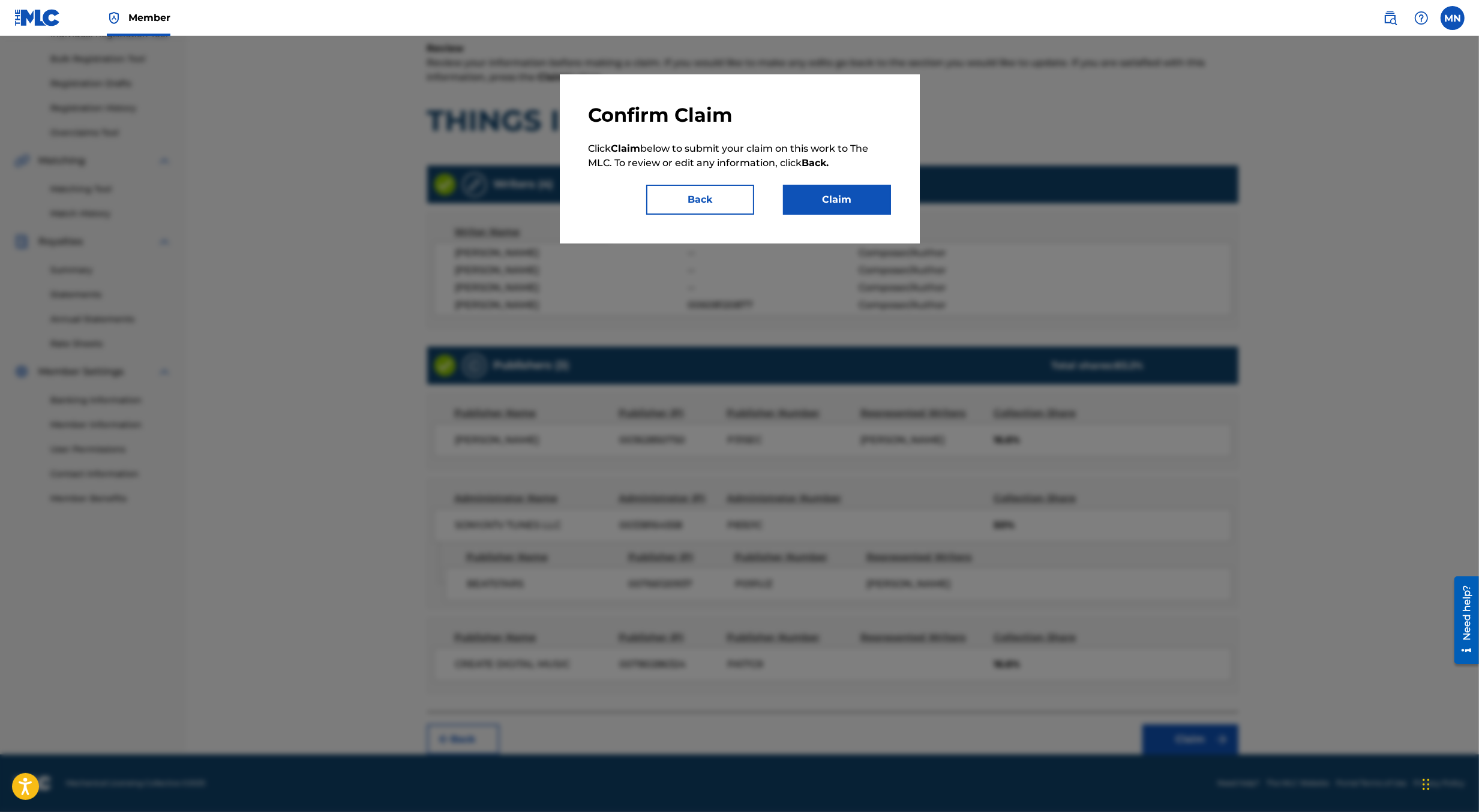
click at [848, 195] on button "Claim" at bounding box center [838, 200] width 108 height 30
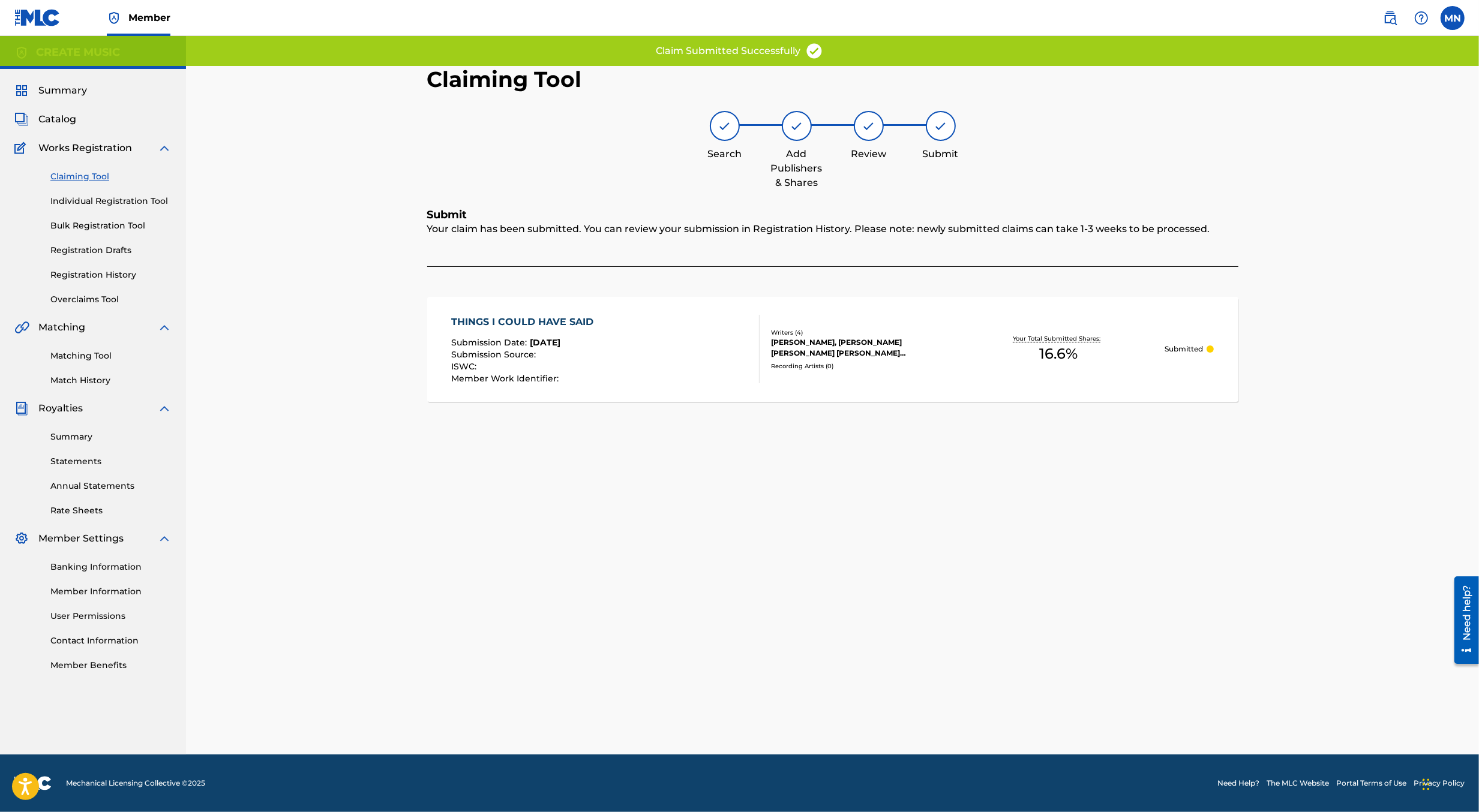
scroll to position [0, 0]
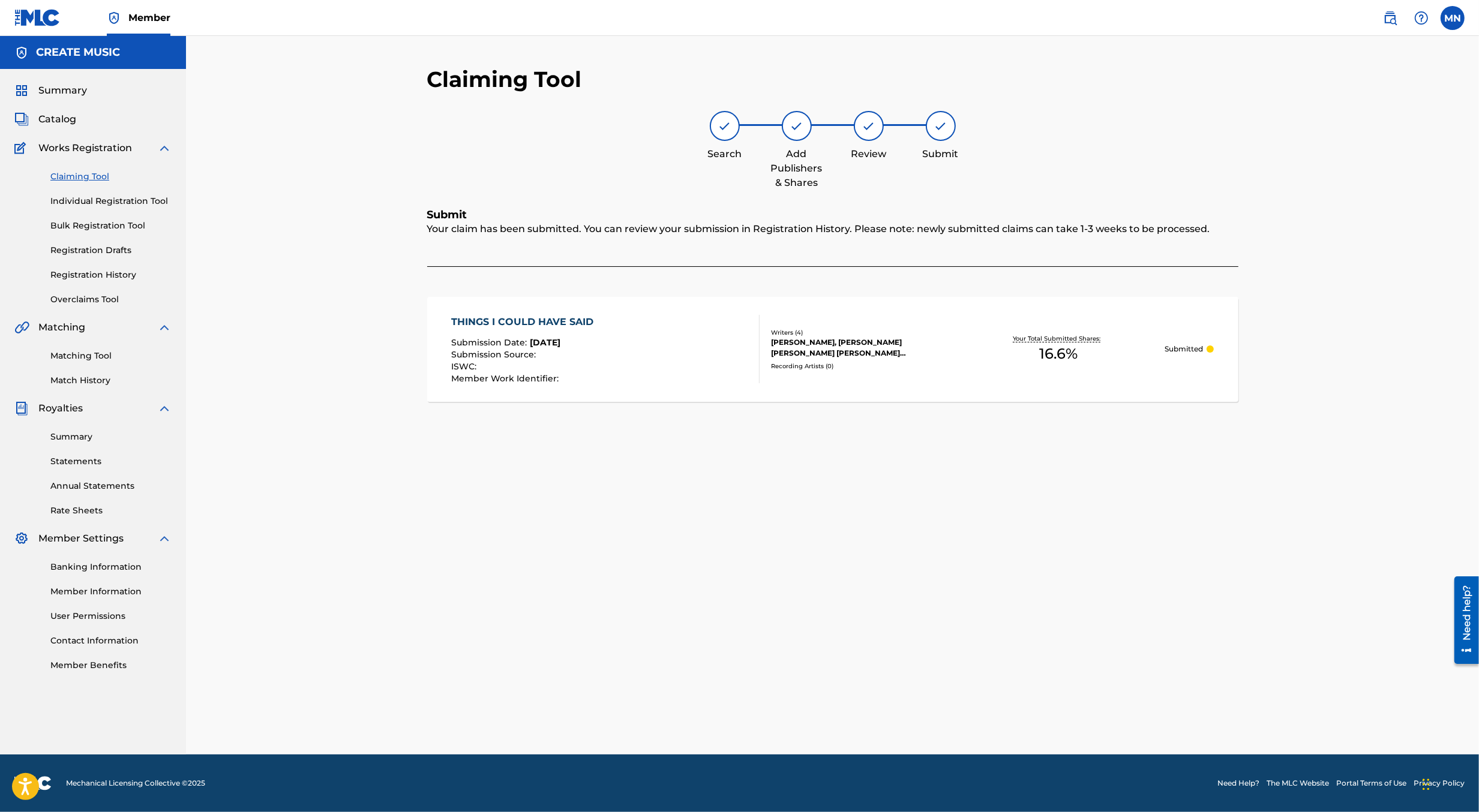
click at [72, 359] on link "Matching Tool" at bounding box center [111, 356] width 121 height 13
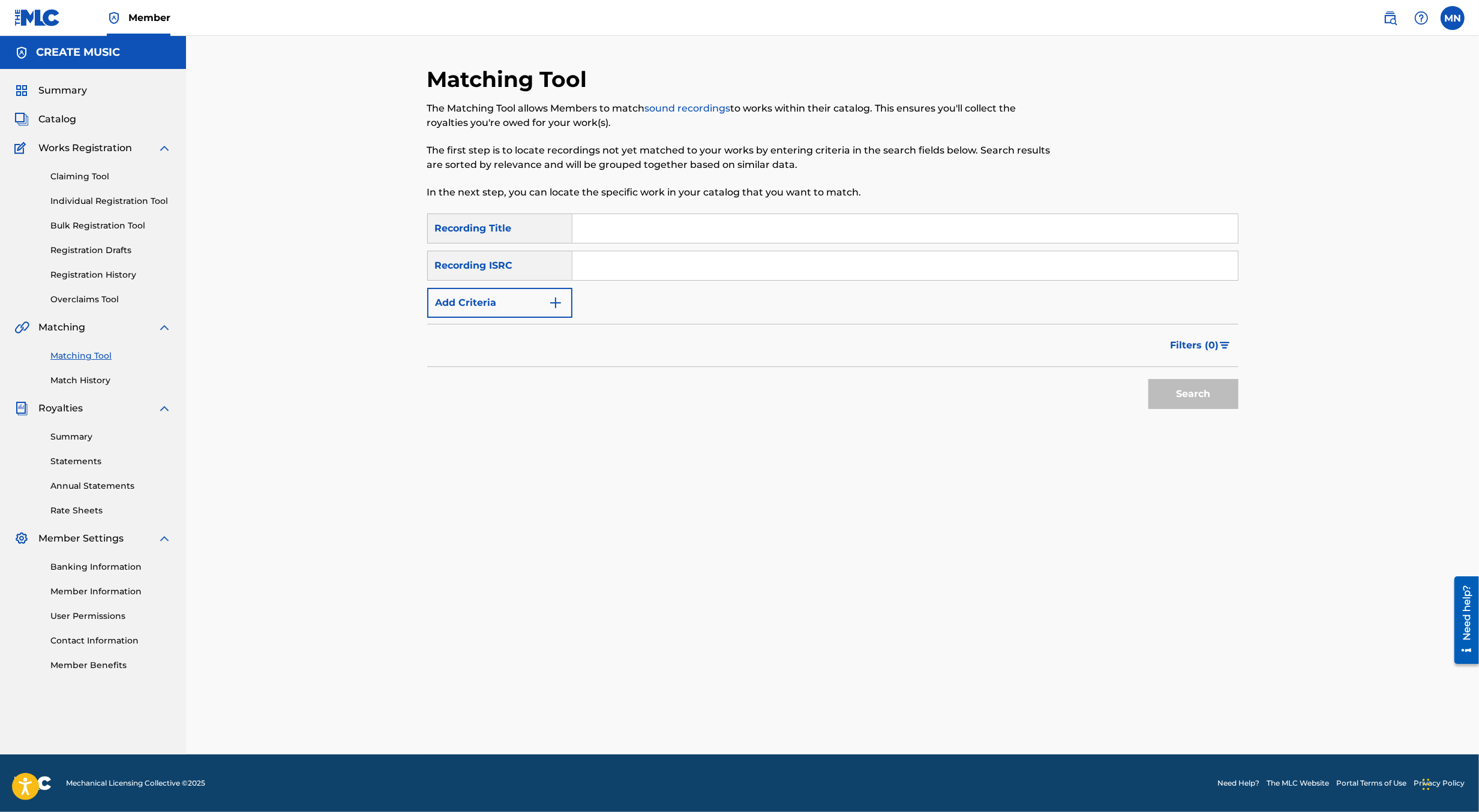
click at [618, 266] on input "Search Form" at bounding box center [905, 266] width 666 height 29
paste input "QZNJV2269050"
type input "QZNJV2269050"
click at [1148, 379] on button "Search" at bounding box center [1193, 394] width 90 height 30
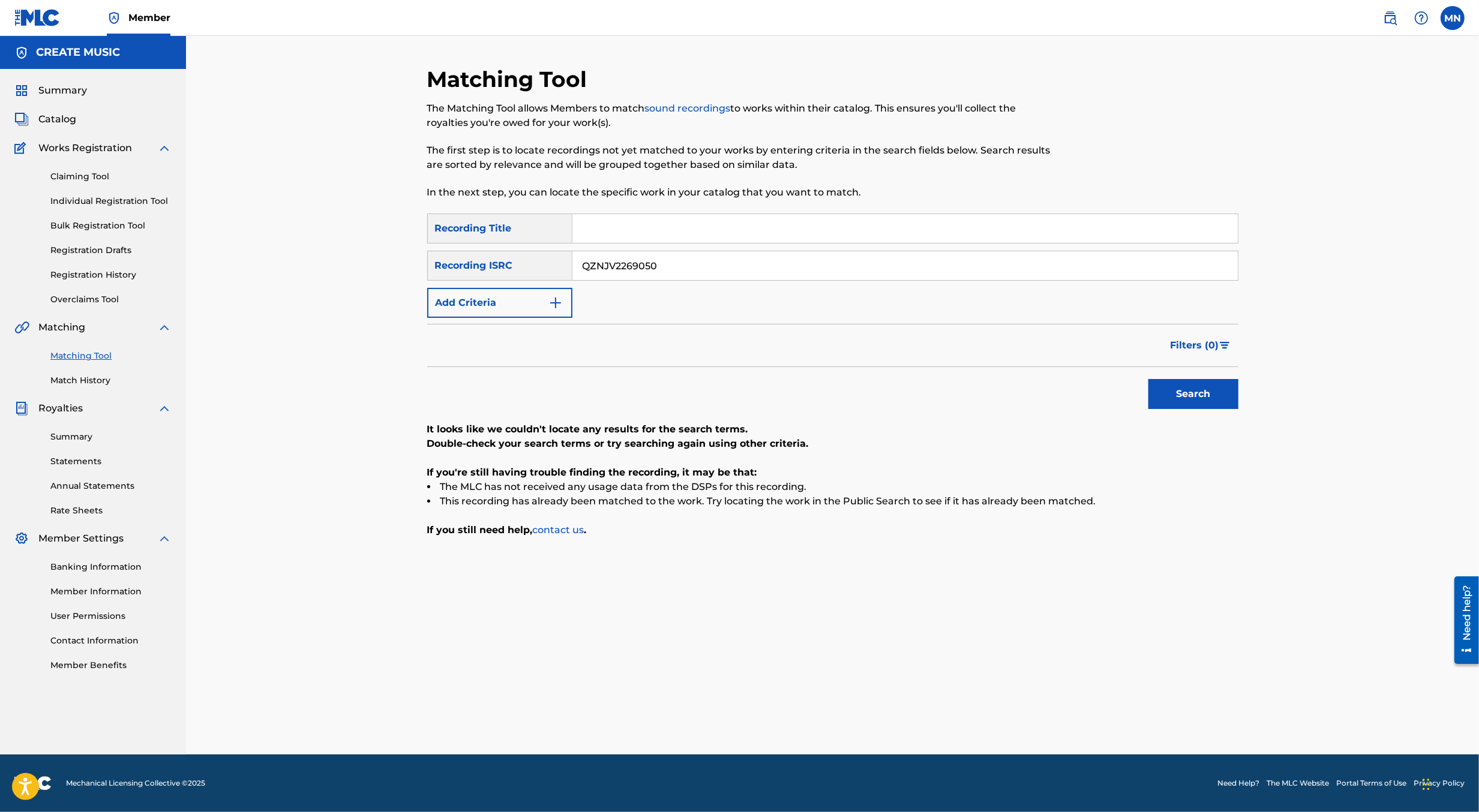
click at [641, 238] on input "Search Form" at bounding box center [905, 229] width 666 height 29
type input "things i could"
click at [650, 269] on input "QZNJV2269050" at bounding box center [905, 266] width 666 height 29
click at [539, 291] on button "Add Criteria" at bounding box center [500, 303] width 145 height 30
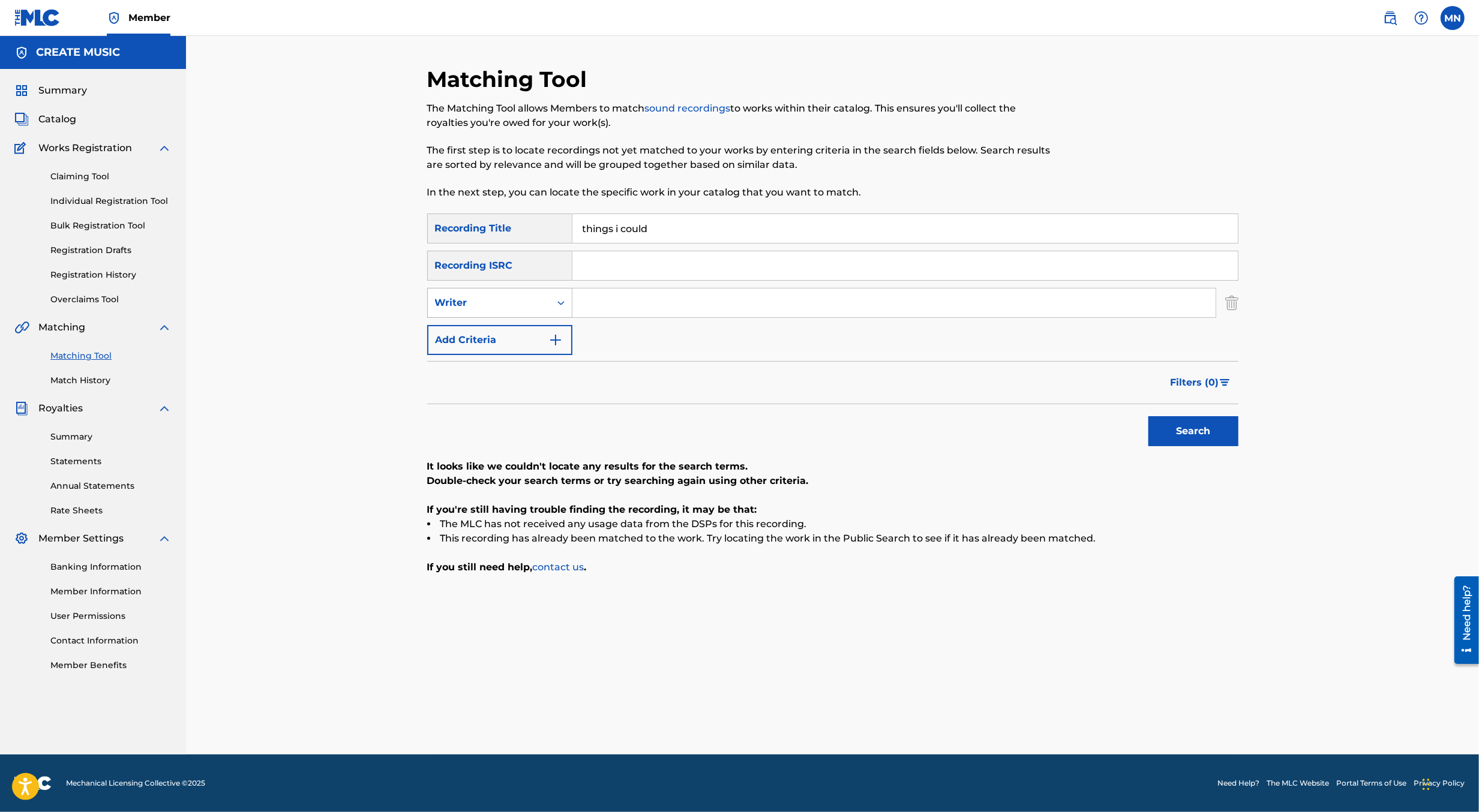
click at [538, 296] on div "Writer" at bounding box center [490, 303] width 108 height 14
click at [536, 328] on div "Recording Artist" at bounding box center [500, 332] width 144 height 30
click at [598, 302] on input "Search Form" at bounding box center [894, 303] width 643 height 29
type input "[PERSON_NAME]"
click at [1148, 416] on button "Search" at bounding box center [1193, 431] width 90 height 30
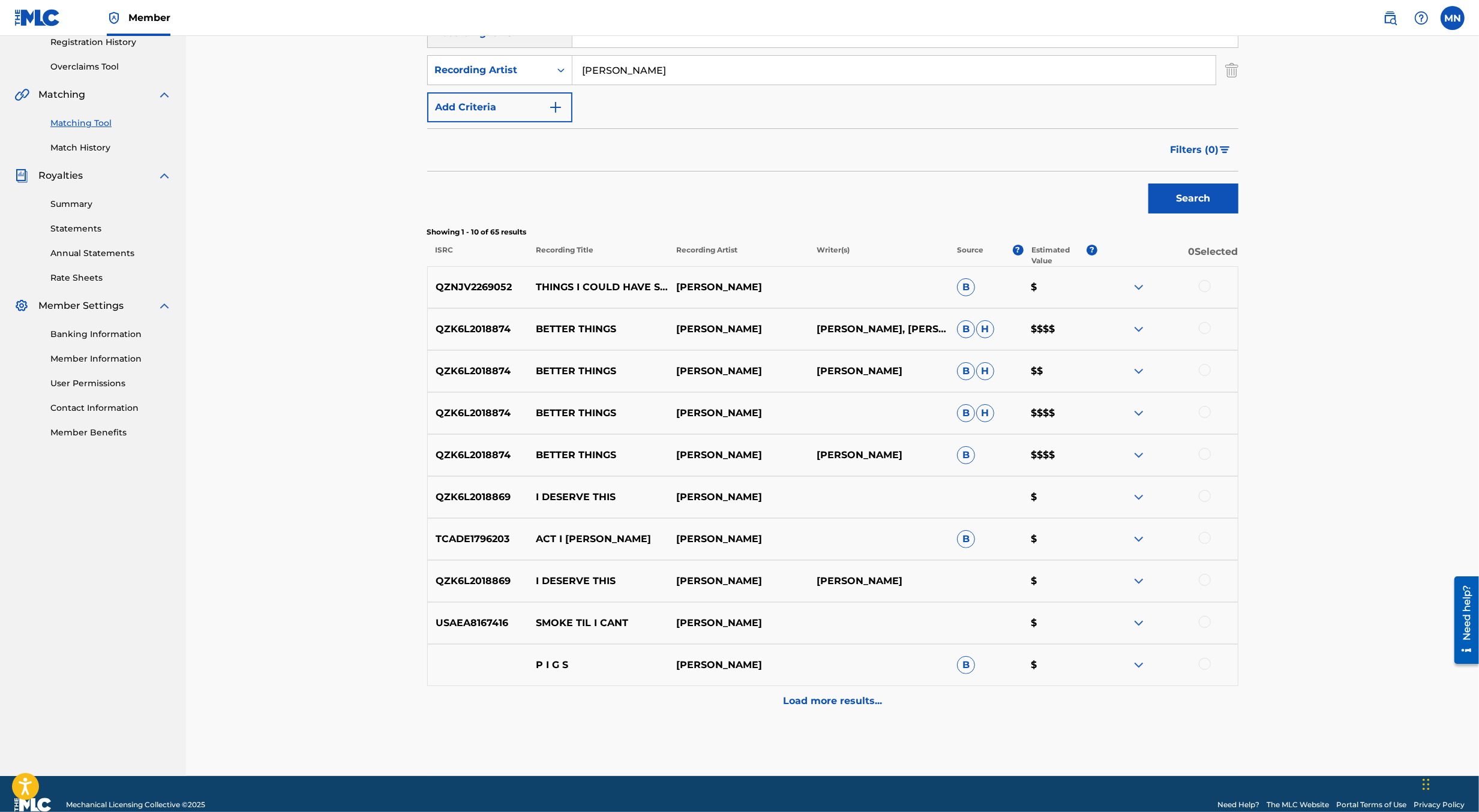
scroll to position [254, 0]
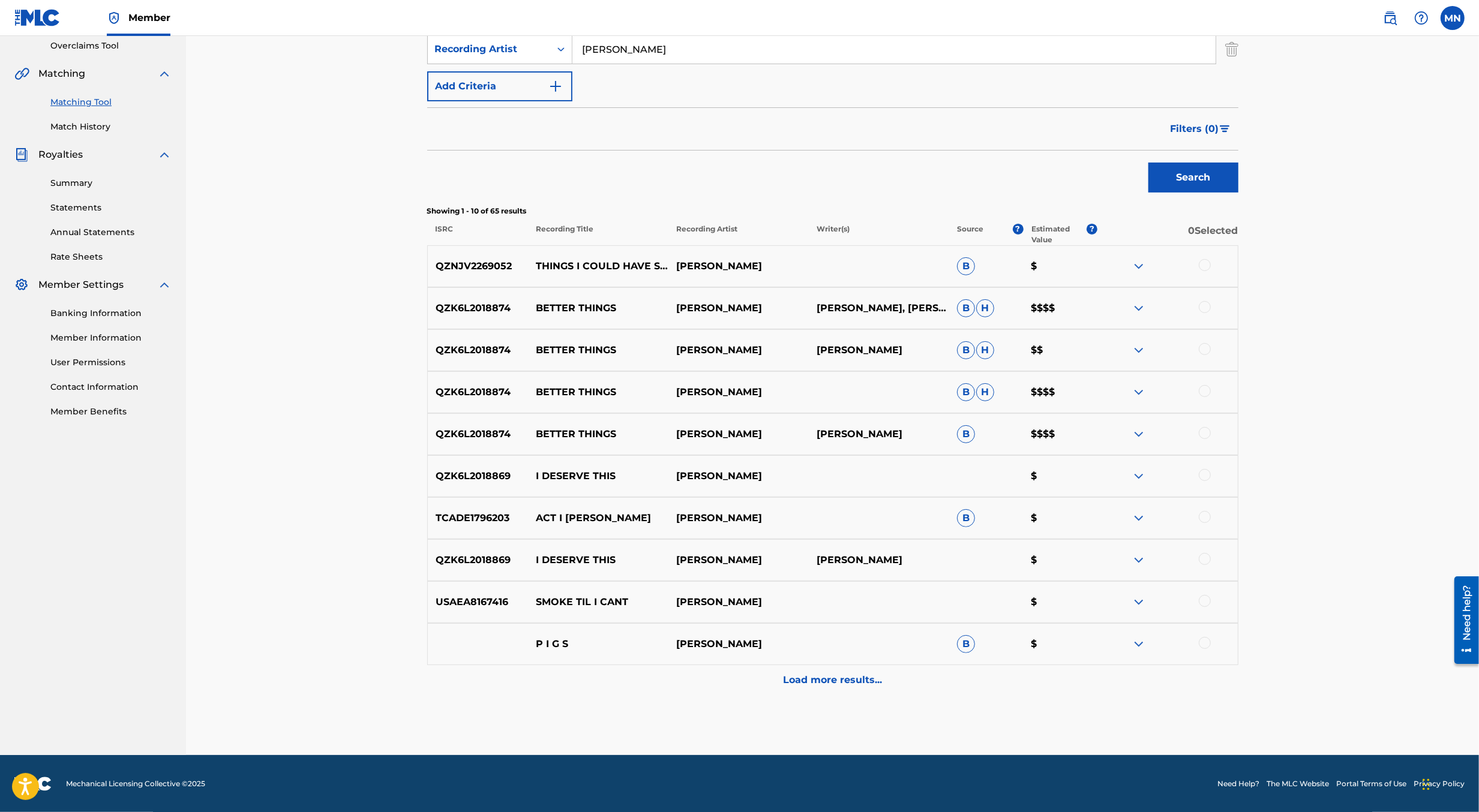
click at [1209, 260] on div at bounding box center [1204, 265] width 12 height 12
click at [807, 730] on div "Matching Tool The Matching Tool allows Members to match sound recordings to wor…" at bounding box center [833, 284] width 811 height 943
click at [824, 705] on button "Match 1 Group" at bounding box center [843, 714] width 133 height 30
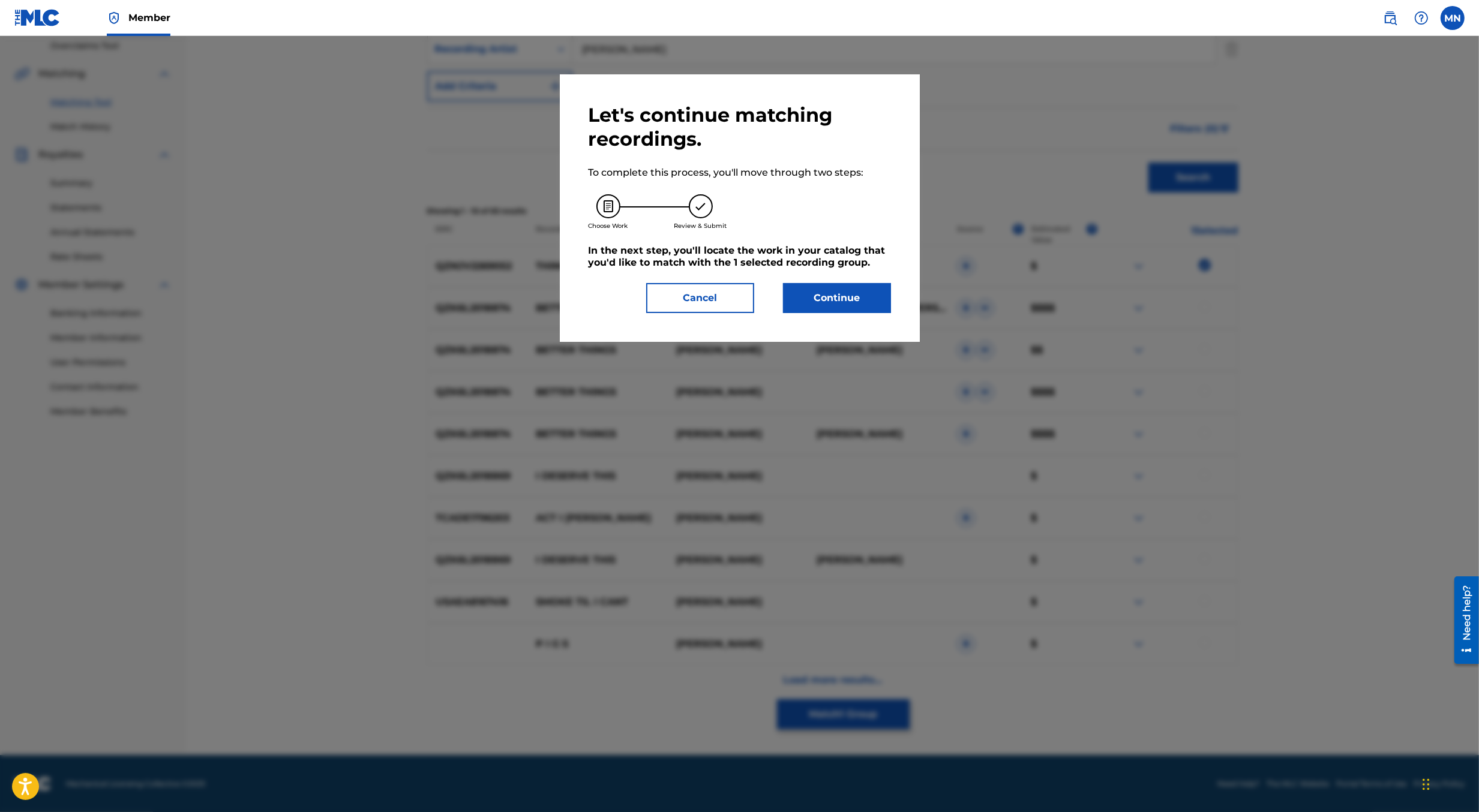
click at [821, 308] on button "Continue" at bounding box center [838, 298] width 108 height 30
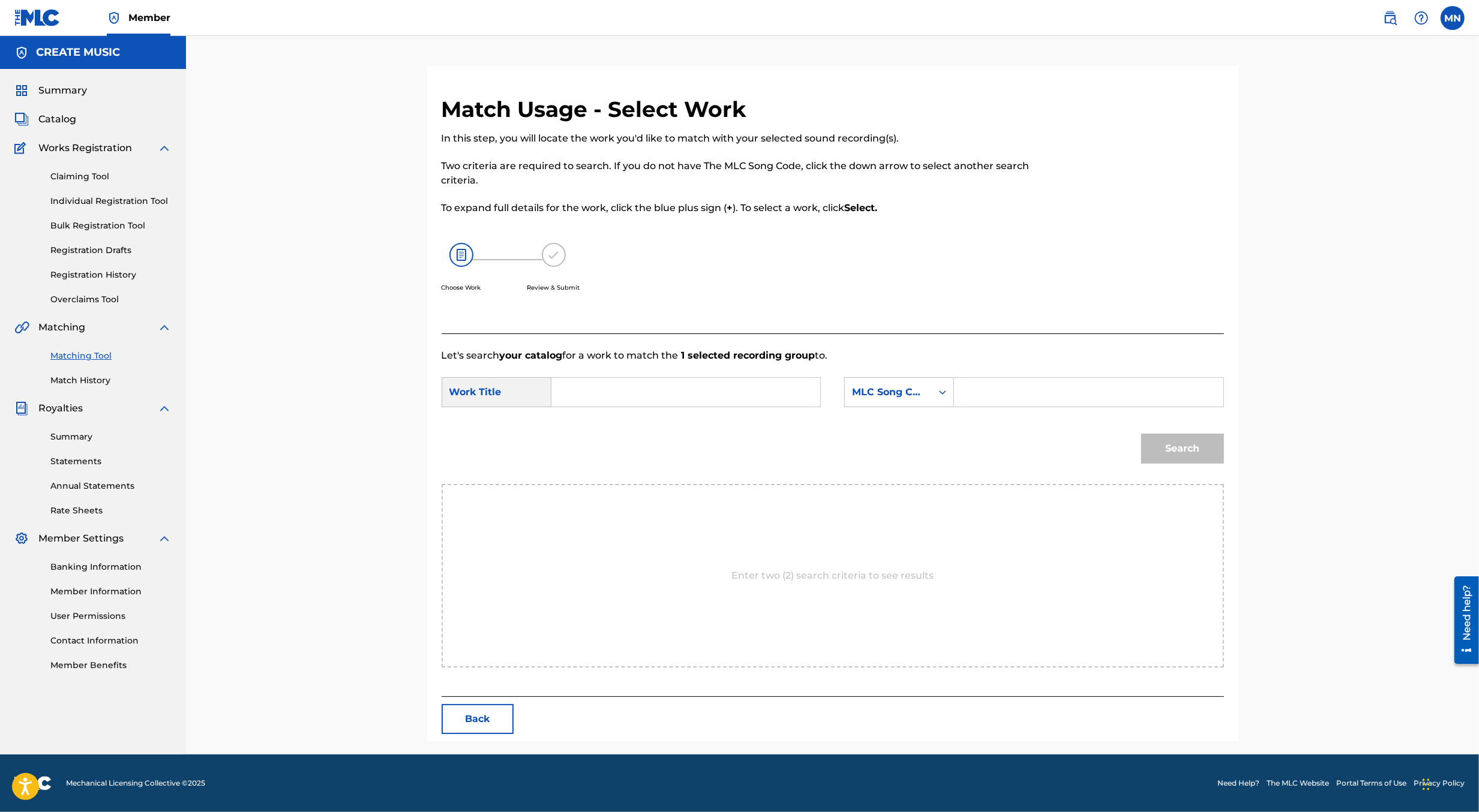
click at [585, 373] on form "SearchWithCriteriafb0d9a96-0dbf-41e6-9824-e361e4614b66 Work Title SearchWithCri…" at bounding box center [833, 424] width 782 height 121
click at [589, 383] on input "Search Form" at bounding box center [686, 393] width 248 height 29
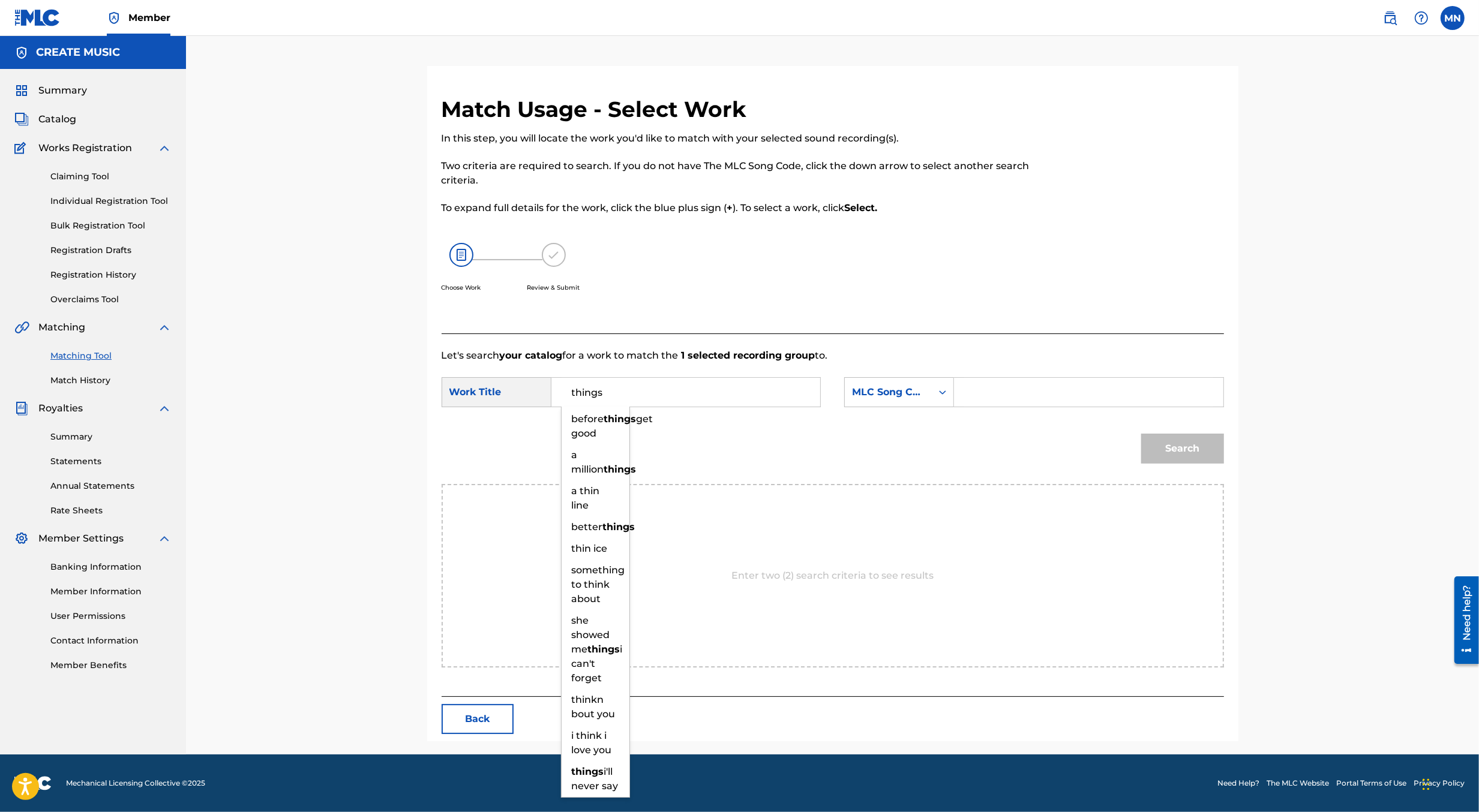
type input "things"
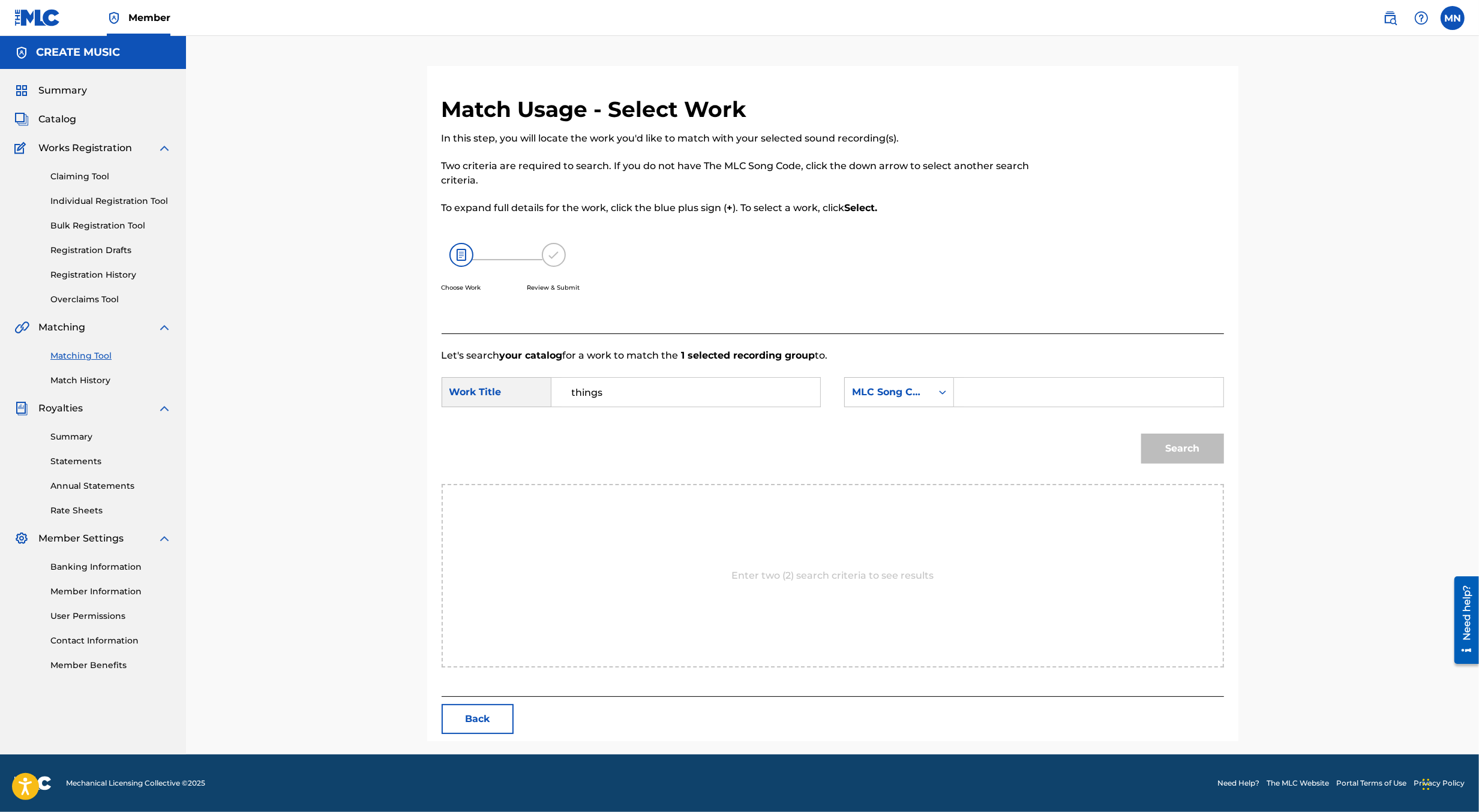
paste input "TW6N1W"
type input "TW6N1W"
click at [1141, 434] on button "Search" at bounding box center [1183, 448] width 83 height 30
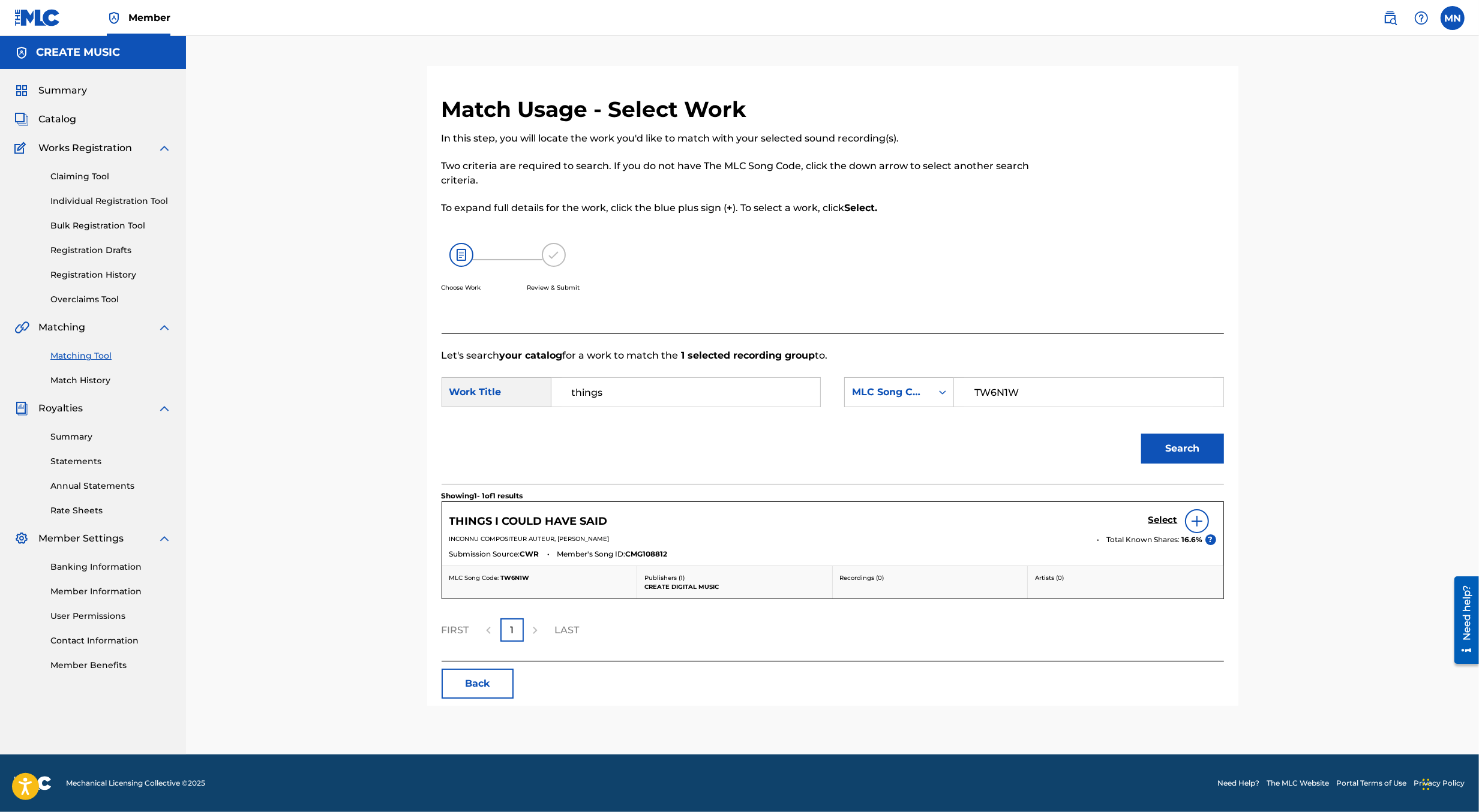
click at [1160, 521] on h5 "Select" at bounding box center [1163, 520] width 30 height 12
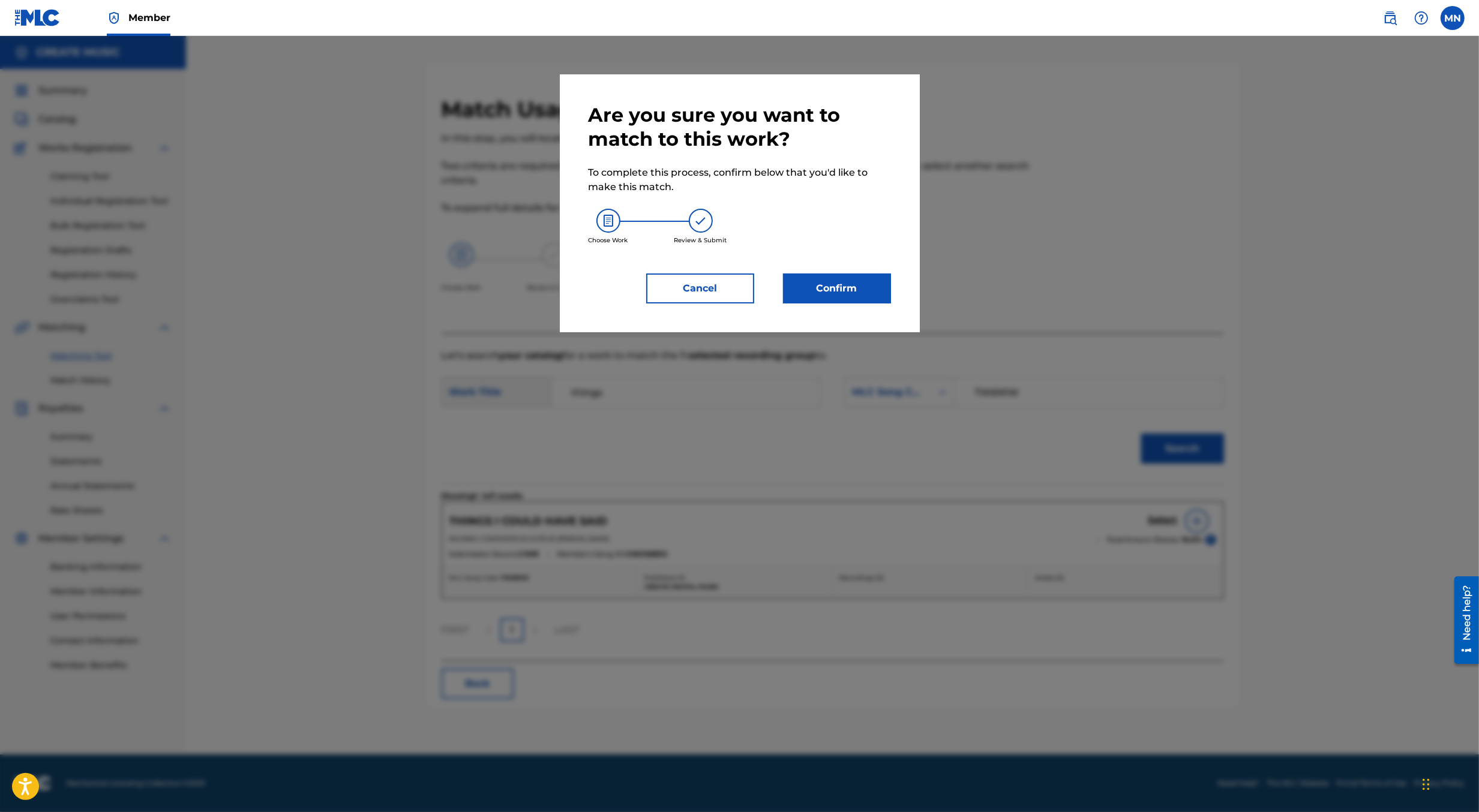
click at [840, 280] on button "Confirm" at bounding box center [838, 288] width 108 height 30
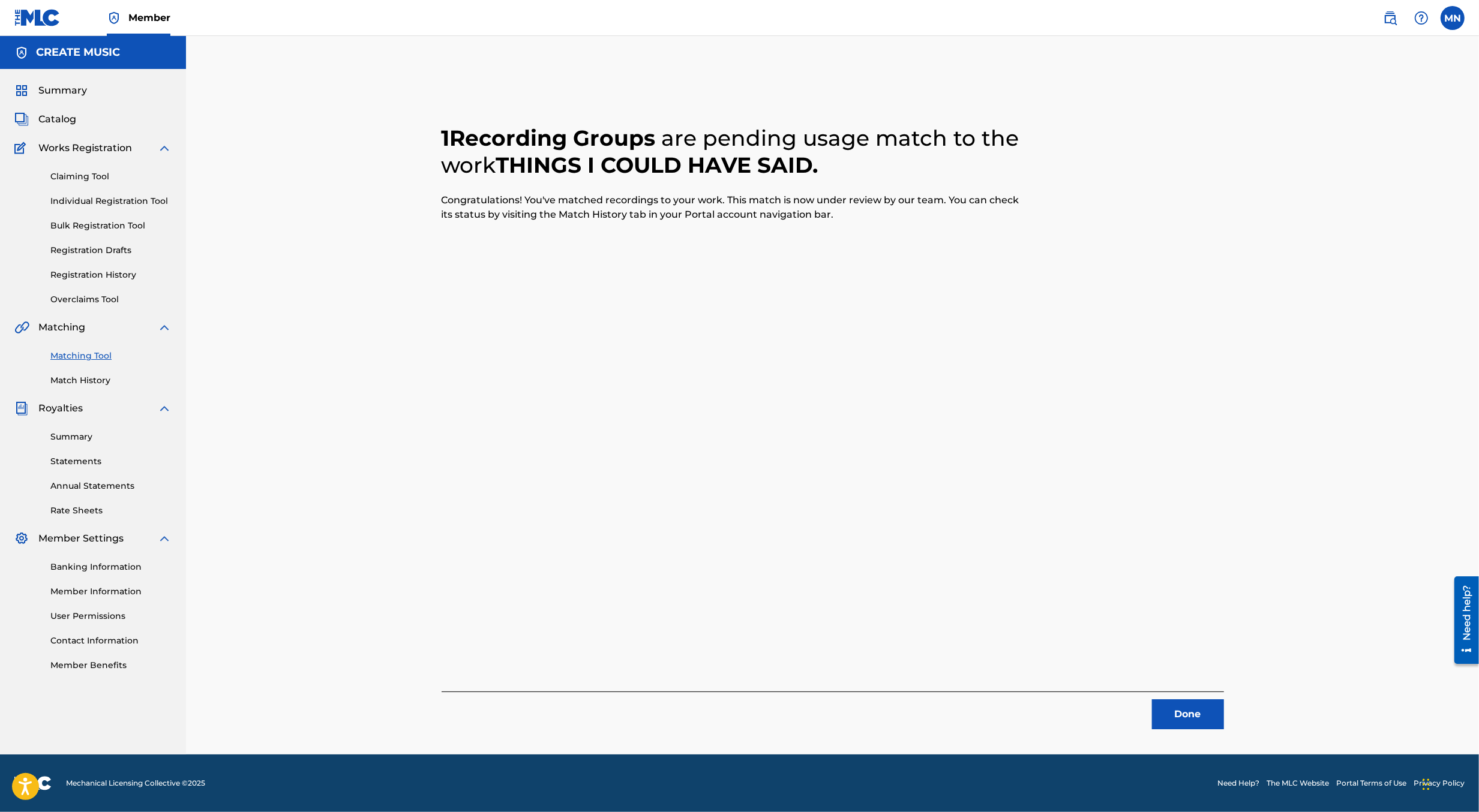
click at [1389, 16] on img at bounding box center [1390, 18] width 14 height 14
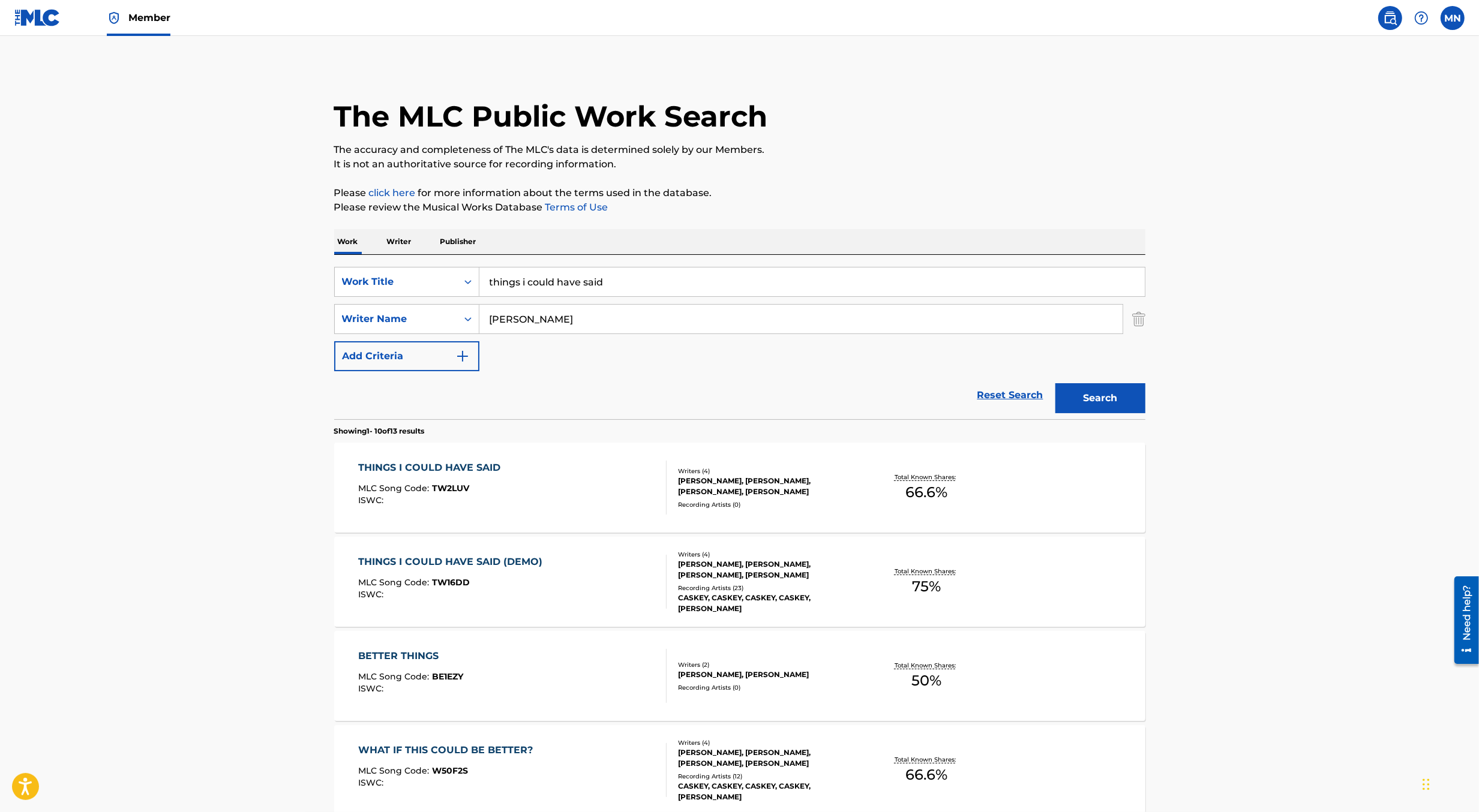
click at [559, 289] on input "things i could have said" at bounding box center [812, 282] width 666 height 29
paste input "[DATE] MORNING"
type input "[DATE] MORNING"
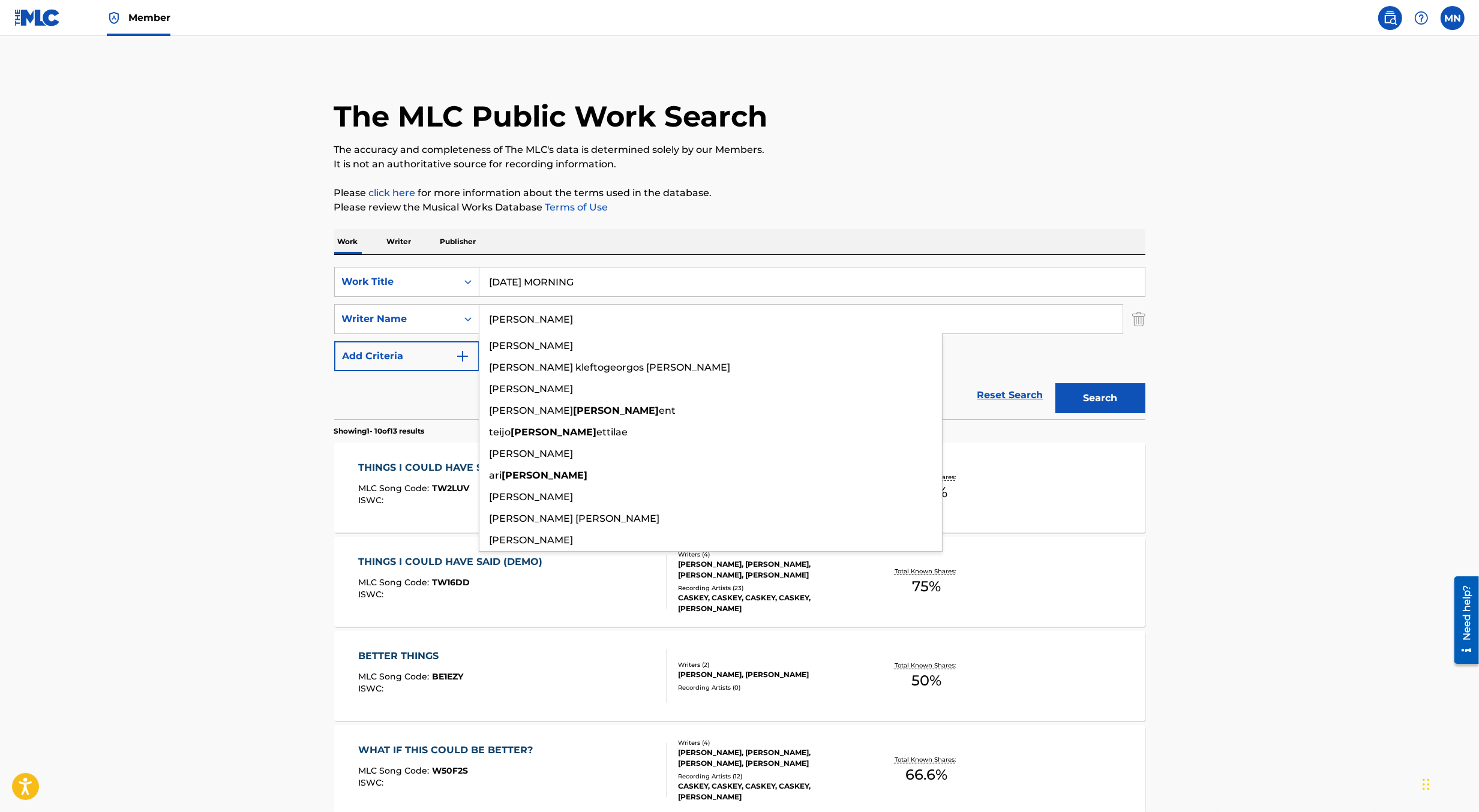
type input "[PERSON_NAME]"
click at [1055, 383] on button "Search" at bounding box center [1100, 397] width 90 height 30
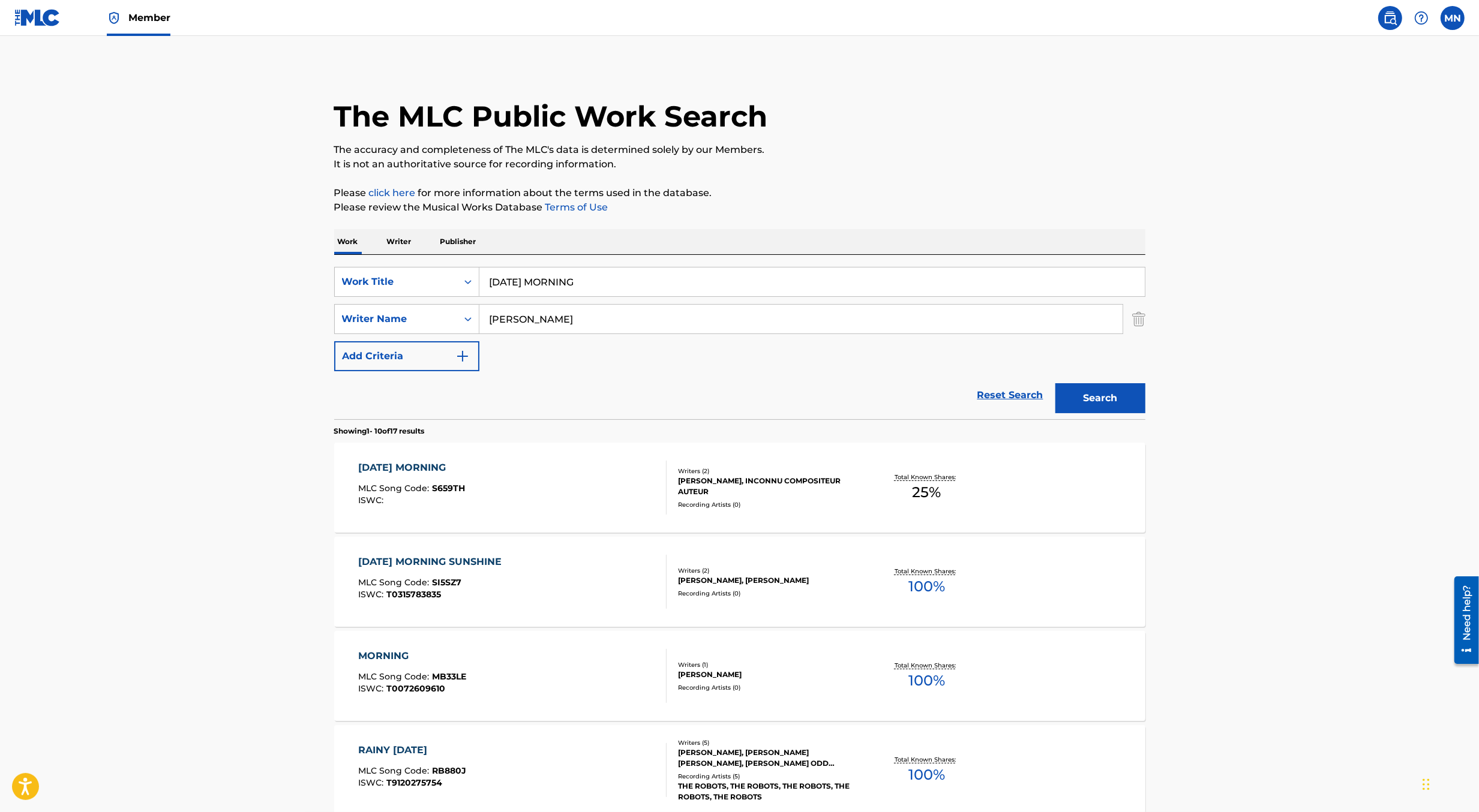
click at [579, 476] on div "[DATE] MORNING MLC Song Code : S659TH ISWC :" at bounding box center [512, 488] width 308 height 54
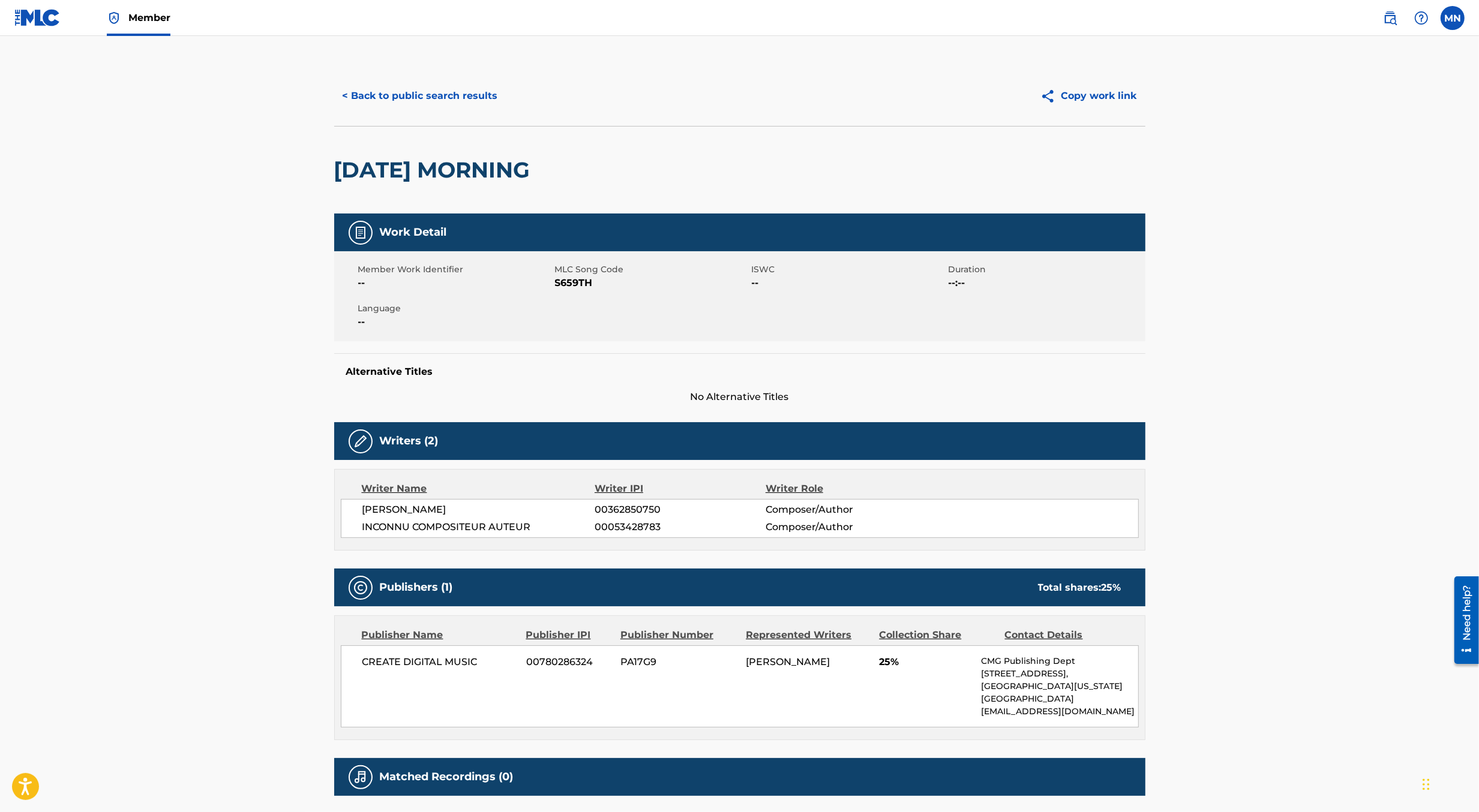
click at [44, 24] on img at bounding box center [37, 17] width 46 height 17
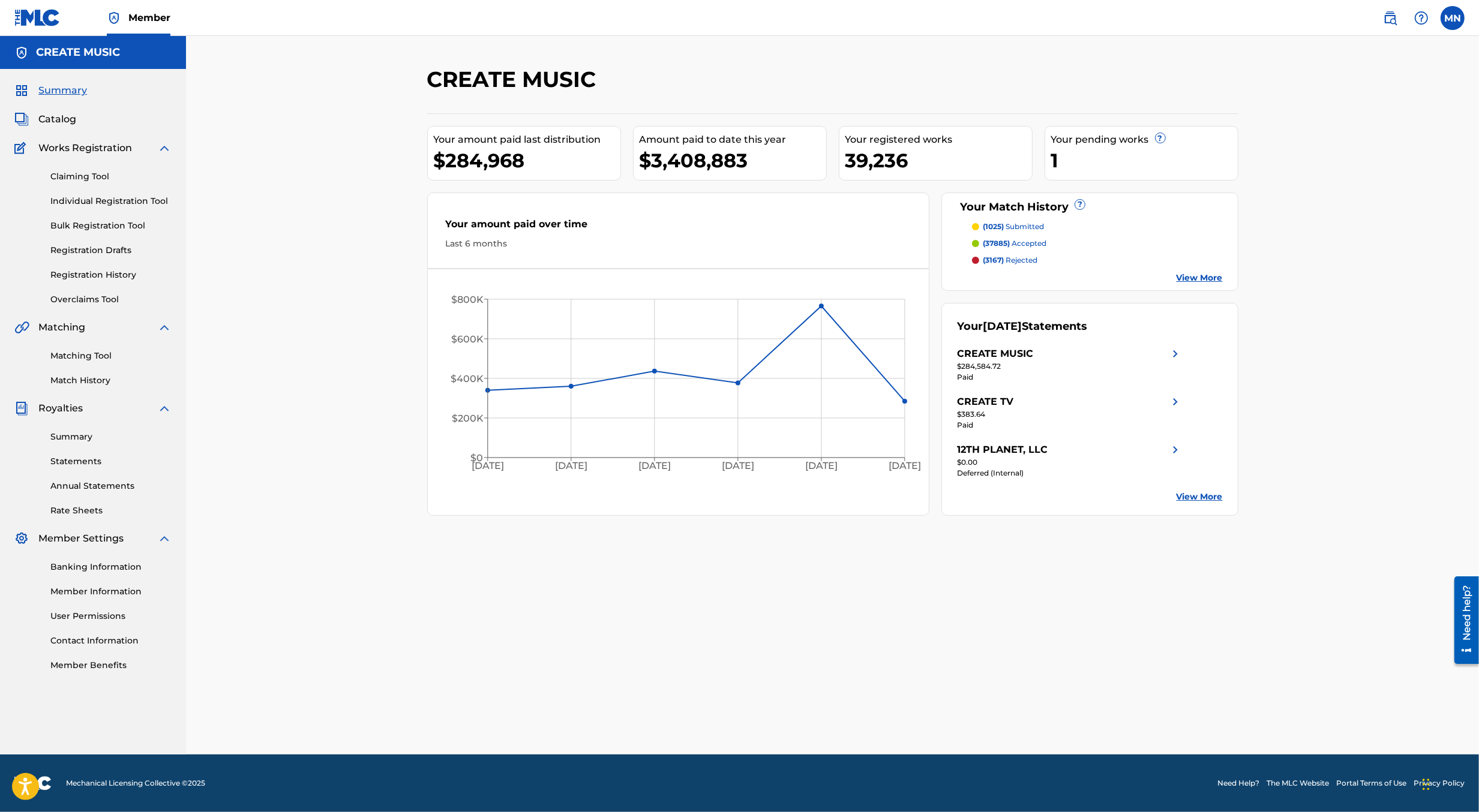
click at [76, 354] on link "Matching Tool" at bounding box center [111, 356] width 121 height 13
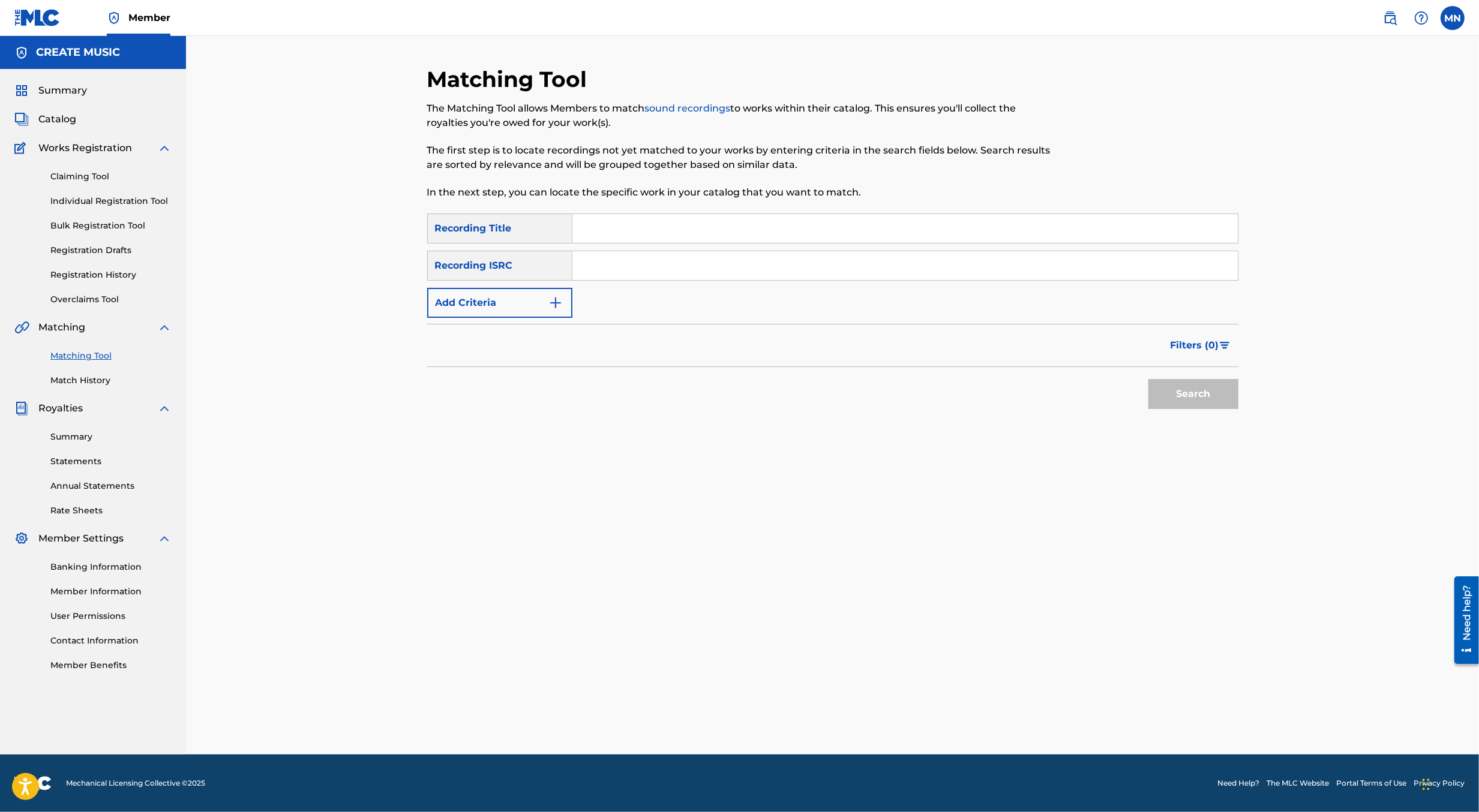
click at [600, 276] on input "Search Form" at bounding box center [905, 266] width 666 height 29
paste input "UKZGC2309094"
type input "UKZGC2309094"
click at [1148, 379] on button "Search" at bounding box center [1193, 394] width 90 height 30
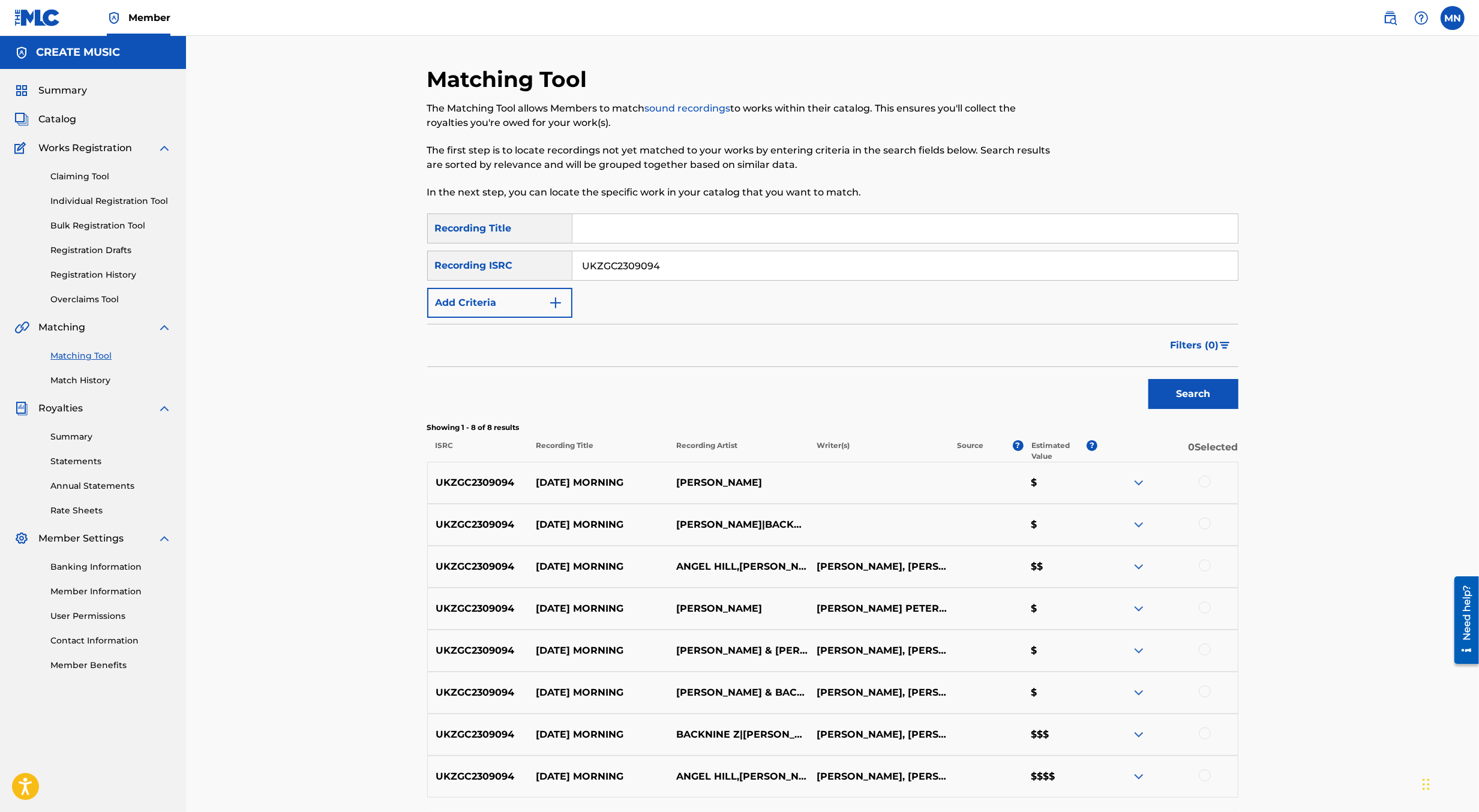
scroll to position [103, 0]
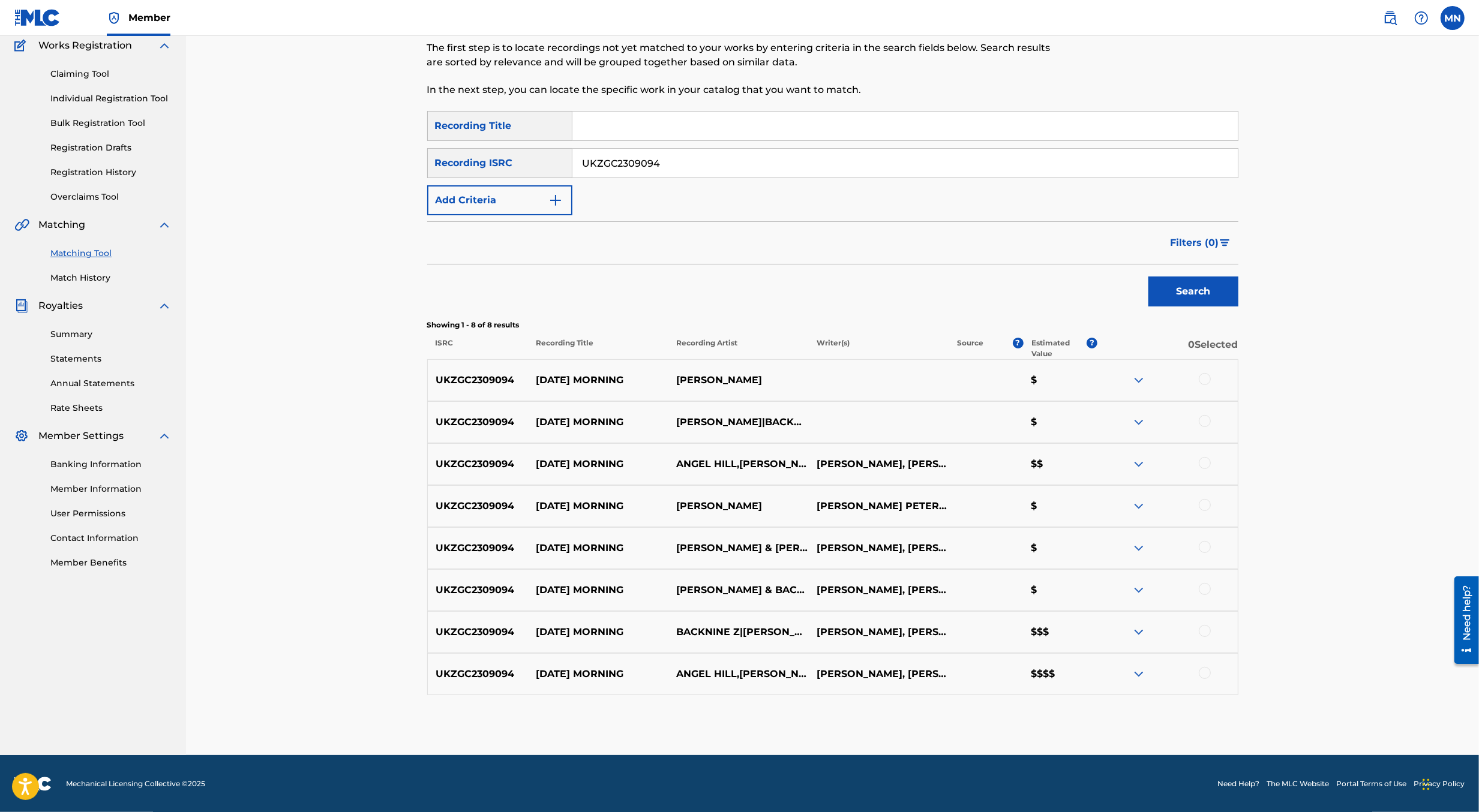
click at [1206, 375] on div at bounding box center [1204, 378] width 12 height 12
click at [1206, 414] on div "UKZGC2309094 [DATE] MORNING [PERSON_NAME]|BACKNINE Z|[PERSON_NAME] $" at bounding box center [833, 422] width 811 height 42
click at [1206, 378] on img at bounding box center [1204, 378] width 12 height 12
click at [1210, 421] on div at bounding box center [1204, 421] width 12 height 12
click at [1204, 462] on div at bounding box center [1204, 462] width 12 height 12
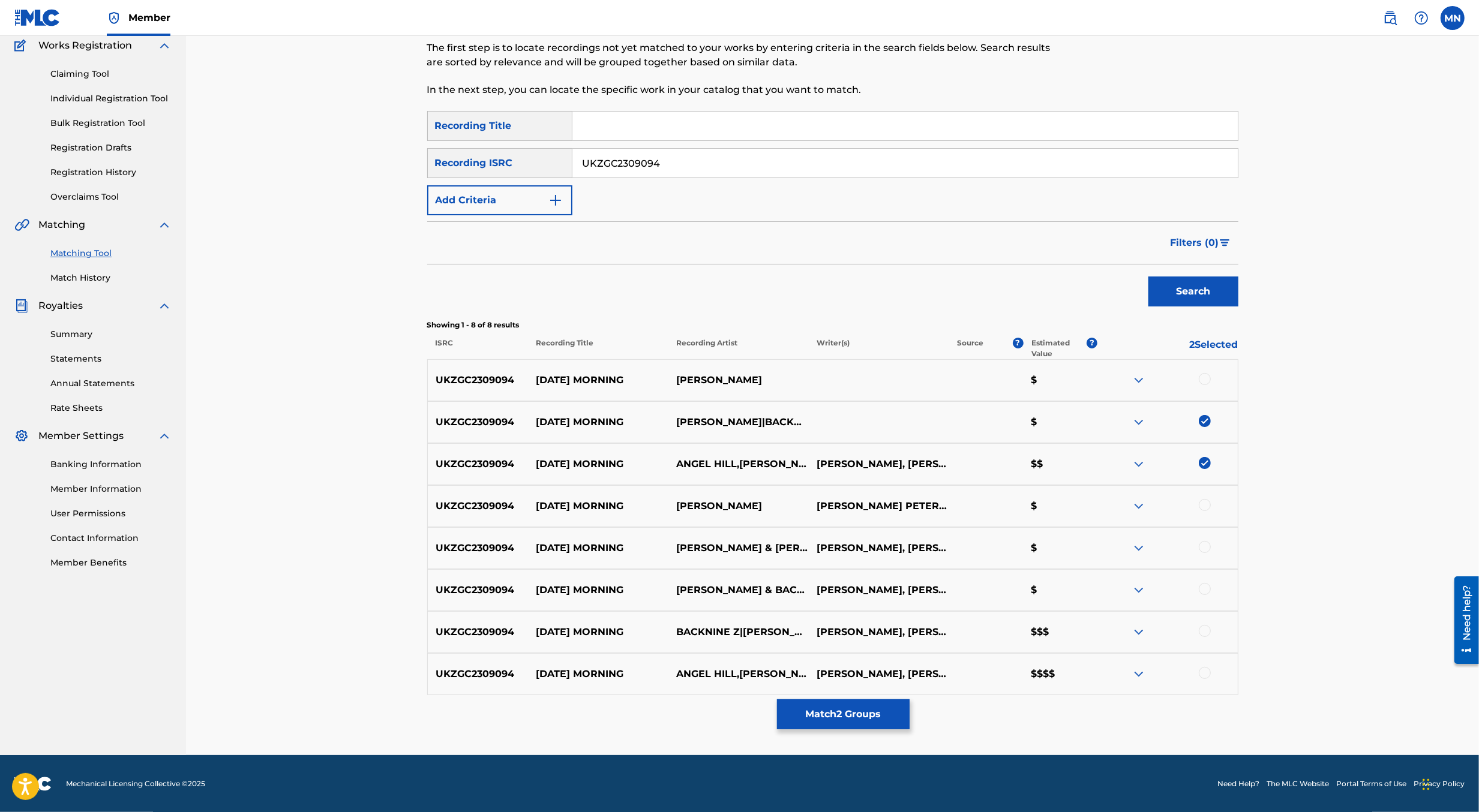
click at [1204, 503] on div at bounding box center [1204, 505] width 12 height 12
click at [1204, 546] on div at bounding box center [1204, 546] width 12 height 12
click at [1205, 588] on div at bounding box center [1204, 589] width 12 height 12
click at [1207, 630] on div at bounding box center [1204, 630] width 12 height 12
click at [1207, 670] on div at bounding box center [1204, 673] width 12 height 12
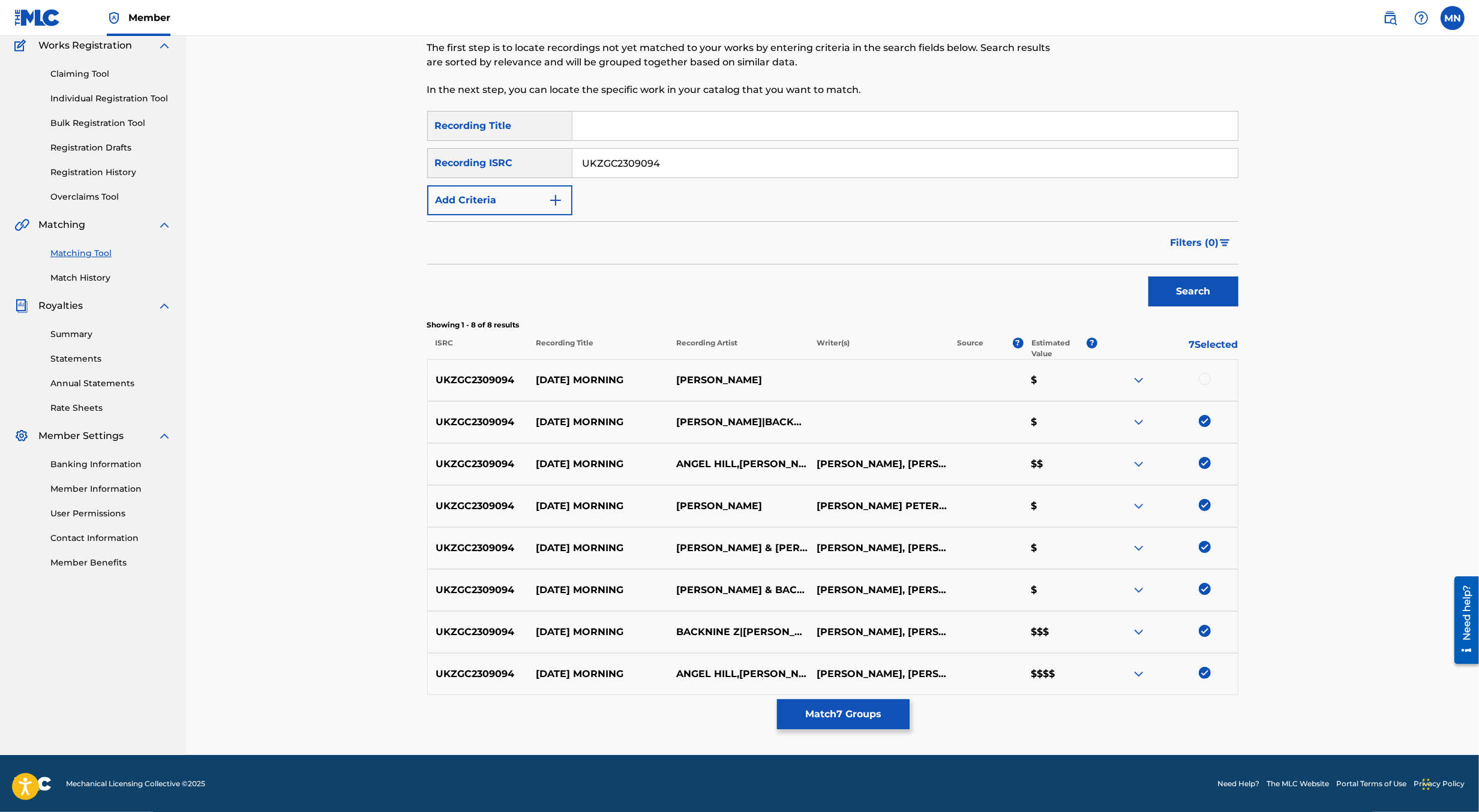
click at [873, 701] on button "Match 7 Groups" at bounding box center [843, 714] width 133 height 30
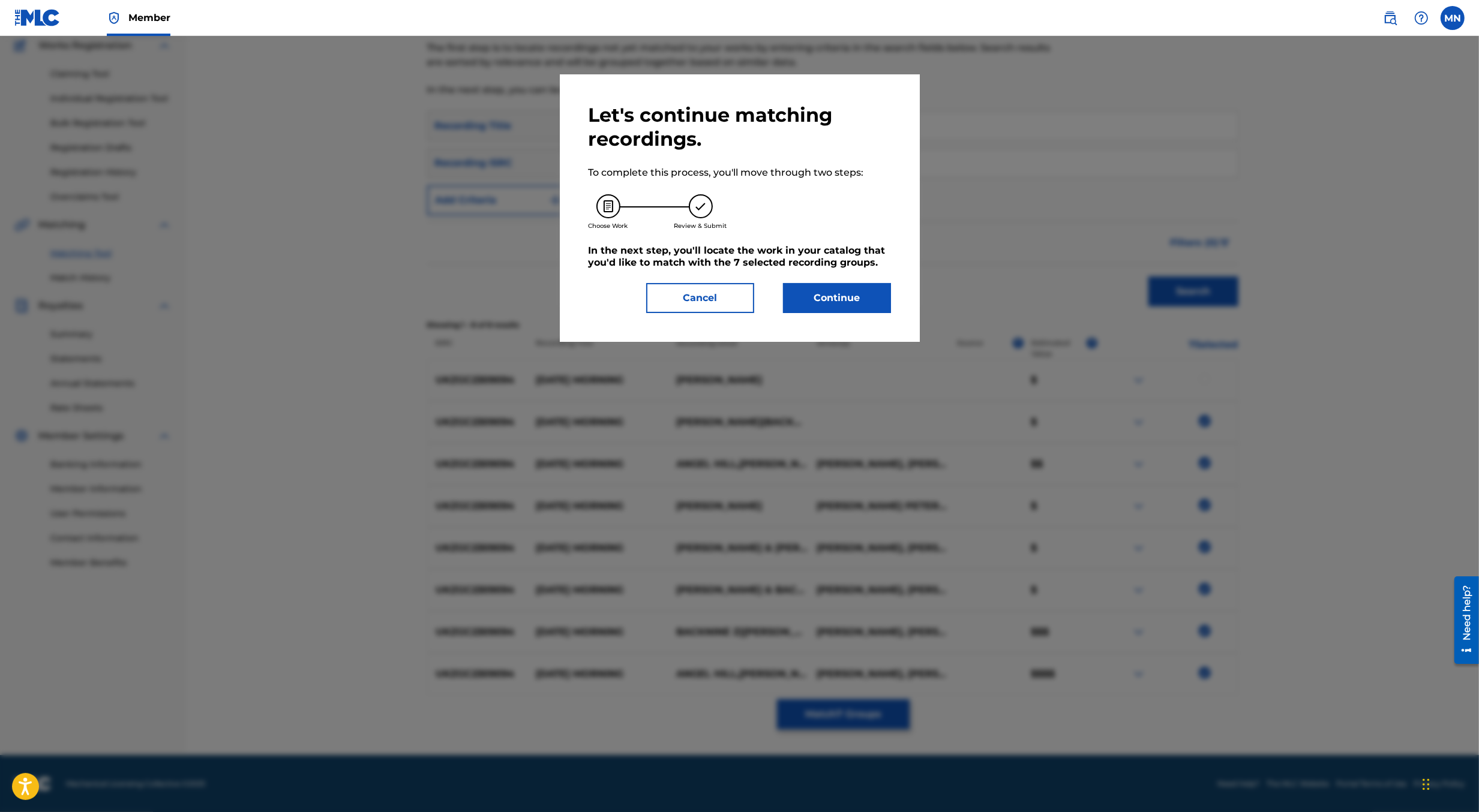
click at [837, 290] on button "Continue" at bounding box center [838, 298] width 108 height 30
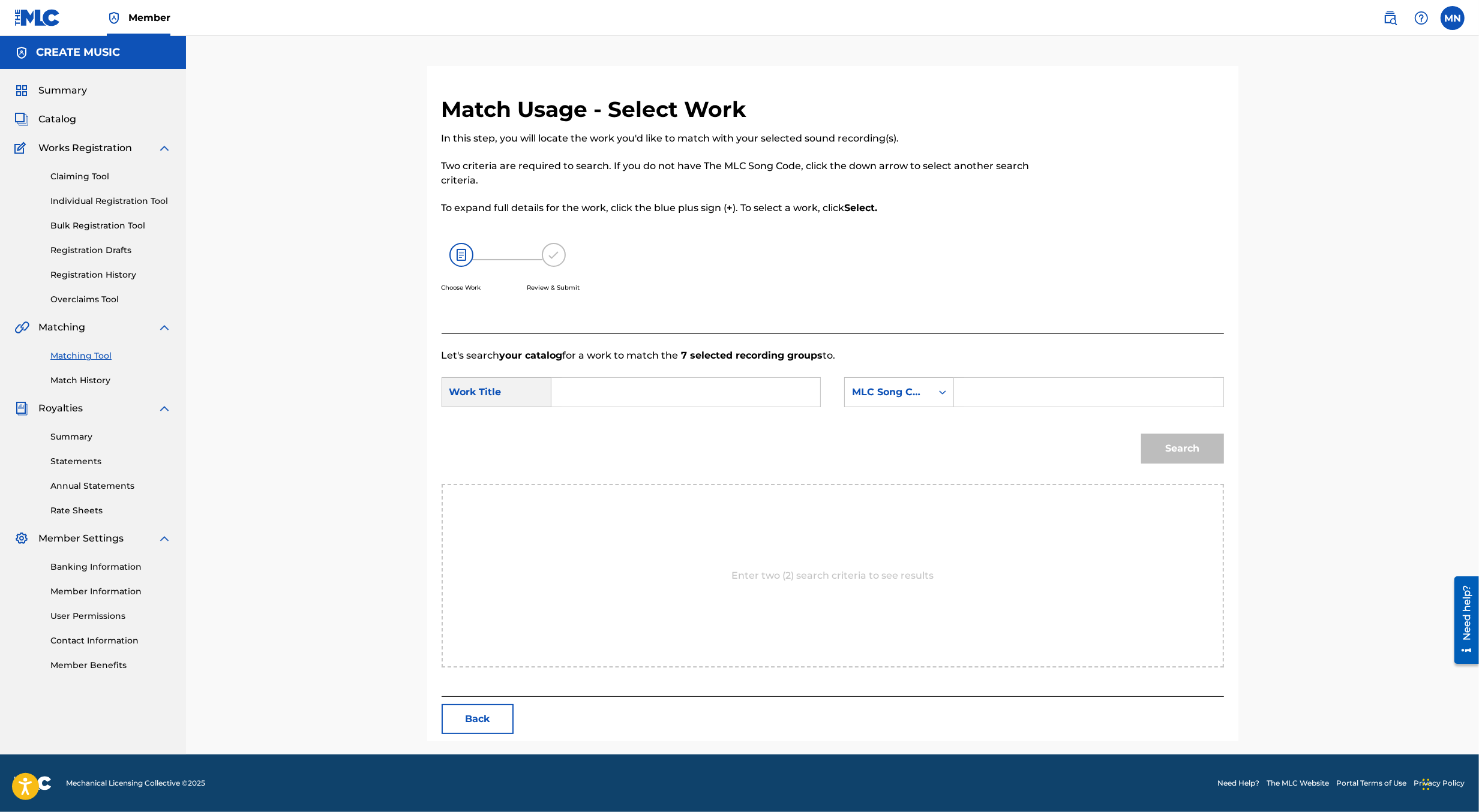
click at [605, 390] on input "Search Form" at bounding box center [686, 393] width 248 height 29
click at [605, 390] on input "sunafy" at bounding box center [686, 393] width 248 height 29
type input "[DATE]"
paste input "S659TH"
type input "S659TH"
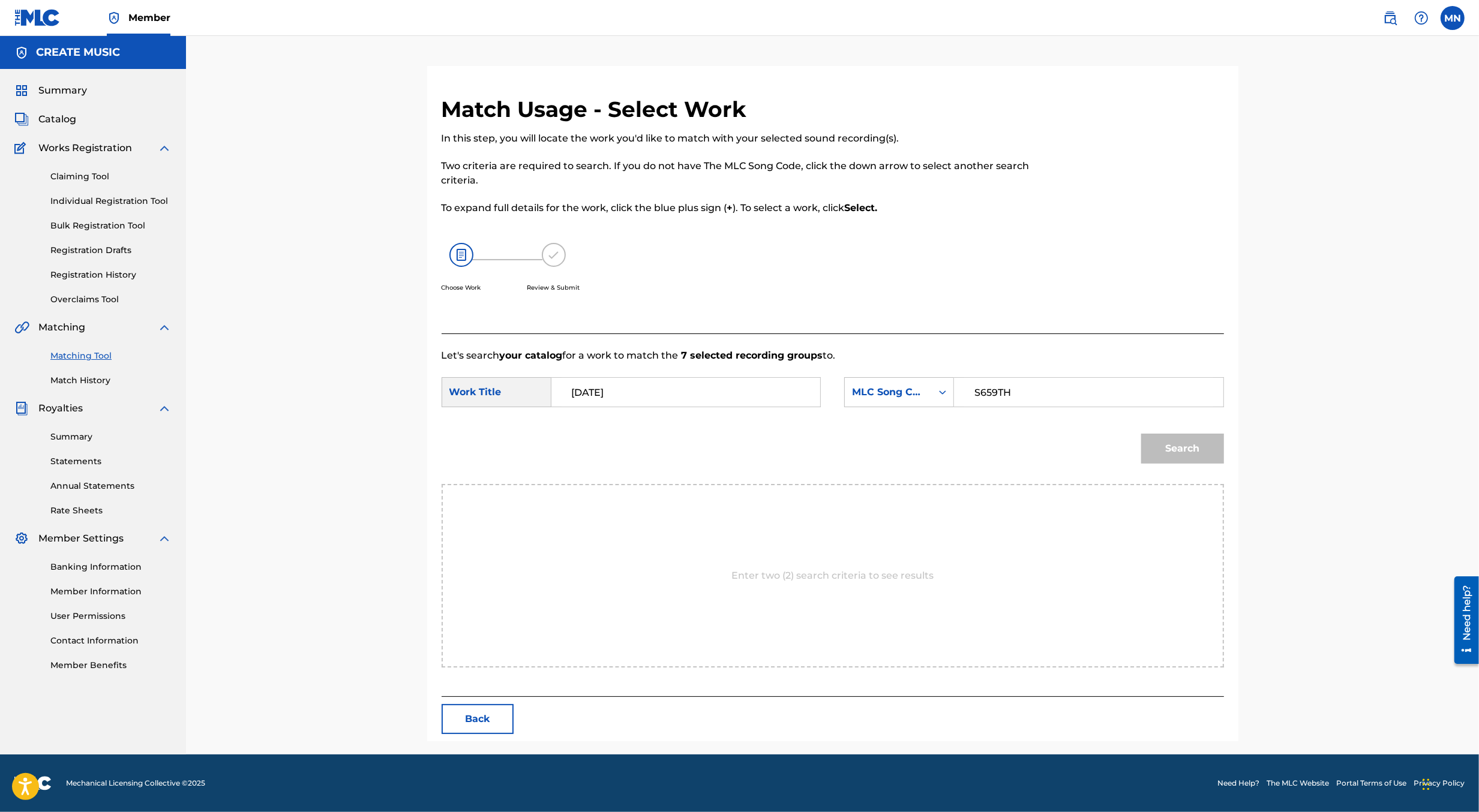
click at [1141, 434] on button "Search" at bounding box center [1183, 448] width 83 height 30
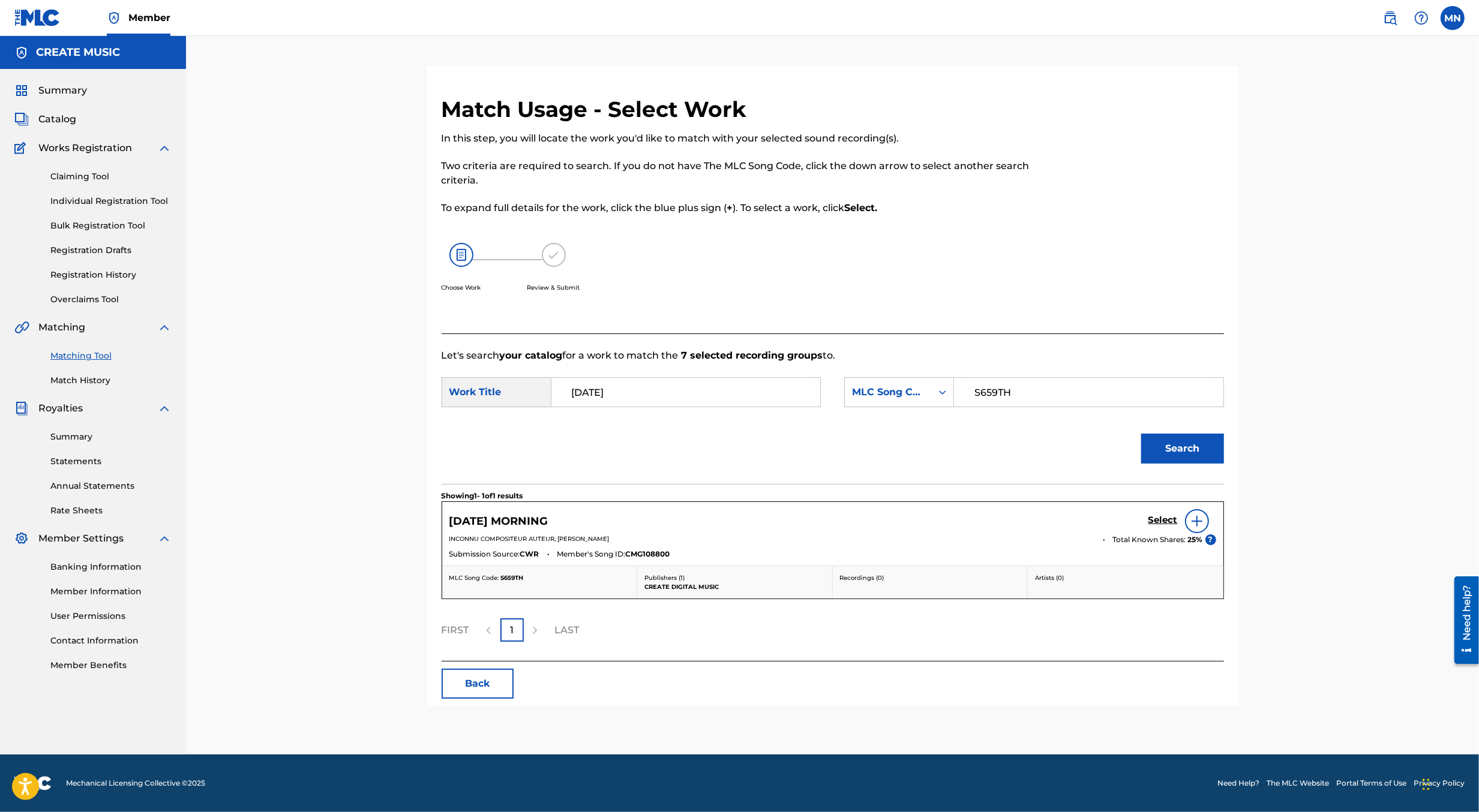
click at [1159, 518] on h5 "Select" at bounding box center [1163, 520] width 30 height 12
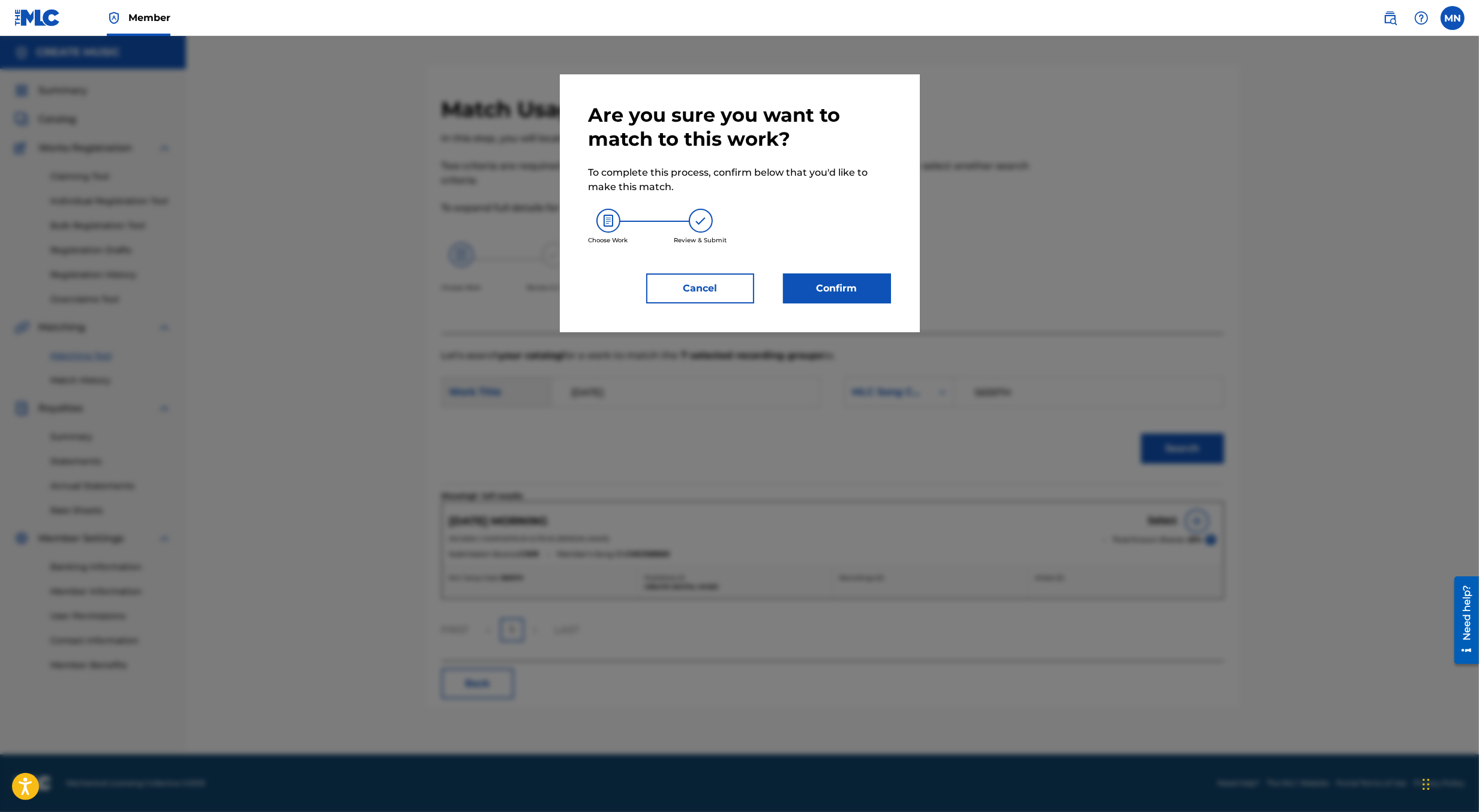
click at [838, 287] on button "Confirm" at bounding box center [838, 288] width 108 height 30
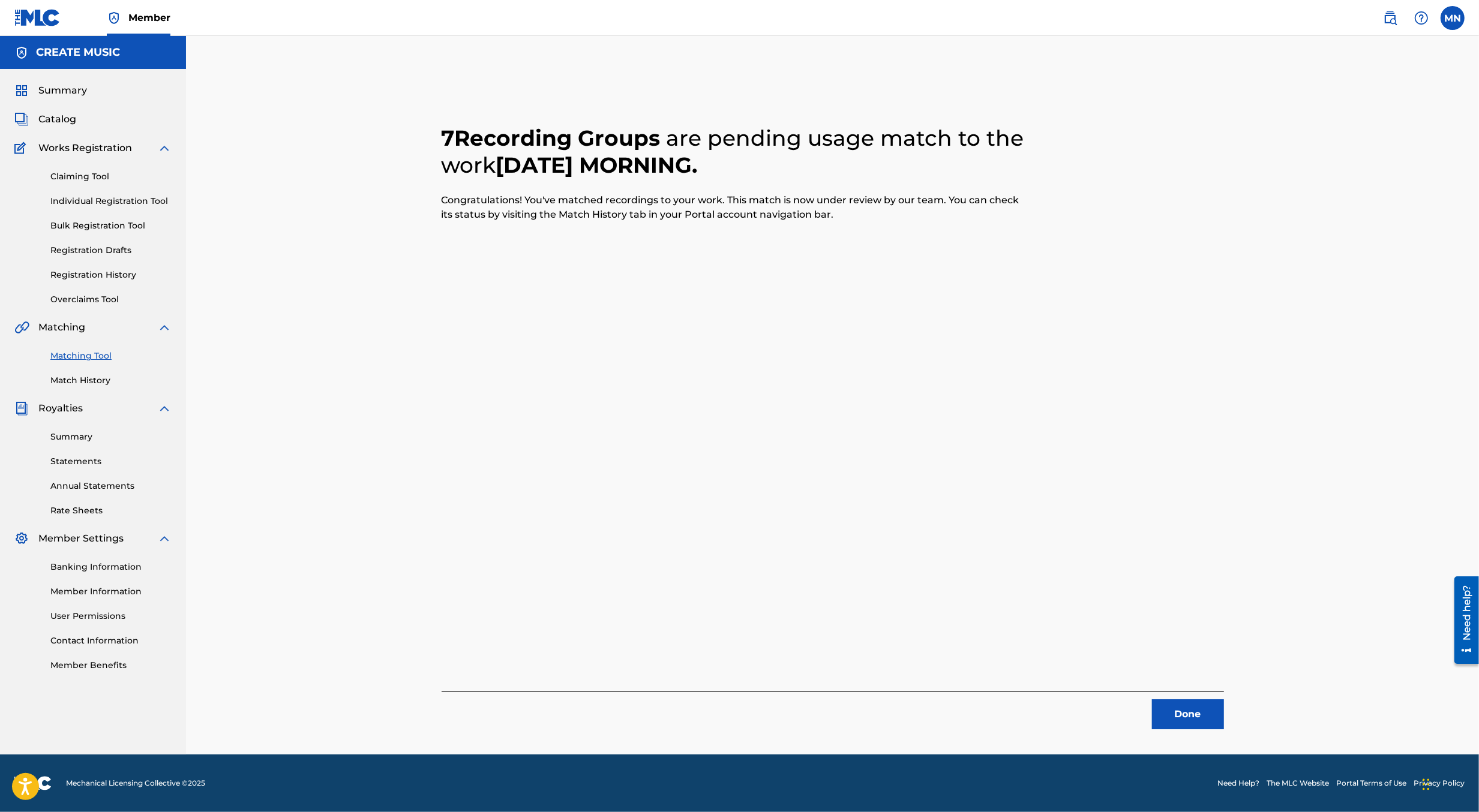
click at [1395, 24] on img at bounding box center [1390, 18] width 14 height 14
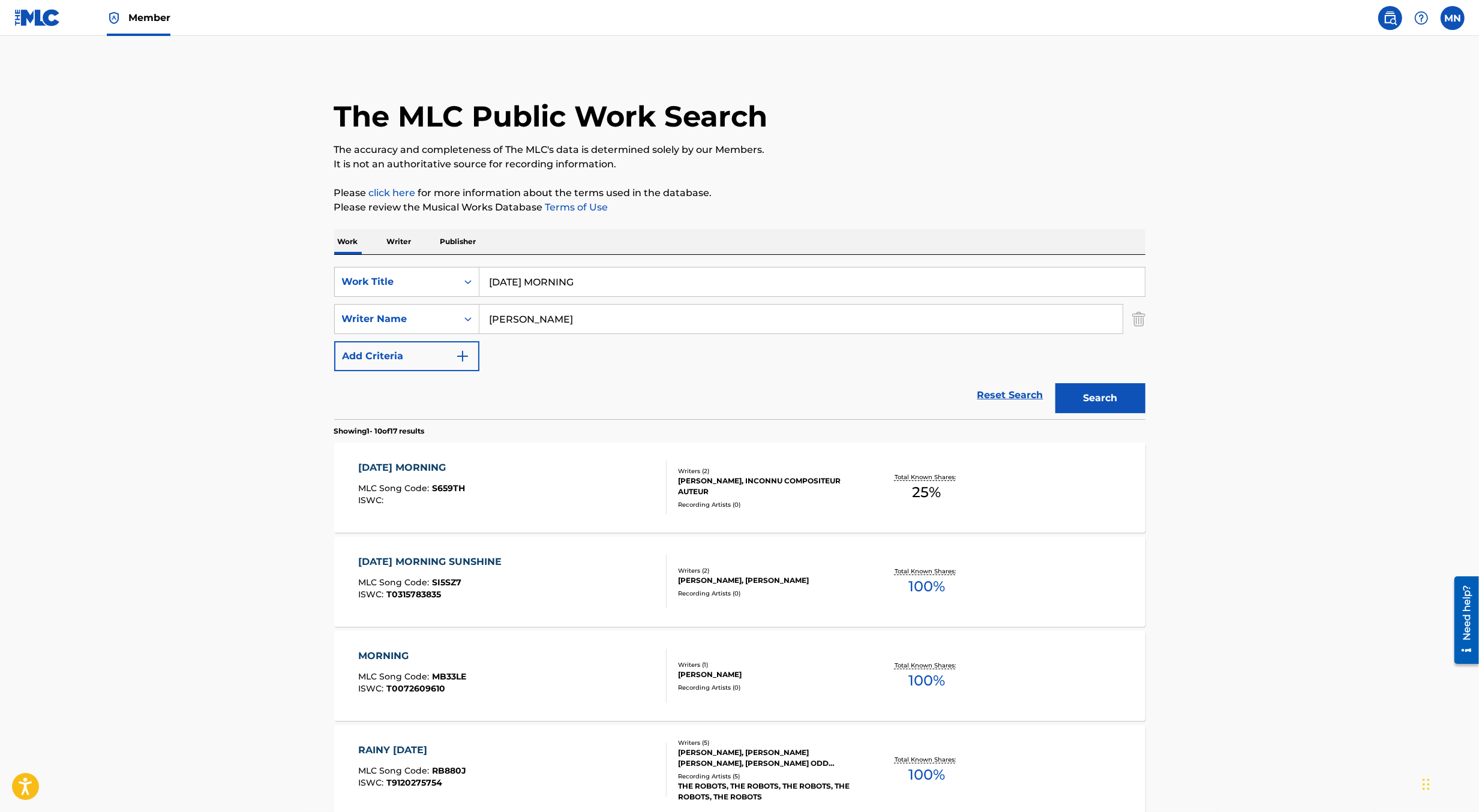
click at [725, 289] on input "[DATE] MORNING" at bounding box center [812, 282] width 666 height 29
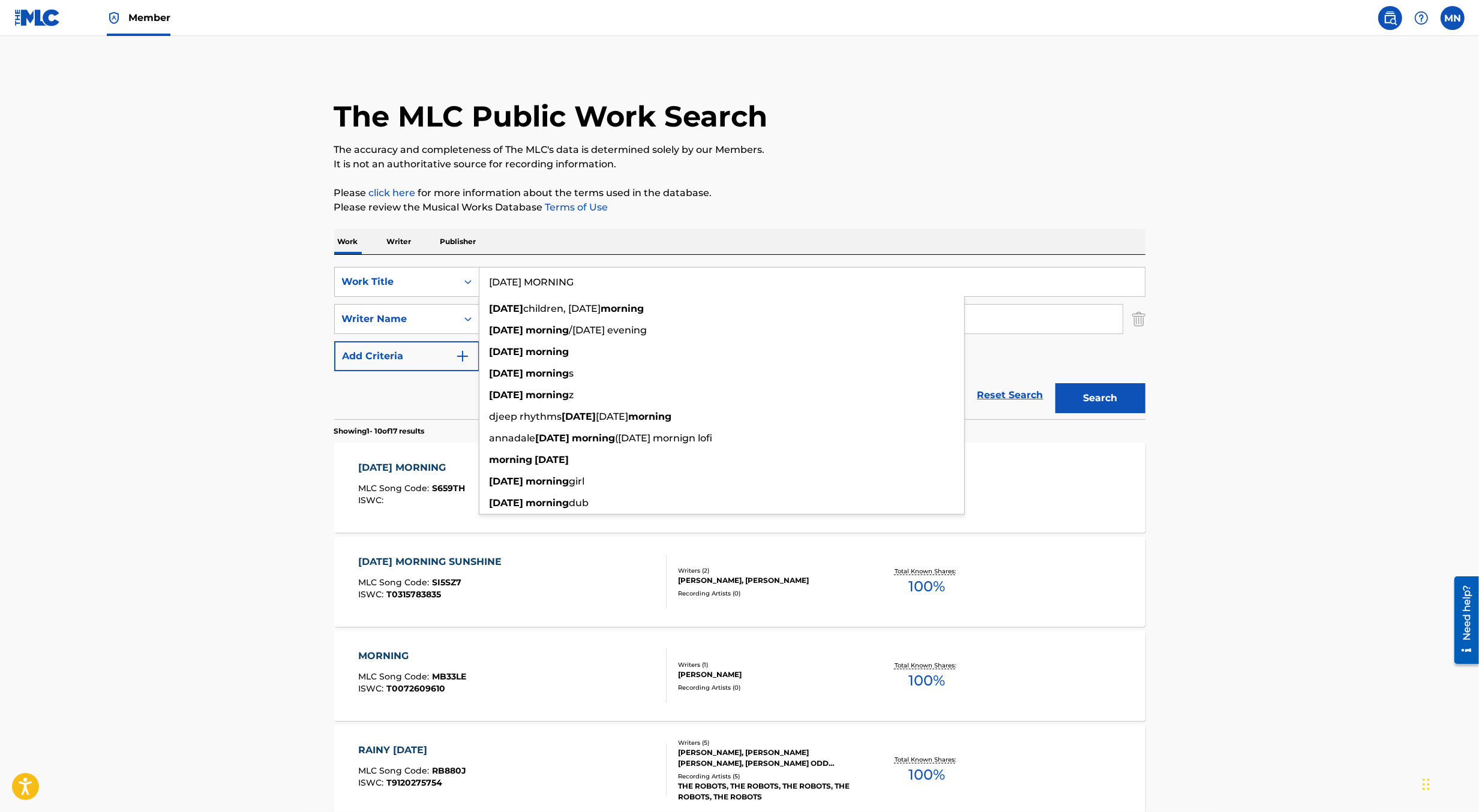
paste input "WHAT IF THIS COULD BE BETTER [PERSON_NAME]"
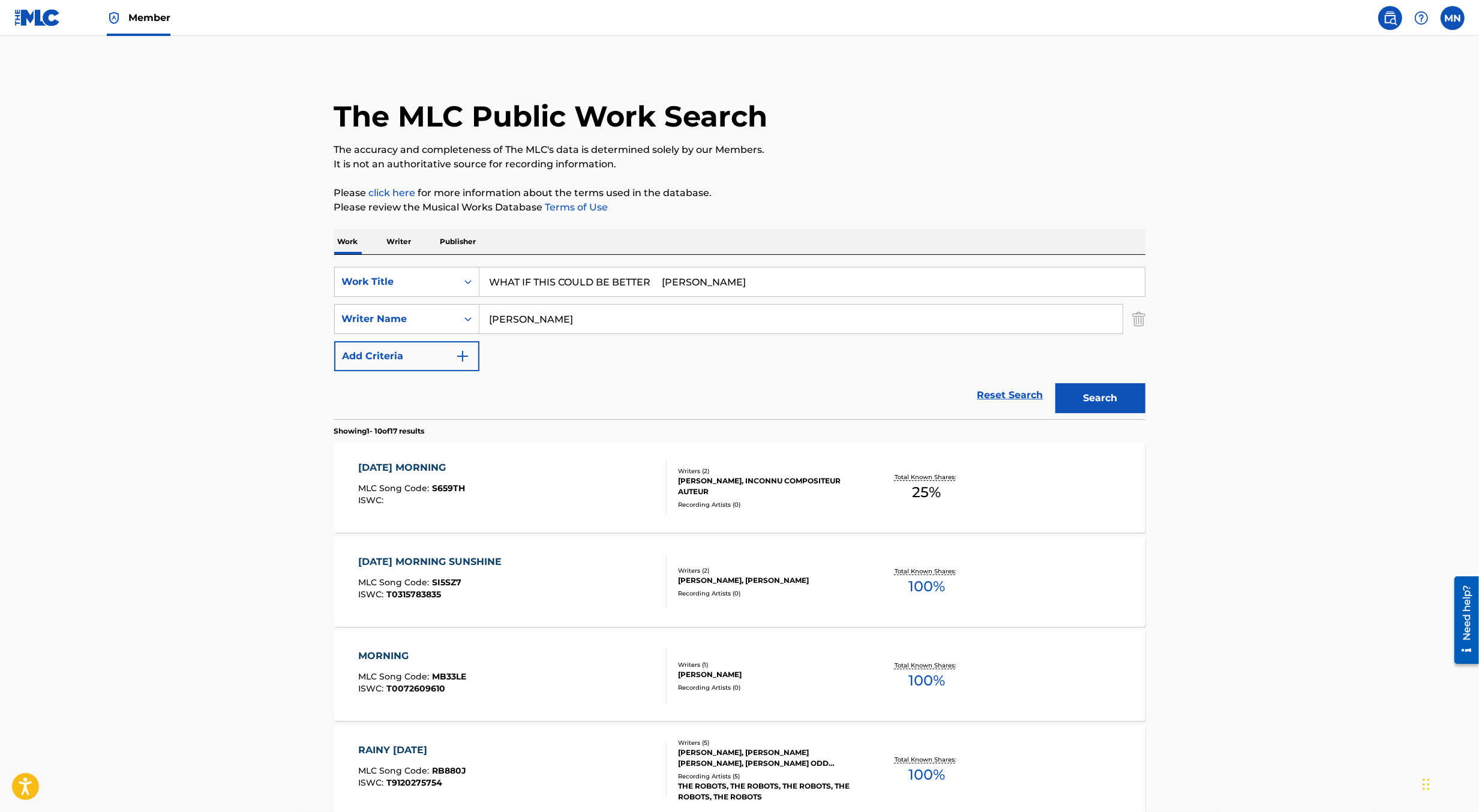
click at [684, 280] on input "WHAT IF THIS COULD BE BETTER [PERSON_NAME]" at bounding box center [812, 282] width 666 height 29
type input "WHAT IF THIS COULD BE BETTER"
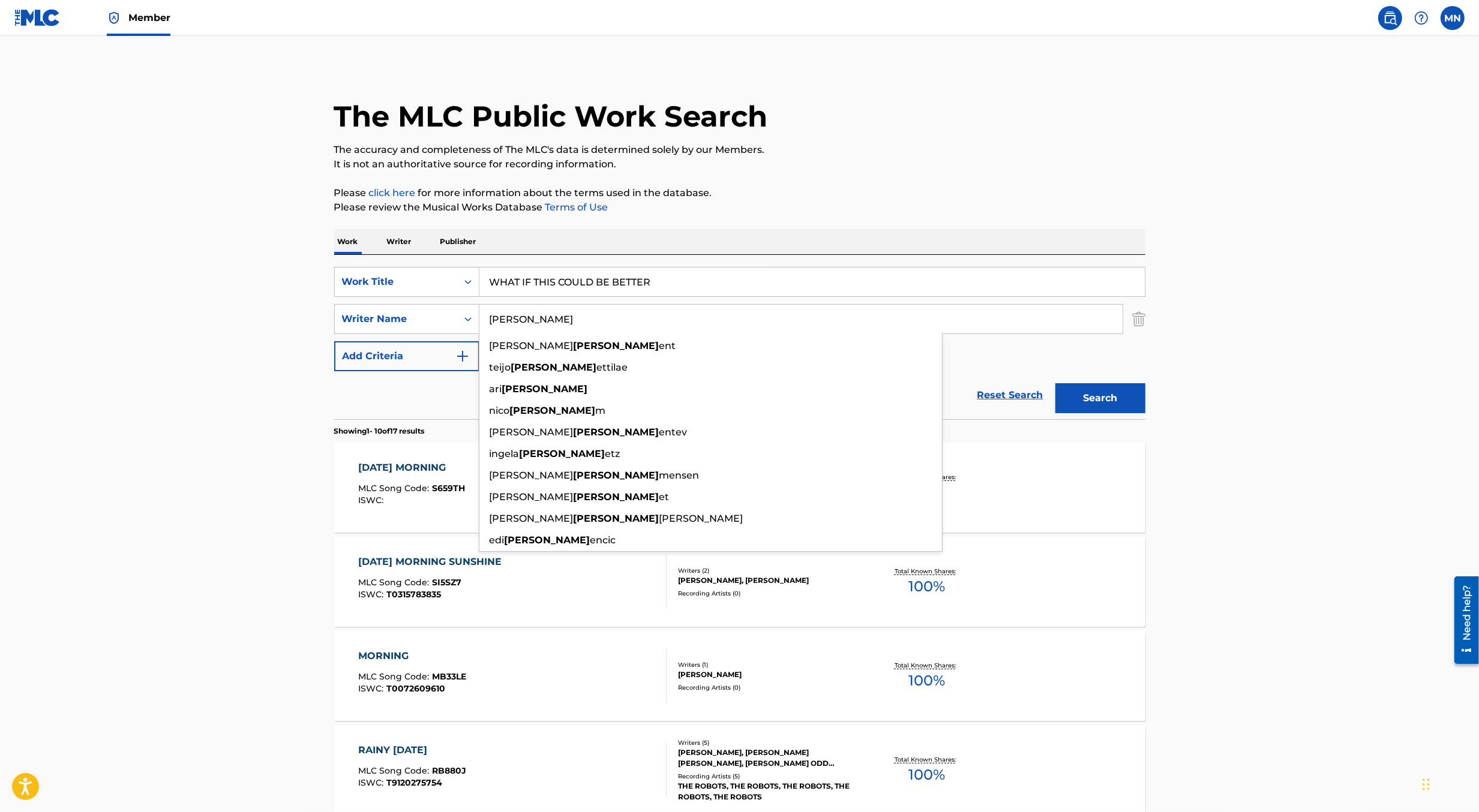
paste input "[PERSON_NAME]"
type input "[PERSON_NAME]"
click at [1055, 383] on button "Search" at bounding box center [1100, 397] width 90 height 30
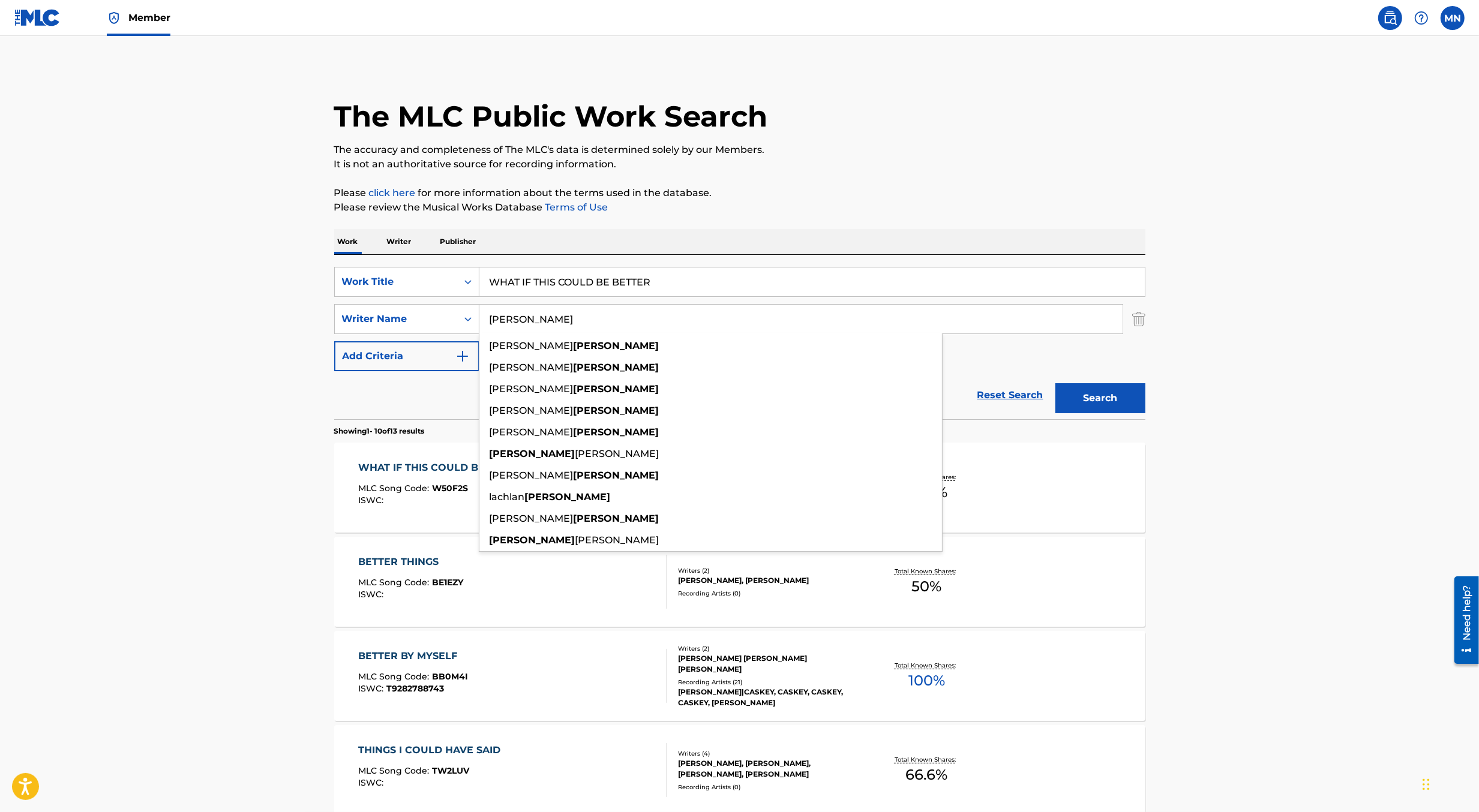
click at [260, 453] on main "The MLC Public Work Search The accuracy and completeness of The MLC's data is d…" at bounding box center [739, 742] width 1479 height 1413
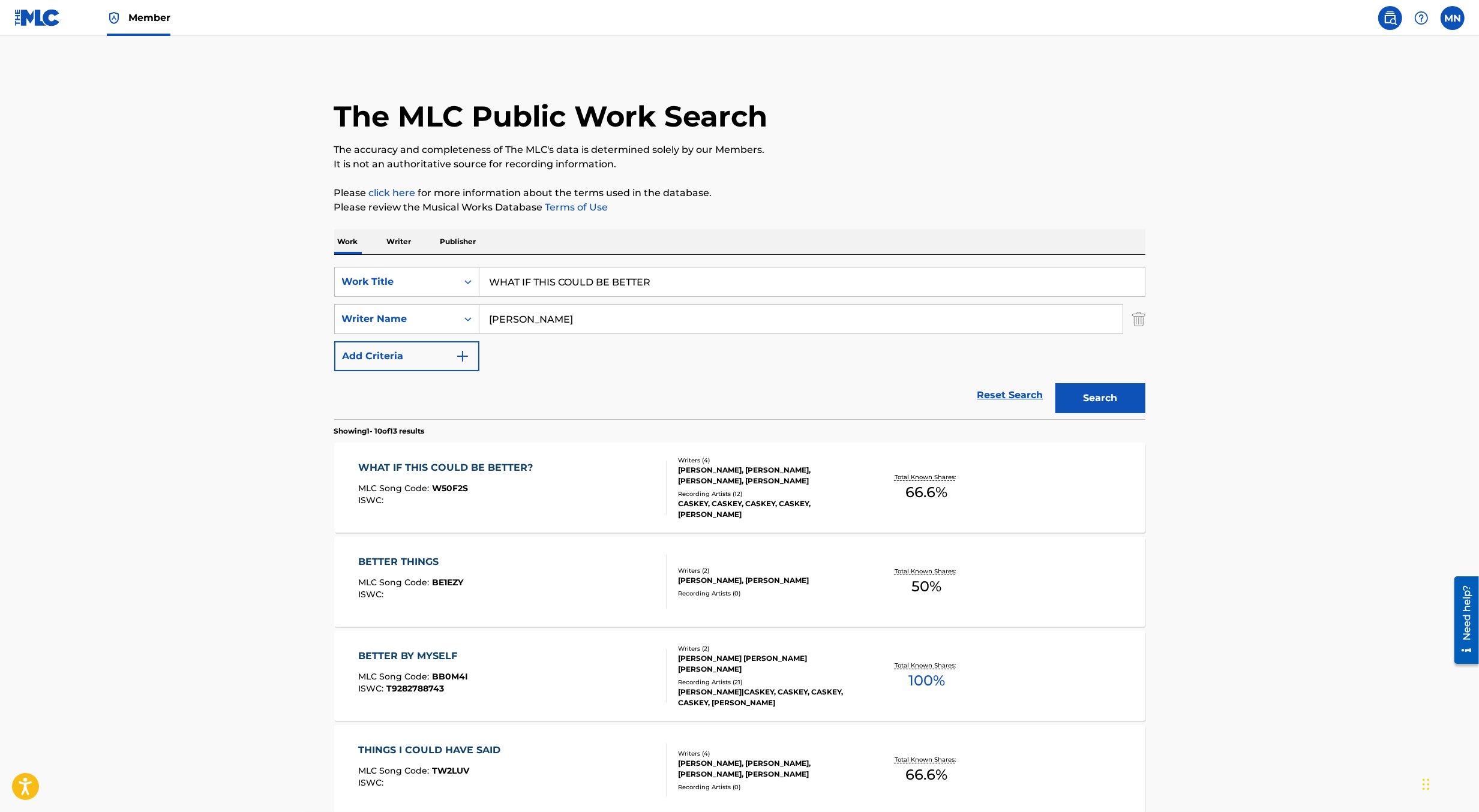
click at [434, 496] on div "ISWC :" at bounding box center [449, 500] width 181 height 9
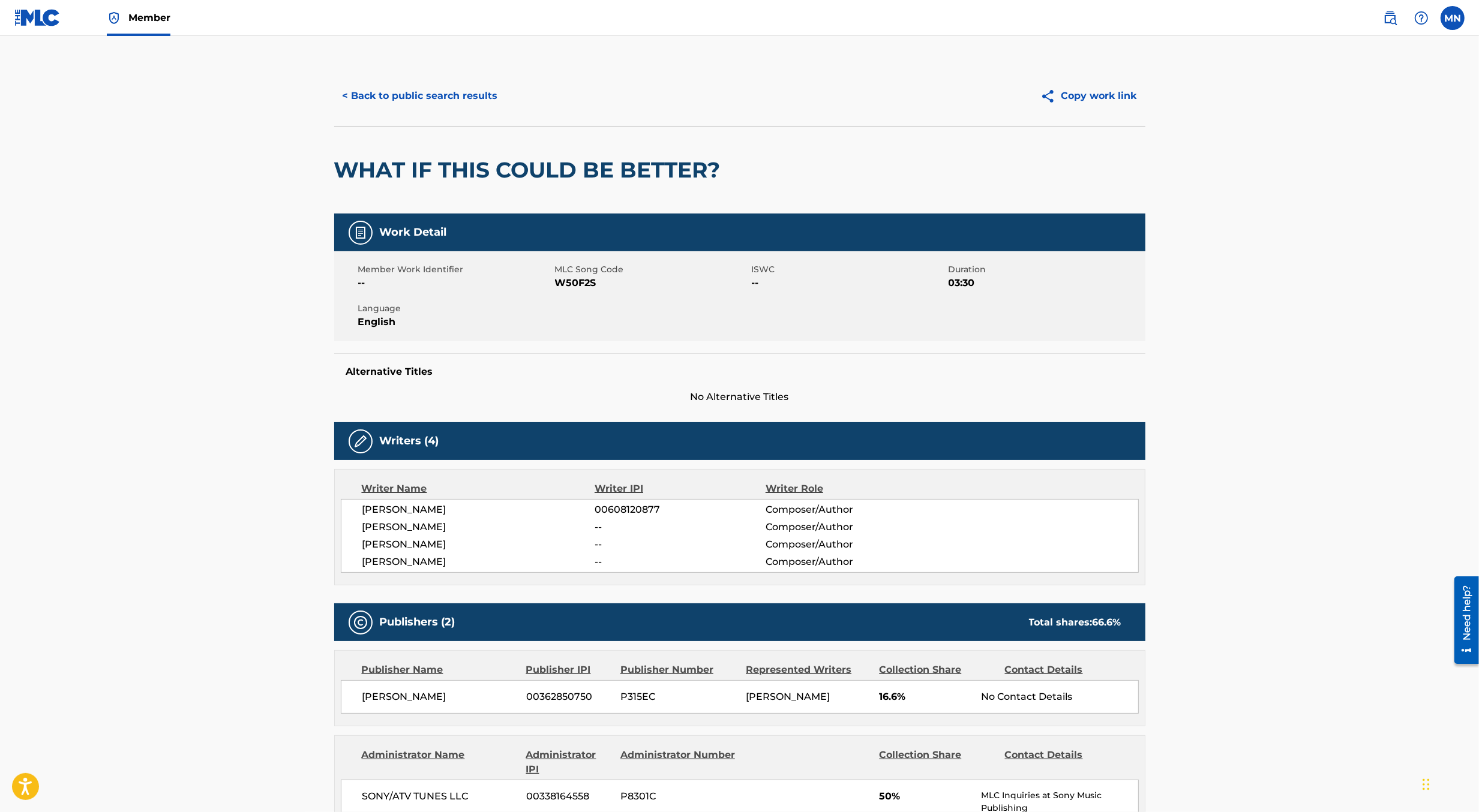
click at [571, 280] on span "W50F2S" at bounding box center [651, 284] width 194 height 14
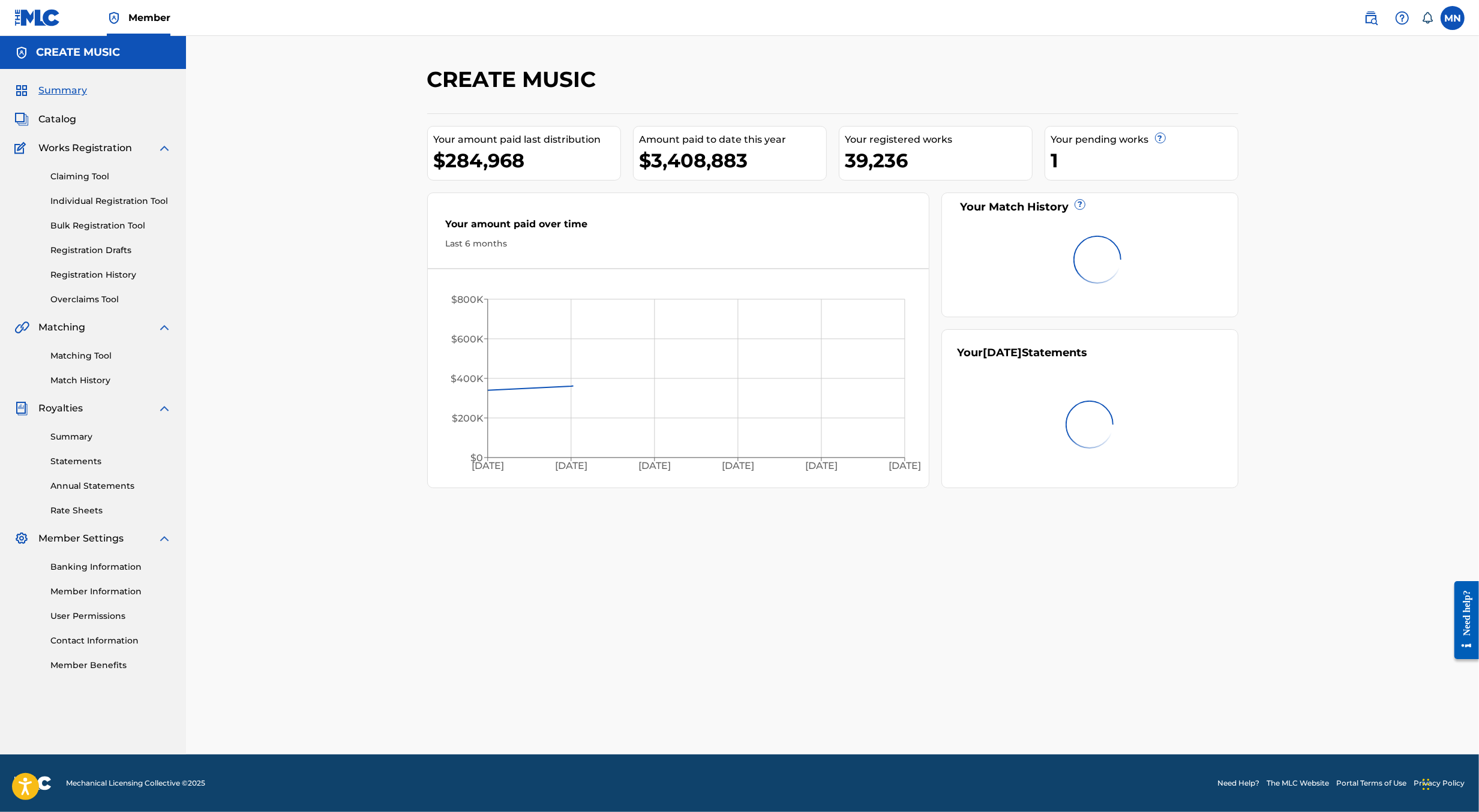
click at [69, 176] on link "Claiming Tool" at bounding box center [111, 177] width 121 height 13
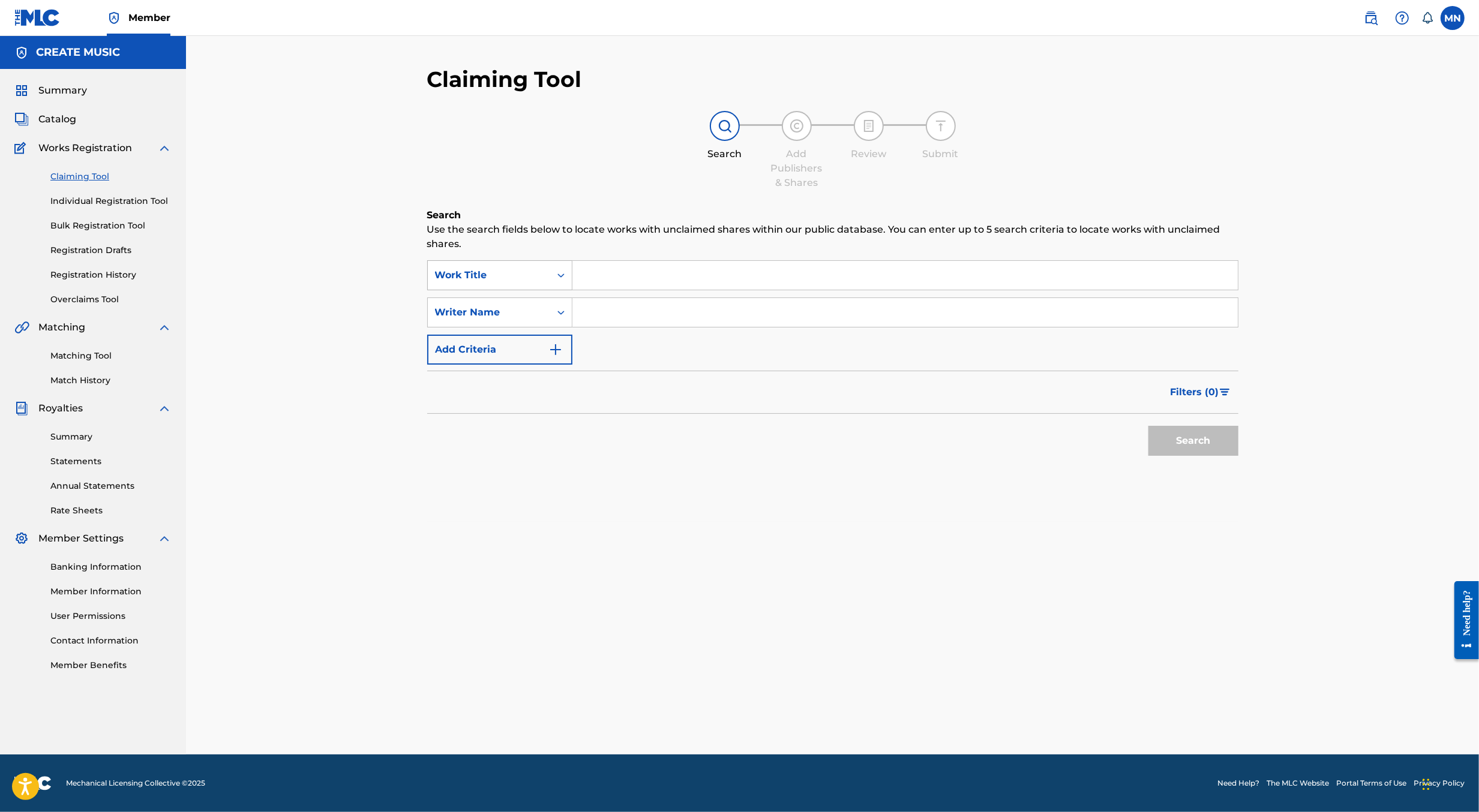
click at [532, 276] on div "Work Title" at bounding box center [490, 275] width 108 height 14
click at [531, 298] on div "MLC Song Code" at bounding box center [500, 305] width 144 height 30
click at [597, 274] on input "Search Form" at bounding box center [905, 275] width 666 height 29
paste input "W50F2S"
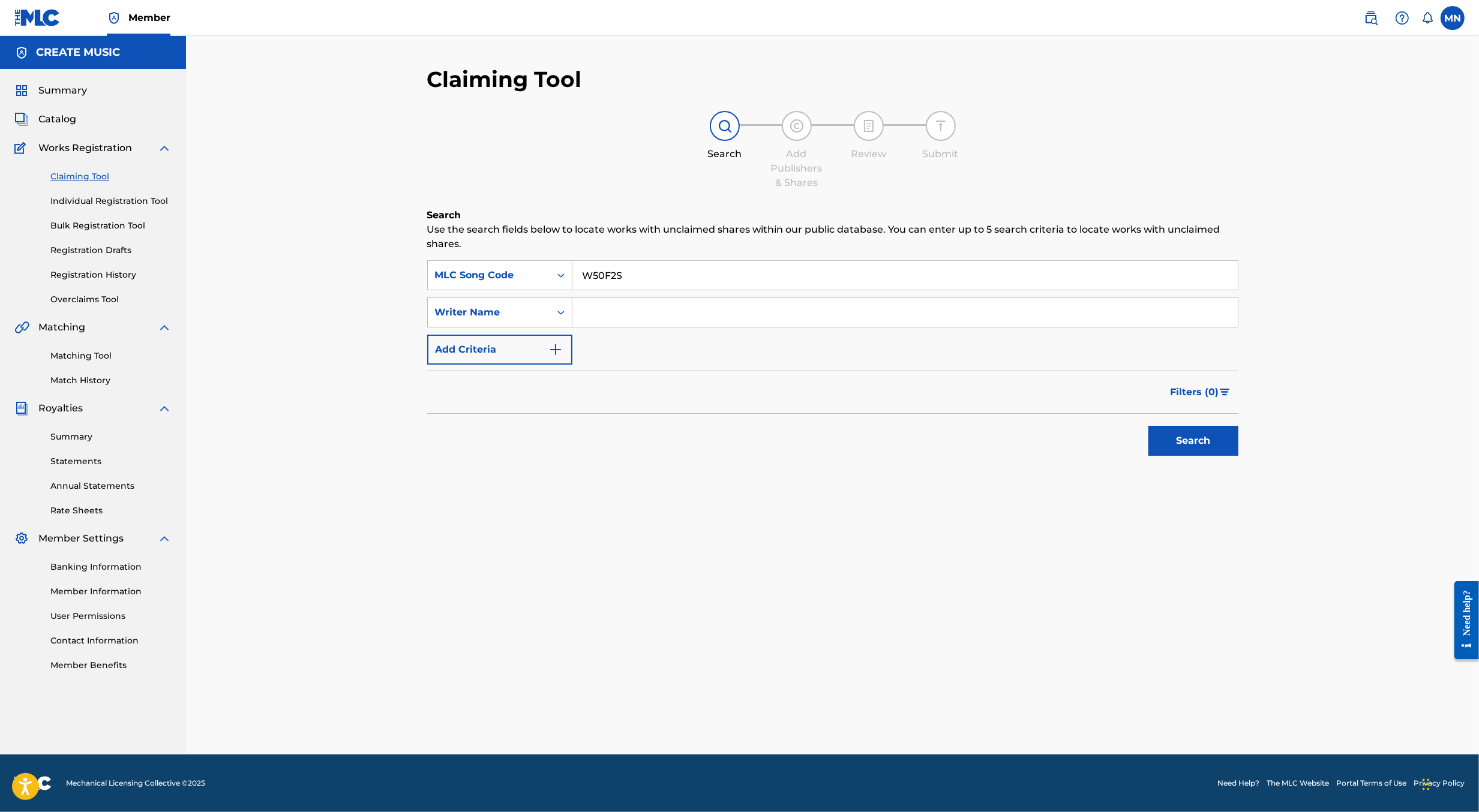
type input "W50F2S"
click at [1148, 426] on button "Search" at bounding box center [1193, 441] width 90 height 30
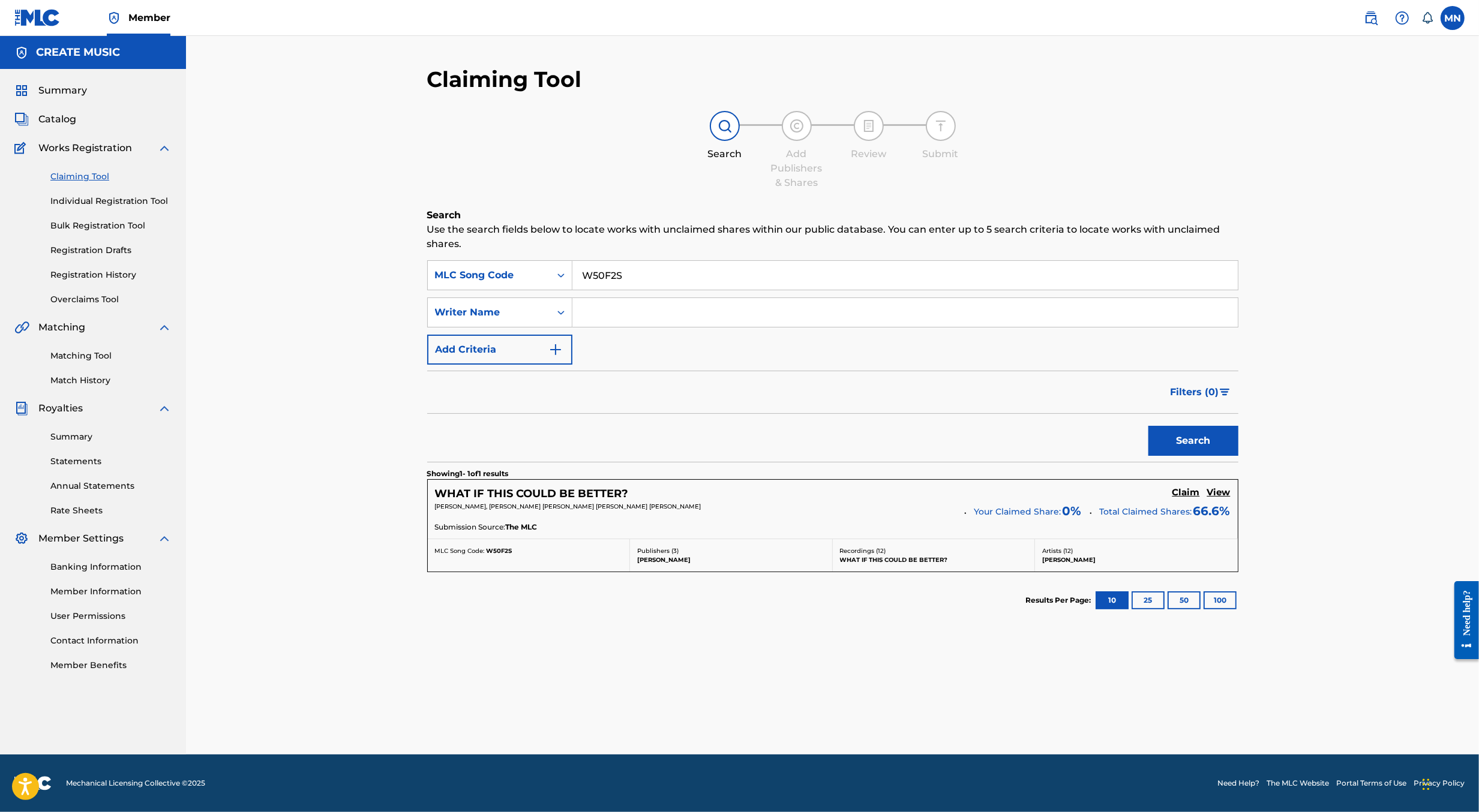
click at [1189, 496] on h5 "Claim" at bounding box center [1186, 492] width 28 height 12
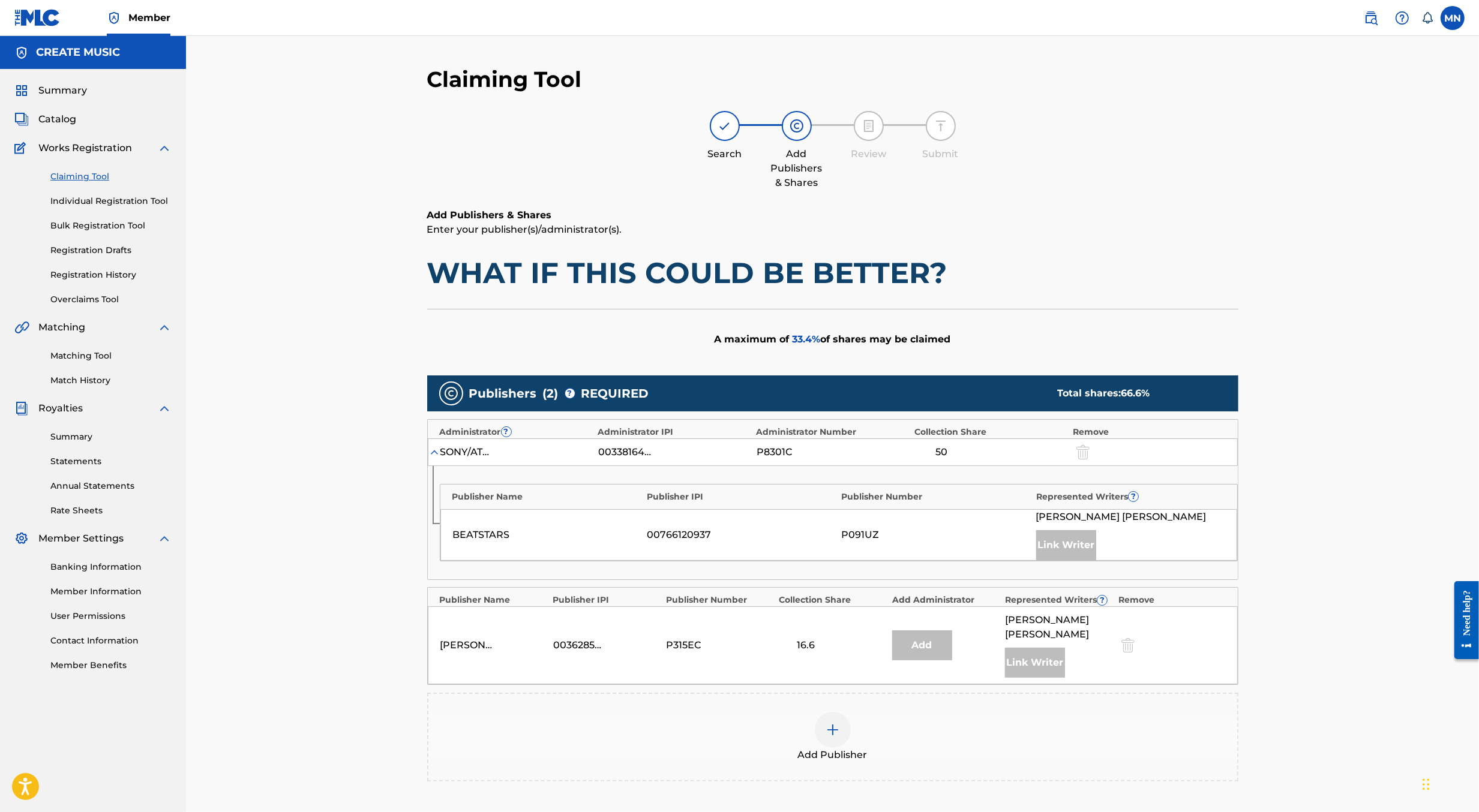
click at [822, 713] on div at bounding box center [833, 731] width 36 height 36
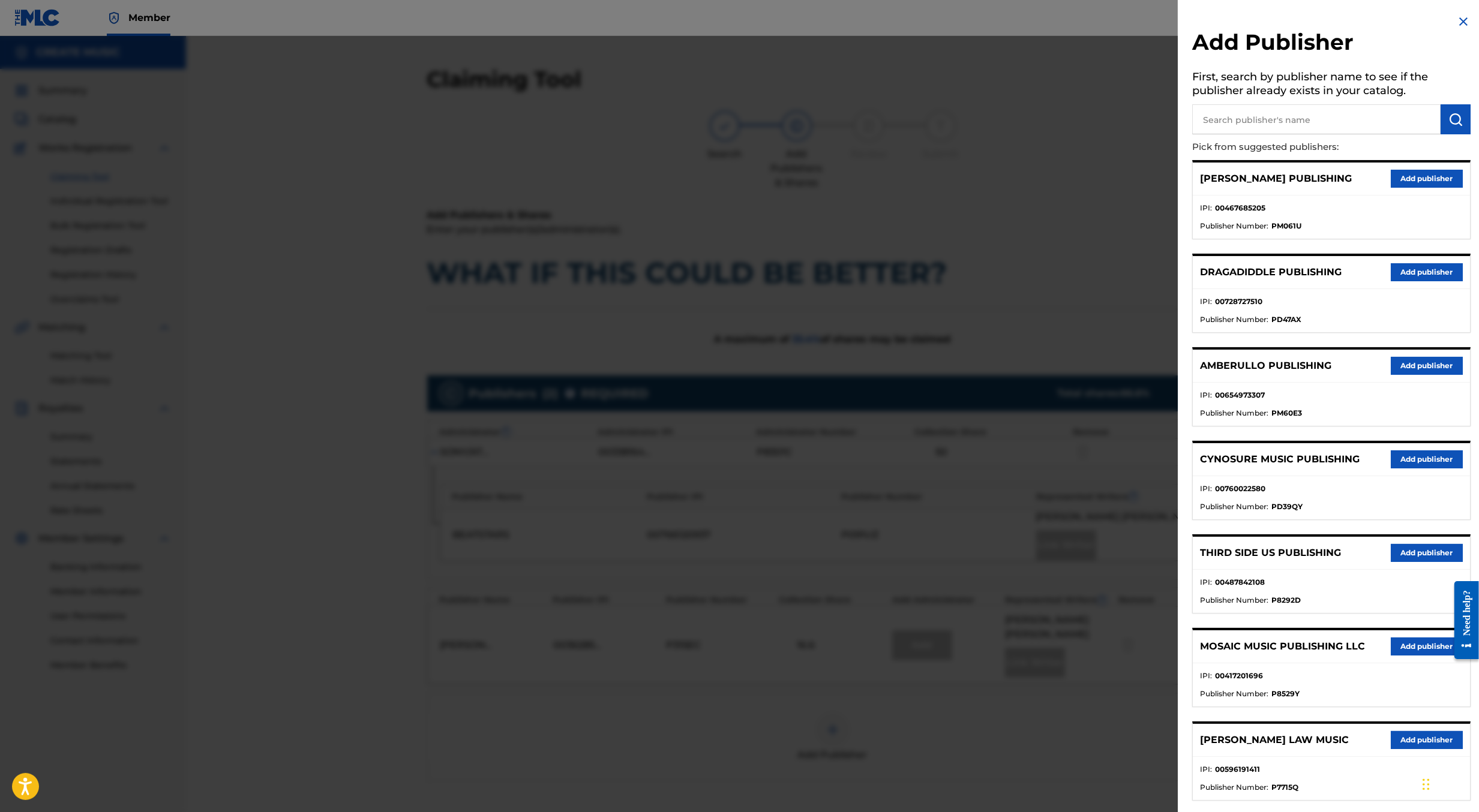
click at [1249, 118] on input "text" at bounding box center [1316, 119] width 248 height 30
type input "create d"
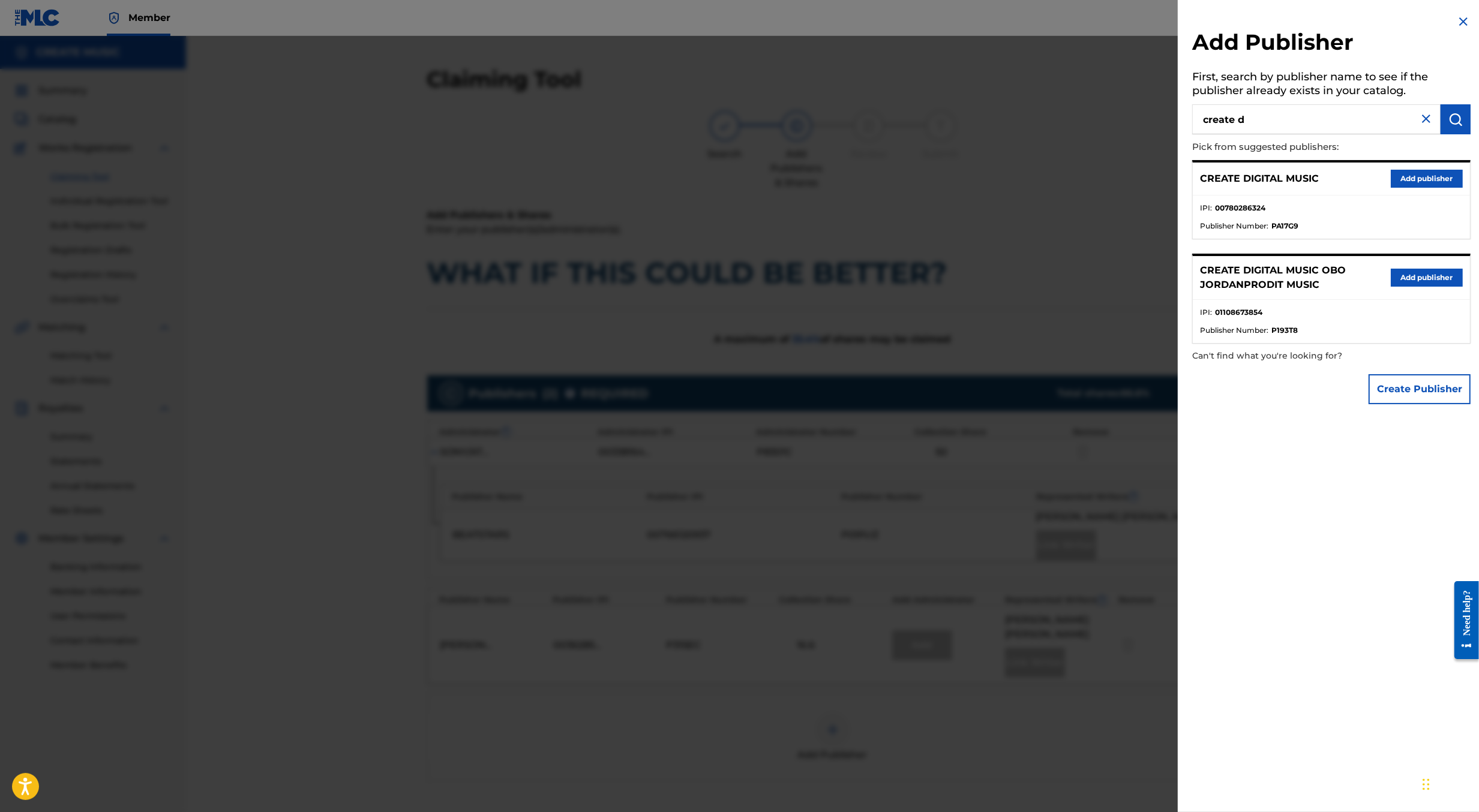
click at [1392, 173] on button "Add publisher" at bounding box center [1428, 179] width 72 height 18
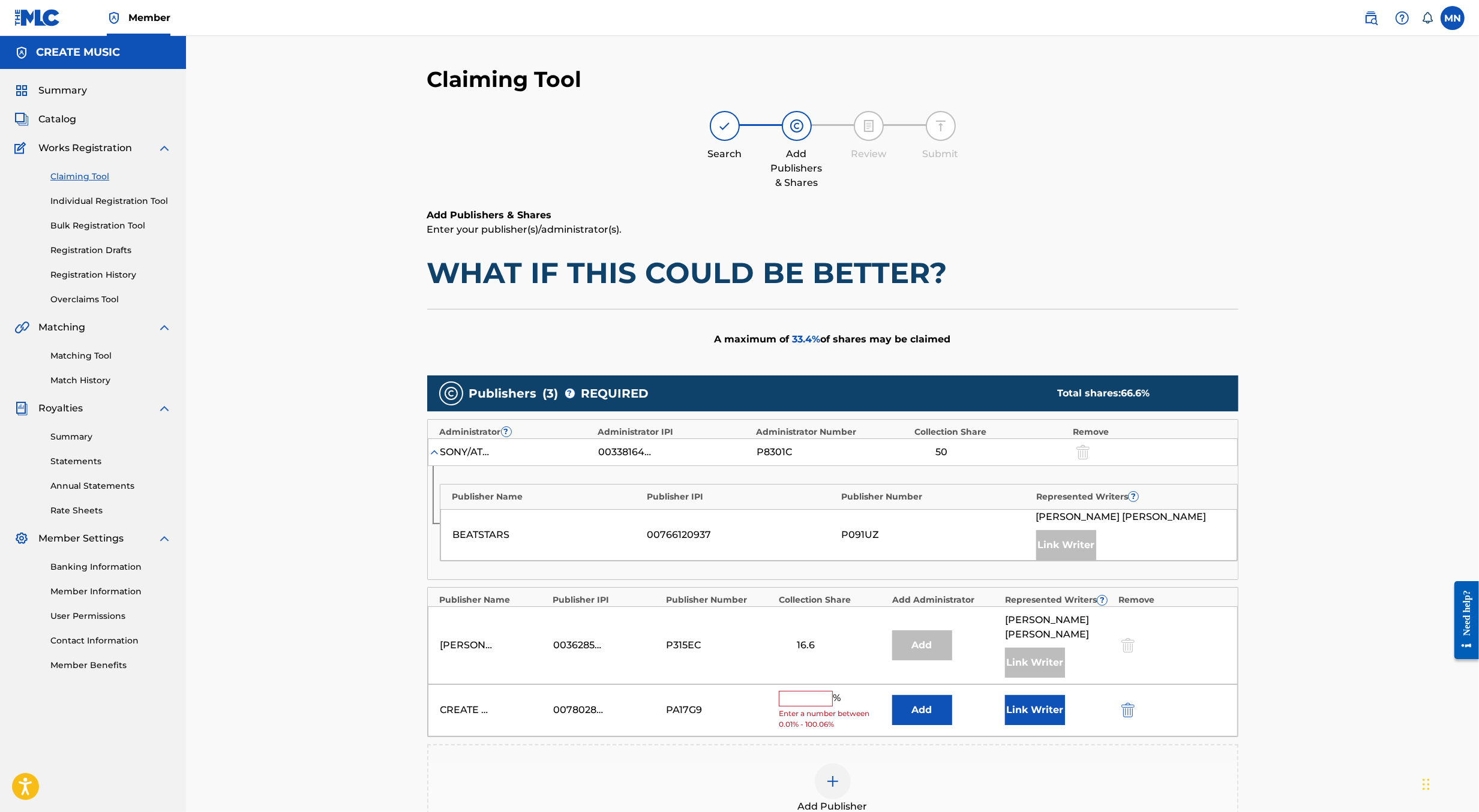
click at [809, 691] on input "text" at bounding box center [806, 698] width 54 height 15
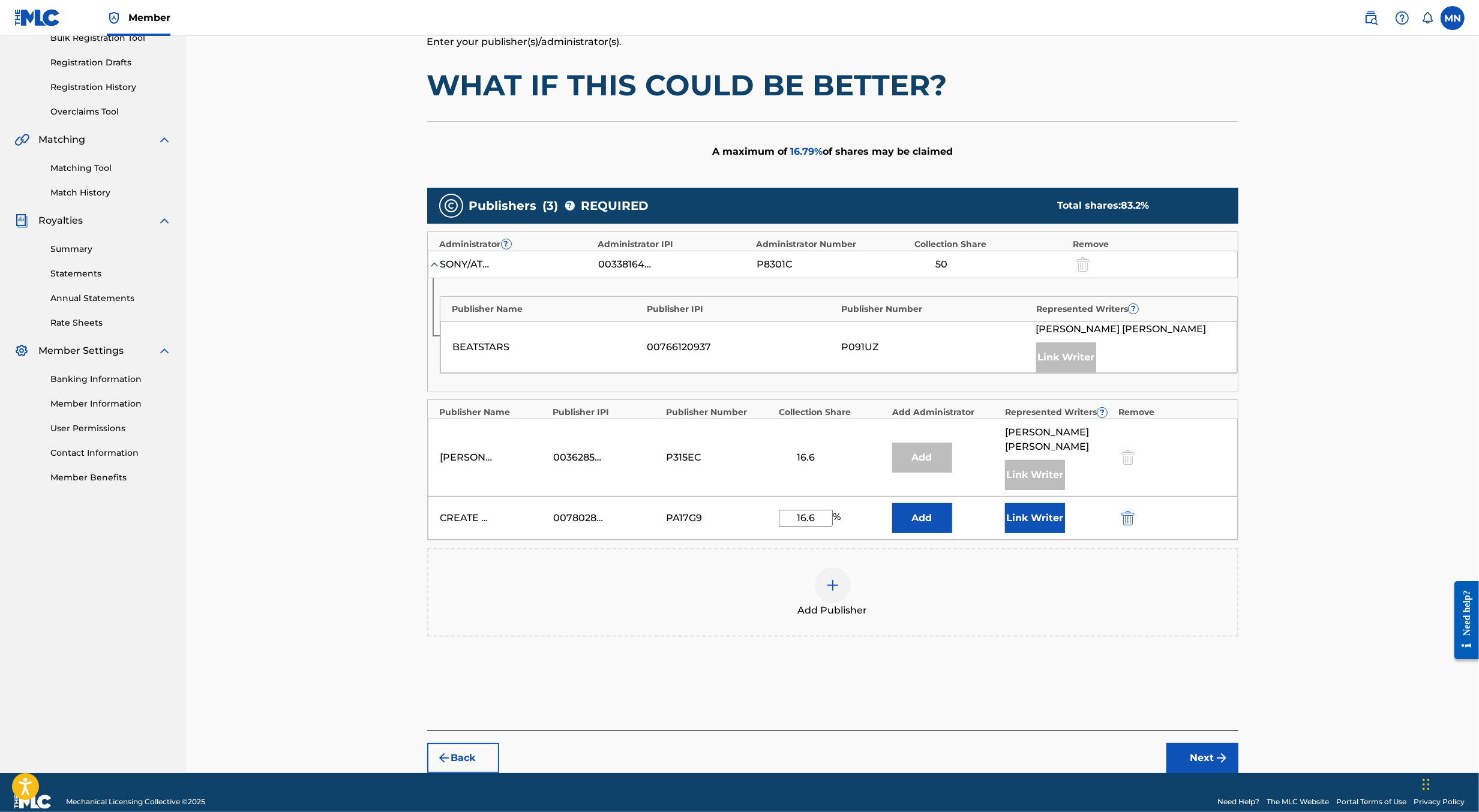
type input "16.6"
click at [1208, 743] on button "Next" at bounding box center [1203, 758] width 72 height 30
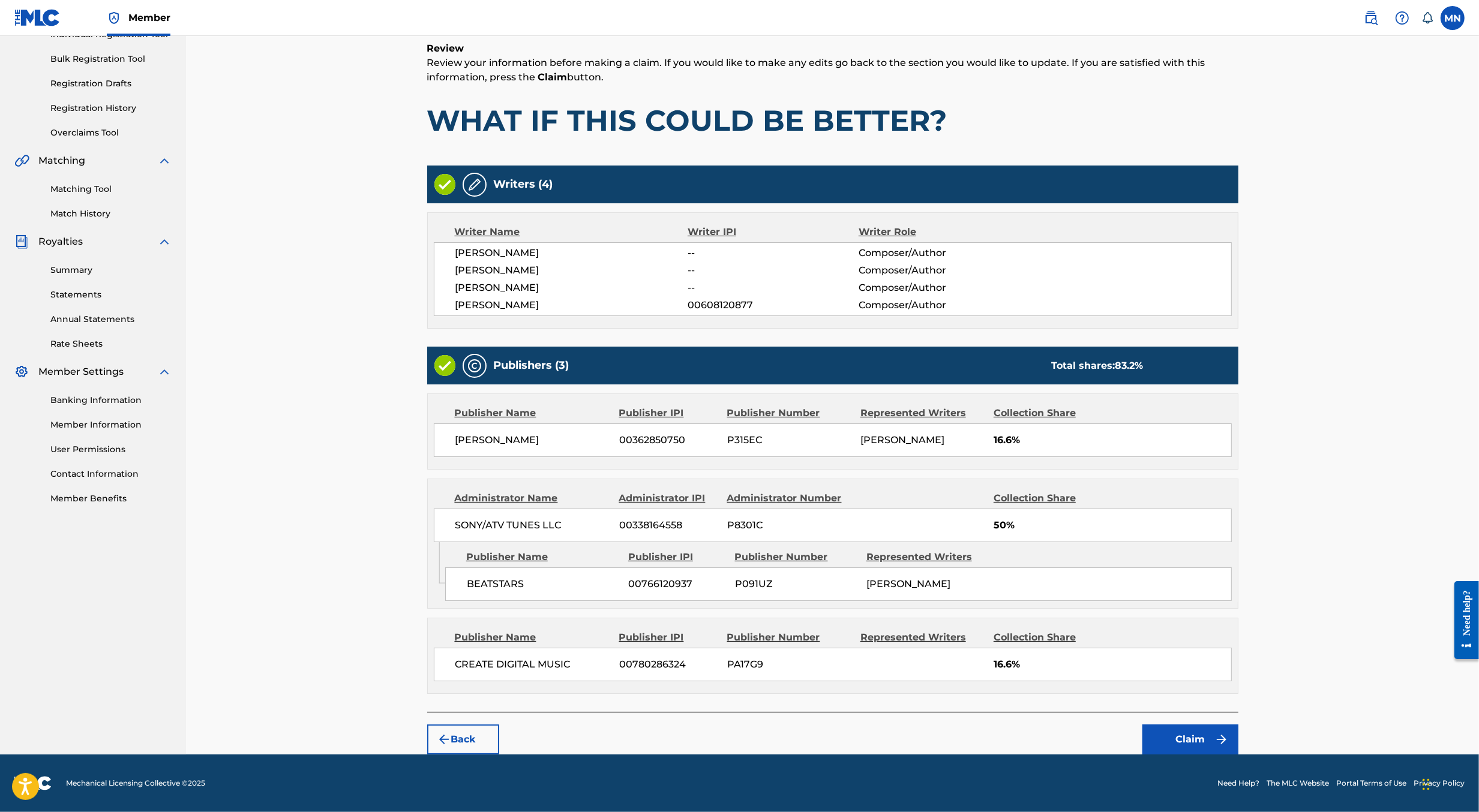
scroll to position [174, 0]
click at [1208, 732] on button "Claim" at bounding box center [1191, 739] width 96 height 30
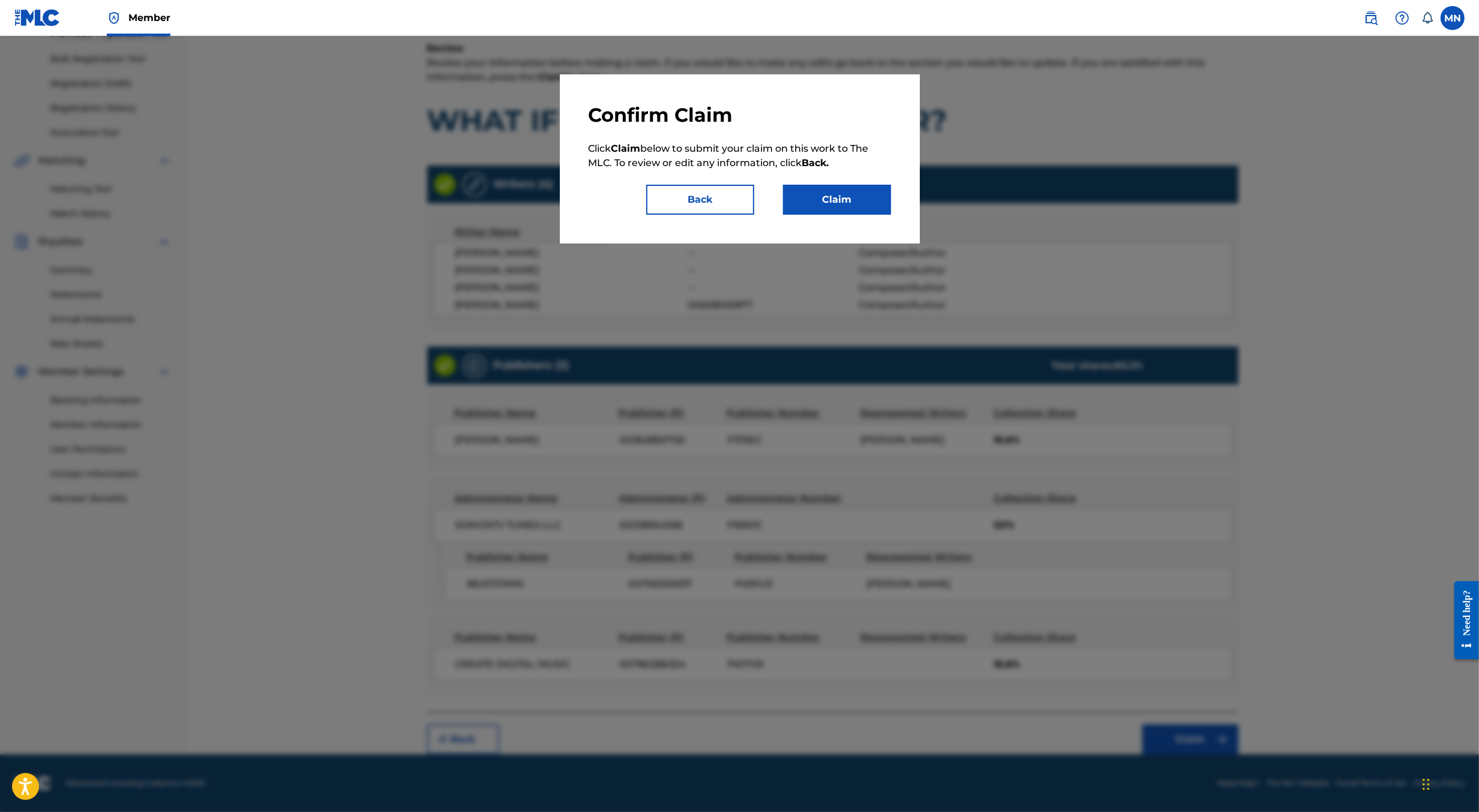
click at [838, 205] on button "Claim" at bounding box center [838, 200] width 108 height 30
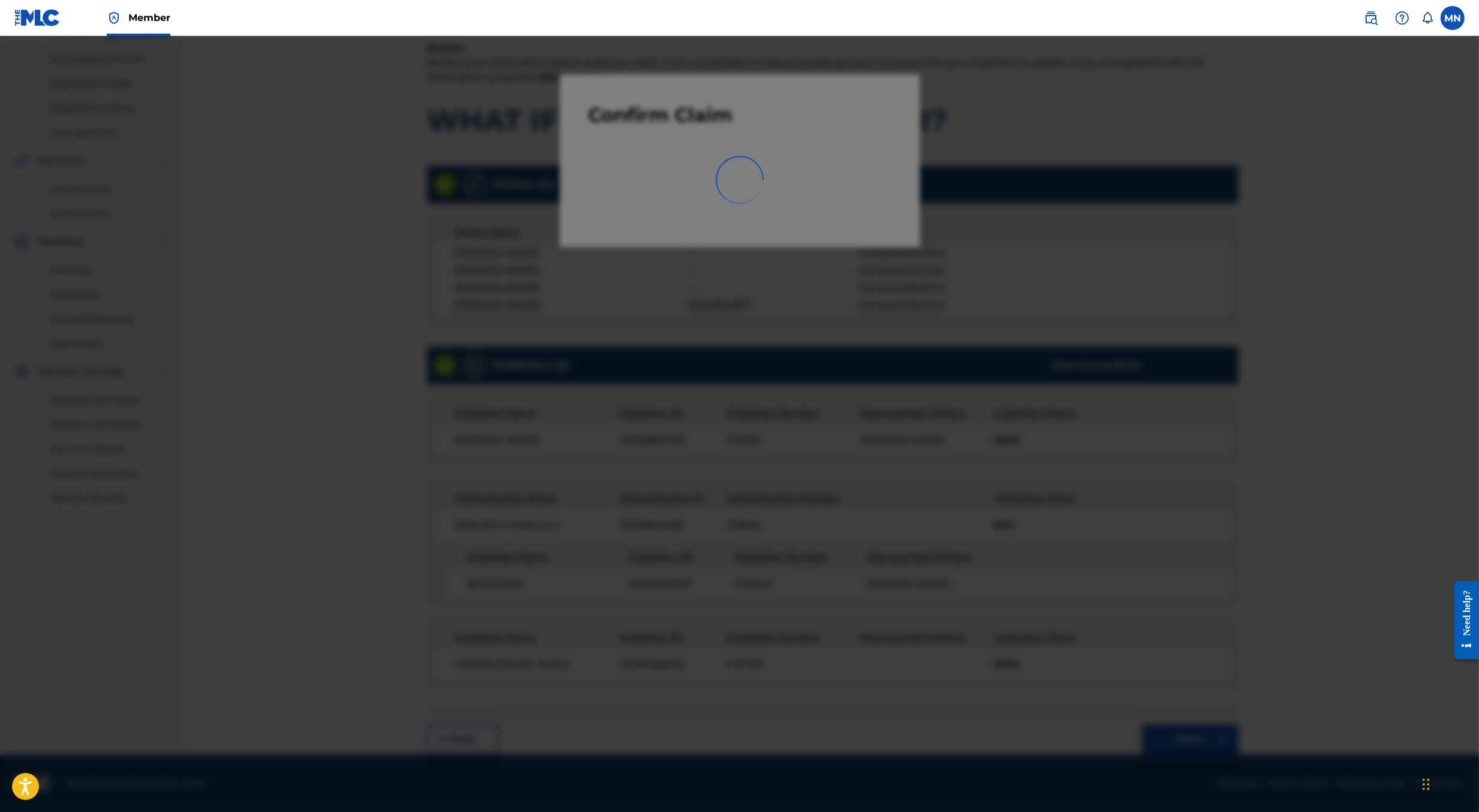
scroll to position [0, 0]
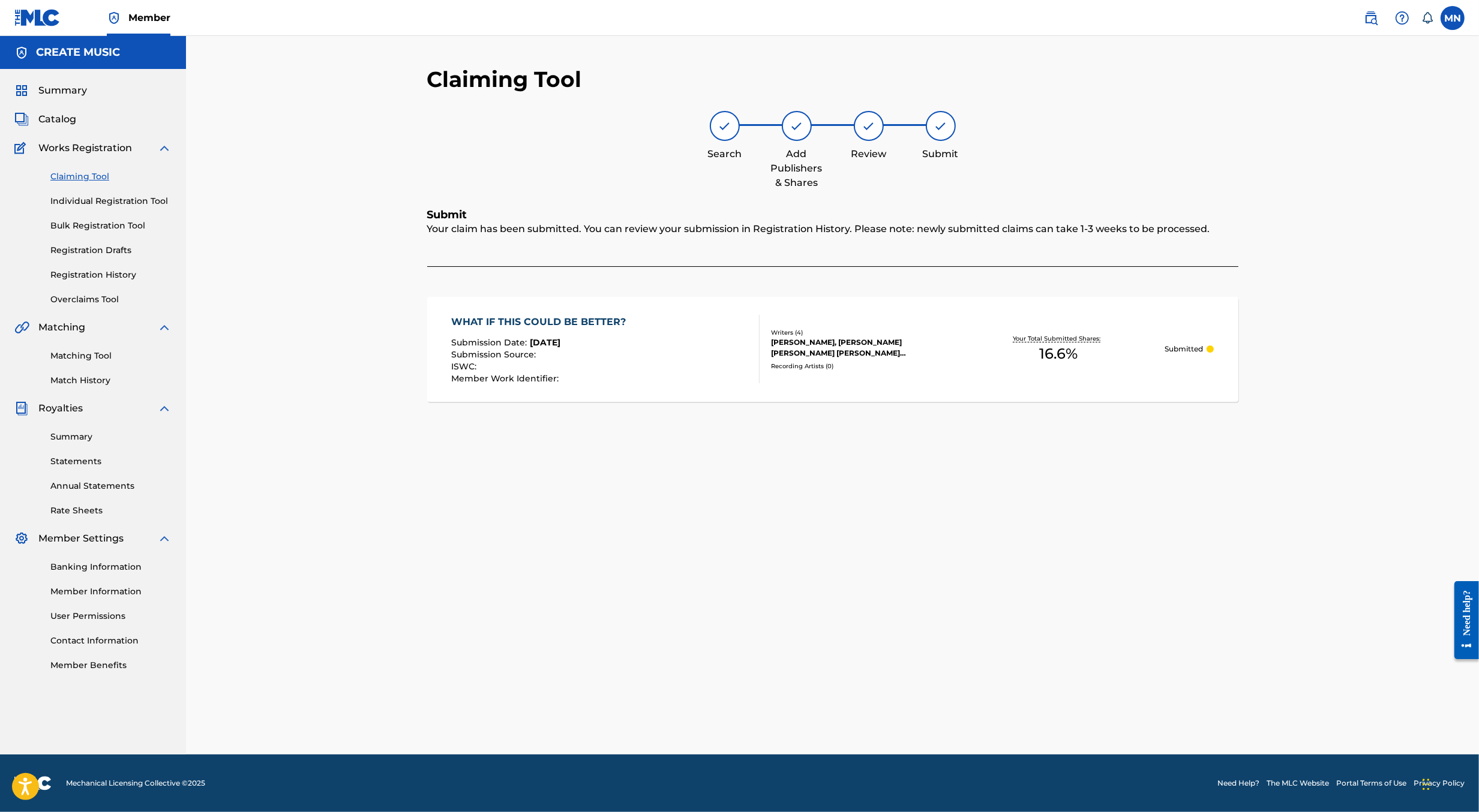
click at [1363, 21] on link at bounding box center [1371, 18] width 24 height 24
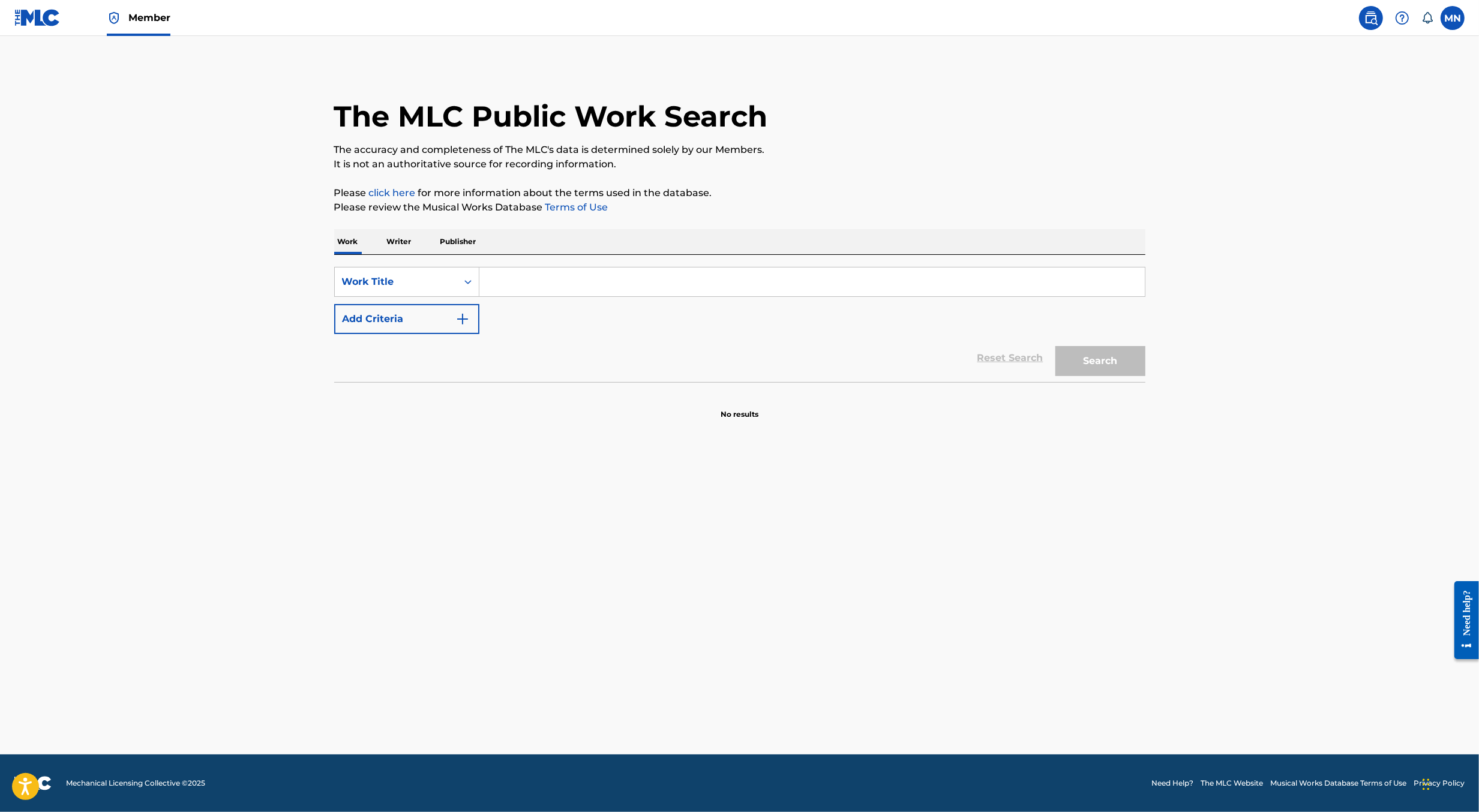
click at [543, 289] on input "Search Form" at bounding box center [812, 282] width 666 height 29
click at [432, 291] on div "Work Title" at bounding box center [397, 282] width 123 height 23
click at [429, 306] on div "MLC Song Code" at bounding box center [407, 312] width 144 height 30
click at [507, 280] on input "Search Form" at bounding box center [812, 282] width 666 height 29
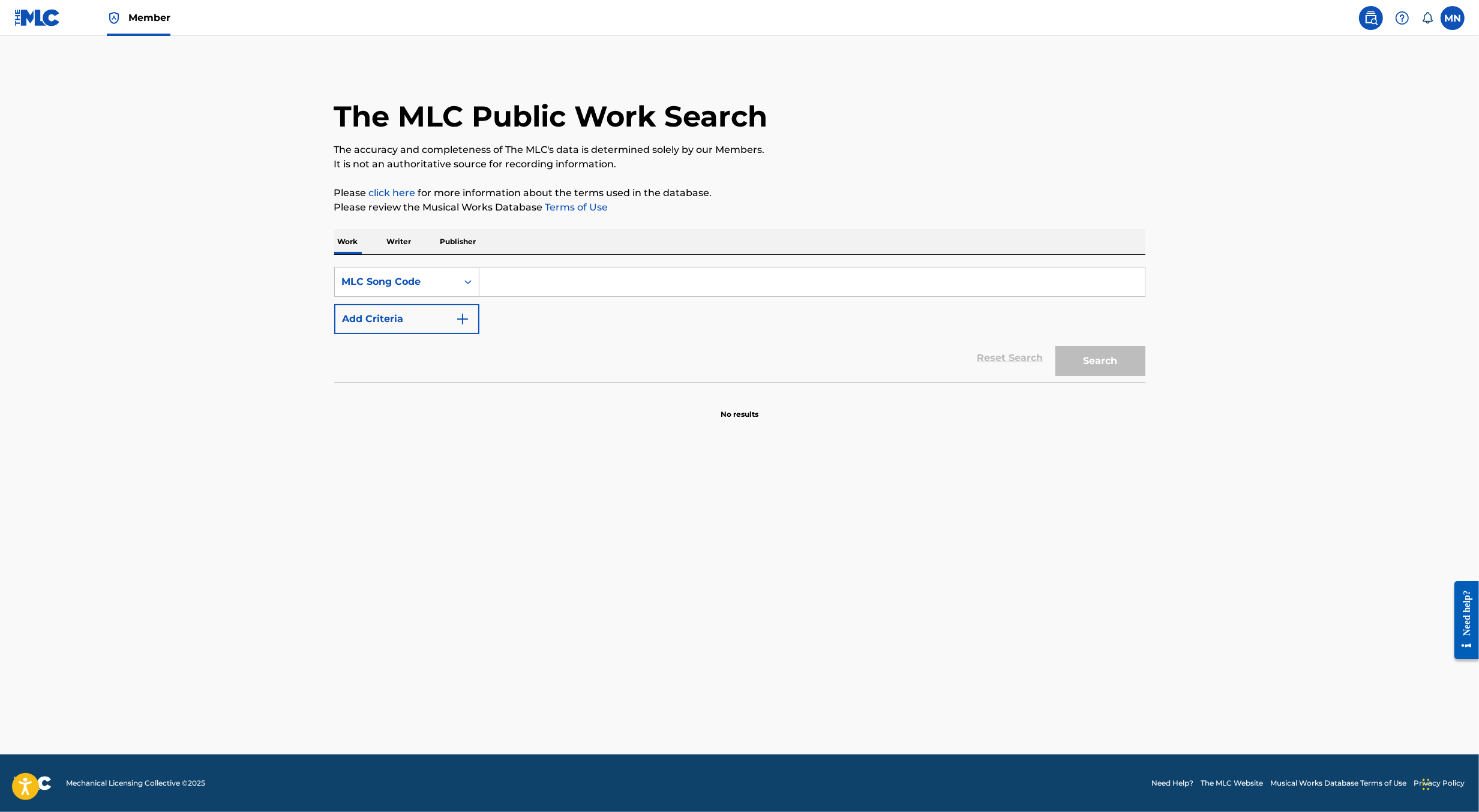
paste input "TW6GH6 N95SNF"
click at [559, 284] on input "TW6GH6 N95SNF" at bounding box center [812, 282] width 666 height 29
type input "TW6GH6"
click at [1055, 346] on button "Search" at bounding box center [1100, 360] width 90 height 30
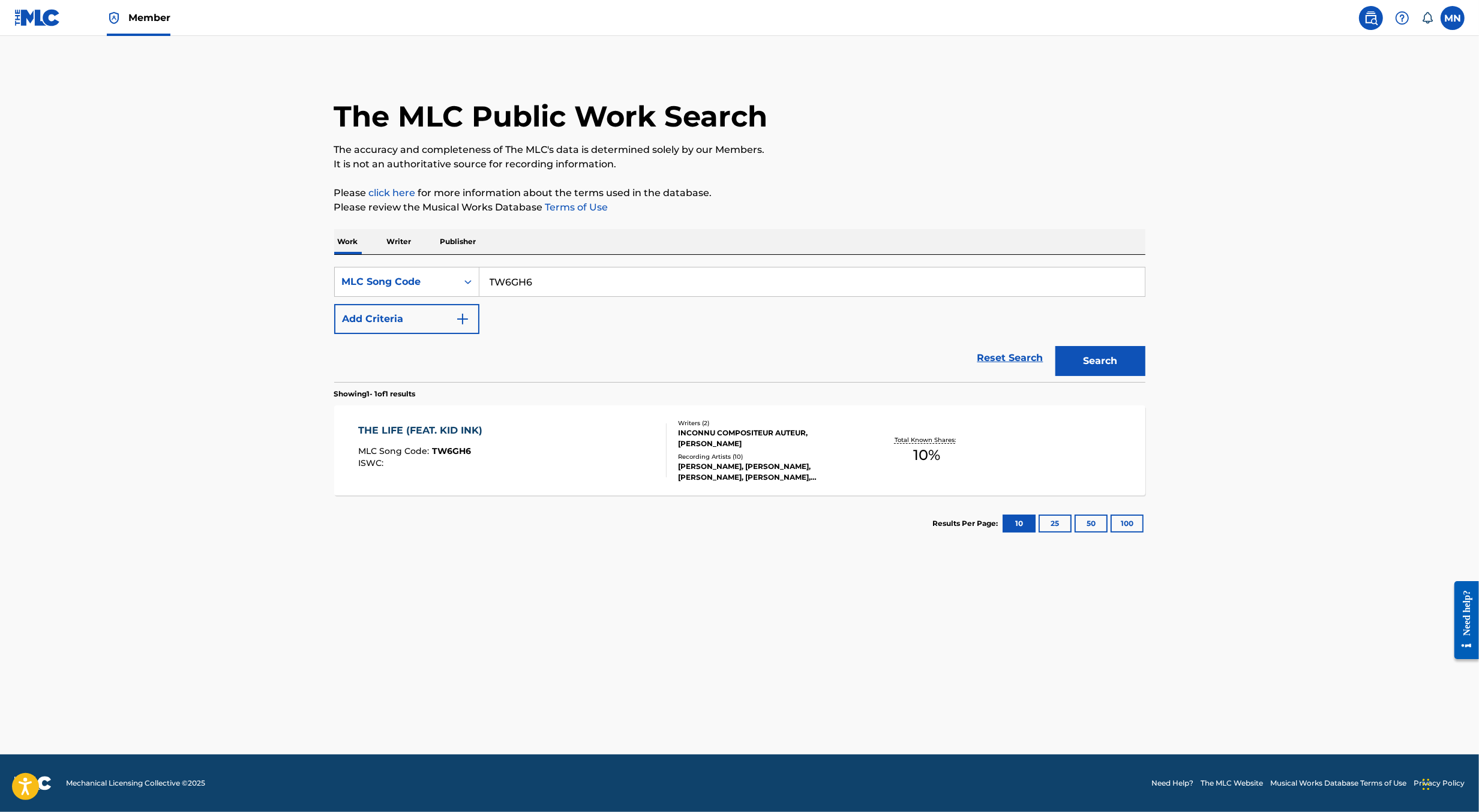
click at [521, 446] on div "THE LIFE (FEAT. KID INK) MLC Song Code : TW6GH6 ISWC :" at bounding box center [512, 451] width 308 height 54
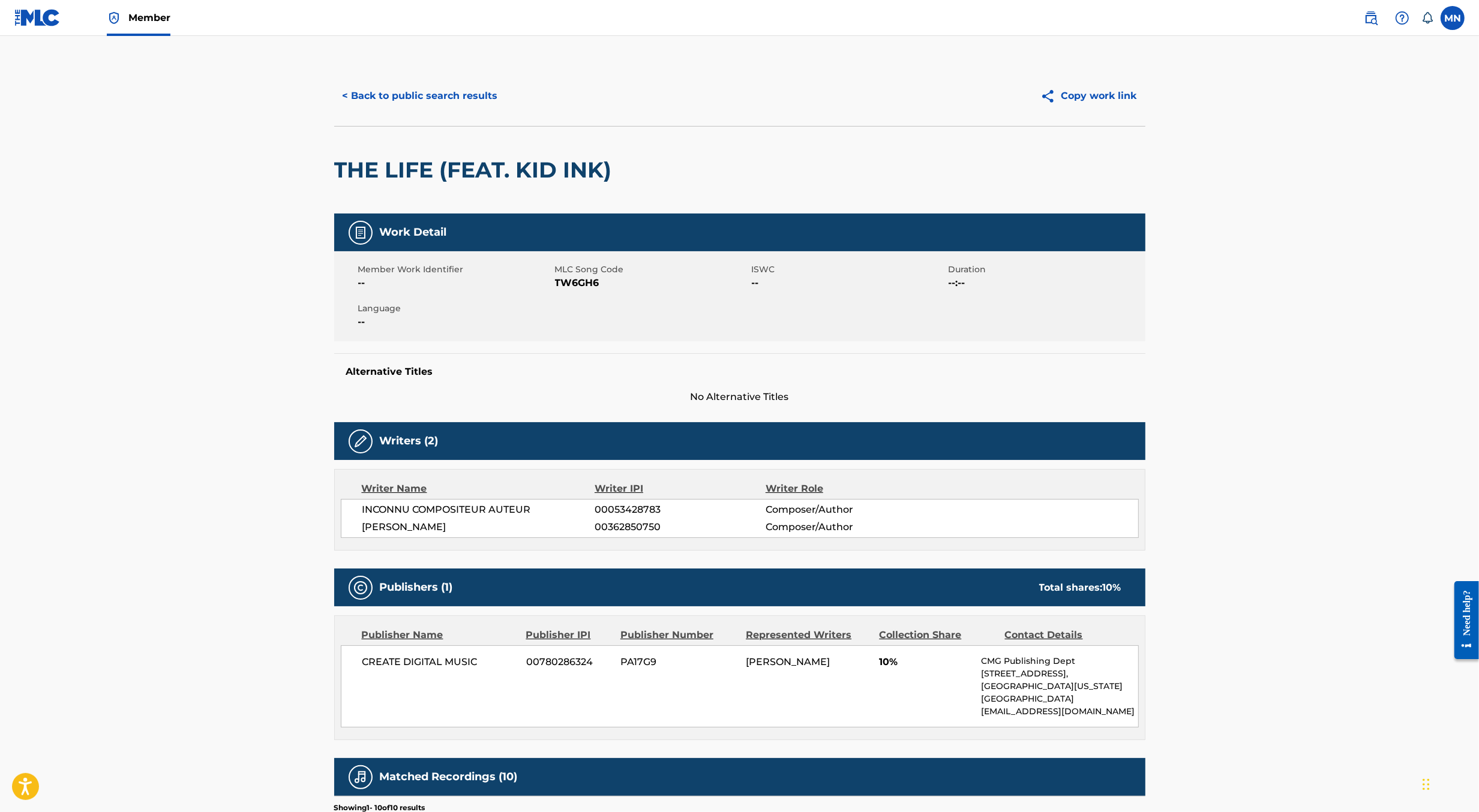
click at [445, 95] on button "< Back to public search results" at bounding box center [420, 96] width 173 height 30
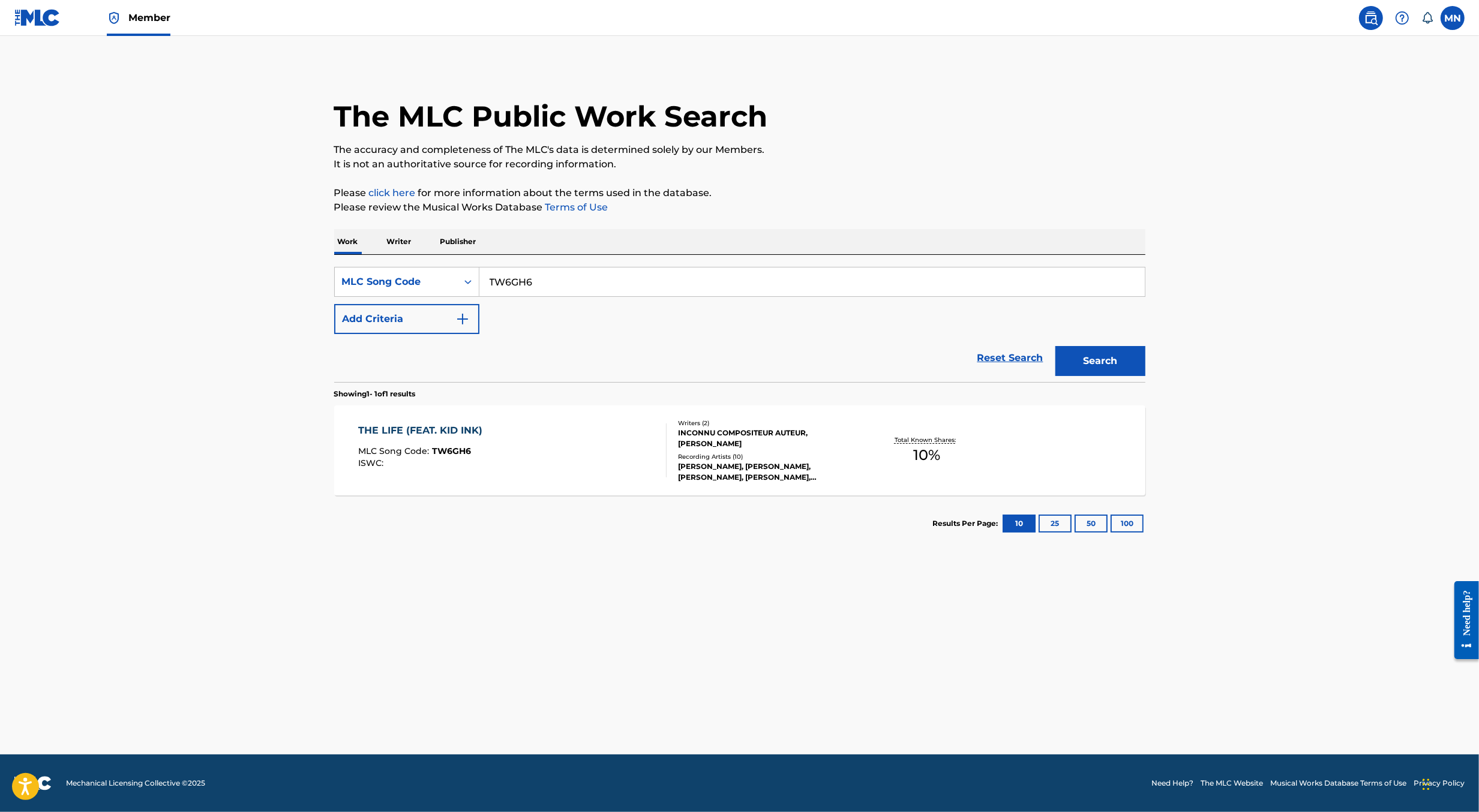
click at [609, 292] on input "TW6GH6" at bounding box center [812, 282] width 666 height 29
paste input "N95SNF"
type input "N95SNF"
click at [1055, 346] on button "Search" at bounding box center [1100, 360] width 90 height 30
click at [564, 469] on div "NOW (FEAT. DOOBIE) MLC Song Code : N95SNF ISWC :" at bounding box center [512, 451] width 308 height 54
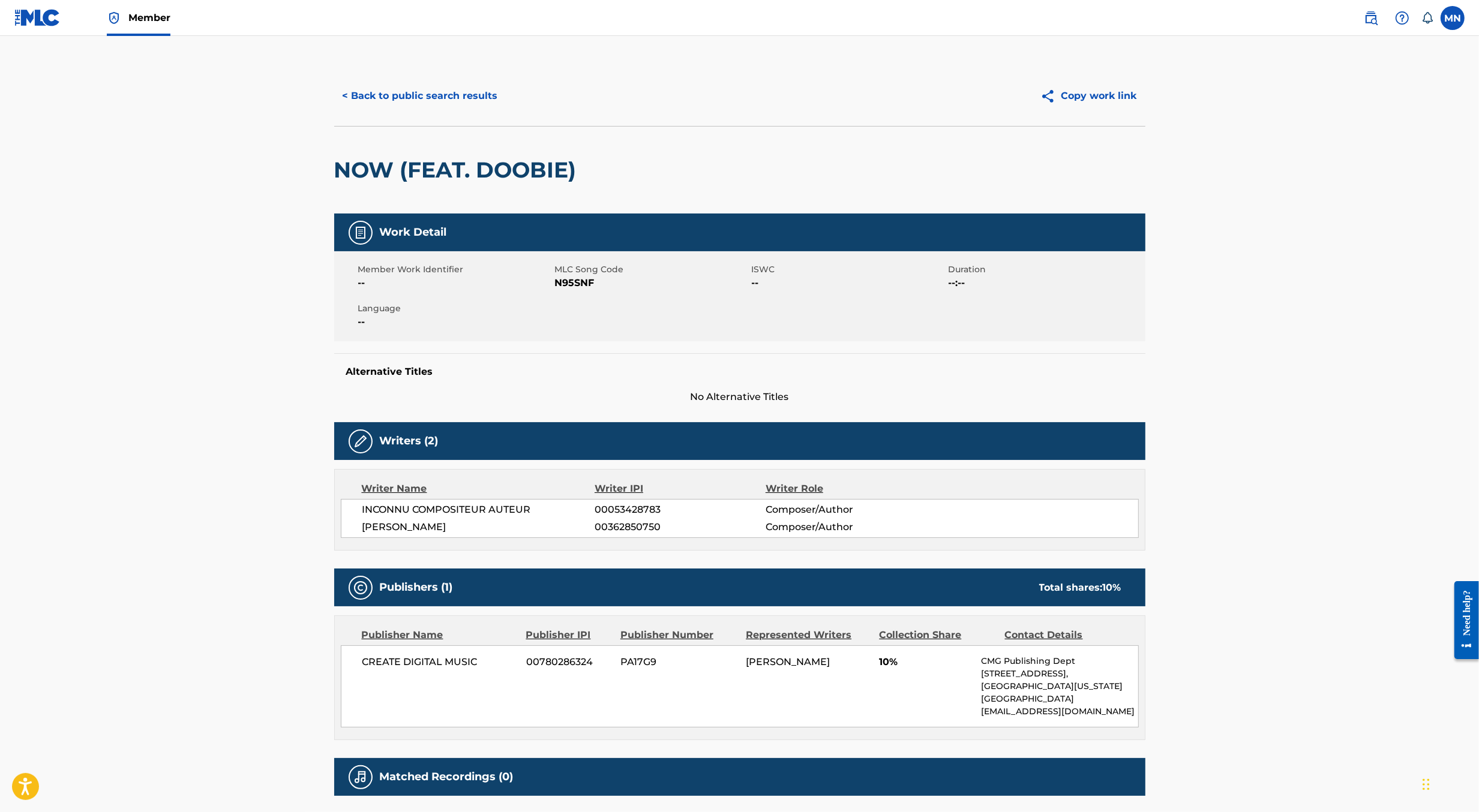
click at [464, 83] on button "< Back to public search results" at bounding box center [420, 96] width 173 height 30
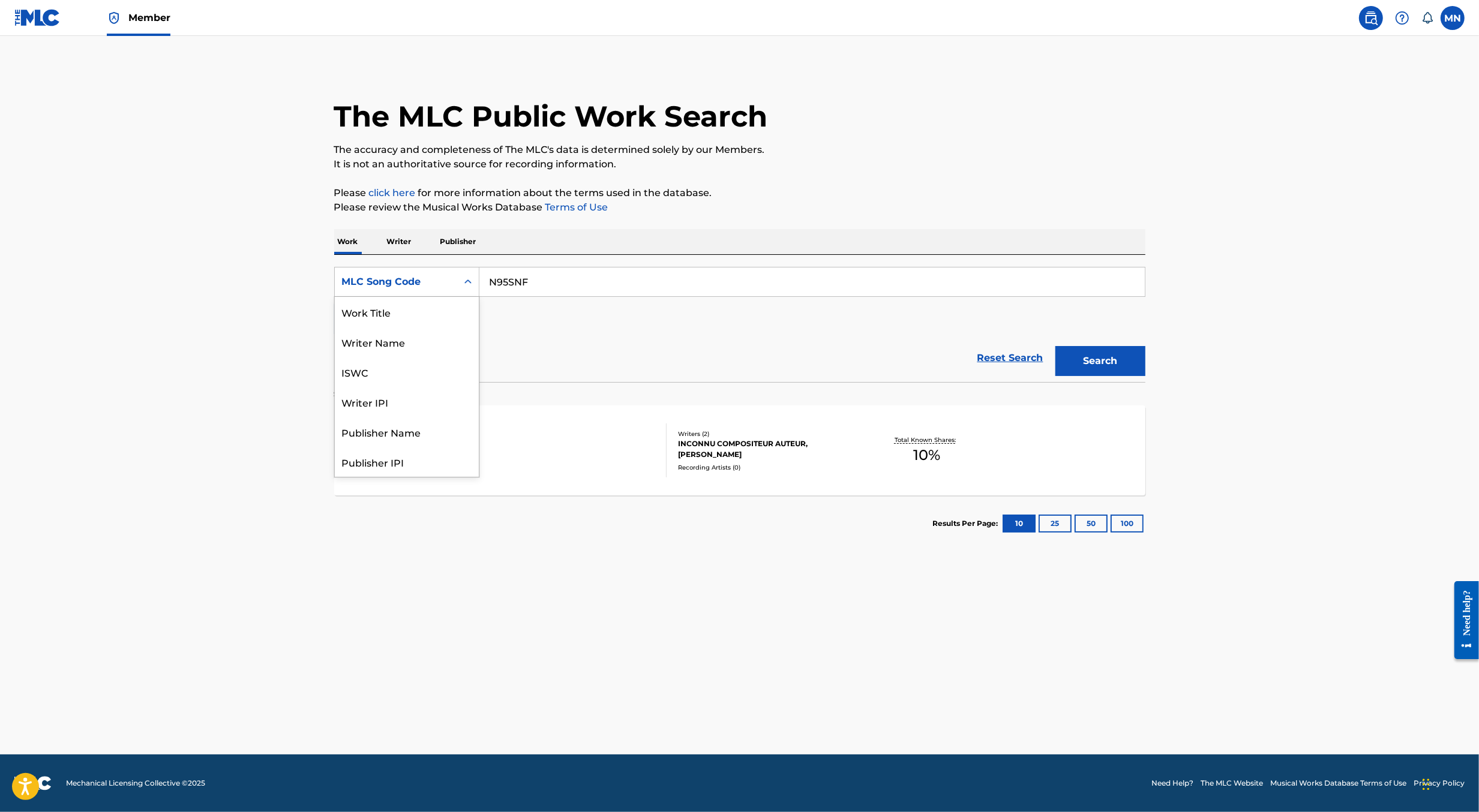
click at [450, 284] on div "MLC Song Code" at bounding box center [397, 282] width 108 height 14
click at [435, 306] on div "Work Title" at bounding box center [407, 312] width 144 height 30
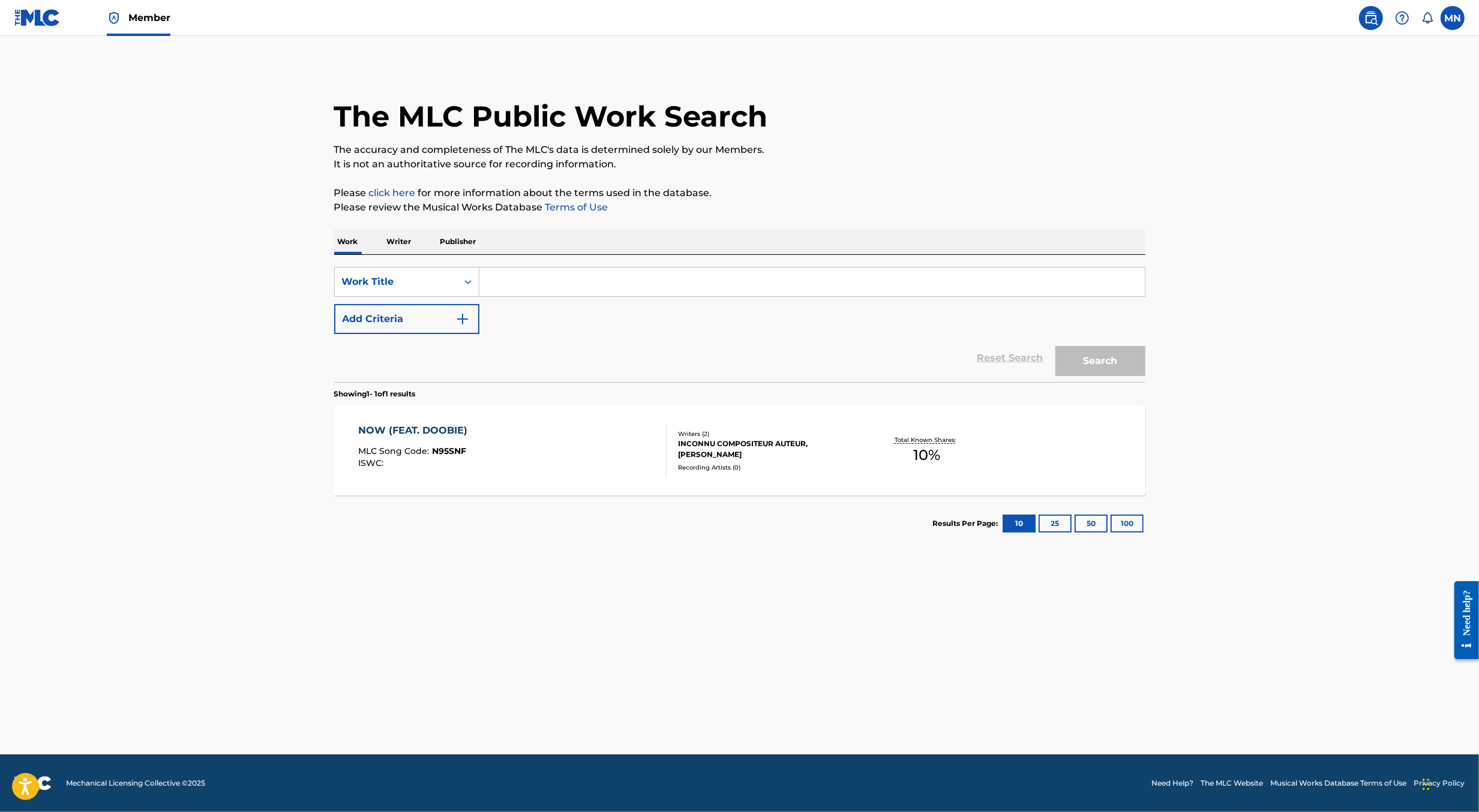
click at [521, 291] on input "Search Form" at bounding box center [812, 282] width 666 height 29
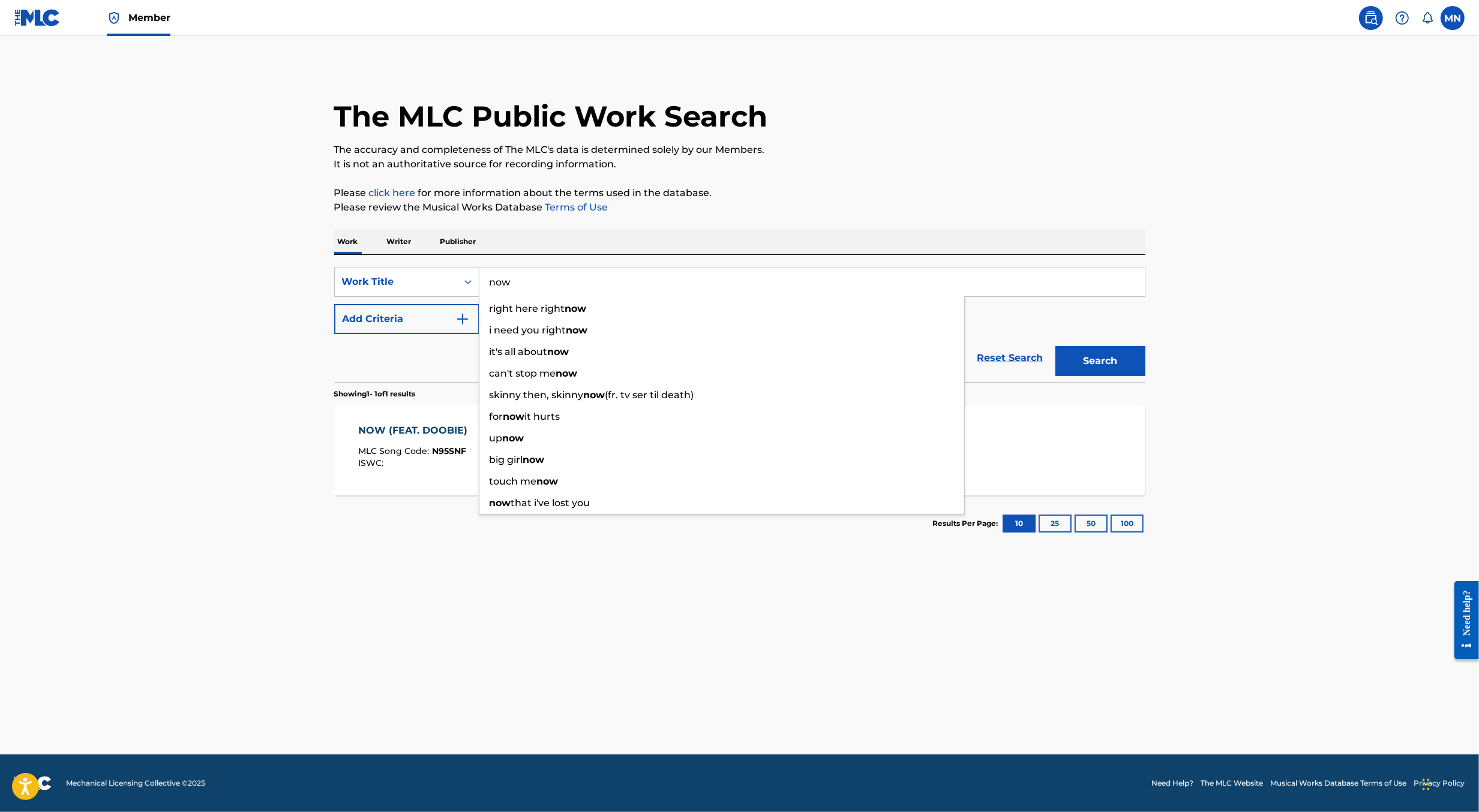
type input "now"
click at [461, 303] on div "SearchWithCriteria7d8fce98-f563-44f0-b759-a48c6983ce49 Work Title now right her…" at bounding box center [740, 301] width 811 height 67
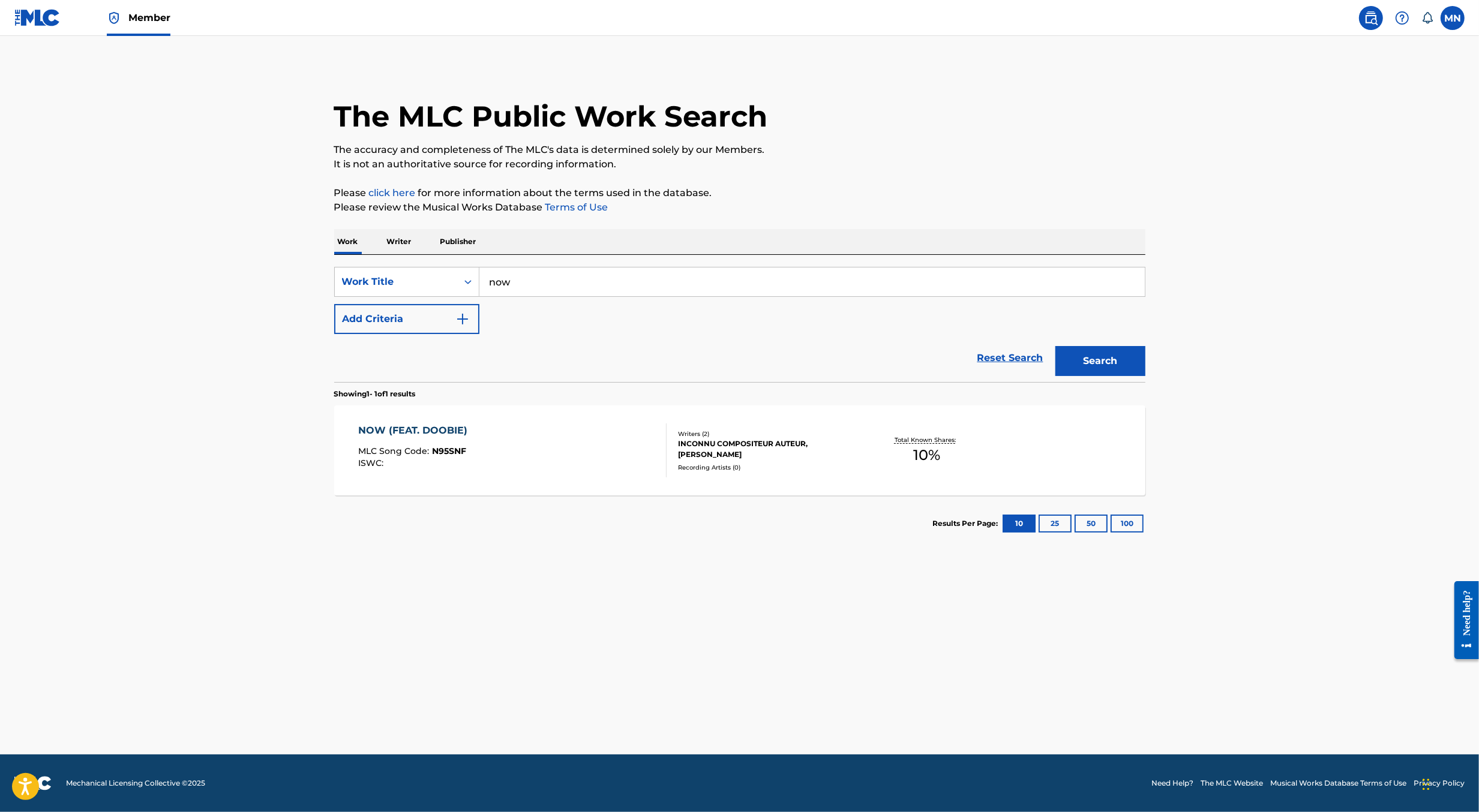
click at [457, 308] on button "Add Criteria" at bounding box center [407, 319] width 145 height 30
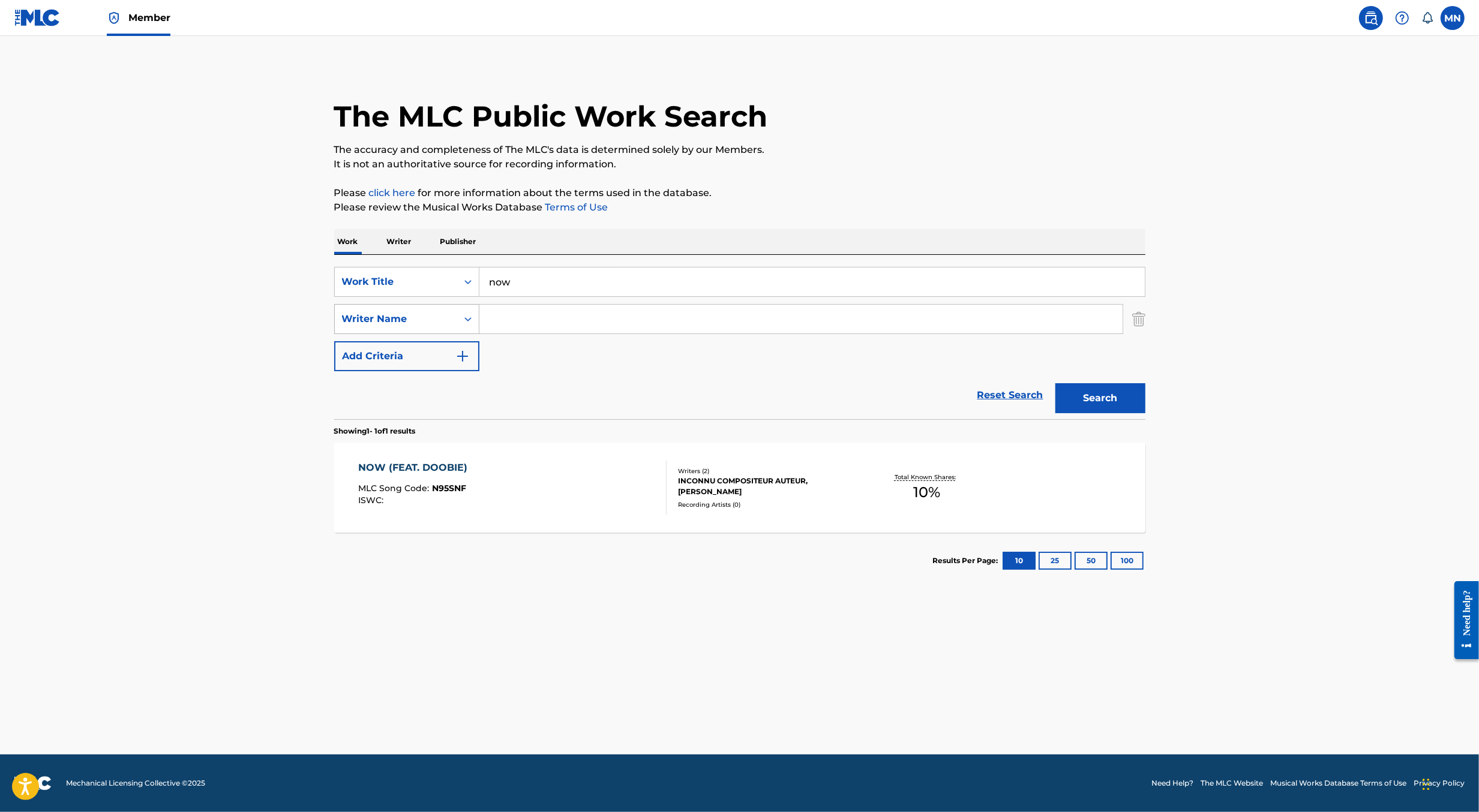
click at [452, 313] on div "Writer Name" at bounding box center [397, 319] width 123 height 23
click at [545, 324] on input "Search Form" at bounding box center [801, 319] width 643 height 29
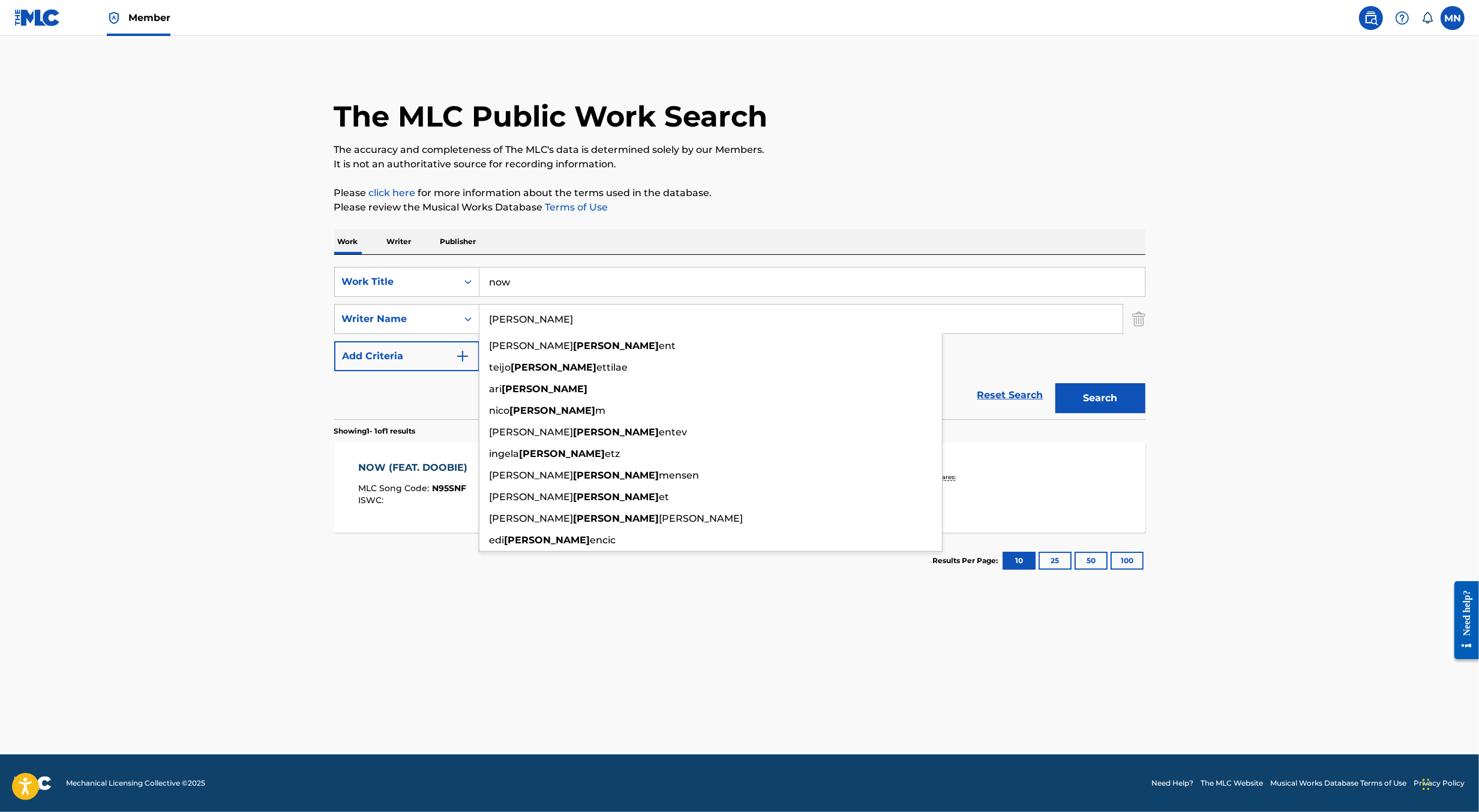
type input "[PERSON_NAME]"
click at [1055, 383] on button "Search" at bounding box center [1100, 397] width 90 height 30
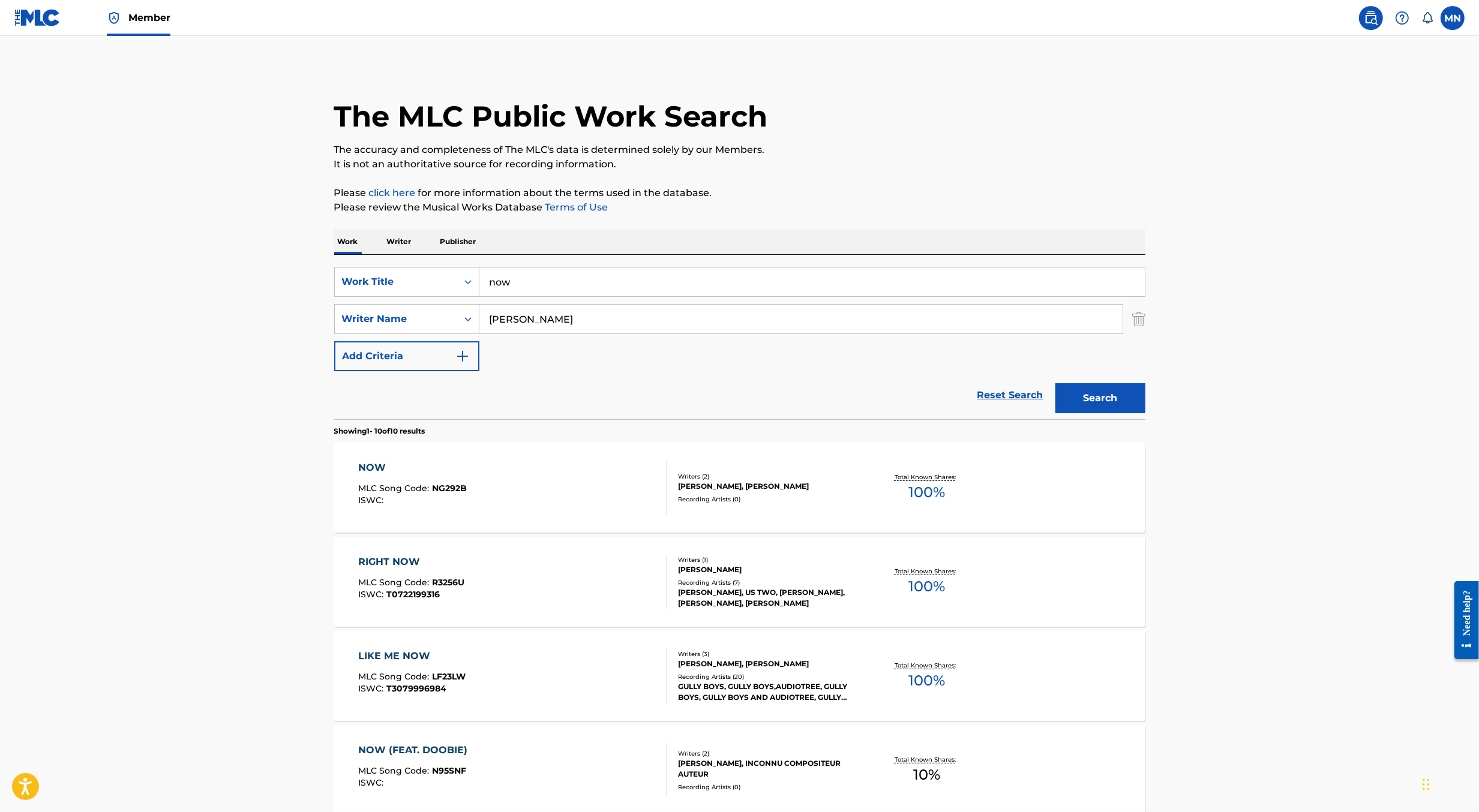
click at [584, 465] on div "NOW MLC Song Code : NG292B ISWC :" at bounding box center [512, 488] width 308 height 54
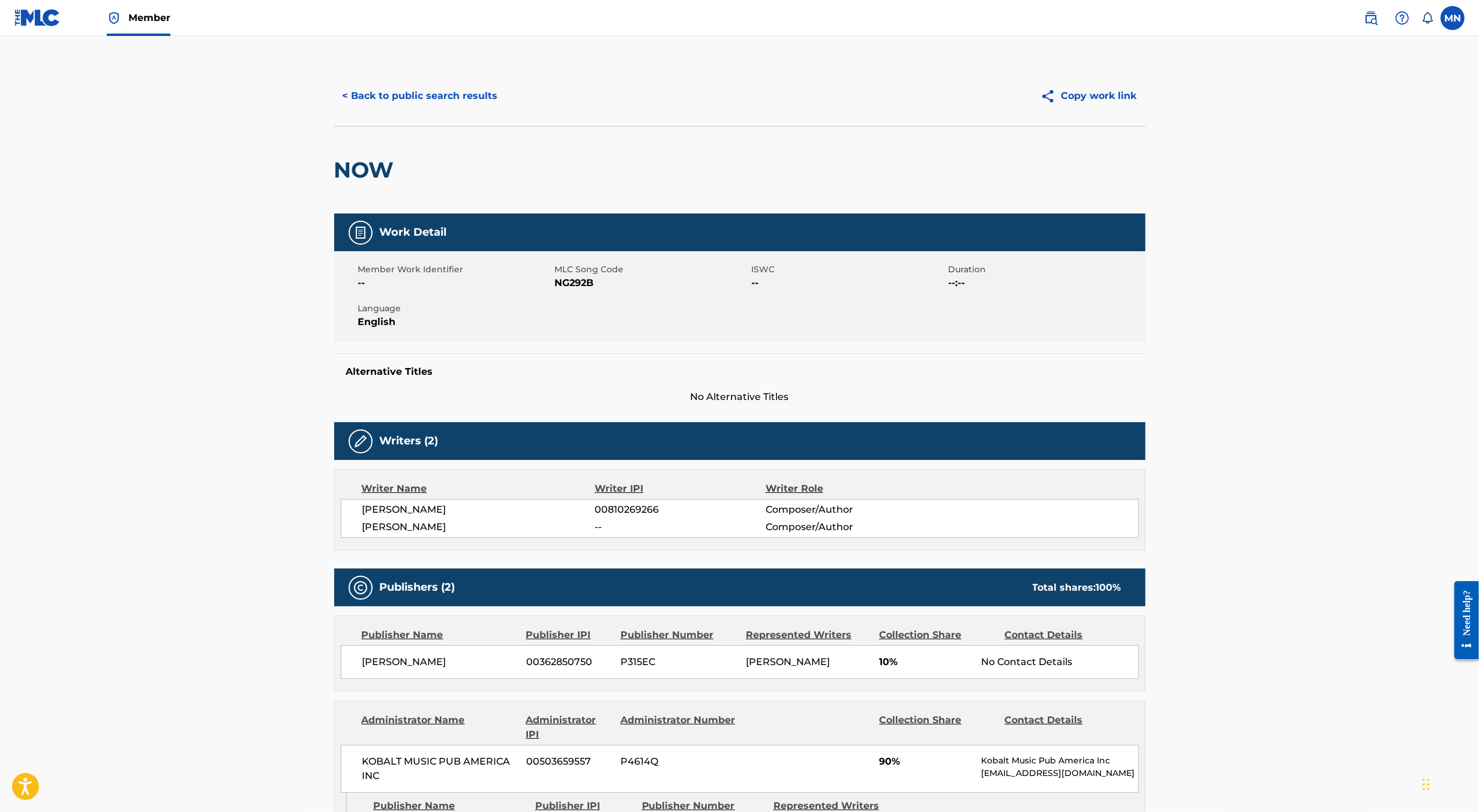
click at [51, 27] on link at bounding box center [37, 17] width 46 height 35
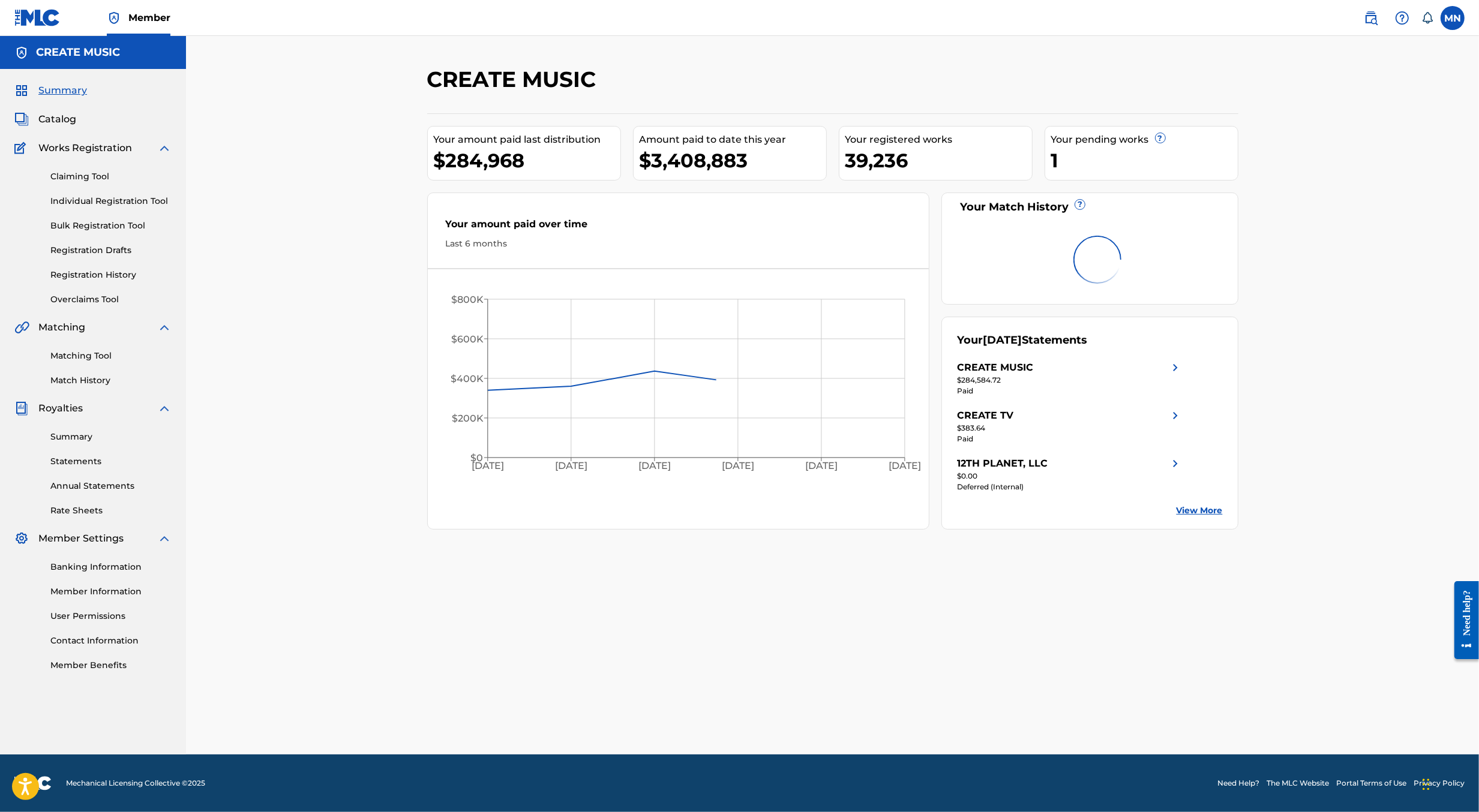
click at [83, 357] on link "Matching Tool" at bounding box center [111, 356] width 121 height 13
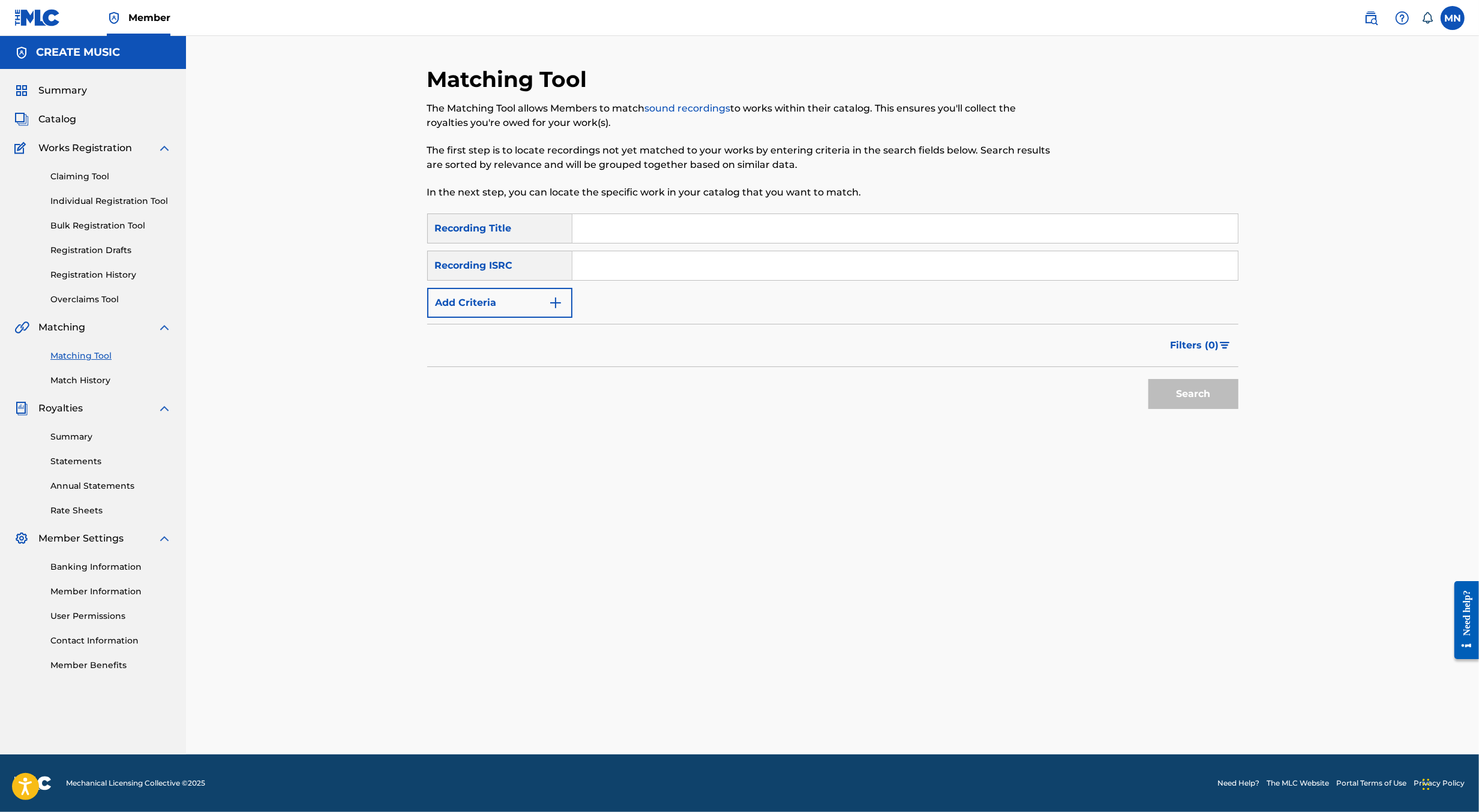
click at [629, 276] on input "Search Form" at bounding box center [905, 266] width 666 height 29
paste input "USLD91718257"
type input "USLD91718257"
click at [1148, 379] on button "Search" at bounding box center [1193, 394] width 90 height 30
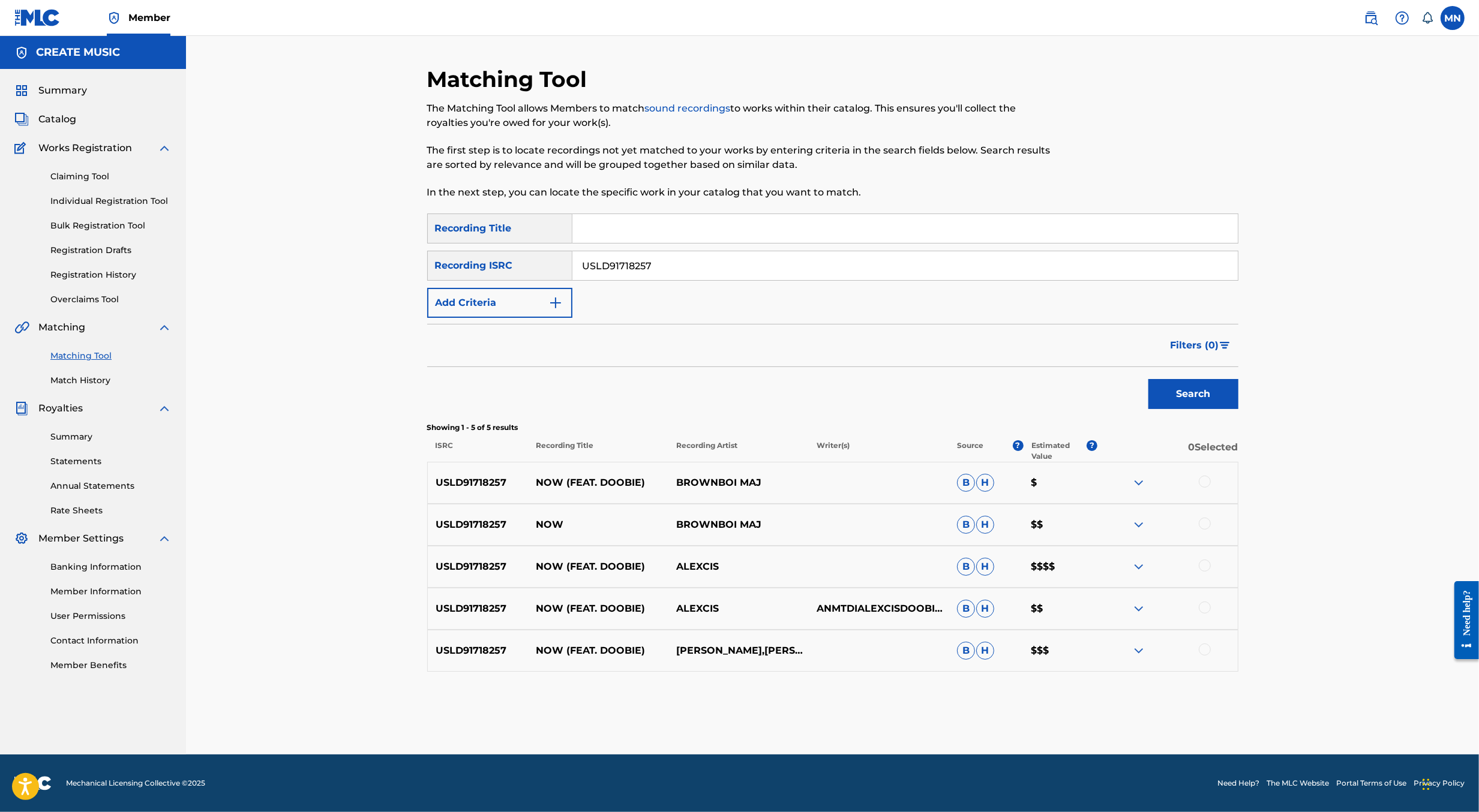
click at [1207, 479] on div at bounding box center [1204, 481] width 12 height 12
click at [1209, 527] on div at bounding box center [1204, 523] width 12 height 12
click at [1206, 565] on div at bounding box center [1204, 565] width 12 height 12
click at [1206, 607] on div at bounding box center [1204, 607] width 12 height 12
click at [1206, 653] on div at bounding box center [1204, 649] width 12 height 12
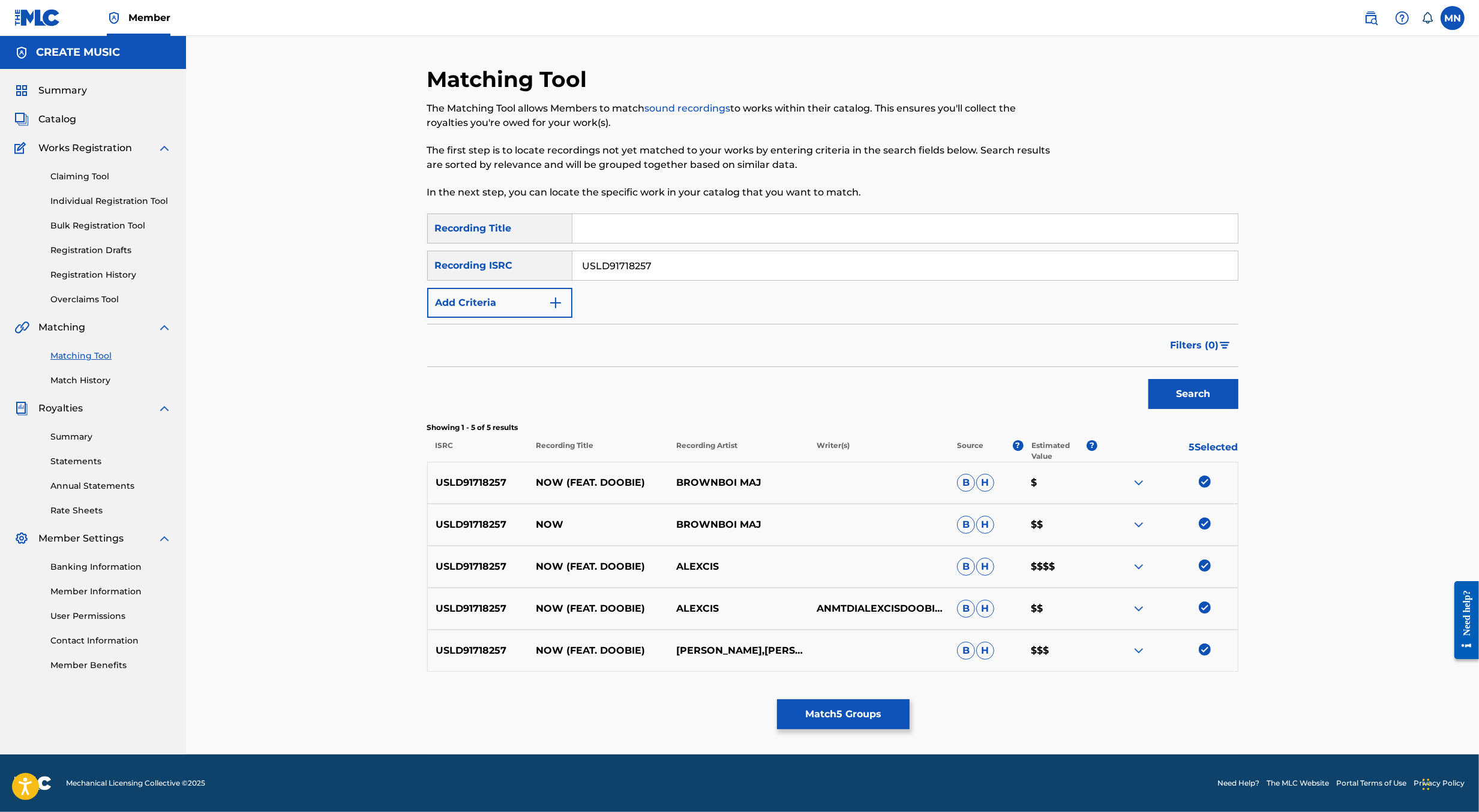
click at [1200, 481] on img at bounding box center [1204, 481] width 12 height 12
click at [1206, 523] on img at bounding box center [1204, 523] width 12 height 12
click at [841, 724] on button "Match 3 Groups" at bounding box center [843, 714] width 133 height 30
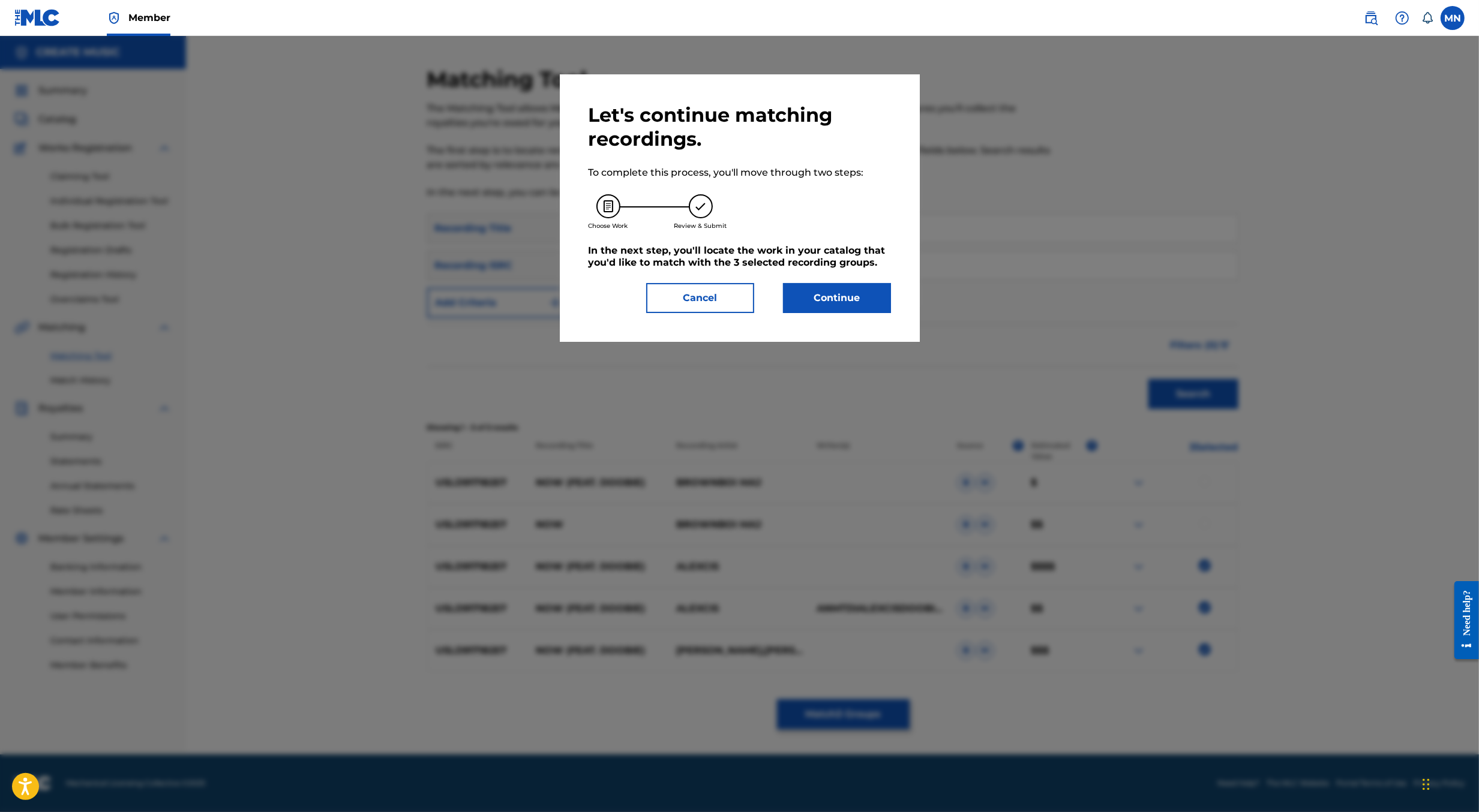
click at [853, 298] on button "Continue" at bounding box center [838, 298] width 108 height 30
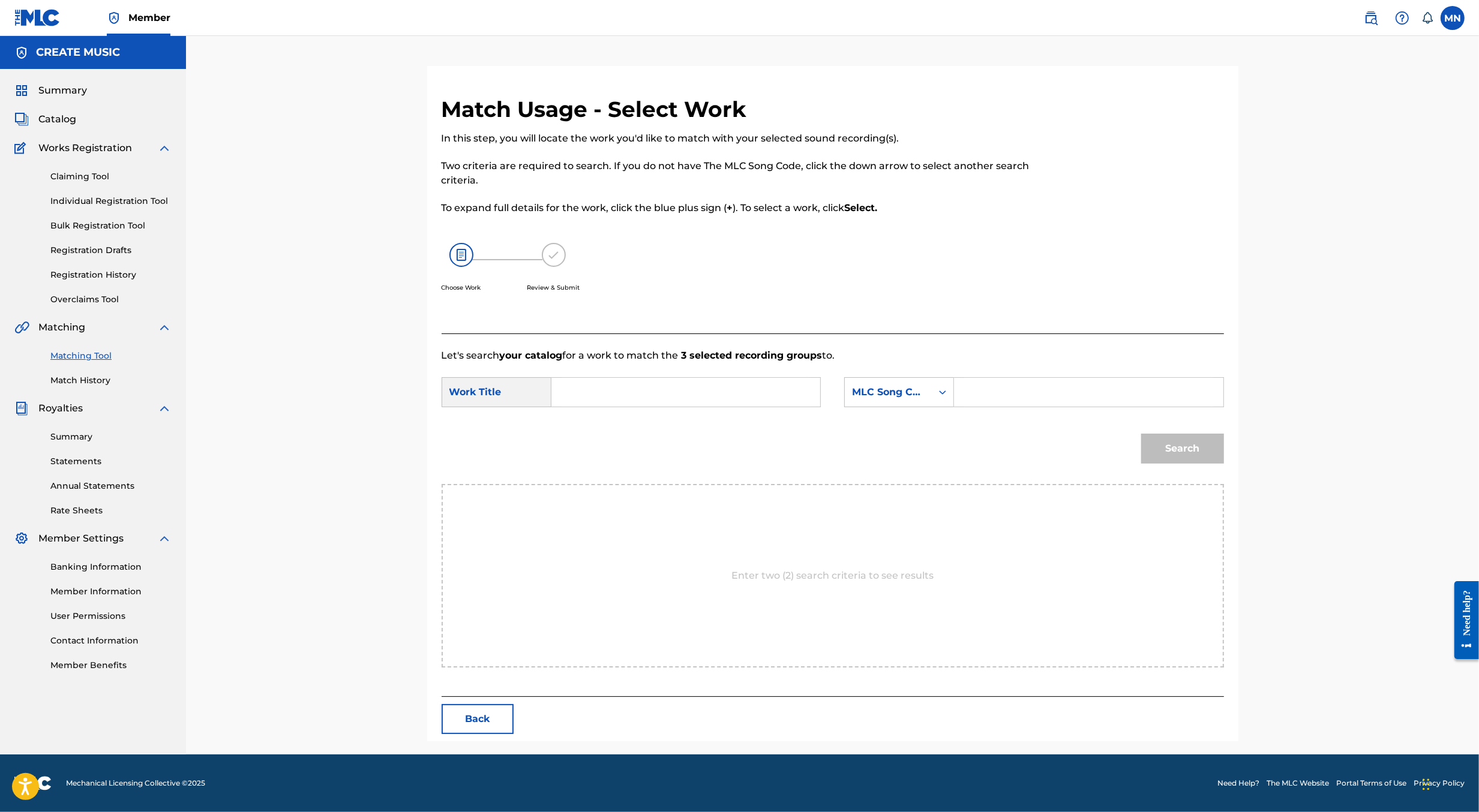
click at [608, 397] on input "Search Form" at bounding box center [686, 393] width 248 height 29
type input "now"
paste input "N95SNF"
type input "N95SNF"
click at [1141, 434] on button "Search" at bounding box center [1183, 448] width 83 height 30
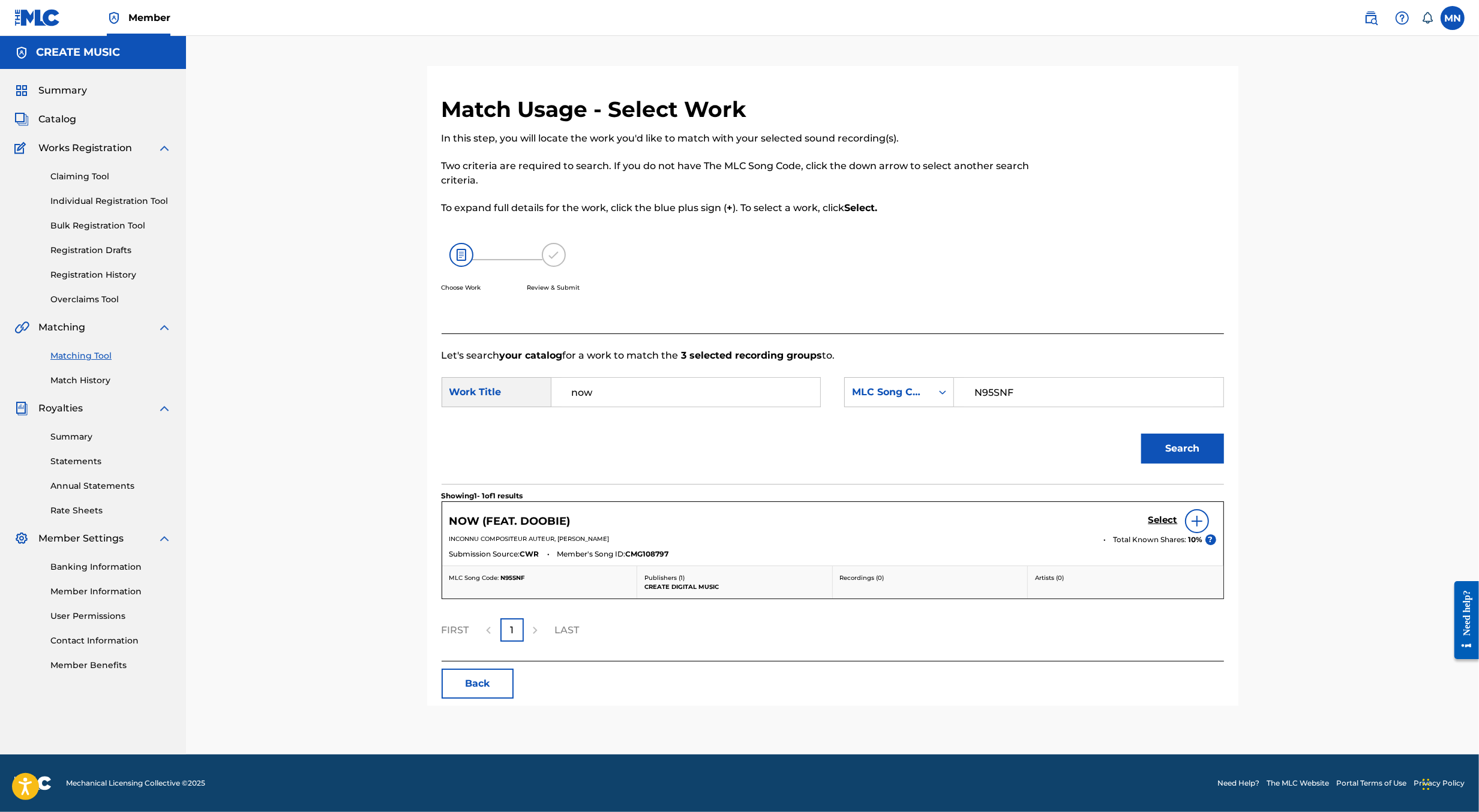
click at [1163, 522] on h5 "Select" at bounding box center [1163, 520] width 30 height 12
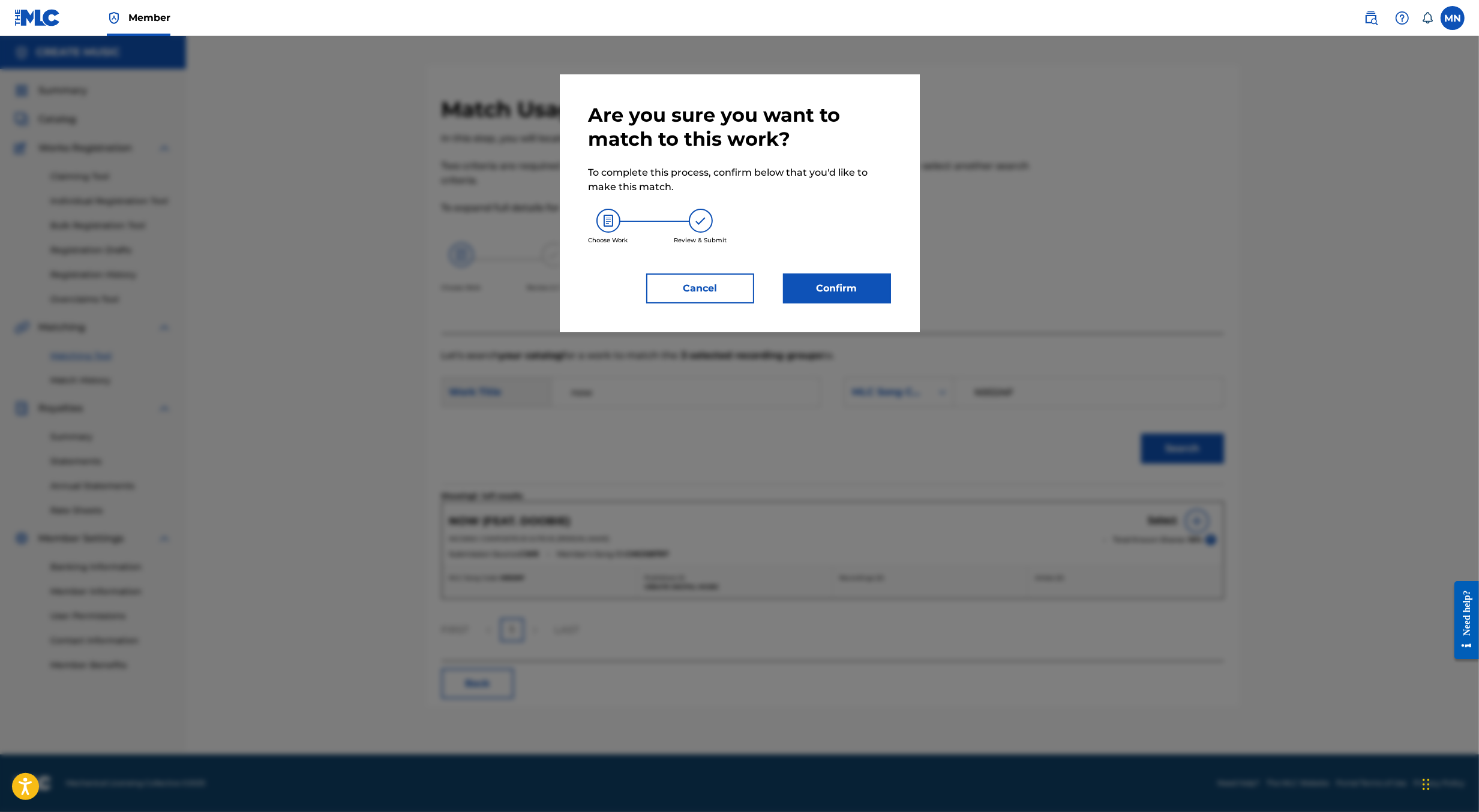
click at [814, 284] on button "Confirm" at bounding box center [838, 288] width 108 height 30
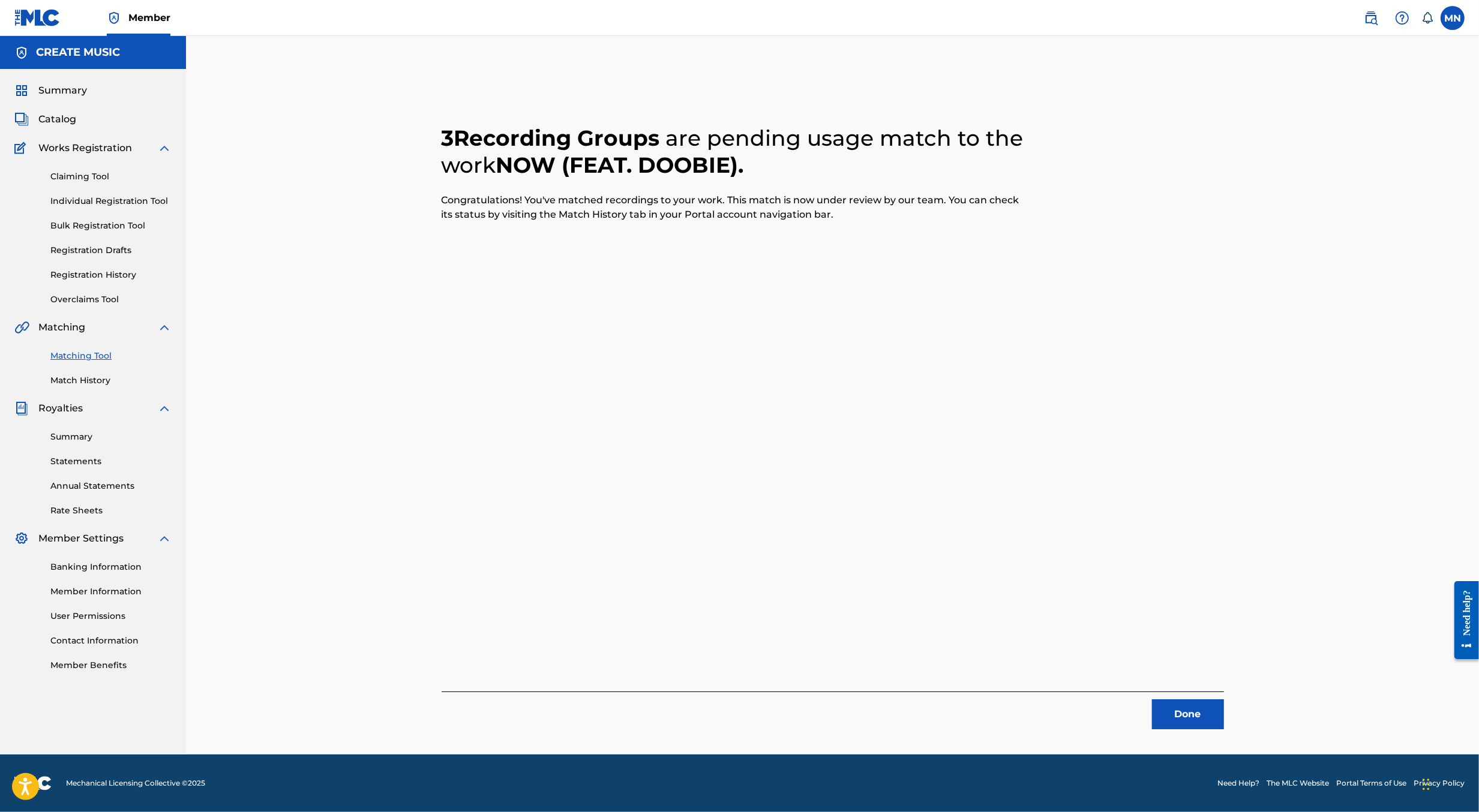
click at [1367, 17] on img at bounding box center [1371, 18] width 14 height 14
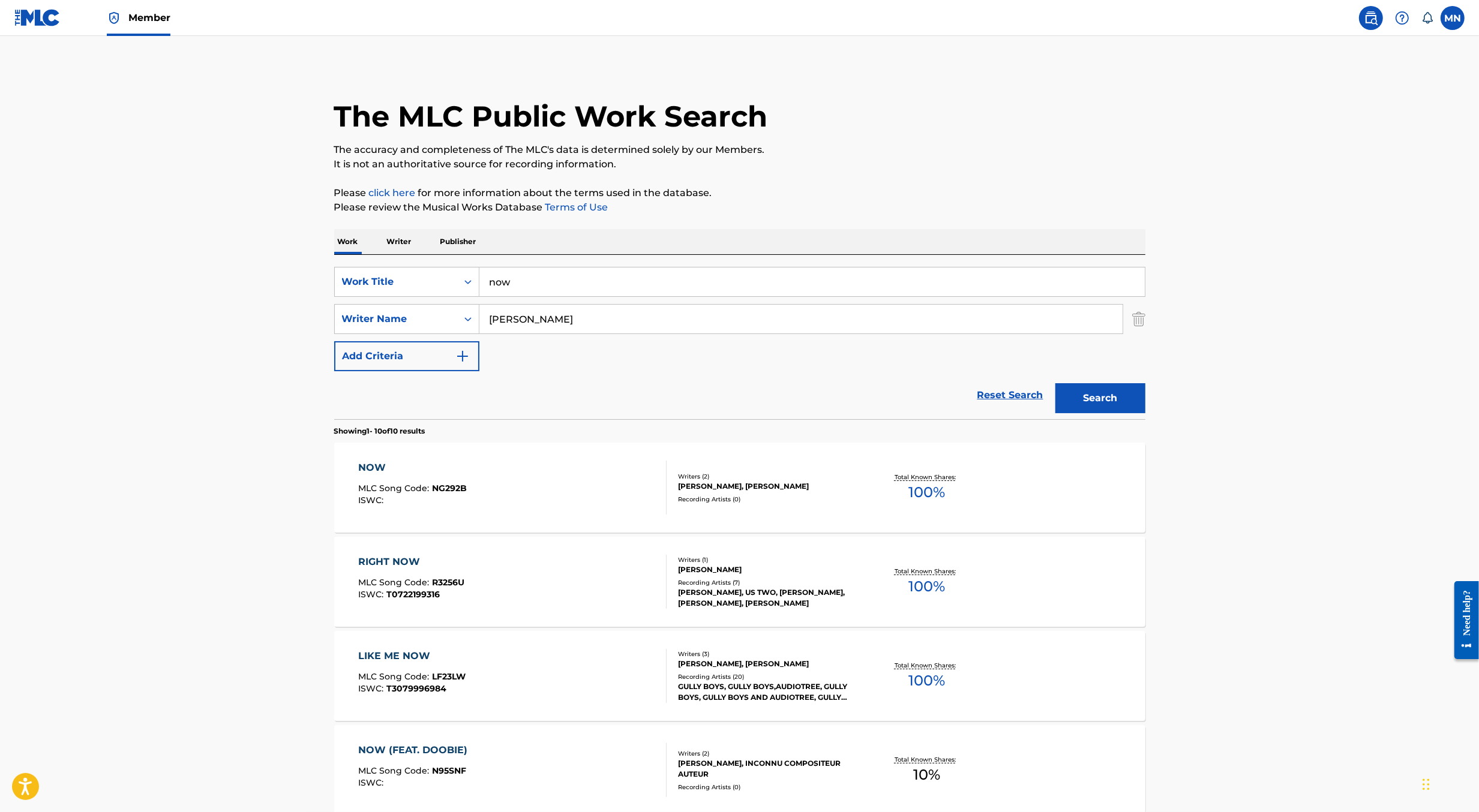
click at [688, 275] on input "now" at bounding box center [812, 282] width 666 height 29
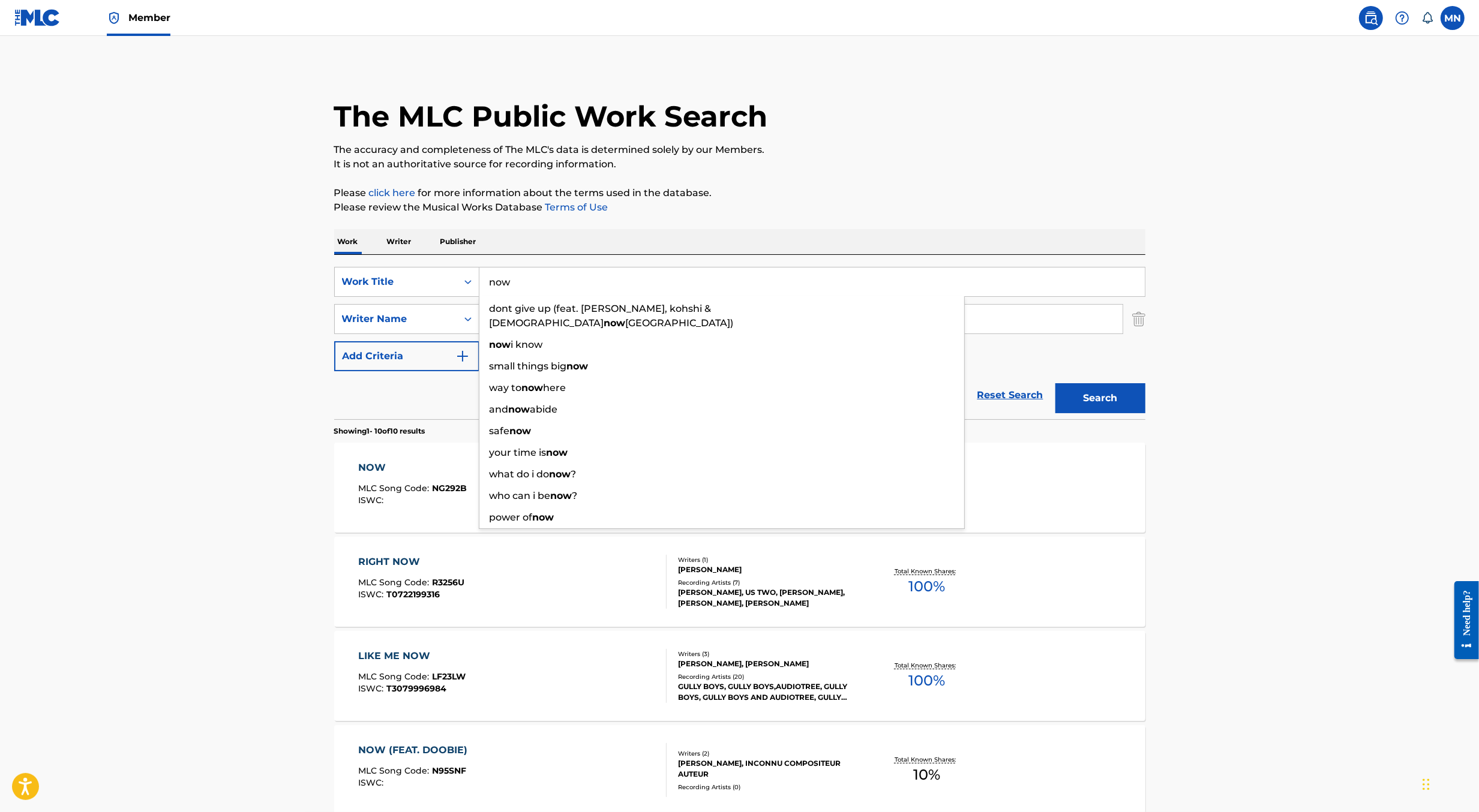
paste input "YESTERDAY CASKEY"
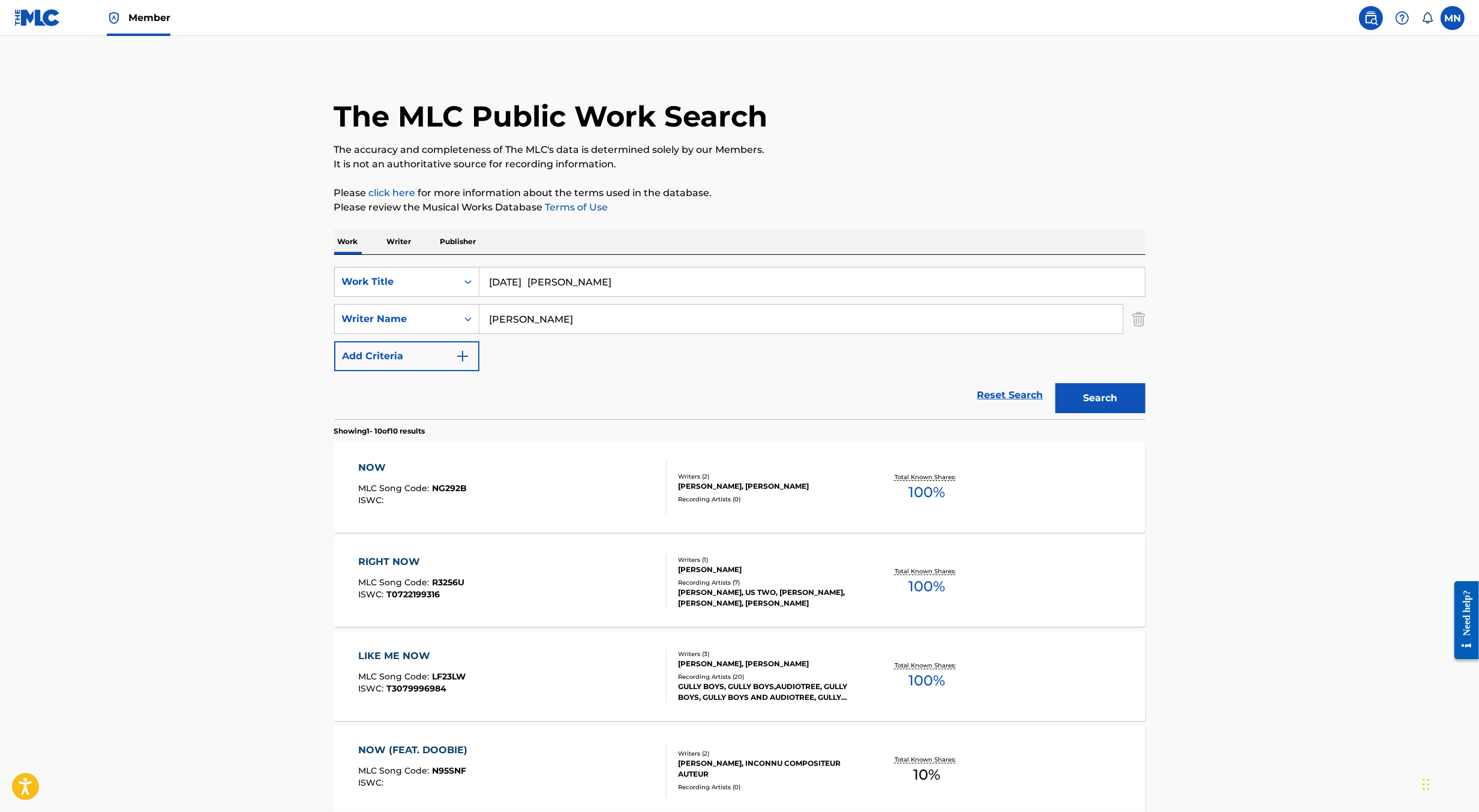
click at [573, 275] on input "YESTERDAY CASKEY" at bounding box center [812, 282] width 666 height 29
type input "YESTERDAY"
paste input "Search Form"
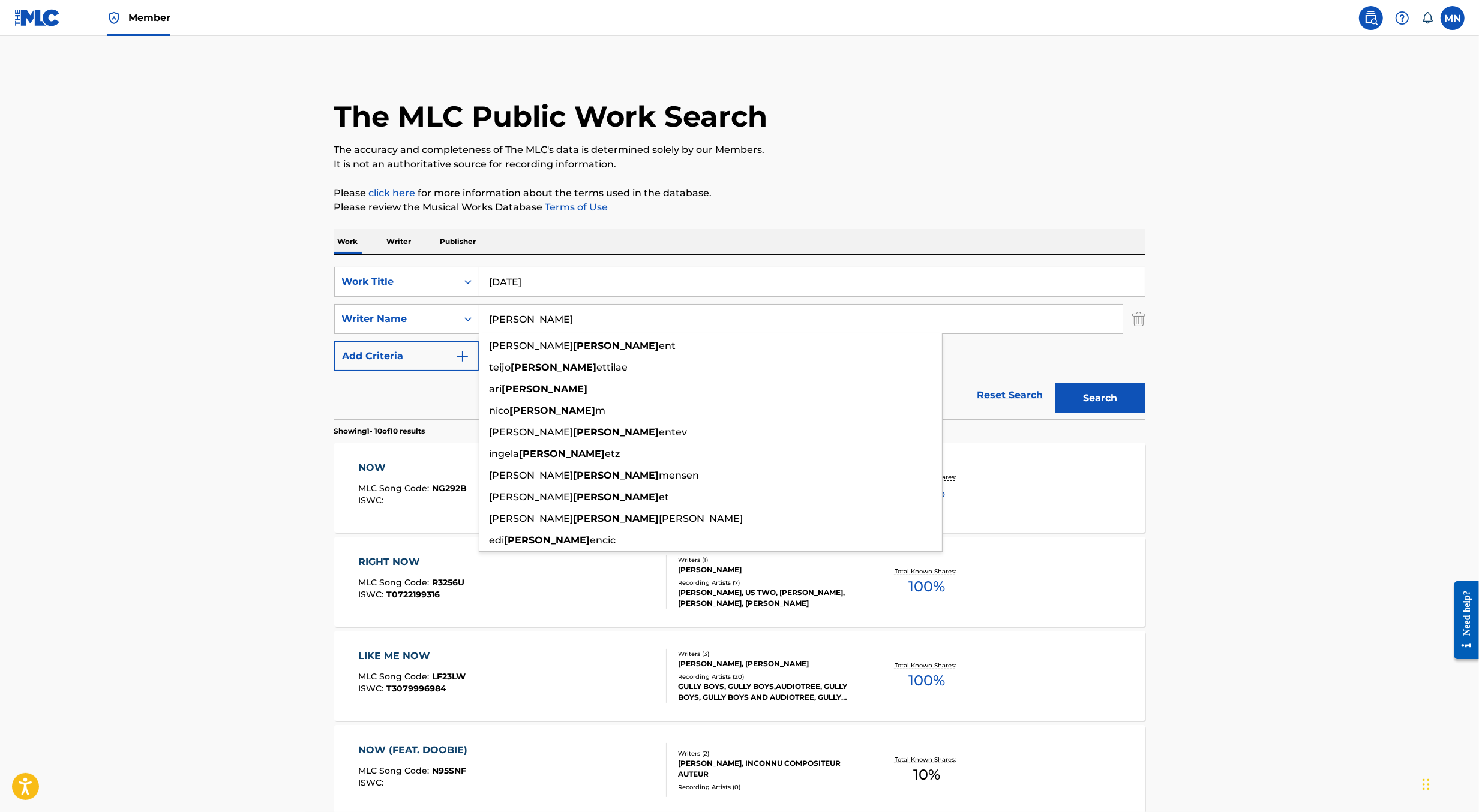
paste input "[PERSON_NAME]"
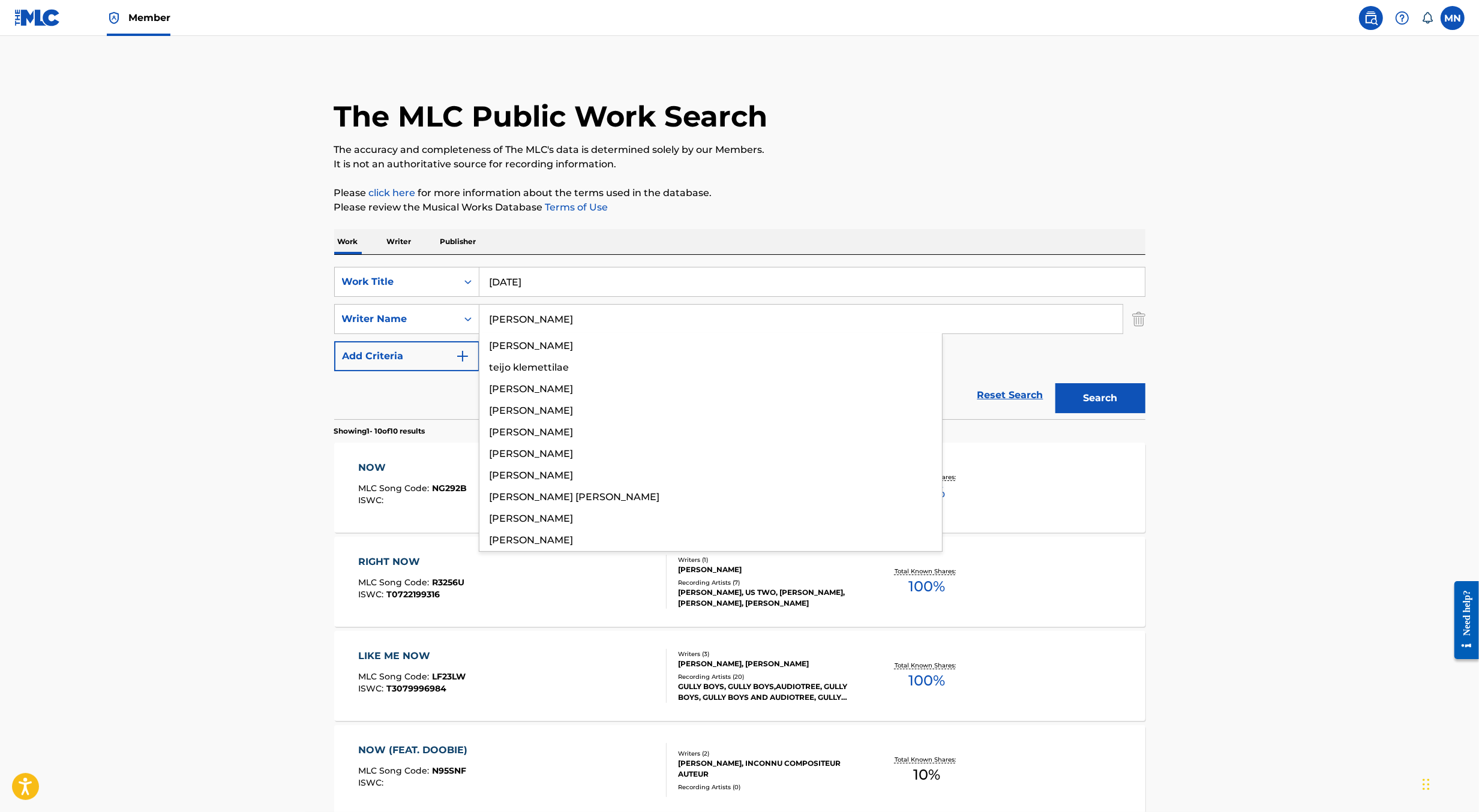
type input "[PERSON_NAME]"
click at [1055, 383] on button "Search" at bounding box center [1100, 397] width 90 height 30
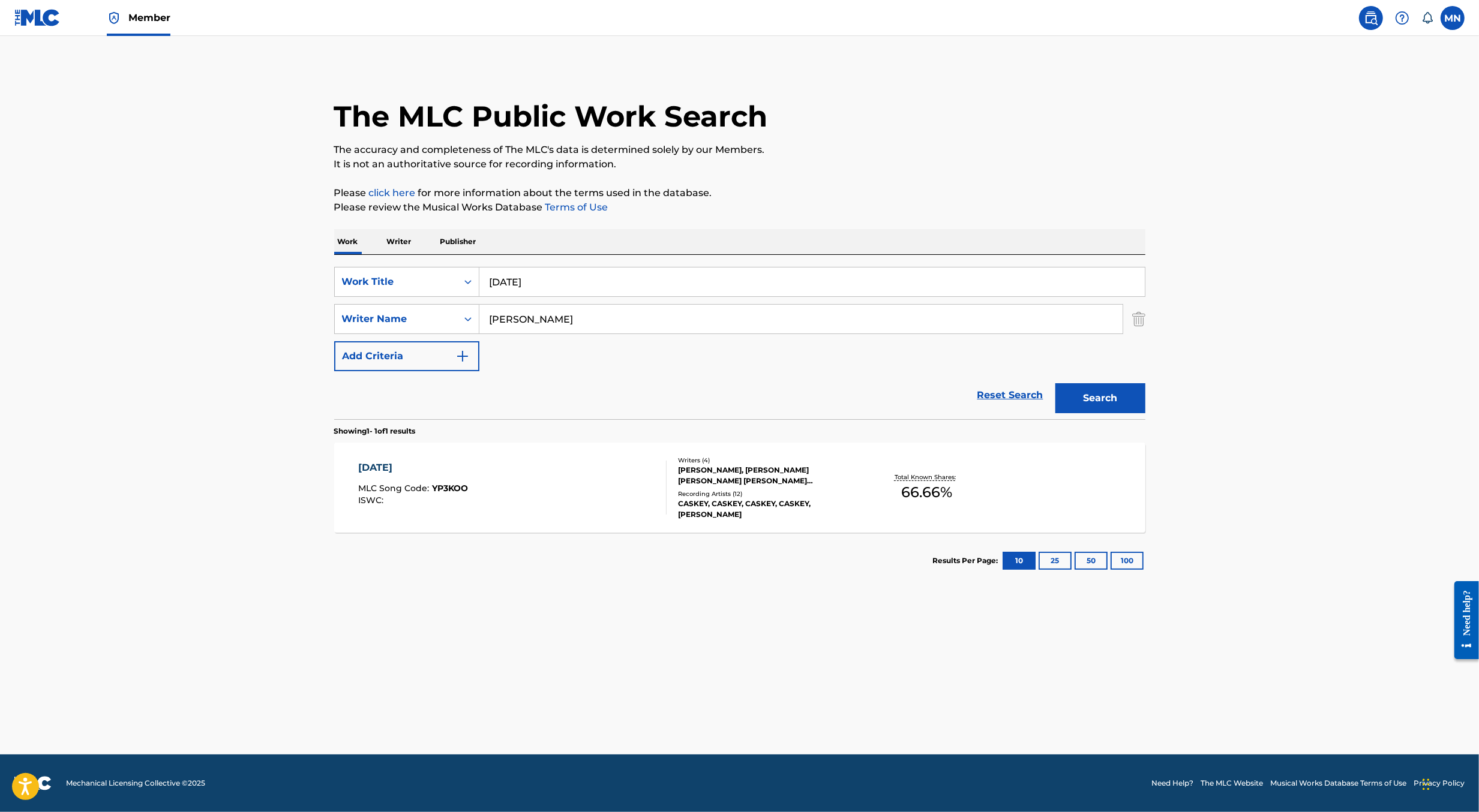
click at [539, 474] on div "YESTERDAY MLC Song Code : YP3KOO ISWC :" at bounding box center [512, 488] width 308 height 54
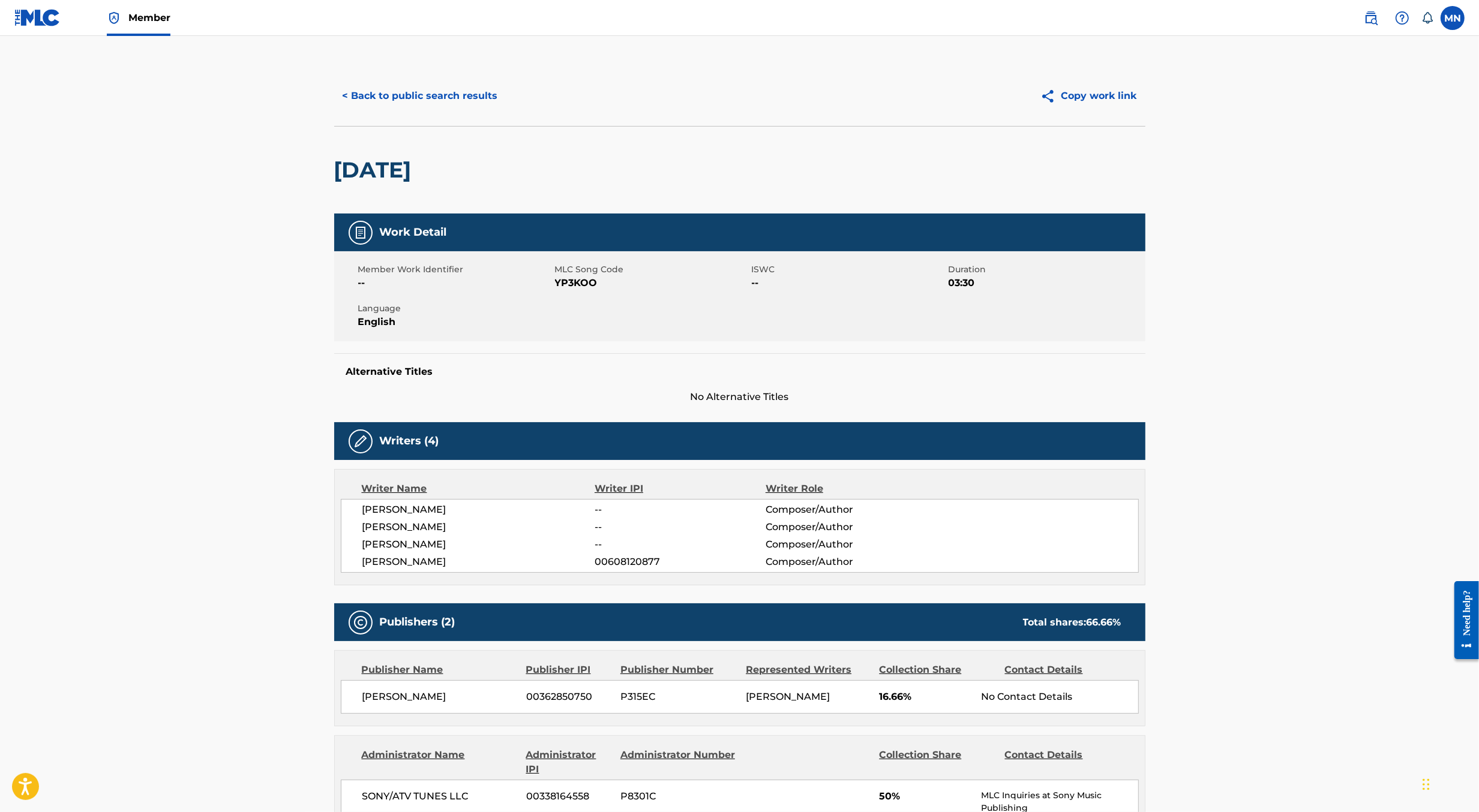
click at [574, 289] on span "YP3KOO" at bounding box center [651, 284] width 194 height 14
copy span "YP3KOO"
click at [35, 12] on img at bounding box center [37, 17] width 46 height 17
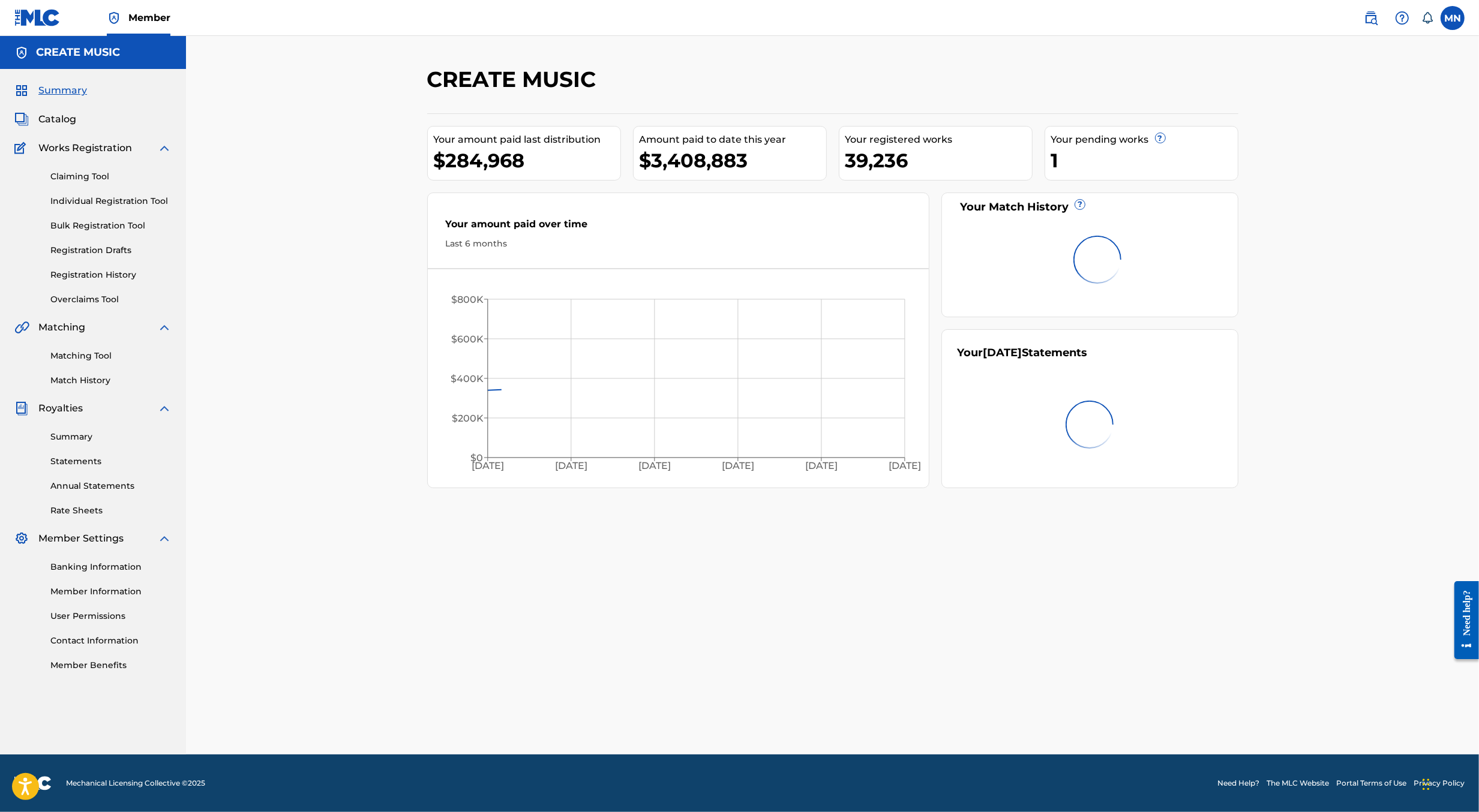
click at [80, 178] on link "Claiming Tool" at bounding box center [111, 177] width 121 height 13
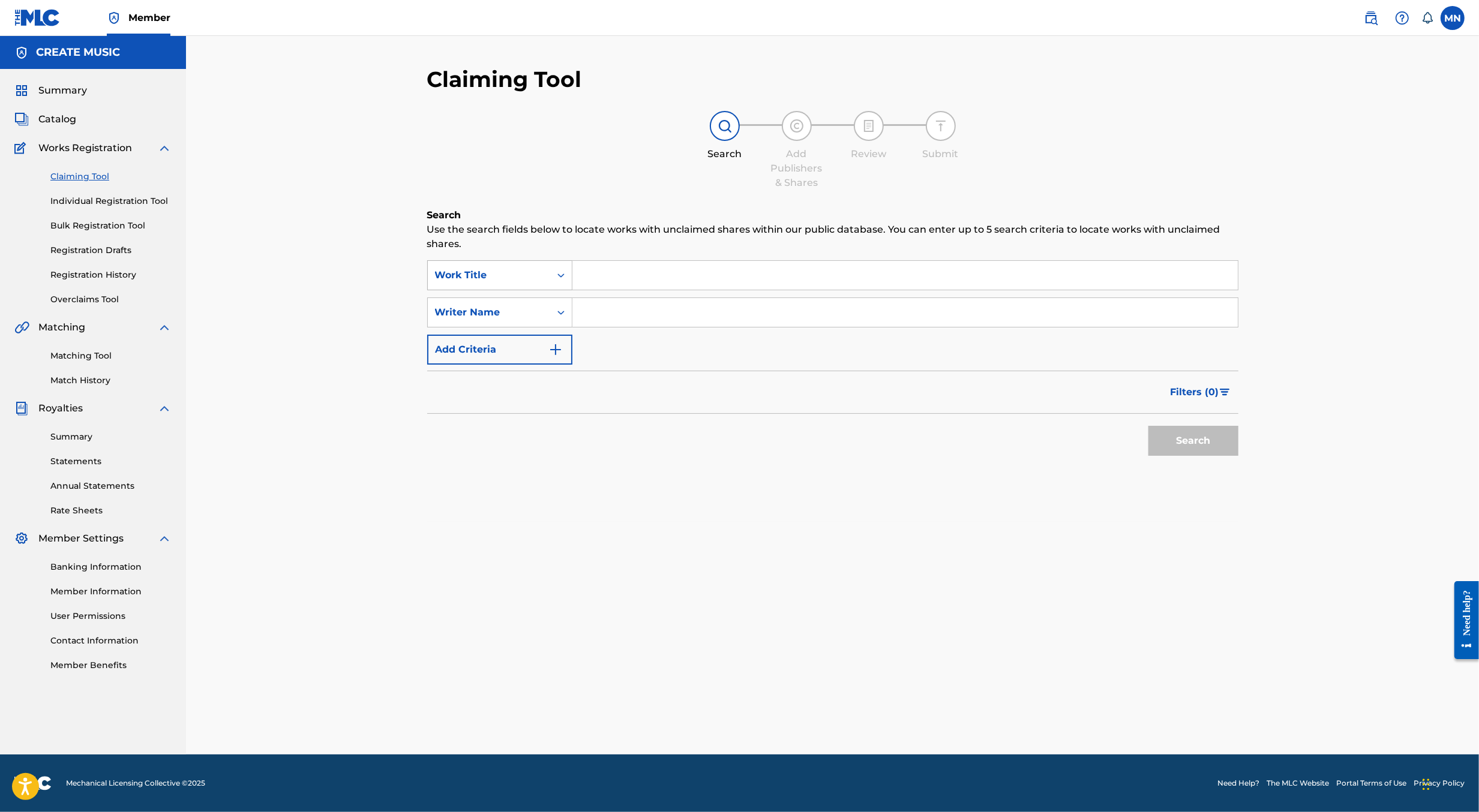
click at [517, 282] on div "Work Title" at bounding box center [490, 275] width 108 height 14
click at [527, 303] on div "MLC Song Code" at bounding box center [500, 305] width 144 height 30
click at [597, 271] on input "Search Form" at bounding box center [905, 275] width 666 height 29
paste input "YP3KOO"
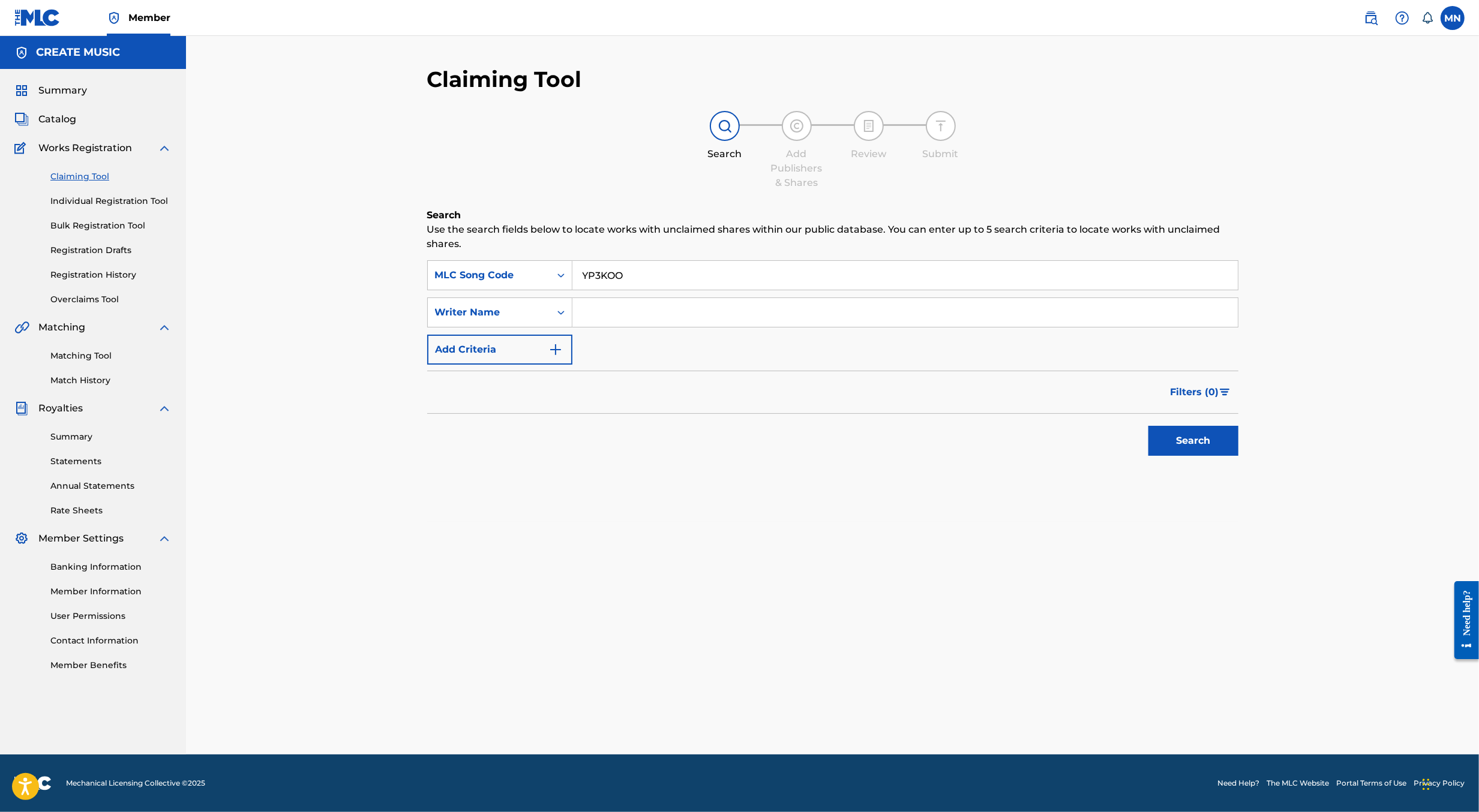
type input "YP3KOO"
click at [1148, 426] on button "Search" at bounding box center [1193, 441] width 90 height 30
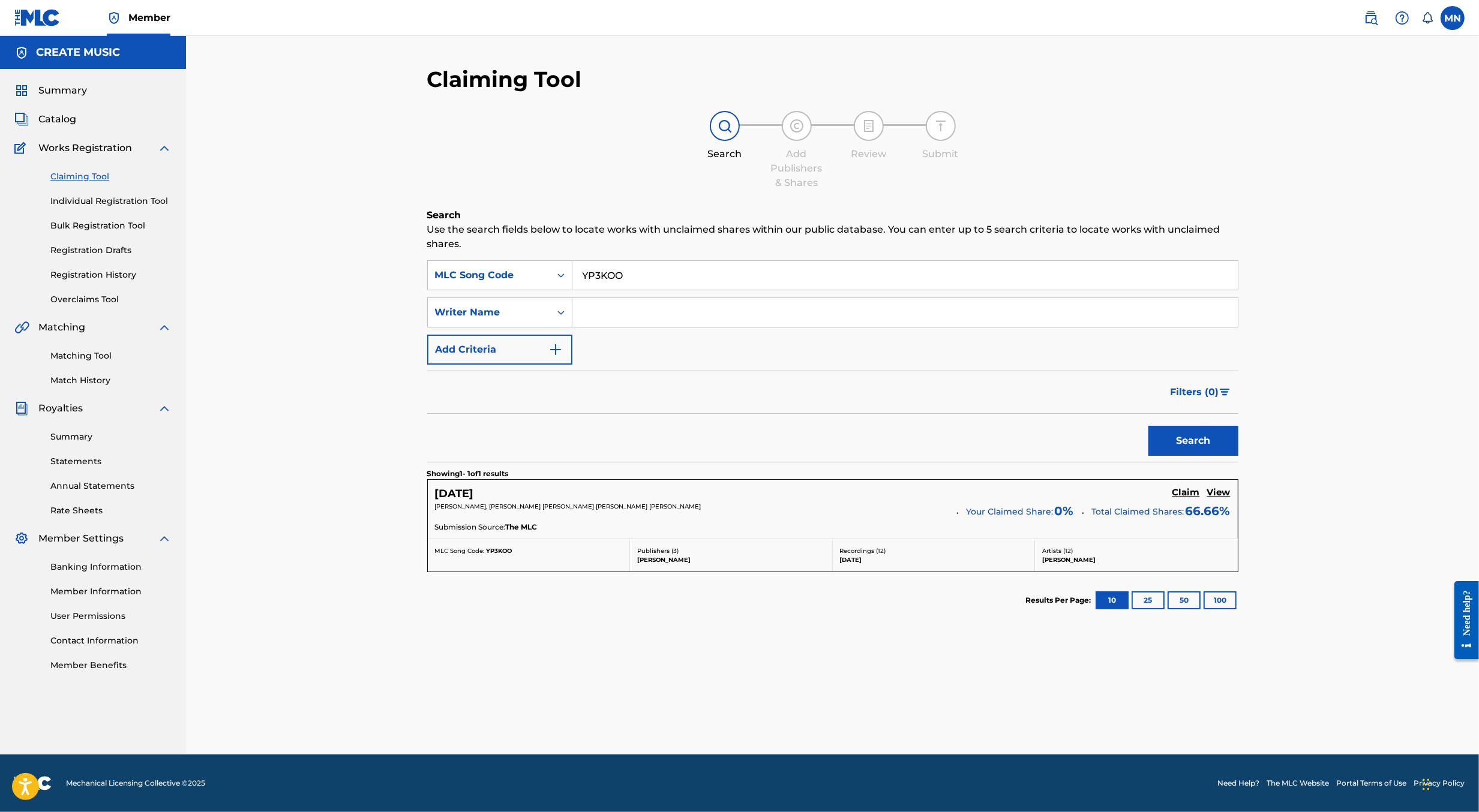
click at [1179, 490] on h5 "Claim" at bounding box center [1186, 492] width 28 height 12
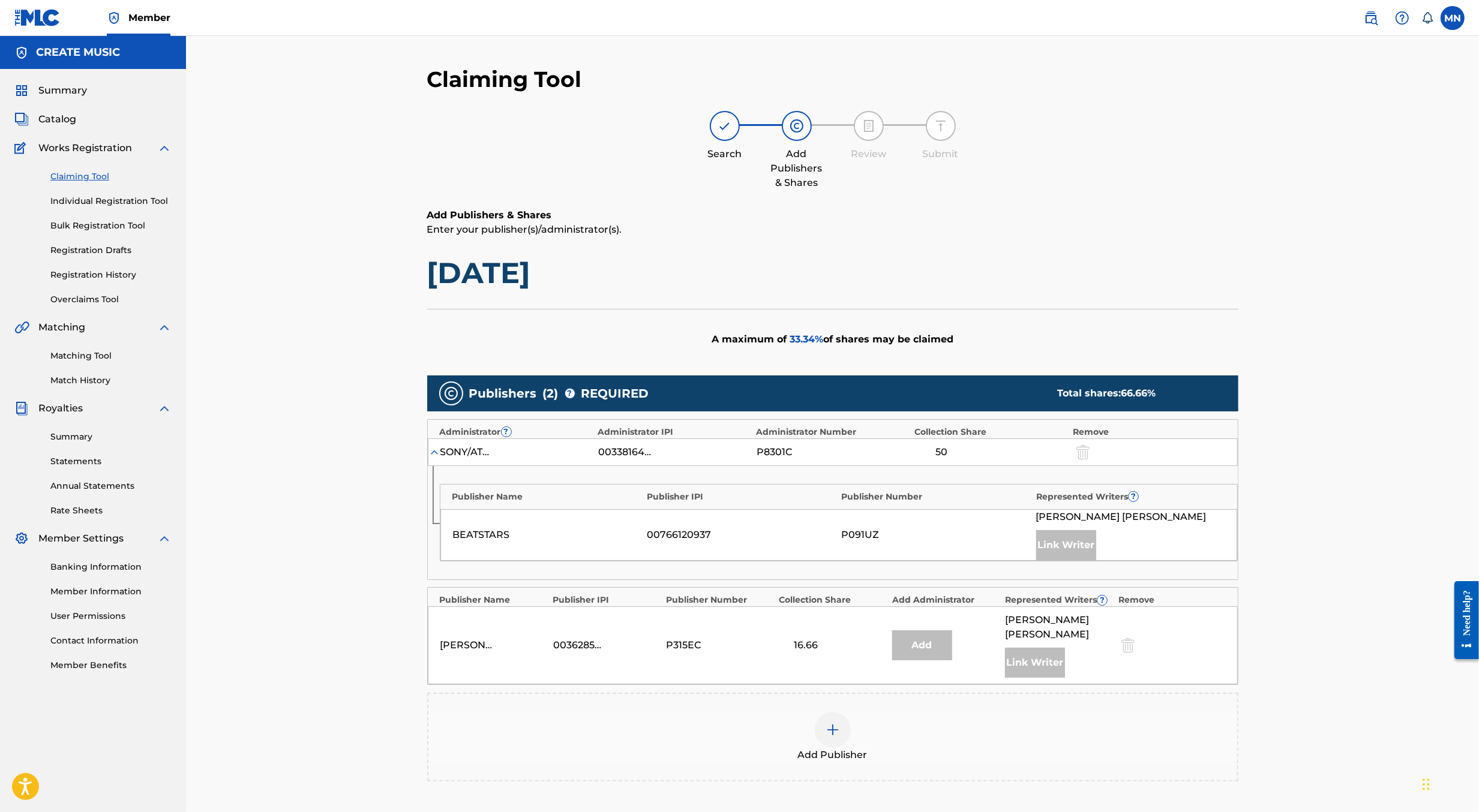
click at [832, 723] on img at bounding box center [833, 730] width 14 height 14
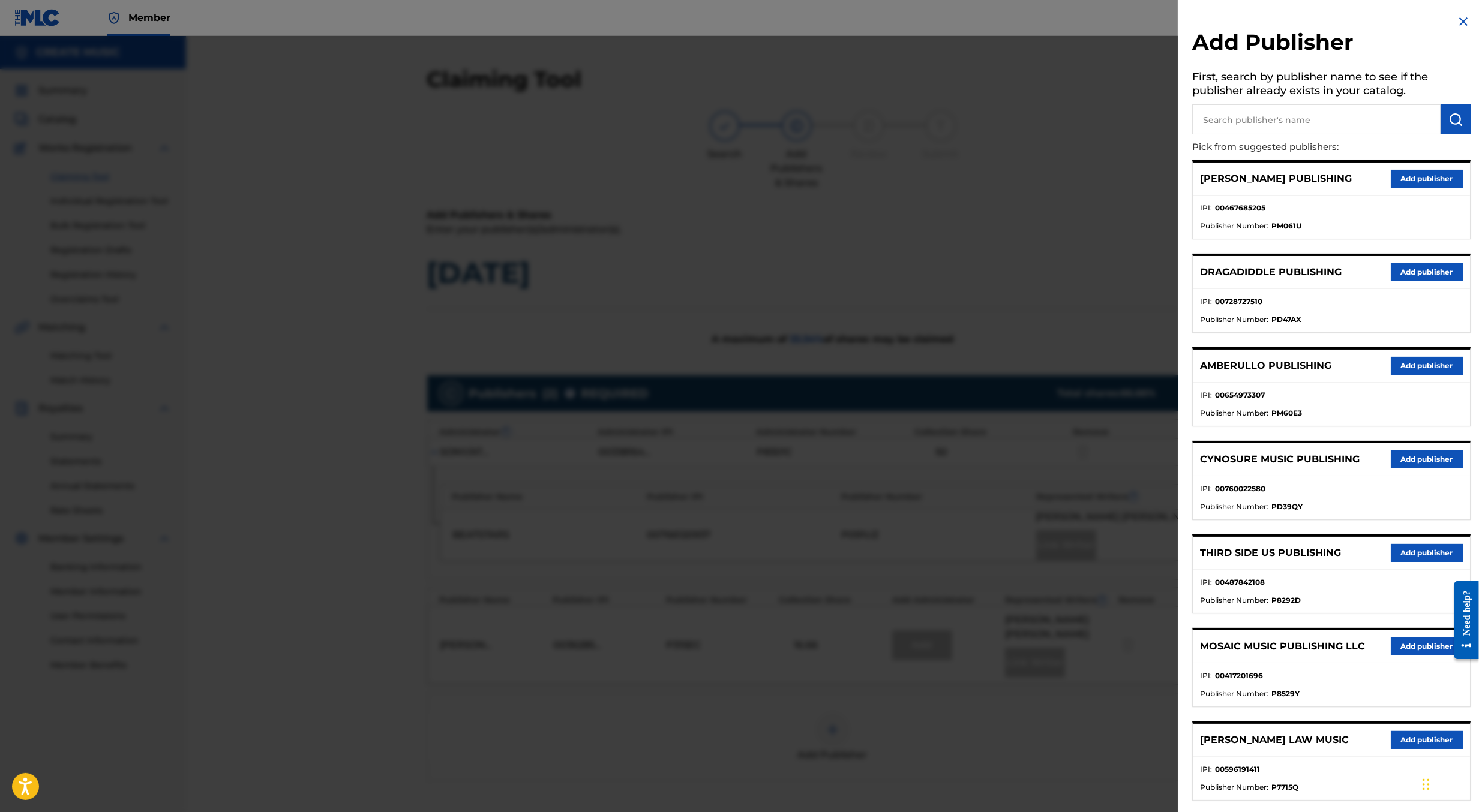
click at [1245, 128] on input "text" at bounding box center [1316, 119] width 248 height 30
type input "create d"
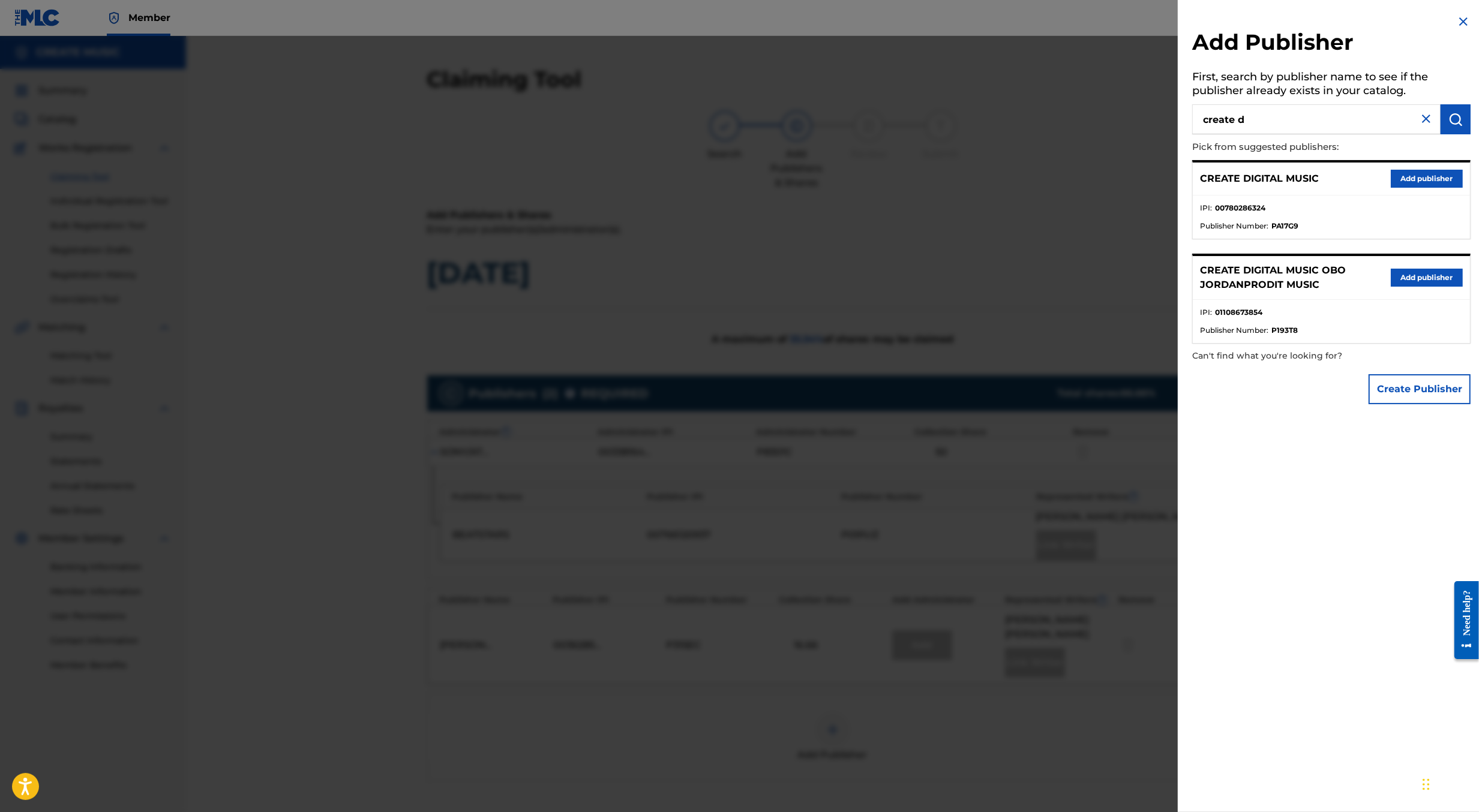
click at [1400, 179] on button "Add publisher" at bounding box center [1428, 179] width 72 height 18
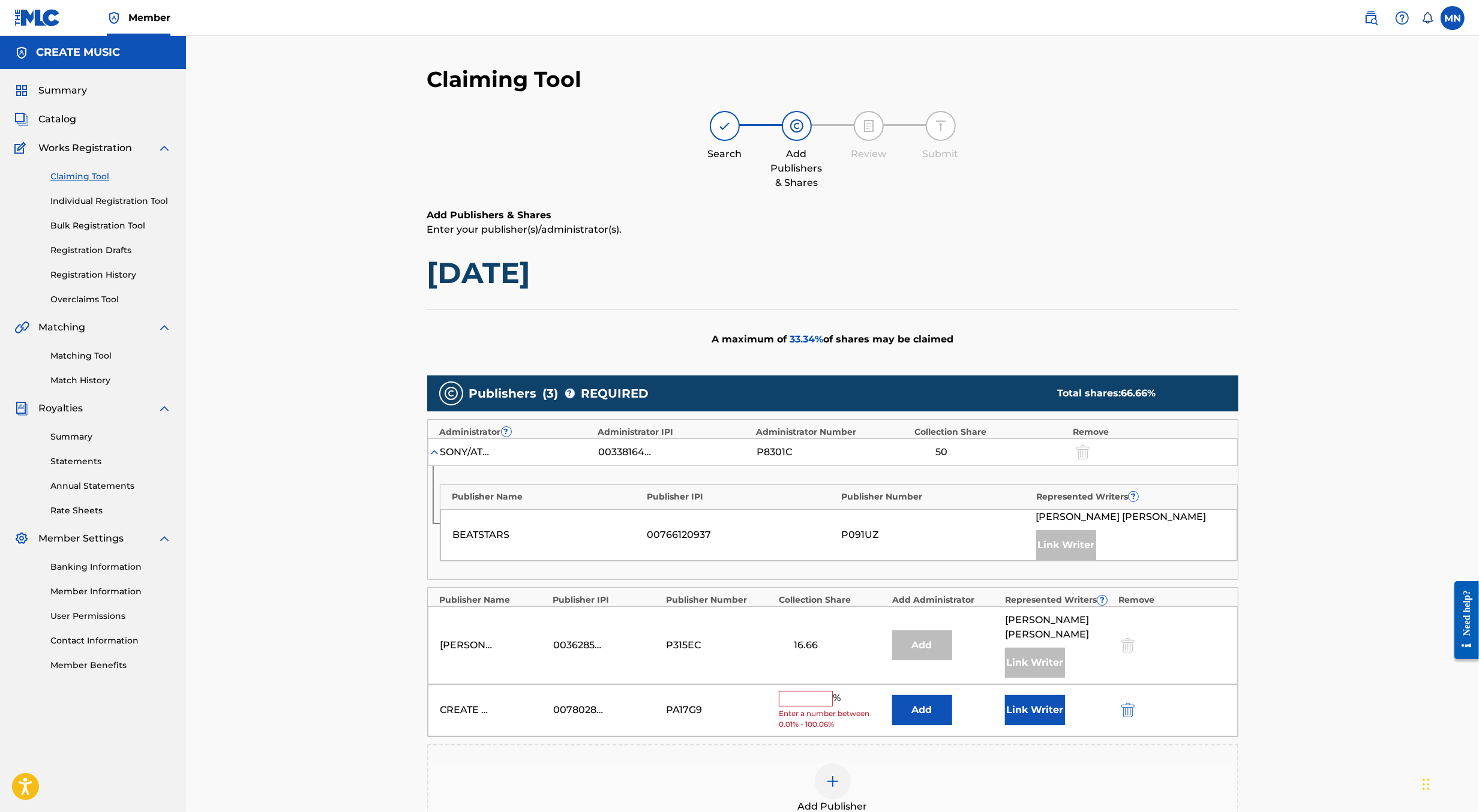
click at [805, 691] on input "text" at bounding box center [806, 698] width 54 height 15
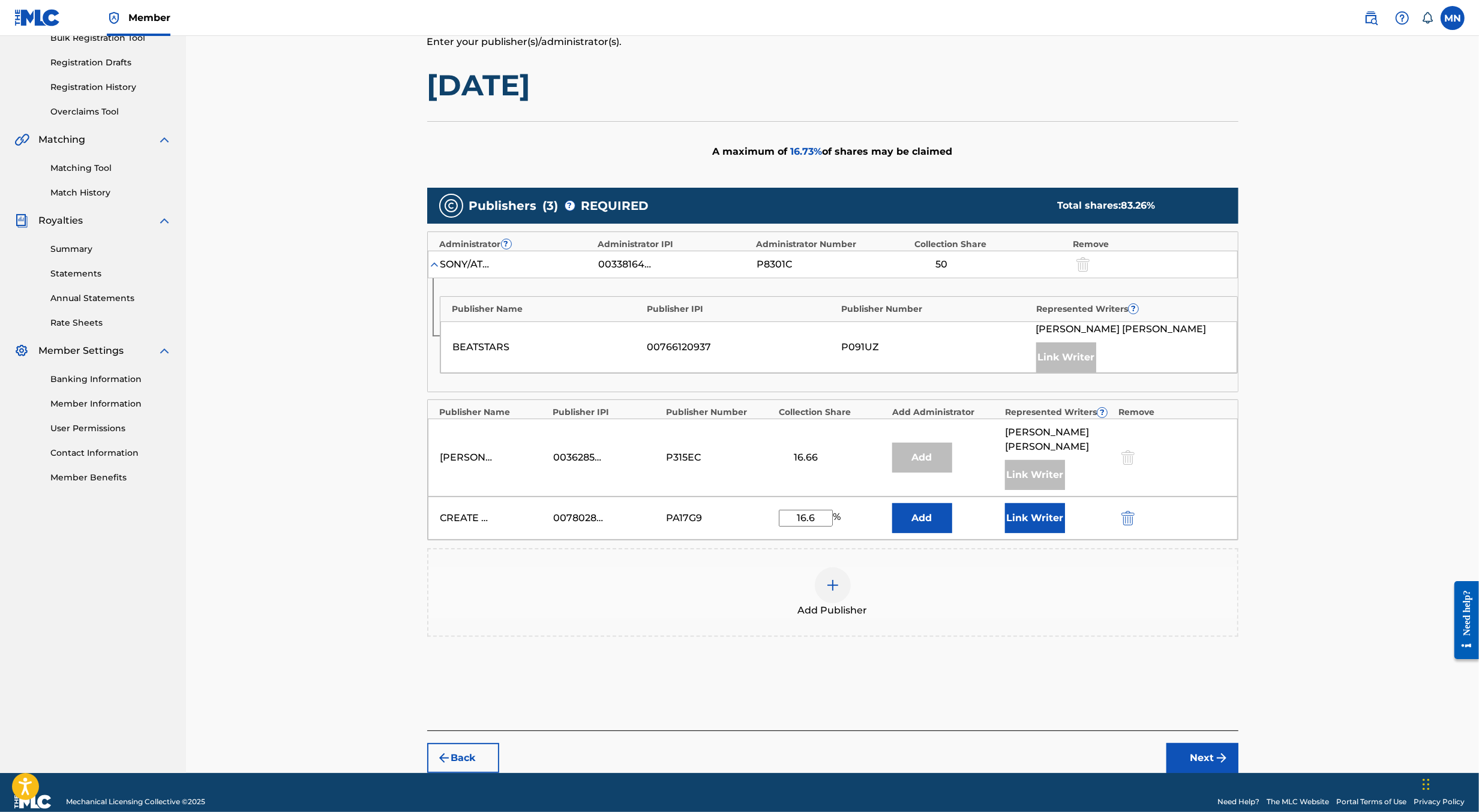
type input "16.6"
click at [1190, 745] on button "Next" at bounding box center [1203, 758] width 72 height 30
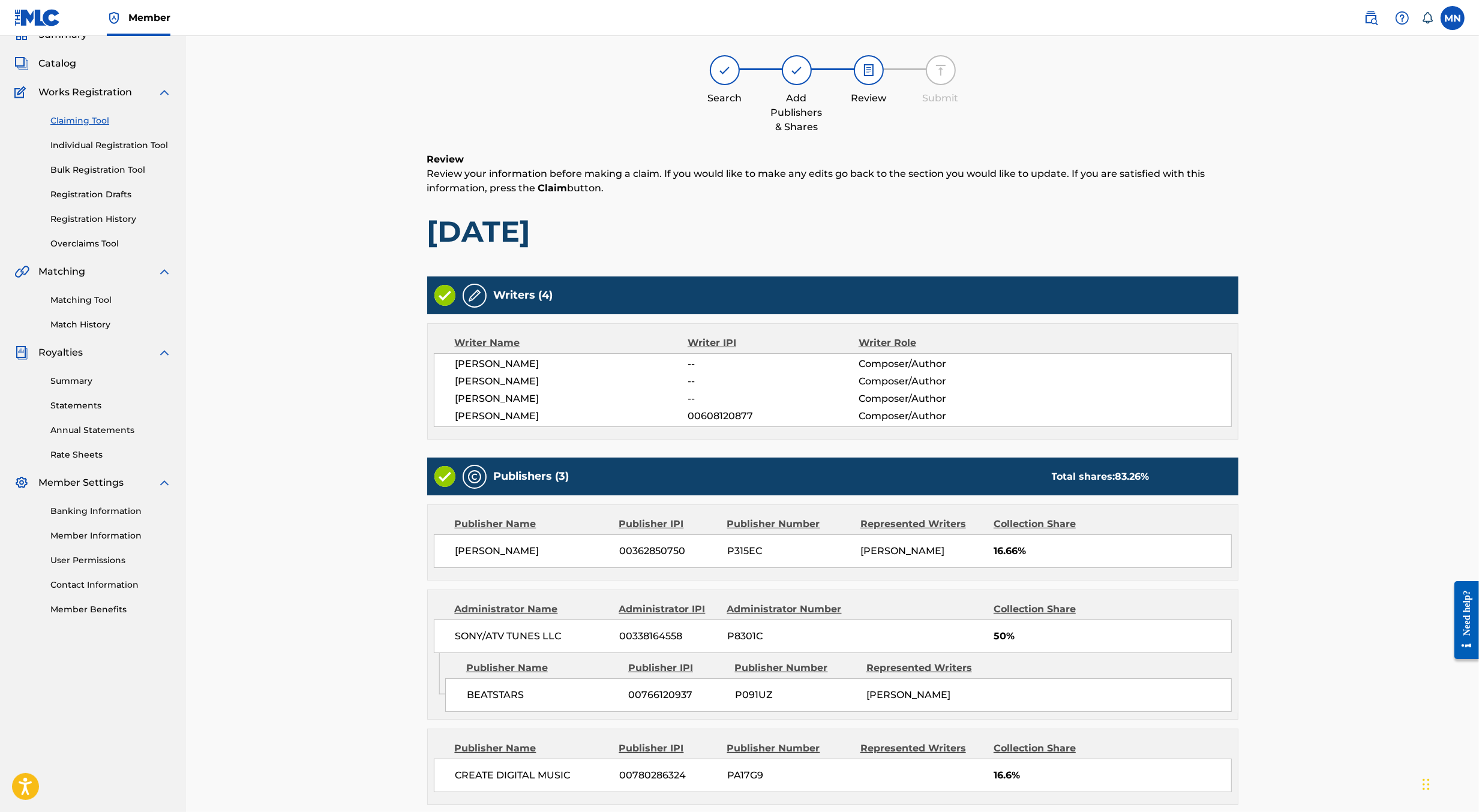
scroll to position [174, 0]
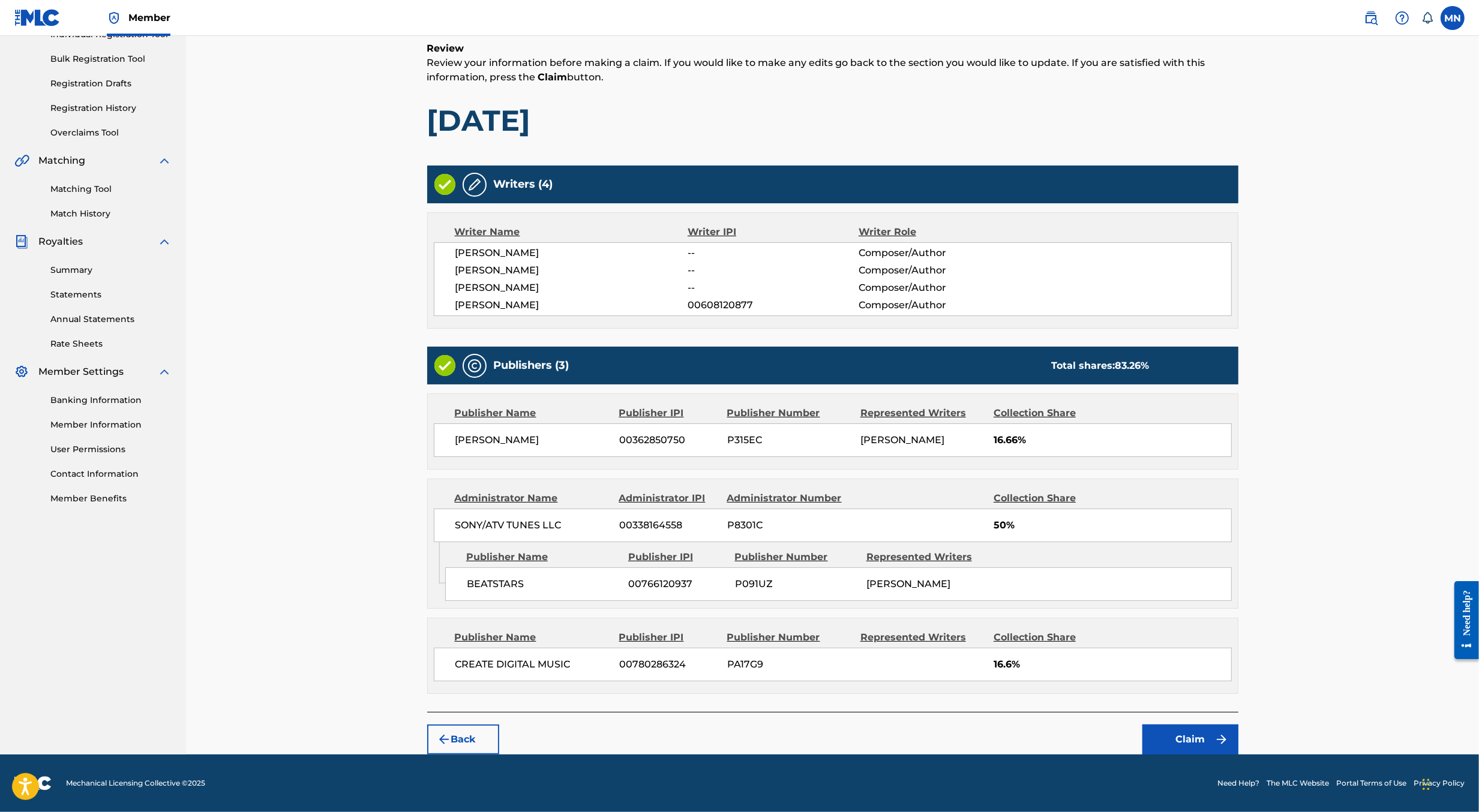
click at [1190, 745] on button "Claim" at bounding box center [1191, 739] width 96 height 30
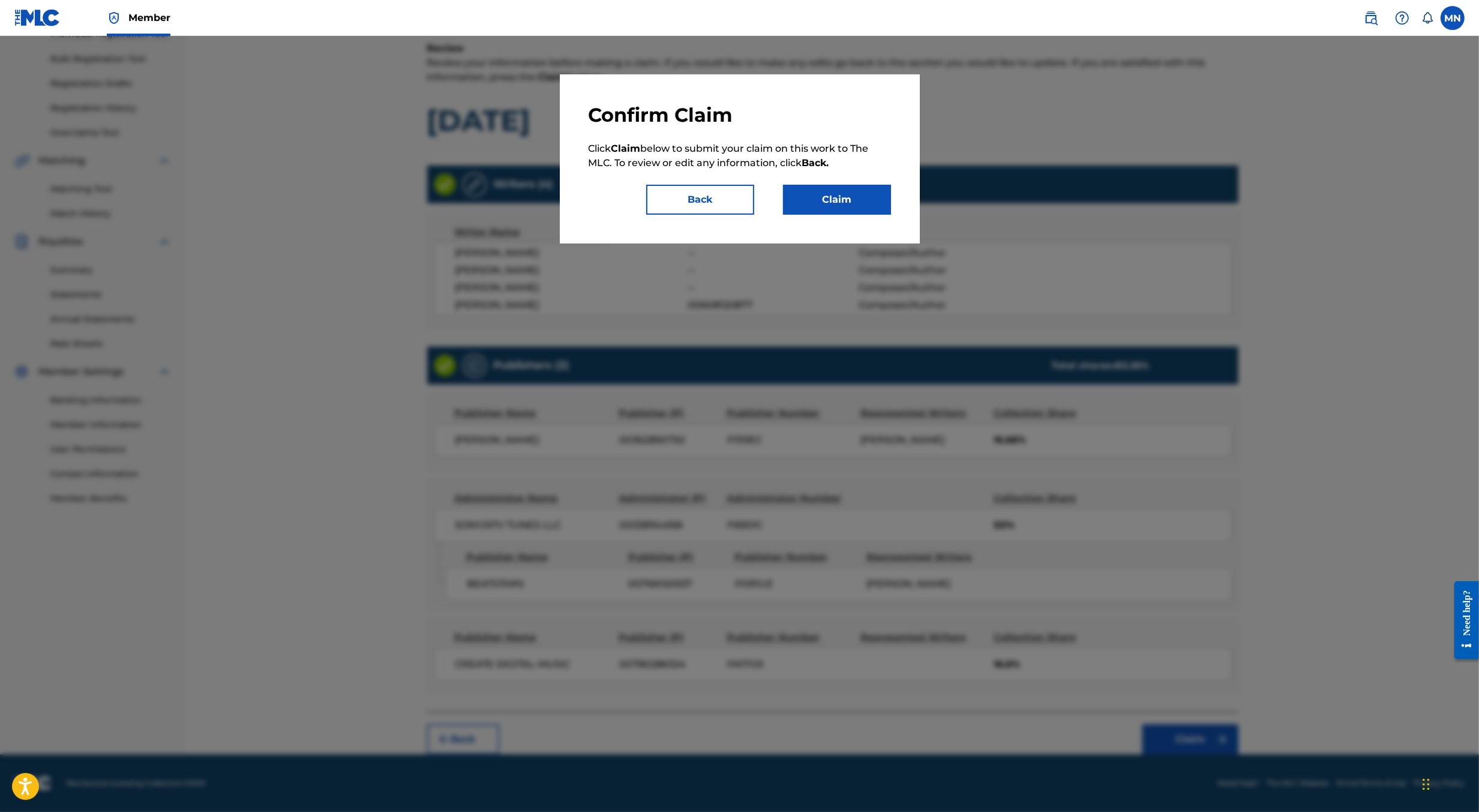
click at [878, 200] on button "Claim" at bounding box center [838, 200] width 108 height 30
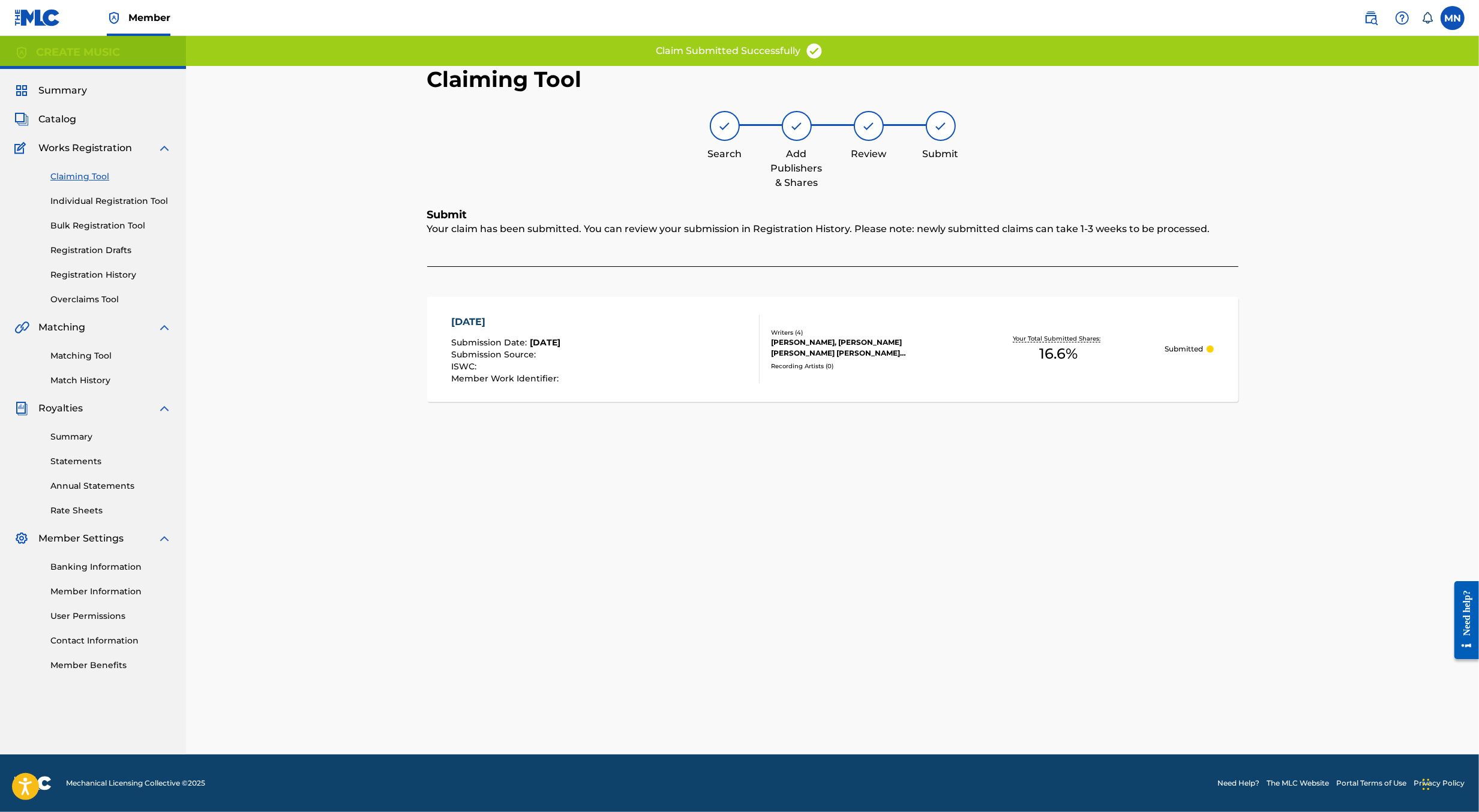
scroll to position [0, 0]
